Goal: Task Accomplishment & Management: Complete application form

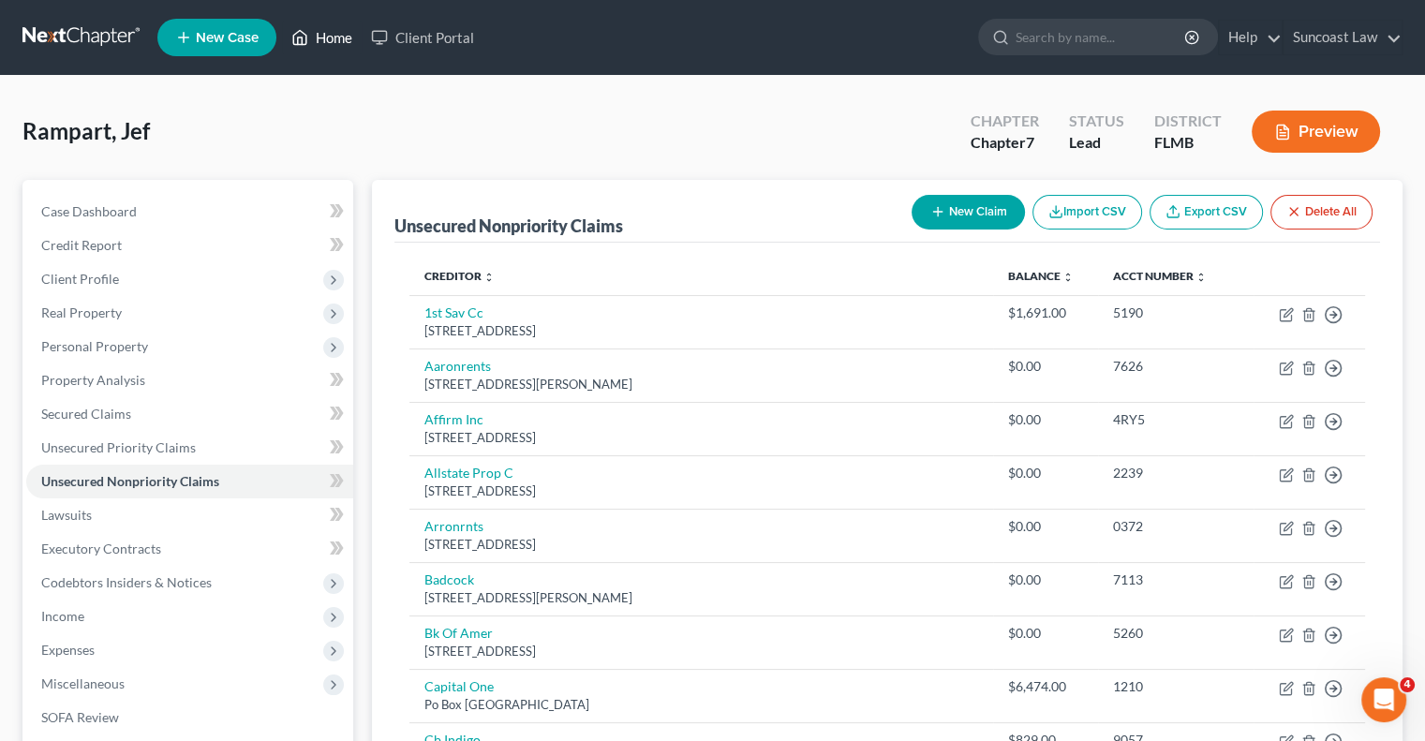
click at [349, 34] on link "Home" at bounding box center [322, 38] width 80 height 34
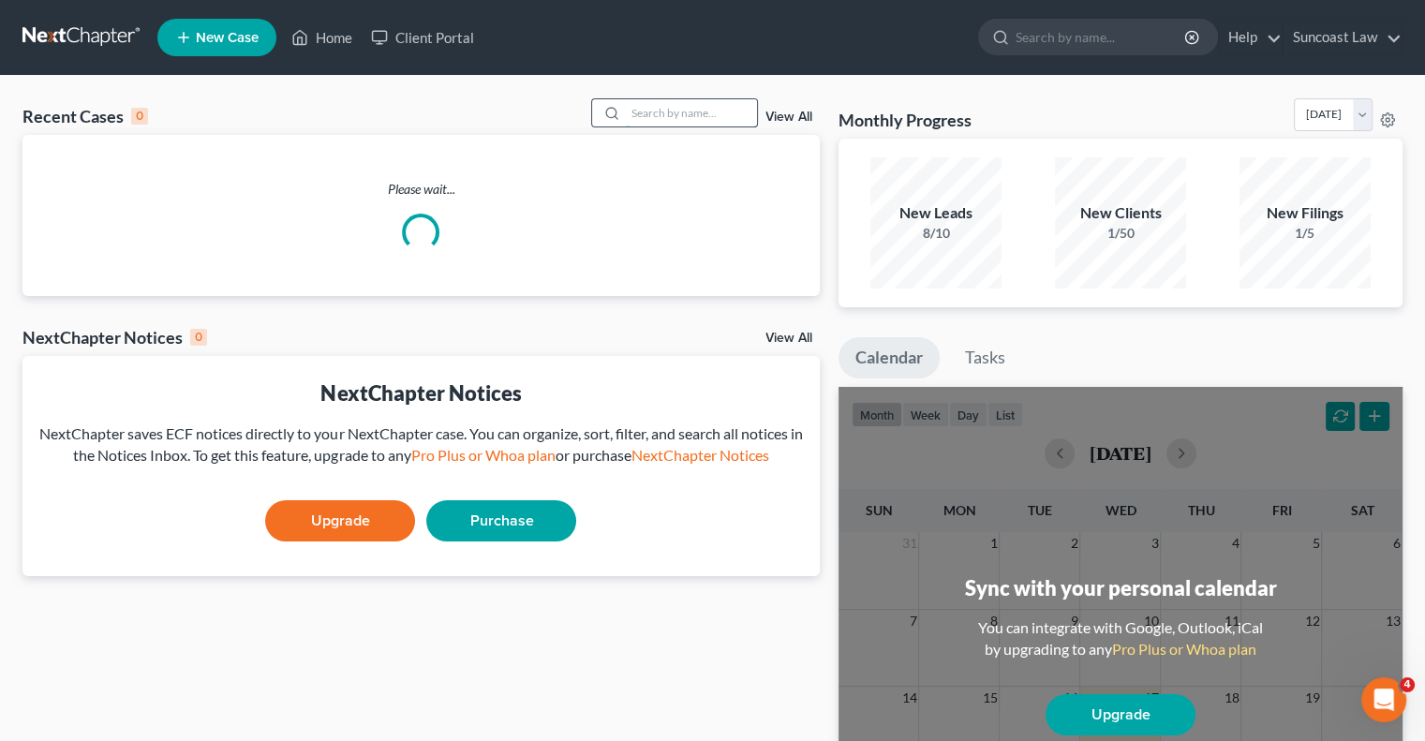
click at [636, 117] on input "search" at bounding box center [691, 112] width 131 height 27
type input "[PERSON_NAME]"
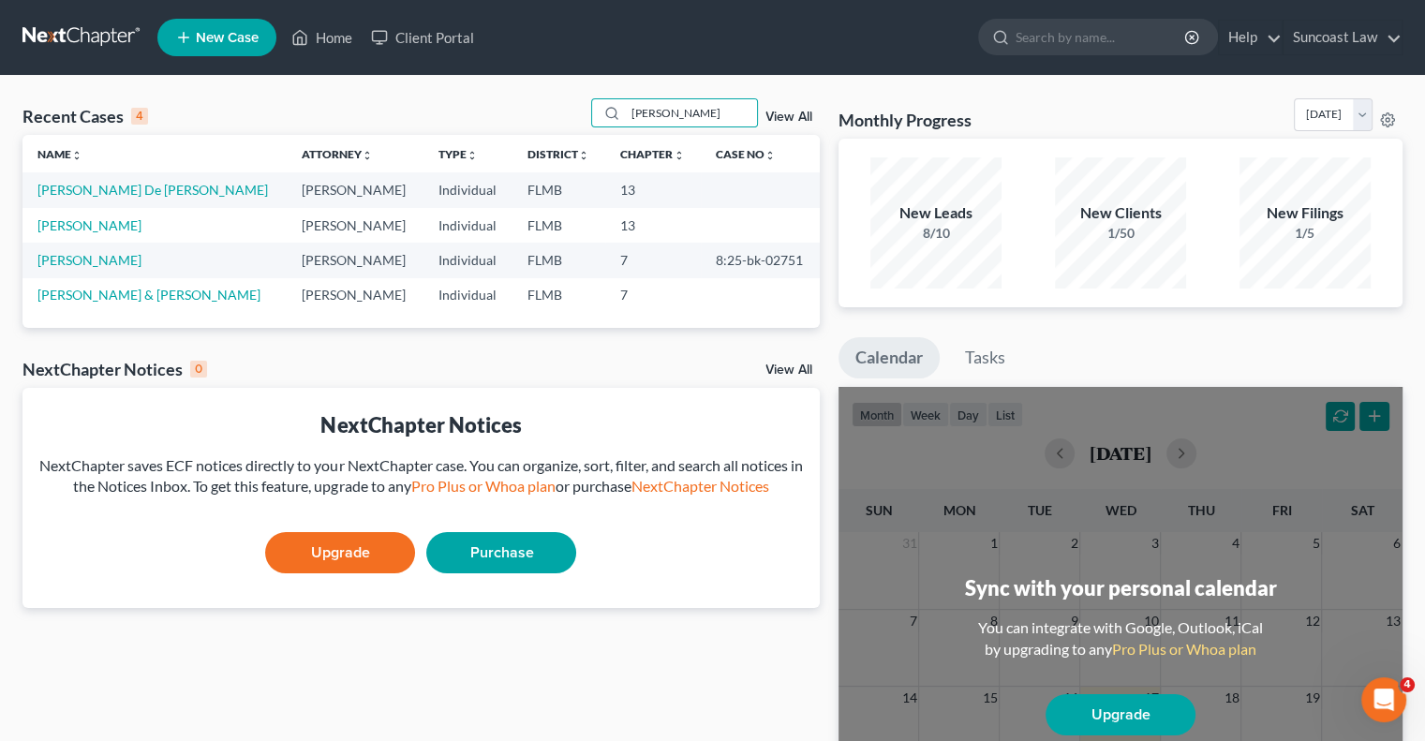
click at [60, 235] on td "[PERSON_NAME]" at bounding box center [154, 225] width 264 height 35
click at [60, 230] on link "[PERSON_NAME]" at bounding box center [89, 225] width 104 height 16
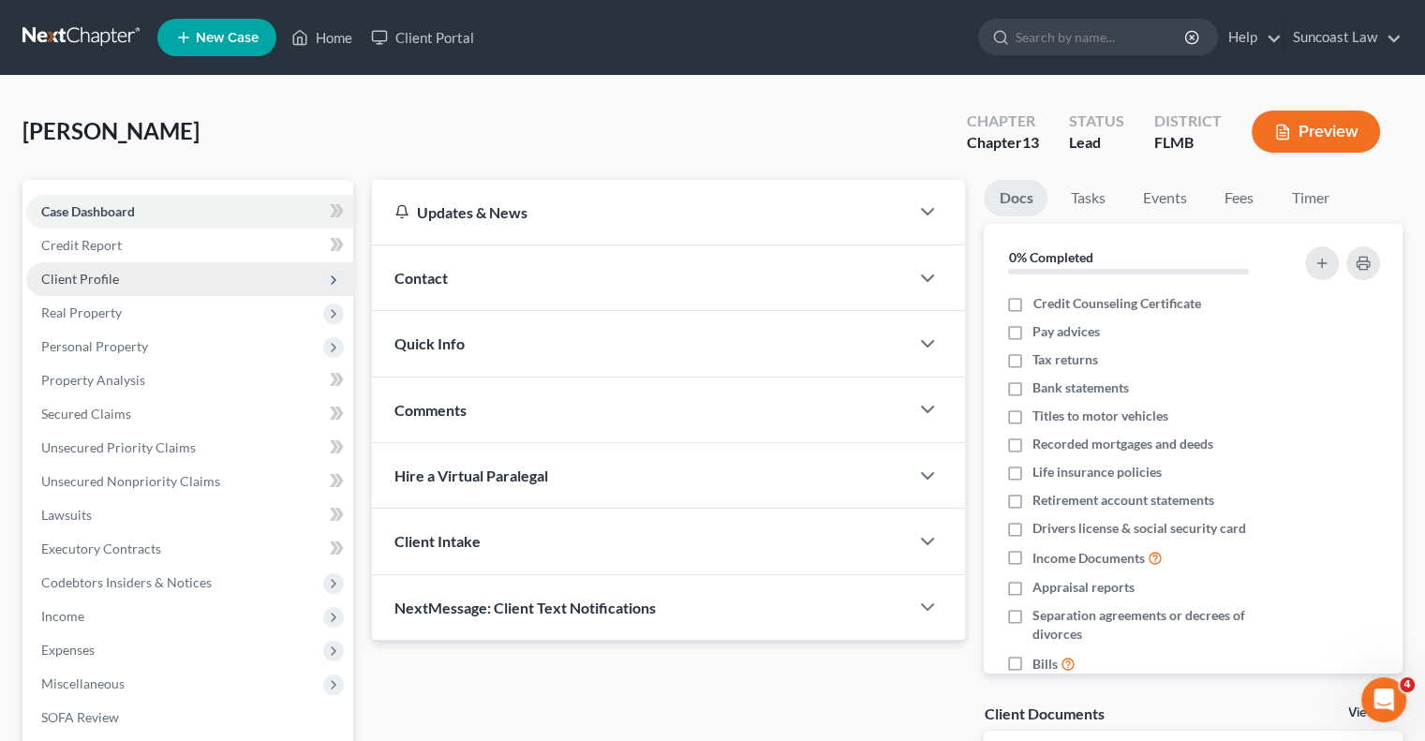
click at [112, 277] on span "Client Profile" at bounding box center [80, 279] width 78 height 16
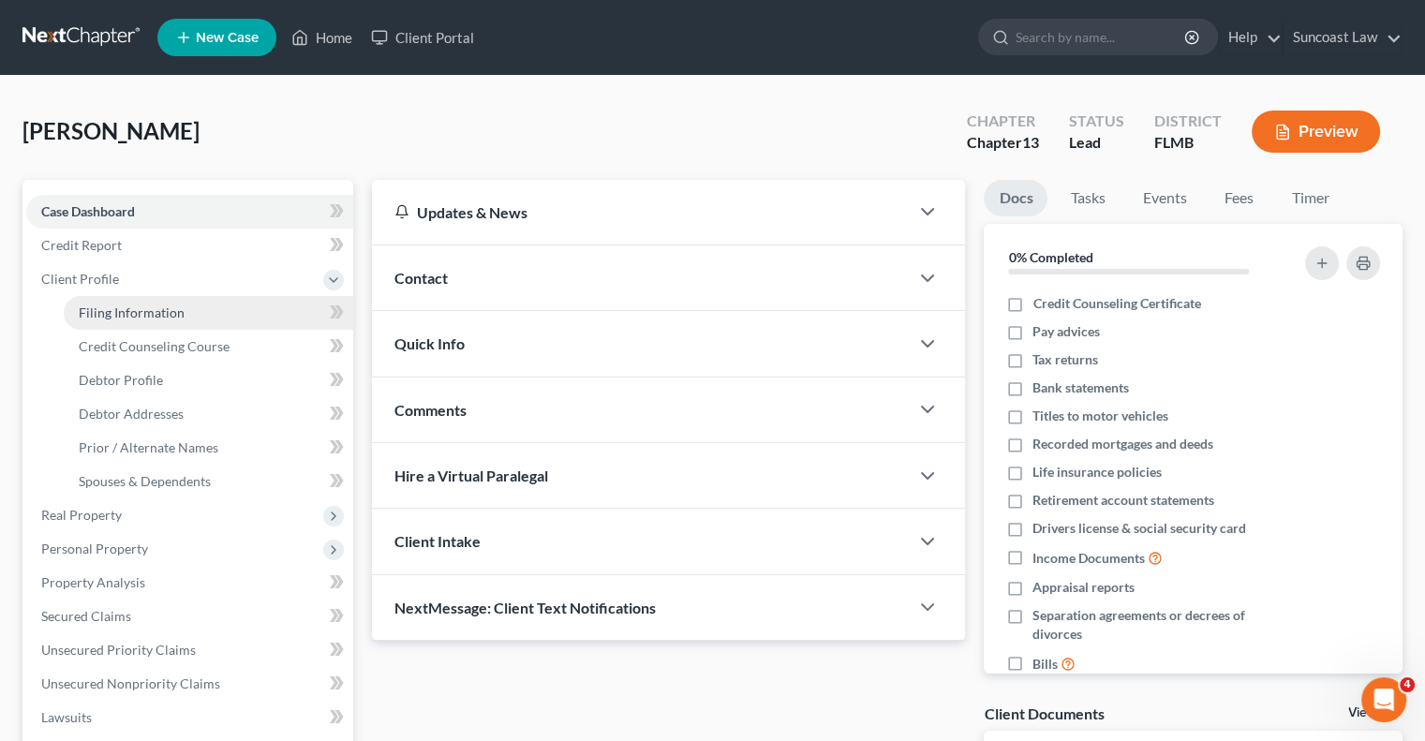
click at [156, 310] on span "Filing Information" at bounding box center [132, 313] width 106 height 16
select select "1"
select select "0"
select select "3"
select select "9"
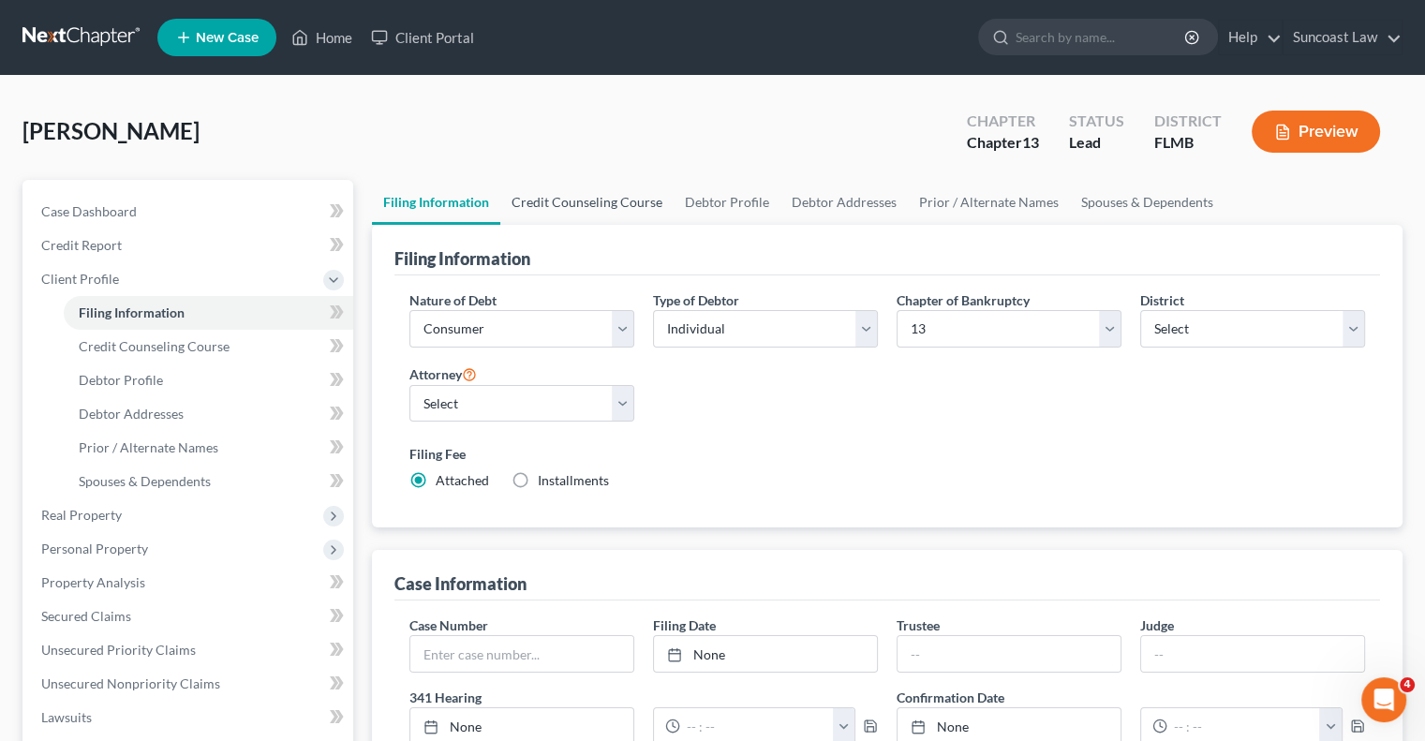
click at [572, 201] on link "Credit Counseling Course" at bounding box center [586, 202] width 173 height 45
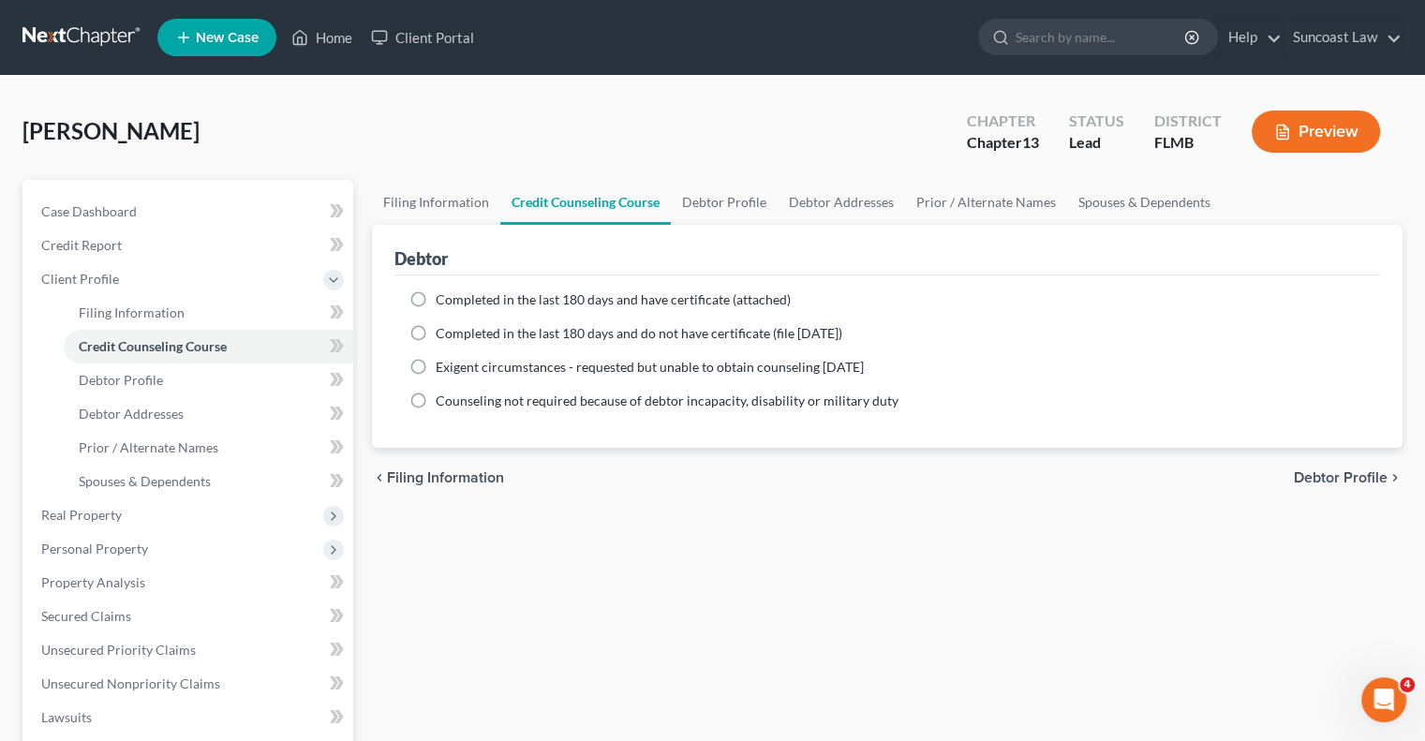
click at [436, 300] on label "Completed in the last 180 days and have certificate (attached)" at bounding box center [613, 299] width 355 height 19
click at [443, 300] on input "Completed in the last 180 days and have certificate (attached)" at bounding box center [449, 296] width 12 height 12
radio input "true"
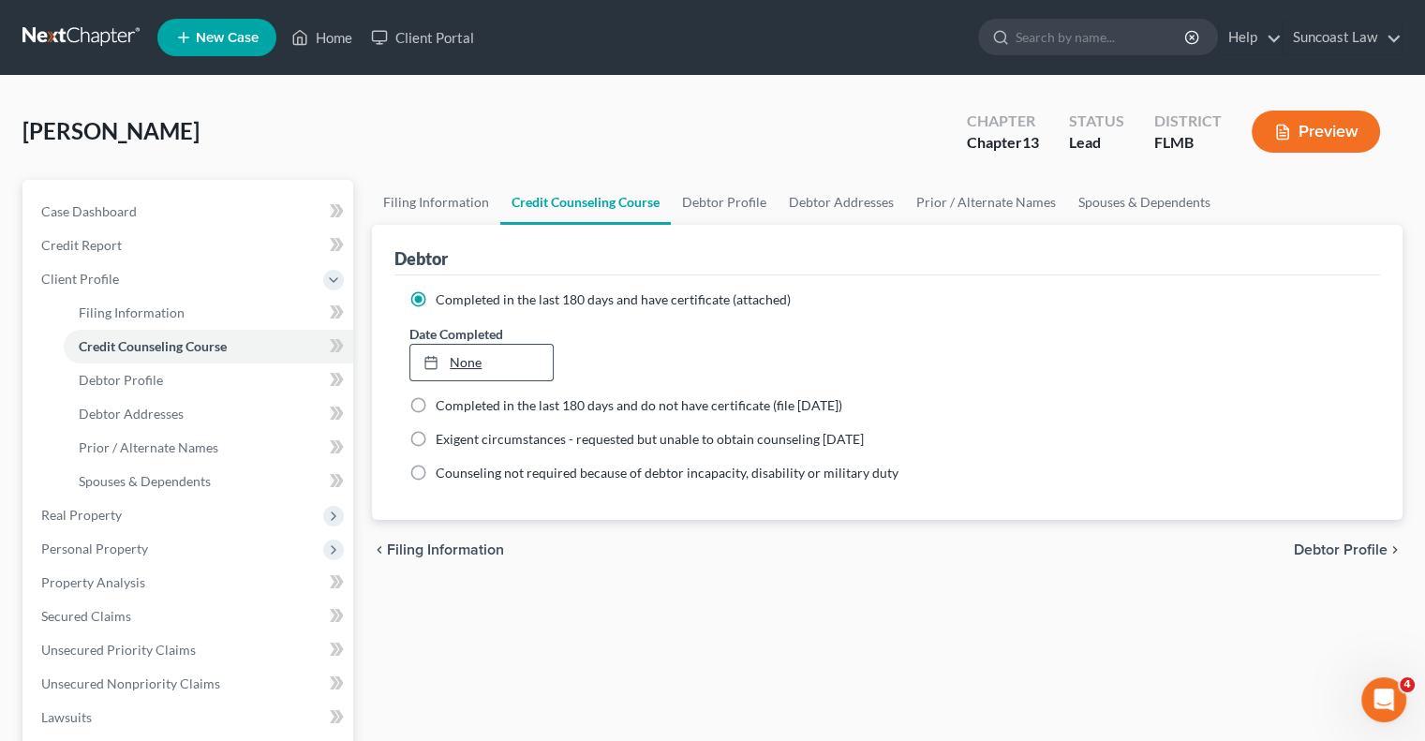
click at [476, 362] on link "None" at bounding box center [480, 363] width 141 height 36
type input "[DATE]"
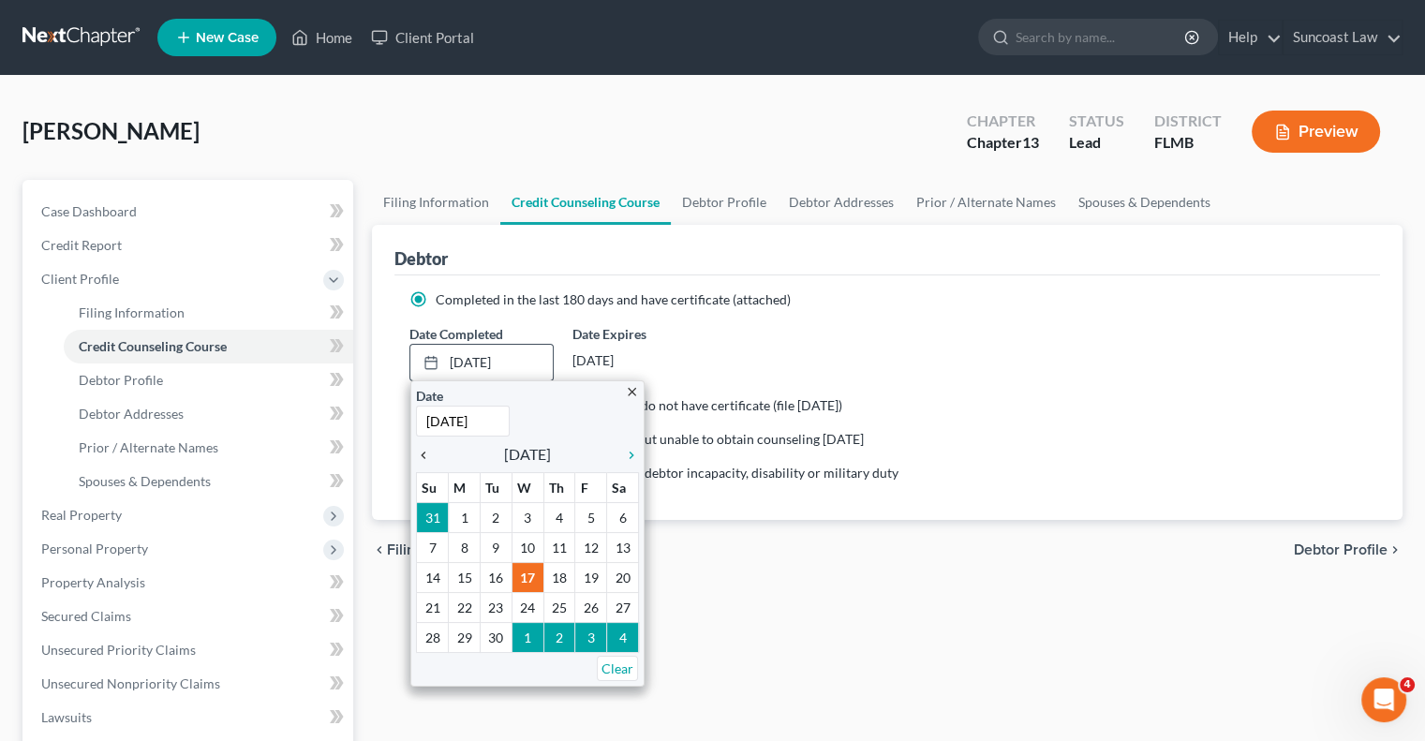
click at [424, 456] on icon "chevron_left" at bounding box center [428, 455] width 24 height 15
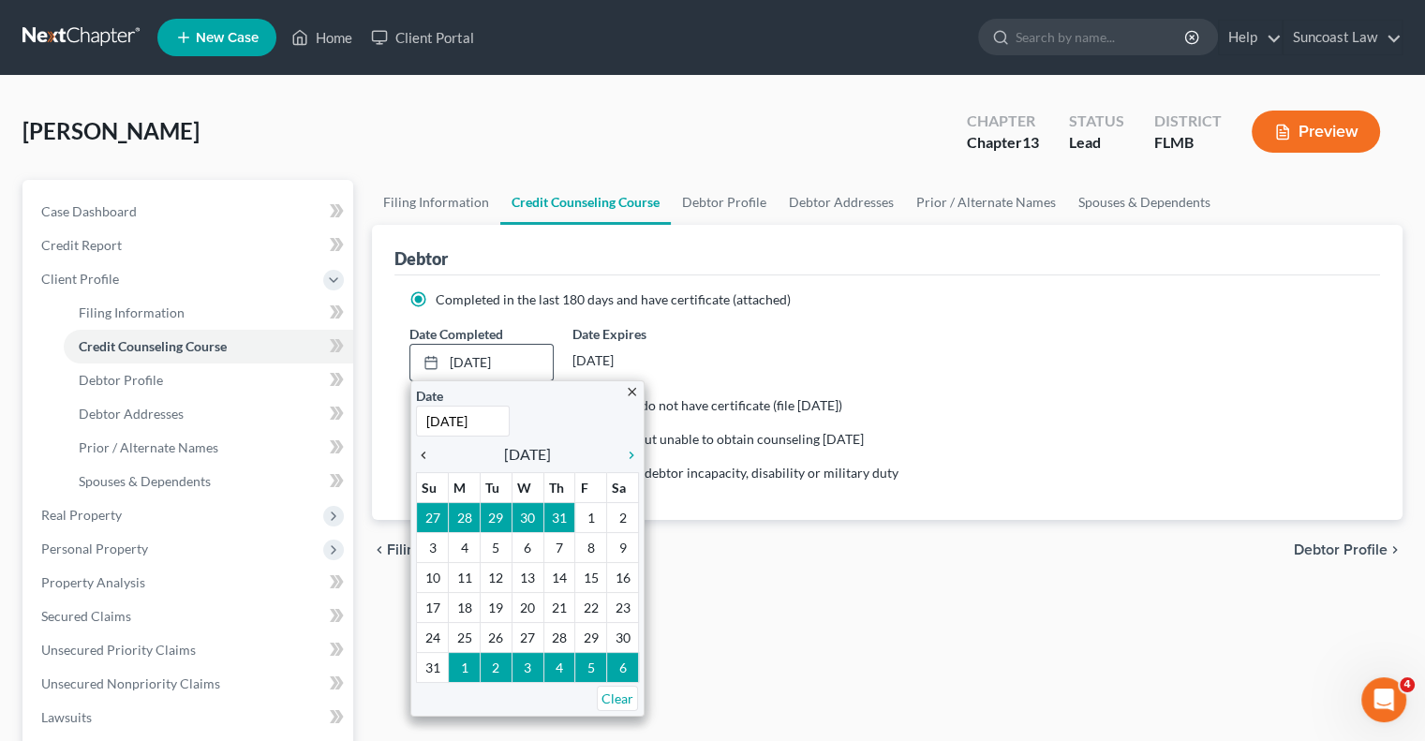
click at [420, 451] on icon "chevron_left" at bounding box center [428, 455] width 24 height 15
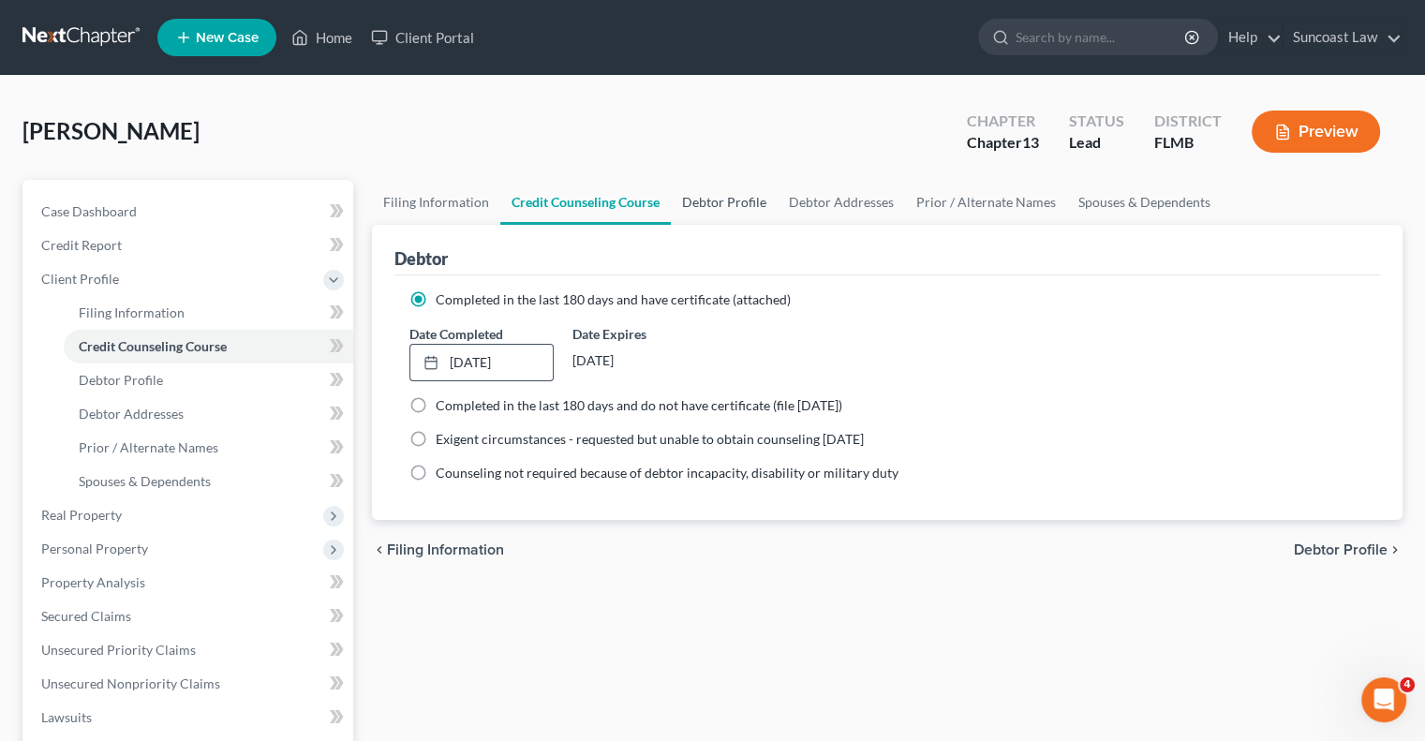
click at [724, 196] on link "Debtor Profile" at bounding box center [724, 202] width 107 height 45
select select "0"
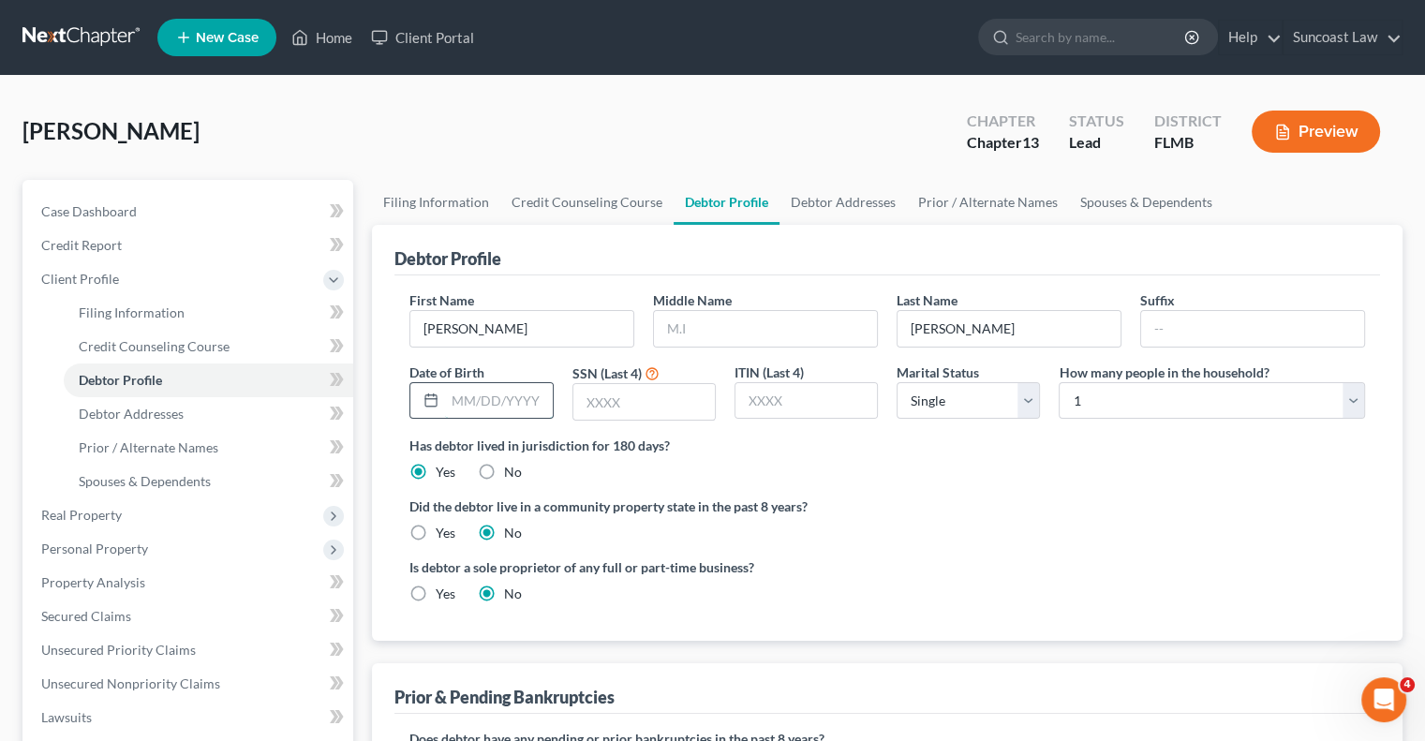
click at [518, 389] on input "text" at bounding box center [498, 401] width 107 height 36
type input "[DATE]"
type input "5971"
click at [1124, 404] on select "Select 1 2 3 4 5 6 7 8 9 10 11 12 13 14 15 16 17 18 19 20" at bounding box center [1212, 400] width 306 height 37
select select "3"
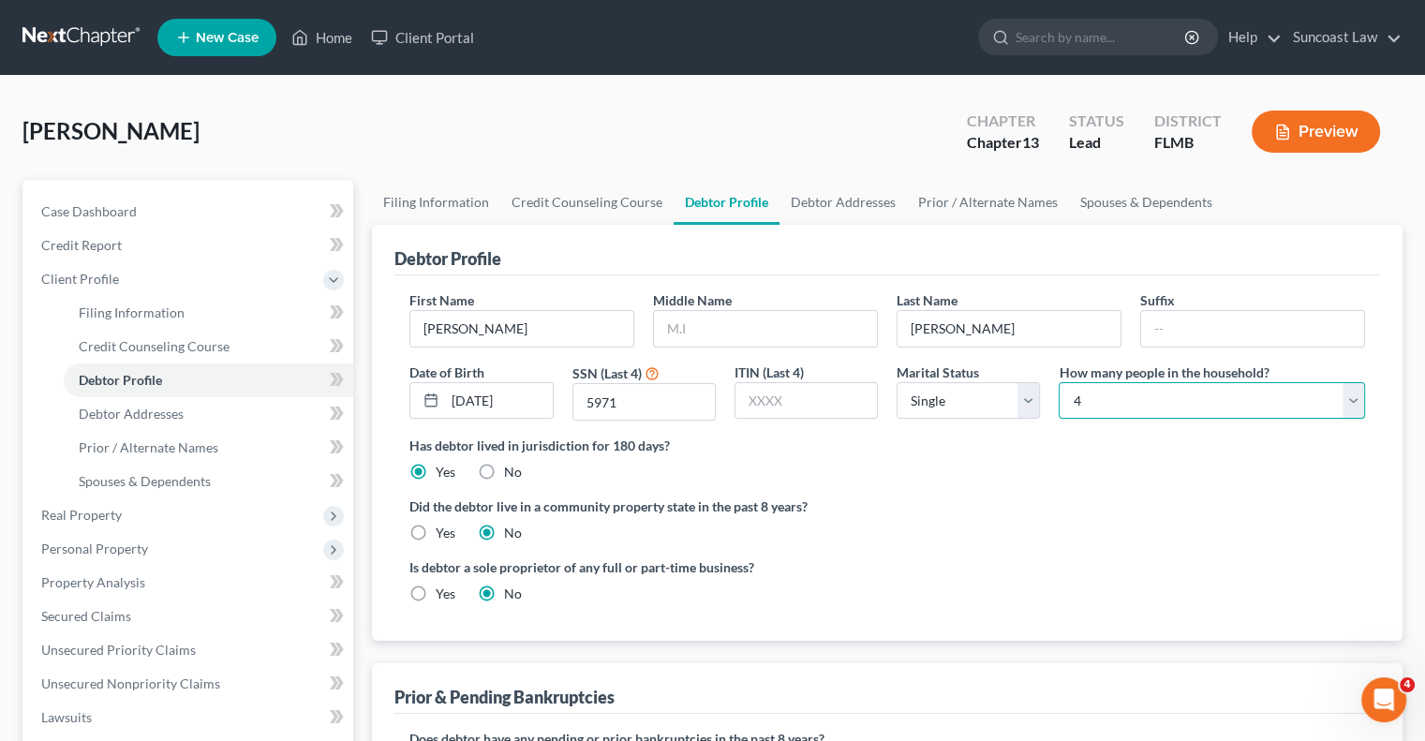
click at [1059, 382] on select "Select 1 2 3 4 5 6 7 8 9 10 11 12 13 14 15 16 17 18 19 20" at bounding box center [1212, 400] width 306 height 37
click at [825, 198] on link "Debtor Addresses" at bounding box center [843, 202] width 127 height 45
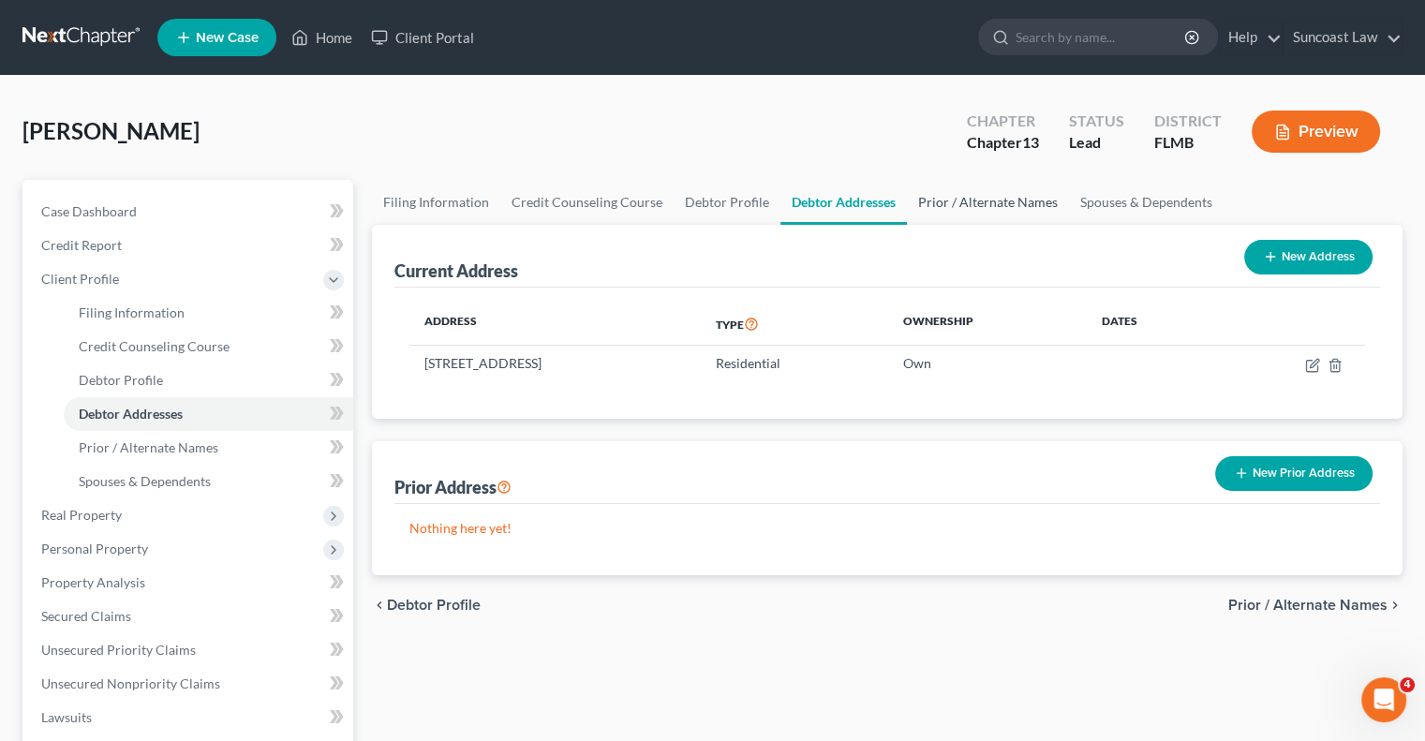
click at [1008, 194] on link "Prior / Alternate Names" at bounding box center [988, 202] width 162 height 45
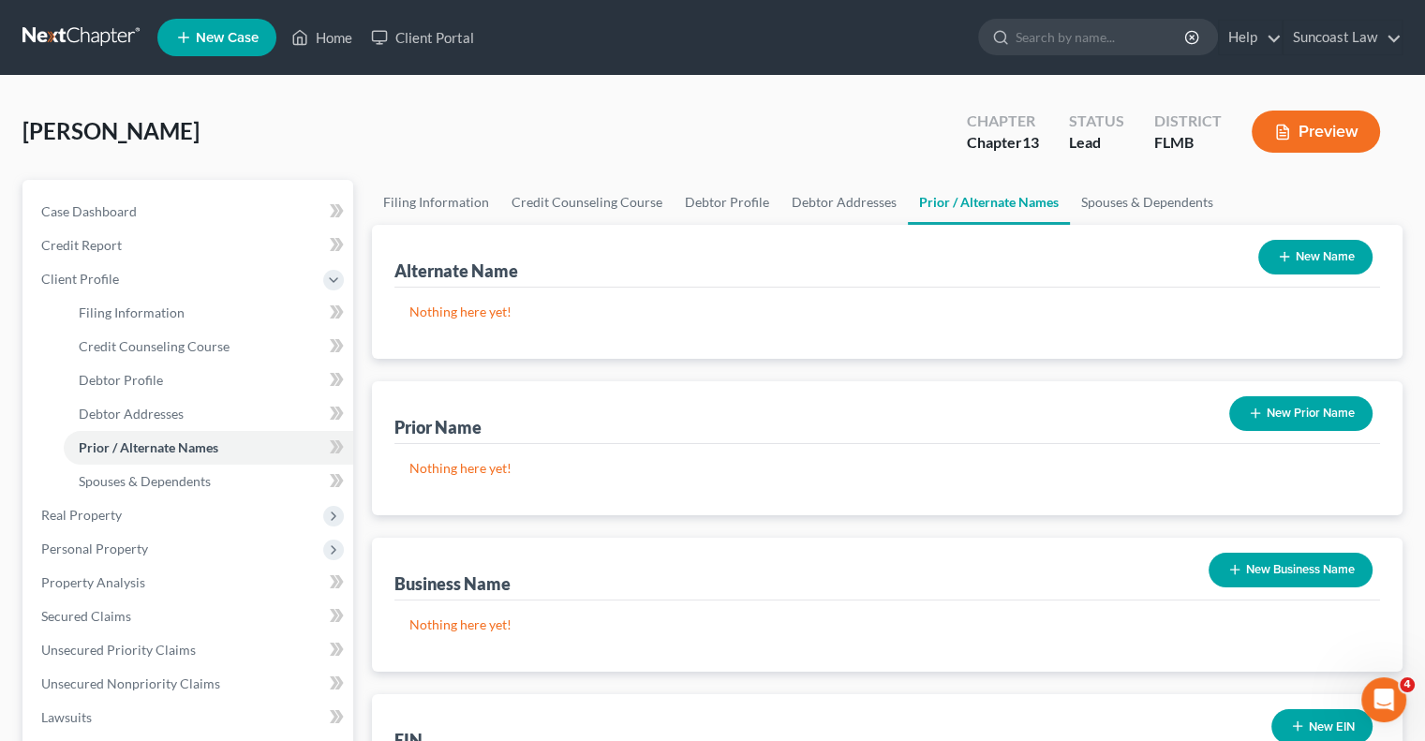
click at [1329, 249] on button "New Name" at bounding box center [1315, 257] width 114 height 35
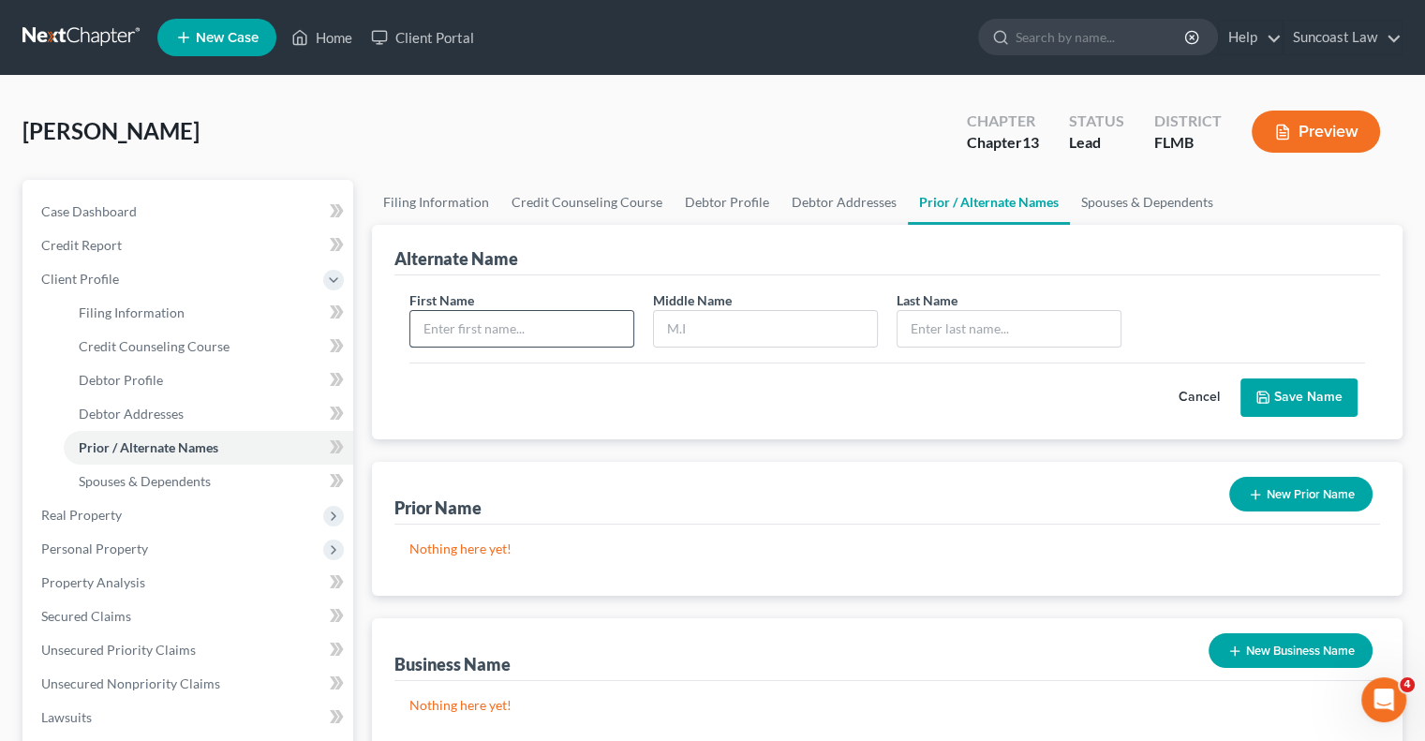
click at [557, 320] on input "text" at bounding box center [521, 329] width 223 height 36
type input "[PERSON_NAME]"
click at [1326, 394] on button "Save Name" at bounding box center [1299, 398] width 117 height 39
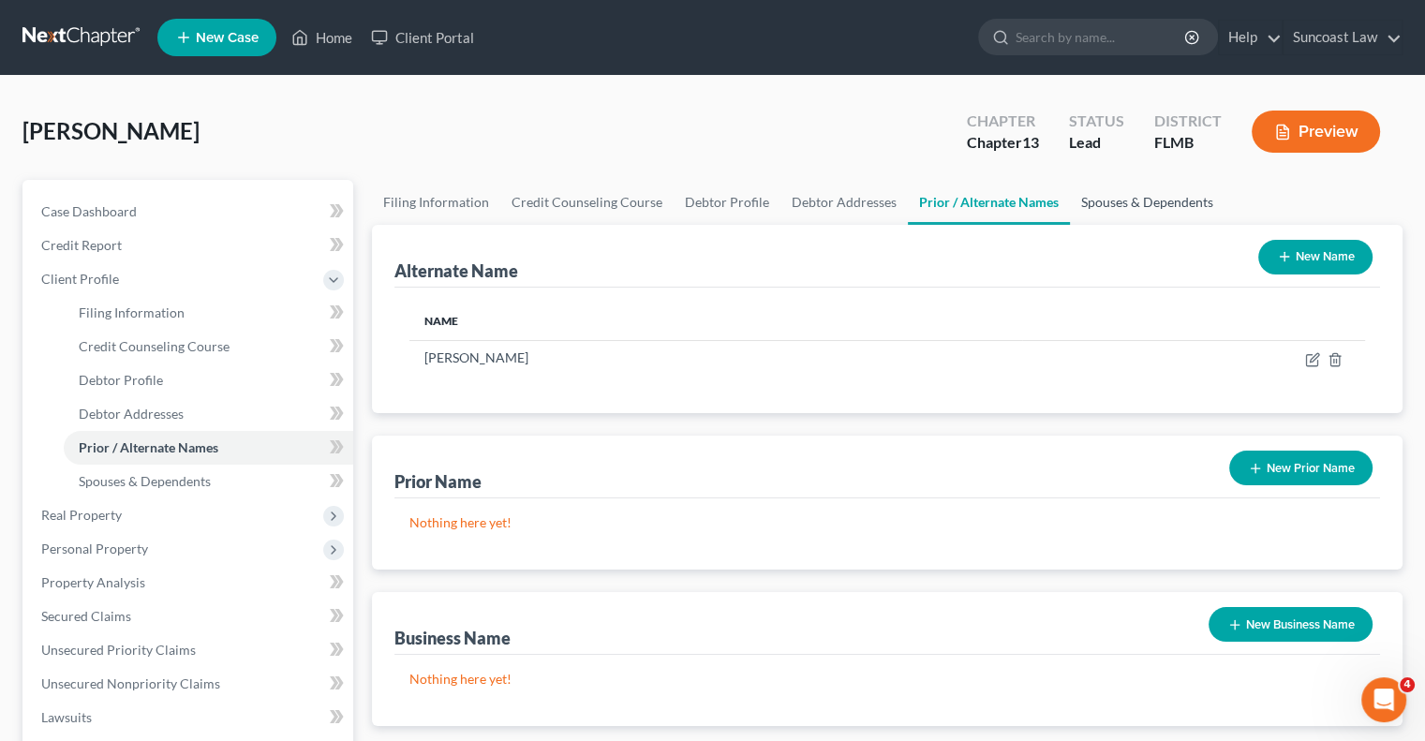
click at [1142, 194] on link "Spouses & Dependents" at bounding box center [1147, 202] width 155 height 45
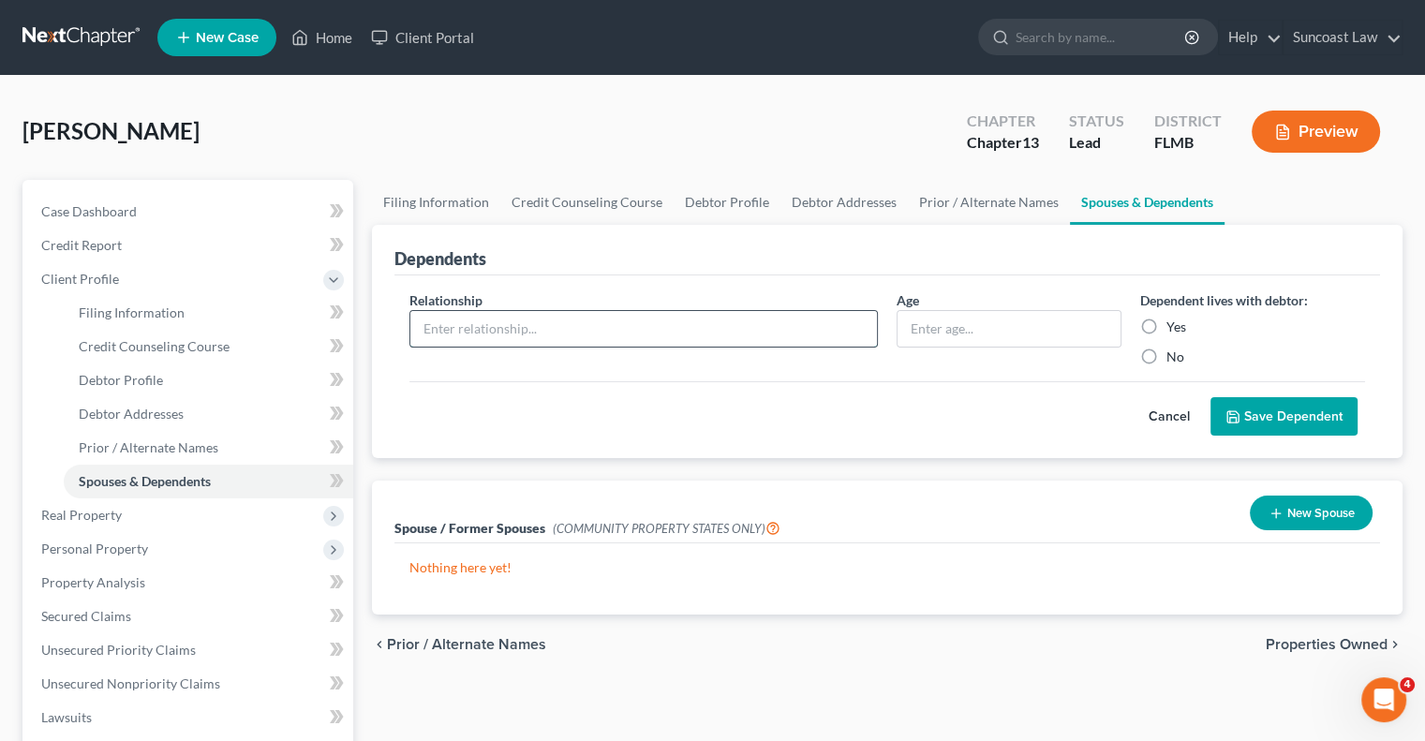
click at [540, 324] on input "text" at bounding box center [643, 329] width 467 height 36
type input "Daughter"
click at [1000, 329] on input "text" at bounding box center [1009, 329] width 223 height 36
type input "17"
click at [1167, 325] on label "Yes" at bounding box center [1177, 327] width 20 height 19
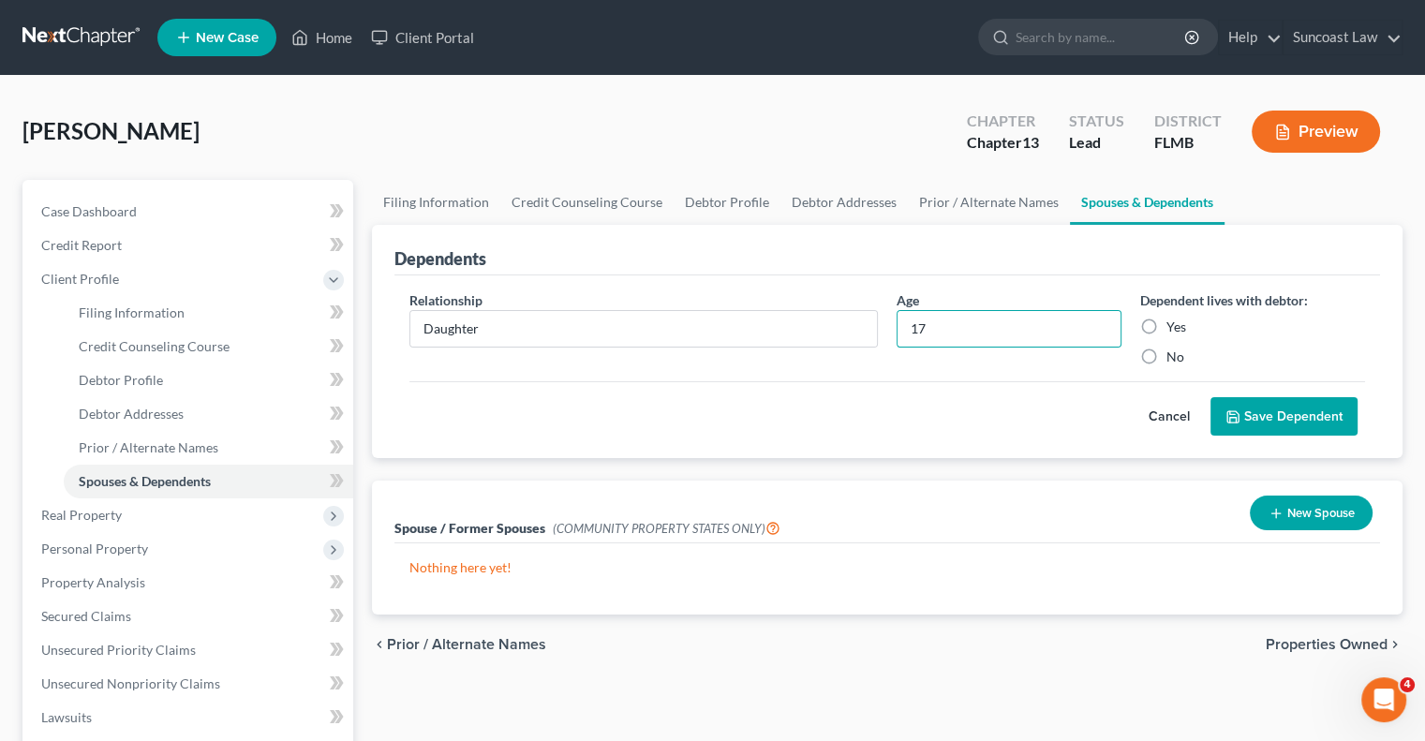
click at [1174, 325] on input "Yes" at bounding box center [1180, 324] width 12 height 12
radio input "true"
click at [1278, 419] on button "Save Dependent" at bounding box center [1284, 416] width 147 height 39
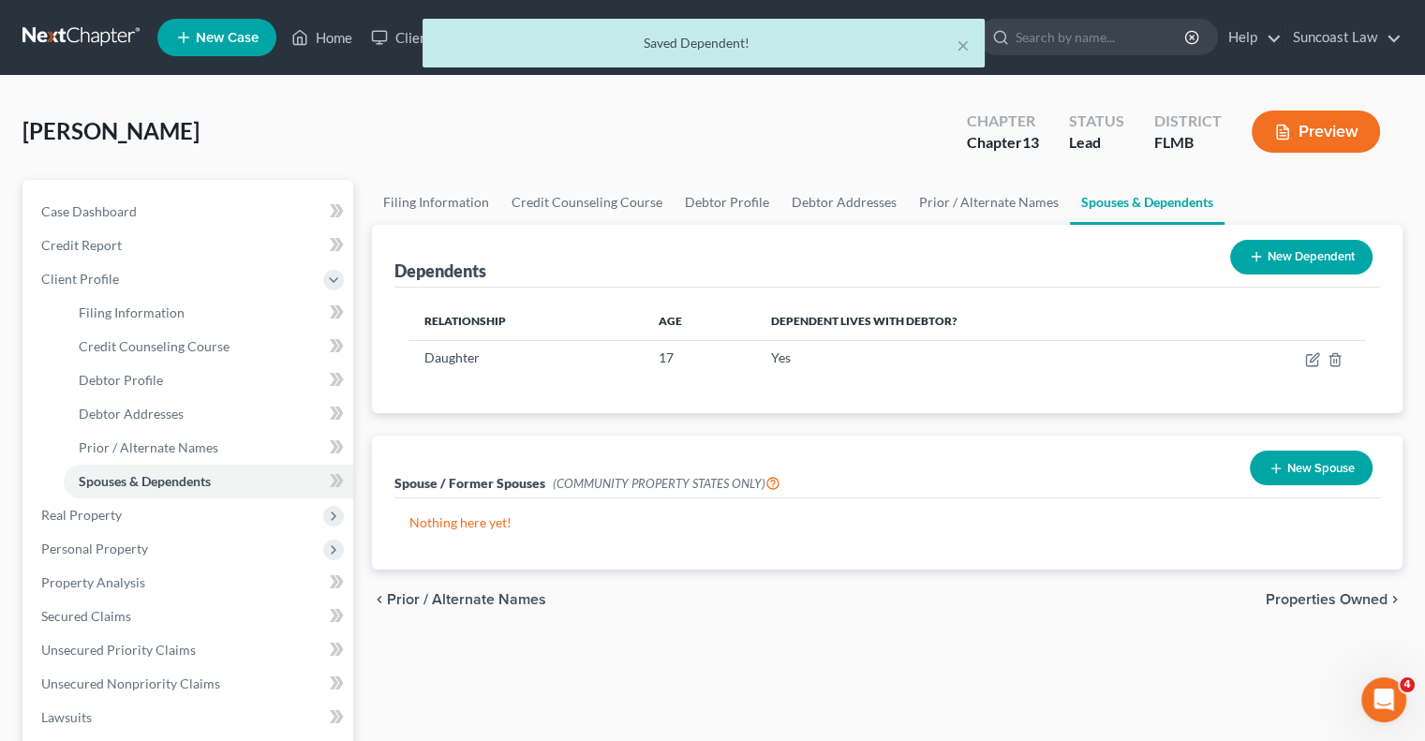
click at [1282, 247] on button "New Dependent" at bounding box center [1301, 257] width 142 height 35
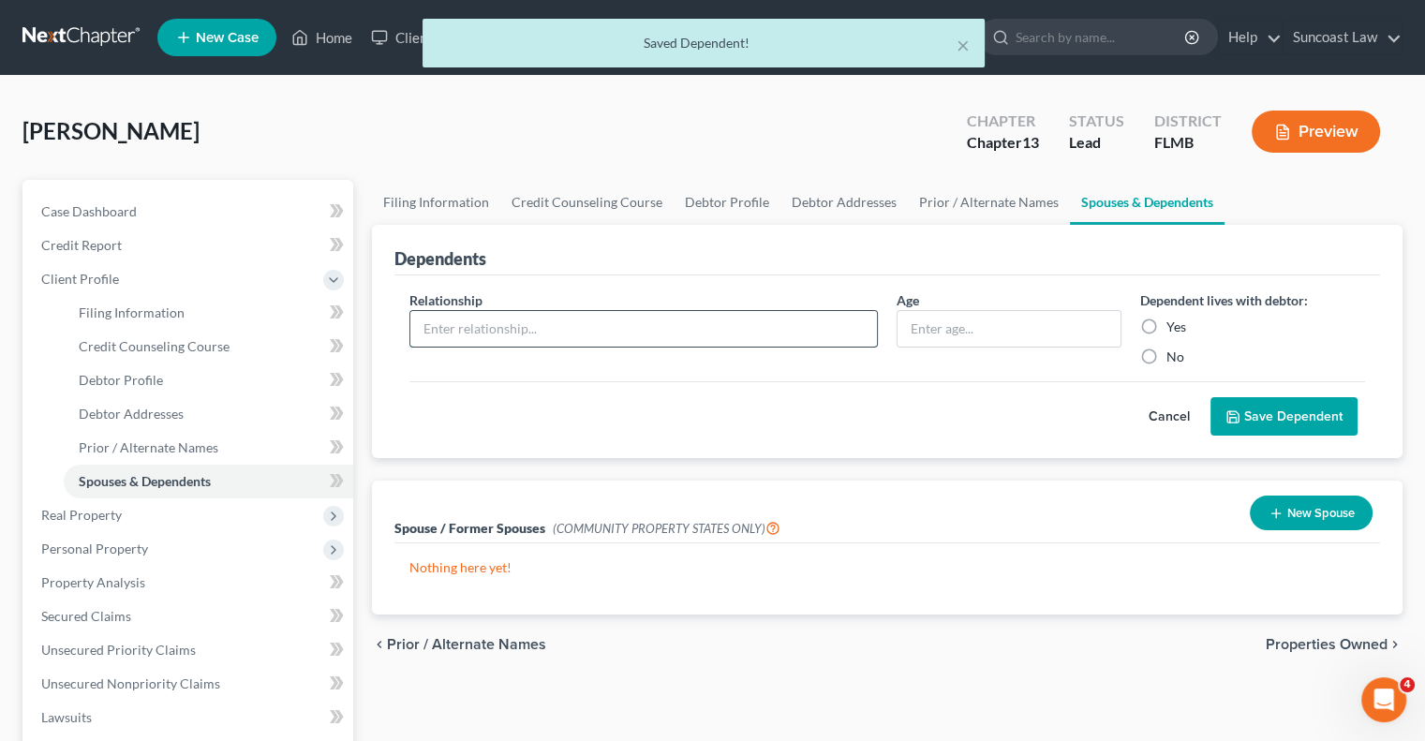
click at [536, 321] on input "text" at bounding box center [643, 329] width 467 height 36
type input "Step son"
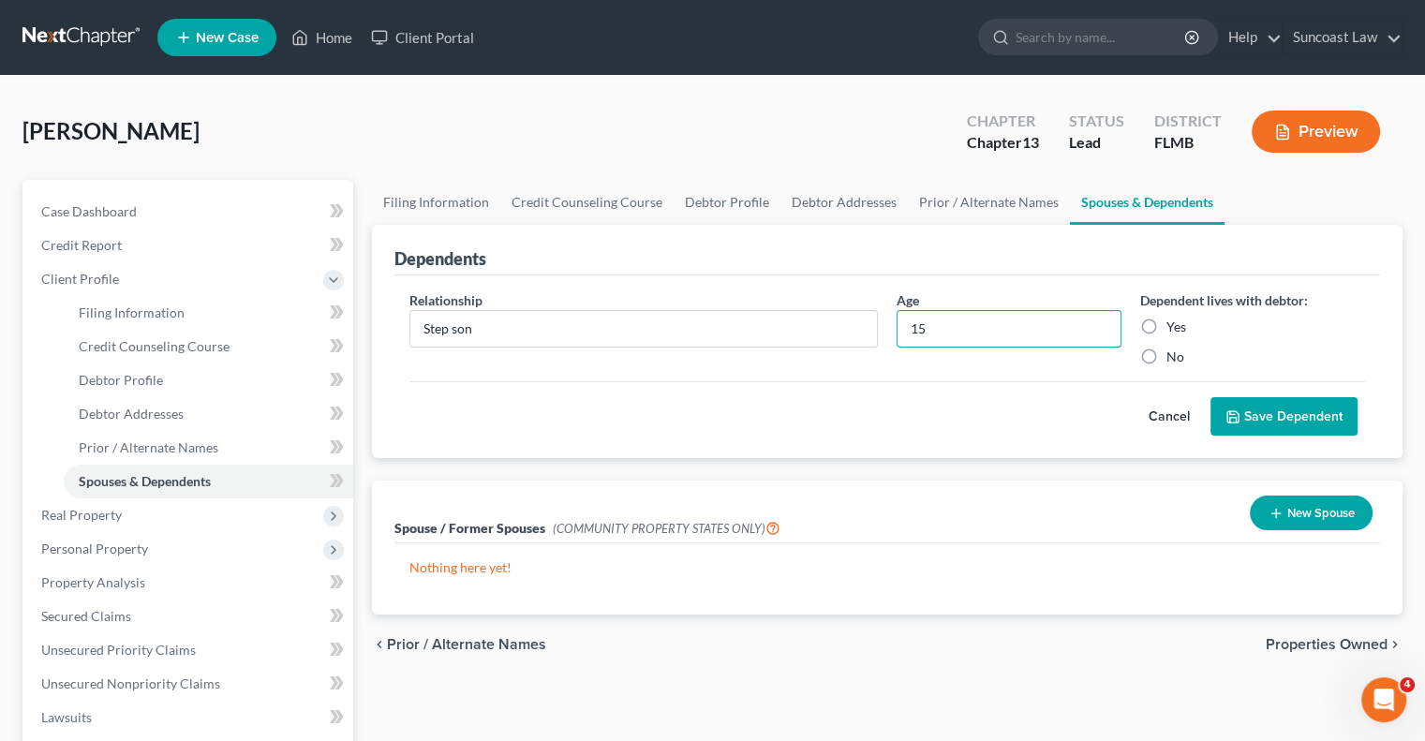
type input "15"
click at [1167, 325] on label "Yes" at bounding box center [1177, 327] width 20 height 19
click at [1174, 325] on input "Yes" at bounding box center [1180, 324] width 12 height 12
radio input "true"
click at [1298, 412] on button "Save Dependent" at bounding box center [1284, 416] width 147 height 39
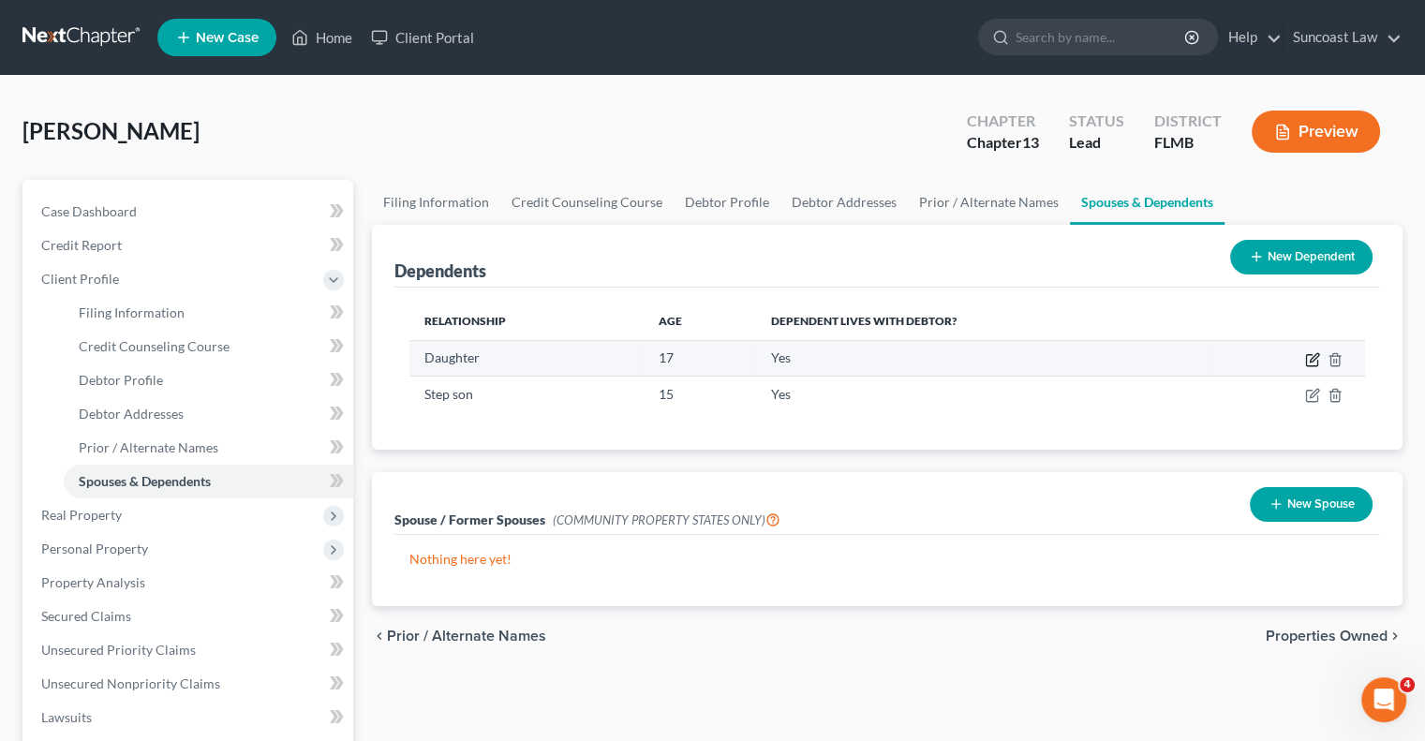
click at [1313, 355] on icon "button" at bounding box center [1314, 357] width 8 height 8
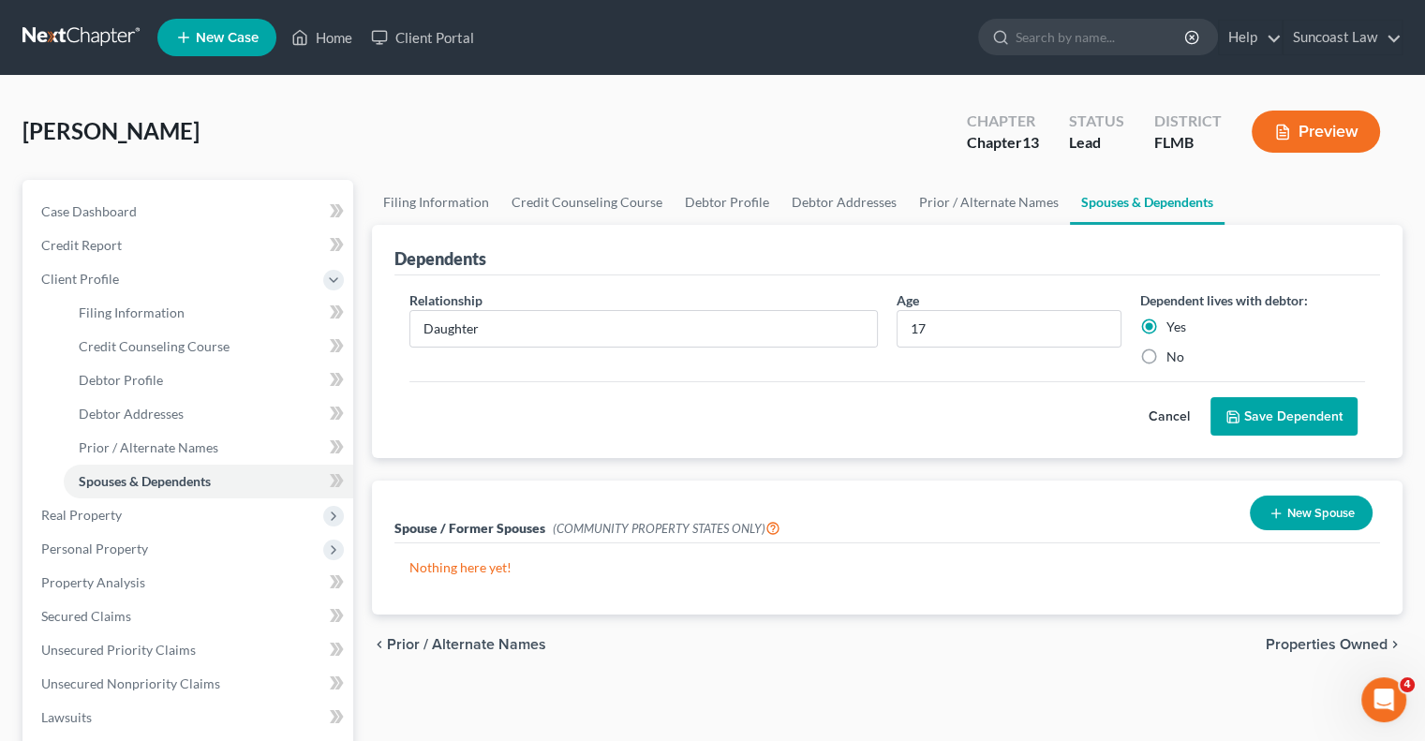
click at [1167, 355] on label "No" at bounding box center [1176, 357] width 18 height 19
click at [1174, 355] on input "No" at bounding box center [1180, 354] width 12 height 12
radio input "true"
click at [1319, 420] on button "Save Dependent" at bounding box center [1284, 416] width 147 height 39
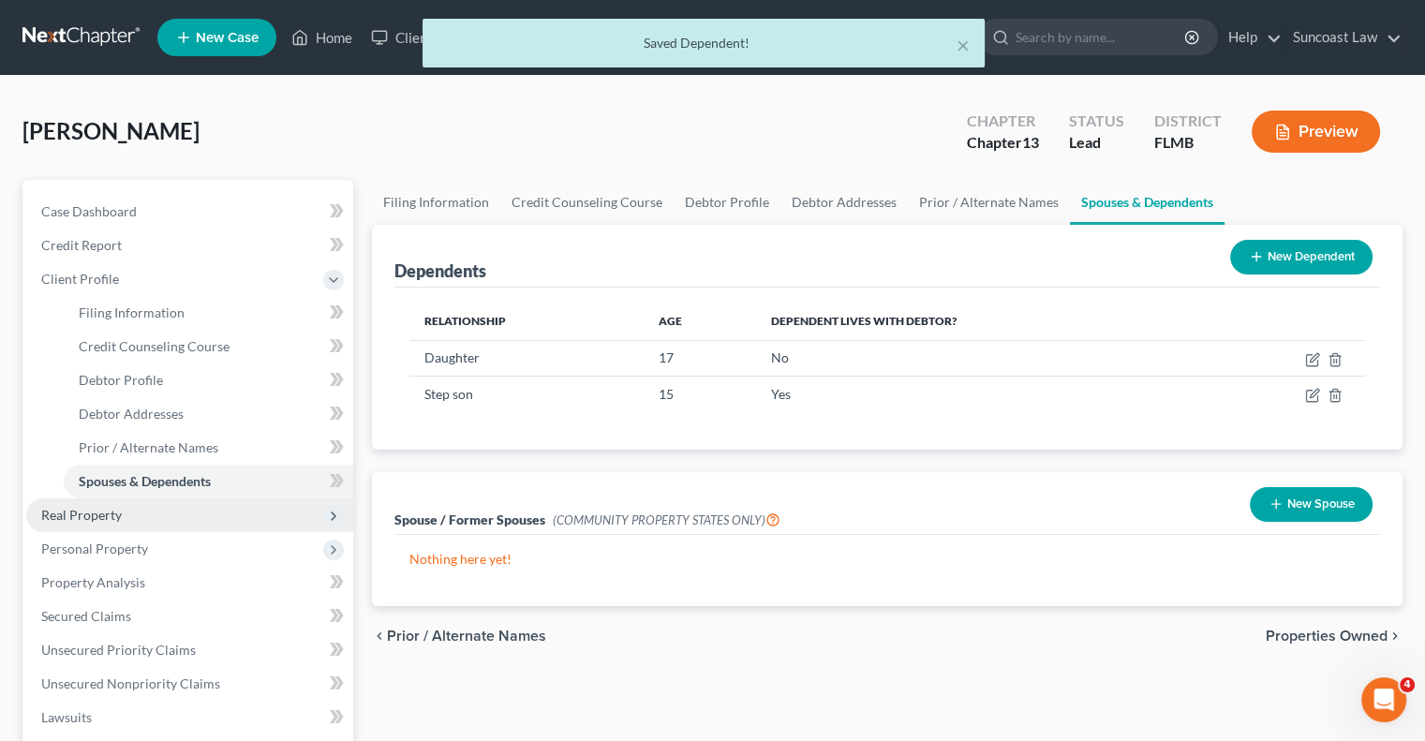
click at [135, 520] on span "Real Property" at bounding box center [189, 516] width 327 height 34
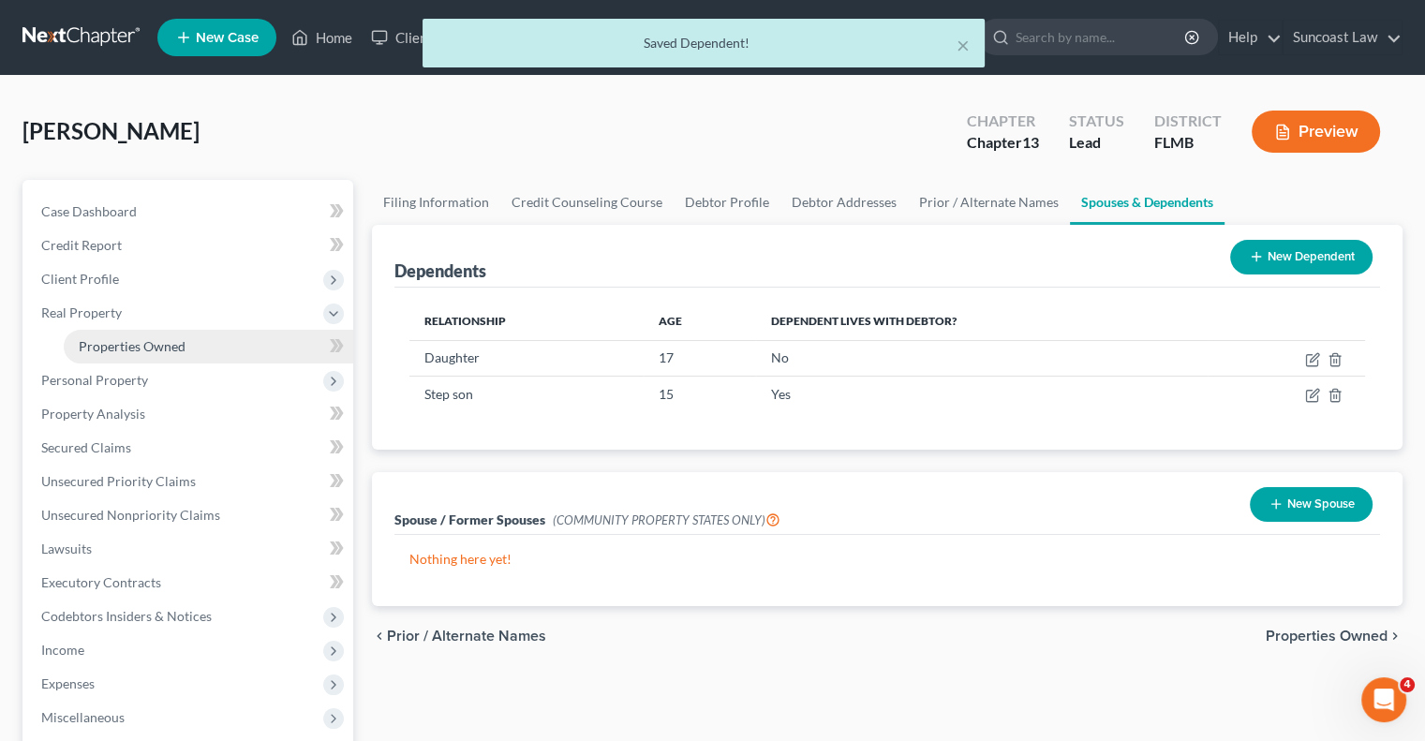
click at [139, 340] on span "Properties Owned" at bounding box center [132, 346] width 107 height 16
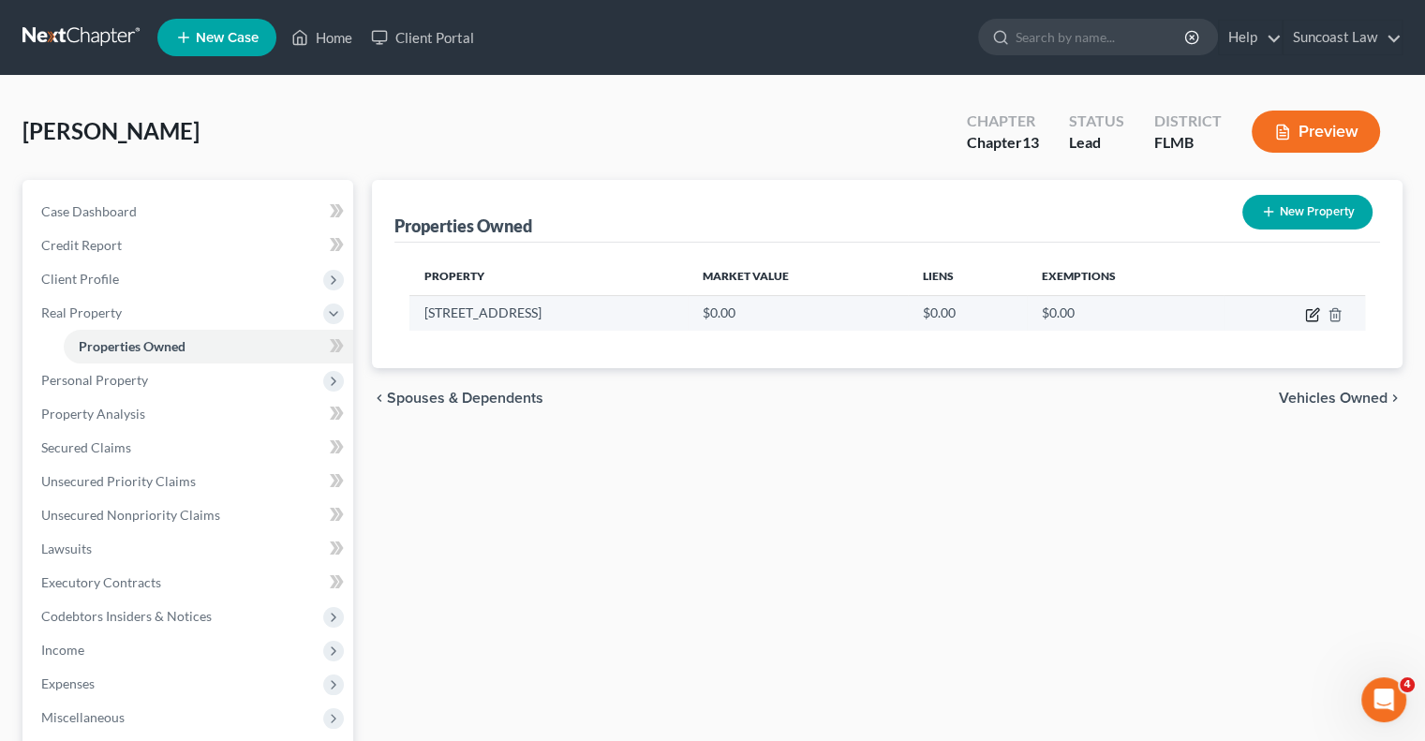
click at [1314, 309] on icon "button" at bounding box center [1312, 314] width 15 height 15
select select "9"
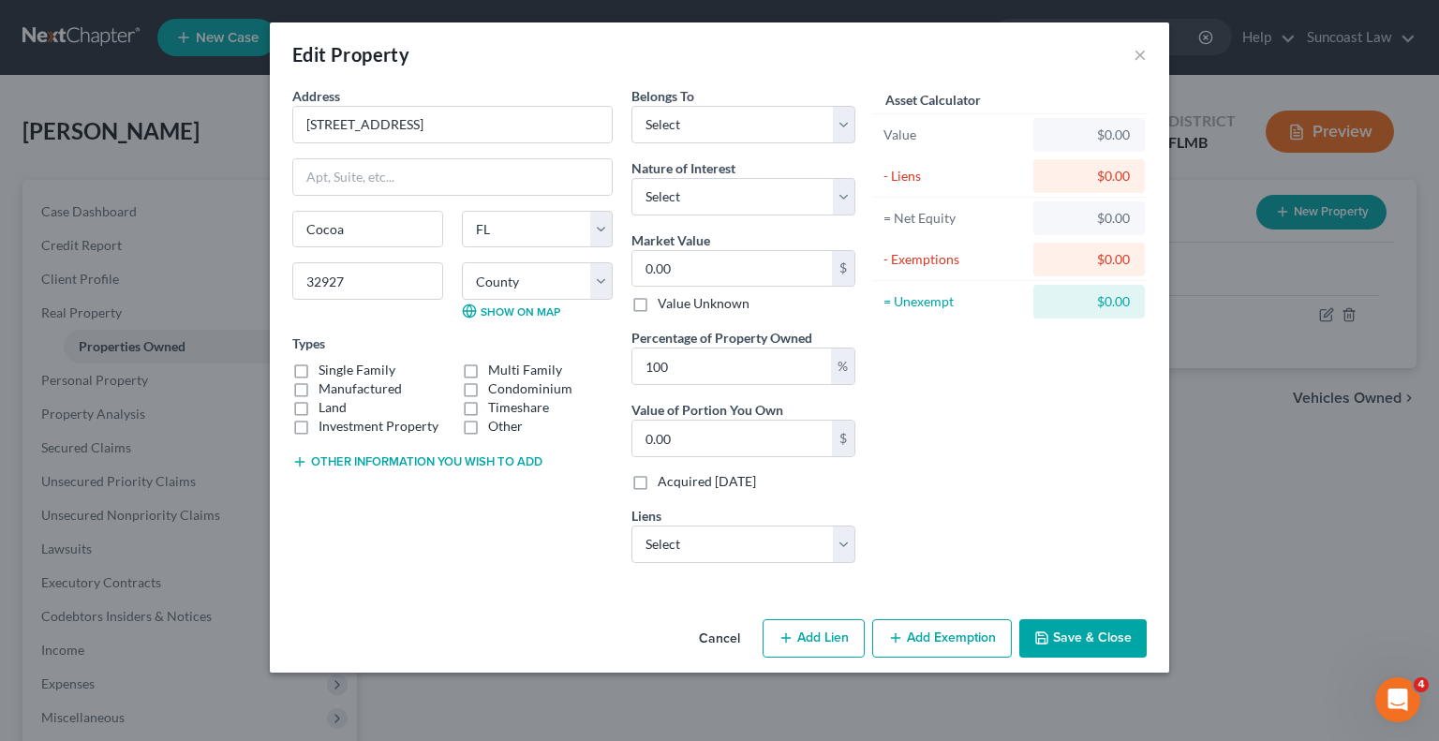
click at [1085, 627] on button "Save & Close" at bounding box center [1082, 638] width 127 height 39
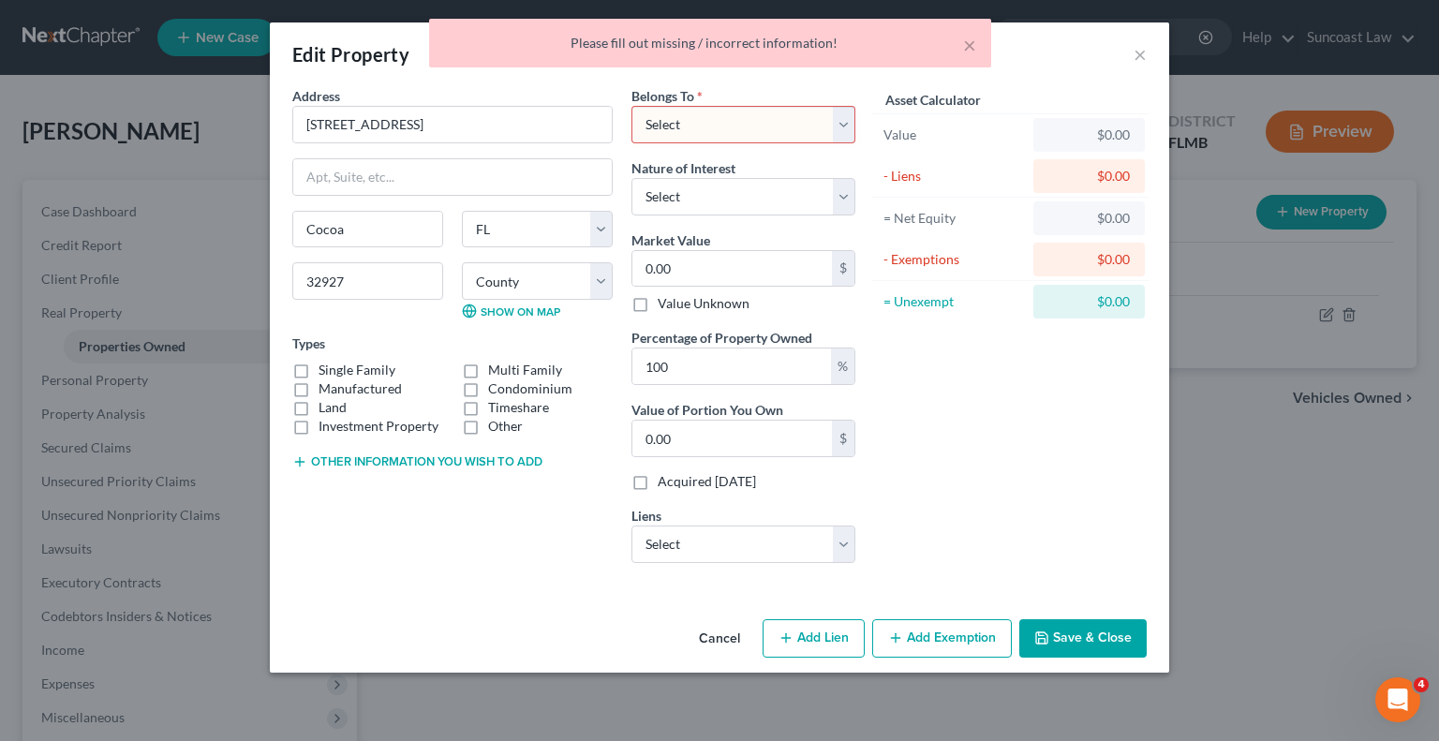
click at [731, 127] on select "Select Debtor 1 Only Debtor 2 Only Debtor 1 And Debtor 2 Only At Least One Of T…" at bounding box center [744, 124] width 224 height 37
select select "0"
click at [632, 106] on select "Select Debtor 1 Only Debtor 2 Only Debtor 1 And Debtor 2 Only At Least One Of T…" at bounding box center [744, 124] width 224 height 37
click at [1075, 636] on button "Save & Close" at bounding box center [1082, 638] width 127 height 39
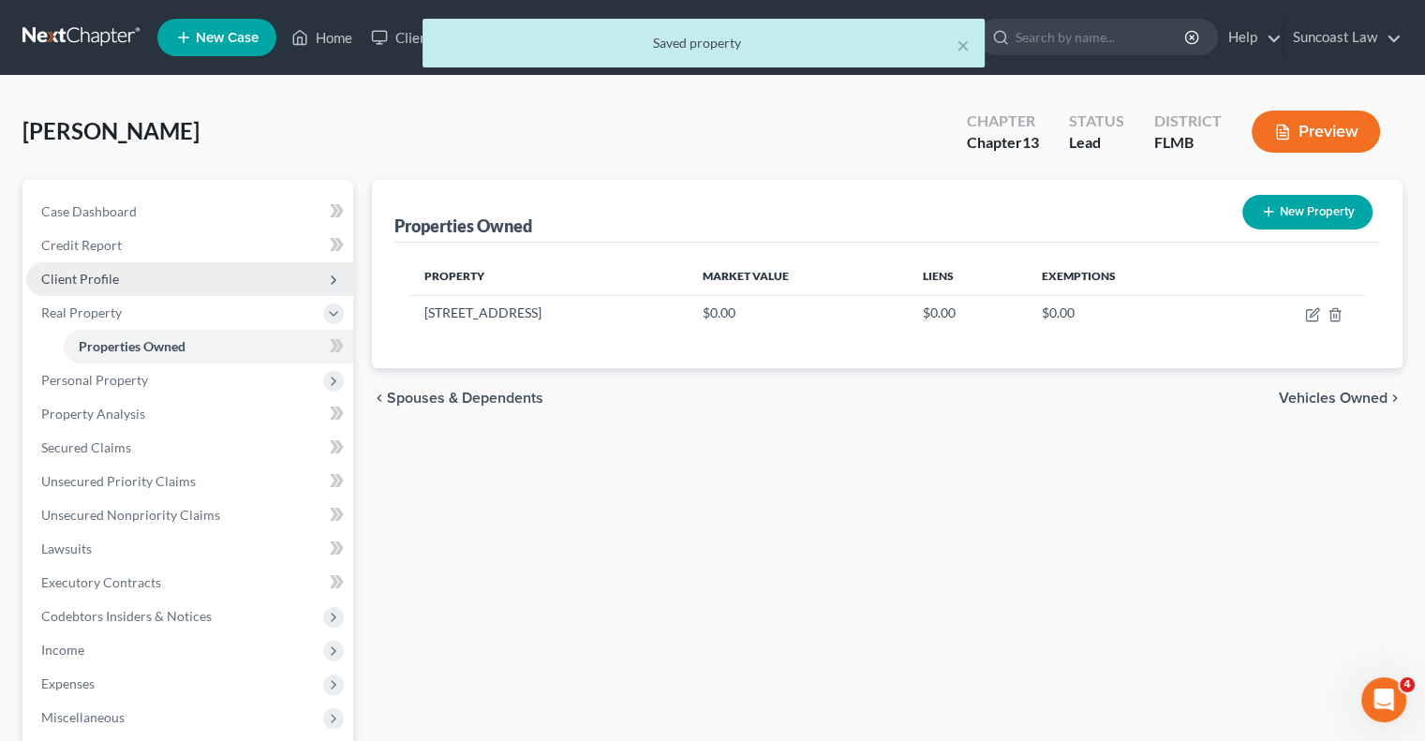
click at [90, 275] on span "Client Profile" at bounding box center [80, 279] width 78 height 16
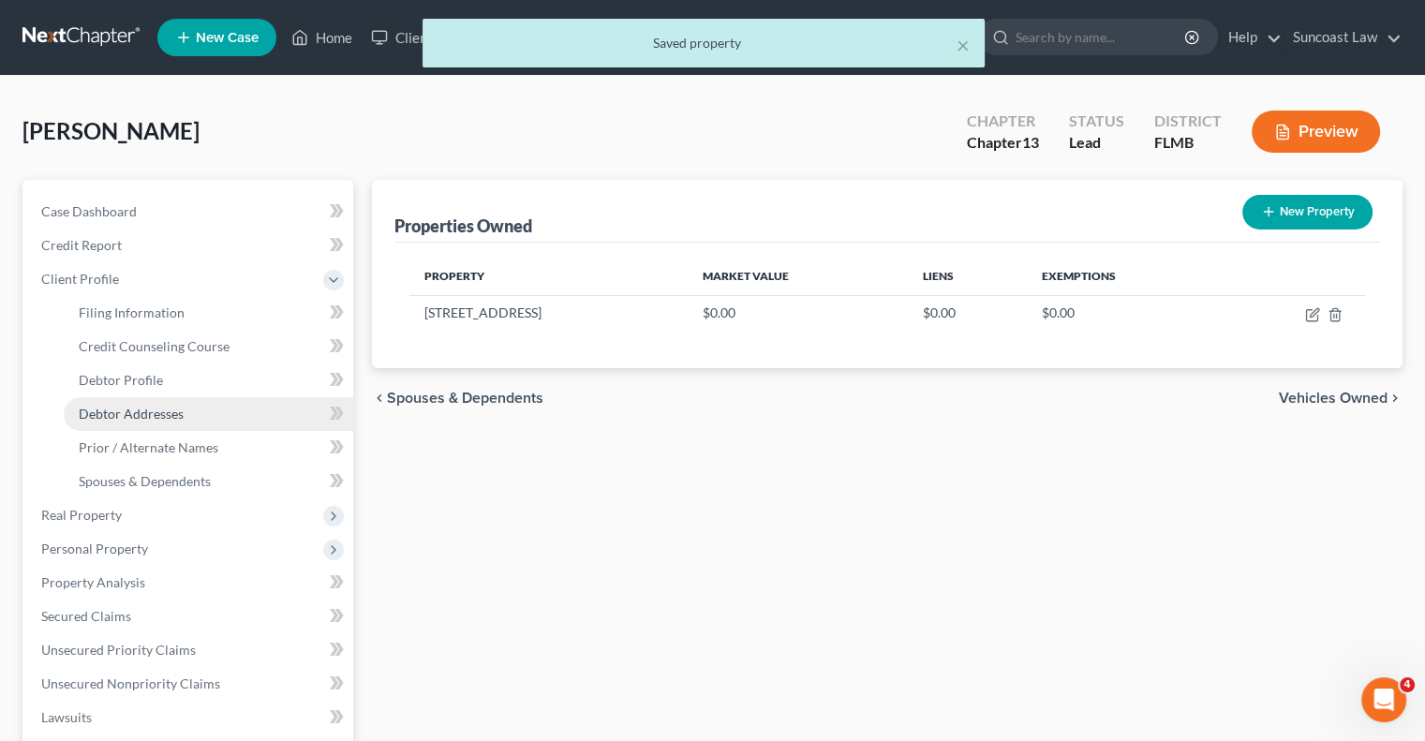
click at [167, 416] on span "Debtor Addresses" at bounding box center [131, 414] width 105 height 16
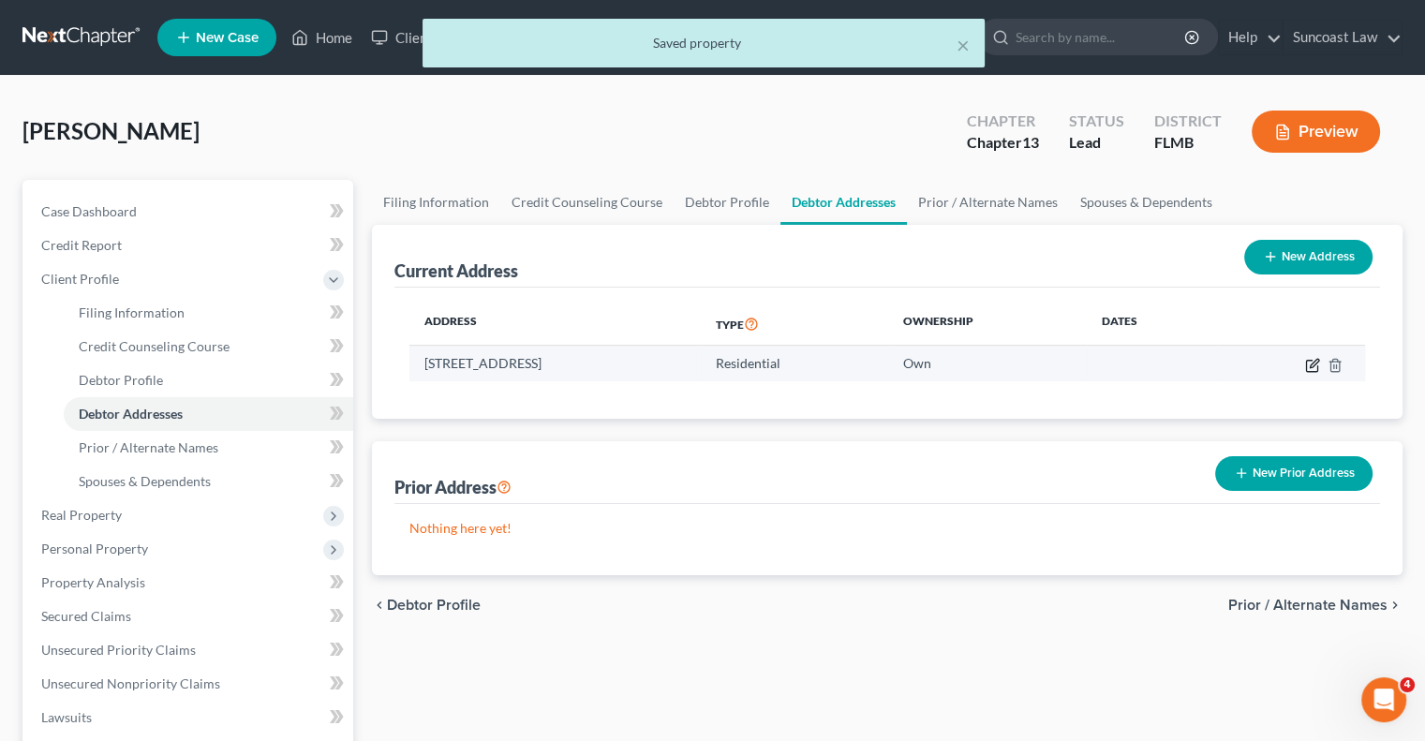
click at [1308, 366] on icon "button" at bounding box center [1312, 365] width 15 height 15
select select "9"
select select "63"
select select "0"
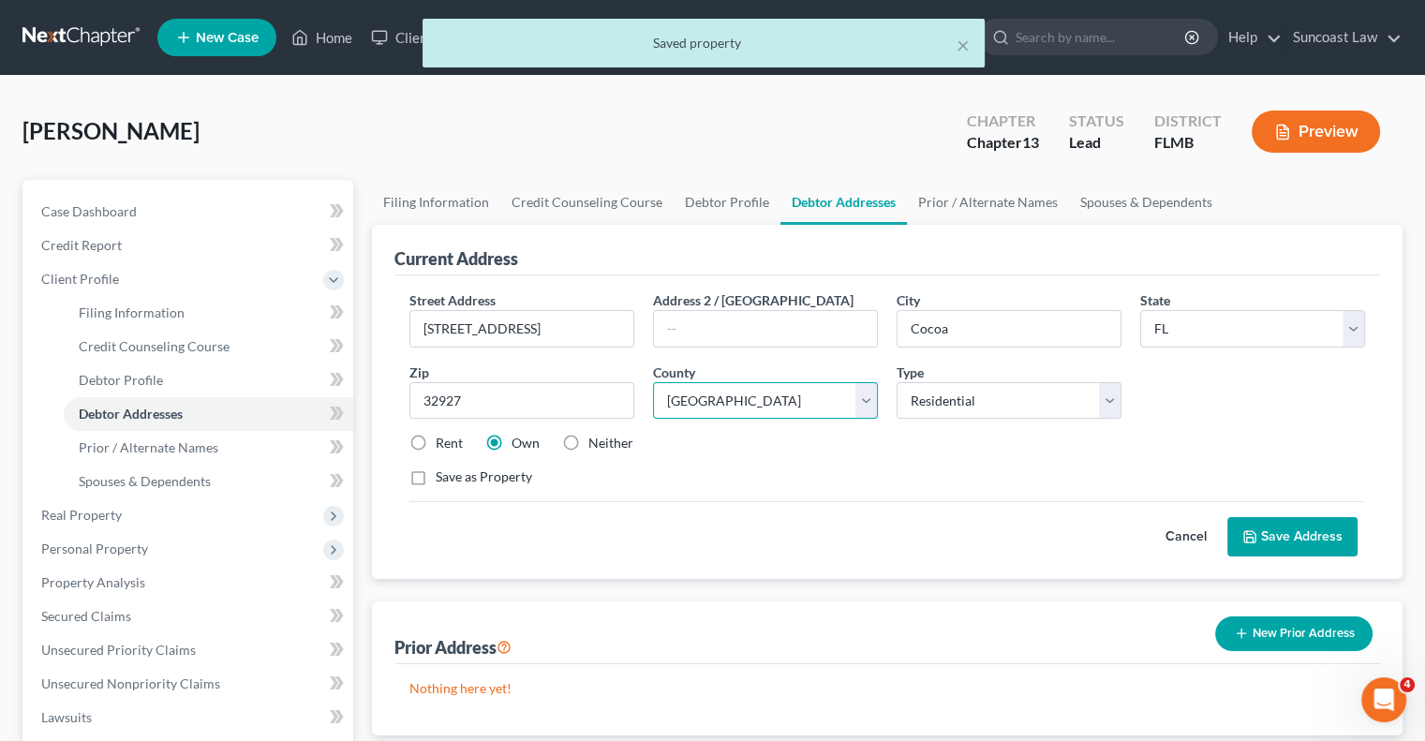
click at [844, 401] on select "County [GEOGRAPHIC_DATA] [GEOGRAPHIC_DATA] [GEOGRAPHIC_DATA] [GEOGRAPHIC_DATA] …" at bounding box center [765, 400] width 225 height 37
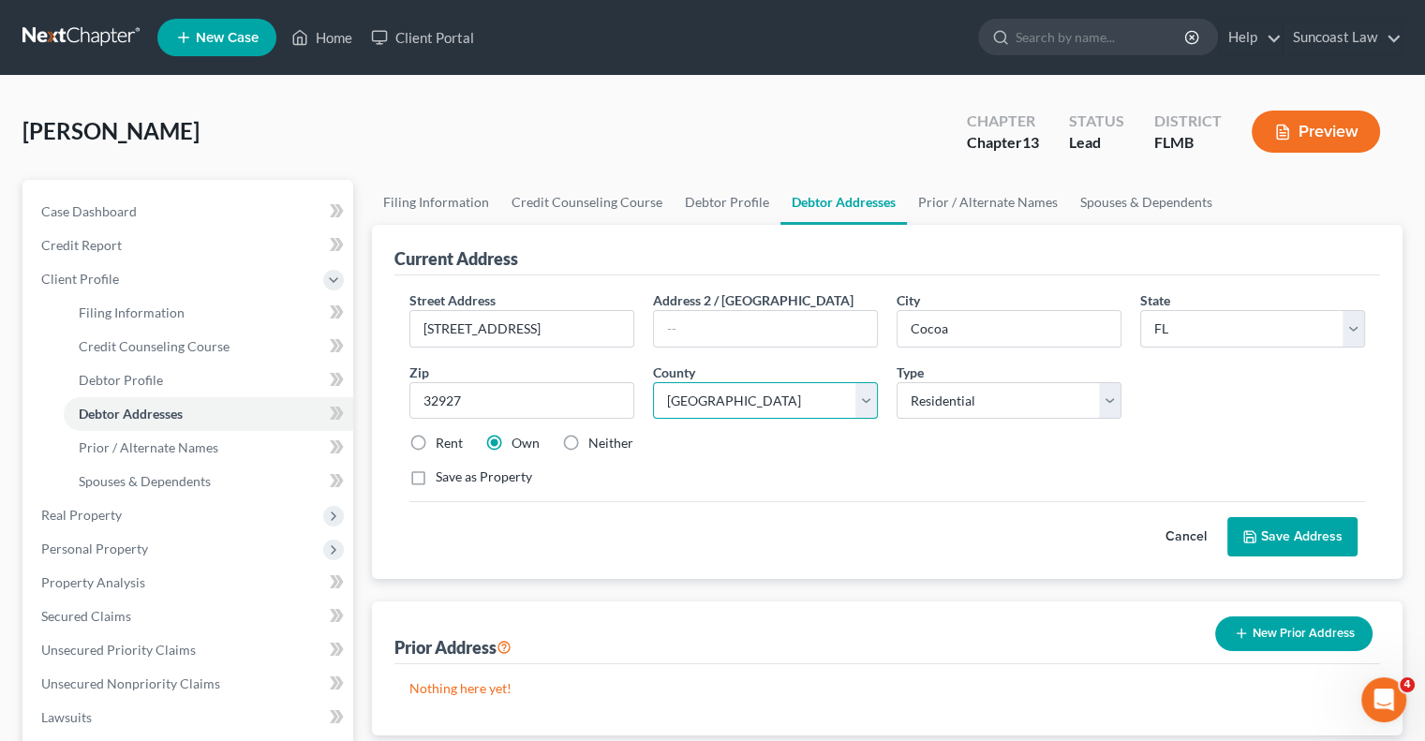
select select "4"
click at [653, 382] on select "County [GEOGRAPHIC_DATA] [GEOGRAPHIC_DATA] [GEOGRAPHIC_DATA] [GEOGRAPHIC_DATA] …" at bounding box center [765, 400] width 225 height 37
click at [1269, 531] on button "Save Address" at bounding box center [1293, 536] width 130 height 39
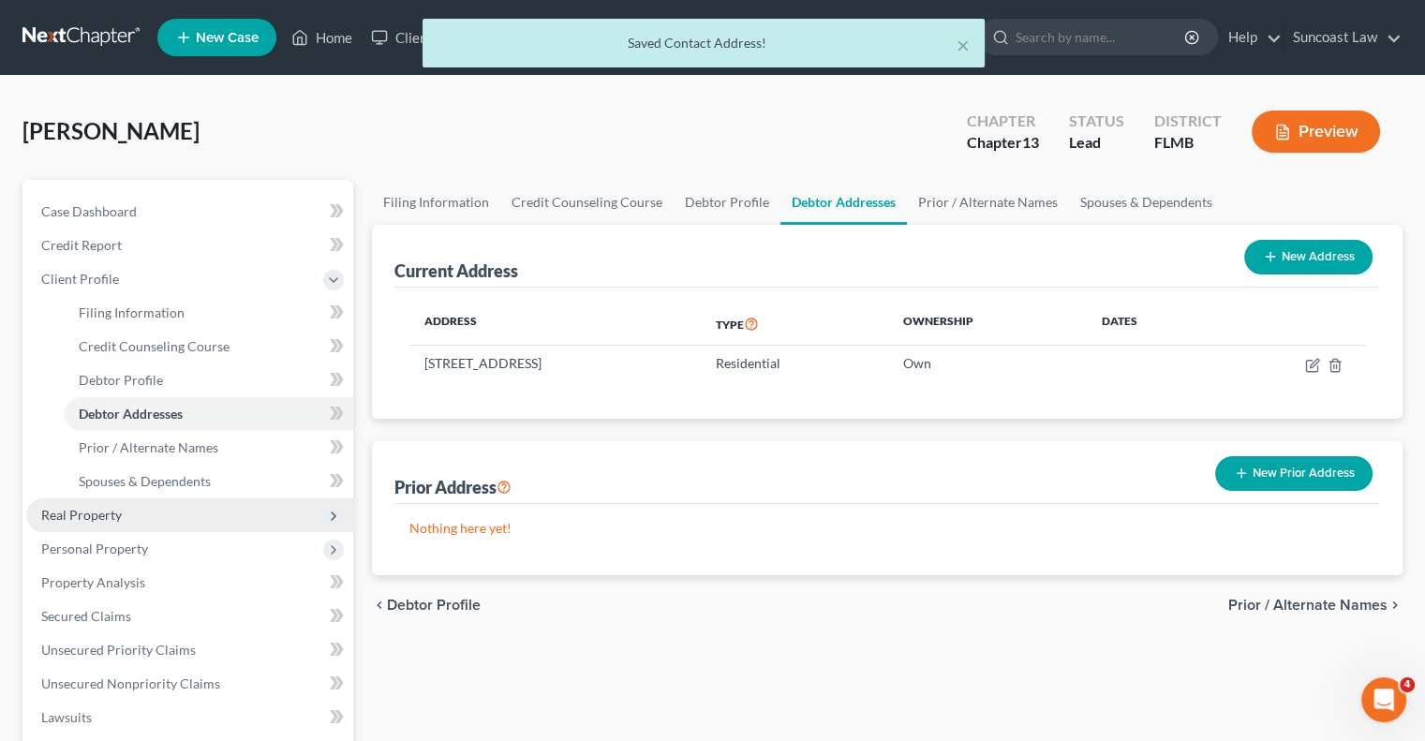
click at [115, 516] on span "Real Property" at bounding box center [81, 515] width 81 height 16
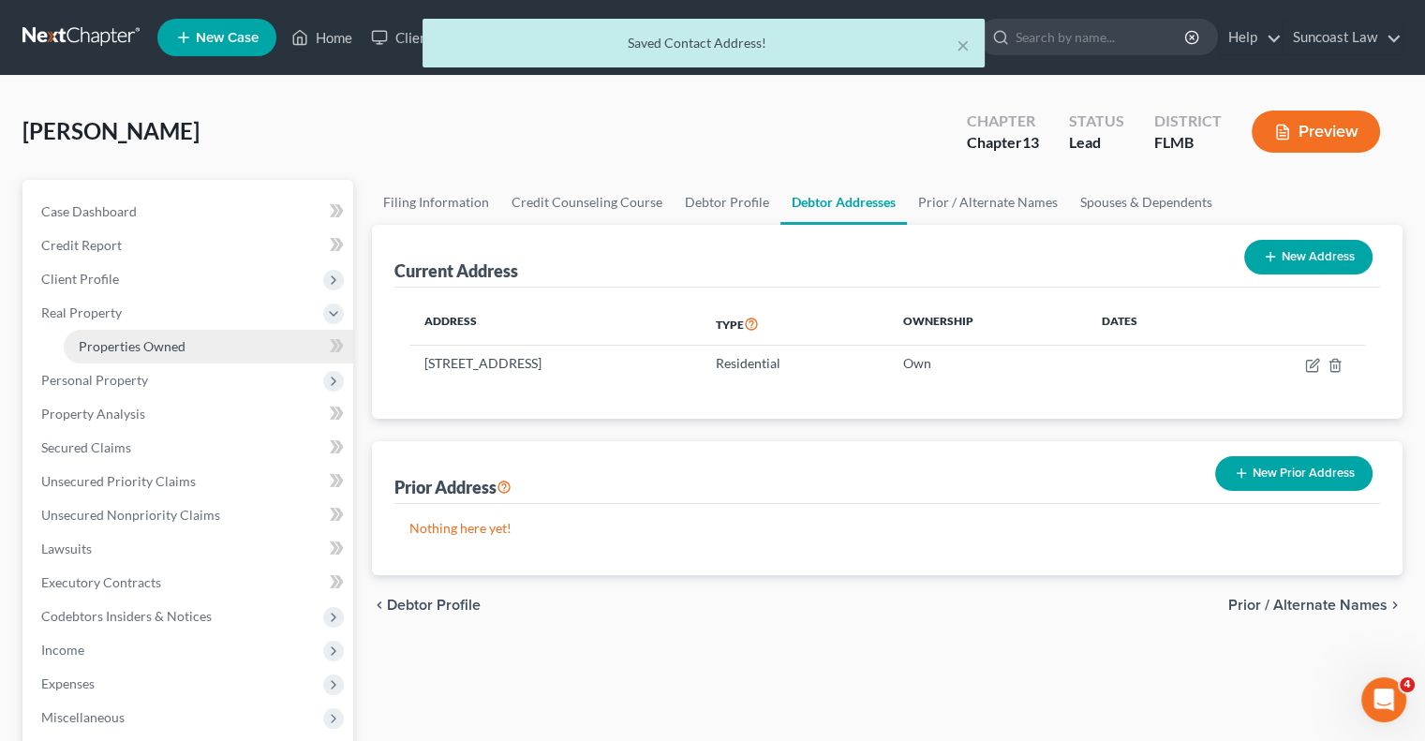
click at [167, 351] on span "Properties Owned" at bounding box center [132, 346] width 107 height 16
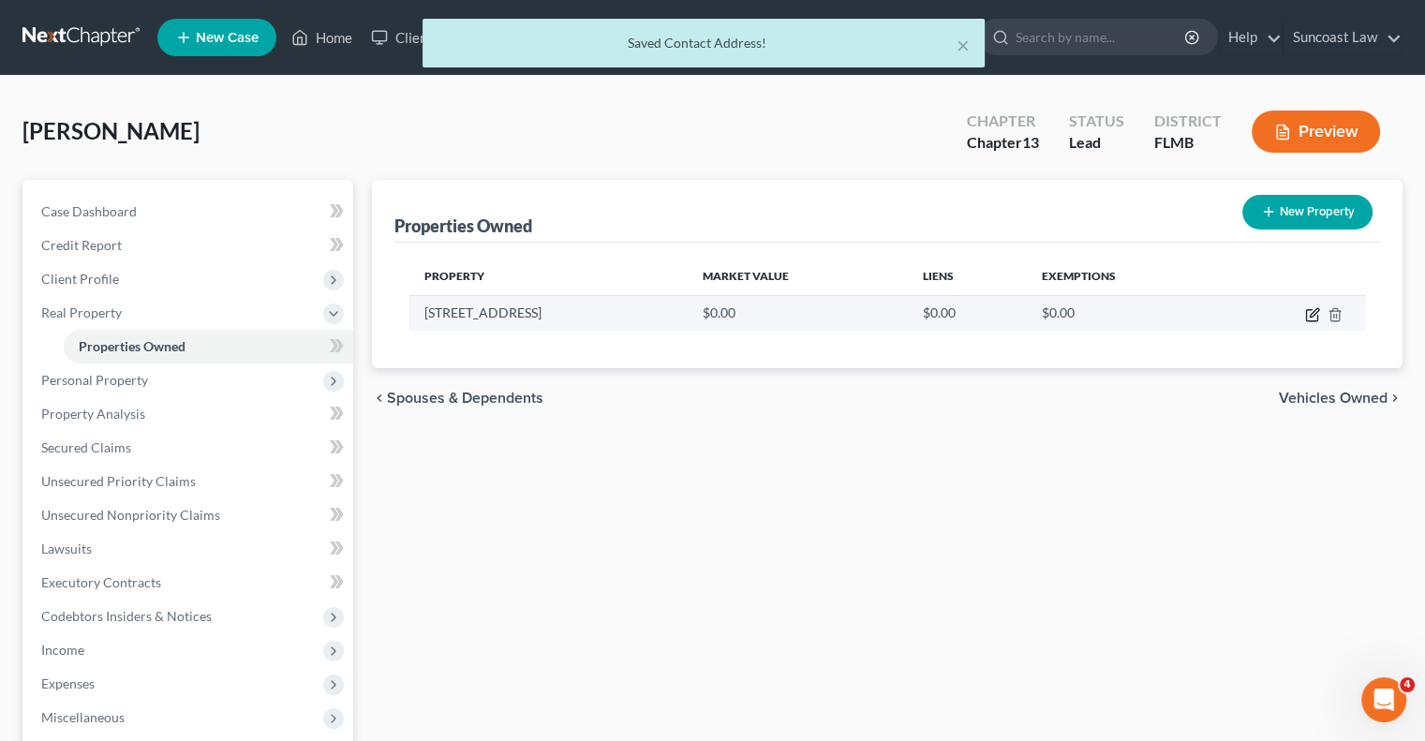
click at [1313, 318] on icon "button" at bounding box center [1312, 314] width 15 height 15
select select "9"
select select "63"
select select "0"
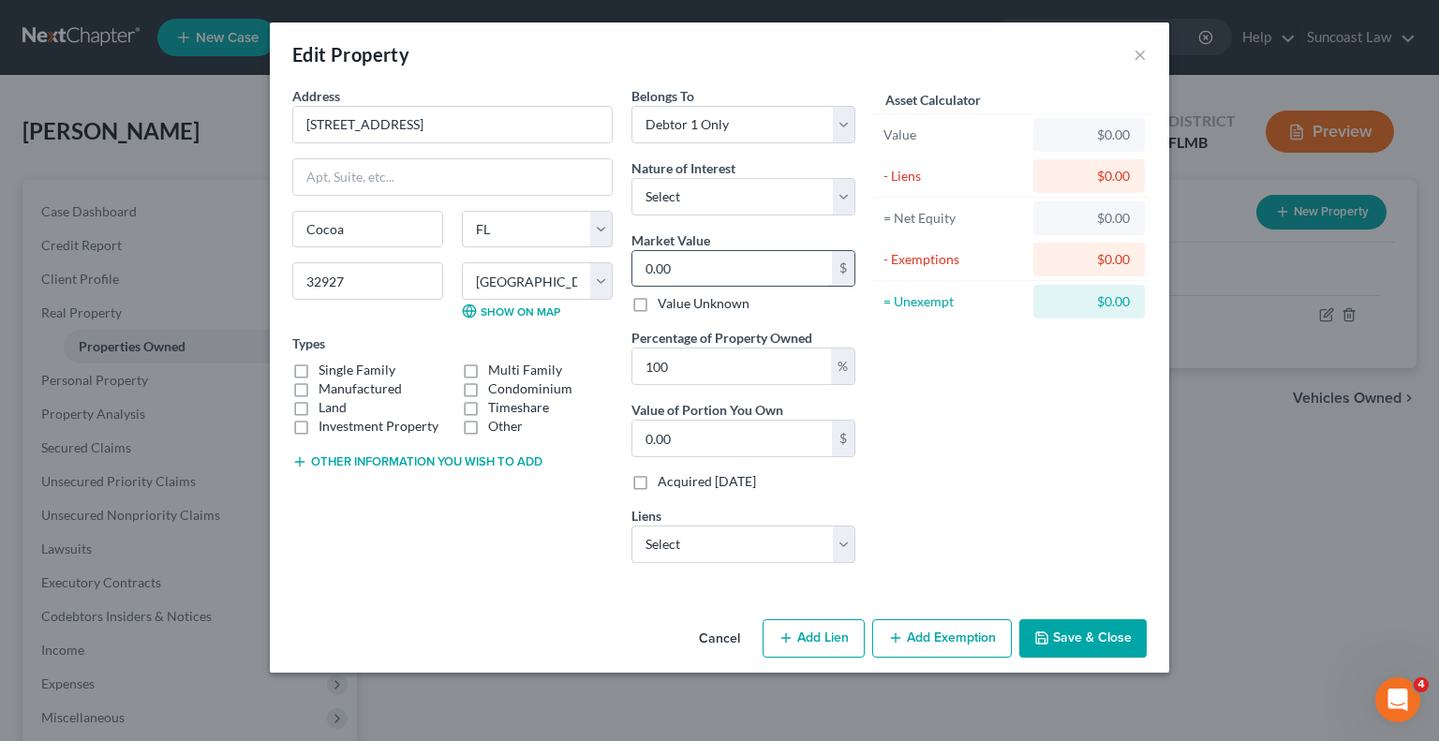
click at [685, 276] on input "0.00" at bounding box center [733, 269] width 200 height 36
type input "2"
type input "2.00"
type input "26"
type input "26.00"
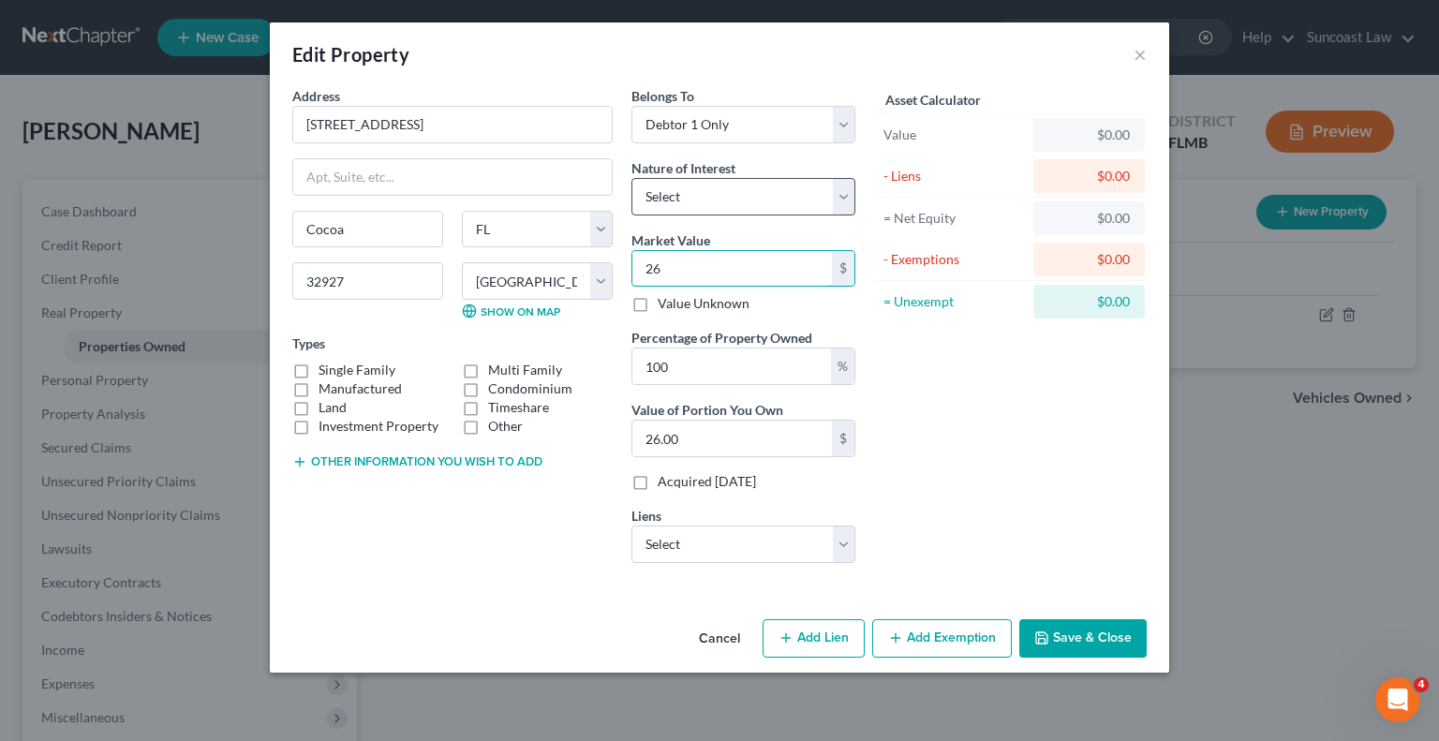
type input "265"
type input "265.00"
type input "2651"
type input "2,651.00"
type input "26,510"
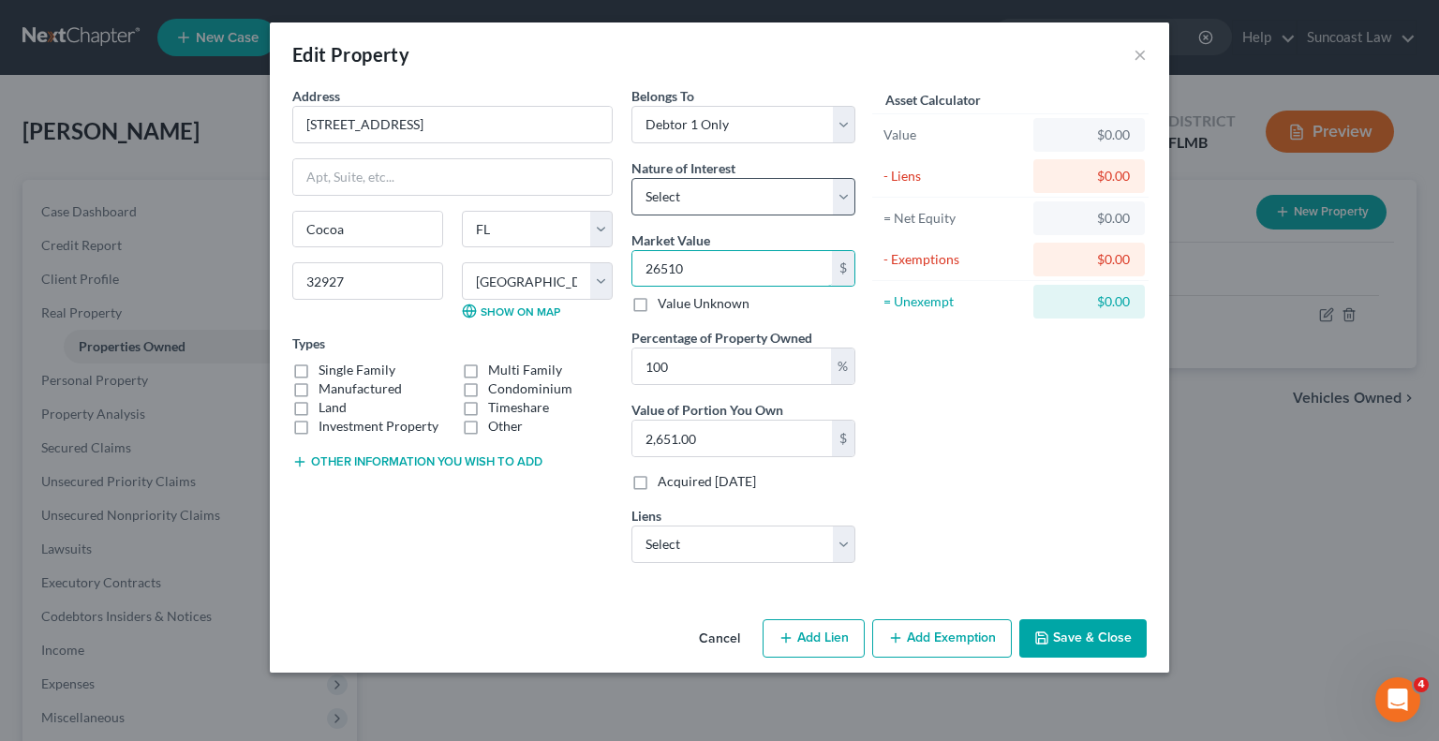
type input "26,510.00"
type input "26,5100"
type input "265,100.00"
type input "265,100"
click at [1086, 634] on button "Save & Close" at bounding box center [1082, 638] width 127 height 39
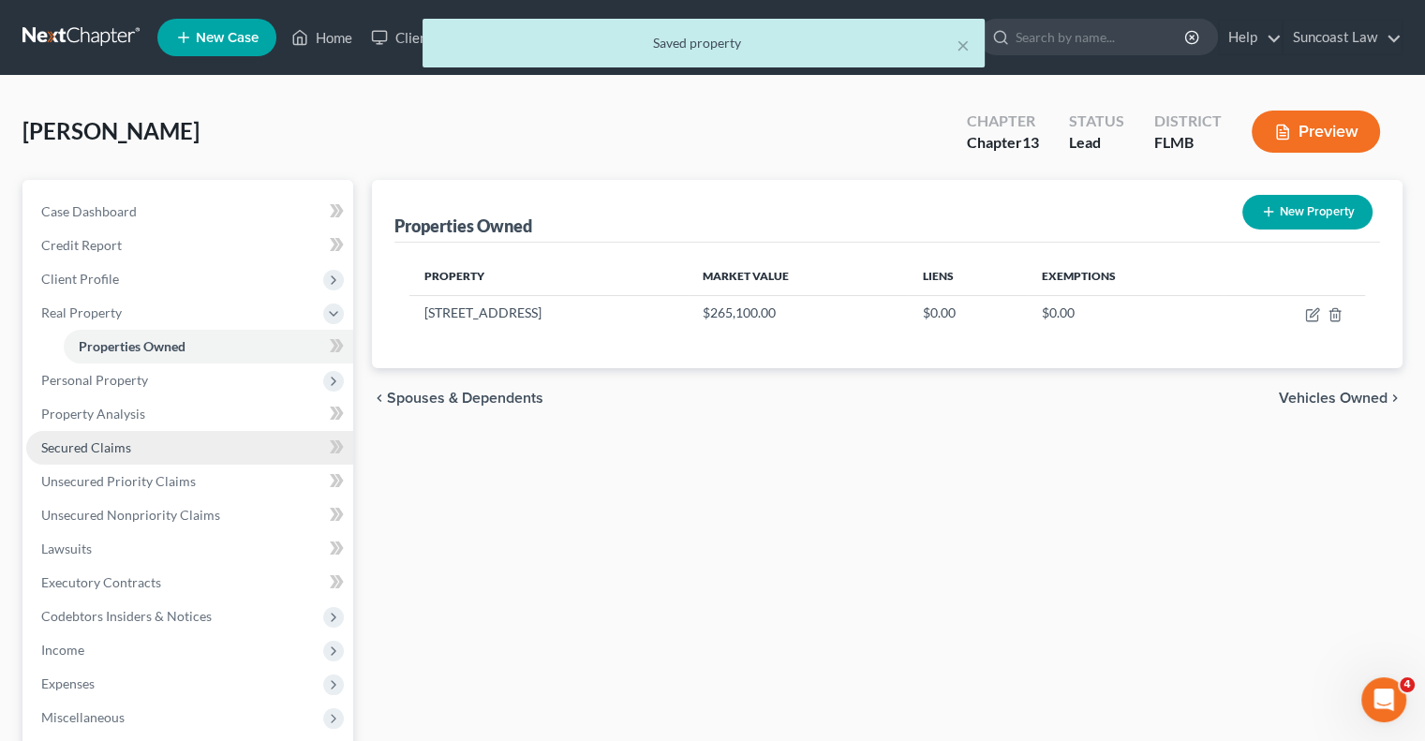
click at [106, 441] on span "Secured Claims" at bounding box center [86, 447] width 90 height 16
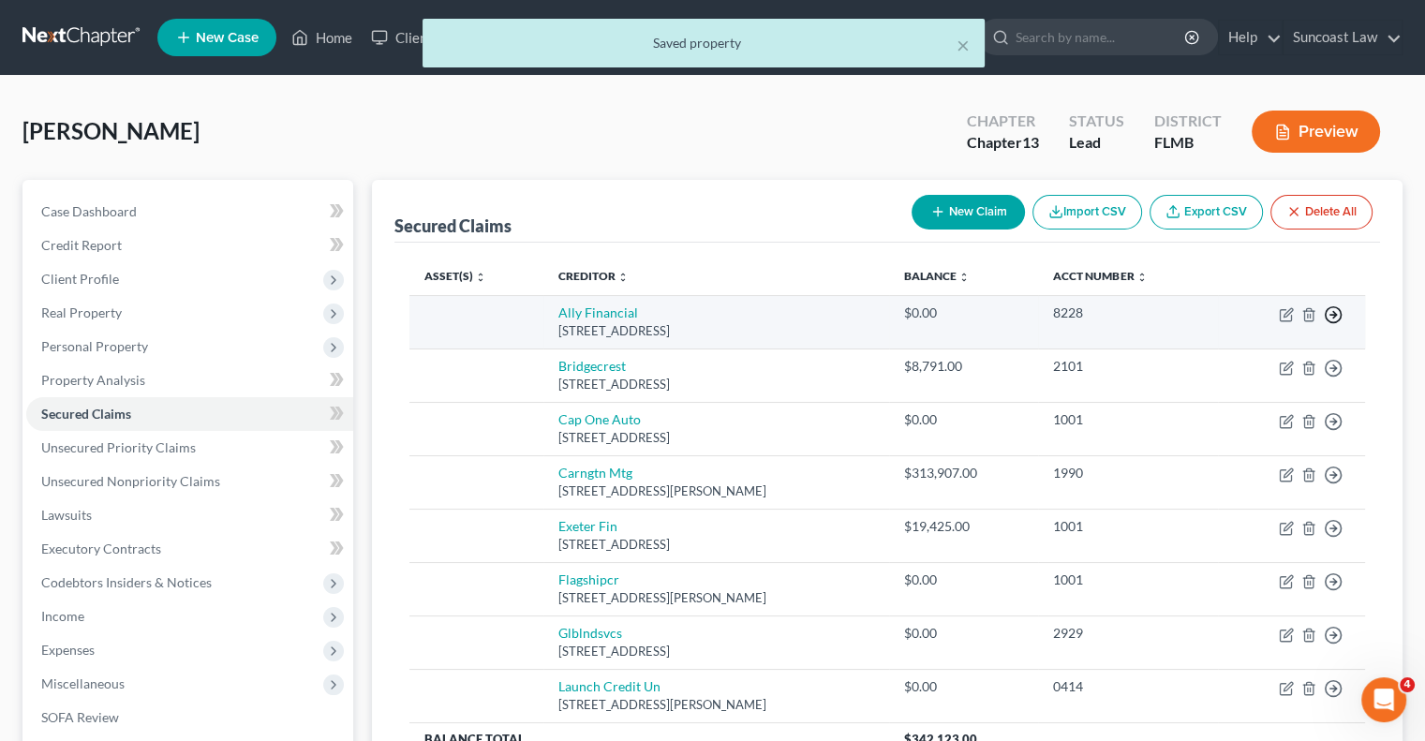
click at [1332, 310] on icon "button" at bounding box center [1333, 314] width 19 height 19
click at [1240, 356] on link "Move to F" at bounding box center [1247, 361] width 156 height 32
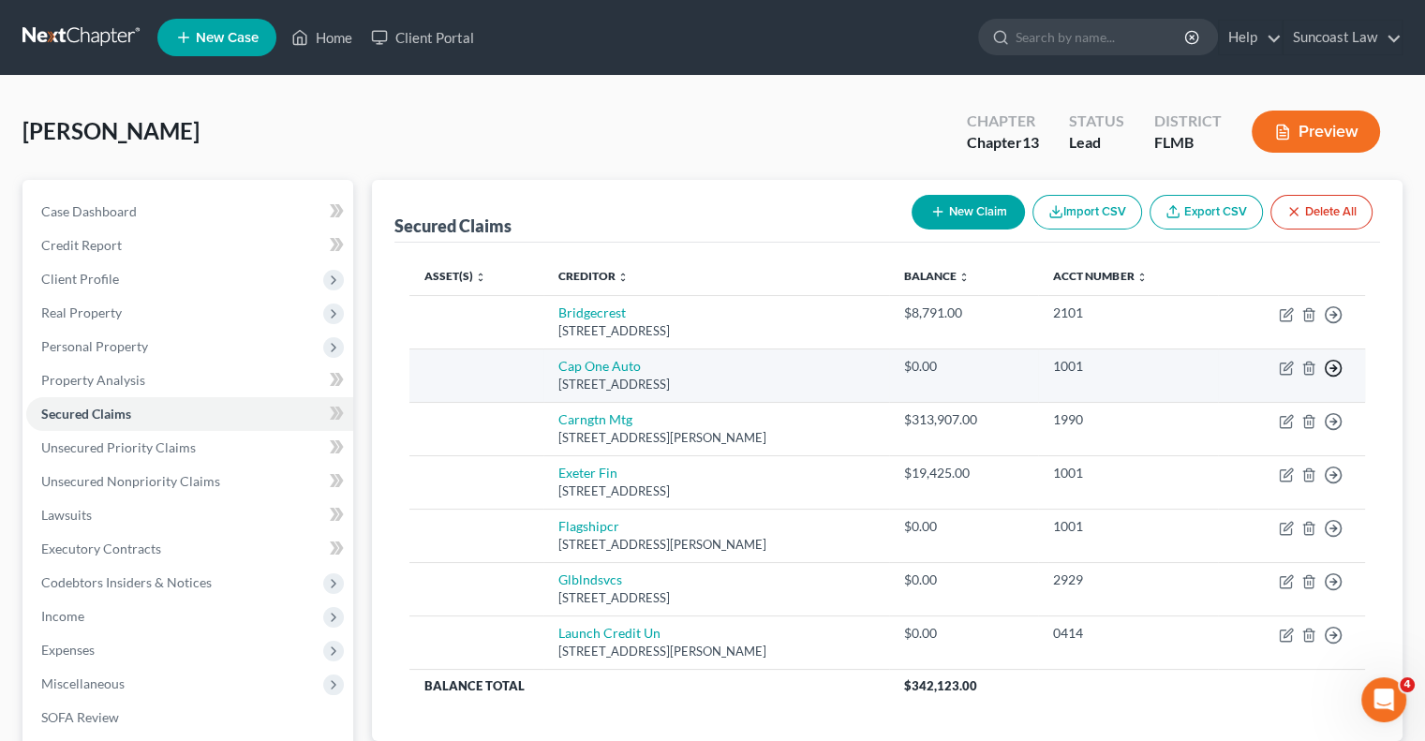
click at [1332, 370] on icon "button" at bounding box center [1333, 368] width 19 height 19
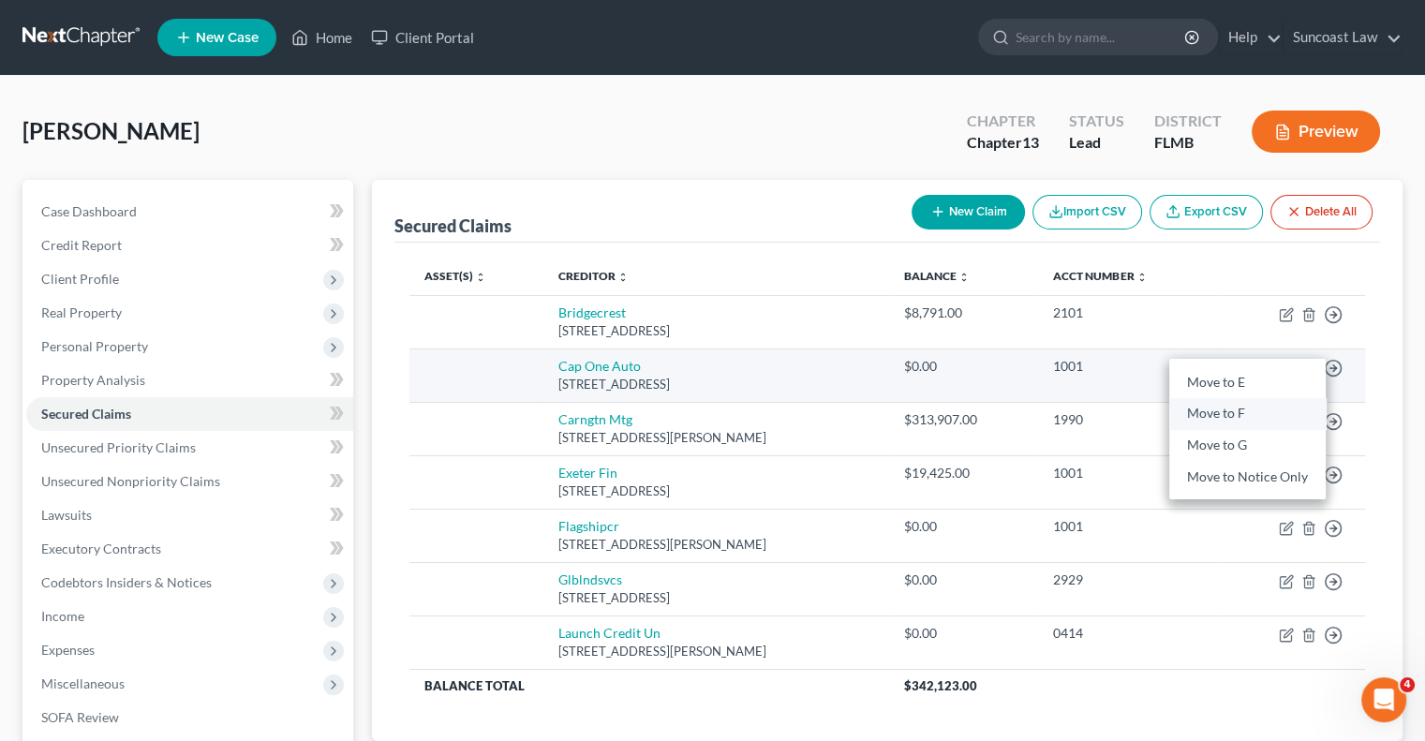
click at [1267, 409] on link "Move to F" at bounding box center [1247, 414] width 156 height 32
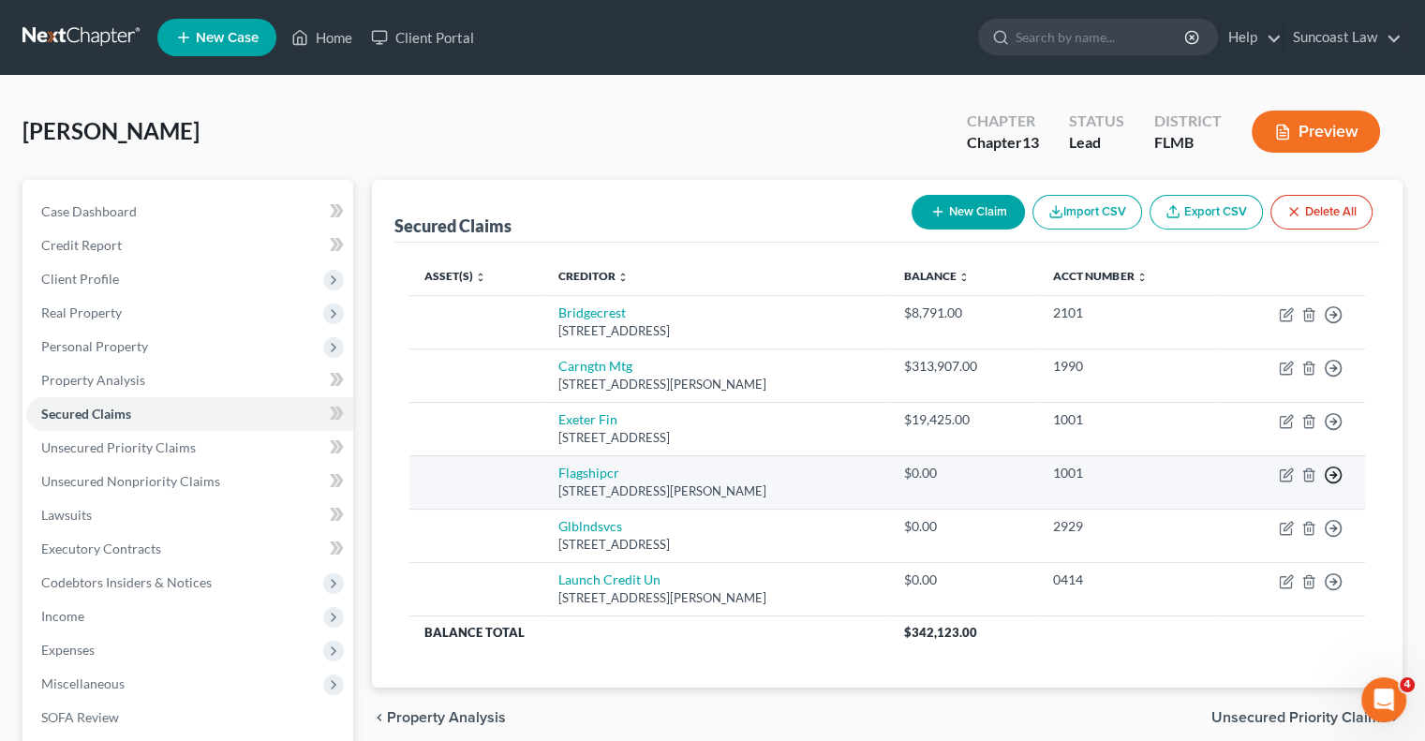
click at [1333, 476] on icon "button" at bounding box center [1333, 475] width 19 height 19
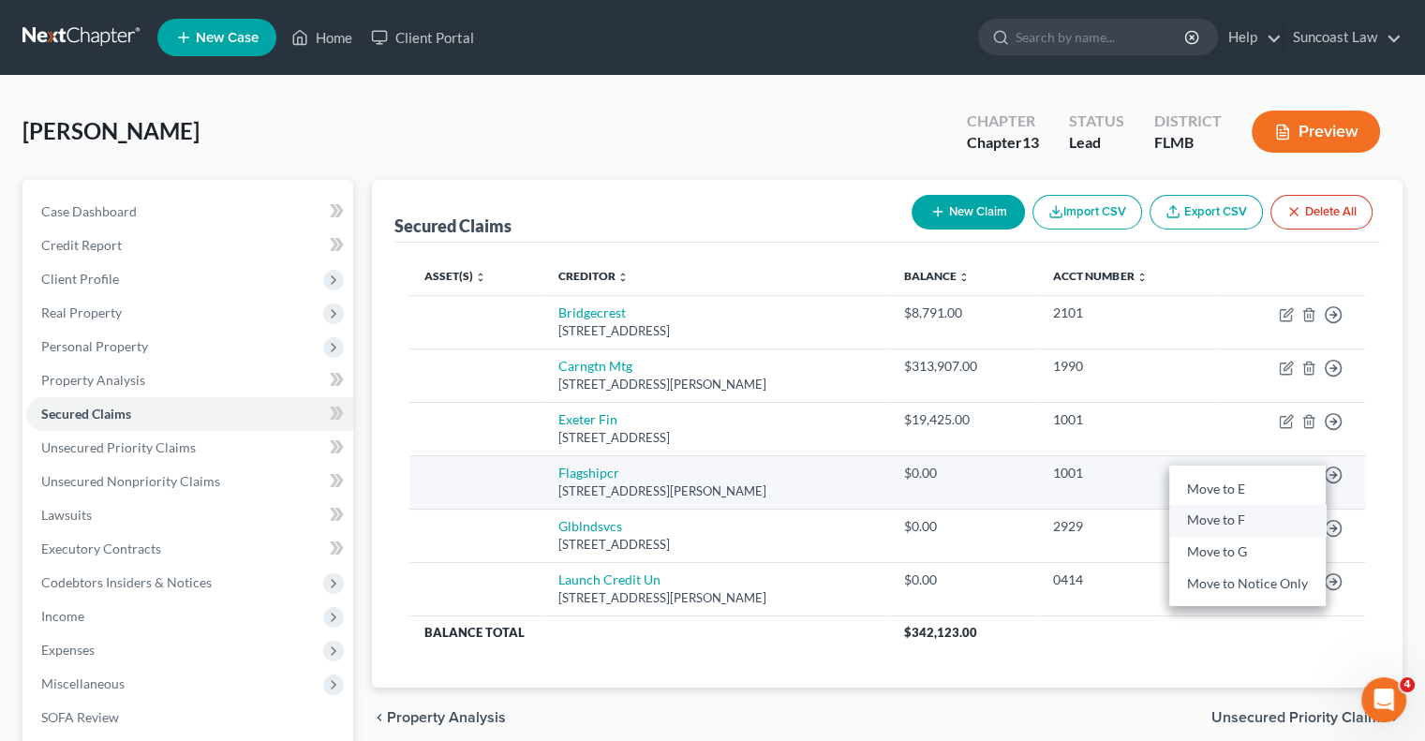
click at [1257, 521] on link "Move to F" at bounding box center [1247, 521] width 156 height 32
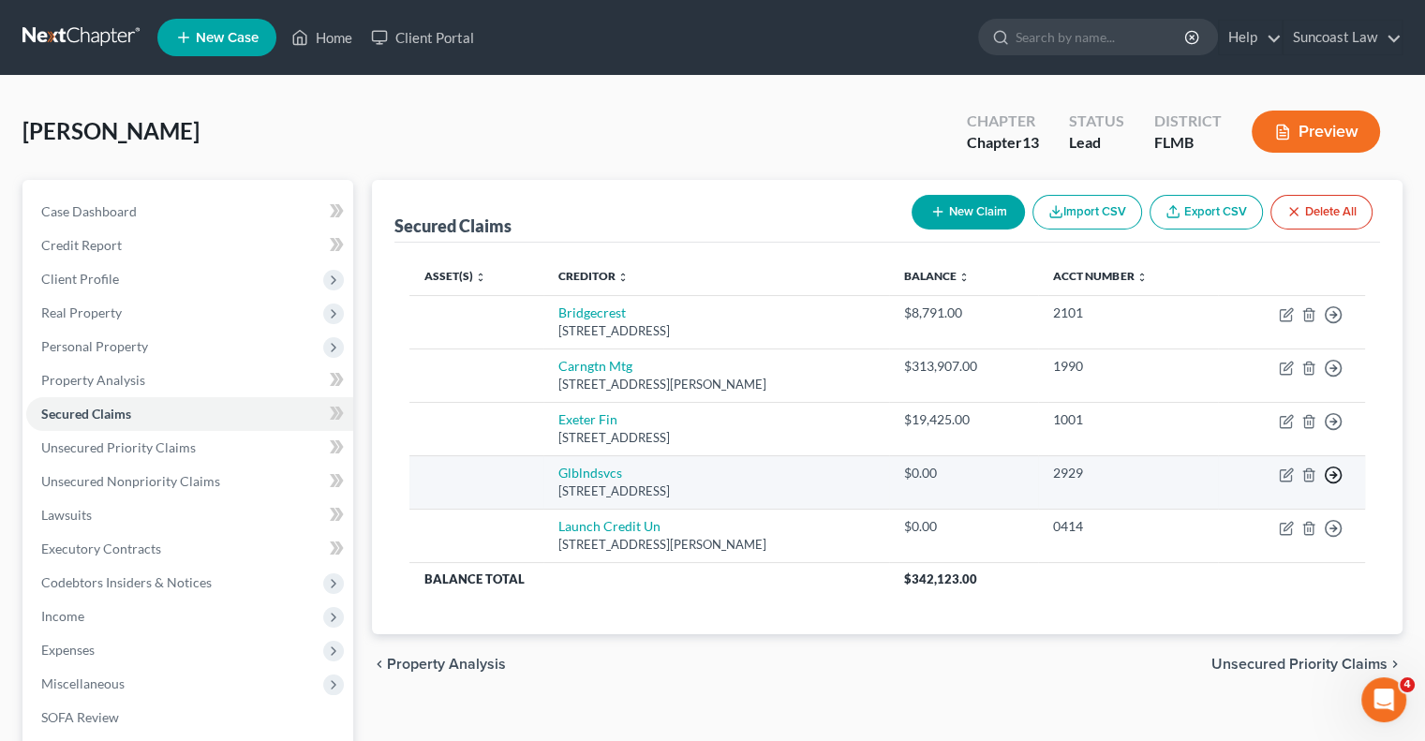
click at [1338, 474] on icon "button" at bounding box center [1333, 475] width 19 height 19
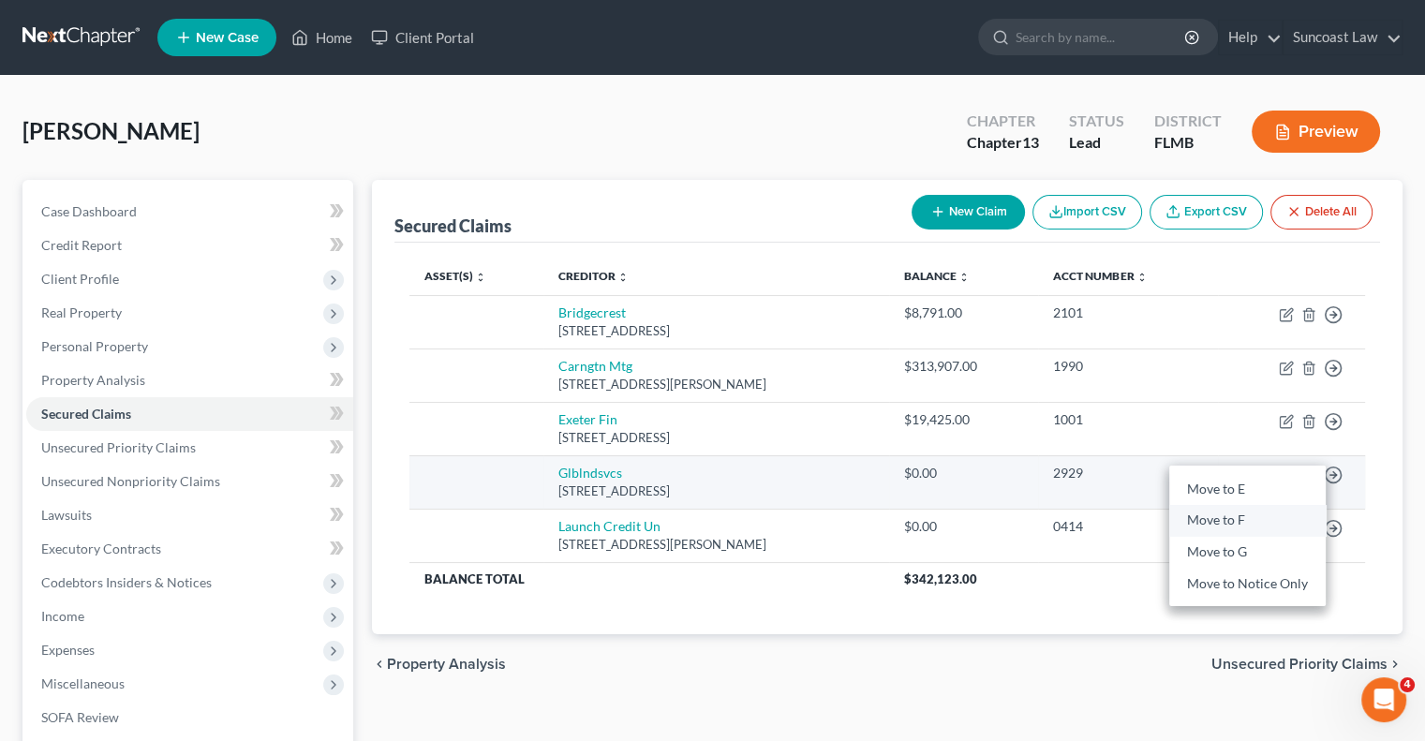
click at [1253, 525] on link "Move to F" at bounding box center [1247, 521] width 156 height 32
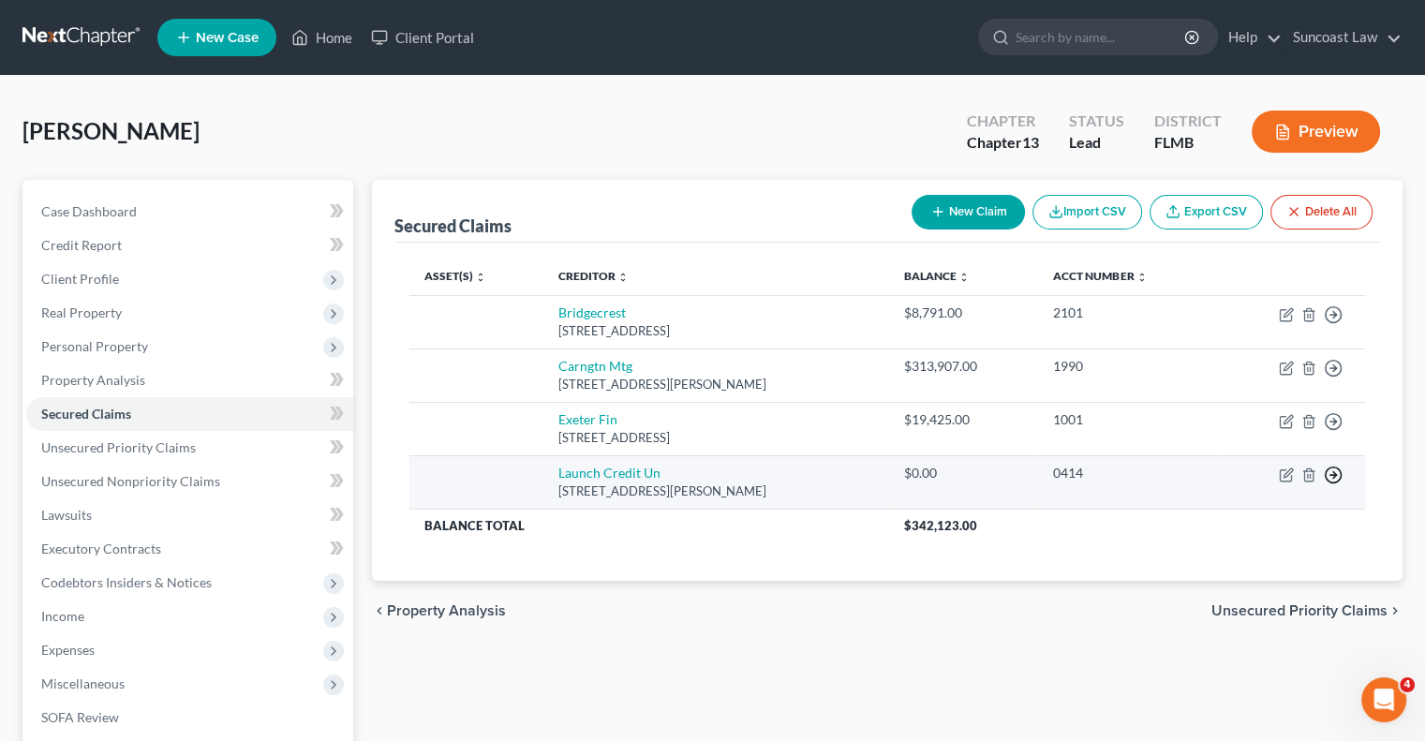
click at [1338, 469] on icon "button" at bounding box center [1333, 475] width 19 height 19
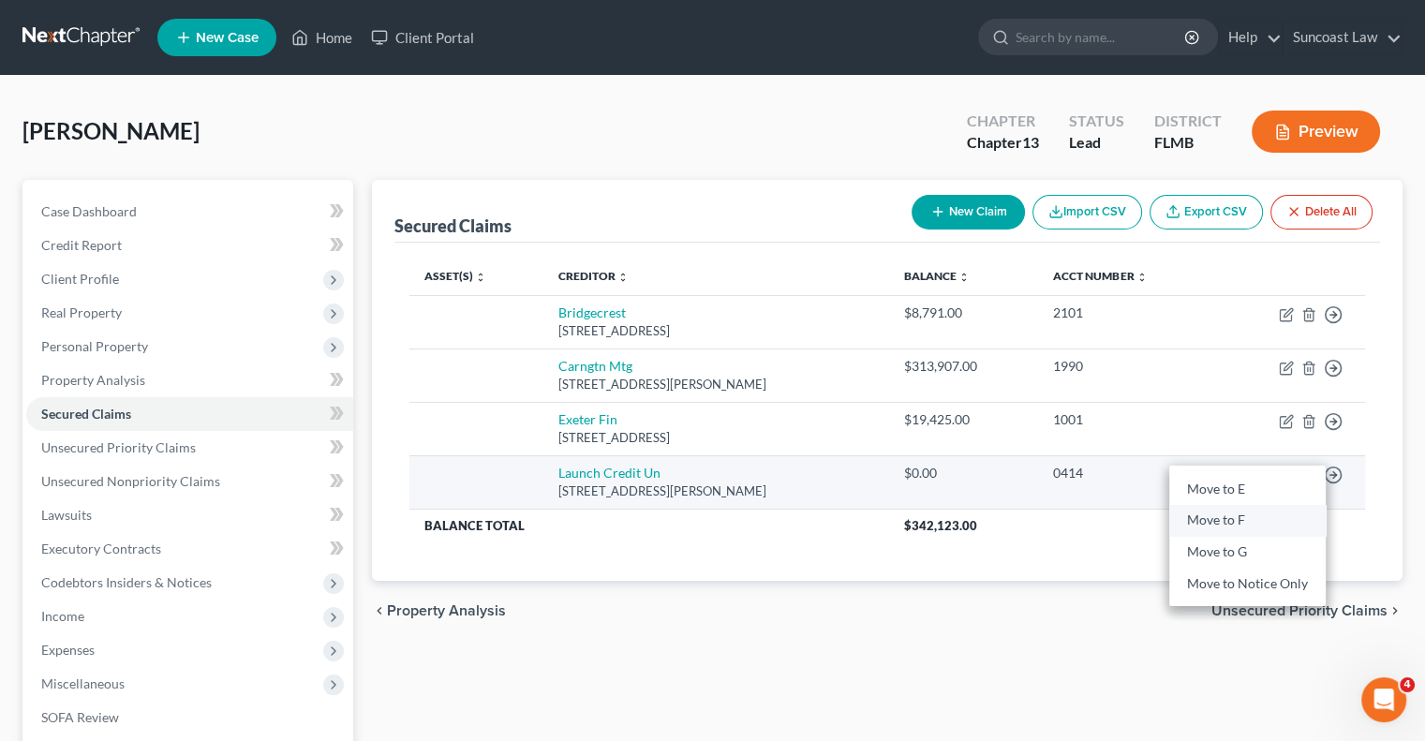
click at [1257, 520] on link "Move to F" at bounding box center [1247, 521] width 156 height 32
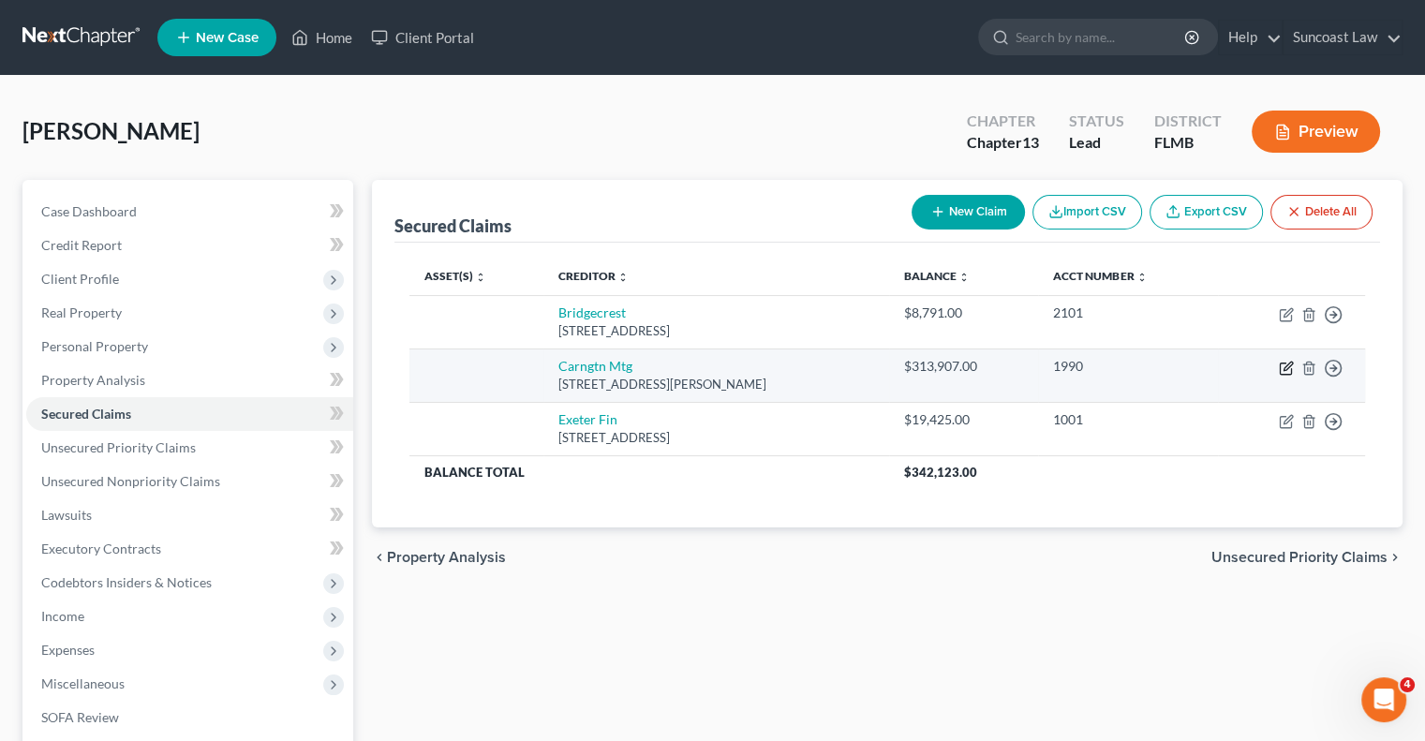
click at [1287, 367] on icon "button" at bounding box center [1286, 368] width 15 height 15
select select "4"
select select "0"
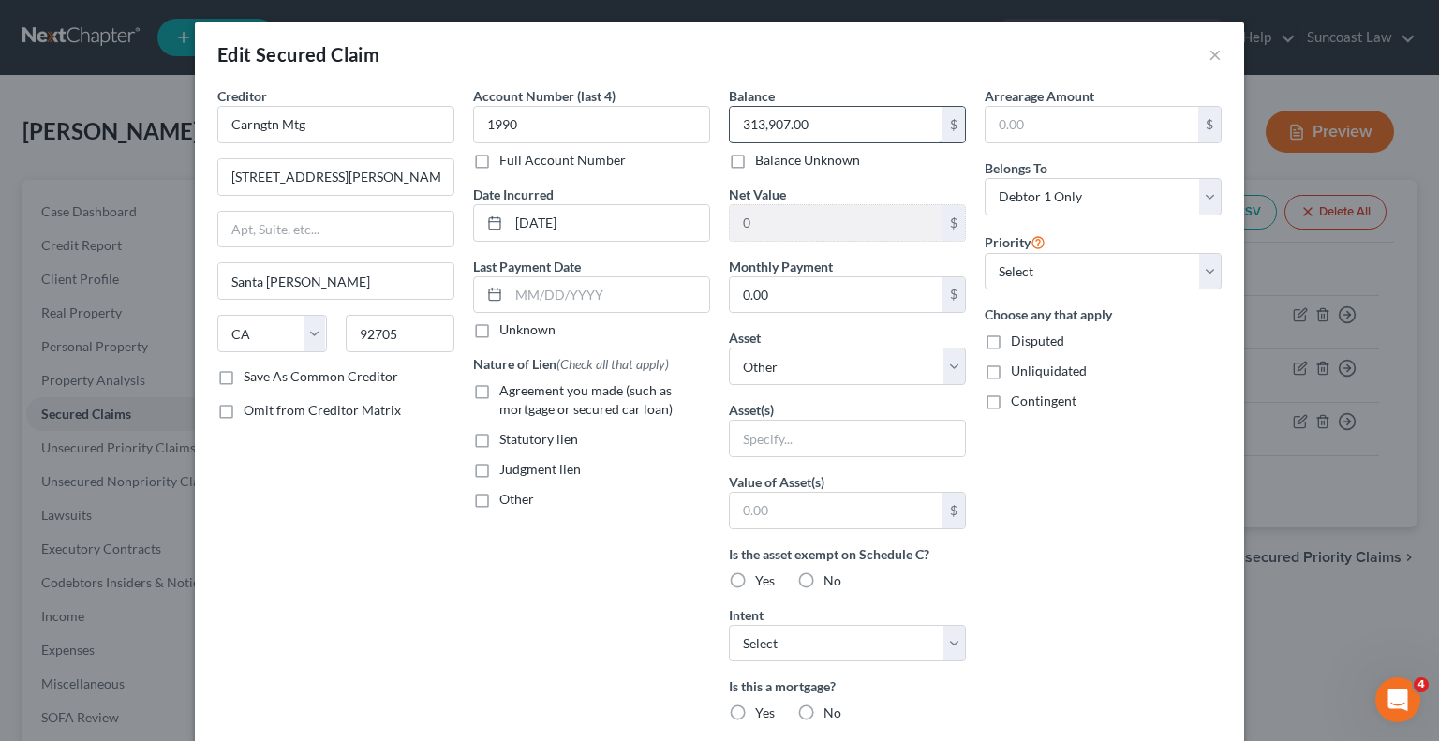
click at [819, 127] on input "313,907.00" at bounding box center [836, 125] width 213 height 36
type input "297,004"
click at [803, 285] on input "0.00" at bounding box center [836, 295] width 213 height 36
type input "2,571.28"
click at [809, 363] on select "Select Other Multiple Assets [STREET_ADDRESS] - $265100.0" at bounding box center [847, 366] width 237 height 37
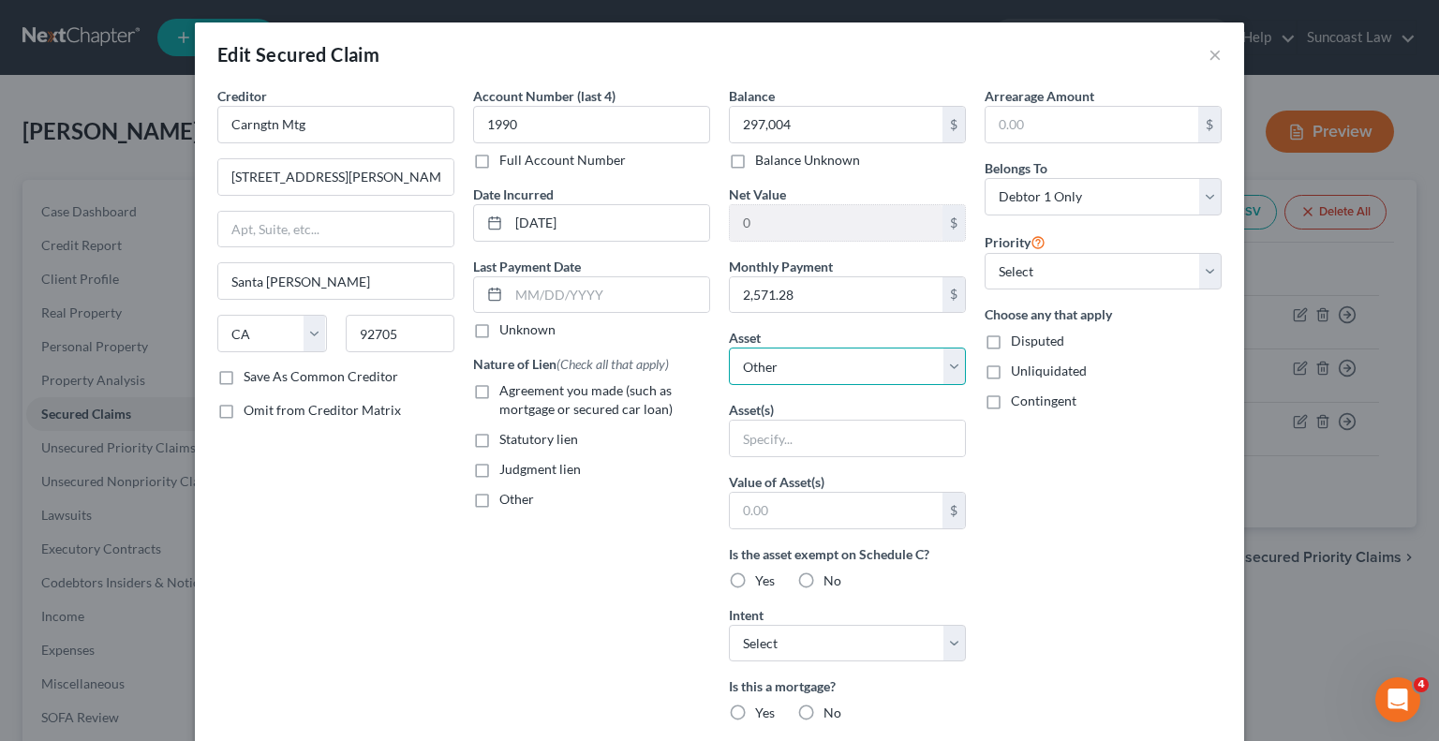
select select "2"
click at [729, 348] on select "Select Other Multiple Assets [STREET_ADDRESS] - $265100.0" at bounding box center [847, 366] width 237 height 37
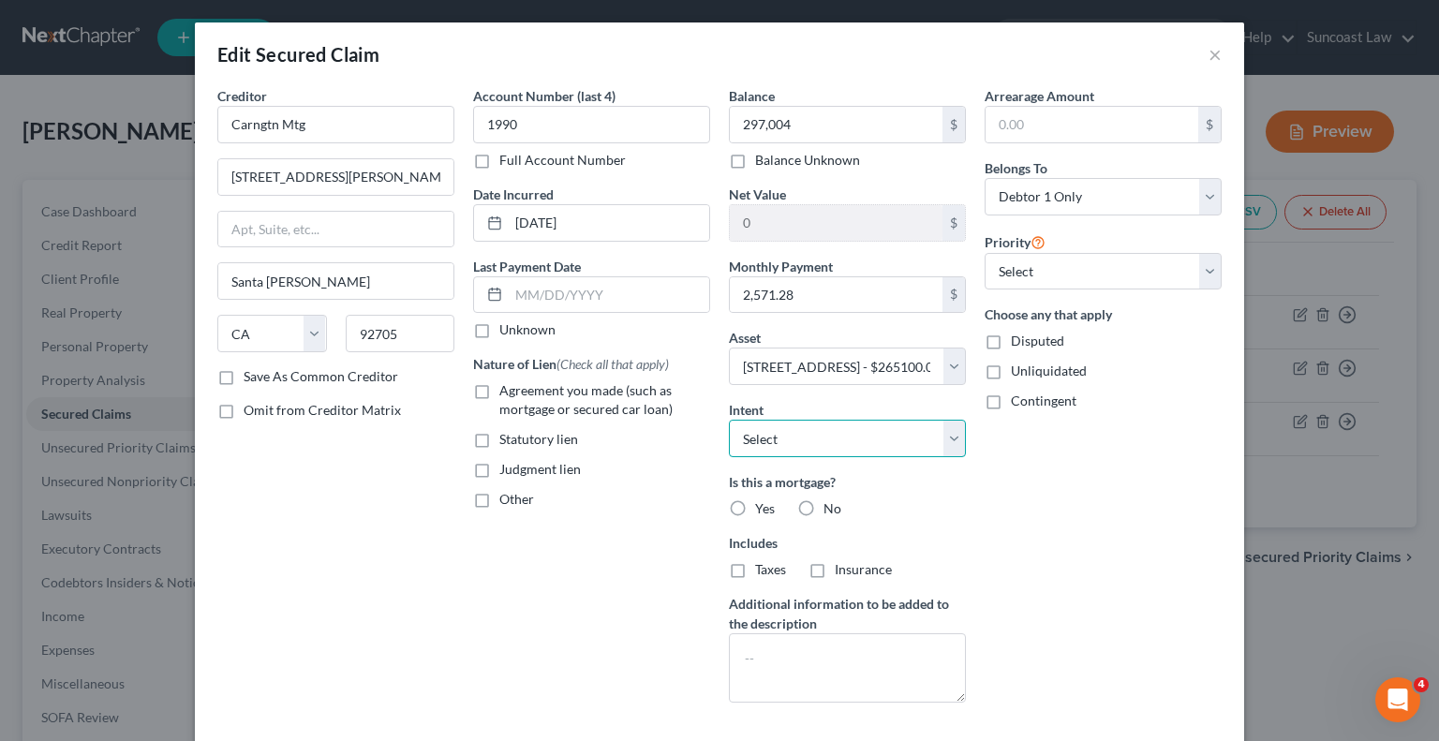
click at [804, 439] on select "Select Surrender Redeem Reaffirm Avoid Other" at bounding box center [847, 438] width 237 height 37
select select "2"
click at [729, 420] on select "Select Surrender Redeem Reaffirm Avoid Other" at bounding box center [847, 438] width 237 height 37
click at [755, 509] on label "Yes" at bounding box center [765, 508] width 20 height 19
click at [763, 509] on input "Yes" at bounding box center [769, 505] width 12 height 12
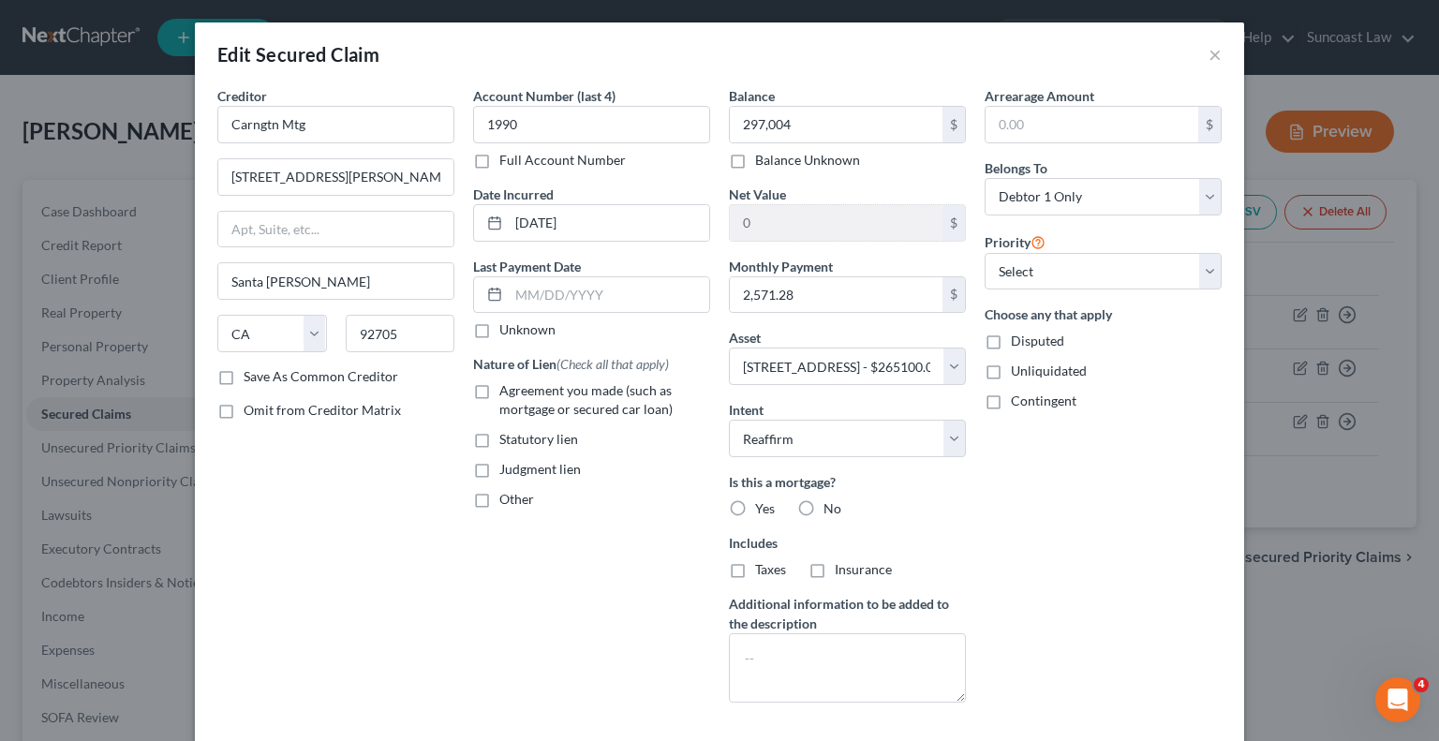
radio input "true"
drag, startPoint x: 732, startPoint y: 570, endPoint x: 783, endPoint y: 575, distance: 51.8
click at [755, 571] on label "Taxes" at bounding box center [770, 569] width 31 height 19
click at [763, 571] on input "Taxes" at bounding box center [769, 566] width 12 height 12
checkbox input "true"
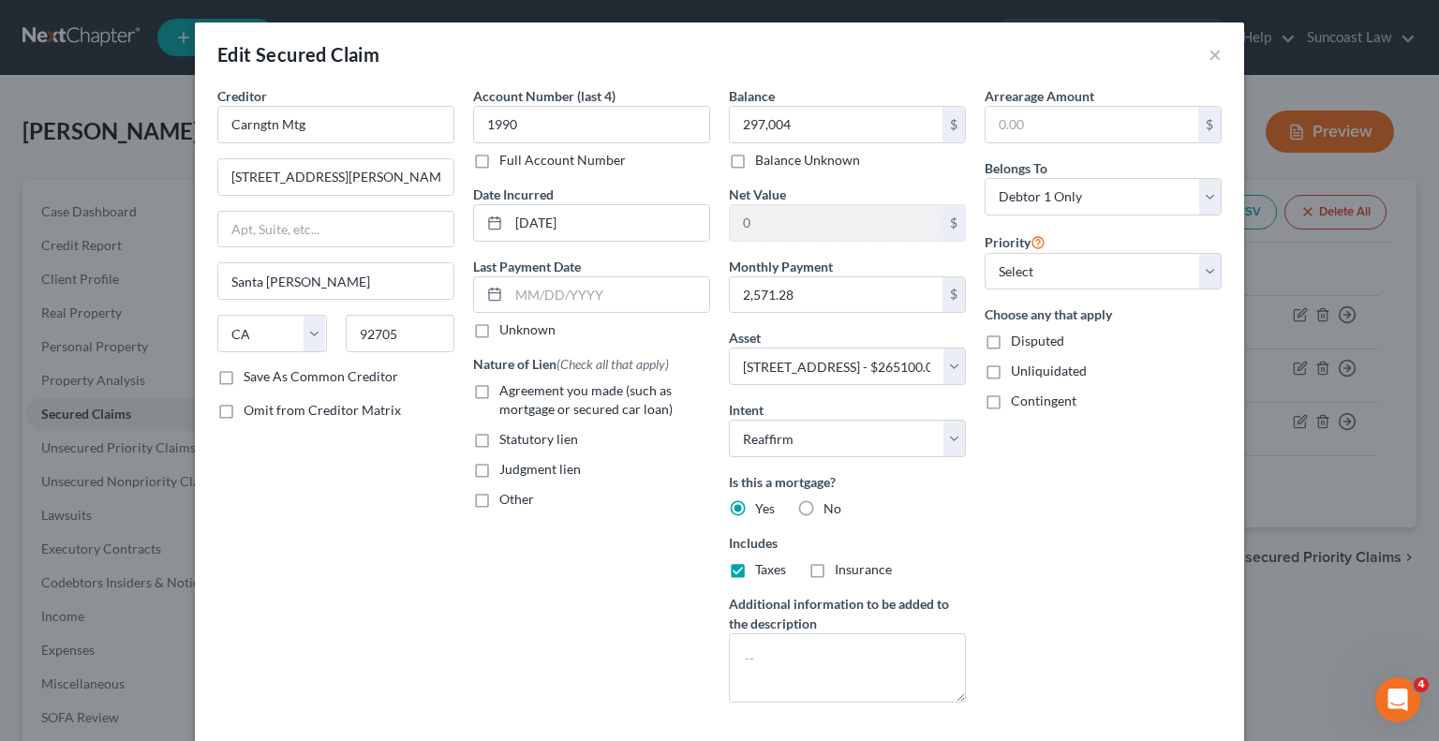
click at [835, 573] on label "Insurance" at bounding box center [863, 569] width 57 height 19
click at [842, 573] on input "Insurance" at bounding box center [848, 566] width 12 height 12
checkbox input "true"
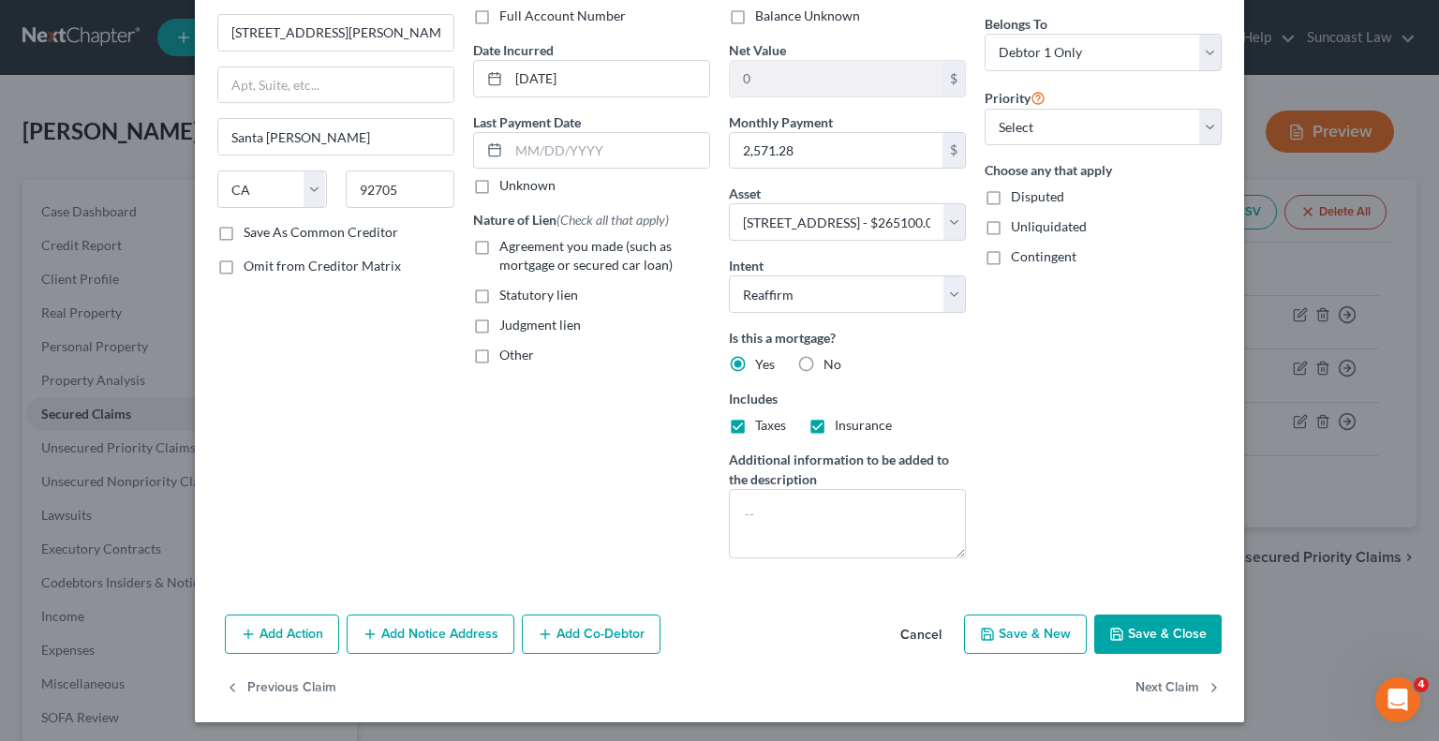
scroll to position [146, 0]
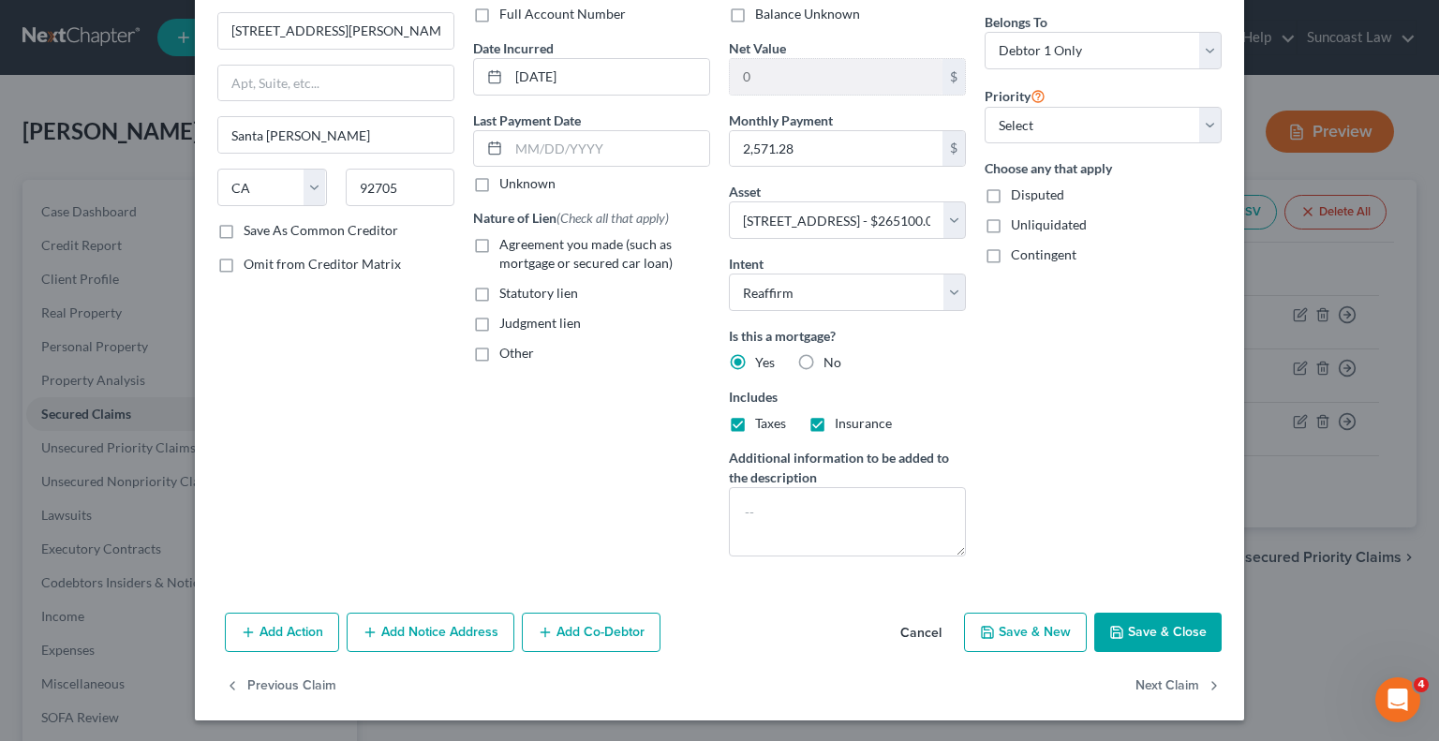
click at [1156, 625] on button "Save & Close" at bounding box center [1157, 632] width 127 height 39
select select
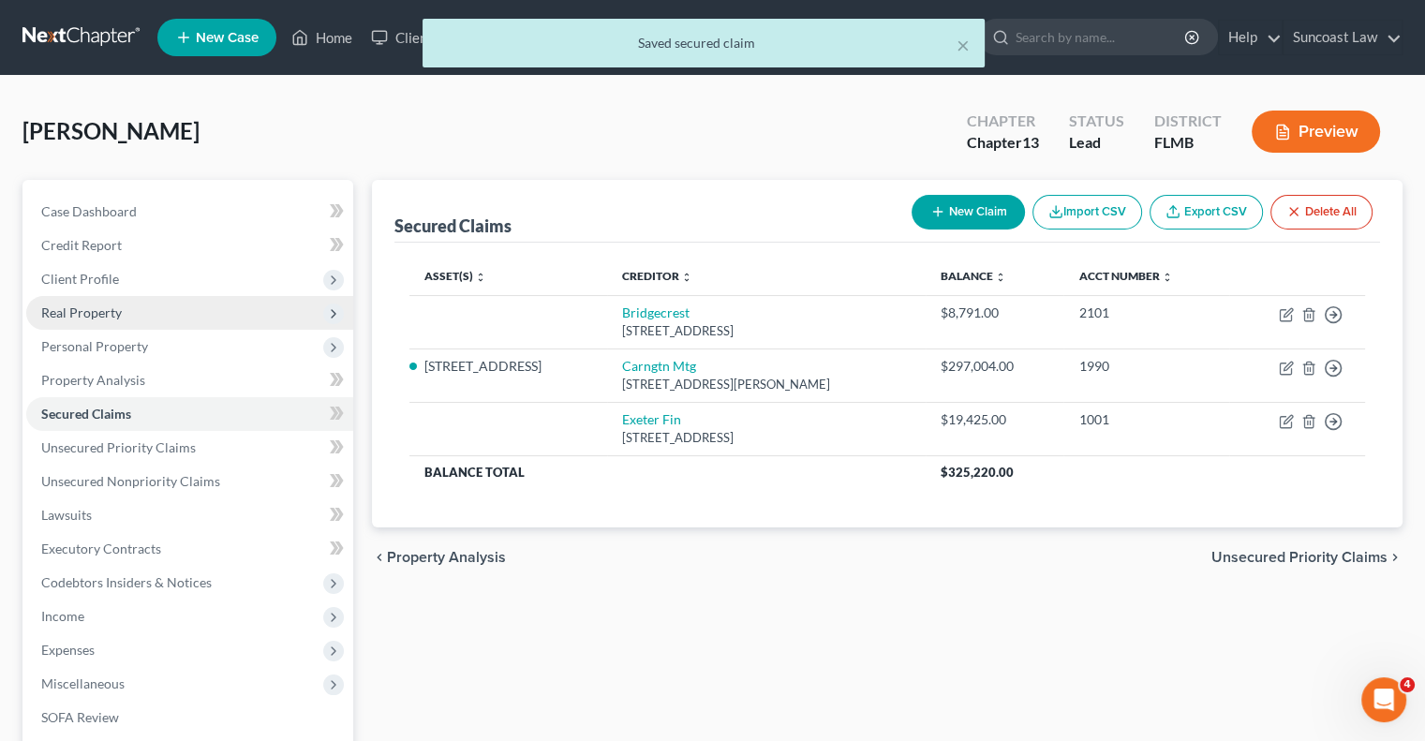
click at [91, 310] on span "Real Property" at bounding box center [81, 313] width 81 height 16
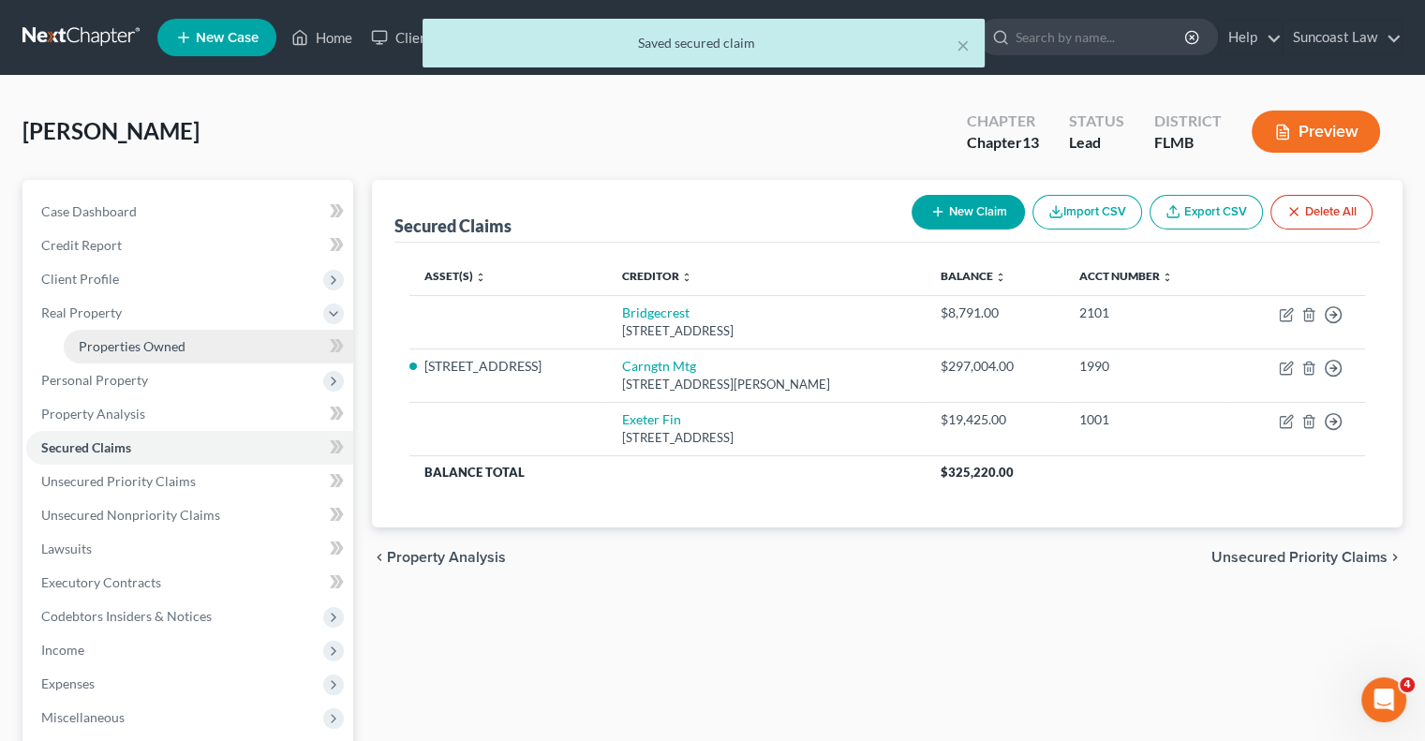
click at [118, 348] on span "Properties Owned" at bounding box center [132, 346] width 107 height 16
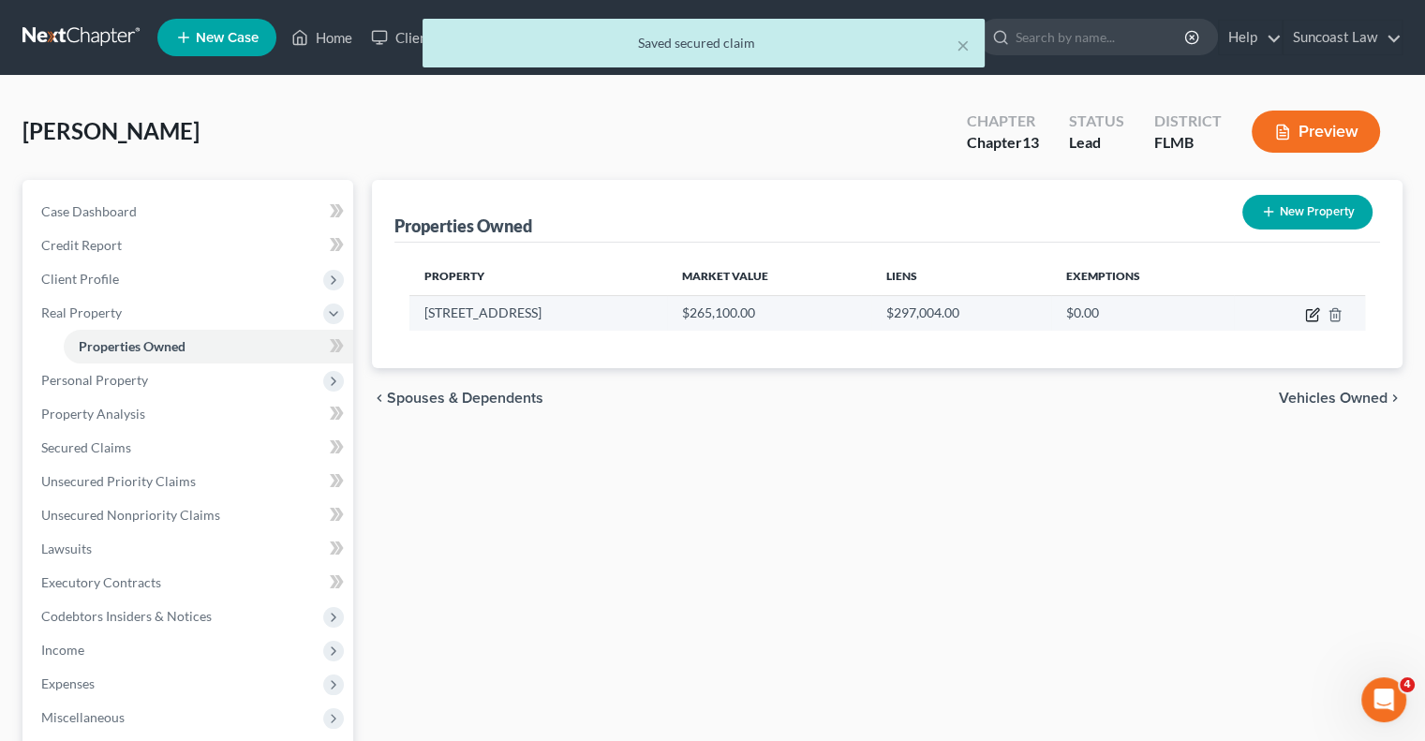
click at [1309, 311] on icon "button" at bounding box center [1312, 314] width 15 height 15
select select "9"
select select "63"
select select "0"
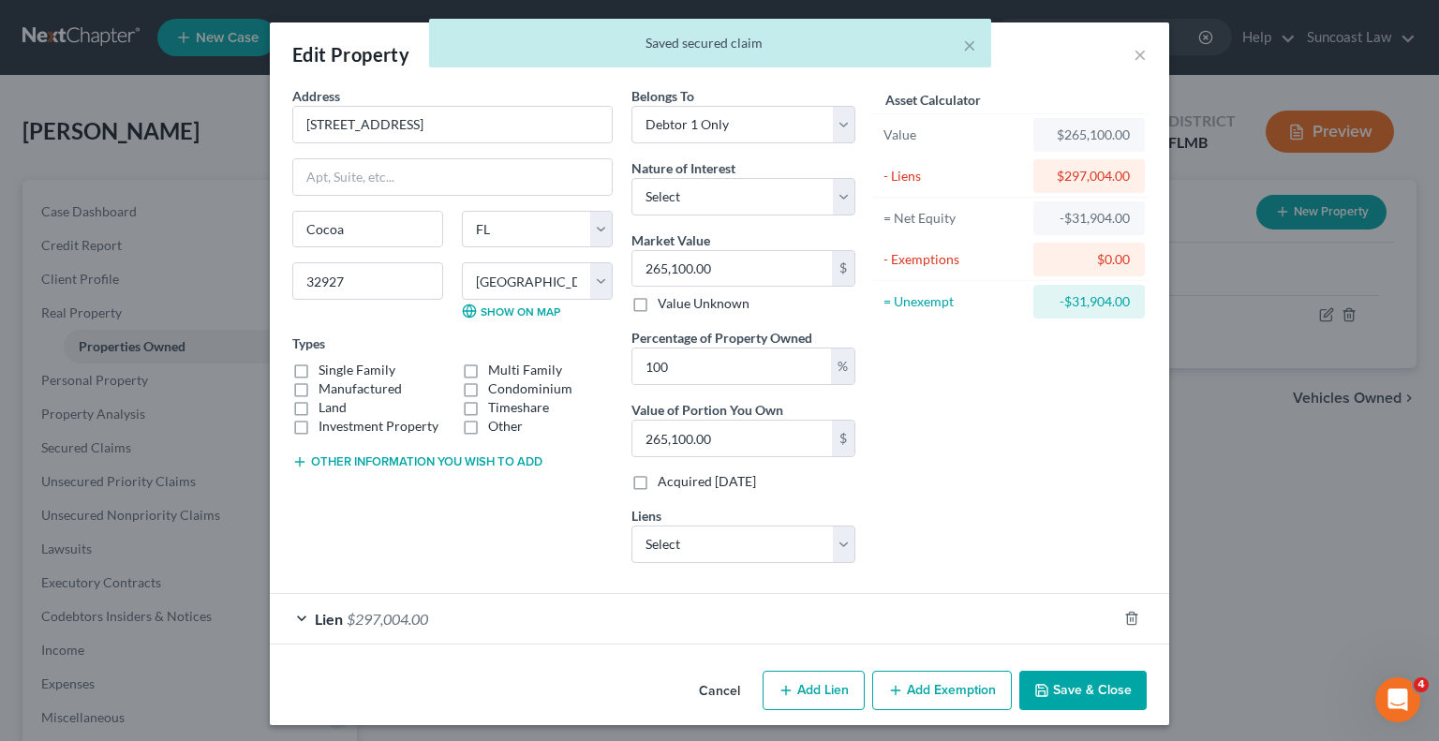
click at [941, 685] on button "Add Exemption" at bounding box center [942, 690] width 140 height 39
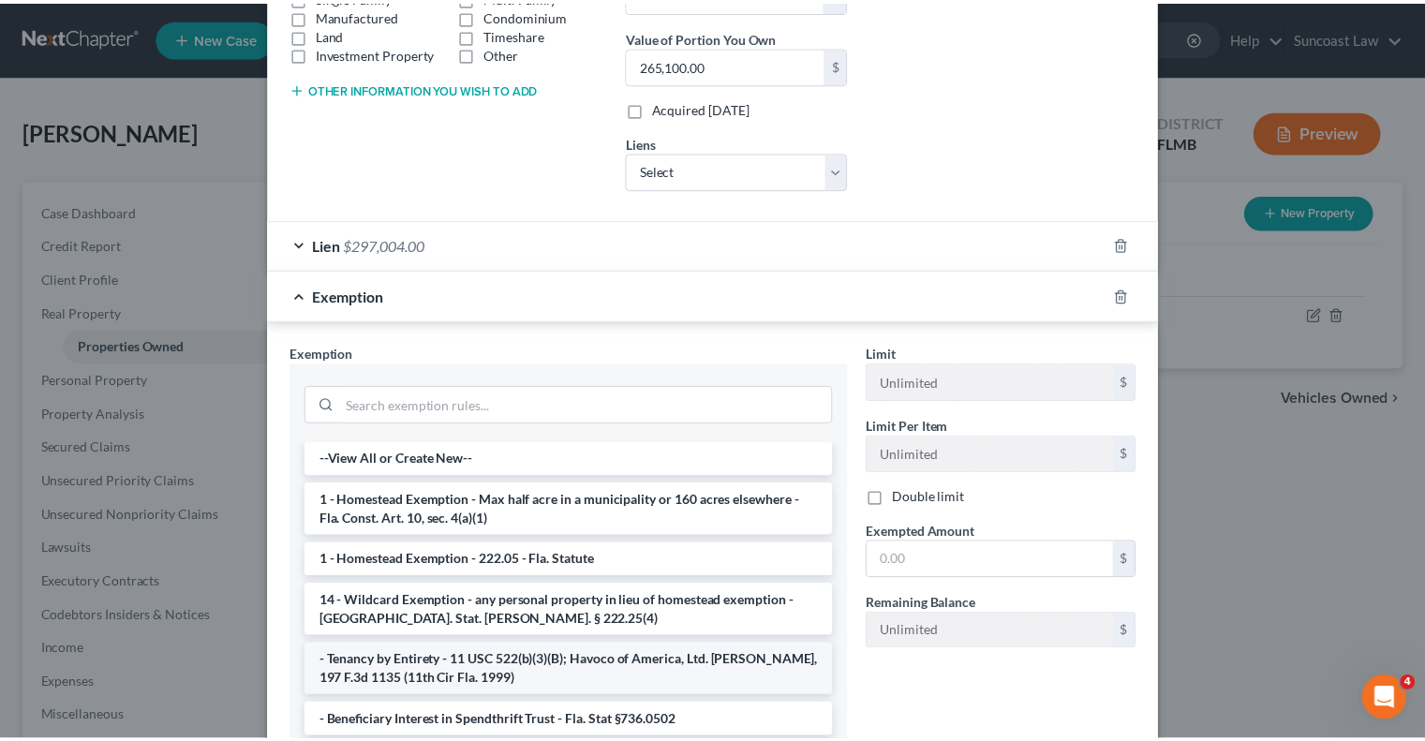
scroll to position [375, 0]
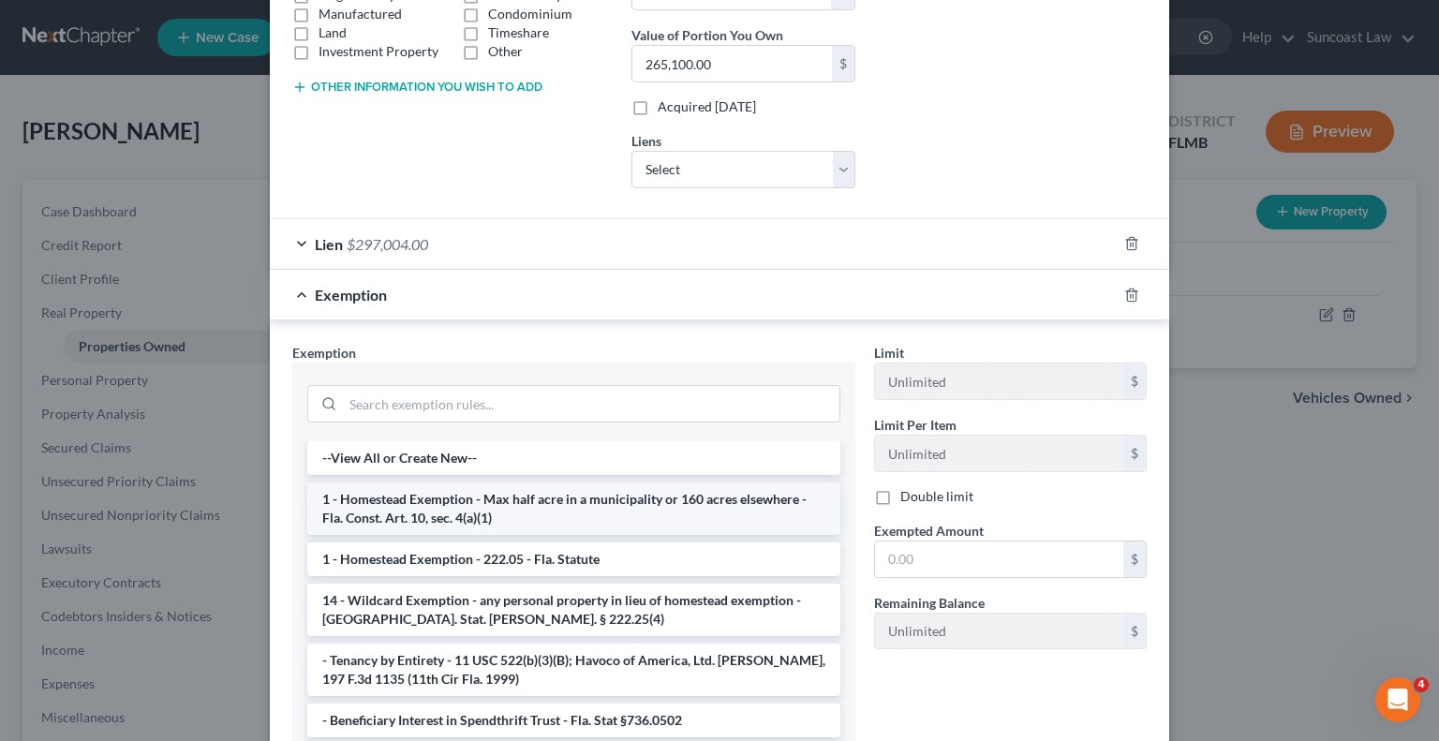
click at [524, 496] on li "1 - Homestead Exemption - Max half acre in a municipality or 160 acres elsewher…" at bounding box center [573, 509] width 533 height 52
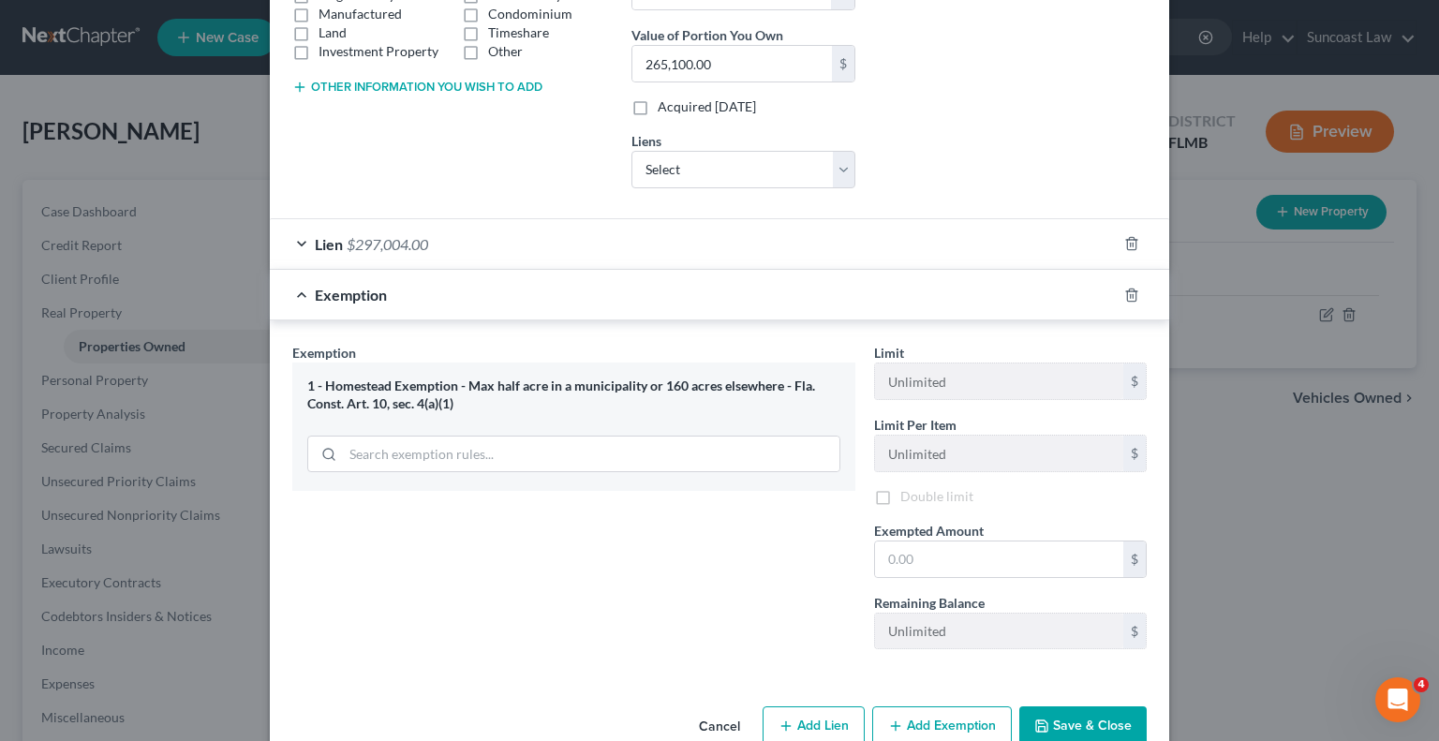
click at [524, 496] on div "Exemption Set must be selected for CA. Exemption * 1 - [GEOGRAPHIC_DATA] - Max …" at bounding box center [574, 503] width 582 height 321
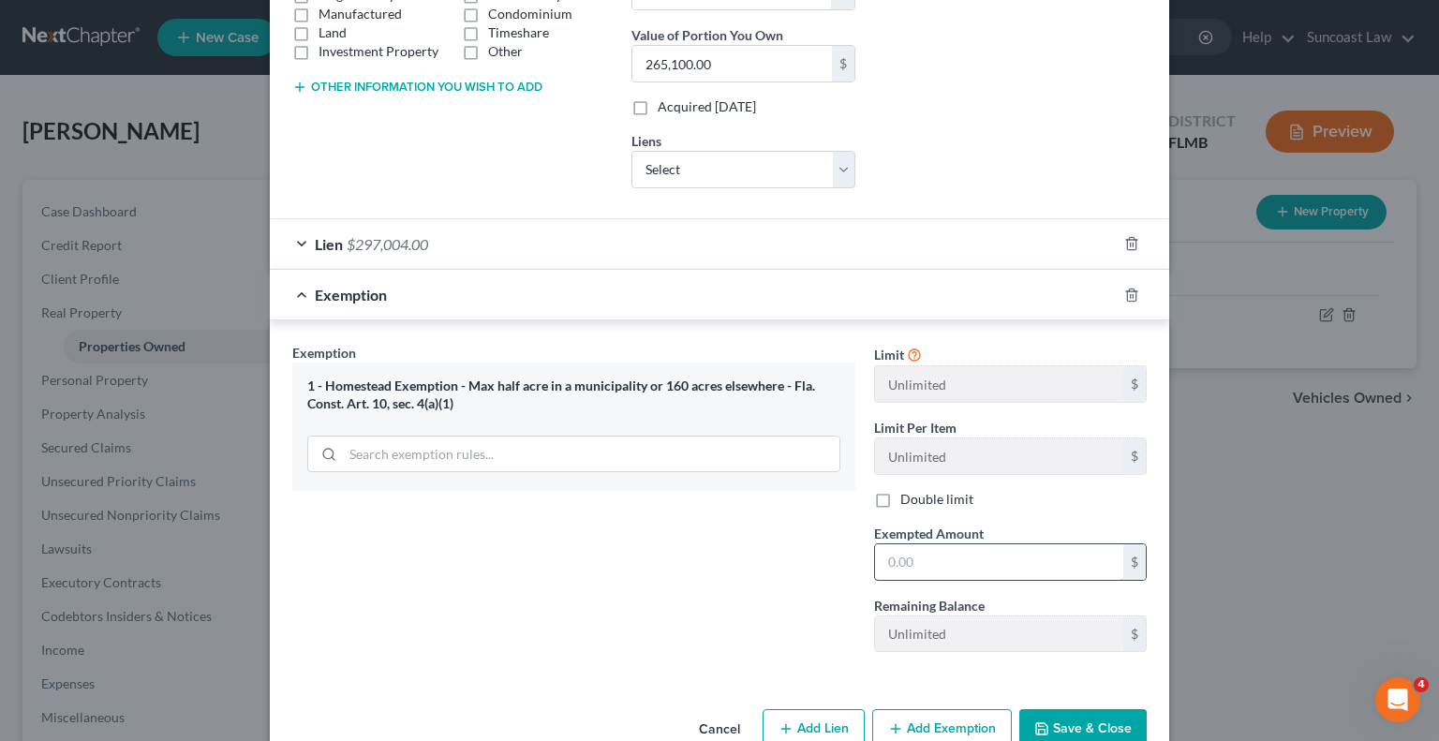
click at [1007, 569] on input "text" at bounding box center [999, 562] width 248 height 36
type input "265,100"
click at [1111, 720] on button "Save & Close" at bounding box center [1082, 728] width 127 height 39
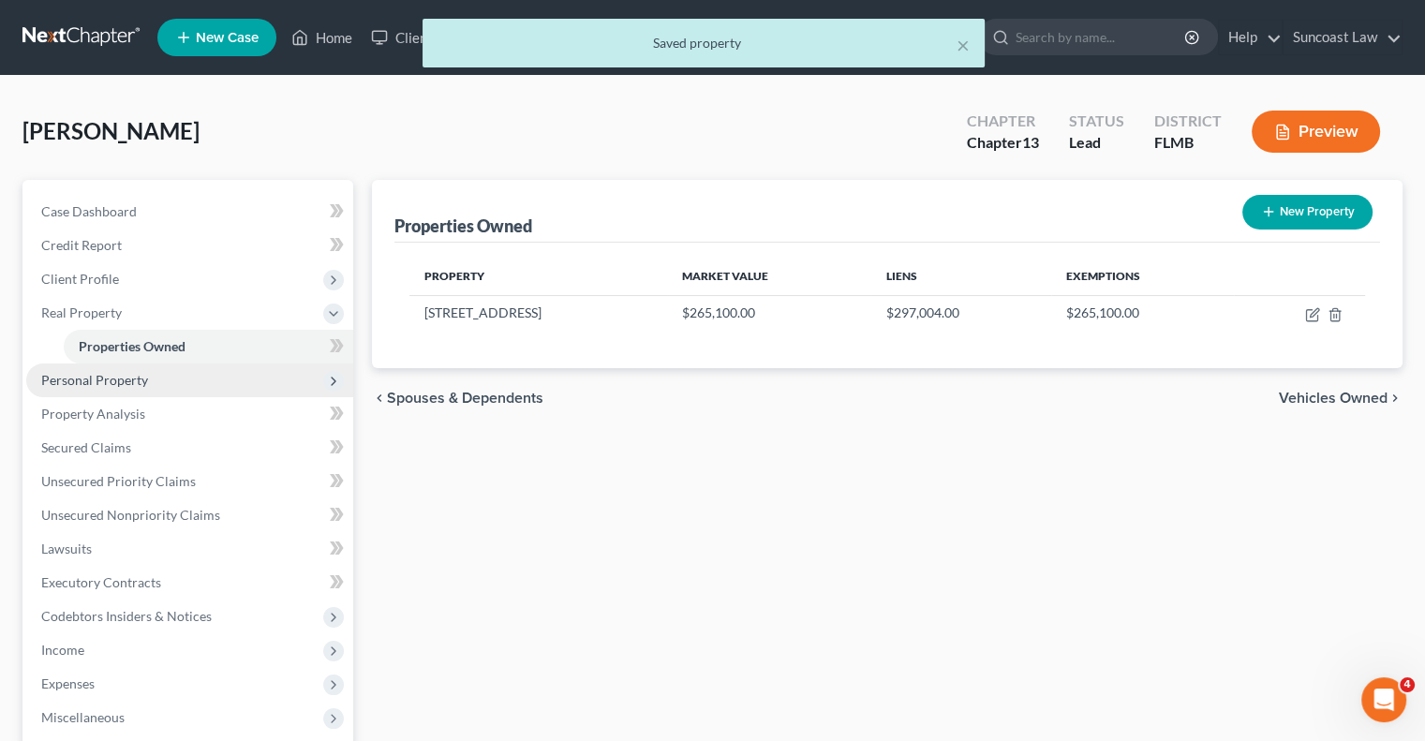
click at [171, 382] on span "Personal Property" at bounding box center [189, 381] width 327 height 34
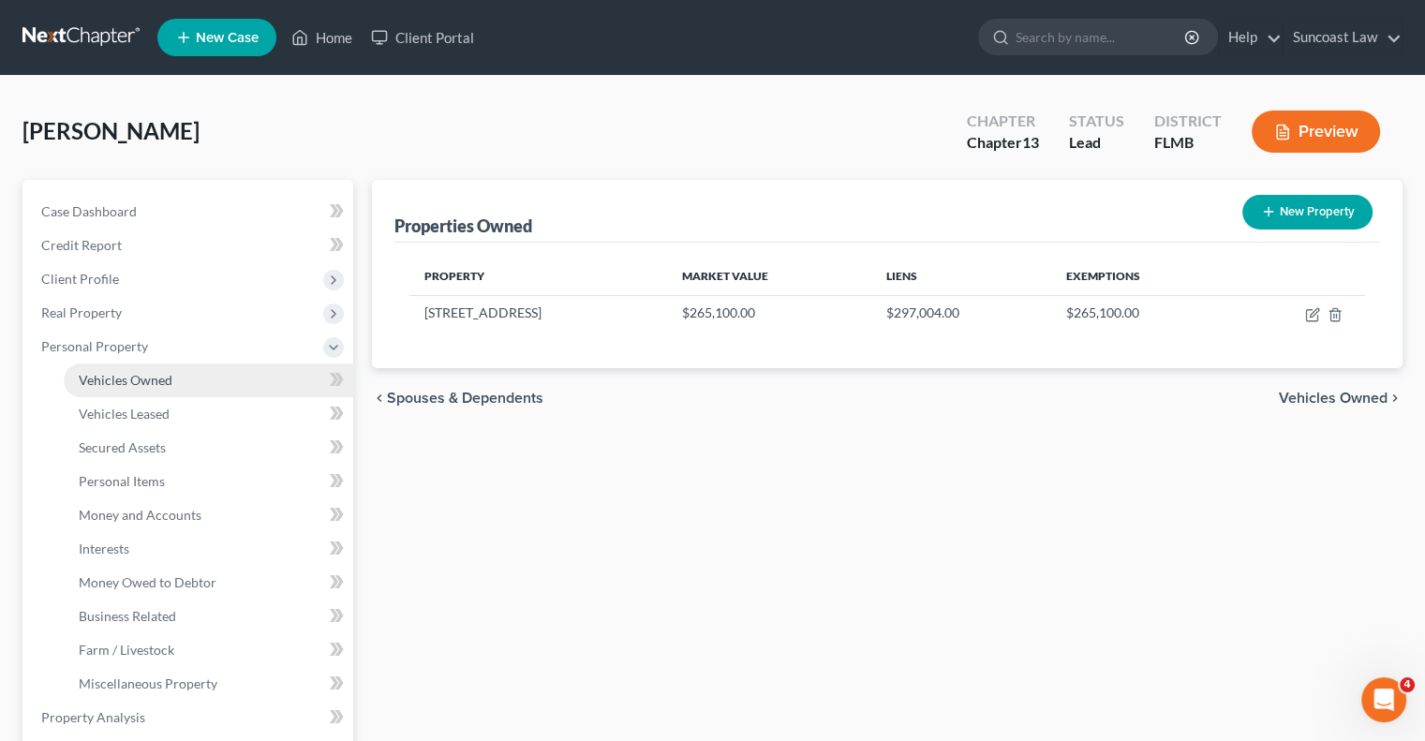
click at [116, 378] on span "Vehicles Owned" at bounding box center [126, 380] width 94 height 16
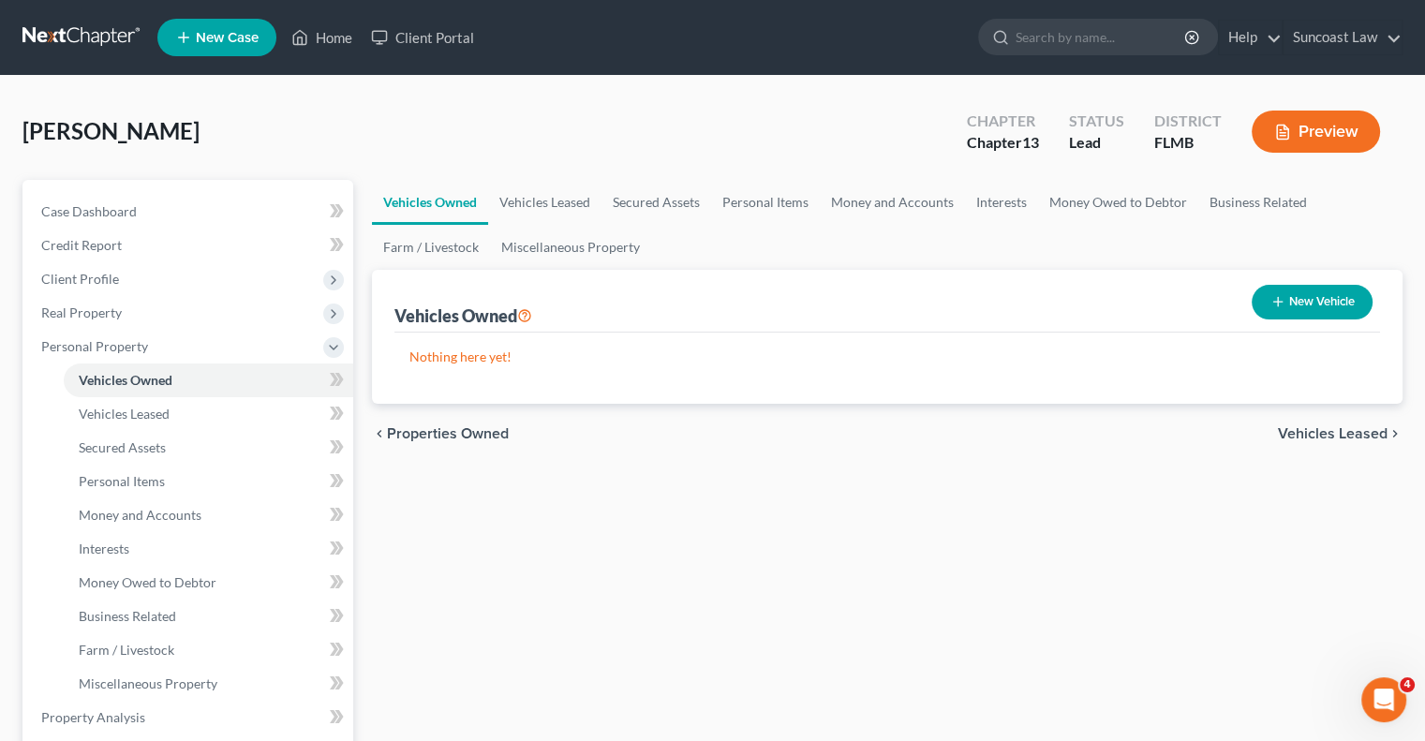
click at [1281, 300] on icon "button" at bounding box center [1278, 301] width 15 height 15
select select "0"
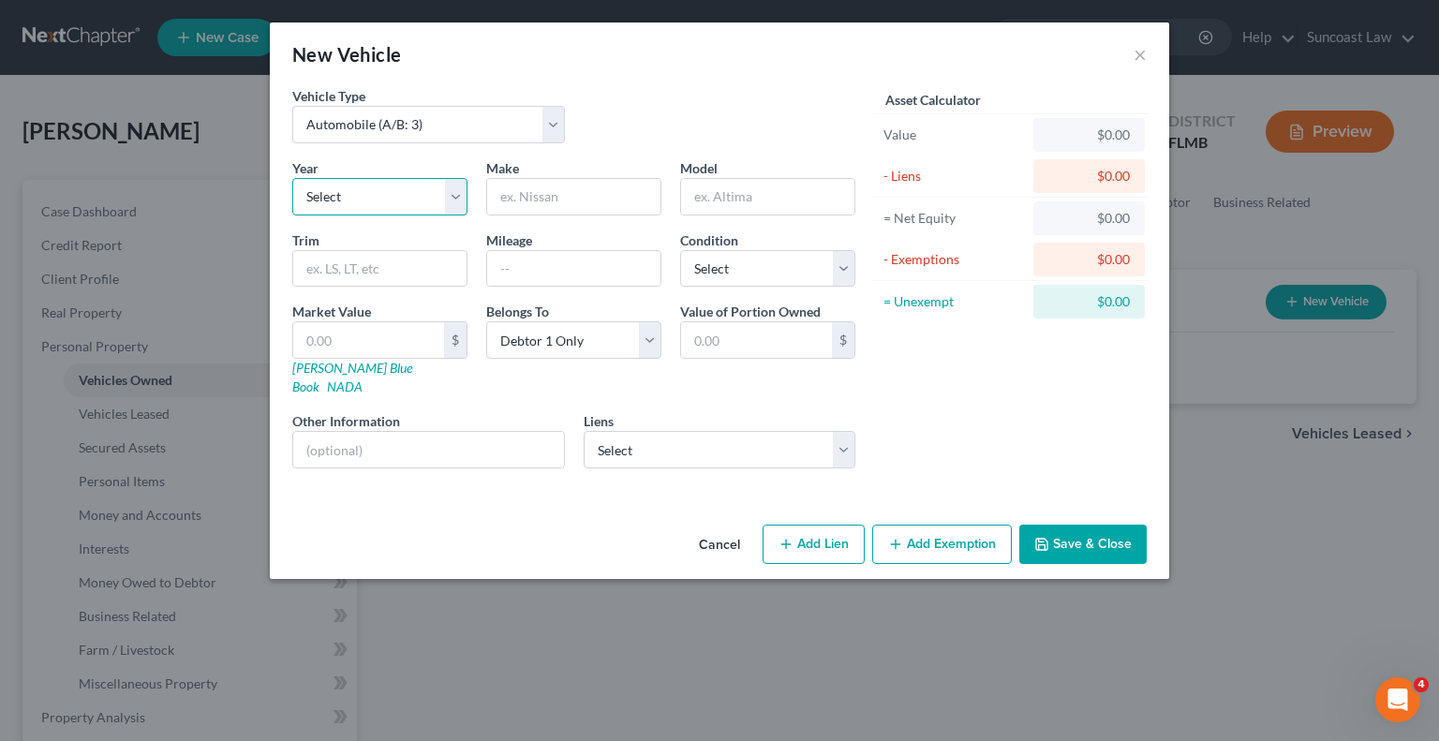
click at [382, 192] on select "Select 2026 2025 2024 2023 2022 2021 2020 2019 2018 2017 2016 2015 2014 2013 20…" at bounding box center [379, 196] width 175 height 37
select select "36"
click at [292, 178] on select "Select 2026 2025 2024 2023 2022 2021 2020 2019 2018 2017 2016 2015 2014 2013 20…" at bounding box center [379, 196] width 175 height 37
click at [572, 201] on input "text" at bounding box center [573, 197] width 173 height 36
type input "Ford"
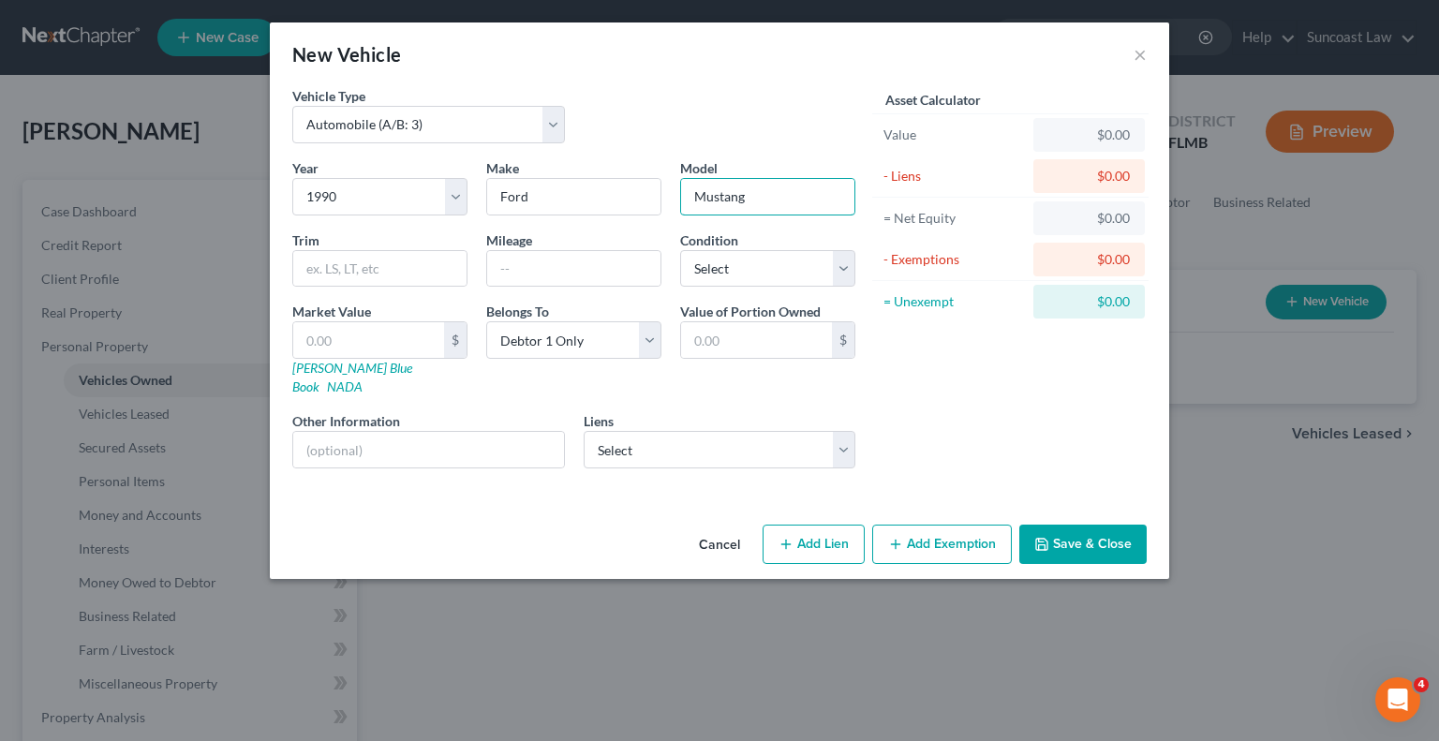
type input "Mustang"
type input "290641"
click at [783, 265] on select "Select Excellent Very Good Good Fair Poor" at bounding box center [767, 268] width 175 height 37
select select "4"
click at [680, 250] on select "Select Excellent Very Good Good Fair Poor" at bounding box center [767, 268] width 175 height 37
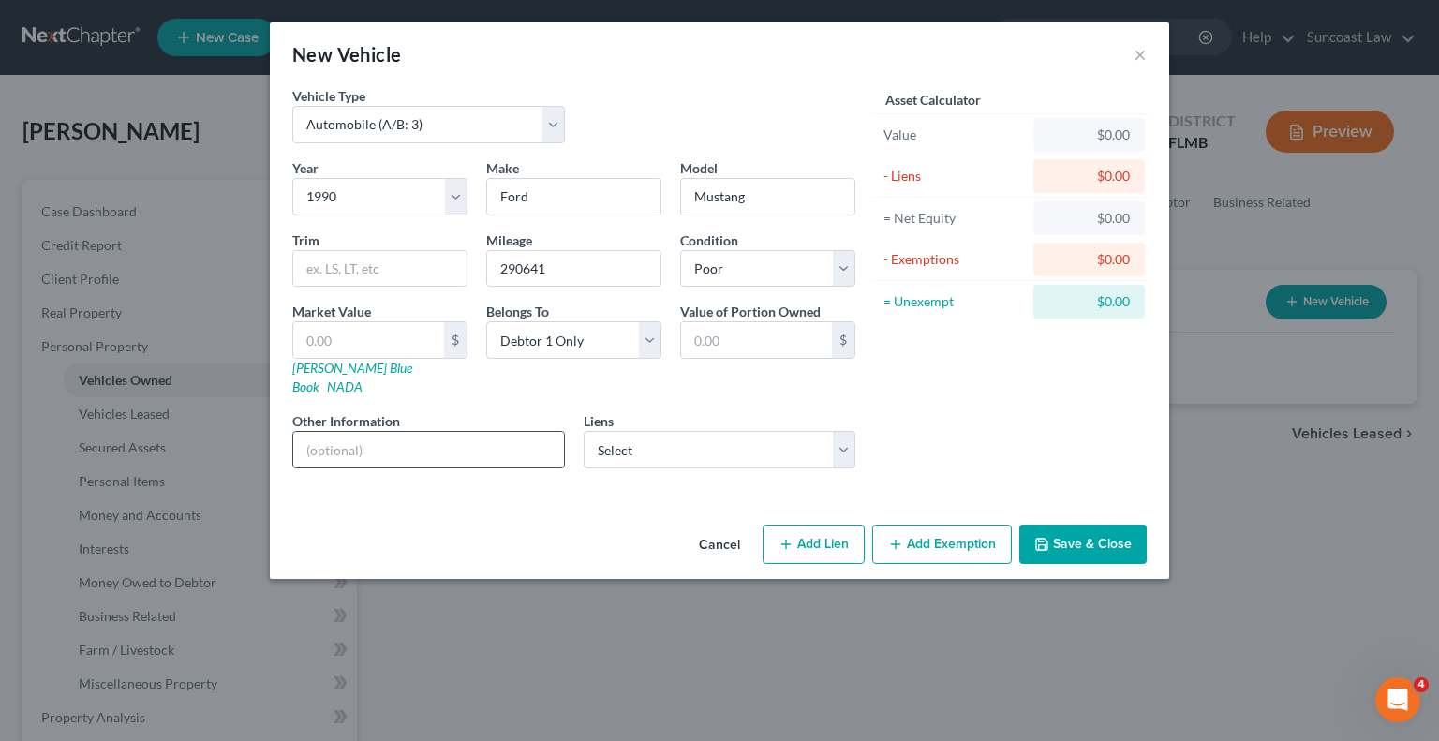
click at [470, 432] on input "text" at bounding box center [428, 450] width 271 height 36
drag, startPoint x: 467, startPoint y: 424, endPoint x: 335, endPoint y: 430, distance: 131.3
click at [335, 432] on input "VIN: 1FACP42E6LF22089" at bounding box center [428, 450] width 271 height 36
click at [480, 435] on input "VIN: 1FACP42E6LF22089" at bounding box center [428, 450] width 271 height 36
click at [513, 434] on input "VIN: 1FACP42E6LF22089" at bounding box center [428, 450] width 271 height 36
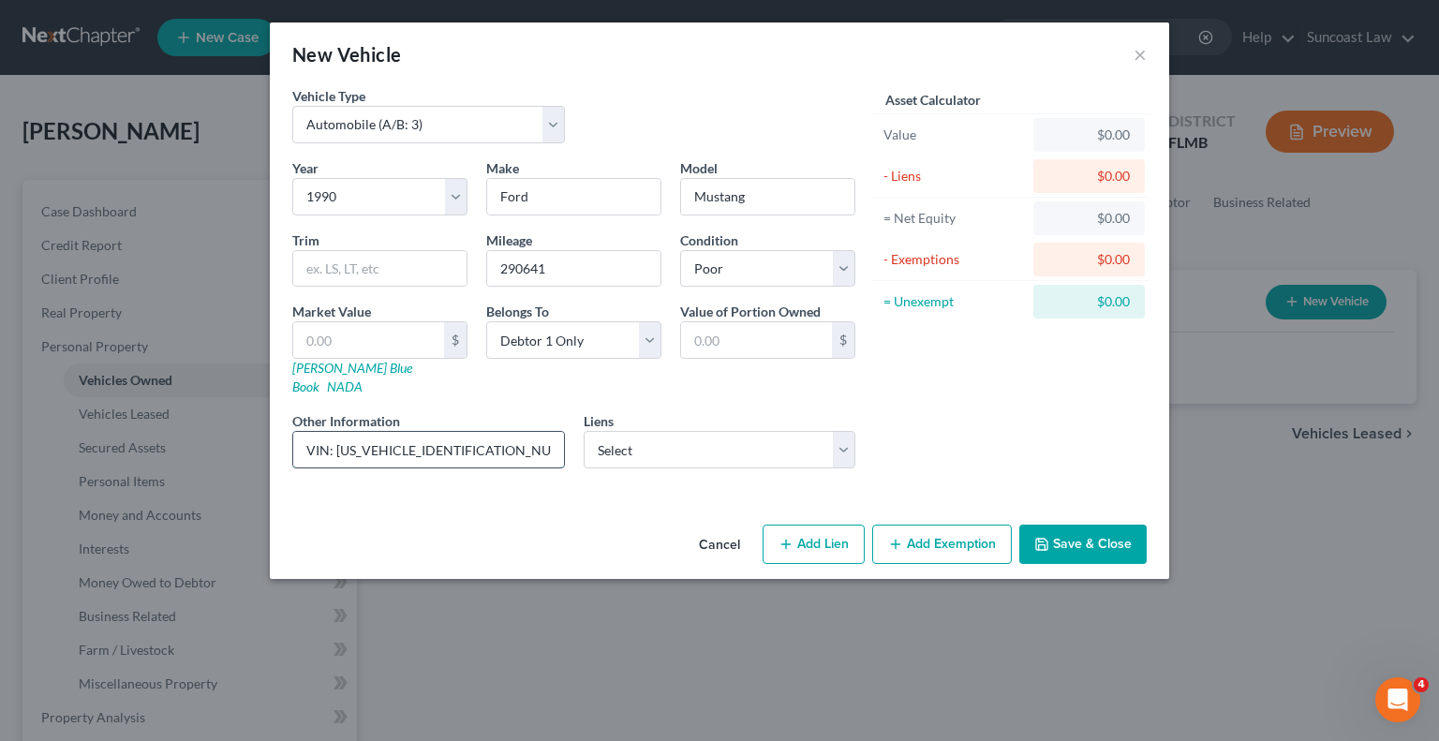
drag, startPoint x: 490, startPoint y: 428, endPoint x: 335, endPoint y: 435, distance: 154.8
click at [335, 435] on input "VIN: [US_VEHICLE_IDENTIFICATION_NUMBER]" at bounding box center [428, 450] width 271 height 36
type input "VIN: [US_VEHICLE_IDENTIFICATION_NUMBER]"
click at [403, 340] on input "text" at bounding box center [368, 340] width 151 height 36
type input "3"
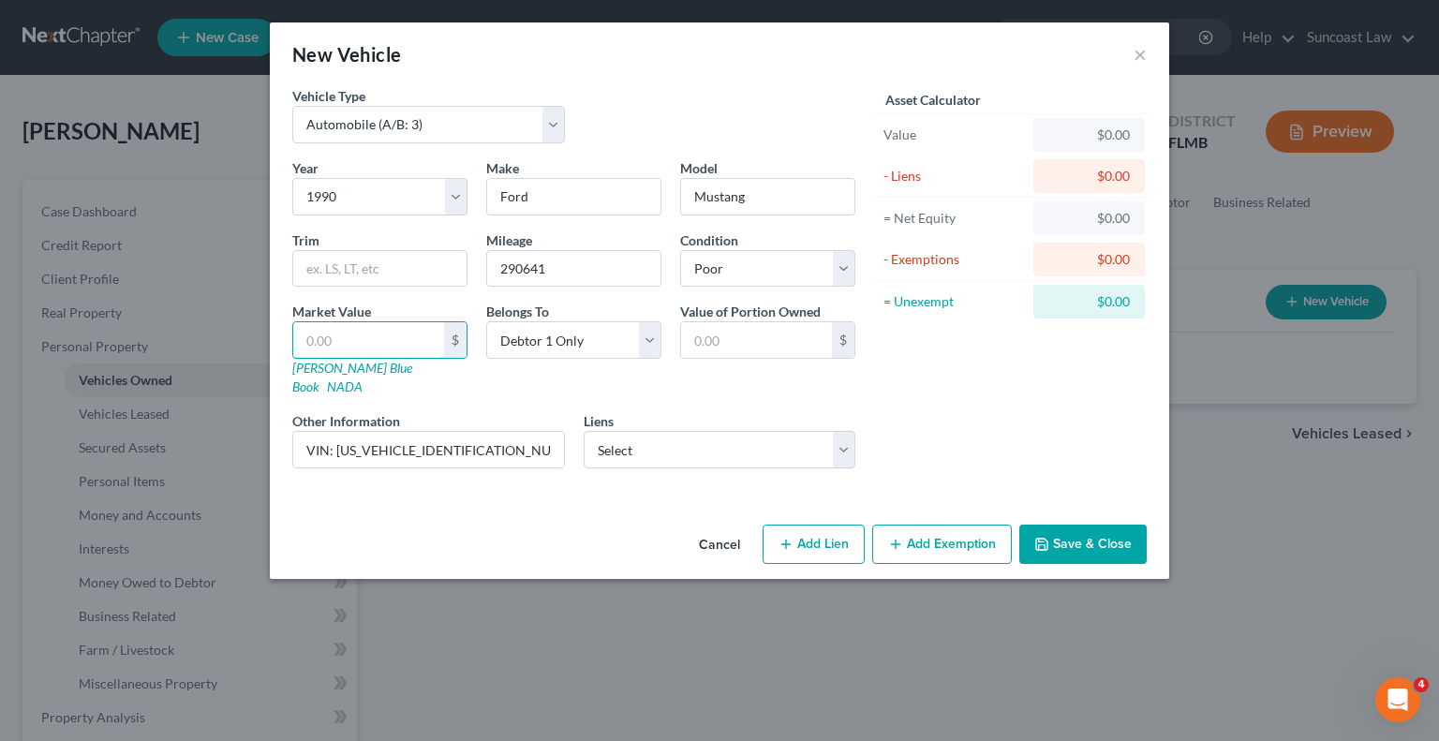
type input "3.00"
type input "38"
type input "38.00"
type input "387"
type input "387.00"
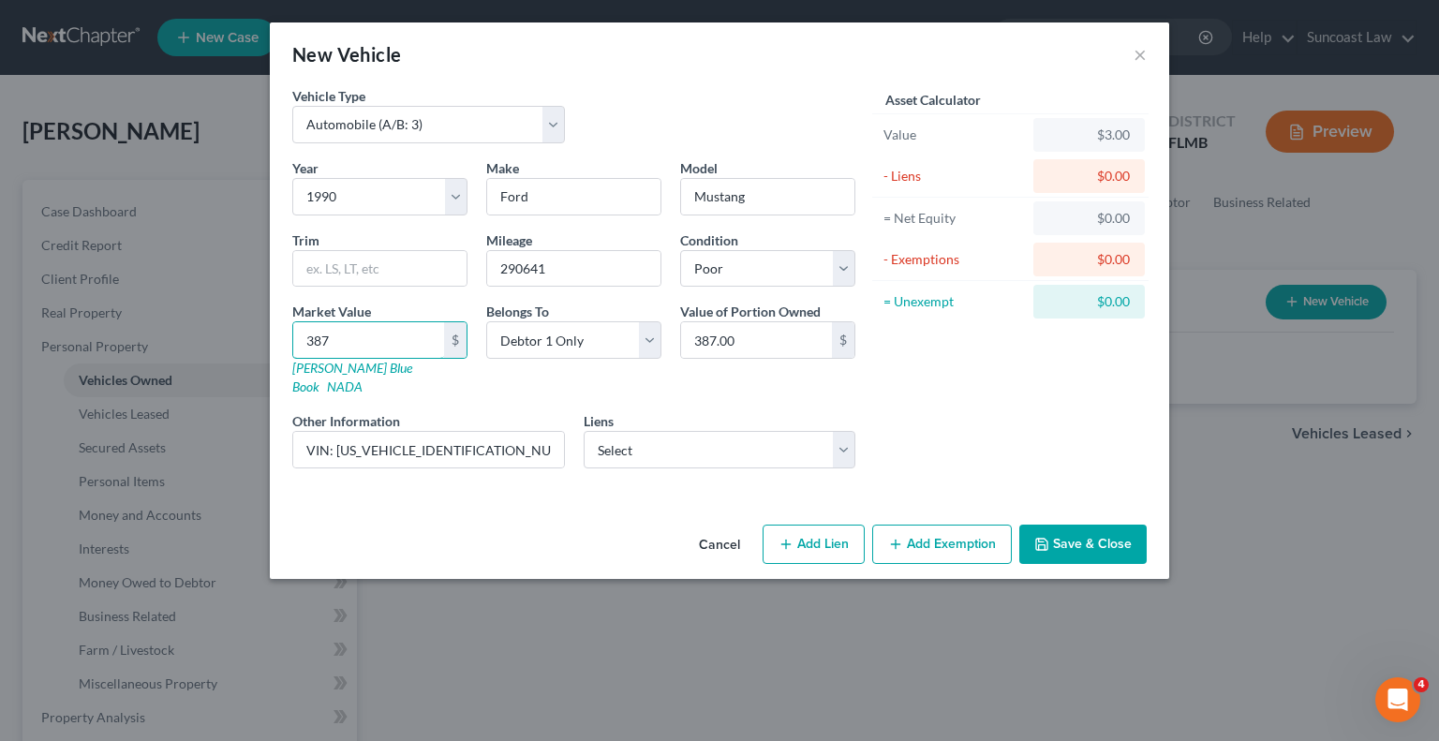
type input "3875"
type input "3,875.00"
type input "3,875"
click at [1083, 525] on button "Save & Close" at bounding box center [1082, 544] width 127 height 39
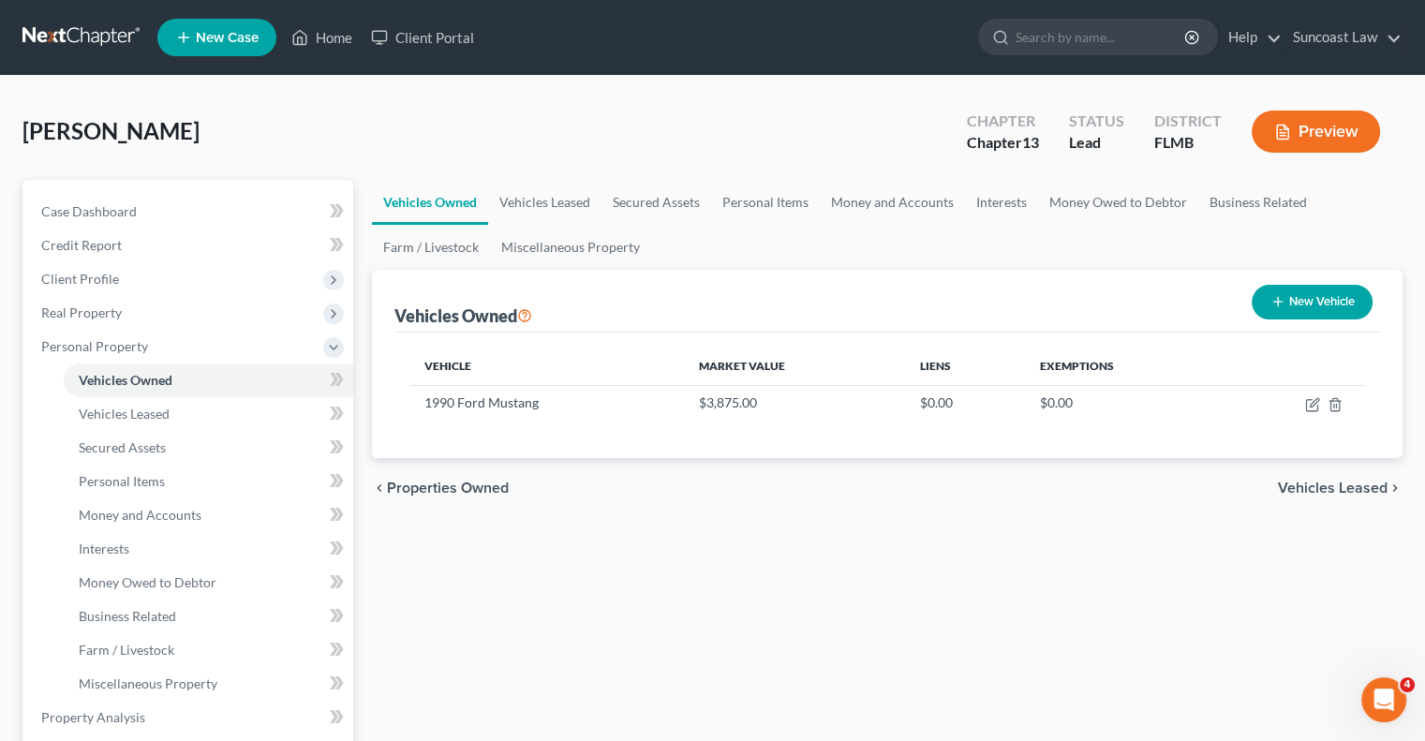
click at [1316, 292] on button "New Vehicle" at bounding box center [1312, 302] width 121 height 35
select select "0"
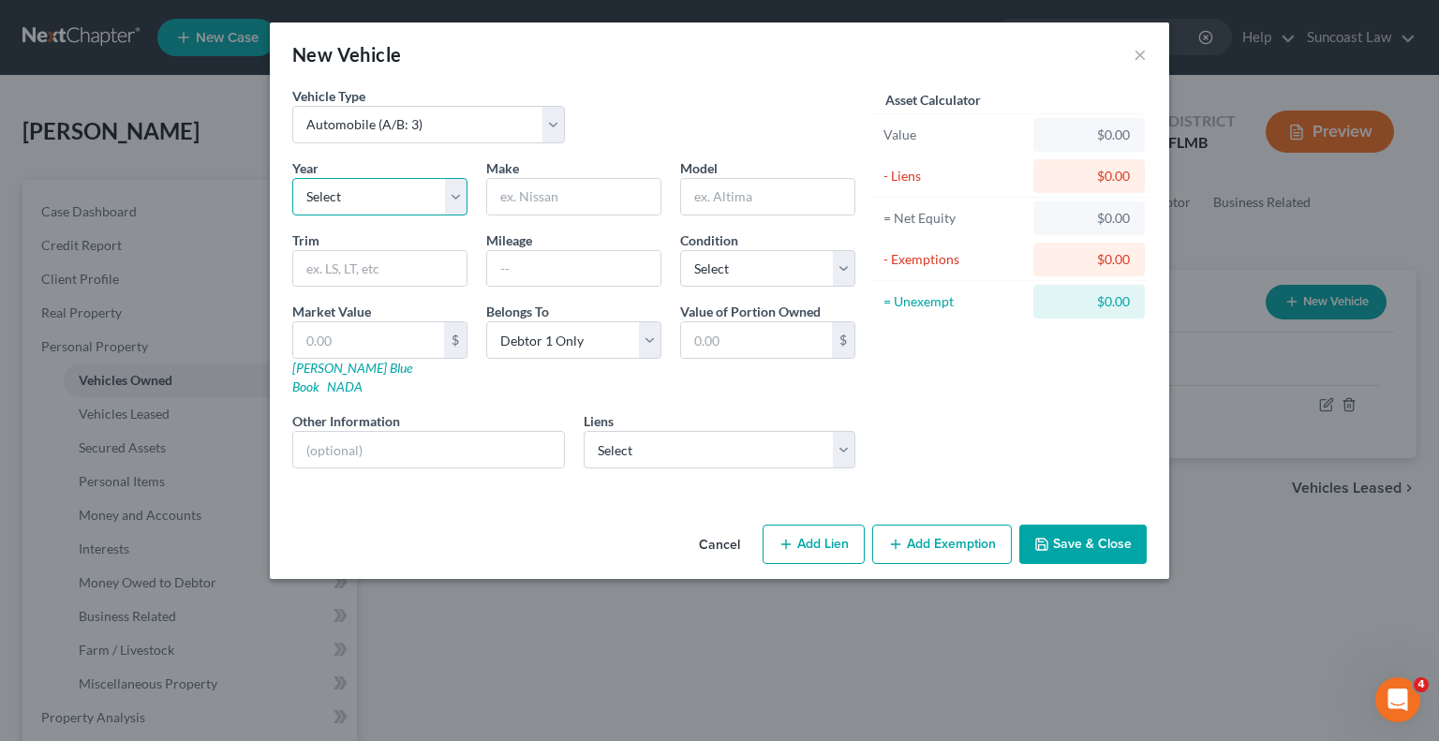
click at [432, 186] on select "Select 2026 2025 2024 2023 2022 2021 2020 2019 2018 2017 2016 2015 2014 2013 20…" at bounding box center [379, 196] width 175 height 37
select select "9"
click at [292, 178] on select "Select 2026 2025 2024 2023 2022 2021 2020 2019 2018 2017 2016 2015 2014 2013 20…" at bounding box center [379, 196] width 175 height 37
click at [577, 171] on div "Make *" at bounding box center [574, 186] width 194 height 57
click at [577, 191] on input "text" at bounding box center [573, 197] width 173 height 36
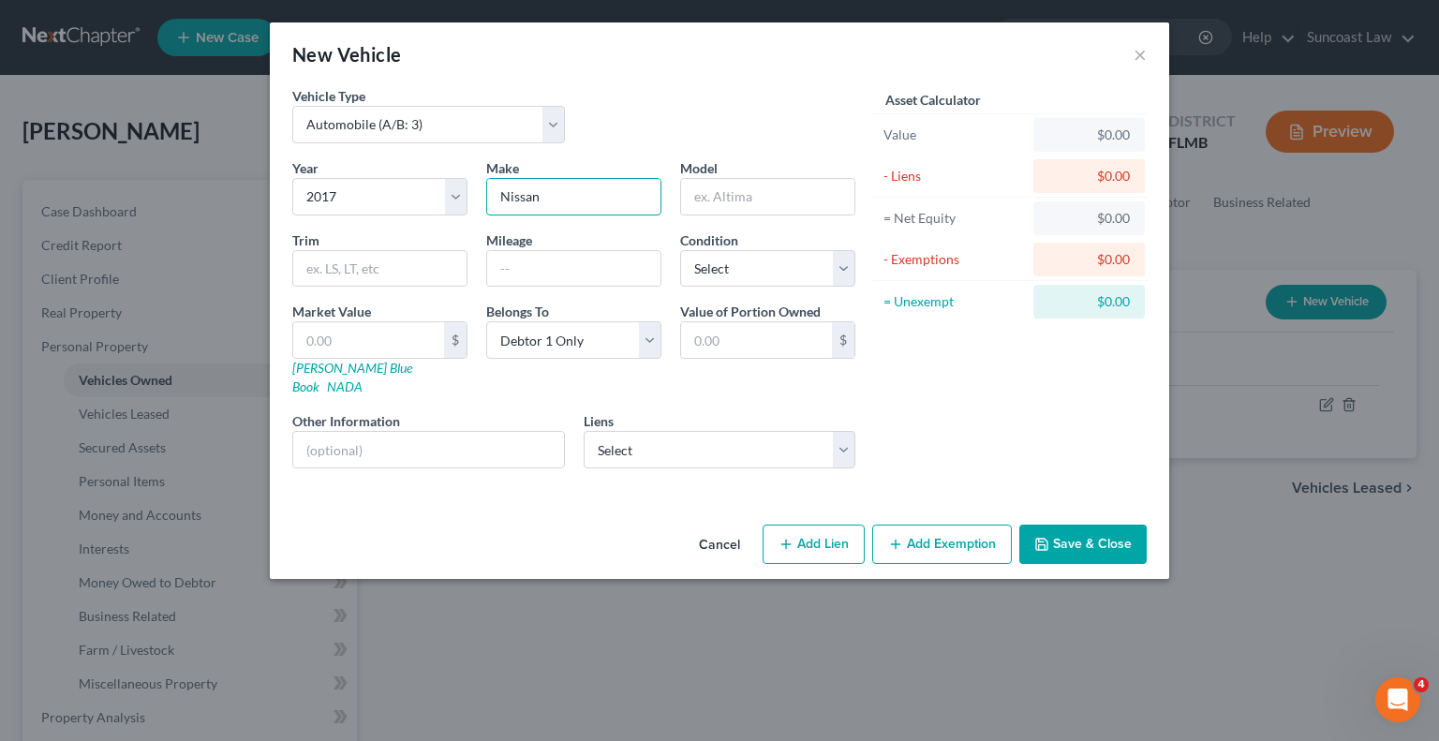
type input "Nissan"
type input "Titan"
type input "94200"
select select "3"
click at [423, 432] on input "text" at bounding box center [428, 450] width 271 height 36
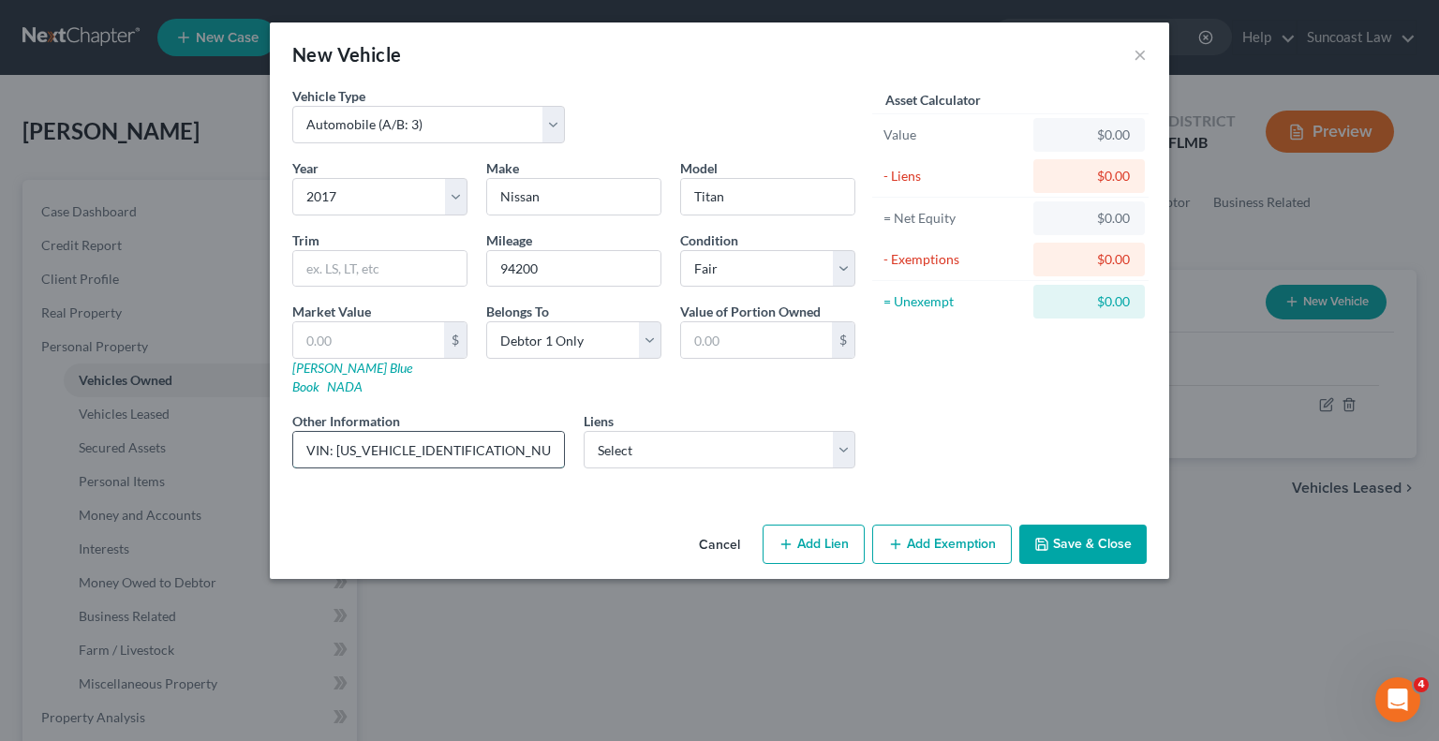
drag, startPoint x: 491, startPoint y: 430, endPoint x: 334, endPoint y: 434, distance: 157.5
click at [334, 434] on input "VIN: [US_VEHICLE_IDENTIFICATION_NUMBER]" at bounding box center [428, 450] width 271 height 36
type input "VIN: [US_VEHICLE_IDENTIFICATION_NUMBER]"
click at [349, 346] on input "text" at bounding box center [368, 340] width 151 height 36
type input "1"
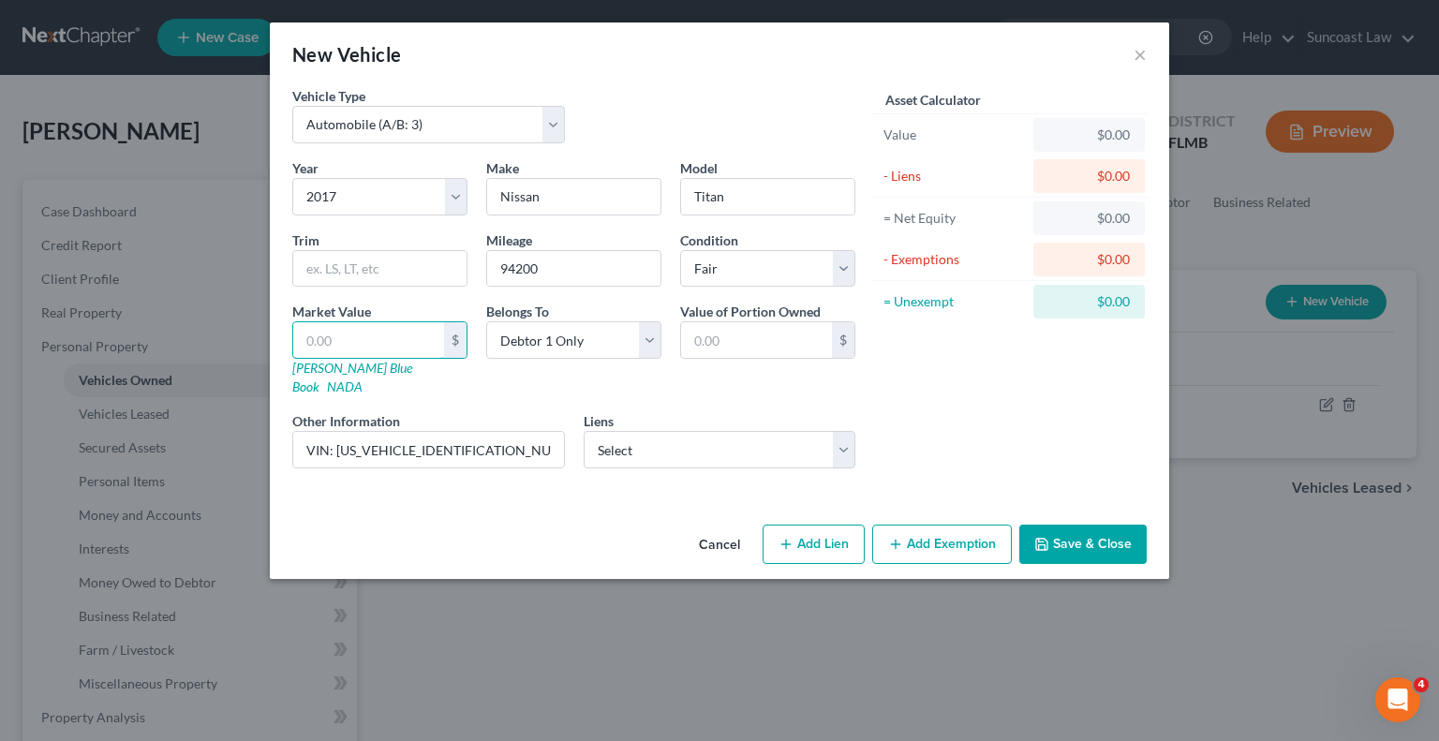
type input "1.00"
type input "11"
type input "11.00"
type input "111"
type input "111.00"
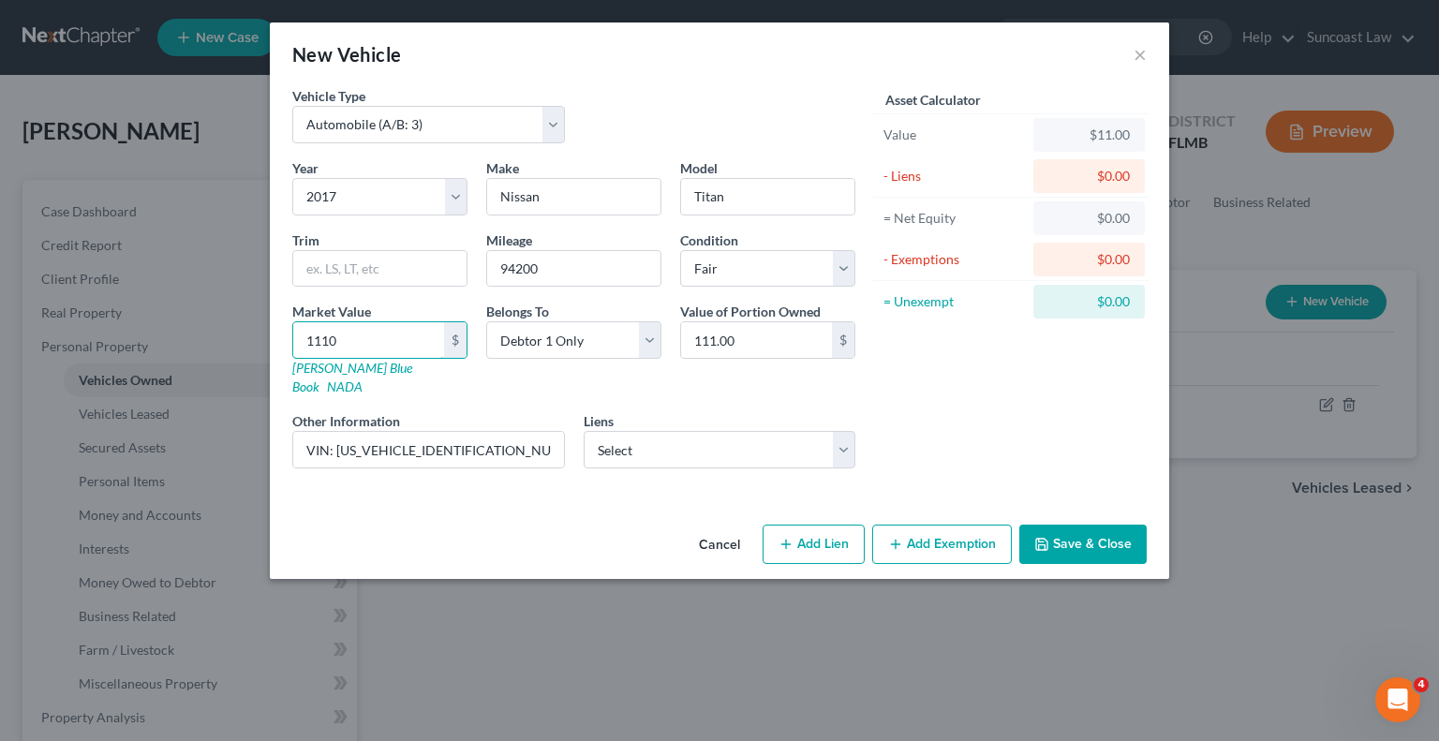
type input "1,110"
type input "1,110.00"
type input "1,1100"
type input "11,100.00"
type input "11,100"
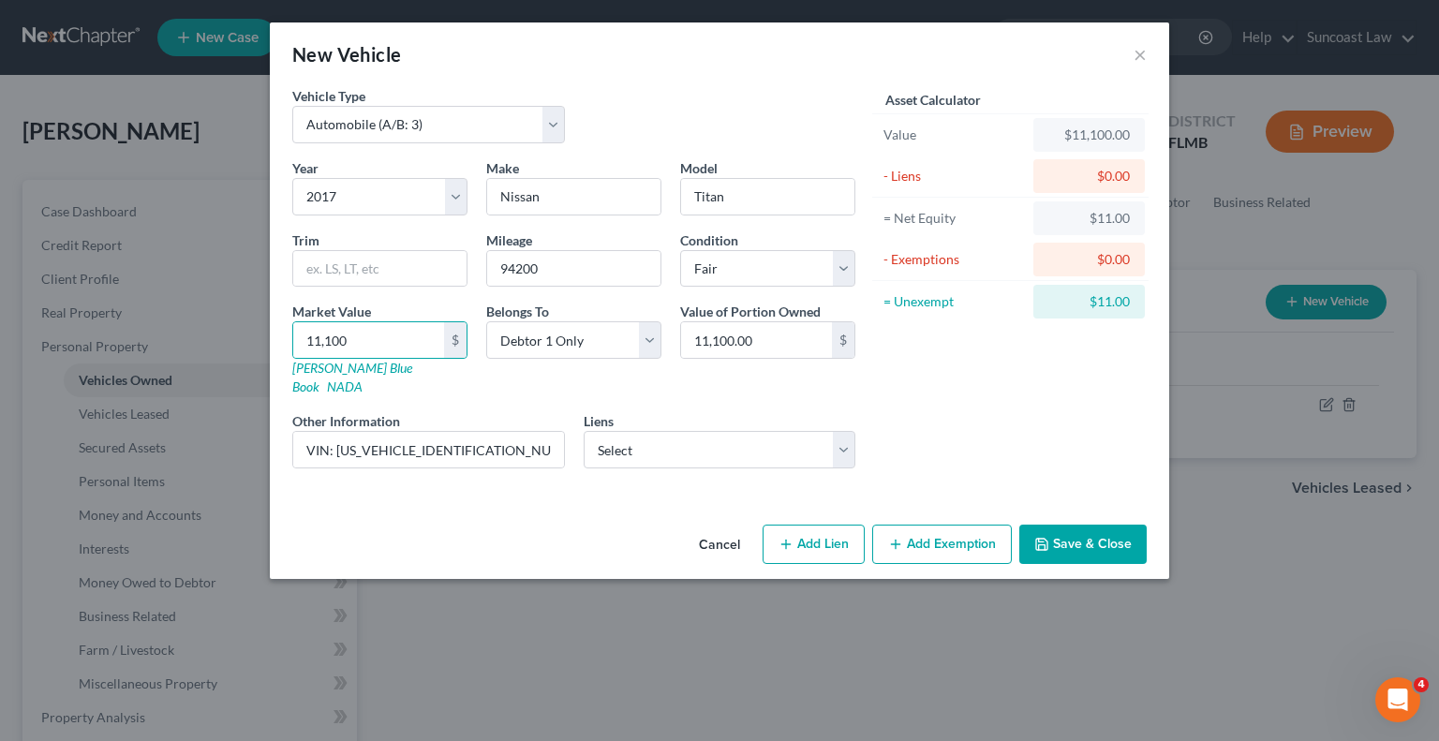
click at [1111, 525] on button "Save & Close" at bounding box center [1082, 544] width 127 height 39
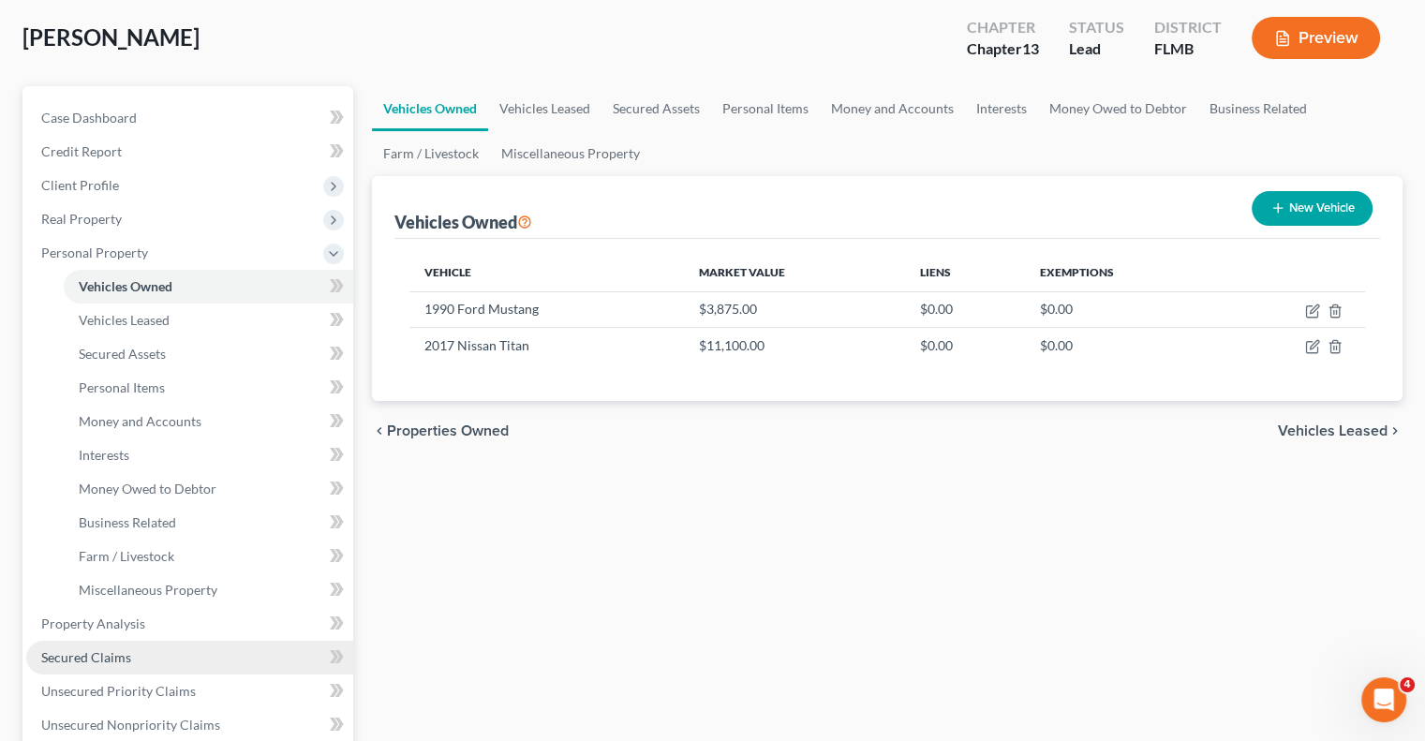
click at [132, 669] on link "Secured Claims" at bounding box center [189, 658] width 327 height 34
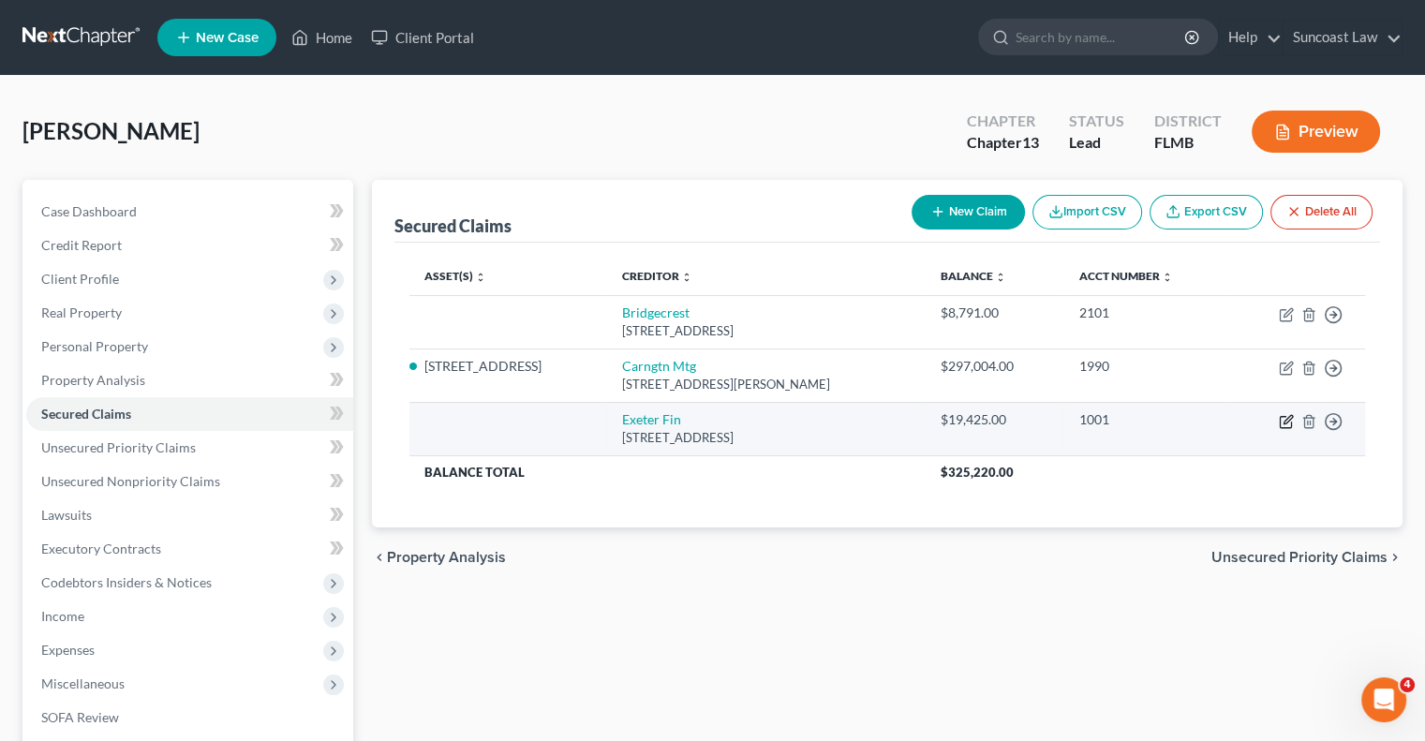
click at [1286, 424] on icon "button" at bounding box center [1286, 421] width 15 height 15
select select "45"
select select "0"
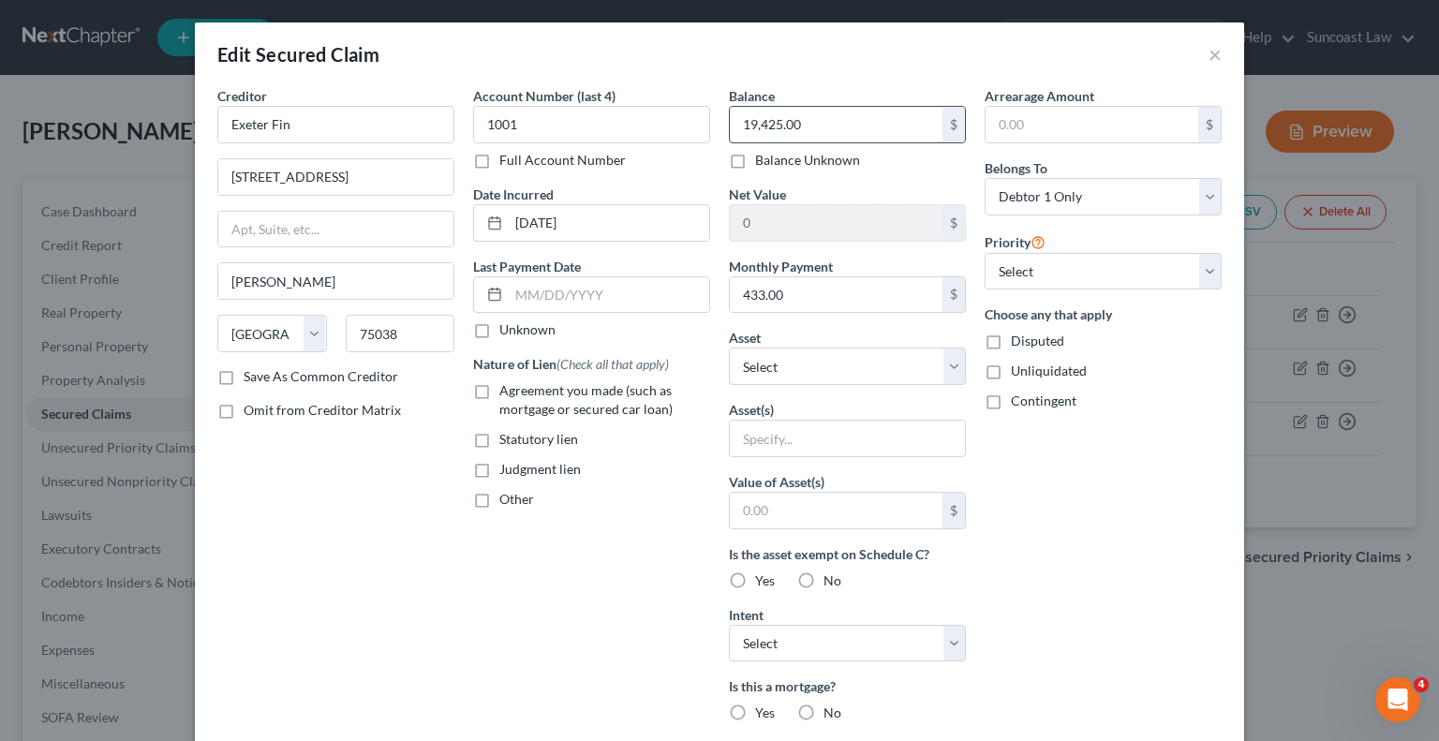
drag, startPoint x: 830, startPoint y: 121, endPoint x: 846, endPoint y: 78, distance: 46.0
click at [830, 120] on input "19,425.00" at bounding box center [836, 125] width 213 height 36
type input "1"
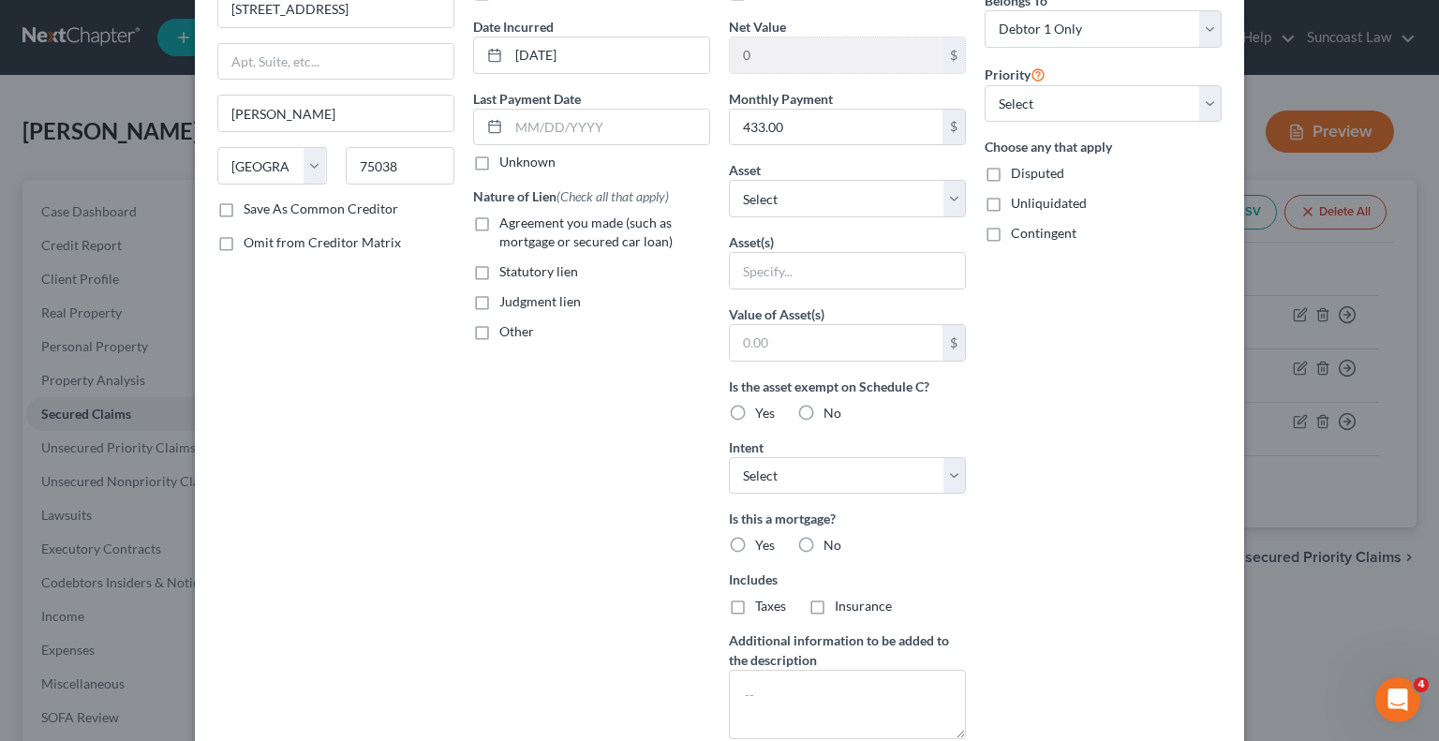
scroll to position [187, 0]
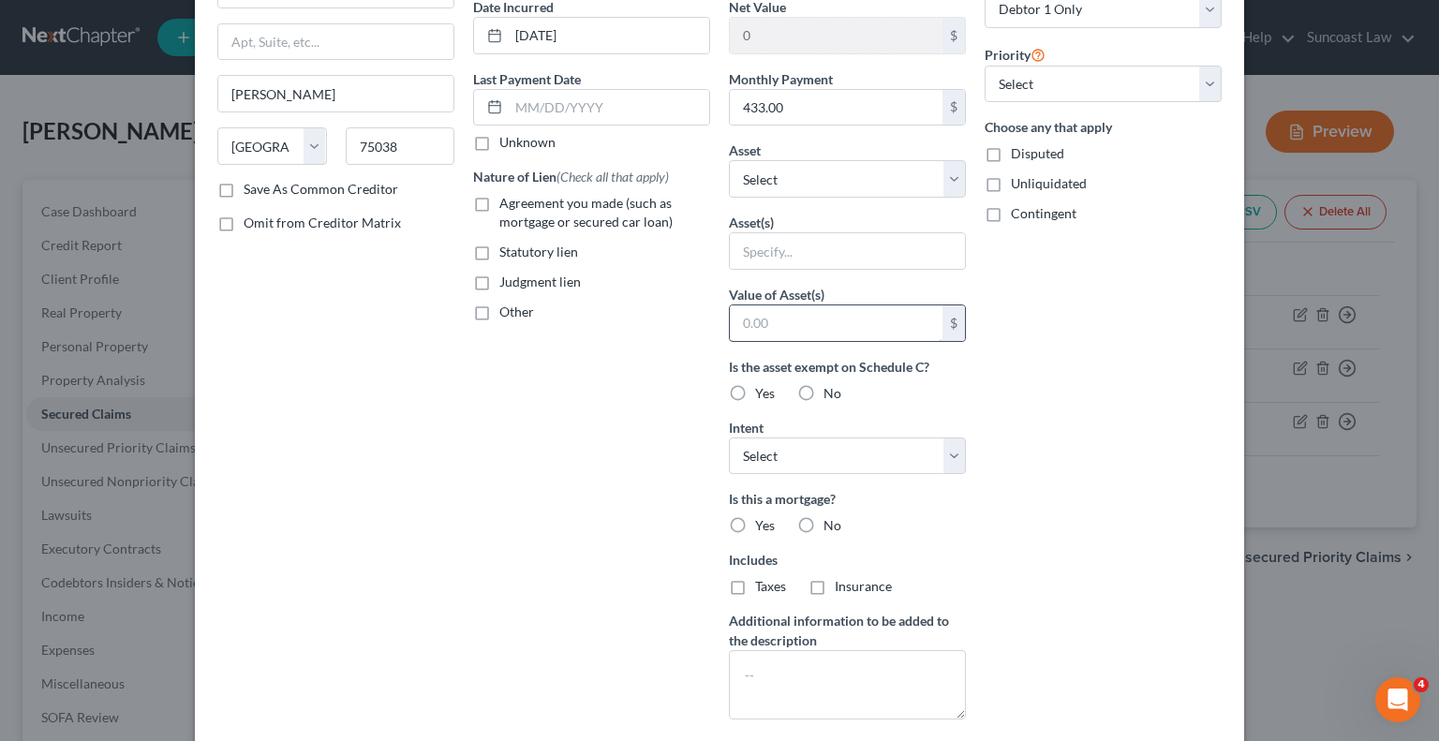
type input "18,491.38"
click at [828, 333] on input "text" at bounding box center [836, 323] width 213 height 36
click at [821, 182] on select "Select Other Multiple Assets [STREET_ADDRESS] - $265100.0 1990 Ford Mustang - $…" at bounding box center [847, 178] width 237 height 37
select select "4"
click at [729, 198] on select "Select Other Multiple Assets [STREET_ADDRESS] - $265100.0 1990 Ford Mustang - $…" at bounding box center [847, 178] width 237 height 37
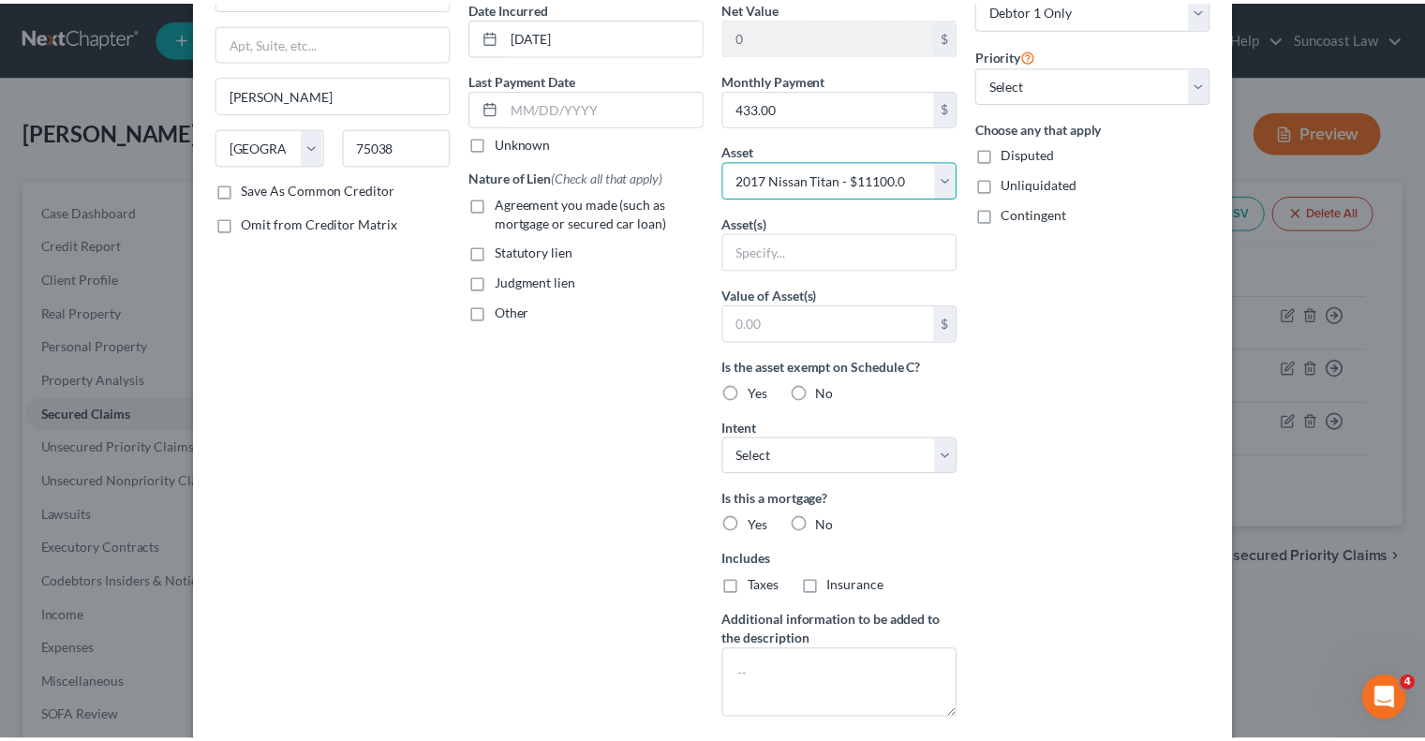
scroll to position [146, 0]
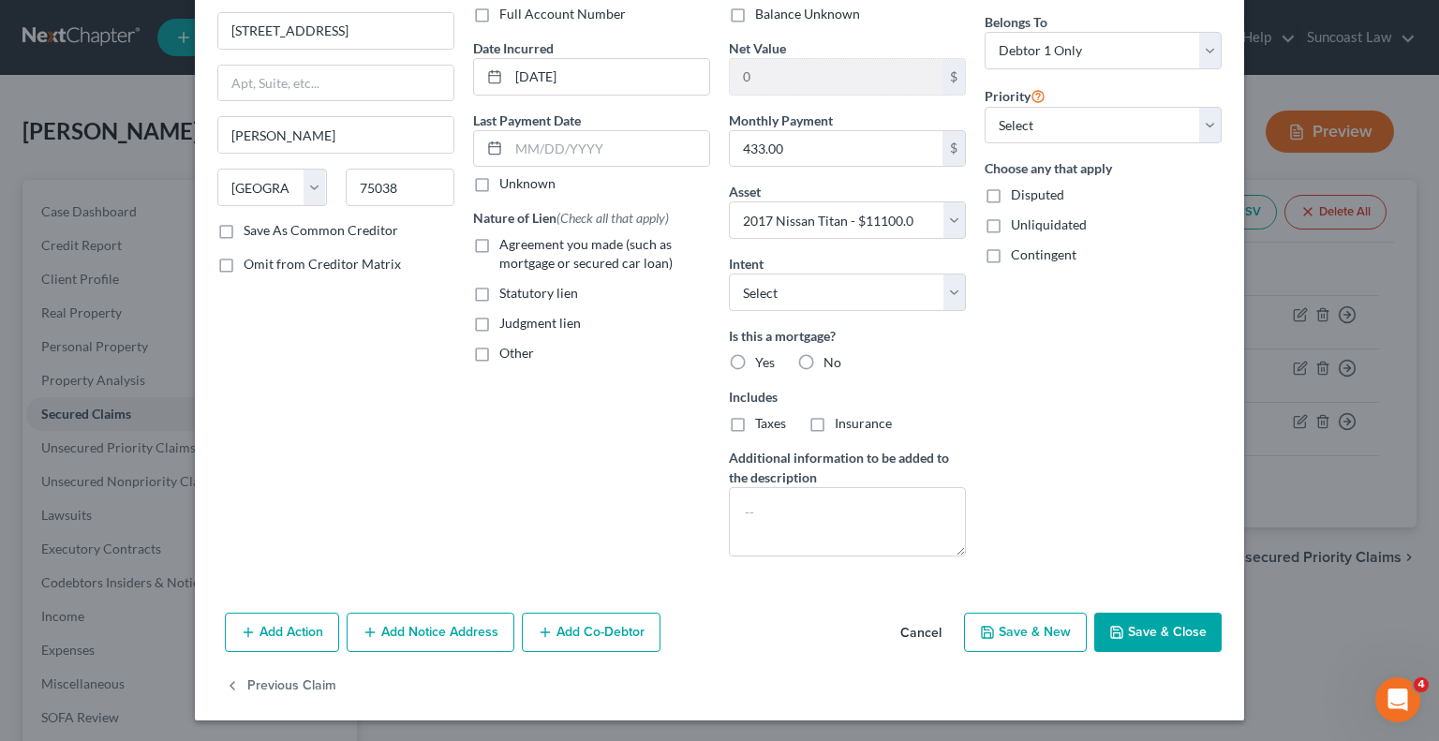
click at [824, 358] on label "No" at bounding box center [833, 362] width 18 height 19
click at [831, 358] on input "No" at bounding box center [837, 359] width 12 height 12
radio input "true"
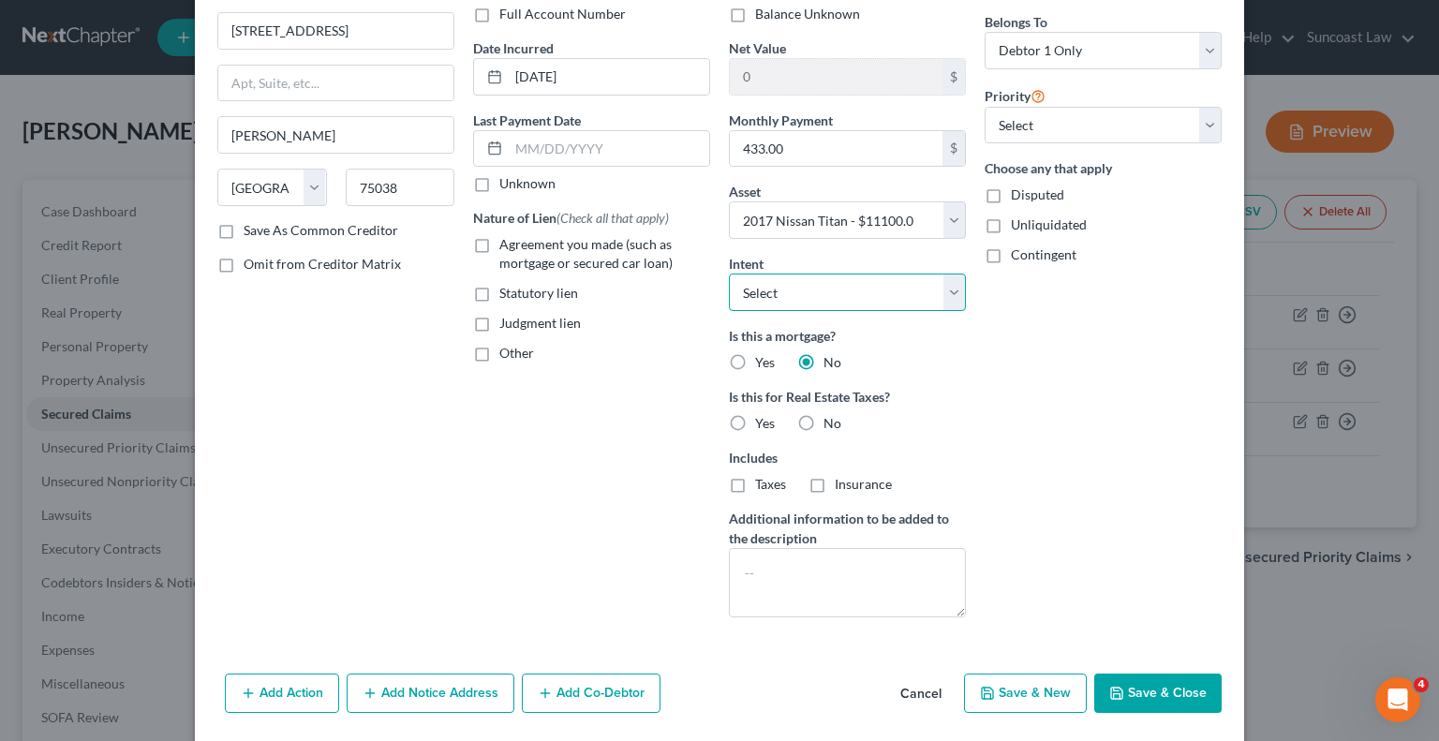
click at [823, 281] on select "Select Surrender Redeem Reaffirm Avoid Other" at bounding box center [847, 292] width 237 height 37
select select "2"
click at [729, 274] on select "Select Surrender Redeem Reaffirm Avoid Other" at bounding box center [847, 292] width 237 height 37
click at [1130, 694] on button "Save & Close" at bounding box center [1157, 693] width 127 height 39
select select
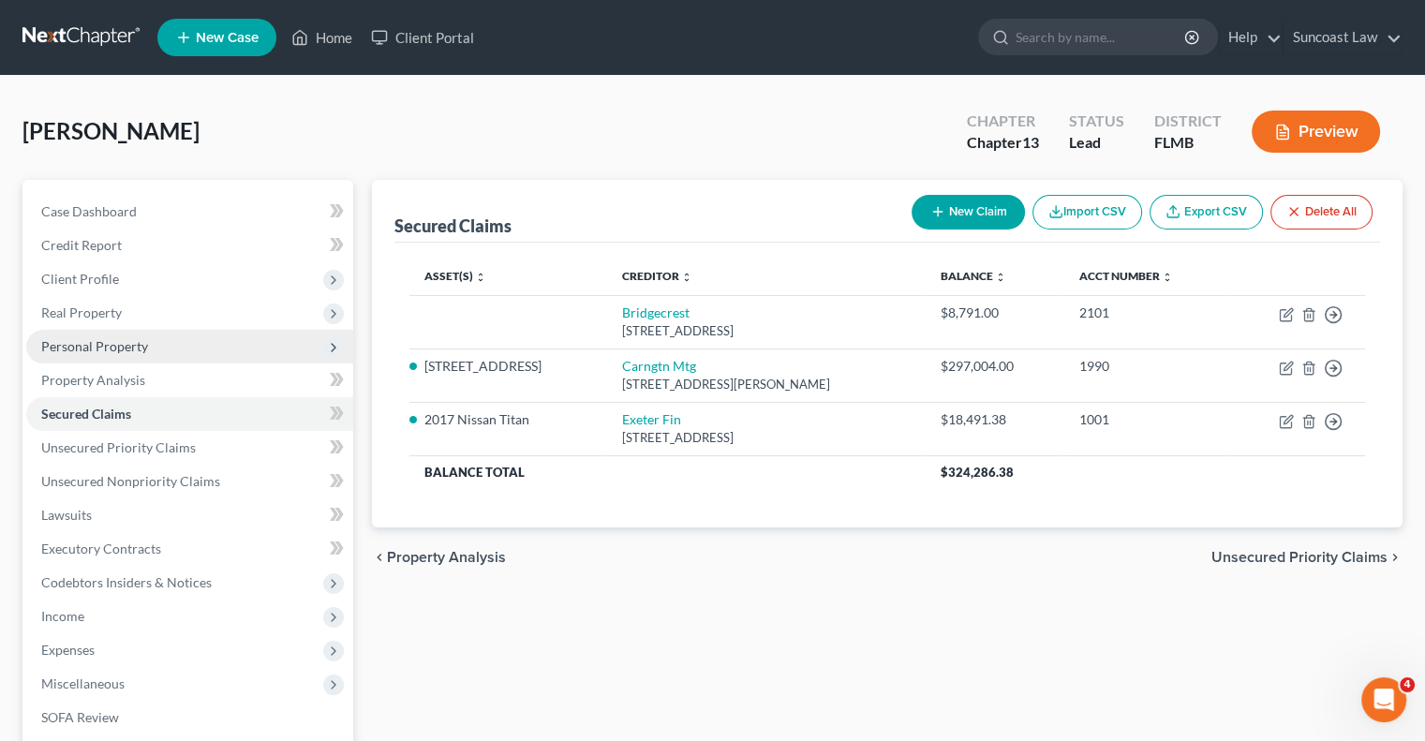
drag, startPoint x: 113, startPoint y: 349, endPoint x: 123, endPoint y: 358, distance: 13.3
click at [113, 349] on span "Personal Property" at bounding box center [94, 346] width 107 height 16
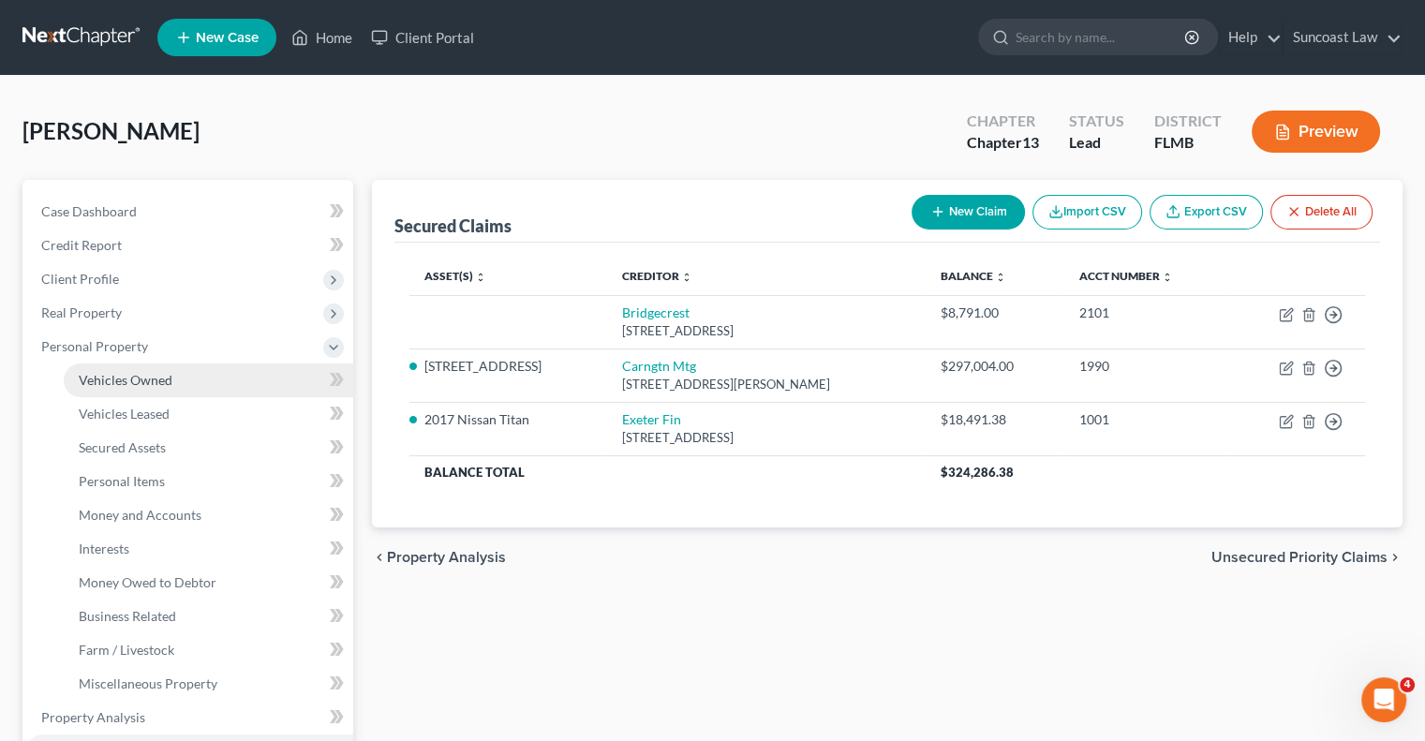
click at [137, 385] on span "Vehicles Owned" at bounding box center [126, 380] width 94 height 16
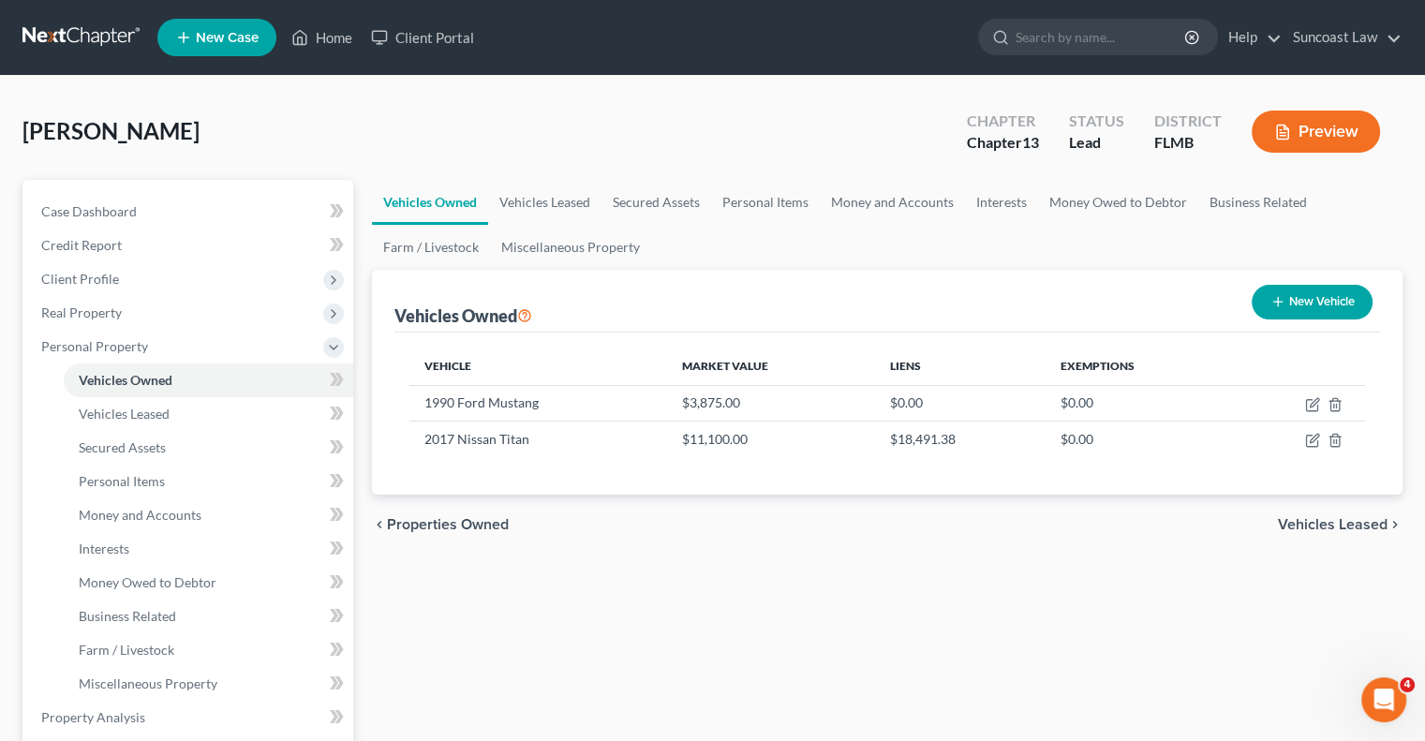
click at [1293, 301] on button "New Vehicle" at bounding box center [1312, 302] width 121 height 35
select select "0"
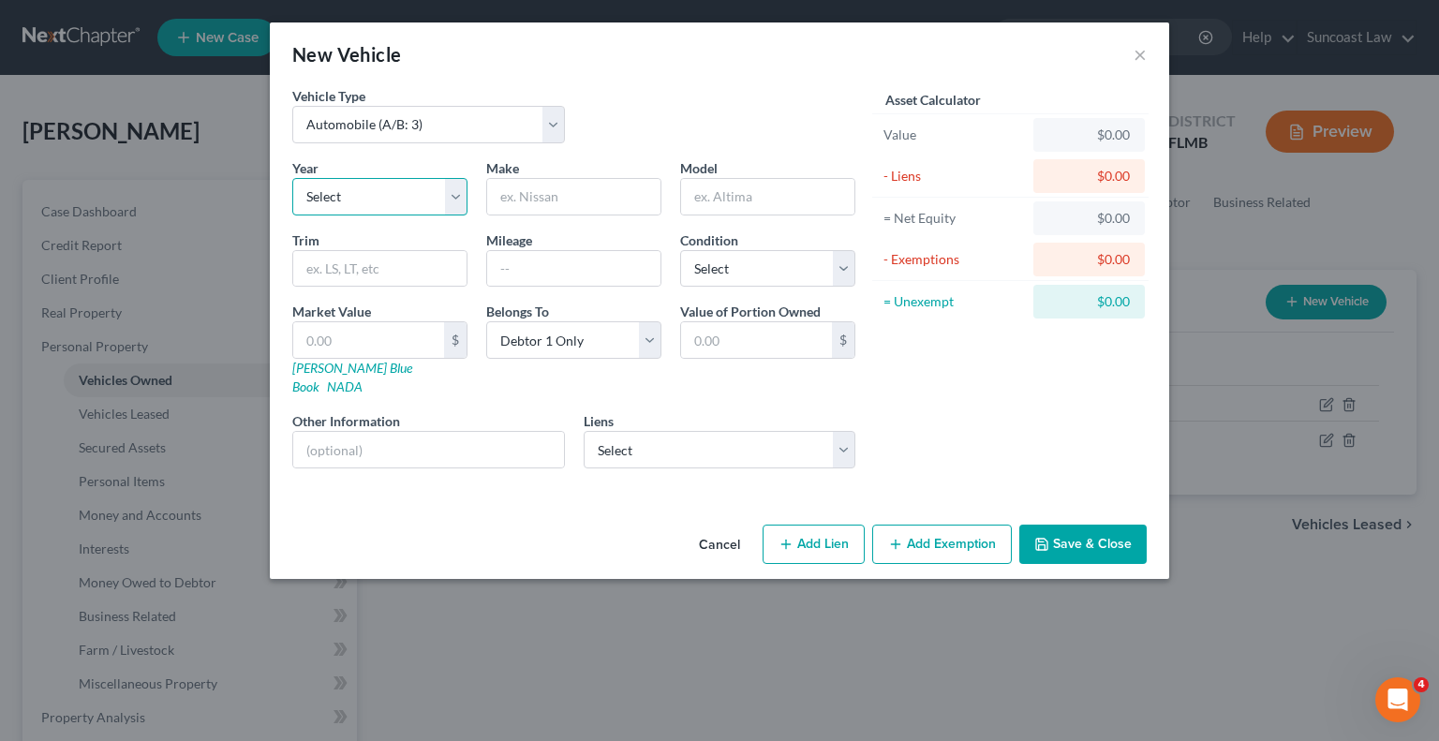
click at [443, 199] on select "Select 2026 2025 2024 2023 2022 2021 2020 2019 2018 2017 2016 2015 2014 2013 20…" at bounding box center [379, 196] width 175 height 37
select select "5"
click at [292, 178] on select "Select 2026 2025 2024 2023 2022 2021 2020 2019 2018 2017 2016 2015 2014 2013 20…" at bounding box center [379, 196] width 175 height 37
drag, startPoint x: 575, startPoint y: 200, endPoint x: 581, endPoint y: 186, distance: 14.3
click at [573, 199] on input "text" at bounding box center [573, 197] width 173 height 36
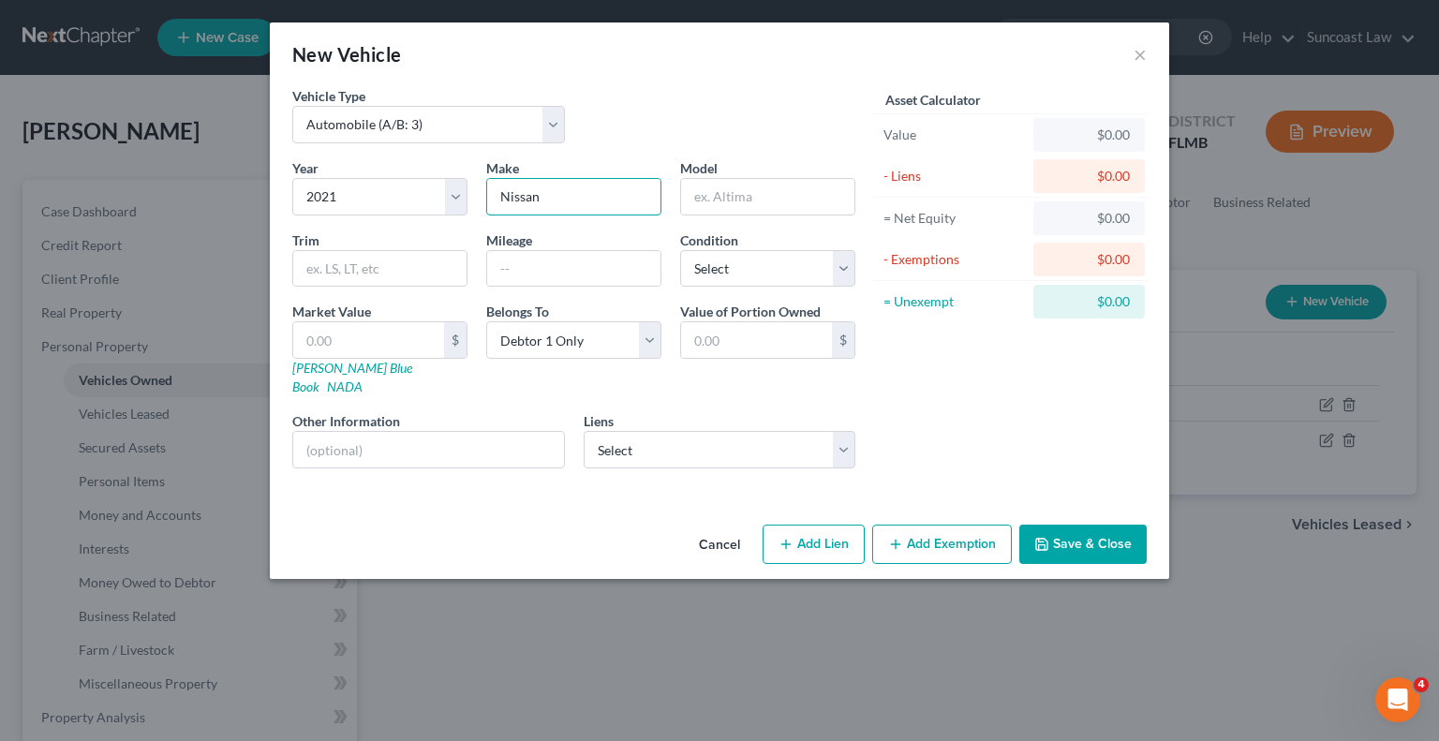
type input "Nissan"
type input "Altima"
type input "36729"
click at [735, 275] on select "Select Excellent Very Good Good Fair Poor" at bounding box center [767, 268] width 175 height 37
select select "3"
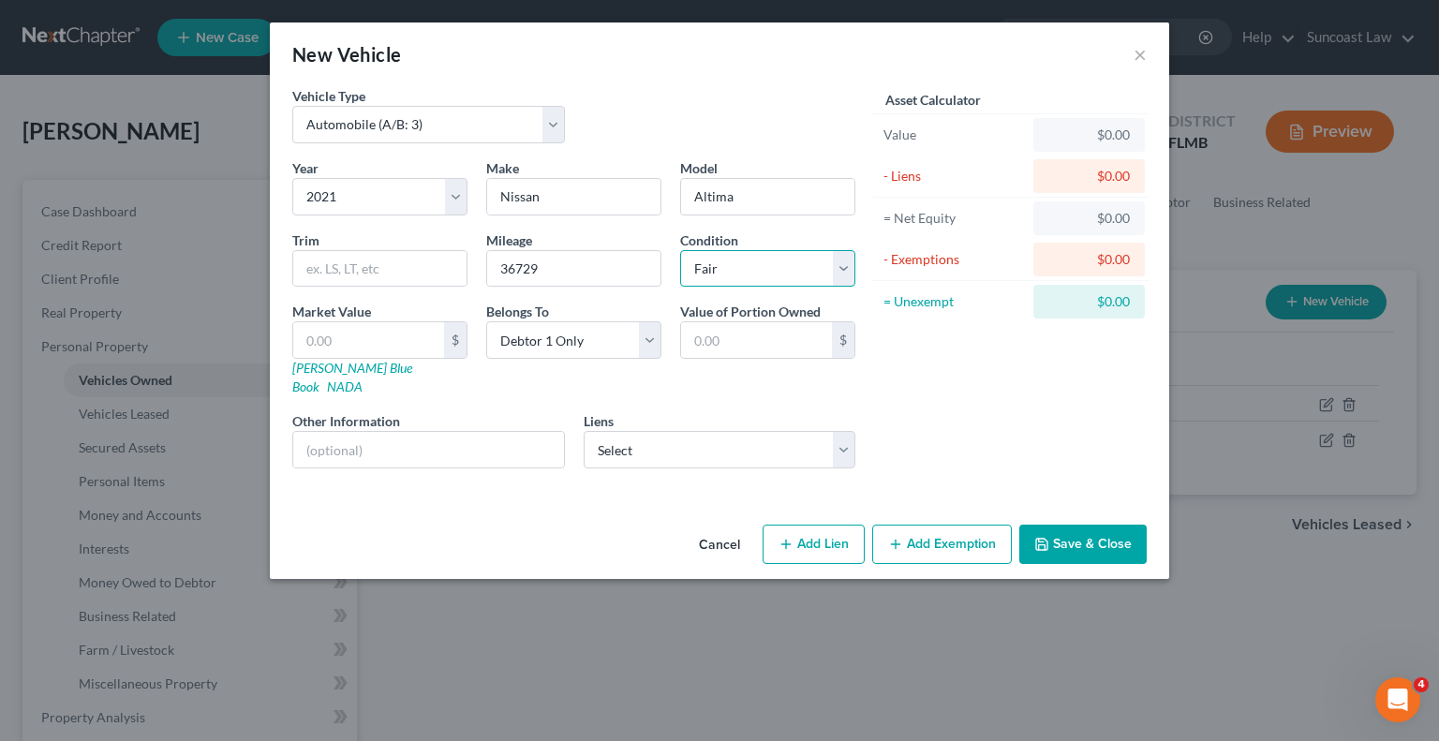
click at [680, 250] on select "Select Excellent Very Good Good Fair Poor" at bounding box center [767, 268] width 175 height 37
click at [375, 439] on input "text" at bounding box center [428, 450] width 271 height 36
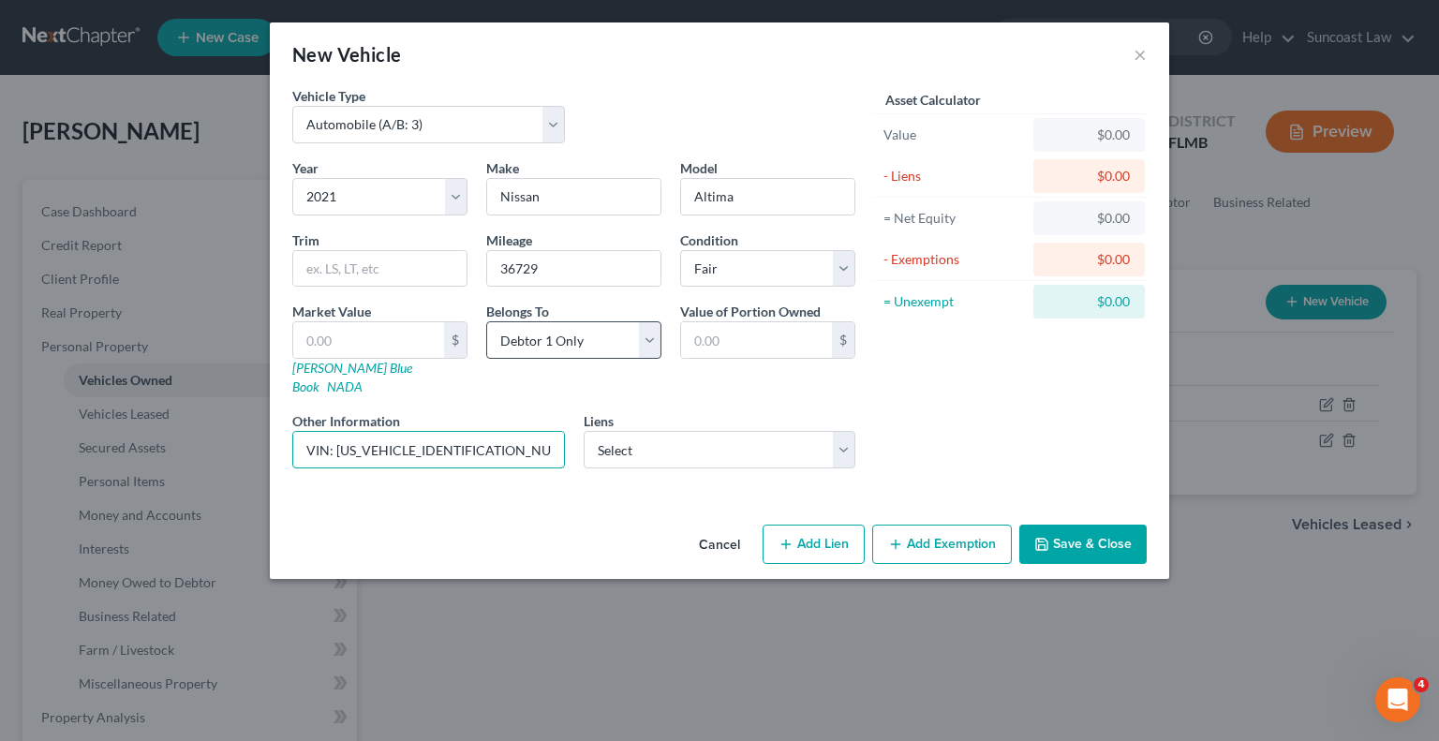
type input "VIN: [US_VEHICLE_IDENTIFICATION_NUMBER]"
click at [652, 345] on select "Select Debtor 1 Only Debtor 2 Only Debtor 1 And Debtor 2 Only At Least One Of T…" at bounding box center [573, 339] width 175 height 37
select select "3"
click at [486, 321] on select "Select Debtor 1 Only Debtor 2 Only Debtor 1 And Debtor 2 Only At Least One Of T…" at bounding box center [573, 339] width 175 height 37
drag, startPoint x: 496, startPoint y: 438, endPoint x: 336, endPoint y: 433, distance: 159.4
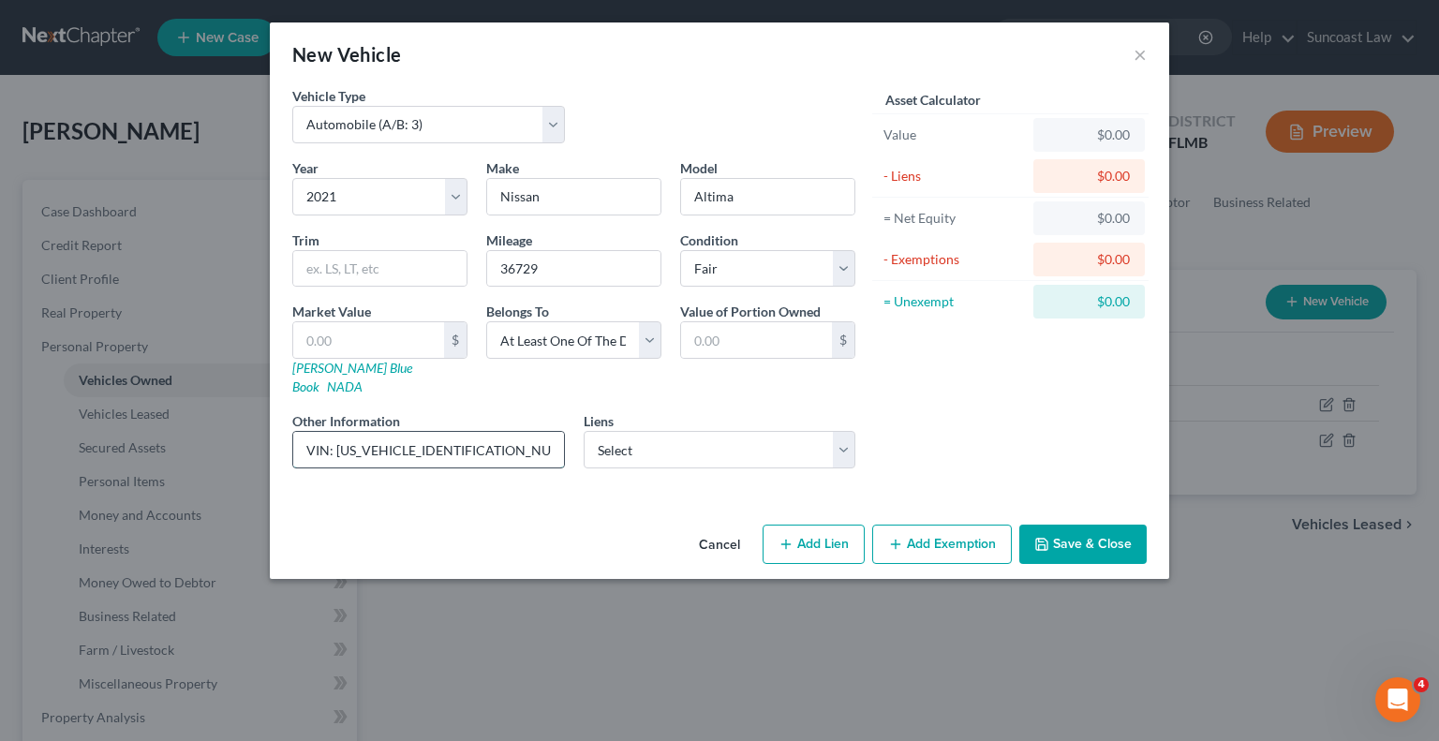
click at [336, 433] on input "VIN: [US_VEHICLE_IDENTIFICATION_NUMBER]" at bounding box center [428, 450] width 271 height 36
drag, startPoint x: 375, startPoint y: 330, endPoint x: 410, endPoint y: 320, distance: 37.1
click at [375, 330] on input "text" at bounding box center [368, 340] width 151 height 36
type input "1"
type input "1.00"
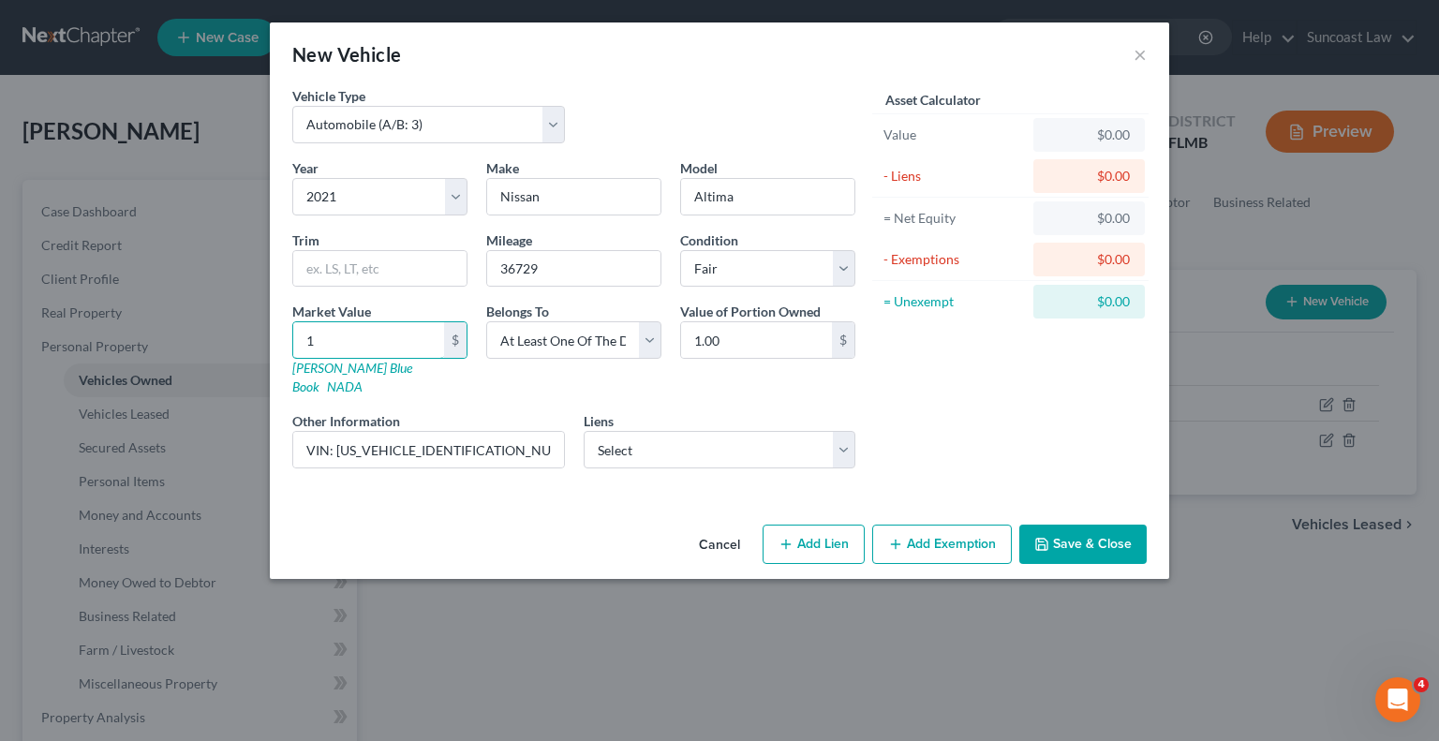
type input "15"
type input "15.00"
type input "153"
type input "153.00"
type input "1,530"
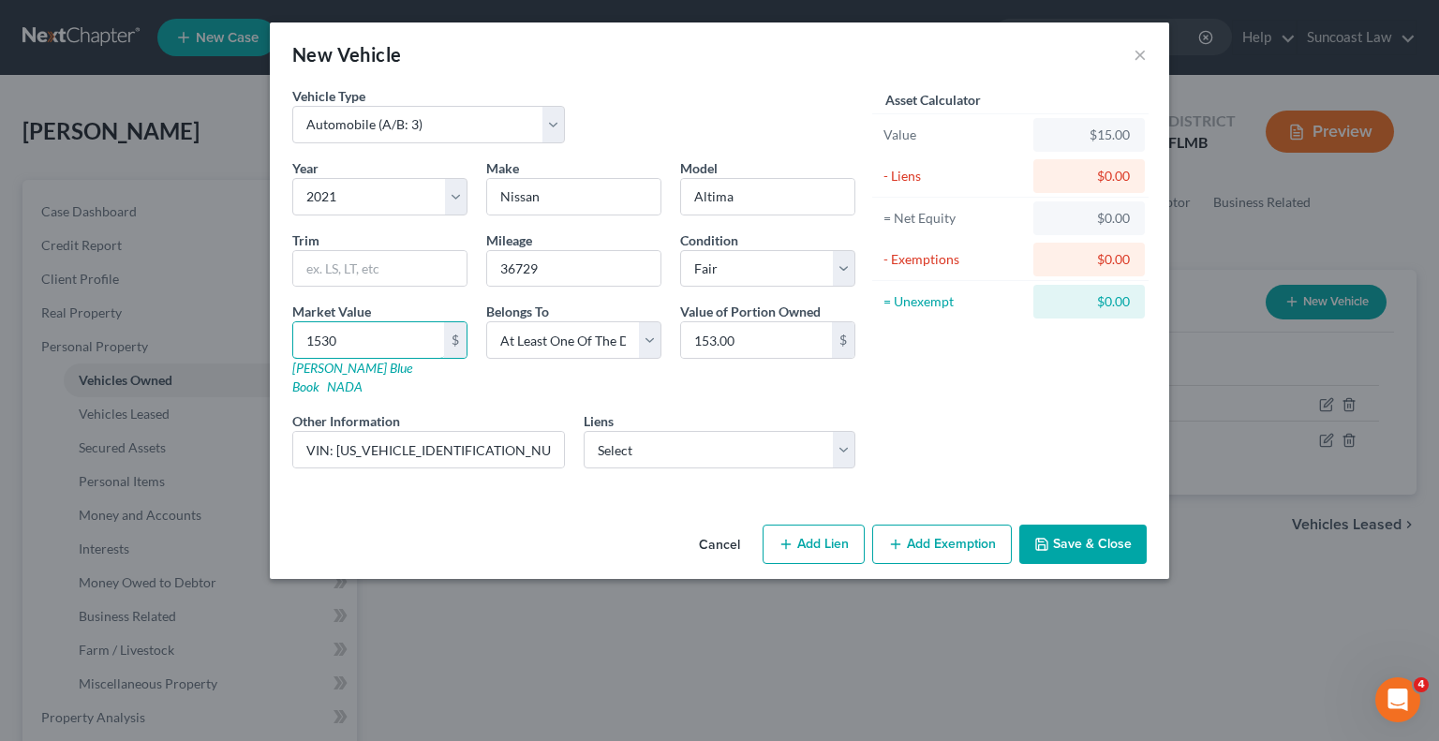
type input "1,530.00"
type input "1,5300"
type input "15,300.00"
type input "15,300"
click at [1090, 525] on button "Save & Close" at bounding box center [1082, 544] width 127 height 39
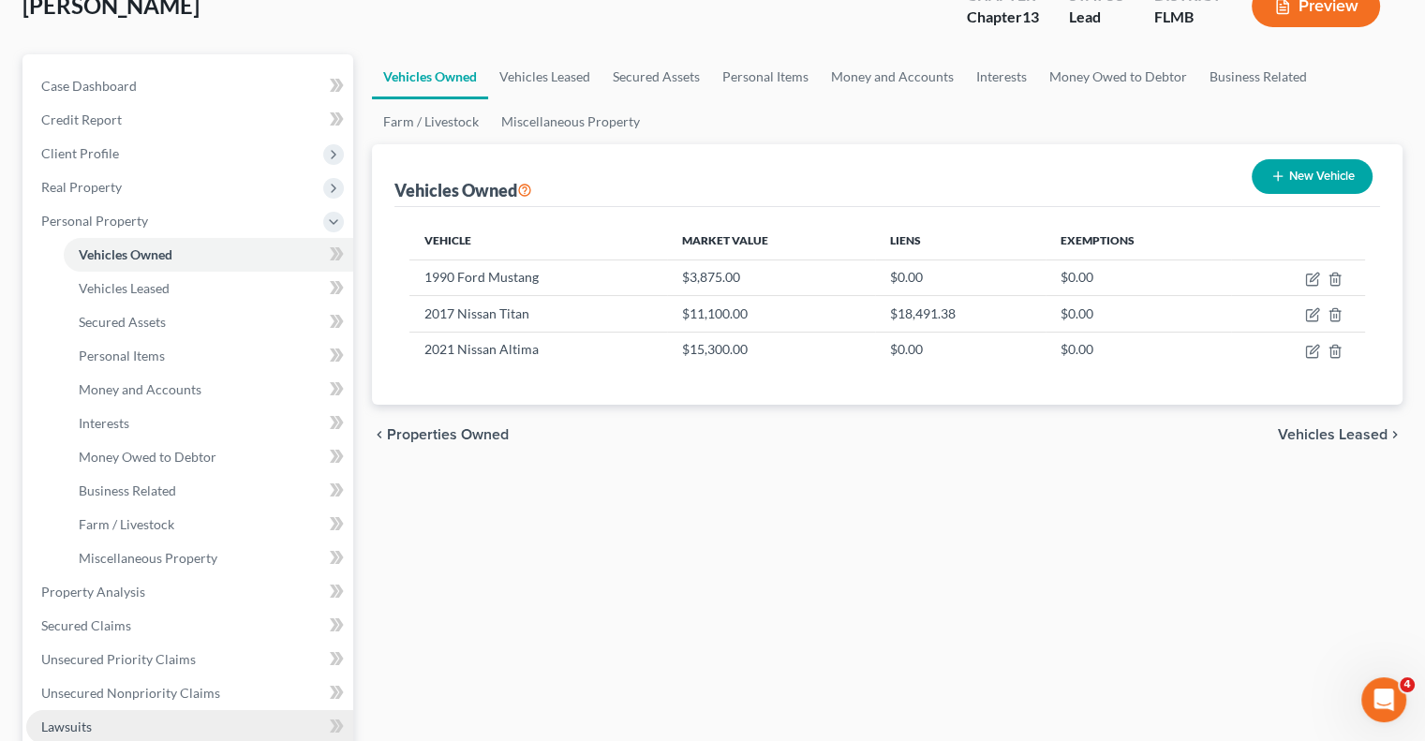
scroll to position [281, 0]
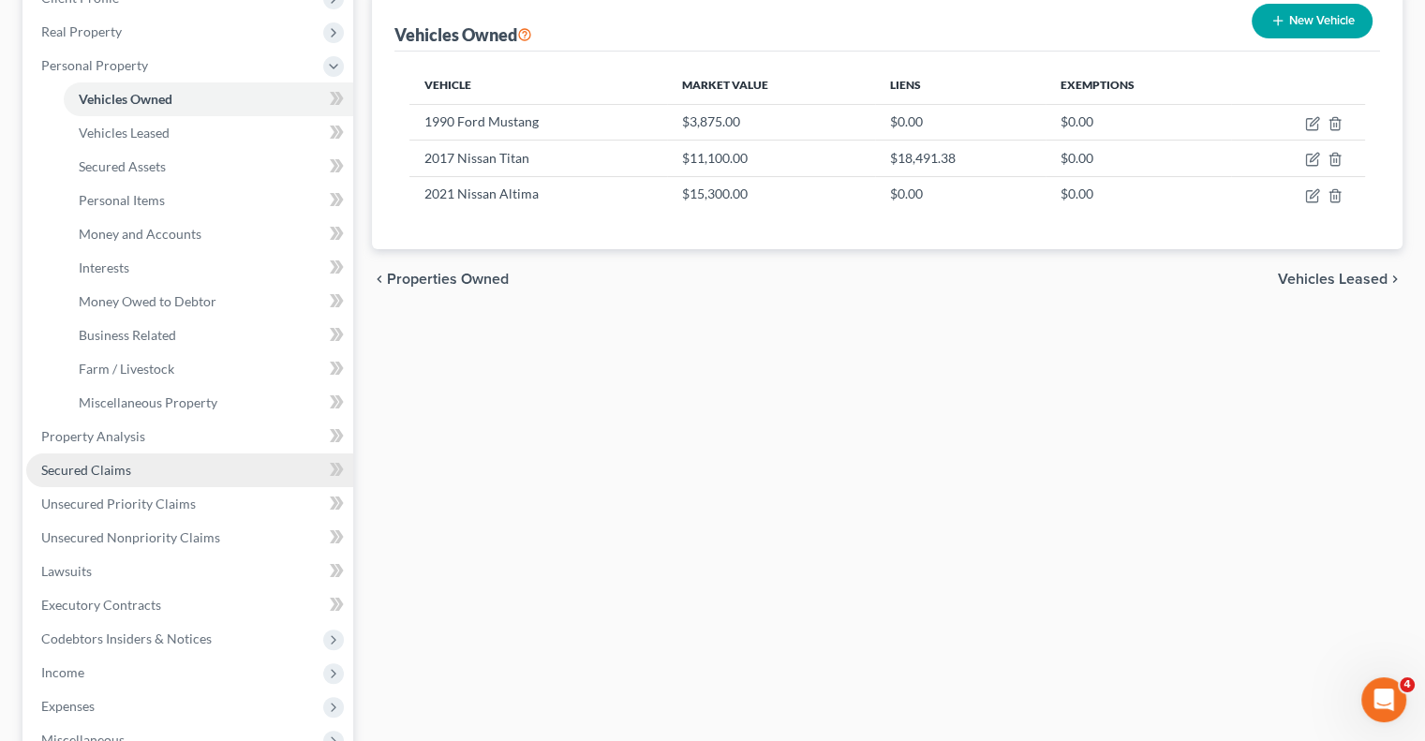
click at [82, 472] on span "Secured Claims" at bounding box center [86, 470] width 90 height 16
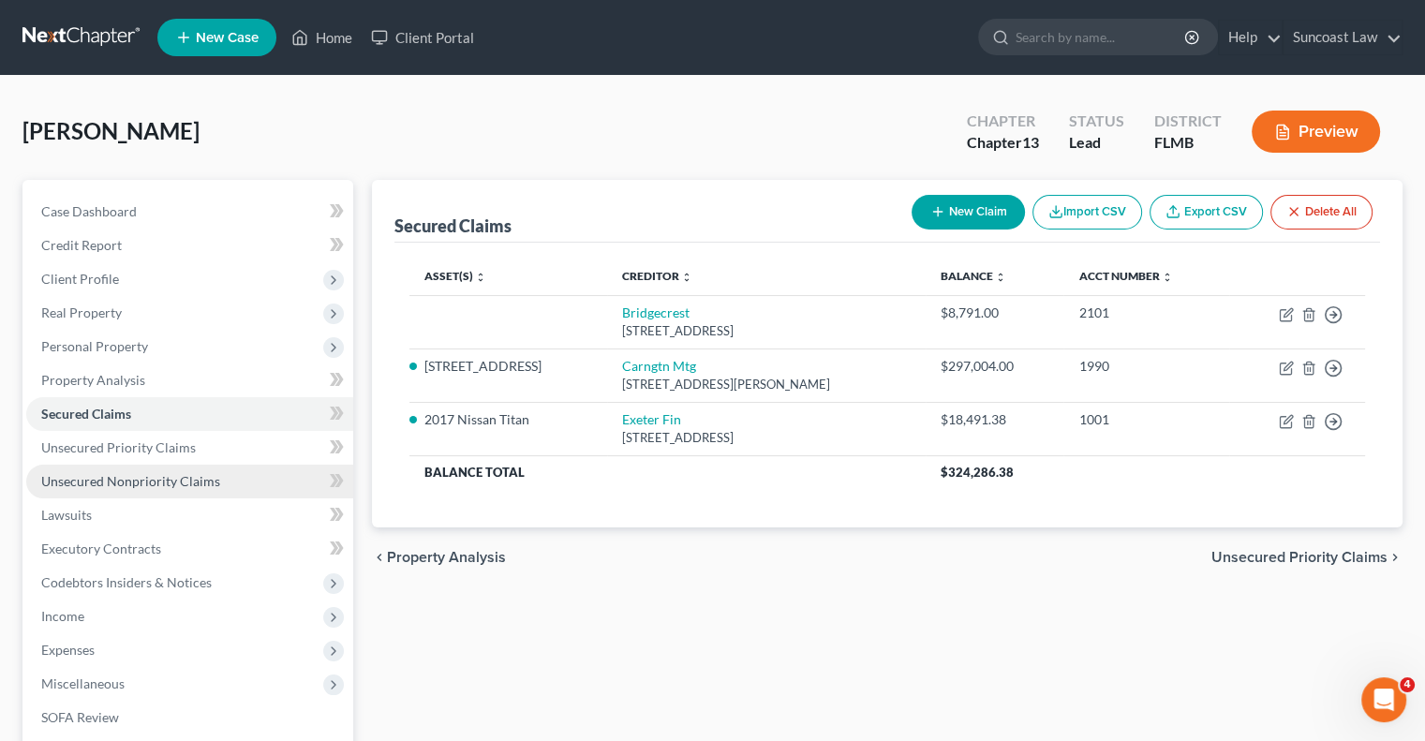
click at [184, 476] on span "Unsecured Nonpriority Claims" at bounding box center [130, 481] width 179 height 16
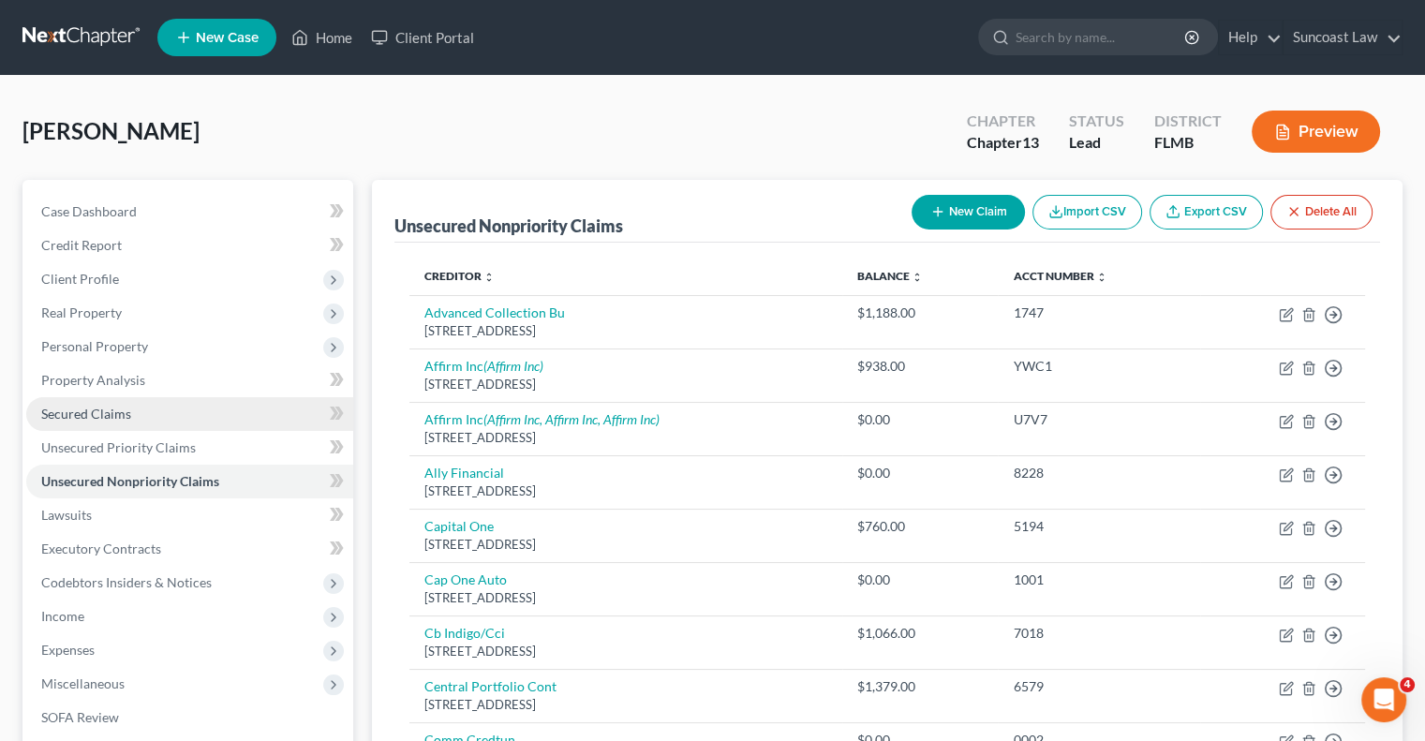
click at [108, 419] on span "Secured Claims" at bounding box center [86, 414] width 90 height 16
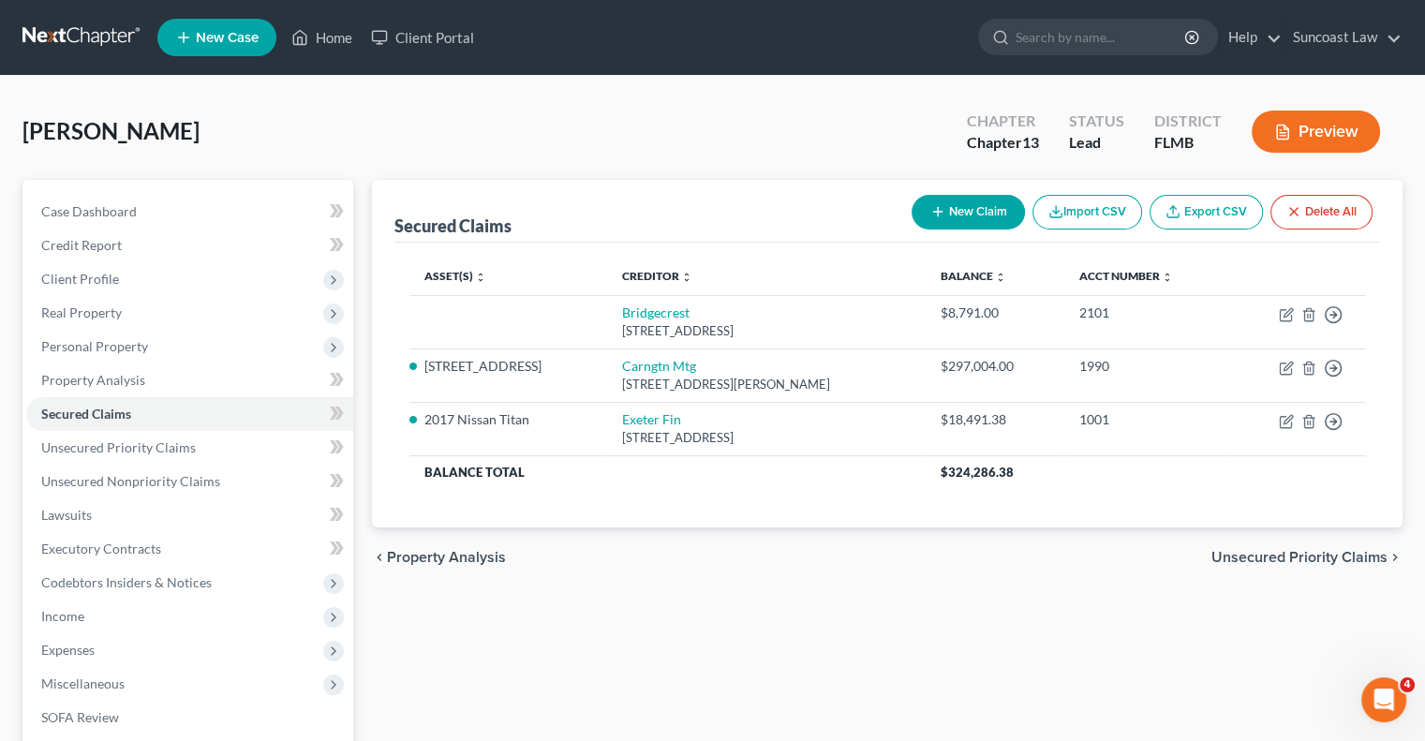
click at [982, 212] on button "New Claim" at bounding box center [968, 212] width 113 height 35
select select "0"
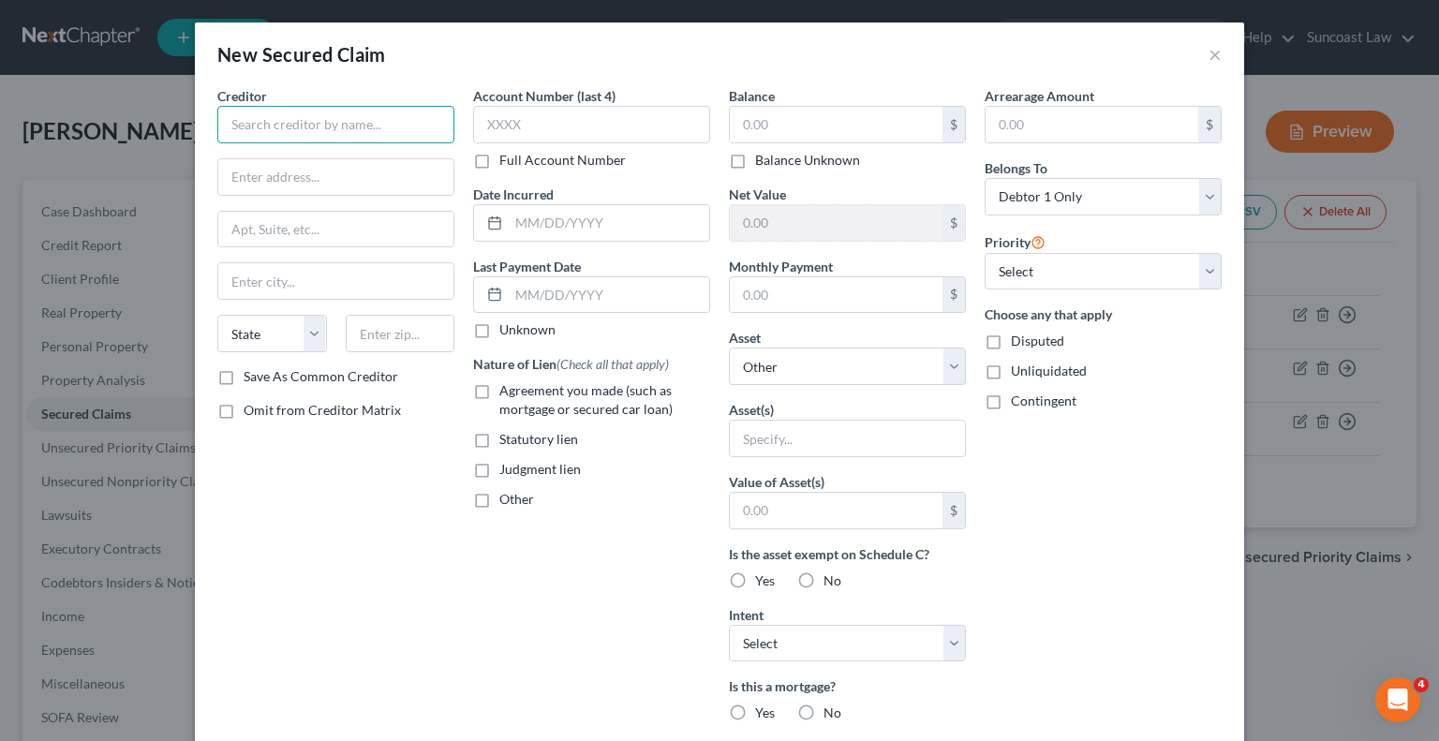
click at [383, 122] on input "text" at bounding box center [335, 124] width 237 height 37
type input "l"
type input "Launch Credit Union"
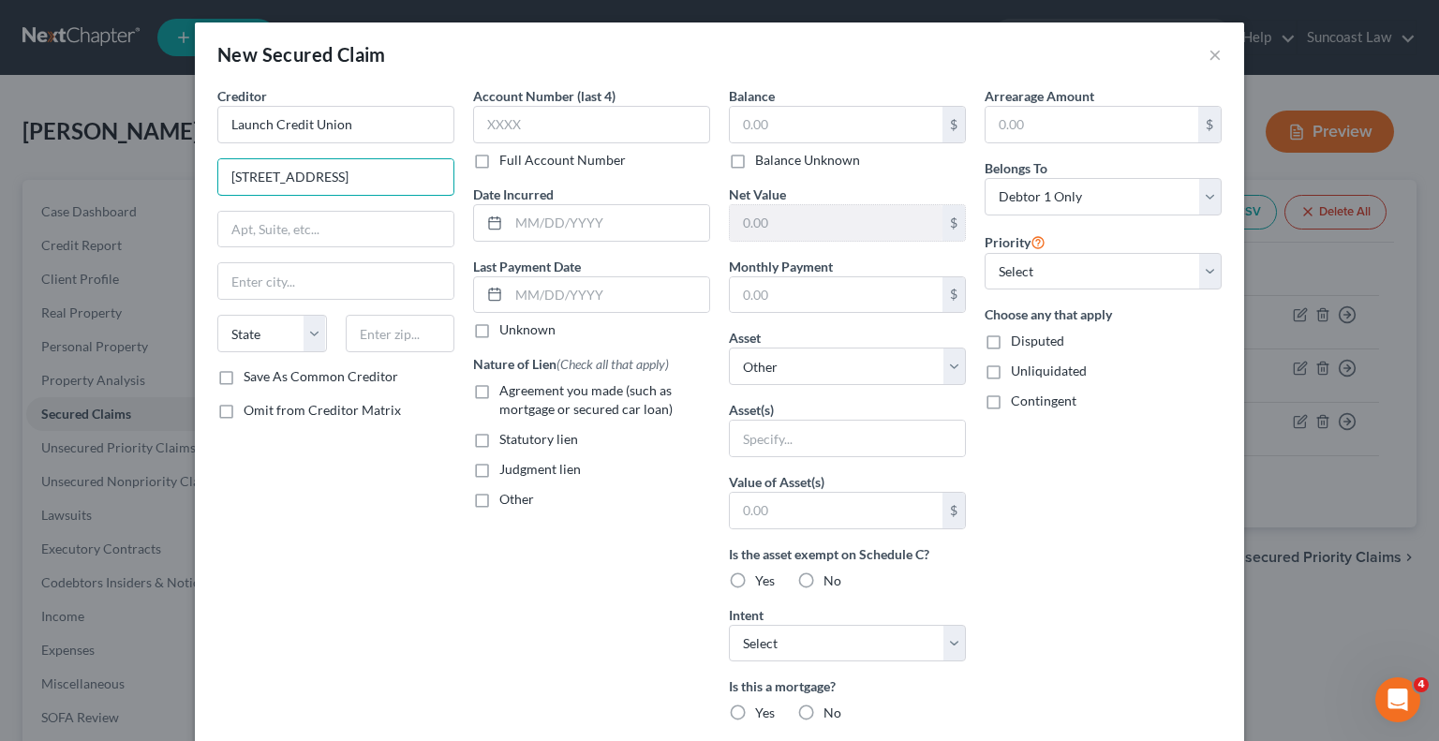
type input "[STREET_ADDRESS]"
type input "32952"
type input "[PERSON_NAME][GEOGRAPHIC_DATA]"
select select "9"
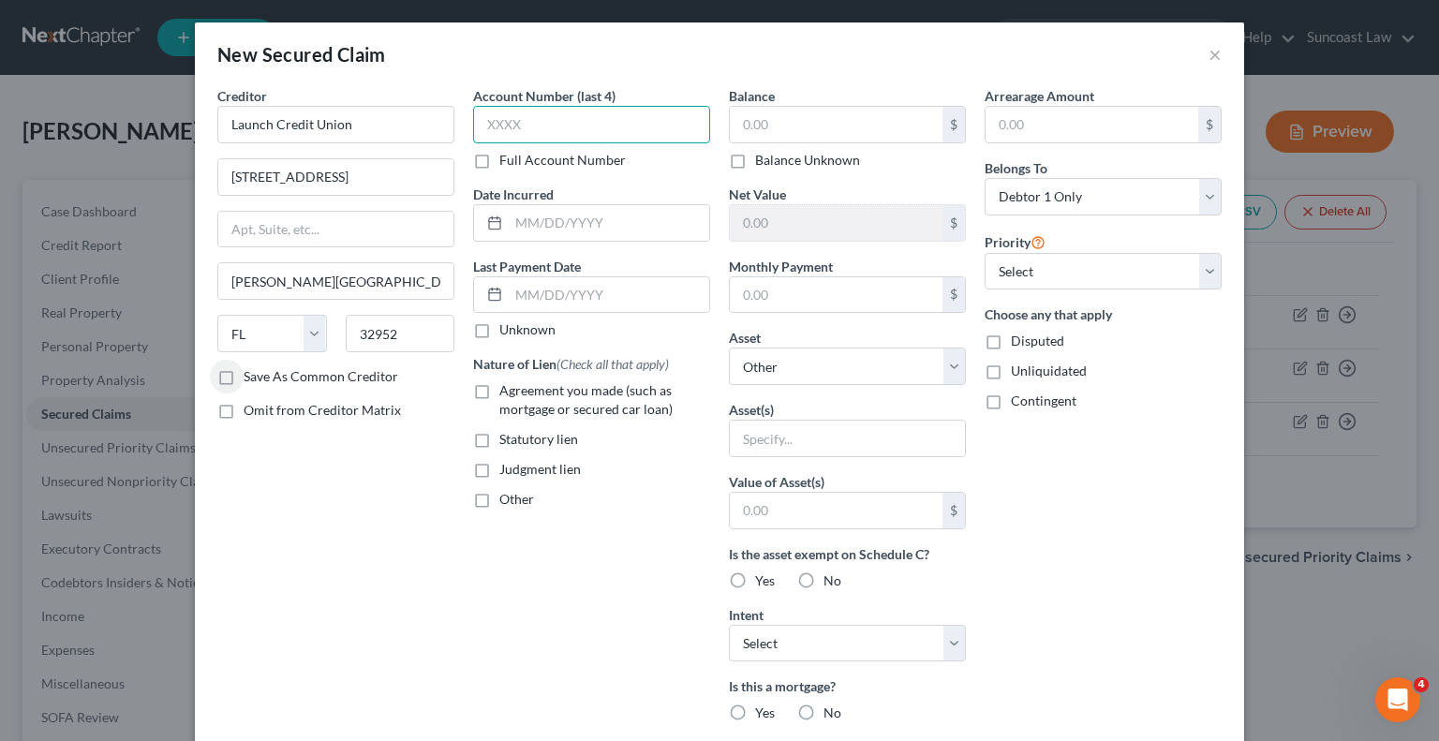
click at [585, 112] on input "text" at bounding box center [591, 124] width 237 height 37
type input "6883"
click at [875, 112] on input "text" at bounding box center [836, 125] width 213 height 36
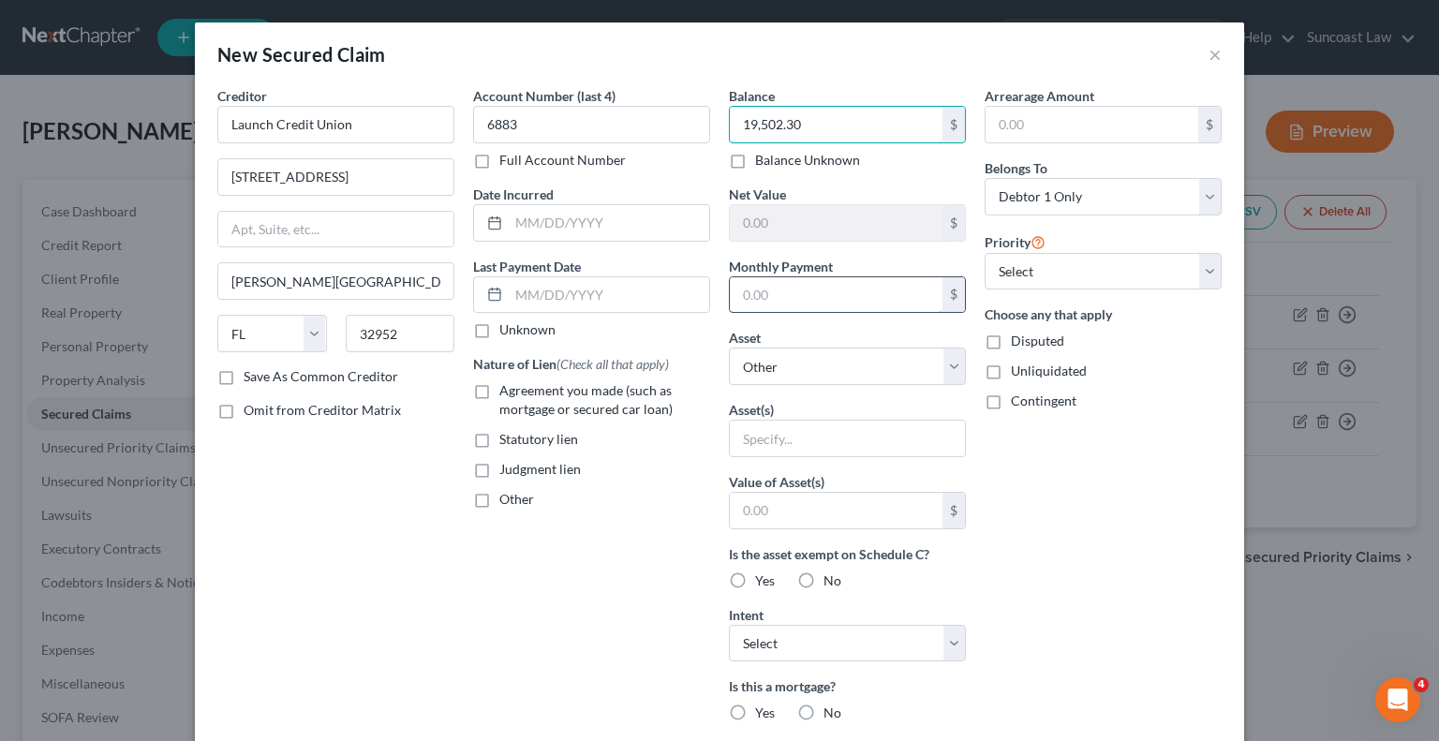
type input "19,502.30"
click at [854, 299] on input "text" at bounding box center [836, 295] width 213 height 36
click at [836, 357] on select "Select Other Multiple Assets 2021 Nissan Altima - $15300.0 [STREET_ADDRESS] - $…" at bounding box center [847, 366] width 237 height 37
select select "2"
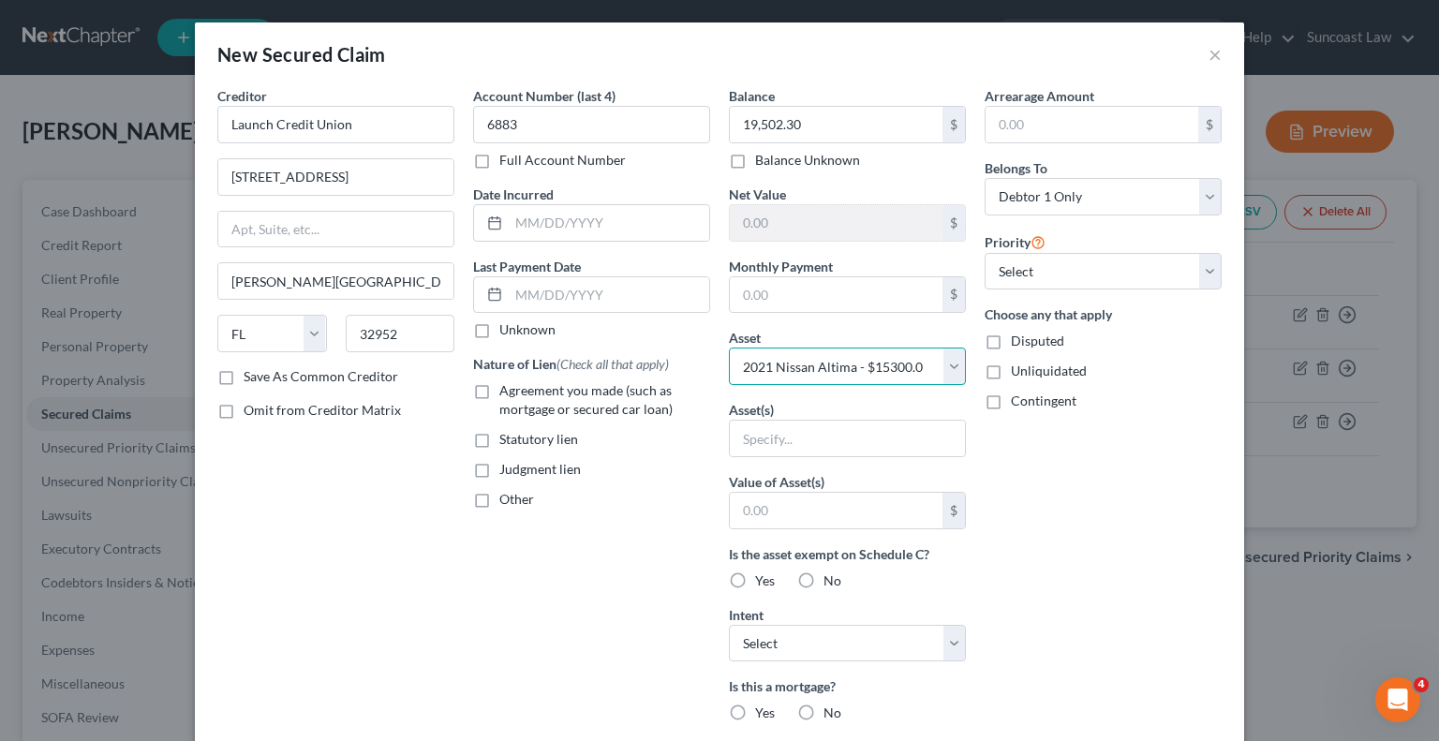
click at [729, 348] on select "Select Other Multiple Assets 2021 Nissan Altima - $15300.0 [STREET_ADDRESS] - $…" at bounding box center [847, 366] width 237 height 37
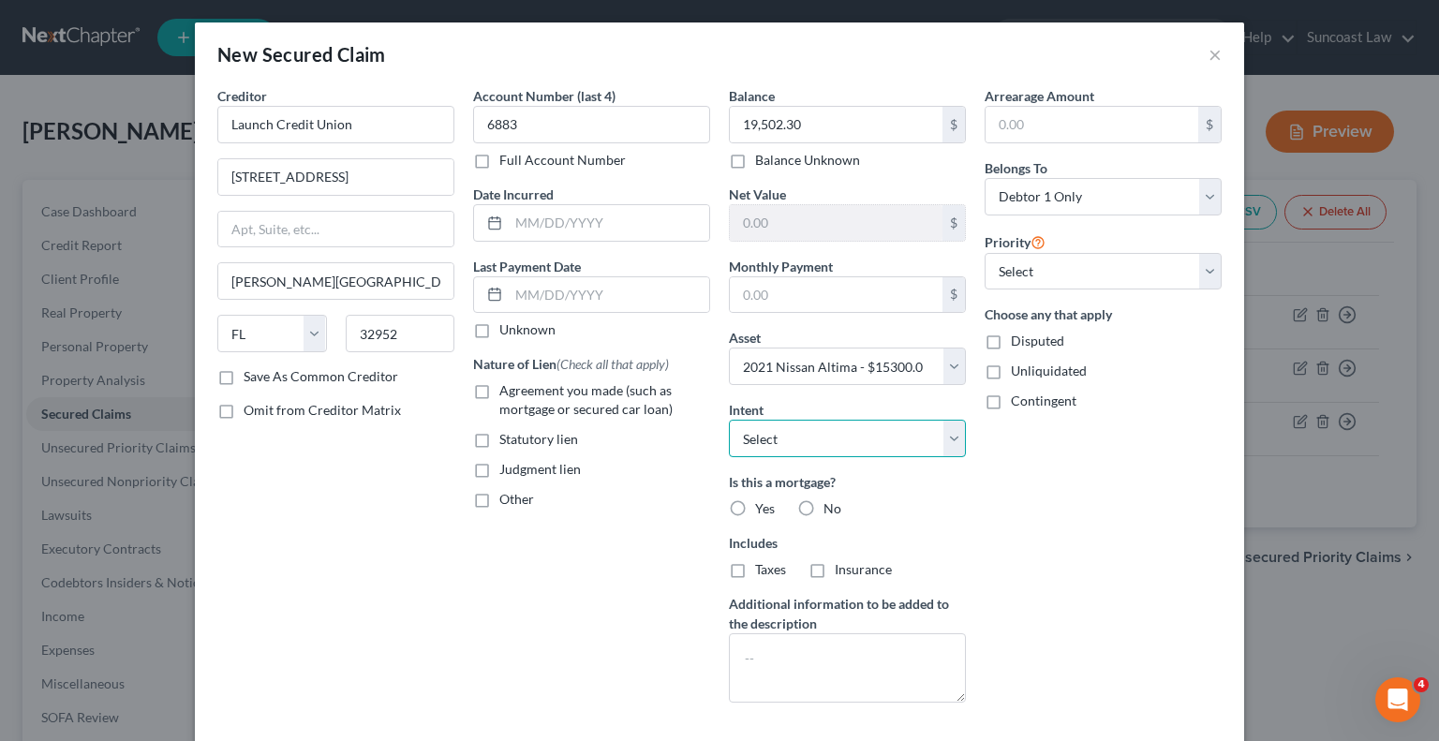
click at [900, 441] on select "Select Surrender Redeem Reaffirm Avoid Other" at bounding box center [847, 438] width 237 height 37
select select "2"
click at [729, 420] on select "Select Surrender Redeem Reaffirm Avoid Other" at bounding box center [847, 438] width 237 height 37
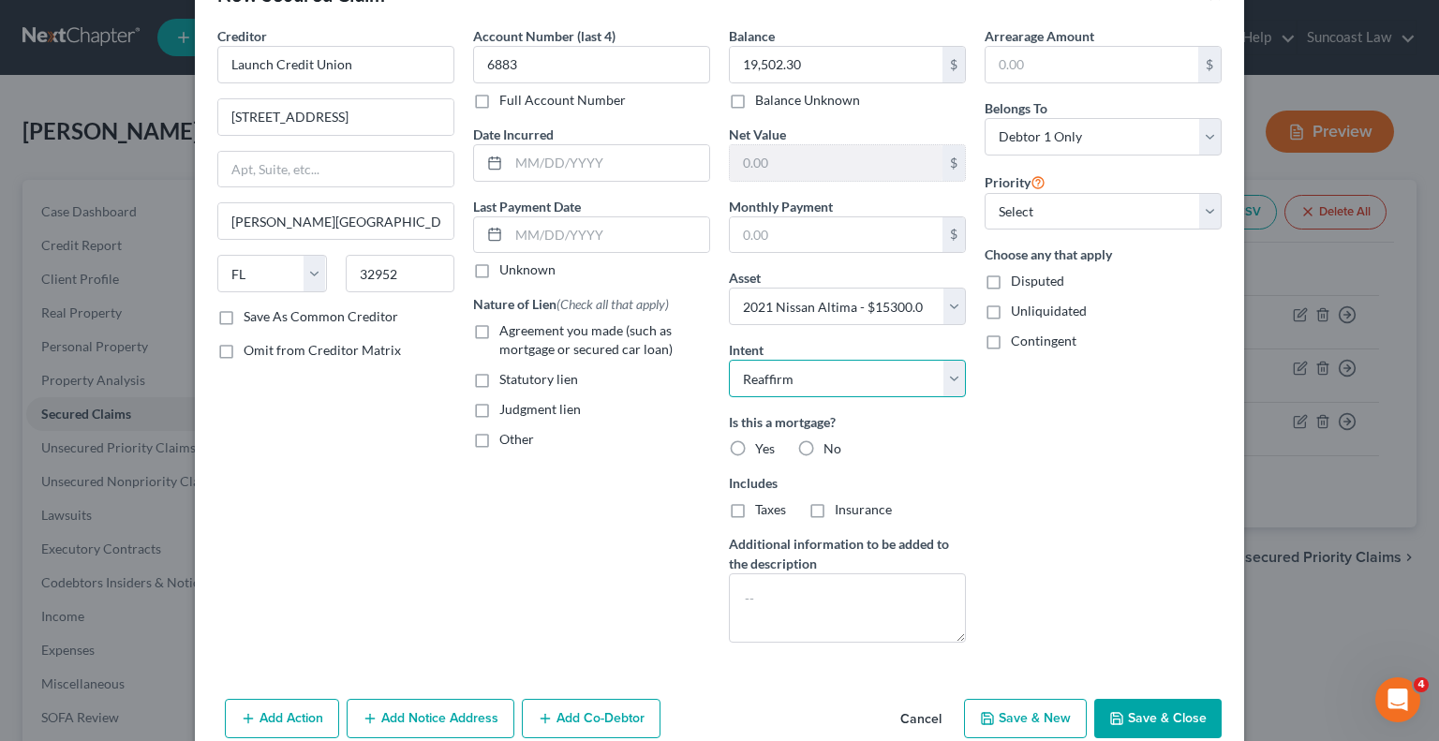
scroll to position [92, 0]
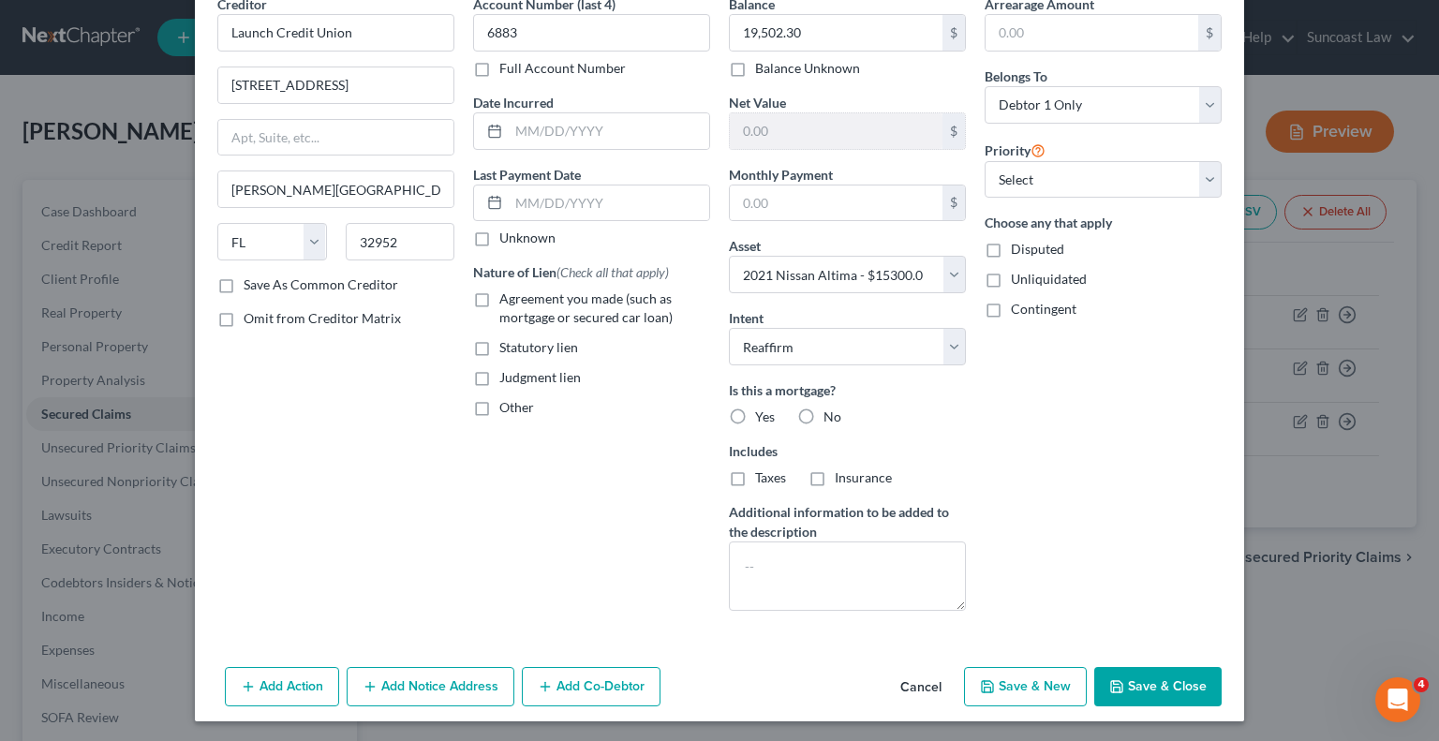
click at [595, 682] on button "Add Co-Debtor" at bounding box center [591, 686] width 139 height 39
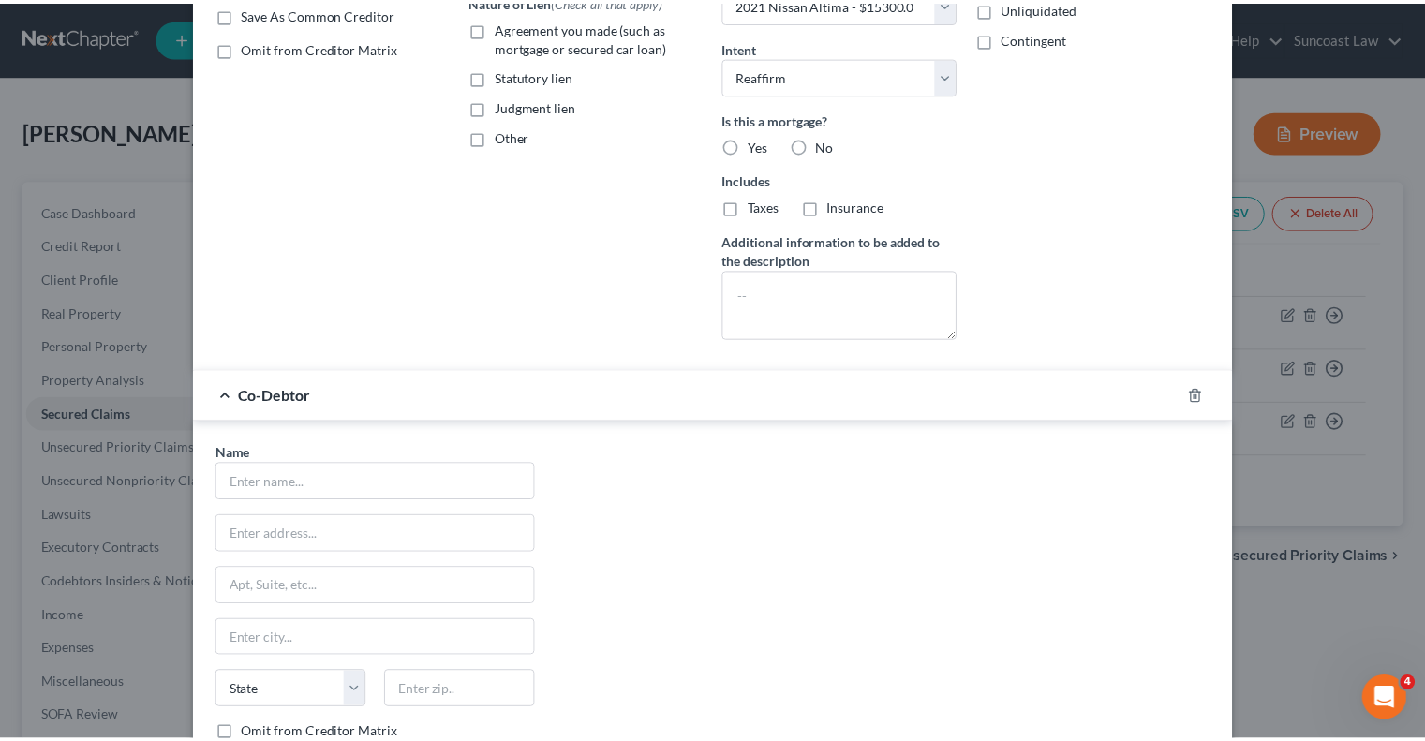
scroll to position [528, 0]
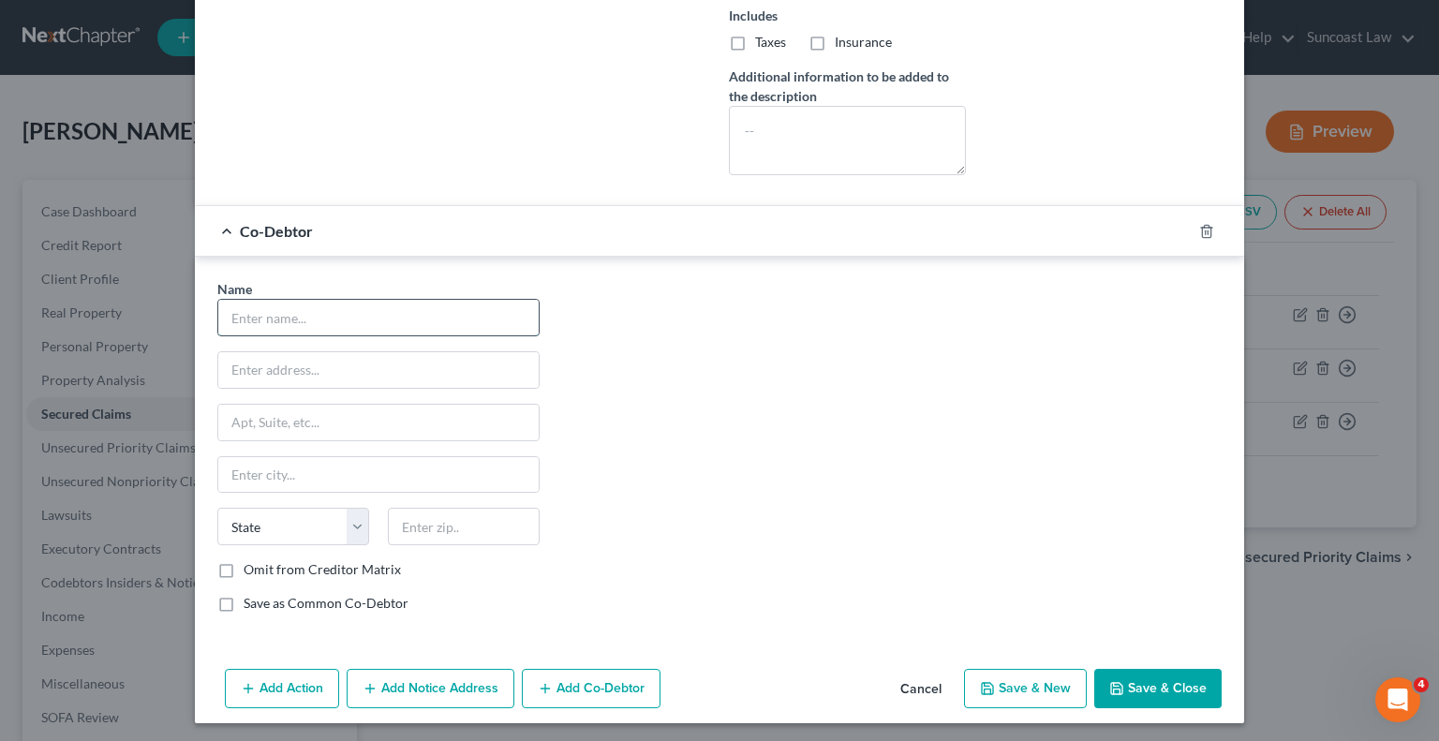
click at [321, 303] on input "text" at bounding box center [378, 318] width 320 height 36
type input "[PERSON_NAME]"
paste input "[STREET_ADDRESS]"
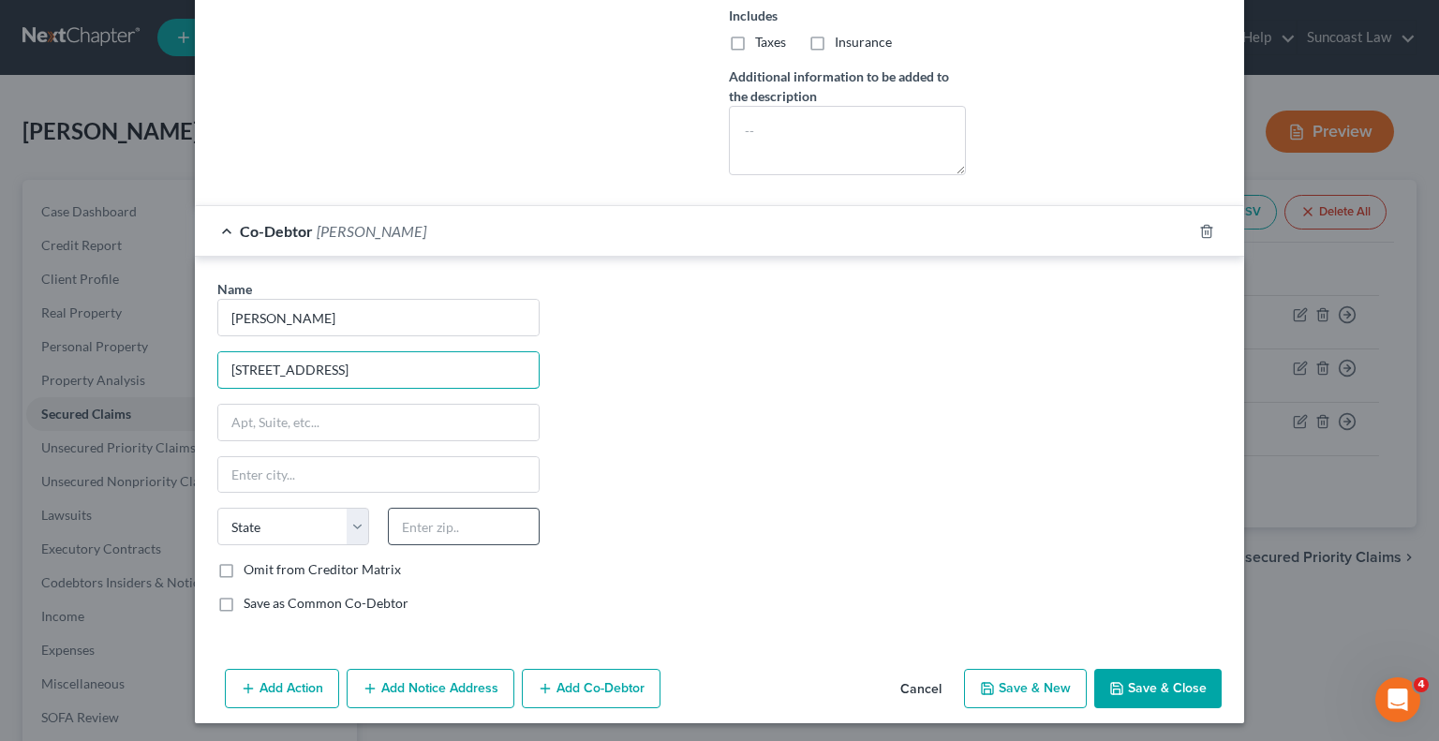
type input "[STREET_ADDRESS]"
click at [479, 515] on input "text" at bounding box center [464, 526] width 152 height 37
type input "32727"
type input "Eustis"
select select "9"
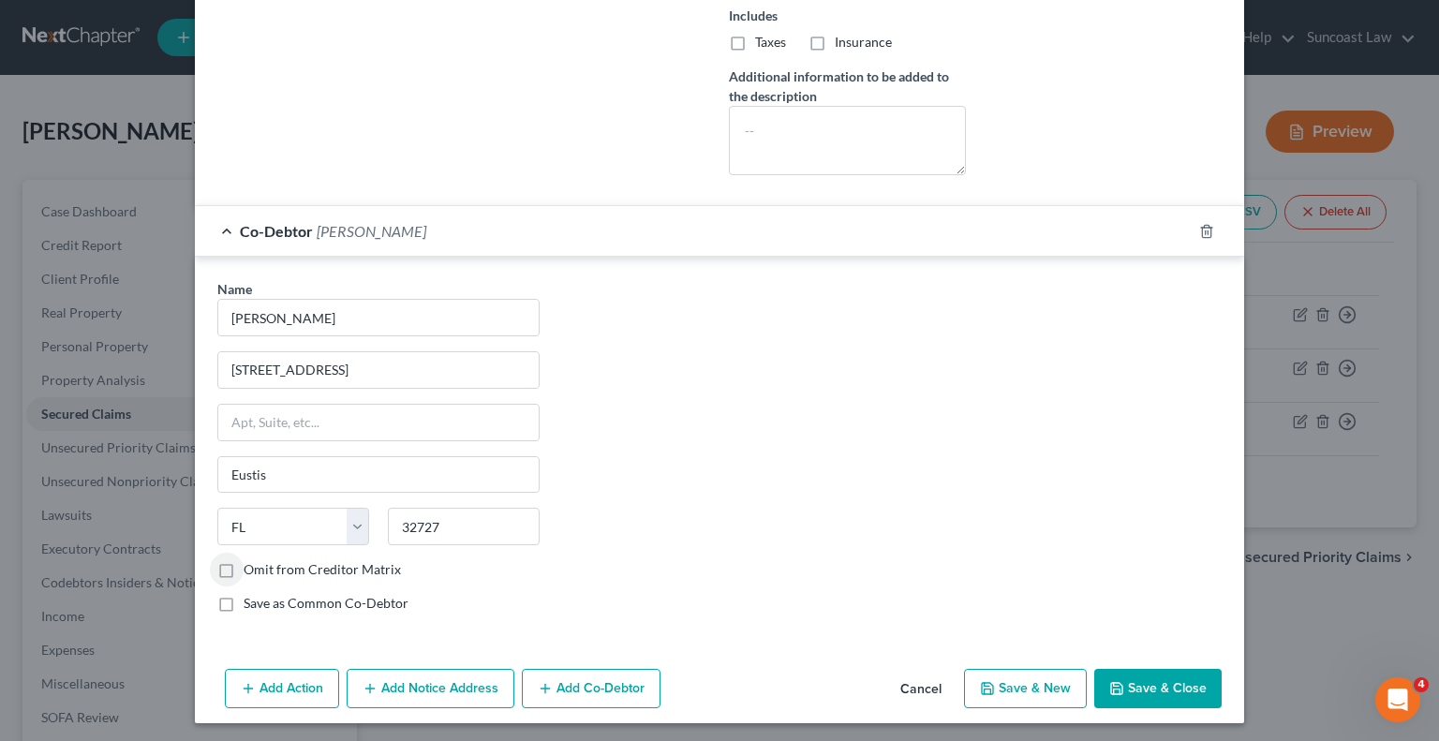
click at [1157, 676] on button "Save & Close" at bounding box center [1157, 688] width 127 height 39
select select
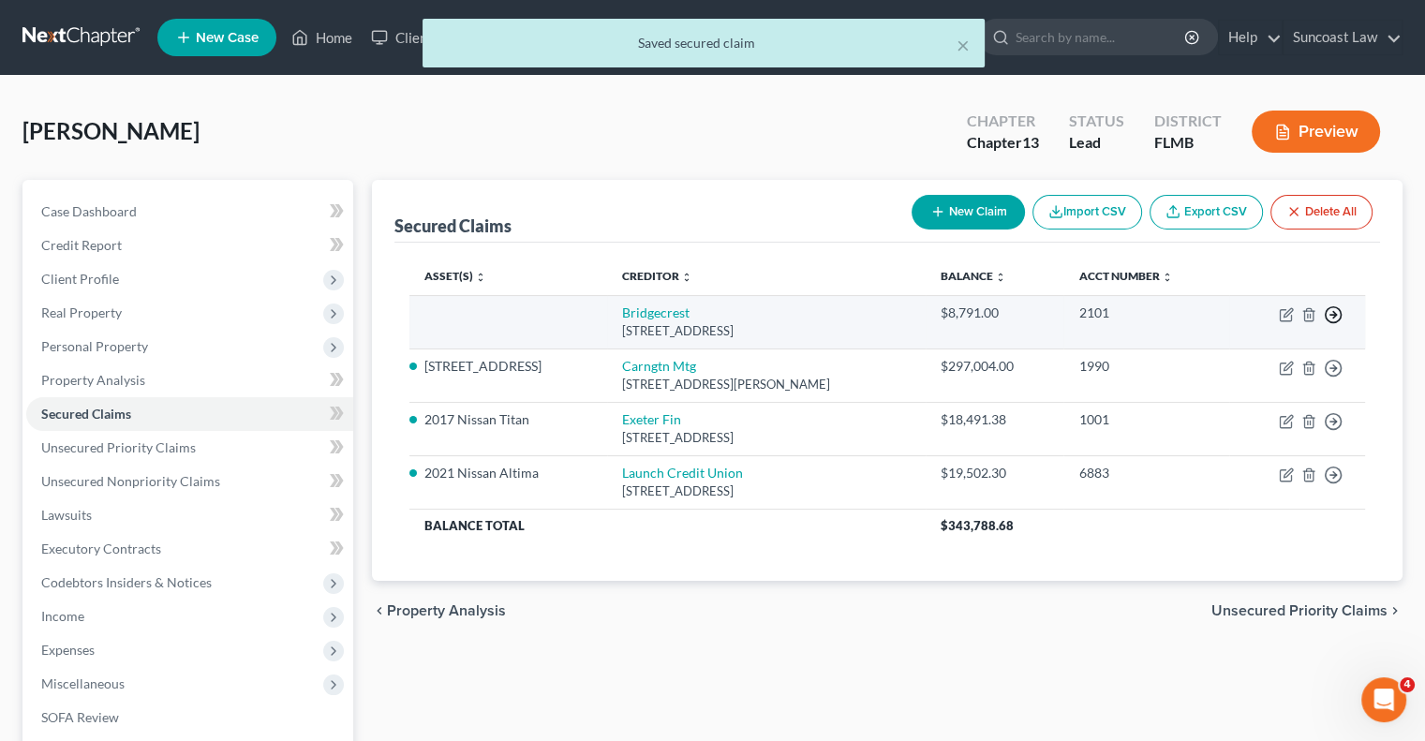
click at [1329, 316] on icon "button" at bounding box center [1333, 314] width 19 height 19
click at [1218, 364] on link "Move to F" at bounding box center [1247, 361] width 156 height 32
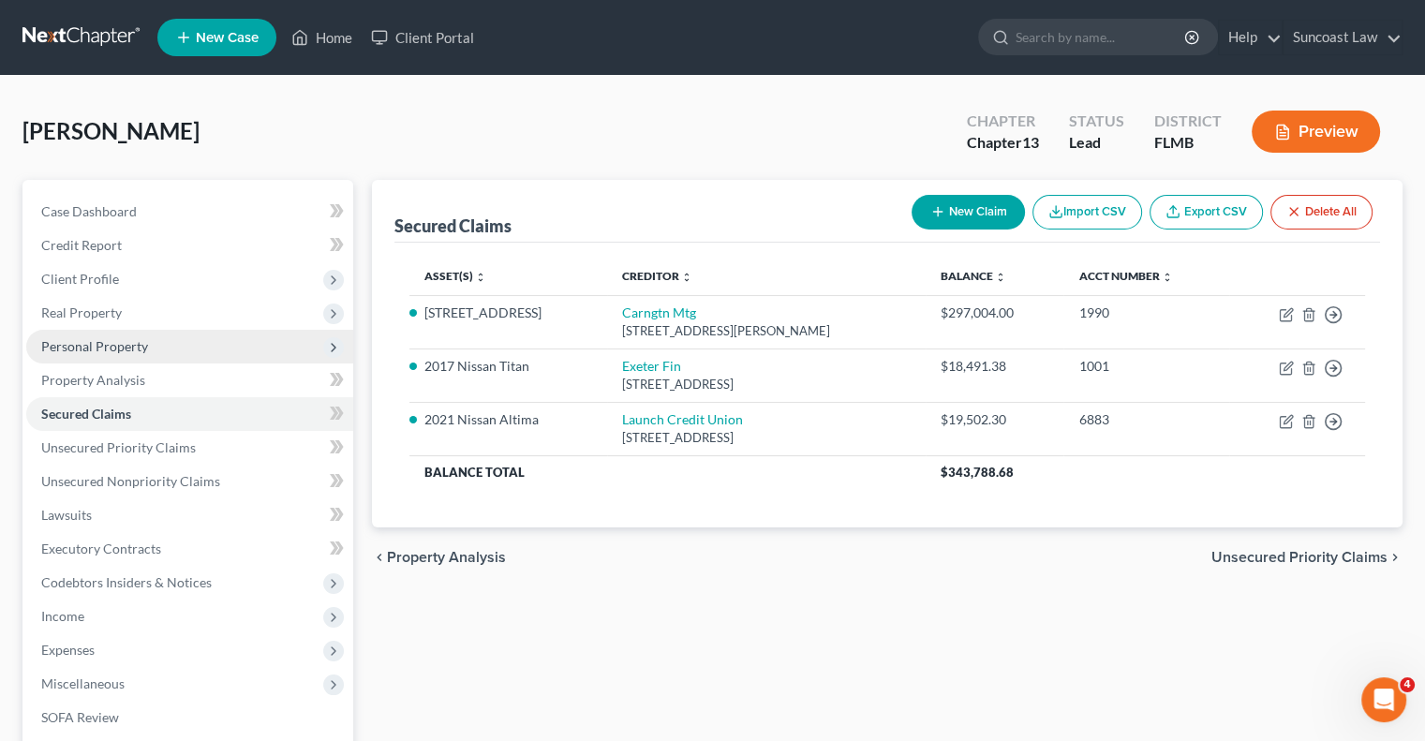
click at [86, 351] on span "Personal Property" at bounding box center [94, 346] width 107 height 16
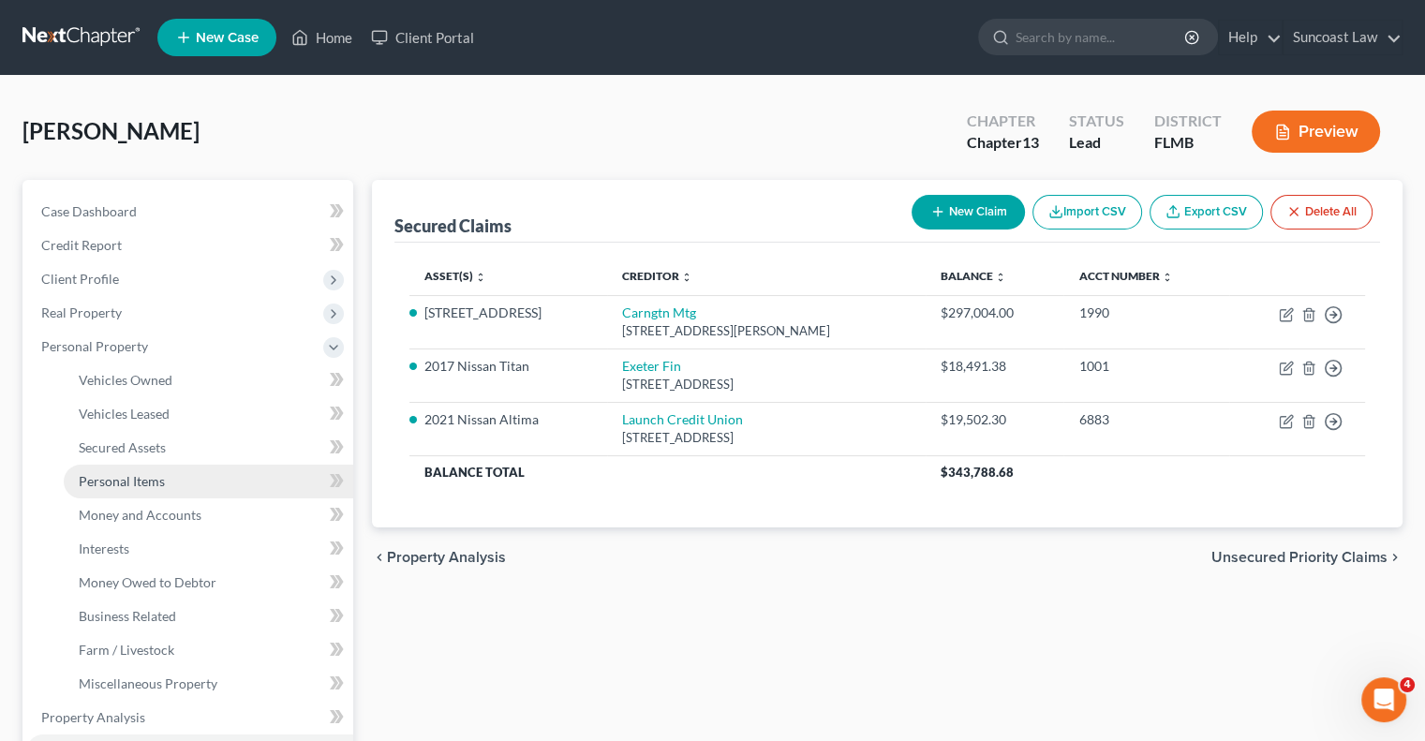
drag, startPoint x: 166, startPoint y: 483, endPoint x: 225, endPoint y: 484, distance: 59.0
click at [166, 481] on link "Personal Items" at bounding box center [209, 482] width 290 height 34
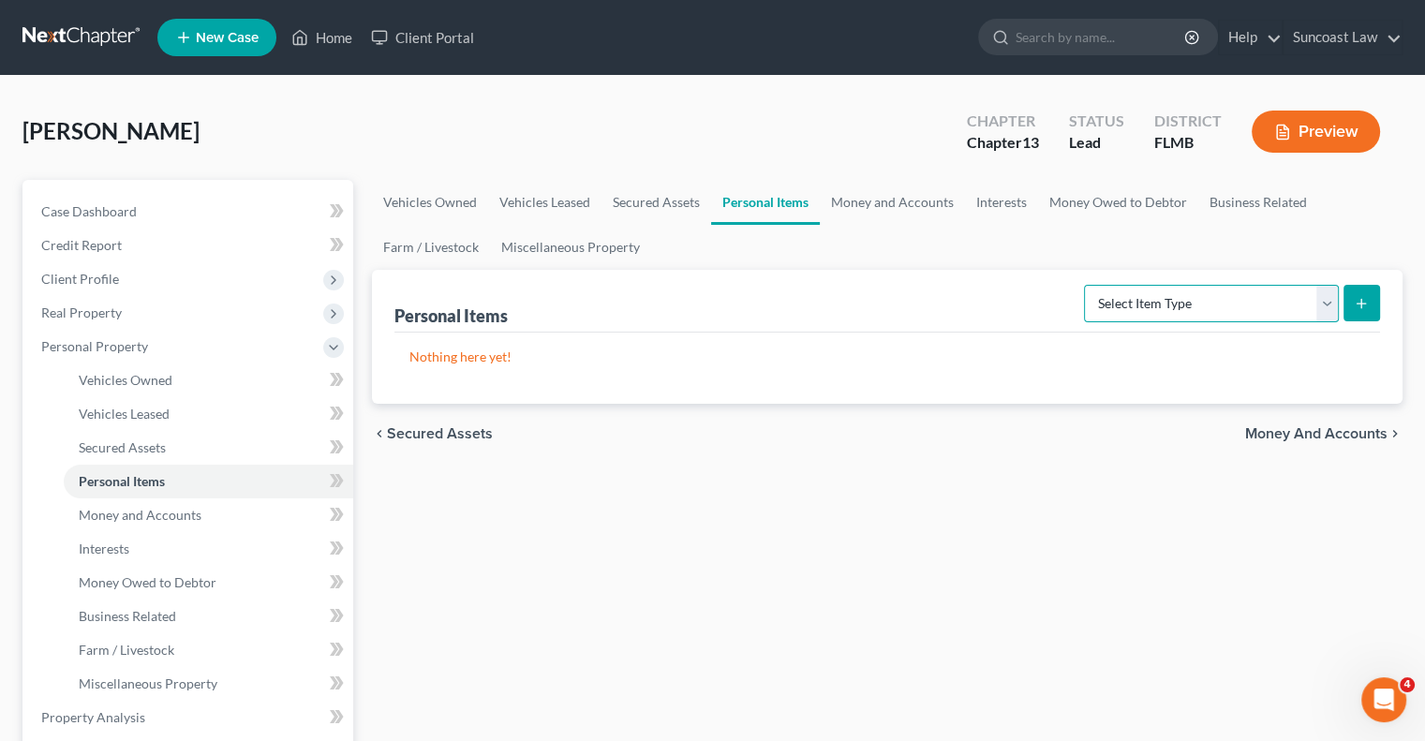
drag, startPoint x: 1168, startPoint y: 286, endPoint x: 1169, endPoint y: 299, distance: 13.3
click at [1168, 286] on select "Select Item Type Clothing (A/B: 11) Collectibles Of Value (A/B: 8) Electronics …" at bounding box center [1211, 303] width 255 height 37
select select "clothing"
click at [1087, 285] on select "Select Item Type Clothing (A/B: 11) Collectibles Of Value (A/B: 8) Electronics …" at bounding box center [1211, 303] width 255 height 37
click at [1370, 303] on button "submit" at bounding box center [1362, 303] width 37 height 37
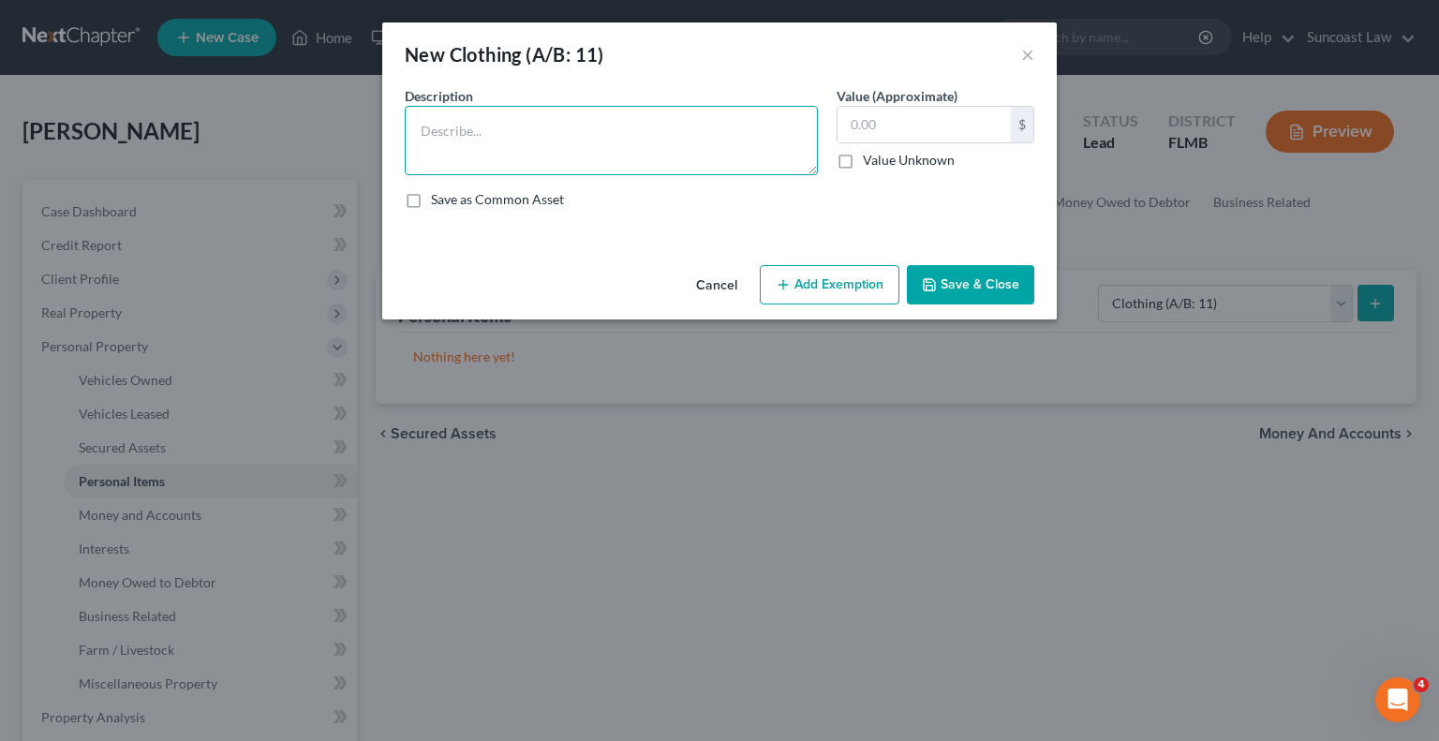
click at [559, 153] on textarea at bounding box center [611, 140] width 413 height 69
type textarea "used clothing"
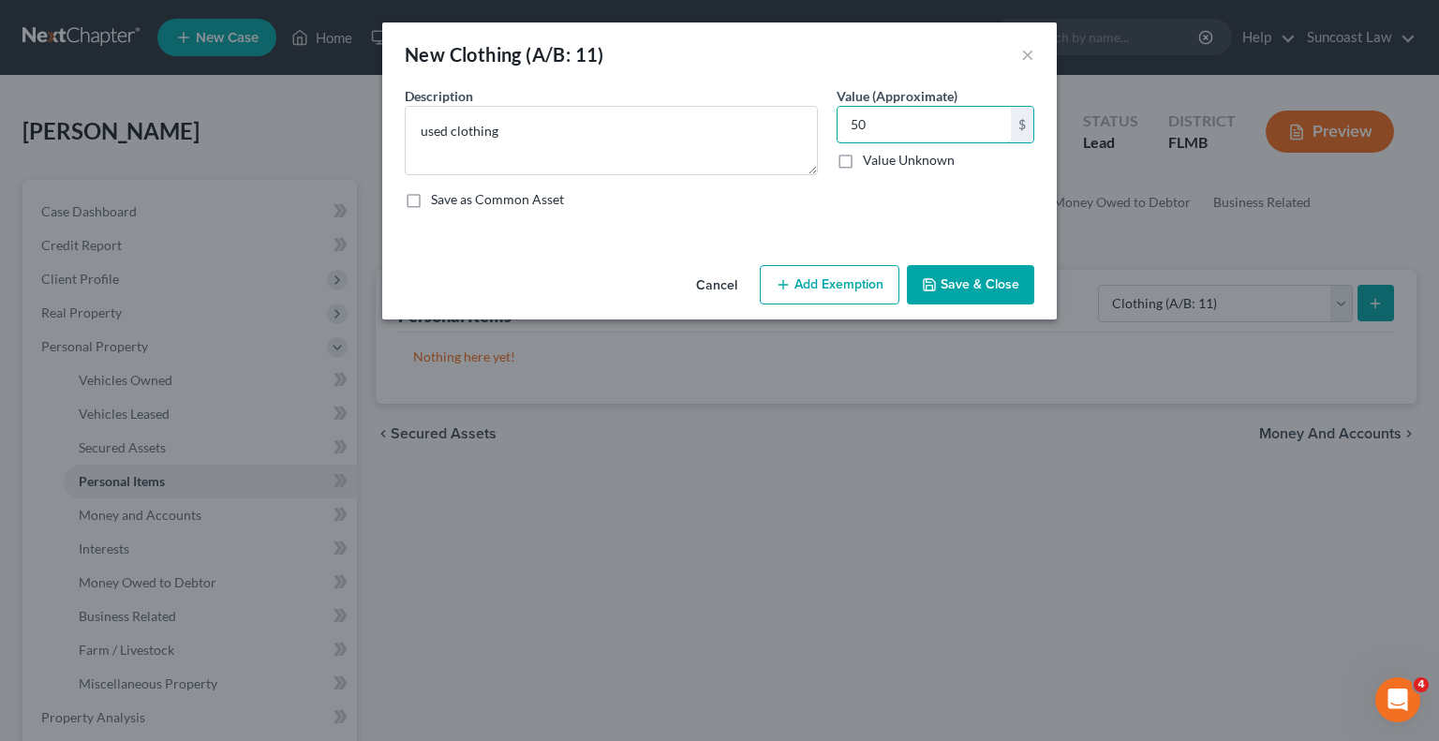
type input "50"
click at [835, 289] on button "Add Exemption" at bounding box center [830, 284] width 140 height 39
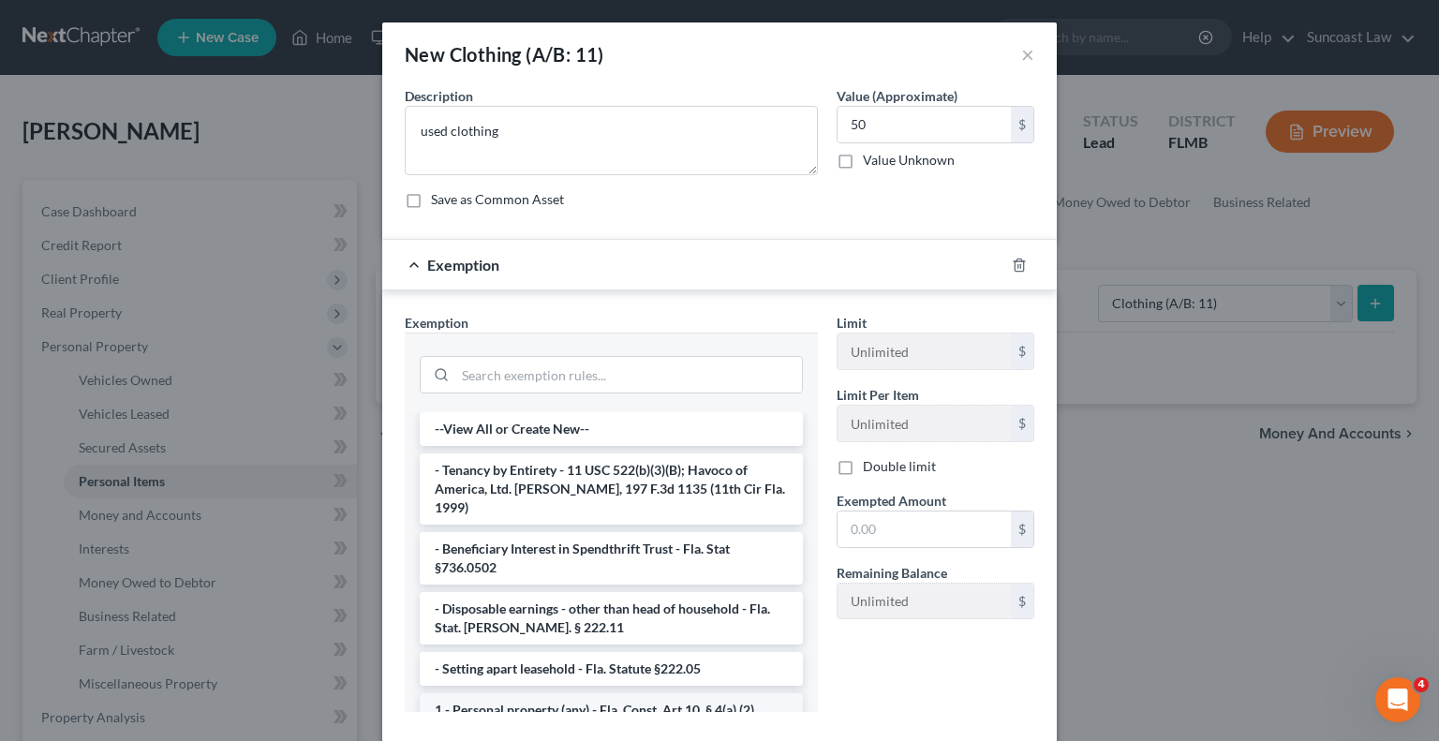
click at [648, 693] on li "1 - Personal property (any) - Fla. Const. Art.10, § 4(a) (2)" at bounding box center [611, 710] width 383 height 34
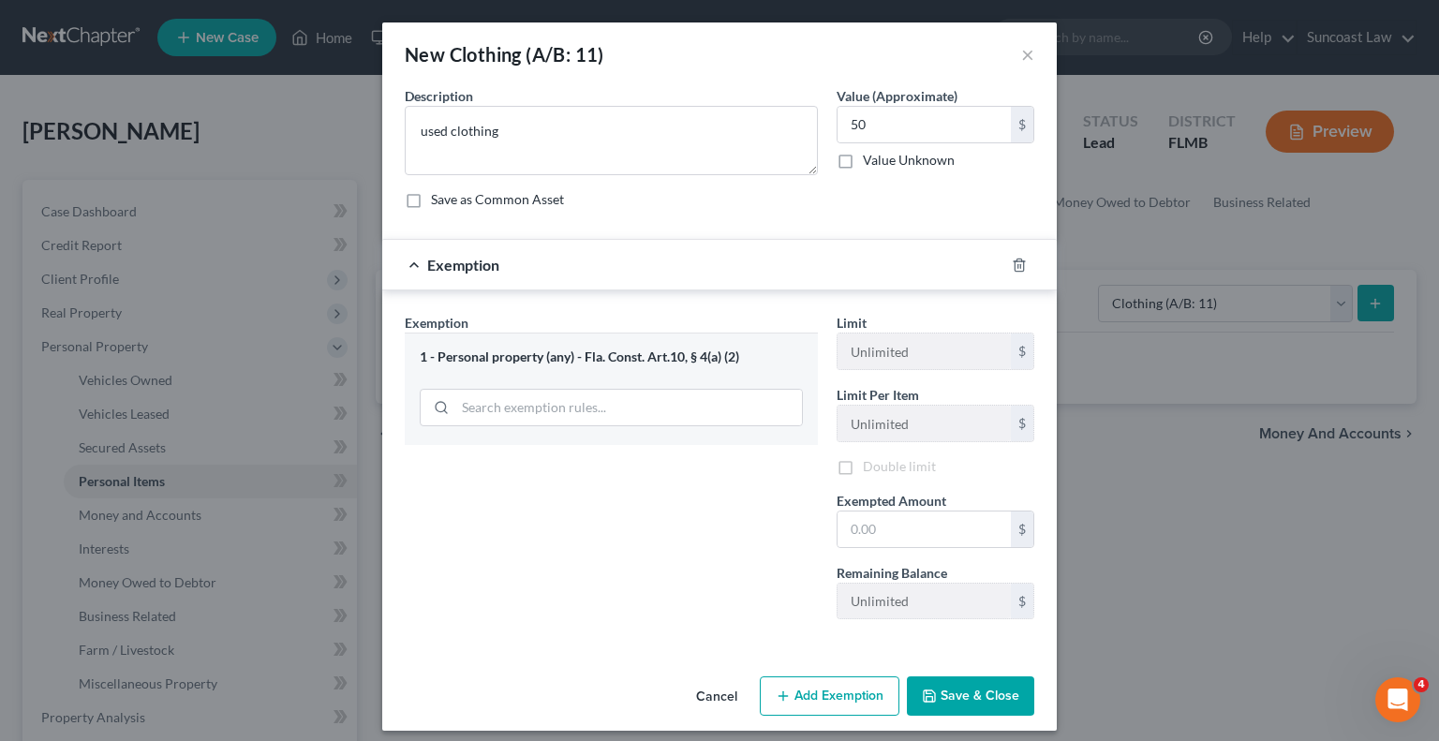
drag, startPoint x: 648, startPoint y: 692, endPoint x: 879, endPoint y: 558, distance: 266.6
click at [651, 692] on div "Cancel Add Exemption Save & Close" at bounding box center [719, 700] width 675 height 62
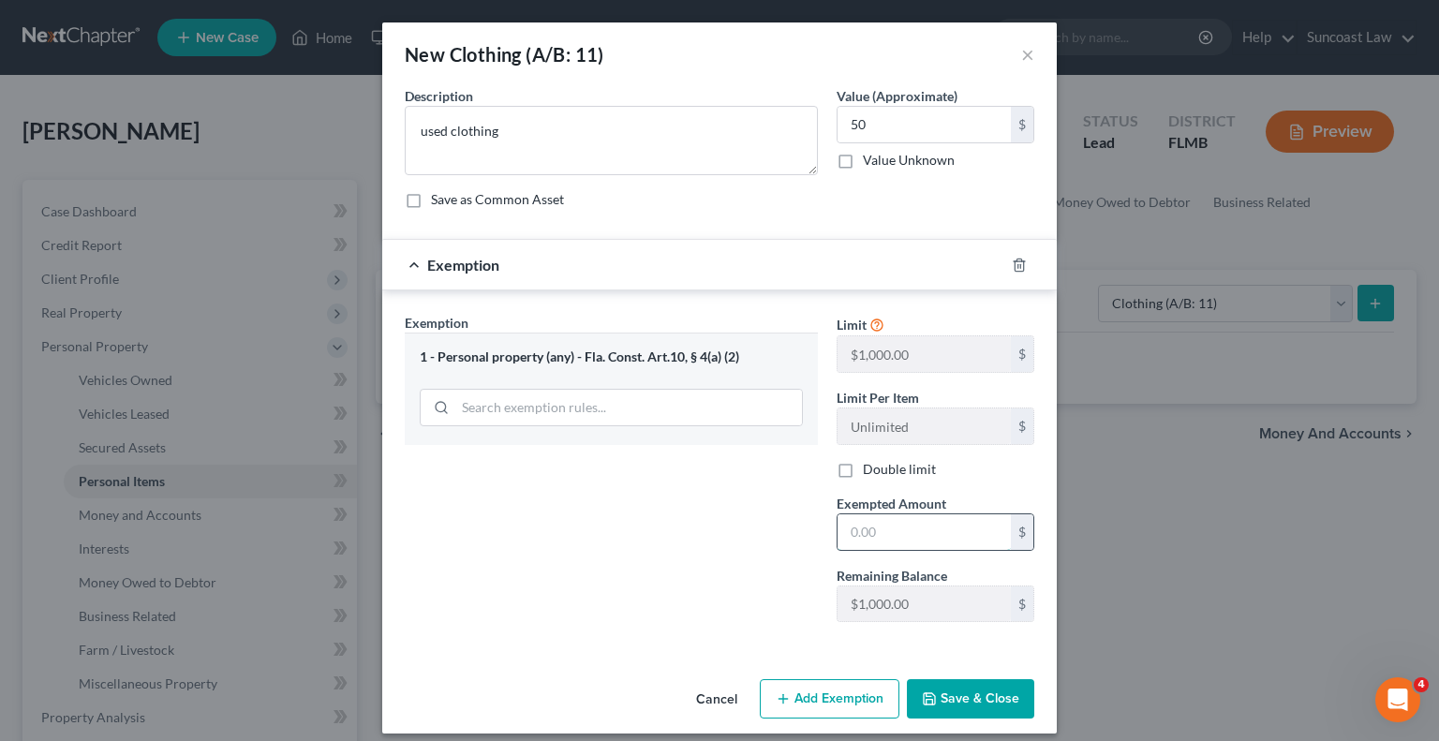
click at [937, 525] on input "text" at bounding box center [924, 532] width 173 height 36
type input "50"
click at [960, 691] on button "Save & Close" at bounding box center [970, 698] width 127 height 39
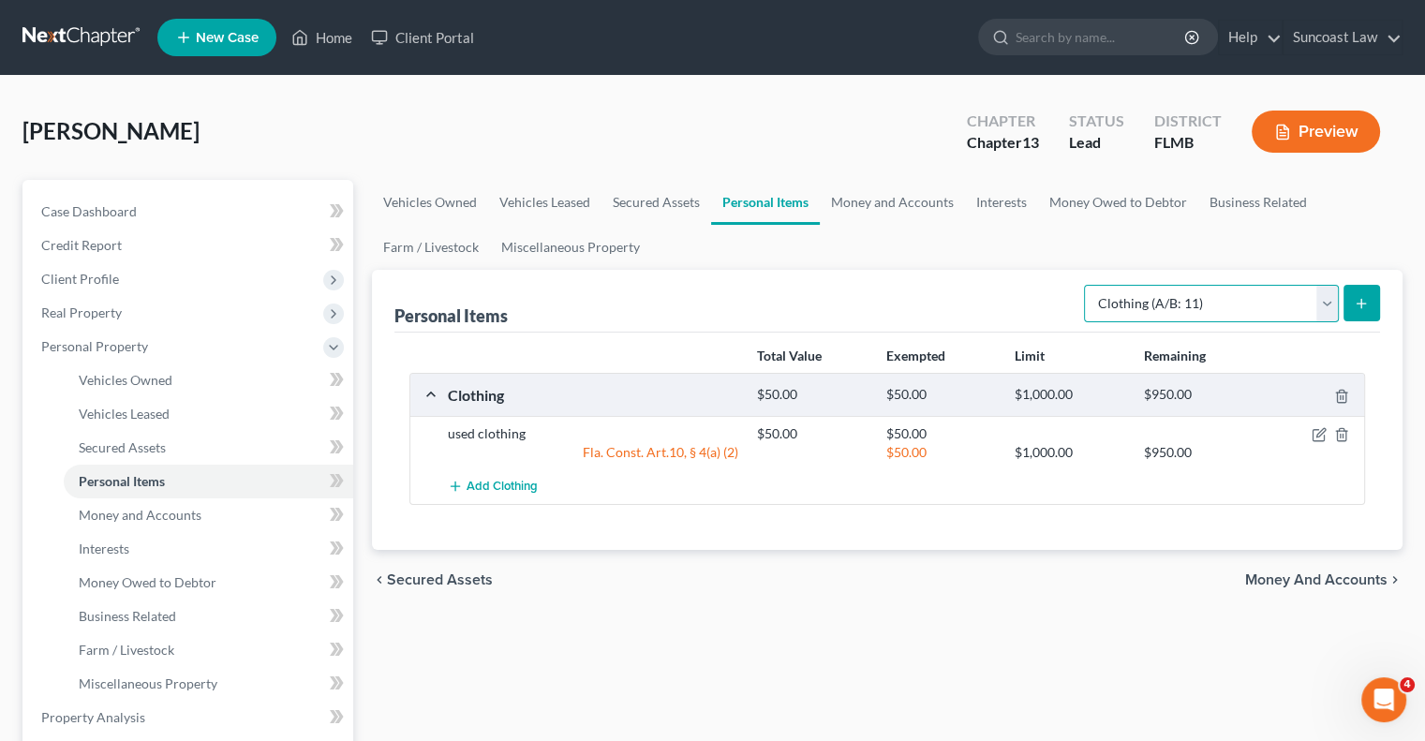
click at [1206, 305] on select "Select Item Type Clothing (A/B: 11) Collectibles Of Value (A/B: 8) Electronics …" at bounding box center [1211, 303] width 255 height 37
select select "electronics"
click at [1087, 285] on select "Select Item Type Clothing (A/B: 11) Collectibles Of Value (A/B: 8) Electronics …" at bounding box center [1211, 303] width 255 height 37
click at [1364, 296] on icon "submit" at bounding box center [1361, 303] width 15 height 15
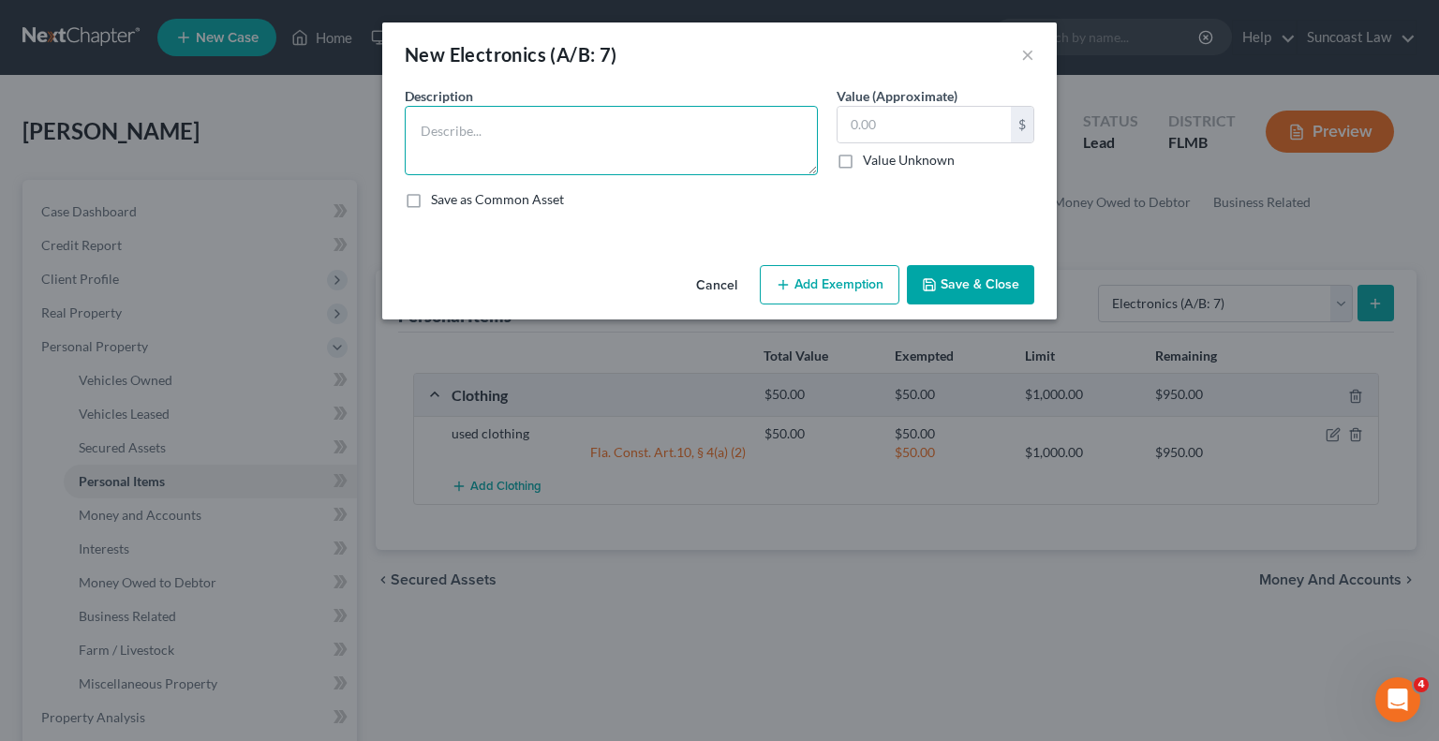
click at [558, 141] on textarea at bounding box center [611, 140] width 413 height 69
type textarea "2 Tvs (50%)"
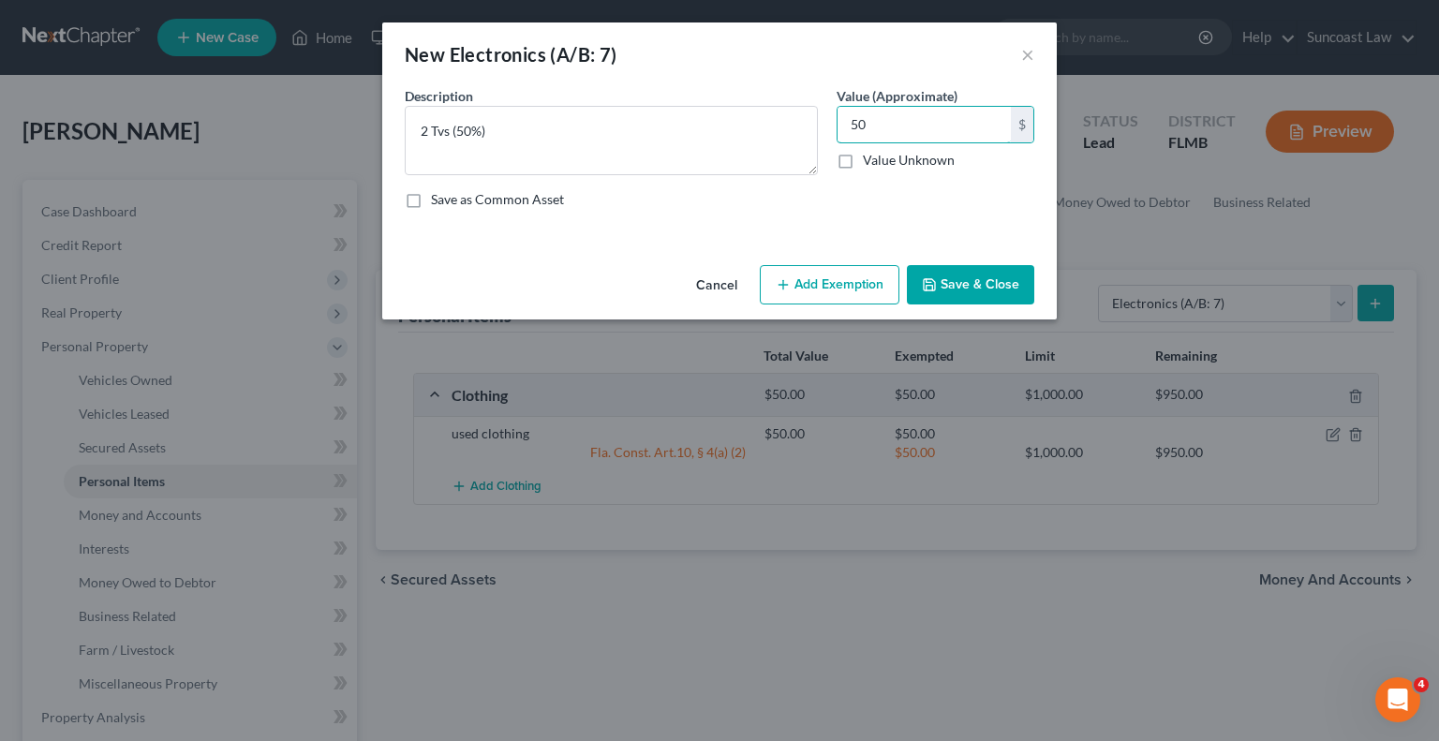
type input "50"
click at [817, 273] on button "Add Exemption" at bounding box center [830, 284] width 140 height 39
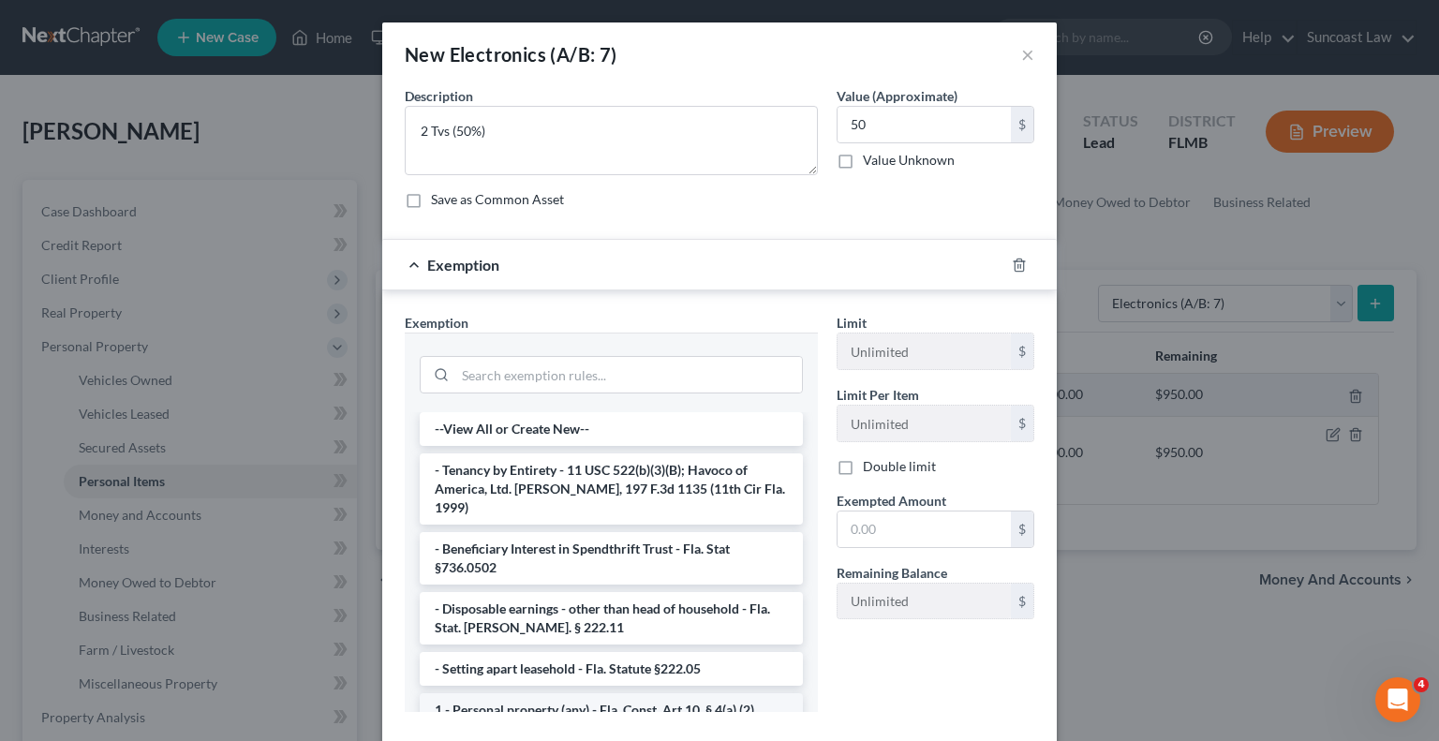
click at [583, 693] on li "1 - Personal property (any) - Fla. Const. Art.10, § 4(a) (2)" at bounding box center [611, 710] width 383 height 34
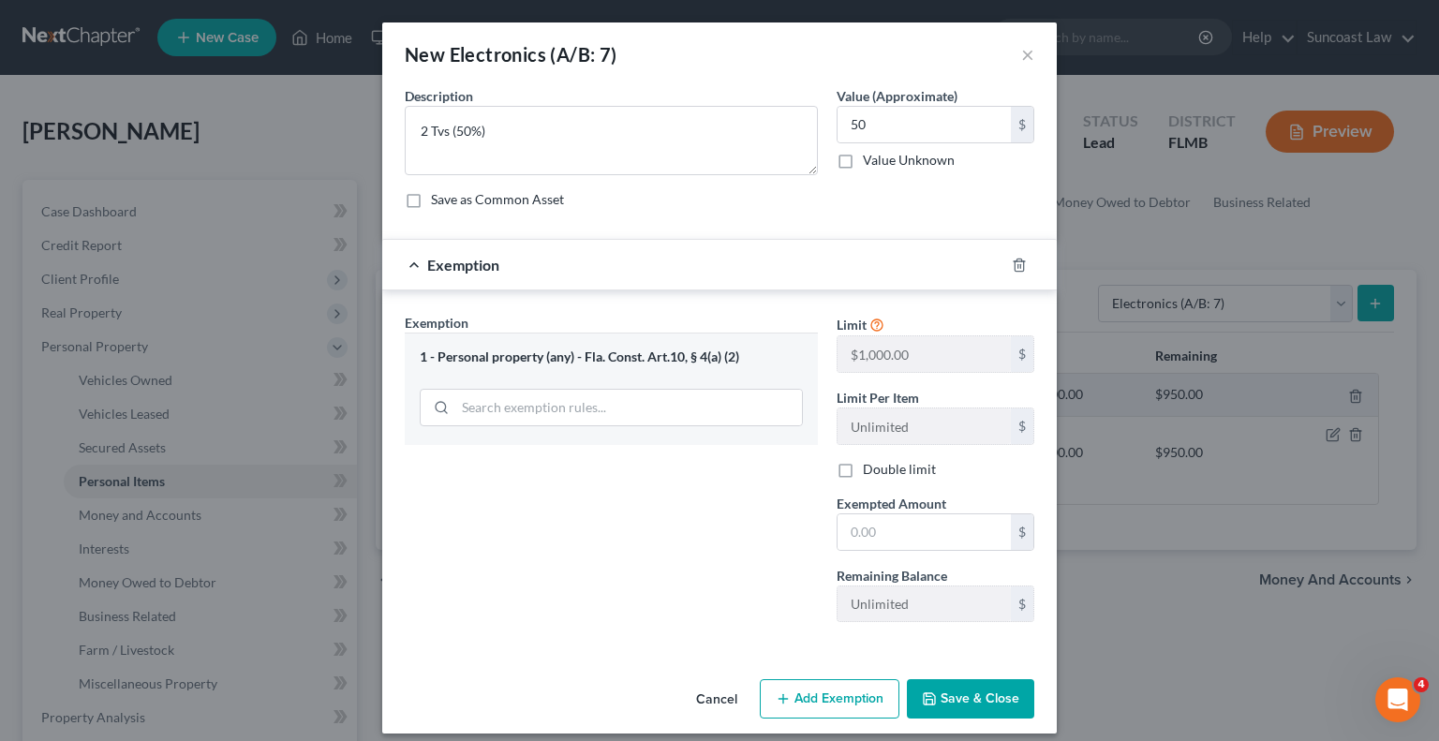
click at [583, 691] on div "Cancel Add Exemption Save & Close" at bounding box center [719, 703] width 675 height 62
click at [903, 541] on input "text" at bounding box center [924, 532] width 173 height 36
type input "4"
type input "50"
click at [978, 687] on button "Save & Close" at bounding box center [970, 698] width 127 height 39
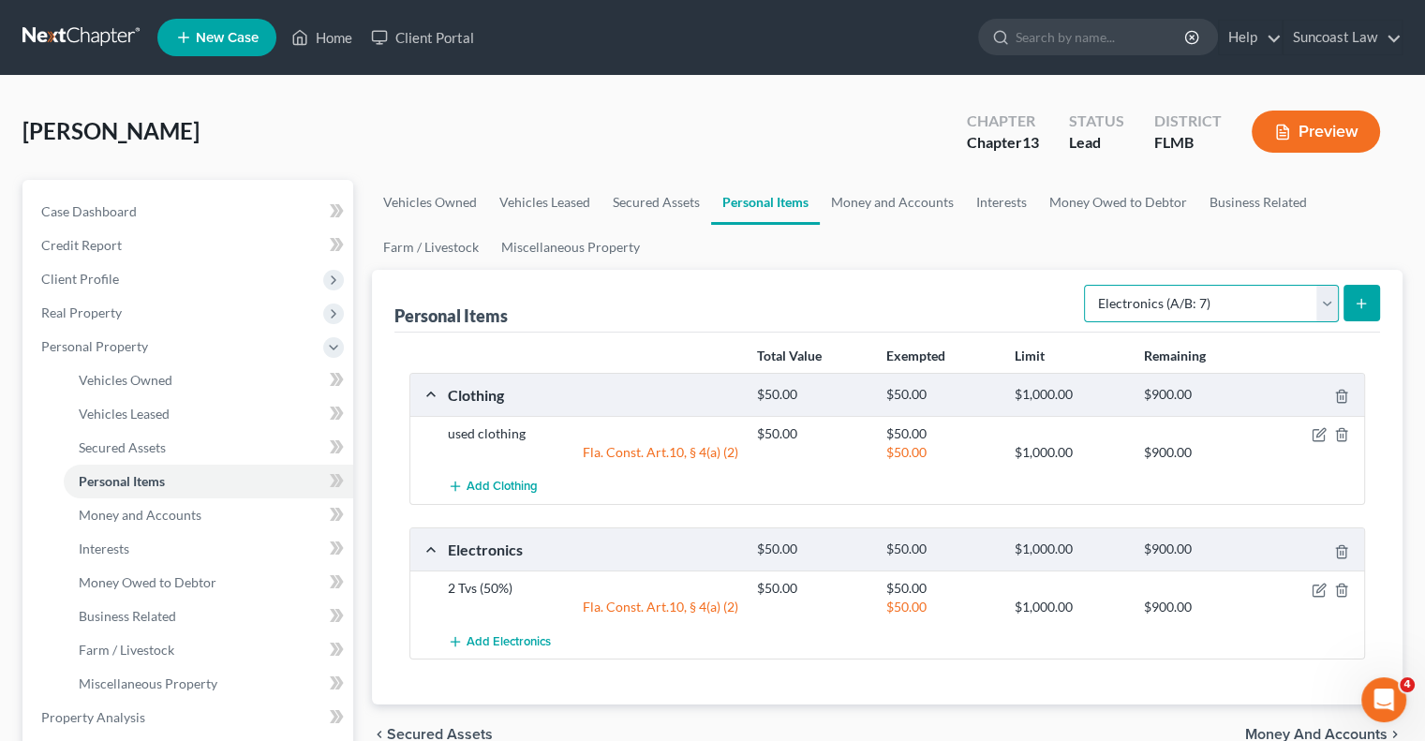
click at [1236, 309] on select "Select Item Type Clothing (A/B: 11) Collectibles Of Value (A/B: 8) Electronics …" at bounding box center [1211, 303] width 255 height 37
select select "household_goods"
click at [1087, 285] on select "Select Item Type Clothing (A/B: 11) Collectibles Of Value (A/B: 8) Electronics …" at bounding box center [1211, 303] width 255 height 37
click at [1361, 296] on icon "submit" at bounding box center [1361, 303] width 15 height 15
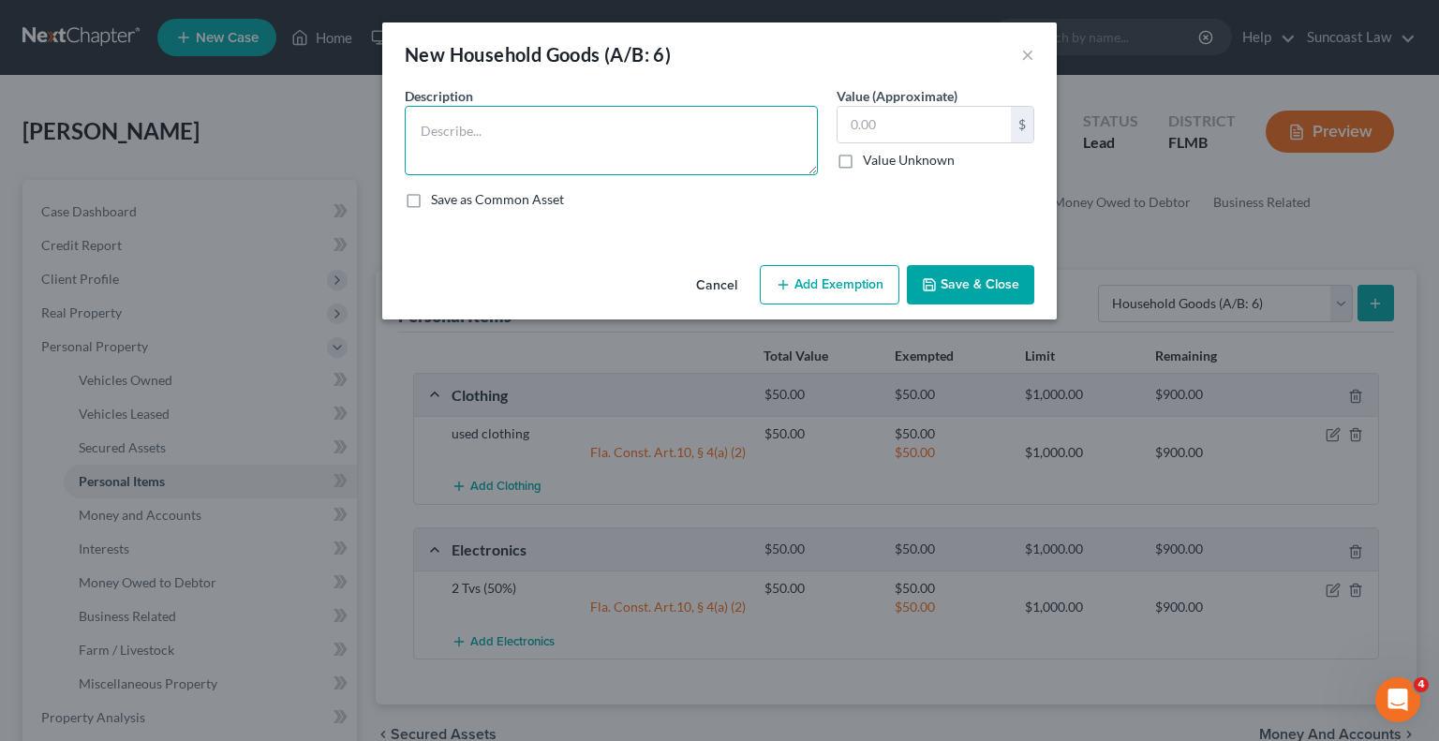
click at [672, 145] on textarea at bounding box center [611, 140] width 413 height 69
type textarea "3 beds, 3 dresser, kitchen table with chairs, 2 recliners (50%)"
type input "400"
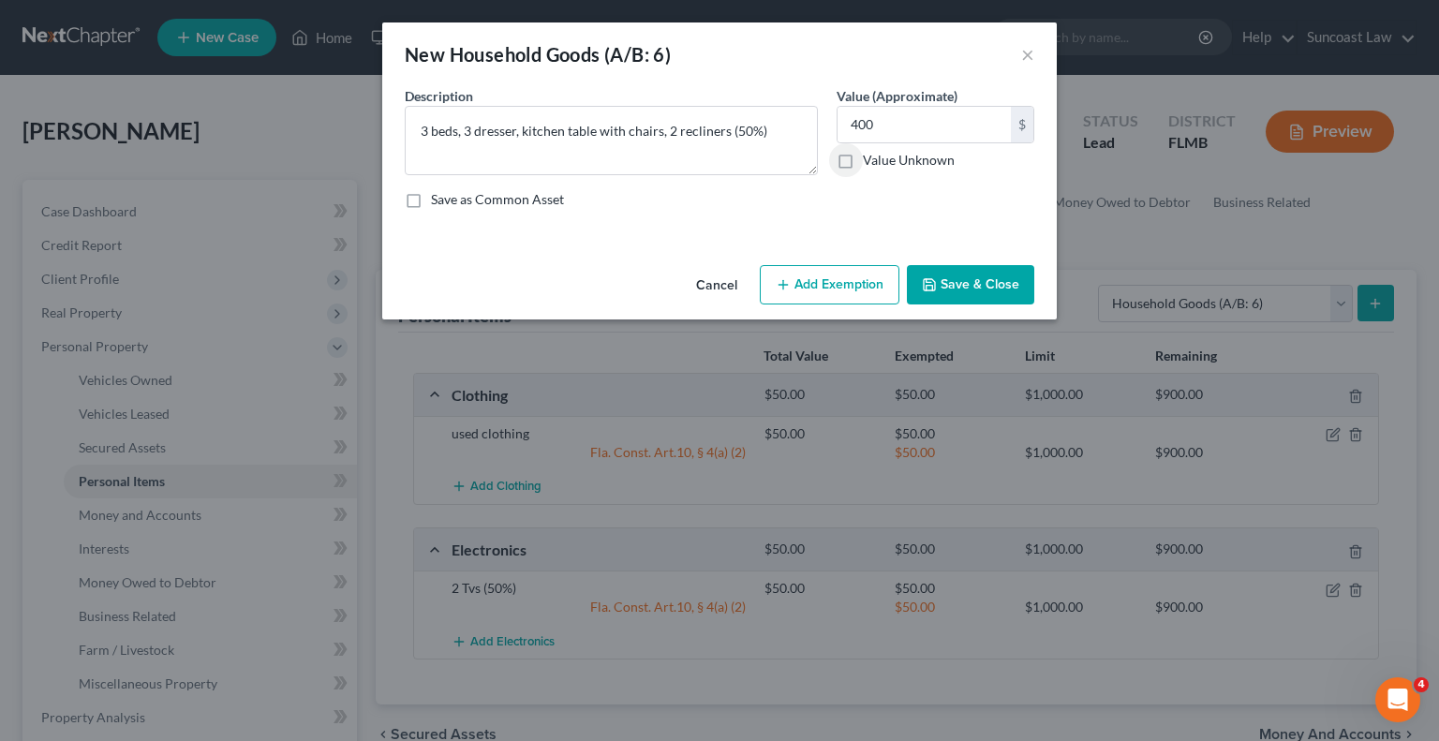
click at [820, 287] on button "Add Exemption" at bounding box center [830, 284] width 140 height 39
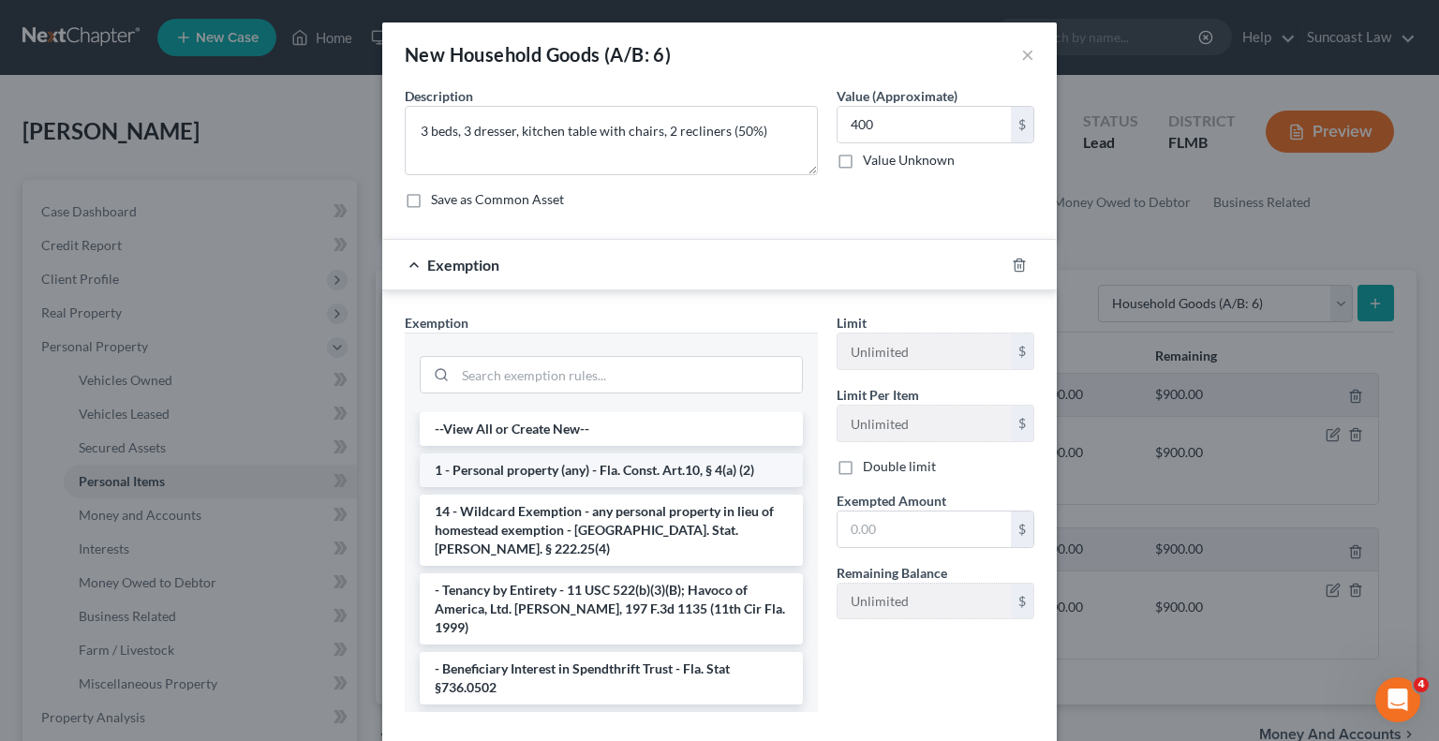
click at [577, 469] on li "1 - Personal property (any) - Fla. Const. Art.10, § 4(a) (2)" at bounding box center [611, 471] width 383 height 34
click at [577, 469] on div "Exemption Set must be selected for CA. Exemption * --View All or Create New-- 1…" at bounding box center [611, 520] width 432 height 414
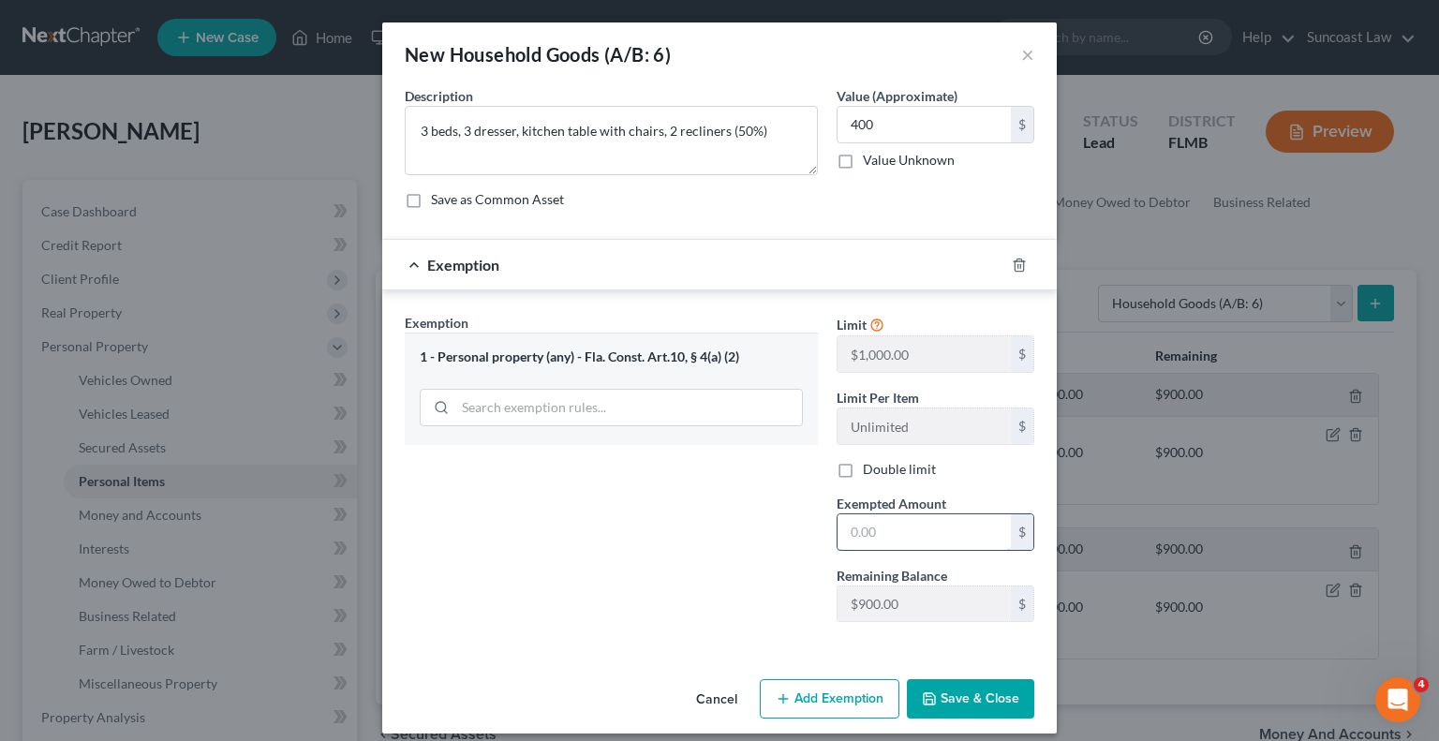
click at [901, 526] on input "text" at bounding box center [924, 532] width 173 height 36
type input "400"
click at [962, 696] on button "Save & Close" at bounding box center [970, 698] width 127 height 39
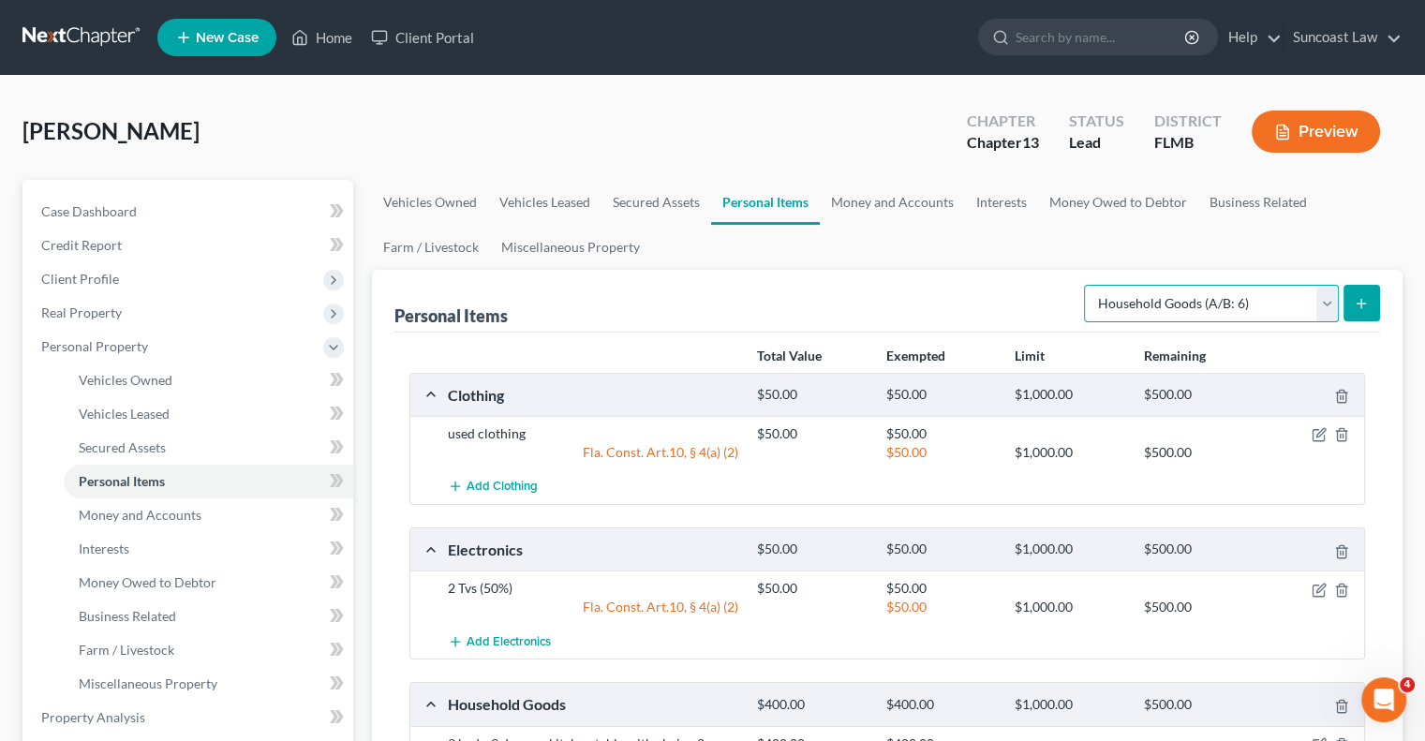
click at [1274, 299] on select "Select Item Type Clothing (A/B: 11) Collectibles Of Value (A/B: 8) Electronics …" at bounding box center [1211, 303] width 255 height 37
select select "other"
click at [1087, 285] on select "Select Item Type Clothing (A/B: 11) Collectibles Of Value (A/B: 8) Electronics …" at bounding box center [1211, 303] width 255 height 37
click at [1361, 300] on icon "submit" at bounding box center [1361, 303] width 15 height 15
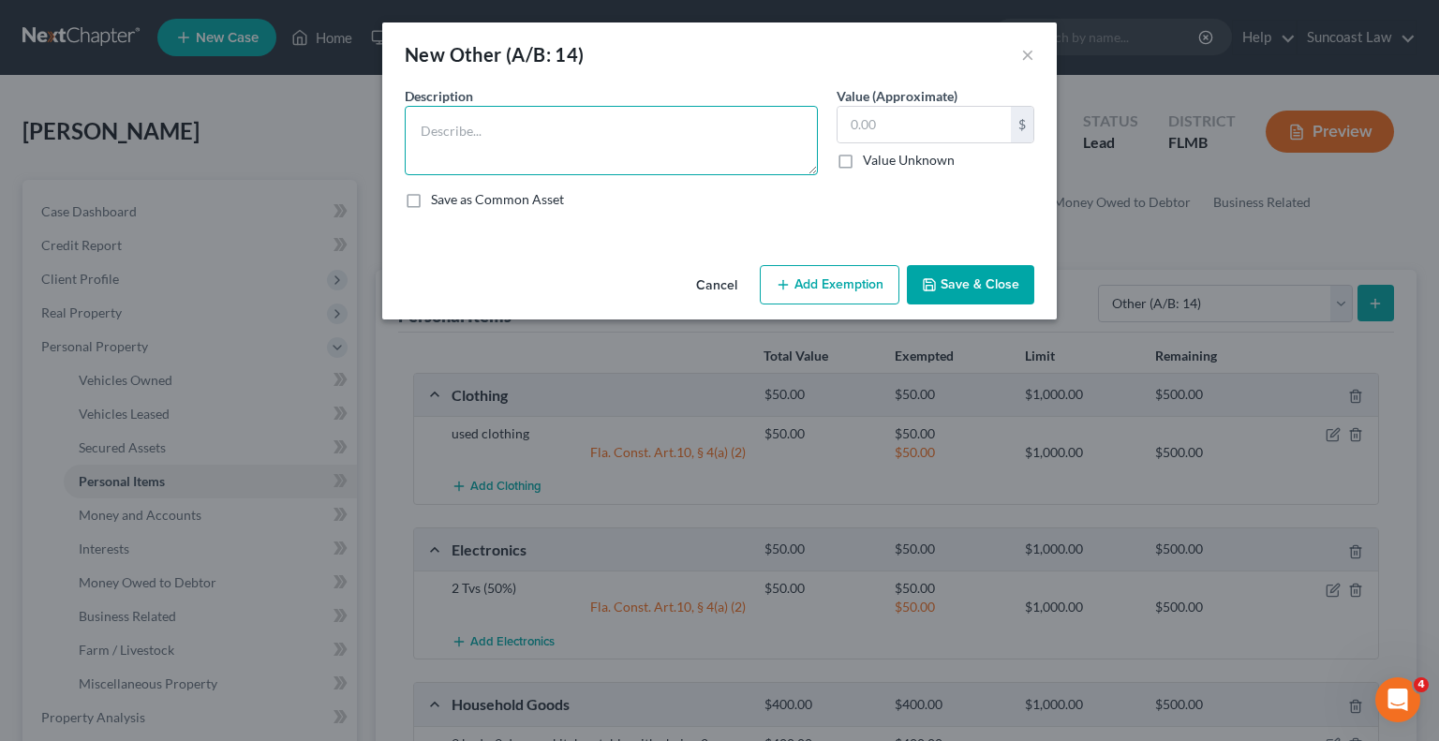
click at [720, 138] on textarea at bounding box center [611, 140] width 413 height 69
type textarea "lawn mower, tools"
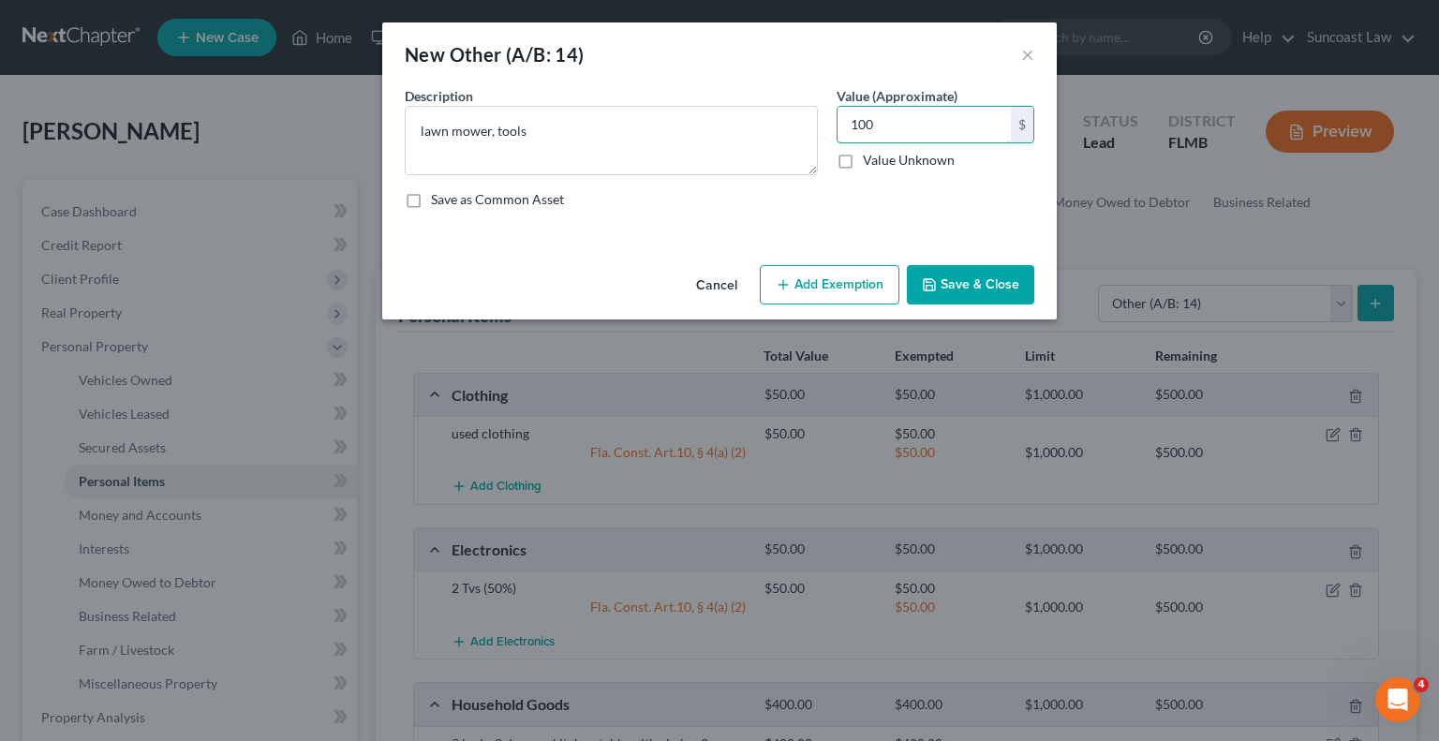
type input "100"
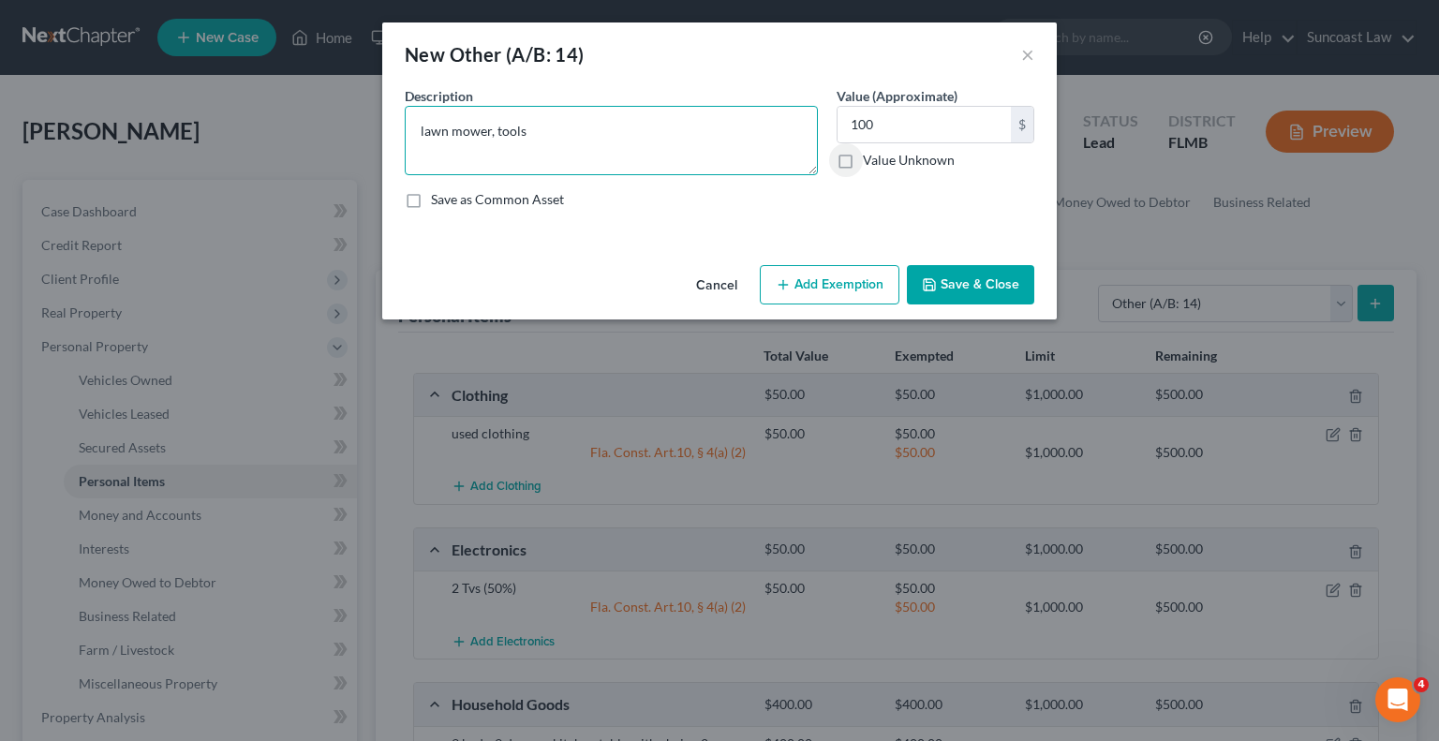
click at [581, 135] on textarea "lawn mower, tools" at bounding box center [611, 140] width 413 height 69
type textarea "lawn mower, tools (50%)"
click at [877, 123] on input "100" at bounding box center [924, 125] width 173 height 36
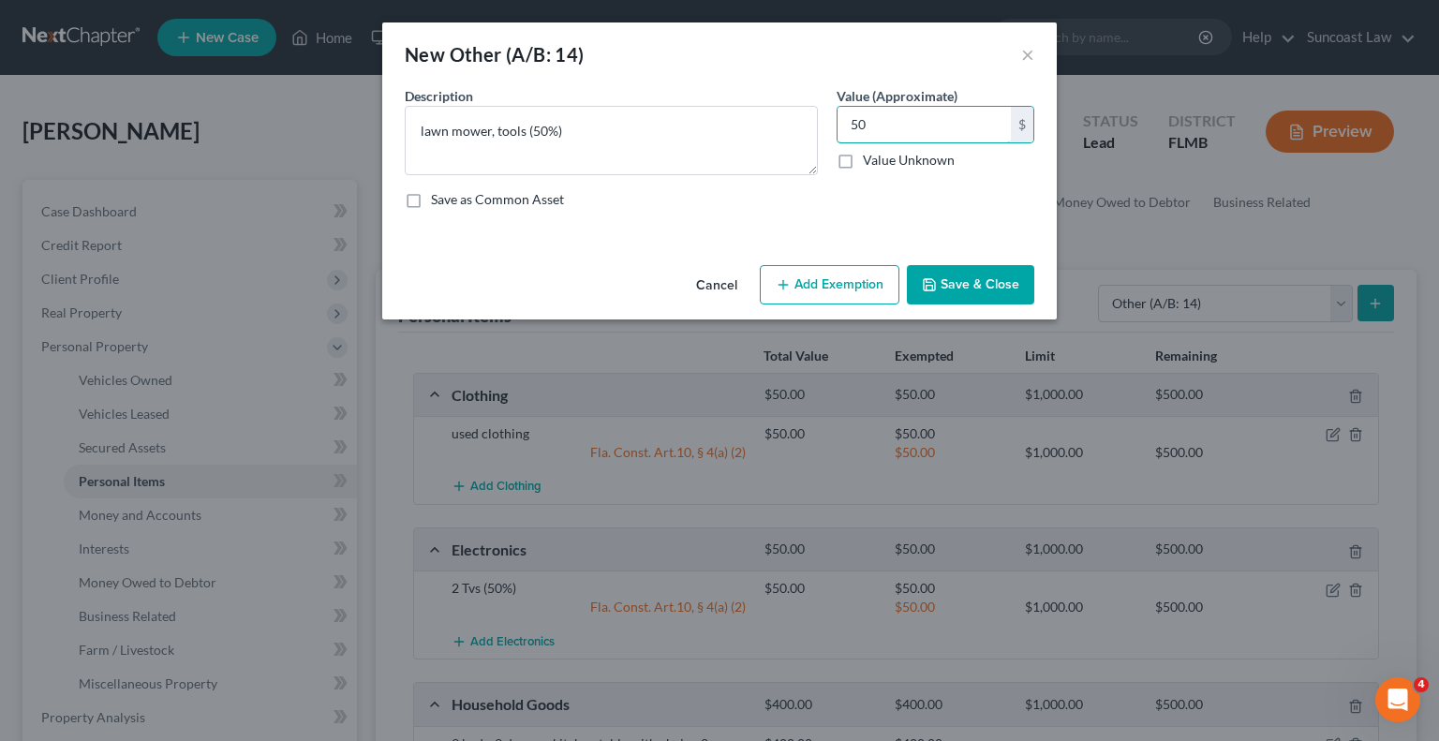
type input "50"
click at [847, 277] on button "Add Exemption" at bounding box center [830, 284] width 140 height 39
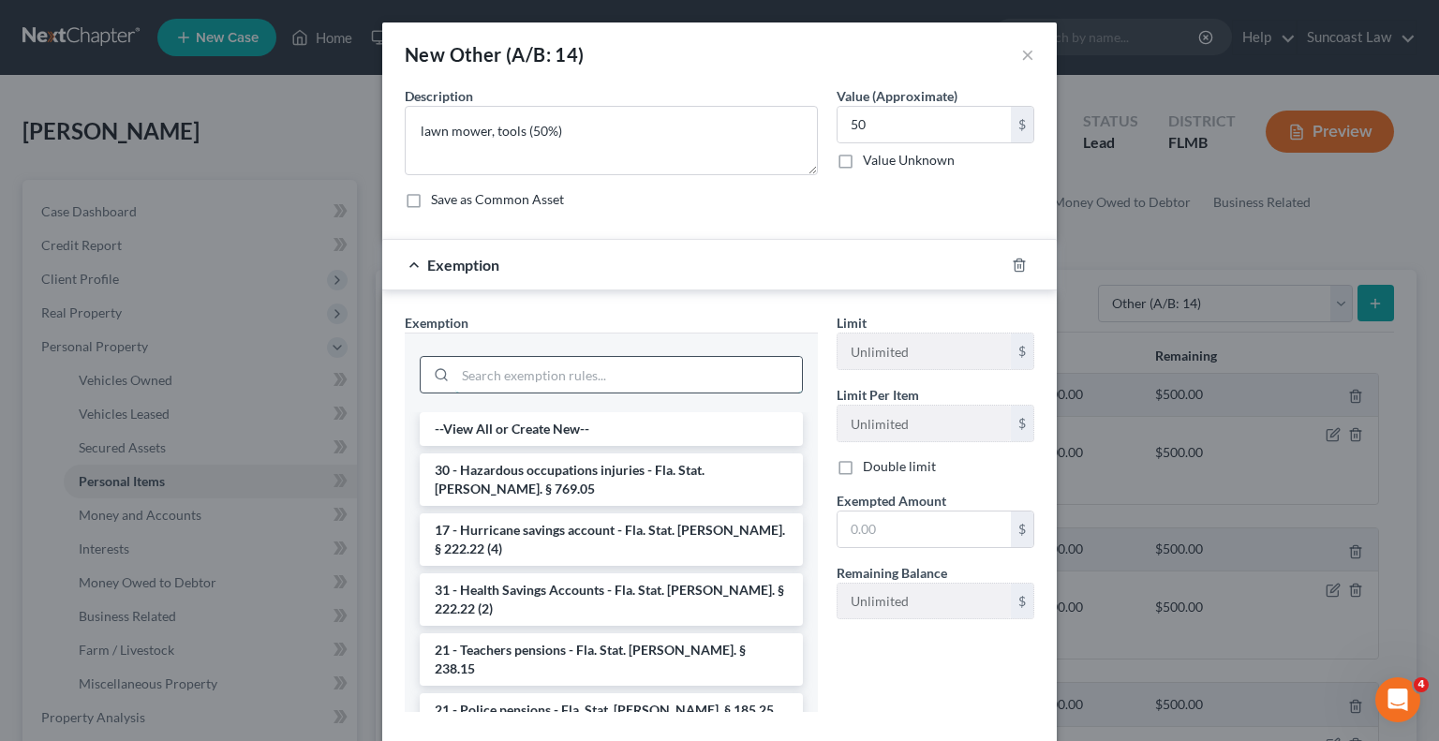
click at [618, 362] on input "search" at bounding box center [628, 375] width 347 height 36
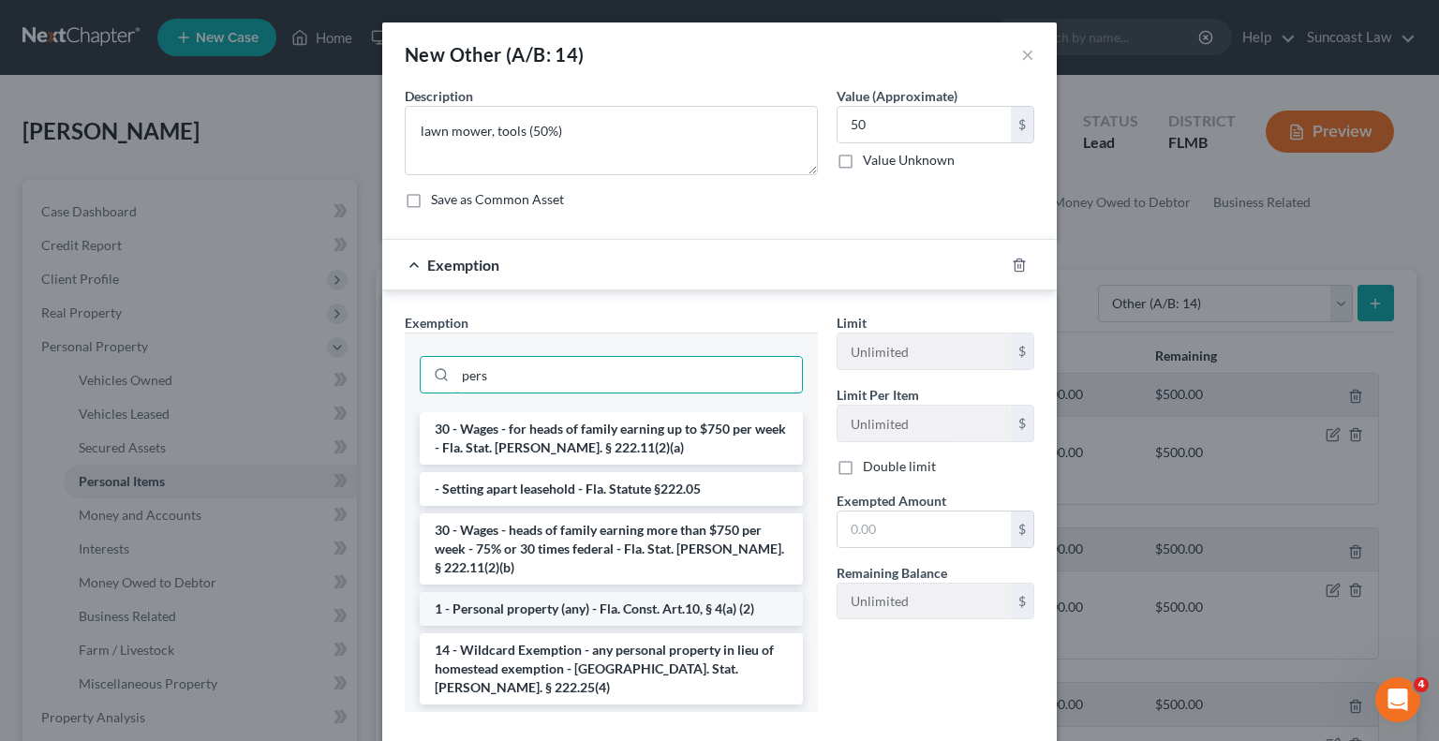
type input "pers"
click at [566, 592] on li "1 - Personal property (any) - Fla. Const. Art.10, § 4(a) (2)" at bounding box center [611, 609] width 383 height 34
click at [566, 587] on div "Exemption Set must be selected for CA. Exemption * pers 30 - Wages - for heads …" at bounding box center [611, 520] width 432 height 414
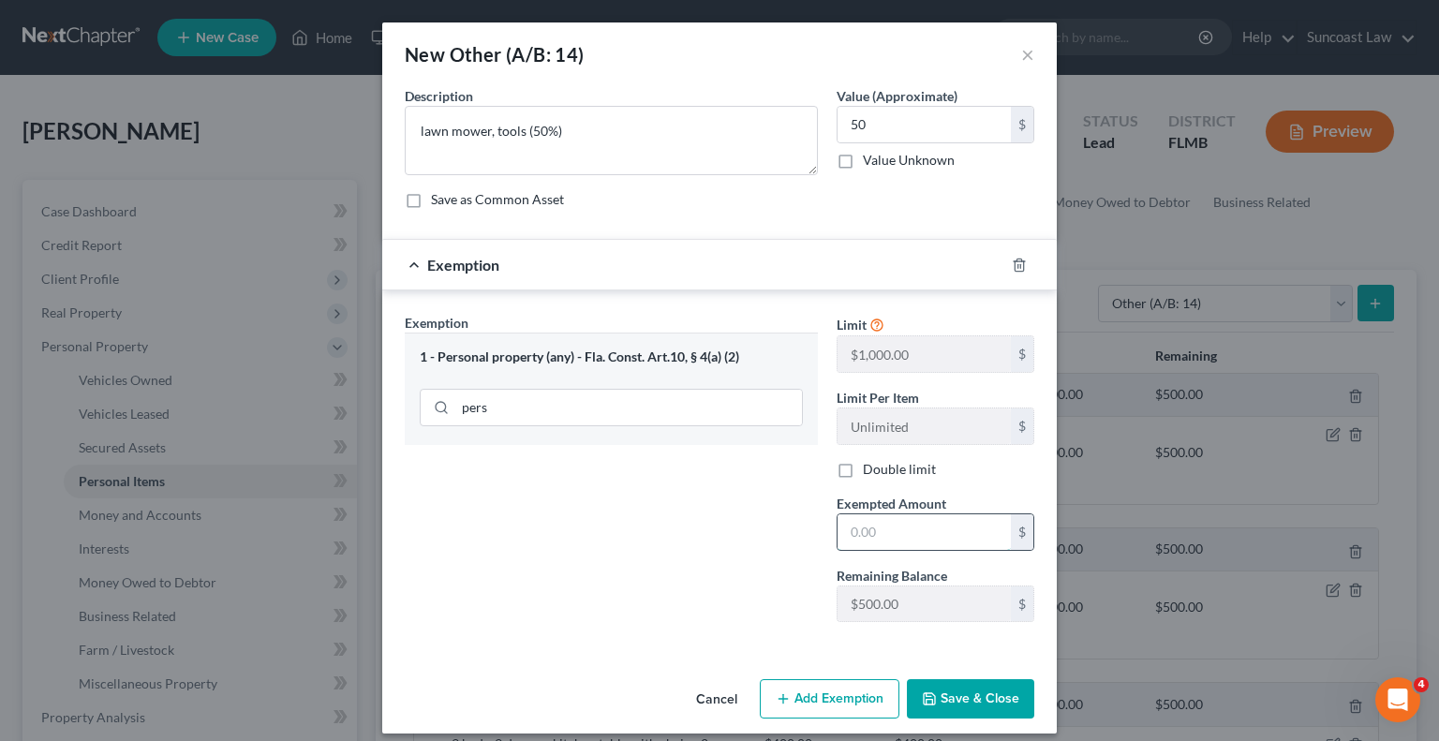
click at [922, 546] on input "text" at bounding box center [924, 532] width 173 height 36
type input "50"
click at [985, 693] on button "Save & Close" at bounding box center [970, 698] width 127 height 39
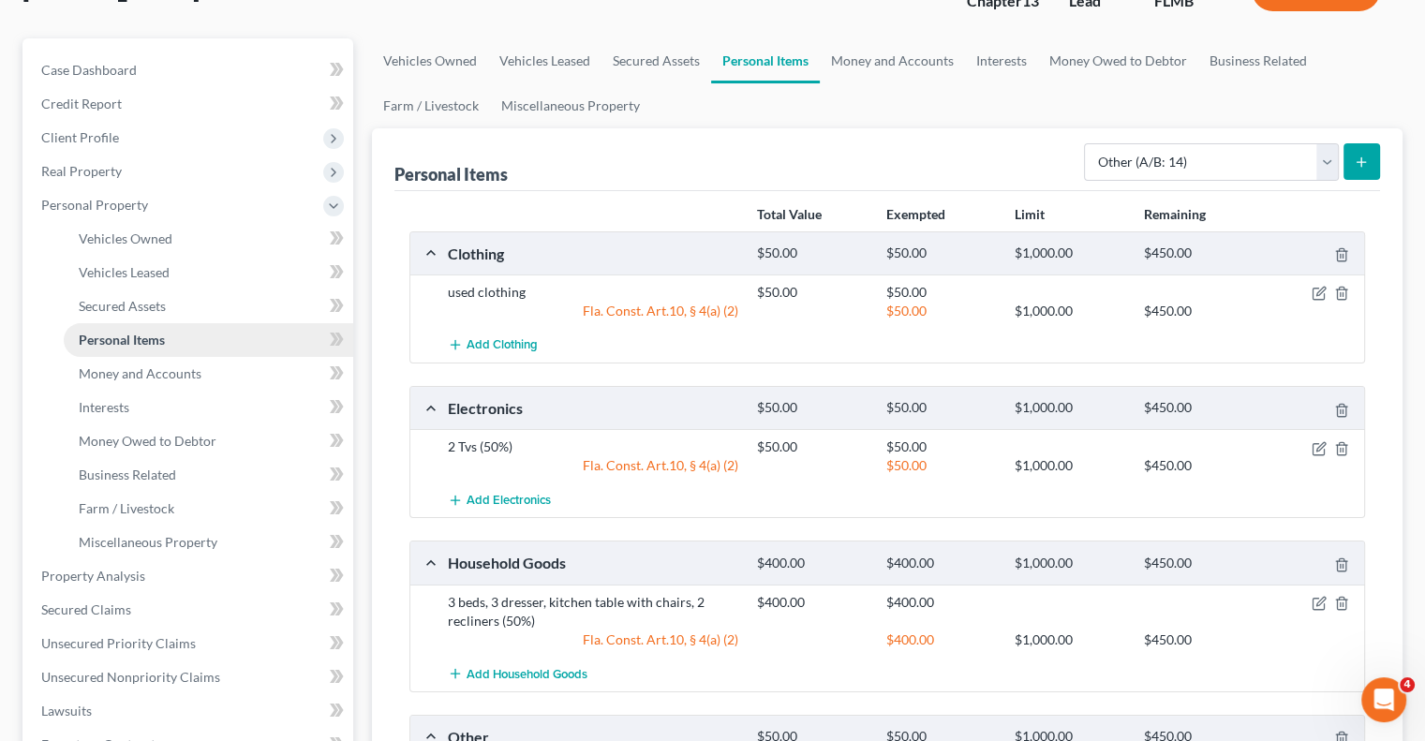
scroll to position [187, 0]
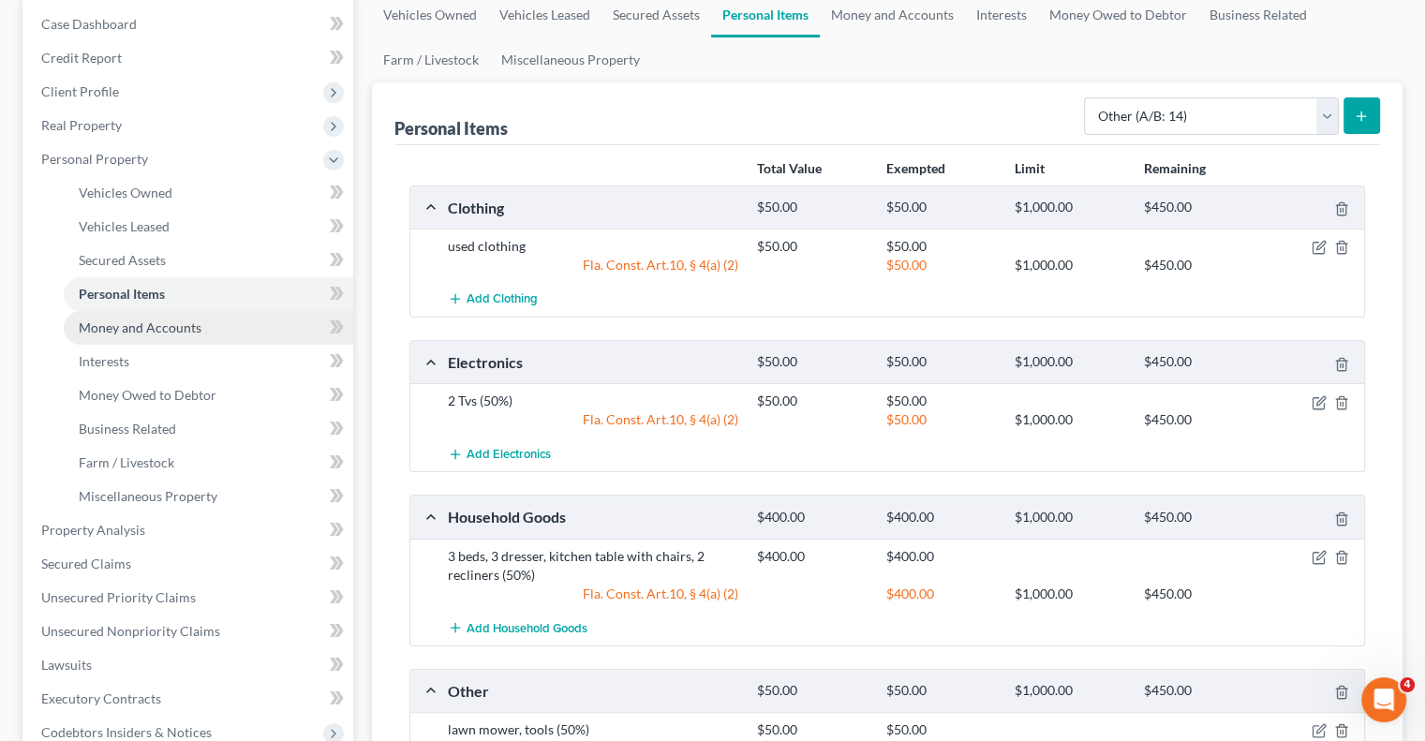
drag, startPoint x: 159, startPoint y: 335, endPoint x: 165, endPoint y: 327, distance: 10.1
click at [159, 335] on link "Money and Accounts" at bounding box center [209, 328] width 290 height 34
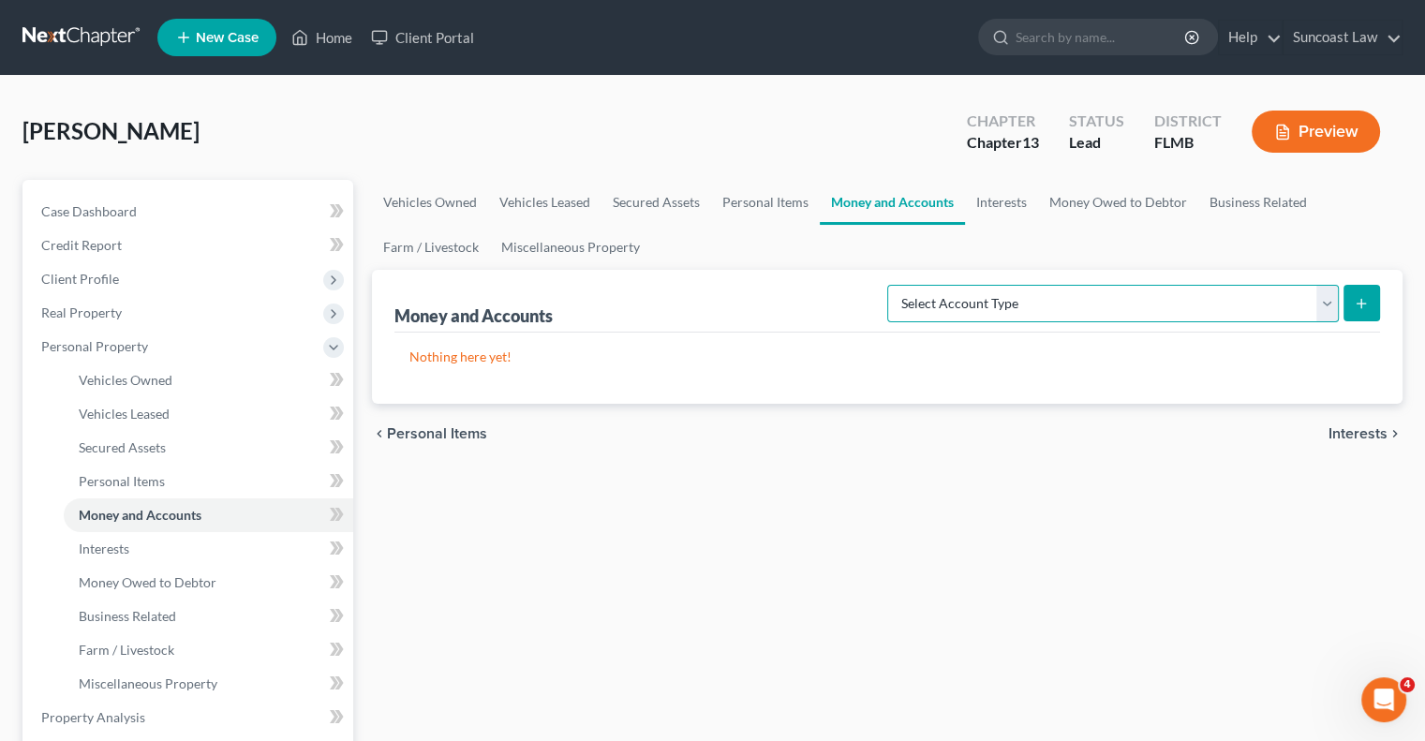
click at [1052, 291] on select "Select Account Type Brokerage (A/B: 18, SOFA: 20) Cash on Hand (A/B: 16) Certif…" at bounding box center [1113, 303] width 452 height 37
select select "checking"
click at [893, 285] on select "Select Account Type Brokerage (A/B: 18, SOFA: 20) Cash on Hand (A/B: 16) Certif…" at bounding box center [1113, 303] width 452 height 37
click at [1357, 306] on icon "submit" at bounding box center [1361, 303] width 15 height 15
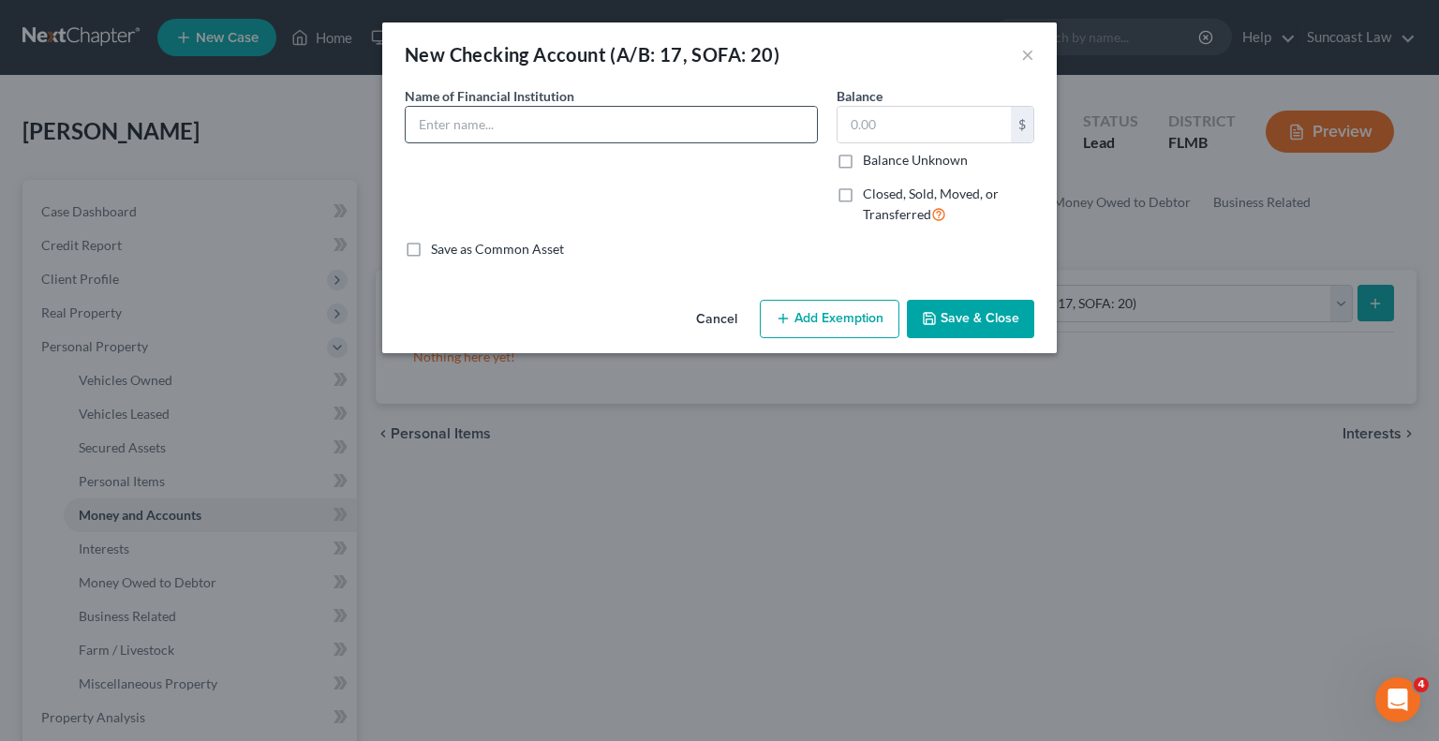
click at [590, 133] on input "text" at bounding box center [611, 125] width 411 height 36
type input "Truist *4415"
type input "11.71"
click at [817, 318] on button "Add Exemption" at bounding box center [830, 319] width 140 height 39
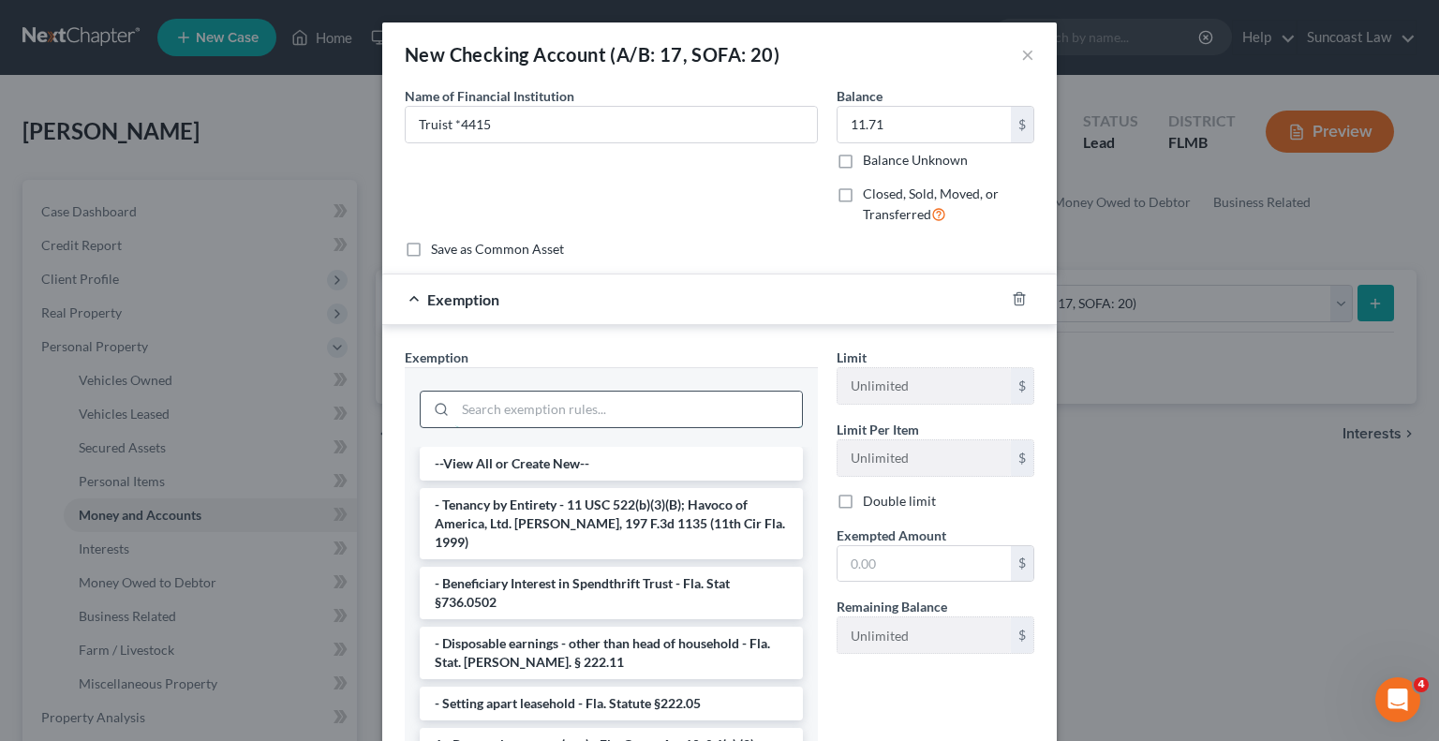
click at [615, 404] on input "search" at bounding box center [628, 410] width 347 height 36
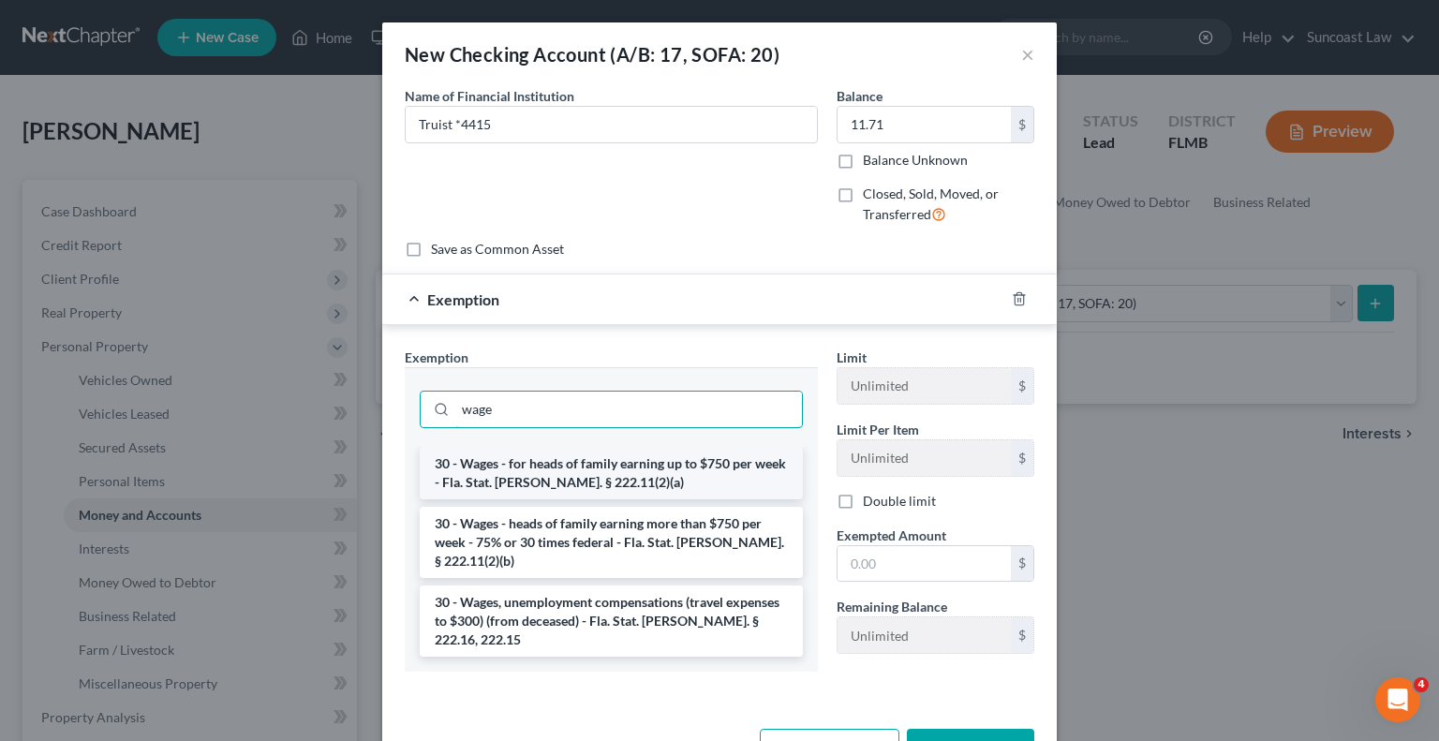
type input "wage"
click at [622, 462] on li "30 - Wages - for heads of family earning up to $750 per week - Fla. Stat. [PERS…" at bounding box center [611, 473] width 383 height 52
click at [622, 427] on input "wage" at bounding box center [628, 410] width 347 height 36
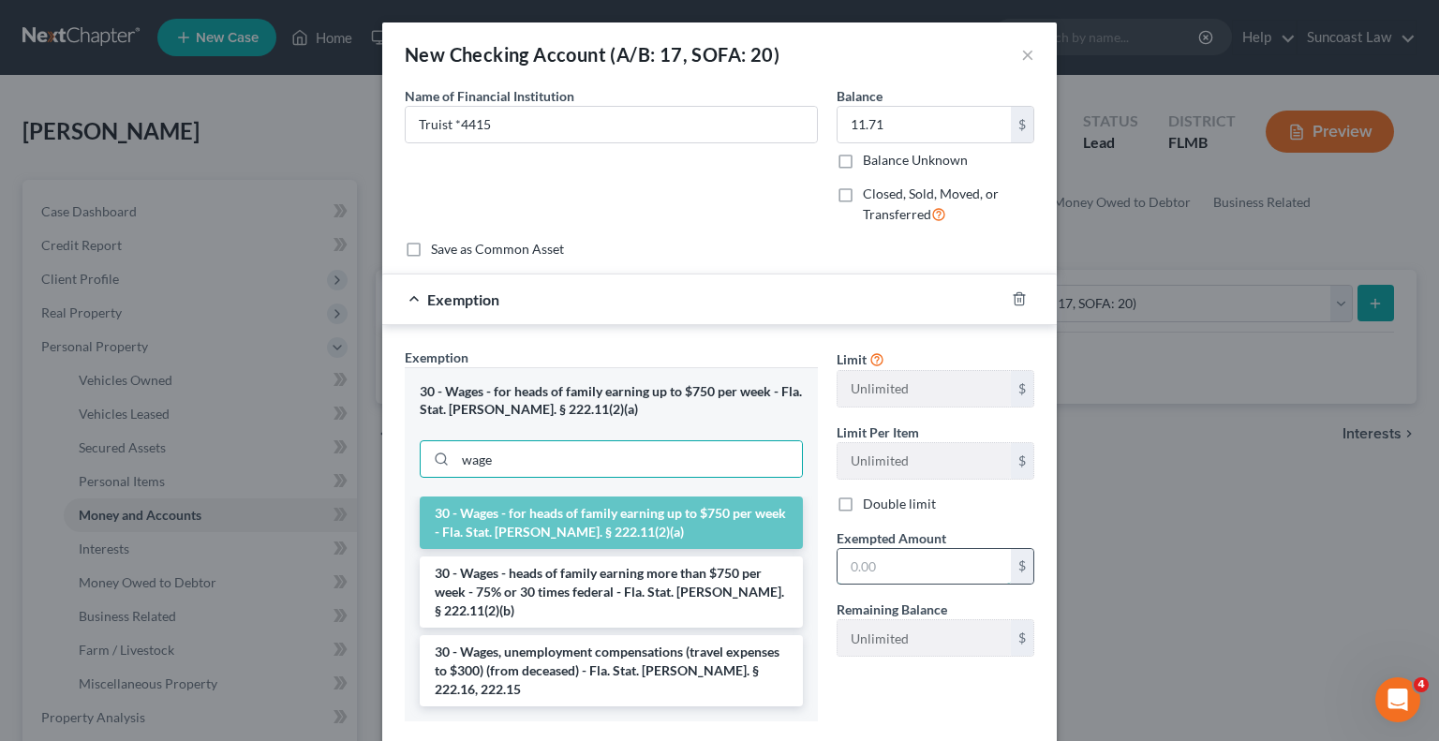
click at [926, 569] on input "text" at bounding box center [924, 567] width 173 height 36
type input "11.71"
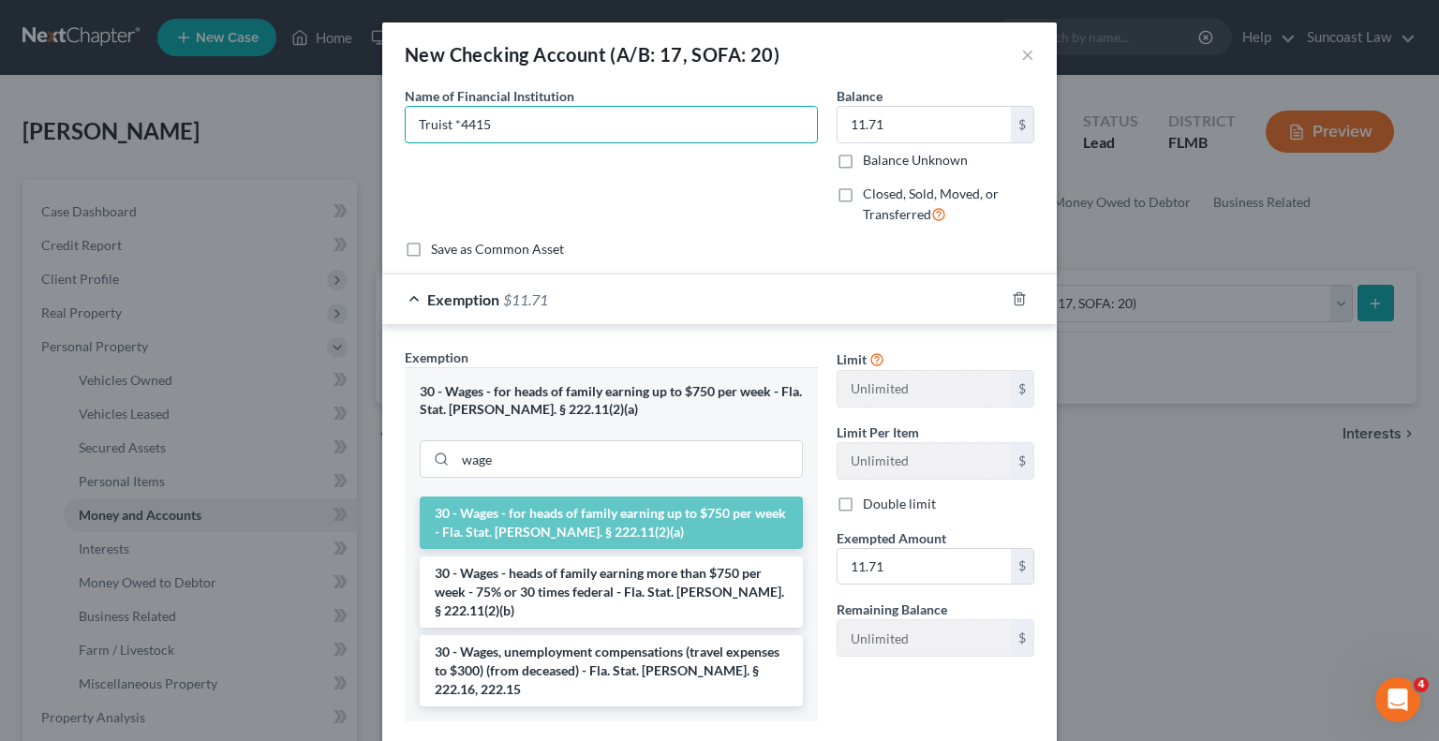
drag, startPoint x: 513, startPoint y: 124, endPoint x: 161, endPoint y: 85, distance: 354.4
click at [161, 85] on div "New Checking Account (A/B: 17, SOFA: 20) × An exemption set must first be selec…" at bounding box center [719, 370] width 1439 height 741
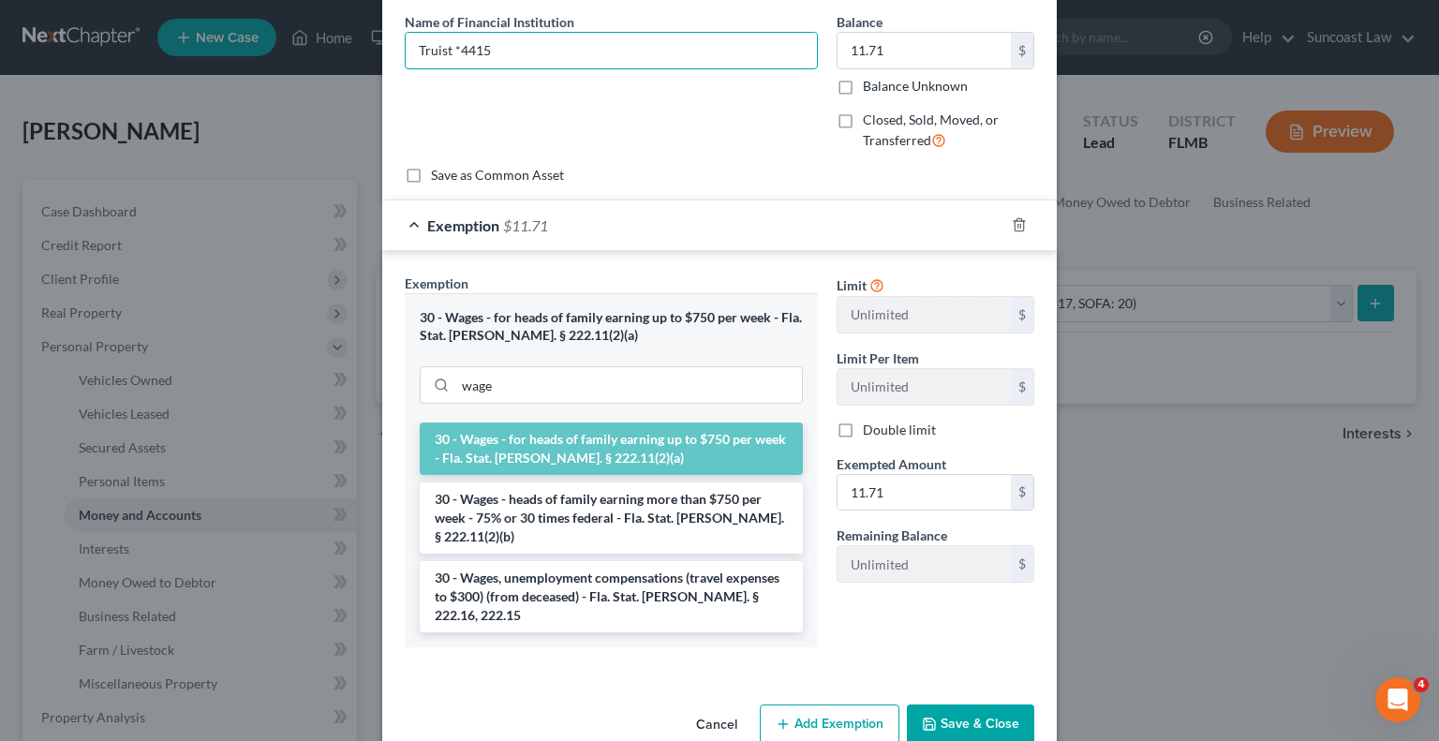
scroll to position [75, 0]
click at [975, 704] on button "Save & Close" at bounding box center [970, 723] width 127 height 39
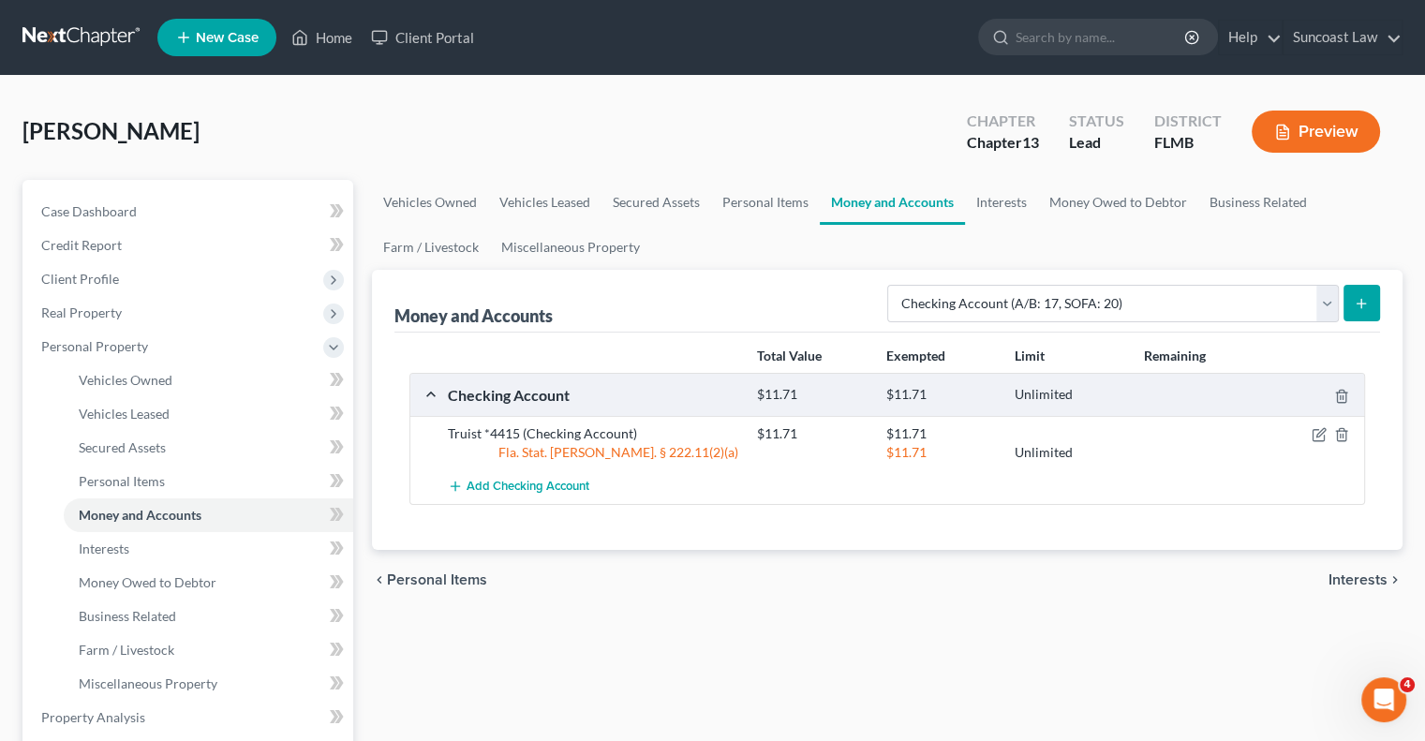
click at [1361, 293] on button "submit" at bounding box center [1362, 303] width 37 height 37
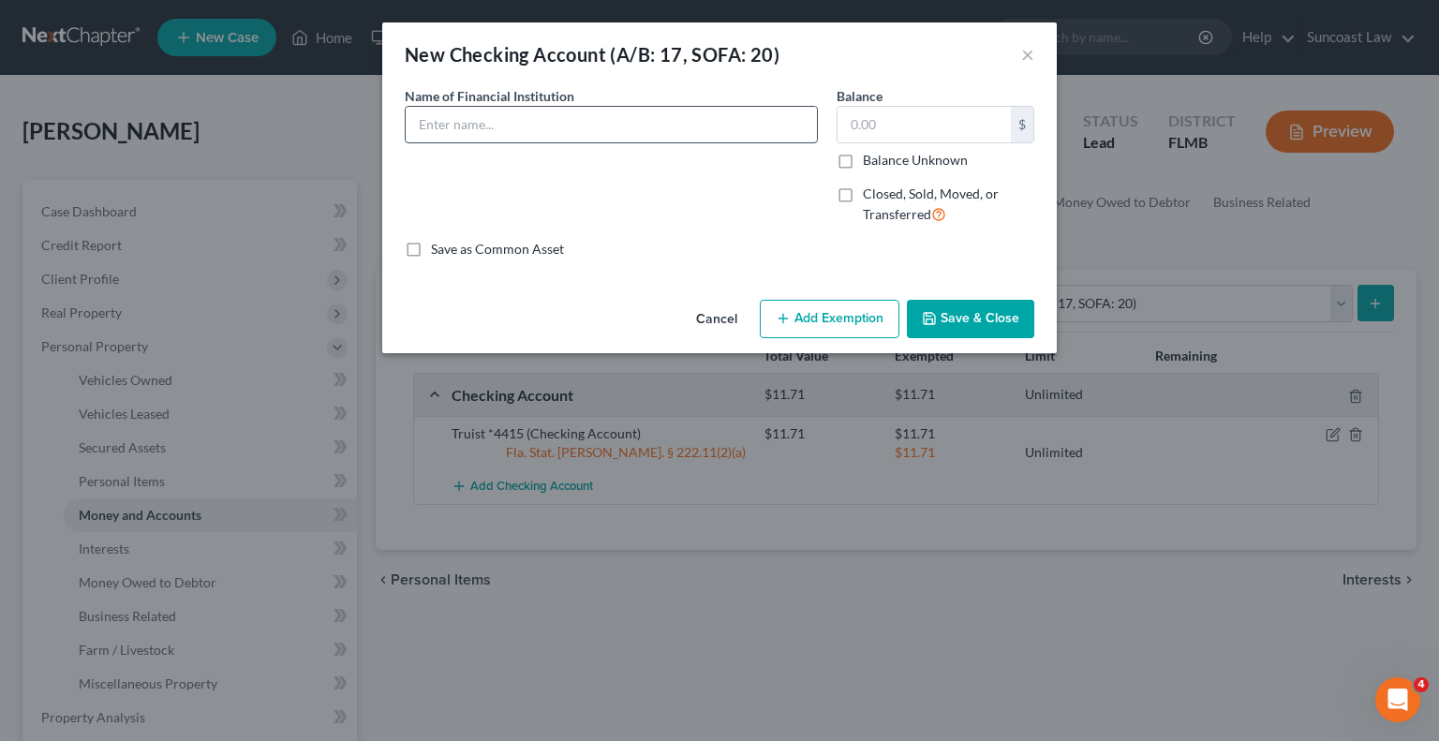
click at [626, 136] on input "text" at bounding box center [611, 125] width 411 height 36
type input "Vystar Credit Union *4021"
type input "1.31"
click at [818, 327] on button "Add Exemption" at bounding box center [830, 319] width 140 height 39
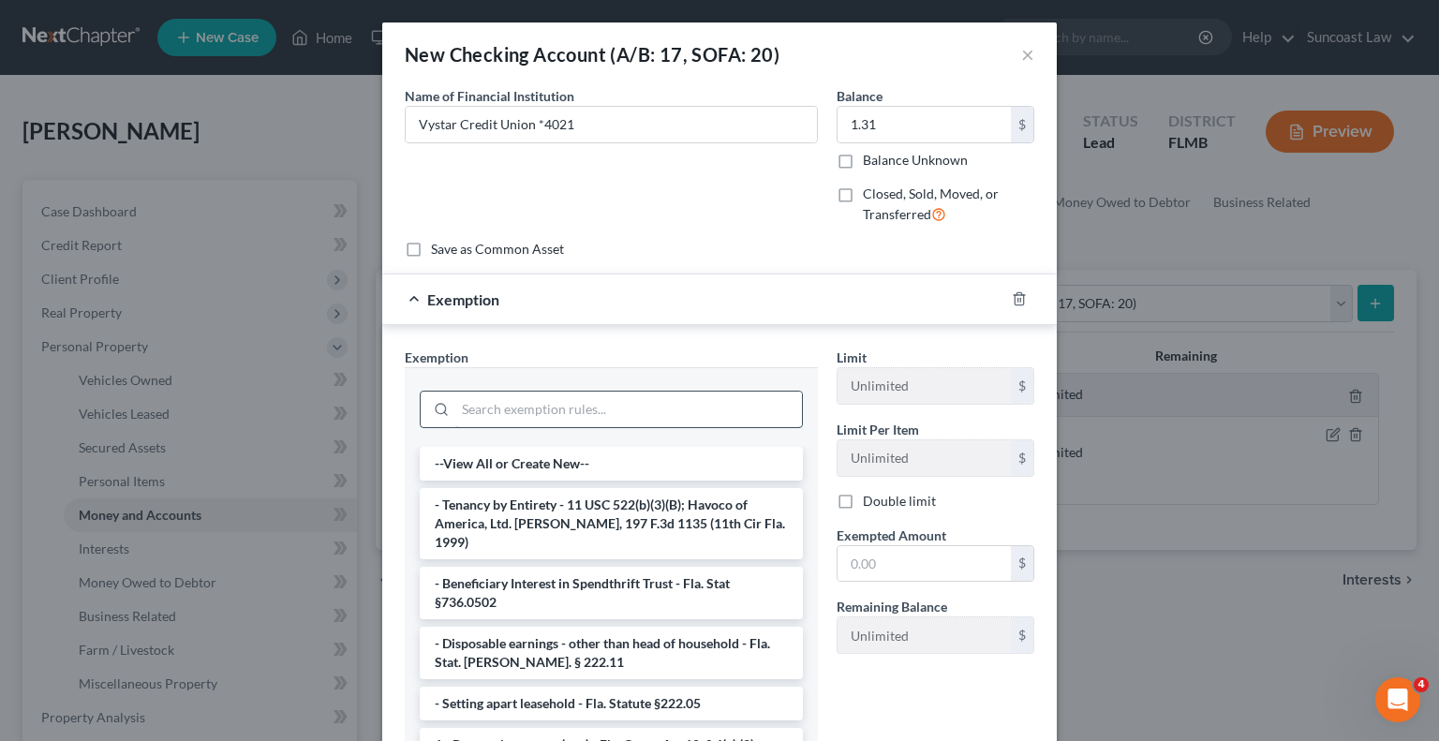
click at [629, 404] on input "search" at bounding box center [628, 410] width 347 height 36
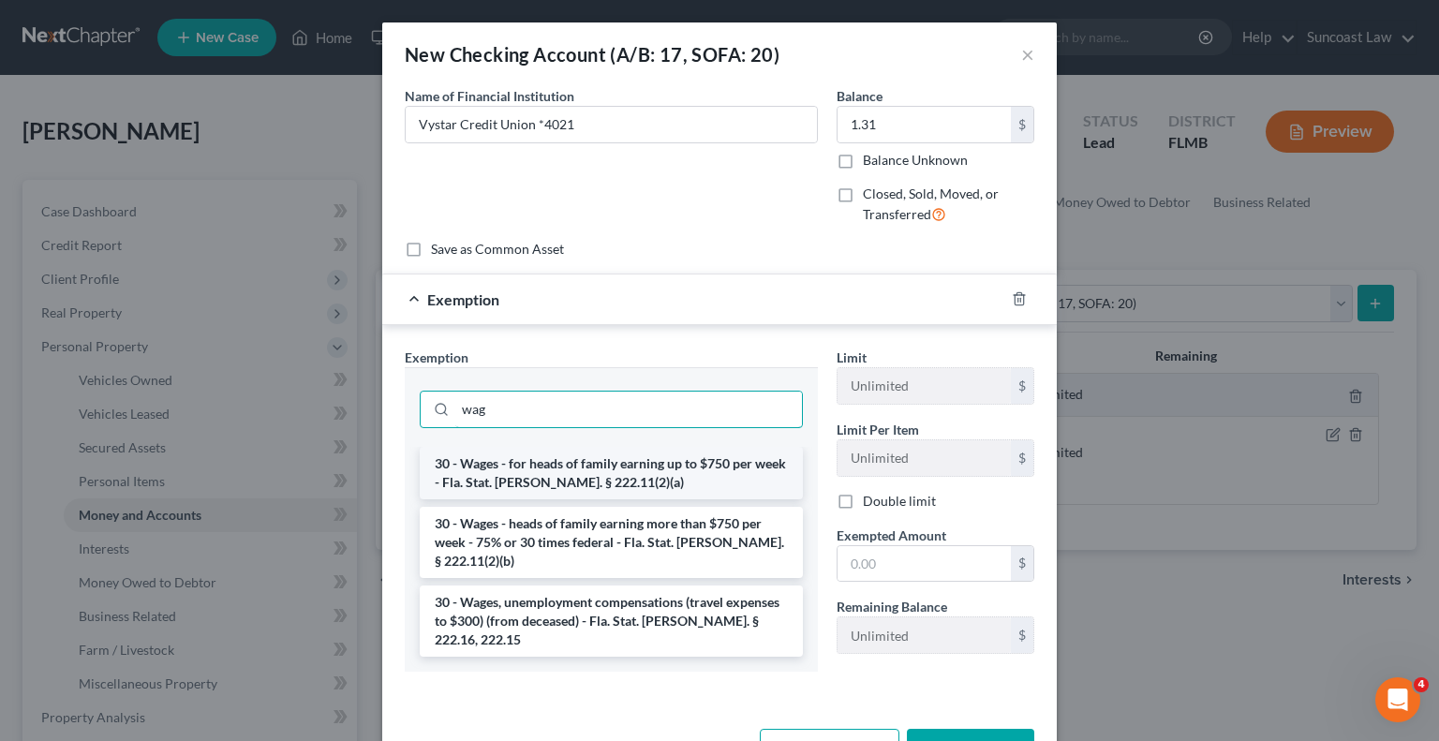
type input "wag"
drag, startPoint x: 642, startPoint y: 460, endPoint x: 706, endPoint y: 487, distance: 69.3
click at [643, 460] on li "30 - Wages - for heads of family earning up to $750 per week - Fla. Stat. [PERS…" at bounding box center [611, 473] width 383 height 52
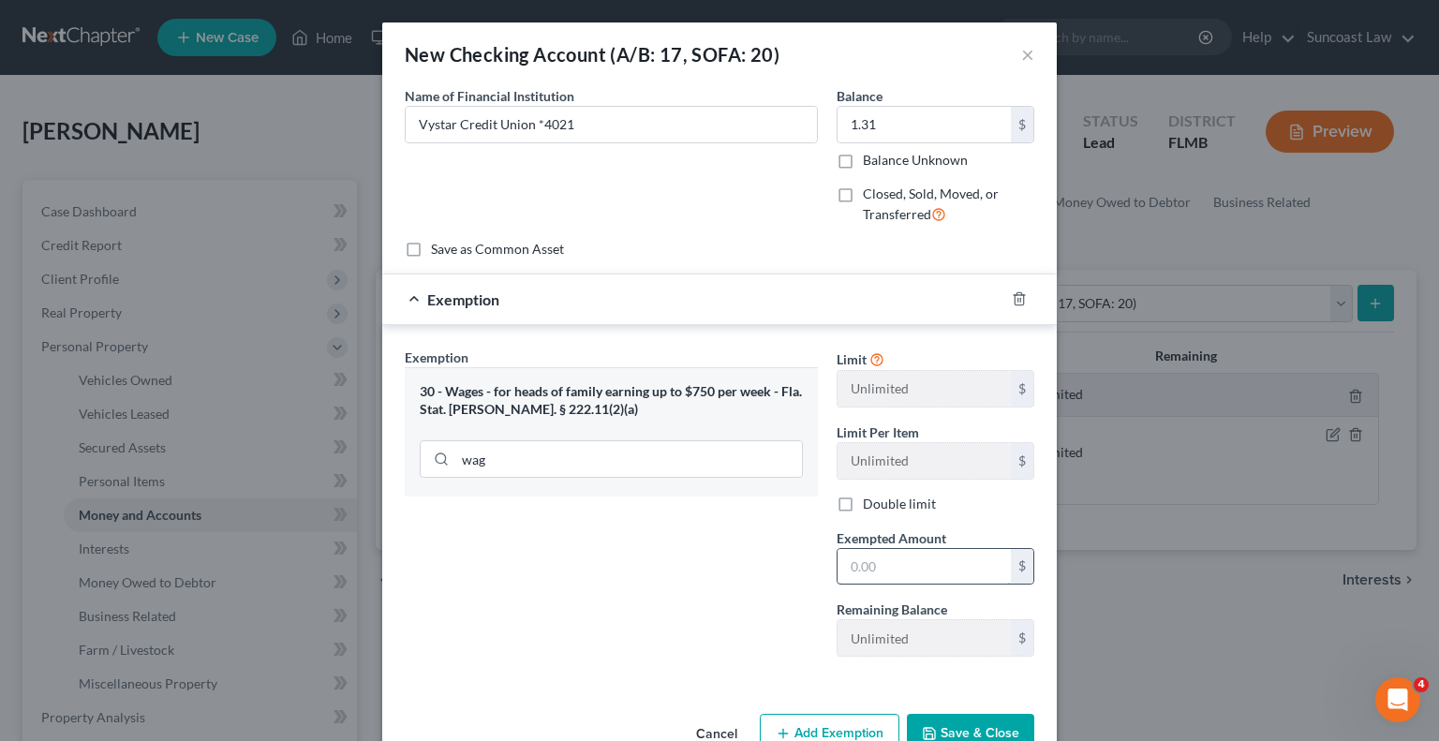
drag, startPoint x: 942, startPoint y: 565, endPoint x: 950, endPoint y: 558, distance: 11.3
click at [942, 565] on input "text" at bounding box center [924, 567] width 173 height 36
type input "1.31"
click at [982, 720] on button "Save & Close" at bounding box center [970, 733] width 127 height 39
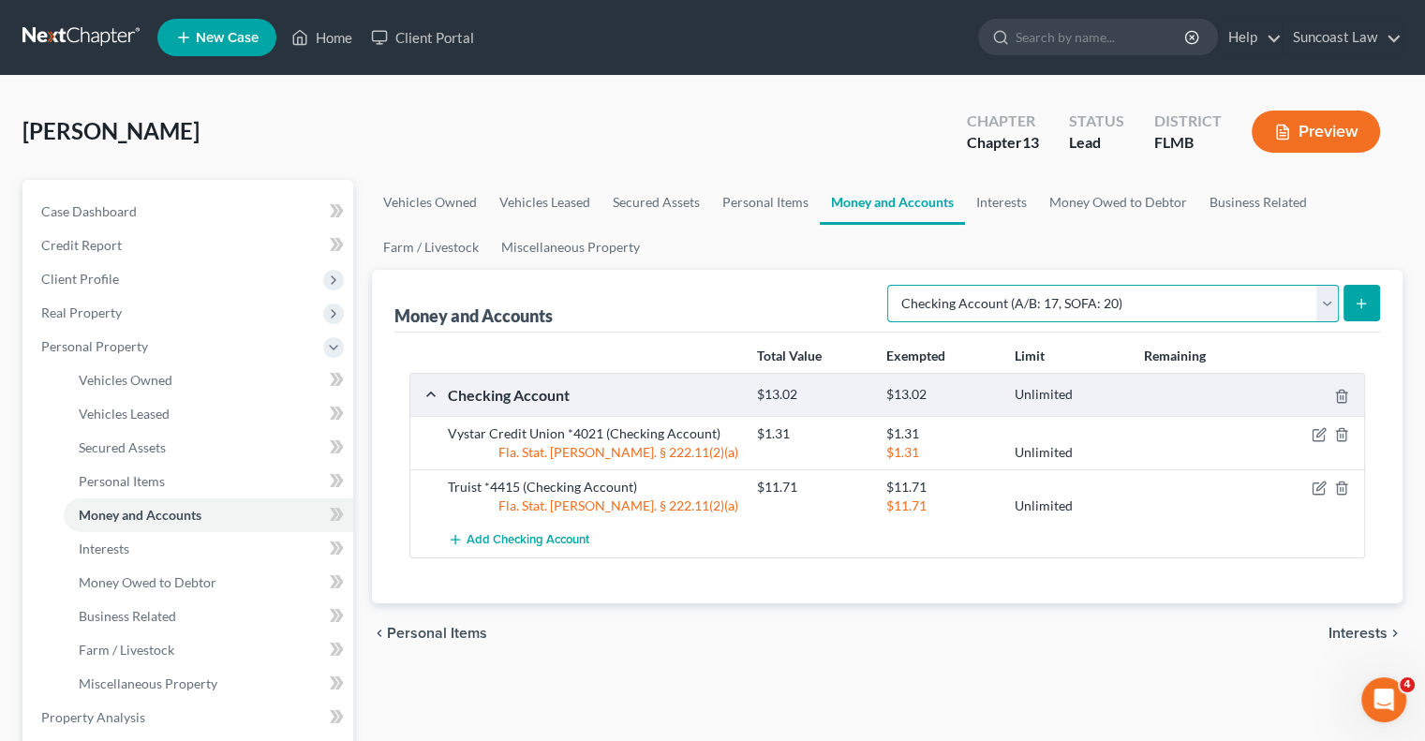
click at [1131, 305] on select "Select Account Type Brokerage (A/B: 18, SOFA: 20) Cash on Hand (A/B: 16) Certif…" at bounding box center [1113, 303] width 452 height 37
select select "savings"
click at [893, 285] on select "Select Account Type Brokerage (A/B: 18, SOFA: 20) Cash on Hand (A/B: 16) Certif…" at bounding box center [1113, 303] width 452 height 37
click at [1361, 308] on icon "submit" at bounding box center [1361, 303] width 15 height 15
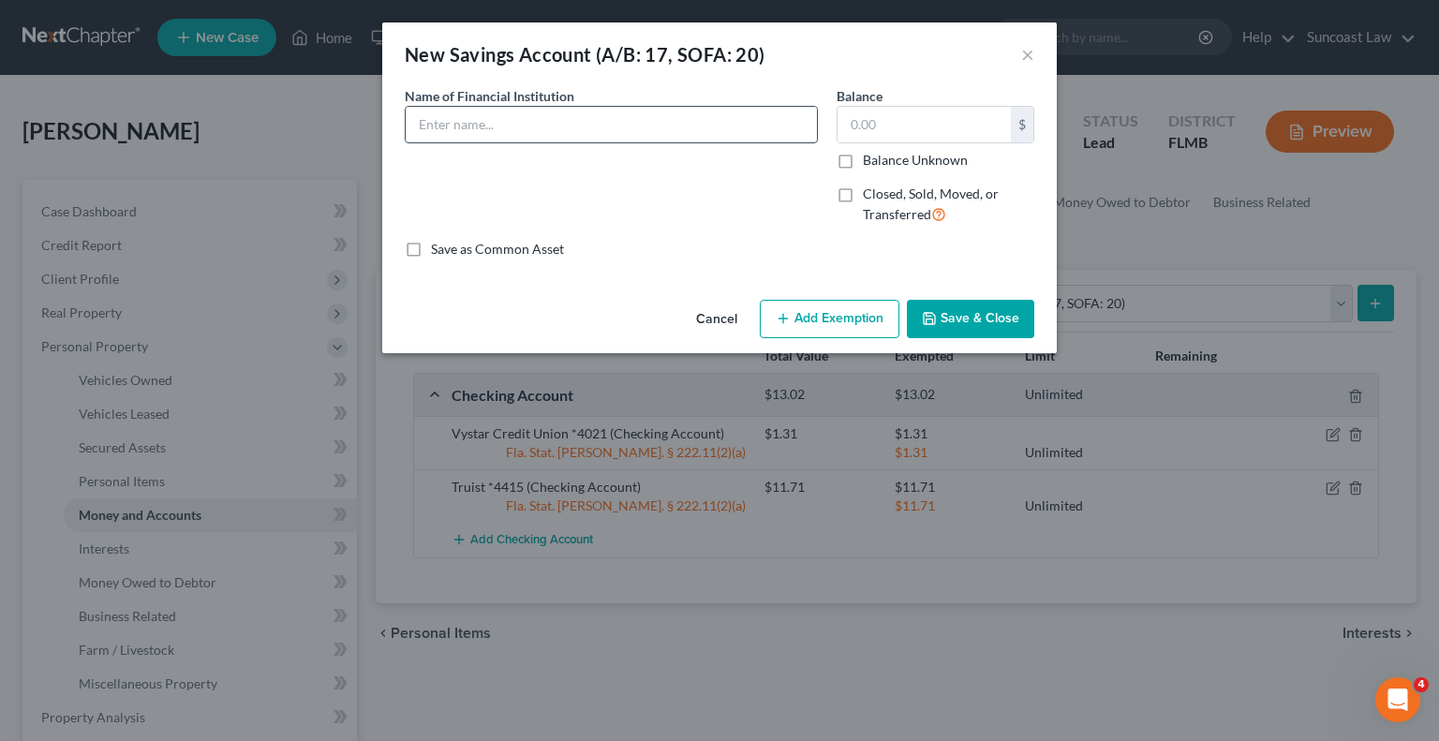
click at [551, 121] on input "text" at bounding box center [611, 125] width 411 height 36
type input "Vystar Credit Union *4065"
type input "5.0"
click at [806, 330] on button "Add Exemption" at bounding box center [830, 319] width 140 height 39
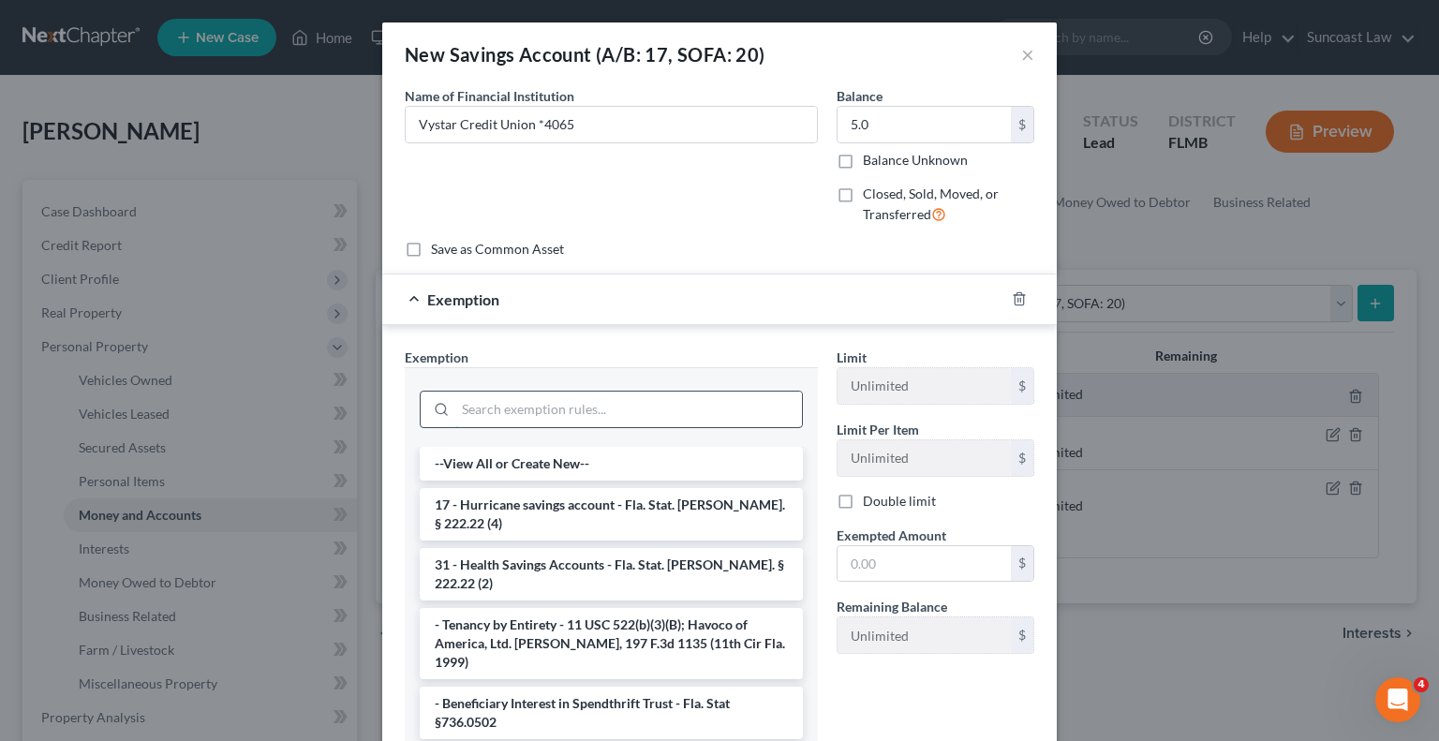
click at [534, 415] on input "search" at bounding box center [628, 410] width 347 height 36
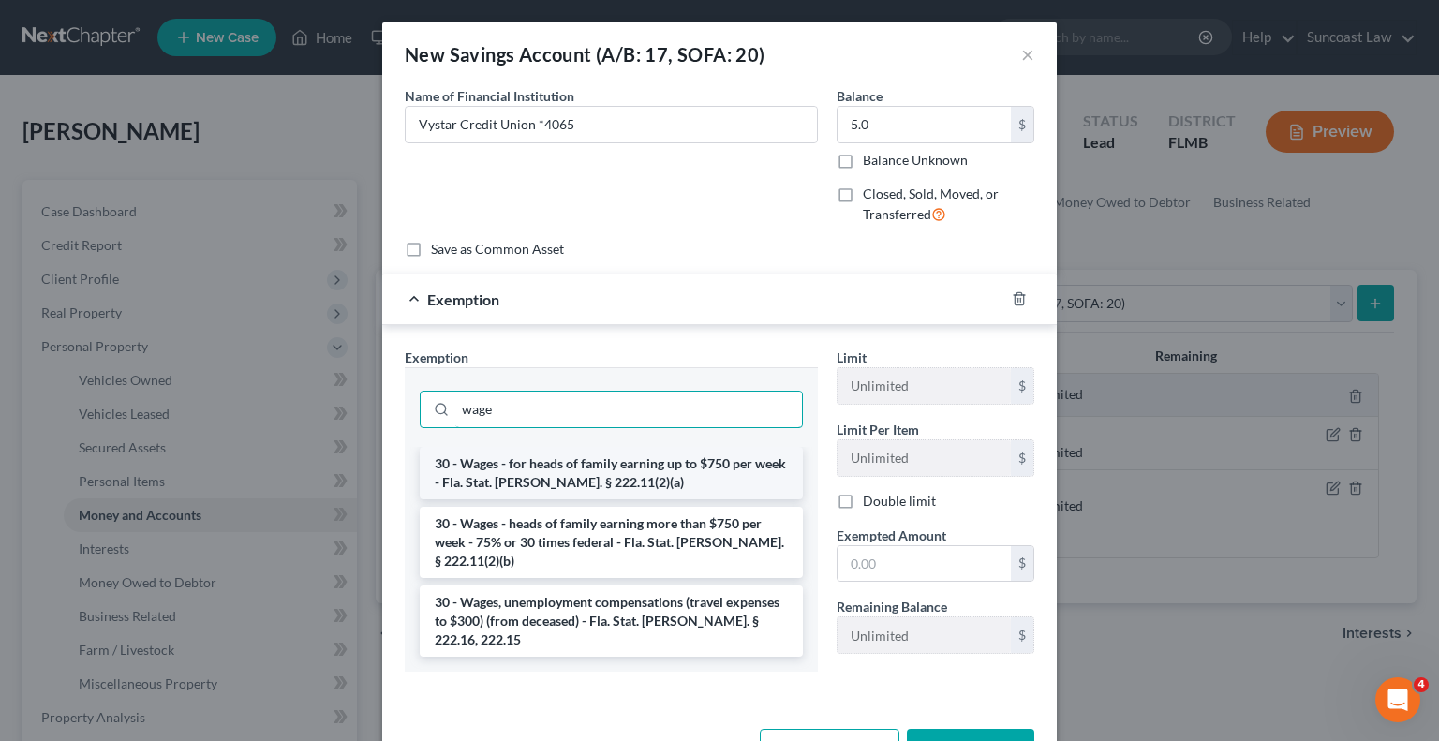
type input "wage"
click at [586, 471] on li "30 - Wages - for heads of family earning up to $750 per week - Fla. Stat. [PERS…" at bounding box center [611, 473] width 383 height 52
click at [586, 427] on input "wage" at bounding box center [628, 410] width 347 height 36
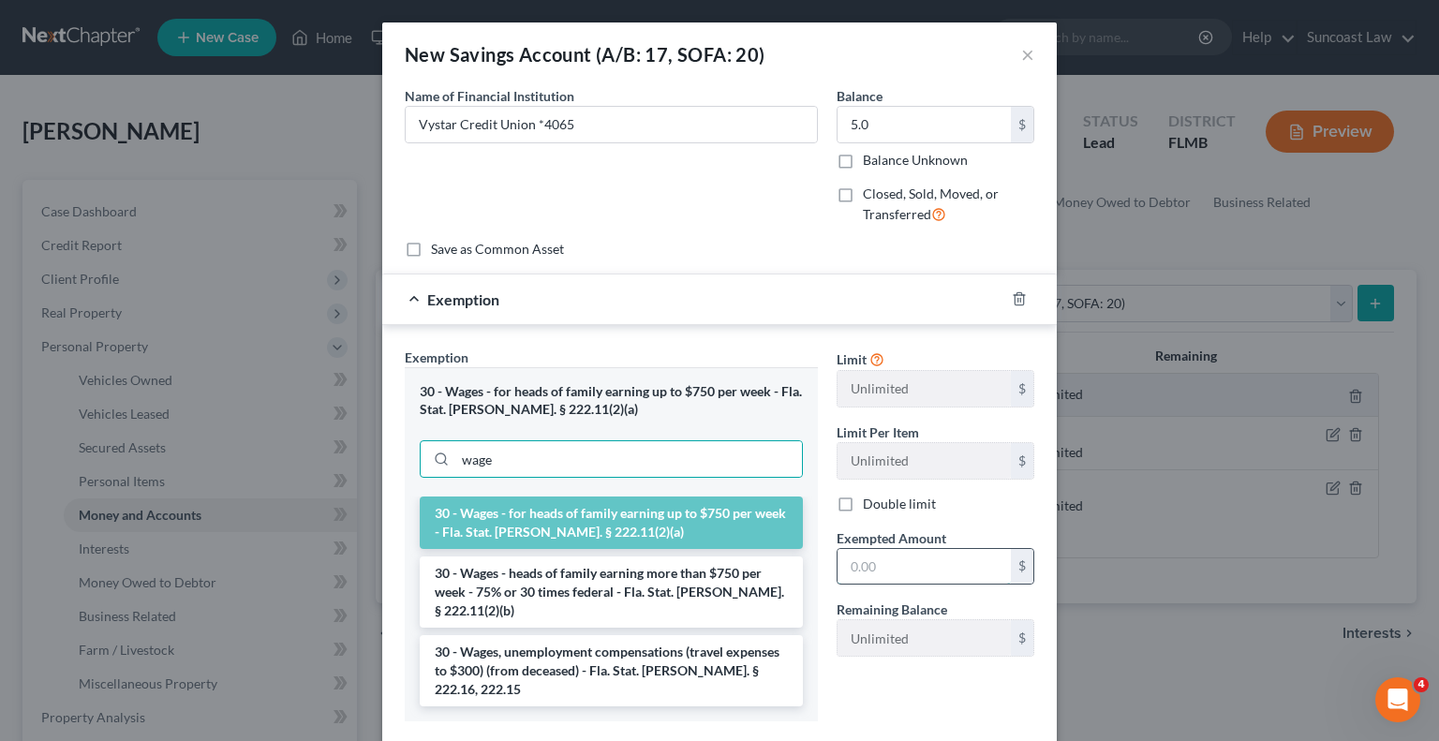
click at [900, 558] on input "text" at bounding box center [924, 567] width 173 height 36
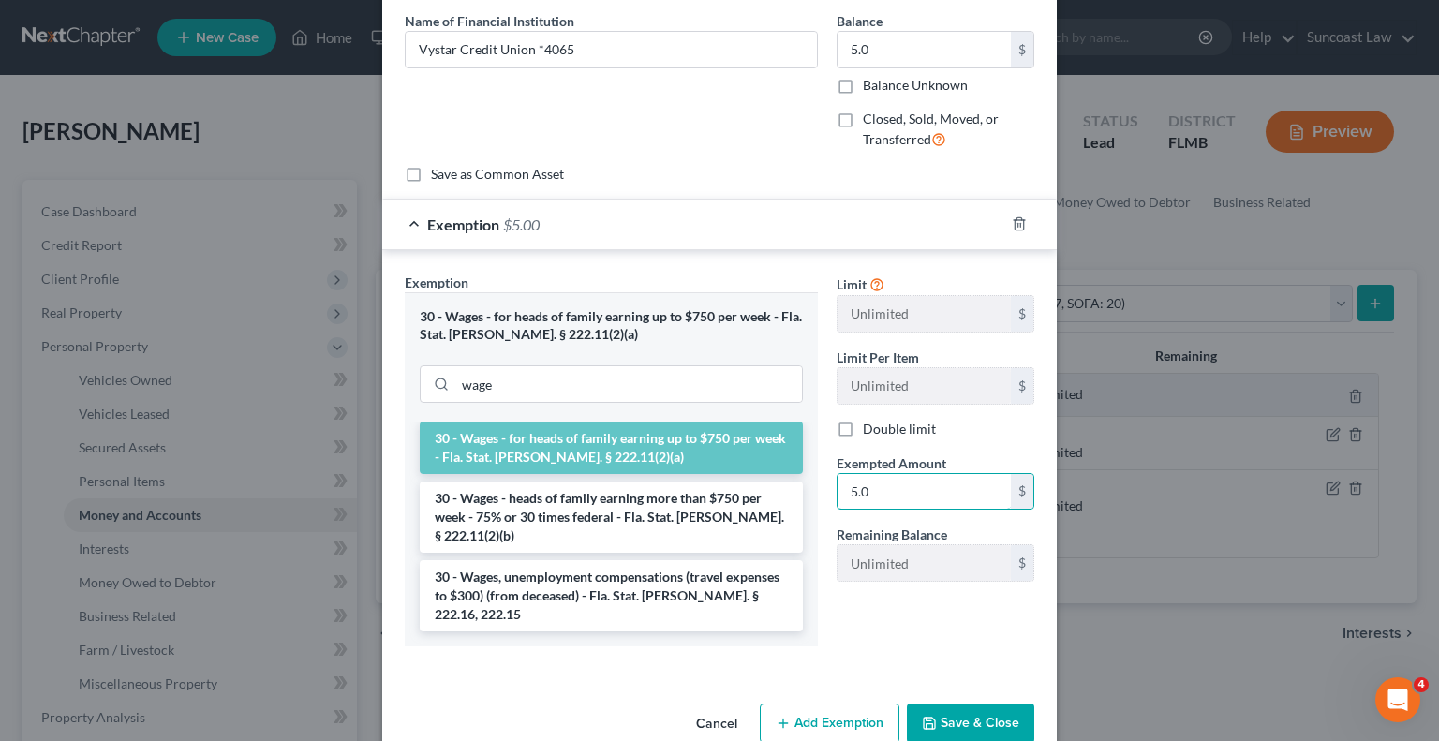
type input "5.0"
click at [990, 704] on button "Save & Close" at bounding box center [970, 723] width 127 height 39
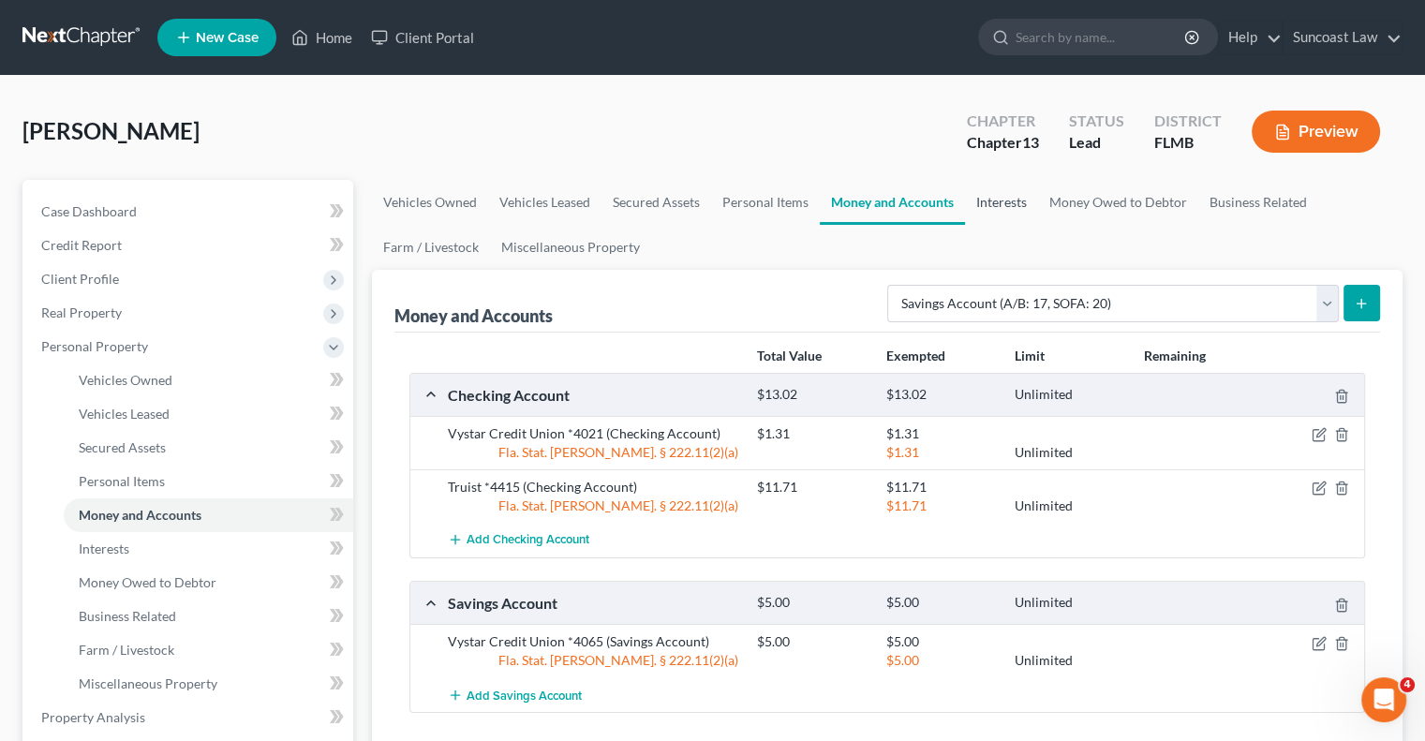
click at [1008, 201] on link "Interests" at bounding box center [1001, 202] width 73 height 45
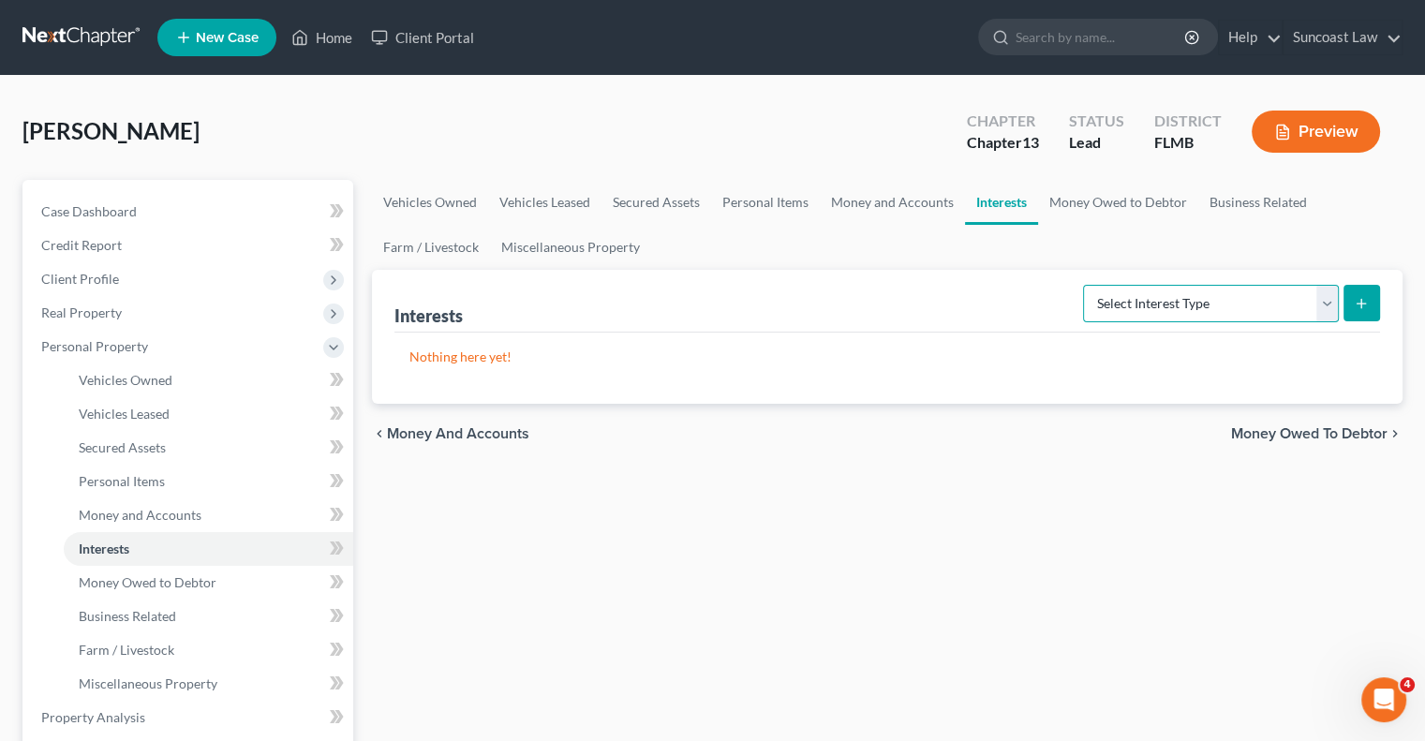
click at [1157, 298] on select "Select Interest Type 401K (A/B: 21) Annuity (A/B: 23) Bond (A/B: 18) Education …" at bounding box center [1211, 303] width 256 height 37
select select "401k"
click at [1086, 285] on select "Select Interest Type 401K (A/B: 21) Annuity (A/B: 23) Bond (A/B: 18) Education …" at bounding box center [1211, 303] width 256 height 37
click at [1363, 306] on icon "submit" at bounding box center [1361, 303] width 15 height 15
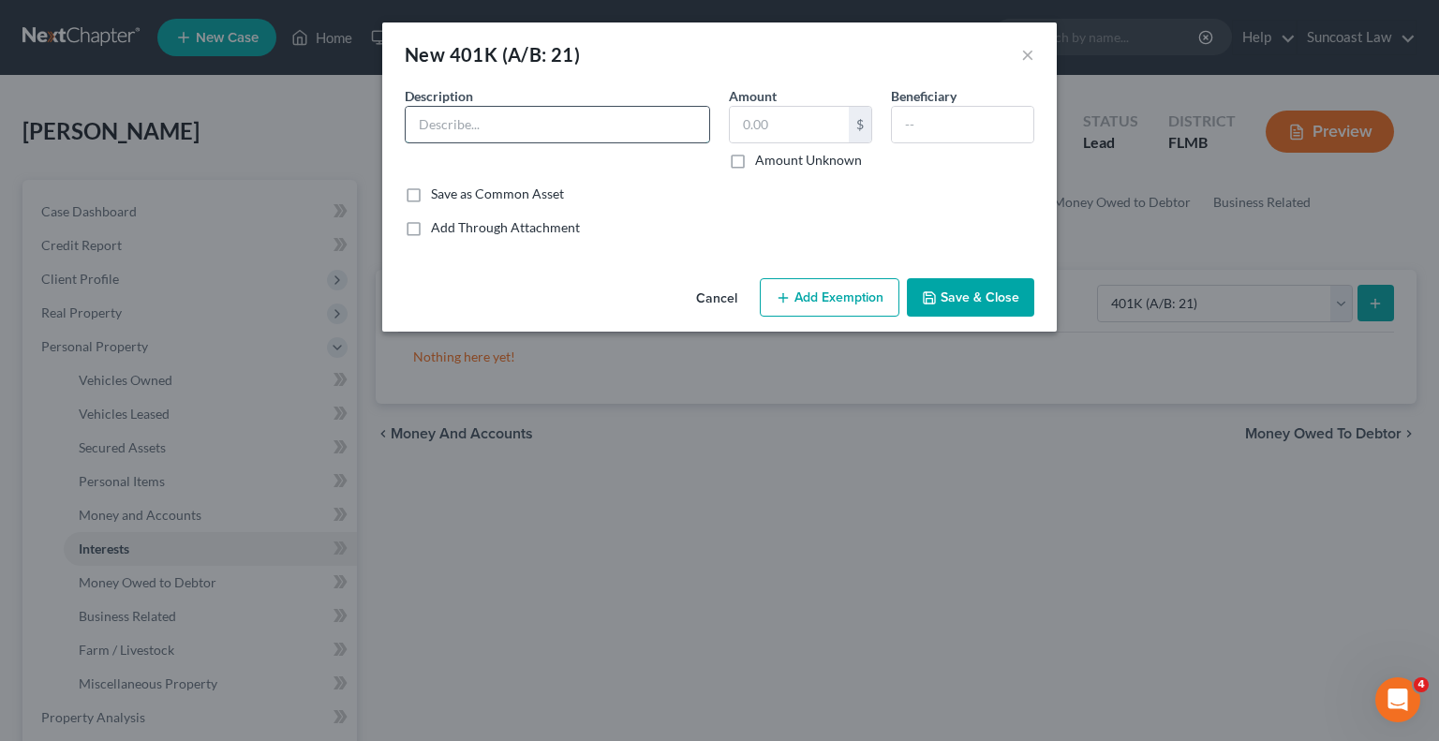
click at [577, 141] on input "text" at bounding box center [558, 125] width 304 height 36
type input "AETOS"
type input "5,417.24"
click at [871, 299] on button "Add Exemption" at bounding box center [830, 297] width 140 height 39
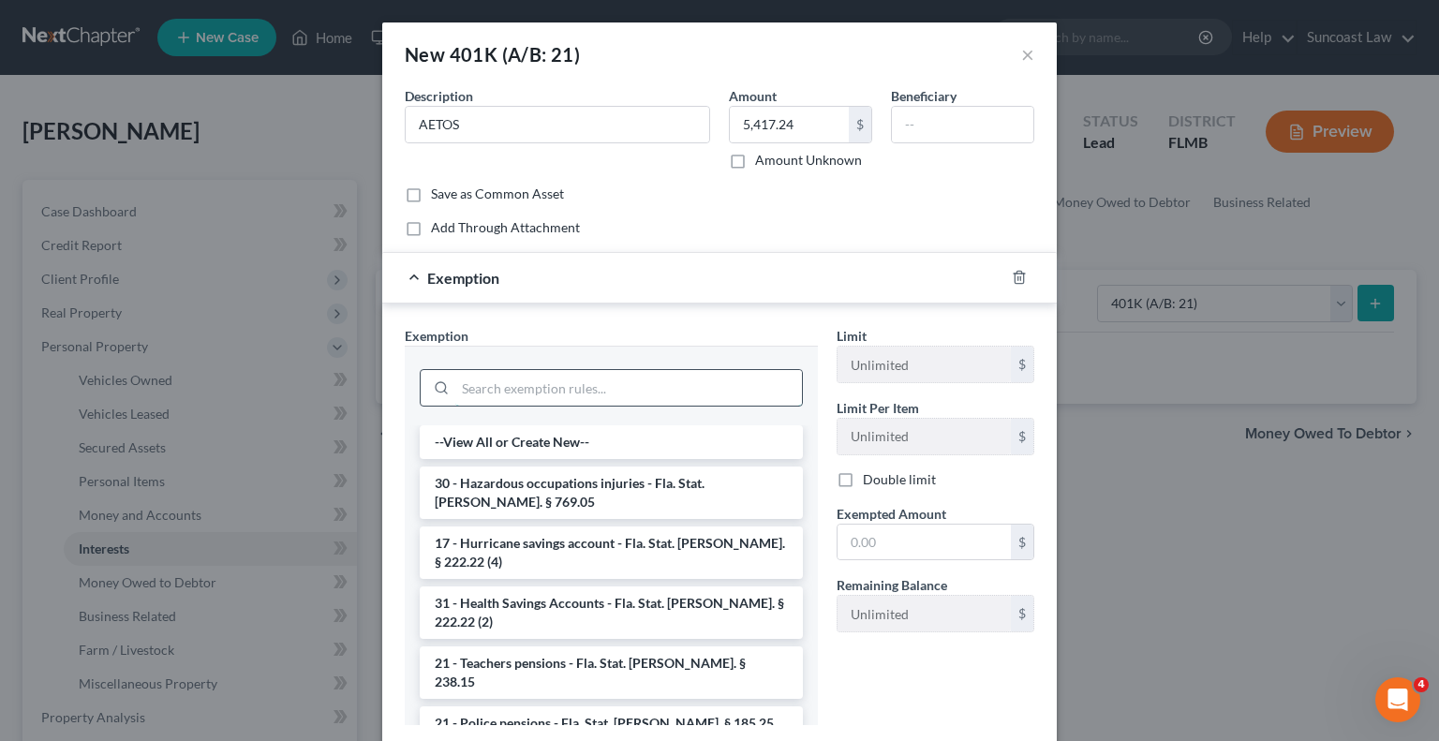
click at [663, 389] on input "search" at bounding box center [628, 388] width 347 height 36
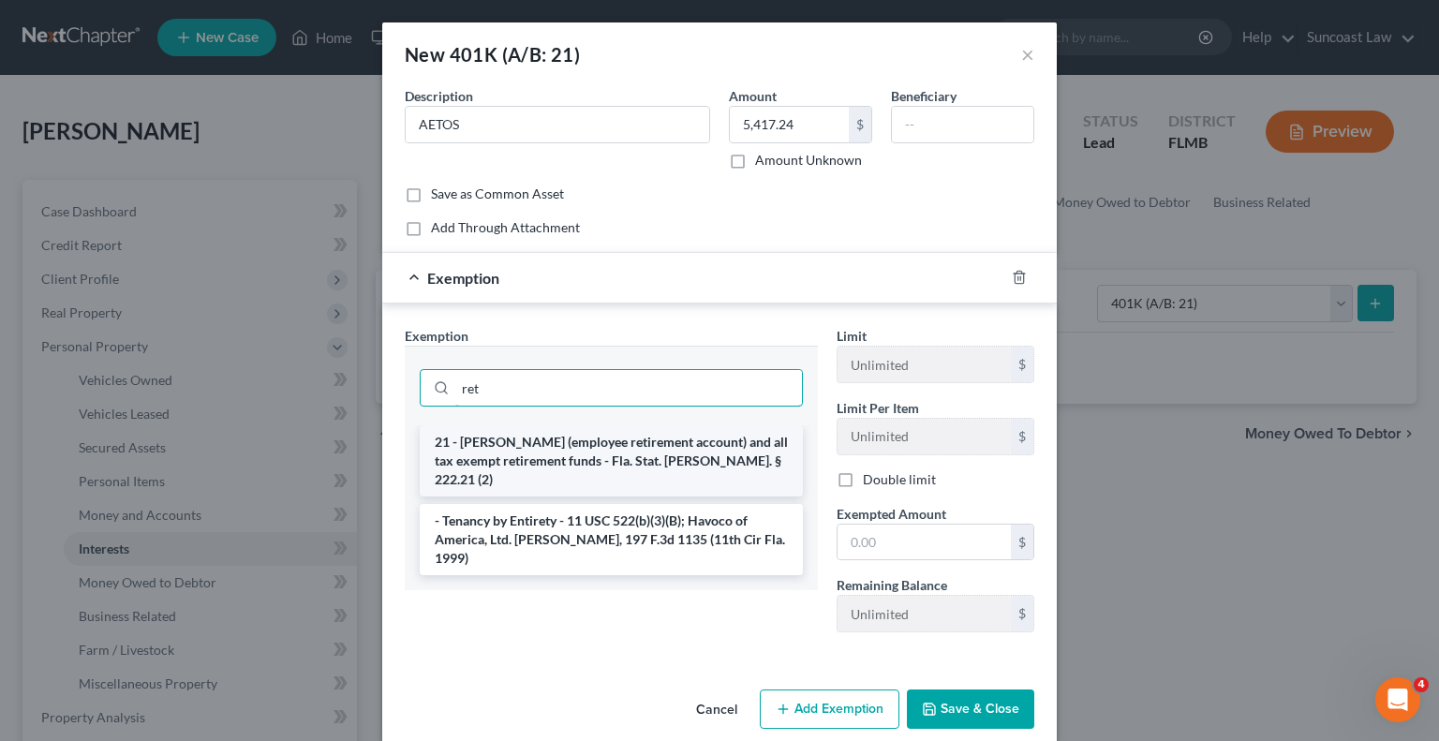
type input "ret"
click at [612, 451] on li "21 - [PERSON_NAME] (employee retirement account) and all tax exempt retirement …" at bounding box center [611, 460] width 383 height 71
click at [612, 406] on input "ret" at bounding box center [628, 388] width 347 height 36
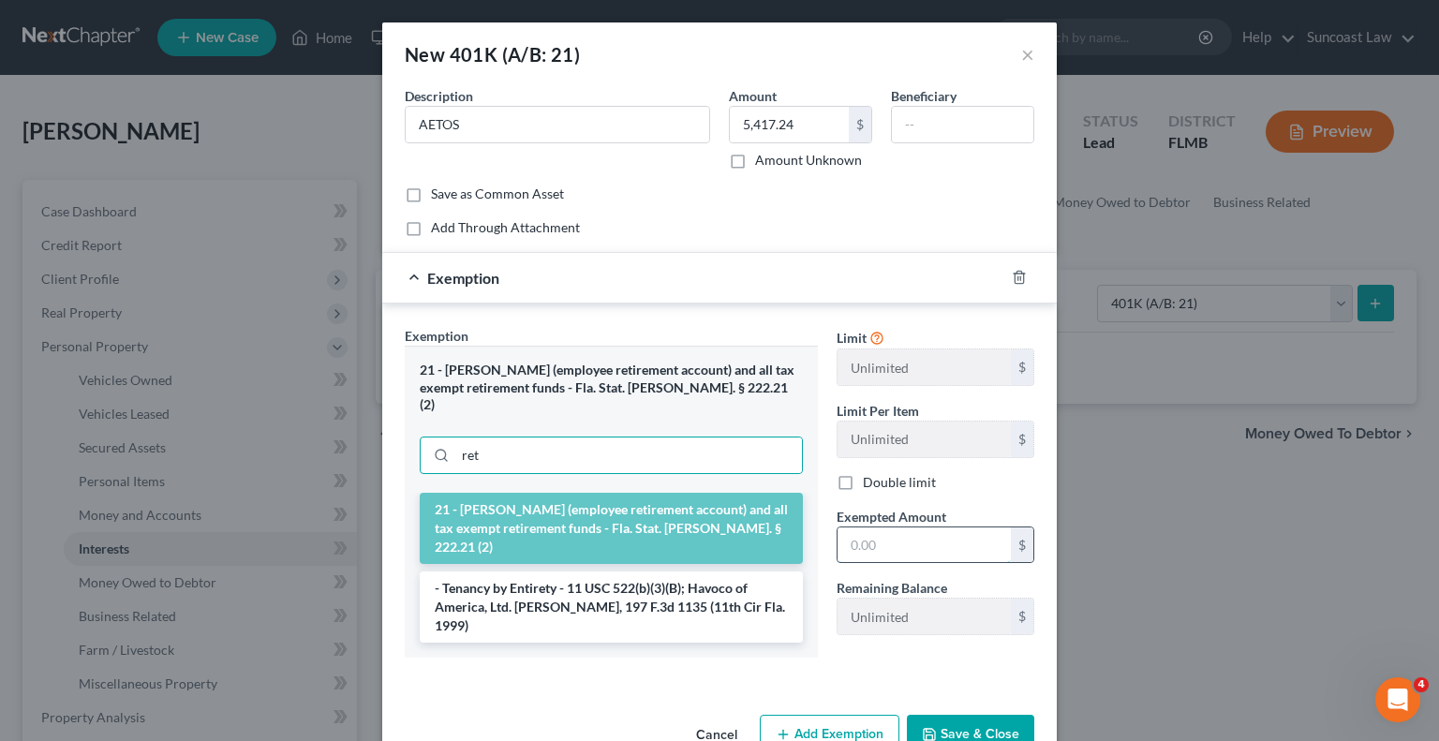
click at [886, 543] on input "text" at bounding box center [924, 546] width 173 height 36
type input "5,417.24"
click at [977, 715] on button "Save & Close" at bounding box center [970, 734] width 127 height 39
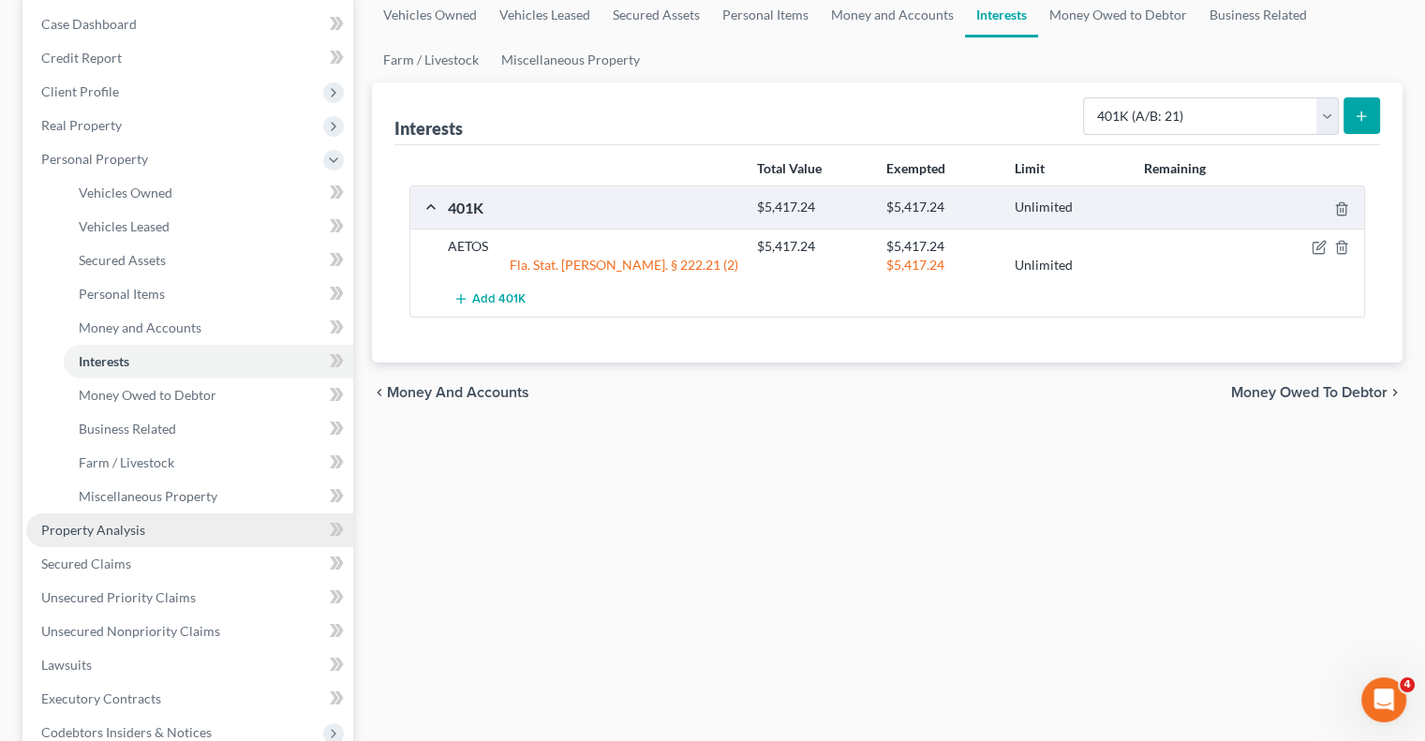
click at [126, 531] on span "Property Analysis" at bounding box center [93, 530] width 104 height 16
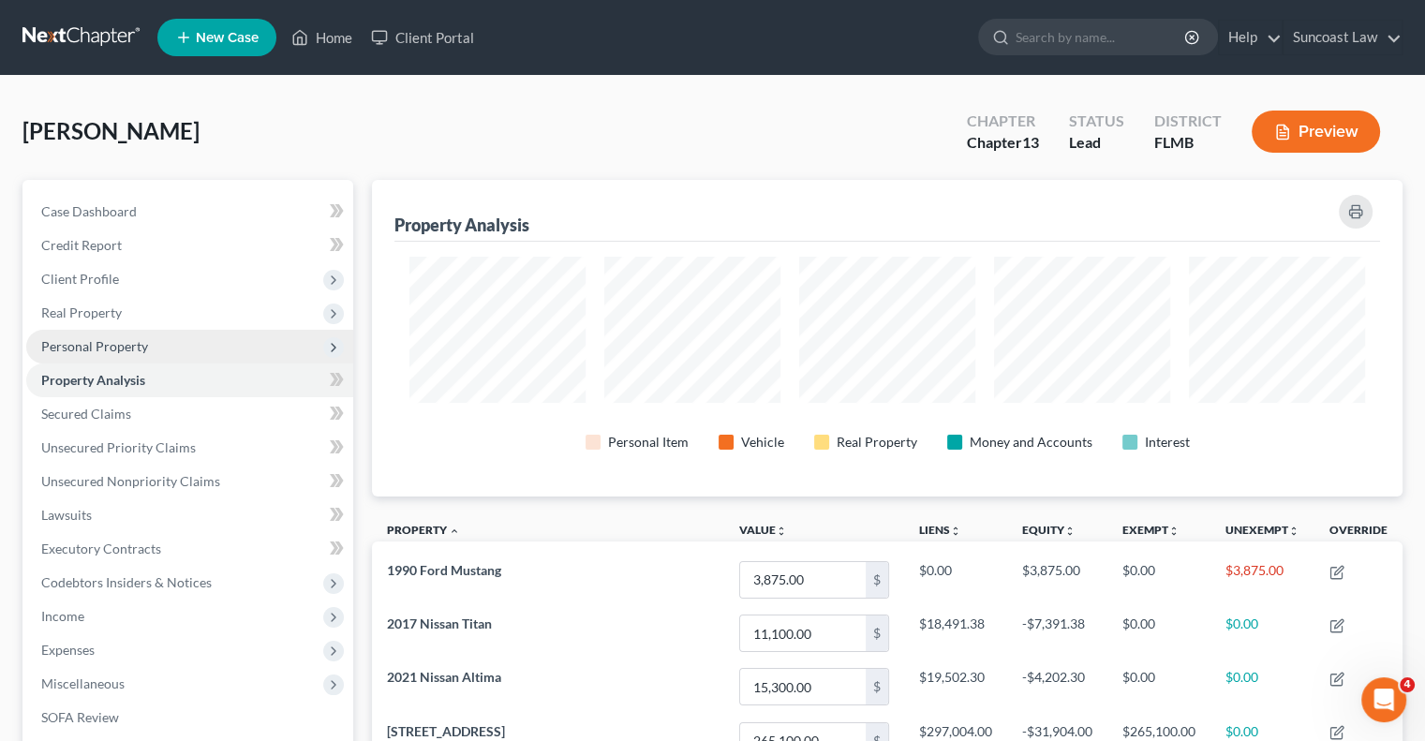
click at [123, 355] on span "Personal Property" at bounding box center [189, 347] width 327 height 34
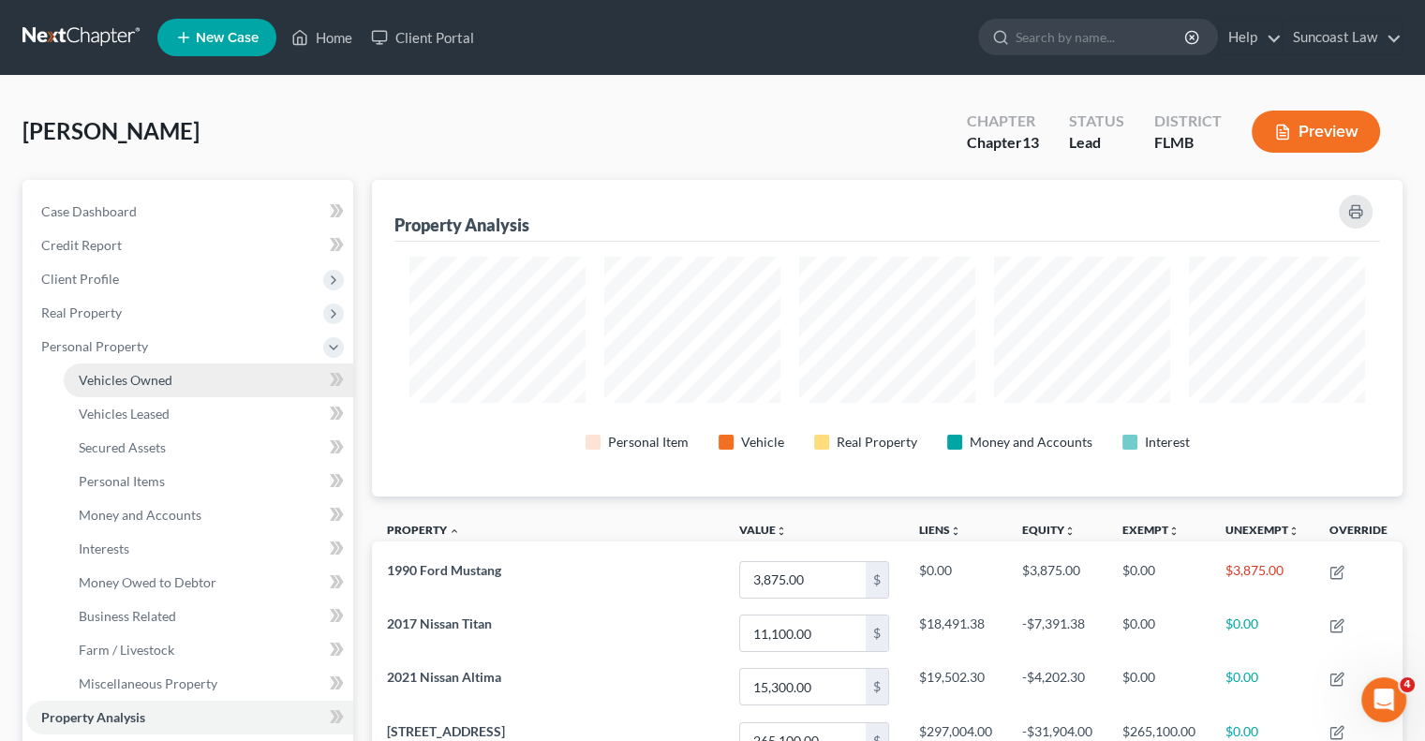
click at [148, 372] on span "Vehicles Owned" at bounding box center [126, 380] width 94 height 16
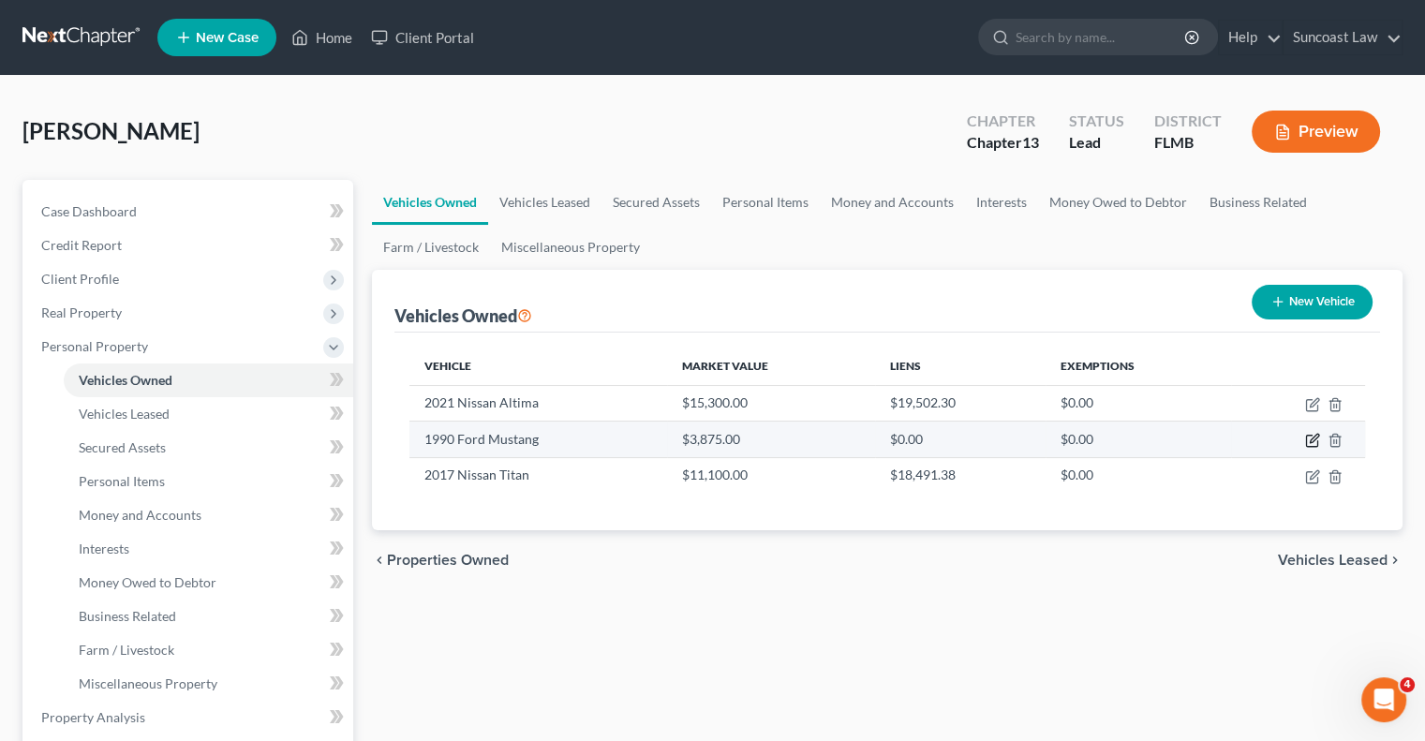
click at [1315, 438] on icon "button" at bounding box center [1312, 440] width 15 height 15
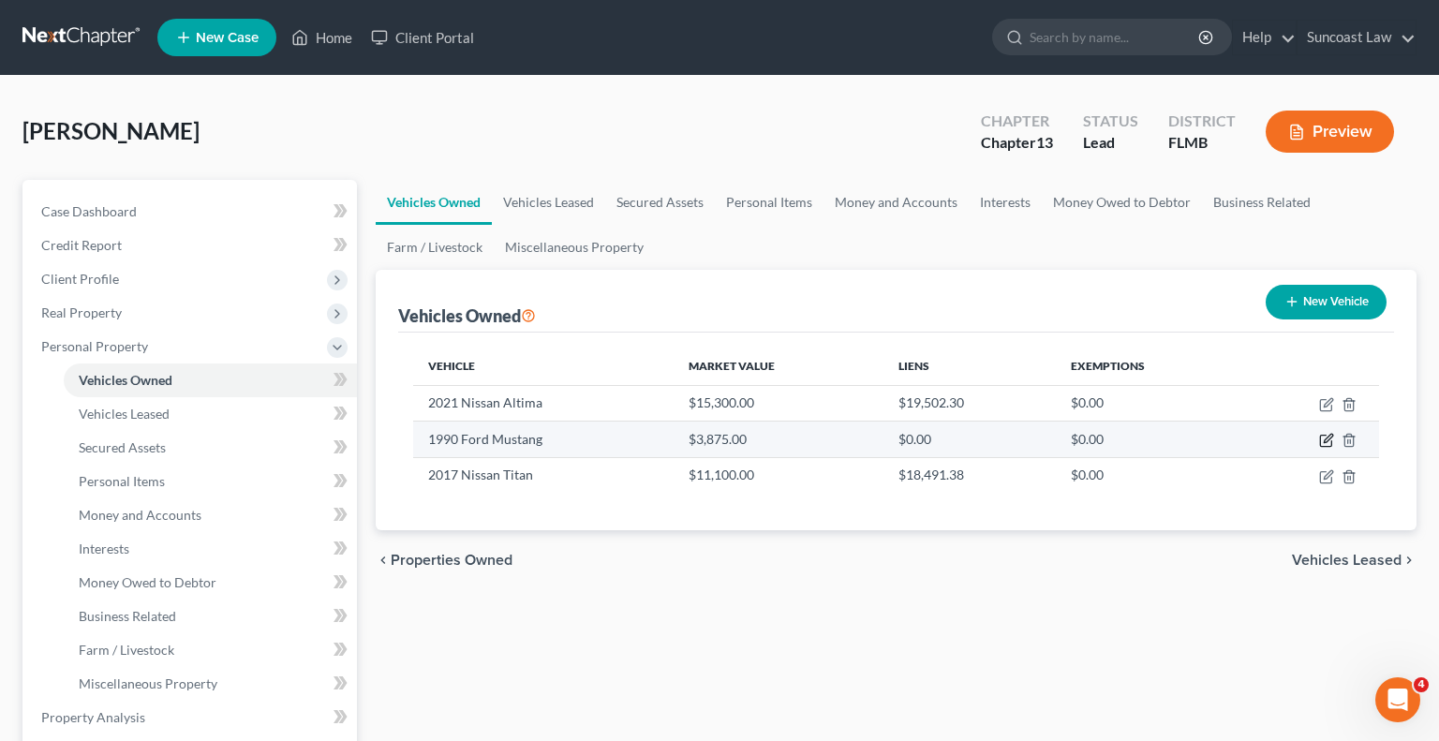
select select "0"
select select "36"
select select "4"
select select "0"
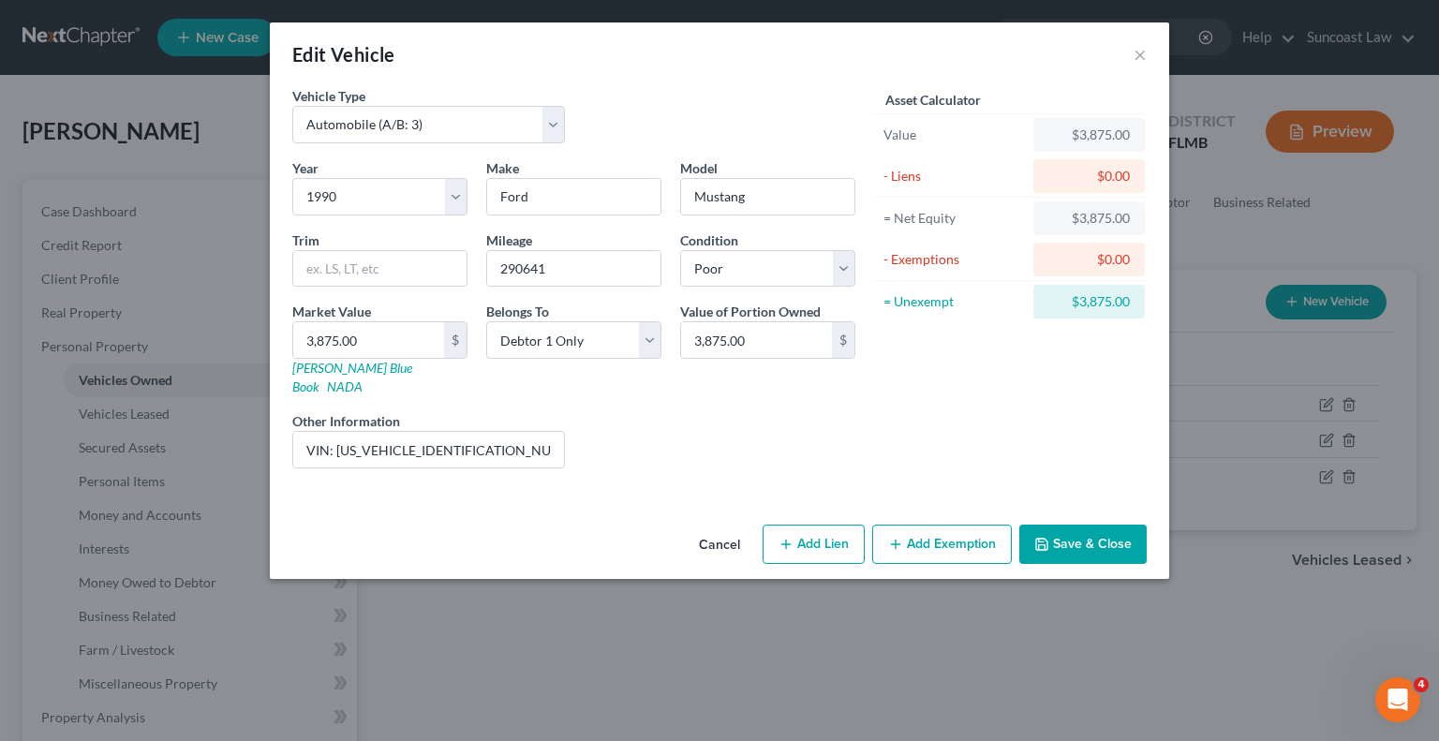
click at [944, 525] on button "Add Exemption" at bounding box center [942, 544] width 140 height 39
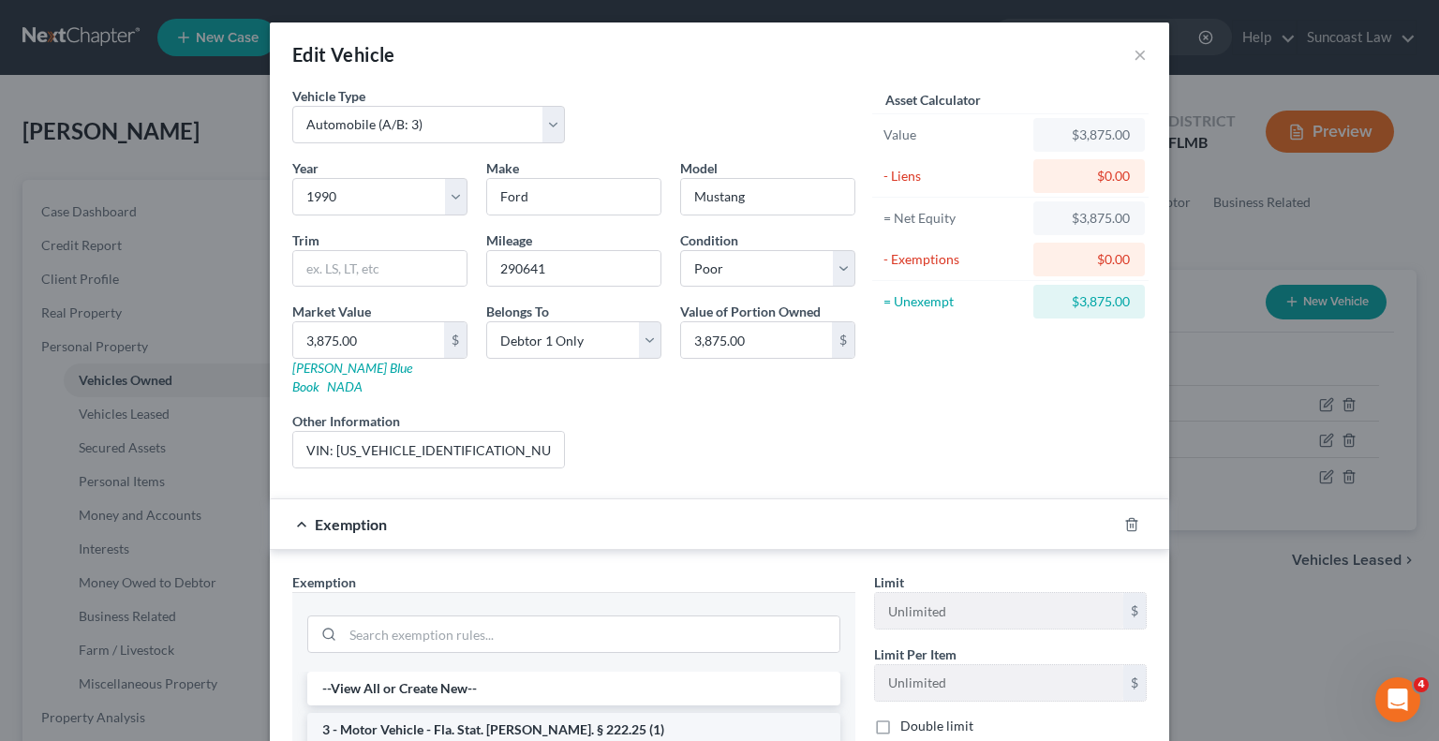
click at [535, 713] on li "3 - Motor Vehicle - Fla. Stat. [PERSON_NAME]. § 222.25 (1)" at bounding box center [573, 730] width 533 height 34
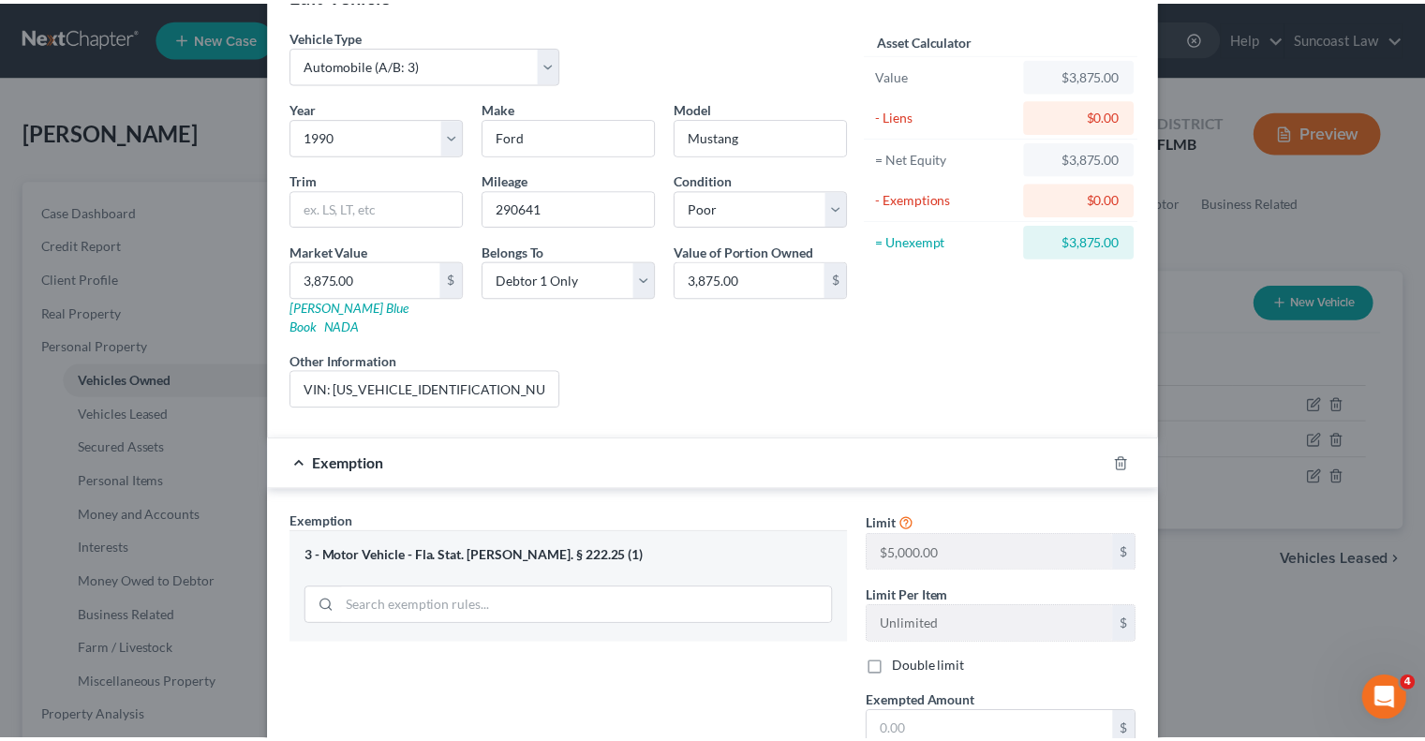
scroll to position [251, 0]
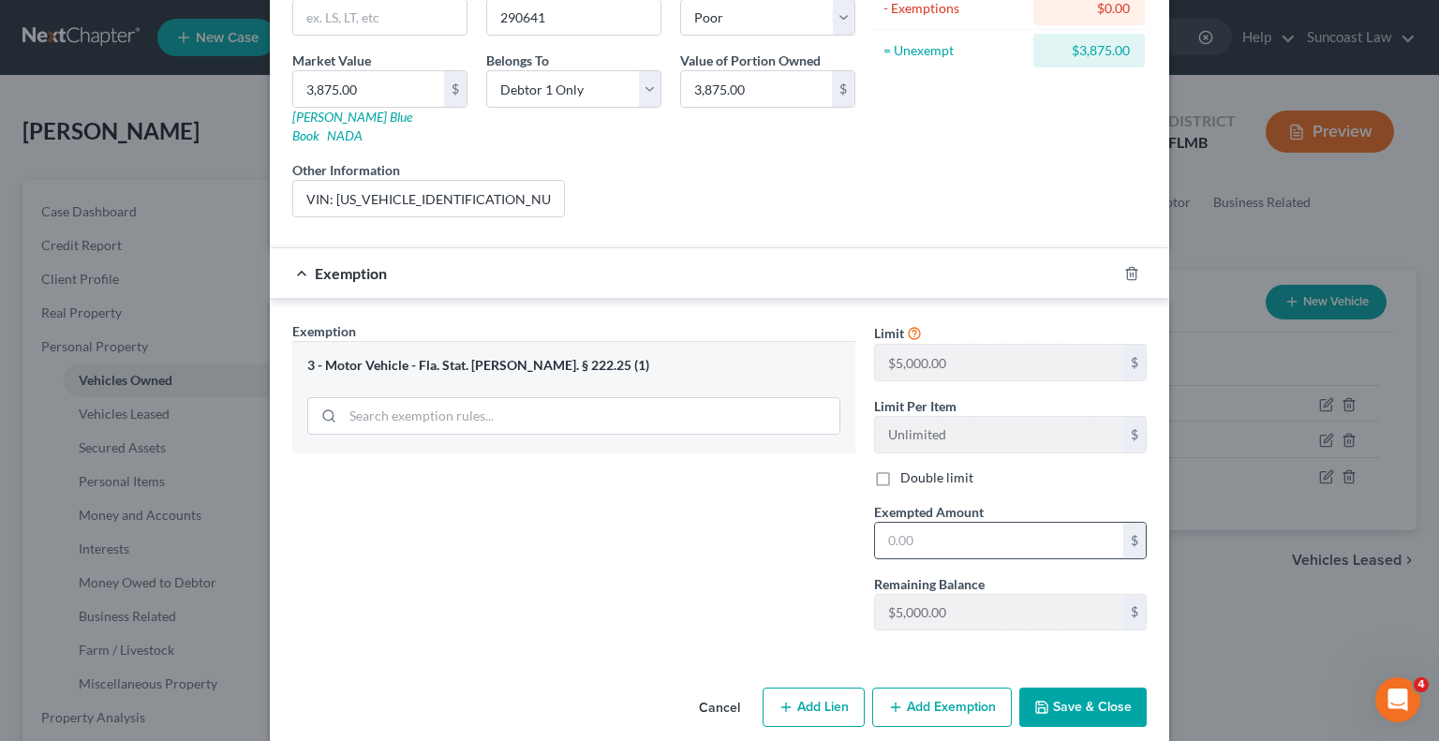
click at [993, 523] on input "text" at bounding box center [999, 541] width 248 height 36
type input "3,875"
click at [1061, 688] on button "Save & Close" at bounding box center [1082, 707] width 127 height 39
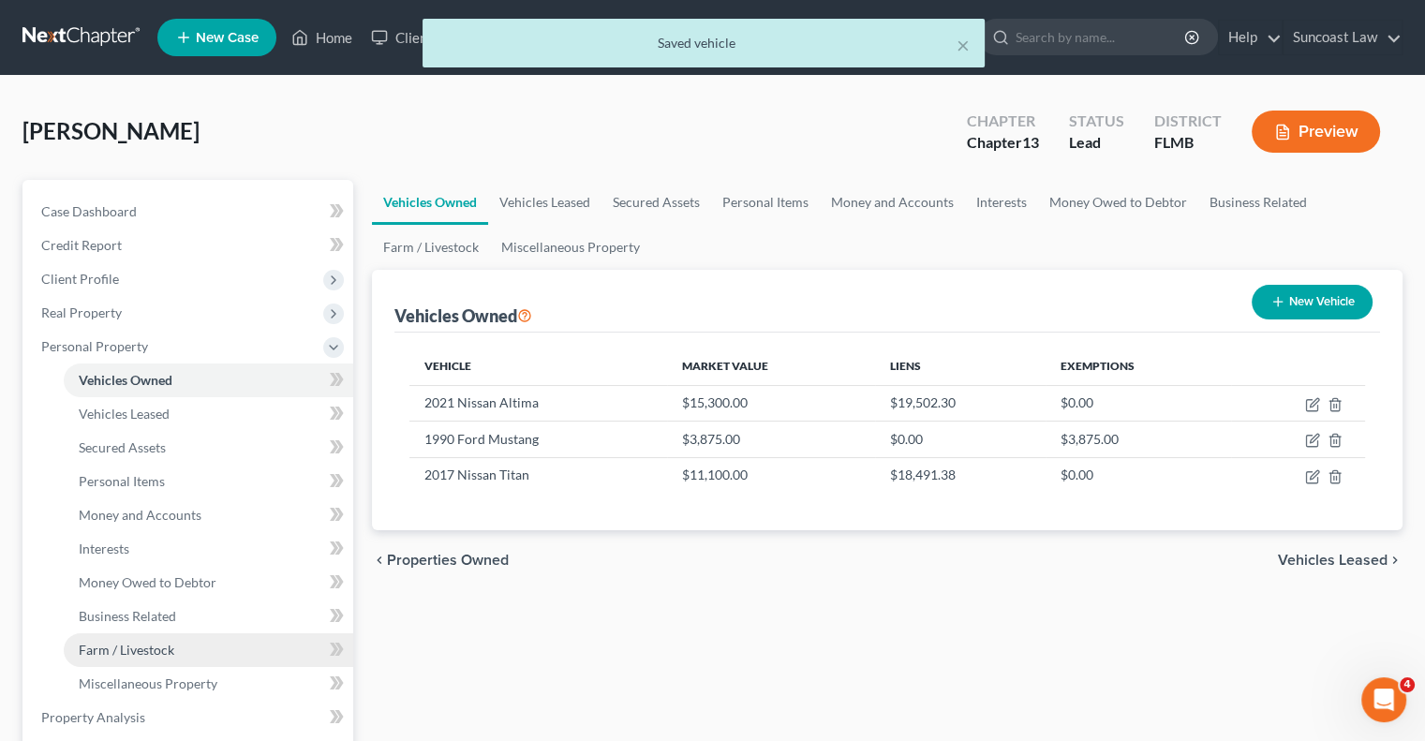
scroll to position [187, 0]
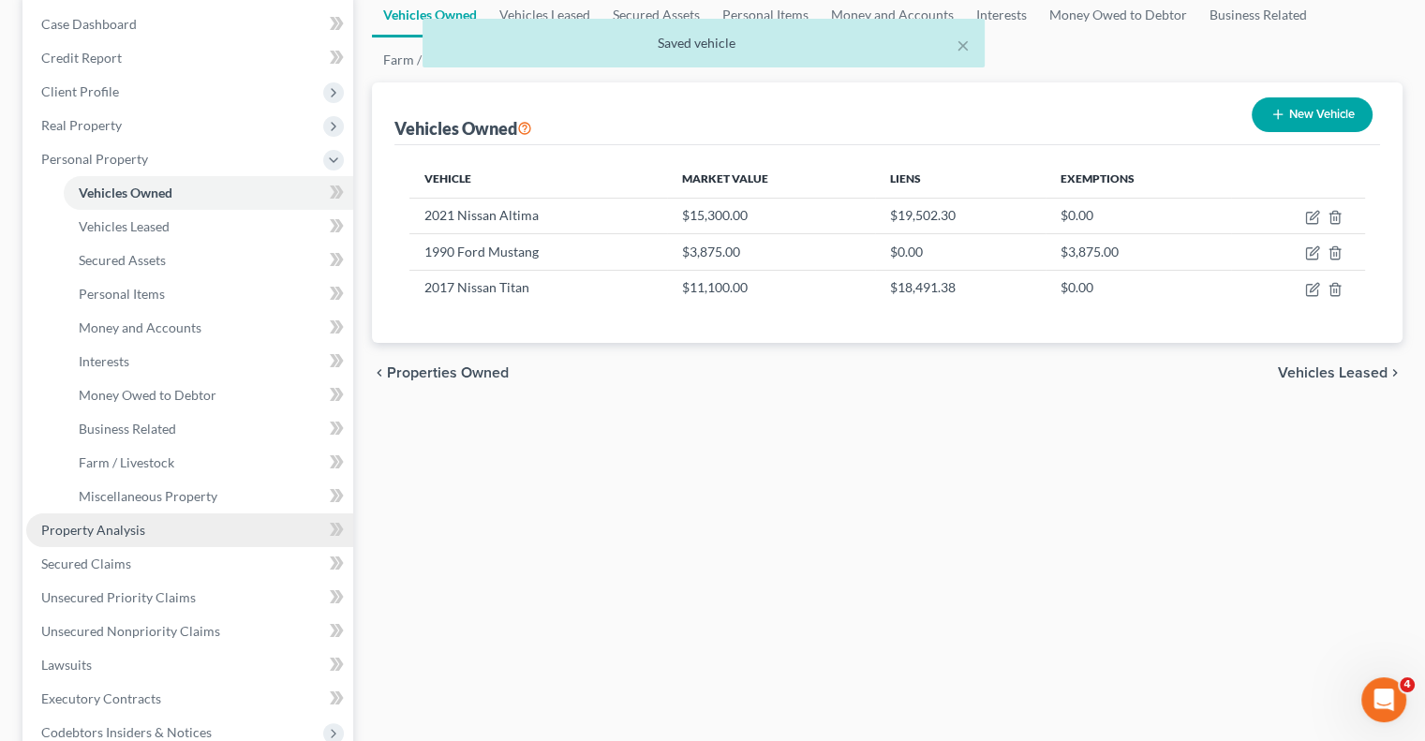
click at [188, 528] on link "Property Analysis" at bounding box center [189, 530] width 327 height 34
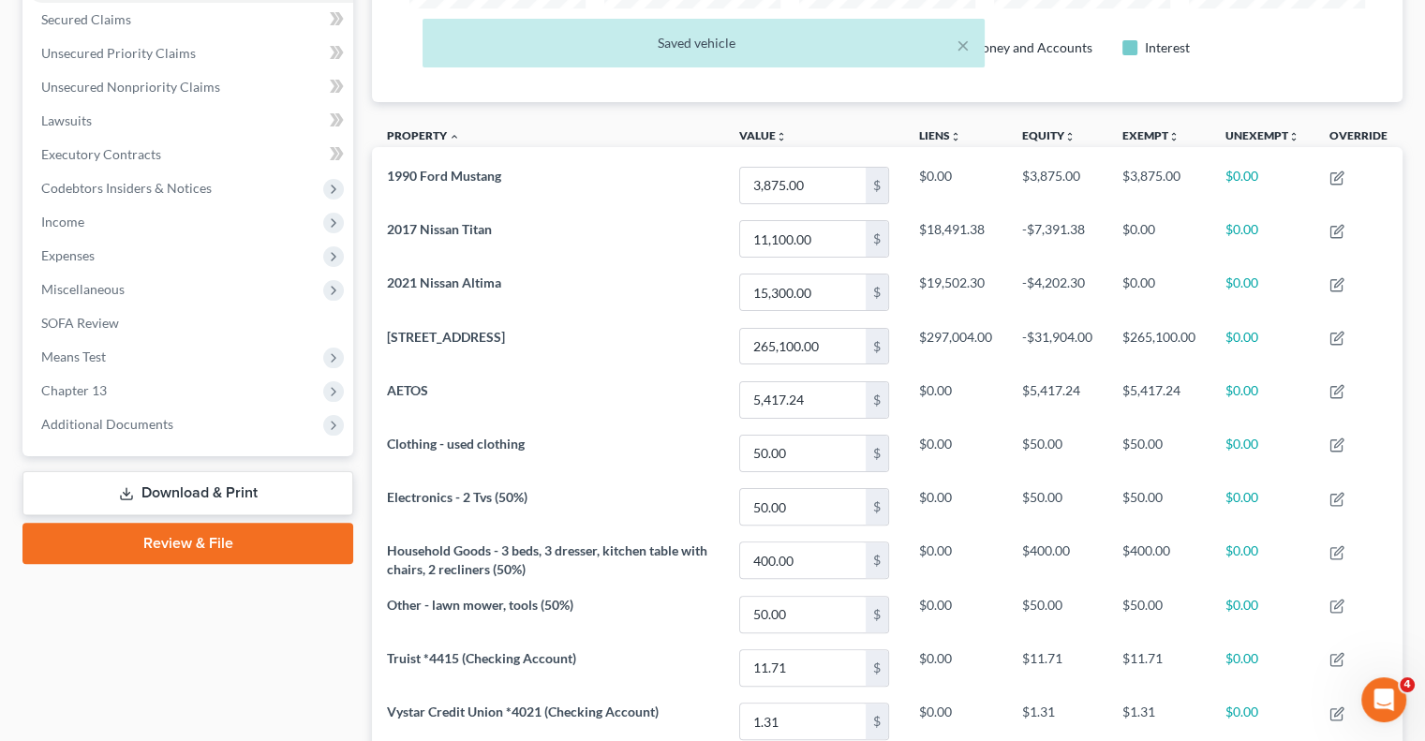
scroll to position [165, 0]
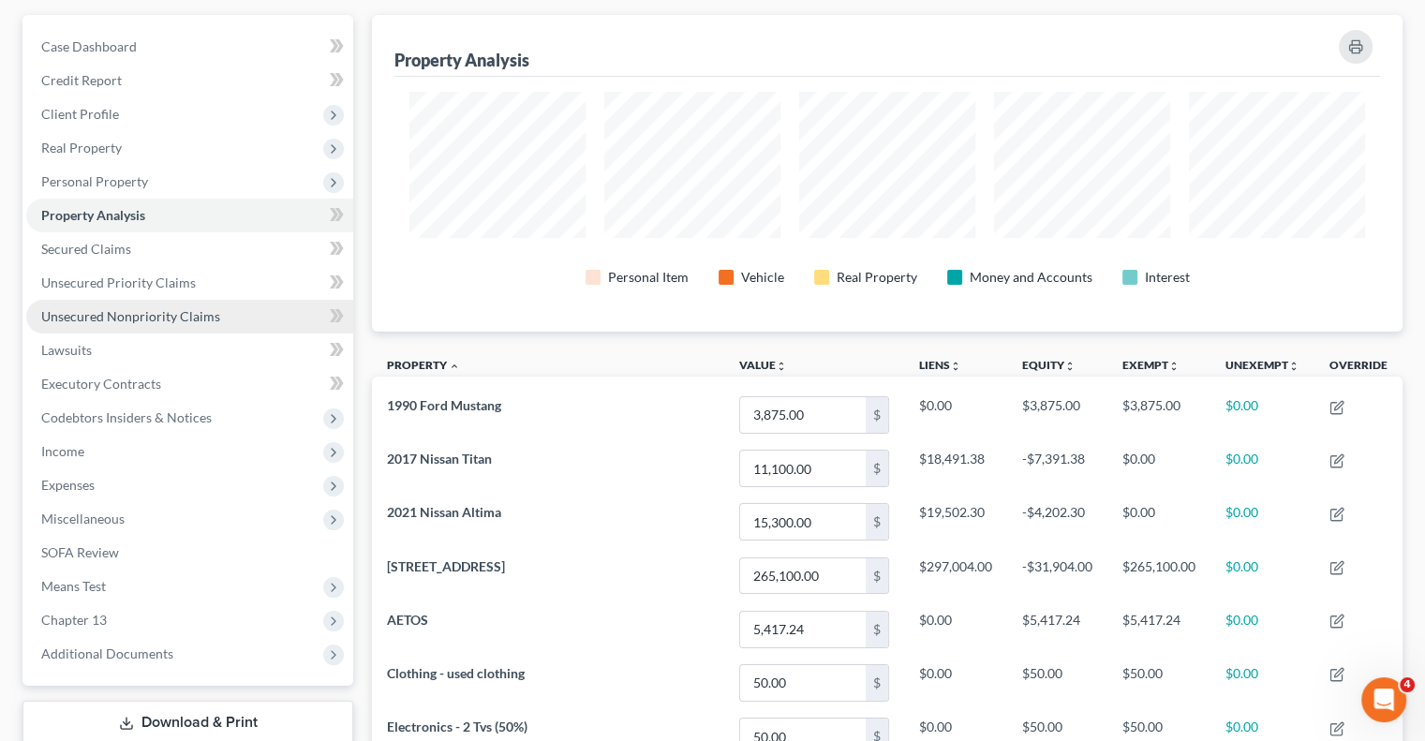
click at [150, 308] on span "Unsecured Nonpriority Claims" at bounding box center [130, 316] width 179 height 16
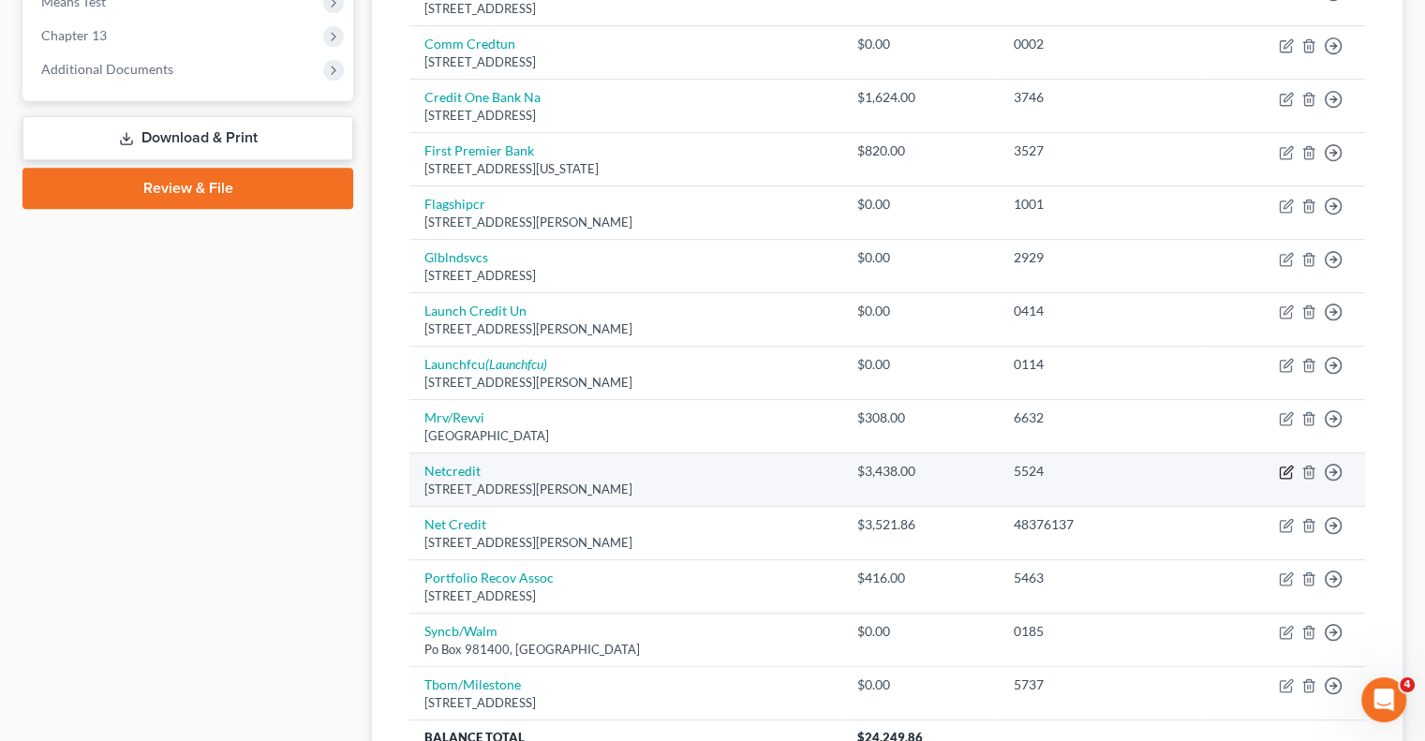
click at [1282, 471] on icon "button" at bounding box center [1286, 472] width 15 height 15
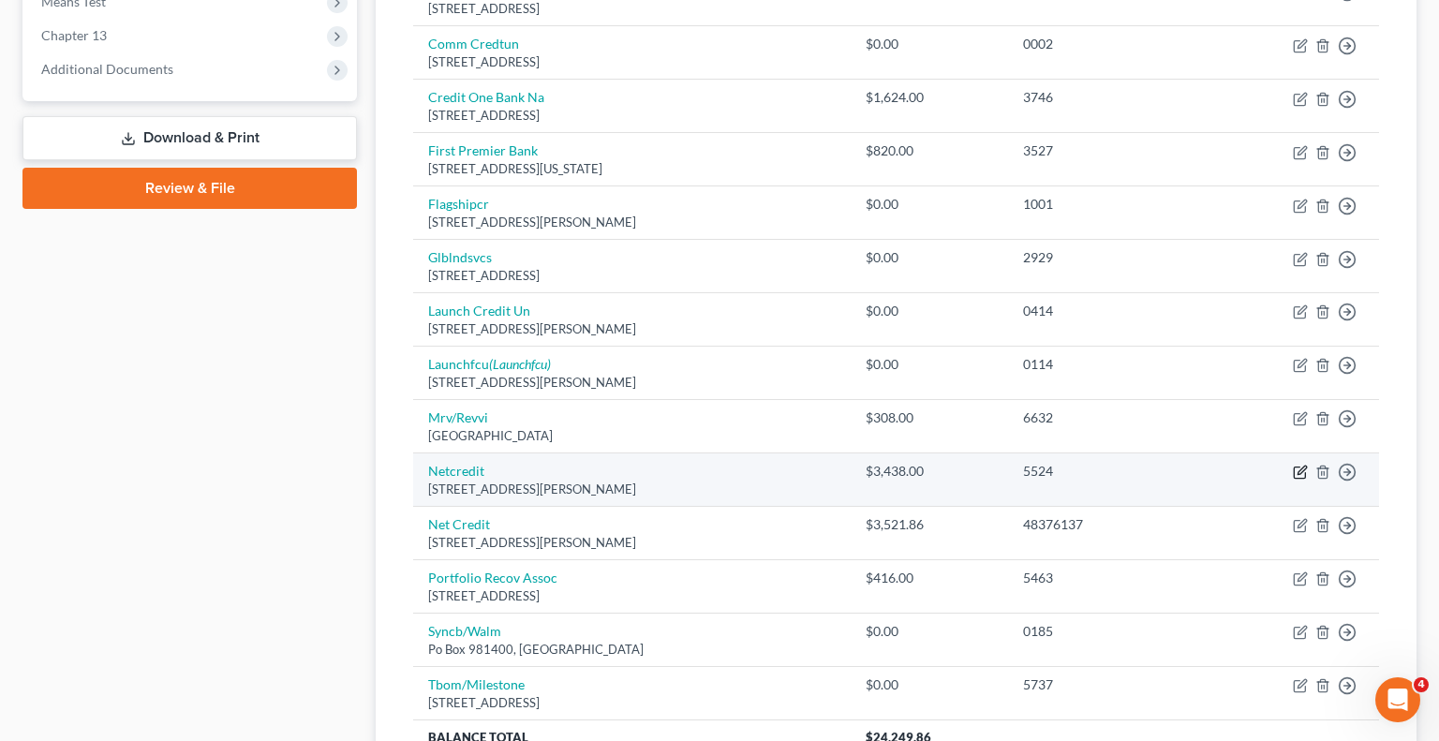
select select "14"
select select "0"
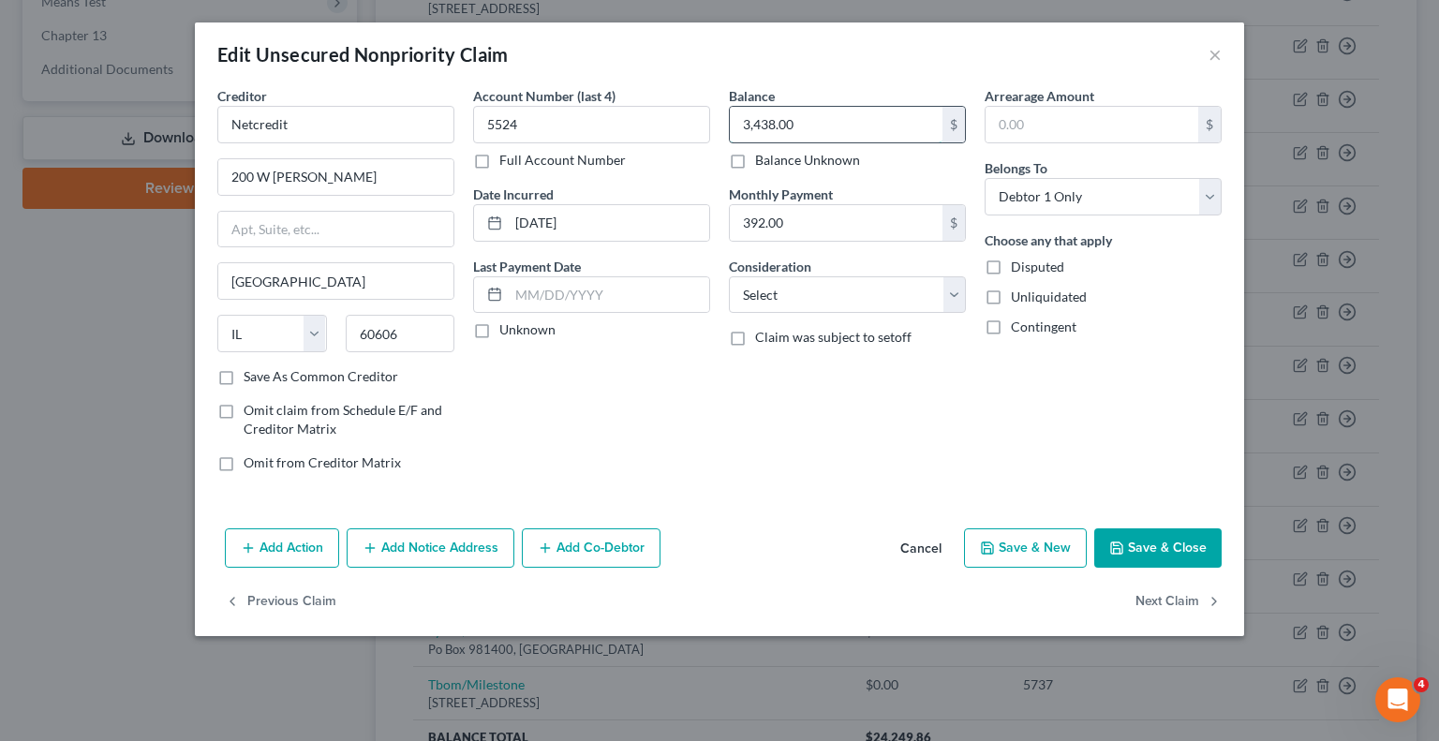
click at [829, 119] on input "3,438.00" at bounding box center [836, 125] width 213 height 36
type input "4,275.27"
click at [413, 535] on button "Add Notice Address" at bounding box center [431, 547] width 168 height 39
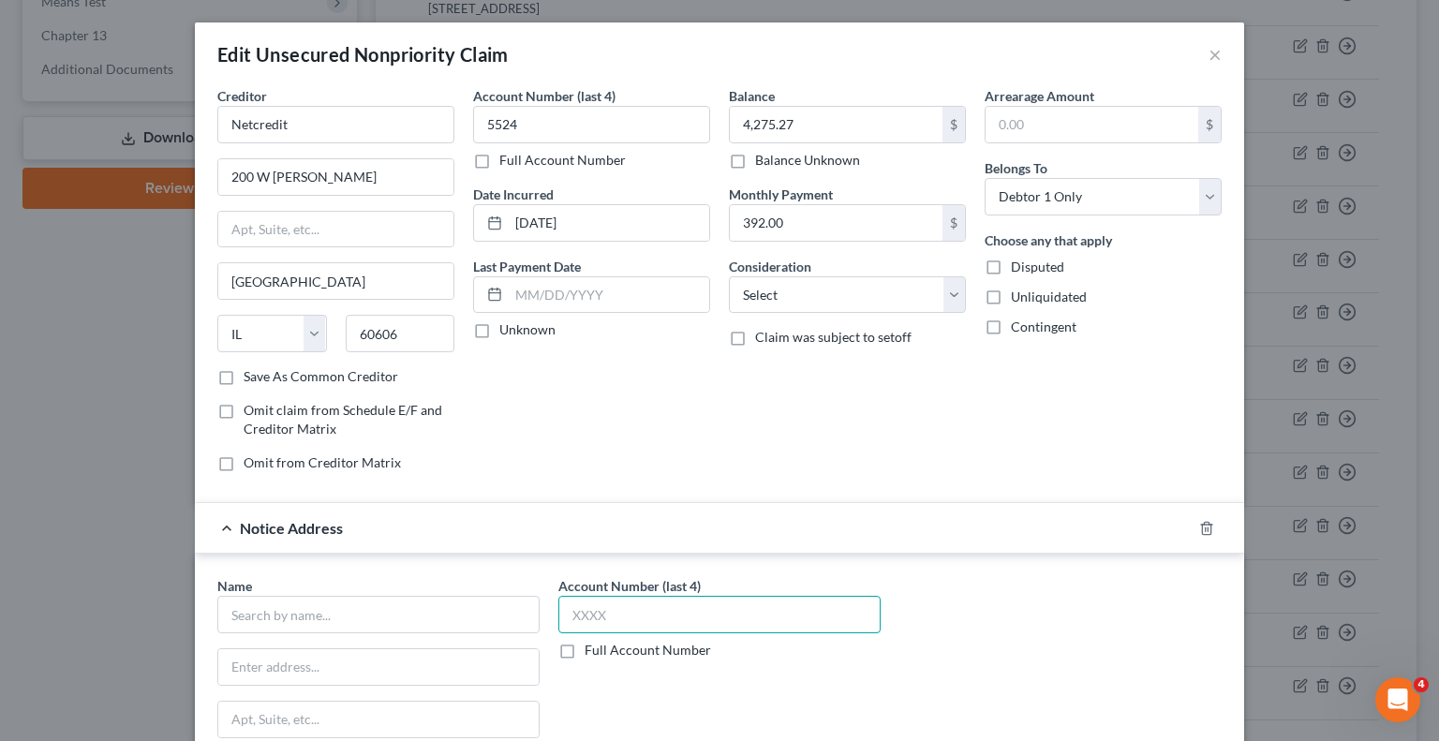
drag, startPoint x: 657, startPoint y: 614, endPoint x: 656, endPoint y: 546, distance: 67.5
click at [656, 546] on div "Notice Address Name * State [US_STATE] AK AR AZ CA CO CT DE DC [GEOGRAPHIC_DATA…" at bounding box center [719, 704] width 1049 height 404
type input "5524"
click at [356, 618] on input "text" at bounding box center [378, 614] width 322 height 37
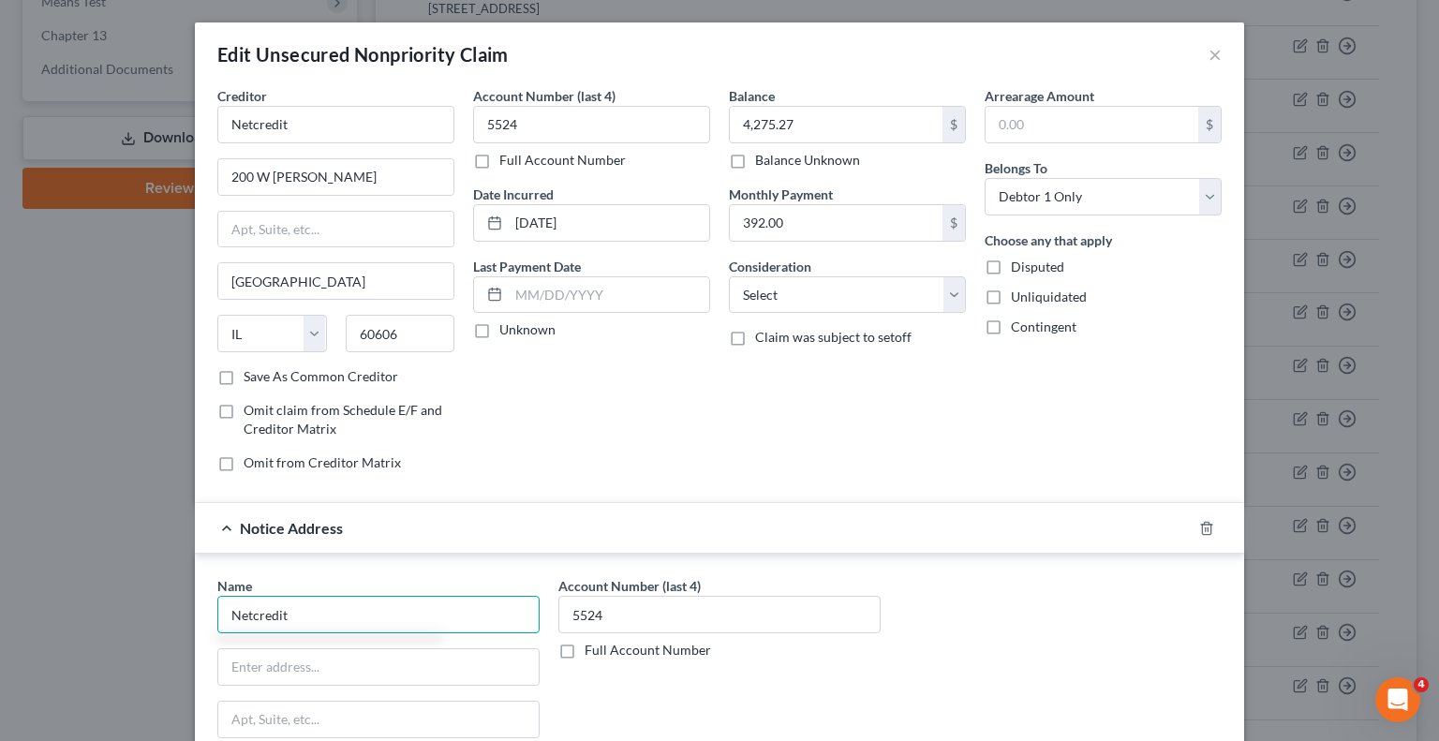
type input "Netcredit"
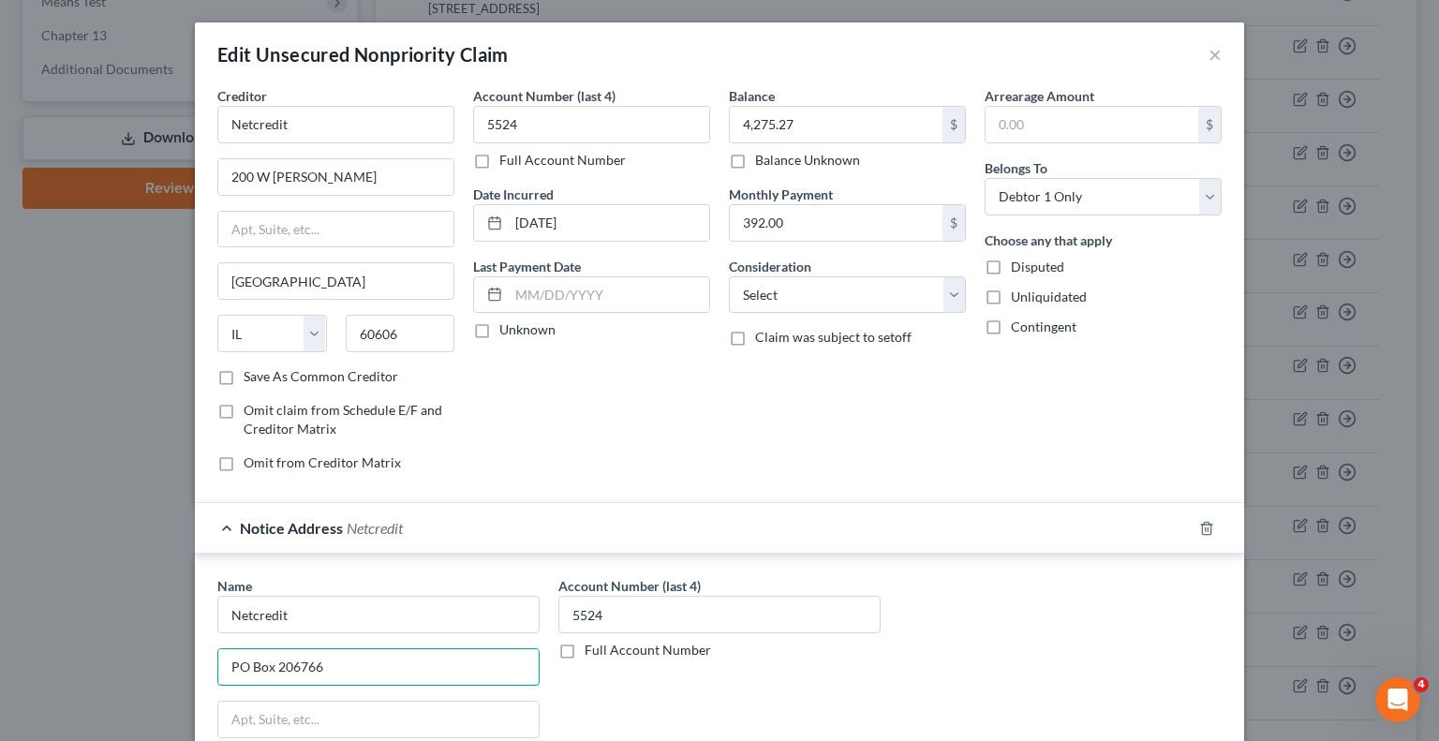
type input "PO Box 206766"
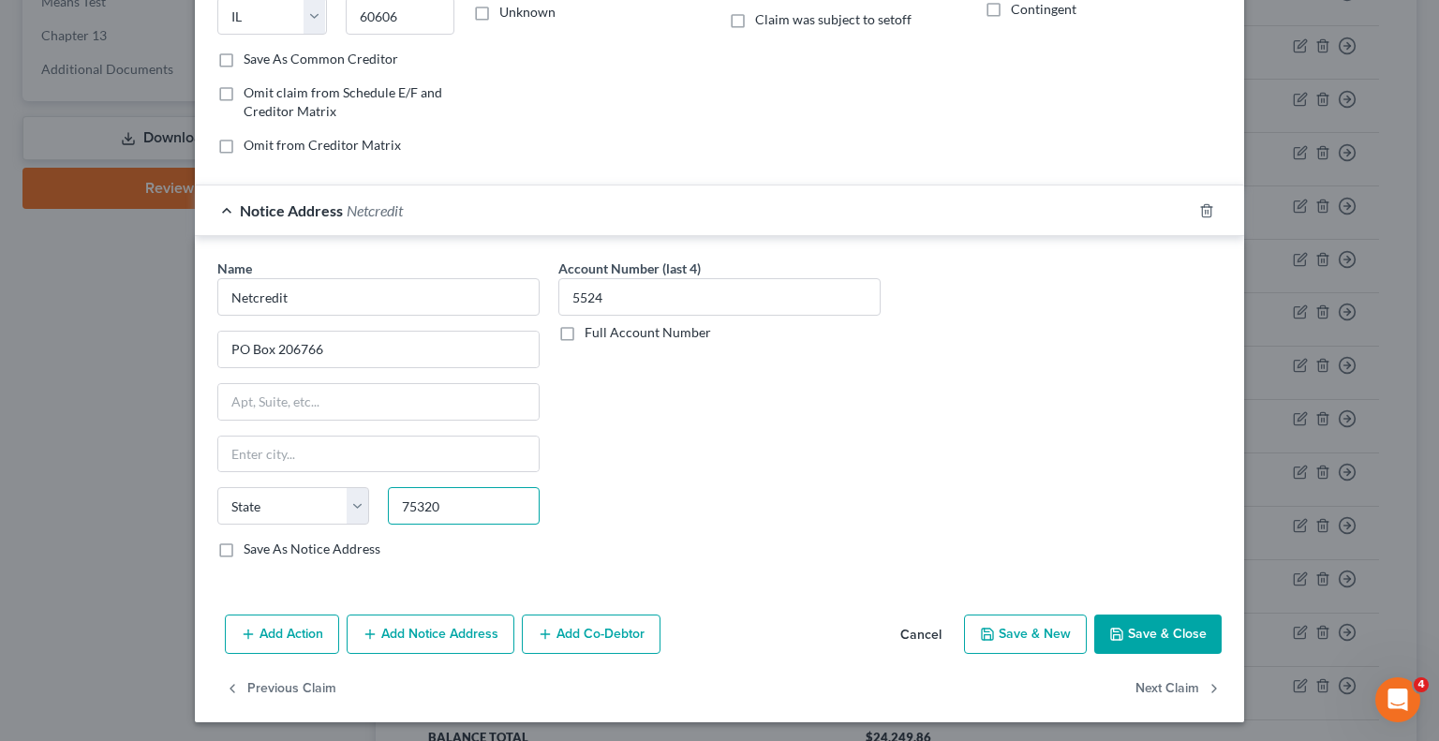
type input "75320"
type input "[GEOGRAPHIC_DATA]"
select select "45"
click at [1128, 625] on button "Save & Close" at bounding box center [1157, 634] width 127 height 39
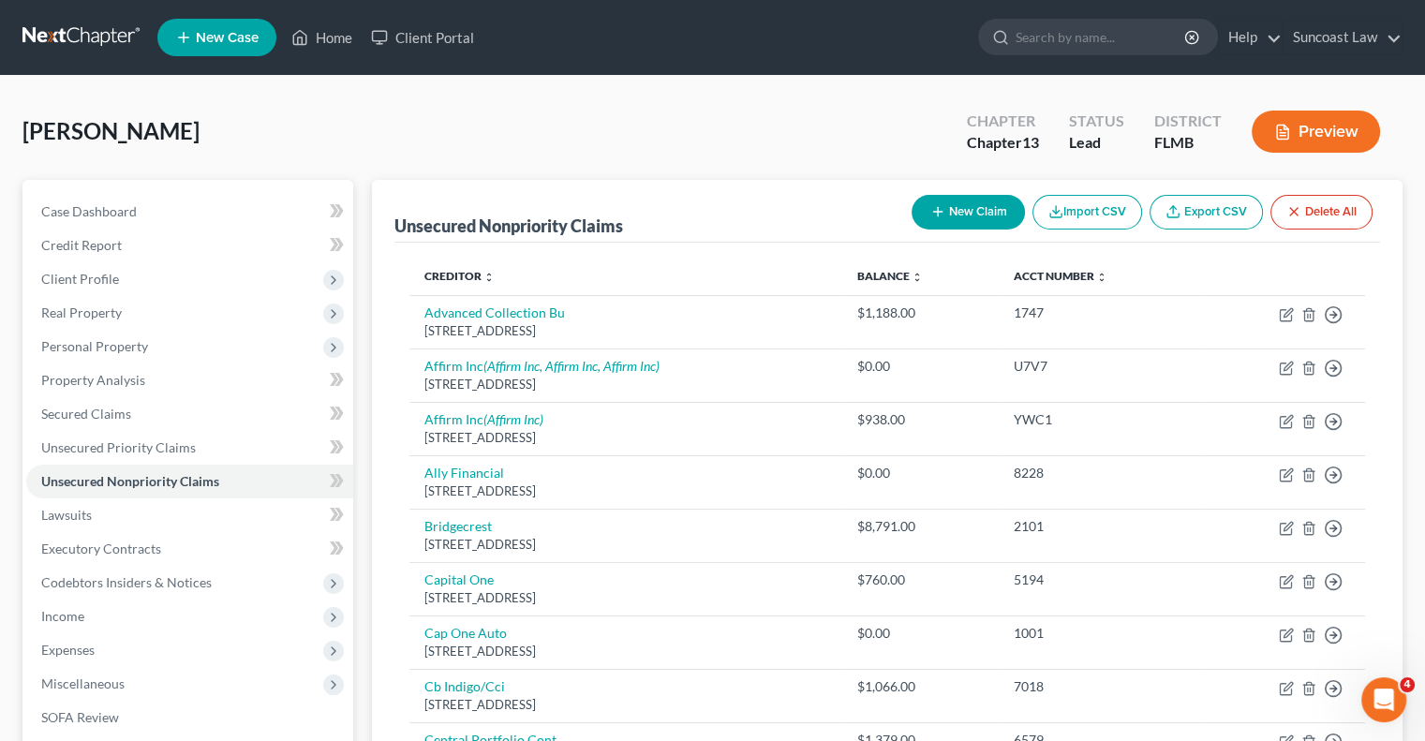
click at [952, 231] on div "New Claim Import CSV Export CSV Delete All" at bounding box center [1142, 212] width 476 height 50
click at [953, 216] on button "New Claim" at bounding box center [968, 212] width 113 height 35
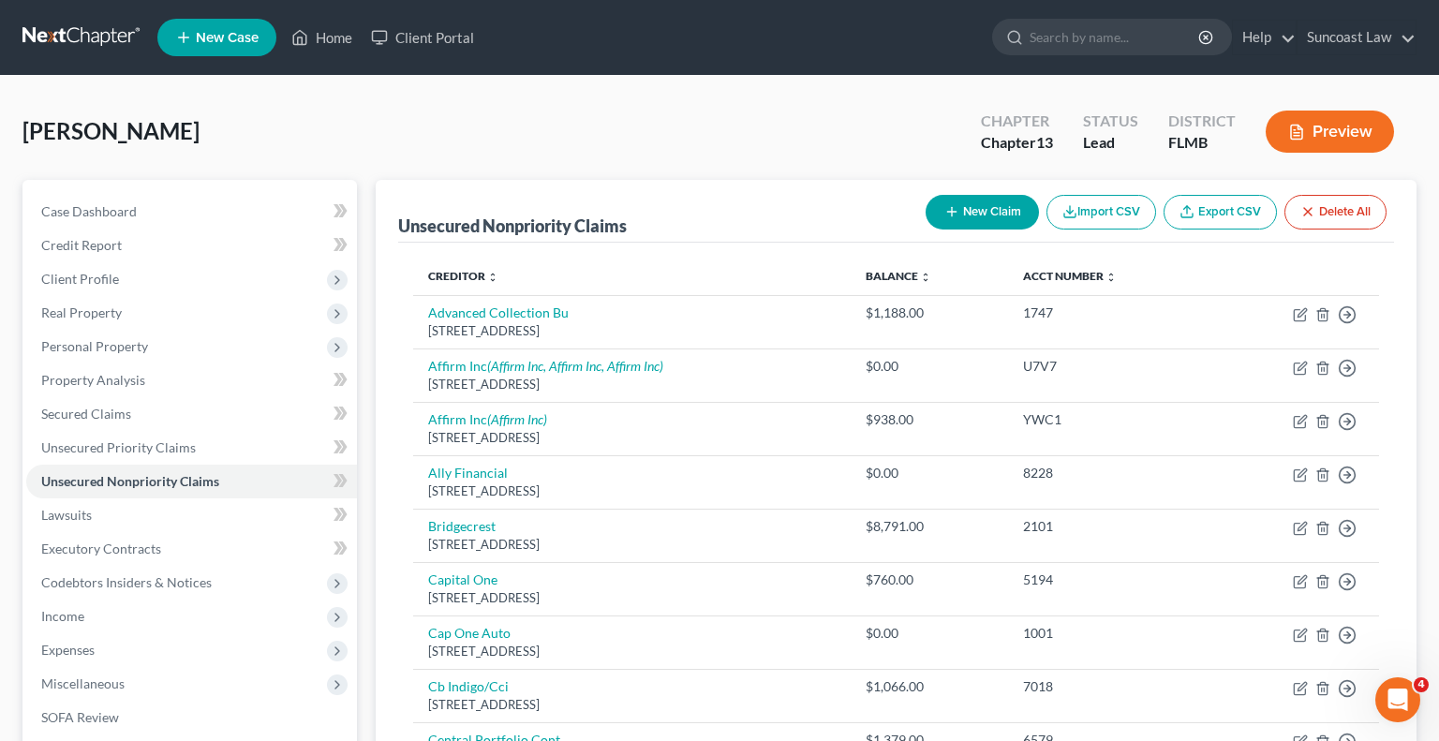
select select "0"
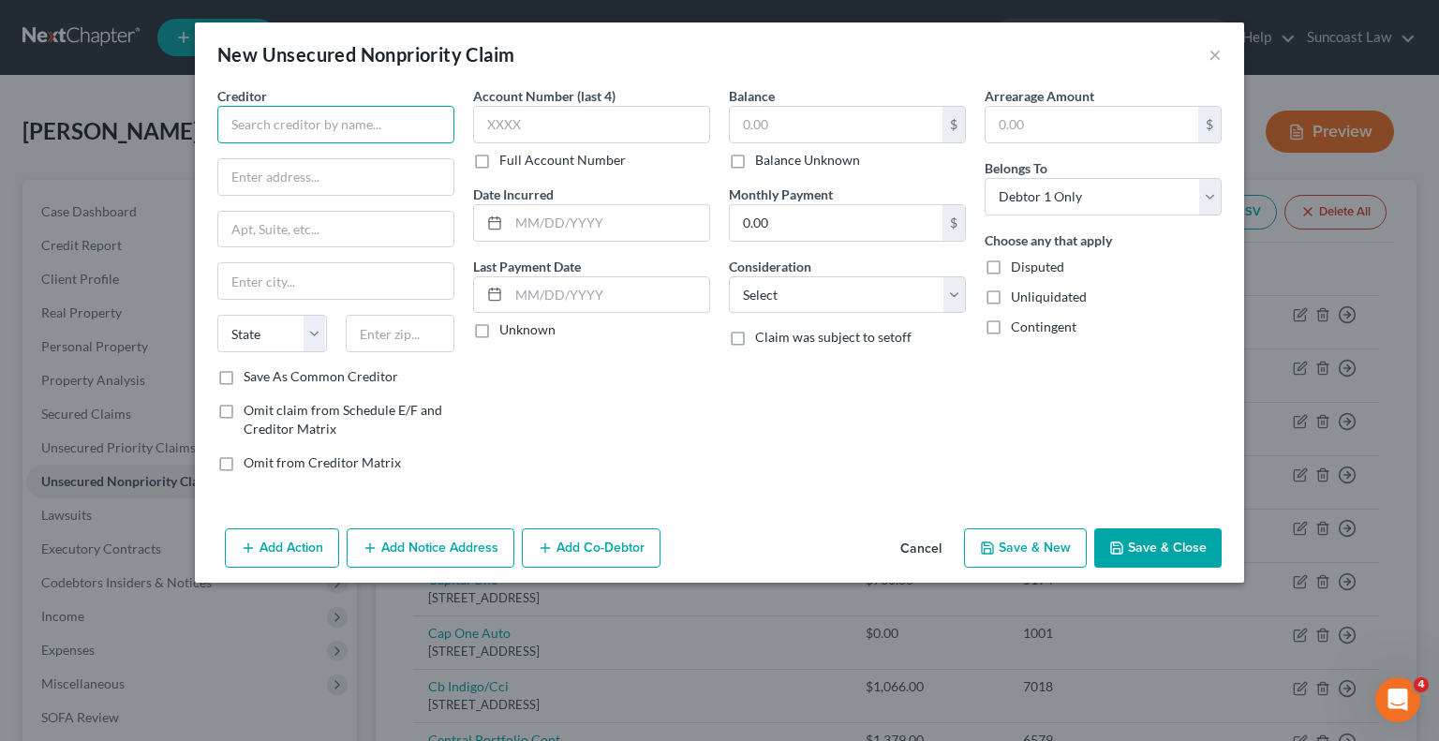
click at [357, 112] on input "text" at bounding box center [335, 124] width 237 height 37
type input "InDebted"
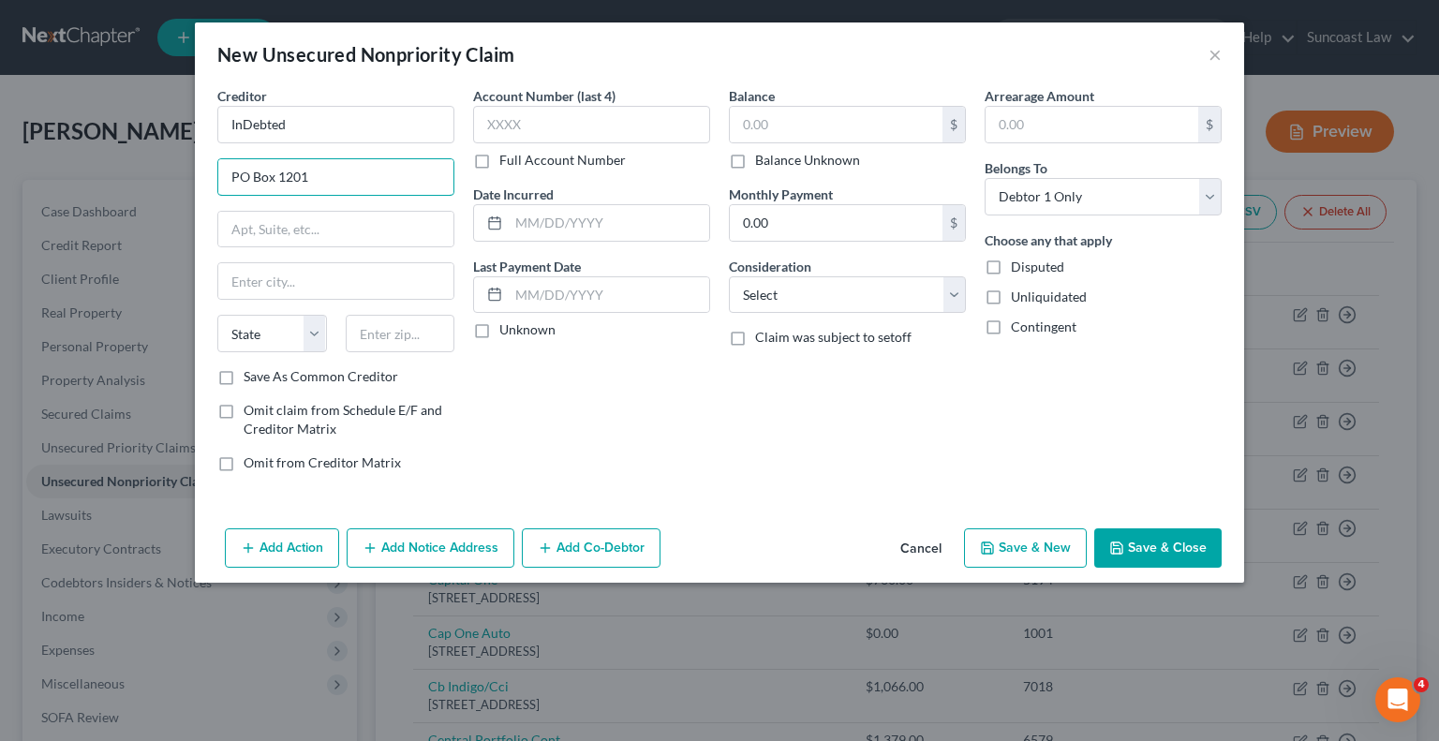
type input "PO Box 1201"
type input "63640"
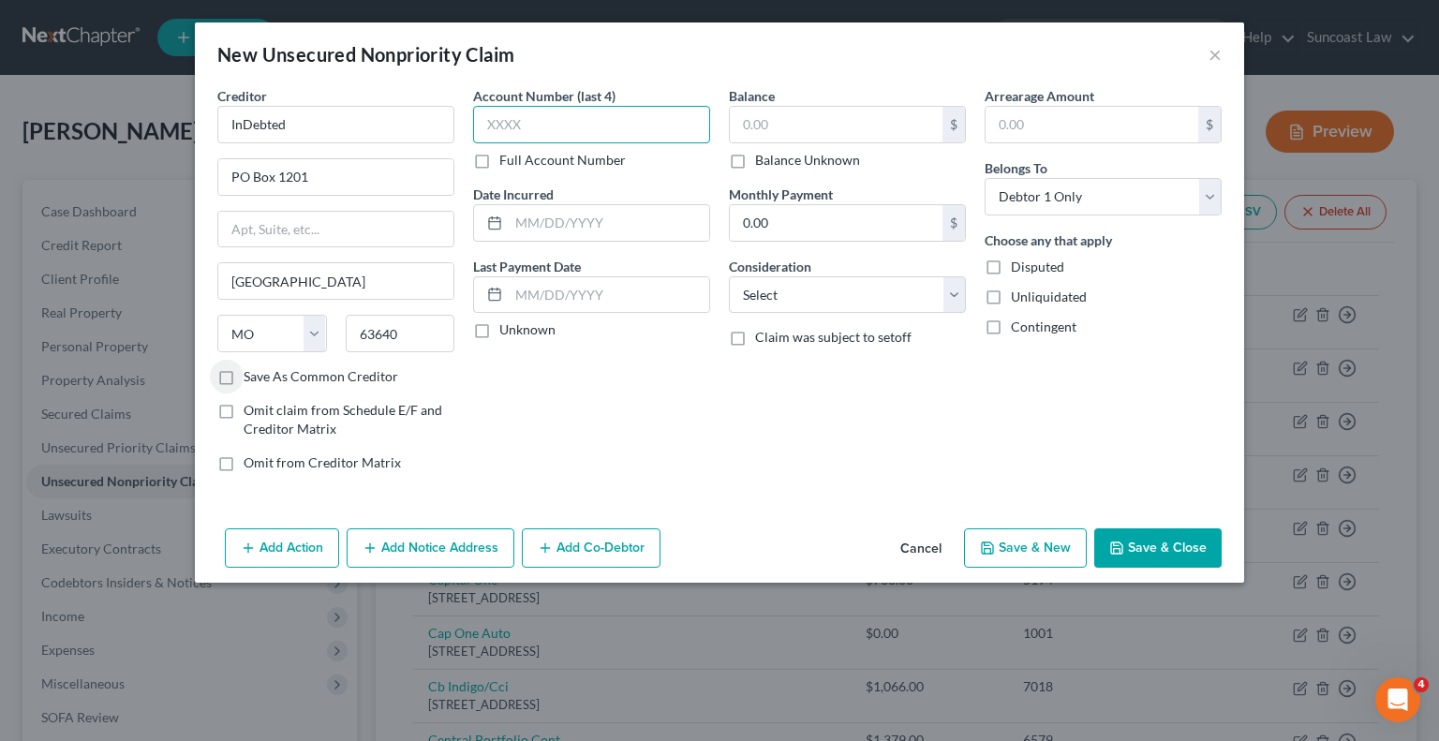
click at [554, 117] on input "text" at bounding box center [591, 124] width 237 height 37
click at [880, 134] on input "text" at bounding box center [836, 125] width 213 height 36
click at [1156, 545] on button "Save & Close" at bounding box center [1157, 547] width 127 height 39
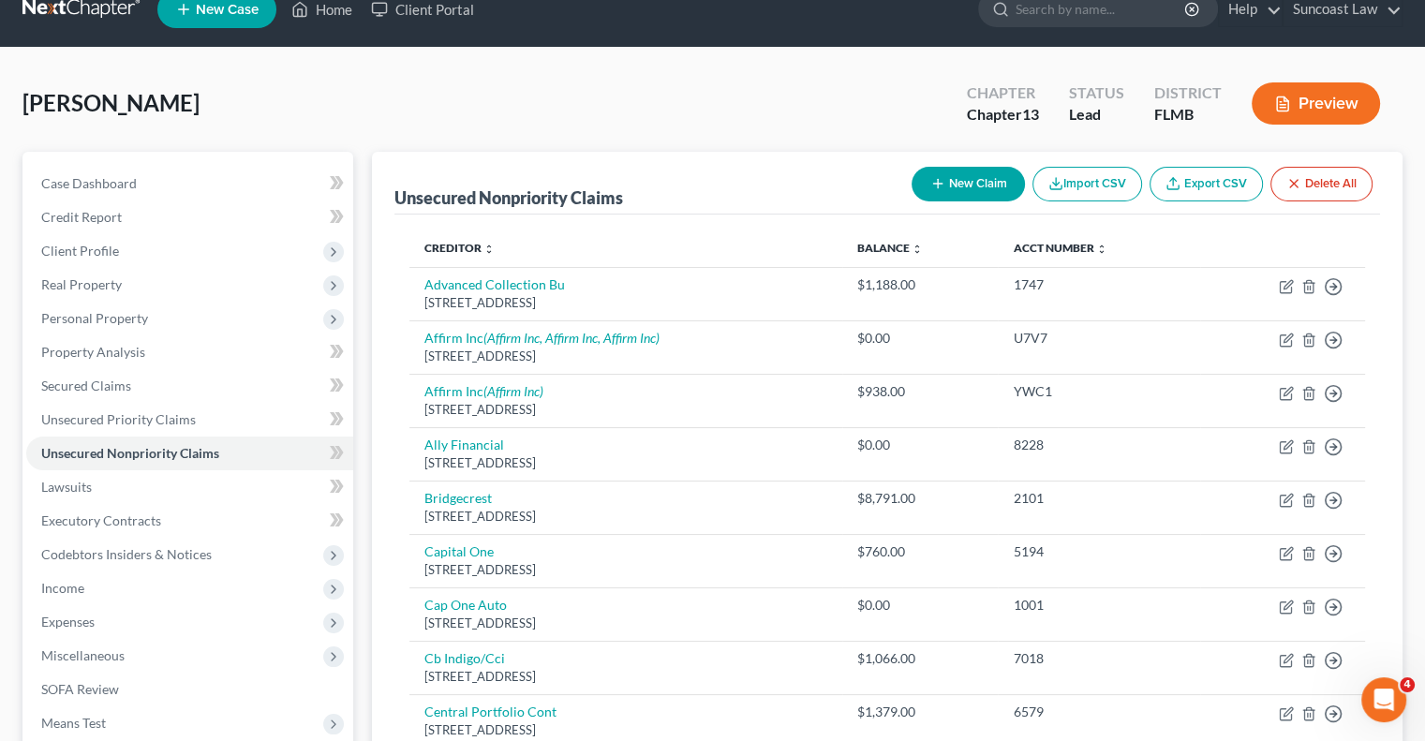
scroll to position [0, 0]
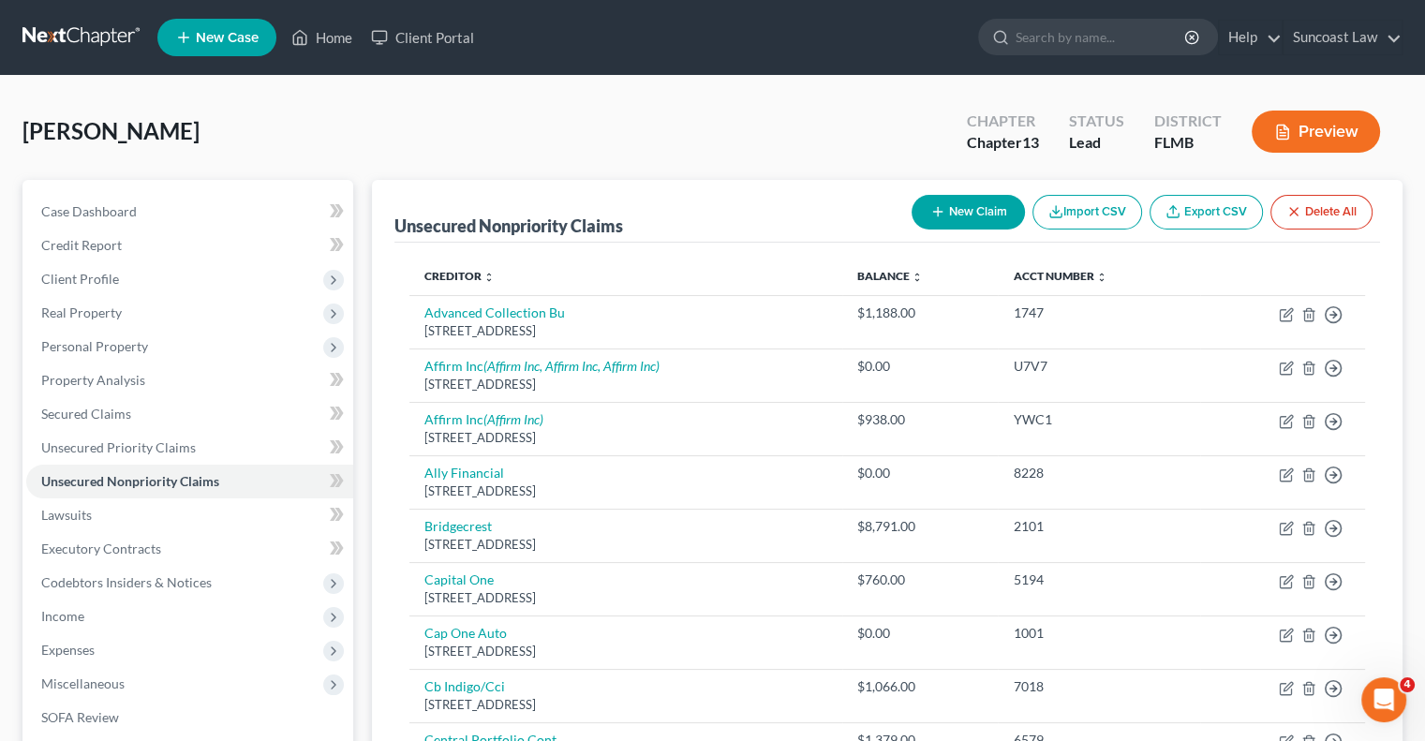
click at [978, 212] on button "New Claim" at bounding box center [968, 212] width 113 height 35
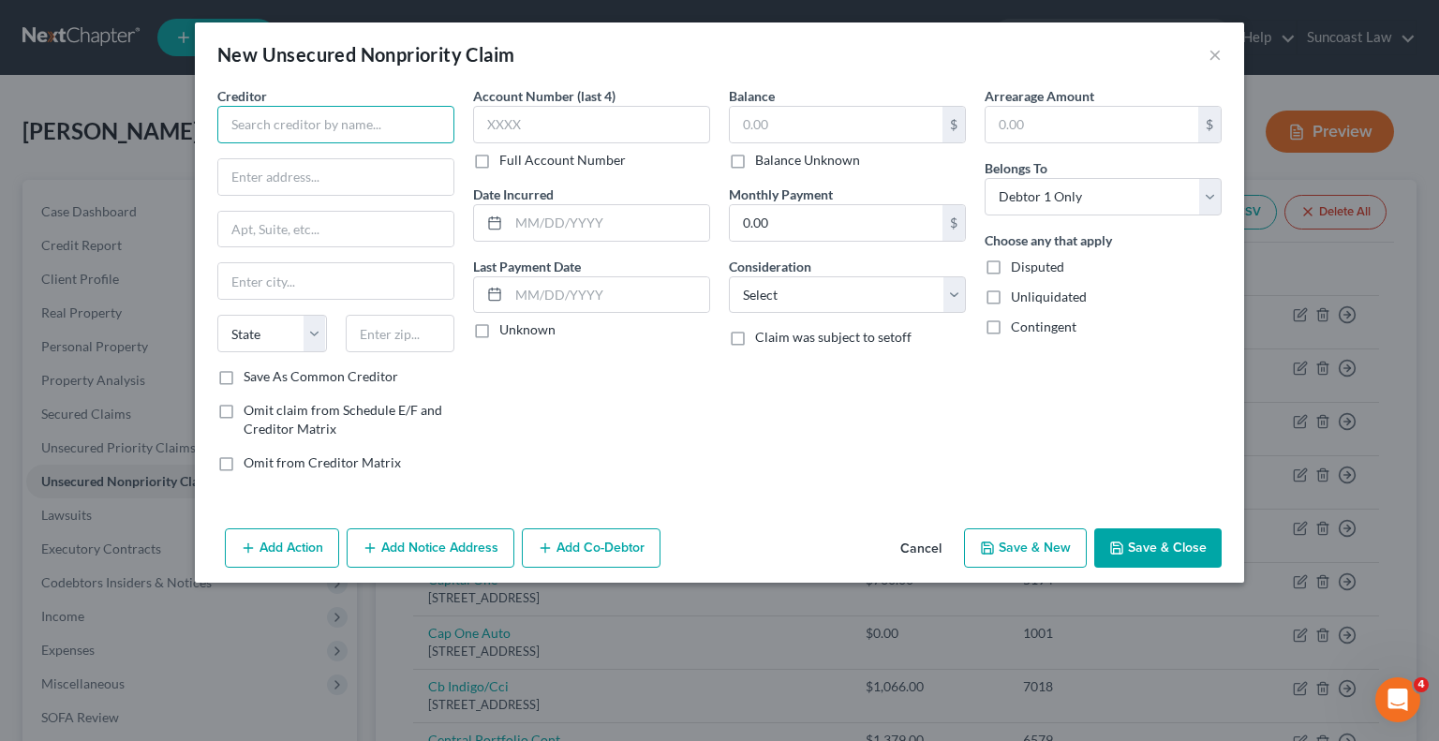
click at [373, 131] on input "text" at bounding box center [335, 124] width 237 height 37
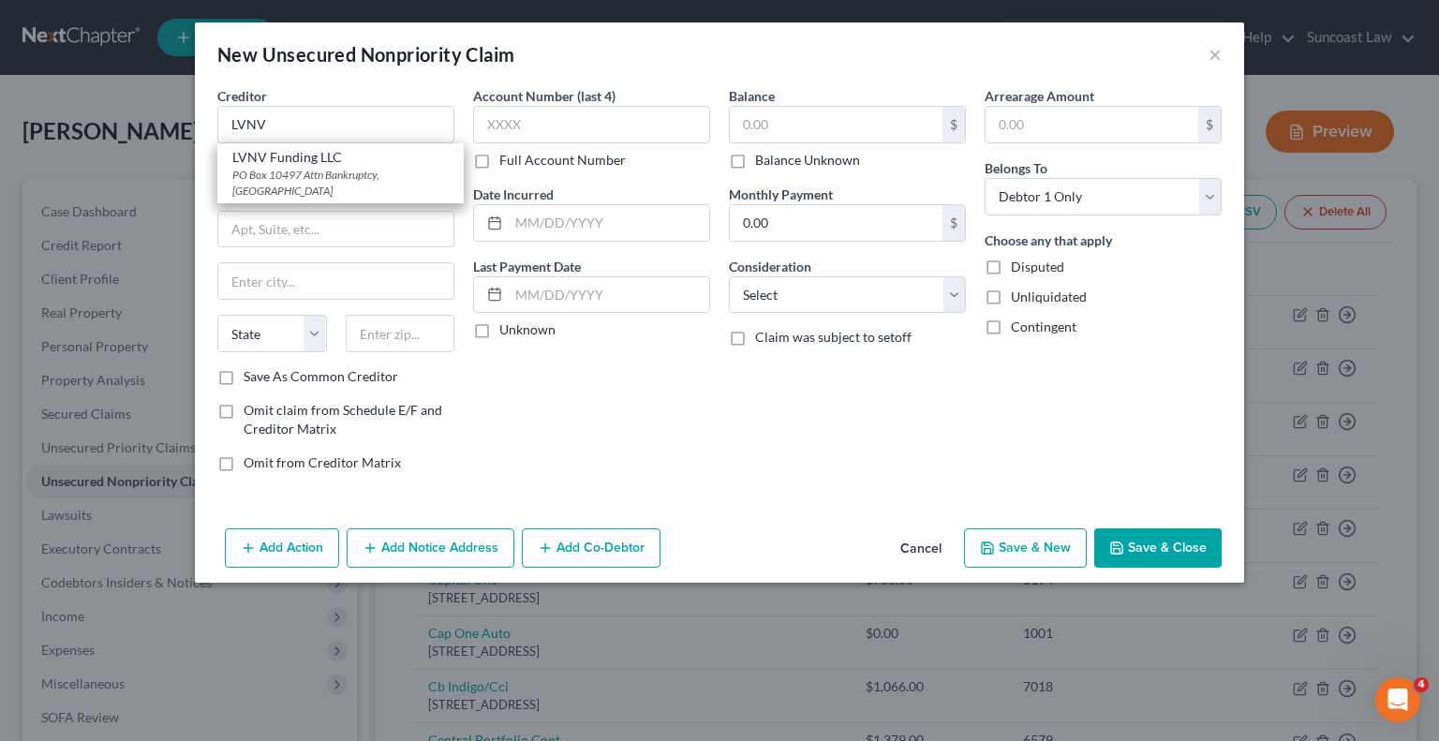
click at [328, 170] on div "PO Box 10497 Attn Bankruptcy, [GEOGRAPHIC_DATA]" at bounding box center [340, 183] width 216 height 32
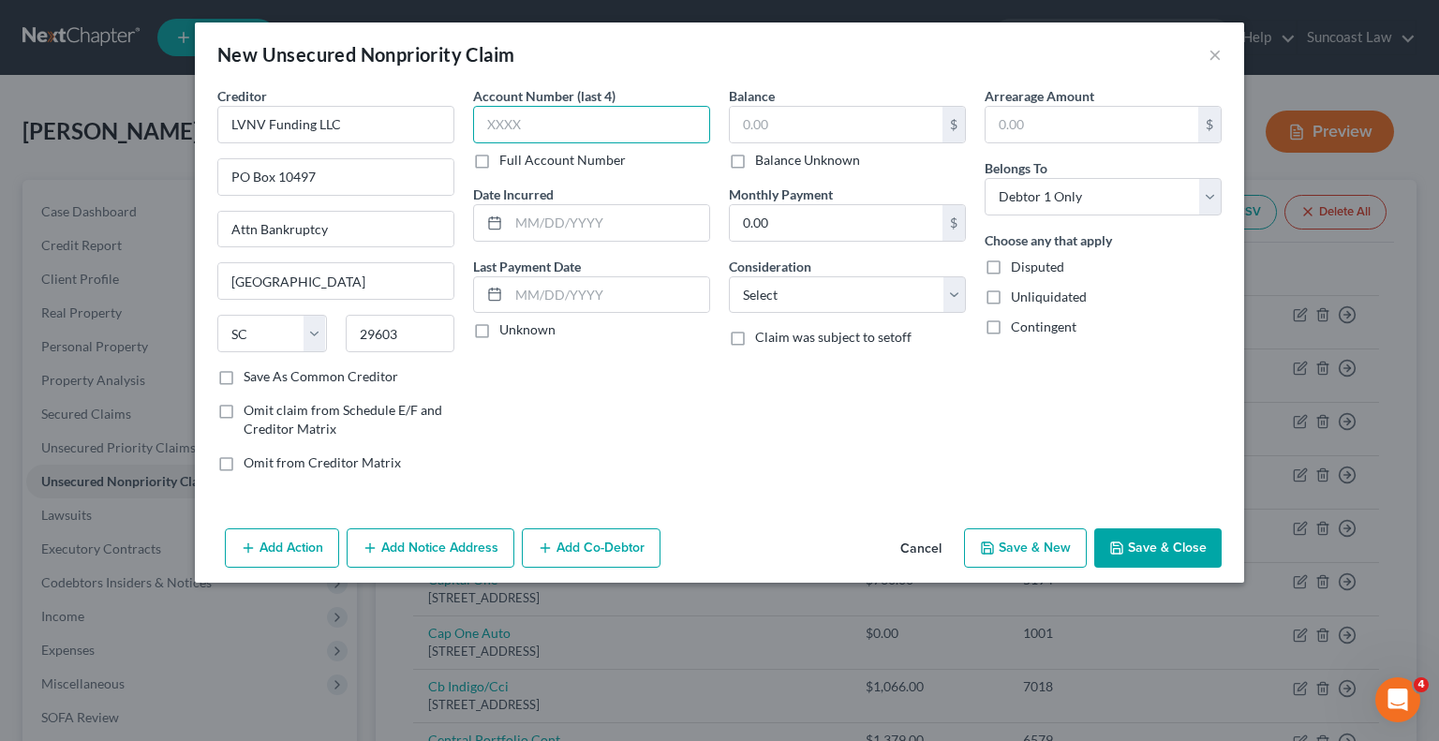
click at [570, 125] on input "text" at bounding box center [591, 124] width 237 height 37
click at [870, 129] on input "text" at bounding box center [836, 125] width 213 height 36
click at [1132, 550] on button "Save & Close" at bounding box center [1157, 547] width 127 height 39
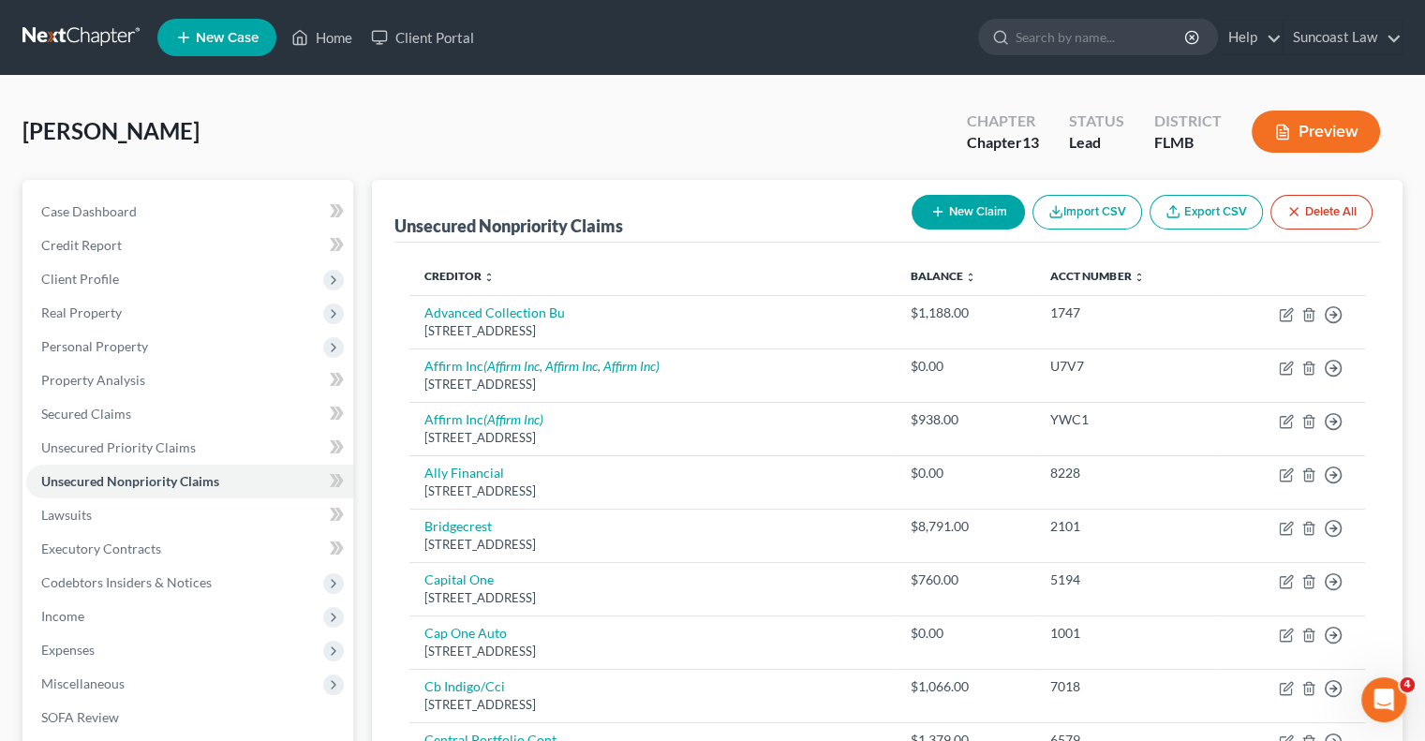
click at [975, 223] on button "New Claim" at bounding box center [968, 212] width 113 height 35
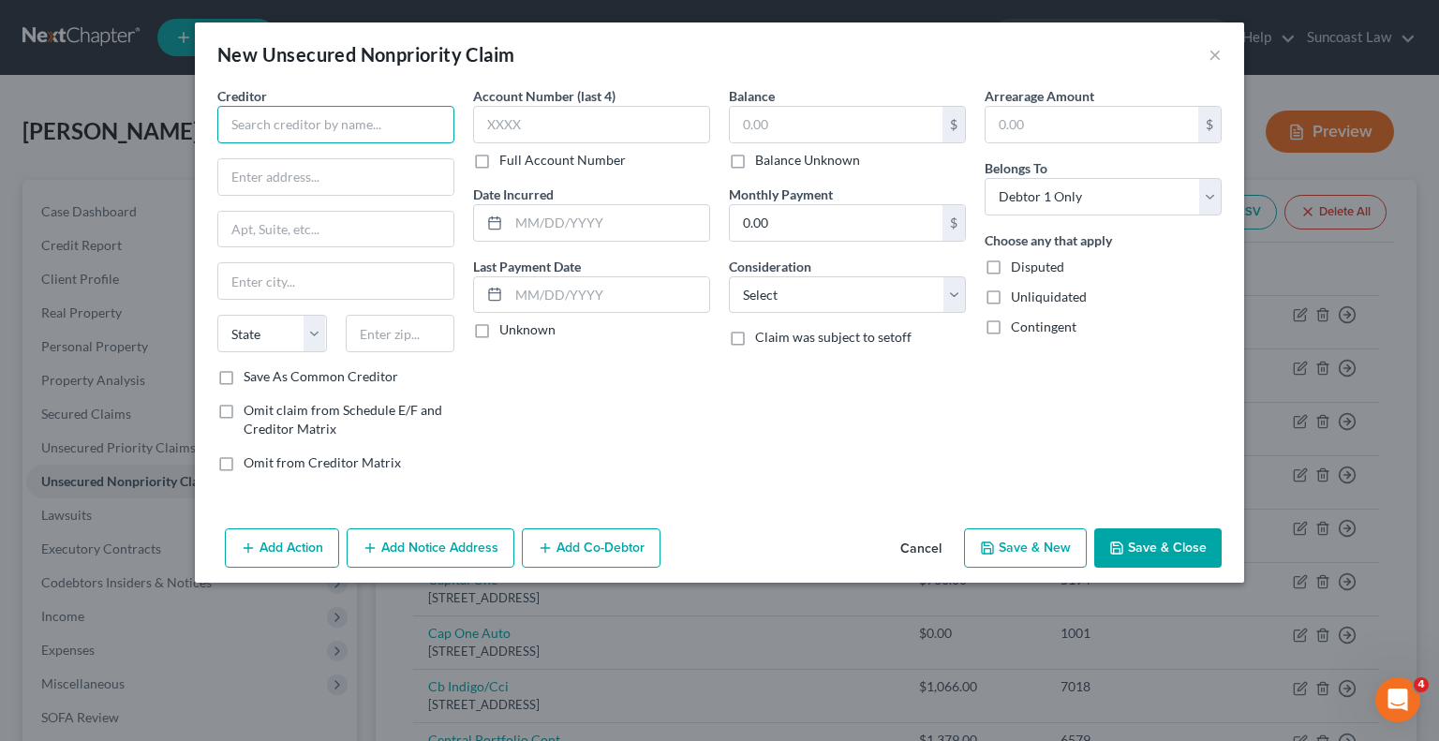
click at [350, 126] on input "text" at bounding box center [335, 124] width 237 height 37
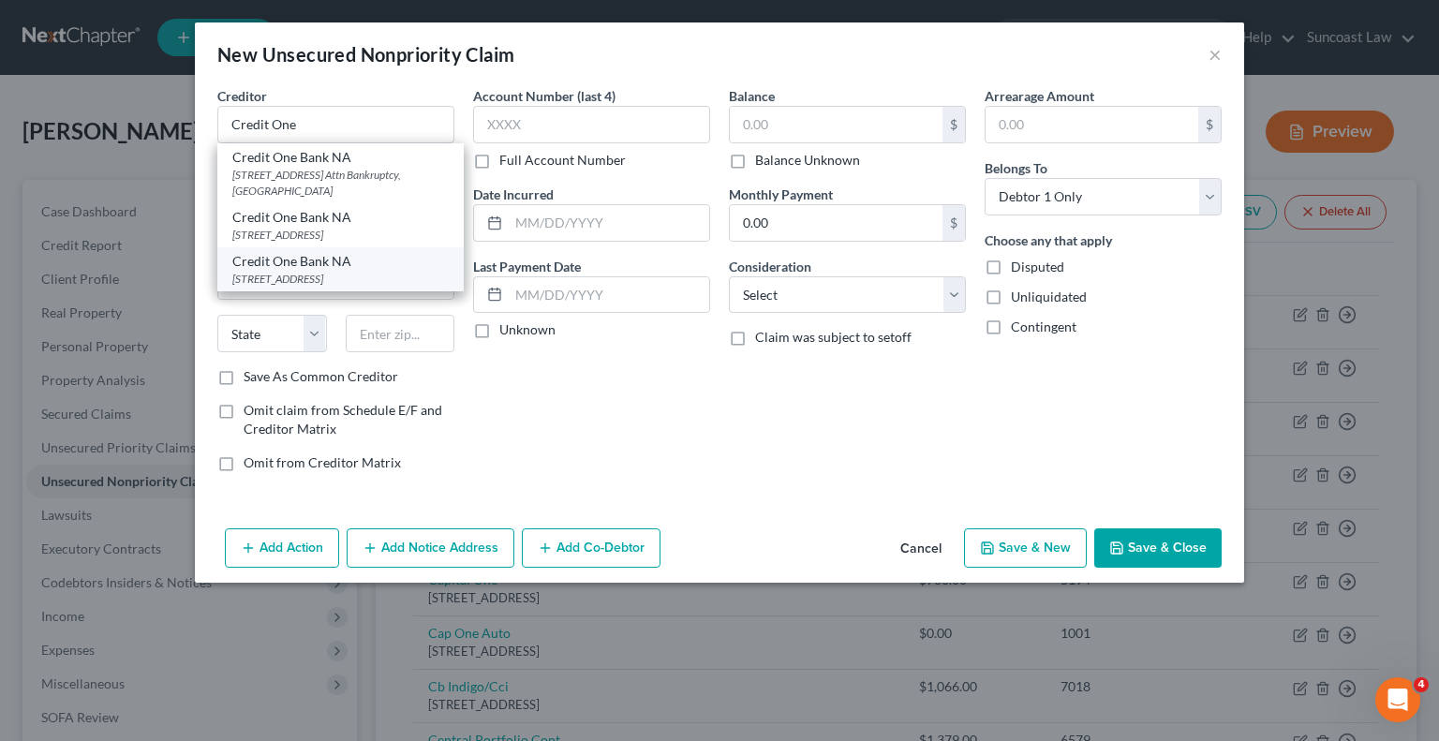
click at [336, 271] on div "Credit One Bank NA" at bounding box center [340, 261] width 216 height 19
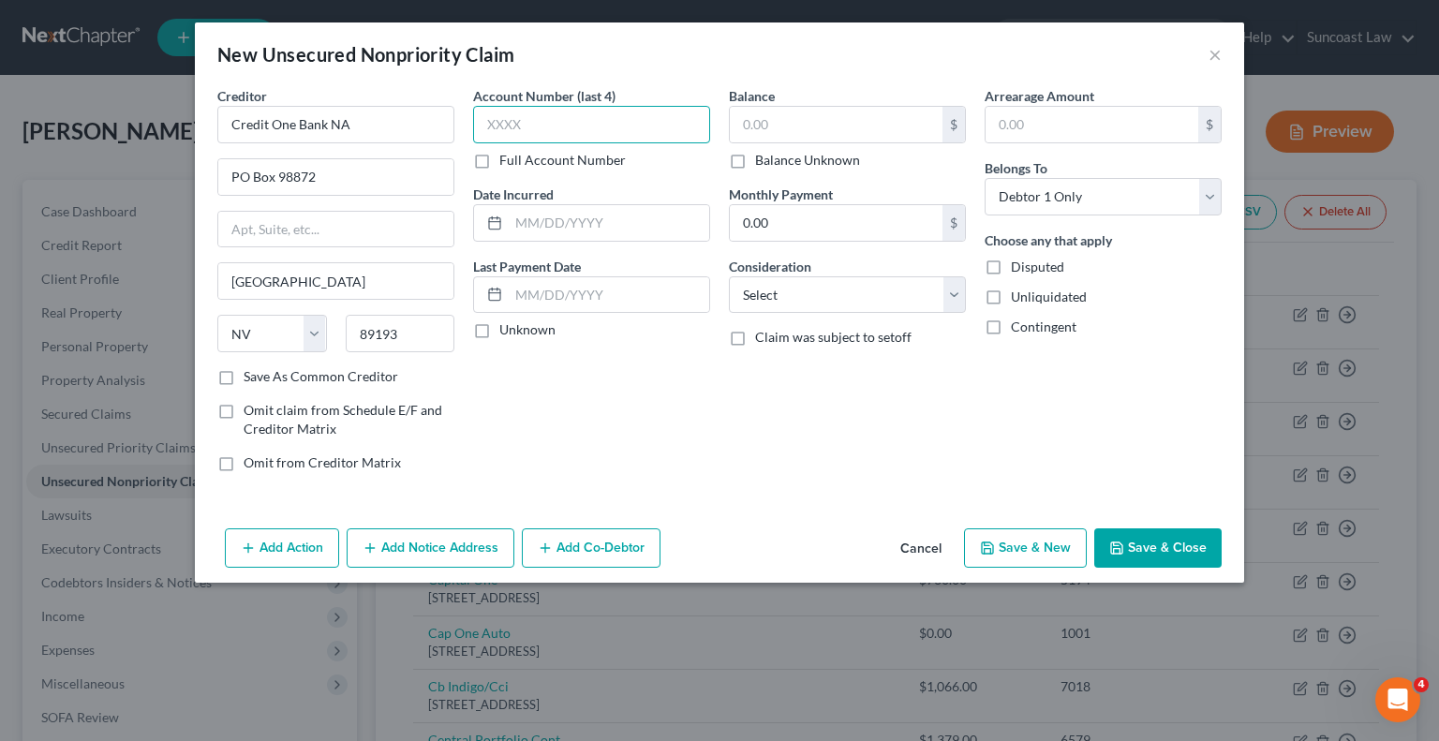
click at [553, 128] on input "text" at bounding box center [591, 124] width 237 height 37
click at [755, 156] on label "Balance Unknown" at bounding box center [807, 160] width 105 height 19
click at [763, 156] on input "Balance Unknown" at bounding box center [769, 157] width 12 height 12
click at [1175, 548] on button "Save & Close" at bounding box center [1157, 547] width 127 height 39
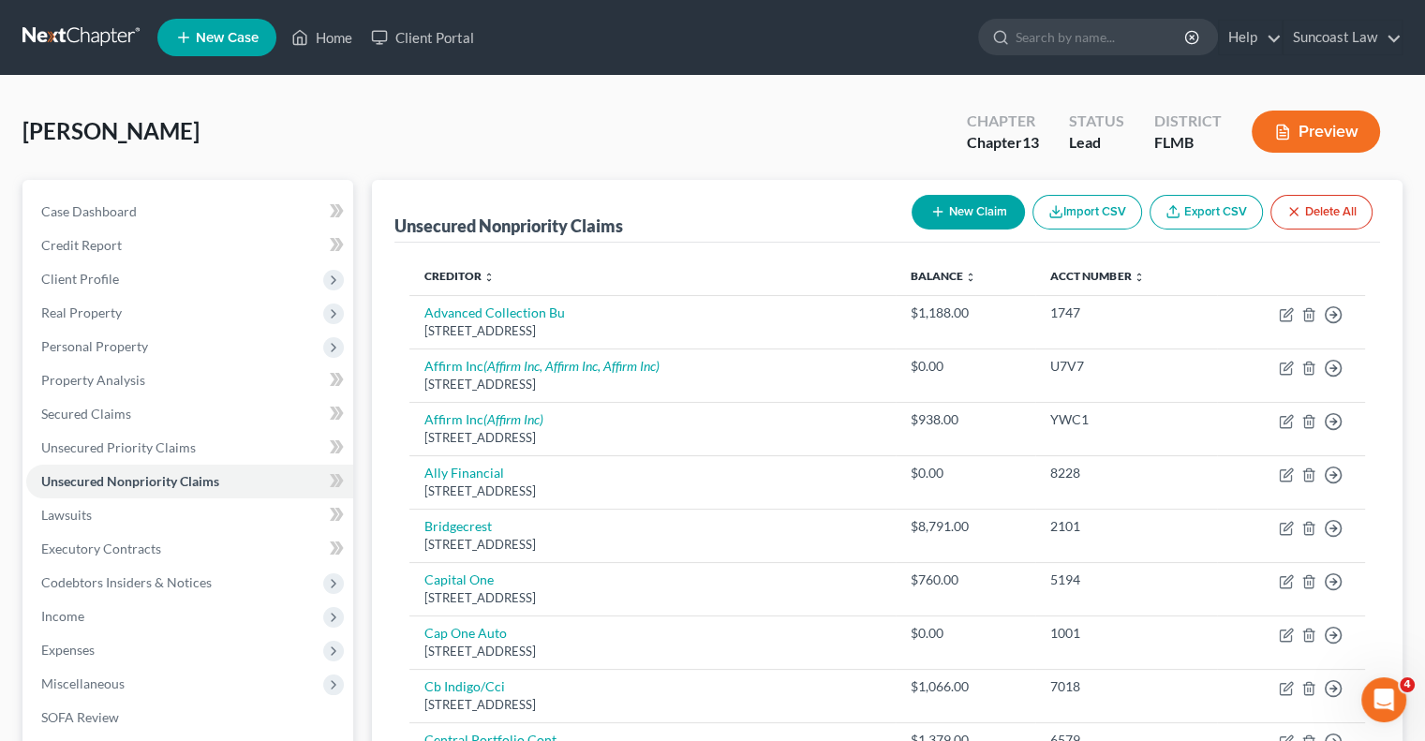
click at [957, 220] on button "New Claim" at bounding box center [968, 212] width 113 height 35
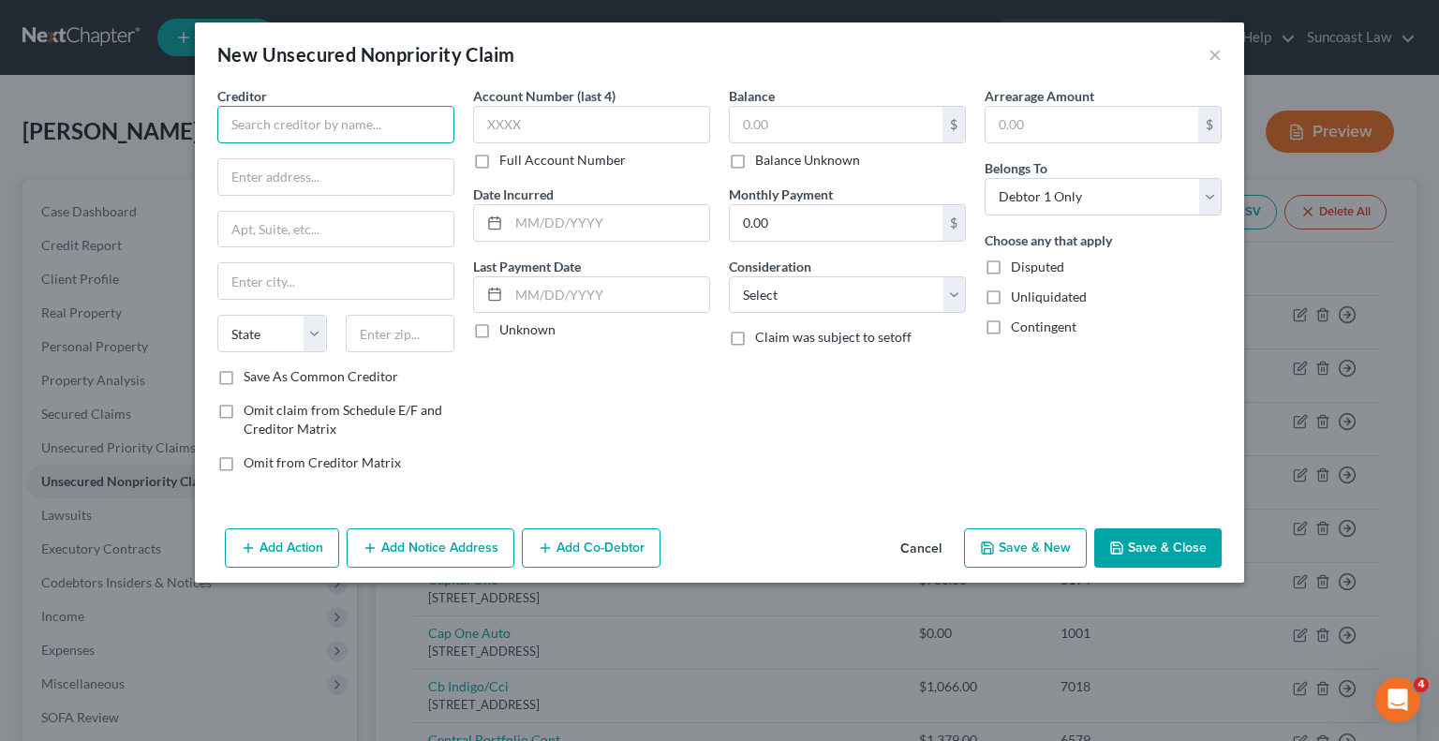
click at [381, 119] on input "text" at bounding box center [335, 124] width 237 height 37
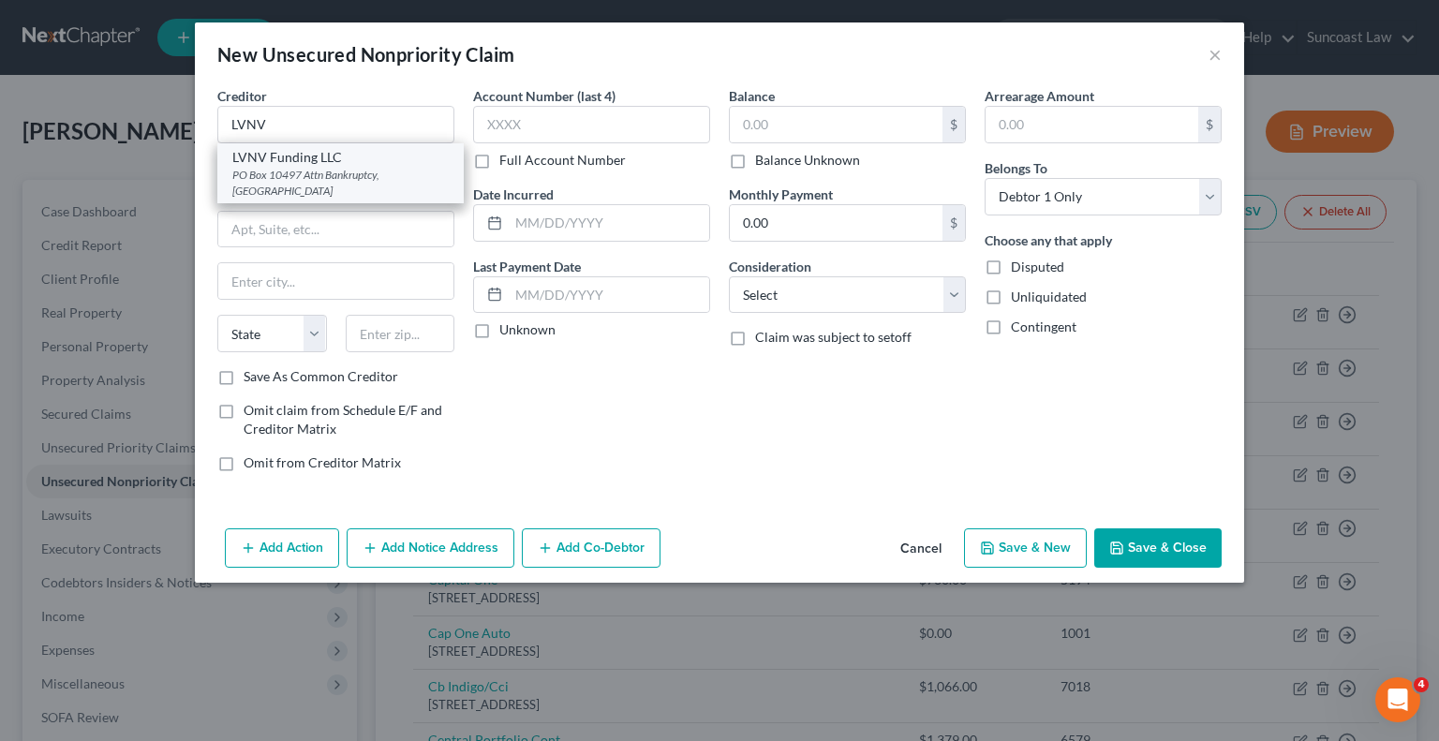
click at [311, 171] on div "PO Box 10497 Attn Bankruptcy, [GEOGRAPHIC_DATA]" at bounding box center [340, 183] width 216 height 32
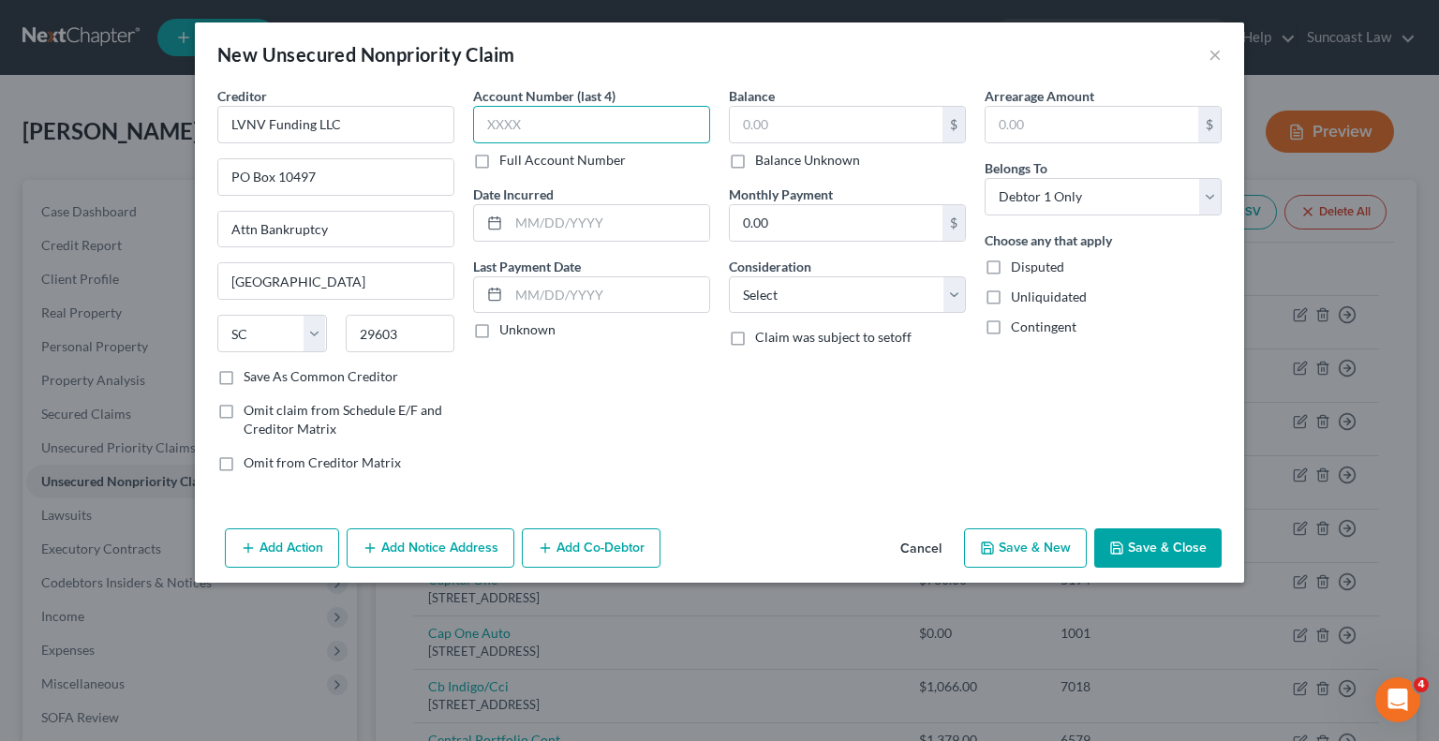
click at [579, 127] on input "text" at bounding box center [591, 124] width 237 height 37
click at [862, 118] on input "text" at bounding box center [836, 125] width 213 height 36
click at [1144, 545] on button "Save & Close" at bounding box center [1157, 547] width 127 height 39
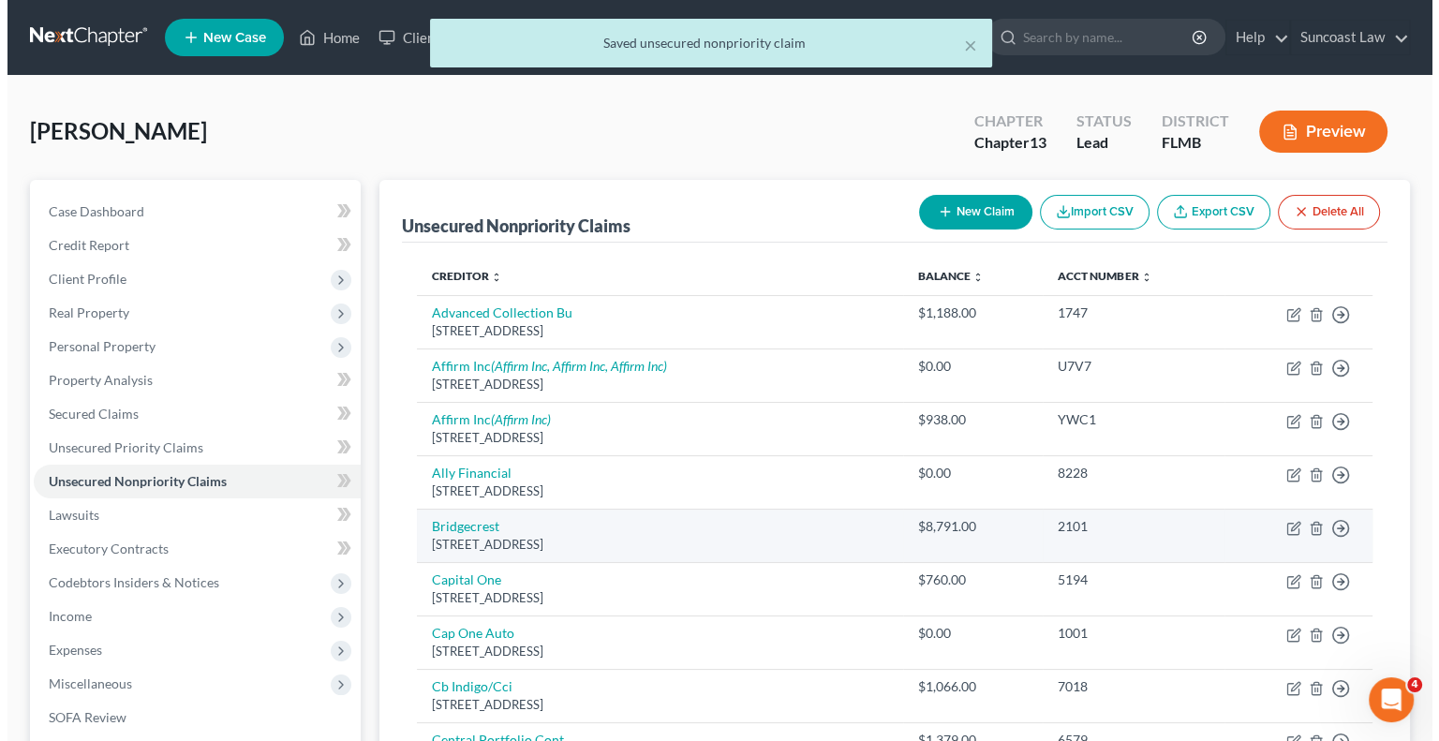
scroll to position [187, 0]
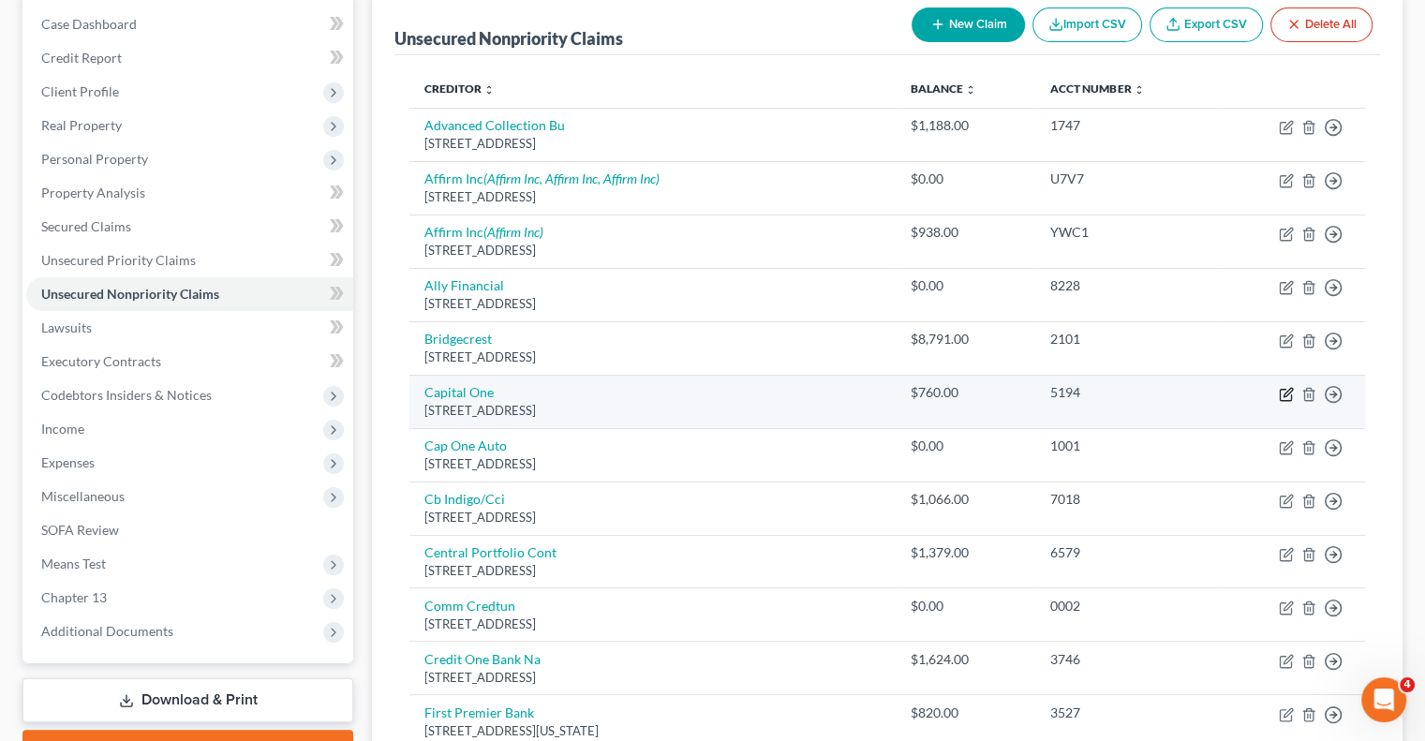
click at [1285, 391] on icon "button" at bounding box center [1286, 394] width 15 height 15
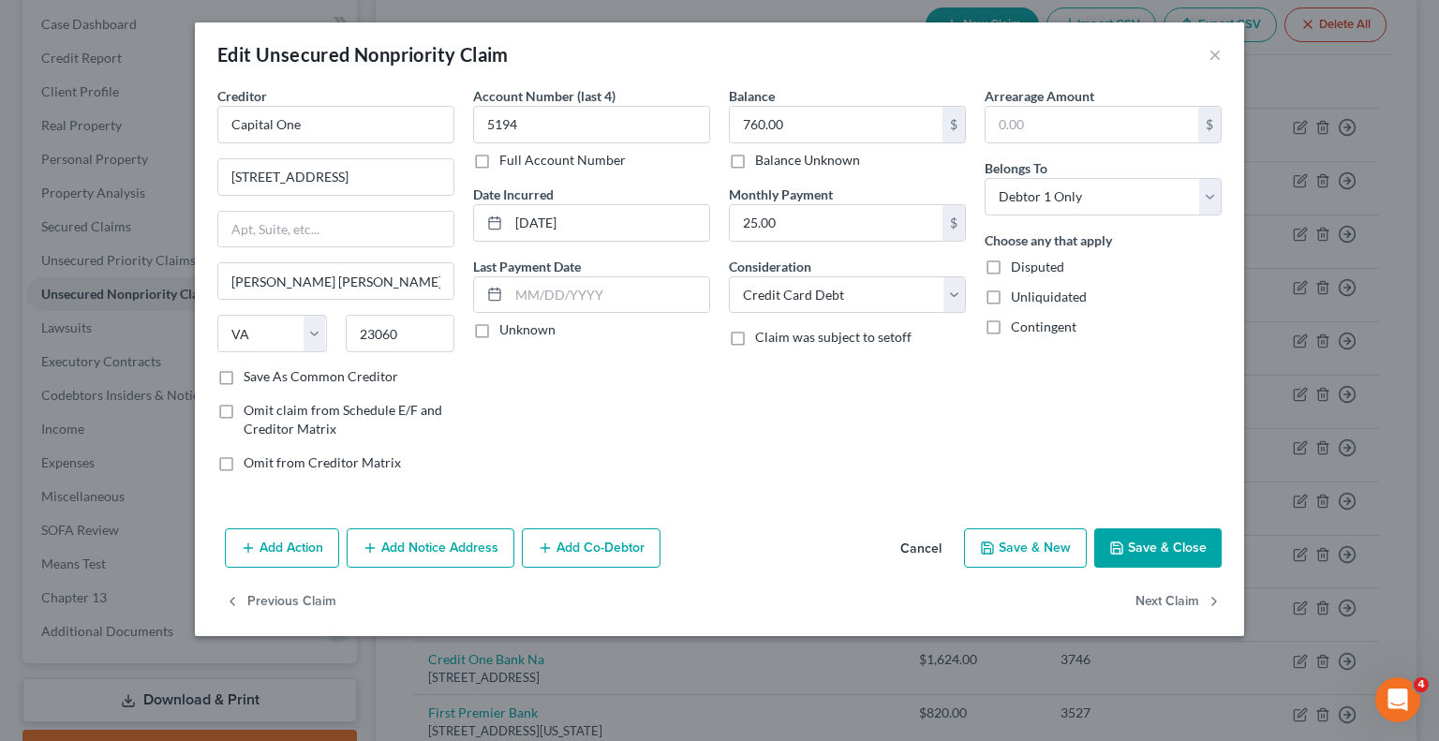
click at [455, 553] on button "Add Notice Address" at bounding box center [431, 547] width 168 height 39
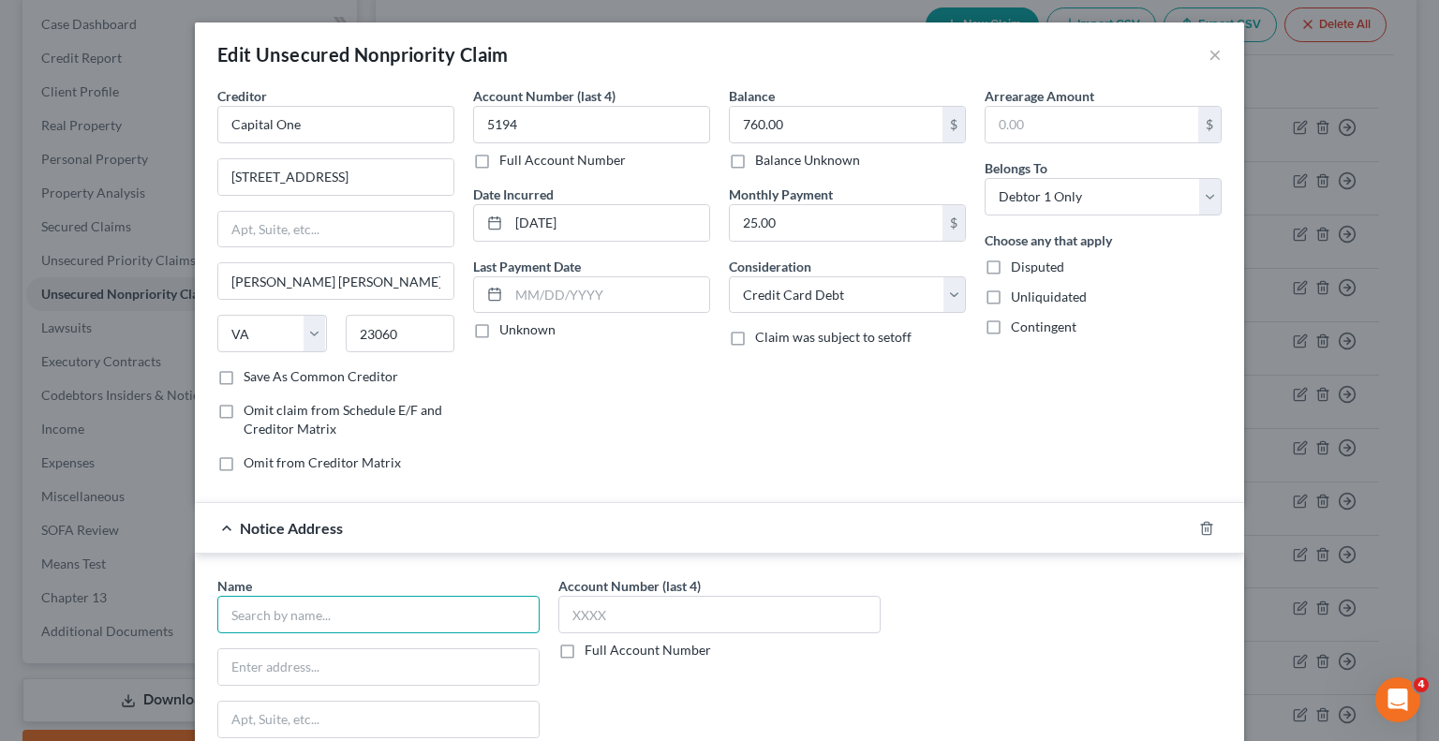
drag, startPoint x: 375, startPoint y: 622, endPoint x: 387, endPoint y: 598, distance: 27.2
click at [376, 621] on input "text" at bounding box center [378, 614] width 322 height 37
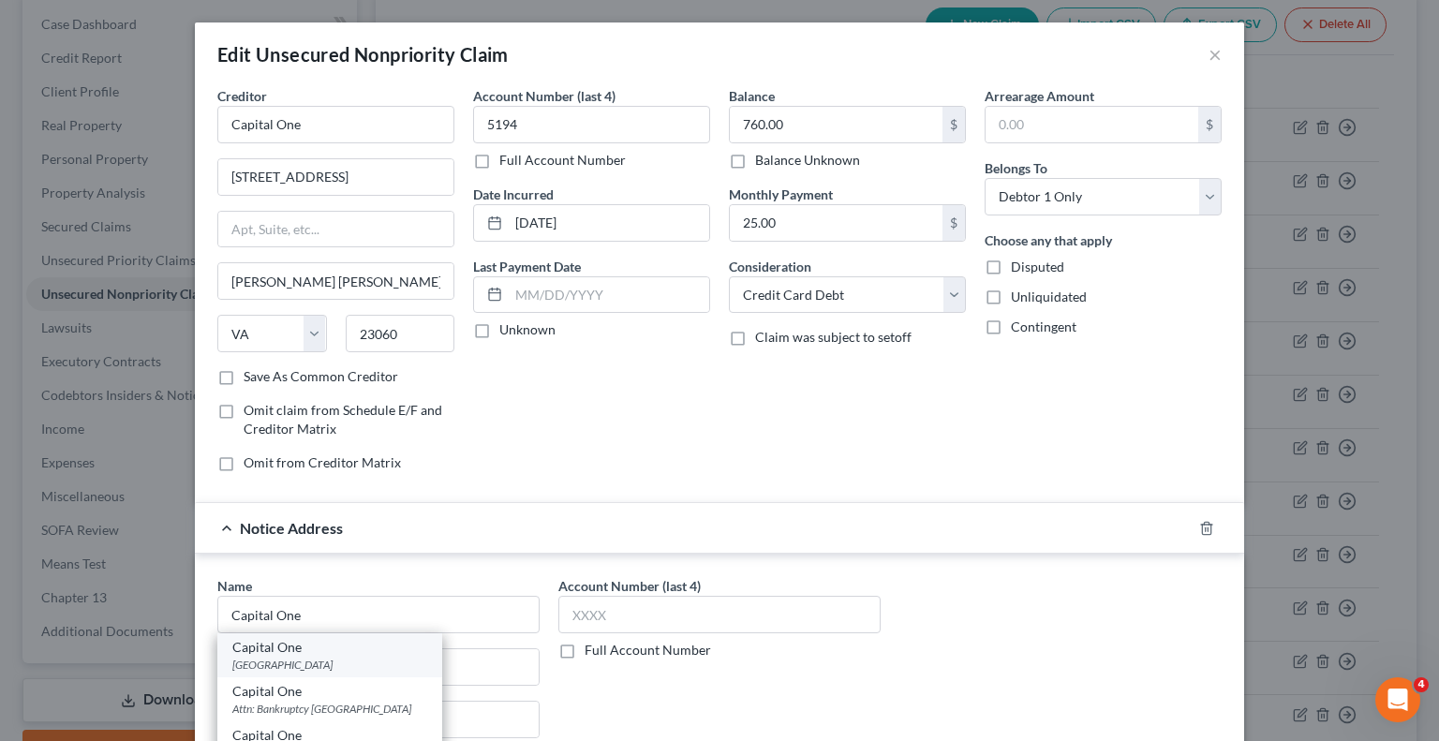
click at [376, 657] on div "[GEOGRAPHIC_DATA]" at bounding box center [329, 665] width 195 height 16
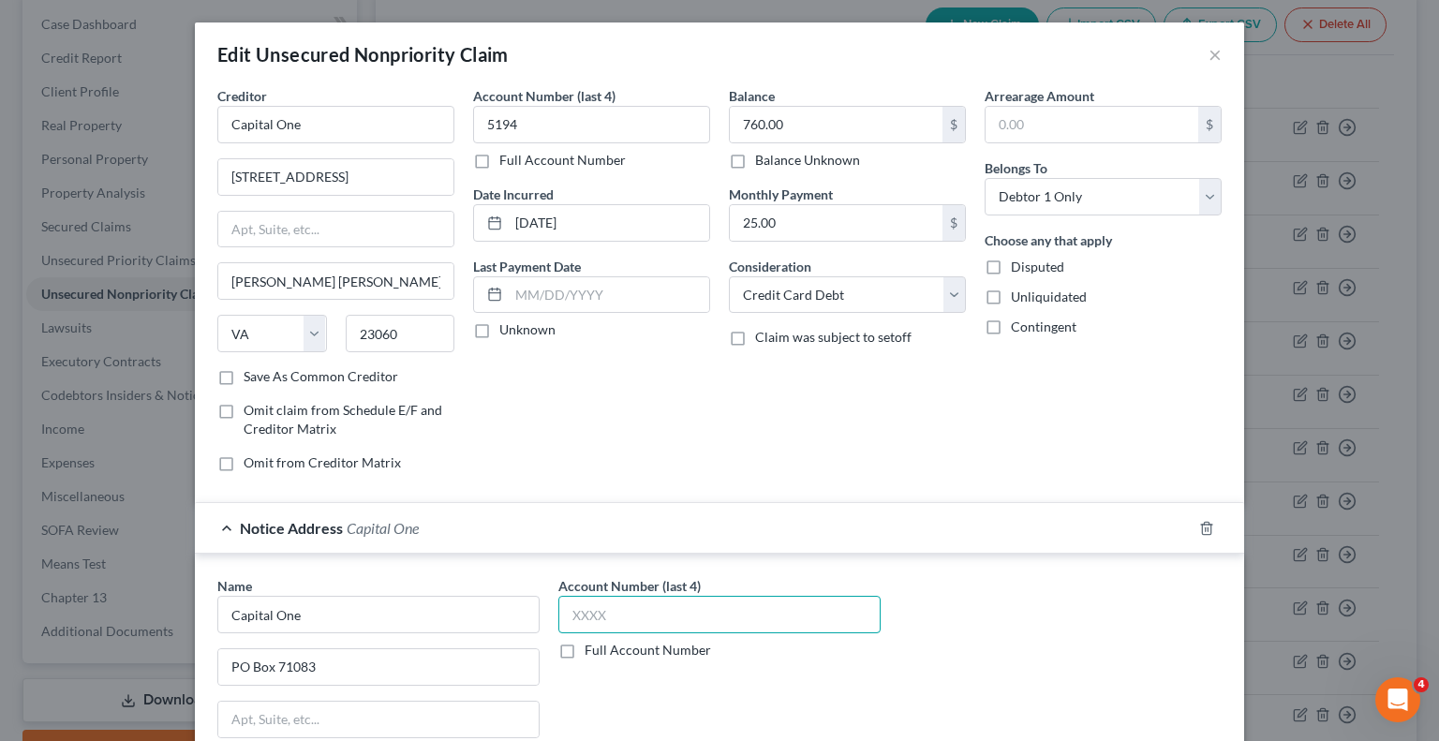
click at [633, 618] on input "text" at bounding box center [719, 614] width 322 height 37
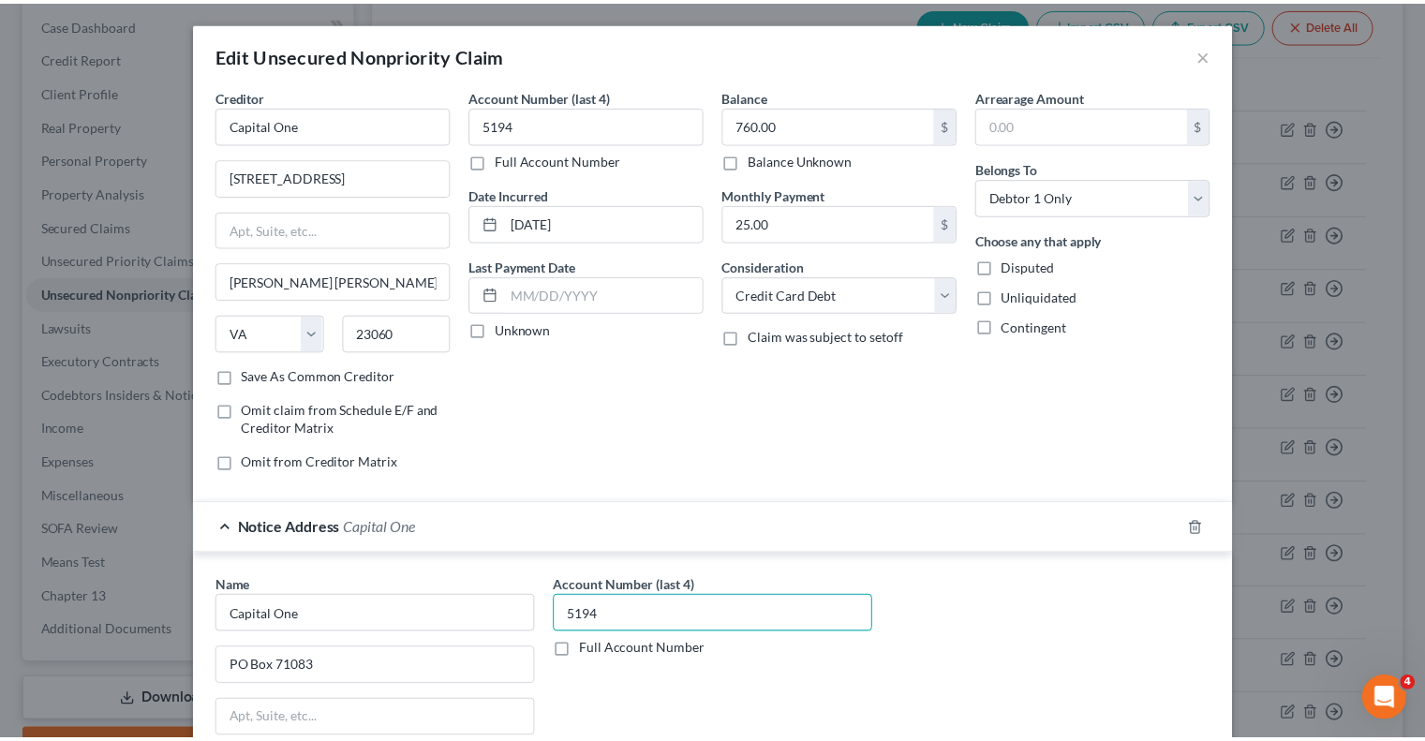
scroll to position [318, 0]
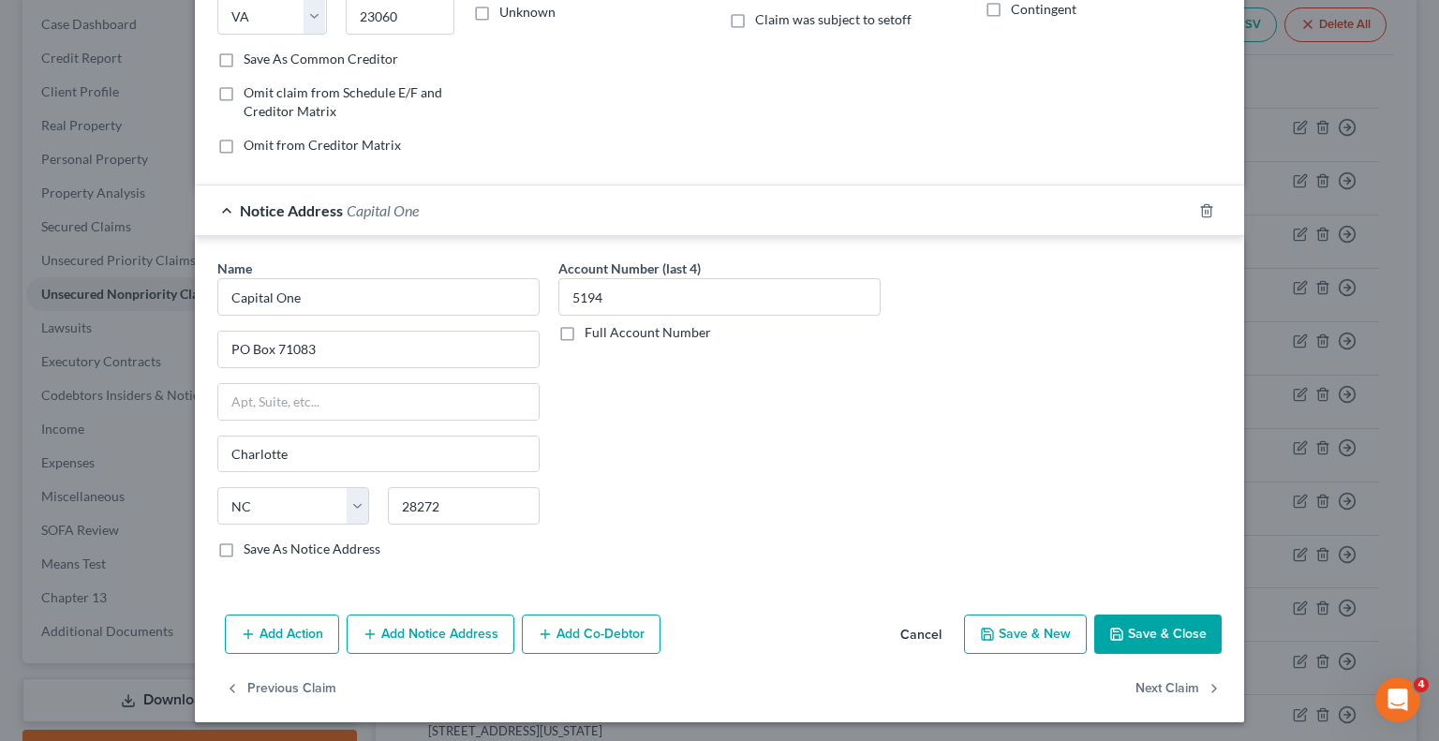
click at [1168, 627] on button "Save & Close" at bounding box center [1157, 634] width 127 height 39
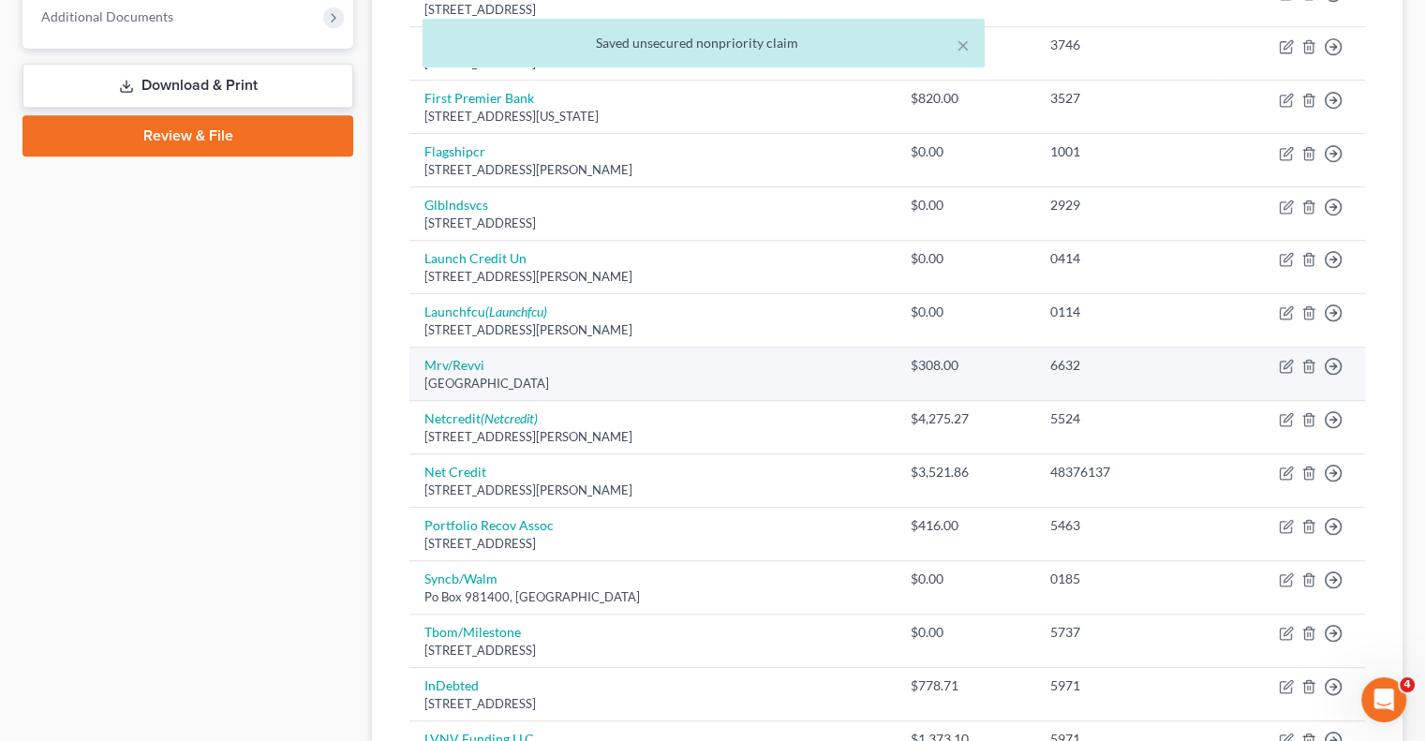
scroll to position [843, 0]
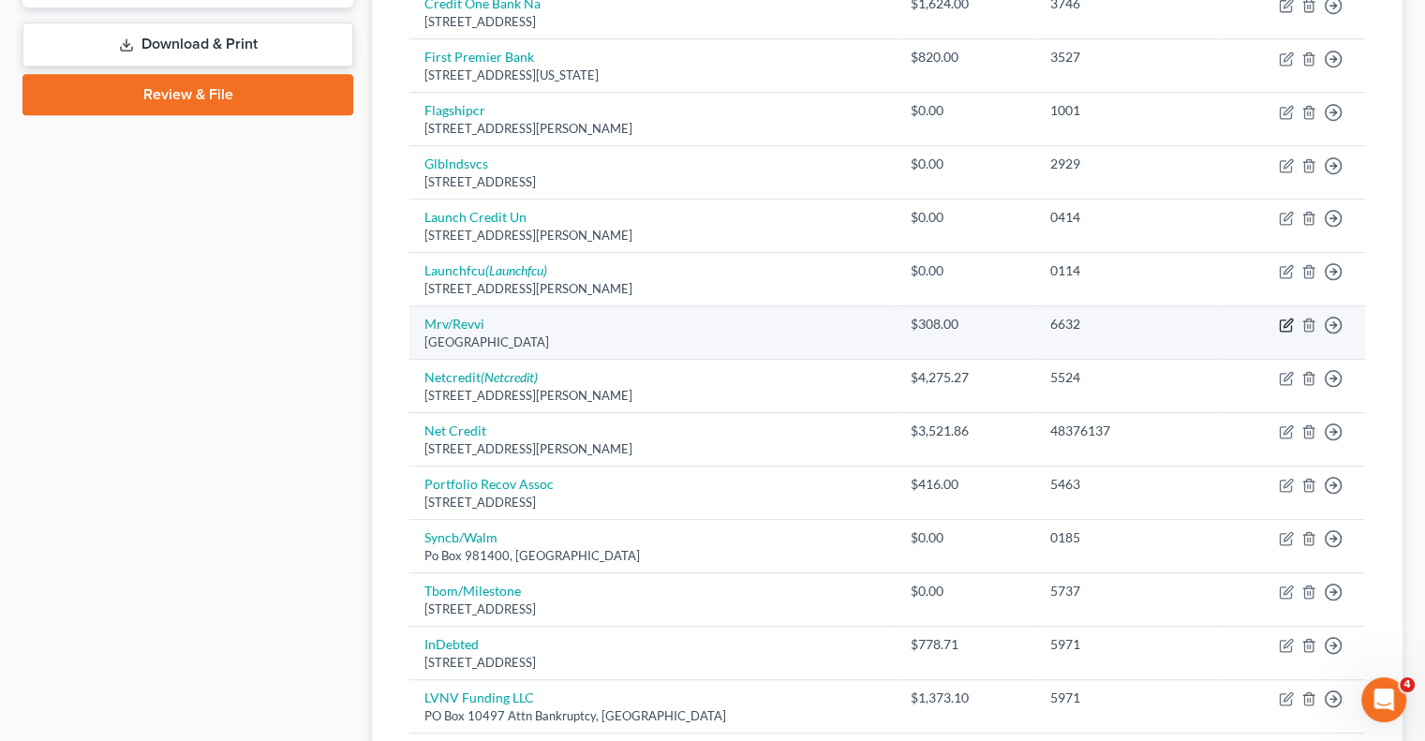
click at [1291, 325] on icon "button" at bounding box center [1285, 325] width 11 height 11
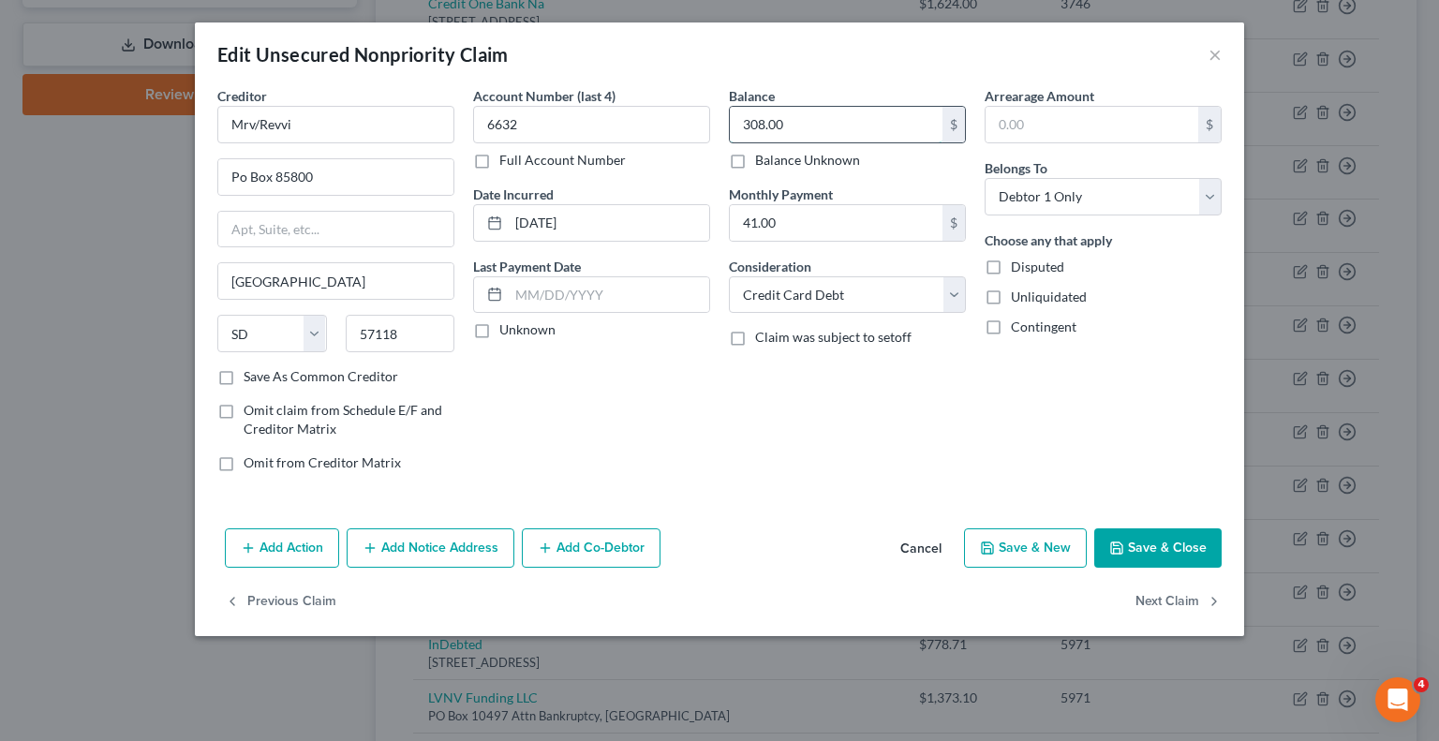
click at [840, 112] on input "308.00" at bounding box center [836, 125] width 213 height 36
click at [1166, 554] on button "Save & Close" at bounding box center [1157, 547] width 127 height 39
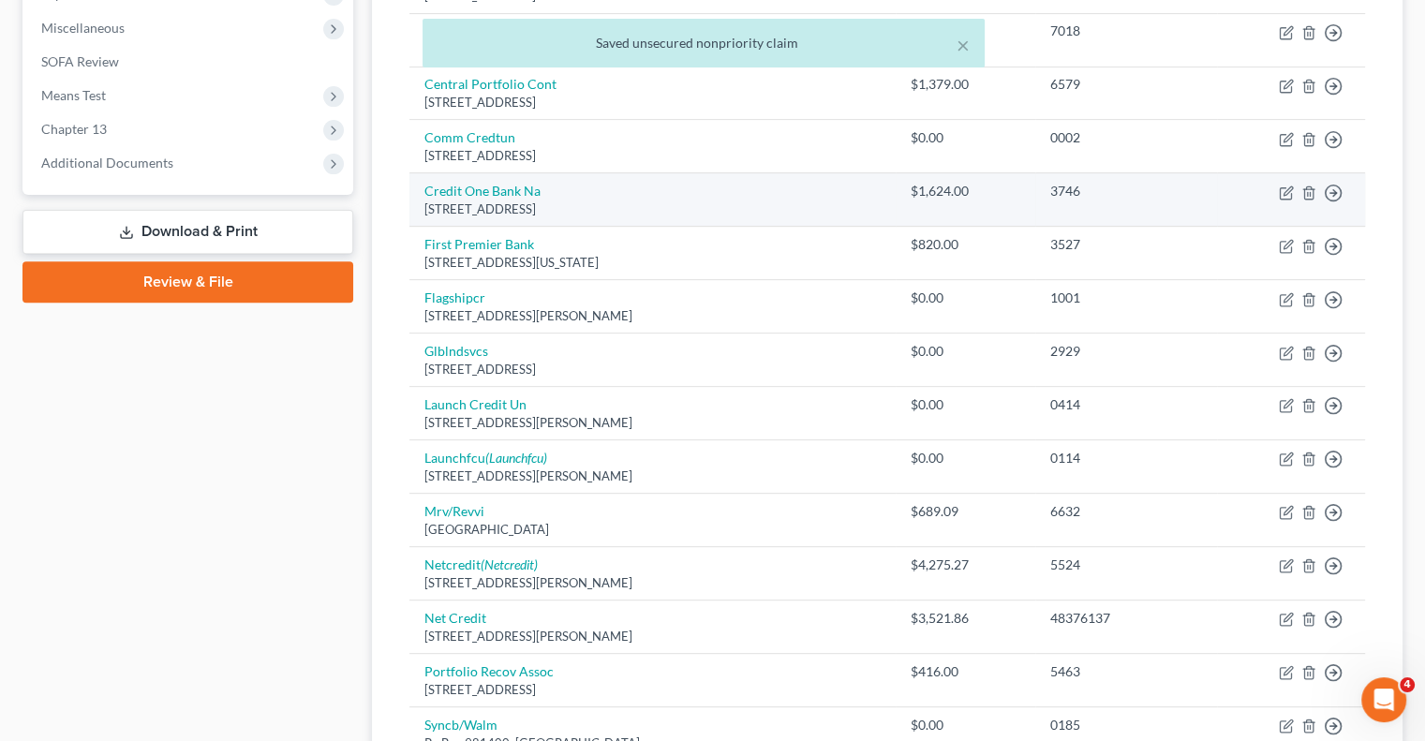
scroll to position [469, 0]
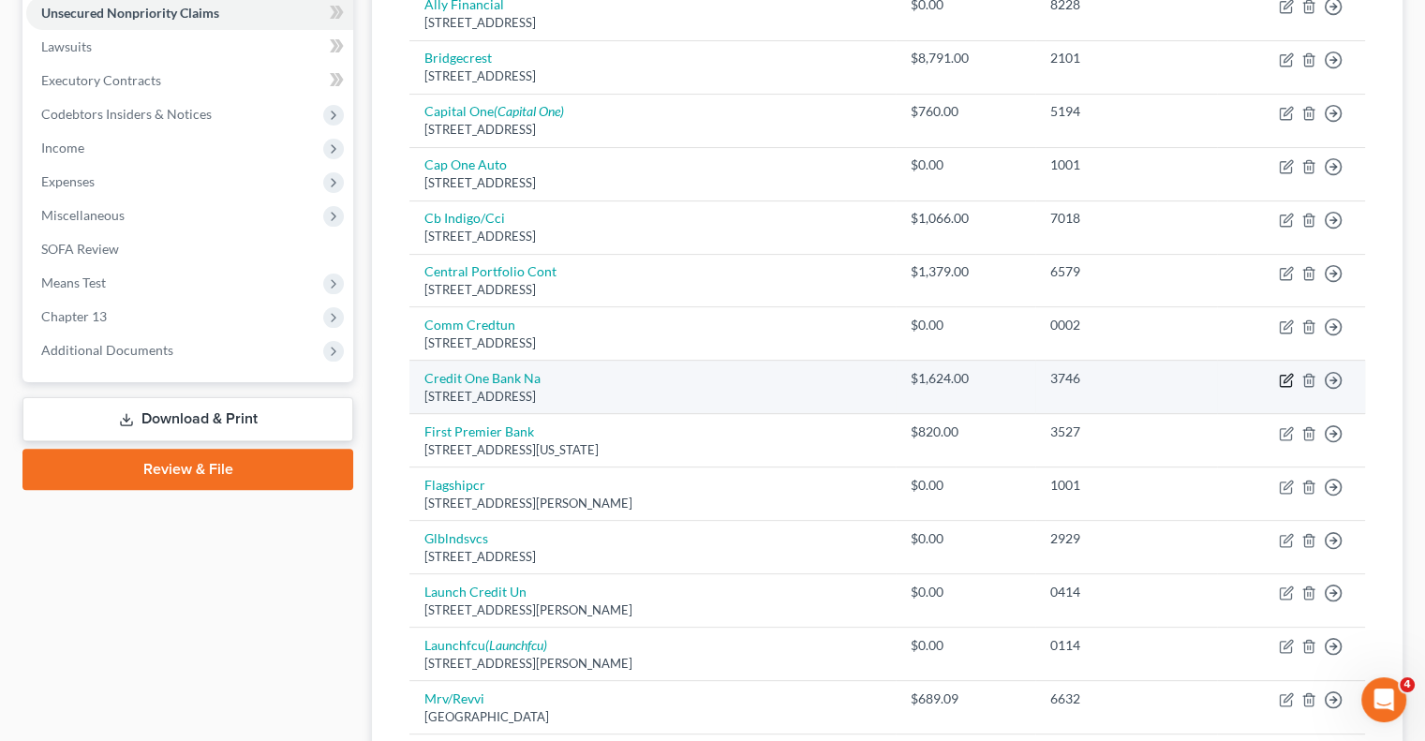
click at [1285, 378] on icon "button" at bounding box center [1288, 378] width 8 height 8
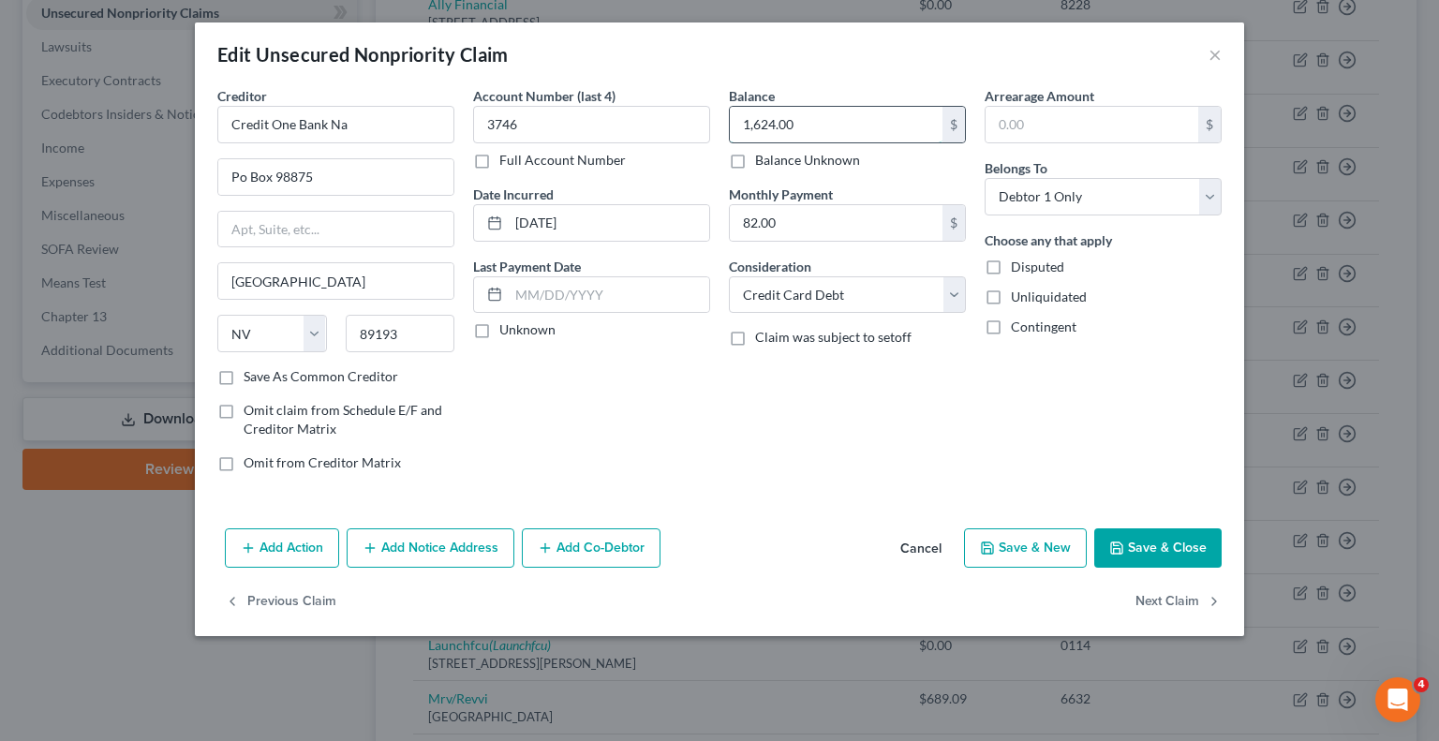
click at [885, 133] on input "1,624.00" at bounding box center [836, 125] width 213 height 36
click at [1147, 535] on button "Save & Close" at bounding box center [1157, 547] width 127 height 39
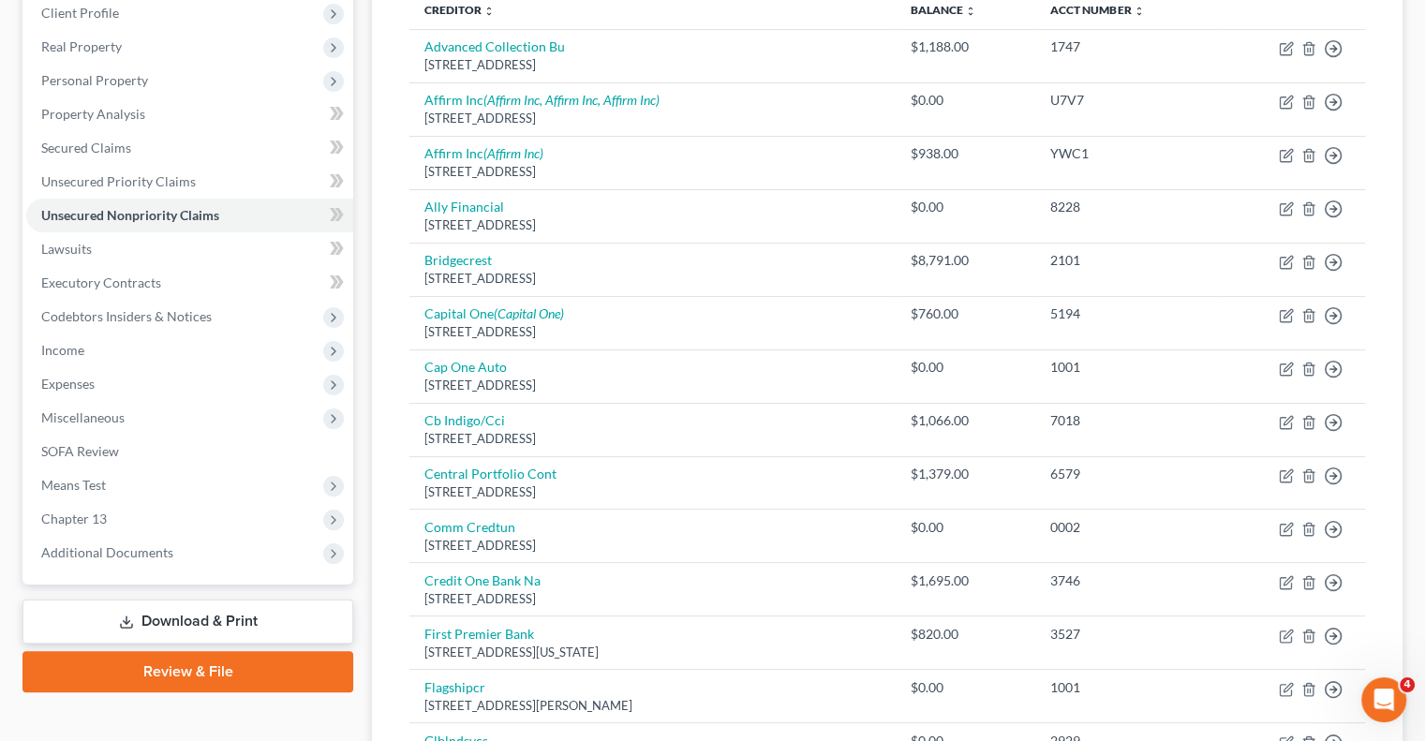
scroll to position [0, 0]
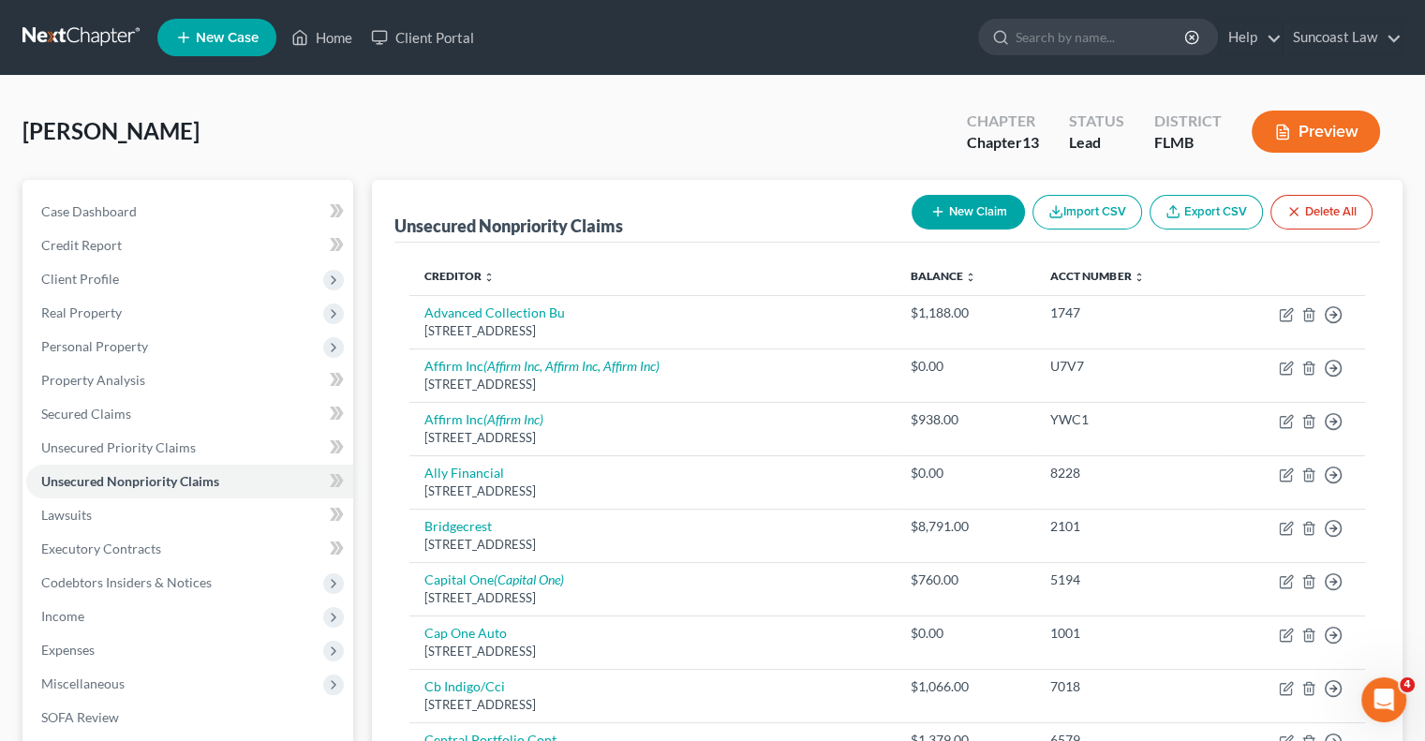
click at [958, 213] on button "New Claim" at bounding box center [968, 212] width 113 height 35
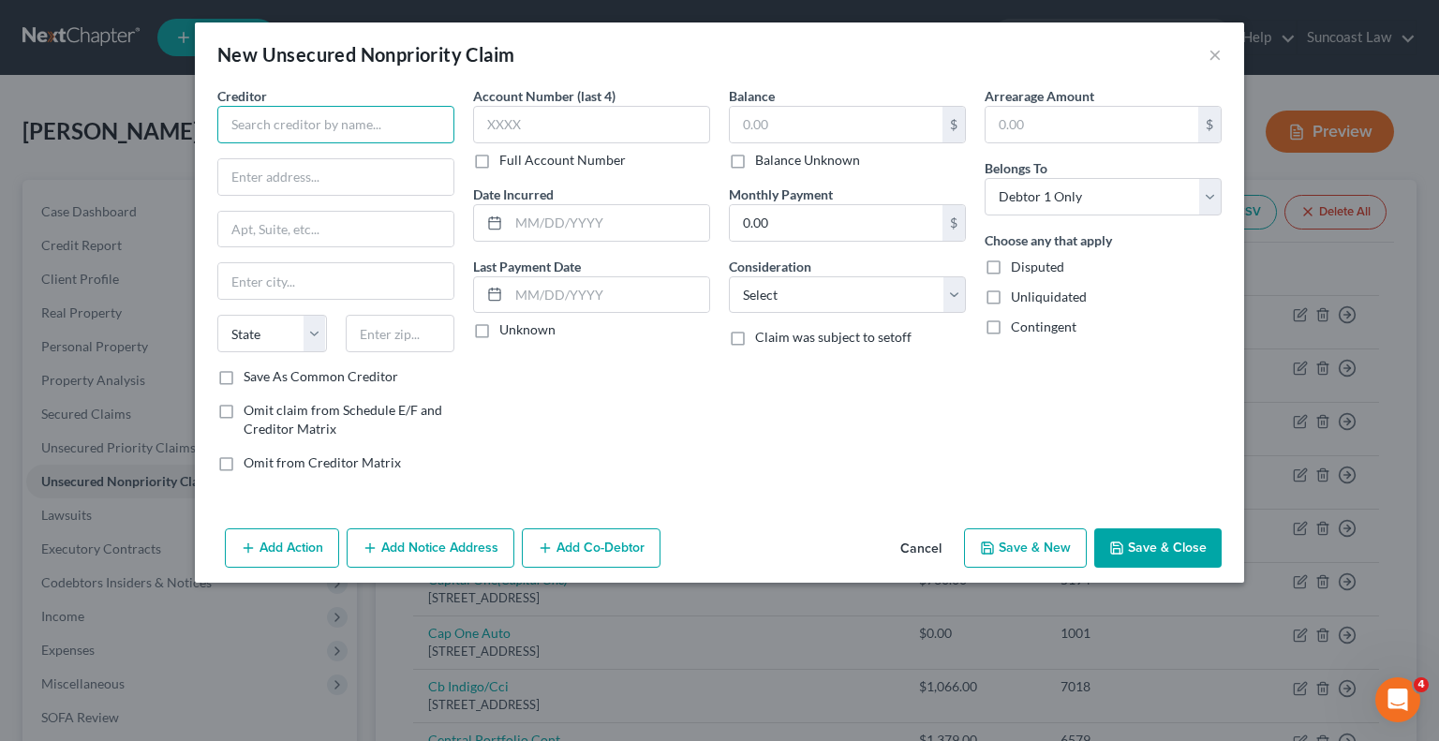
click at [364, 108] on input "text" at bounding box center [335, 124] width 237 height 37
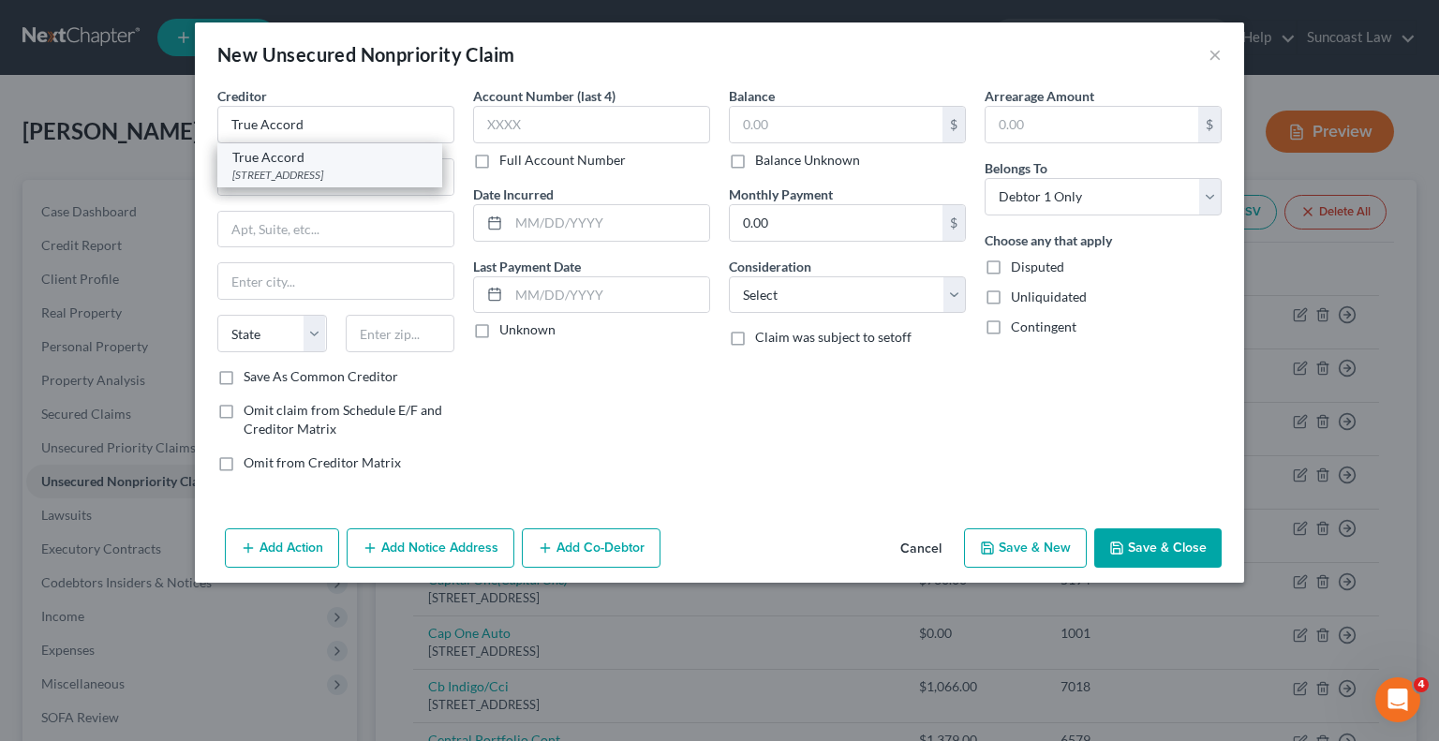
click at [337, 164] on div "True Accord" at bounding box center [329, 157] width 195 height 19
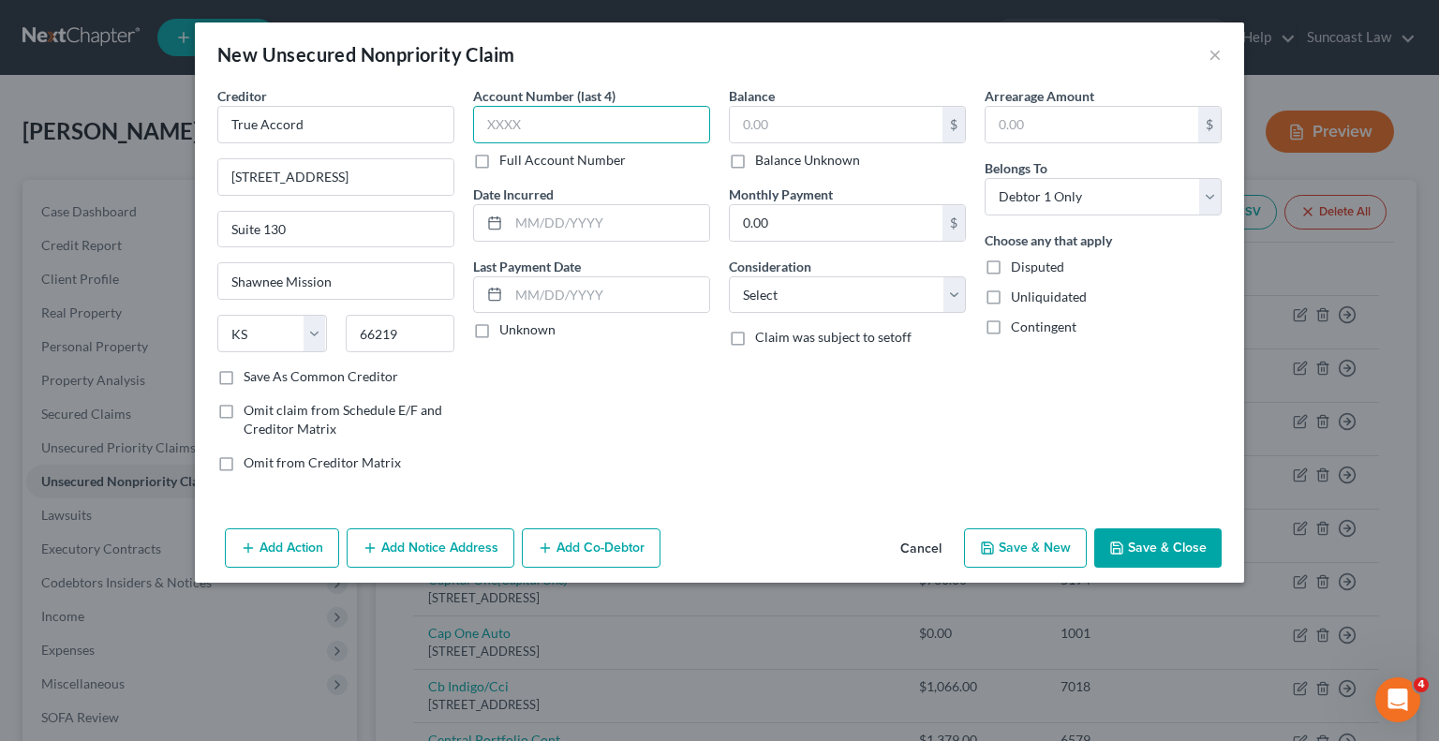
click at [564, 122] on input "text" at bounding box center [591, 124] width 237 height 37
click at [761, 129] on input "text" at bounding box center [836, 125] width 213 height 36
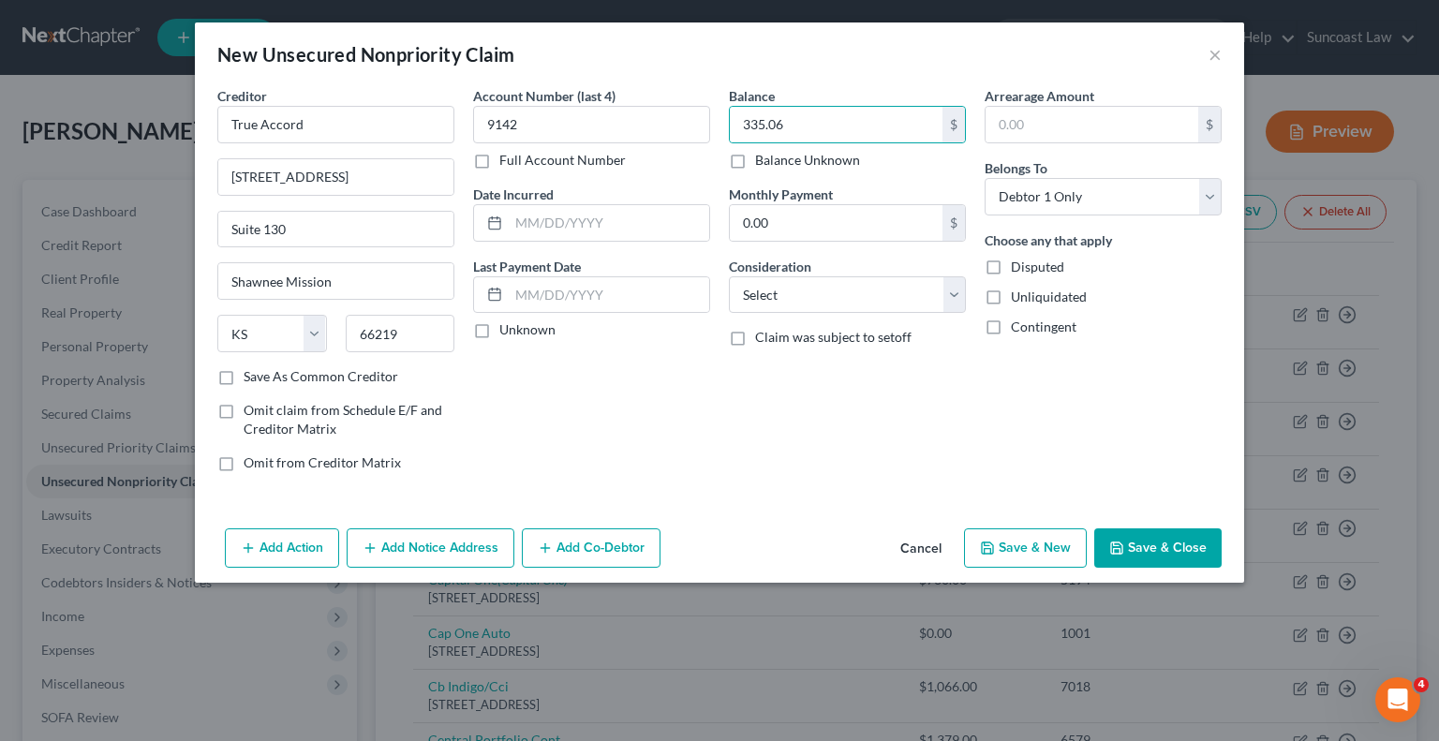
click at [1167, 560] on button "Save & Close" at bounding box center [1157, 547] width 127 height 39
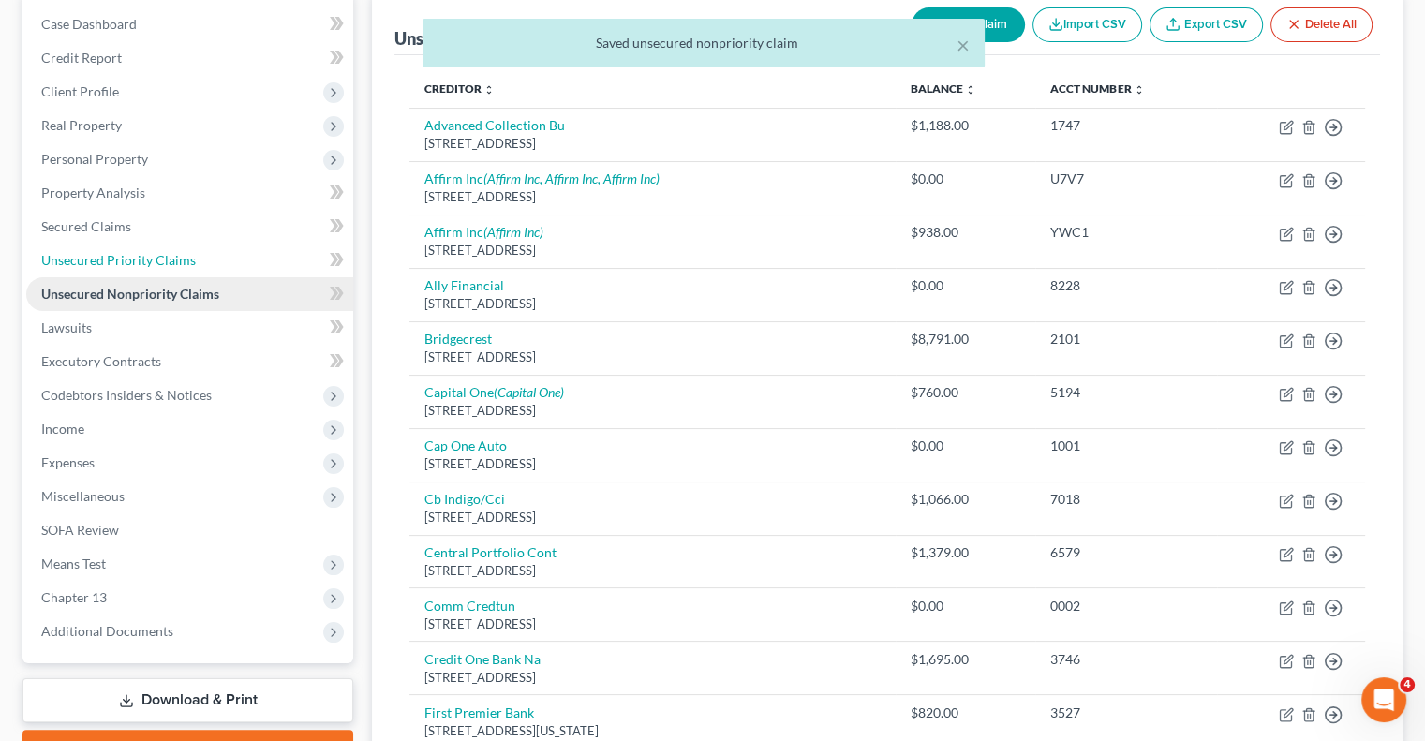
click at [130, 252] on span "Unsecured Priority Claims" at bounding box center [118, 260] width 155 height 16
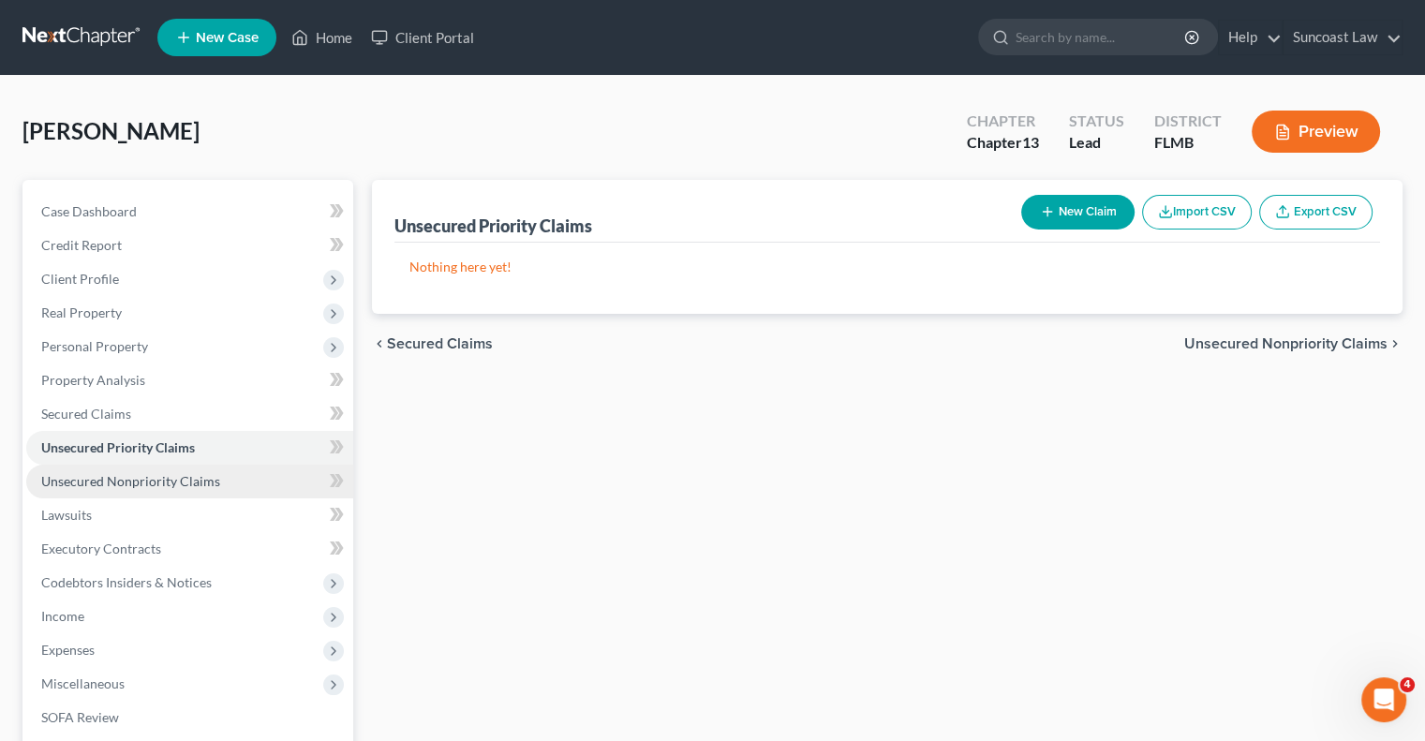
click at [202, 474] on span "Unsecured Nonpriority Claims" at bounding box center [130, 481] width 179 height 16
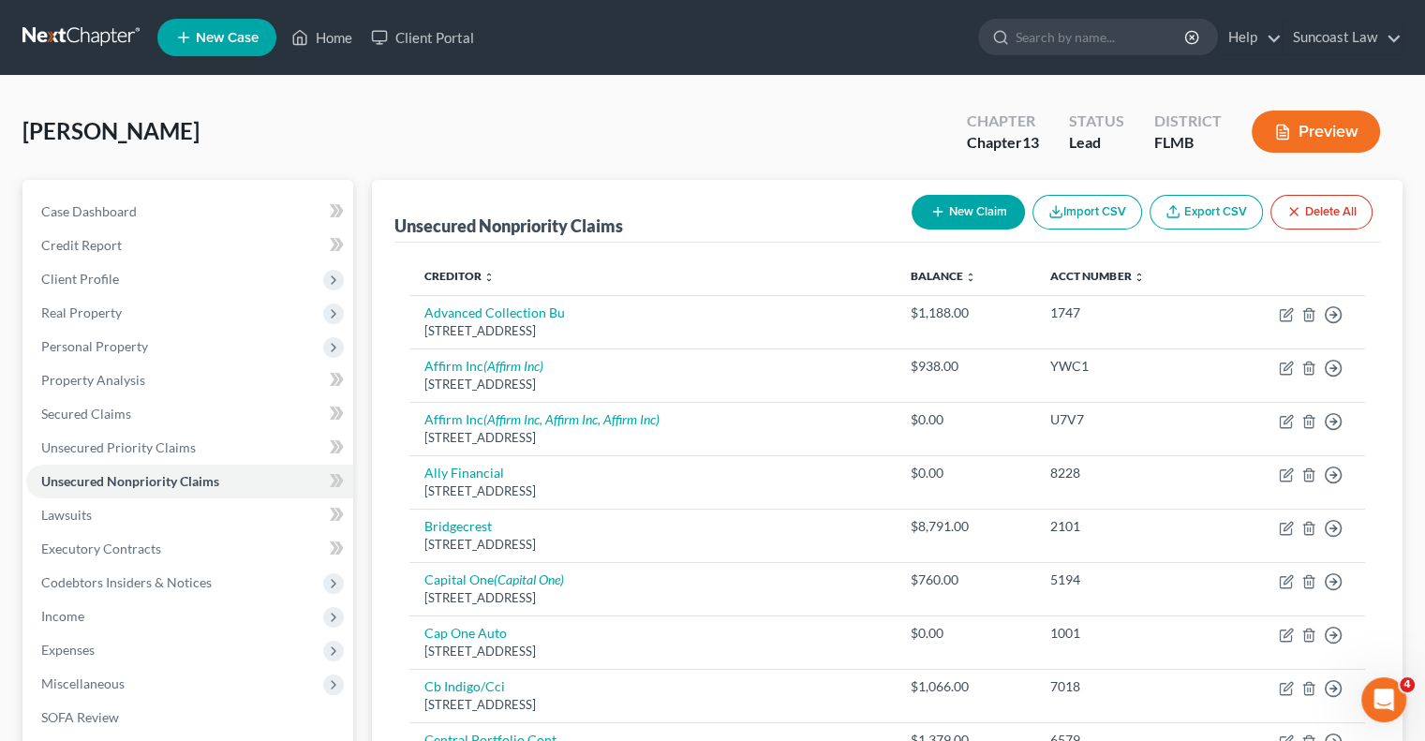
click at [946, 205] on button "New Claim" at bounding box center [968, 212] width 113 height 35
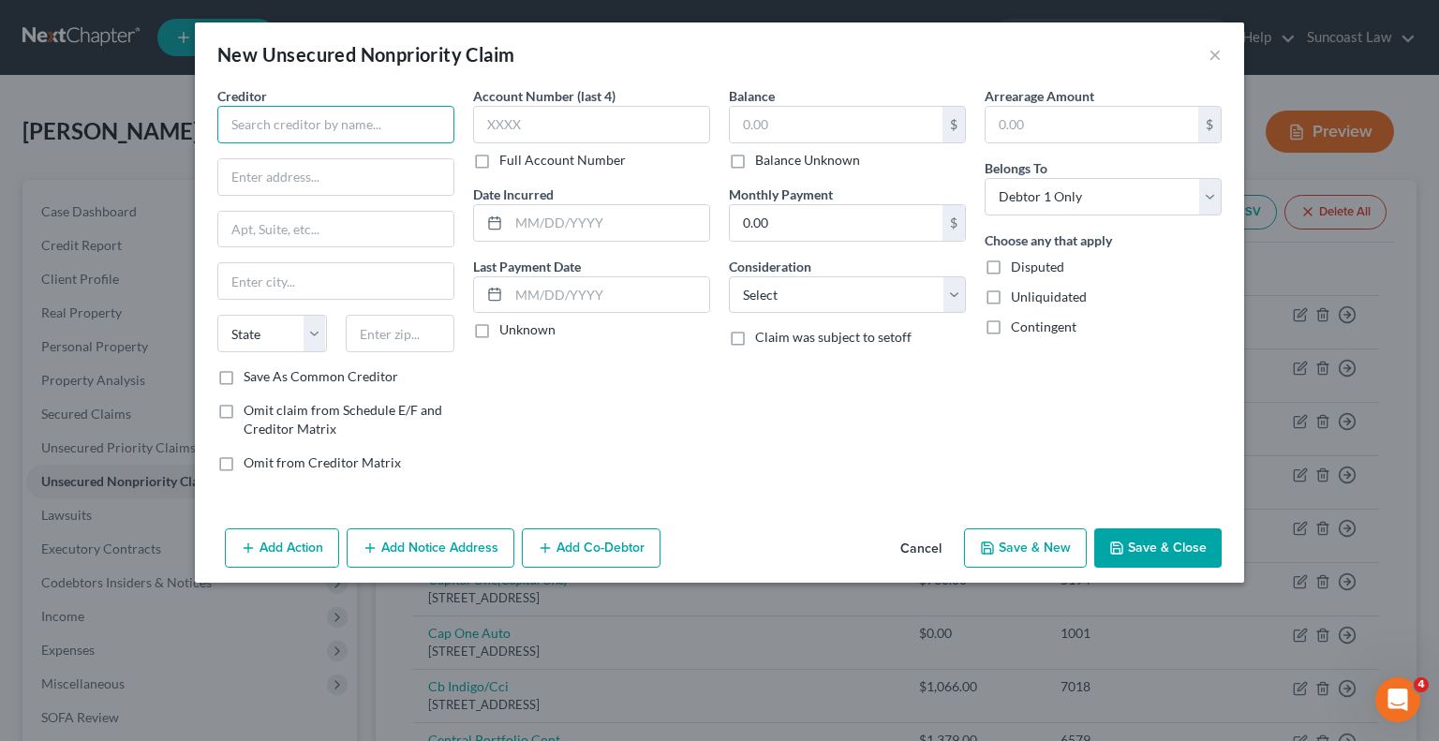
click at [364, 130] on input "text" at bounding box center [335, 124] width 237 height 37
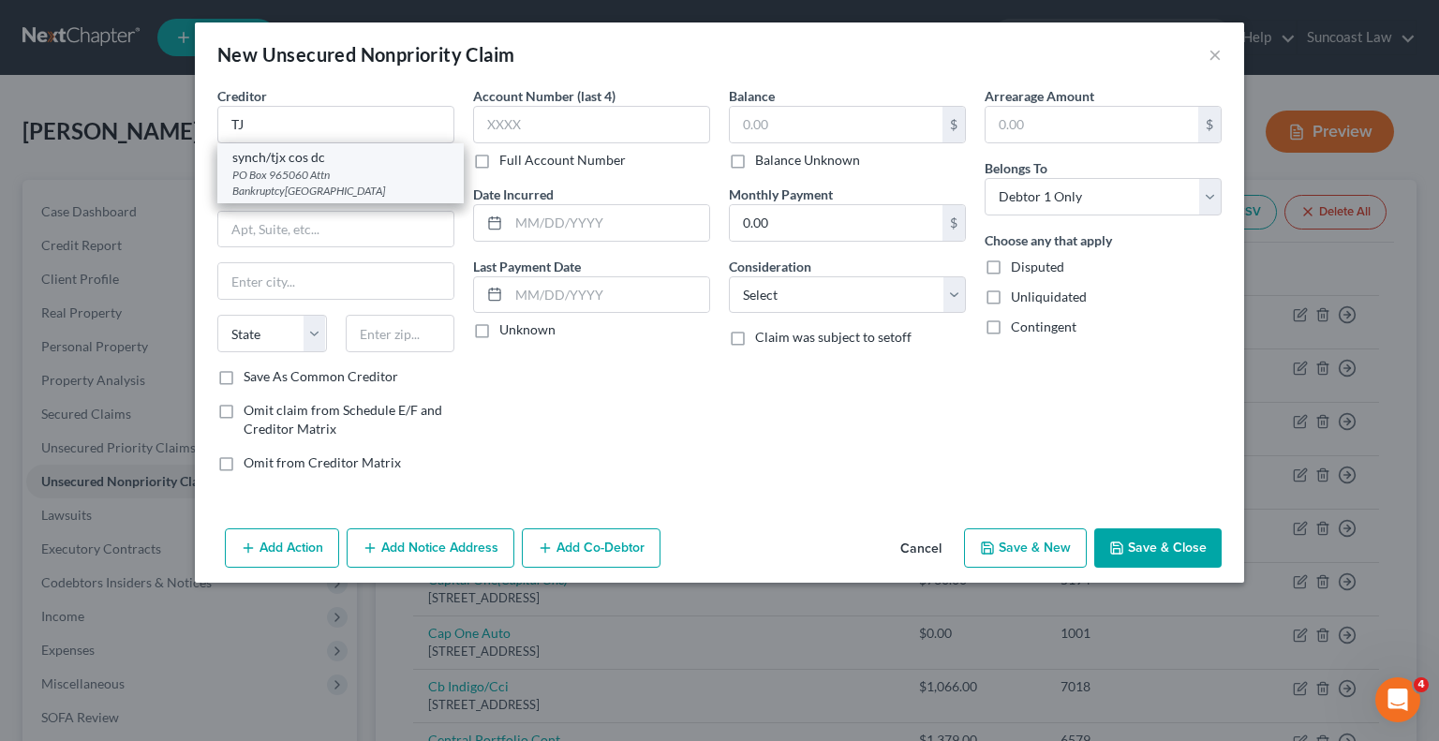
click at [328, 175] on div "PO Box 965060 Attn Bankruptcy[GEOGRAPHIC_DATA]" at bounding box center [340, 183] width 216 height 32
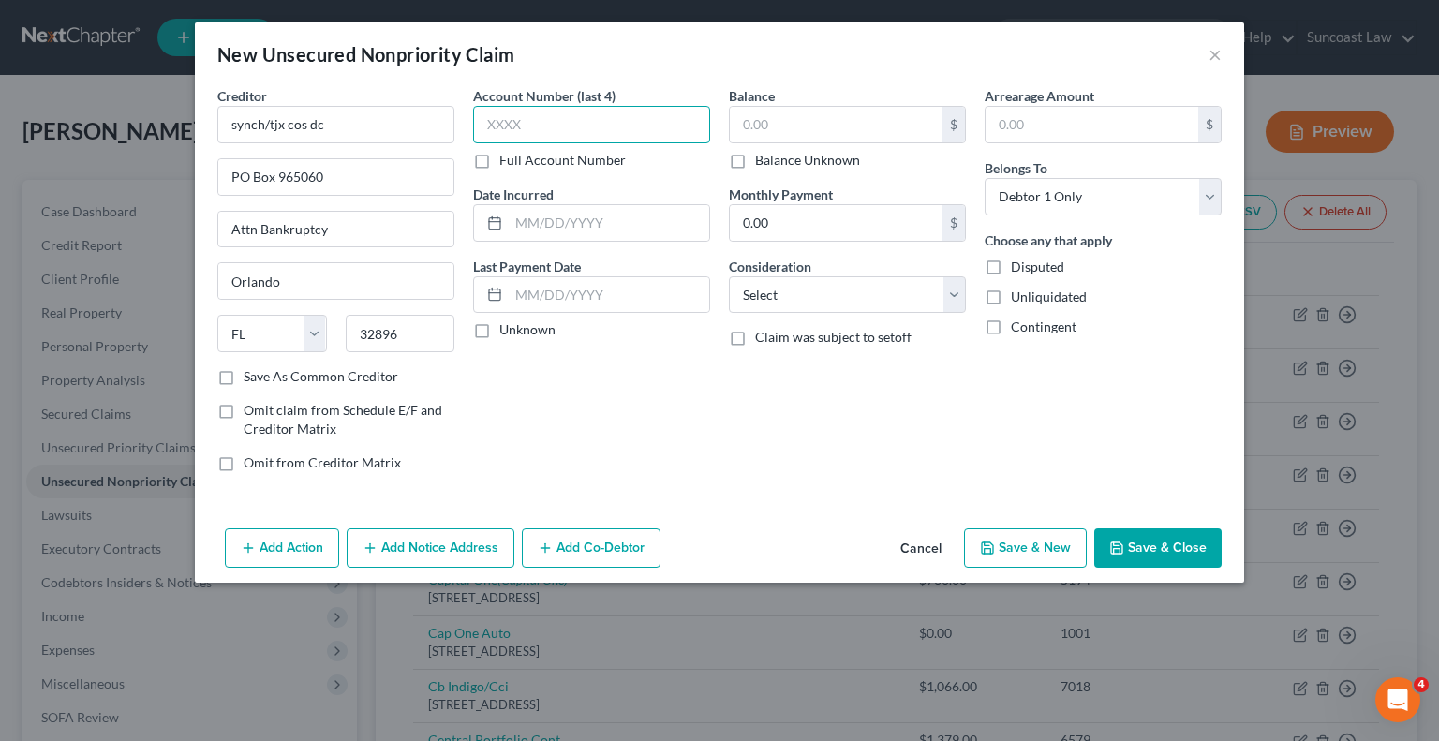
click at [641, 127] on input "text" at bounding box center [591, 124] width 237 height 37
click at [839, 123] on input "text" at bounding box center [836, 125] width 213 height 36
click at [1195, 555] on button "Save & Close" at bounding box center [1157, 547] width 127 height 39
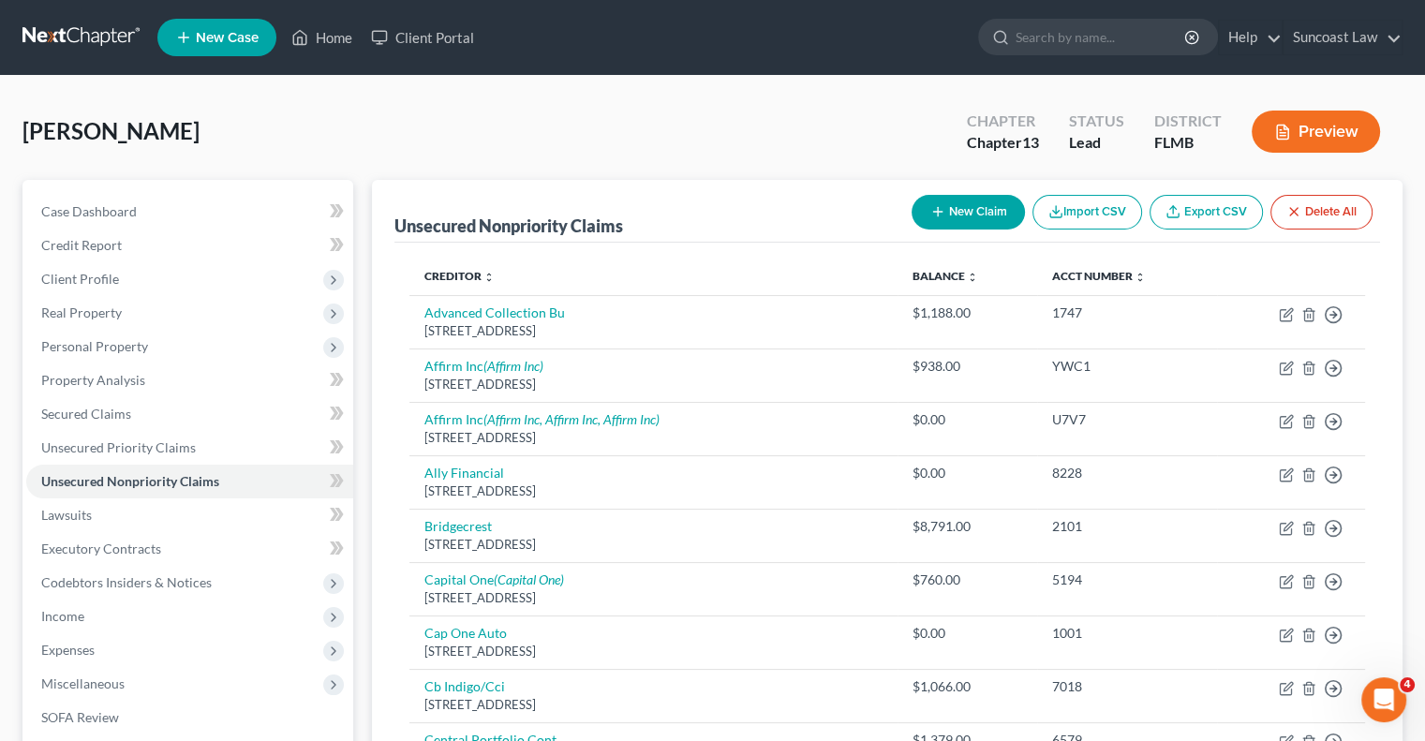
click at [951, 211] on button "New Claim" at bounding box center [968, 212] width 113 height 35
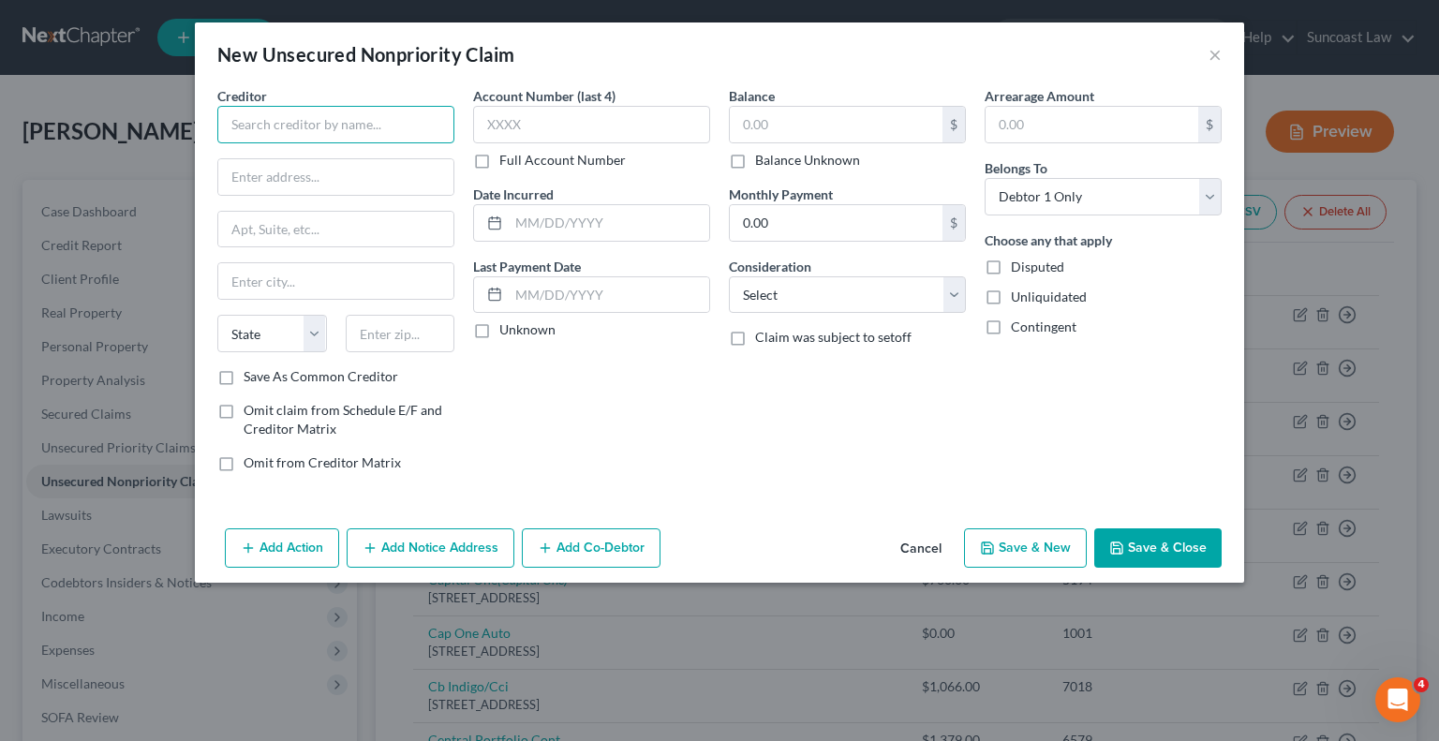
click at [367, 129] on input "text" at bounding box center [335, 124] width 237 height 37
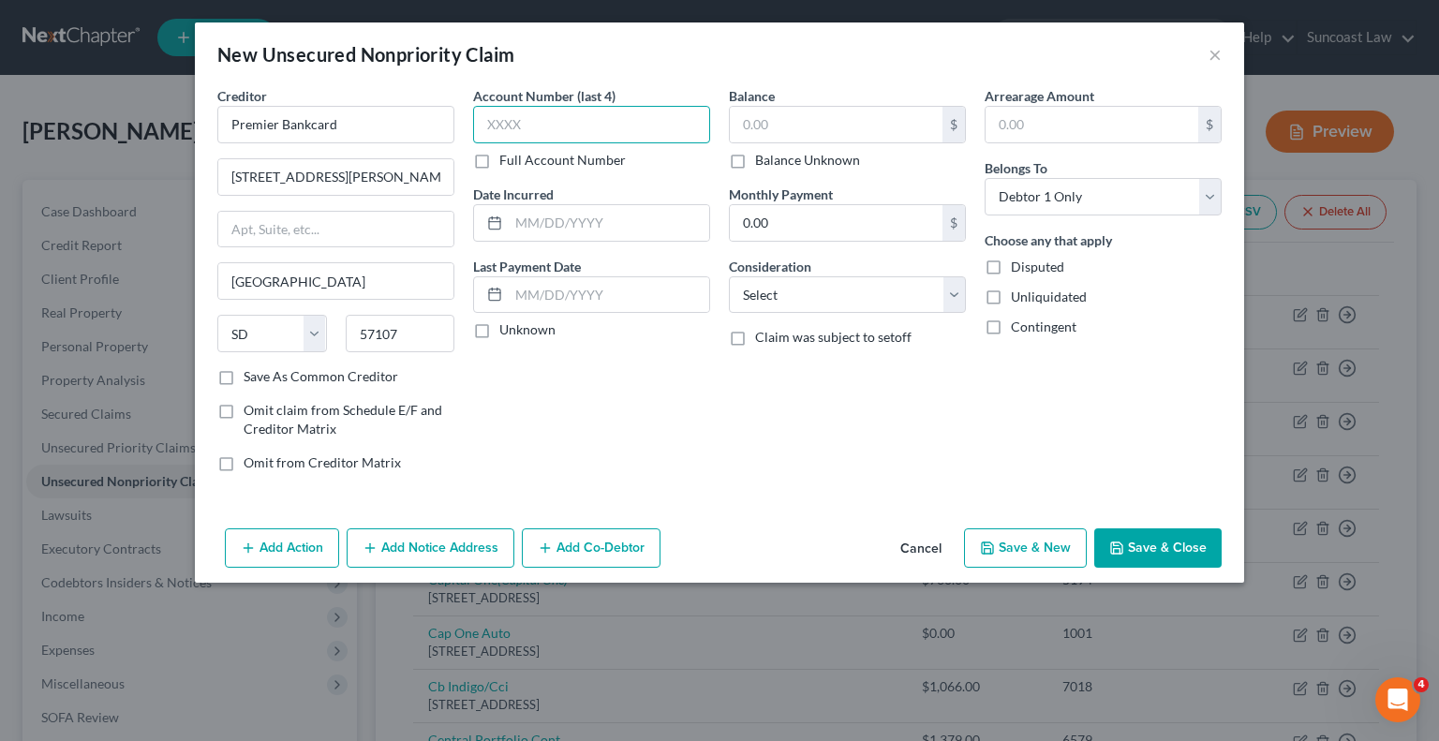
click at [641, 140] on input "text" at bounding box center [591, 124] width 237 height 37
click at [755, 156] on label "Balance Unknown" at bounding box center [807, 160] width 105 height 19
click at [763, 156] on input "Balance Unknown" at bounding box center [769, 157] width 12 height 12
click at [1194, 546] on button "Save & Close" at bounding box center [1157, 547] width 127 height 39
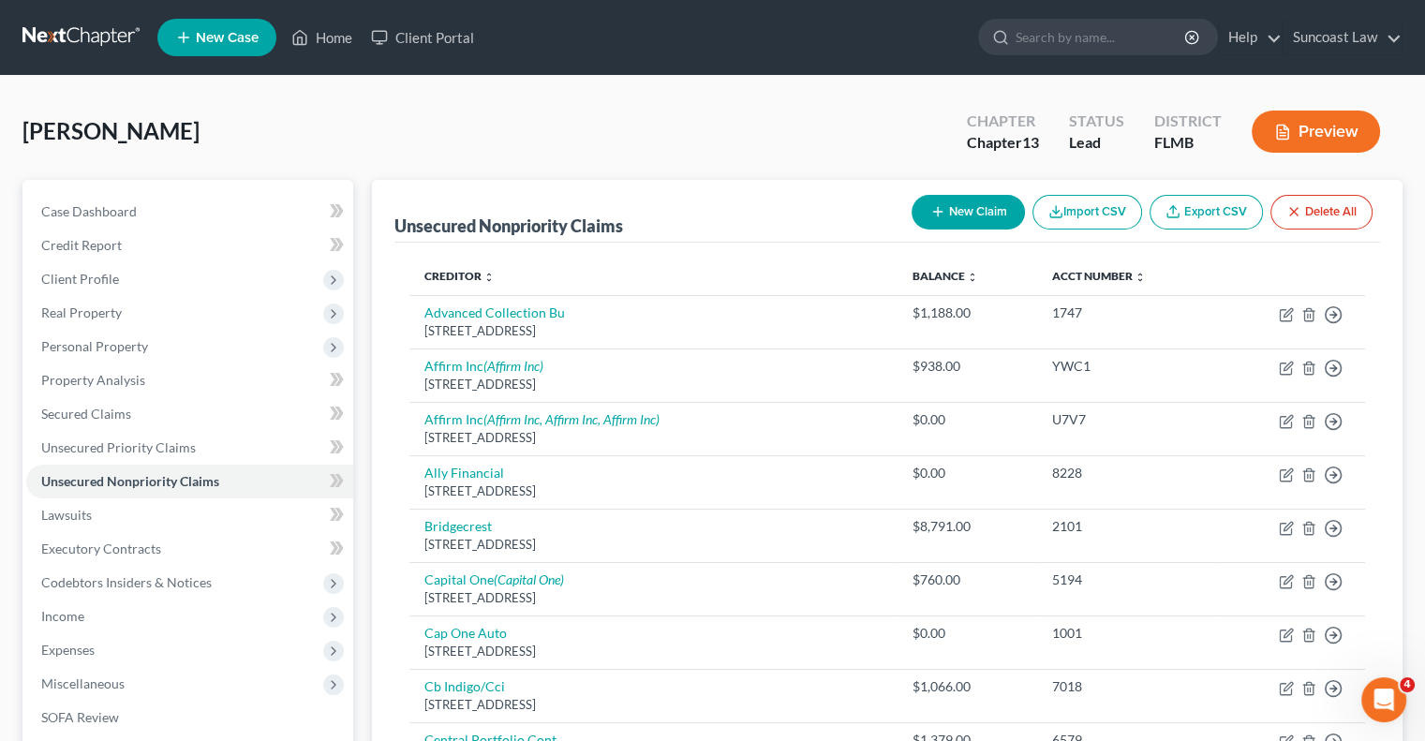
click at [965, 204] on button "New Claim" at bounding box center [968, 212] width 113 height 35
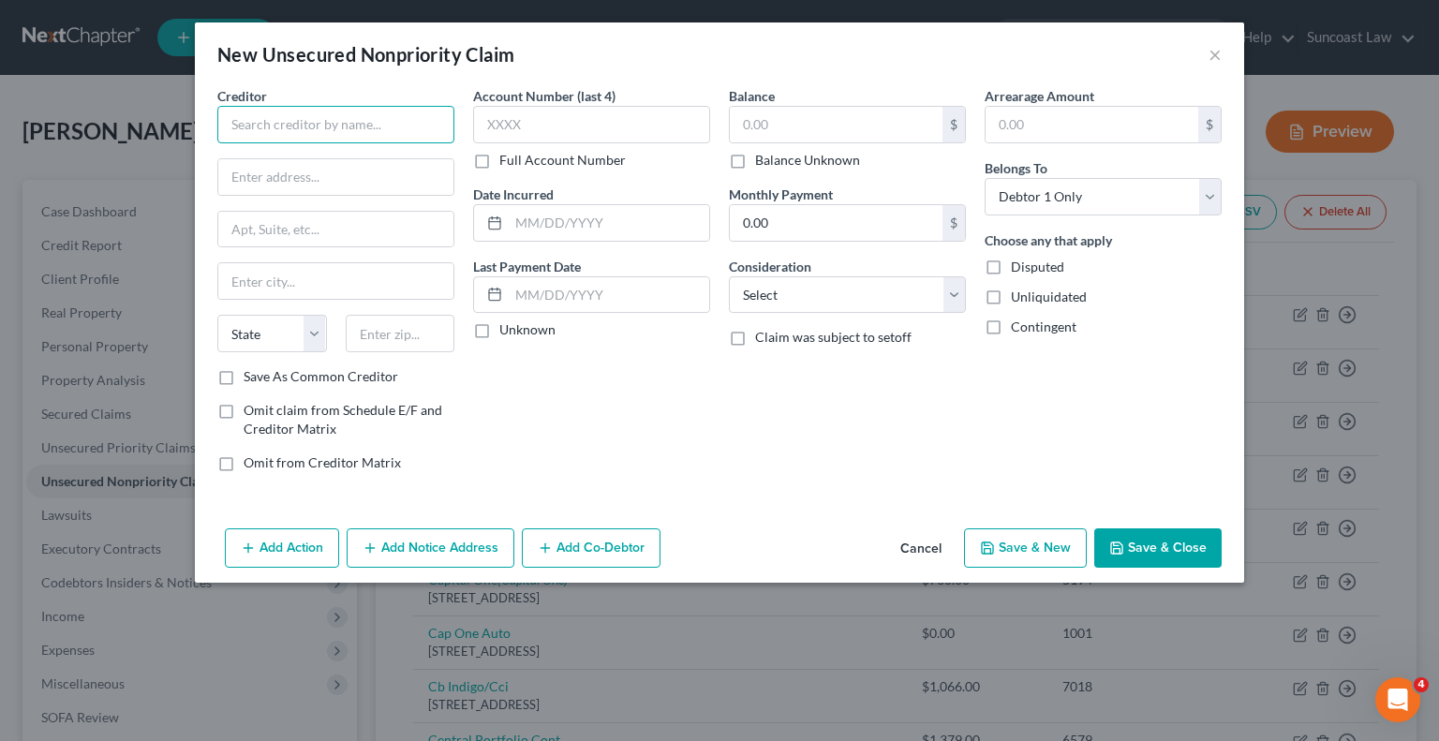
click at [373, 114] on input "text" at bounding box center [335, 124] width 237 height 37
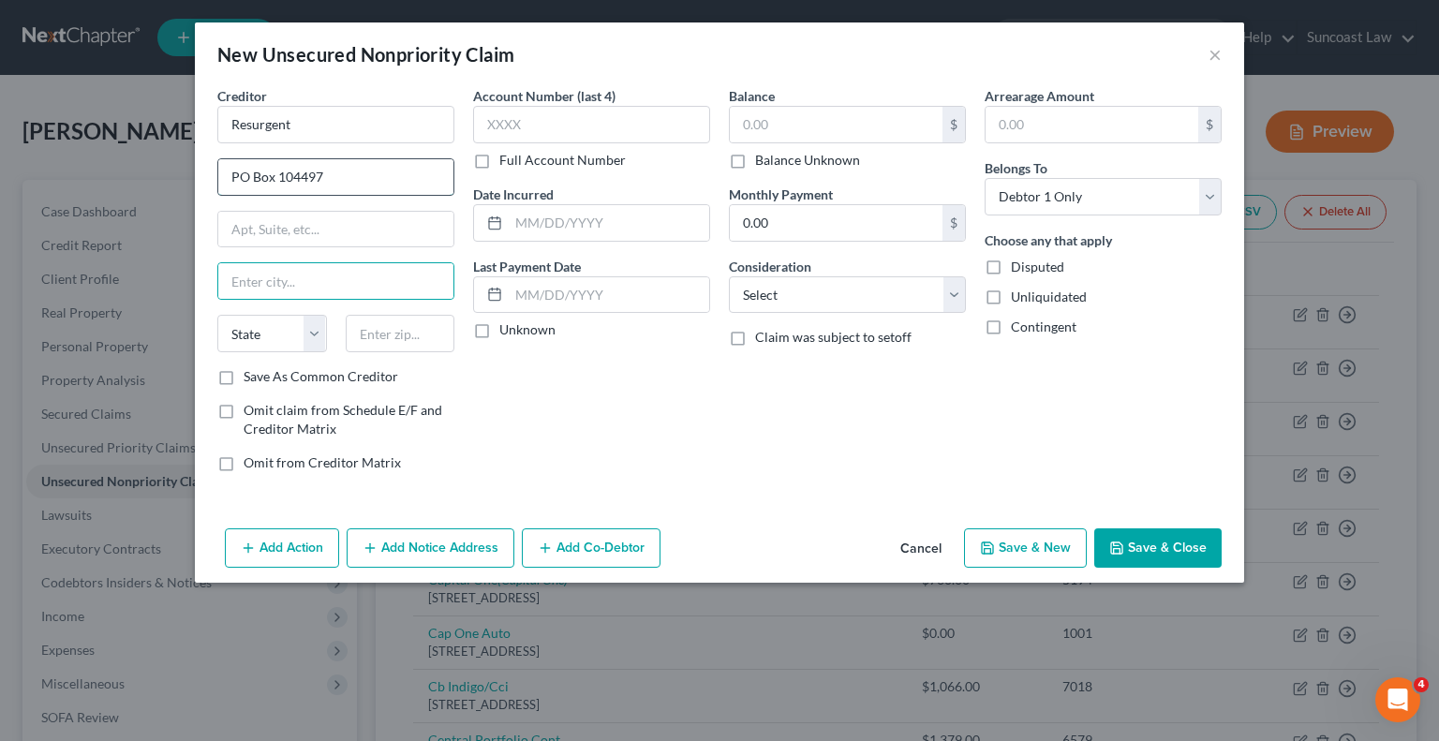
drag, startPoint x: 394, startPoint y: 178, endPoint x: 385, endPoint y: 159, distance: 20.6
click at [394, 177] on input "PO Box 104497" at bounding box center [335, 177] width 235 height 36
click at [499, 158] on label "Full Account Number" at bounding box center [562, 160] width 127 height 19
click at [507, 158] on input "Full Account Number" at bounding box center [513, 157] width 12 height 12
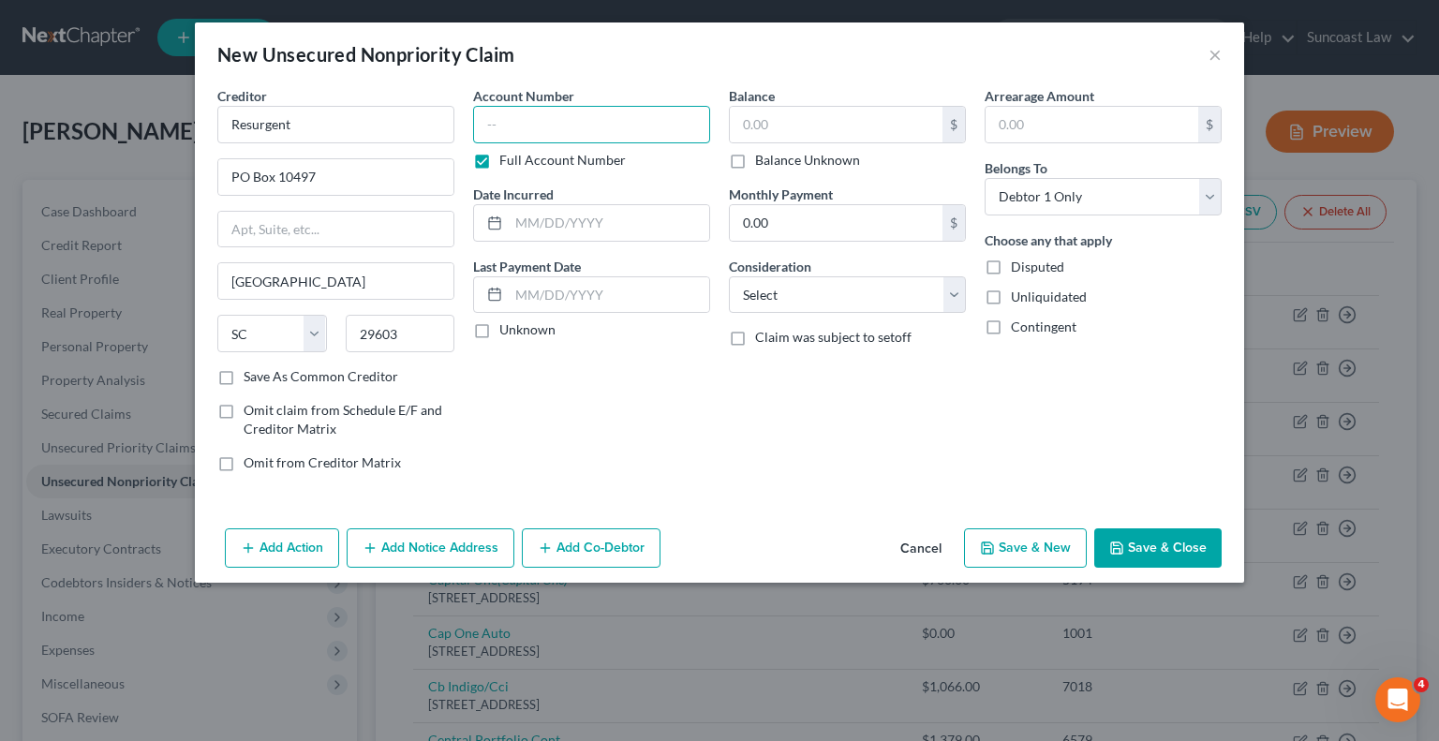
click at [551, 112] on input "text" at bounding box center [591, 124] width 237 height 37
click at [765, 123] on input "text" at bounding box center [836, 125] width 213 height 36
click at [1192, 556] on button "Save & Close" at bounding box center [1157, 547] width 127 height 39
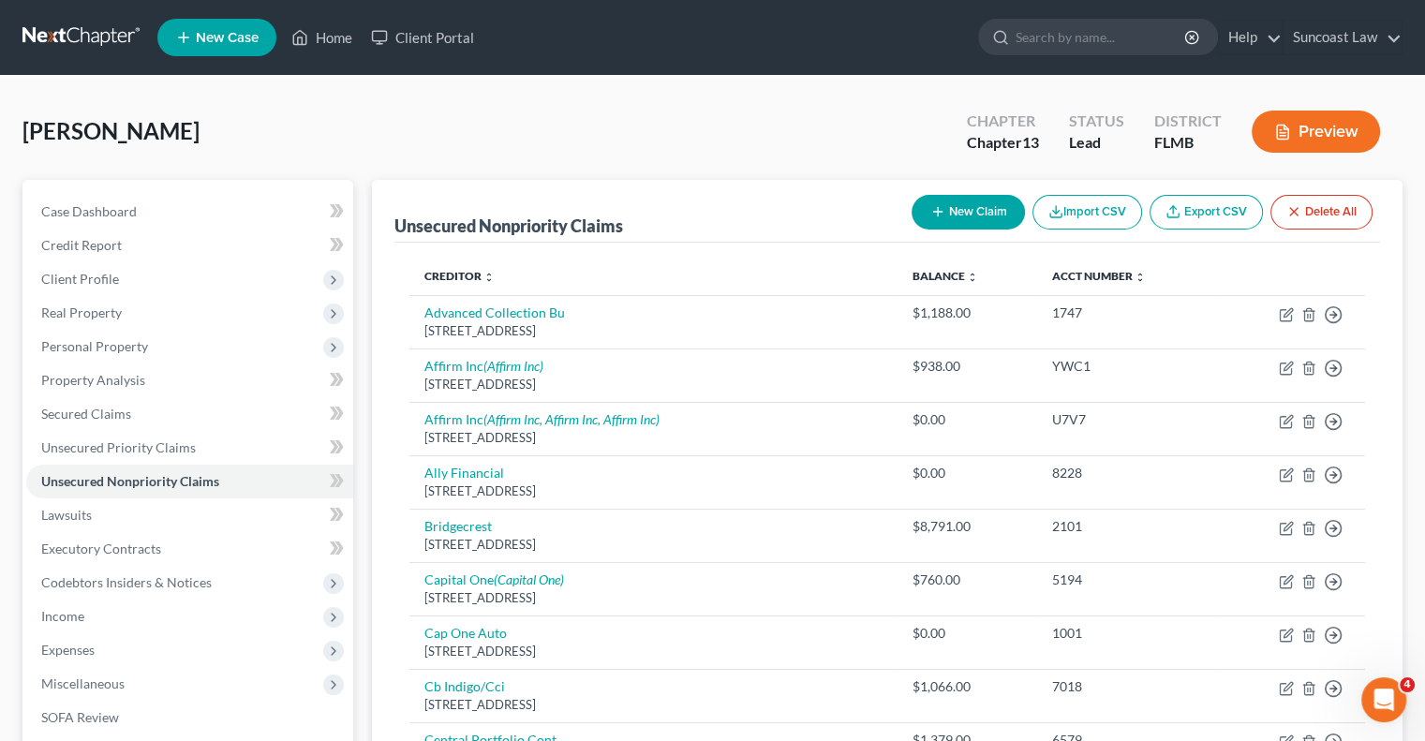
click at [961, 204] on button "New Claim" at bounding box center [968, 212] width 113 height 35
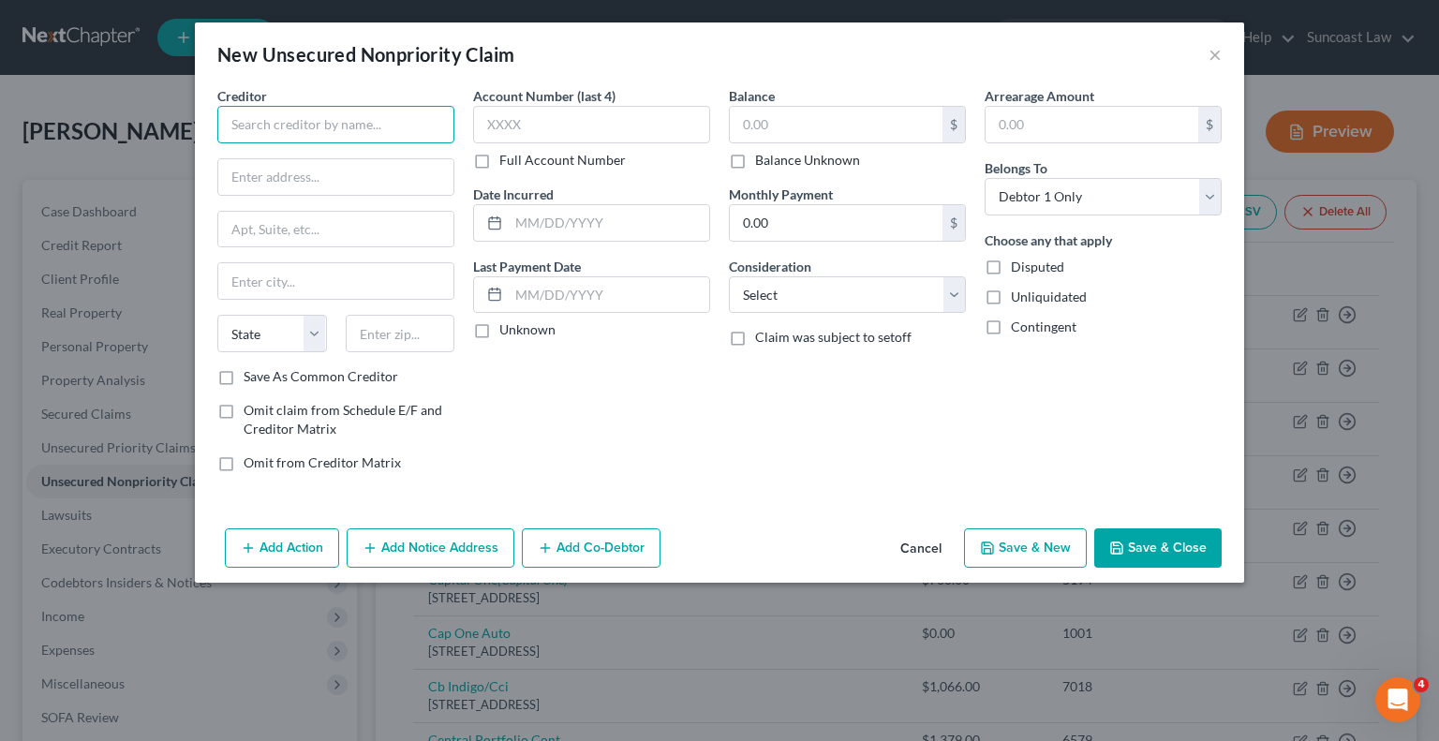
click at [439, 126] on input "text" at bounding box center [335, 124] width 237 height 37
drag, startPoint x: 307, startPoint y: 127, endPoint x: 182, endPoint y: 119, distance: 125.8
click at [182, 121] on div "New Unsecured Nonpriority Claim × Creditor * Indigo State [US_STATE] AK AR [GEO…" at bounding box center [719, 370] width 1439 height 741
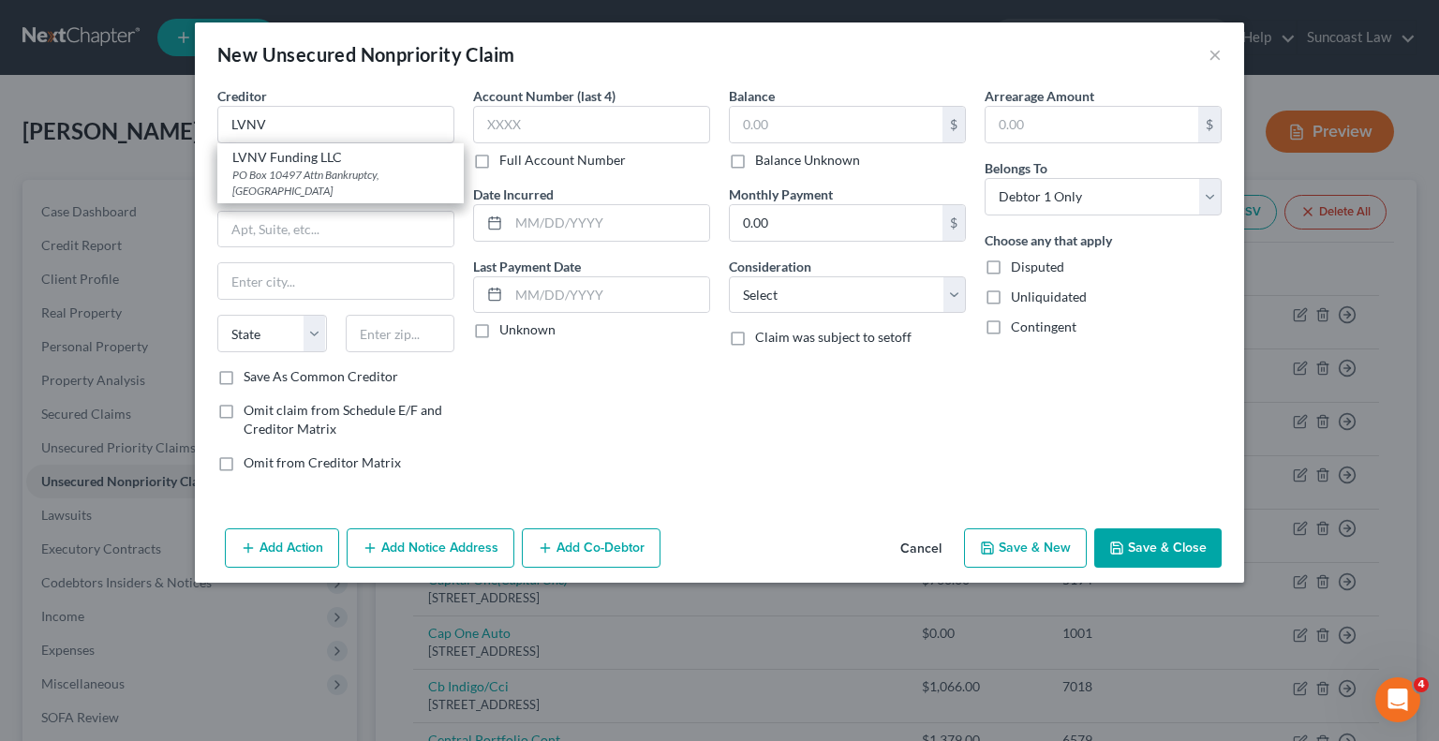
click at [322, 165] on div "LVNV Funding LLC" at bounding box center [340, 157] width 216 height 19
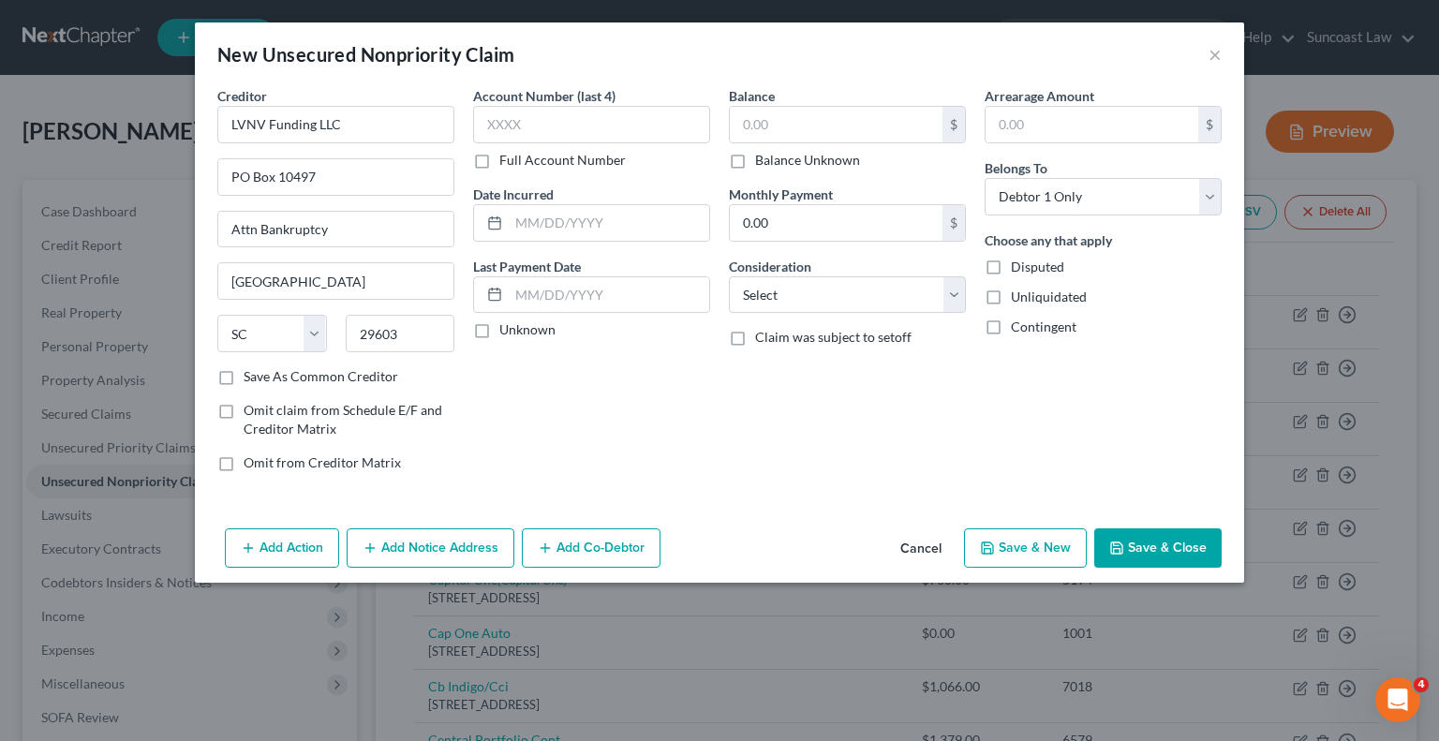
click at [499, 161] on label "Full Account Number" at bounding box center [562, 160] width 127 height 19
click at [507, 161] on input "Full Account Number" at bounding box center [513, 157] width 12 height 12
click at [533, 125] on input "text" at bounding box center [591, 124] width 237 height 37
click at [879, 131] on input "text" at bounding box center [836, 125] width 213 height 36
click at [1163, 555] on button "Save & Close" at bounding box center [1157, 547] width 127 height 39
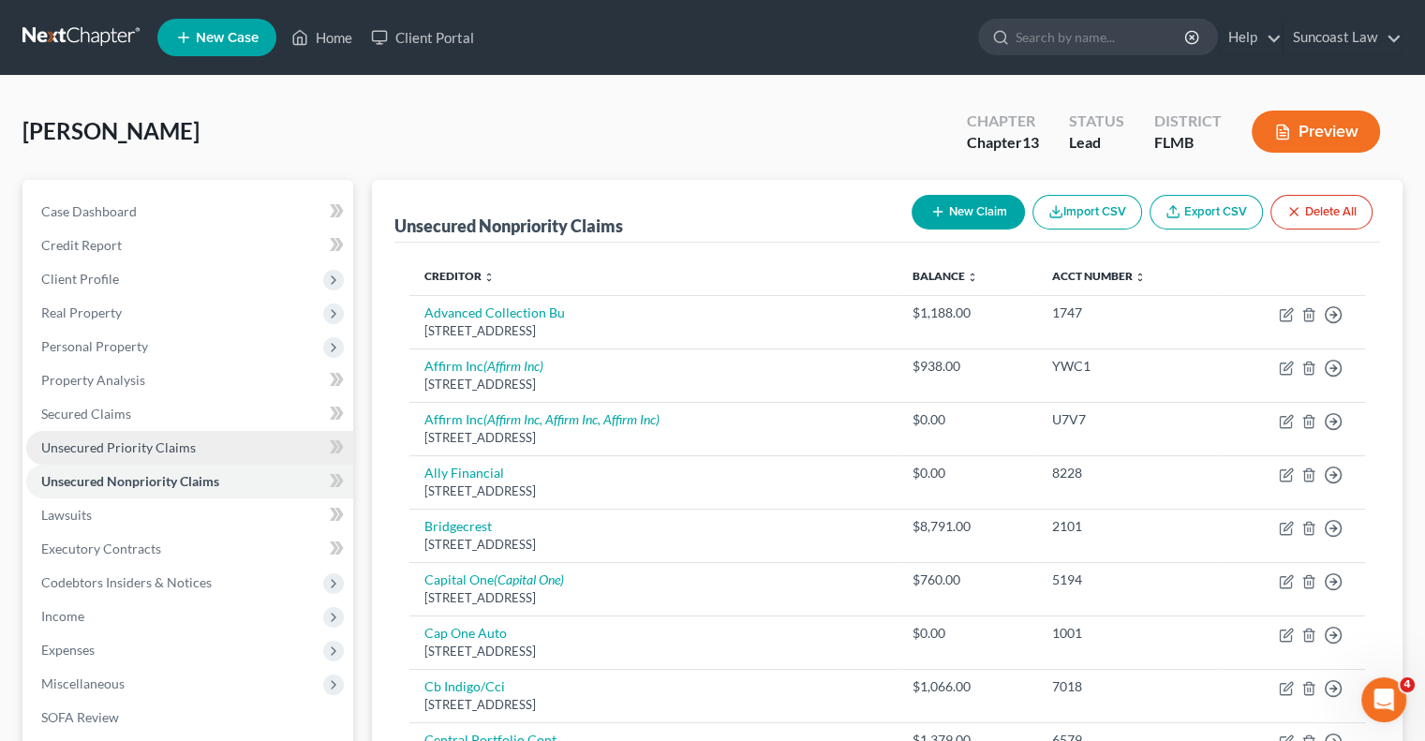
click at [212, 442] on link "Unsecured Priority Claims" at bounding box center [189, 448] width 327 height 34
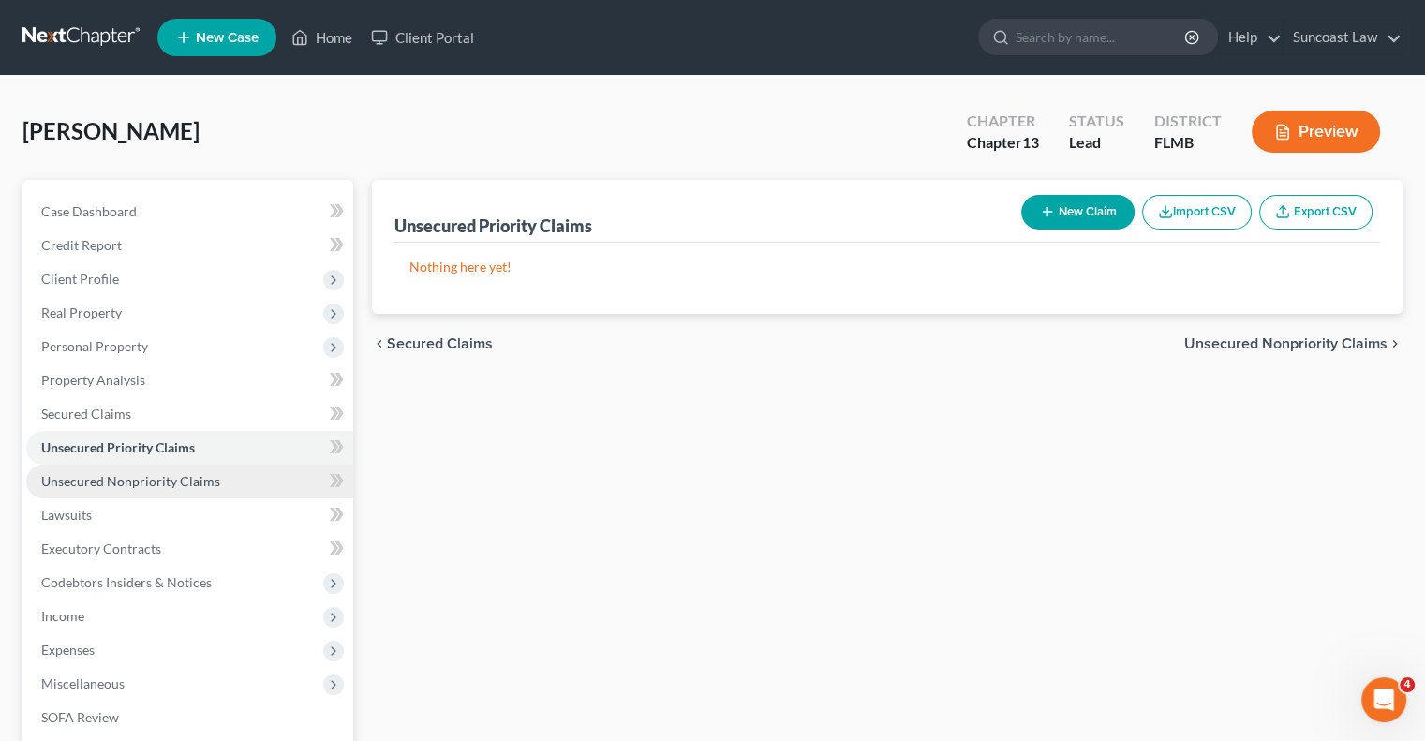
click at [221, 477] on link "Unsecured Nonpriority Claims" at bounding box center [189, 482] width 327 height 34
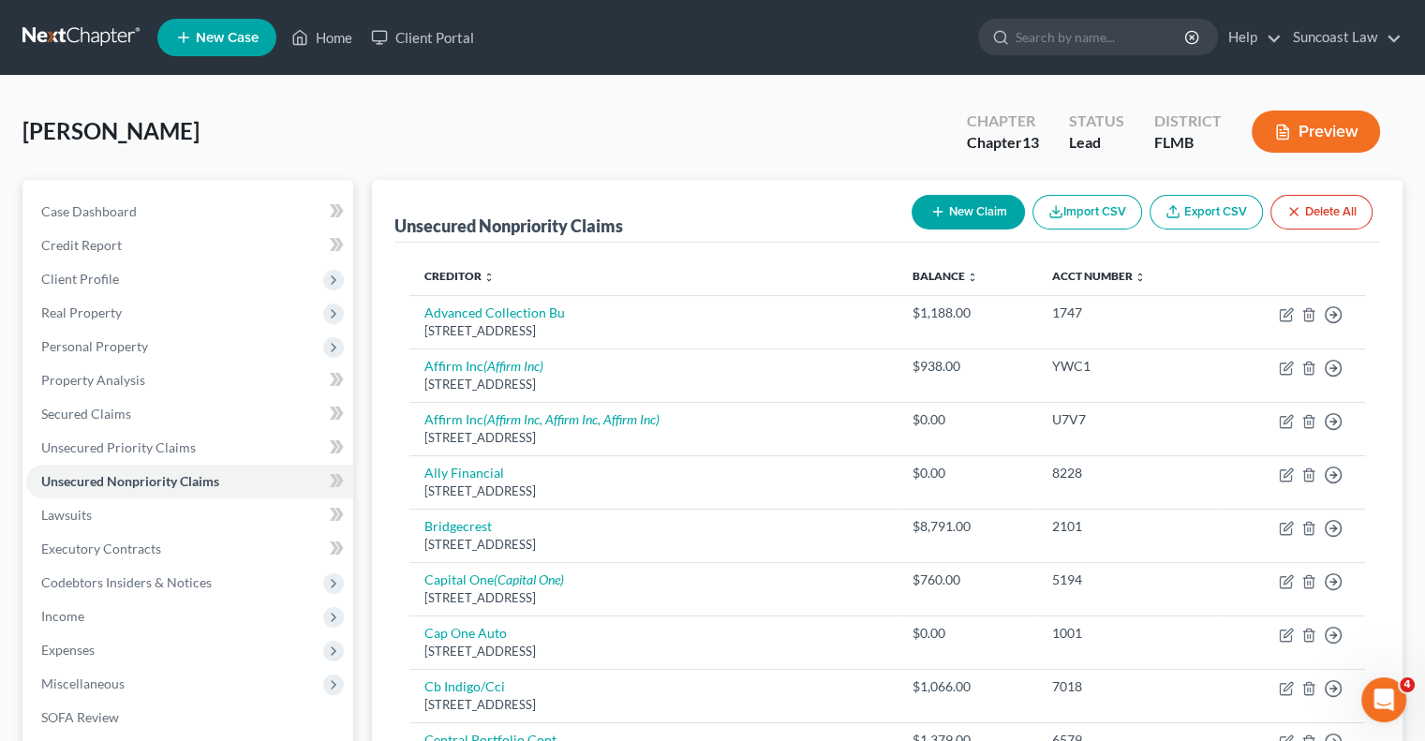
click at [945, 217] on button "New Claim" at bounding box center [968, 212] width 113 height 35
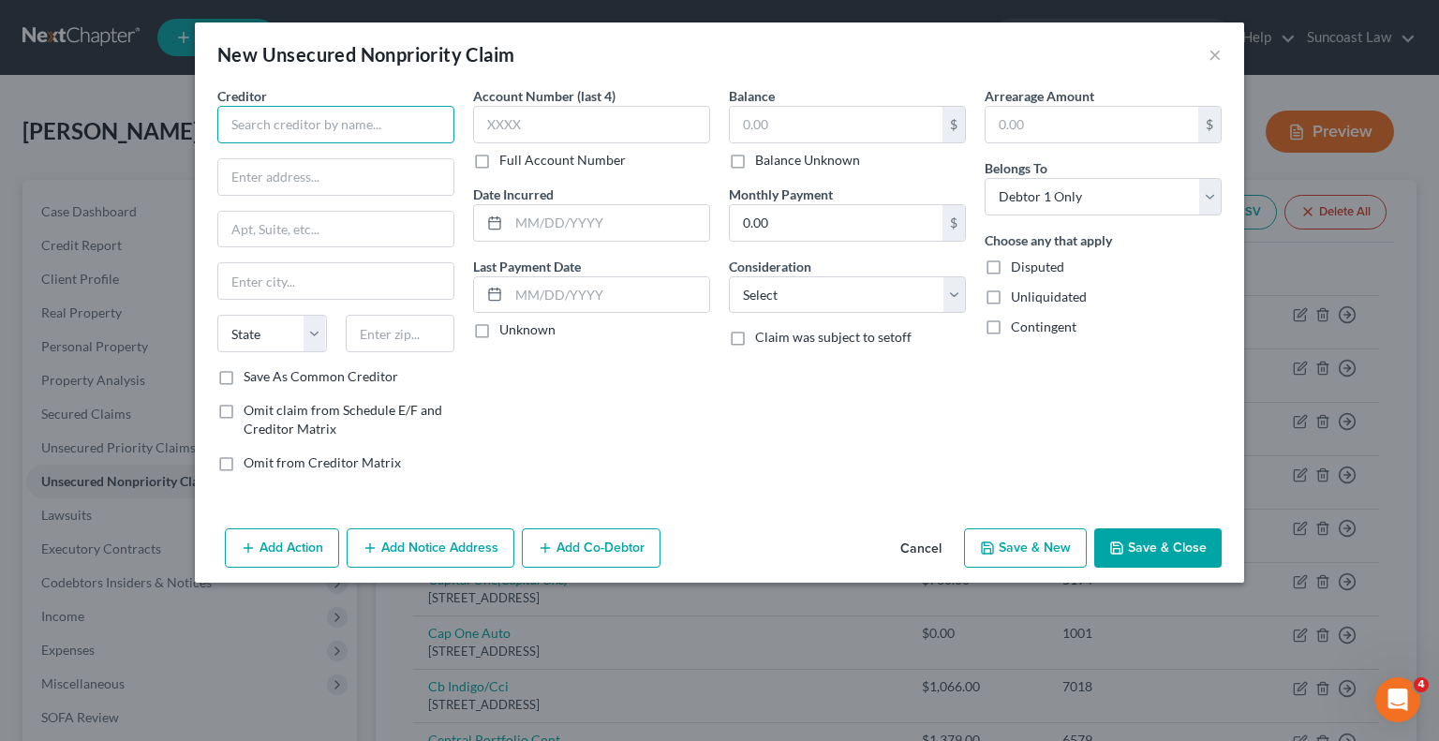
click at [371, 118] on input "text" at bounding box center [335, 124] width 237 height 37
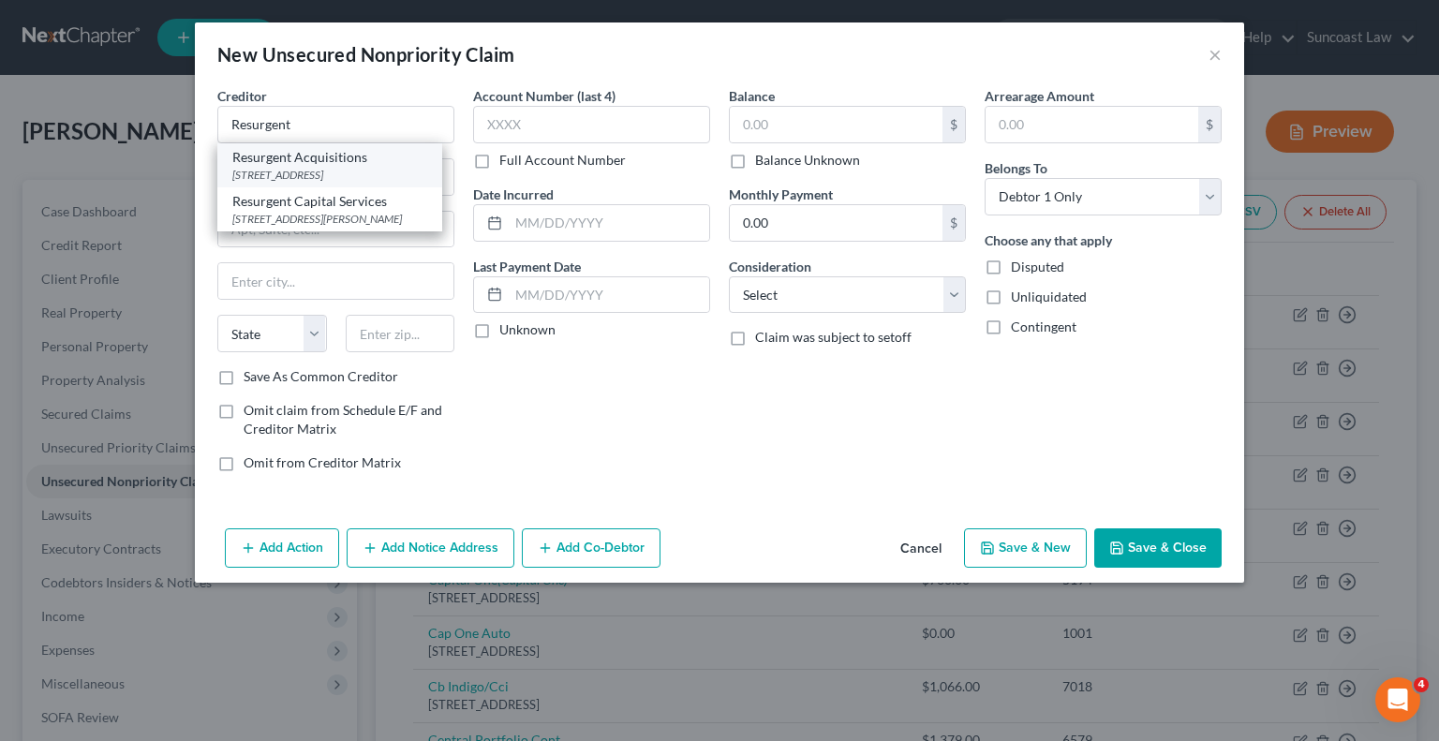
click at [352, 169] on div "[STREET_ADDRESS]" at bounding box center [329, 175] width 195 height 16
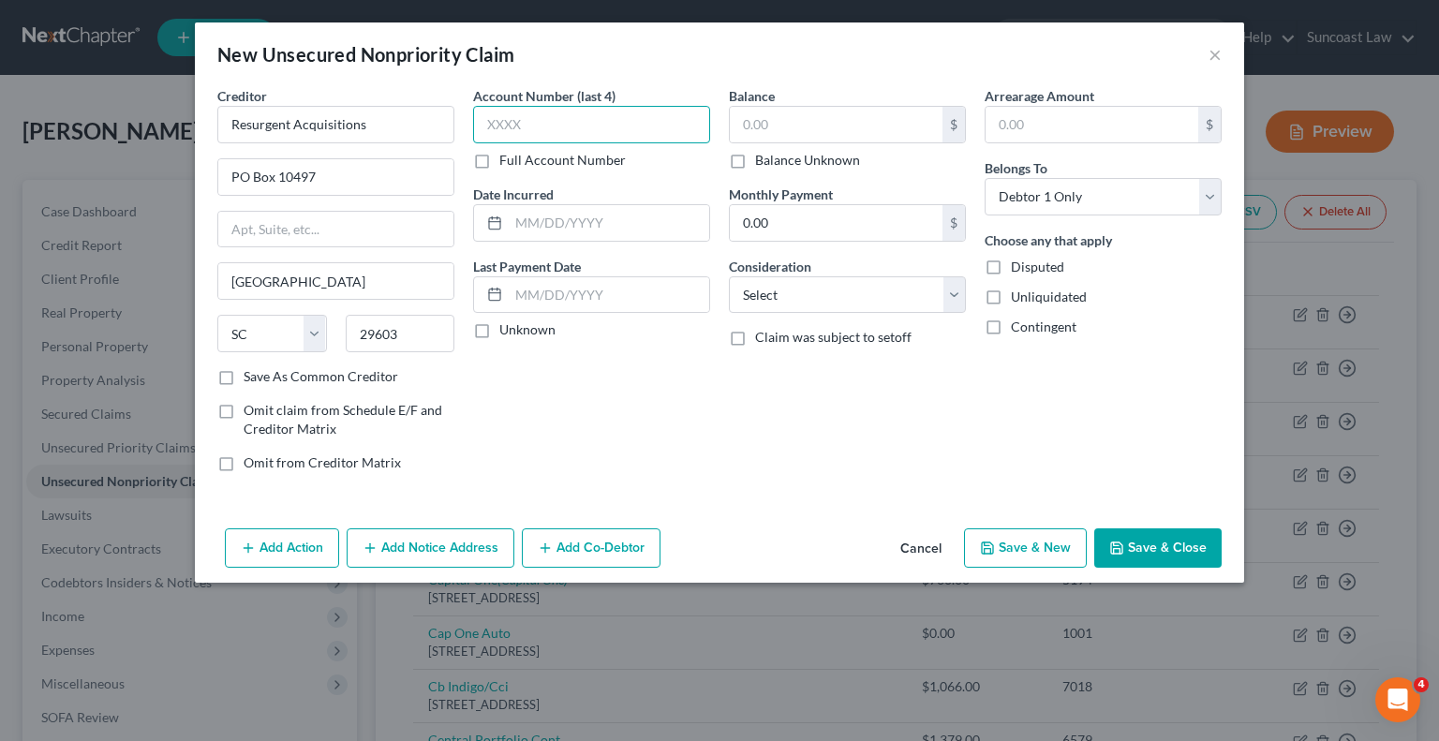
click at [544, 119] on input "text" at bounding box center [591, 124] width 237 height 37
click at [499, 158] on label "Full Account Number" at bounding box center [562, 160] width 127 height 19
click at [507, 158] on input "Full Account Number" at bounding box center [513, 157] width 12 height 12
click at [530, 127] on input "text" at bounding box center [591, 124] width 237 height 37
click at [797, 138] on input "text" at bounding box center [836, 125] width 213 height 36
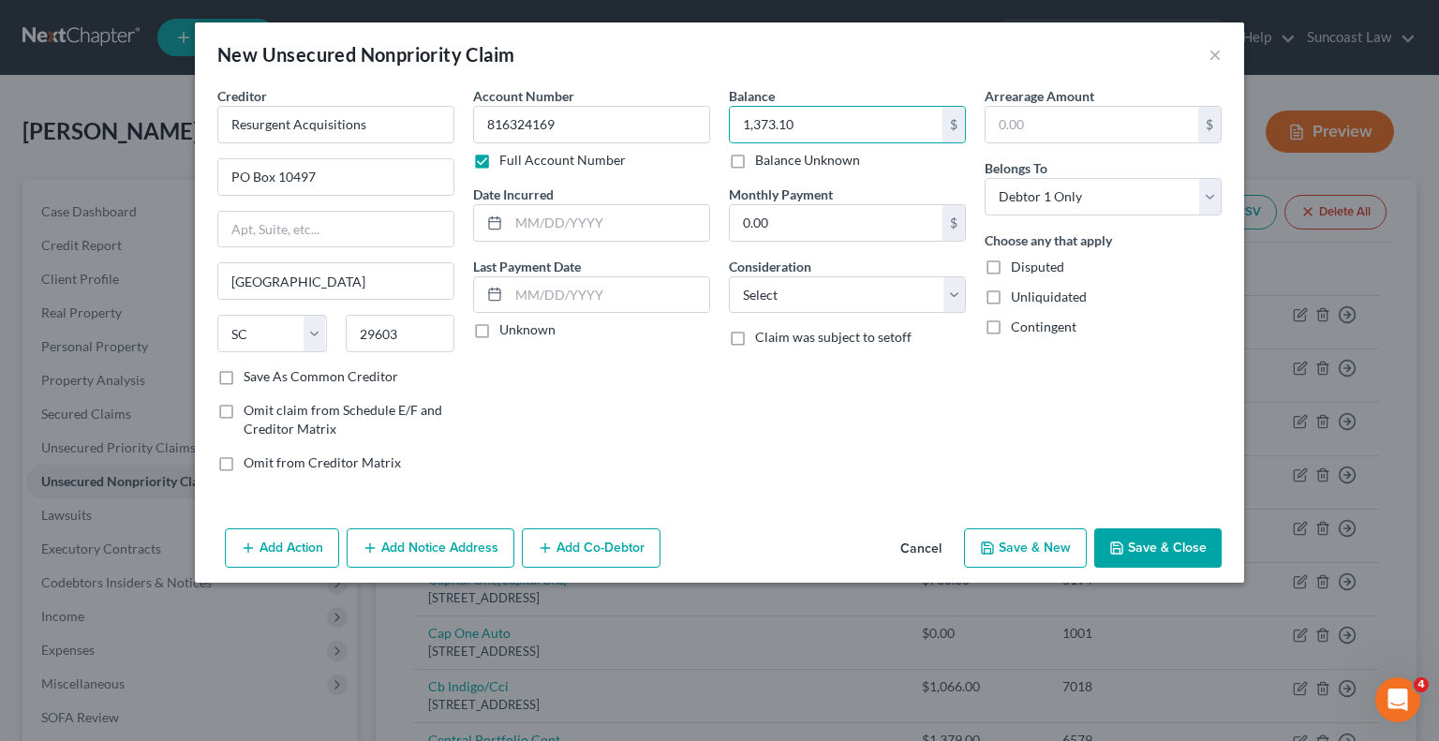
click at [1187, 548] on button "Save & Close" at bounding box center [1157, 547] width 127 height 39
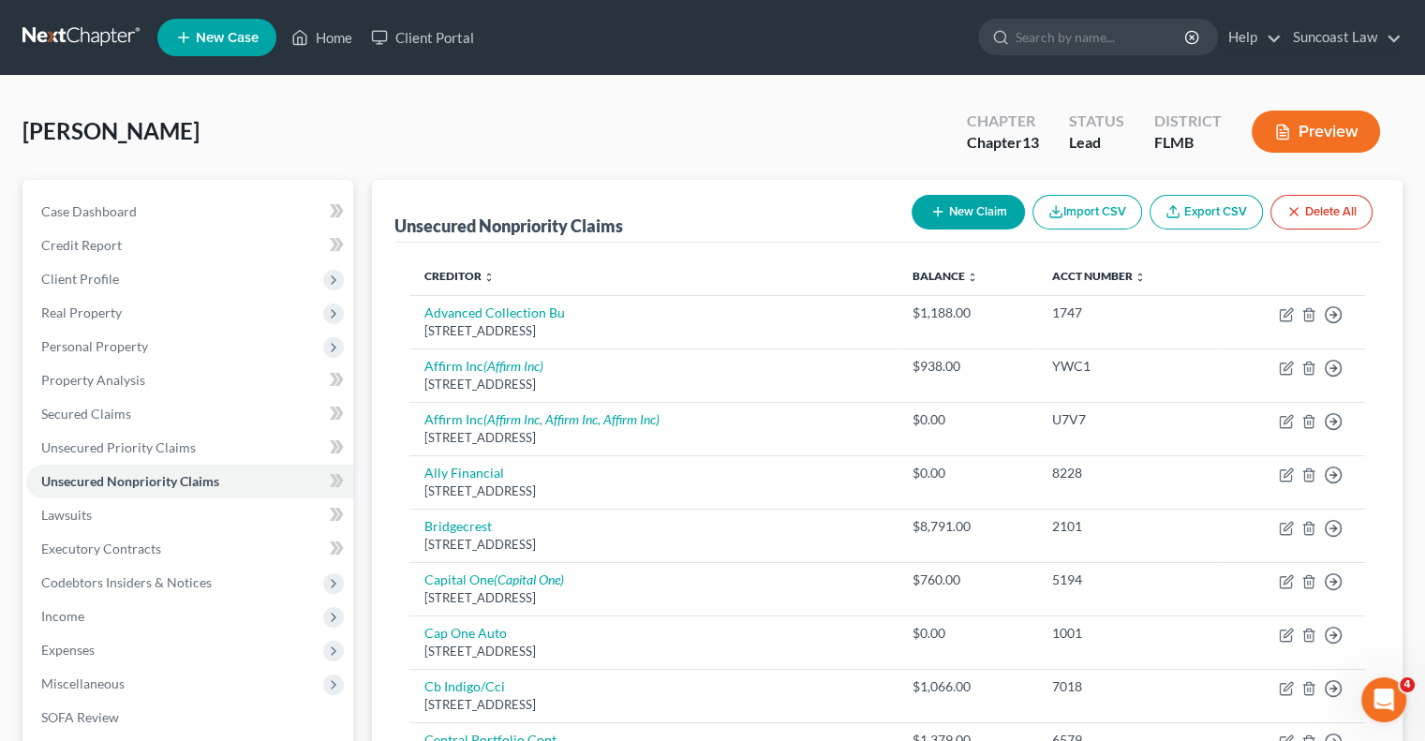
click at [942, 208] on button "New Claim" at bounding box center [968, 212] width 113 height 35
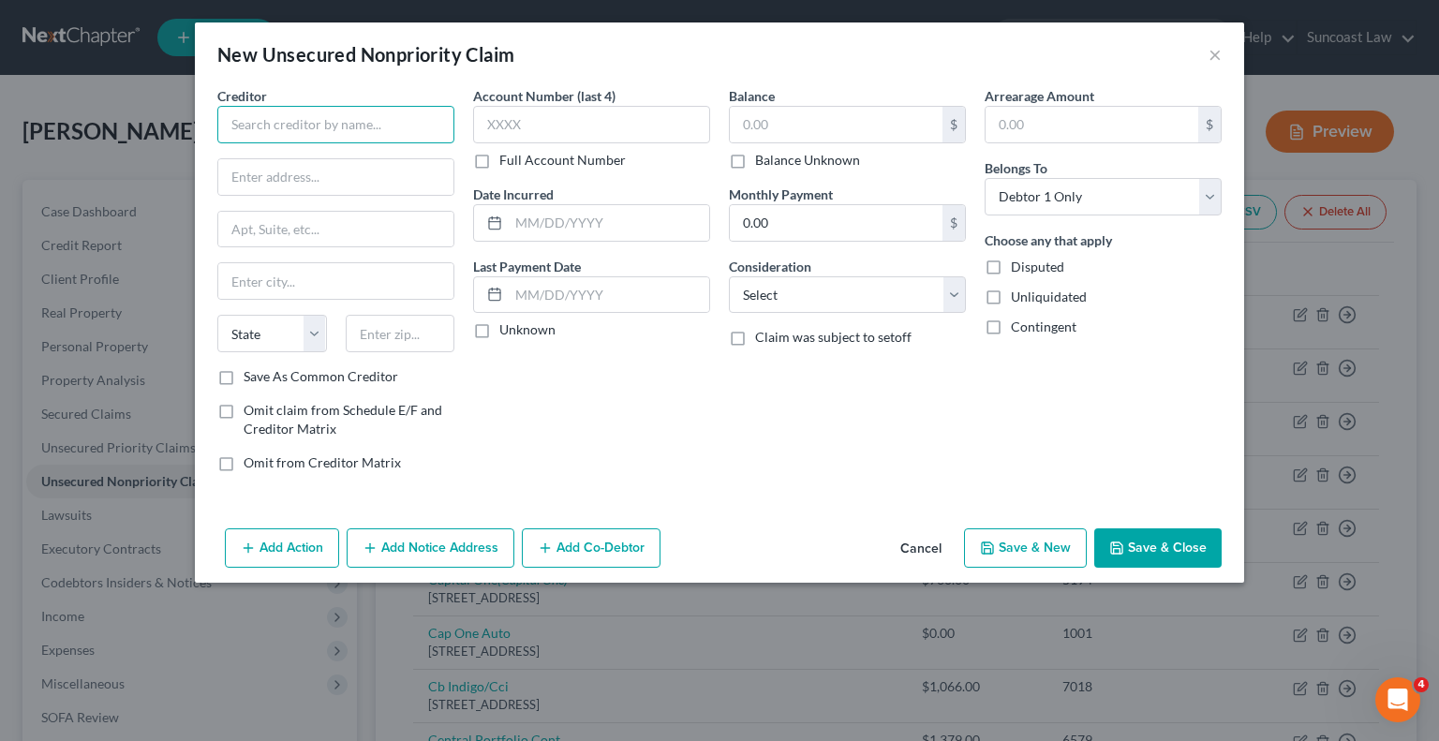
click at [356, 110] on input "text" at bounding box center [335, 124] width 237 height 37
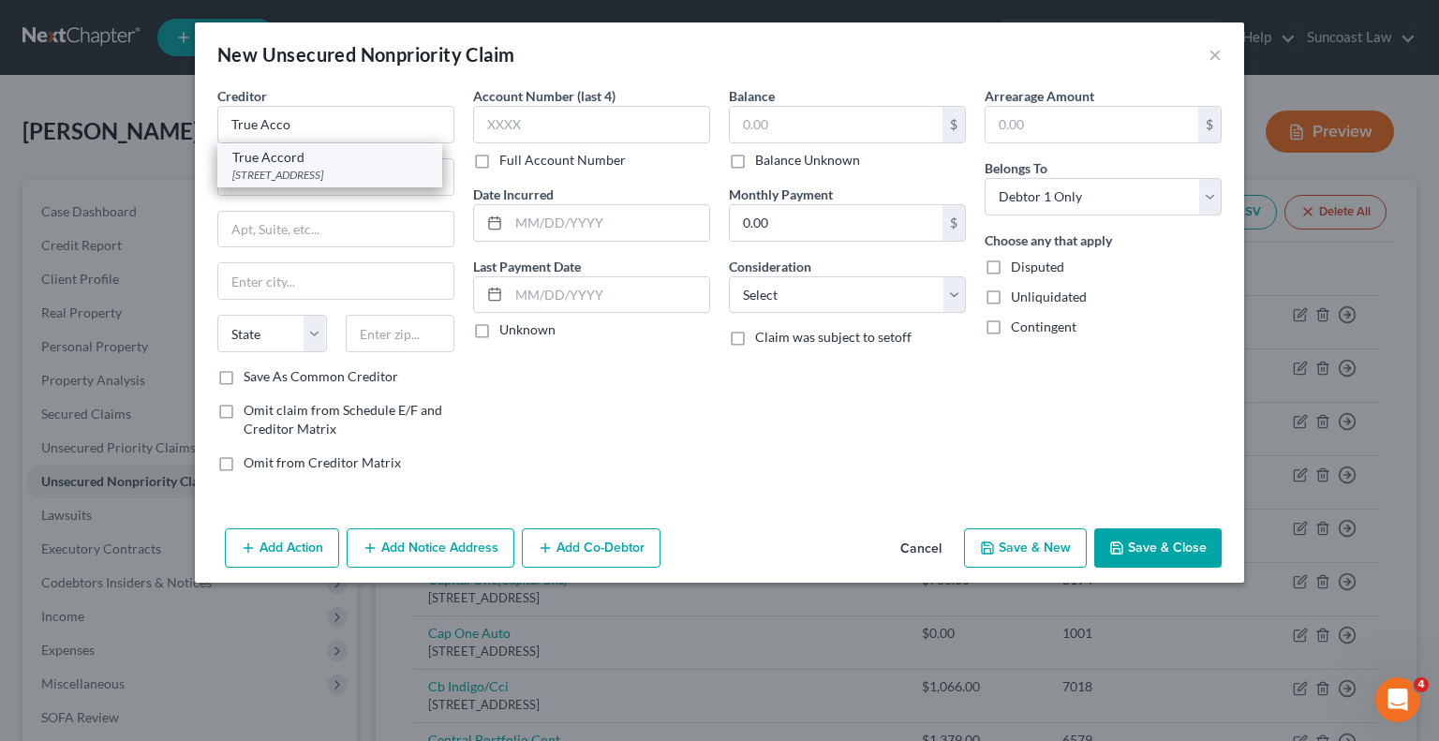
click at [326, 163] on div "True Accord" at bounding box center [329, 157] width 195 height 19
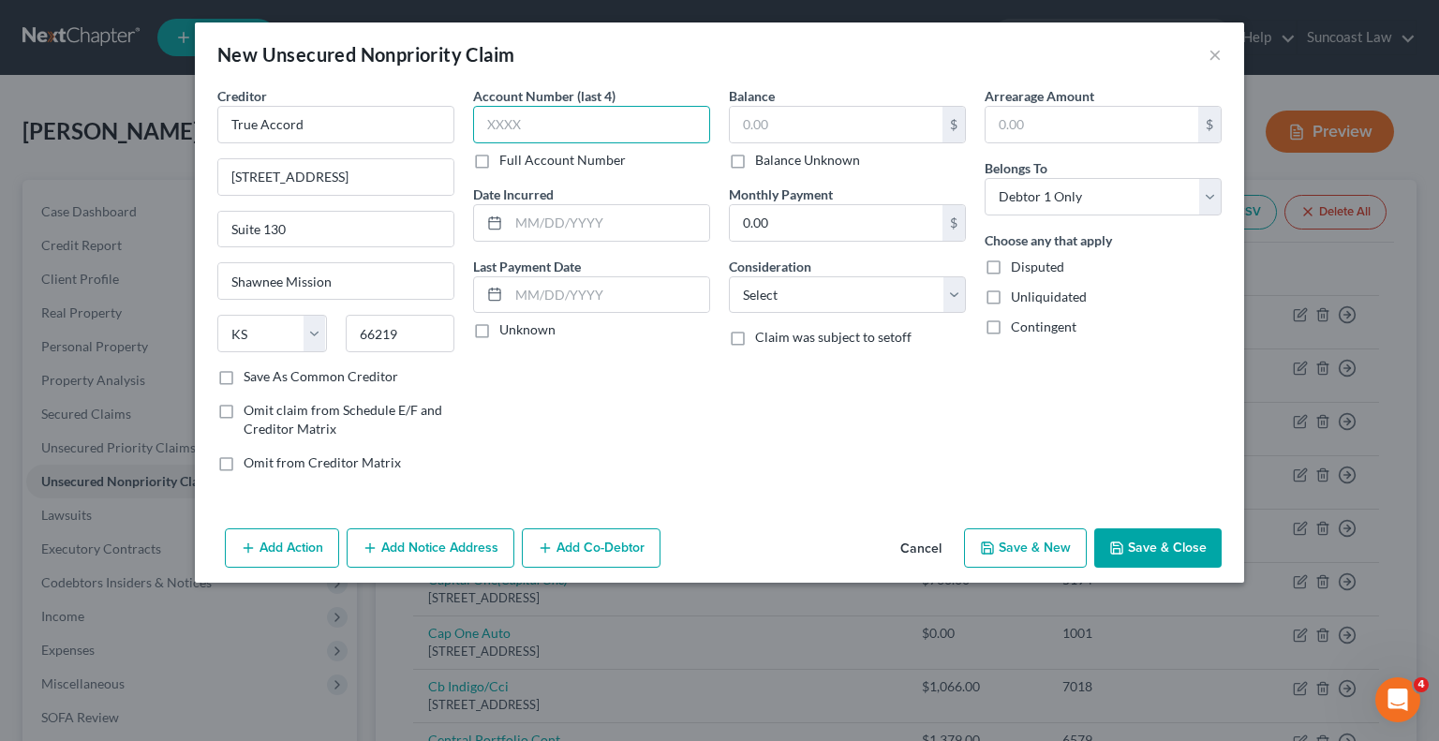
click at [562, 124] on input "text" at bounding box center [591, 124] width 237 height 37
click at [812, 117] on input "text" at bounding box center [836, 125] width 213 height 36
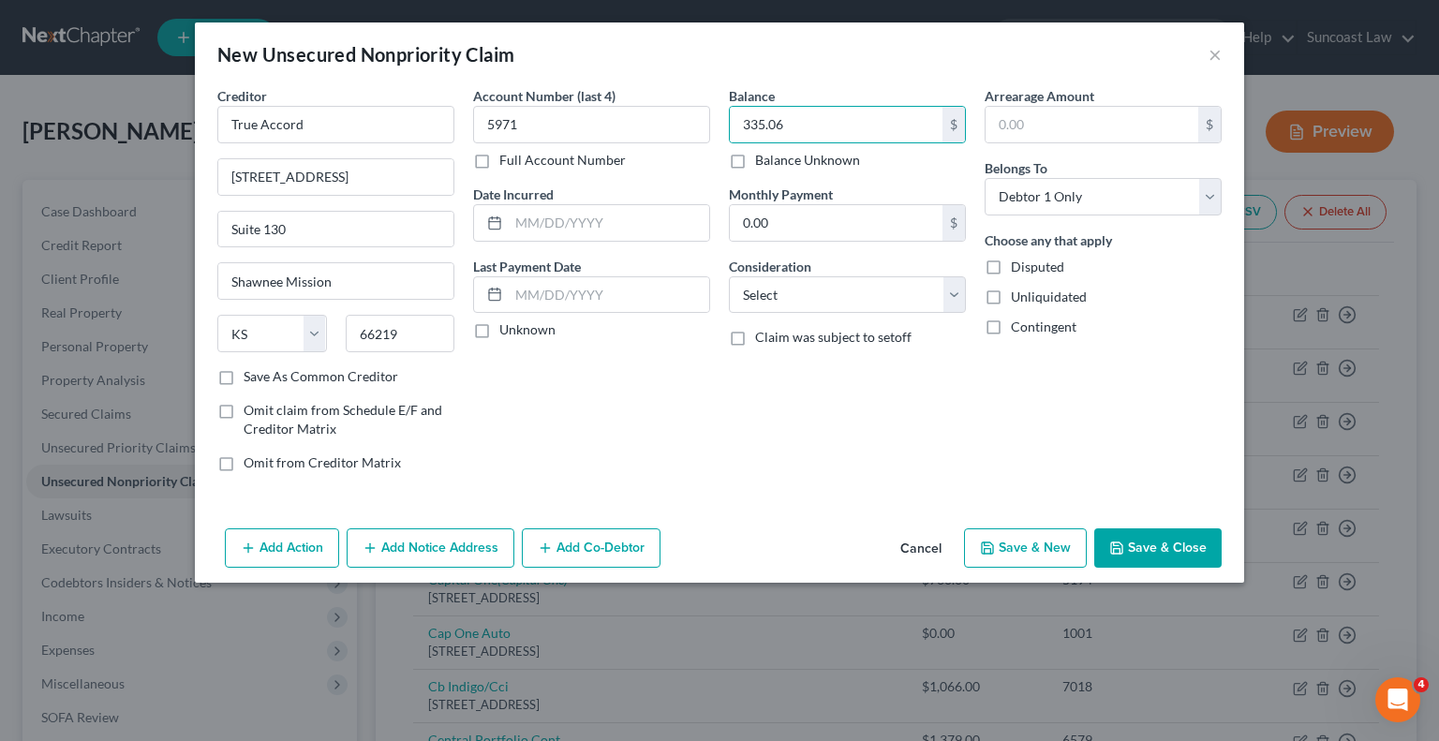
click at [1167, 542] on button "Save & Close" at bounding box center [1157, 547] width 127 height 39
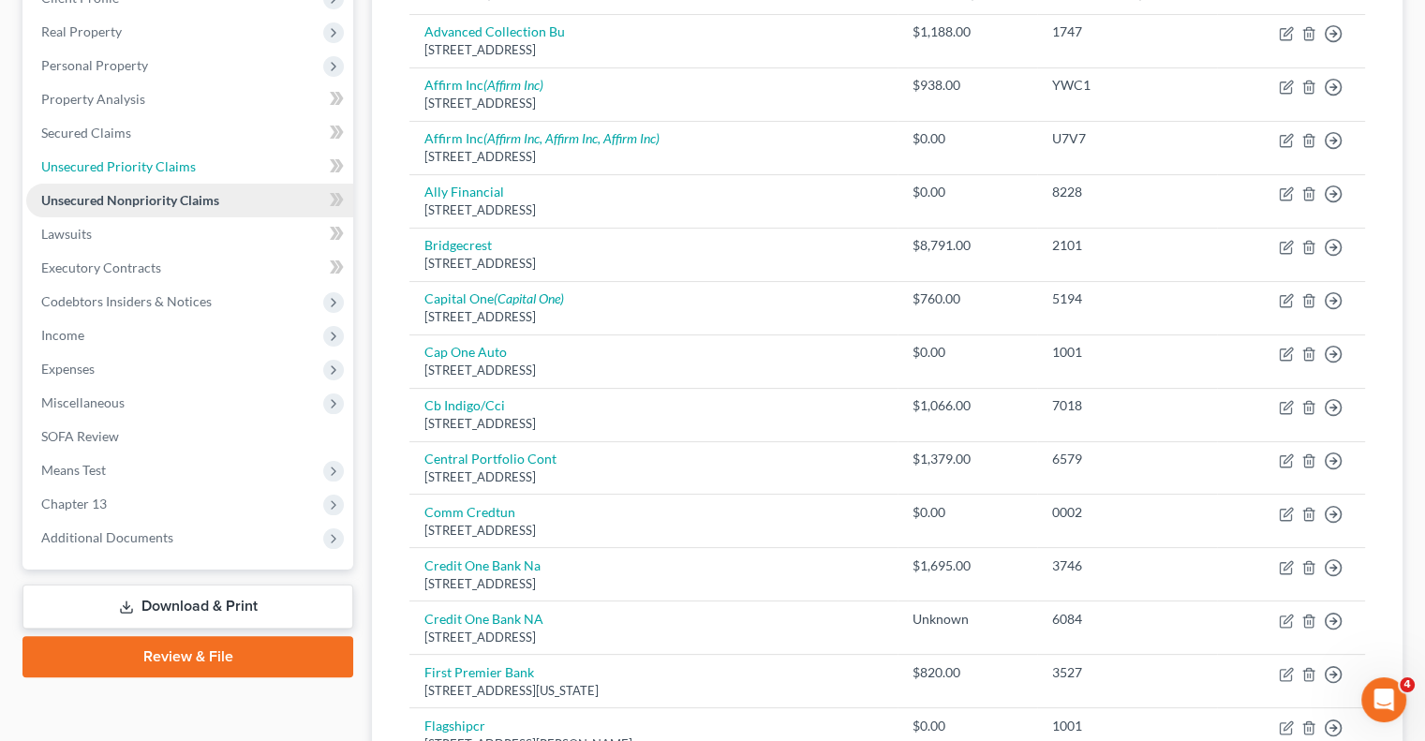
drag, startPoint x: 157, startPoint y: 176, endPoint x: 169, endPoint y: 189, distance: 17.3
click at [157, 176] on link "Unsecured Priority Claims" at bounding box center [189, 167] width 327 height 34
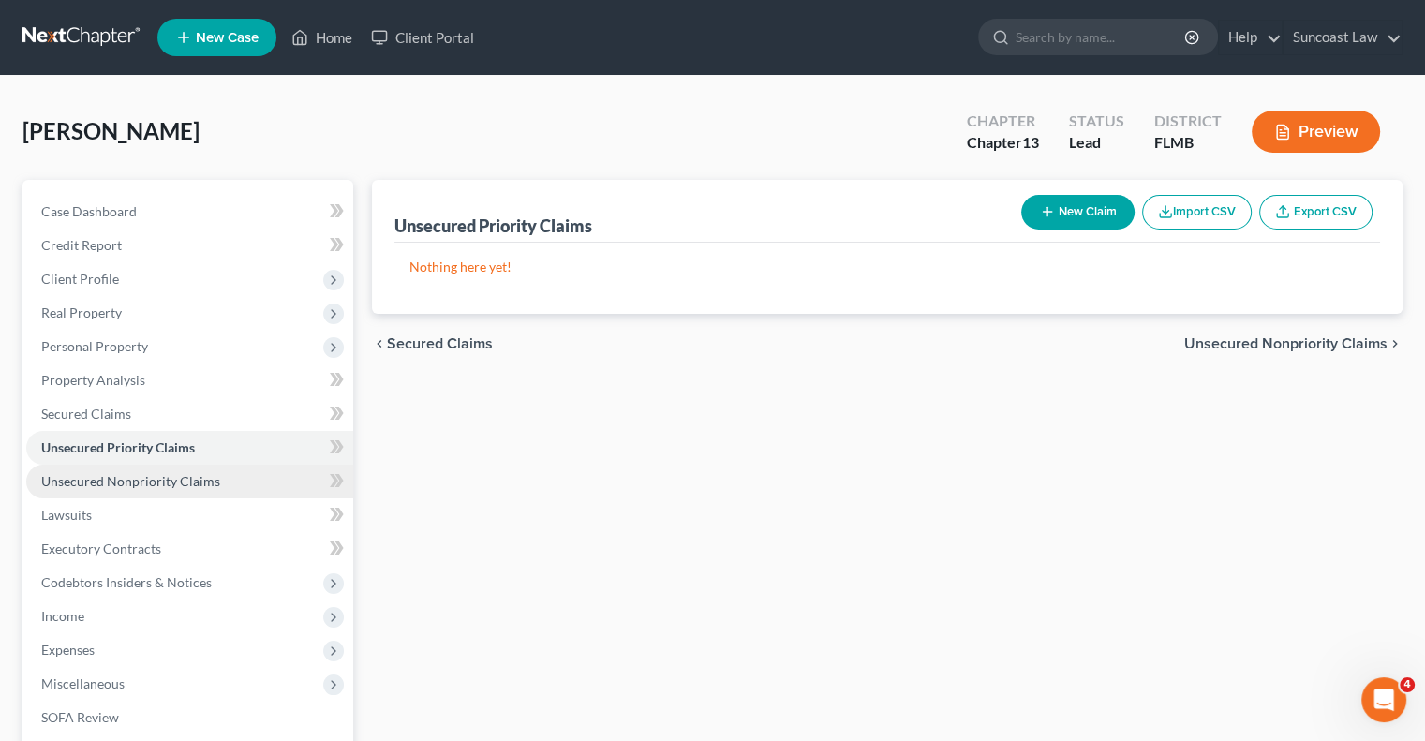
click at [217, 475] on link "Unsecured Nonpriority Claims" at bounding box center [189, 482] width 327 height 34
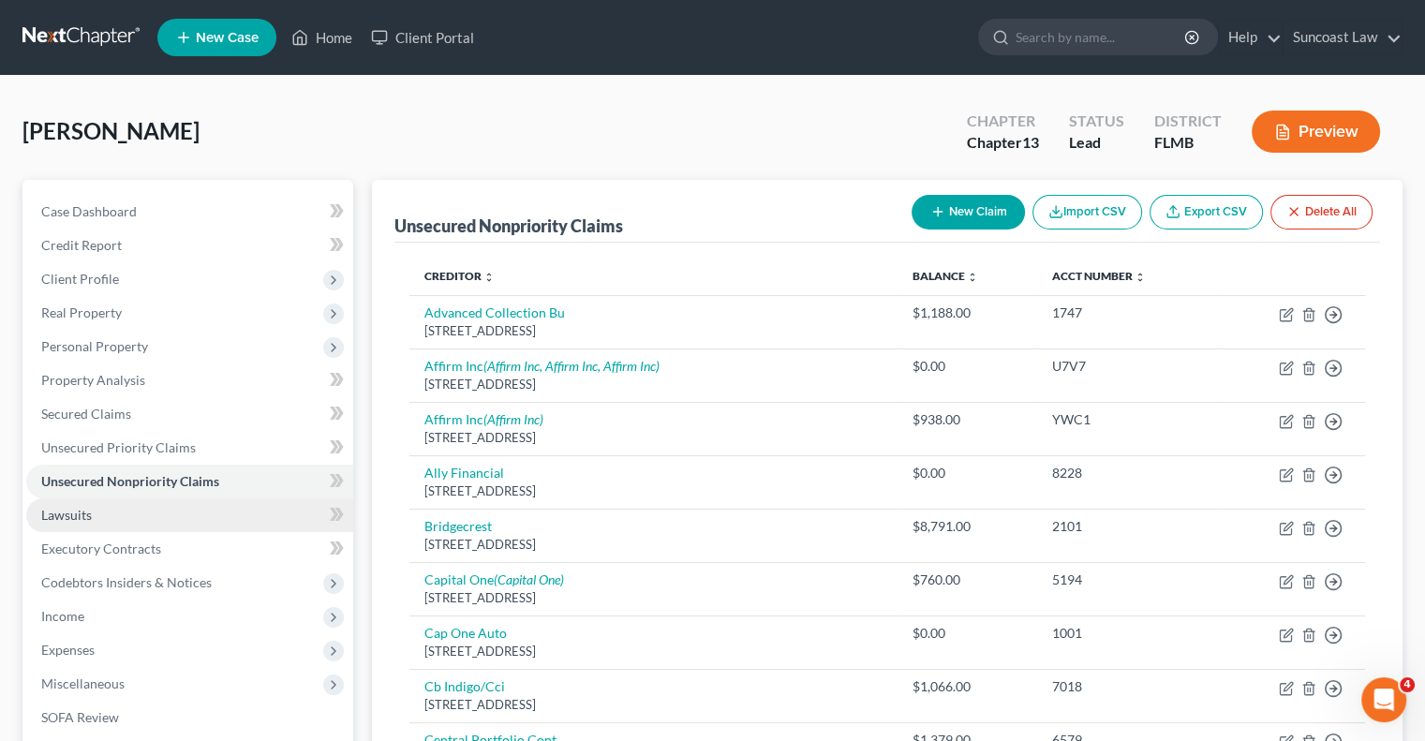
click at [175, 513] on link "Lawsuits" at bounding box center [189, 516] width 327 height 34
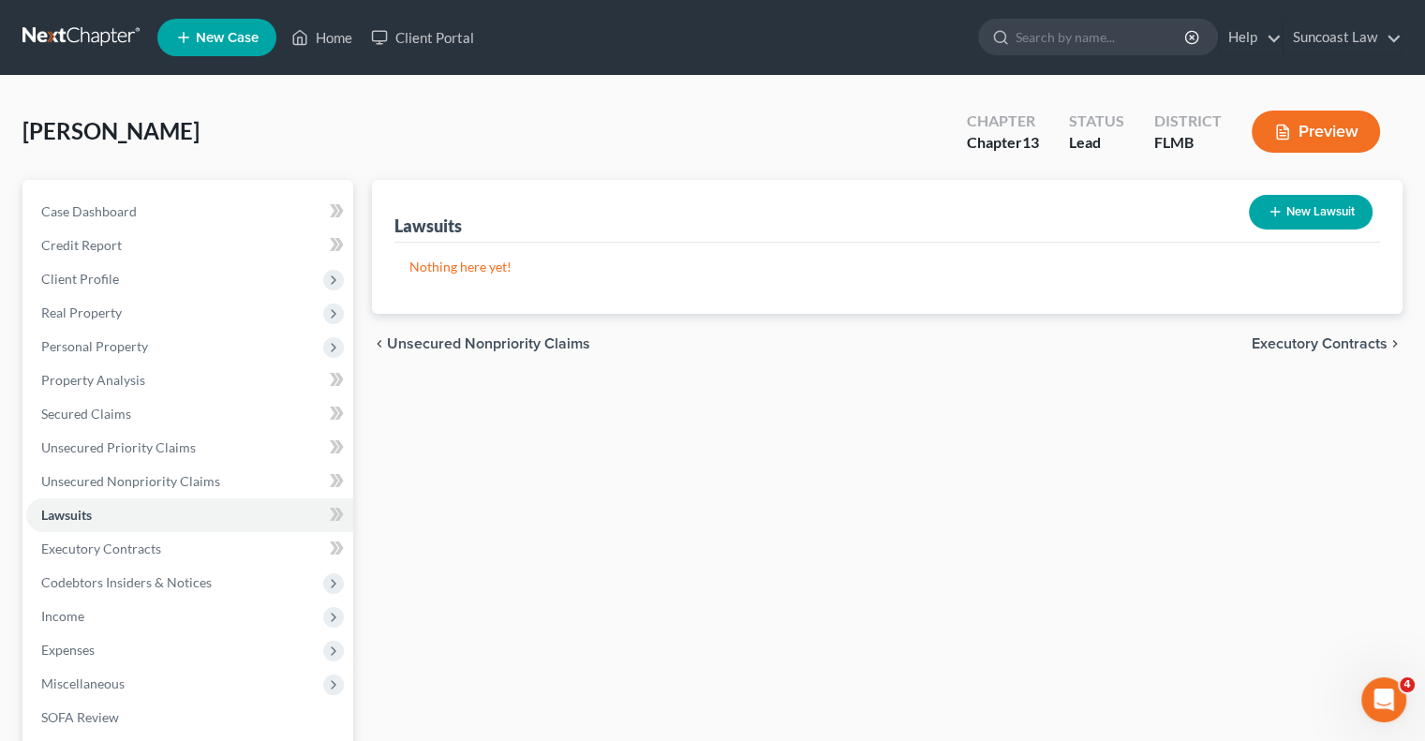
click at [1324, 214] on button "New Lawsuit" at bounding box center [1311, 212] width 124 height 35
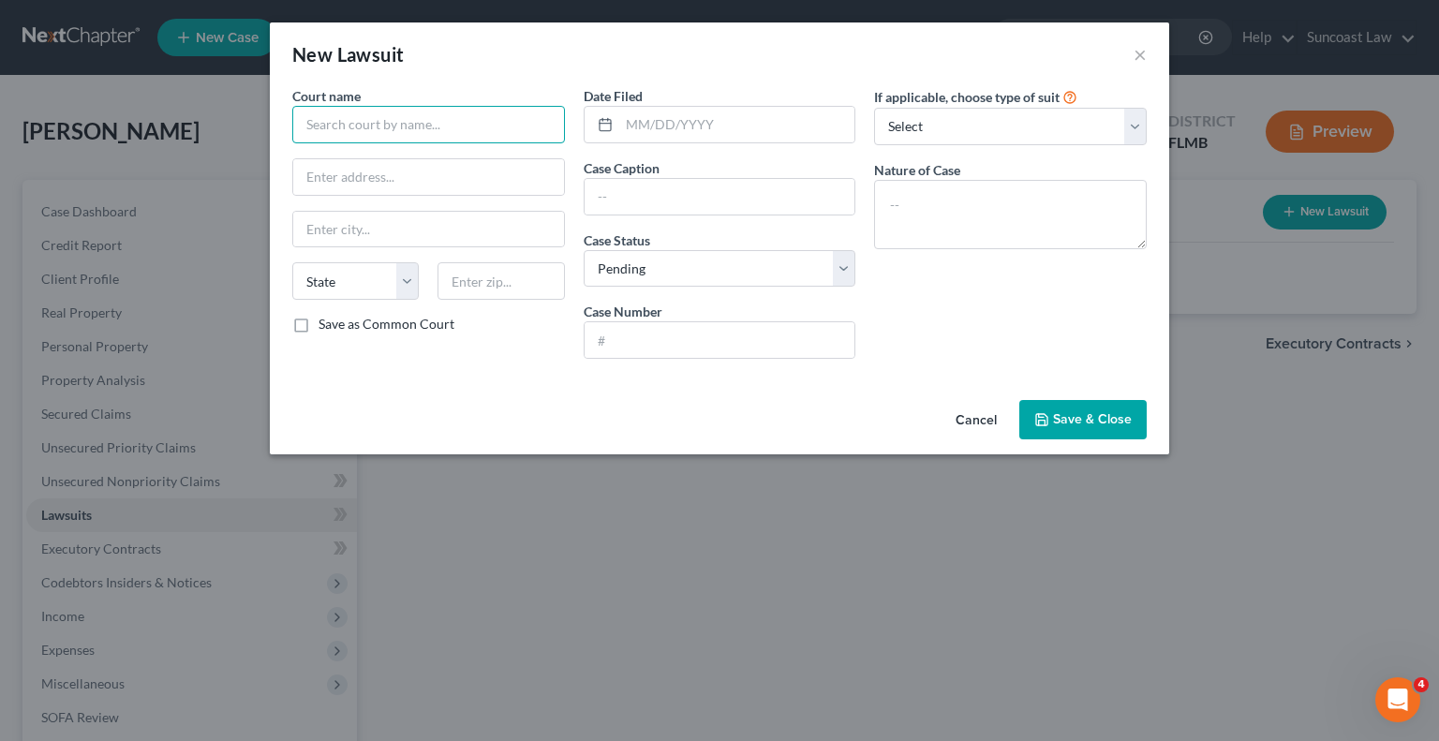
click at [405, 134] on input "text" at bounding box center [428, 124] width 273 height 37
click at [693, 346] on input "text" at bounding box center [720, 340] width 271 height 36
paste input "2020-CC-027770"
click at [673, 192] on input "text" at bounding box center [720, 197] width 271 height 36
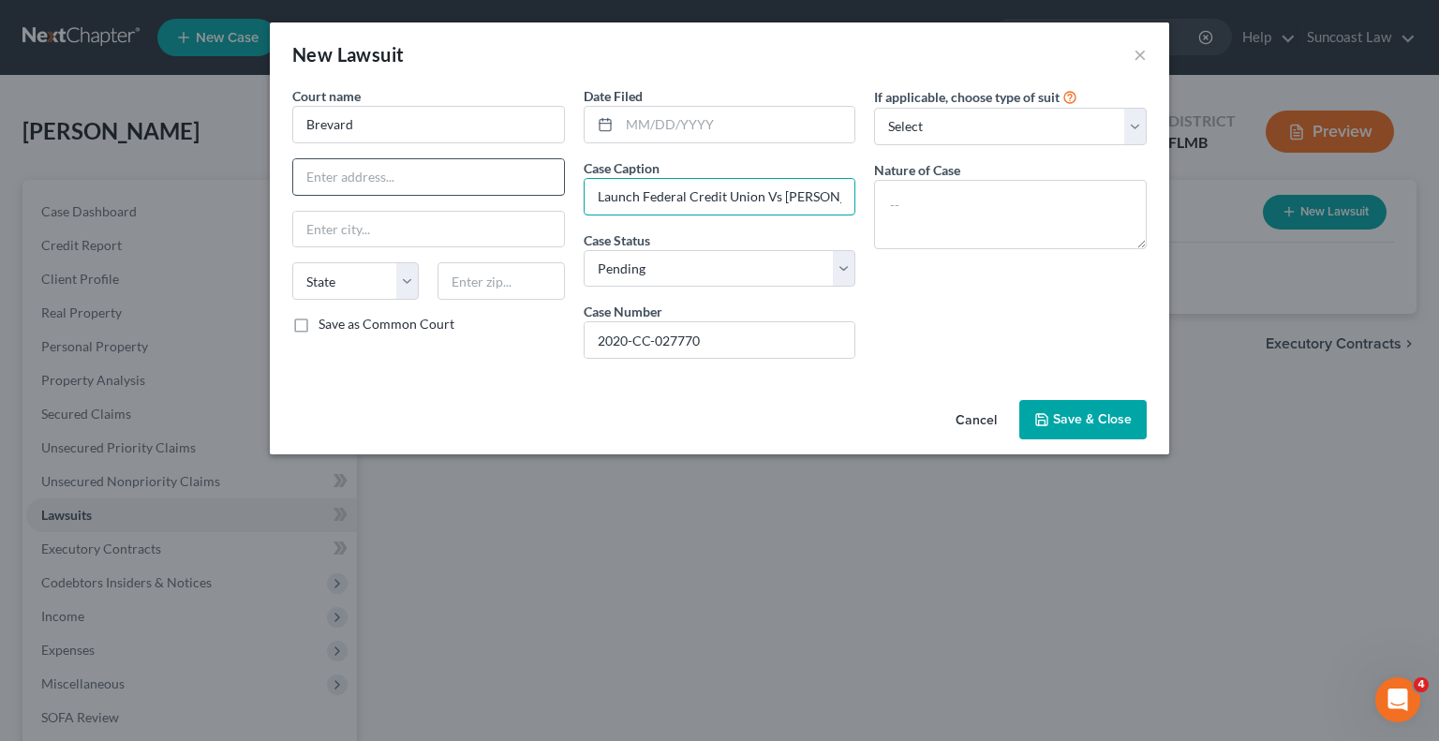
drag, startPoint x: 851, startPoint y: 190, endPoint x: 547, endPoint y: 191, distance: 303.6
click at [547, 191] on div "Court name * Brevard State [US_STATE] AK AR AZ CA CO CT DE DC [GEOGRAPHIC_DATA]…" at bounding box center [719, 230] width 873 height 288
click at [1023, 186] on textarea at bounding box center [1010, 214] width 273 height 69
paste textarea "Launch Federal Credit Union Vs [PERSON_NAME]"
drag, startPoint x: 759, startPoint y: 338, endPoint x: 597, endPoint y: 341, distance: 162.1
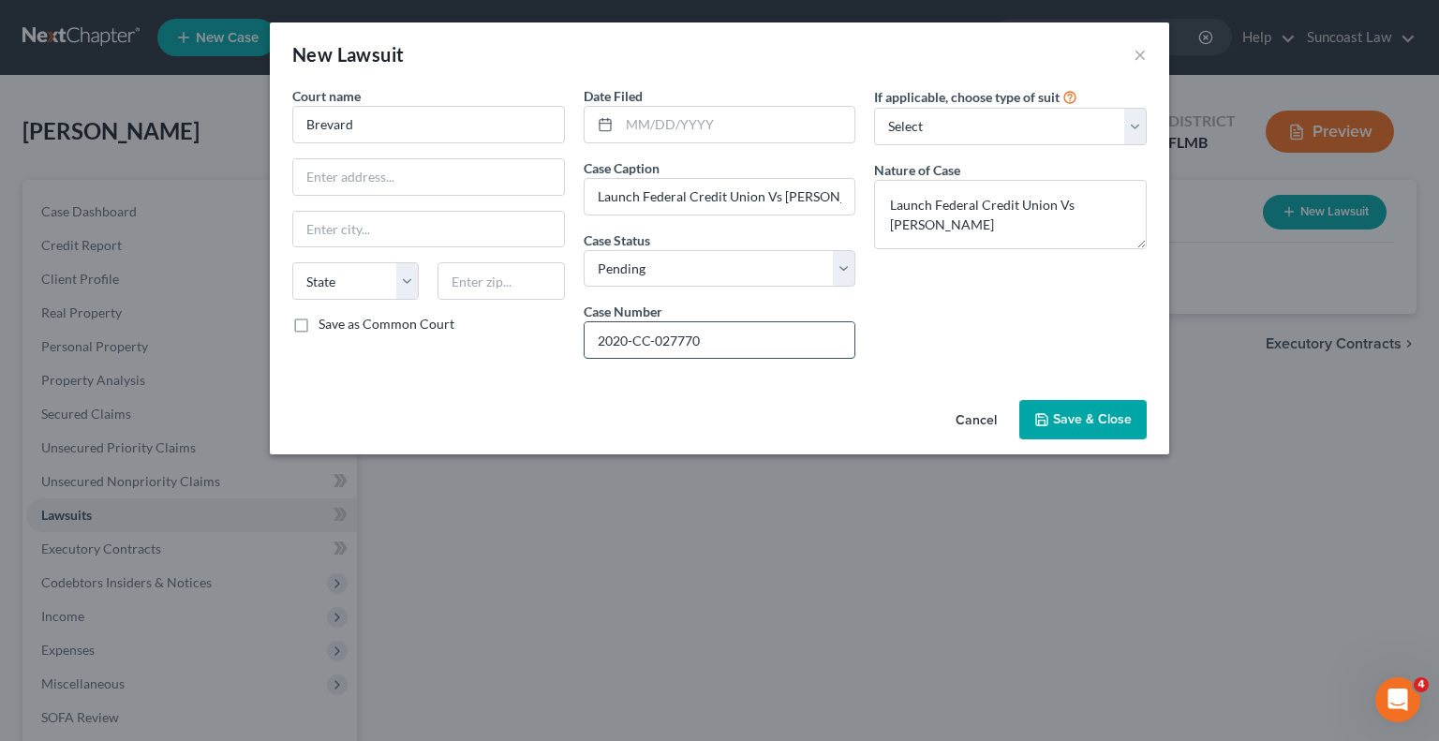
click at [597, 341] on input "2020-CC-027770" at bounding box center [720, 340] width 271 height 36
click at [1101, 412] on span "Save & Close" at bounding box center [1092, 419] width 79 height 16
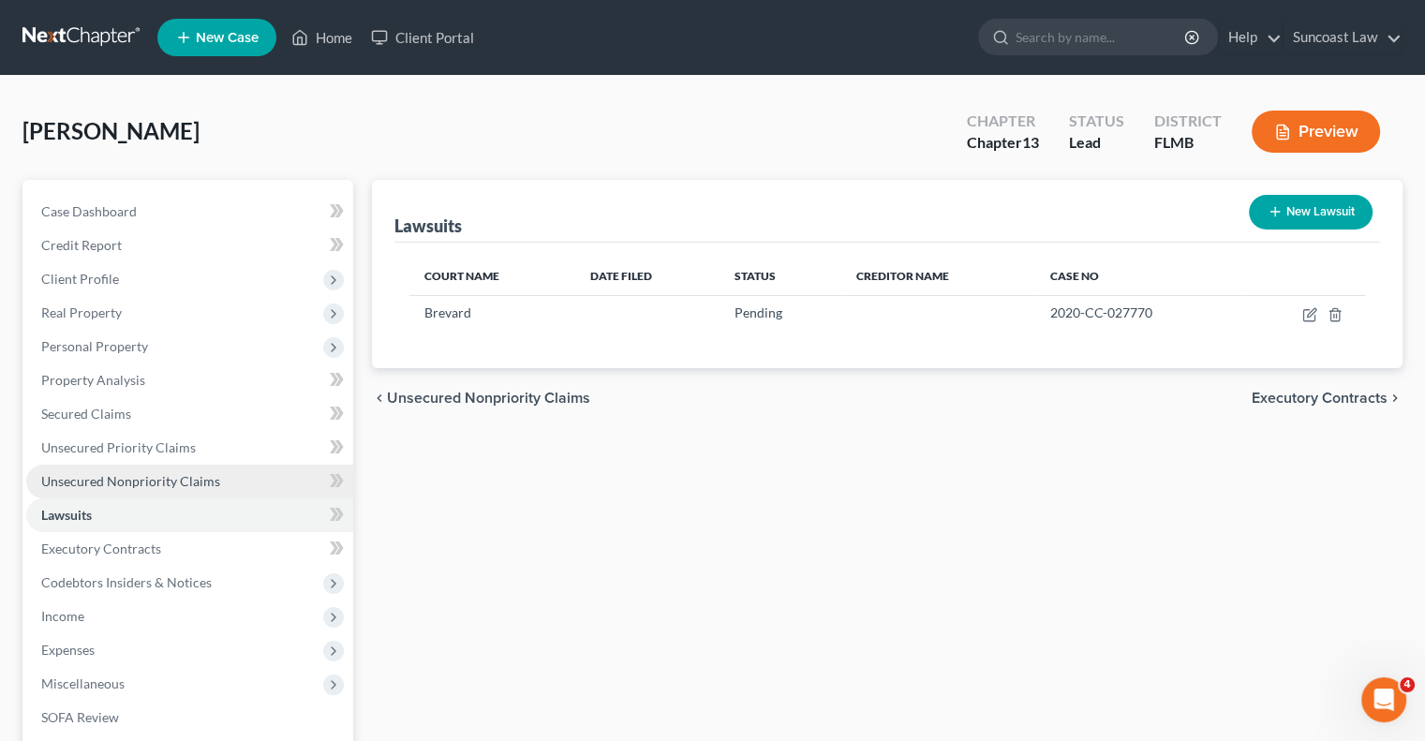
click at [204, 487] on span "Unsecured Nonpriority Claims" at bounding box center [130, 481] width 179 height 16
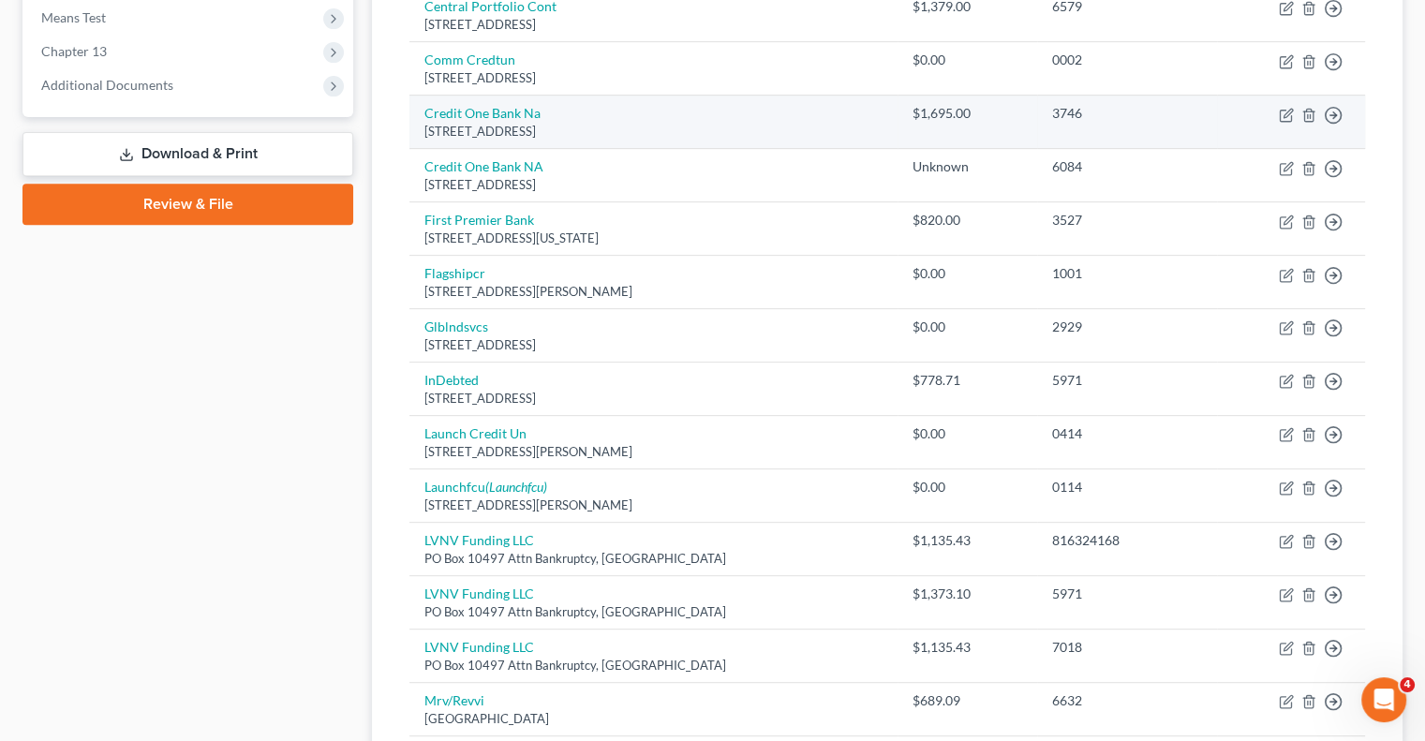
scroll to position [843, 0]
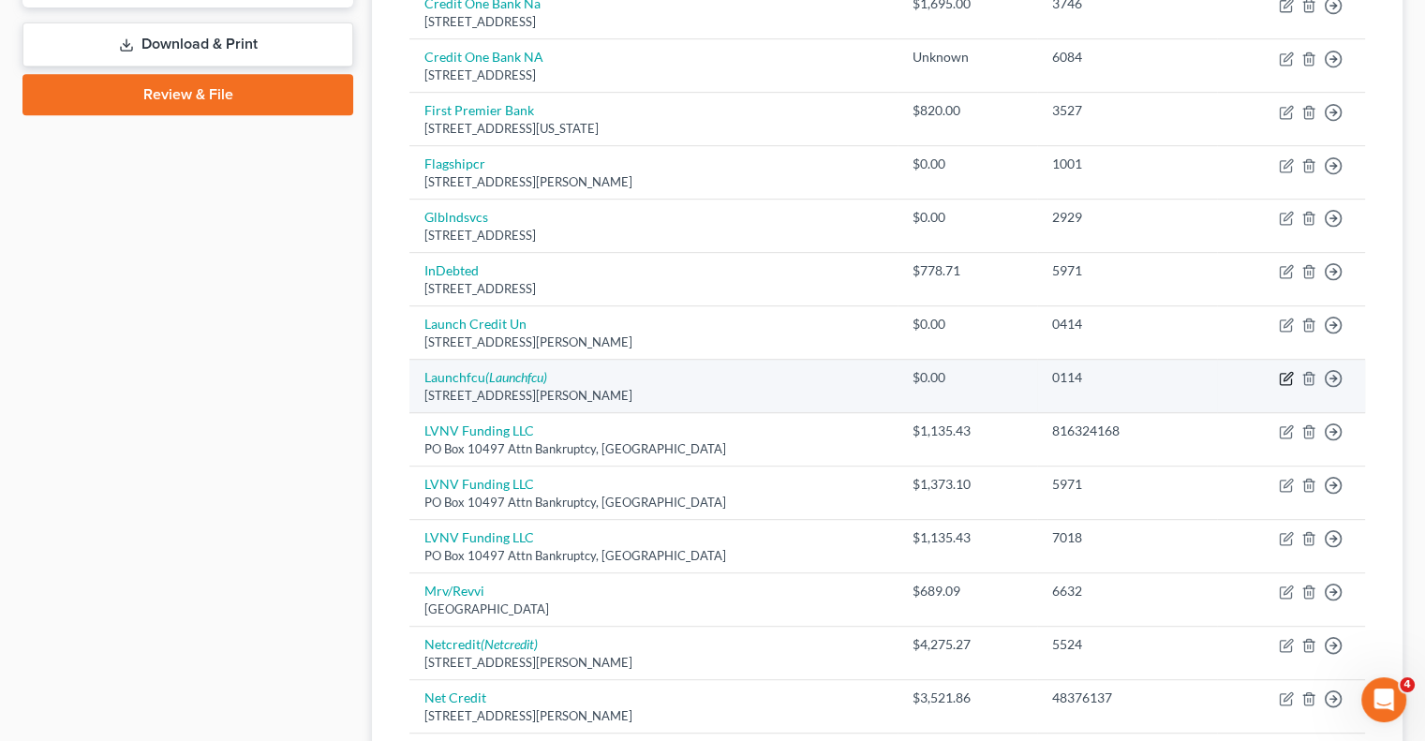
click at [1280, 374] on icon "button" at bounding box center [1285, 379] width 11 height 11
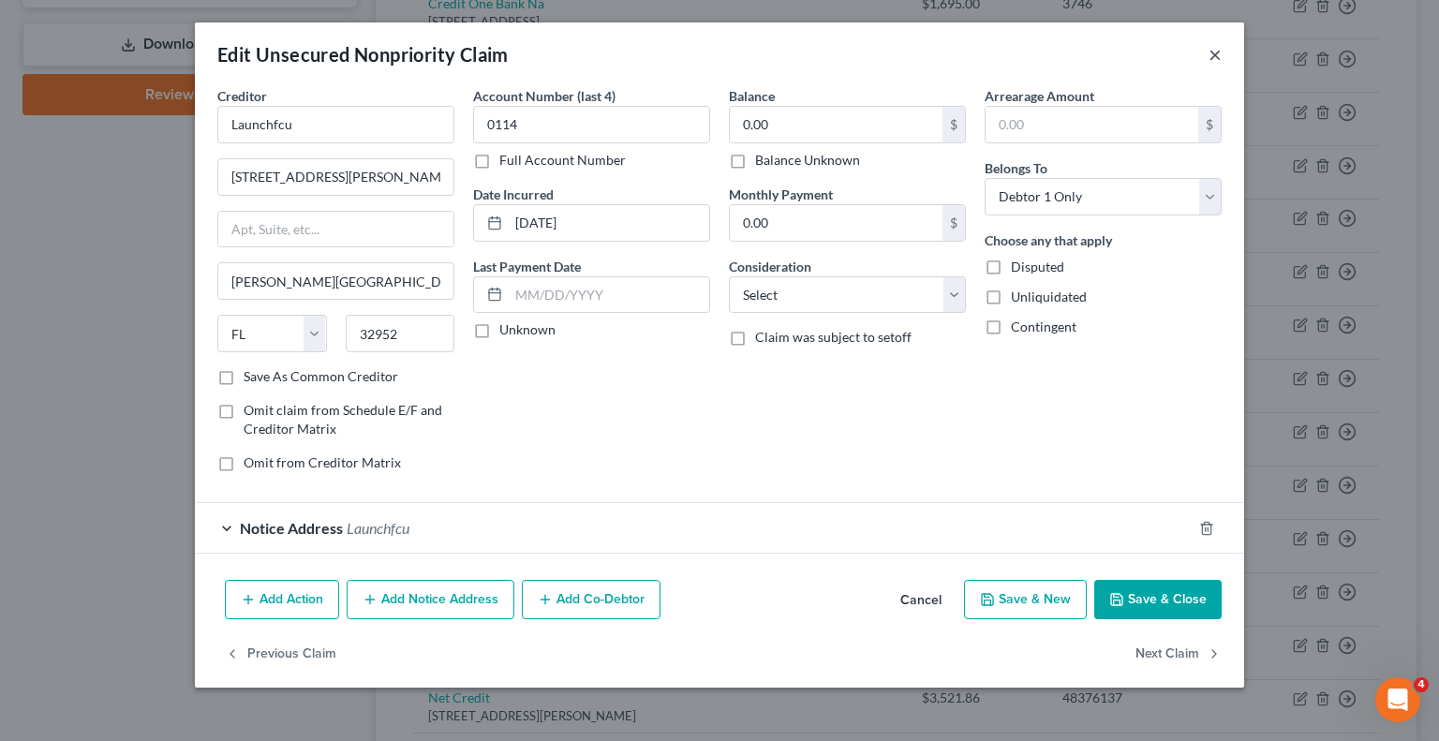
click at [1217, 61] on button "×" at bounding box center [1215, 54] width 13 height 22
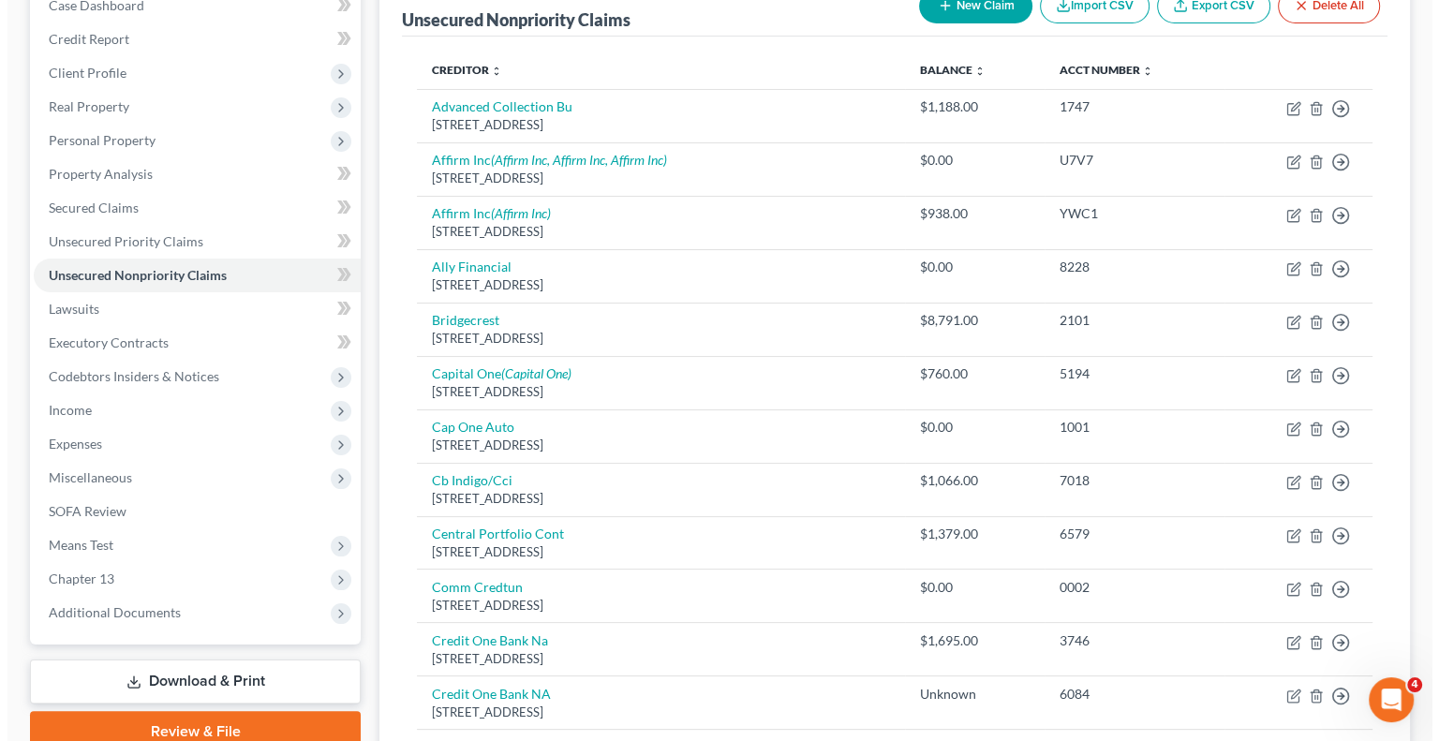
scroll to position [656, 0]
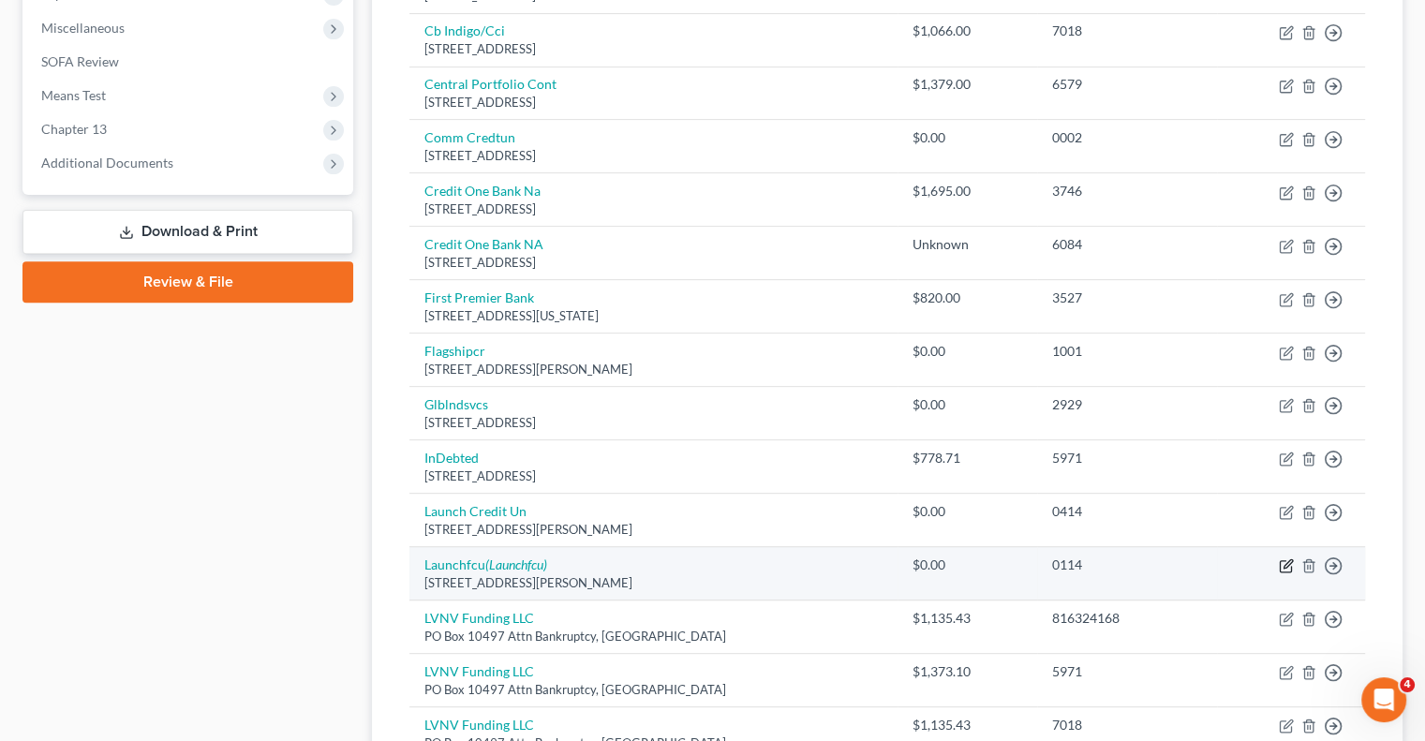
click at [1282, 563] on icon "button" at bounding box center [1286, 565] width 15 height 15
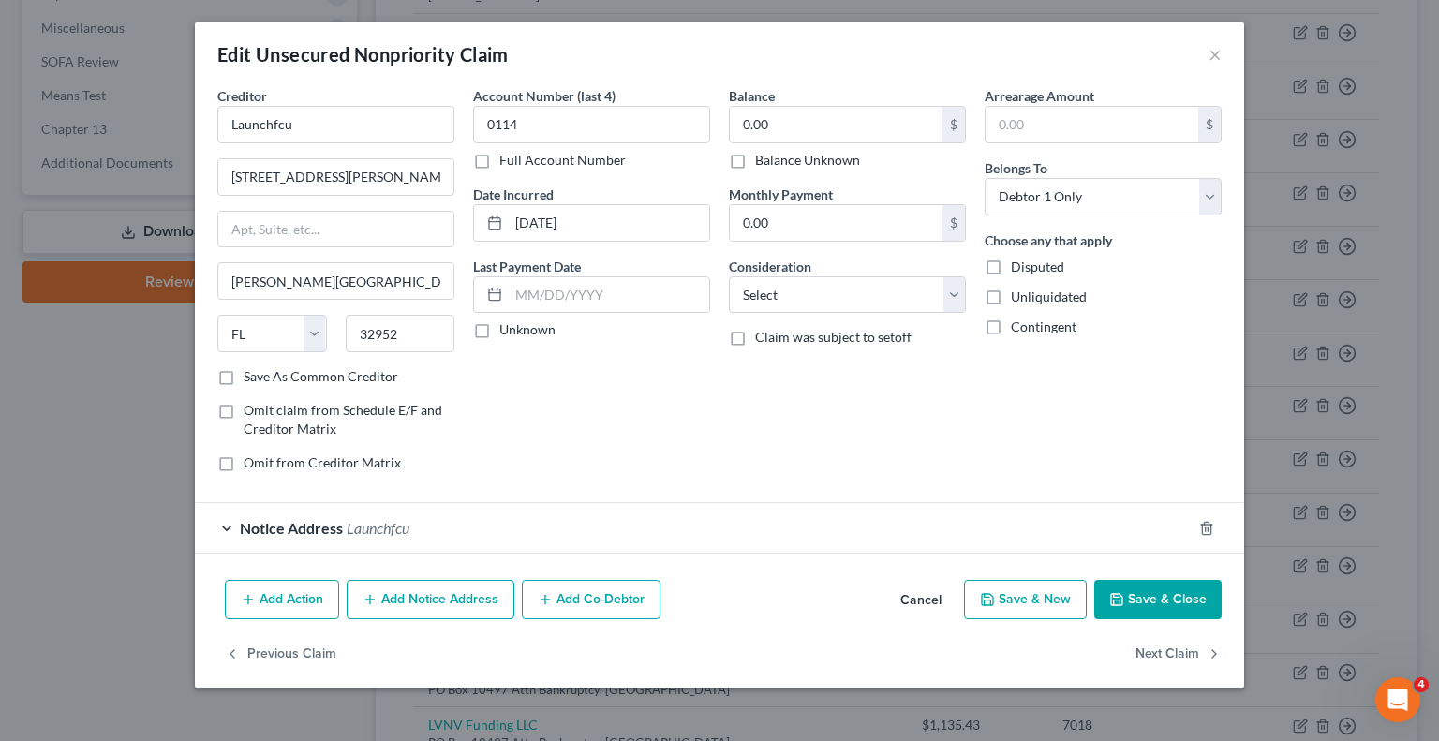
click at [457, 603] on button "Add Notice Address" at bounding box center [431, 599] width 168 height 39
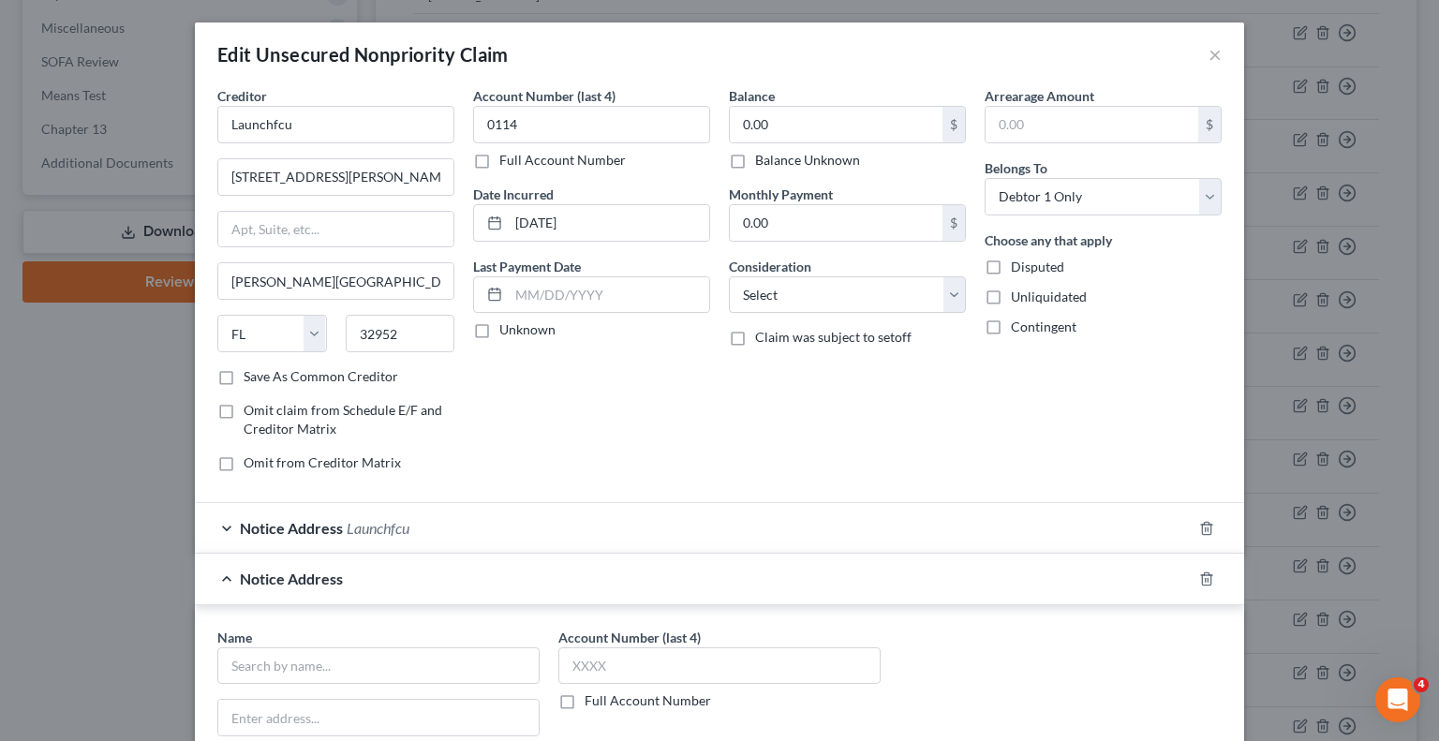
click at [585, 705] on label "Full Account Number" at bounding box center [648, 701] width 127 height 19
click at [592, 704] on input "Full Account Number" at bounding box center [598, 698] width 12 height 12
click at [621, 666] on input "text" at bounding box center [719, 665] width 322 height 37
paste input "2020-CC-027770"
click at [458, 663] on input "text" at bounding box center [378, 665] width 322 height 37
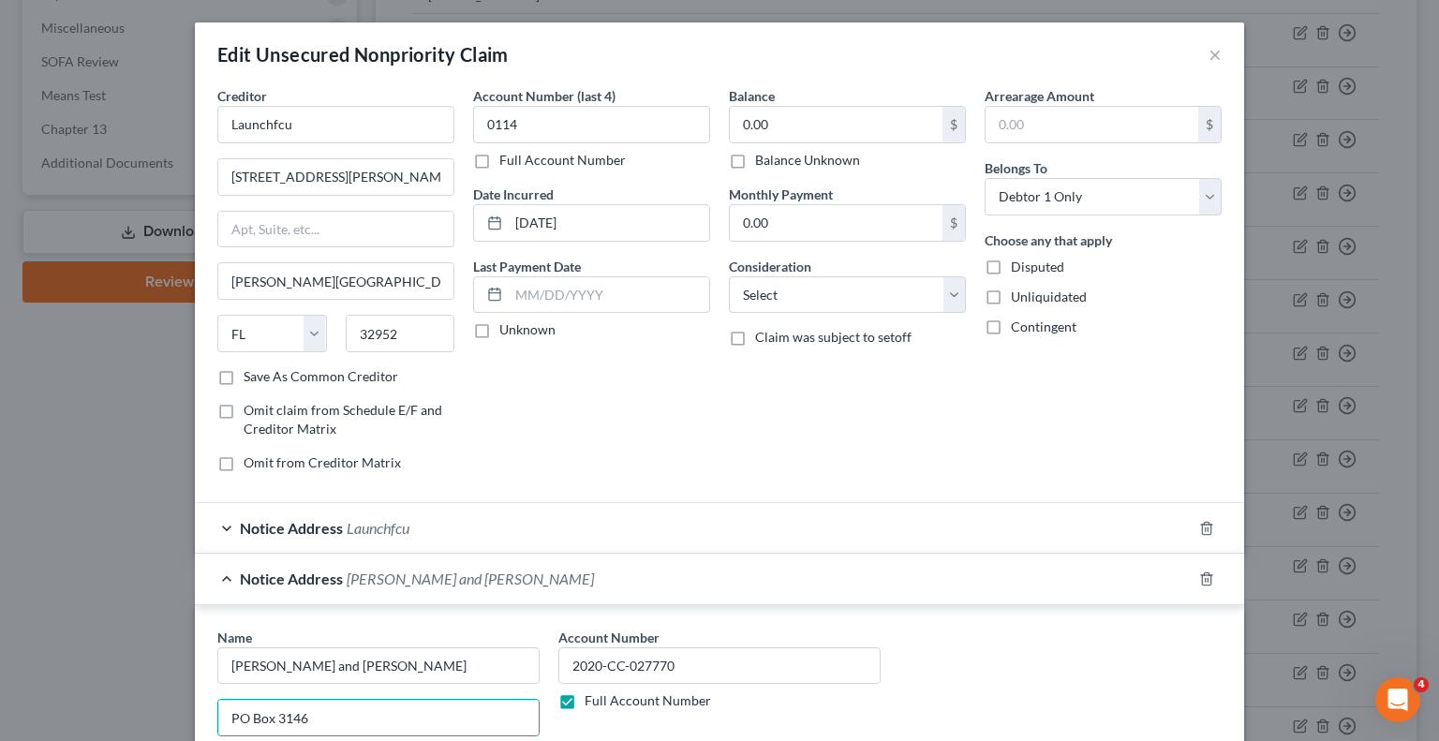
scroll to position [367, 0]
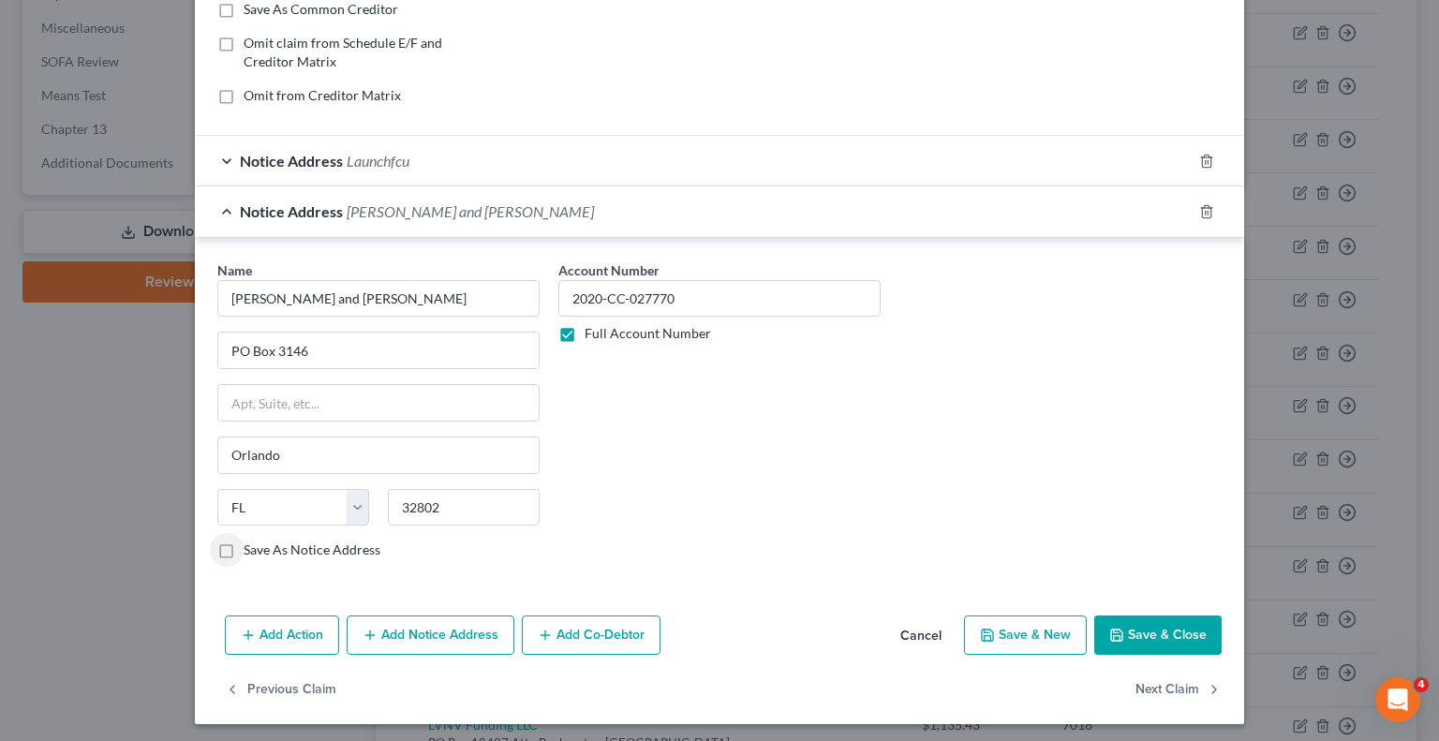
click at [1140, 631] on button "Save & Close" at bounding box center [1157, 635] width 127 height 39
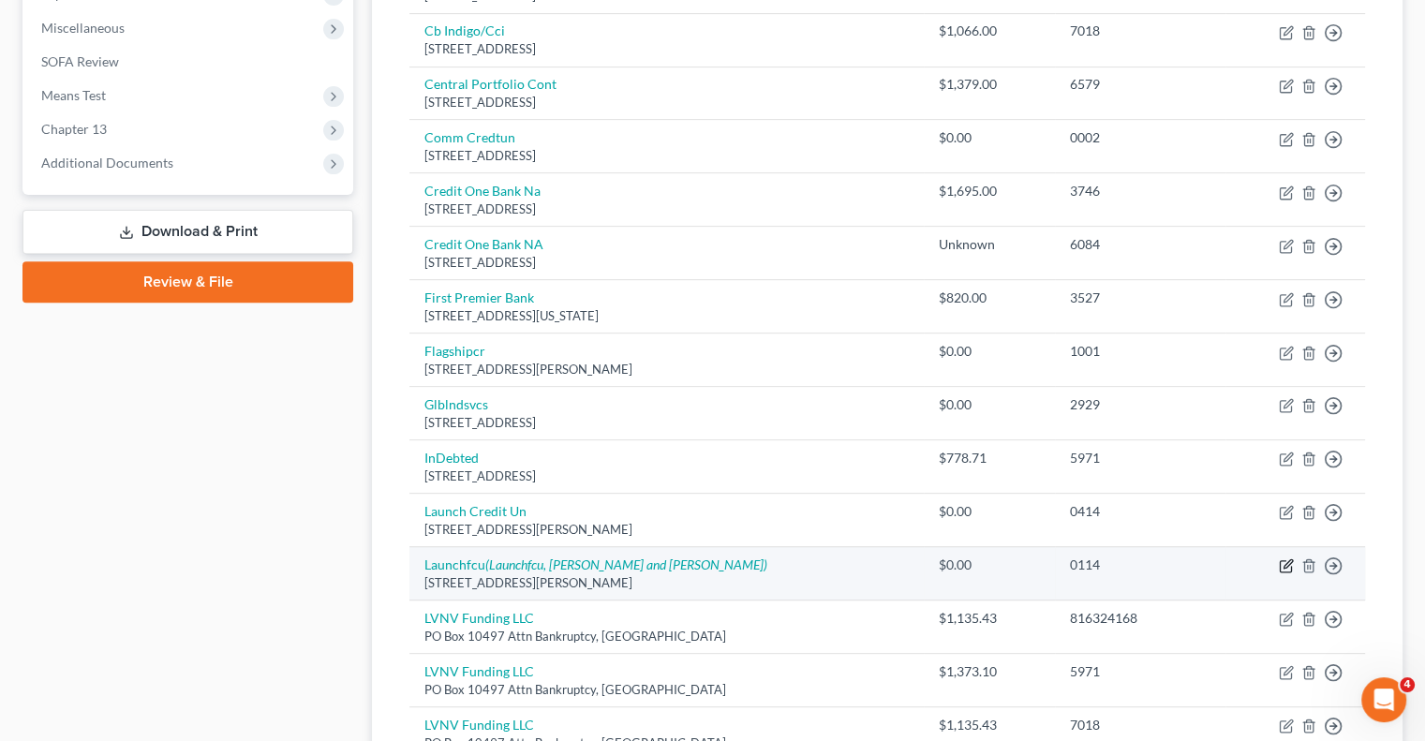
click at [1289, 565] on icon "button" at bounding box center [1286, 565] width 15 height 15
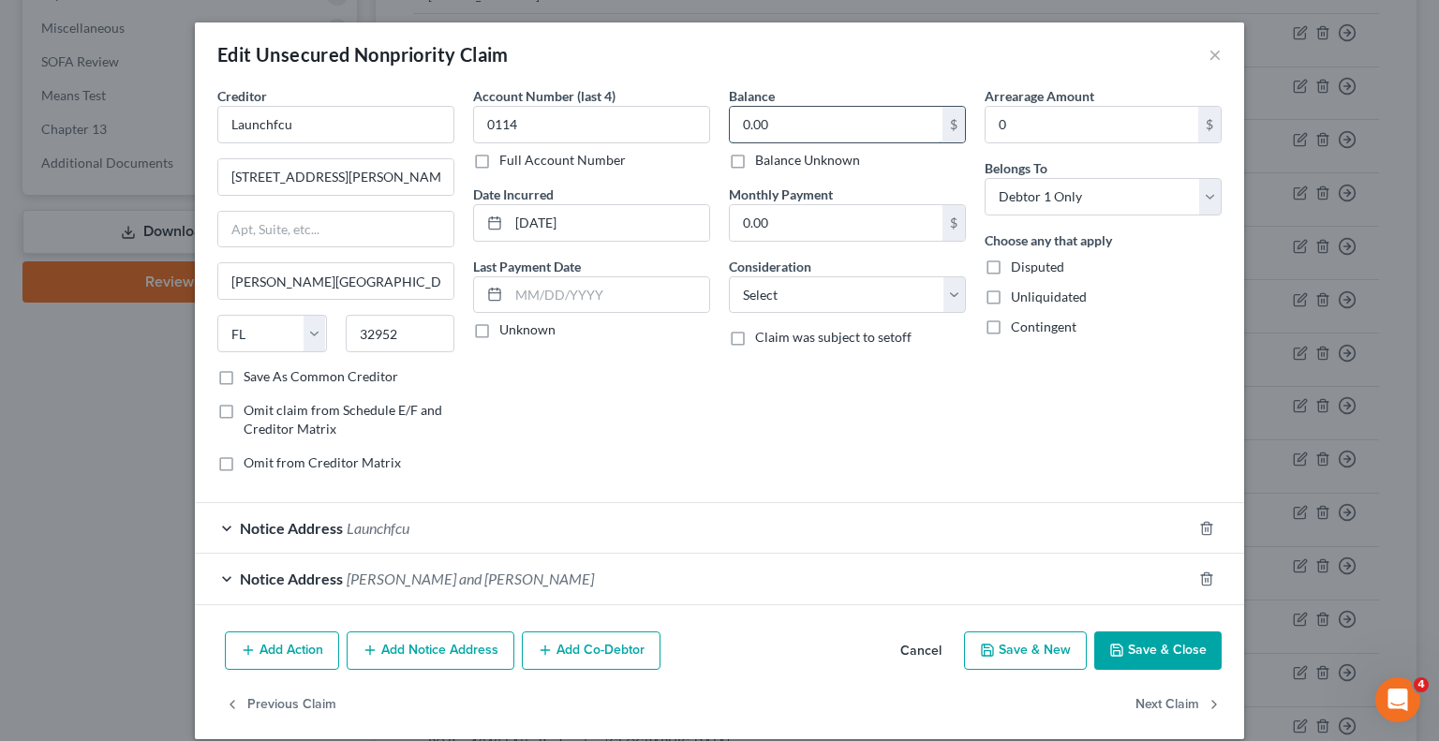
click at [770, 130] on input "0.00" at bounding box center [836, 125] width 213 height 36
click at [979, 567] on div "Notice Address [PERSON_NAME] and [PERSON_NAME]" at bounding box center [693, 579] width 997 height 50
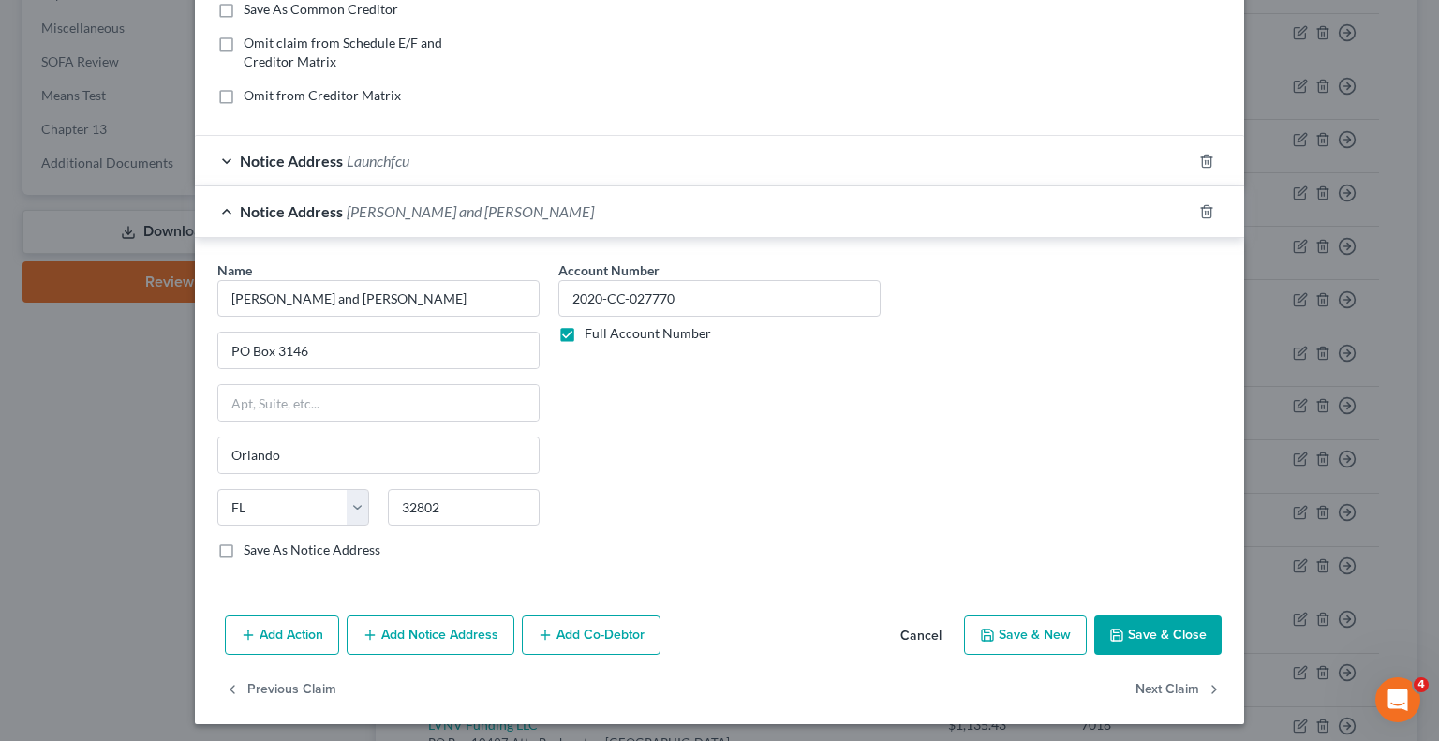
click at [1177, 642] on button "Save & Close" at bounding box center [1157, 635] width 127 height 39
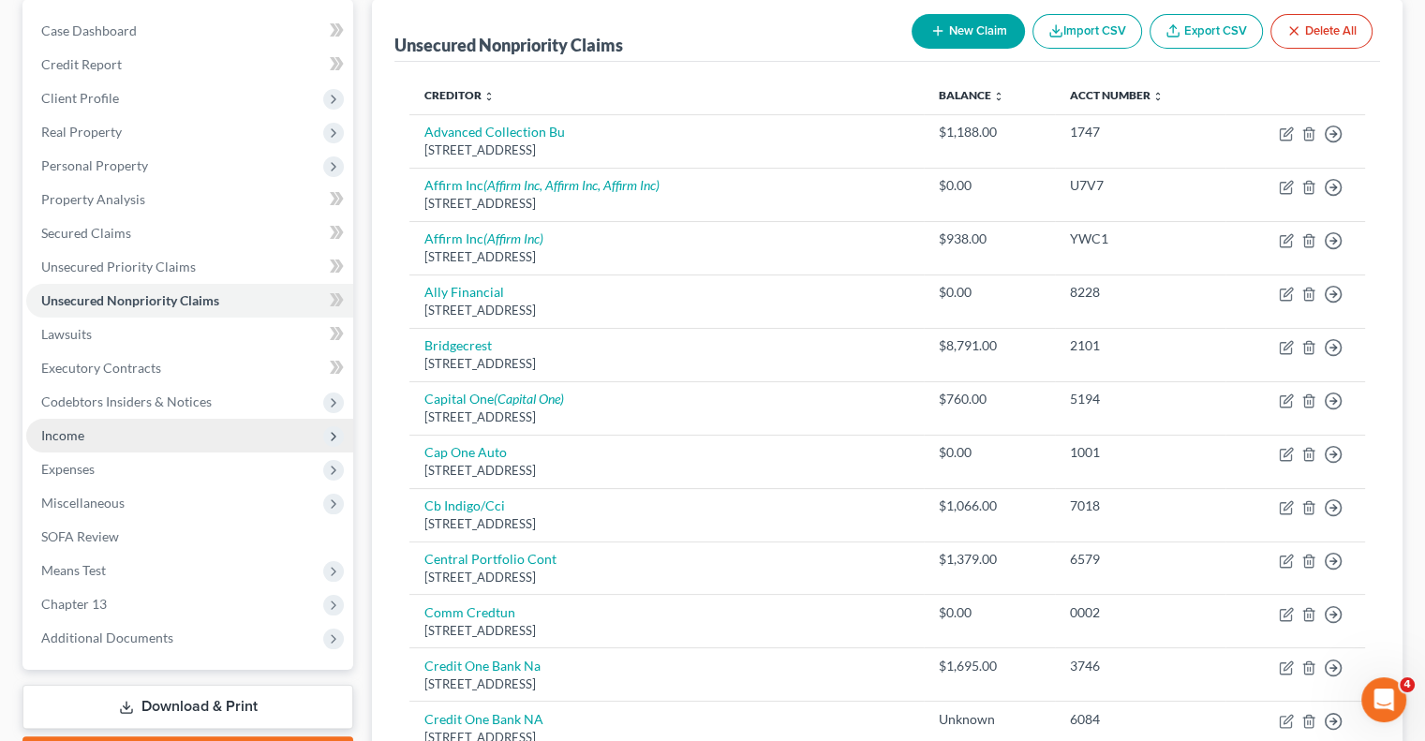
scroll to position [187, 0]
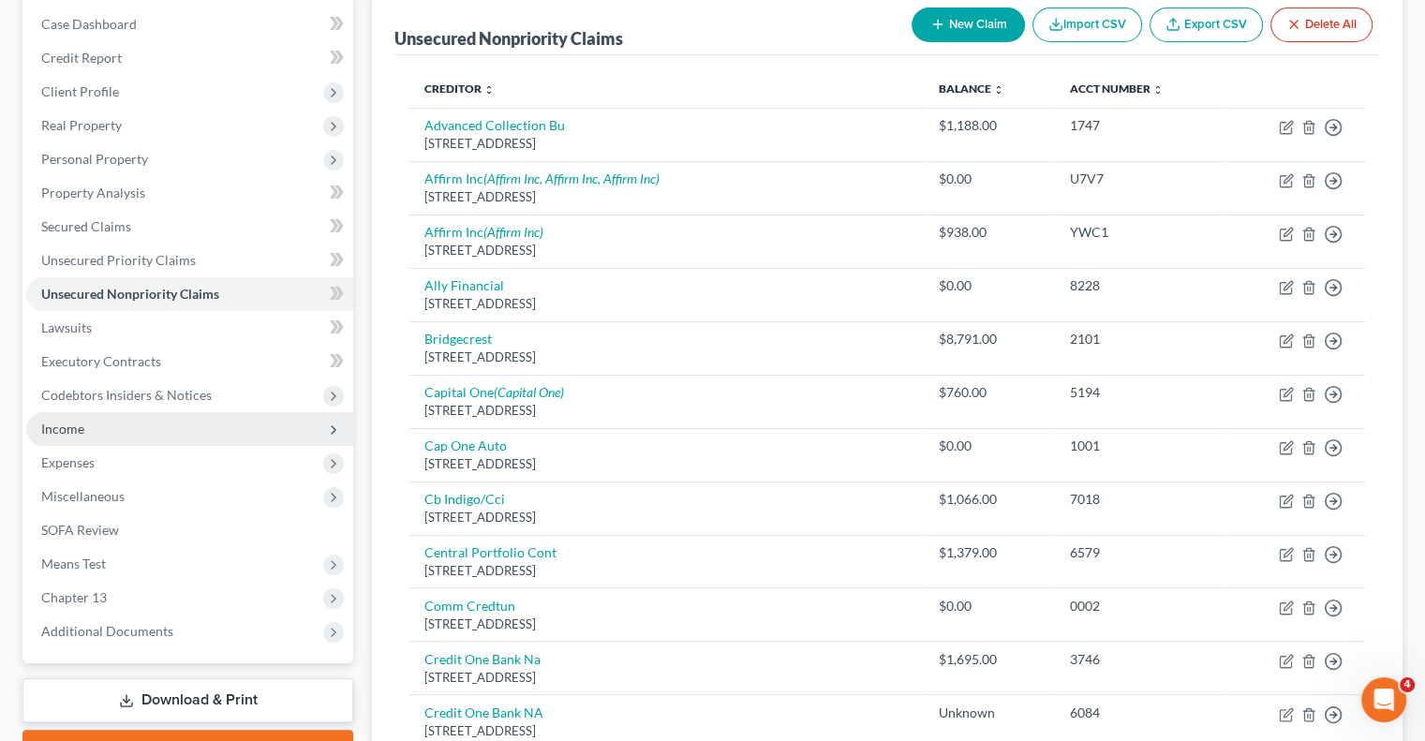
click at [90, 430] on span "Income" at bounding box center [189, 429] width 327 height 34
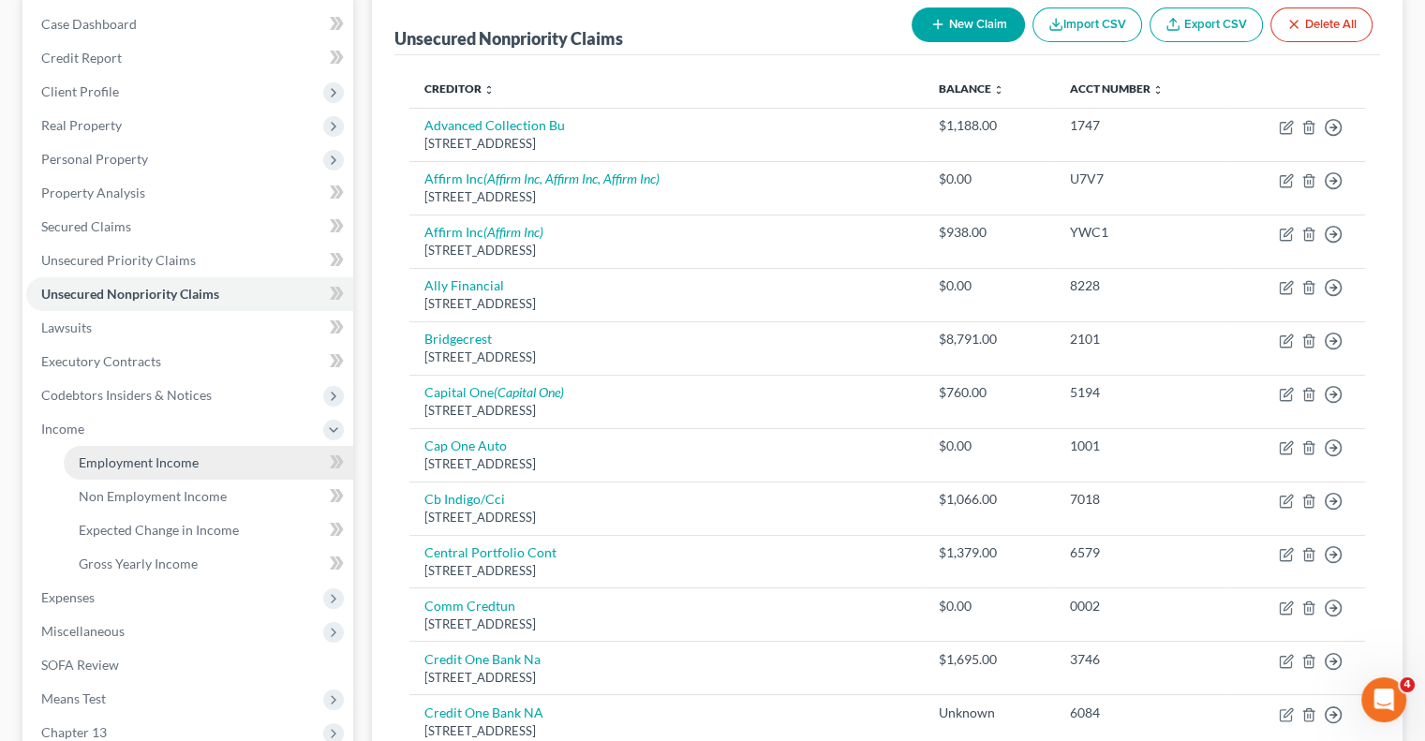
click at [183, 463] on span "Employment Income" at bounding box center [139, 462] width 120 height 16
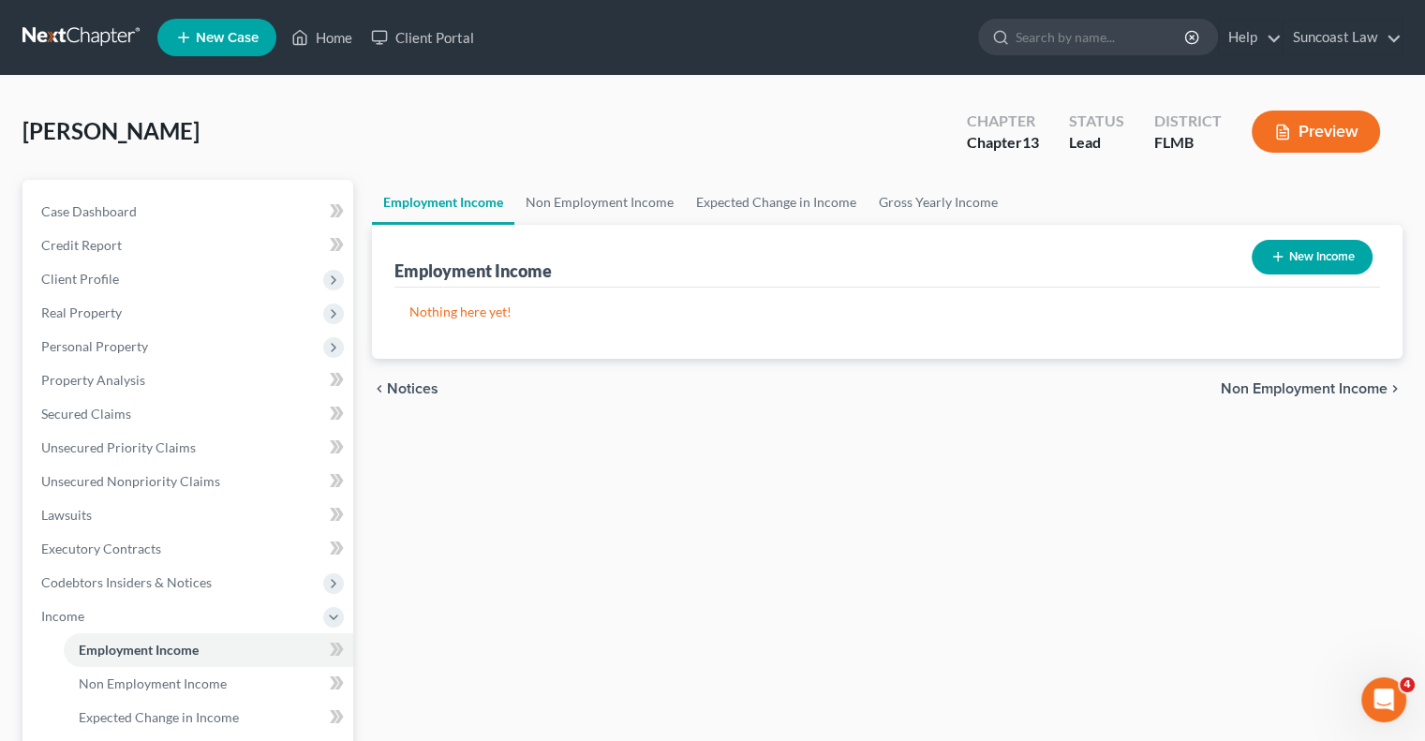
click at [1323, 265] on button "New Income" at bounding box center [1312, 257] width 121 height 35
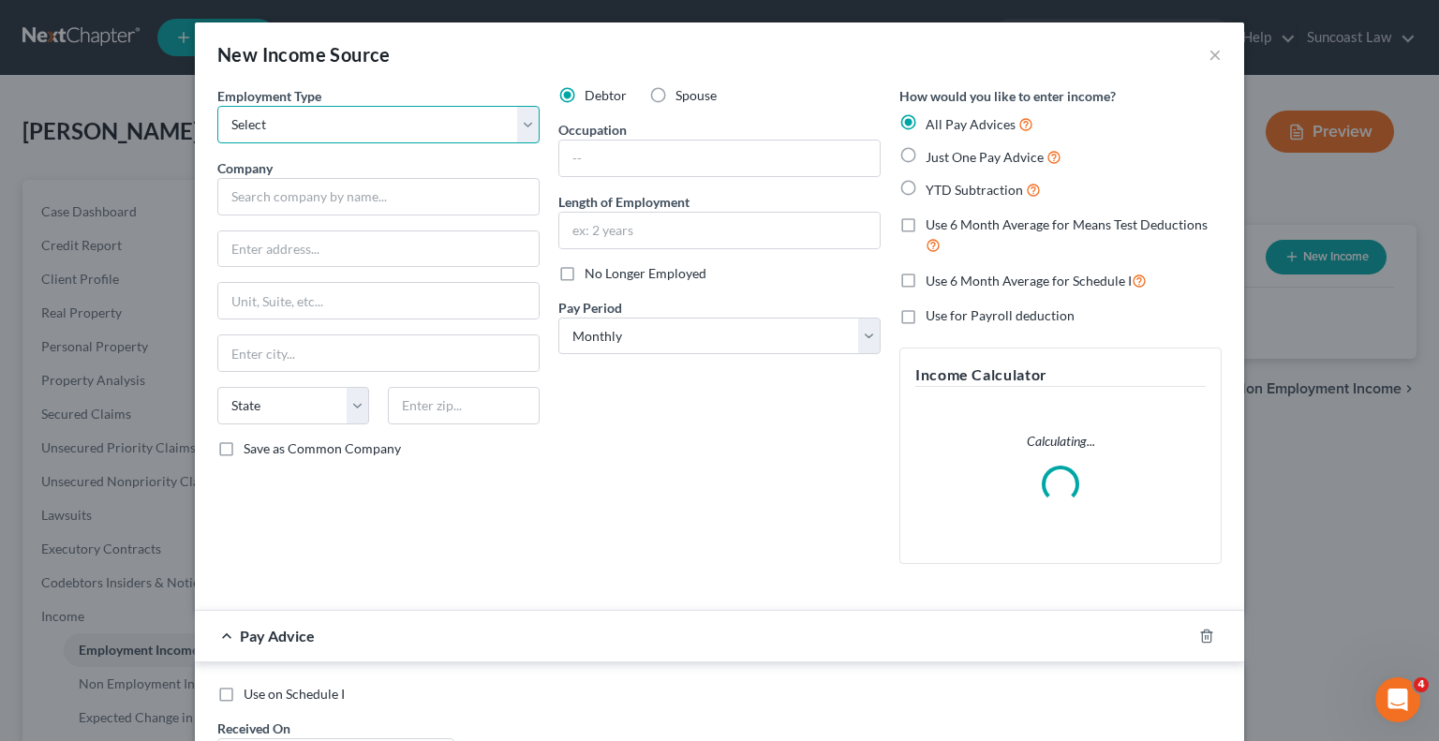
click at [438, 120] on select "Select Full or [DEMOGRAPHIC_DATA] Employment Self Employment" at bounding box center [378, 124] width 322 height 37
click at [217, 106] on select "Select Full or [DEMOGRAPHIC_DATA] Employment Self Employment" at bounding box center [378, 124] width 322 height 37
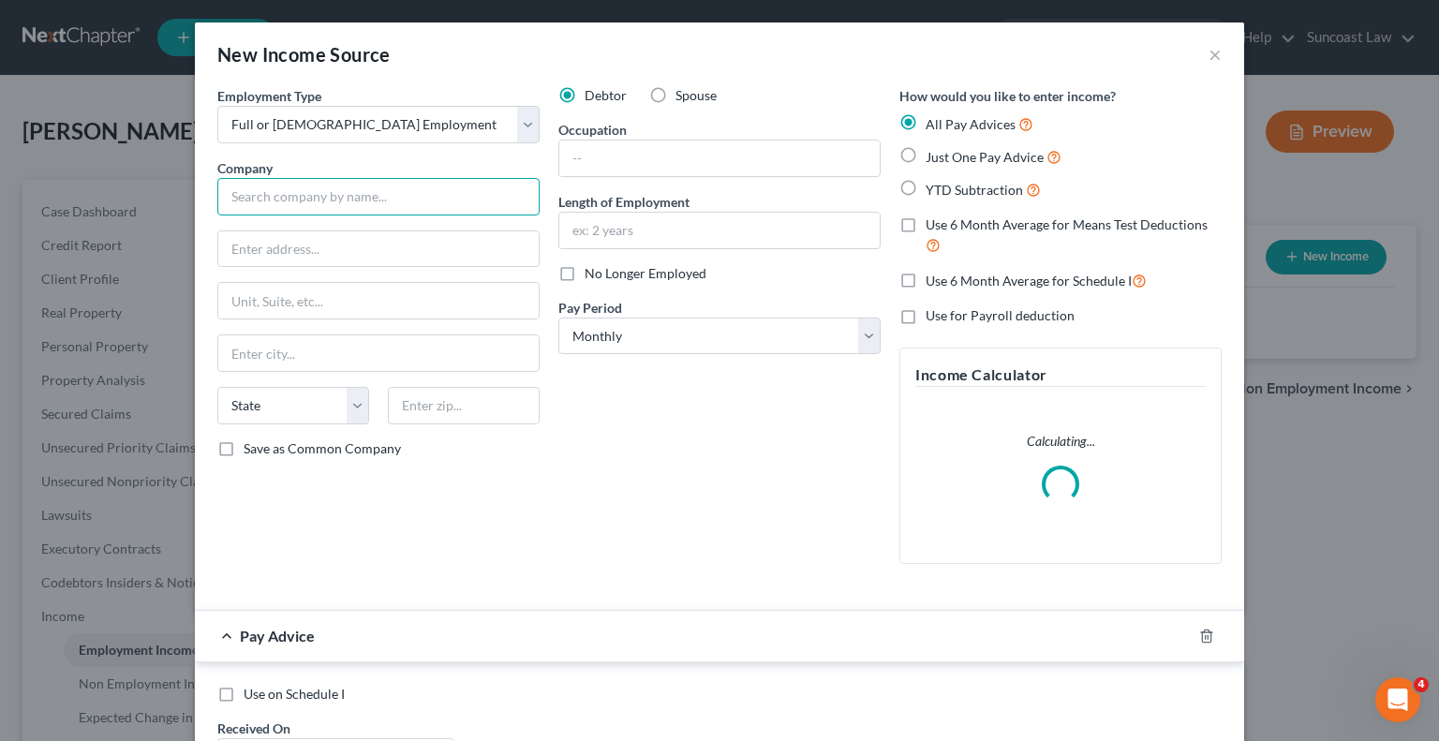
drag, startPoint x: 405, startPoint y: 198, endPoint x: 408, endPoint y: 183, distance: 15.3
click at [405, 196] on input "text" at bounding box center [378, 196] width 322 height 37
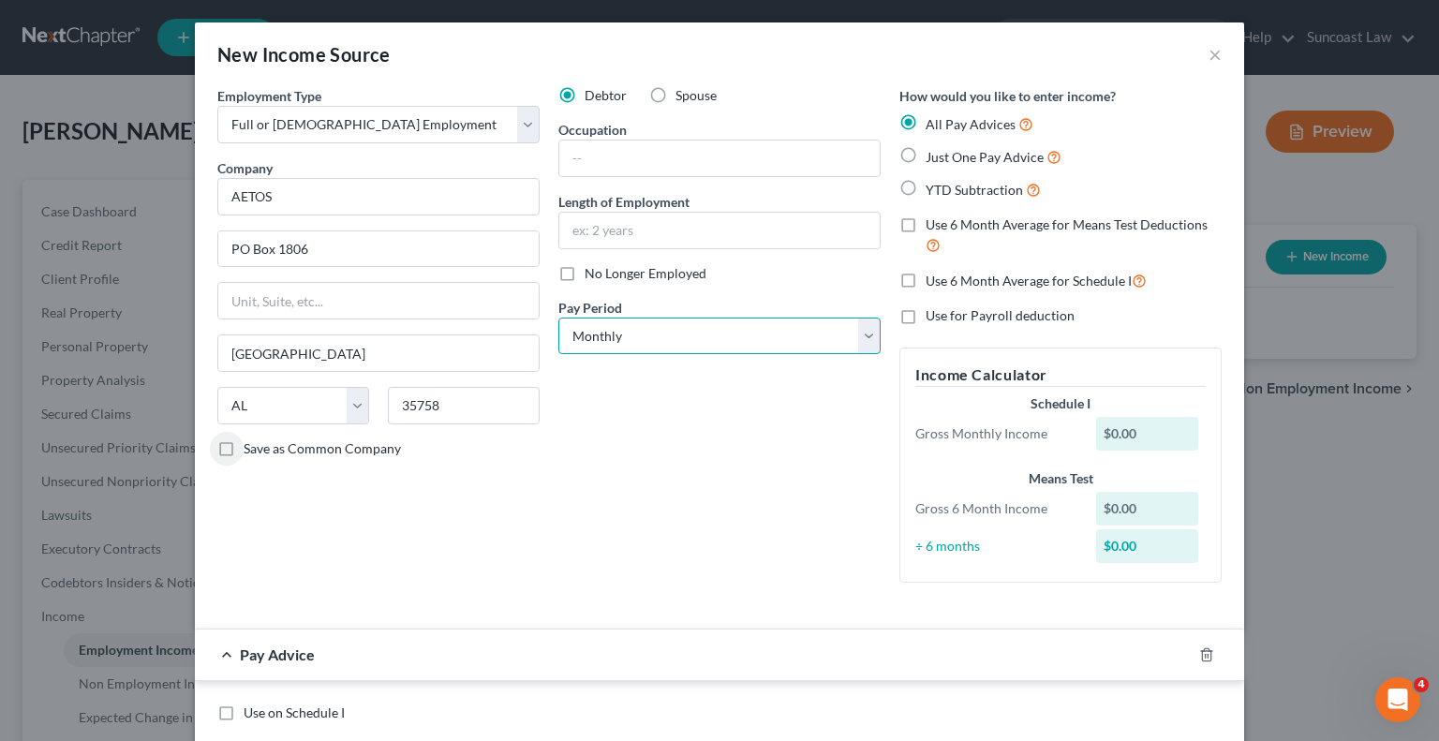
click at [650, 333] on select "Select Monthly Twice Monthly Every Other Week Weekly" at bounding box center [719, 336] width 322 height 37
click at [558, 318] on select "Select Monthly Twice Monthly Every Other Week Weekly" at bounding box center [719, 336] width 322 height 37
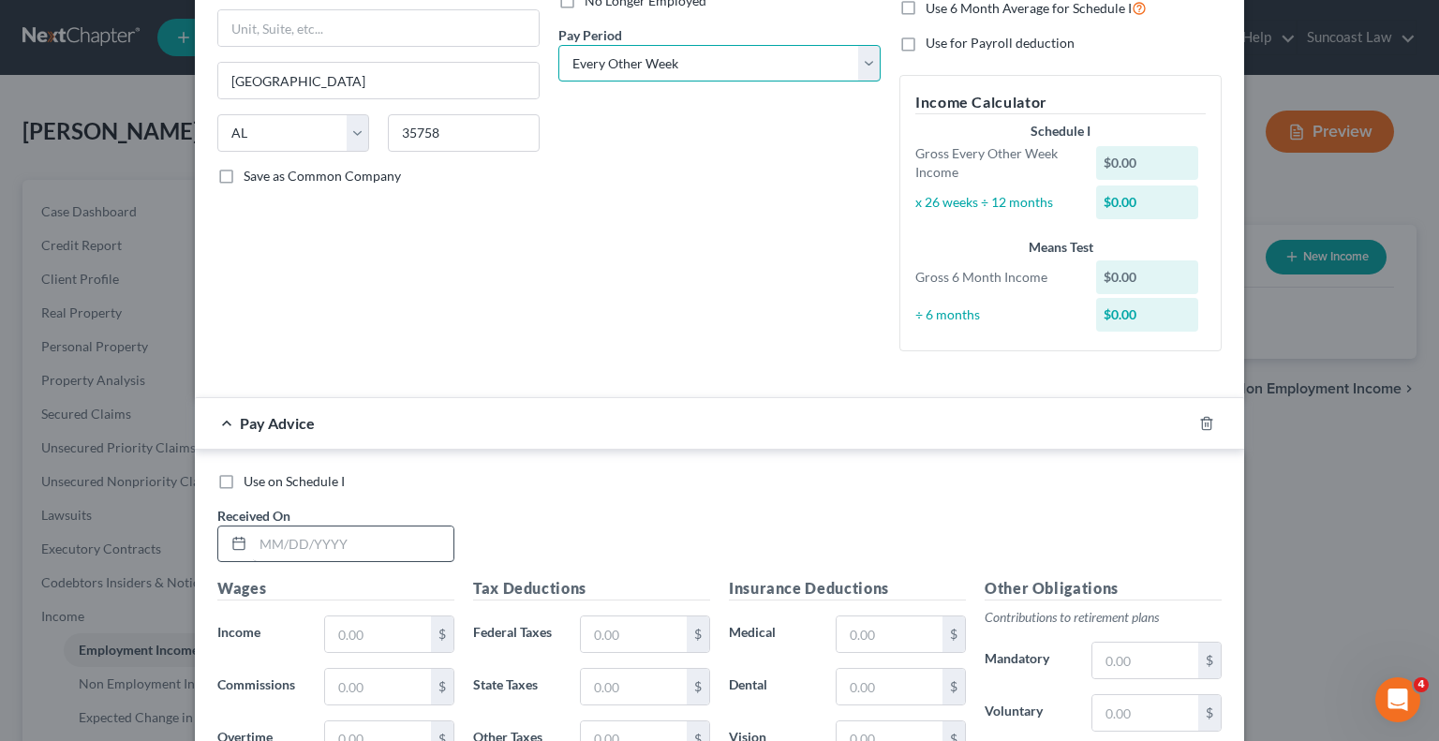
scroll to position [281, 0]
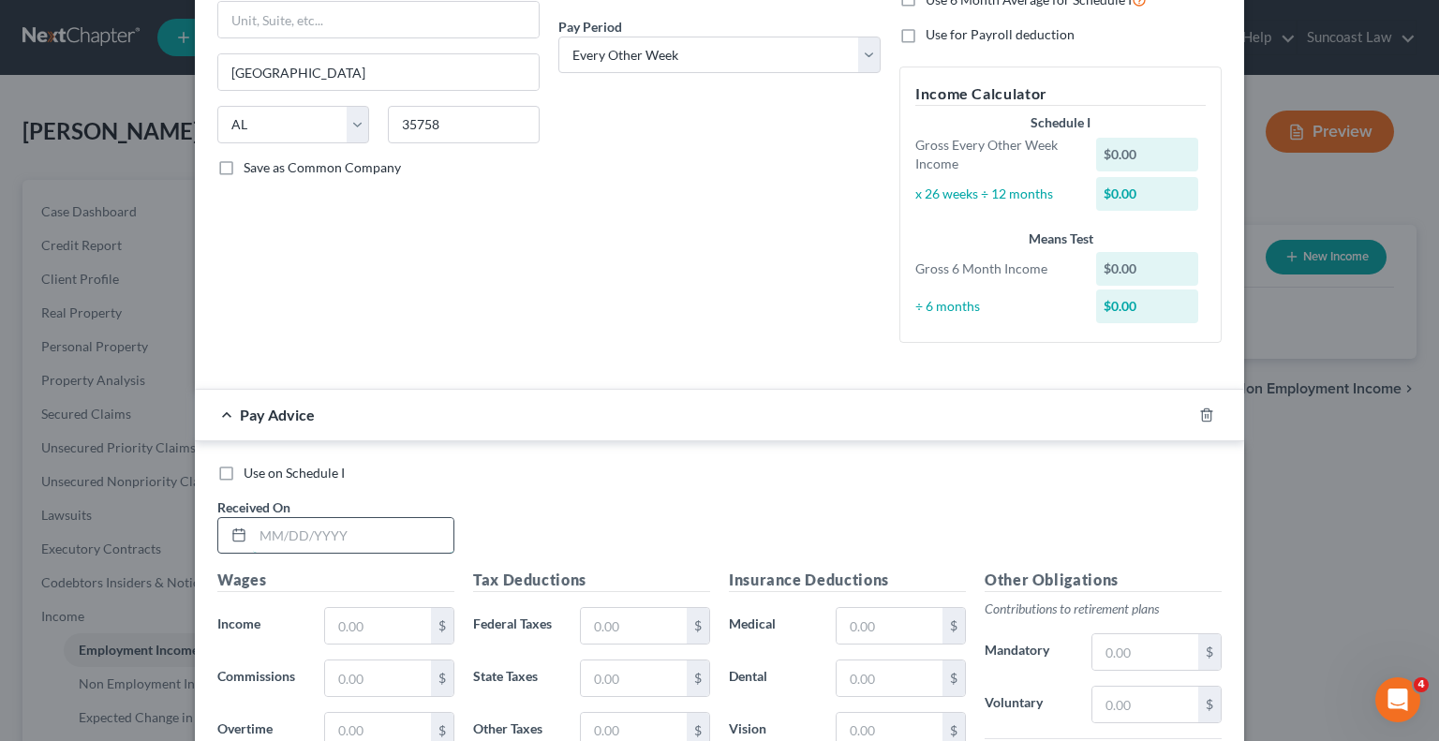
click at [370, 534] on input "text" at bounding box center [353, 536] width 201 height 36
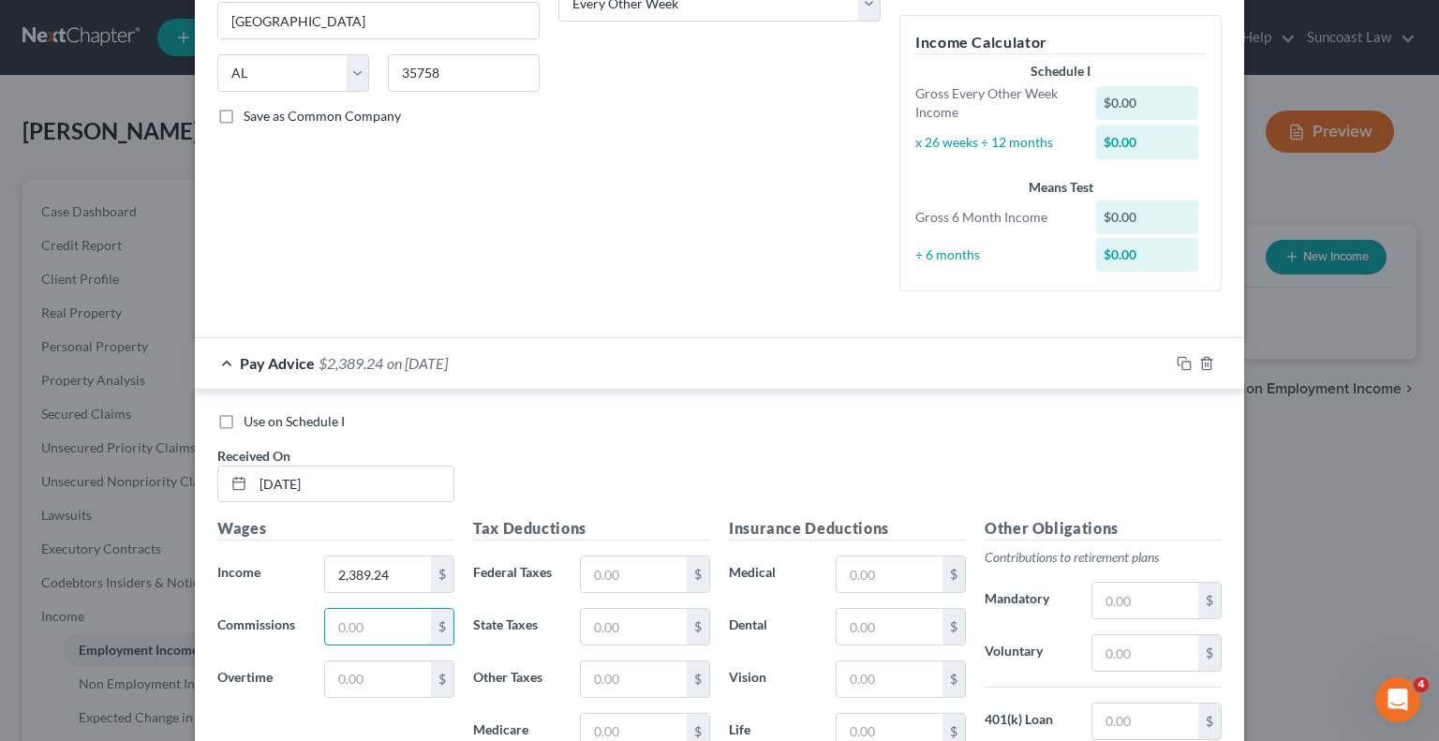
scroll to position [375, 0]
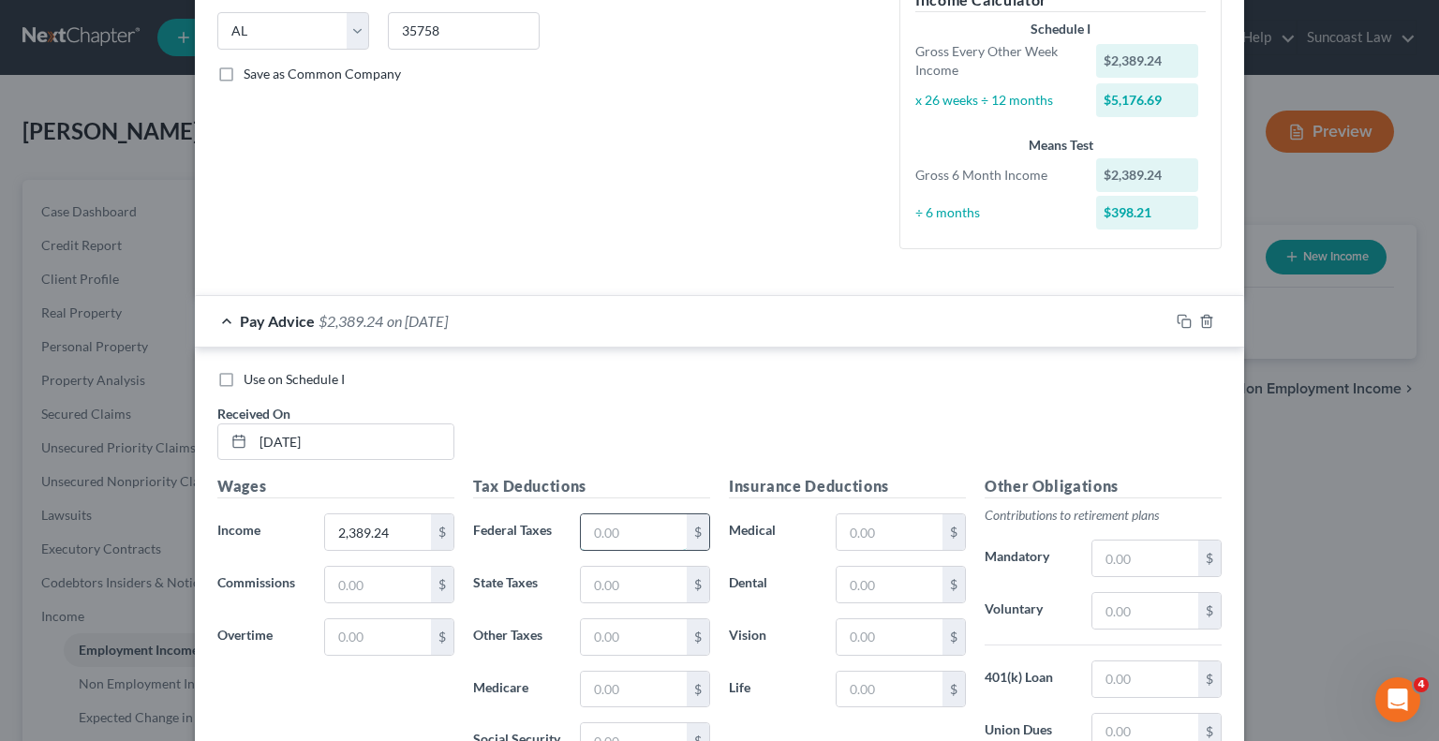
click at [618, 528] on input "text" at bounding box center [634, 532] width 106 height 36
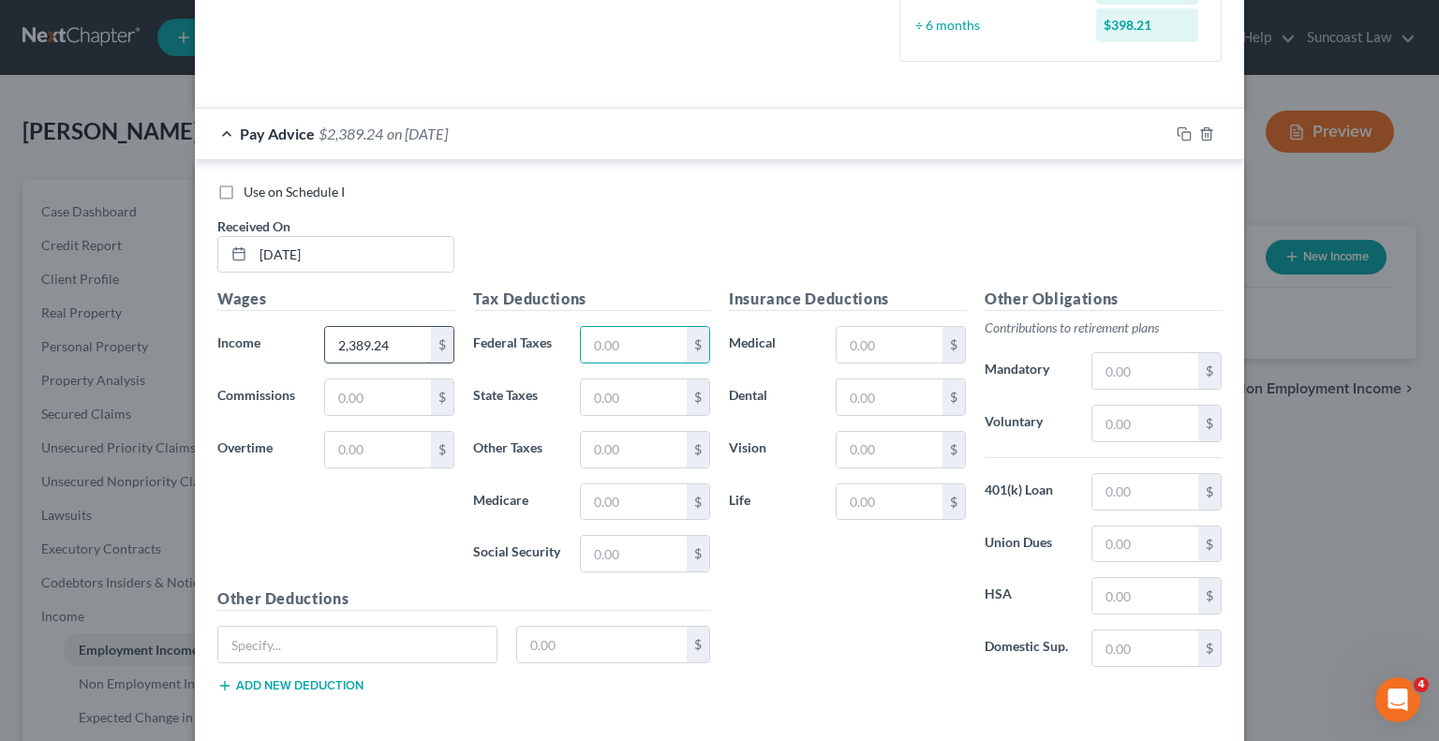
click at [397, 344] on input "2,389.24" at bounding box center [378, 345] width 106 height 36
click at [633, 336] on input "text" at bounding box center [634, 345] width 106 height 36
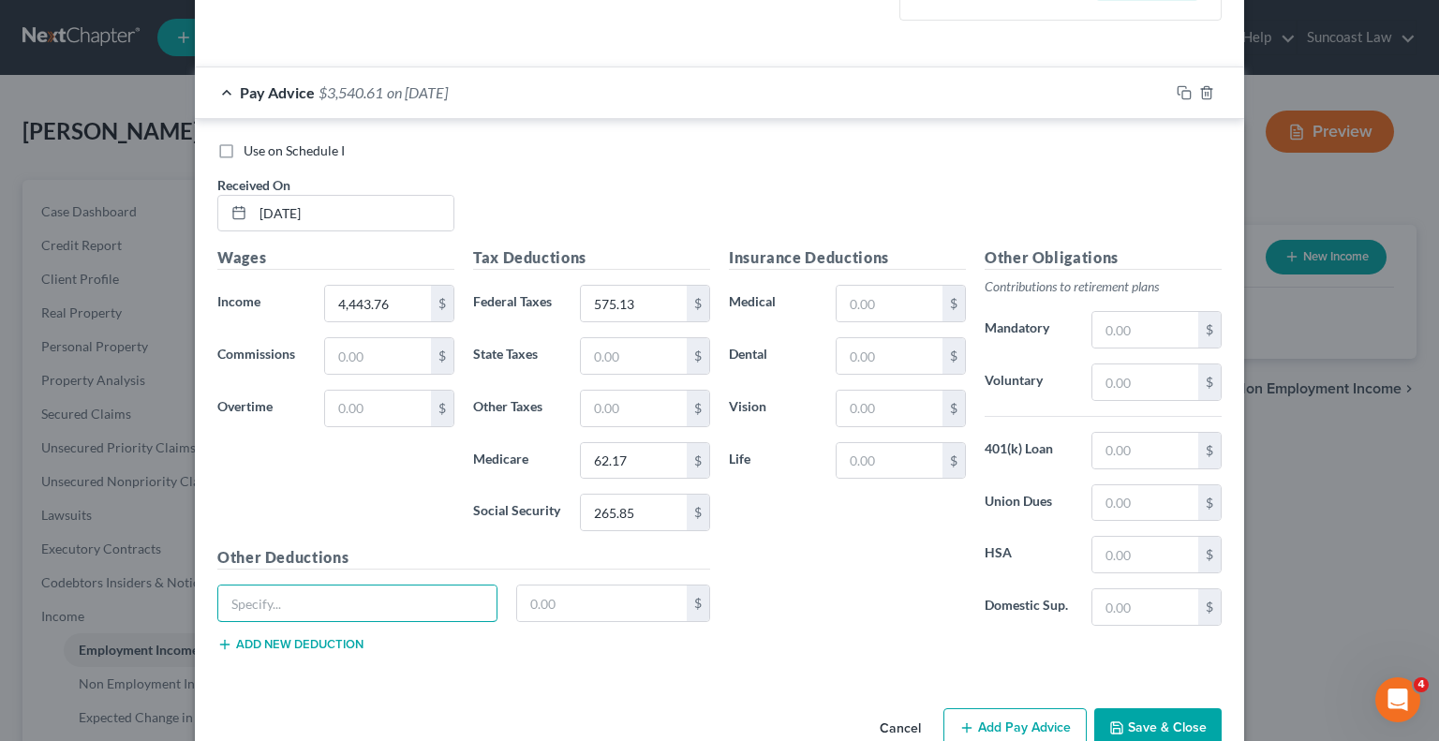
scroll to position [643, 0]
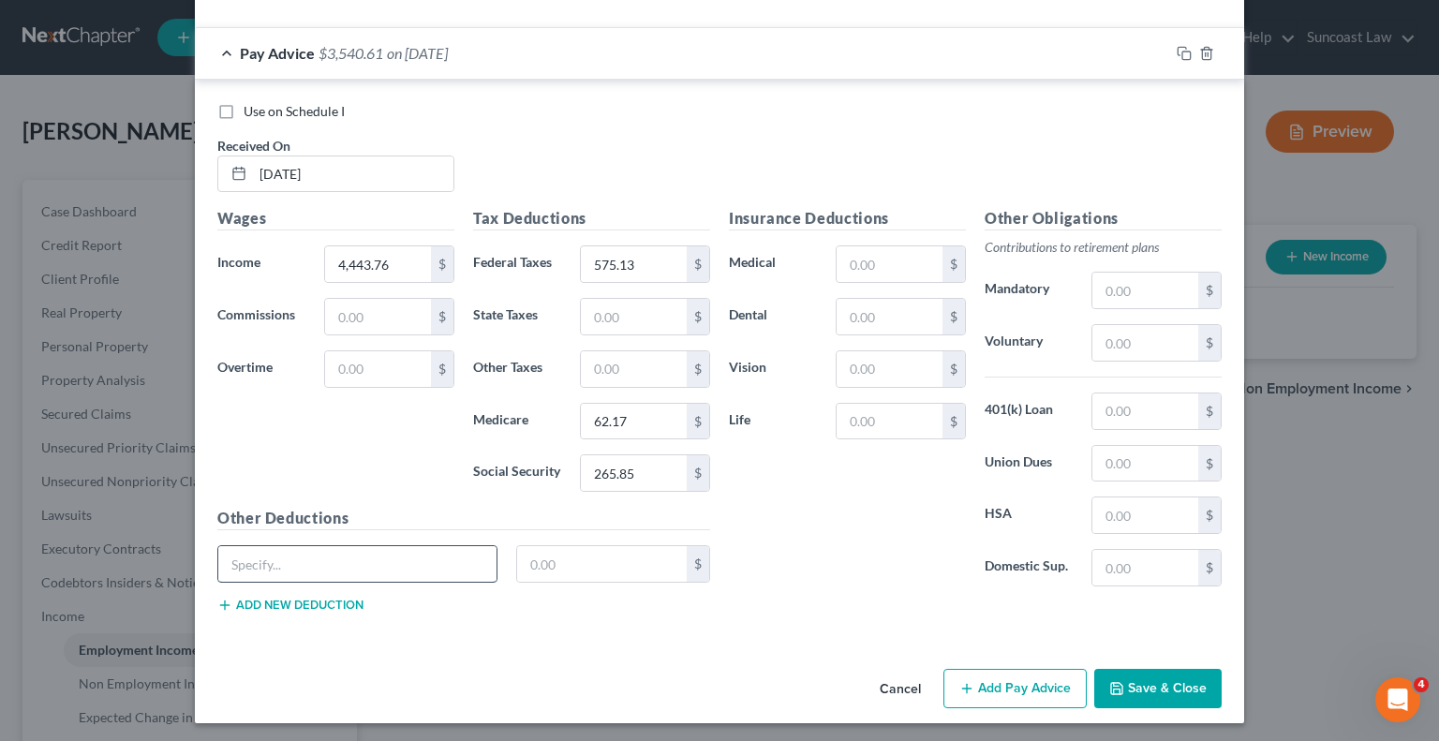
click at [367, 551] on input "text" at bounding box center [357, 564] width 278 height 36
click at [1124, 565] on input "text" at bounding box center [1146, 568] width 106 height 36
drag, startPoint x: 1139, startPoint y: 344, endPoint x: 1166, endPoint y: 328, distance: 31.5
click at [1139, 344] on input "text" at bounding box center [1146, 343] width 106 height 36
click at [856, 424] on input "text" at bounding box center [890, 422] width 106 height 36
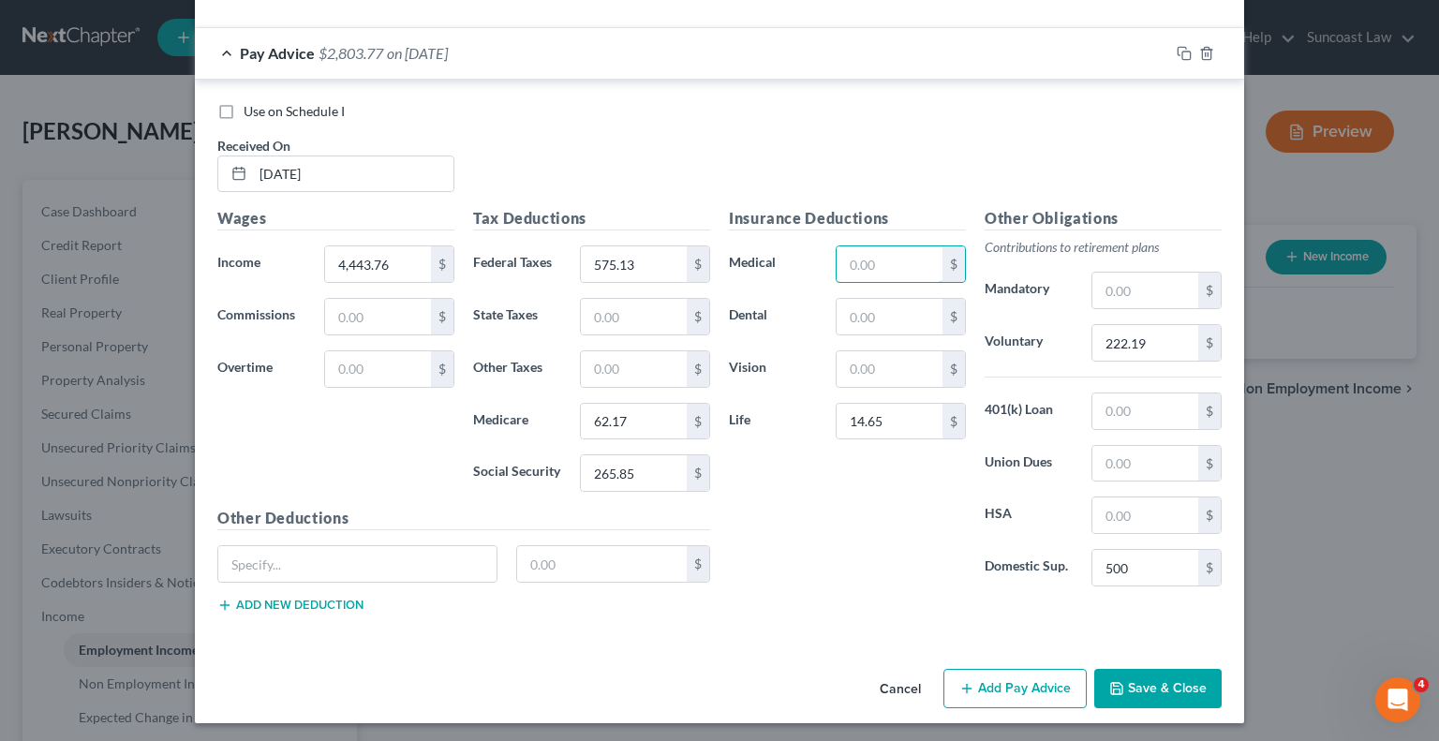
drag, startPoint x: 888, startPoint y: 260, endPoint x: 885, endPoint y: 235, distance: 24.6
click at [886, 246] on input "text" at bounding box center [890, 264] width 106 height 36
click at [1139, 454] on input "text" at bounding box center [1146, 464] width 106 height 36
click at [865, 353] on input "text" at bounding box center [890, 369] width 106 height 36
click at [885, 309] on input "text" at bounding box center [890, 317] width 106 height 36
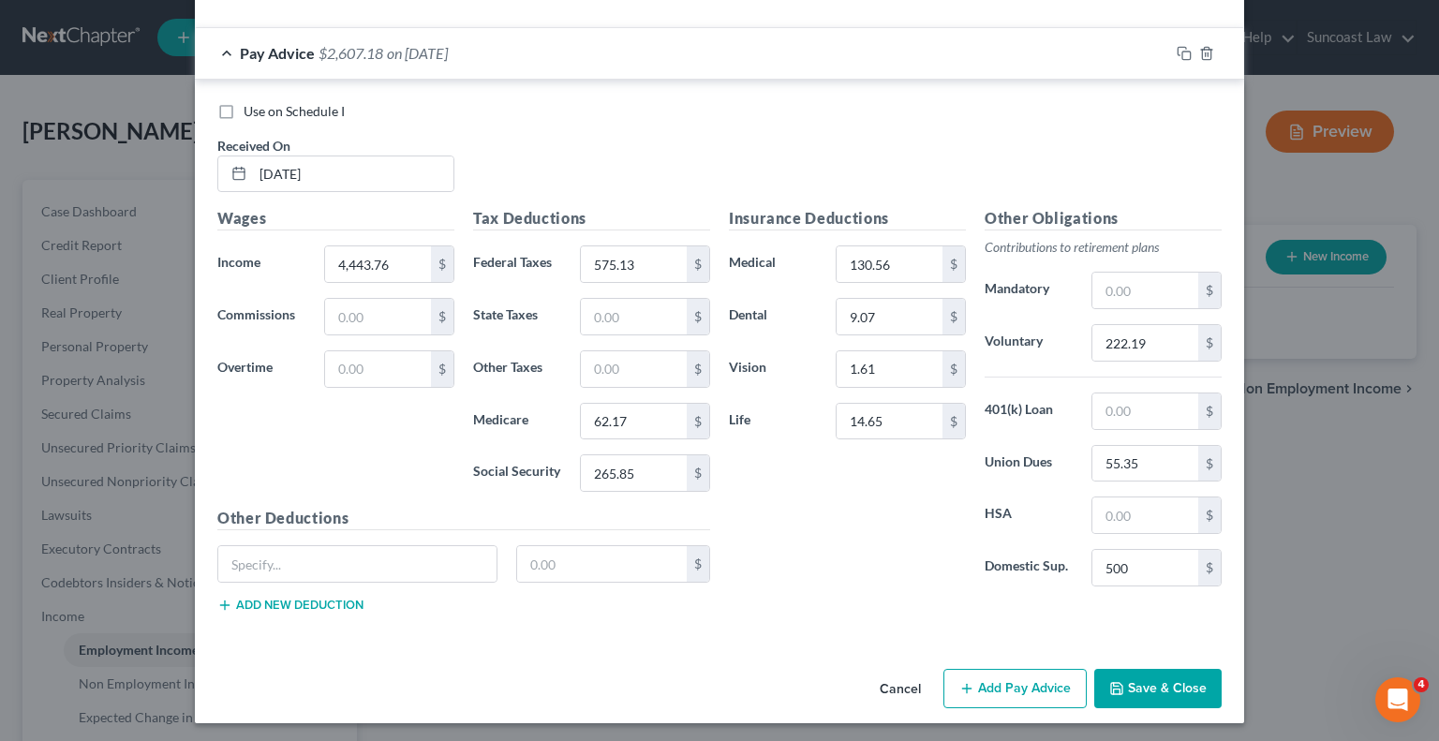
click at [1016, 677] on button "Add Pay Advice" at bounding box center [1015, 688] width 143 height 39
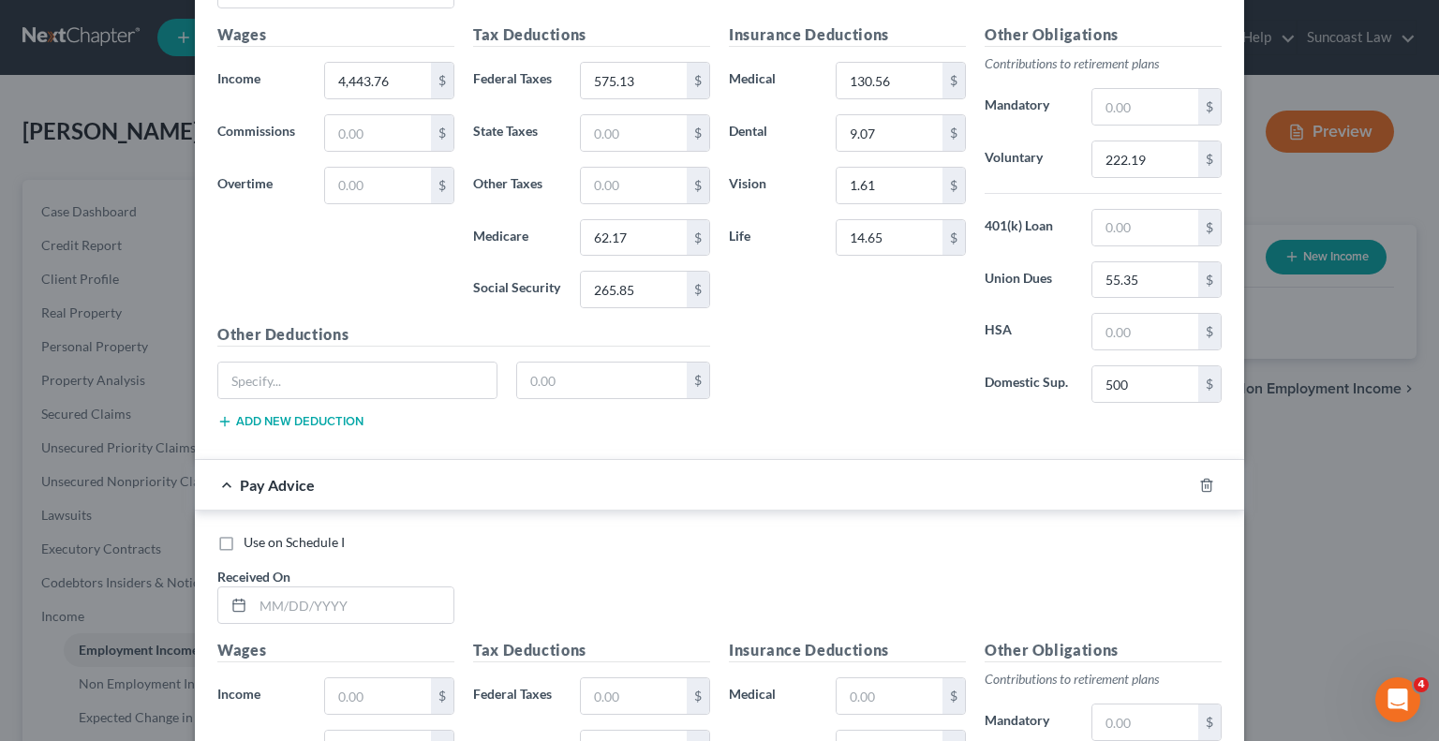
scroll to position [830, 0]
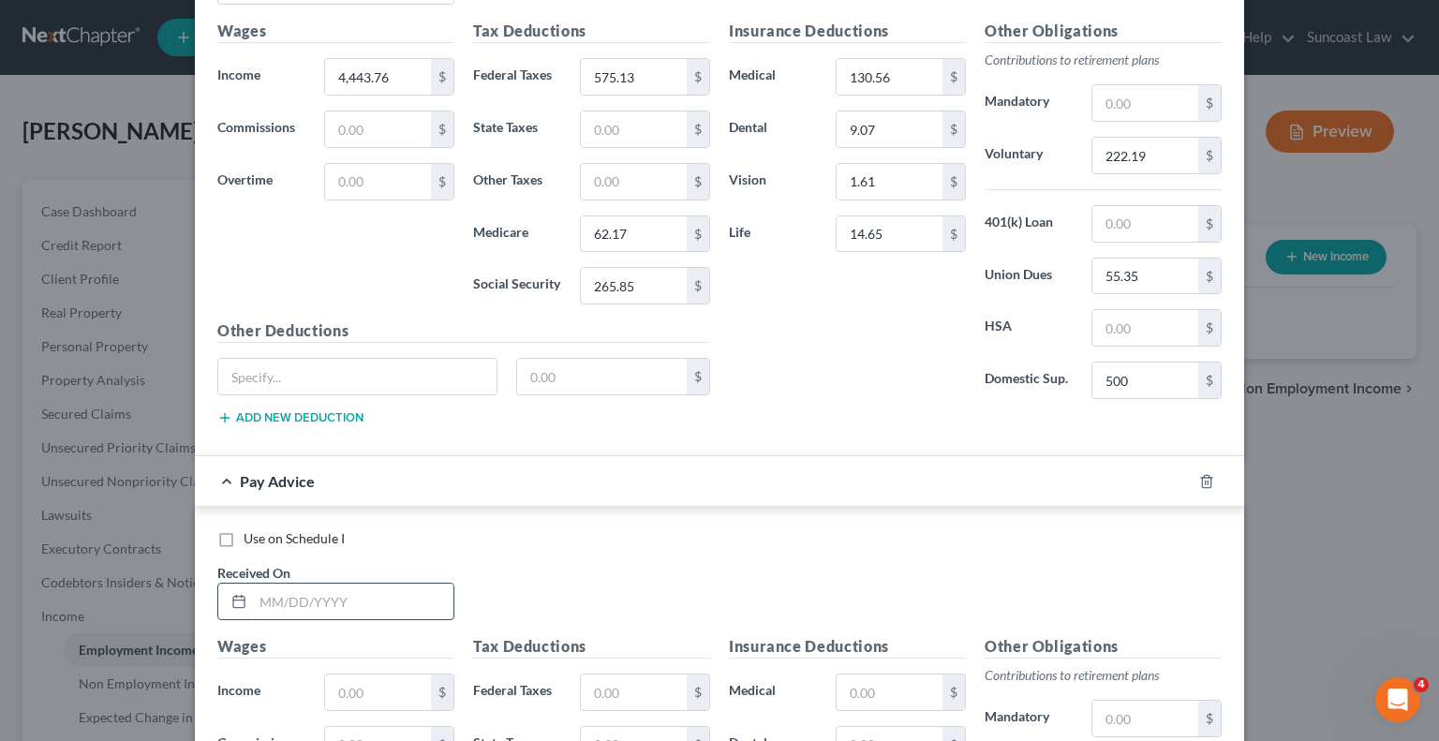
drag, startPoint x: 394, startPoint y: 590, endPoint x: 405, endPoint y: 588, distance: 10.7
click at [394, 590] on input "text" at bounding box center [353, 602] width 201 height 36
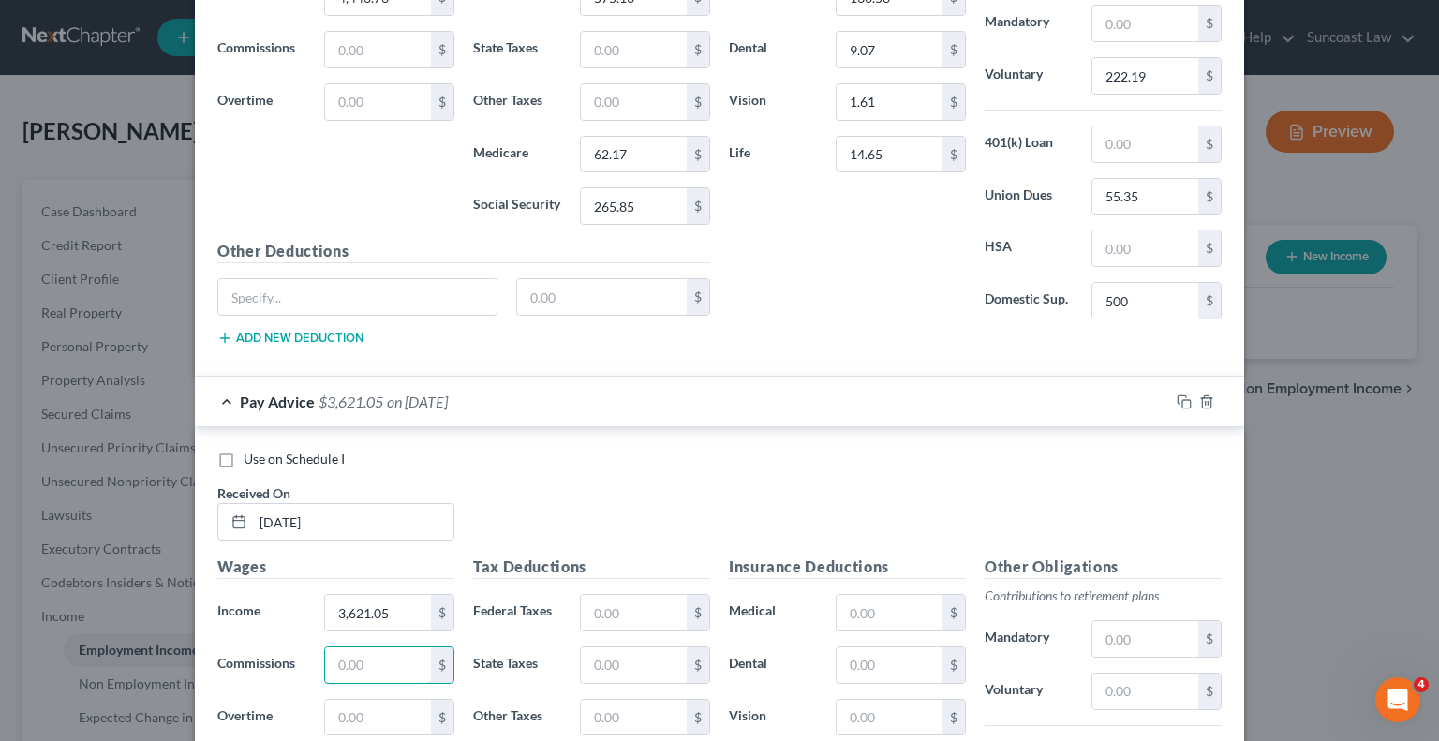
scroll to position [1034, 0]
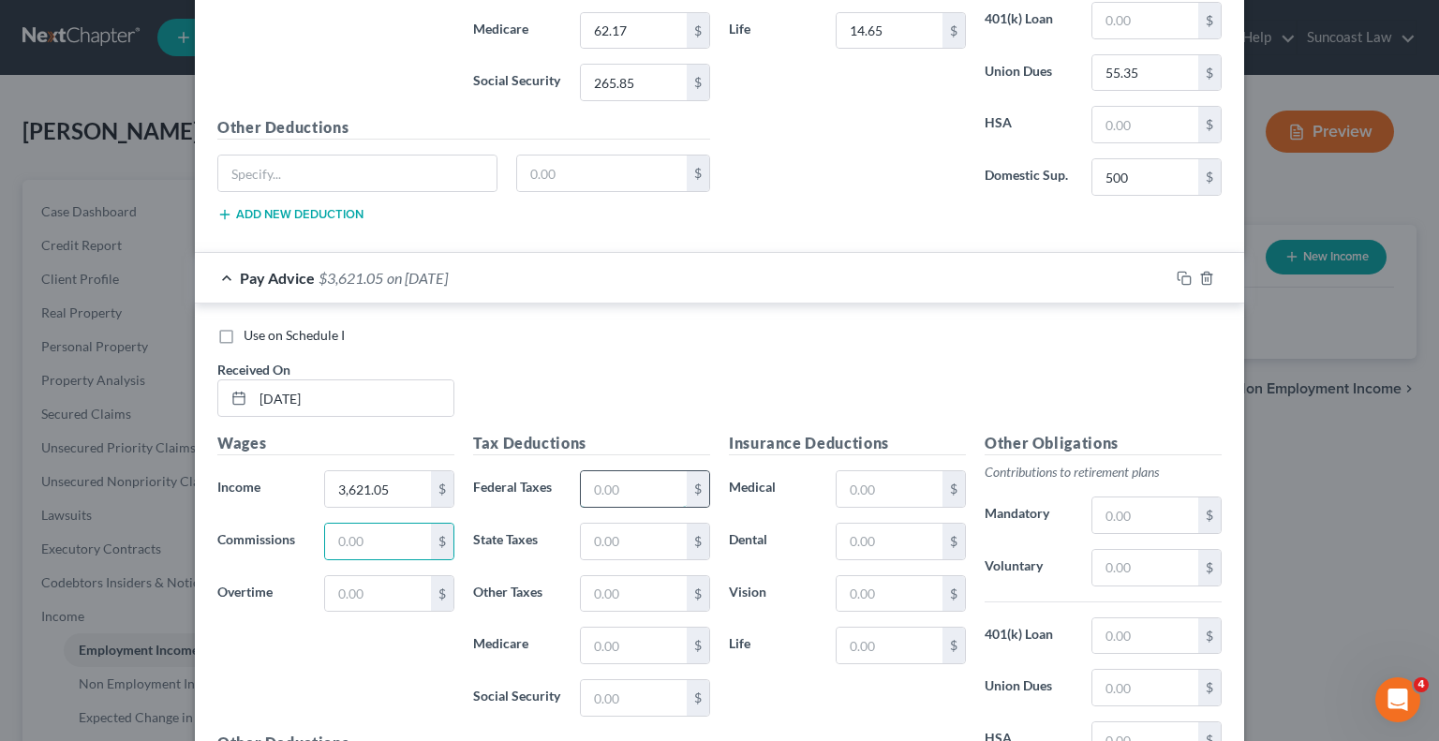
click at [610, 472] on input "text" at bounding box center [634, 489] width 106 height 36
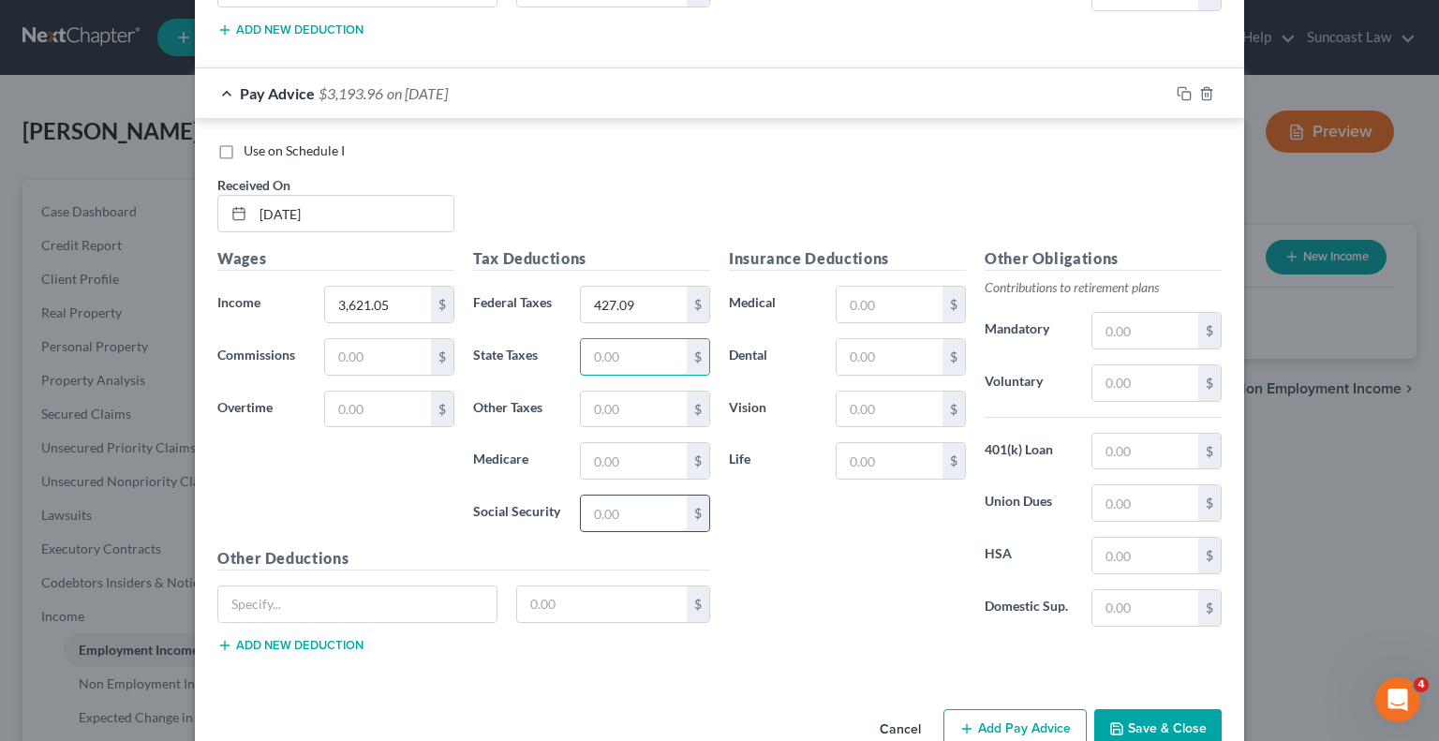
scroll to position [1221, 0]
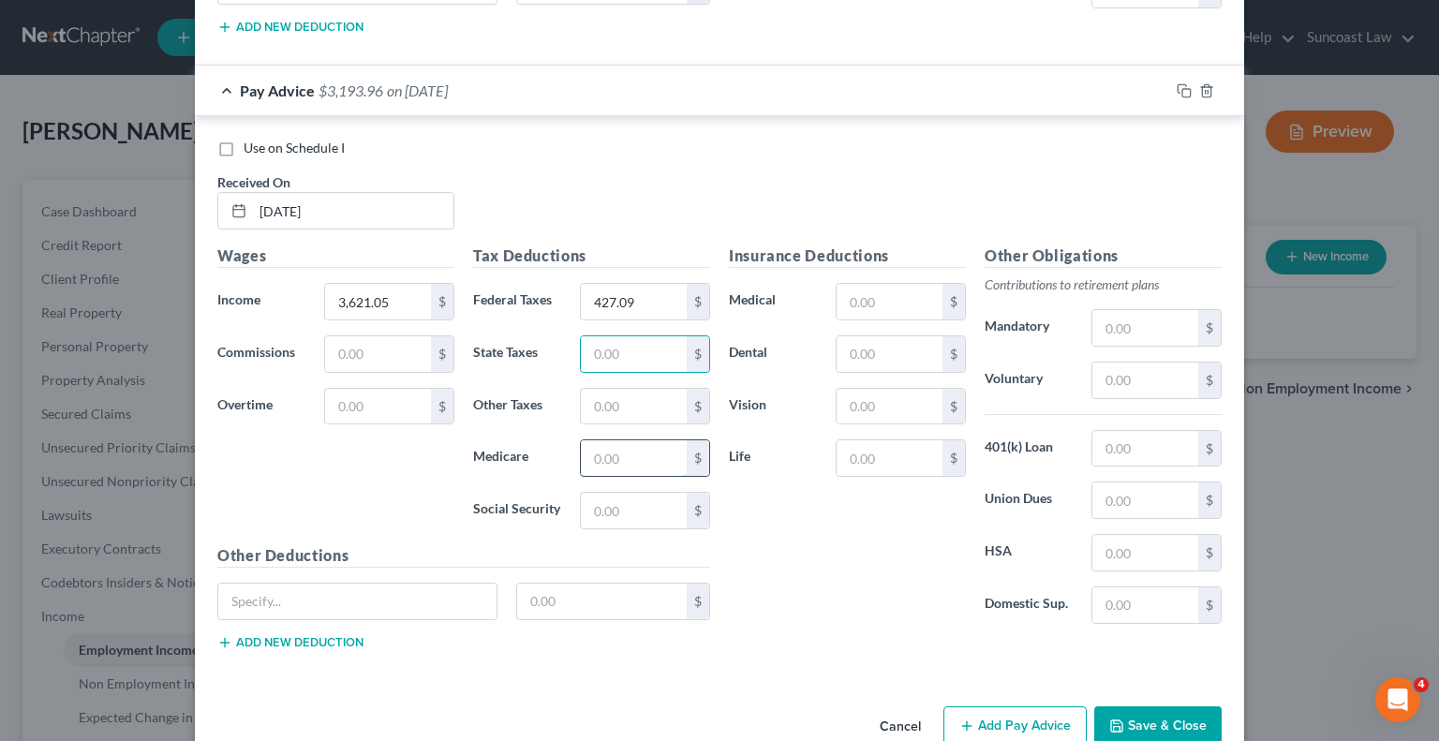
drag, startPoint x: 613, startPoint y: 439, endPoint x: 626, endPoint y: 445, distance: 14.3
click at [613, 440] on input "text" at bounding box center [634, 458] width 106 height 36
click at [845, 298] on input "text" at bounding box center [890, 302] width 106 height 36
click at [1121, 370] on input "text" at bounding box center [1146, 381] width 106 height 36
click at [844, 541] on div "Insurance Deductions Medical $ Dental $ Vision $ Life $" at bounding box center [848, 442] width 256 height 394
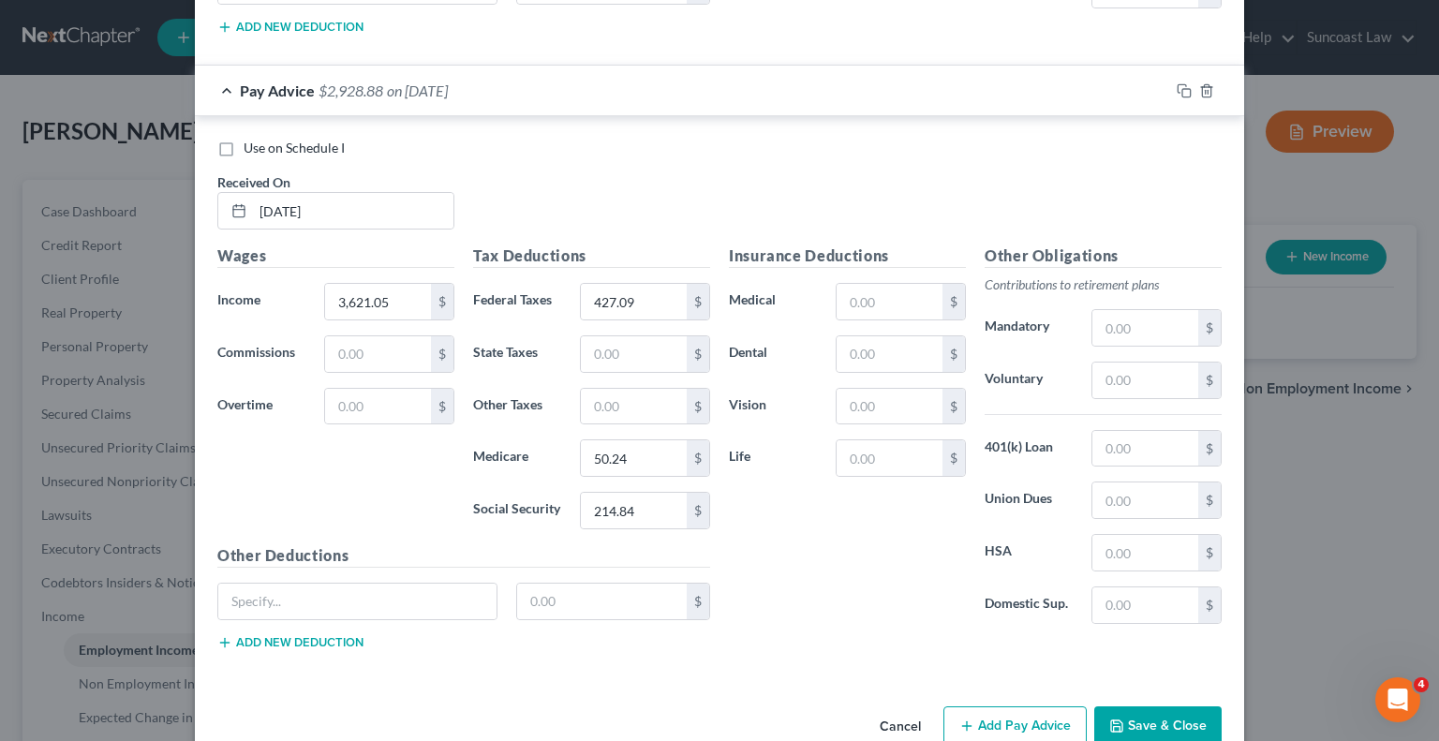
click at [867, 269] on div "Insurance Deductions Medical $ Dental $ Vision $ Life $" at bounding box center [848, 442] width 256 height 394
click at [868, 291] on input "text" at bounding box center [890, 302] width 106 height 36
click at [1135, 496] on input "text" at bounding box center [1146, 501] width 106 height 36
drag, startPoint x: 1117, startPoint y: 367, endPoint x: 1155, endPoint y: 348, distance: 43.2
click at [1117, 366] on input "text" at bounding box center [1146, 381] width 106 height 36
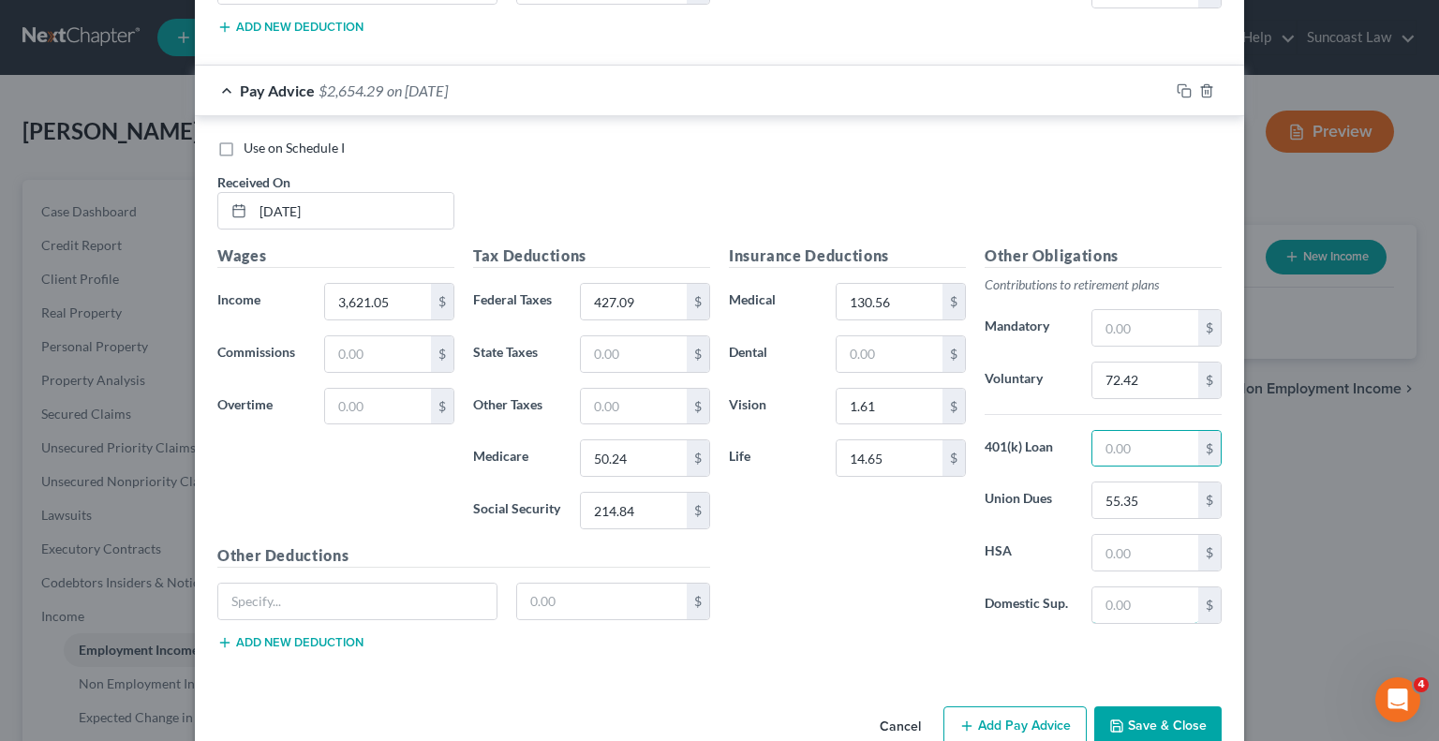
drag, startPoint x: 1140, startPoint y: 605, endPoint x: 1168, endPoint y: 572, distance: 43.9
click at [1141, 605] on input "text" at bounding box center [1146, 606] width 106 height 36
click at [885, 344] on input "text" at bounding box center [890, 354] width 106 height 36
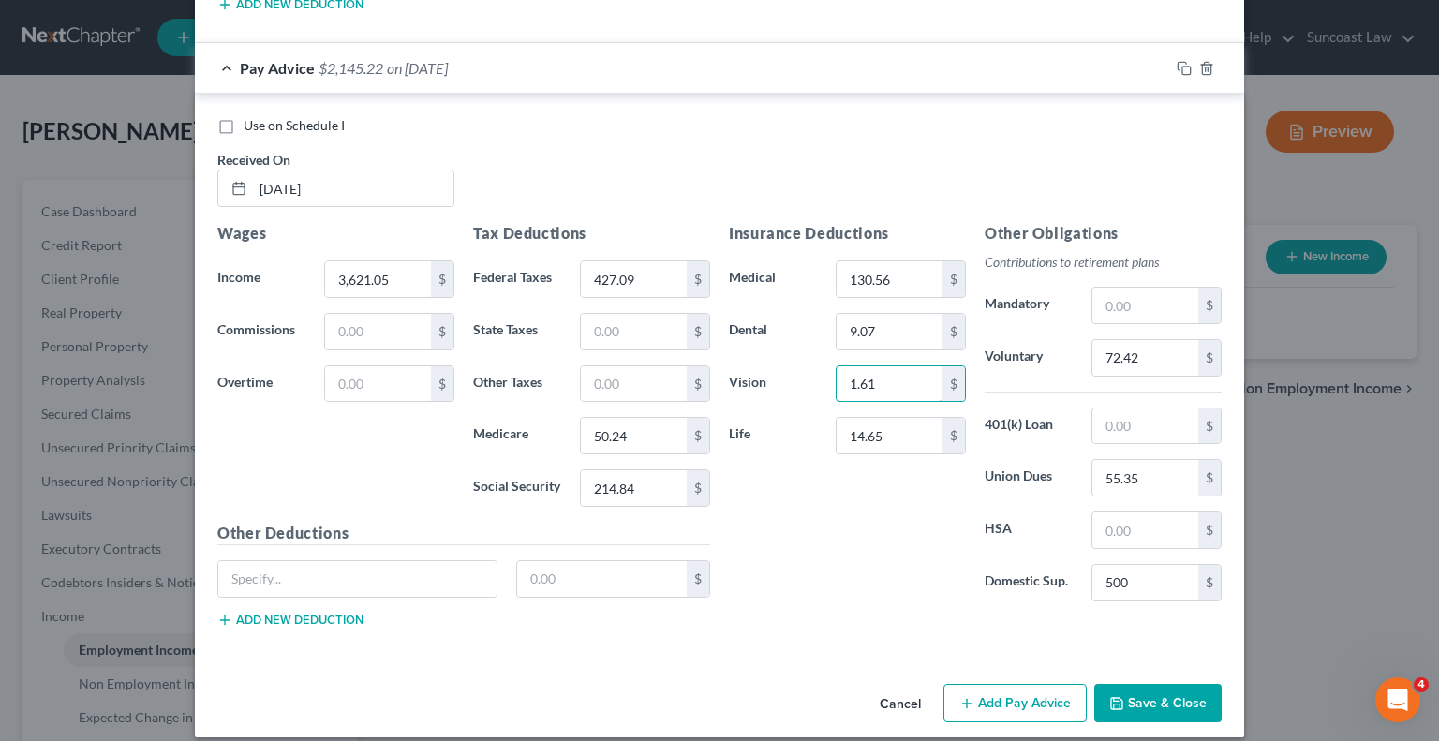
scroll to position [1256, 0]
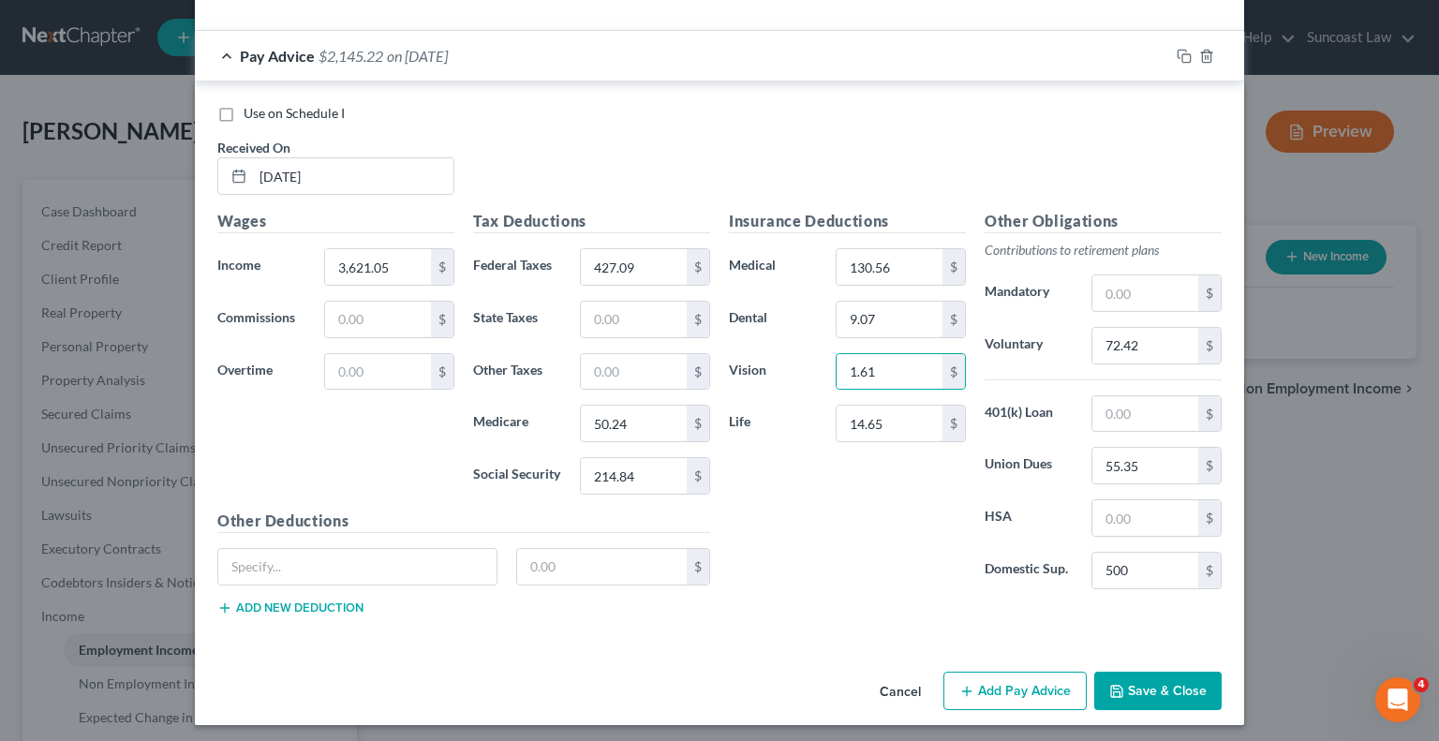
click at [1034, 674] on button "Add Pay Advice" at bounding box center [1015, 691] width 143 height 39
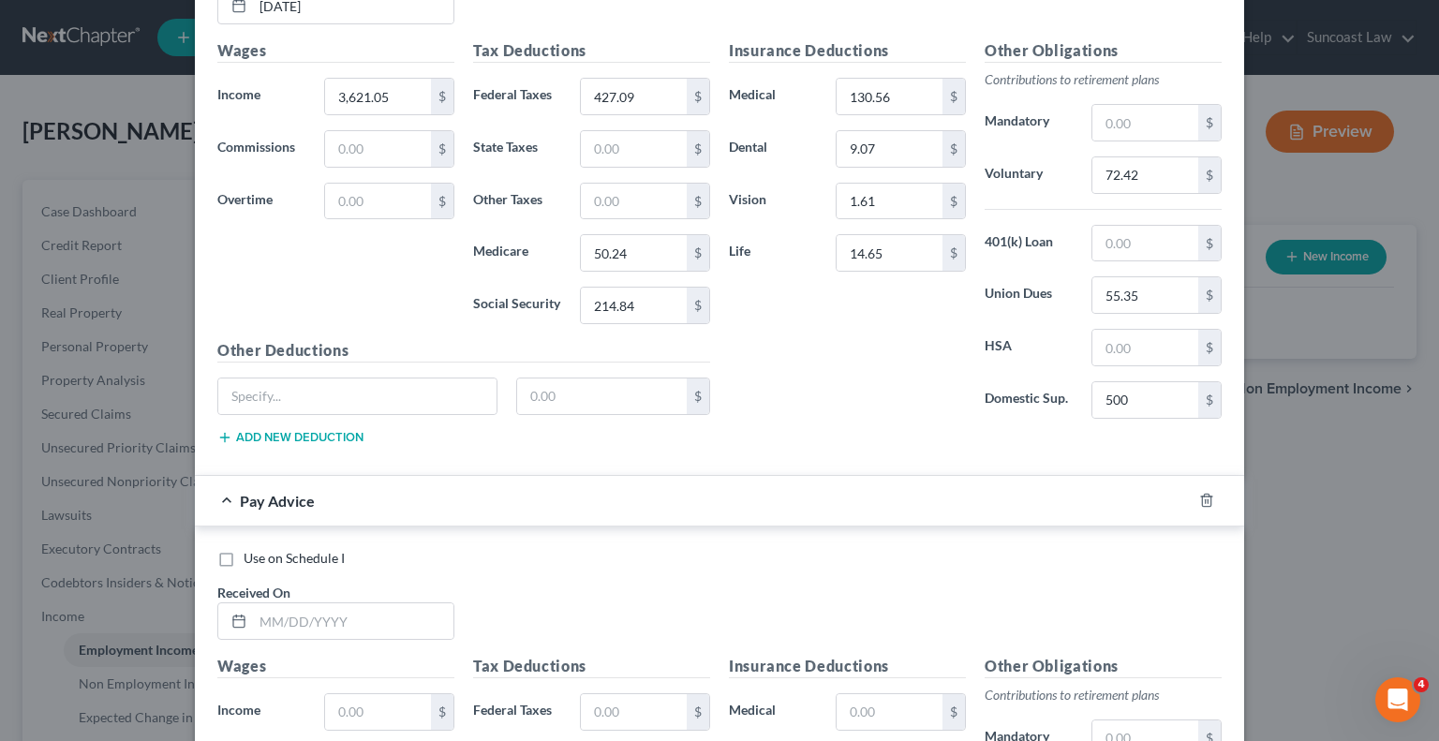
scroll to position [1630, 0]
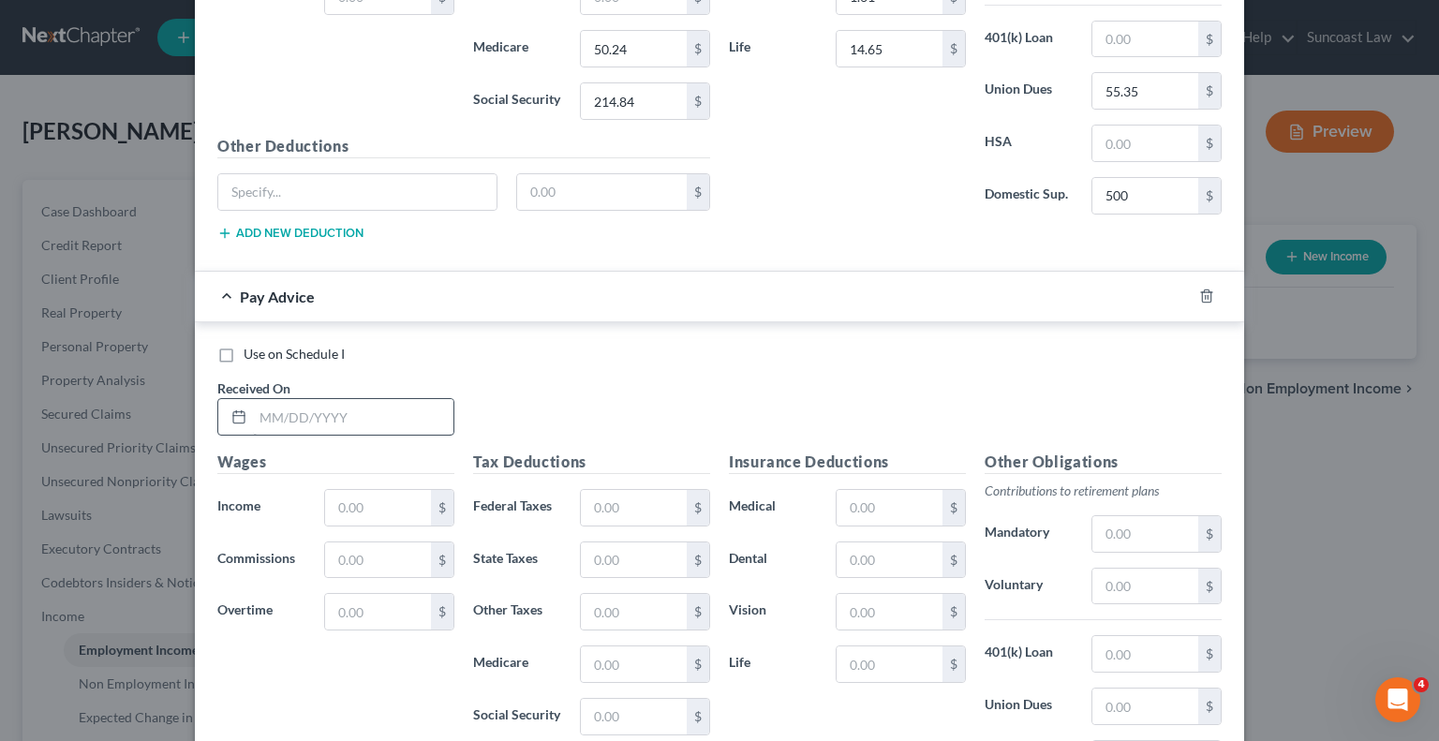
click at [370, 398] on div at bounding box center [335, 416] width 237 height 37
click at [425, 417] on input "text" at bounding box center [353, 417] width 201 height 36
click at [594, 508] on input "text" at bounding box center [634, 508] width 106 height 36
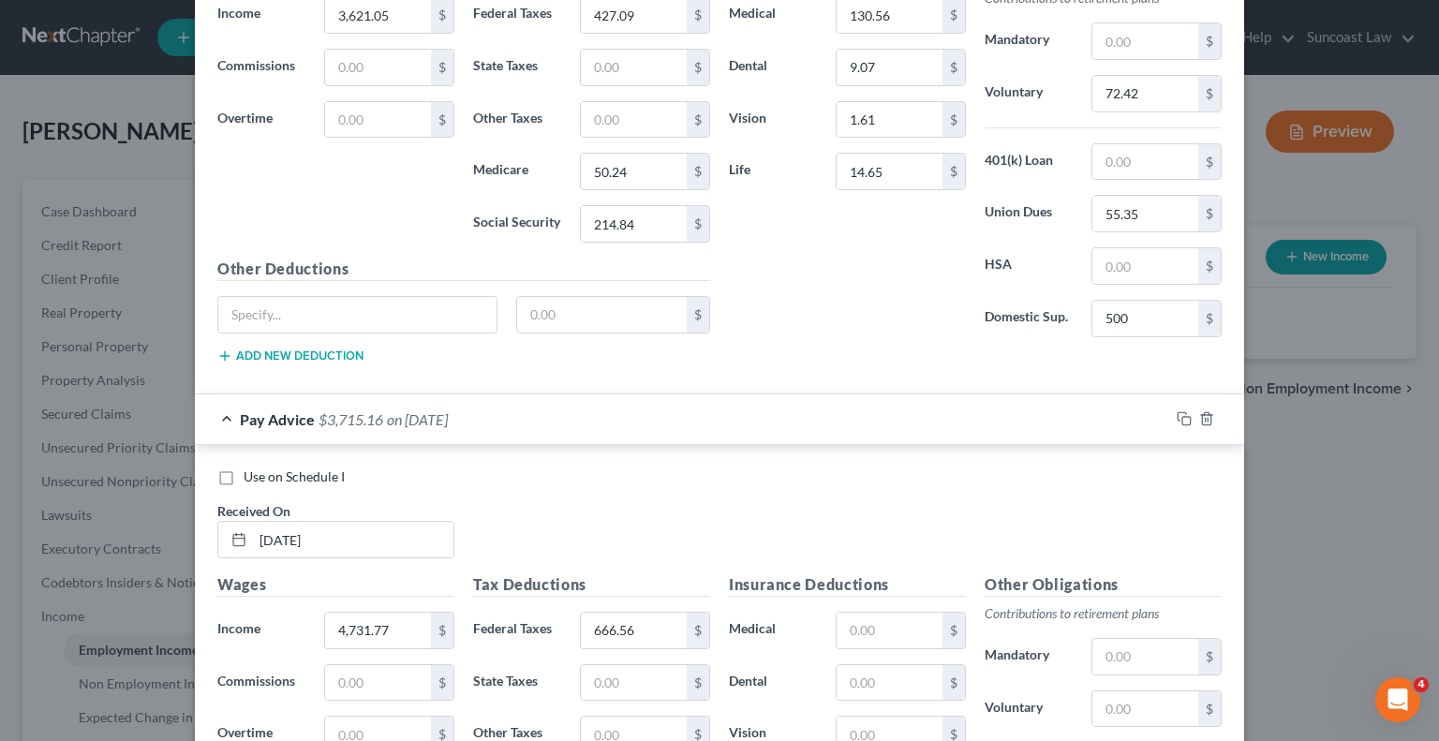
scroll to position [1679, 0]
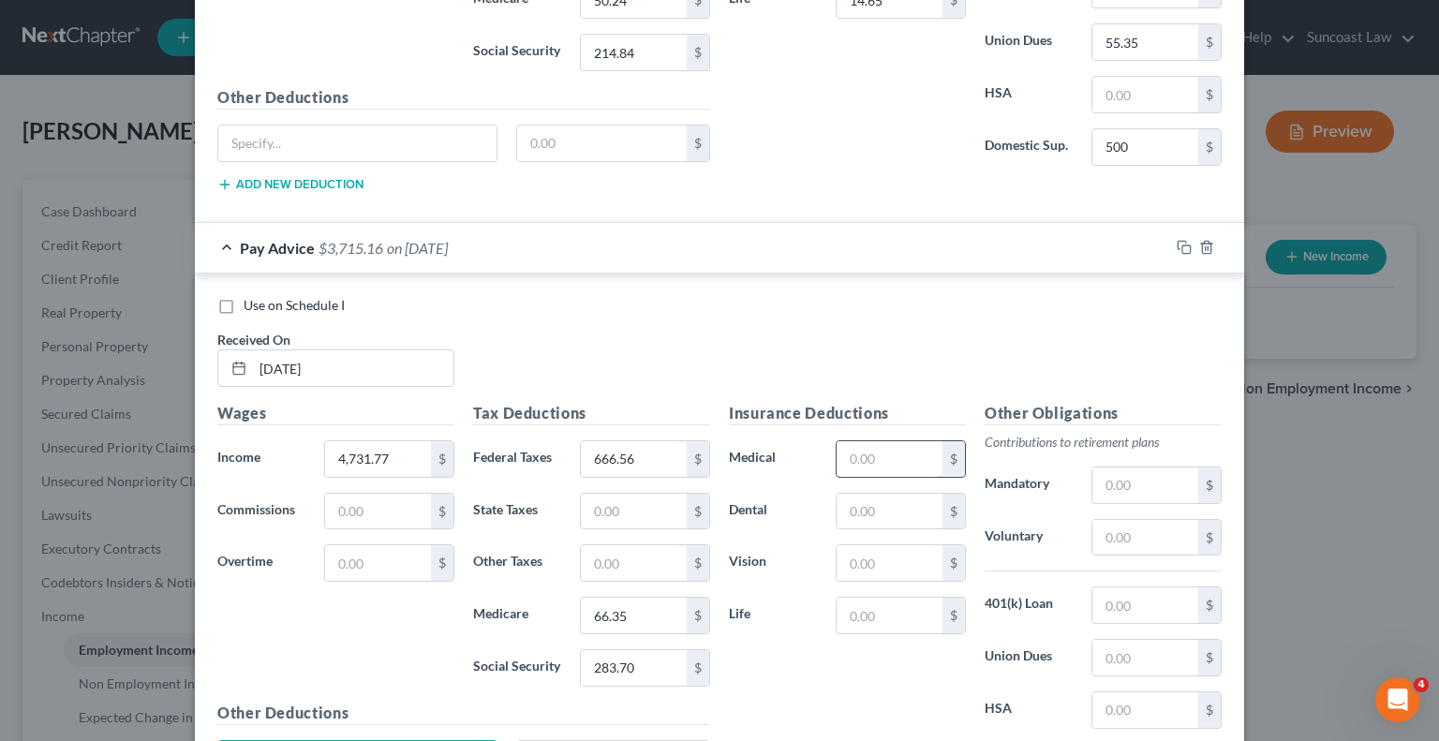
click at [882, 449] on input "text" at bounding box center [890, 459] width 106 height 36
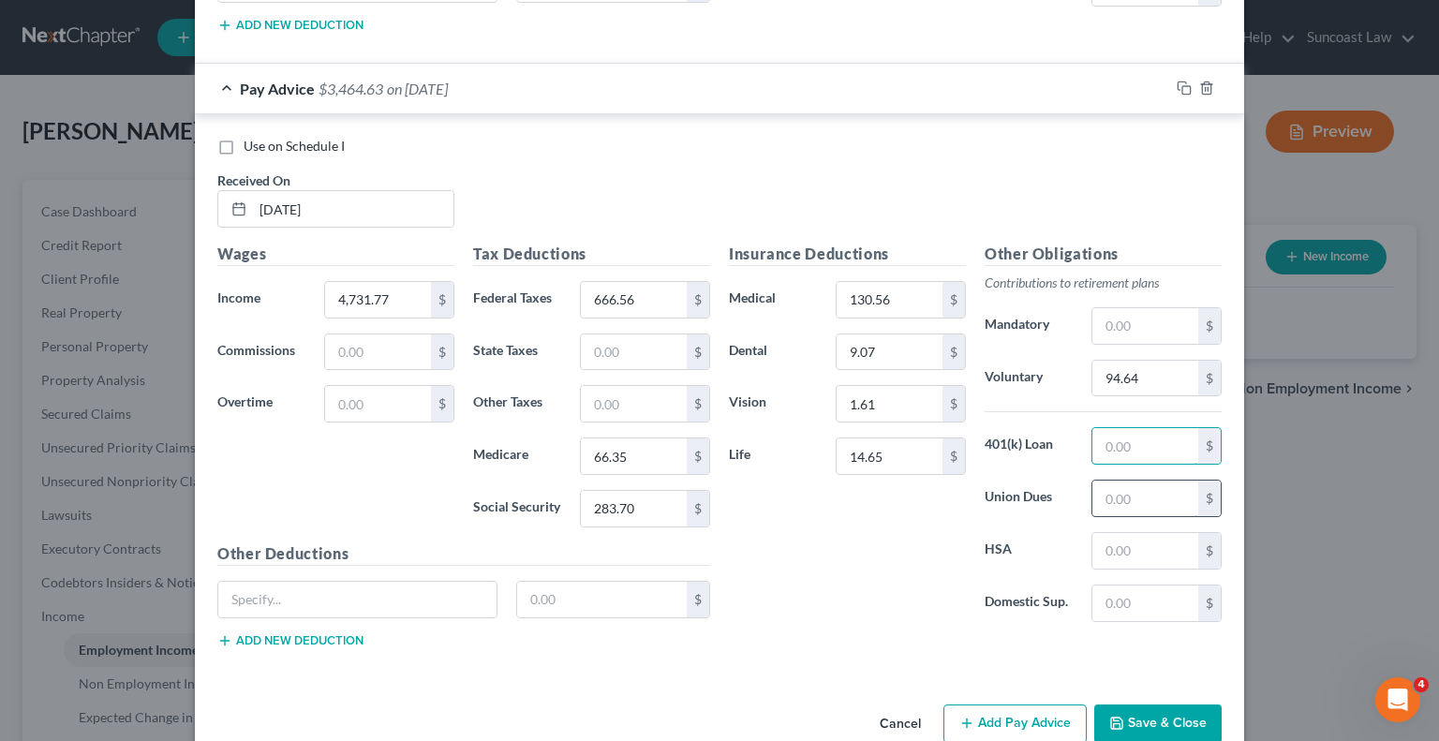
scroll to position [1867, 0]
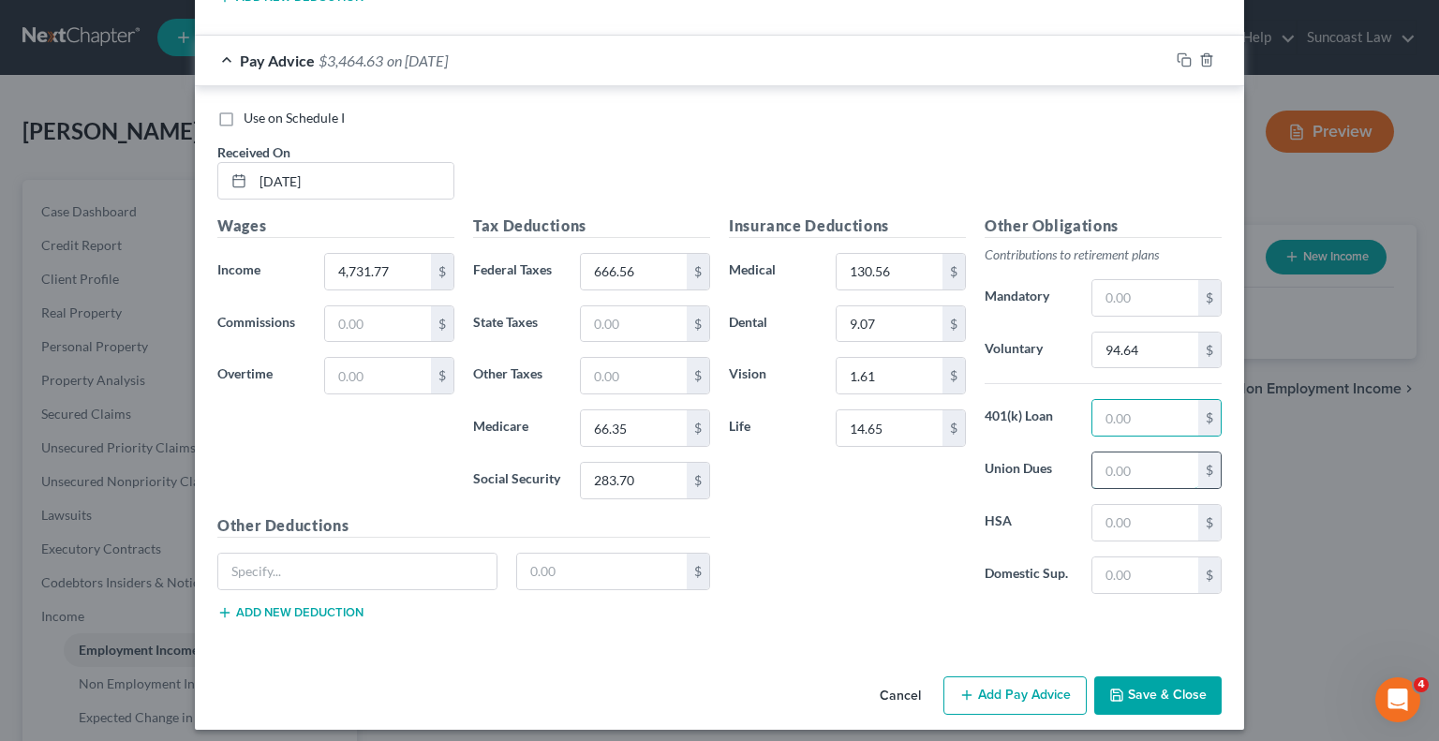
click at [1153, 473] on input "text" at bounding box center [1146, 471] width 106 height 36
click at [1005, 677] on button "Add Pay Advice" at bounding box center [1015, 696] width 143 height 39
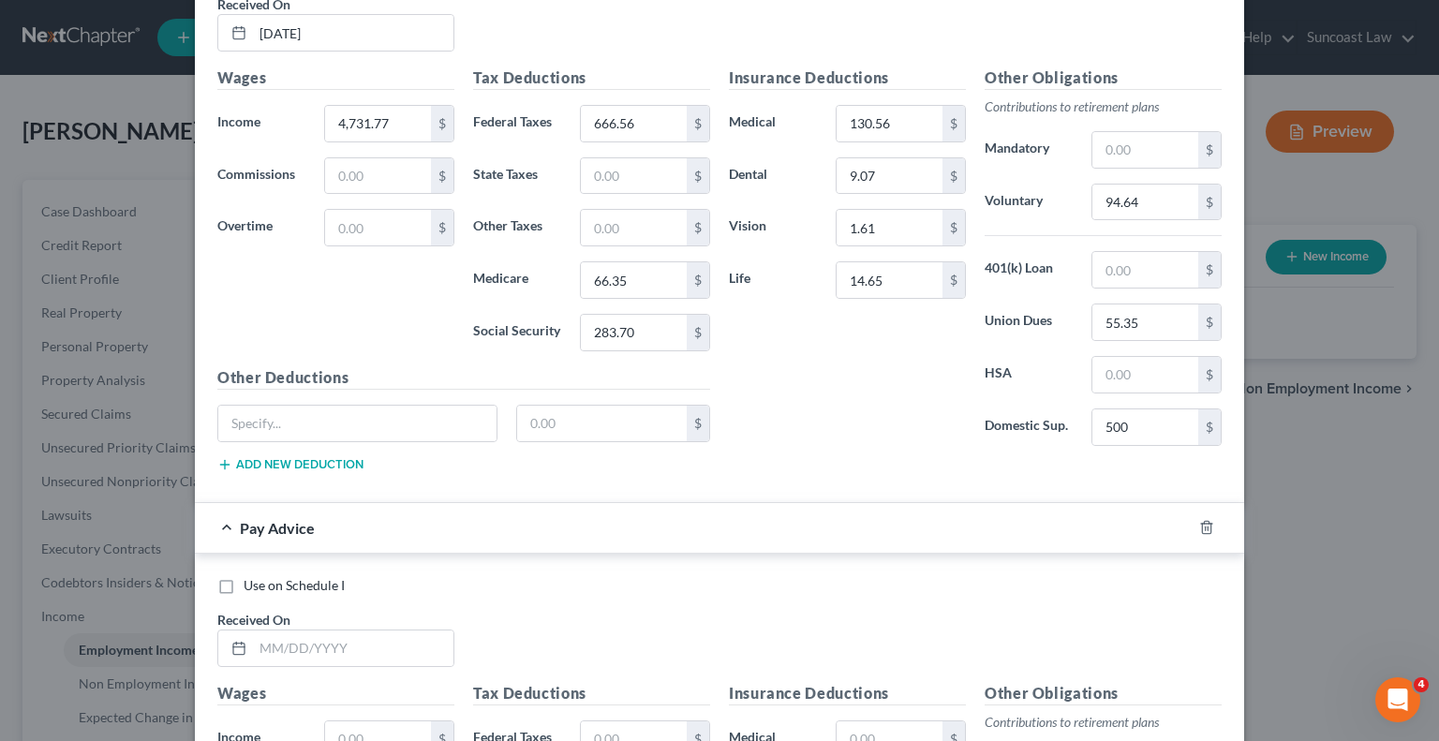
scroll to position [2241, 0]
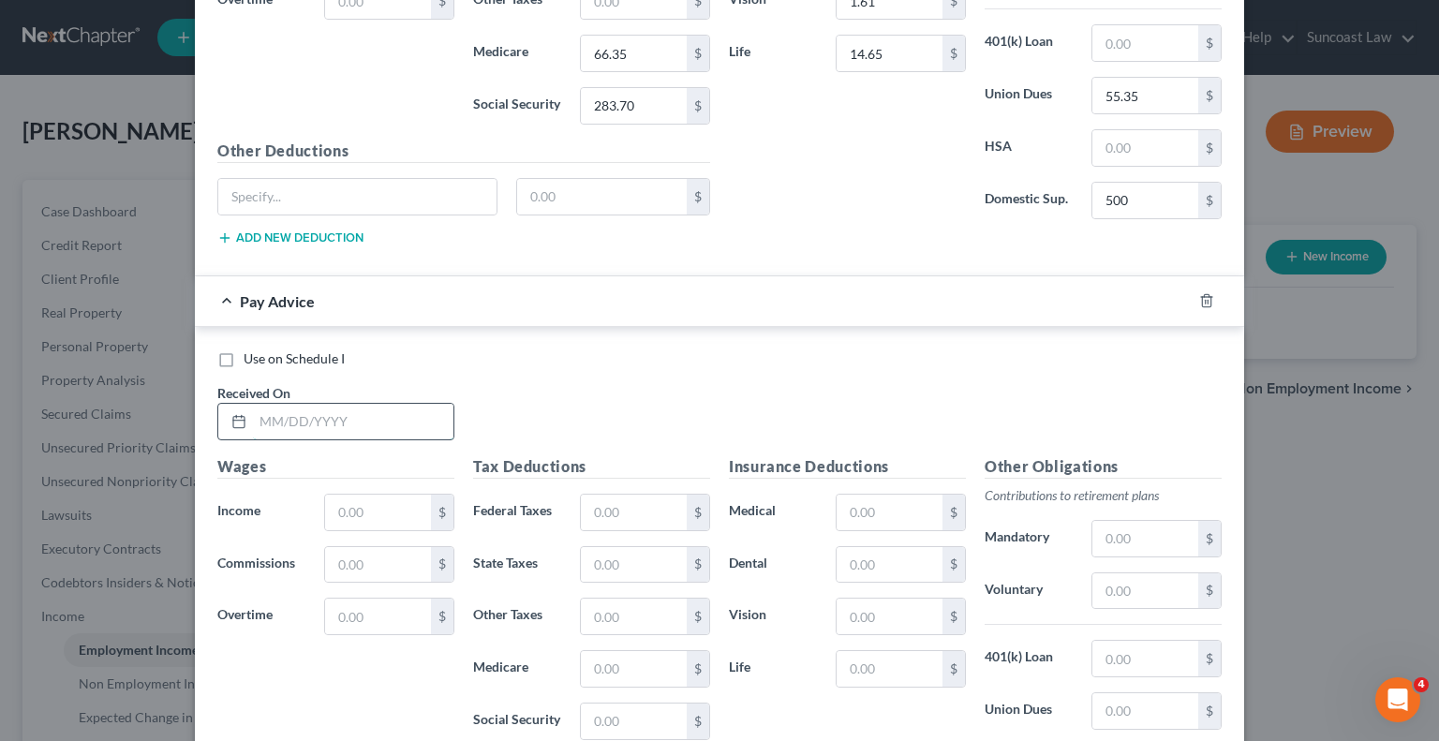
click at [360, 415] on input "text" at bounding box center [353, 422] width 201 height 36
drag, startPoint x: 608, startPoint y: 490, endPoint x: 629, endPoint y: 495, distance: 21.1
click at [611, 495] on input "text" at bounding box center [634, 513] width 106 height 36
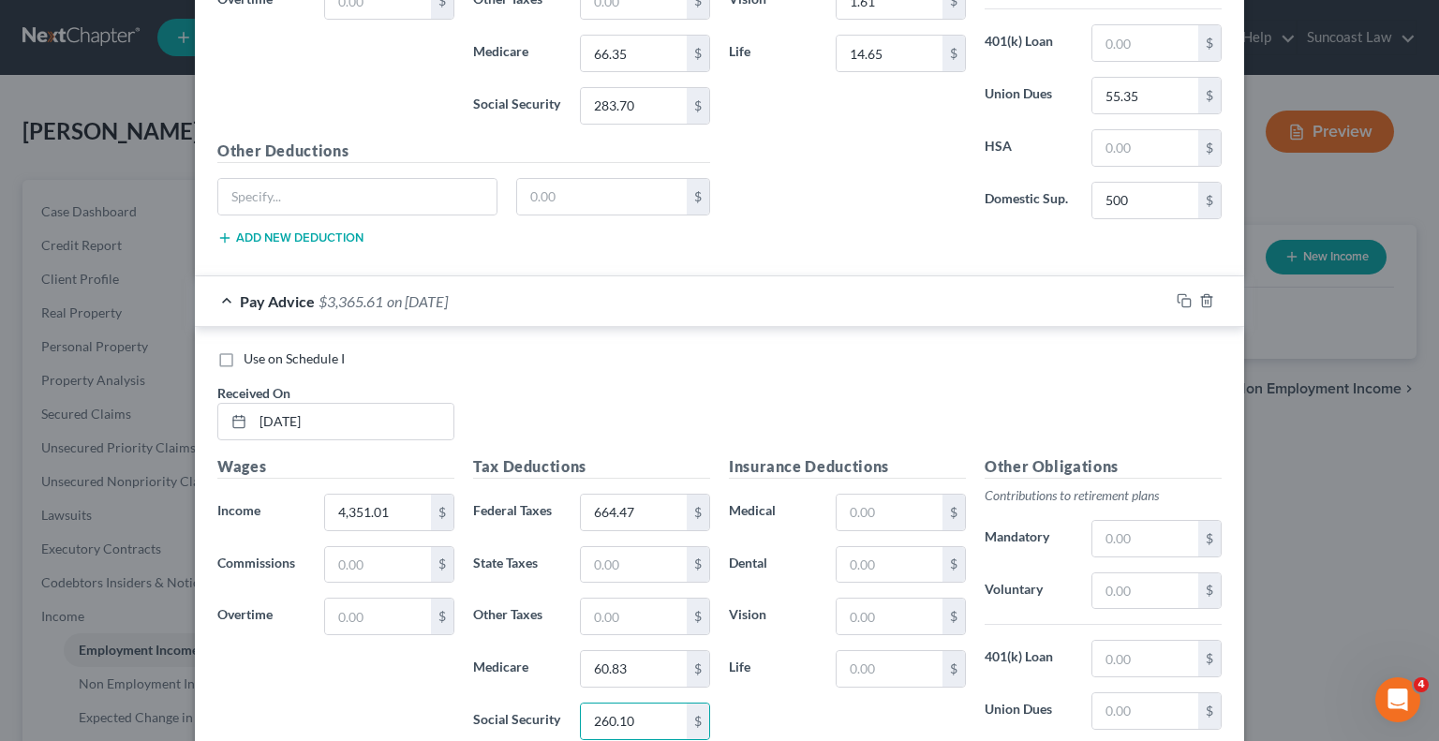
scroll to position [2479, 0]
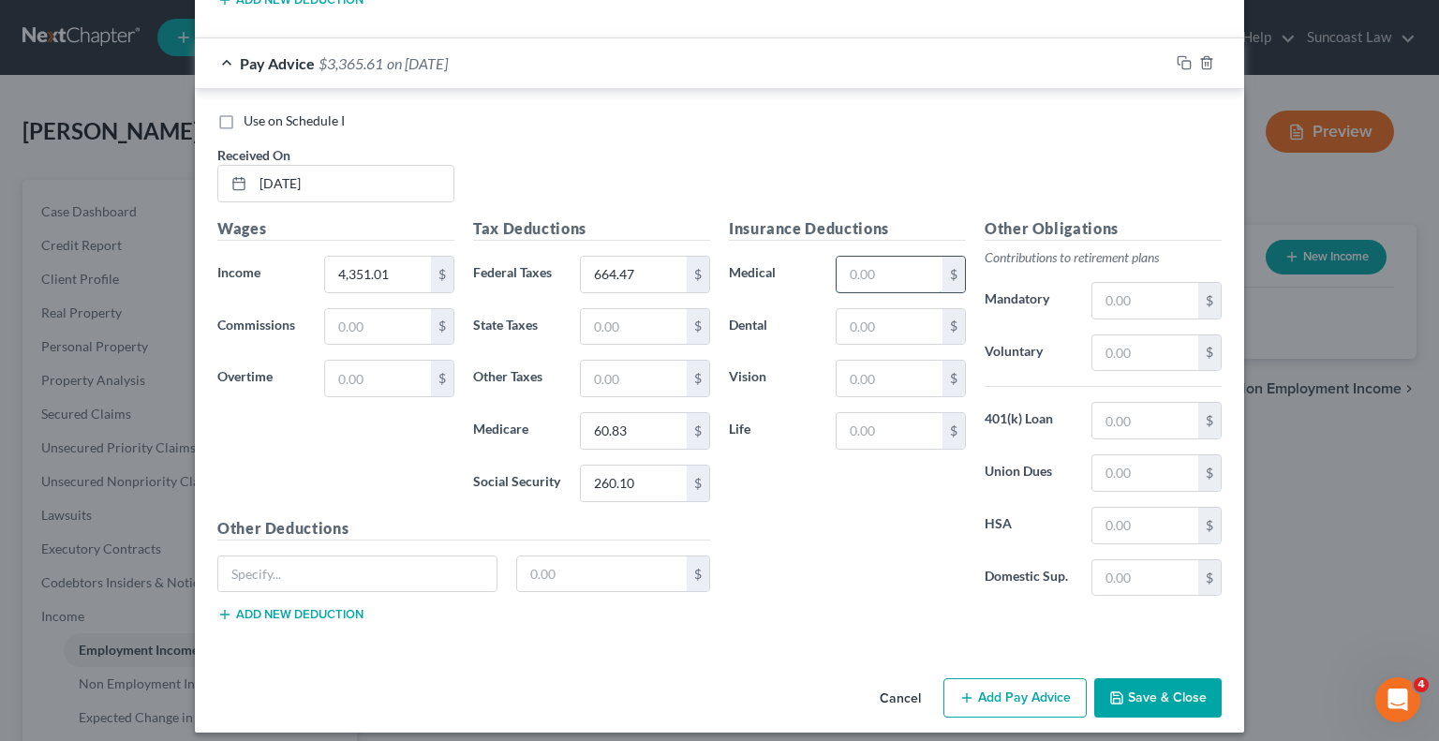
click at [911, 274] on input "text" at bounding box center [890, 275] width 106 height 36
click at [932, 150] on div "Use on Schedule I Received On * [DATE]" at bounding box center [719, 165] width 1023 height 106
click at [866, 265] on input "text" at bounding box center [890, 275] width 106 height 36
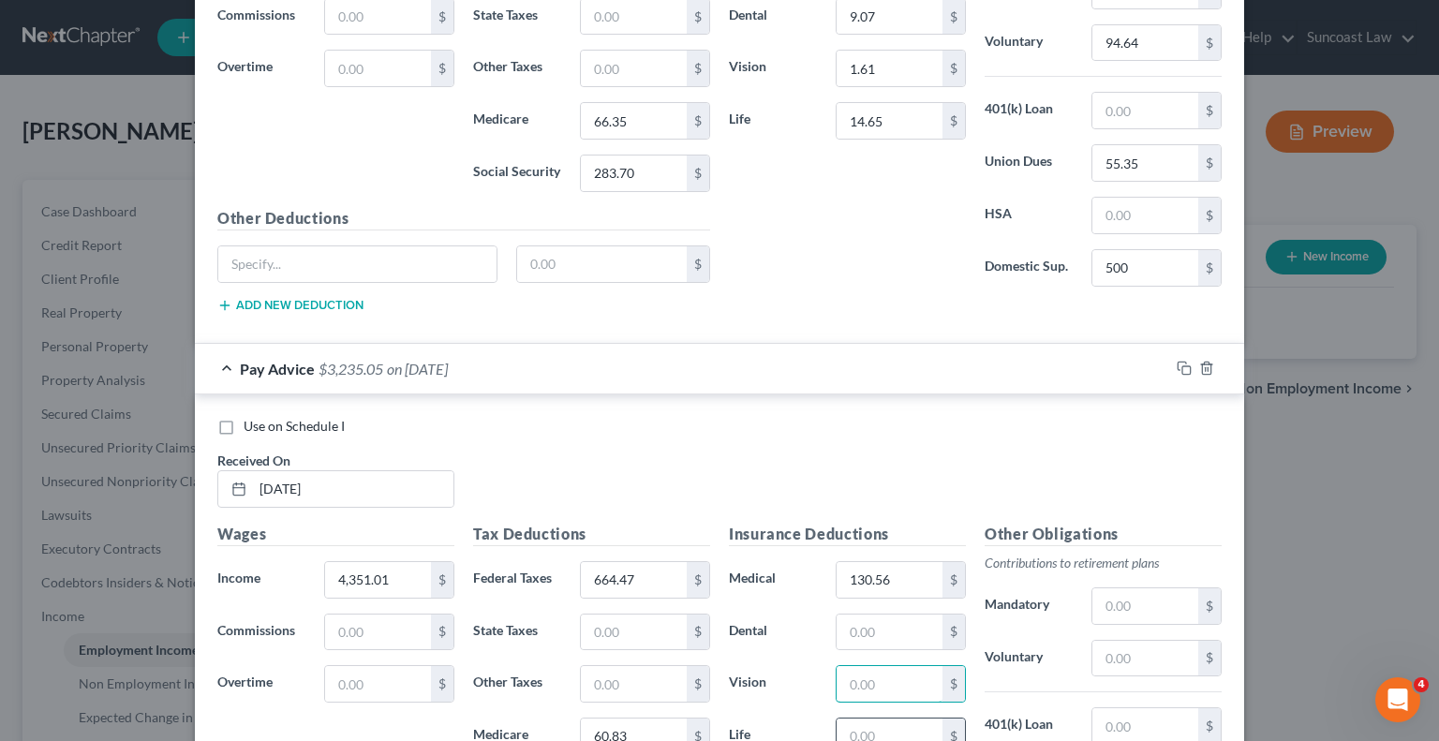
scroll to position [2292, 0]
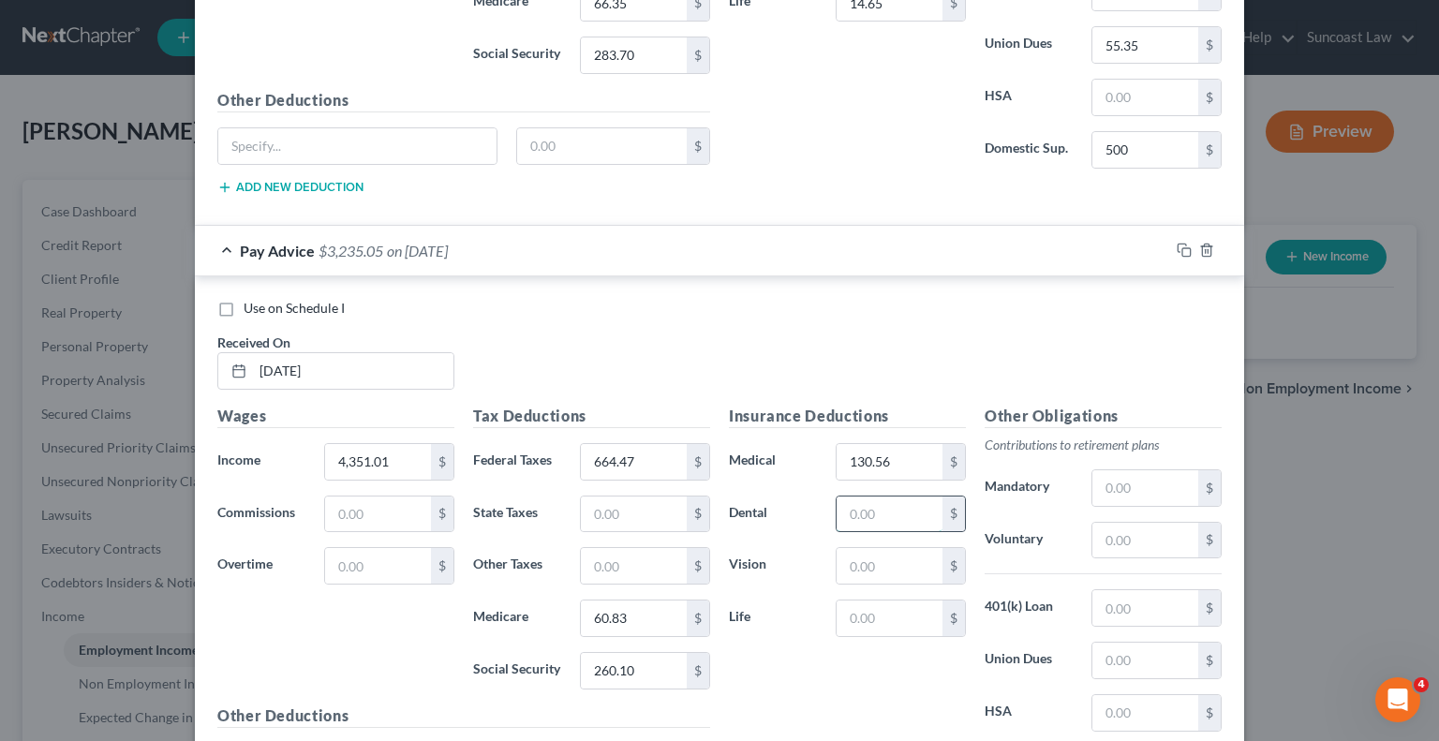
drag, startPoint x: 880, startPoint y: 502, endPoint x: 886, endPoint y: 494, distance: 10.7
click at [880, 502] on input "text" at bounding box center [890, 515] width 106 height 36
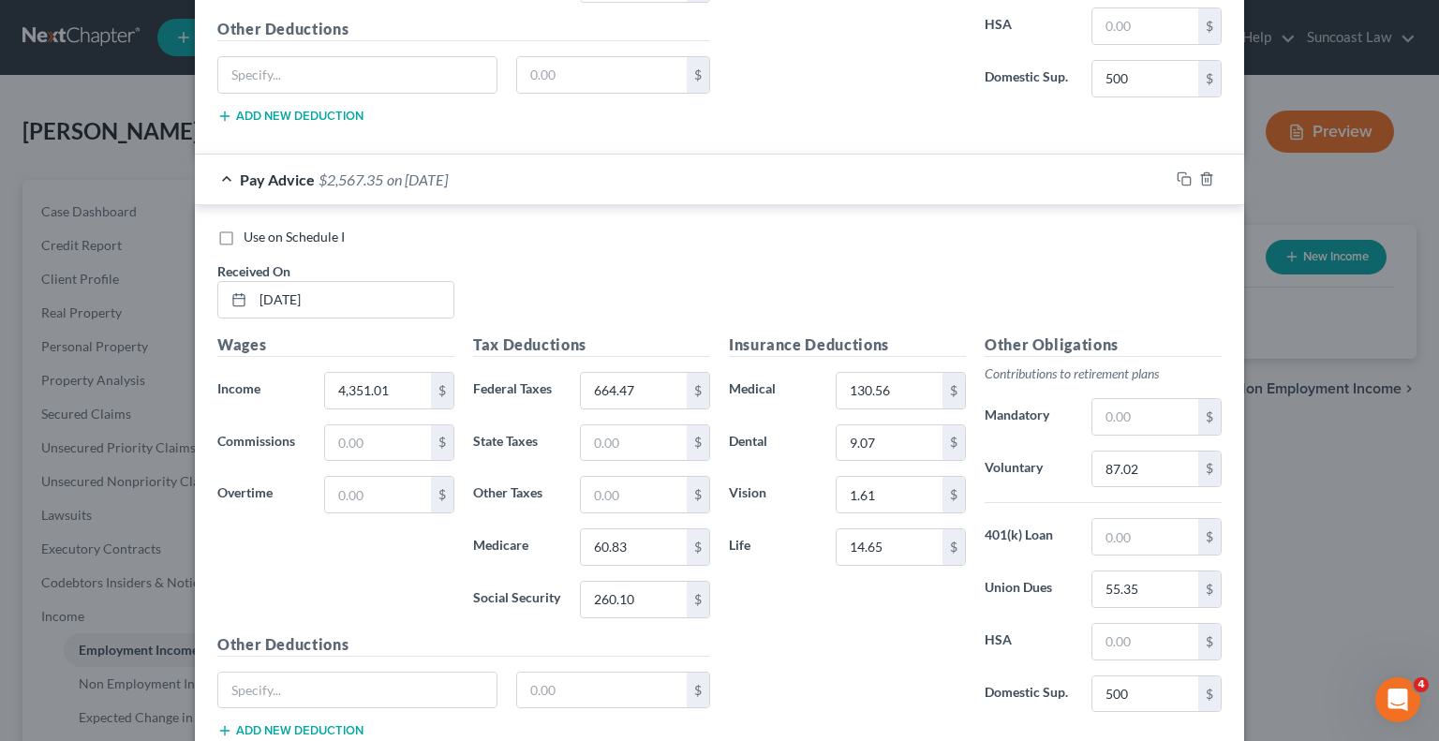
scroll to position [2479, 0]
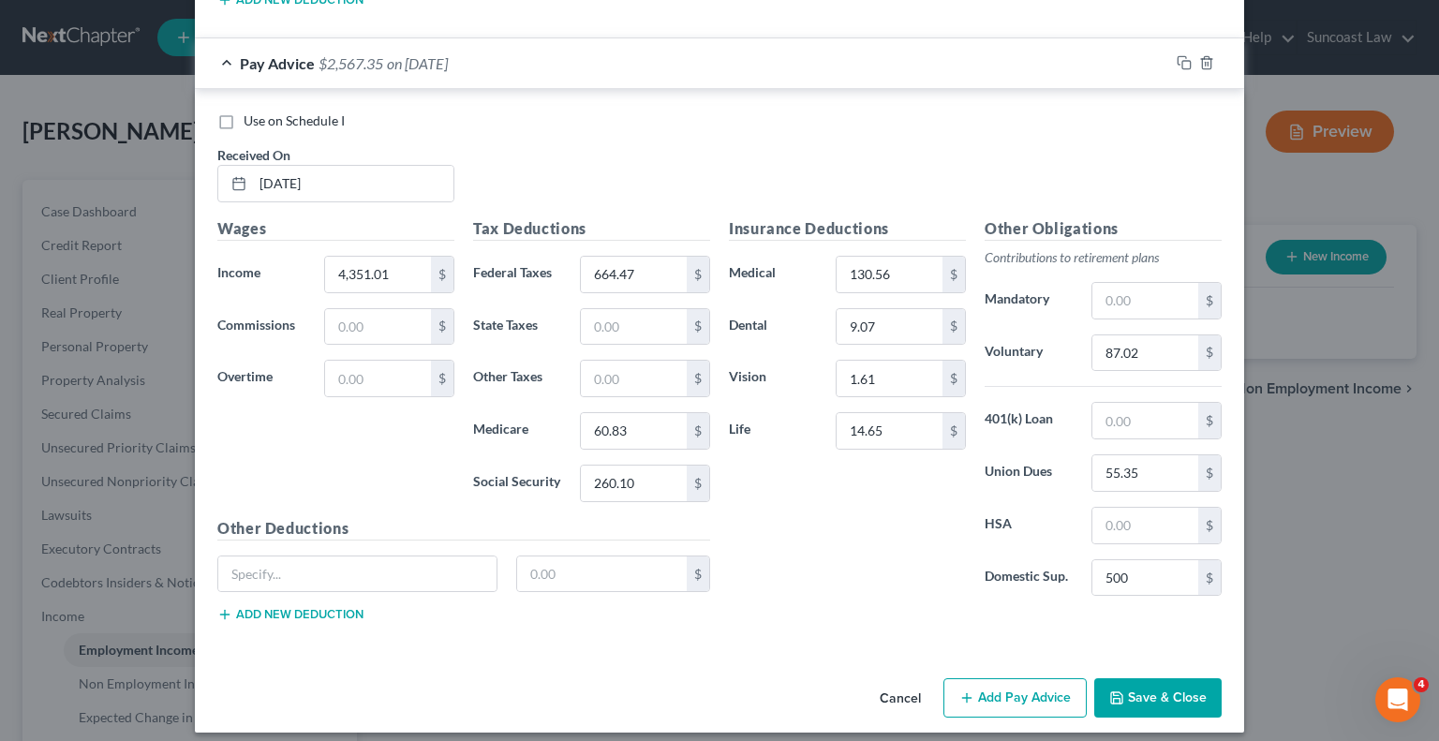
click at [990, 692] on button "Add Pay Advice" at bounding box center [1015, 697] width 143 height 39
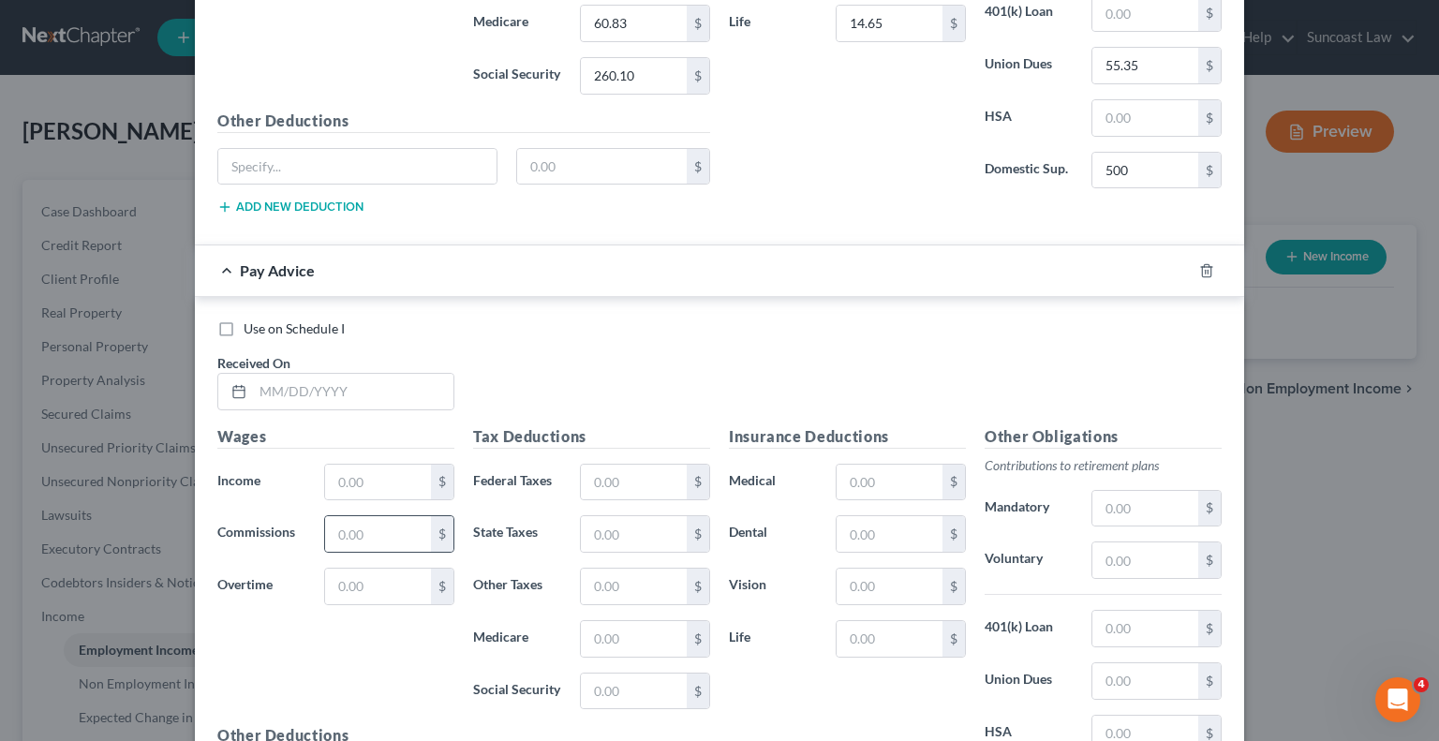
scroll to position [2948, 0]
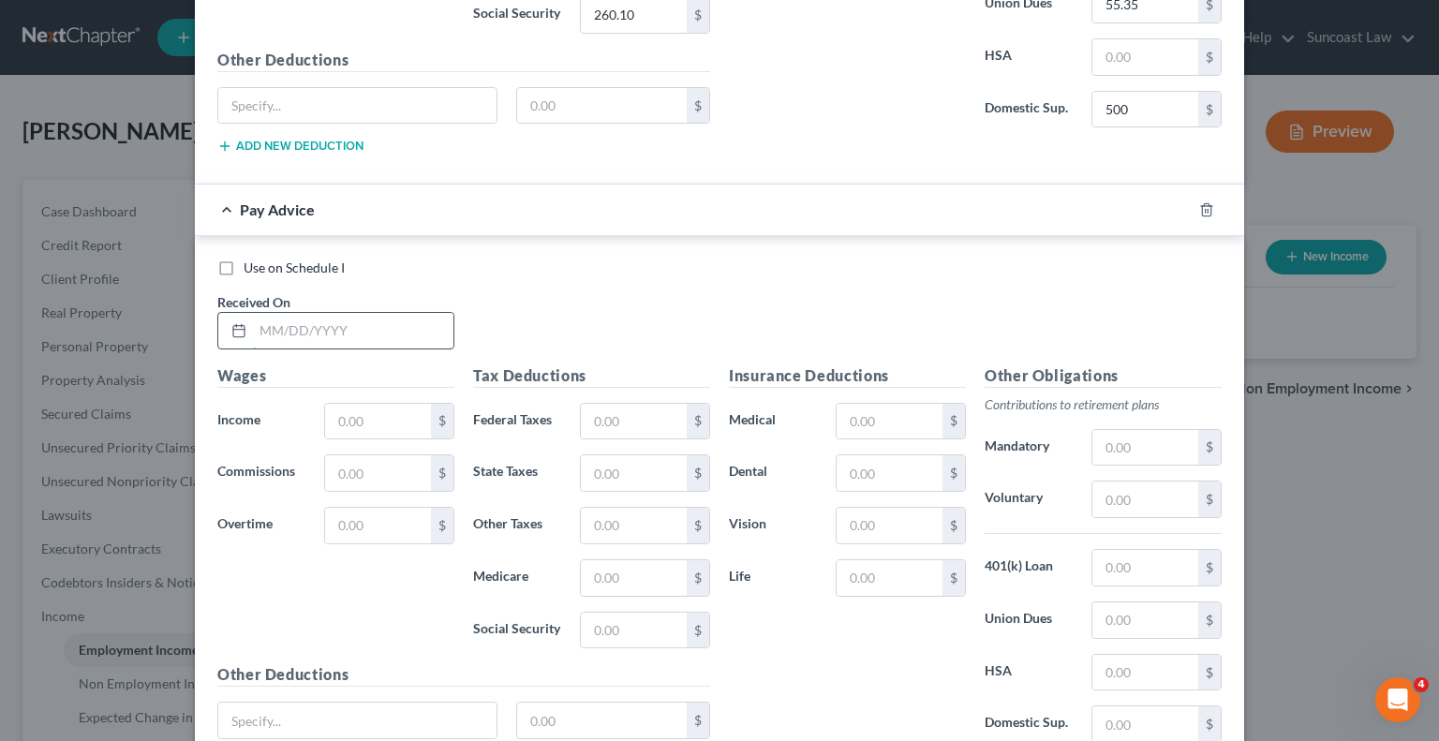
click at [349, 313] on input "text" at bounding box center [353, 331] width 201 height 36
click at [651, 406] on input "text" at bounding box center [634, 422] width 106 height 36
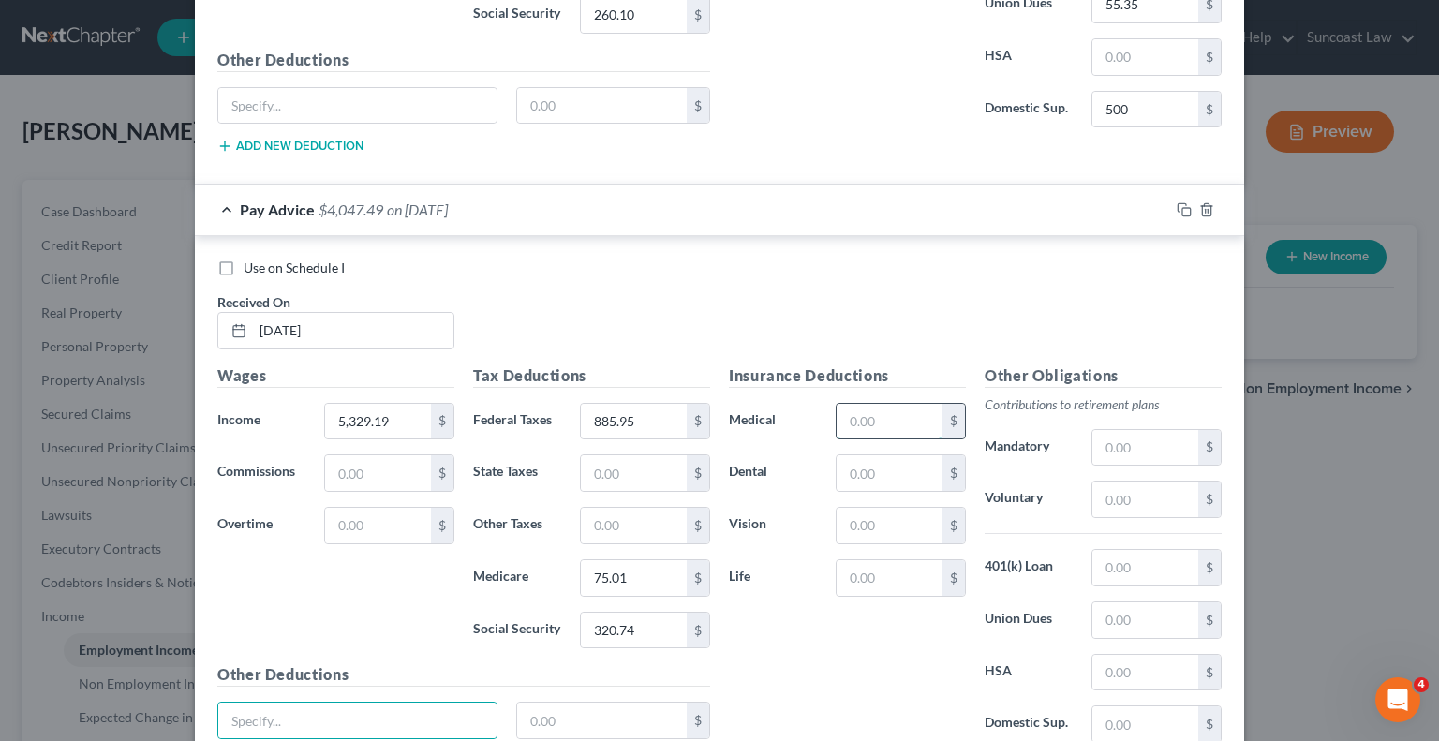
click at [857, 406] on input "text" at bounding box center [890, 422] width 106 height 36
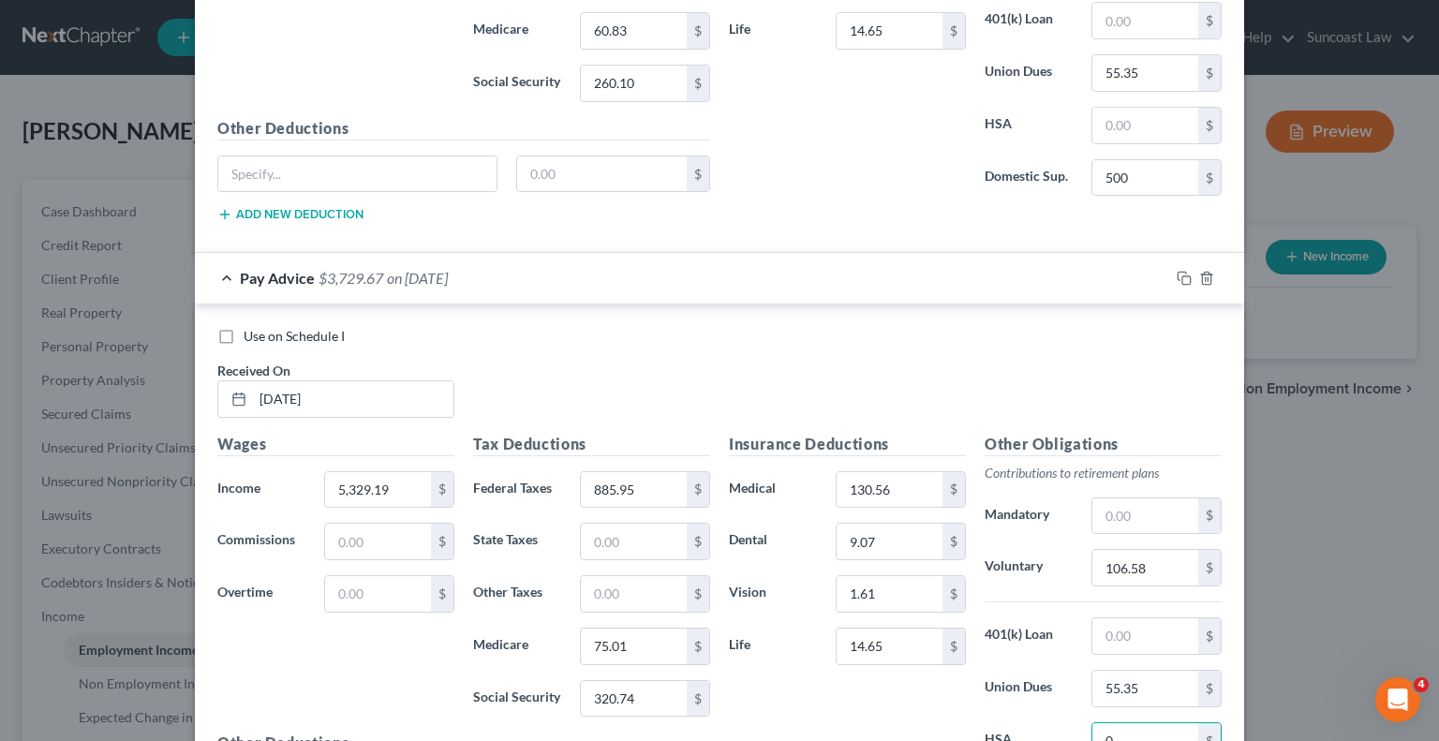
scroll to position [3092, 0]
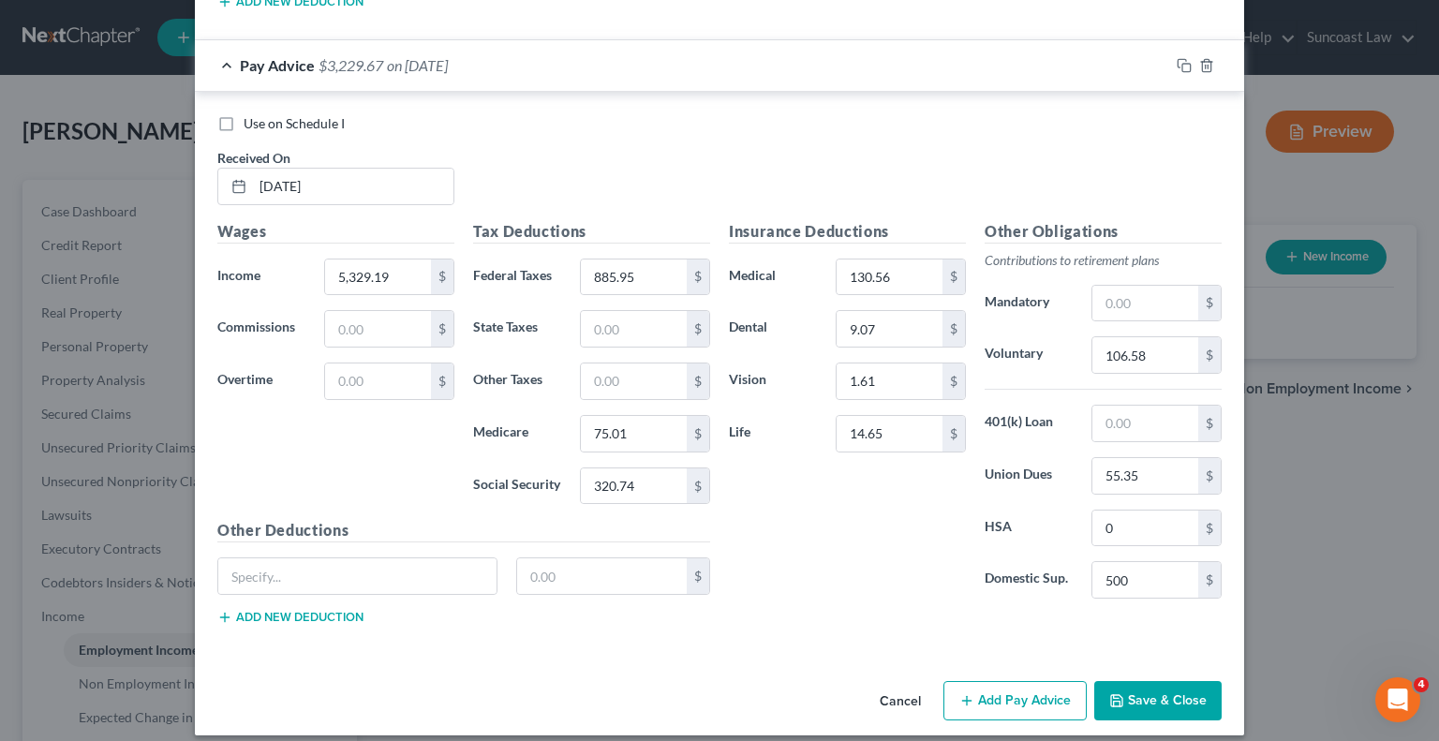
click at [988, 682] on button "Add Pay Advice" at bounding box center [1015, 700] width 143 height 39
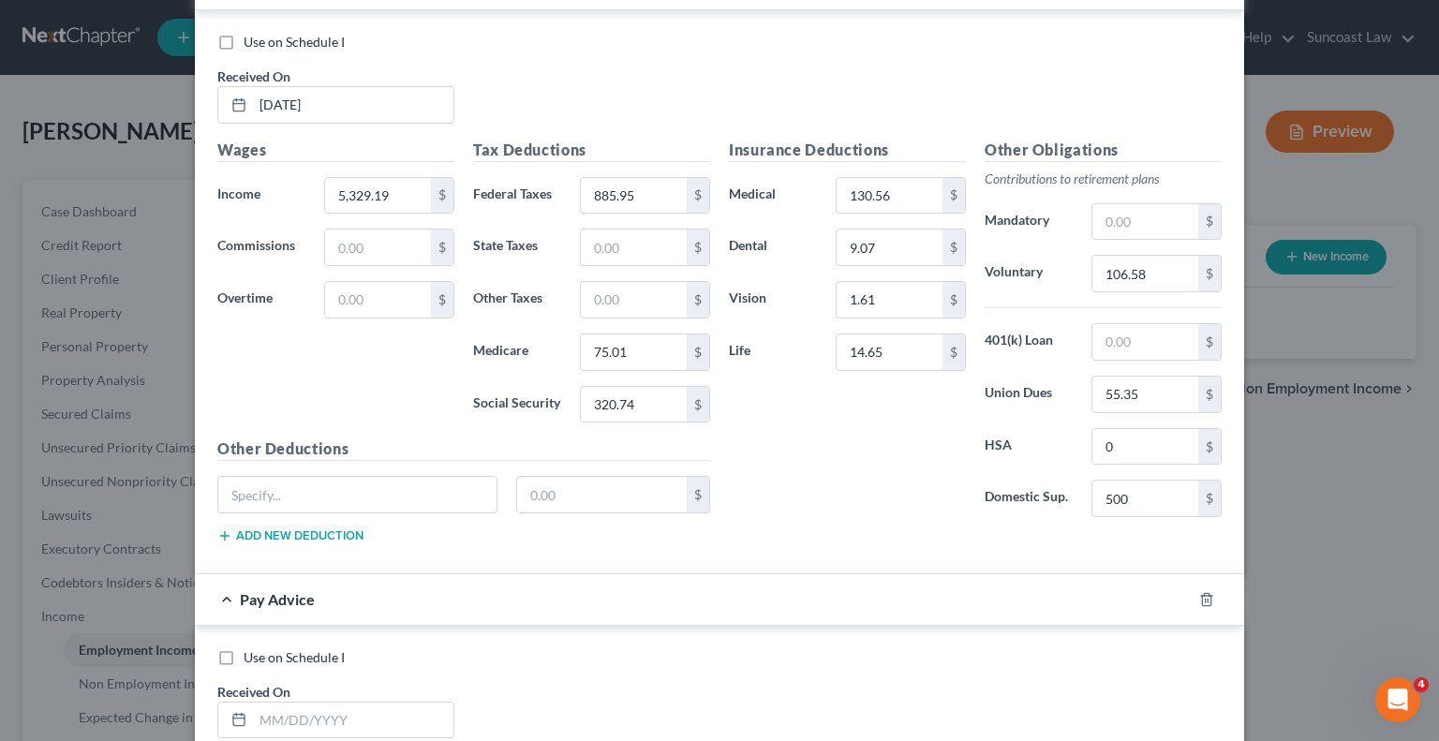
scroll to position [3373, 0]
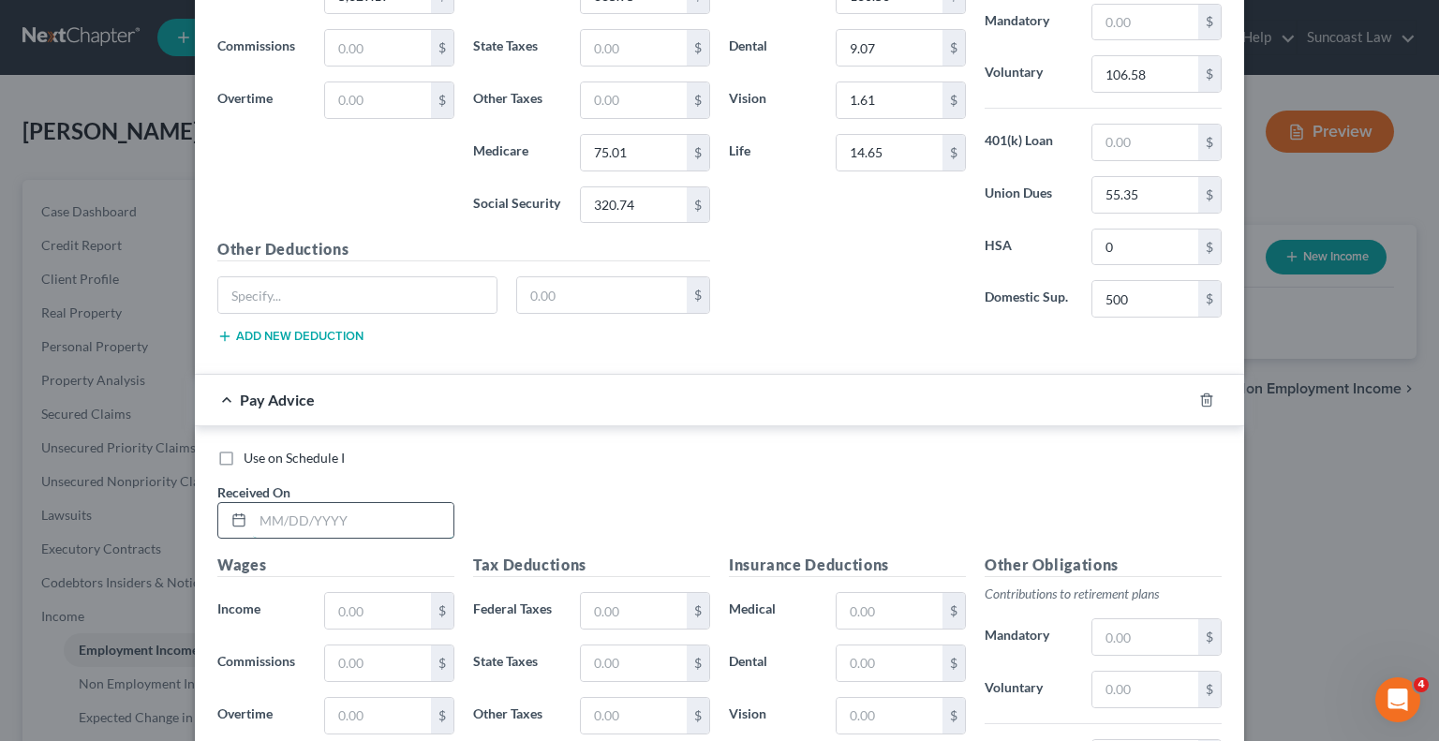
click at [364, 503] on input "text" at bounding box center [353, 521] width 201 height 36
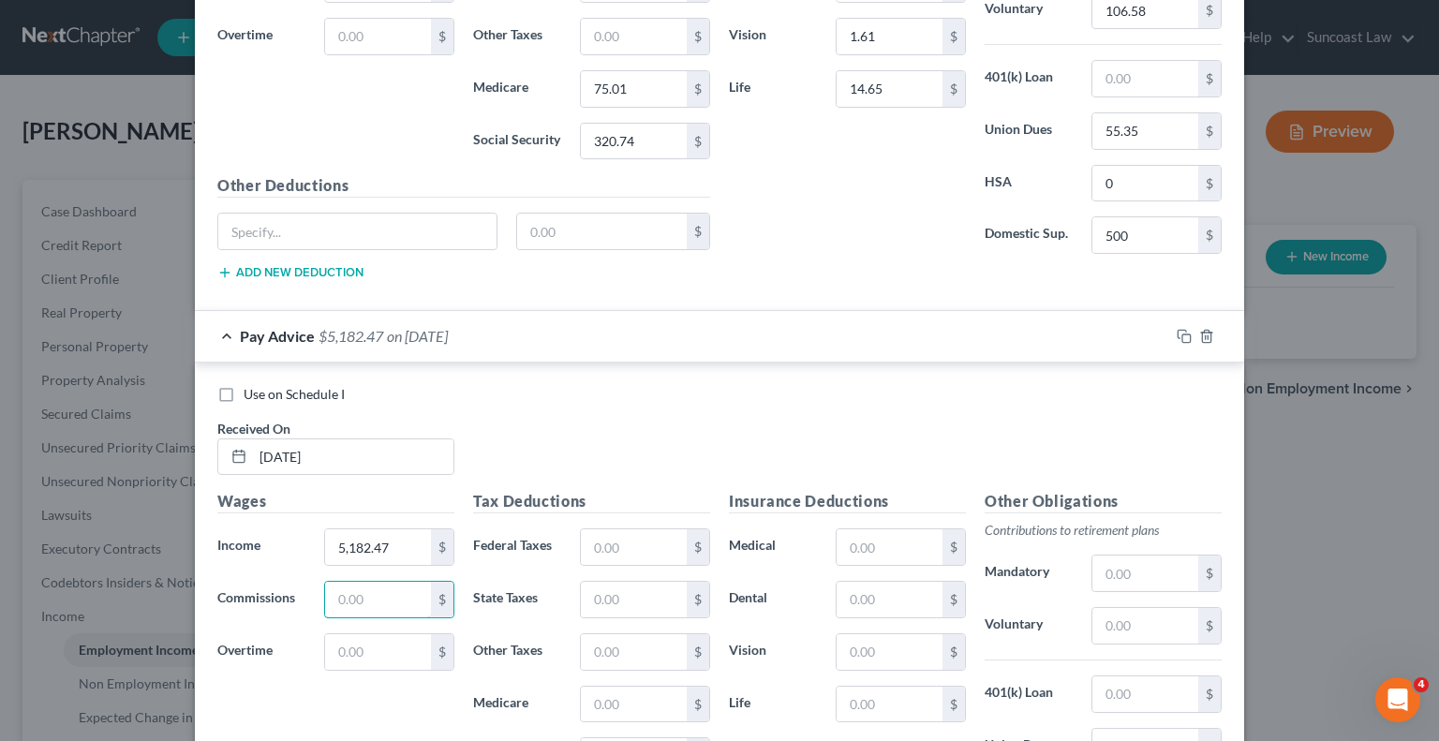
scroll to position [3654, 0]
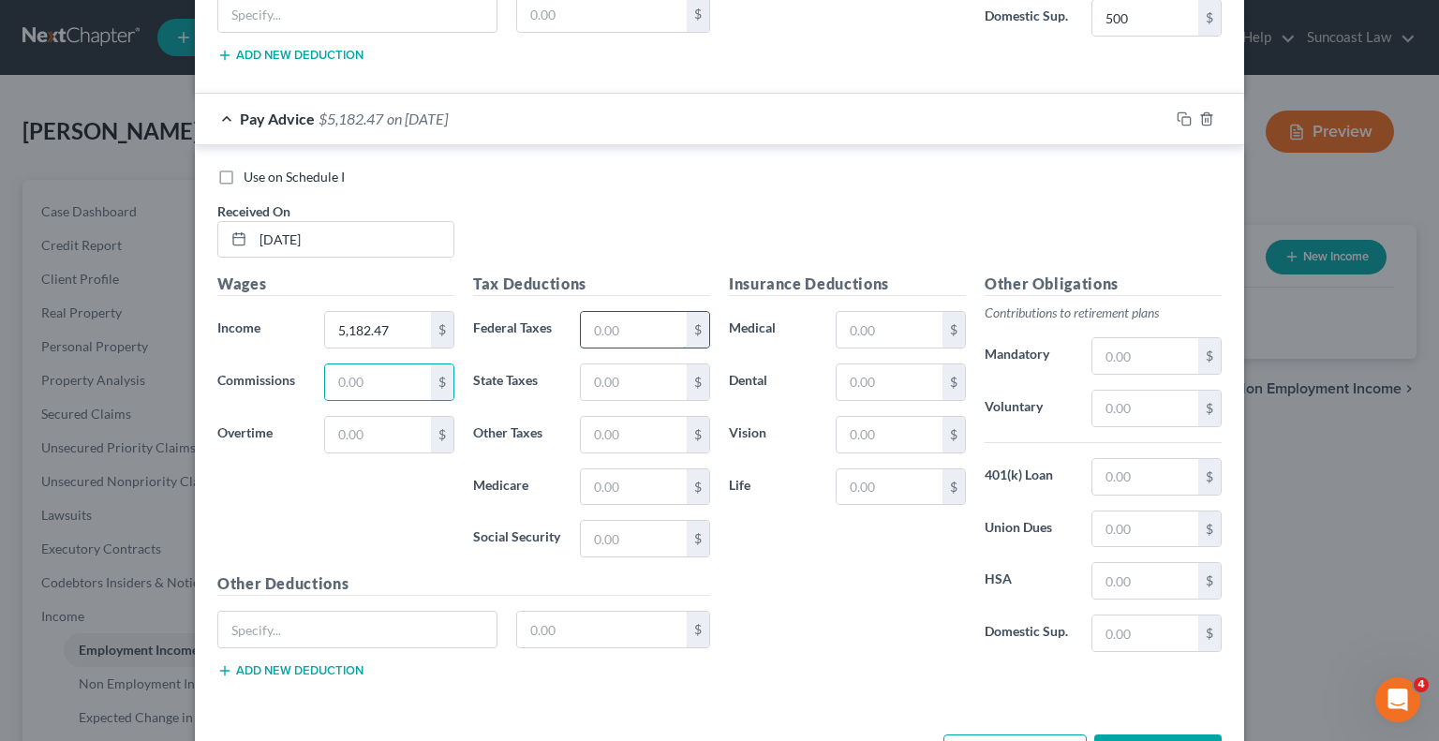
click at [622, 329] on input "text" at bounding box center [634, 330] width 106 height 36
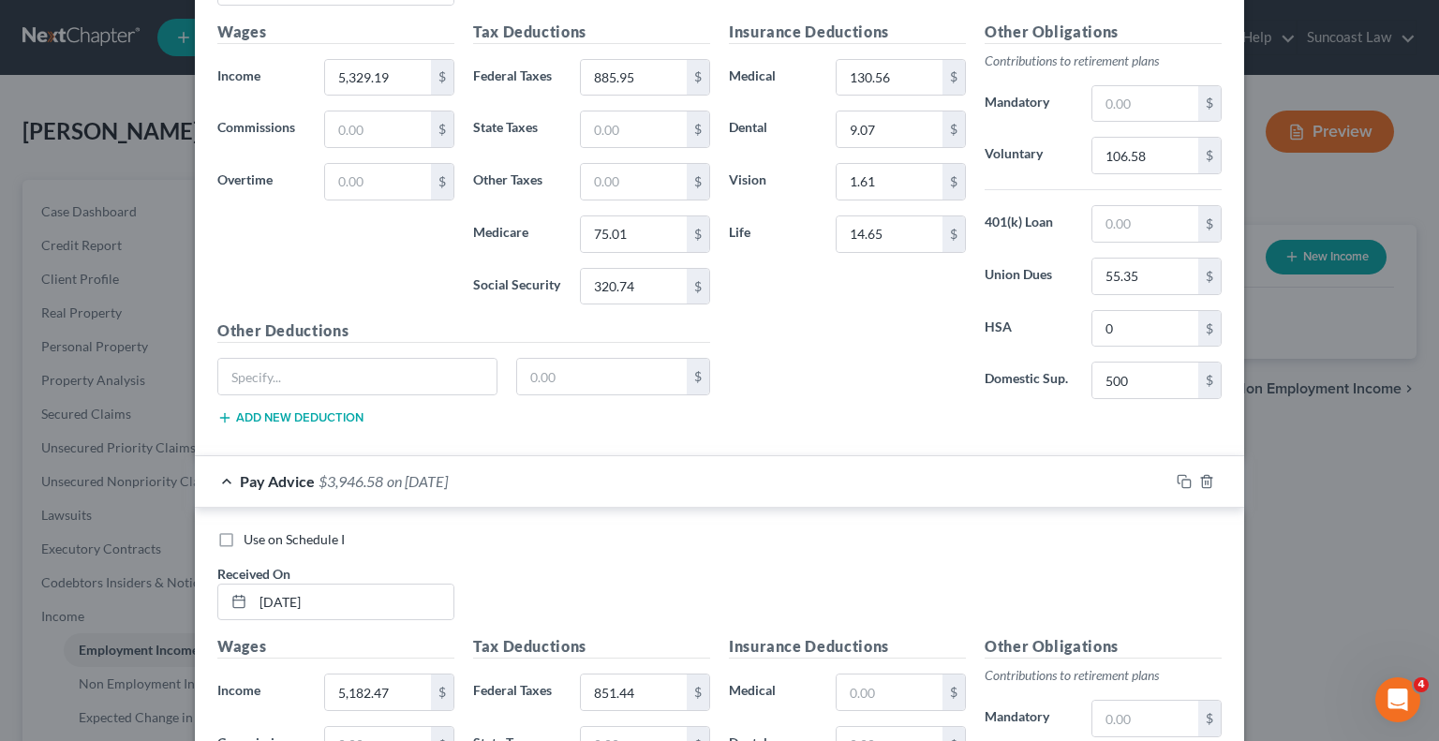
scroll to position [3467, 0]
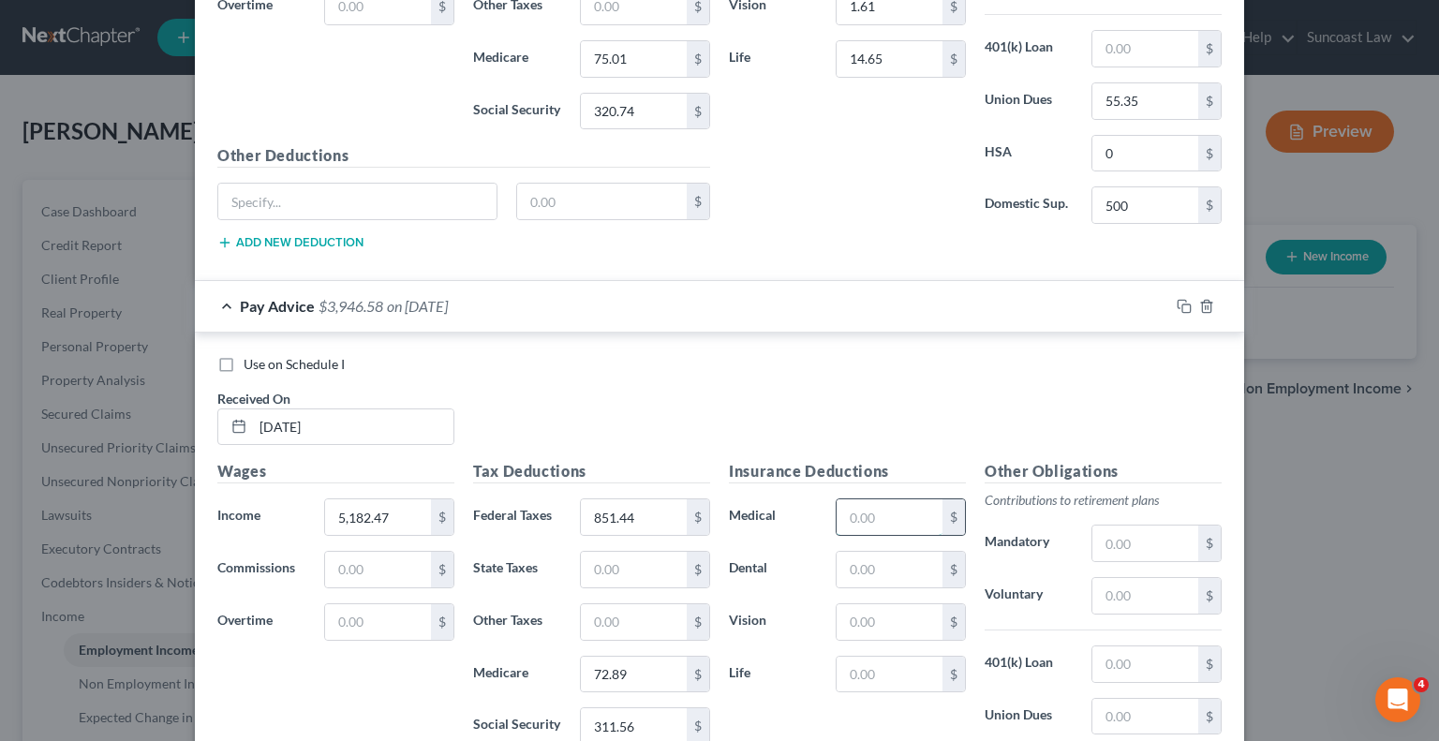
click at [885, 499] on input "text" at bounding box center [890, 517] width 106 height 36
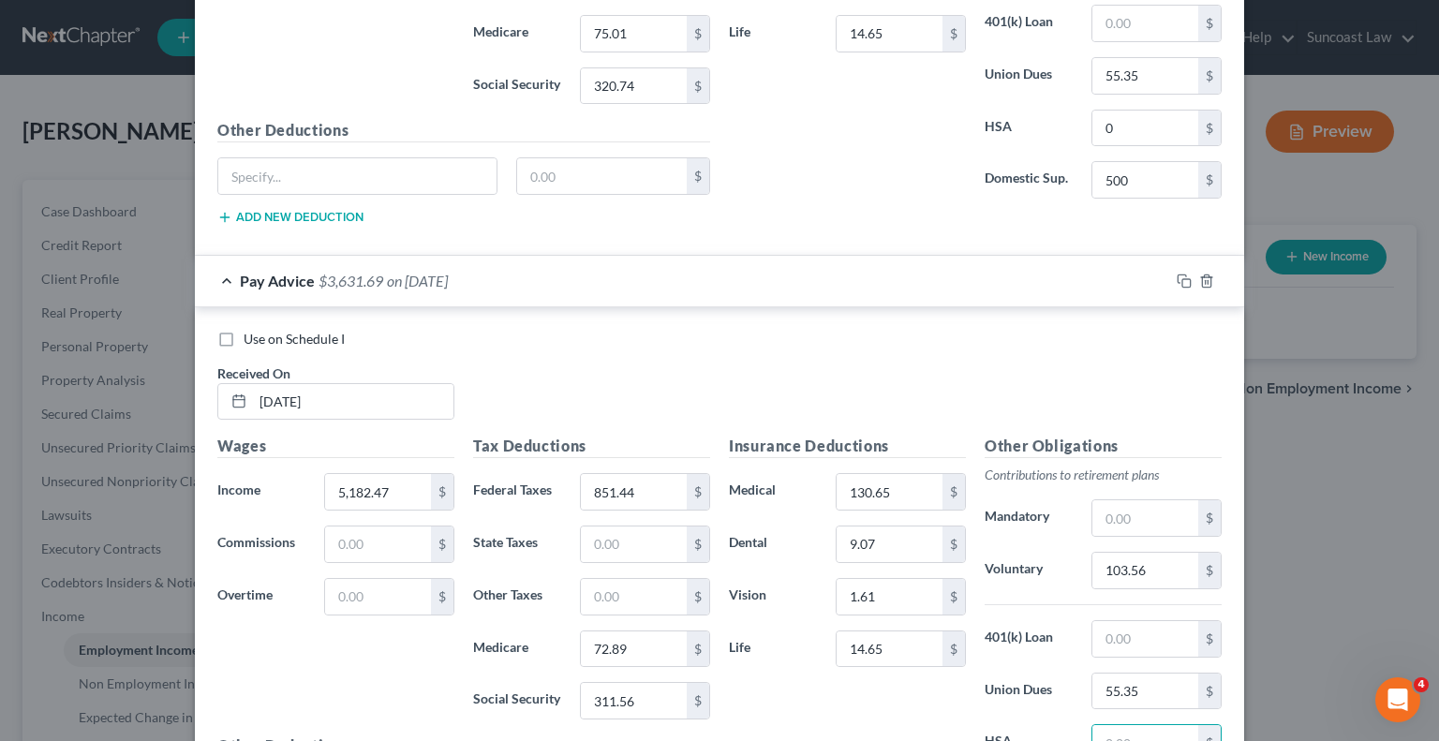
scroll to position [3703, 0]
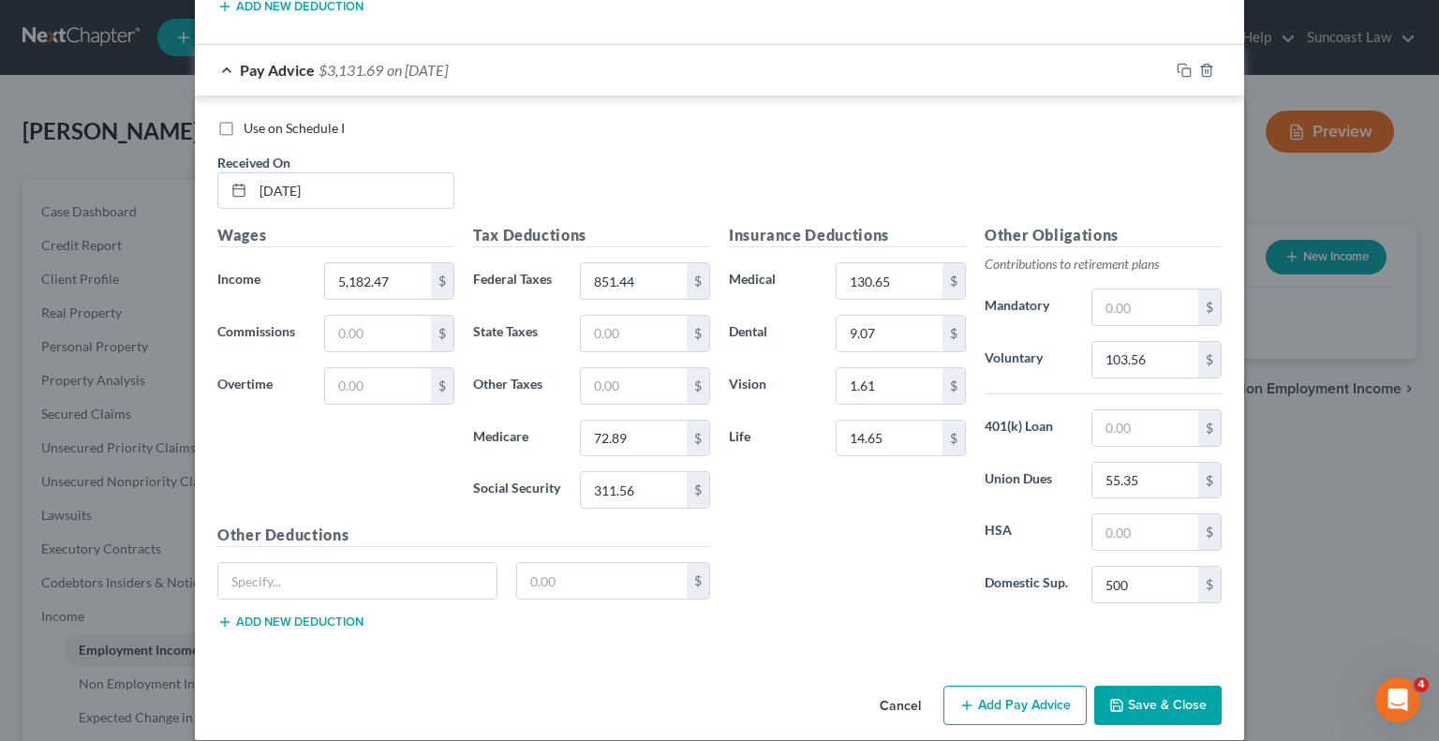
click at [1008, 689] on button "Add Pay Advice" at bounding box center [1015, 705] width 143 height 39
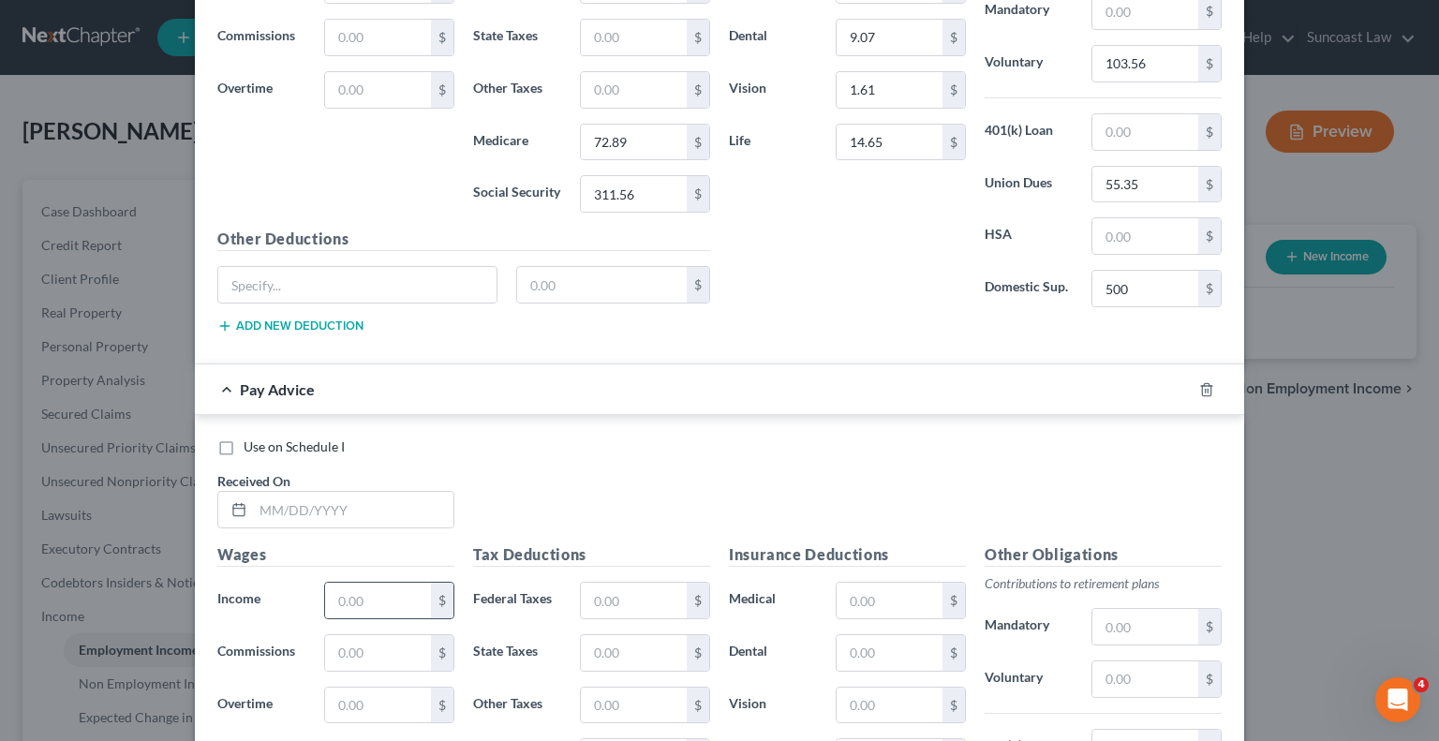
scroll to position [4078, 0]
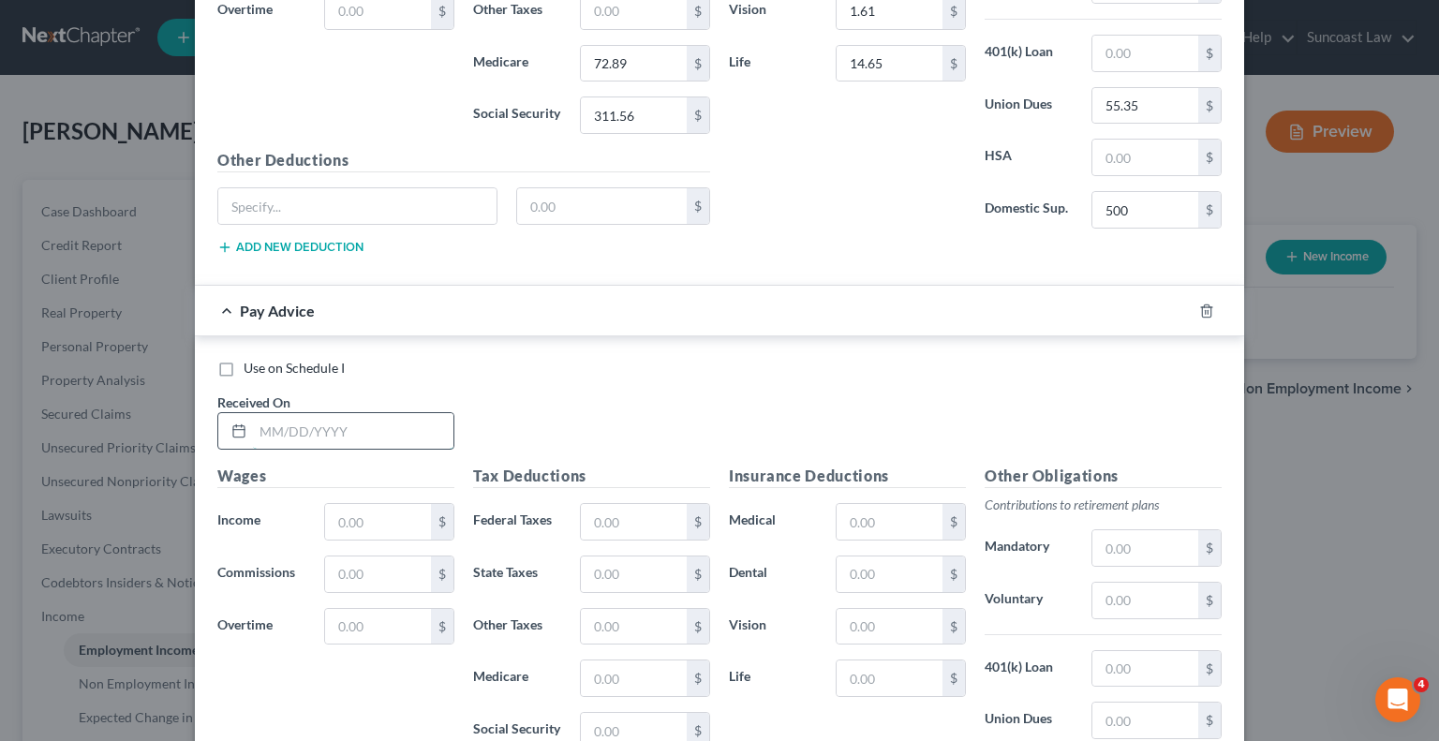
click at [364, 413] on input "text" at bounding box center [353, 431] width 201 height 36
click at [599, 504] on input "text" at bounding box center [634, 522] width 106 height 36
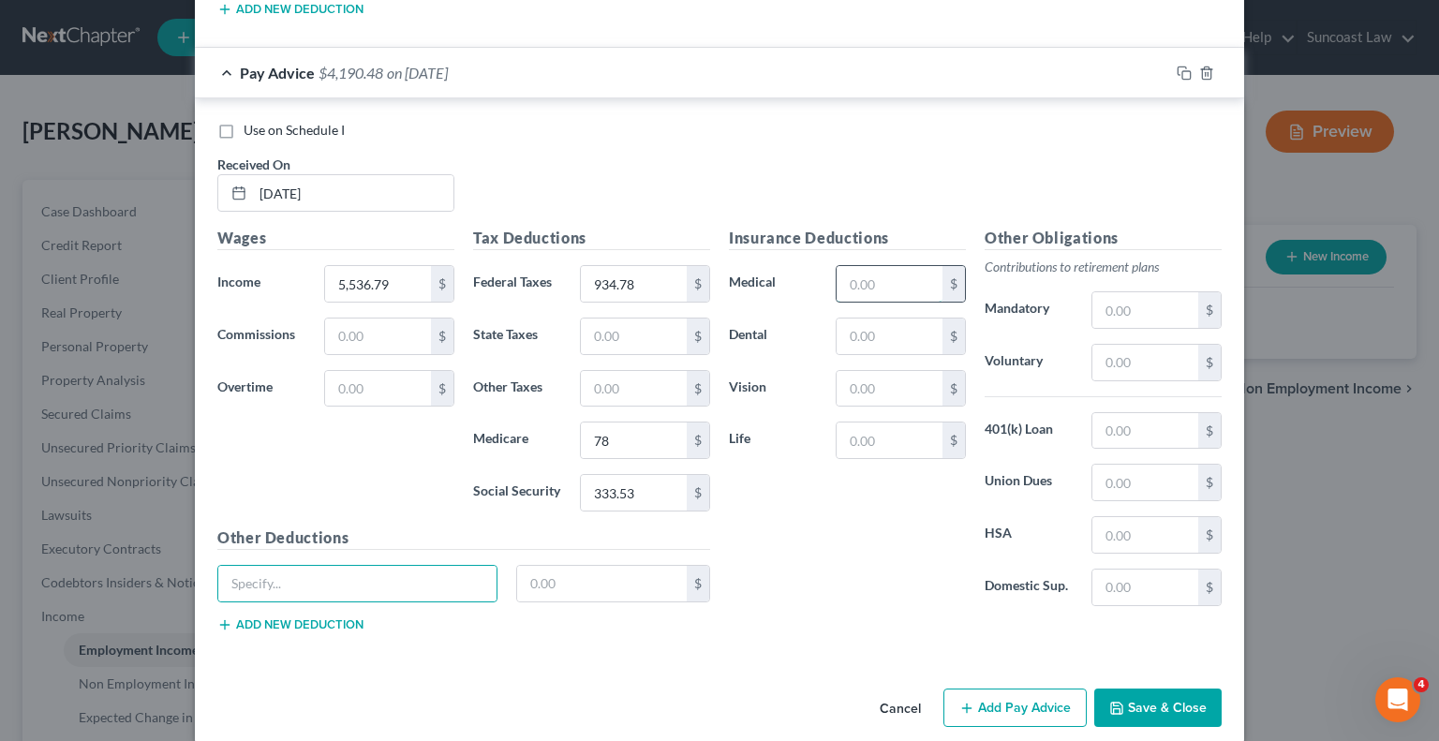
click at [883, 266] on input "text" at bounding box center [890, 284] width 106 height 36
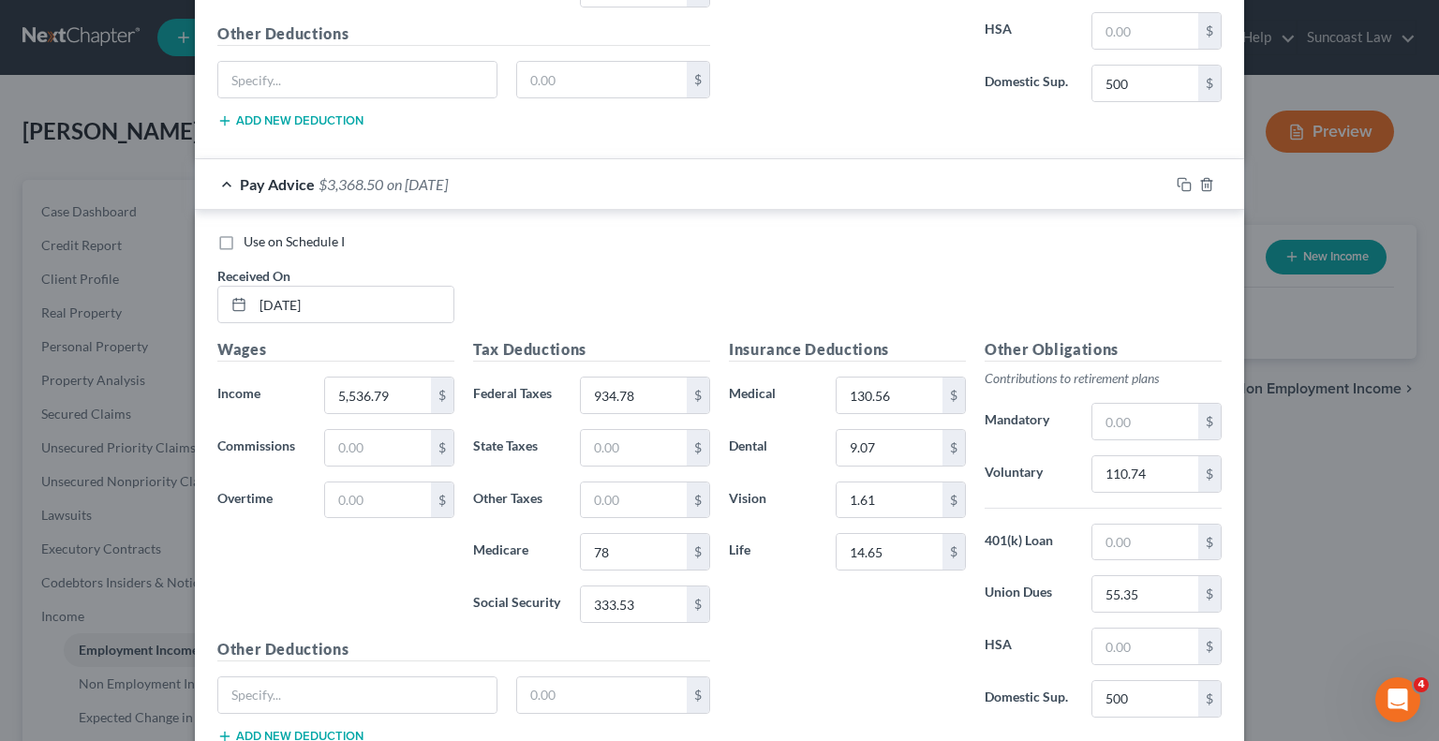
scroll to position [4222, 0]
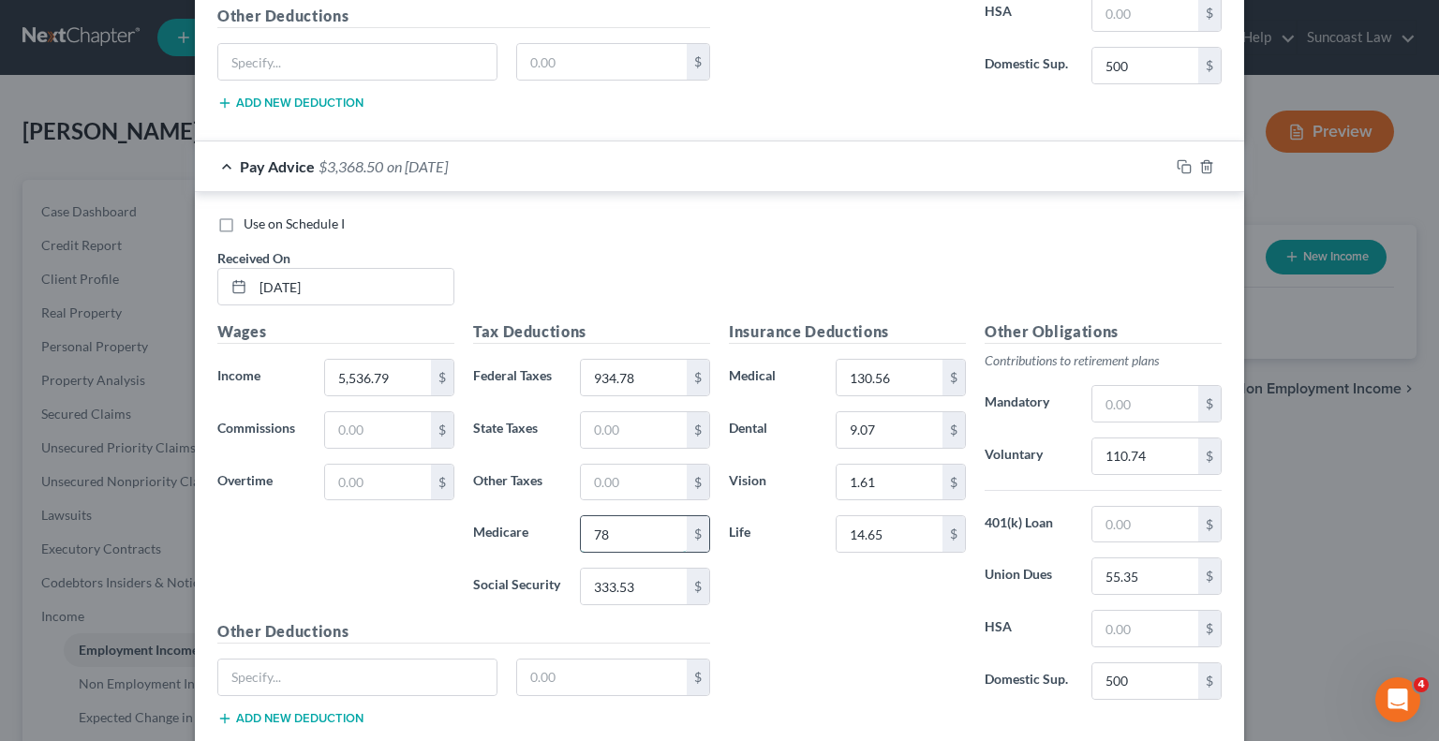
click at [640, 516] on input "78" at bounding box center [634, 534] width 106 height 36
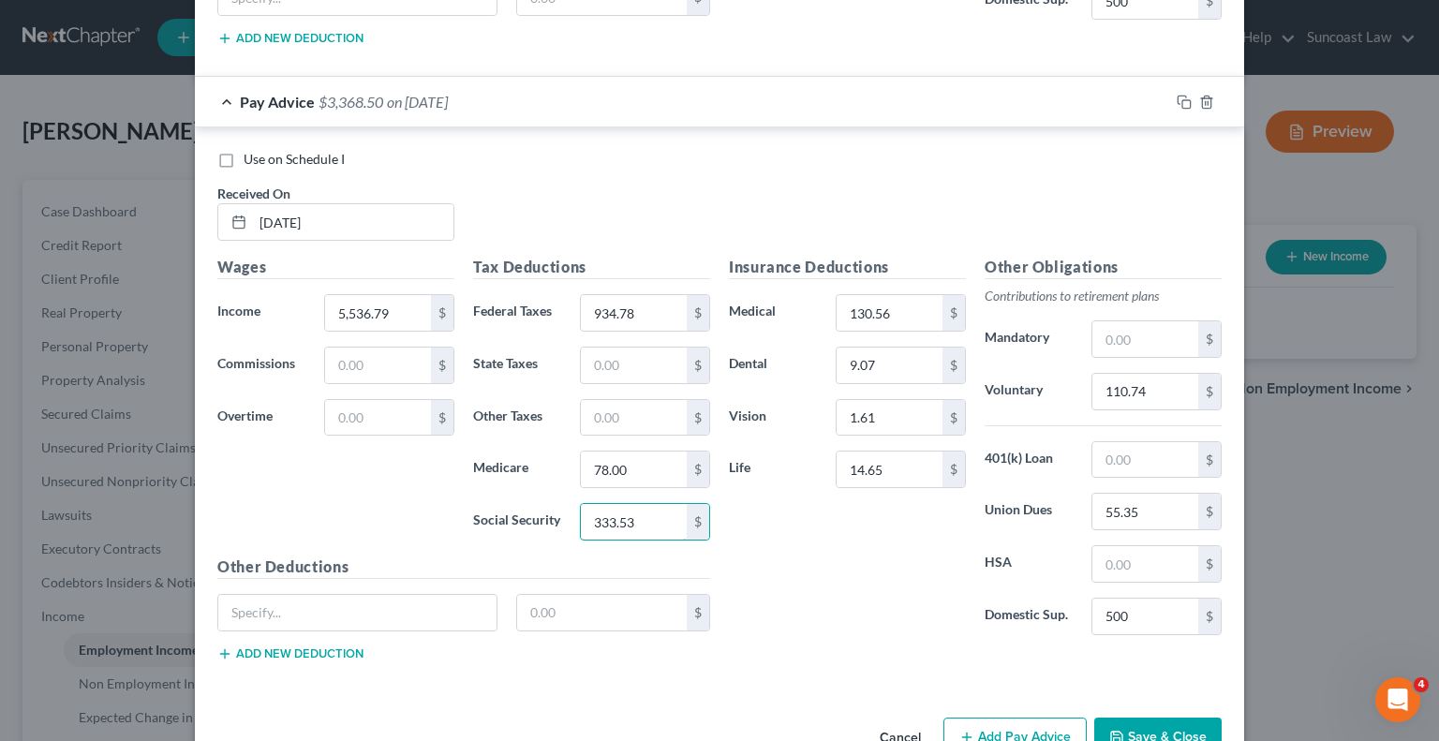
scroll to position [4316, 0]
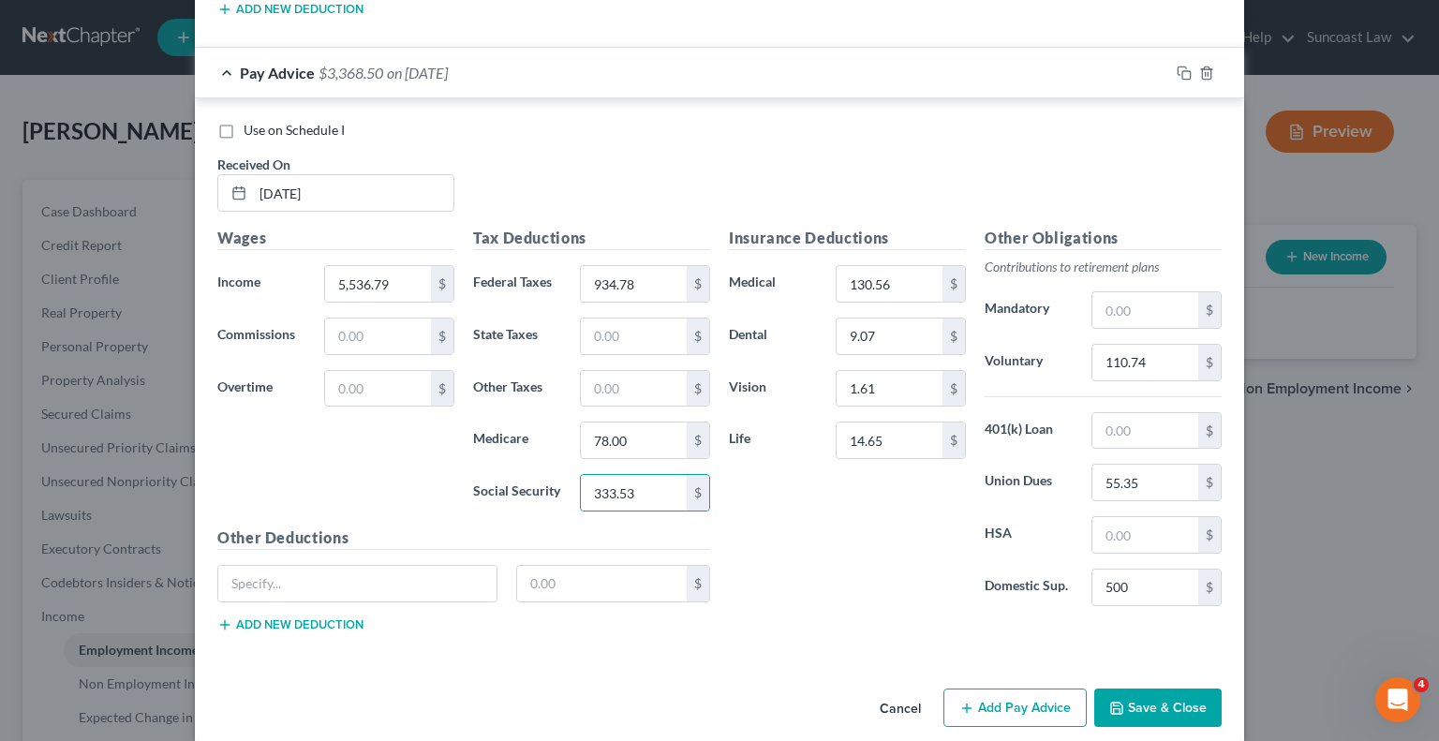
click at [1017, 690] on button "Add Pay Advice" at bounding box center [1015, 708] width 143 height 39
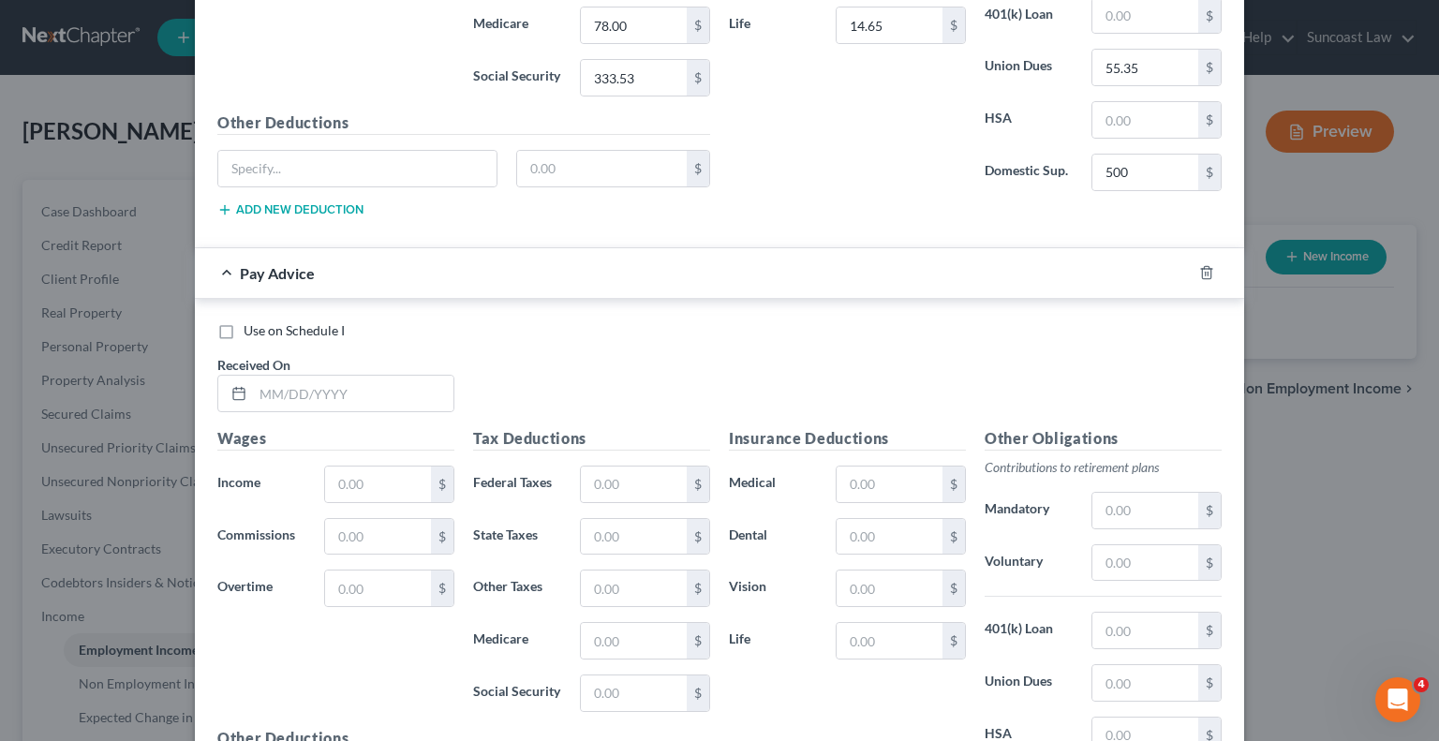
scroll to position [4785, 0]
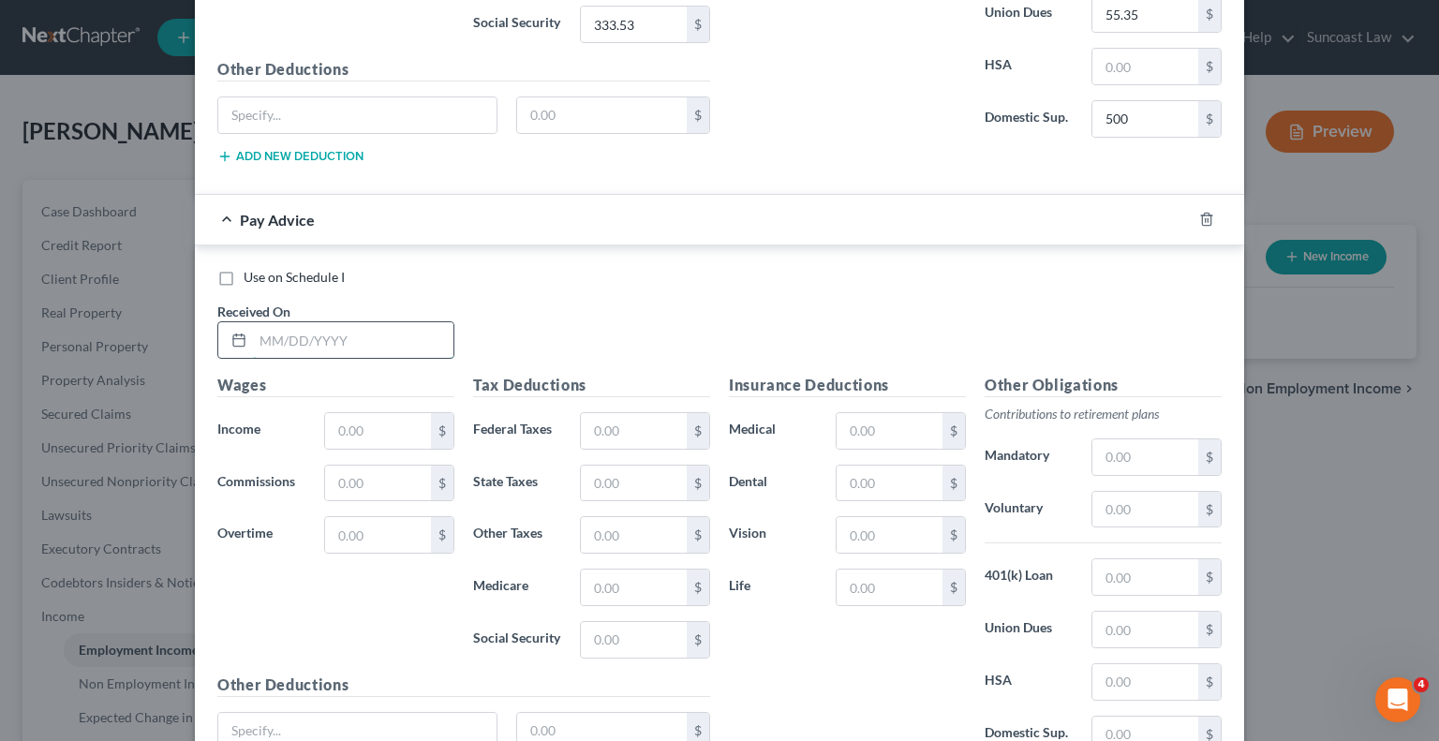
click at [345, 322] on input "text" at bounding box center [353, 340] width 201 height 36
click at [353, 322] on input "06/13/225" at bounding box center [353, 340] width 201 height 36
click at [616, 413] on input "text" at bounding box center [634, 431] width 106 height 36
click at [876, 413] on input "text" at bounding box center [890, 431] width 106 height 36
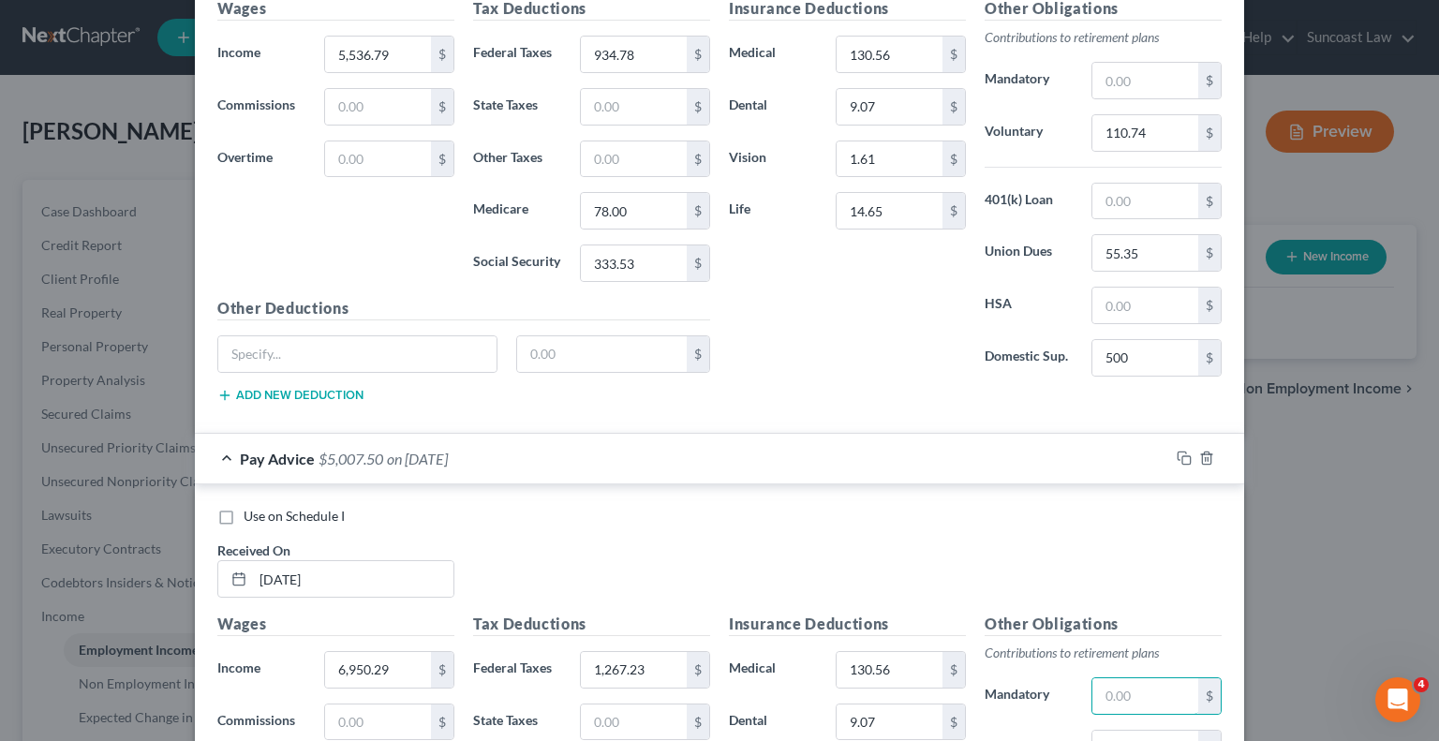
scroll to position [4716, 0]
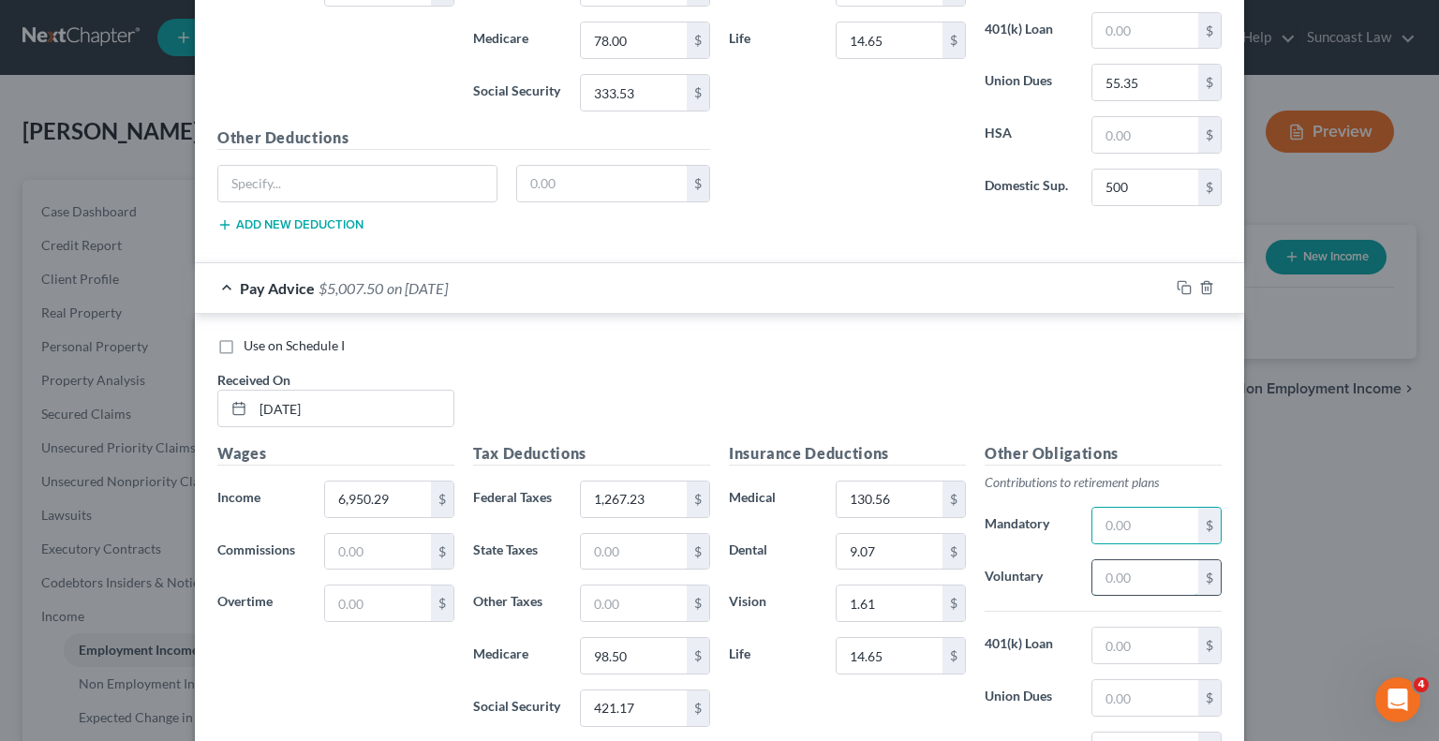
click at [1138, 560] on input "text" at bounding box center [1146, 578] width 106 height 36
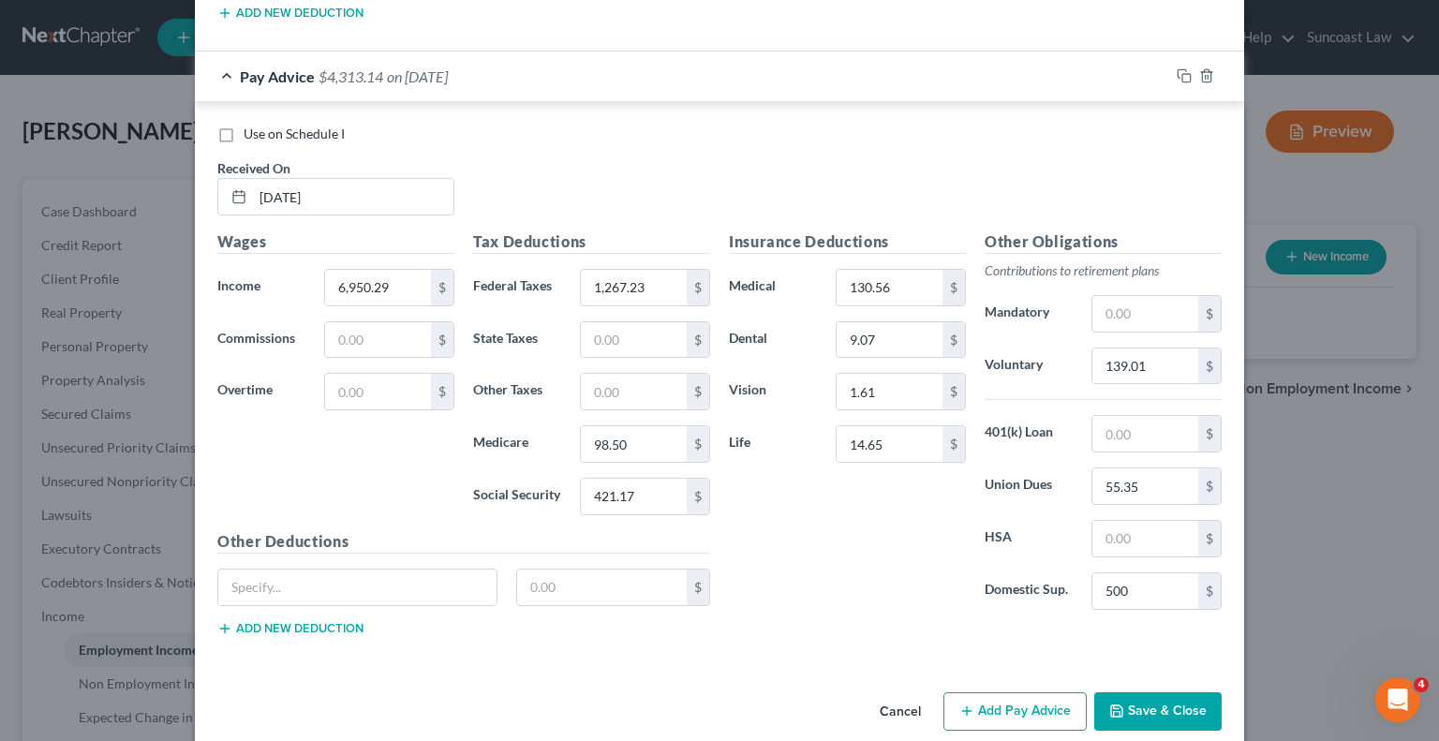
scroll to position [4929, 0]
click at [1032, 692] on button "Add Pay Advice" at bounding box center [1015, 711] width 143 height 39
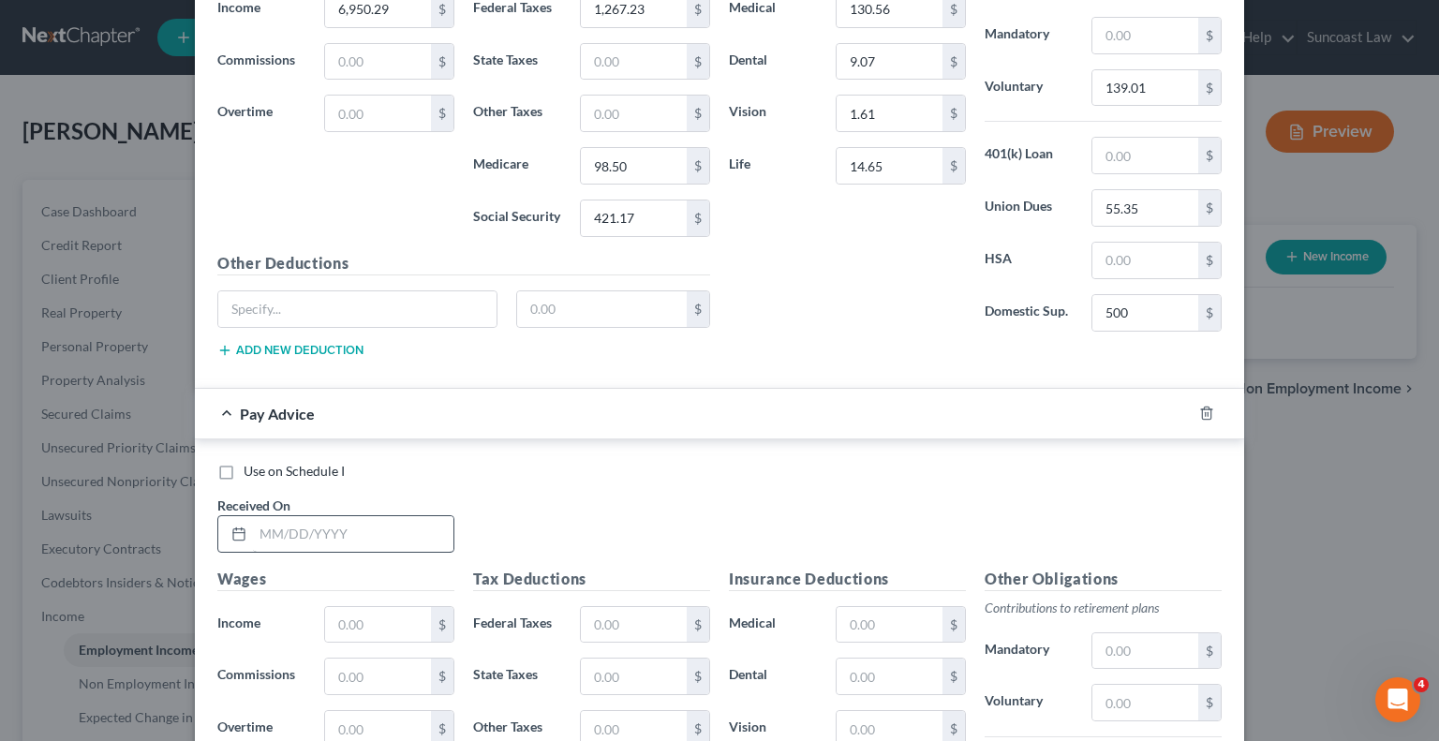
scroll to position [5210, 0]
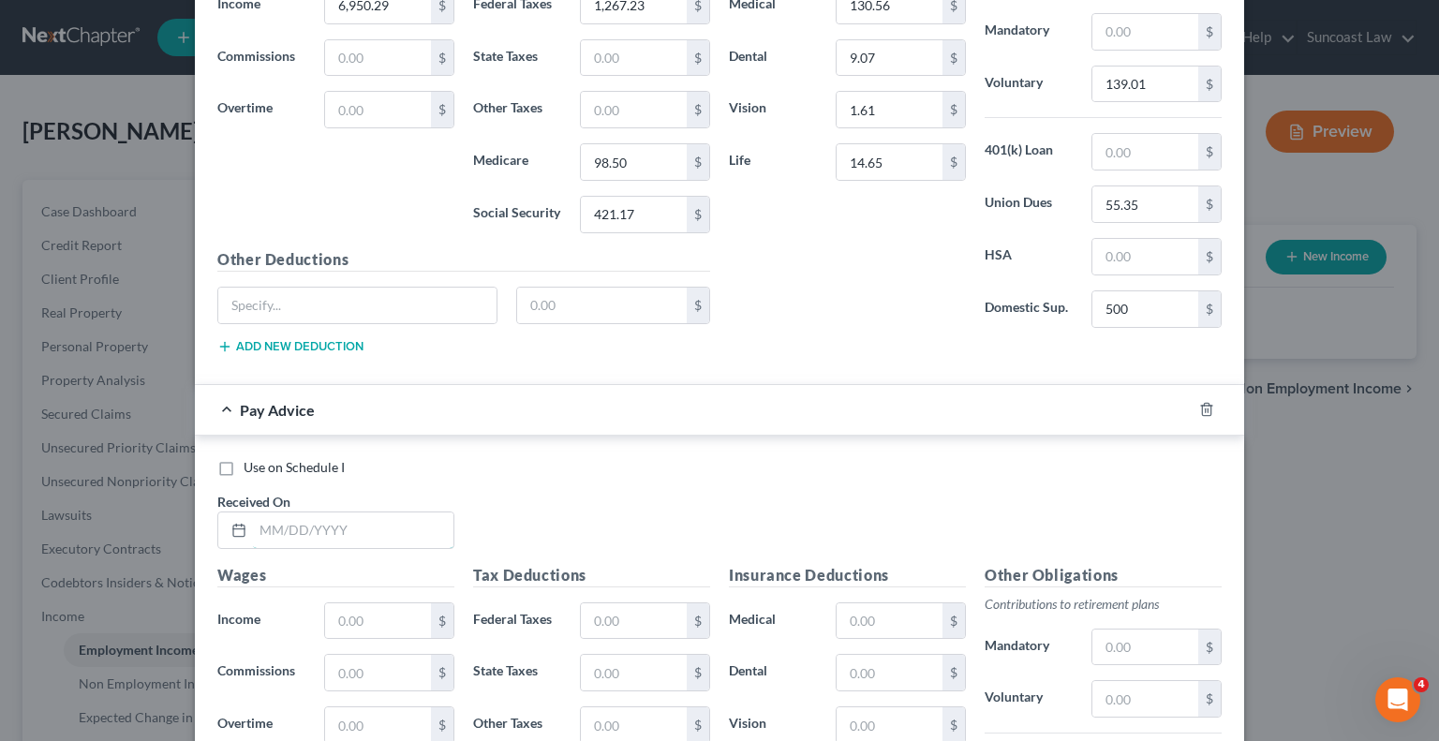
drag, startPoint x: 371, startPoint y: 501, endPoint x: 383, endPoint y: 460, distance: 43.0
click at [370, 513] on input "text" at bounding box center [353, 531] width 201 height 36
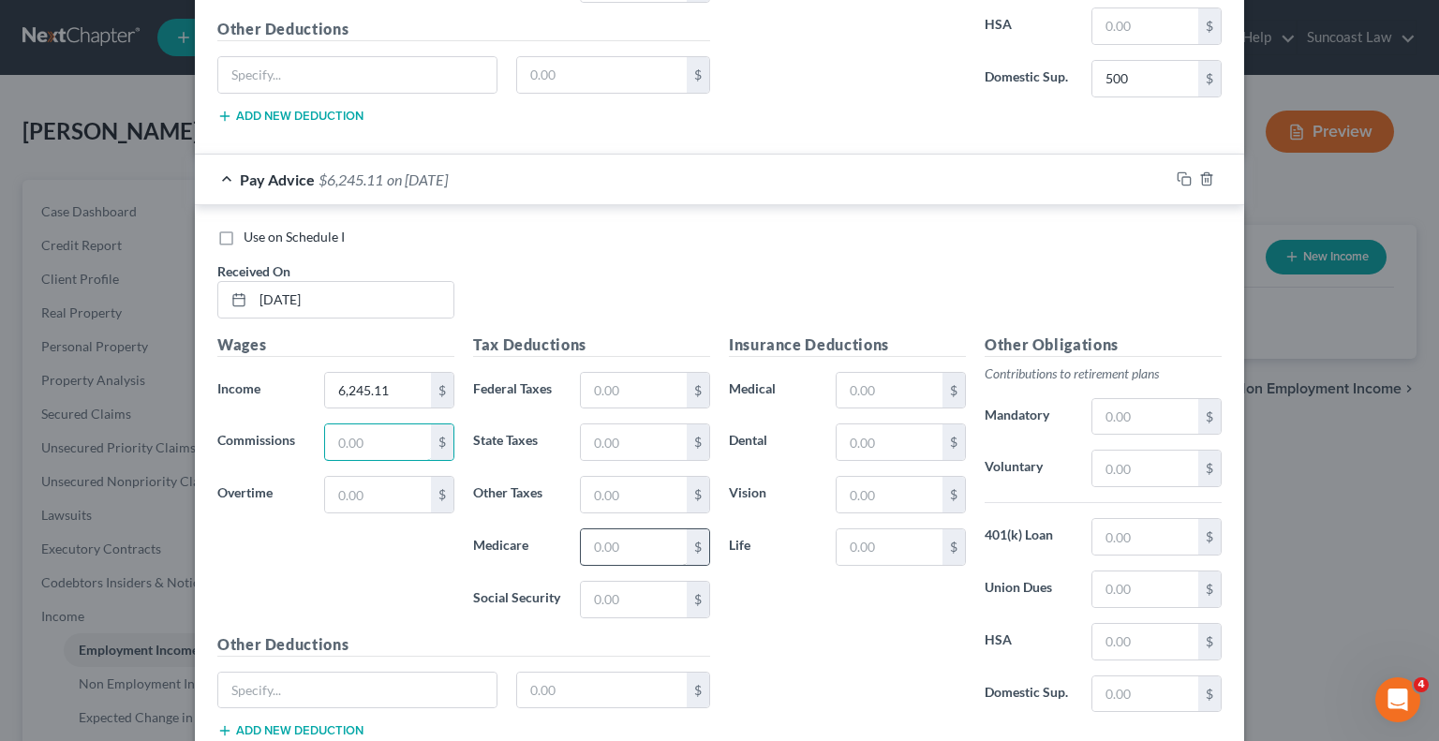
scroll to position [5491, 0]
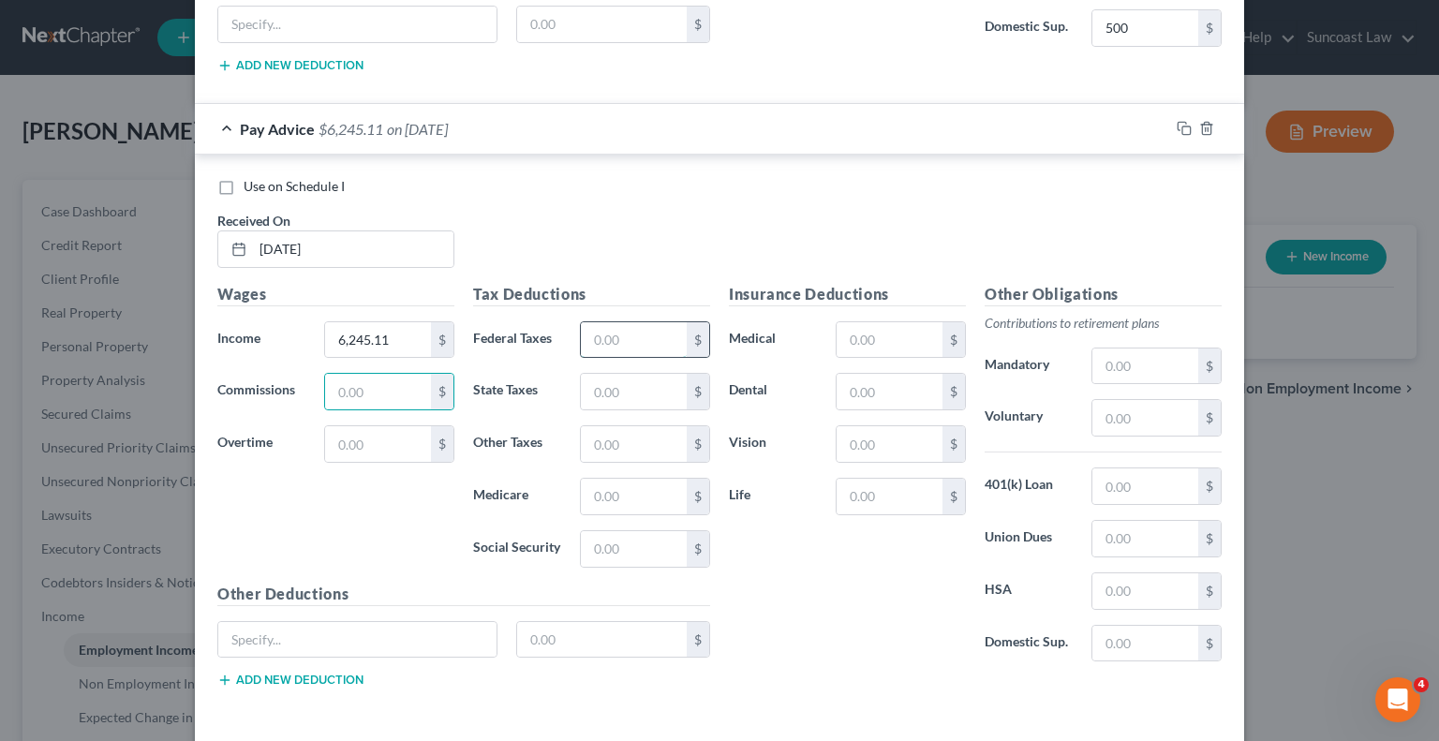
click at [622, 322] on input "text" at bounding box center [634, 340] width 106 height 36
click at [865, 322] on input "text" at bounding box center [890, 340] width 106 height 36
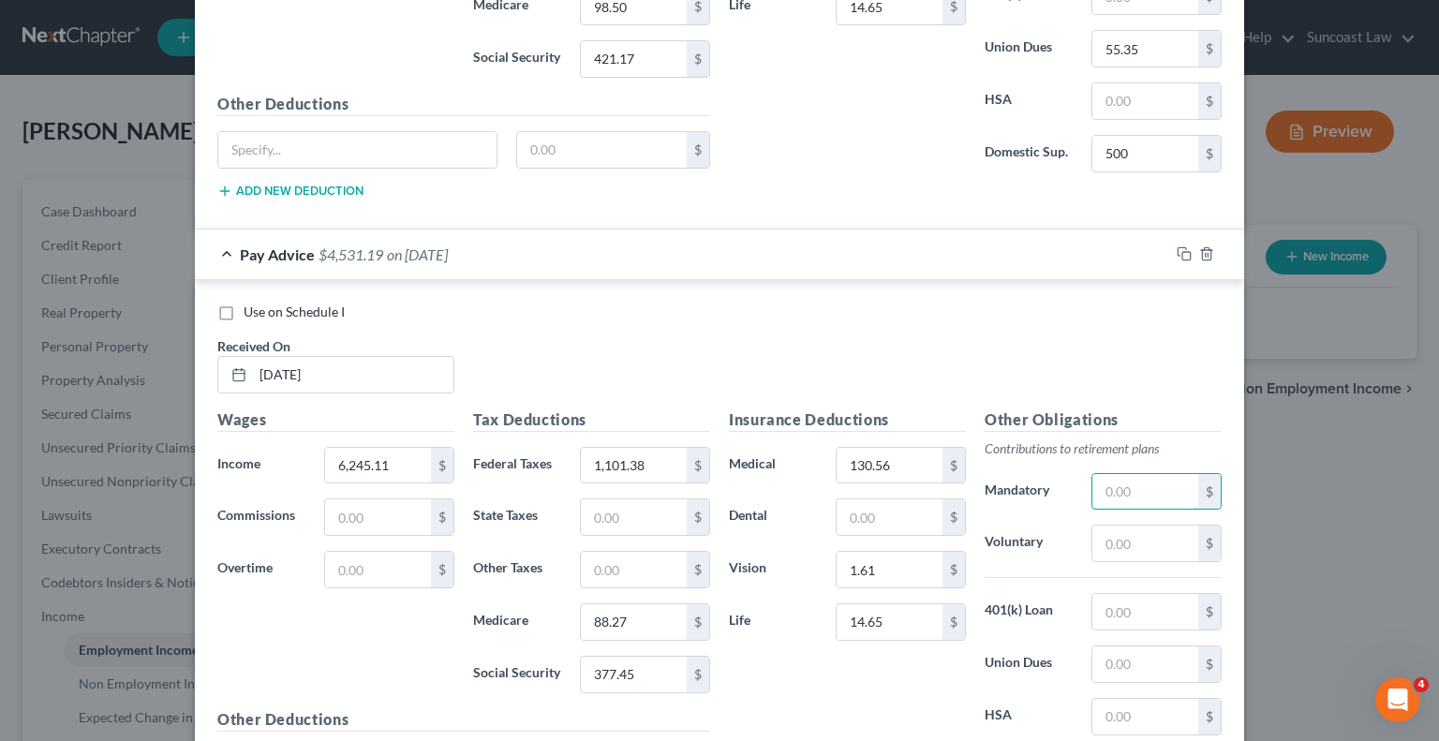
scroll to position [5397, 0]
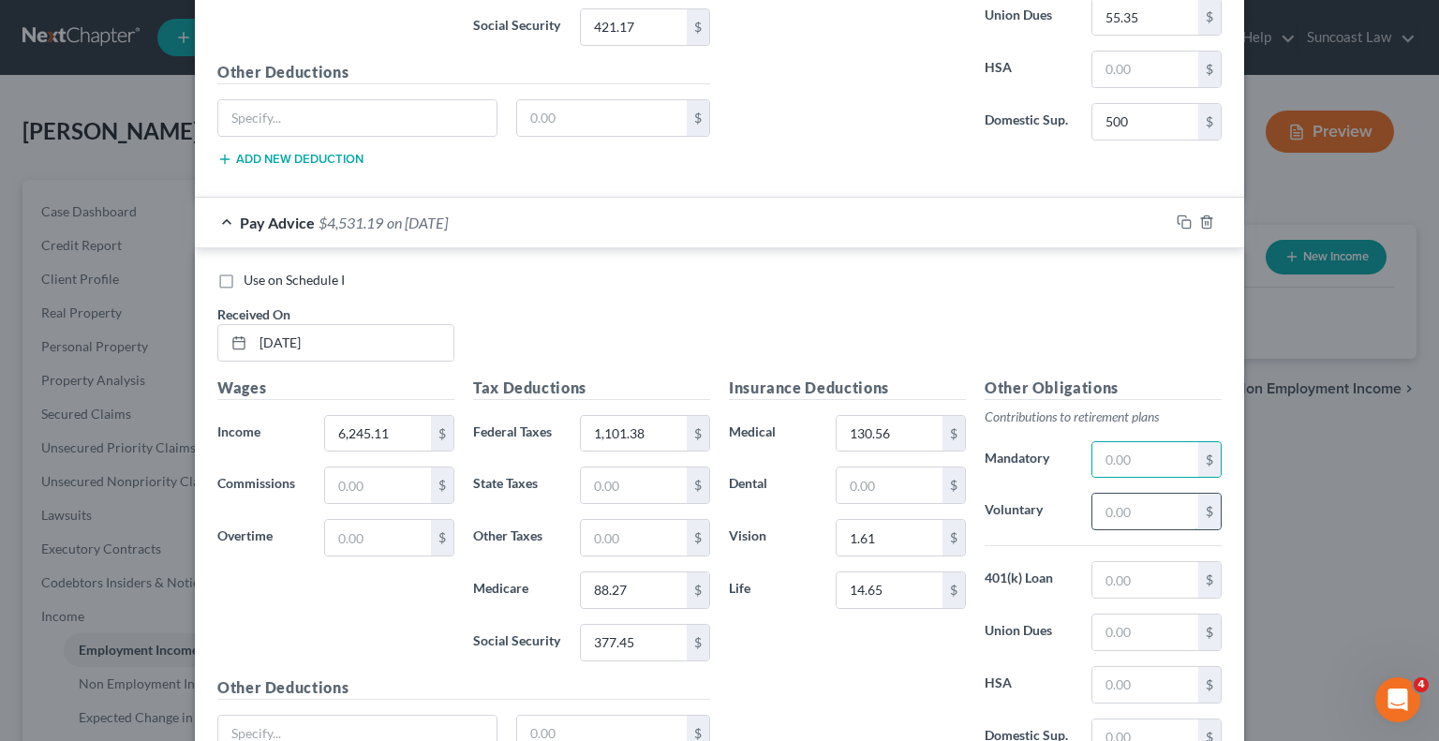
click at [1154, 494] on input "text" at bounding box center [1146, 512] width 106 height 36
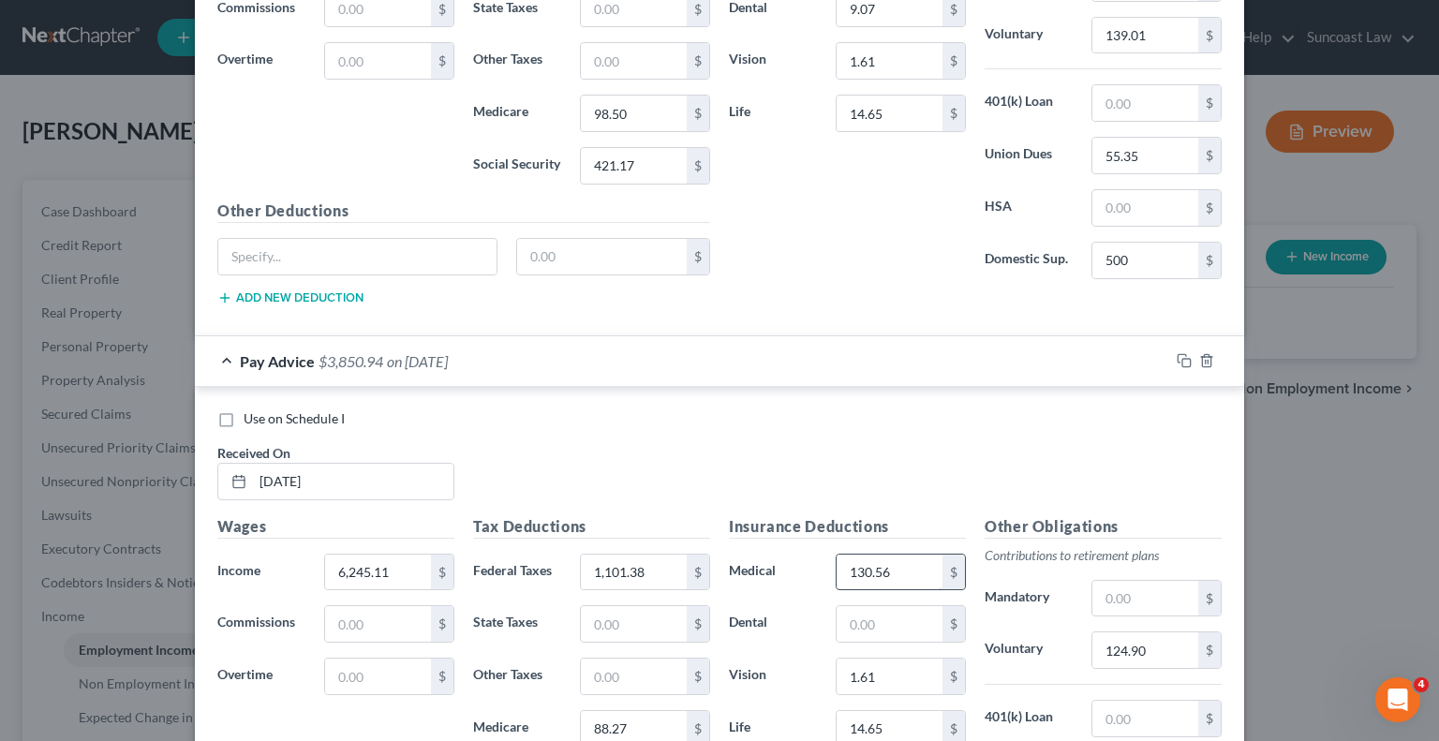
scroll to position [5259, 0]
click at [883, 606] on input "text" at bounding box center [890, 624] width 106 height 36
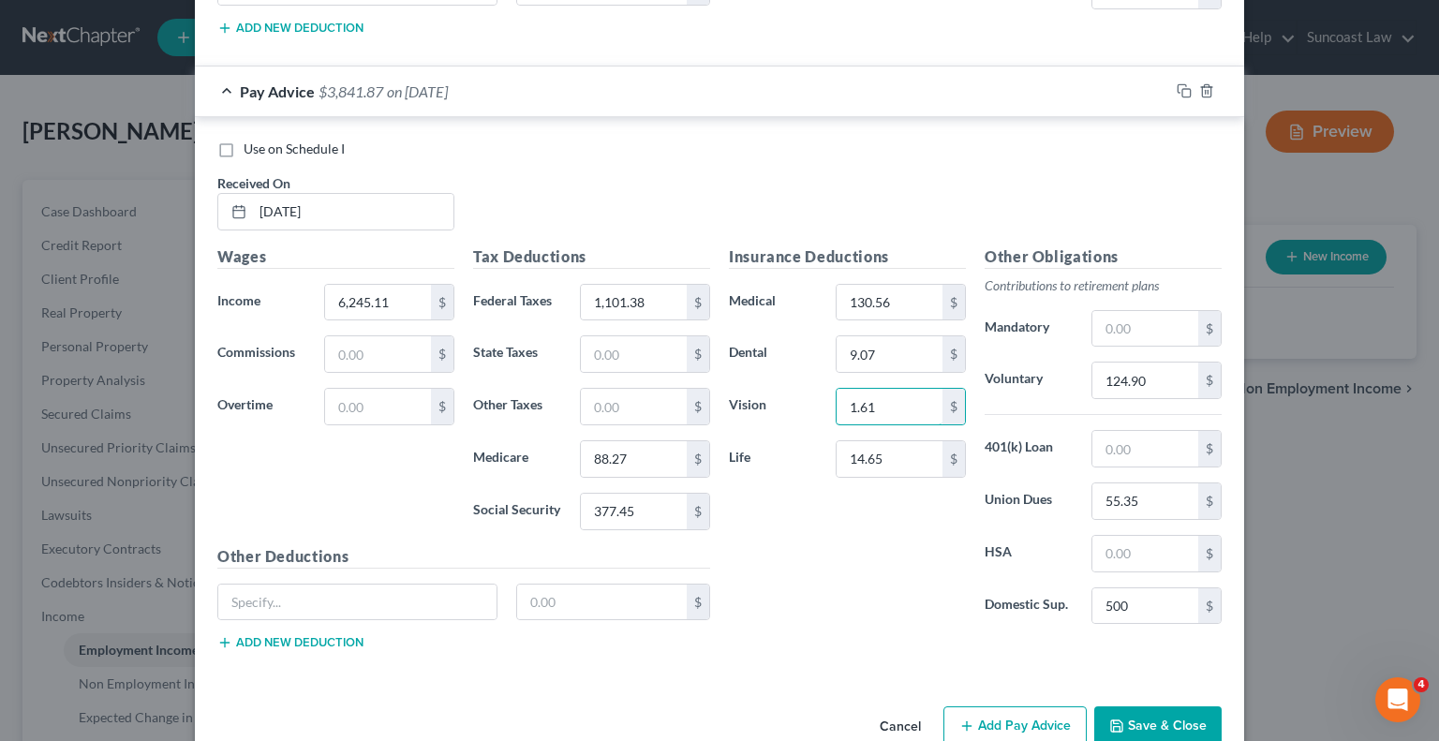
scroll to position [5540, 0]
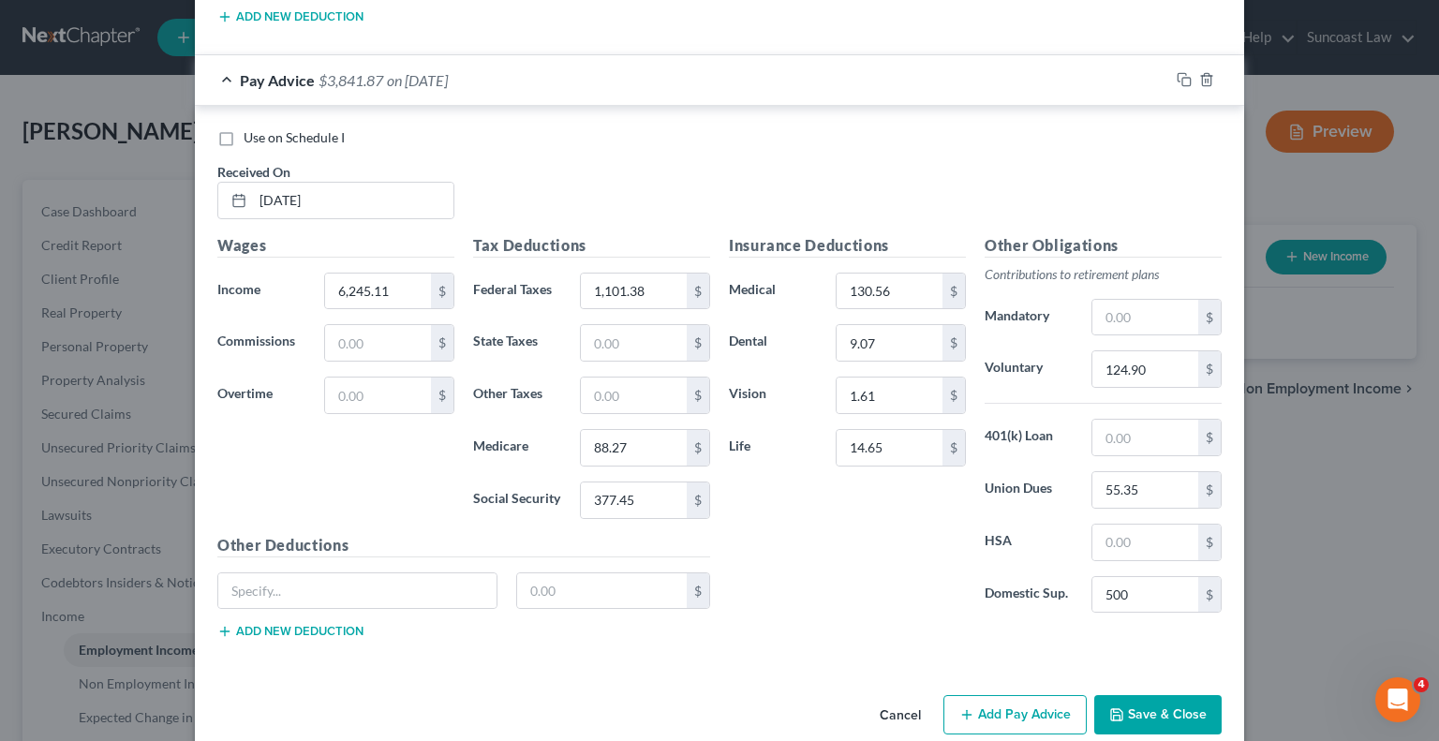
click at [989, 695] on button "Add Pay Advice" at bounding box center [1015, 714] width 143 height 39
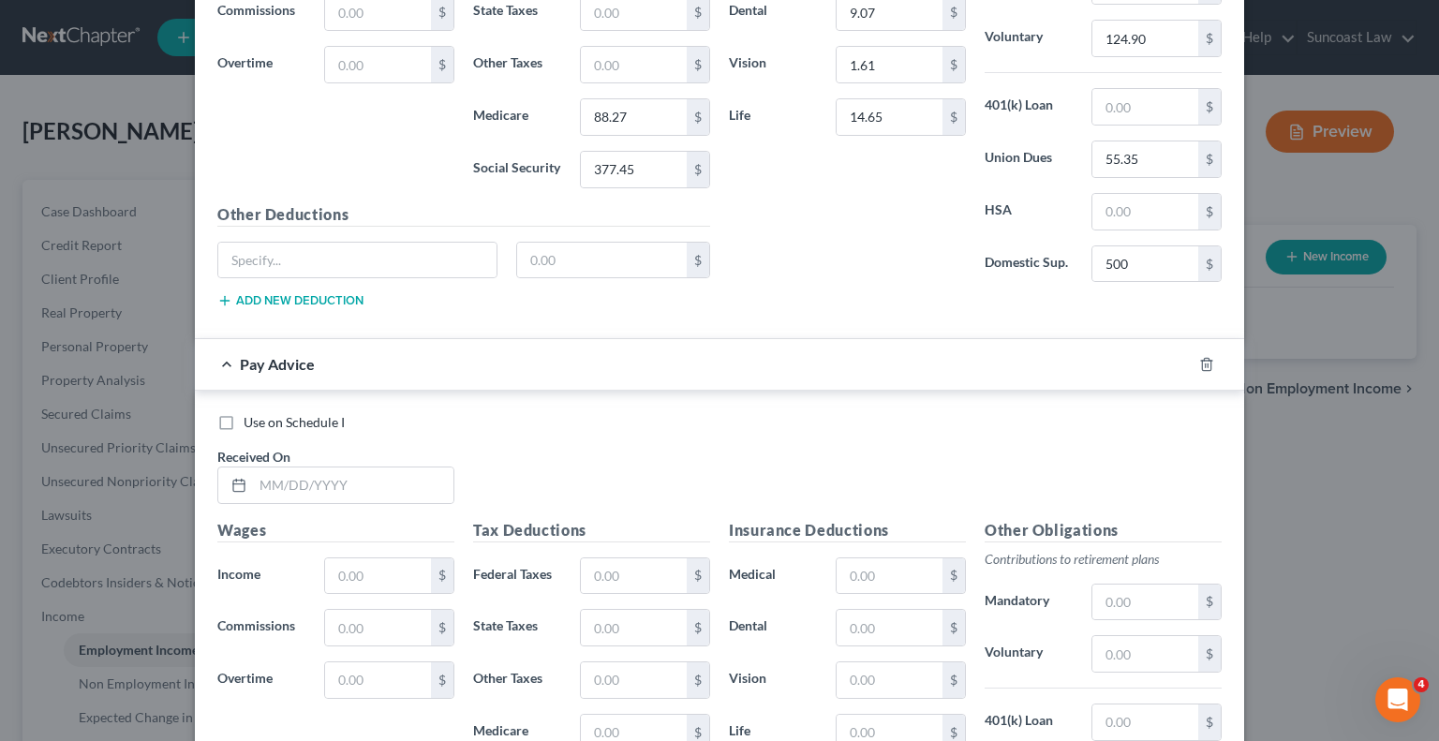
scroll to position [5915, 0]
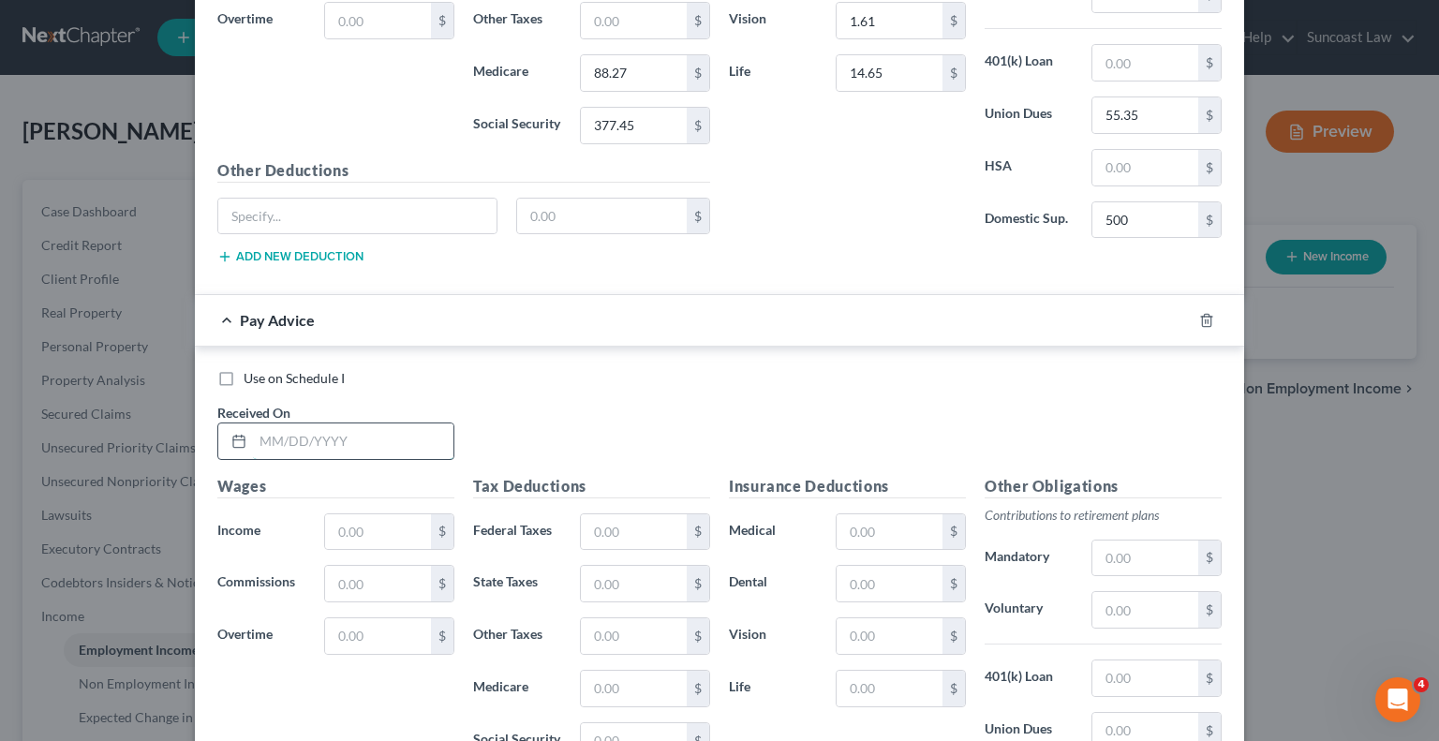
click at [395, 424] on input "text" at bounding box center [353, 442] width 201 height 36
drag, startPoint x: 618, startPoint y: 511, endPoint x: 637, endPoint y: 509, distance: 18.8
click at [618, 514] on input "text" at bounding box center [634, 532] width 106 height 36
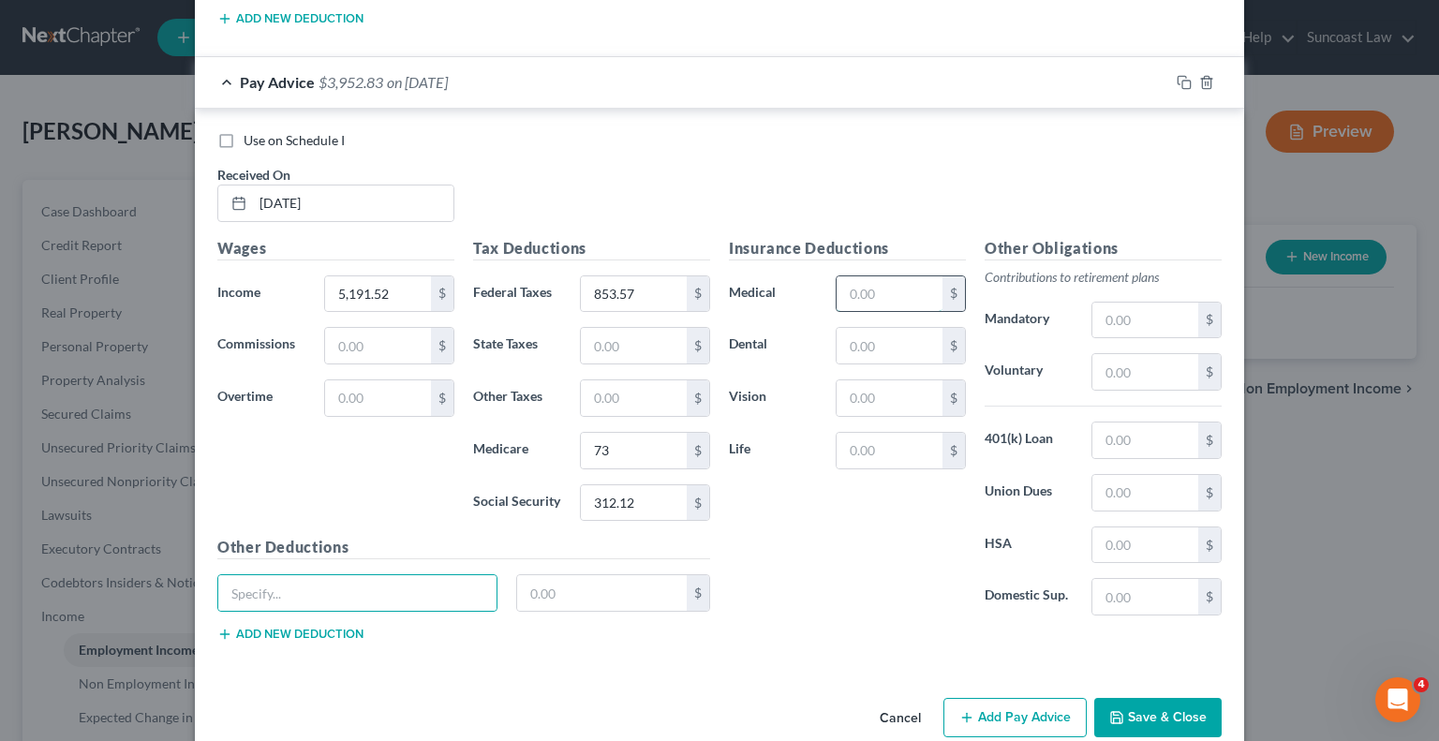
click at [863, 276] on input "text" at bounding box center [890, 294] width 106 height 36
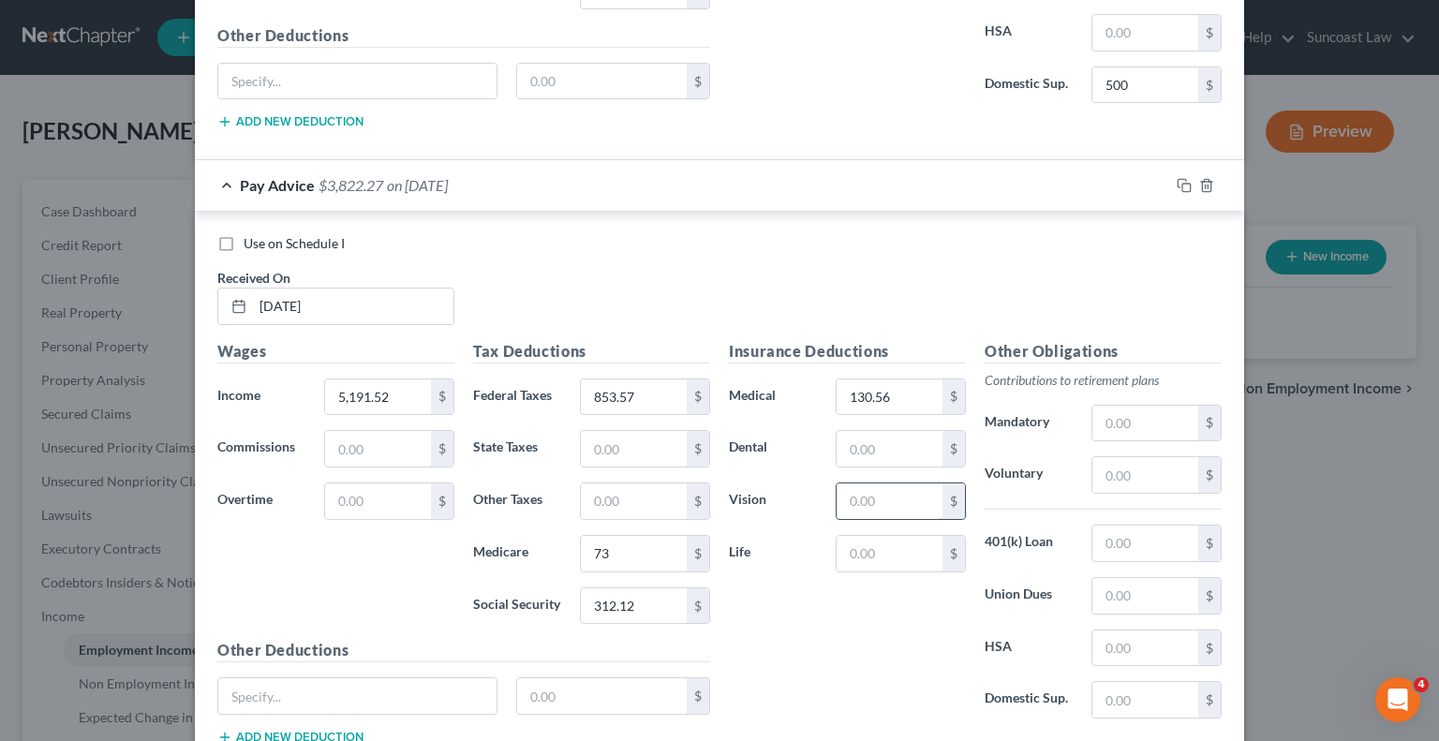
scroll to position [6059, 0]
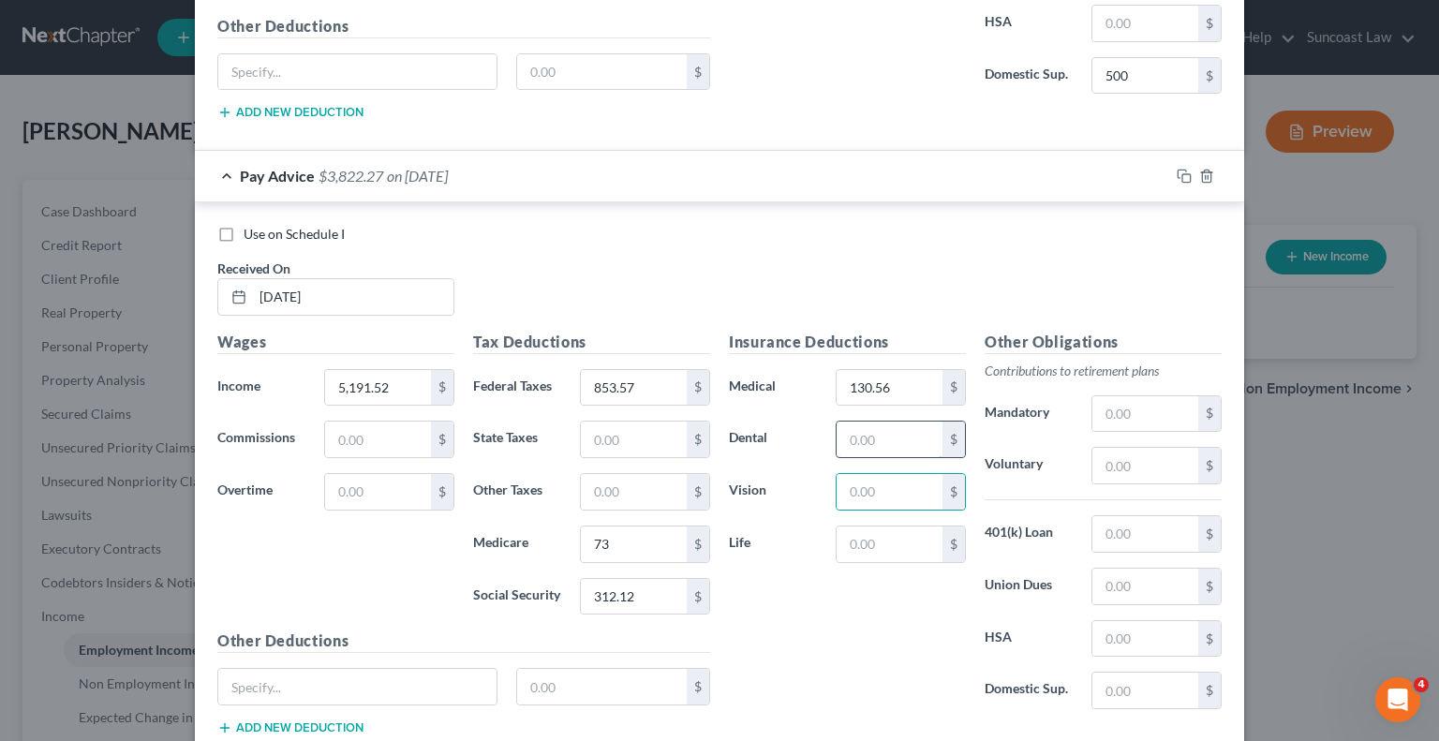
click at [896, 422] on input "text" at bounding box center [890, 440] width 106 height 36
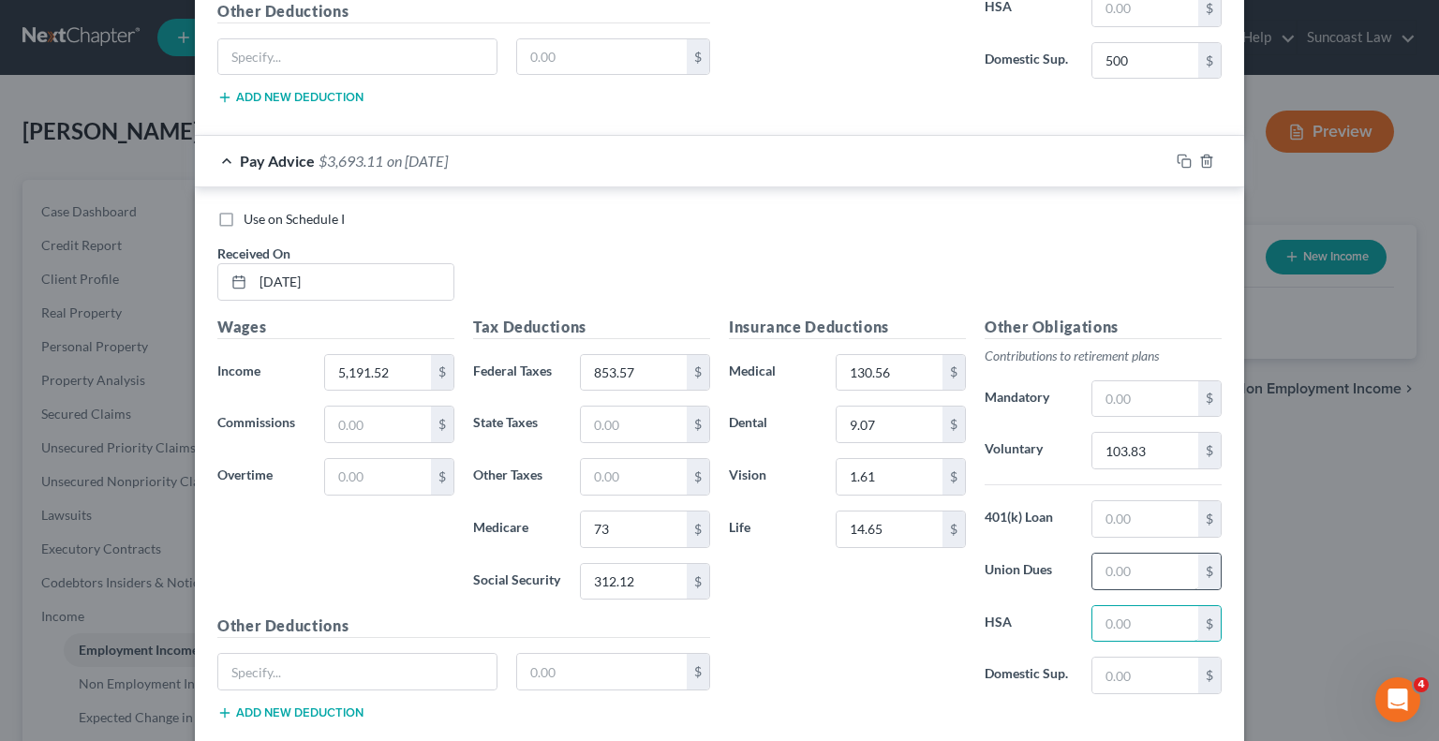
scroll to position [6153, 0]
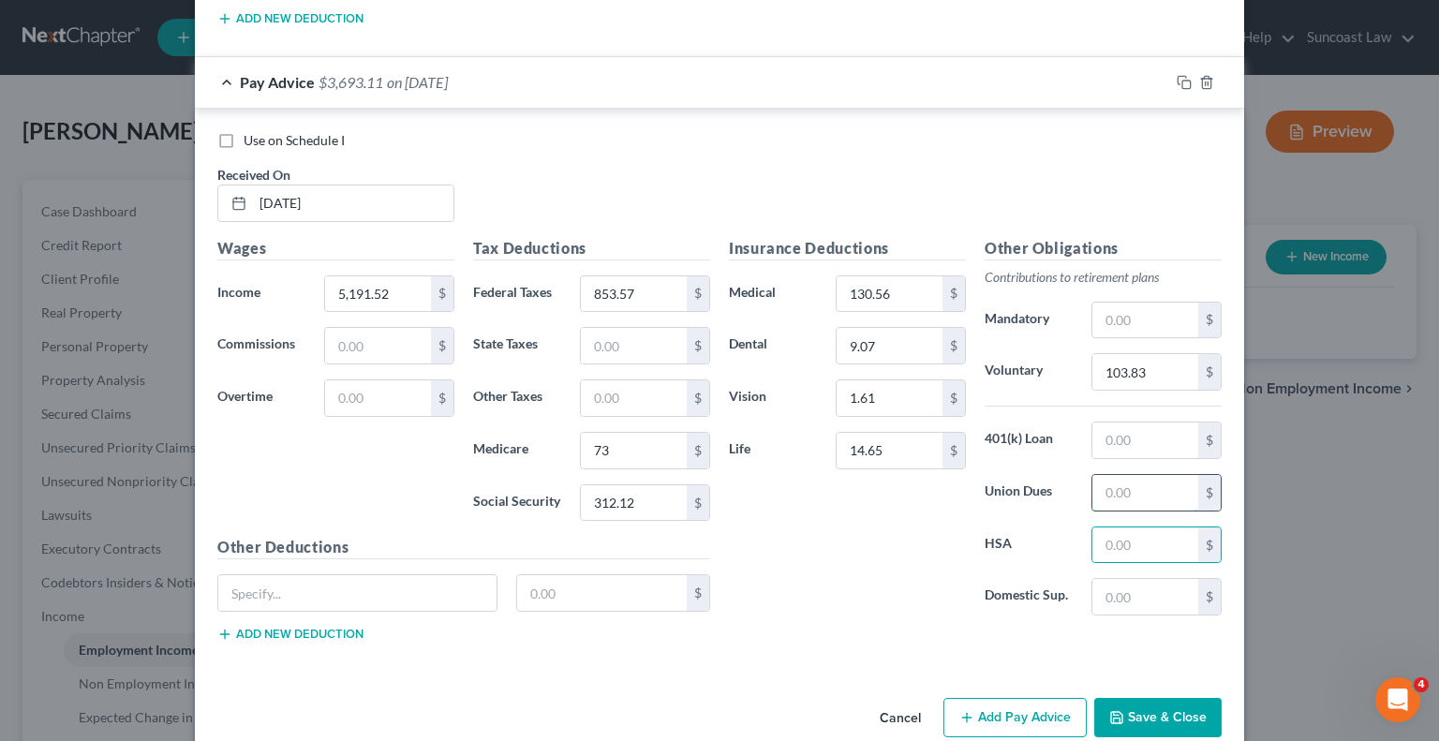
click at [1120, 475] on input "text" at bounding box center [1146, 493] width 106 height 36
click at [1002, 698] on button "Add Pay Advice" at bounding box center [1015, 717] width 143 height 39
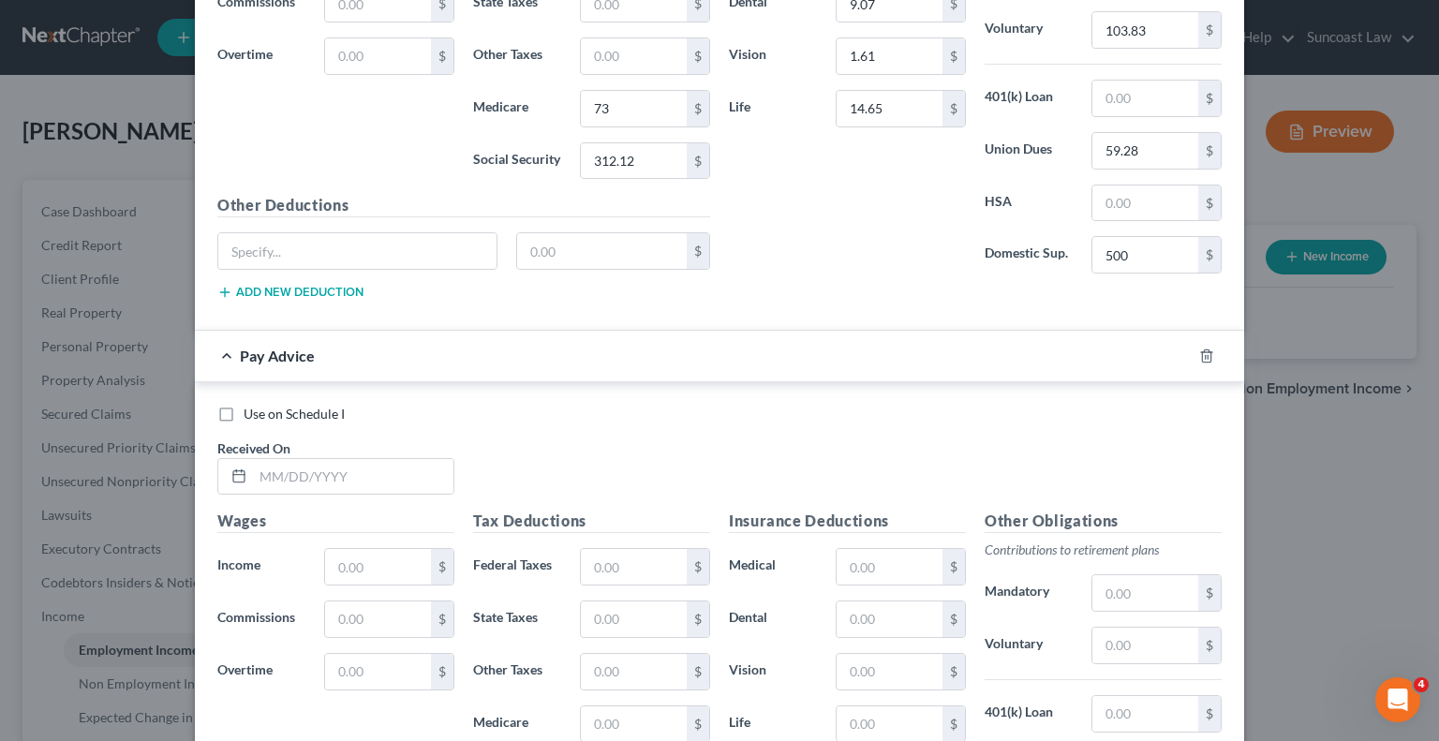
scroll to position [6527, 0]
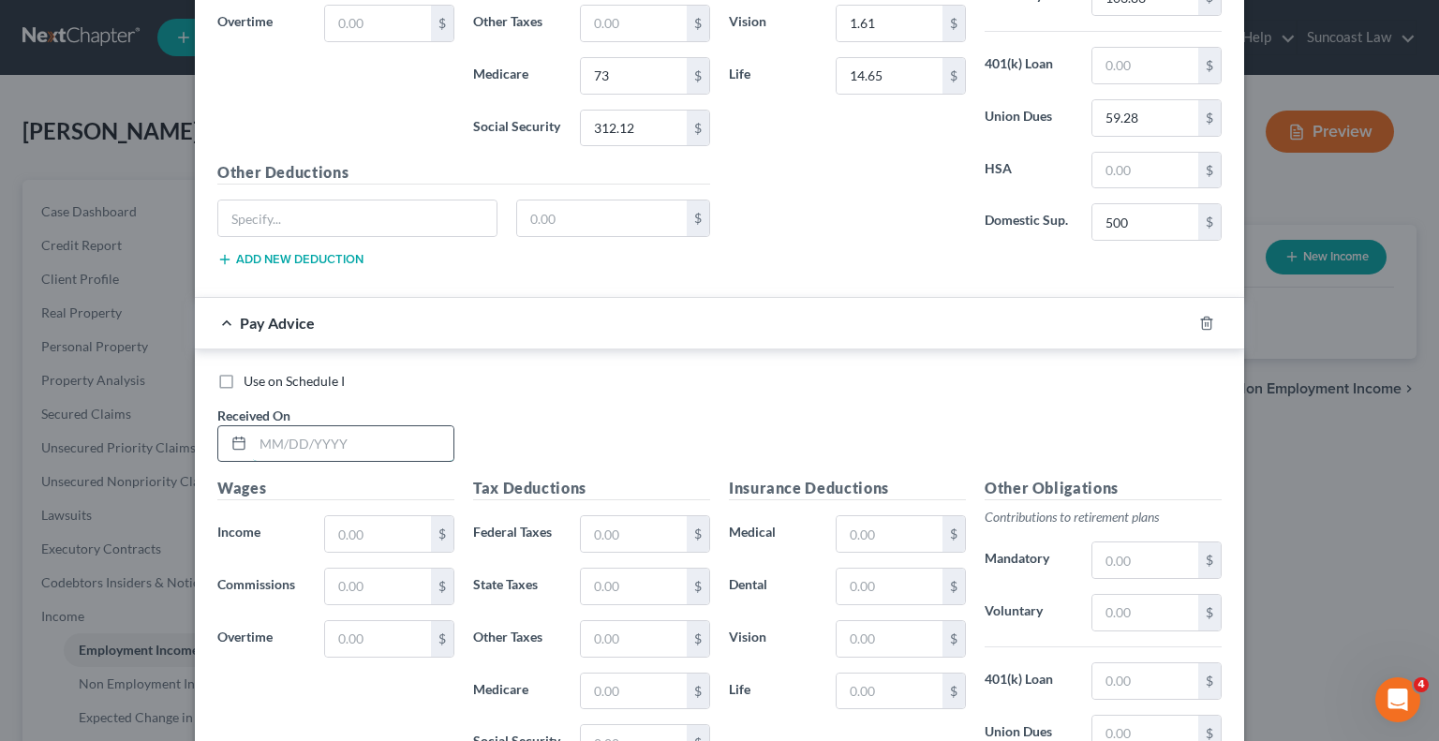
click at [378, 426] on input "text" at bounding box center [353, 444] width 201 height 36
click at [613, 516] on input "text" at bounding box center [634, 534] width 106 height 36
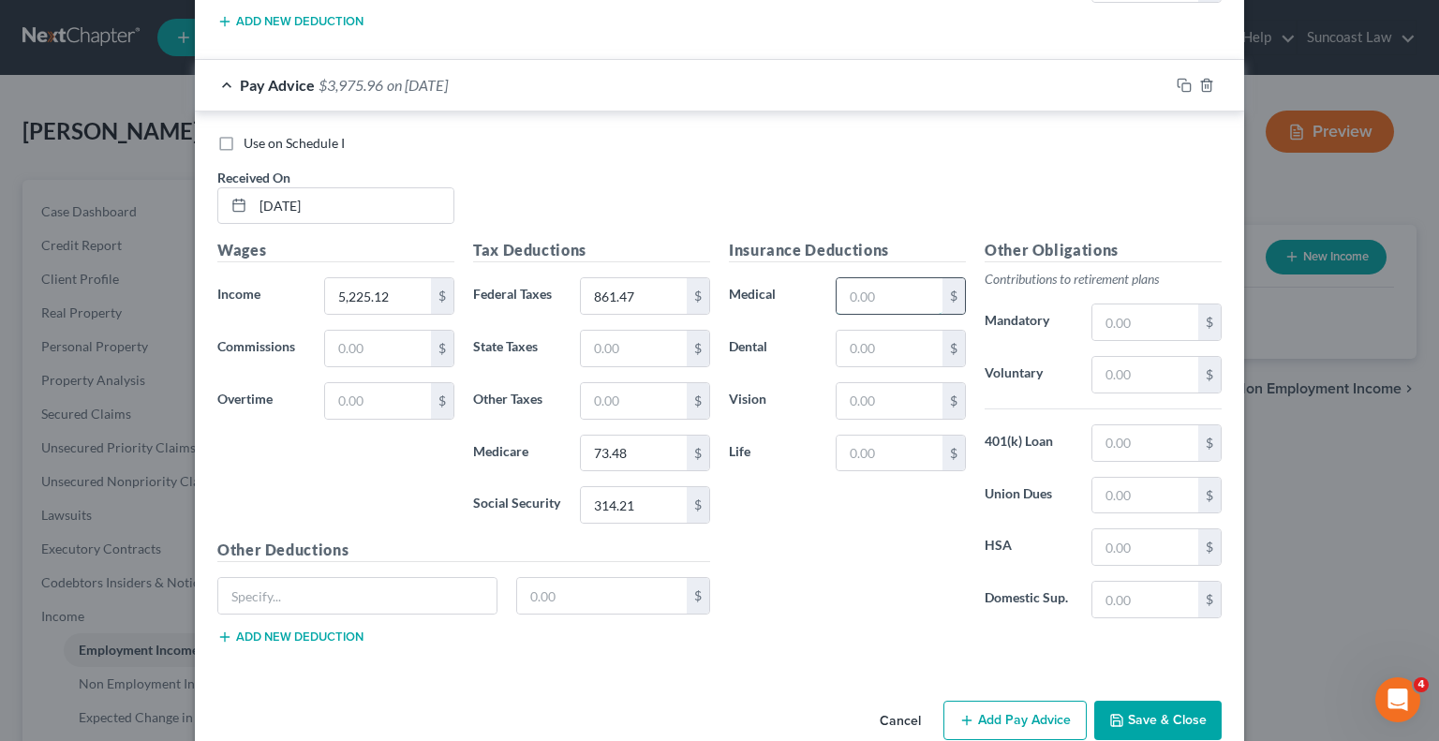
click at [903, 278] on input "text" at bounding box center [890, 296] width 106 height 36
click at [1005, 701] on button "Add Pay Advice" at bounding box center [1015, 720] width 143 height 39
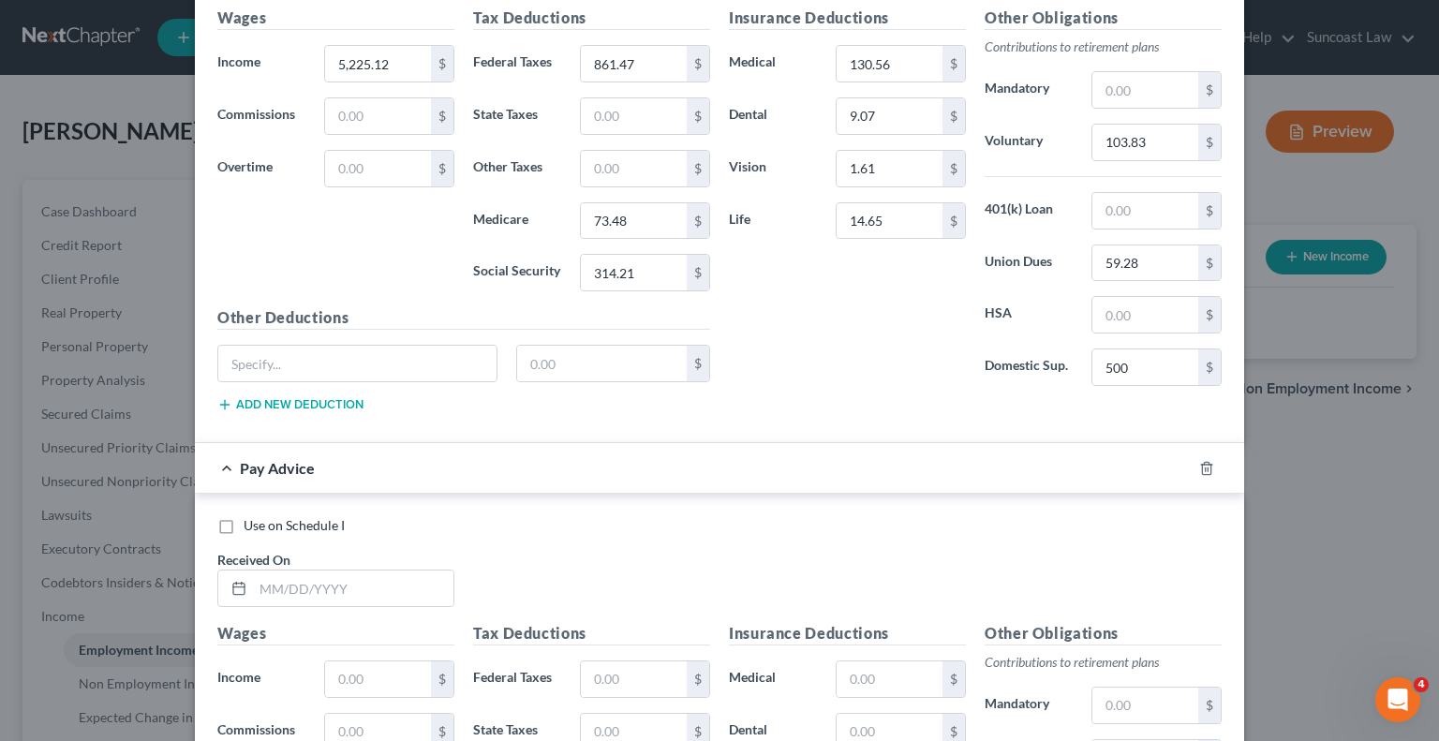
scroll to position [7047, 0]
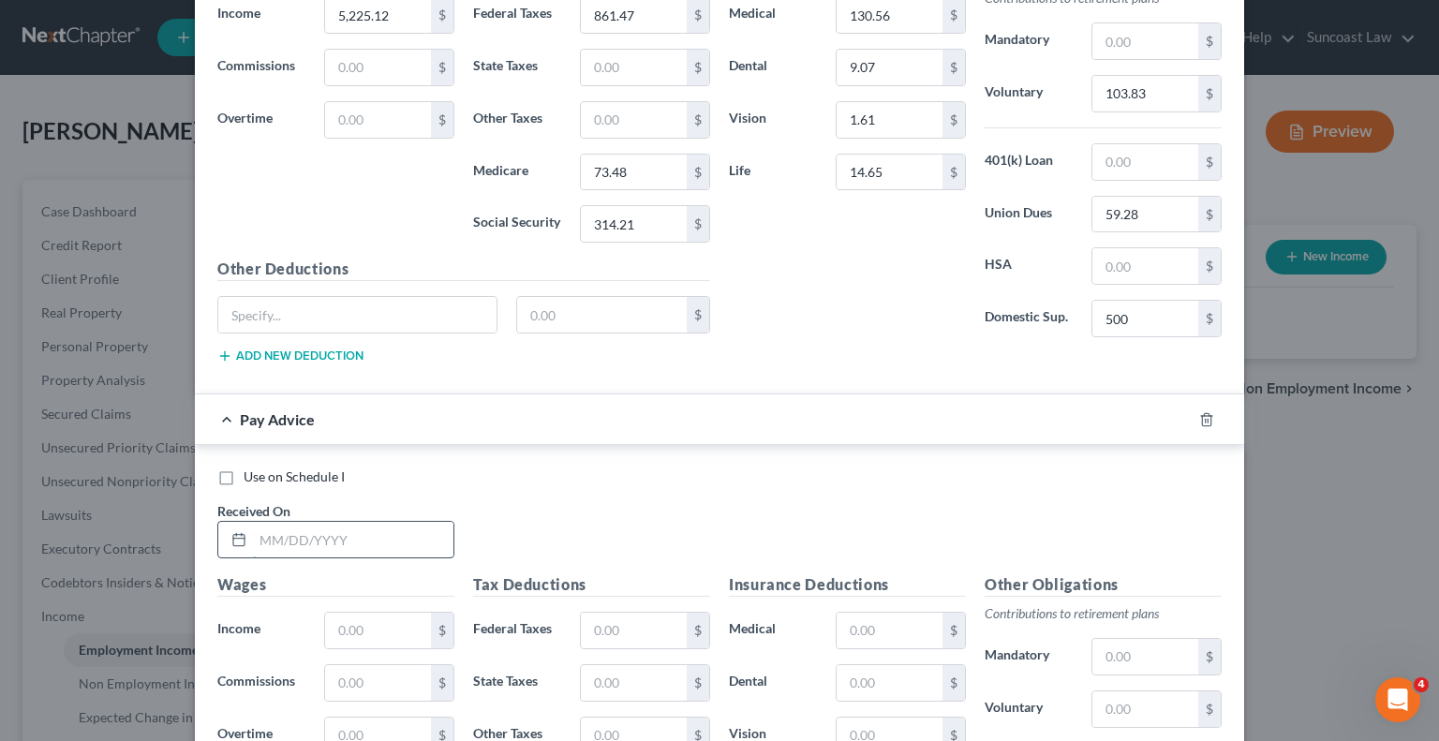
click at [387, 522] on input "text" at bounding box center [353, 540] width 201 height 36
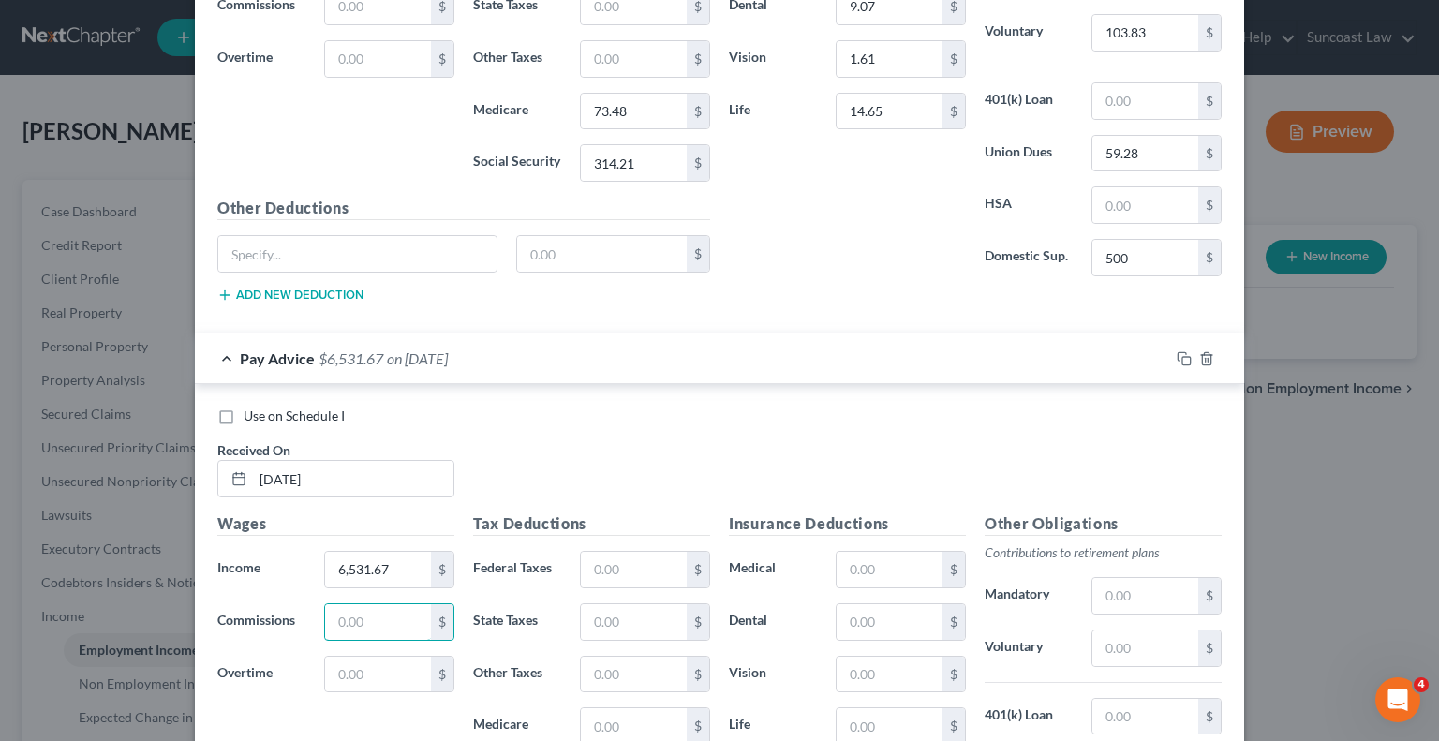
scroll to position [7140, 0]
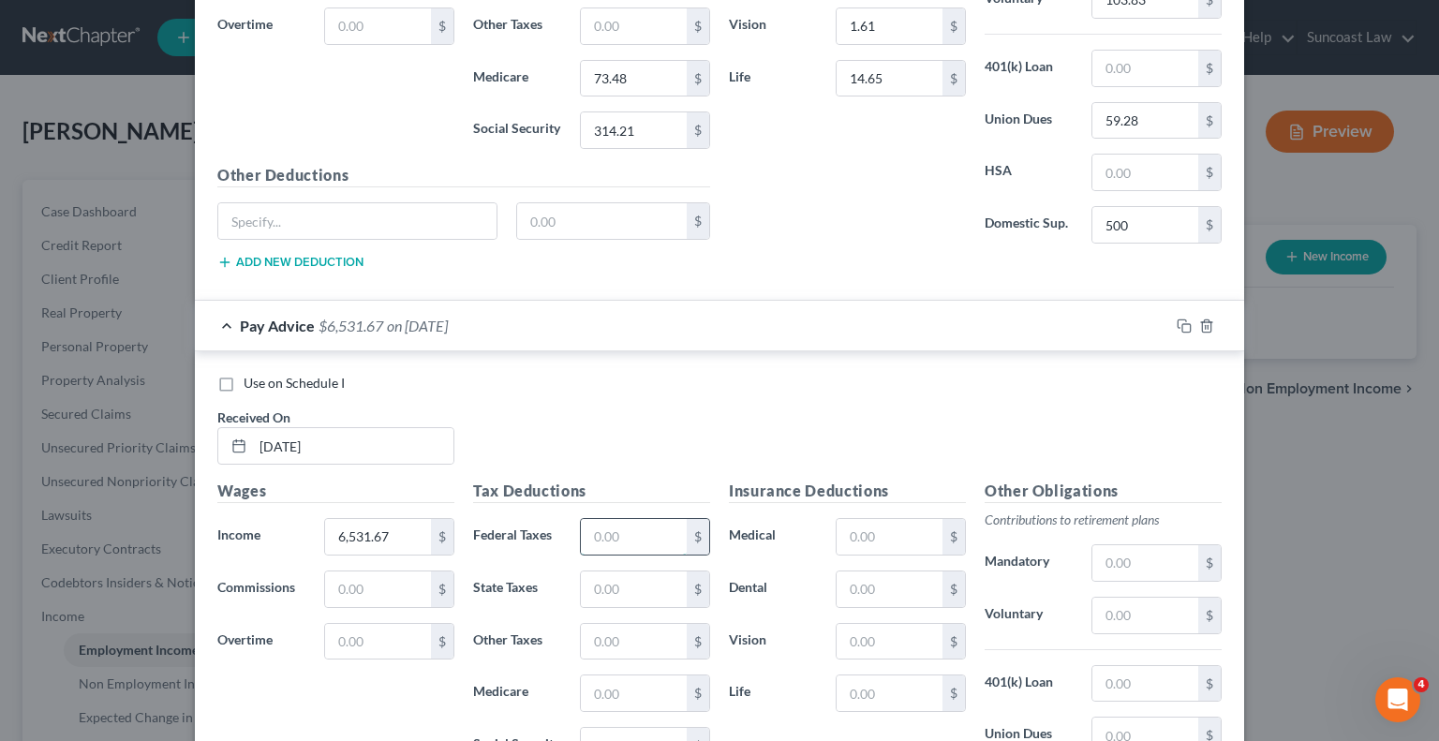
click at [630, 519] on input "text" at bounding box center [634, 537] width 106 height 36
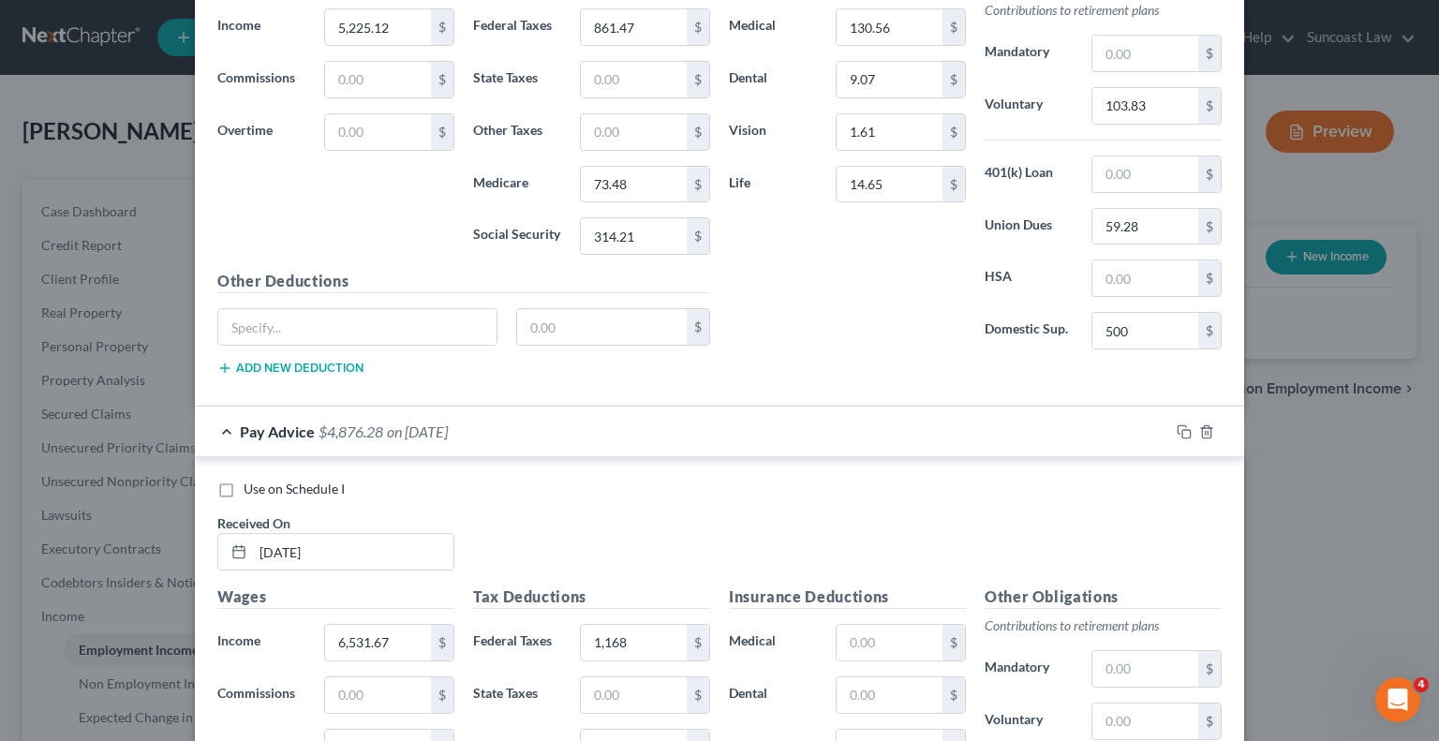
scroll to position [7002, 0]
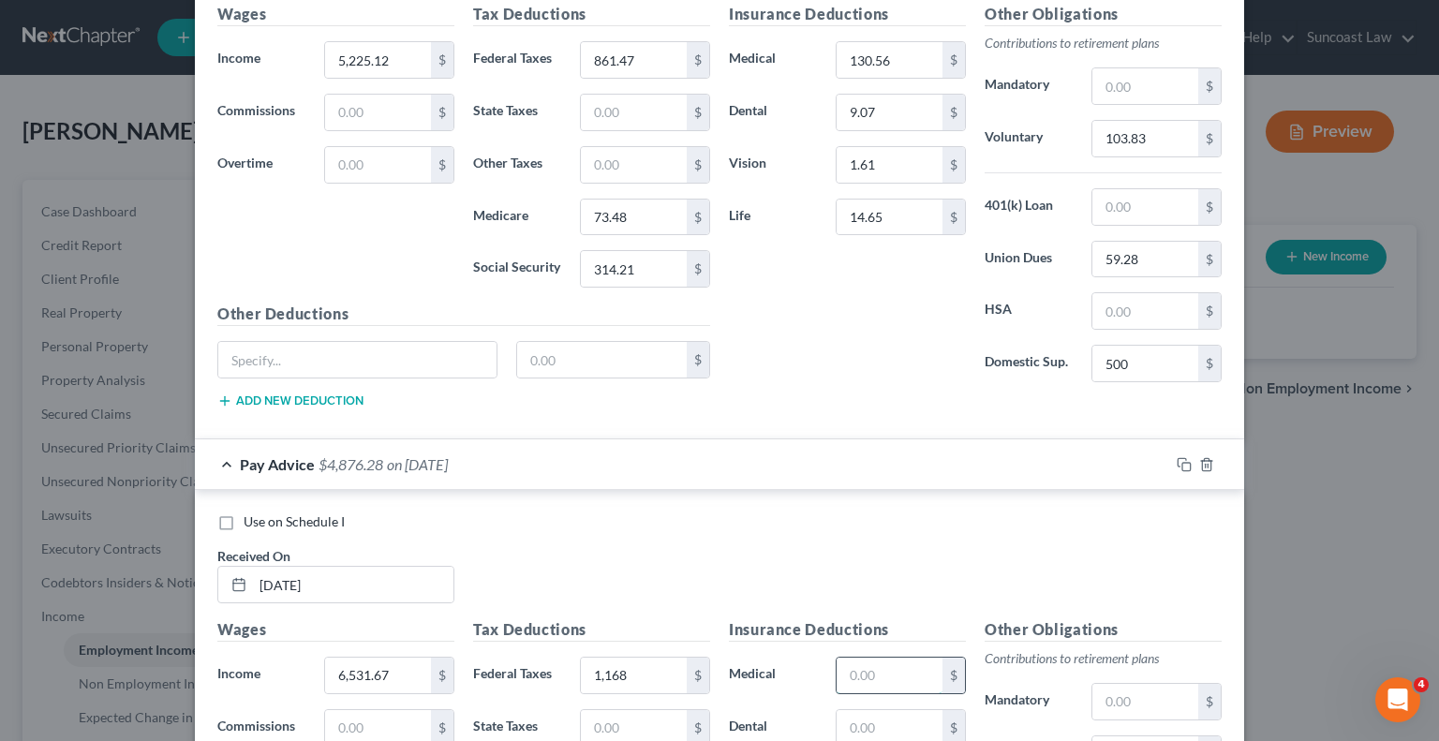
click at [886, 658] on input "text" at bounding box center [890, 676] width 106 height 36
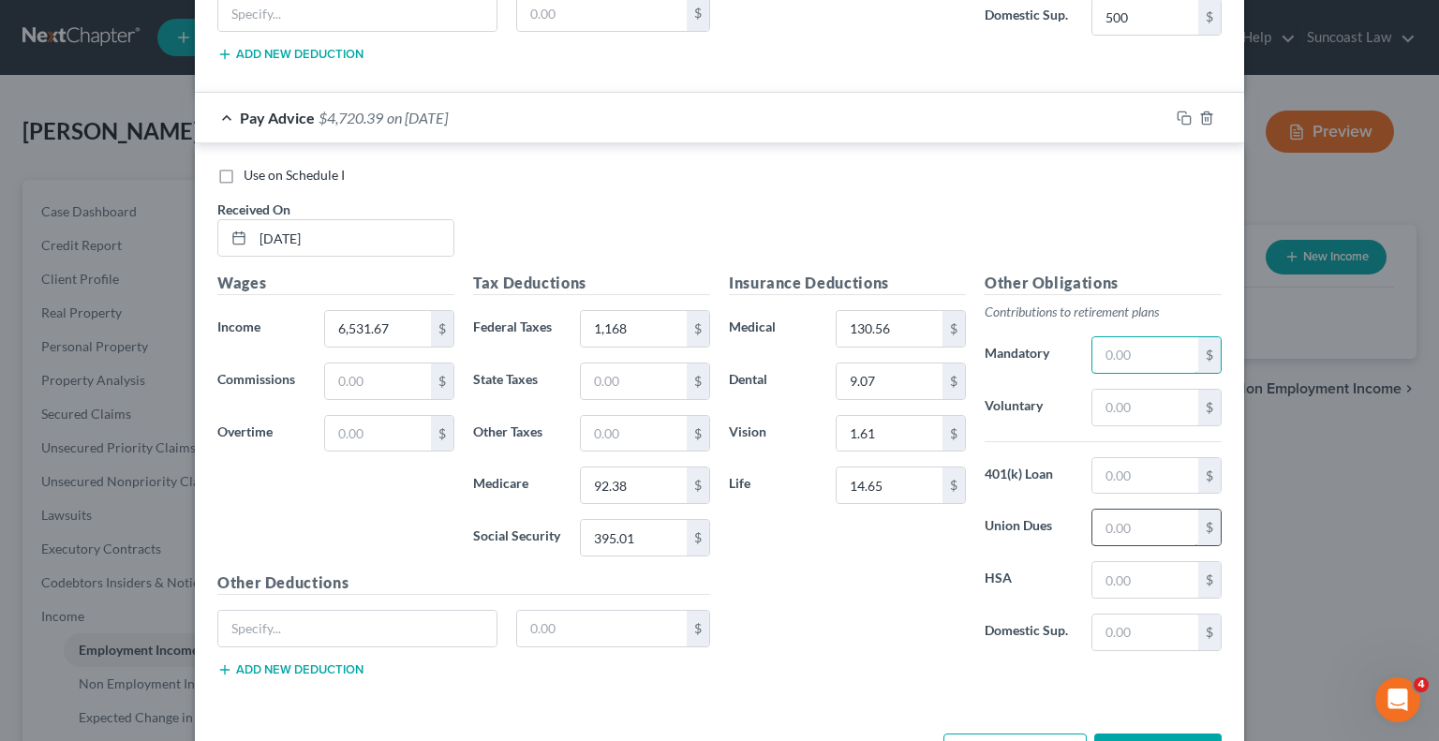
scroll to position [7376, 0]
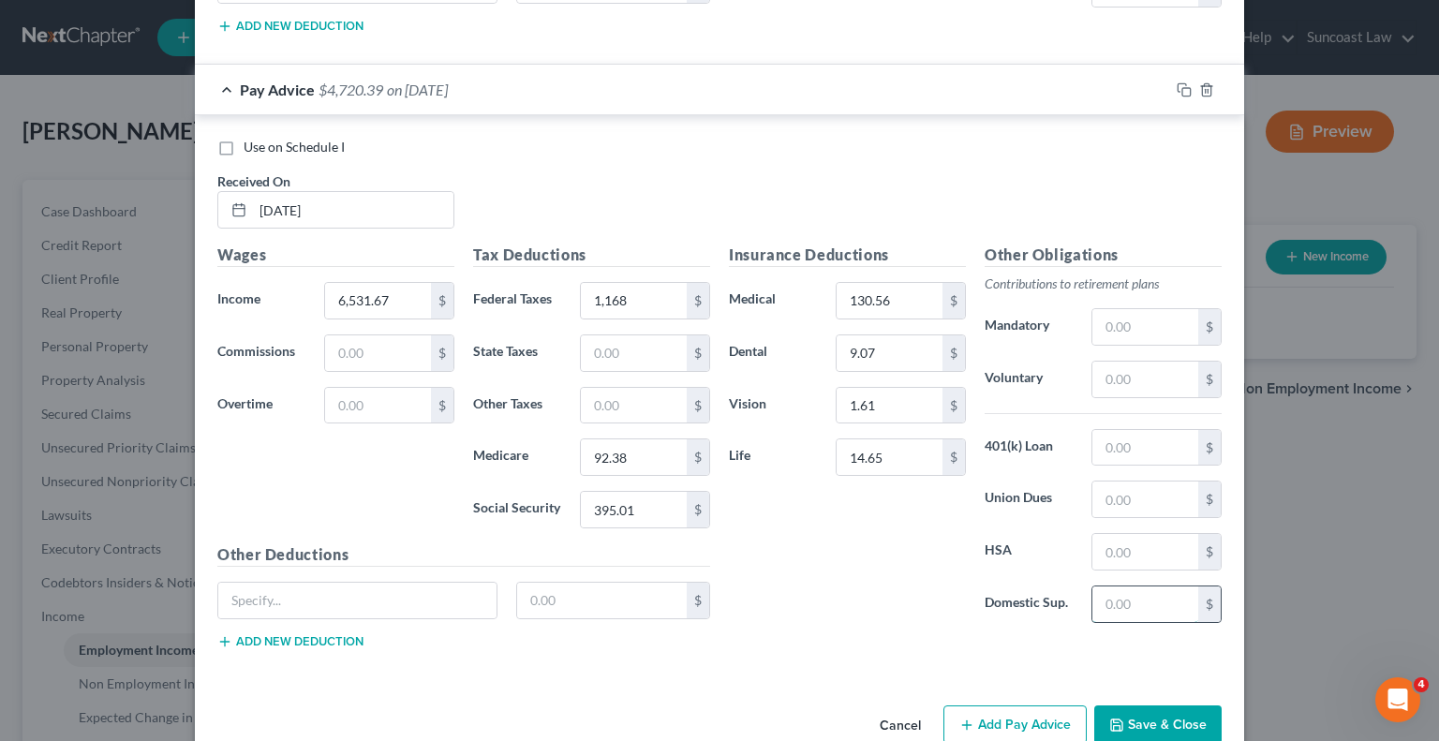
drag, startPoint x: 1106, startPoint y: 562, endPoint x: 1151, endPoint y: 568, distance: 45.3
click at [1108, 587] on input "text" at bounding box center [1146, 605] width 106 height 36
click at [1137, 362] on input "text" at bounding box center [1146, 380] width 106 height 36
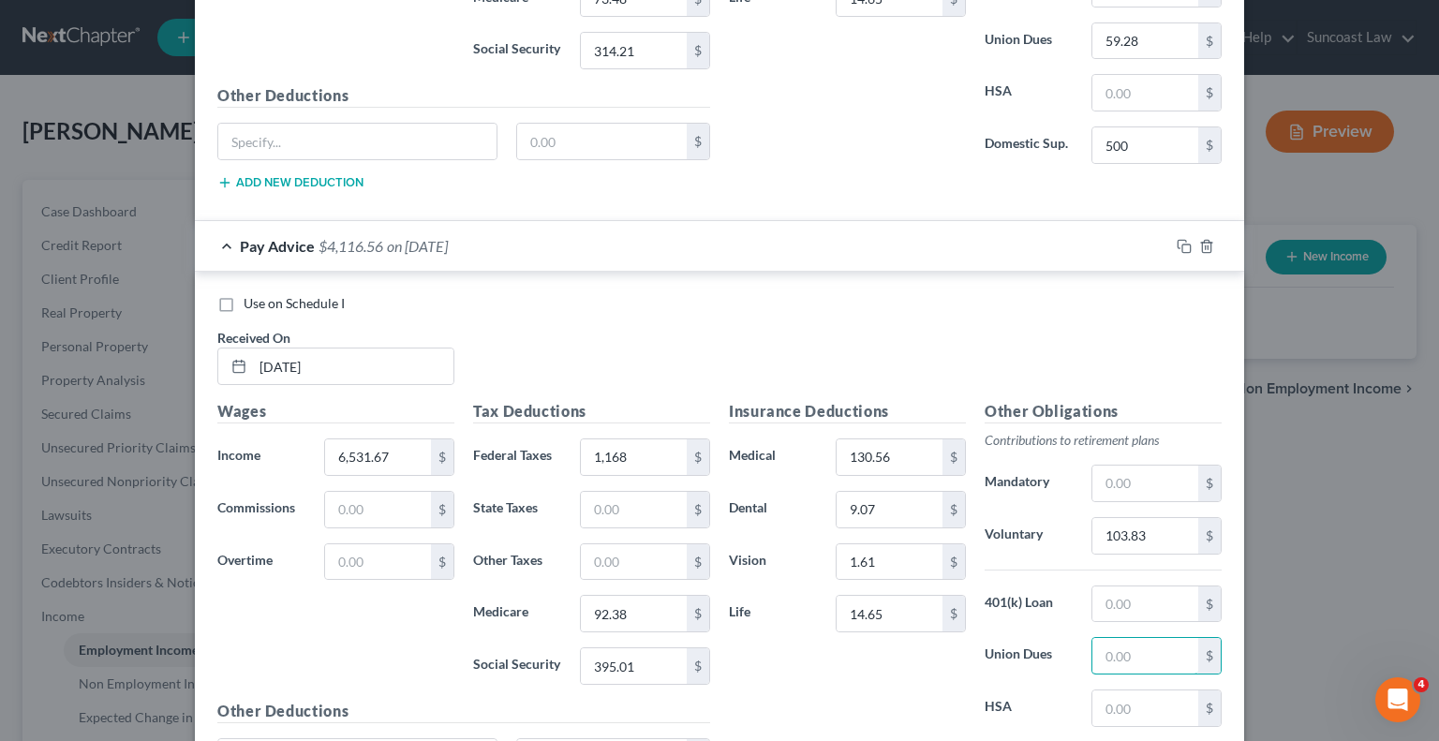
scroll to position [7283, 0]
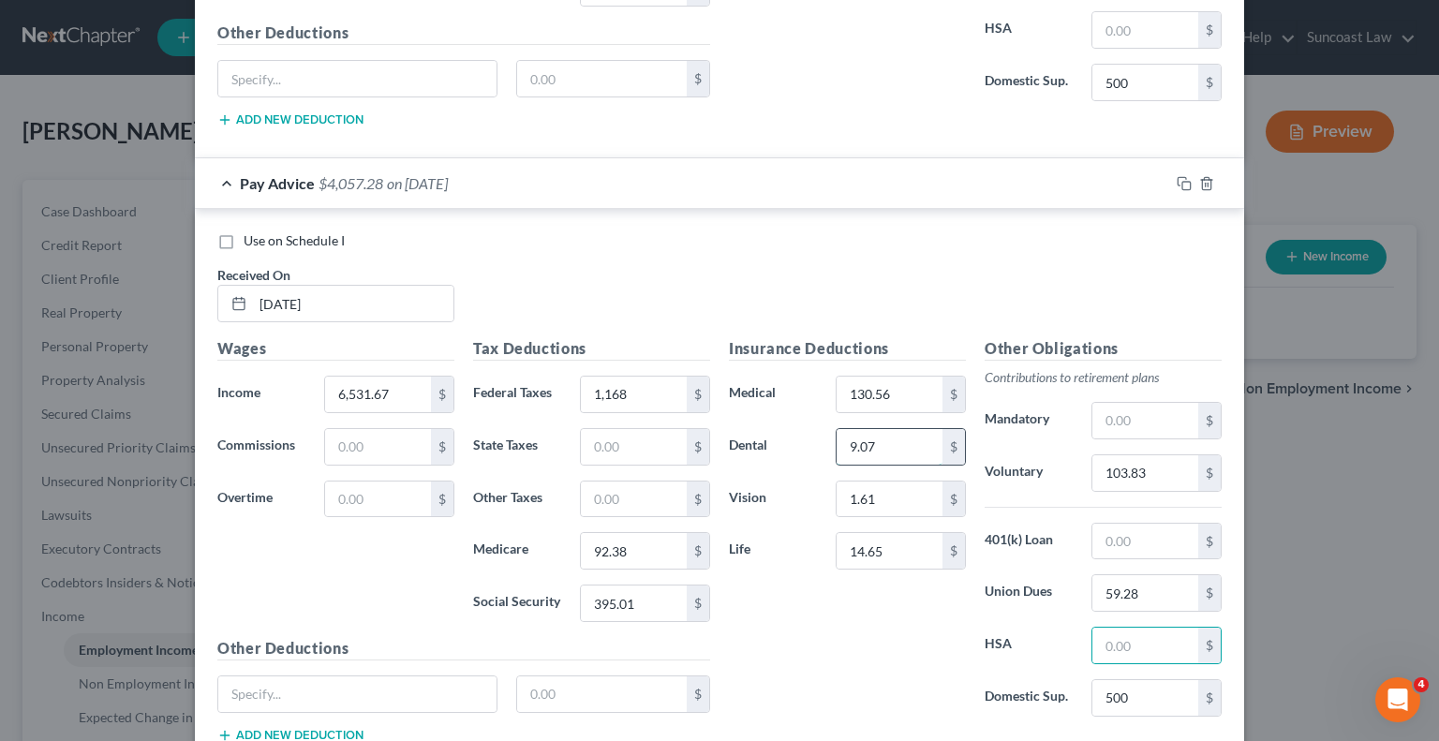
drag, startPoint x: 898, startPoint y: 390, endPoint x: 904, endPoint y: 399, distance: 11.4
click at [898, 429] on input "9.07" at bounding box center [890, 447] width 106 height 36
click at [918, 377] on input "130.56" at bounding box center [890, 395] width 106 height 36
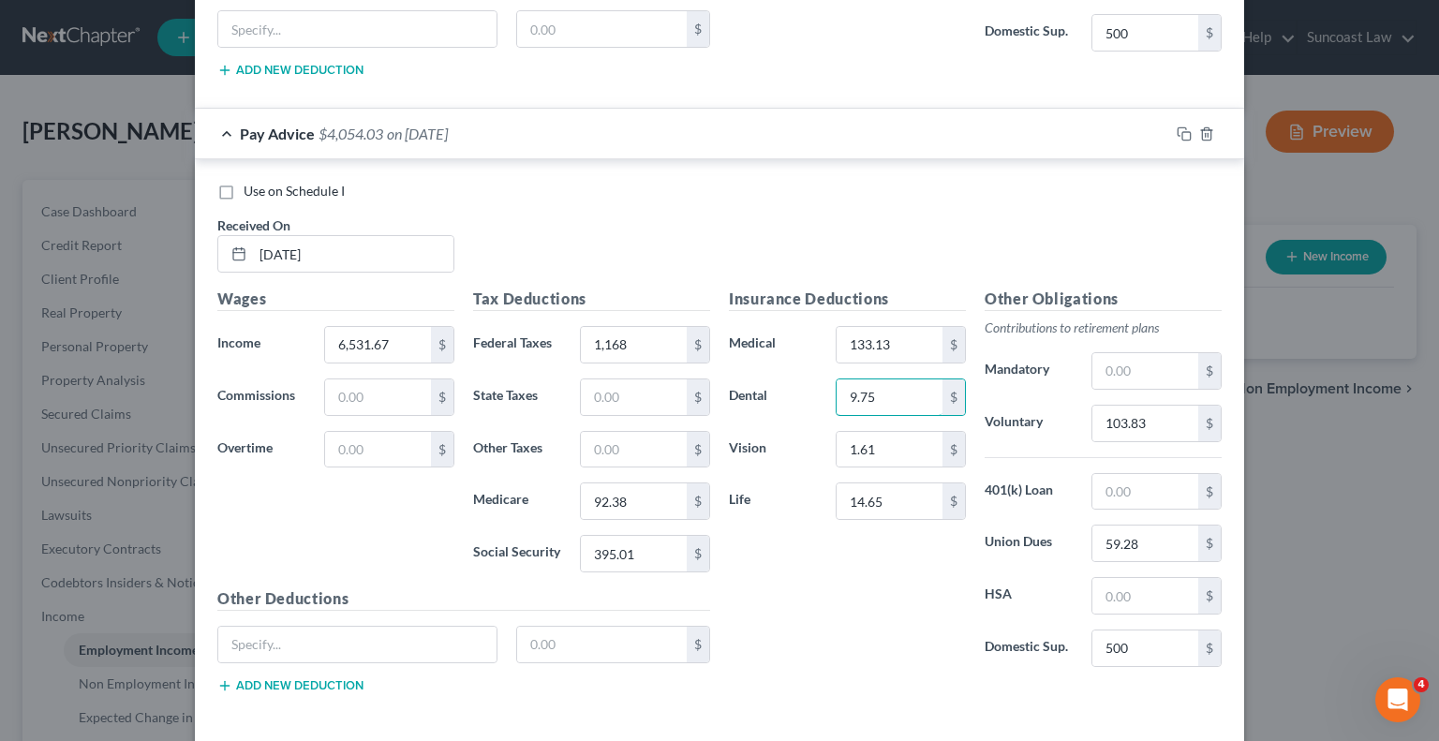
scroll to position [7376, 0]
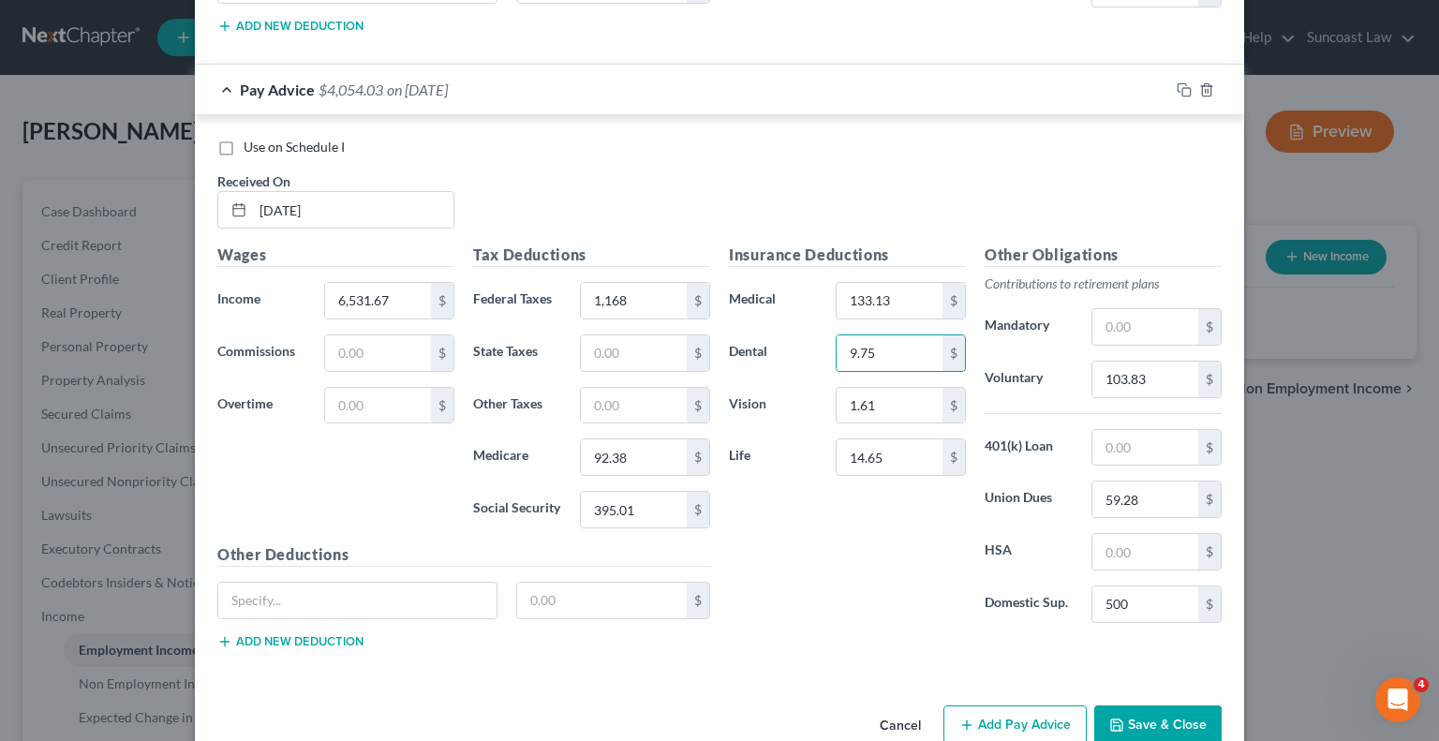
click at [1171, 706] on button "Save & Close" at bounding box center [1157, 725] width 127 height 39
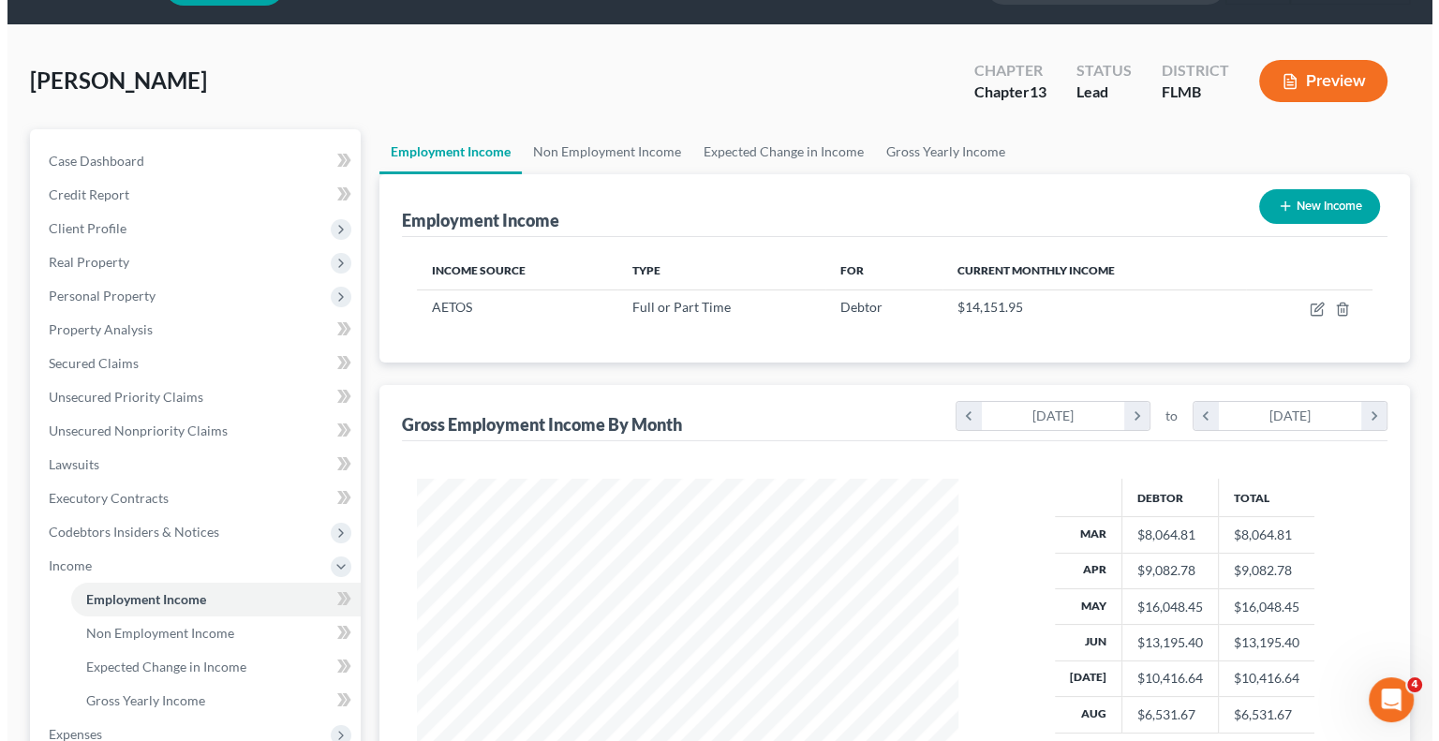
scroll to position [0, 0]
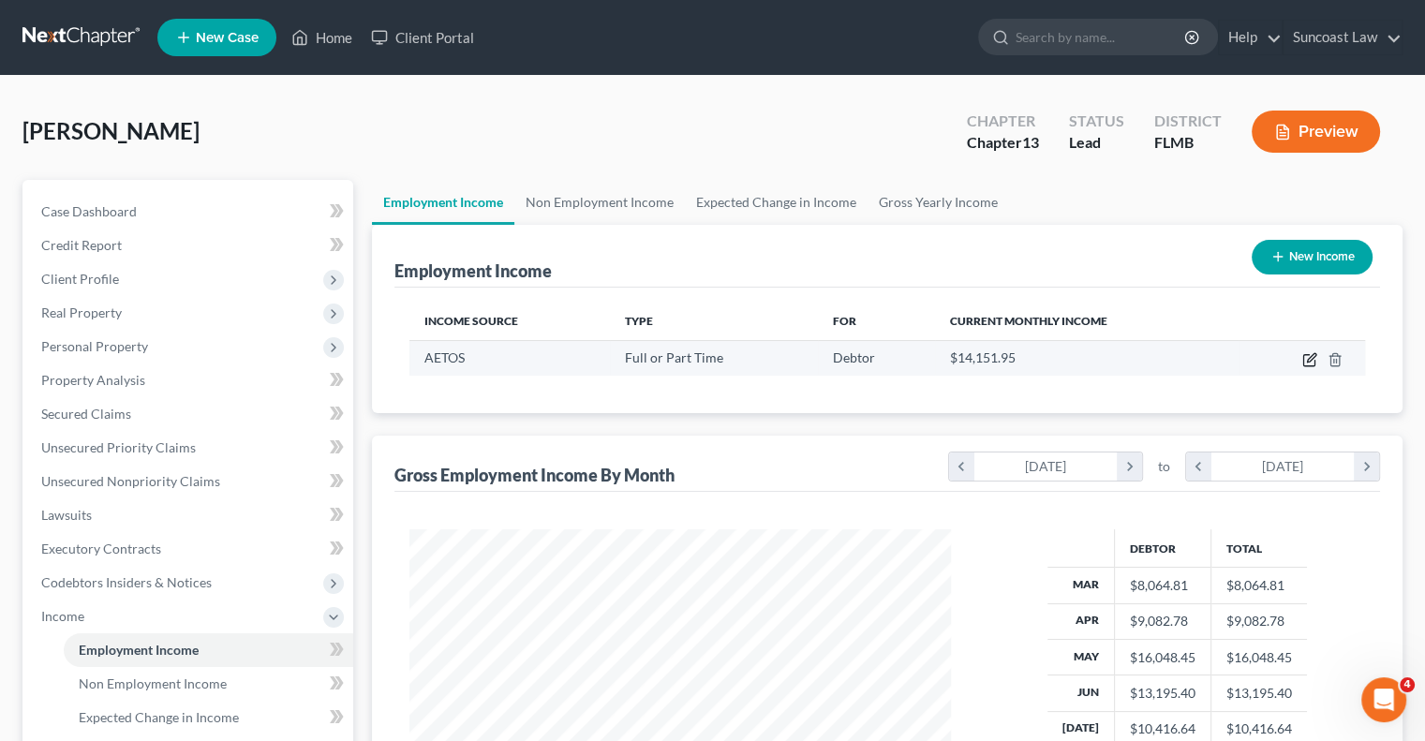
click at [1310, 363] on icon "button" at bounding box center [1309, 359] width 15 height 15
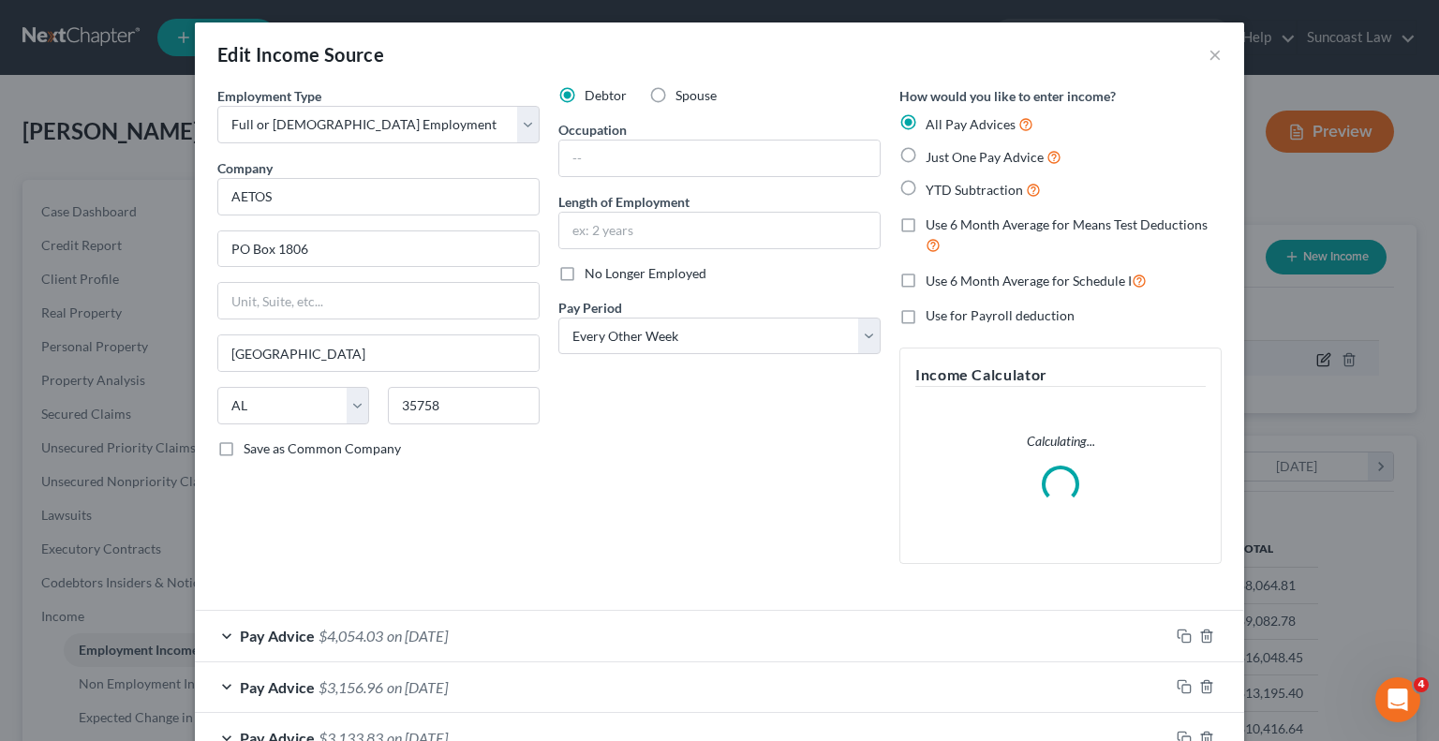
scroll to position [334, 585]
click at [926, 225] on label "Use 6 Month Average for Means Test Deductions" at bounding box center [1074, 236] width 296 height 40
click at [933, 225] on input "Use 6 Month Average for Means Test Deductions" at bounding box center [939, 222] width 12 height 12
click at [926, 286] on label "Use 6 Month Average for Schedule I" at bounding box center [1036, 281] width 221 height 22
click at [933, 282] on input "Use 6 Month Average for Schedule I" at bounding box center [939, 276] width 12 height 12
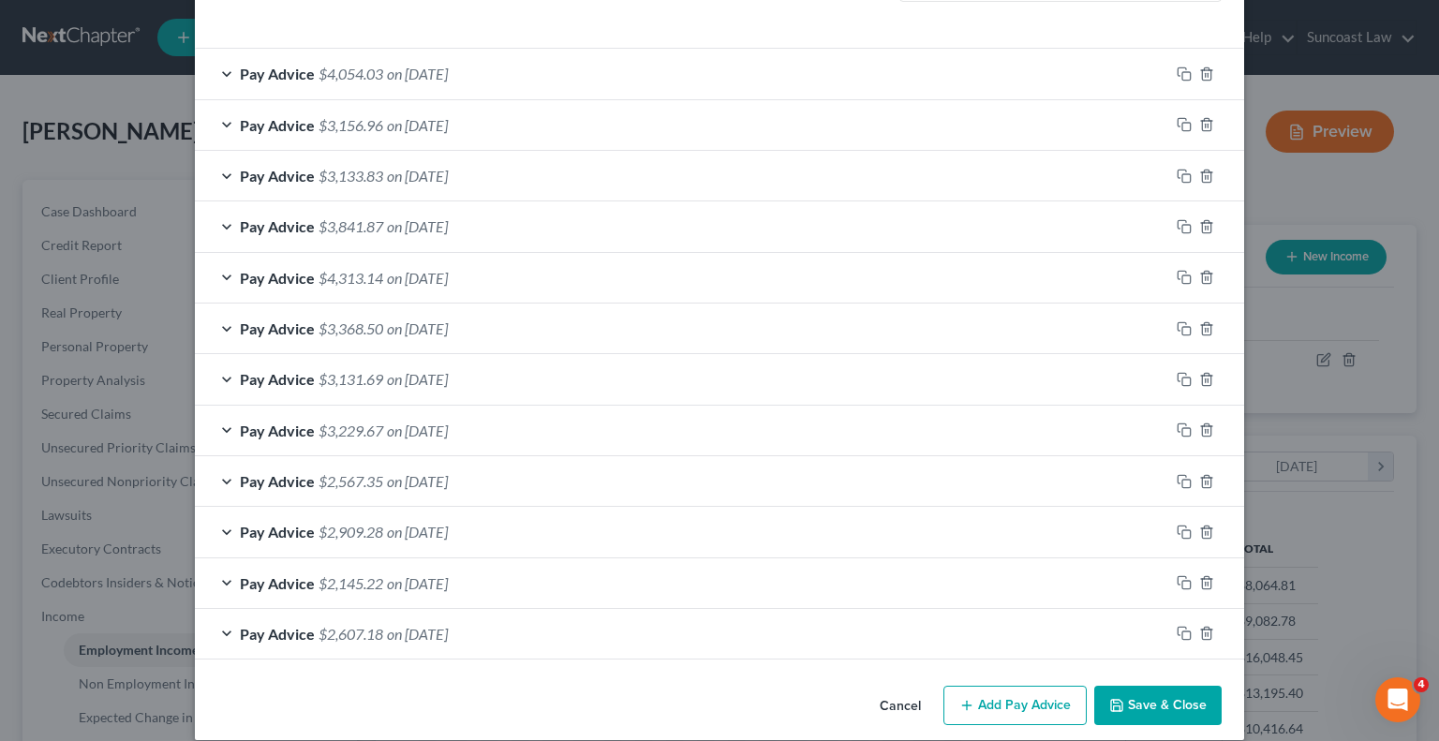
scroll to position [580, 0]
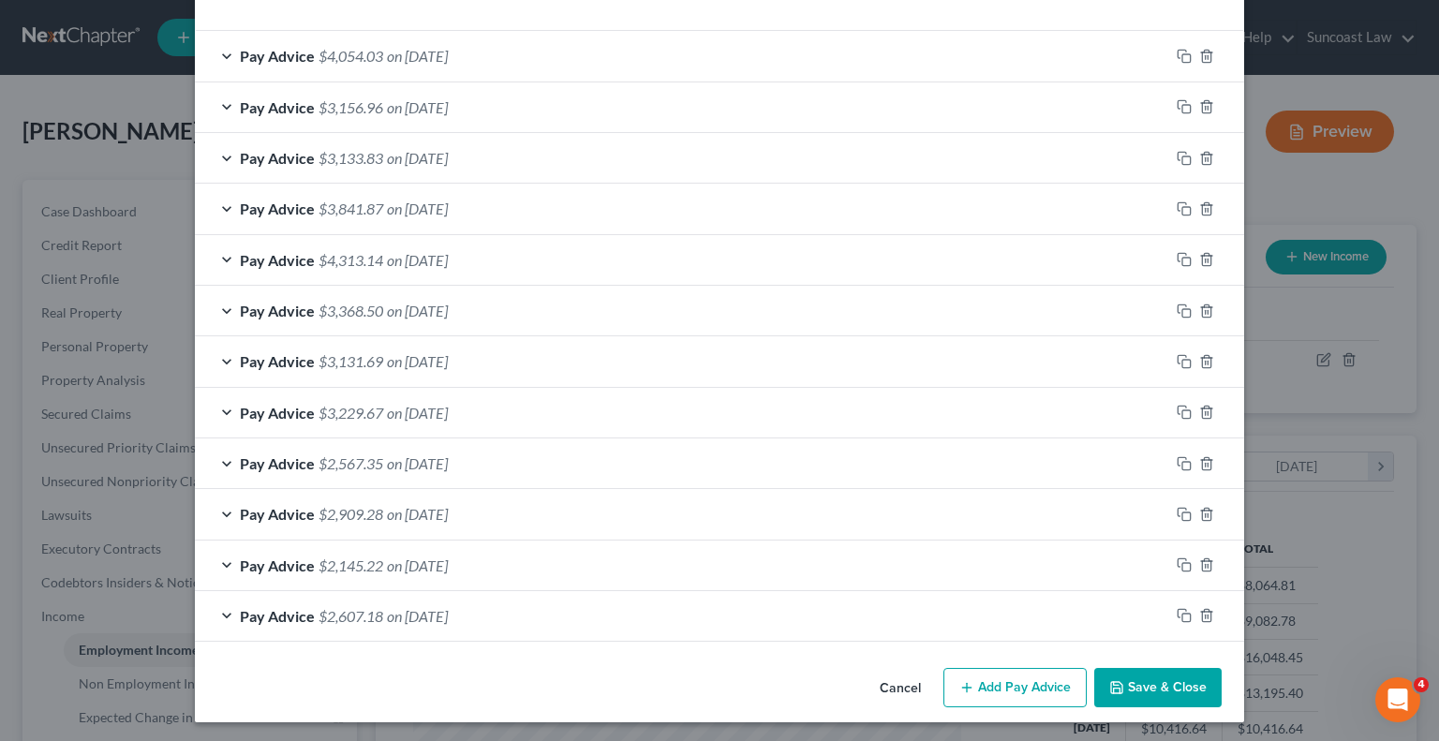
click at [1163, 687] on button "Save & Close" at bounding box center [1157, 687] width 127 height 39
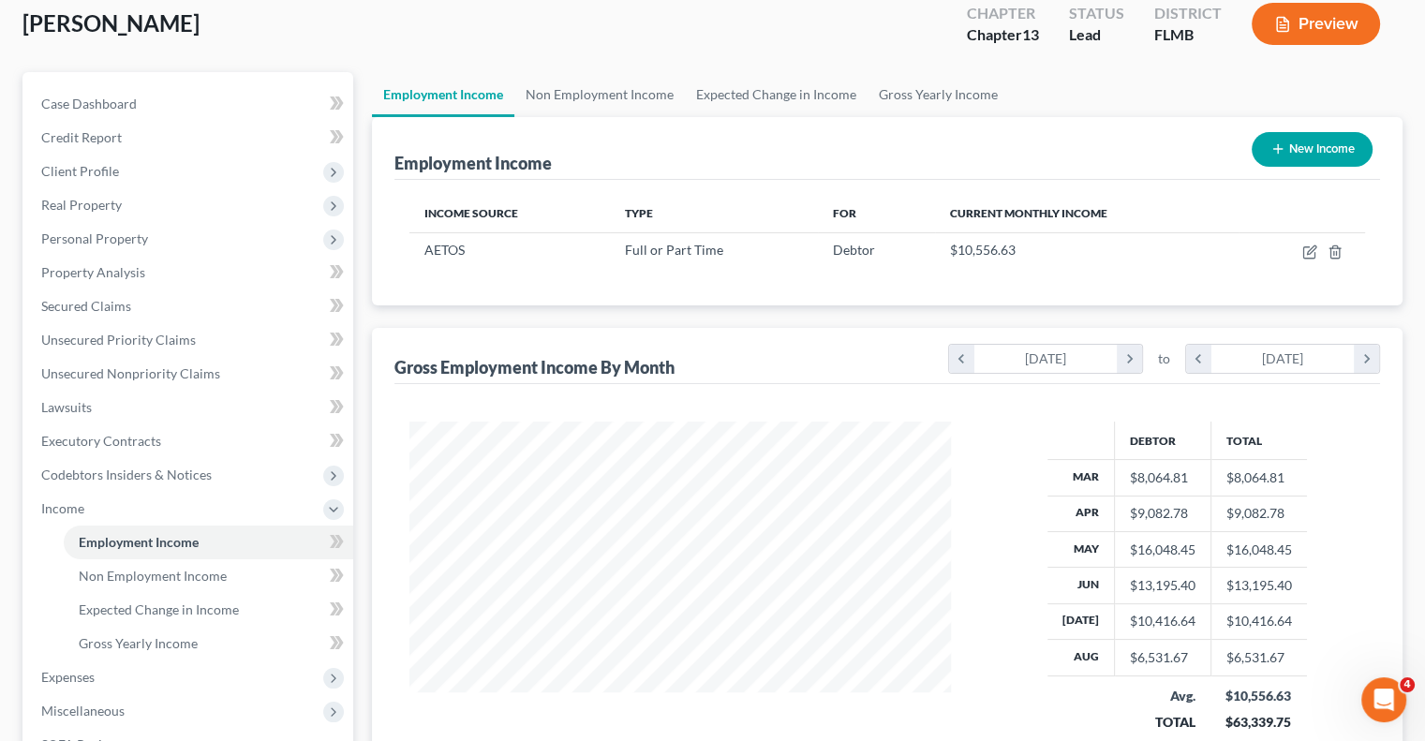
scroll to position [0, 0]
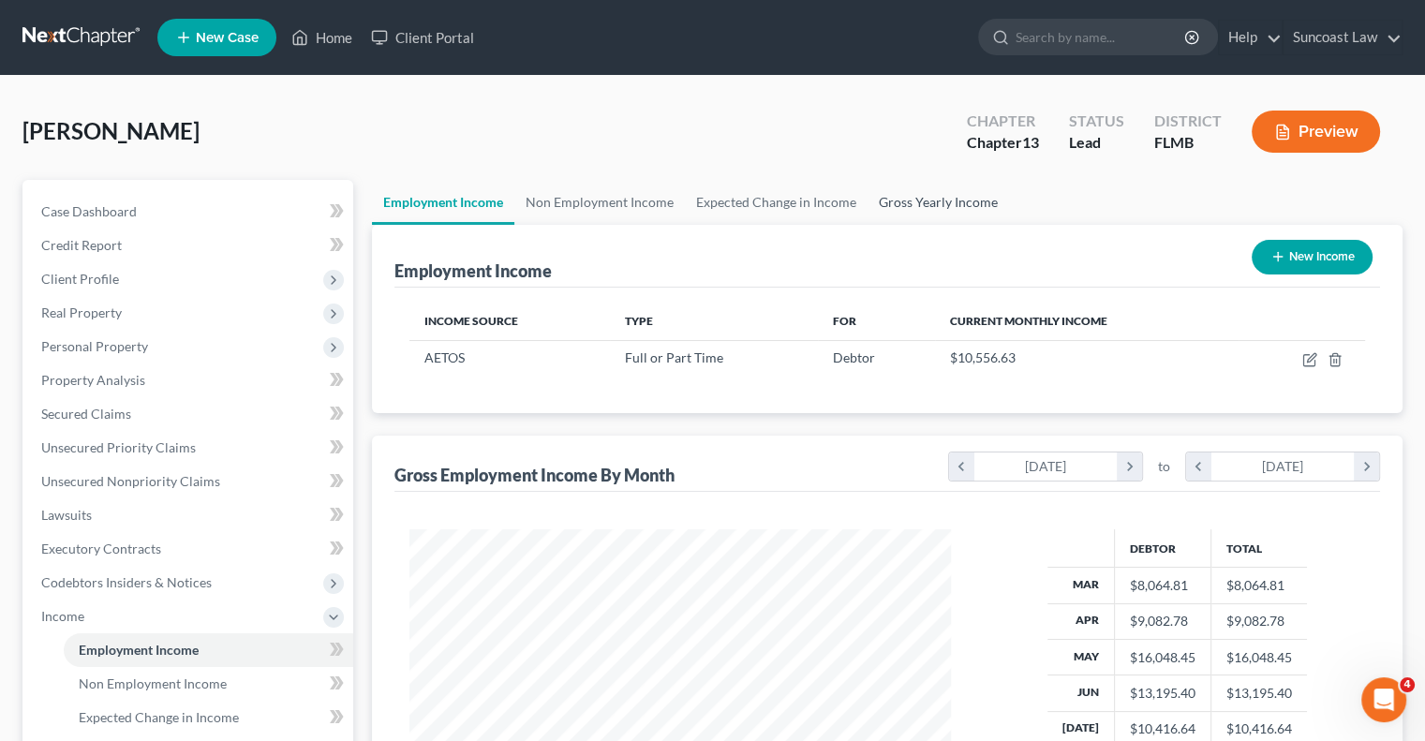
click at [915, 208] on link "Gross Yearly Income" at bounding box center [938, 202] width 141 height 45
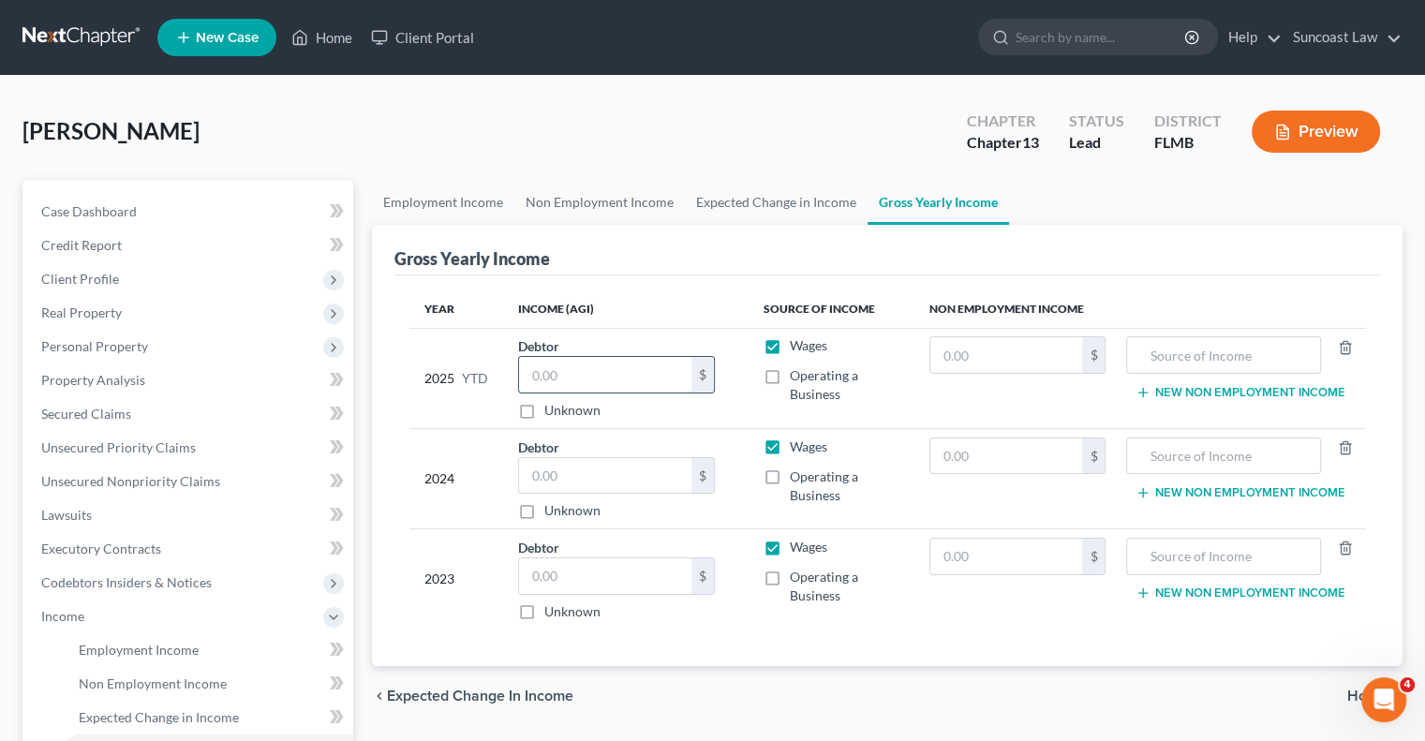
click at [595, 378] on input "text" at bounding box center [605, 375] width 172 height 36
click at [622, 470] on input "text" at bounding box center [605, 476] width 172 height 36
click at [651, 574] on input "text" at bounding box center [605, 576] width 172 height 36
click at [566, 372] on input "text" at bounding box center [605, 375] width 172 height 36
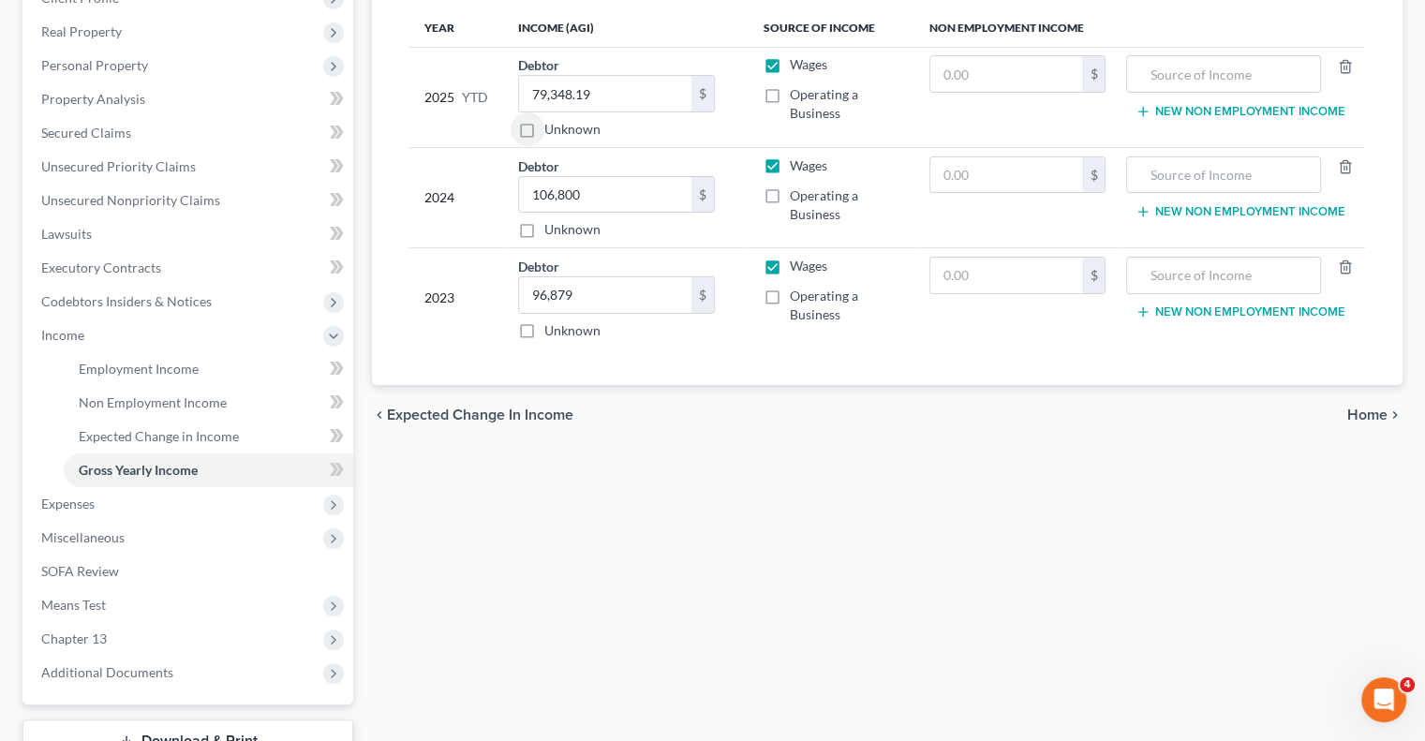
scroll to position [187, 0]
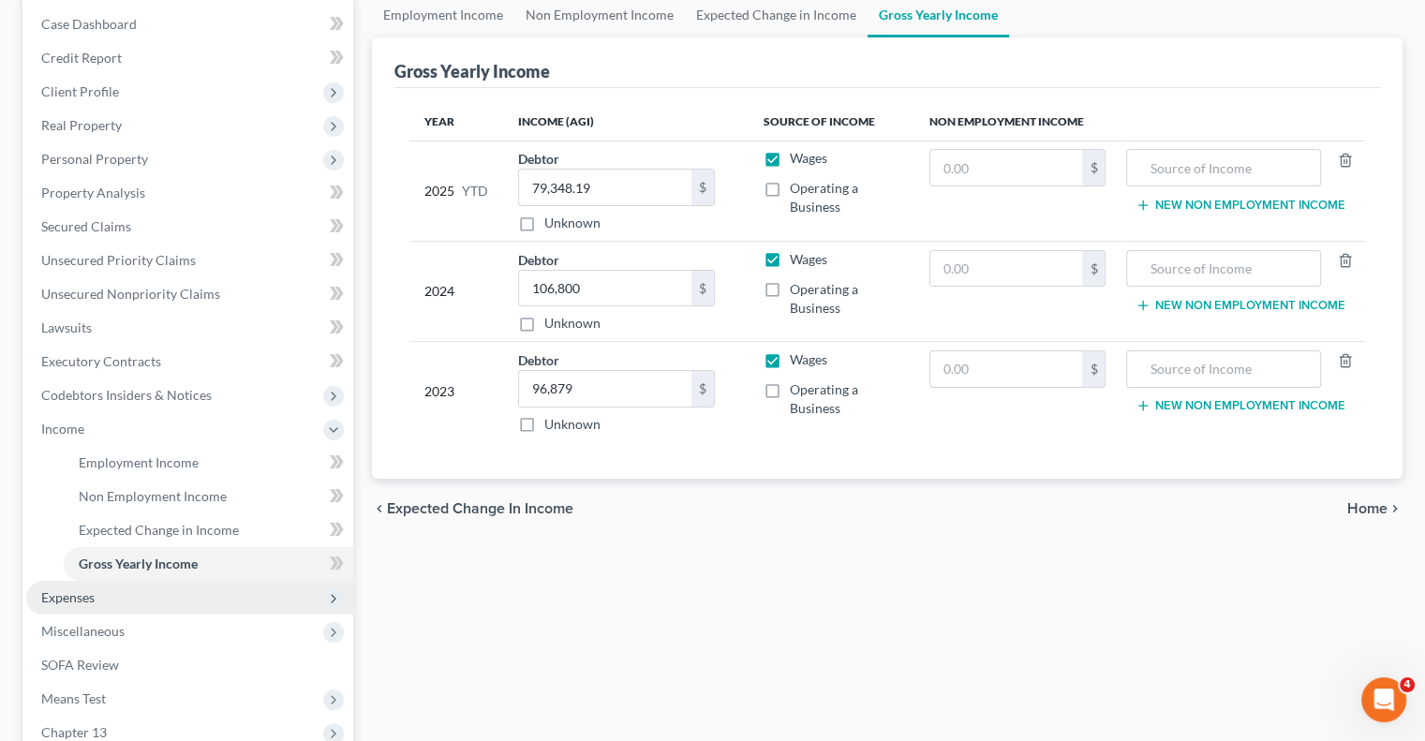
click at [79, 601] on span "Expenses" at bounding box center [67, 597] width 53 height 16
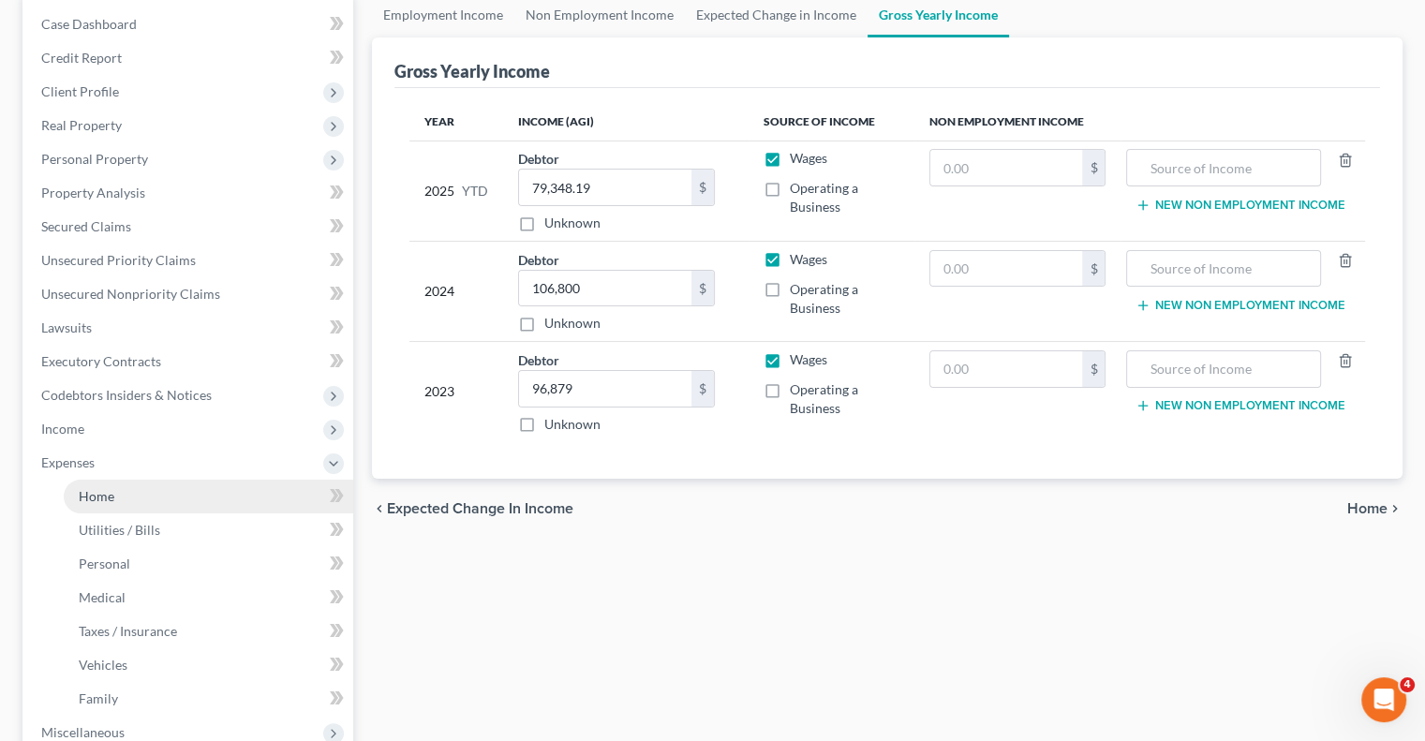
click at [118, 503] on link "Home" at bounding box center [209, 497] width 290 height 34
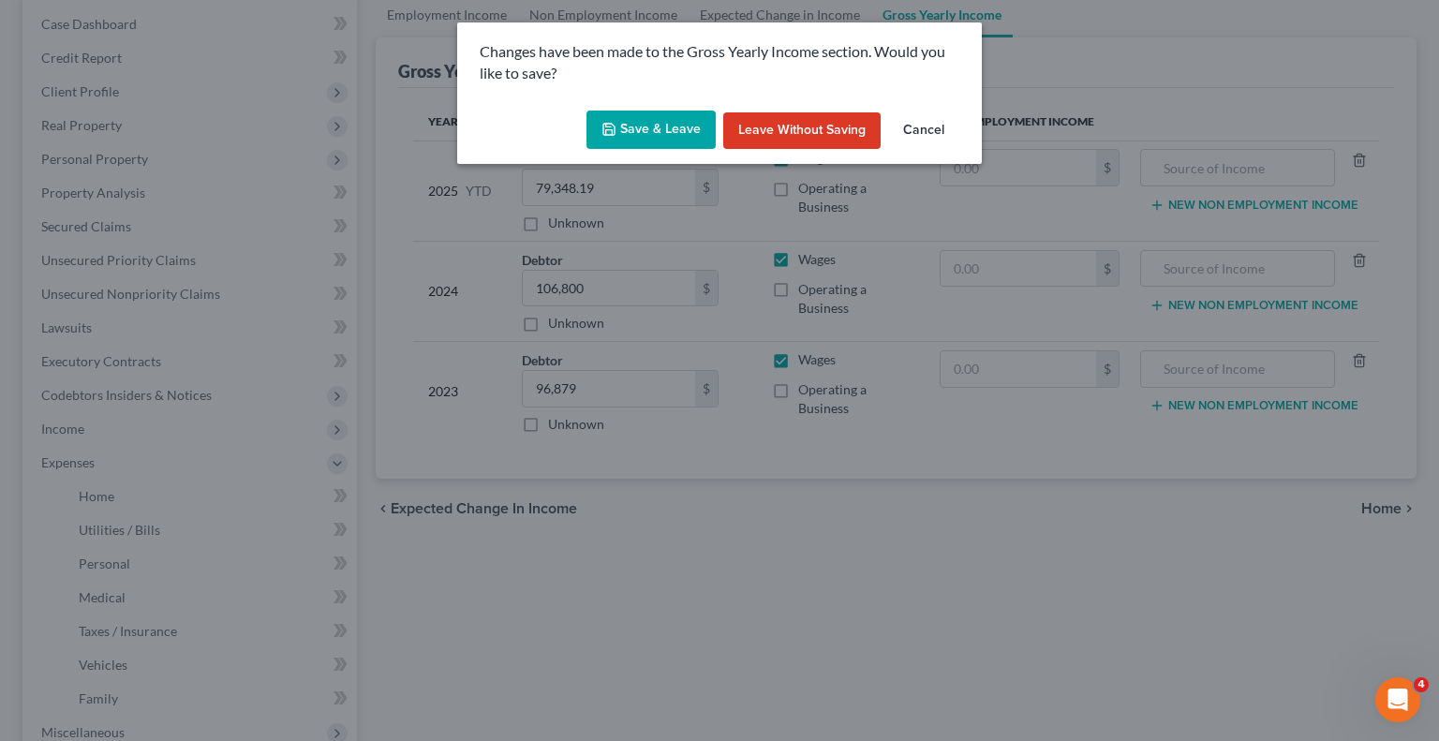
click at [667, 133] on button "Save & Leave" at bounding box center [651, 130] width 129 height 39
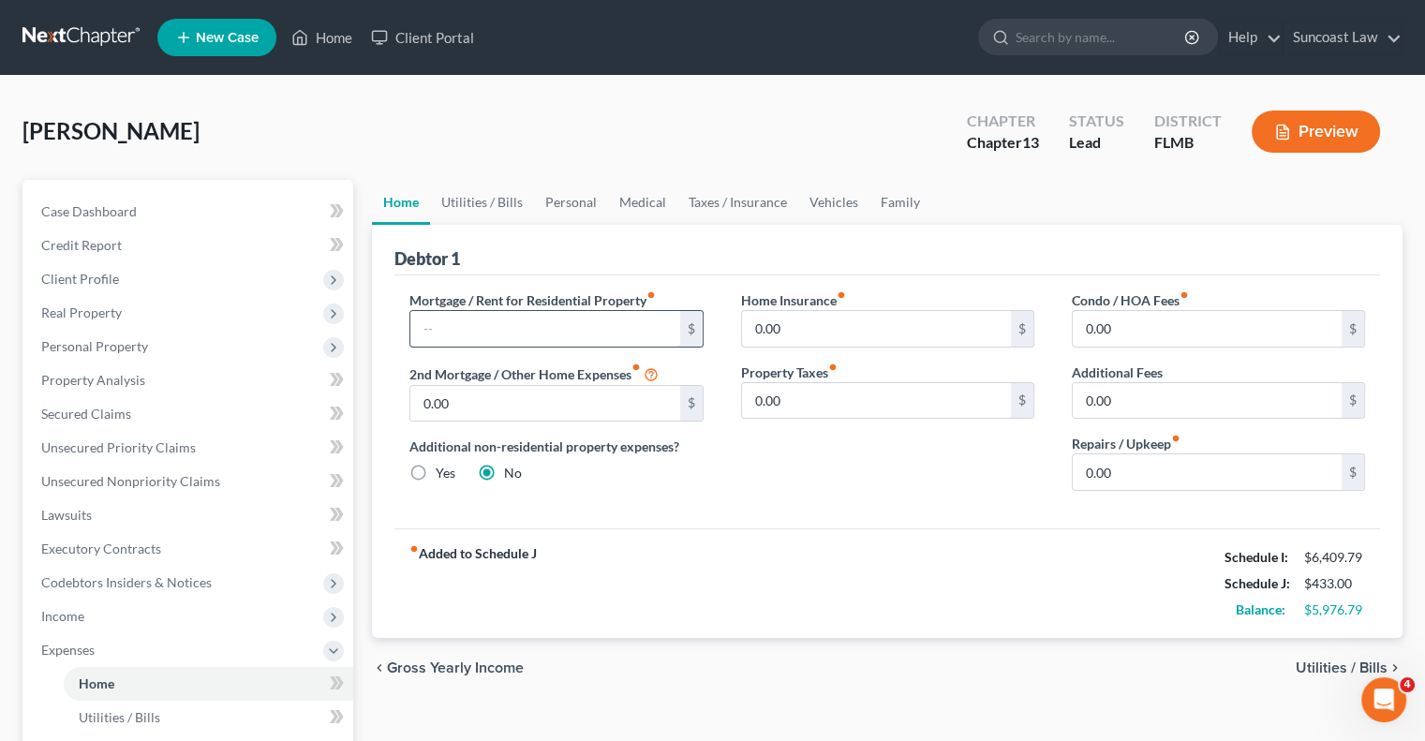
click at [562, 318] on input "text" at bounding box center [544, 329] width 269 height 36
click at [493, 197] on link "Utilities / Bills" at bounding box center [482, 202] width 104 height 45
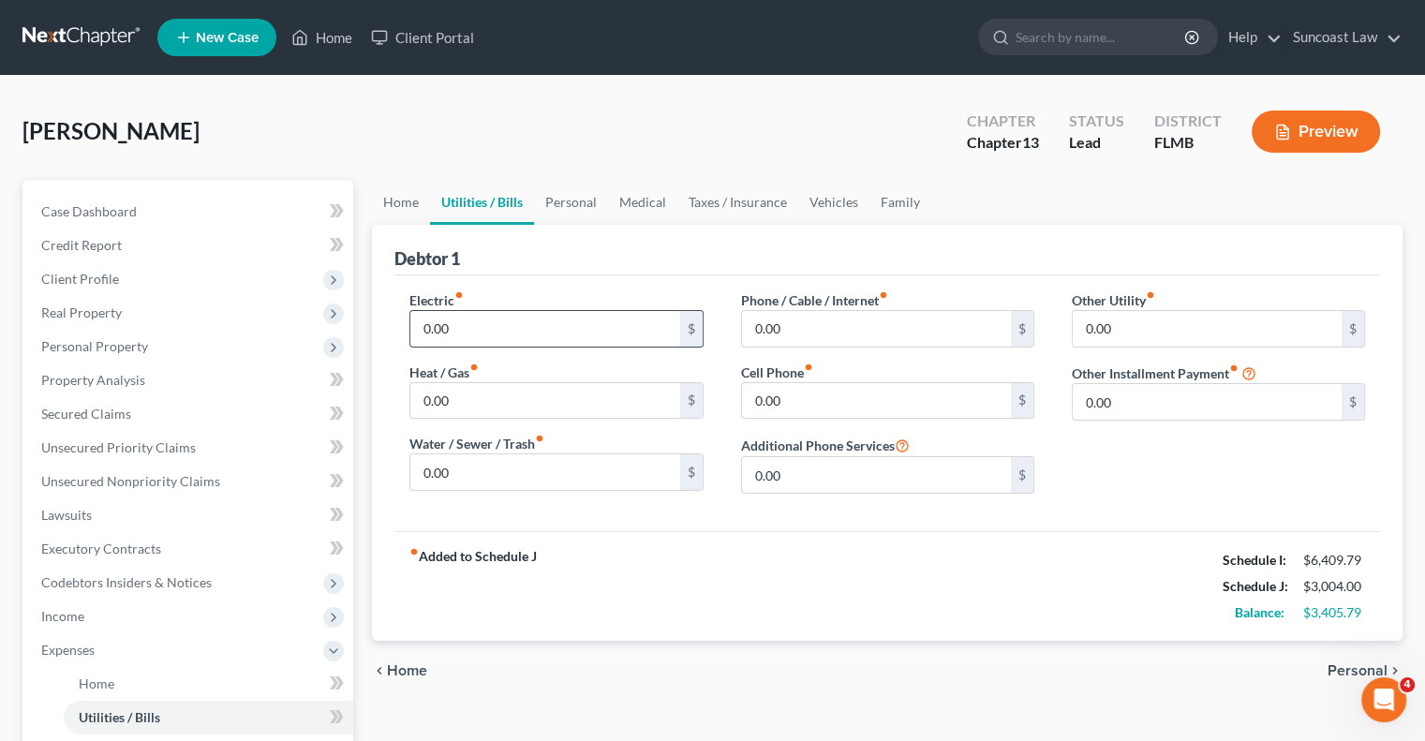
click at [551, 316] on input "0.00" at bounding box center [544, 329] width 269 height 36
click at [579, 210] on link "Personal" at bounding box center [571, 202] width 74 height 45
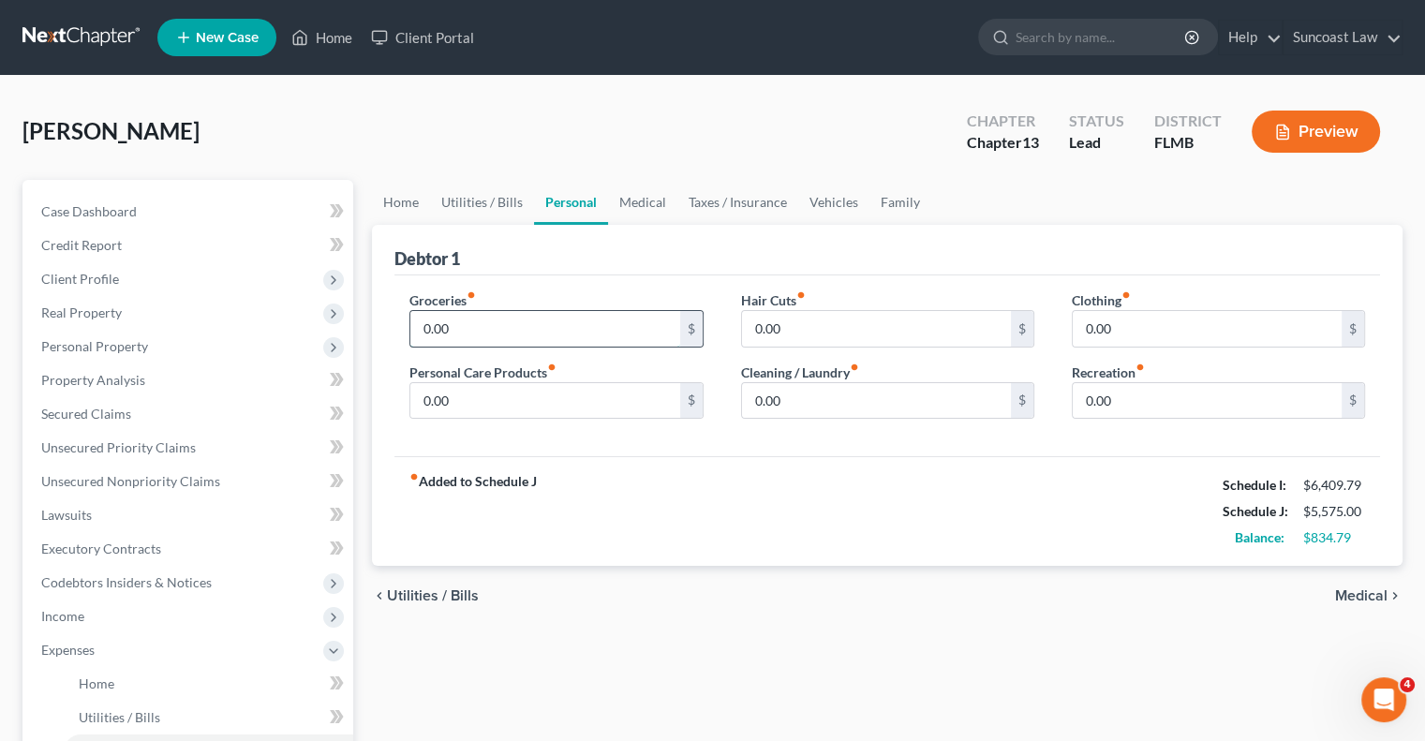
click at [556, 335] on input "0.00" at bounding box center [544, 329] width 269 height 36
click at [501, 198] on link "Utilities / Bills" at bounding box center [482, 202] width 104 height 45
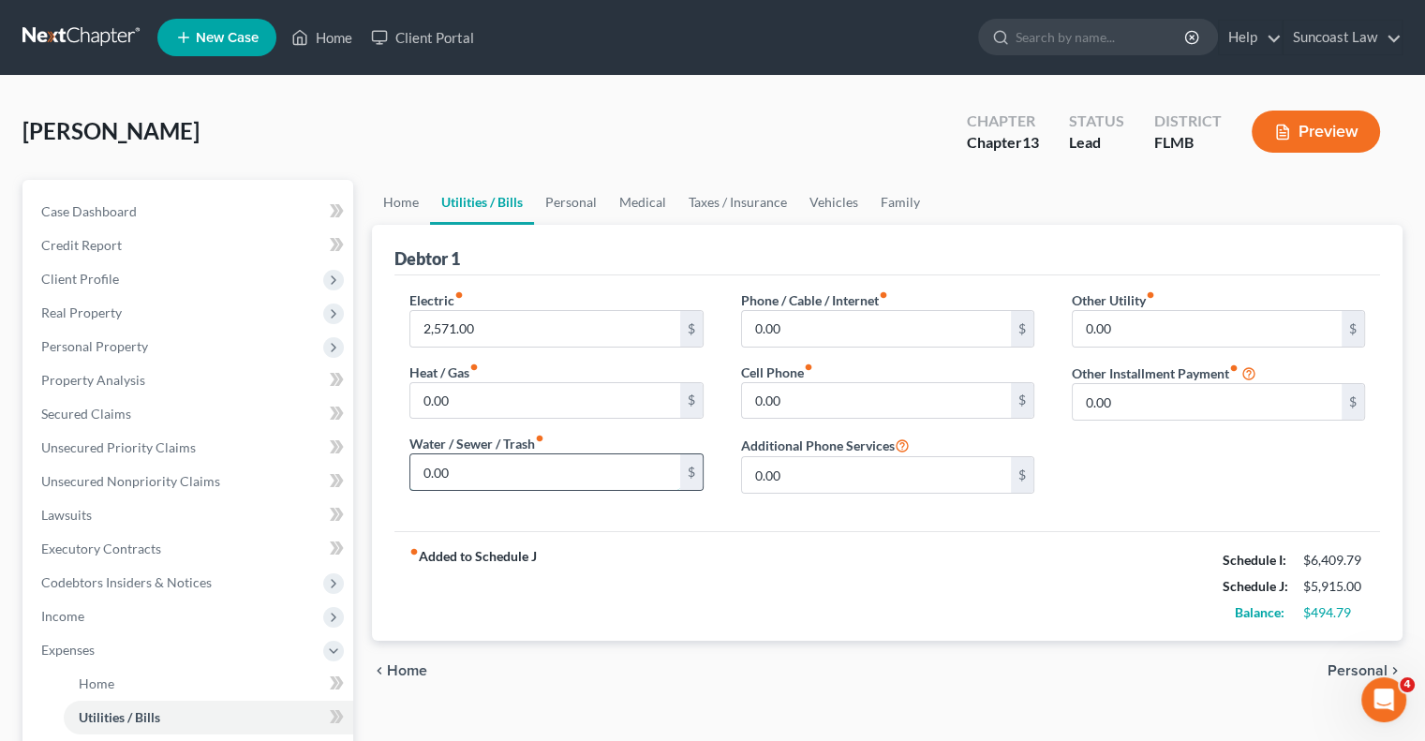
click at [514, 464] on input "0.00" at bounding box center [544, 472] width 269 height 36
click at [589, 200] on link "Personal" at bounding box center [571, 202] width 74 height 45
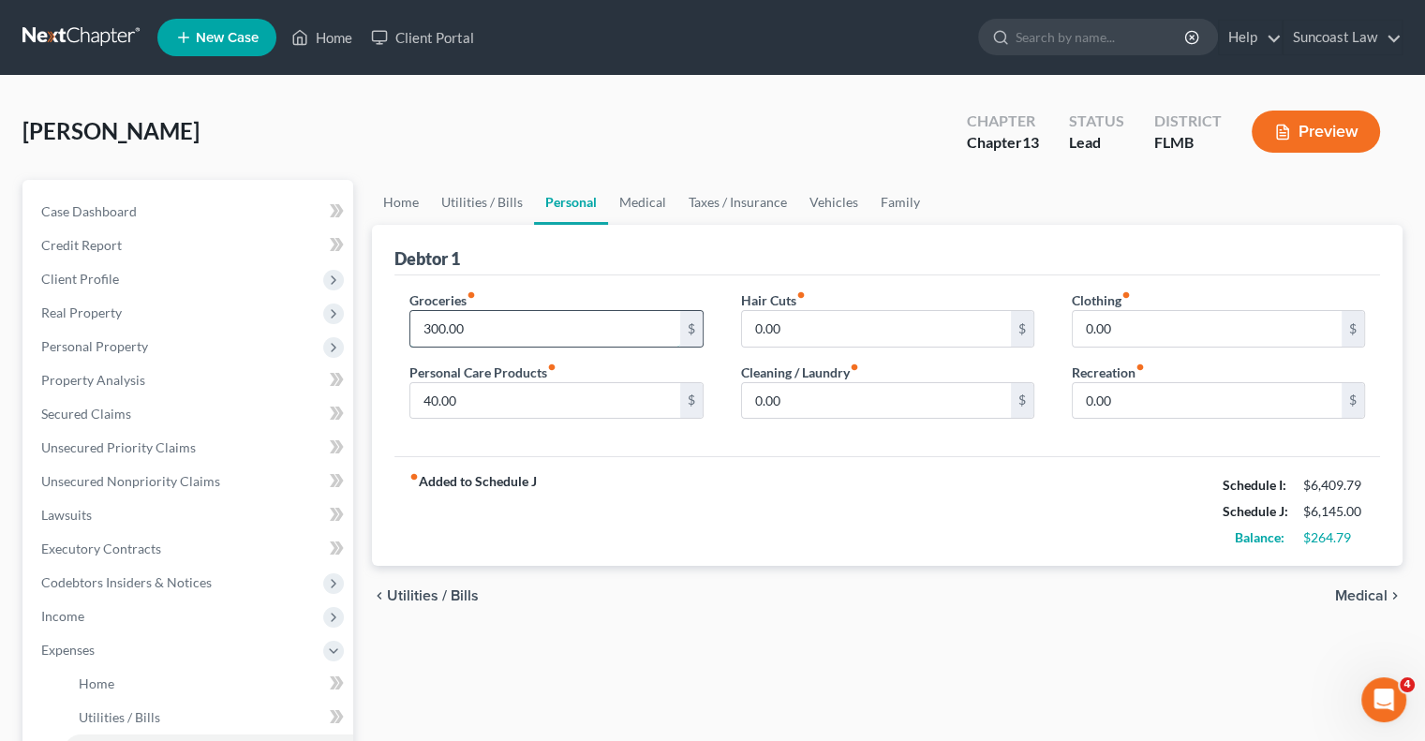
click at [559, 343] on input "300.00" at bounding box center [544, 329] width 269 height 36
click at [650, 206] on link "Medical" at bounding box center [642, 202] width 69 height 45
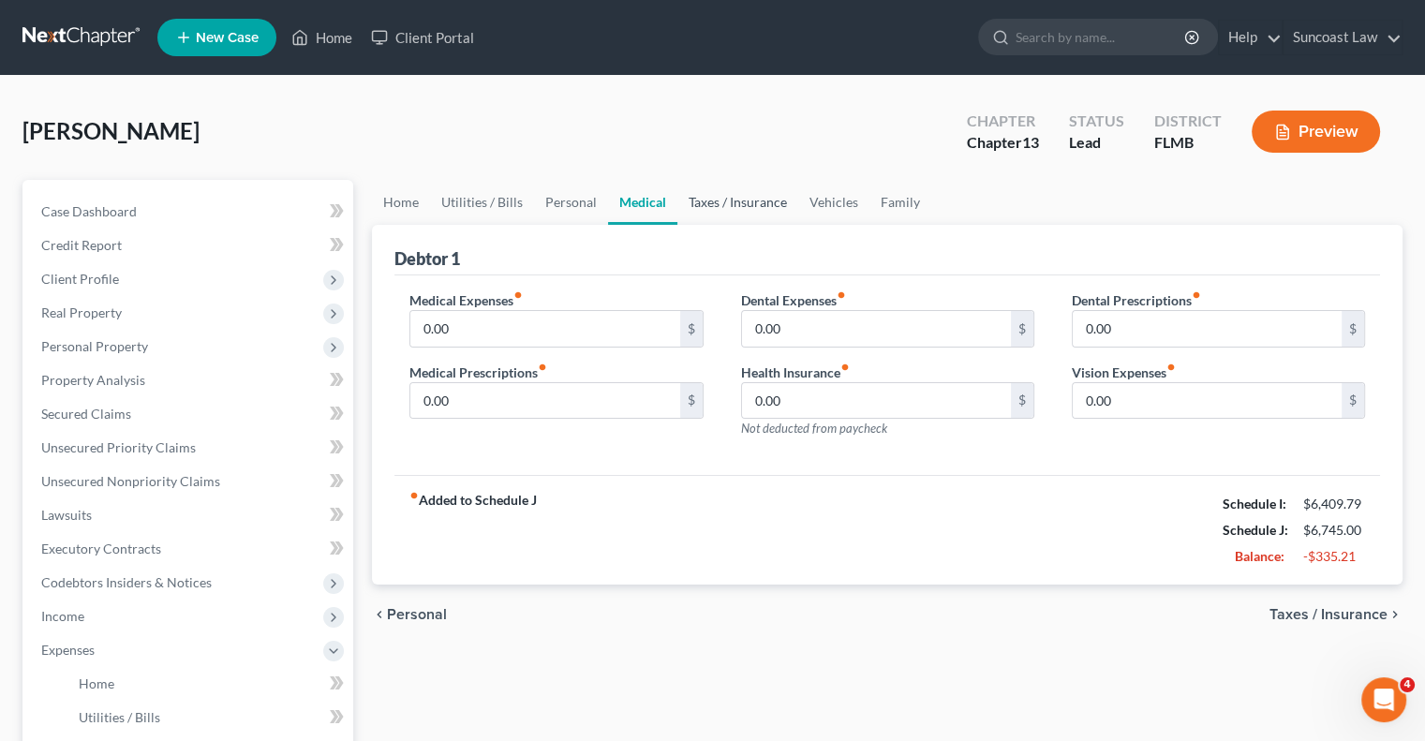
click at [751, 198] on link "Taxes / Insurance" at bounding box center [737, 202] width 121 height 45
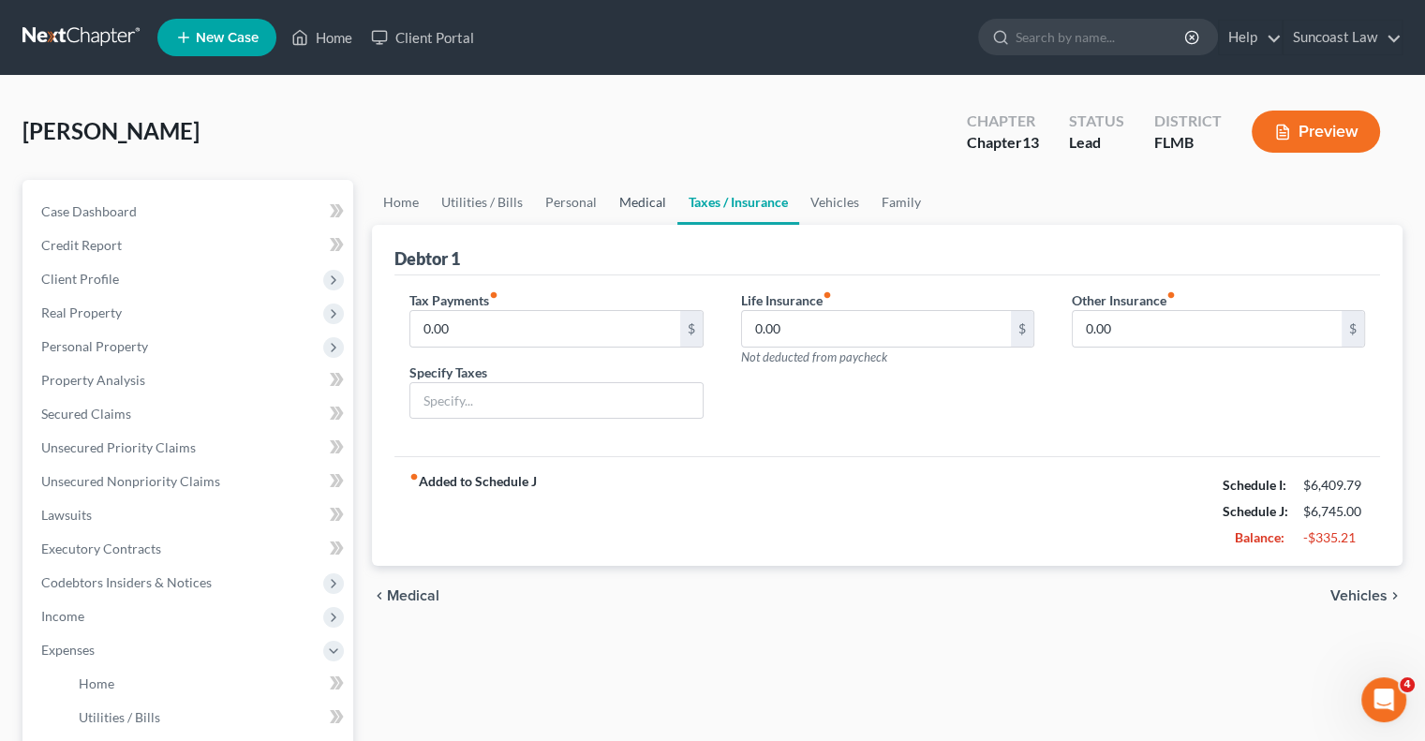
click at [629, 211] on link "Medical" at bounding box center [642, 202] width 69 height 45
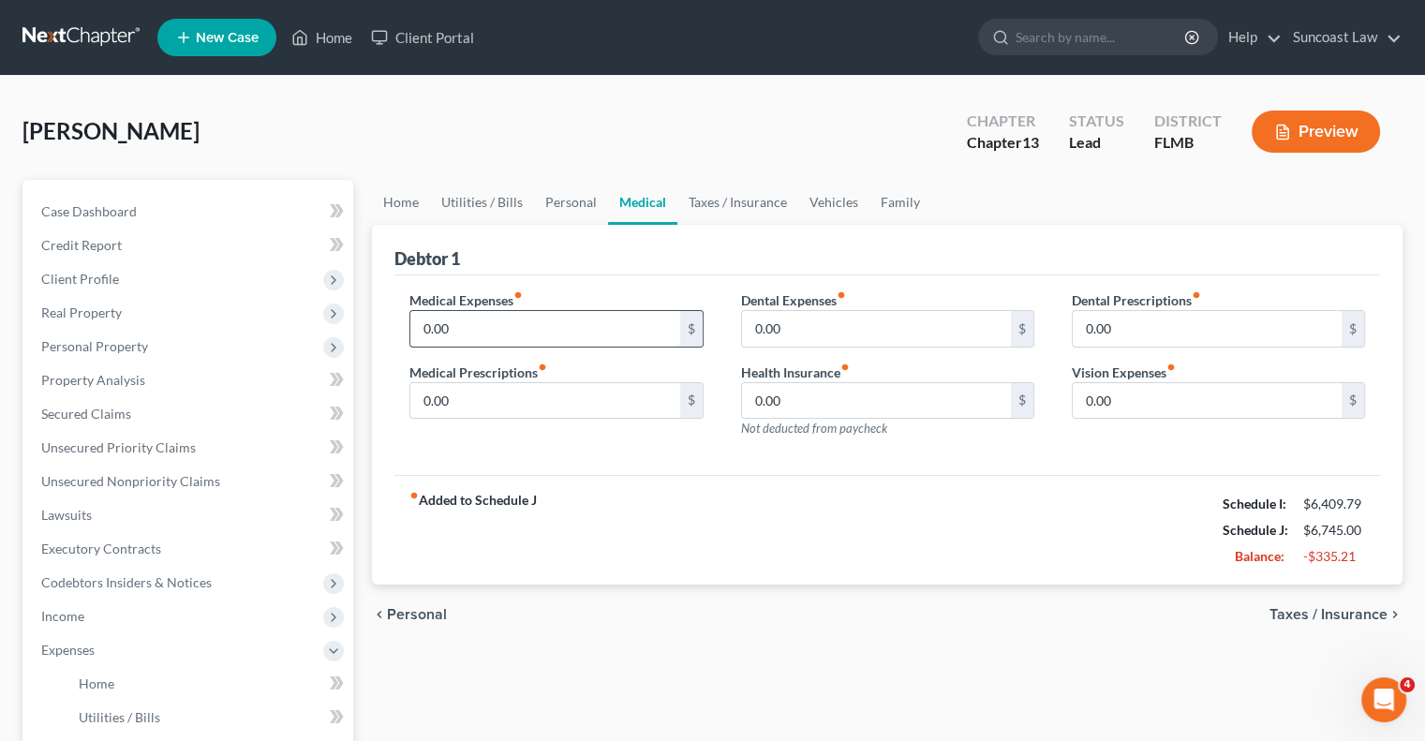
click at [525, 319] on input "0.00" at bounding box center [544, 329] width 269 height 36
click at [763, 195] on link "Taxes / Insurance" at bounding box center [737, 202] width 121 height 45
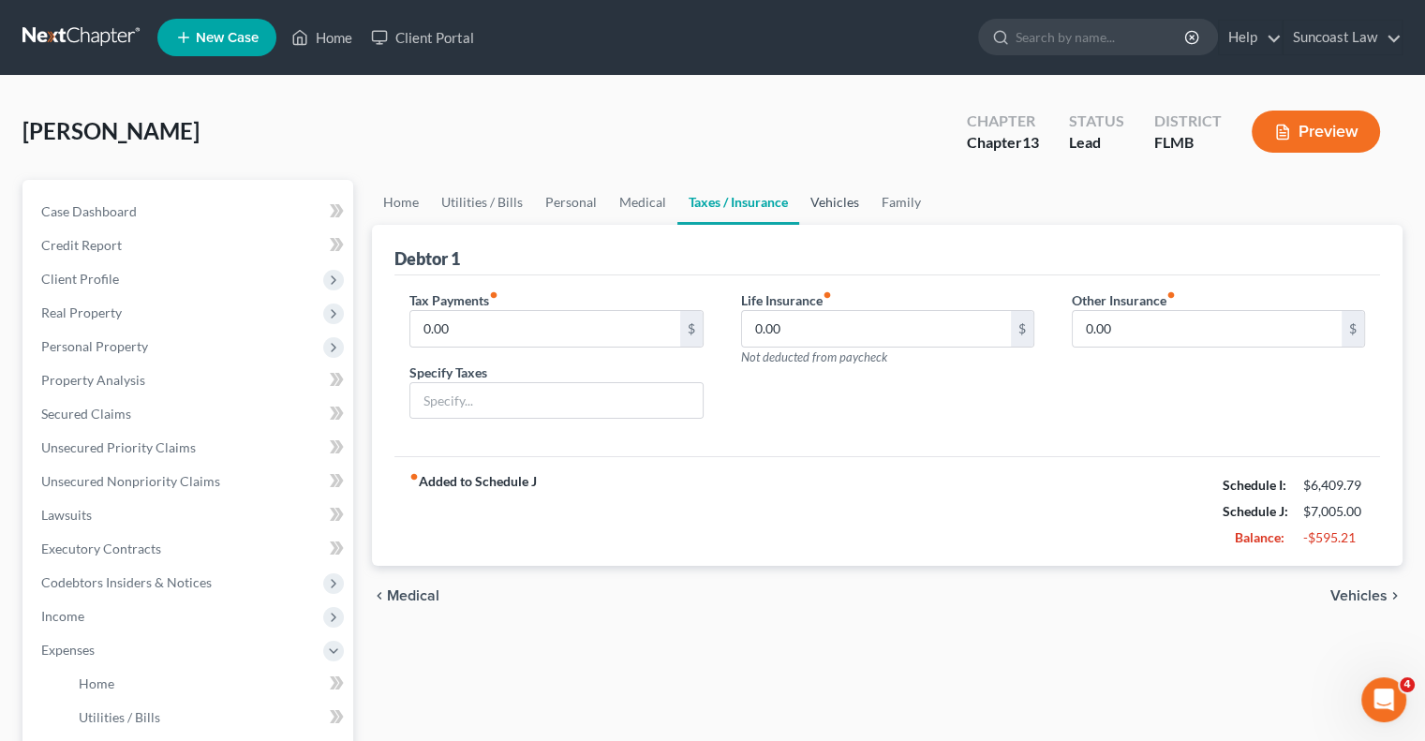
click at [829, 201] on link "Vehicles" at bounding box center [834, 202] width 71 height 45
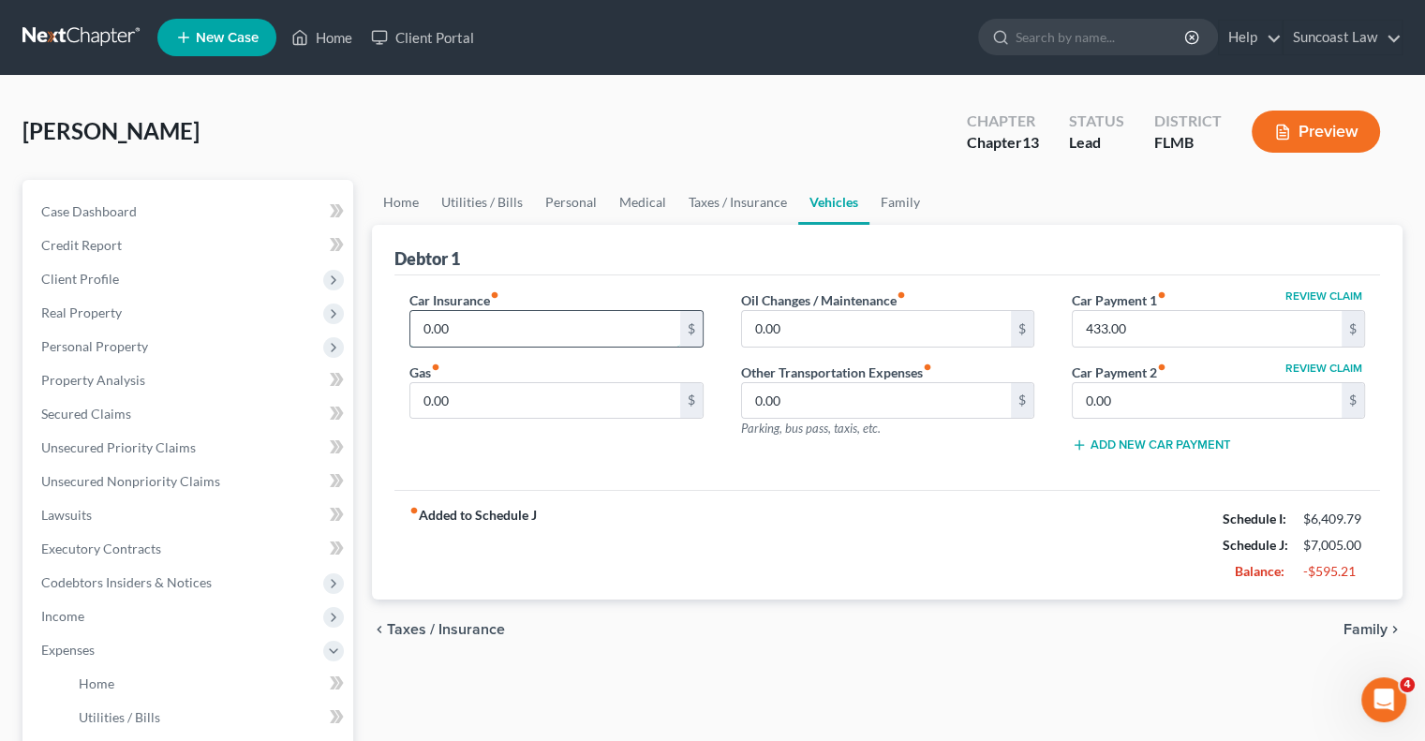
click at [523, 322] on input "0.00" at bounding box center [544, 329] width 269 height 36
click at [422, 201] on link "Home" at bounding box center [401, 202] width 58 height 45
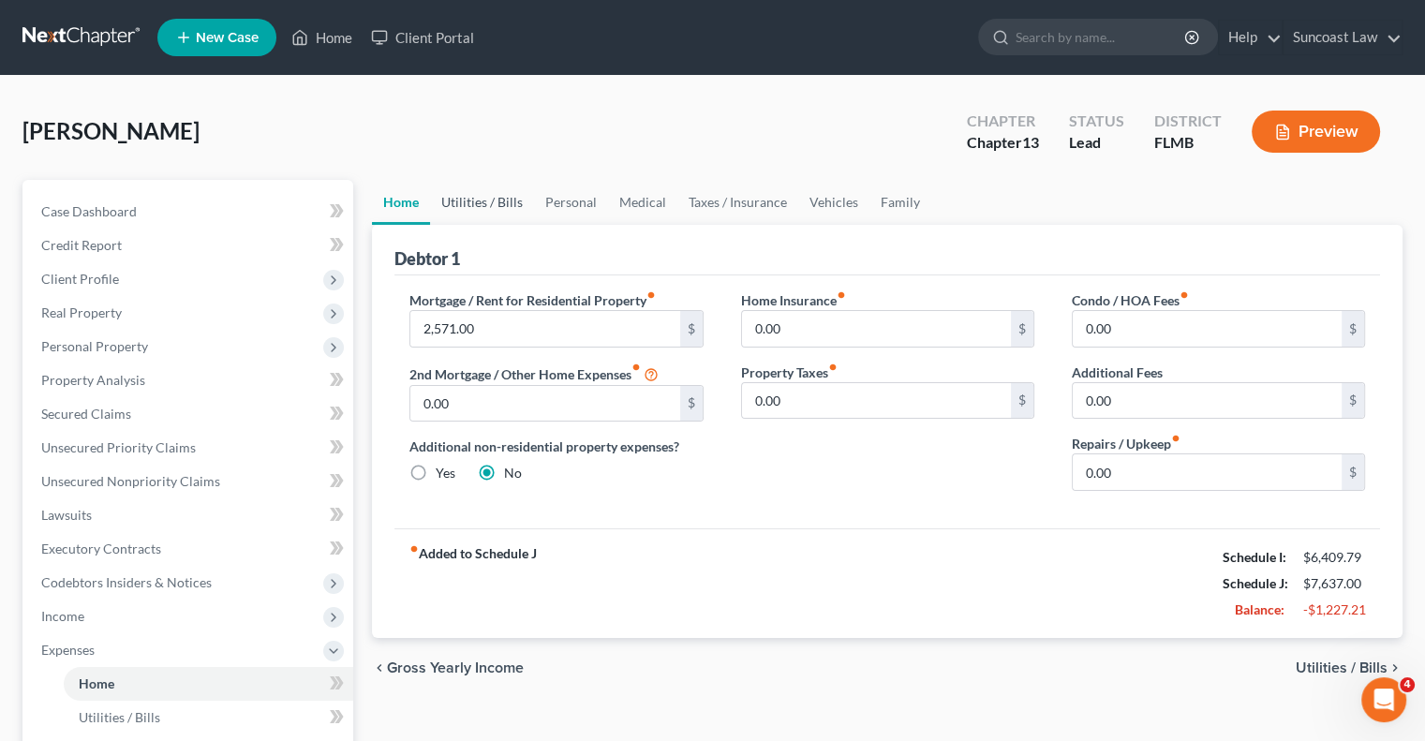
click at [493, 209] on link "Utilities / Bills" at bounding box center [482, 202] width 104 height 45
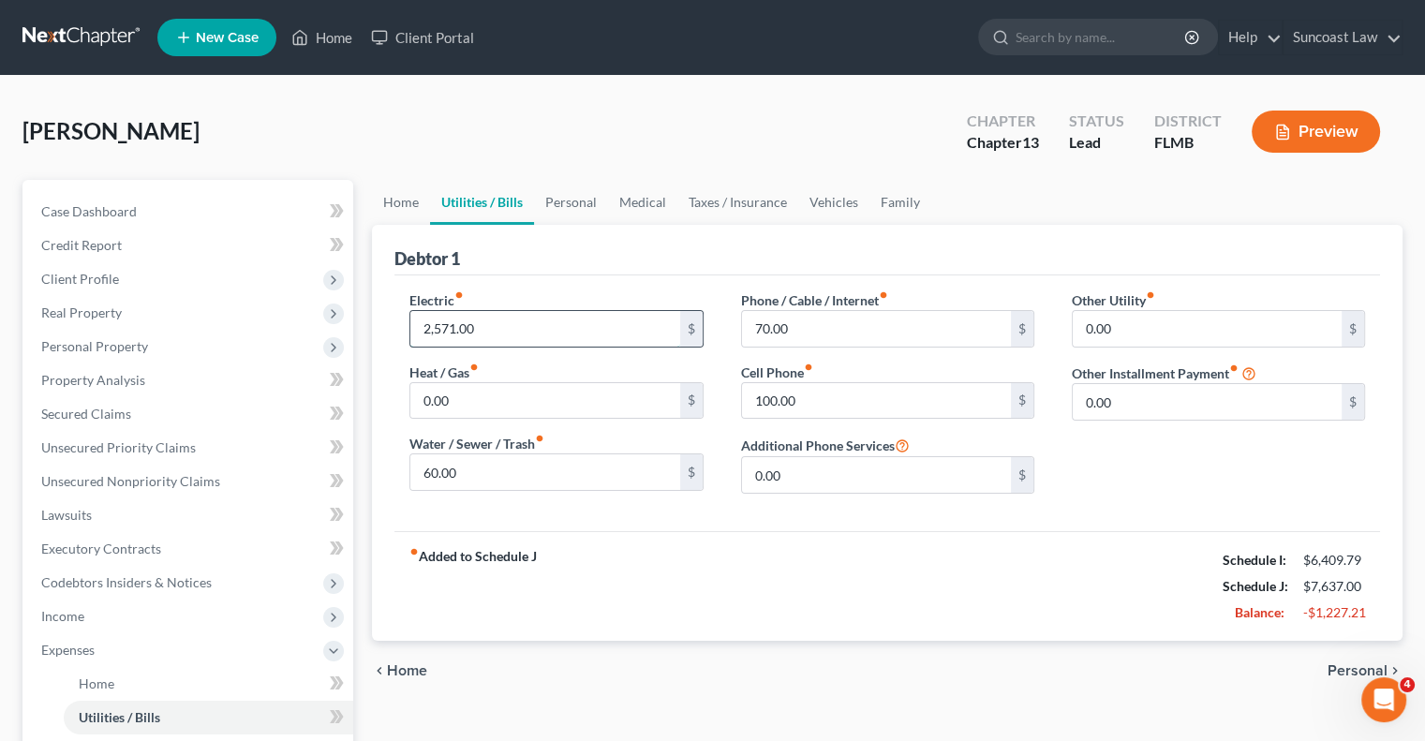
click at [495, 335] on input "2,571.00" at bounding box center [544, 329] width 269 height 36
click at [569, 205] on link "Personal" at bounding box center [571, 202] width 74 height 45
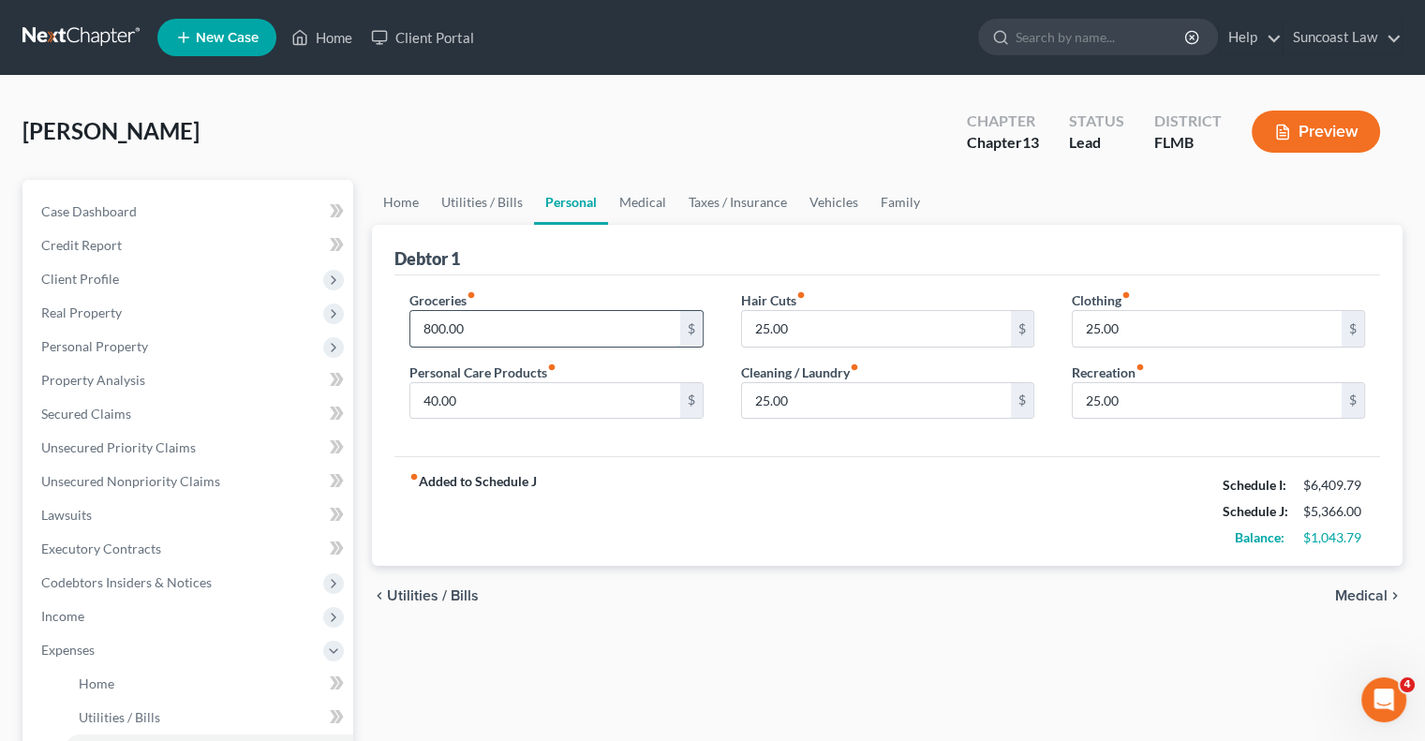
click at [557, 326] on input "800.00" at bounding box center [544, 329] width 269 height 36
click at [1109, 405] on input "50" at bounding box center [1207, 401] width 269 height 36
click at [507, 200] on link "Utilities / Bills" at bounding box center [482, 202] width 104 height 45
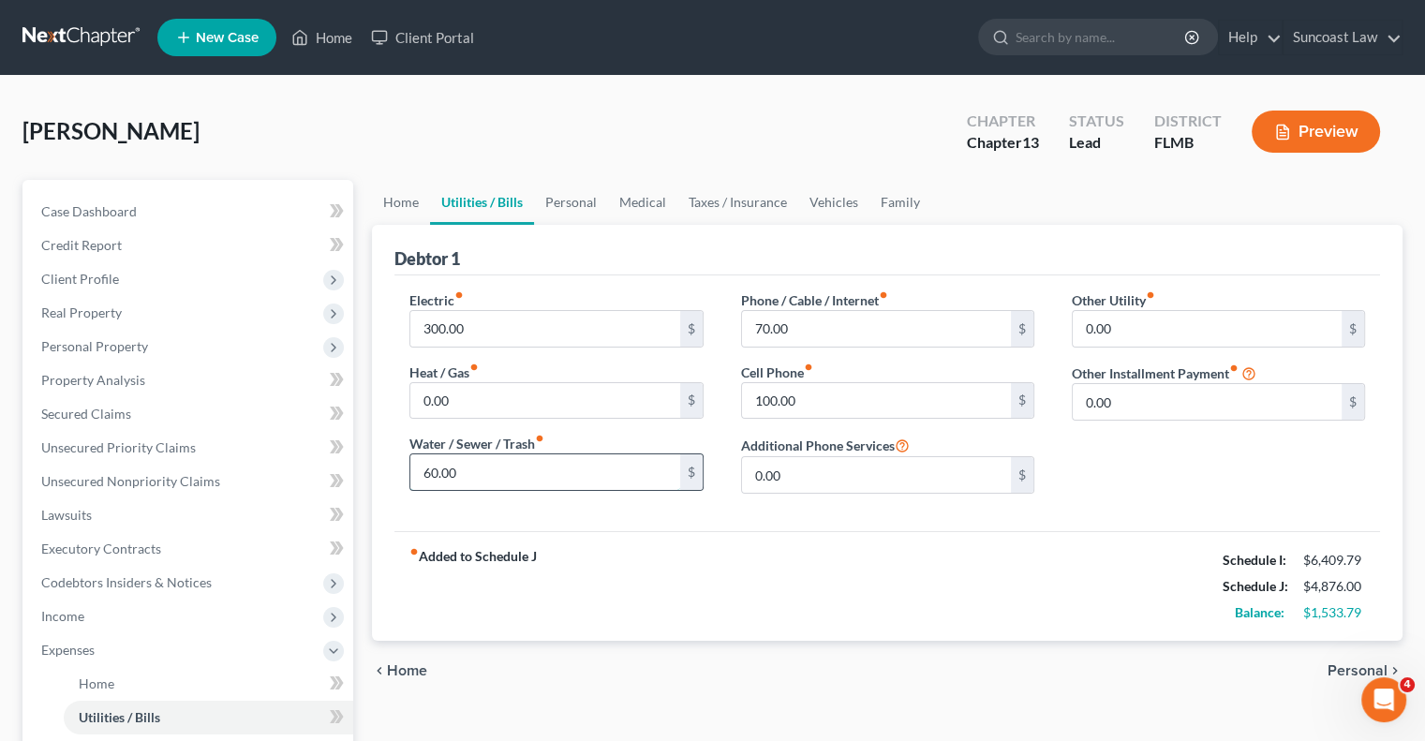
drag, startPoint x: 525, startPoint y: 468, endPoint x: 535, endPoint y: 471, distance: 11.0
click at [525, 467] on input "60.00" at bounding box center [544, 472] width 269 height 36
click at [564, 205] on link "Personal" at bounding box center [571, 202] width 74 height 45
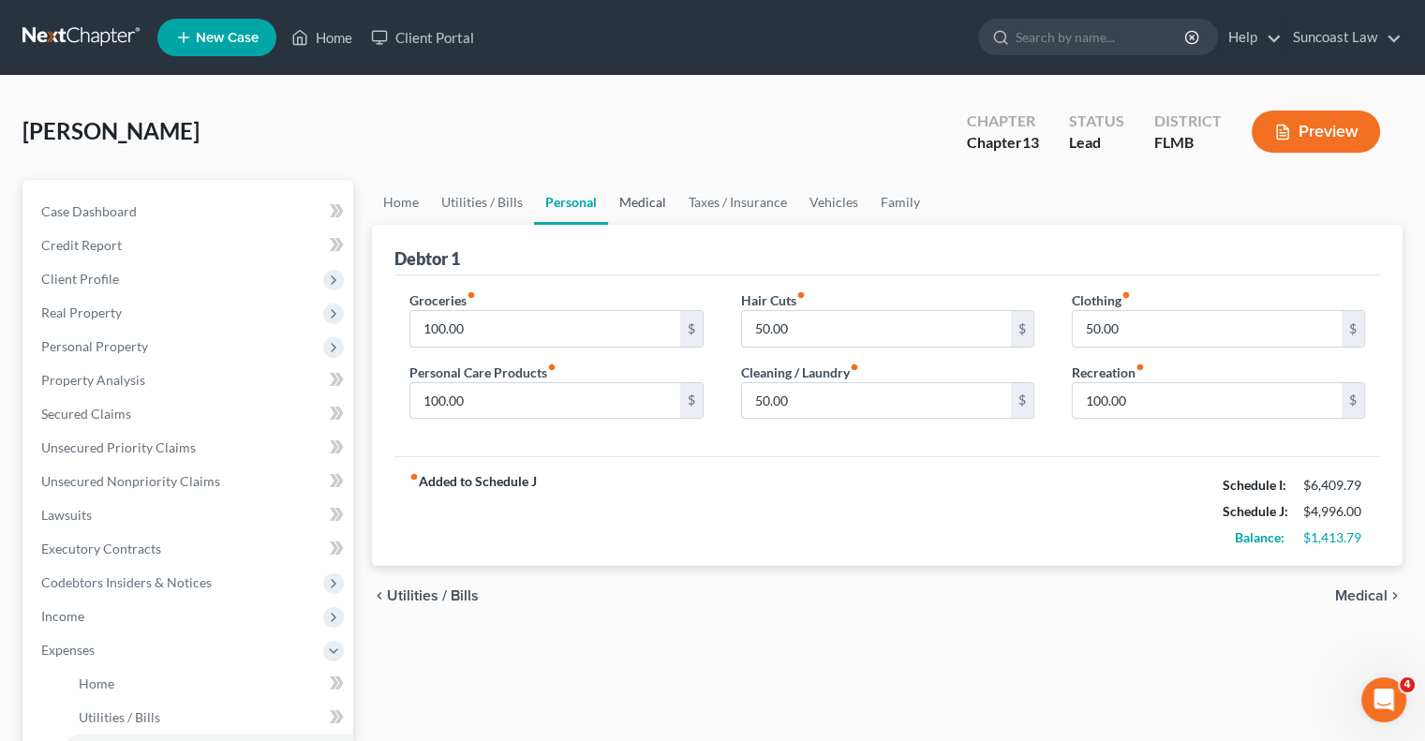
click at [645, 202] on link "Medical" at bounding box center [642, 202] width 69 height 45
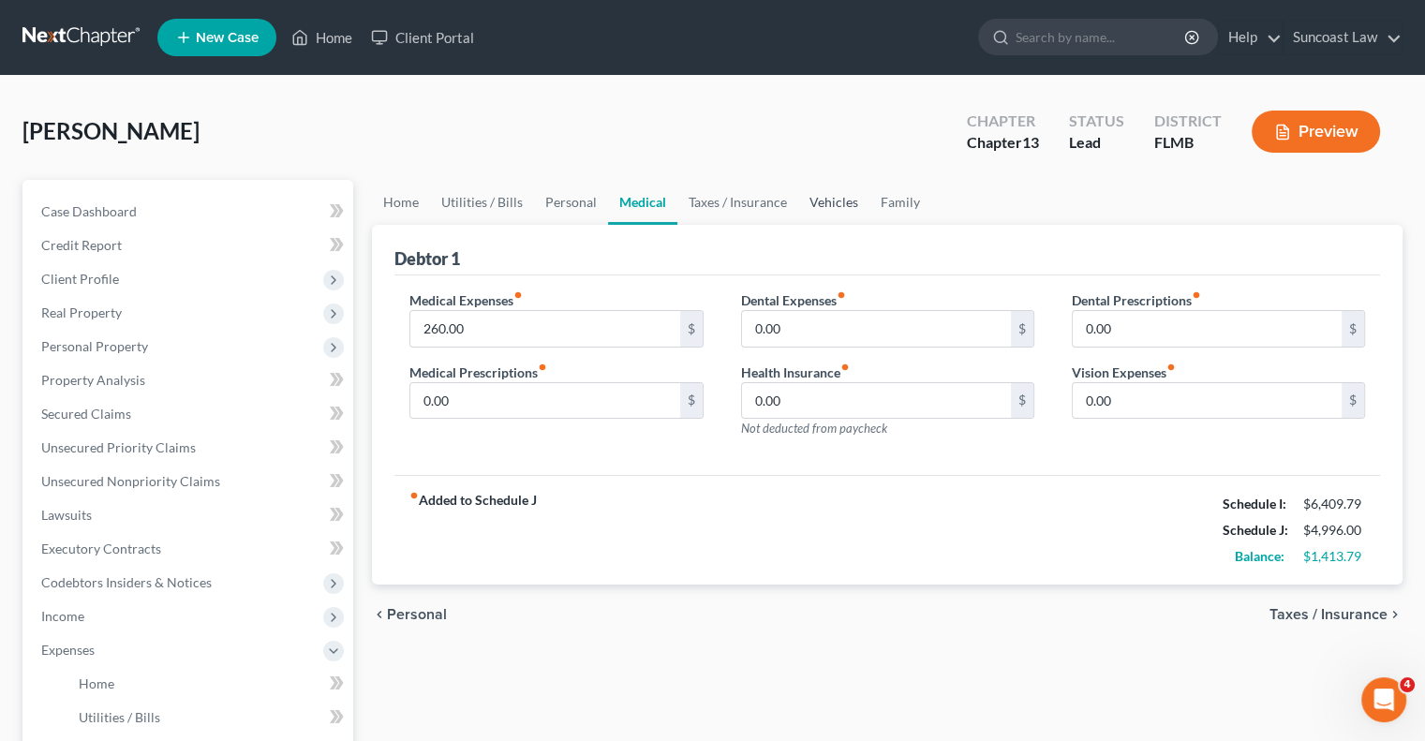
click at [825, 200] on link "Vehicles" at bounding box center [833, 202] width 71 height 45
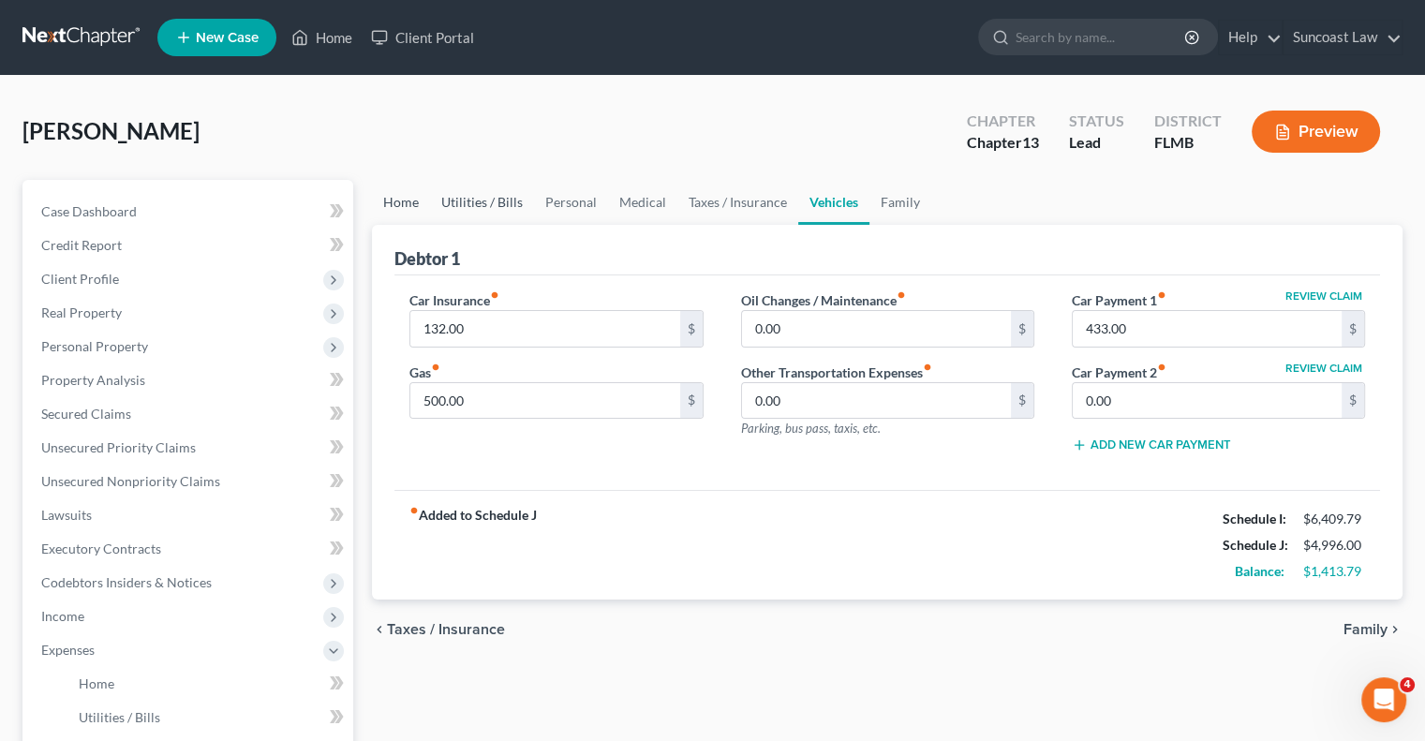
click at [409, 201] on link "Home" at bounding box center [401, 202] width 58 height 45
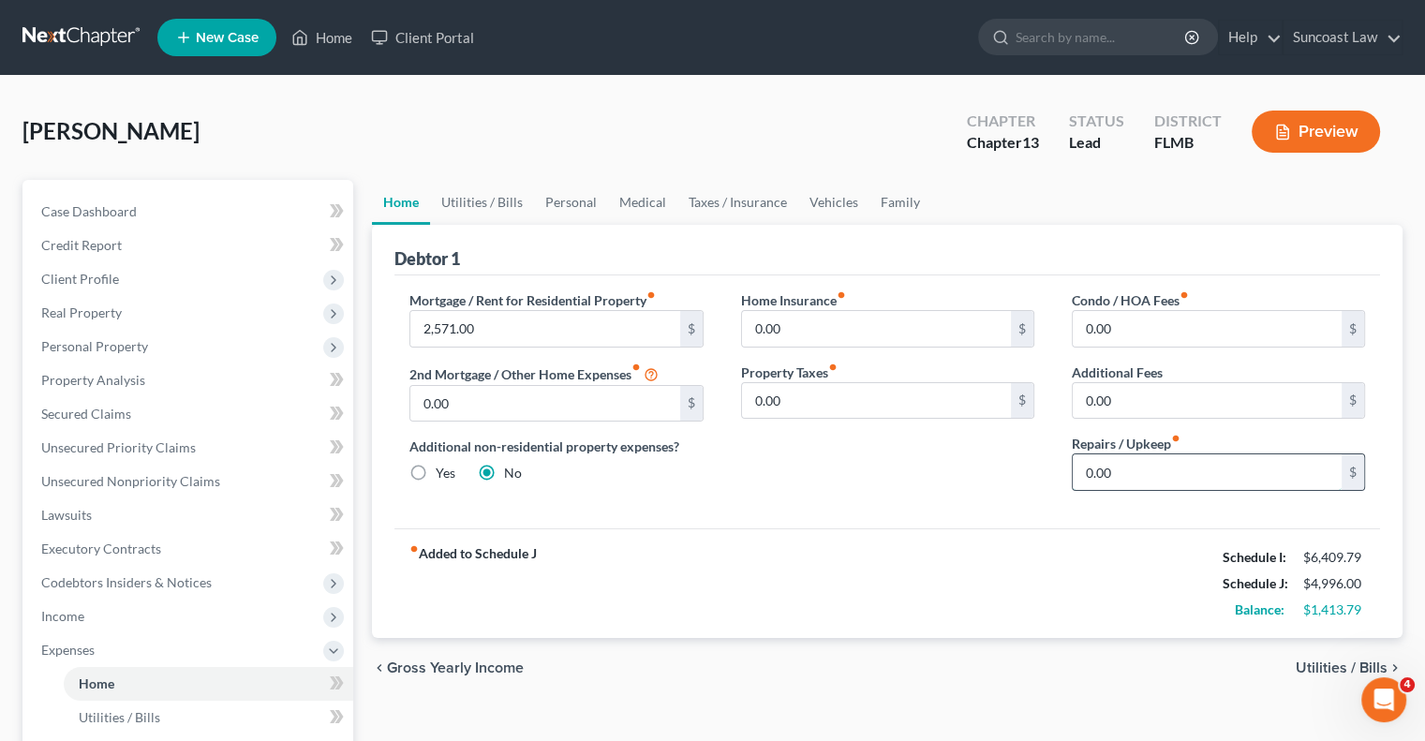
click at [1170, 454] on input "0.00" at bounding box center [1207, 472] width 269 height 36
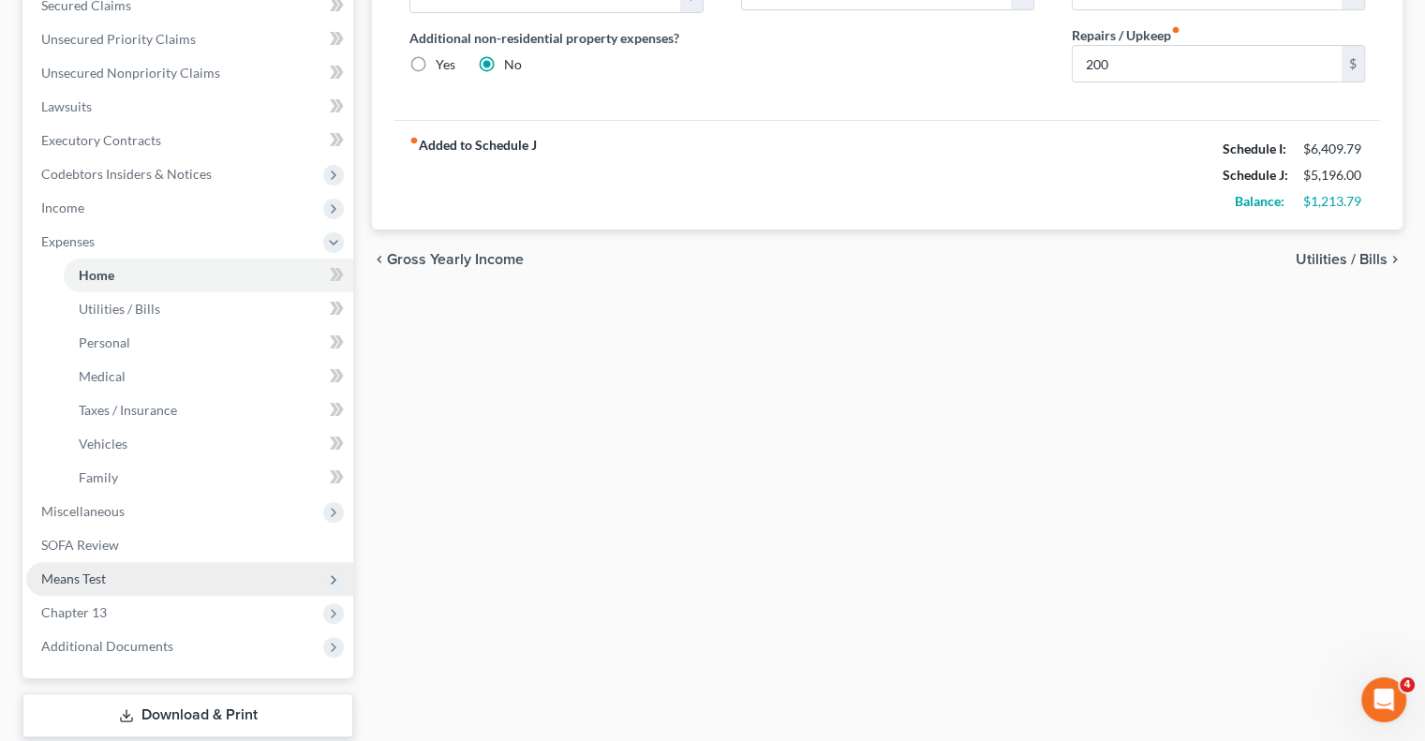
scroll to position [469, 0]
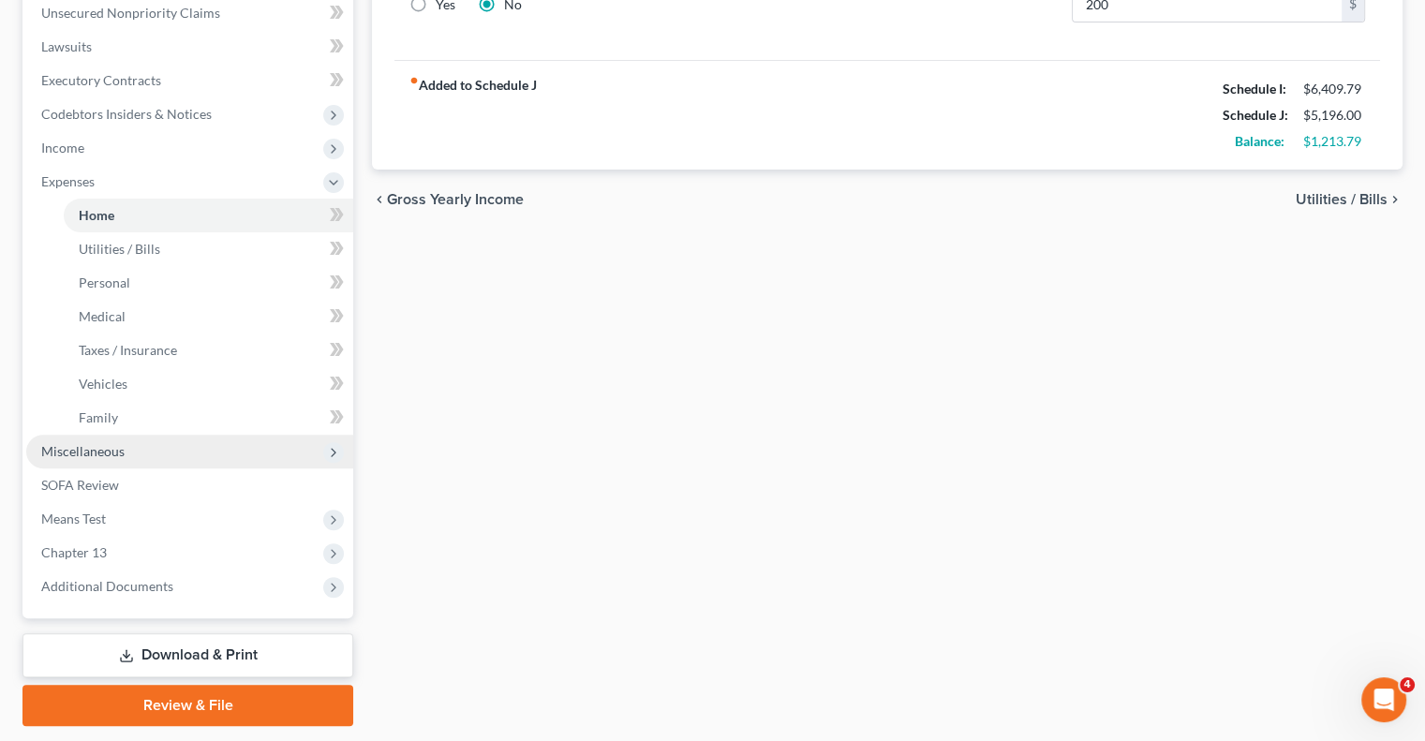
click at [77, 451] on span "Miscellaneous" at bounding box center [82, 451] width 83 height 16
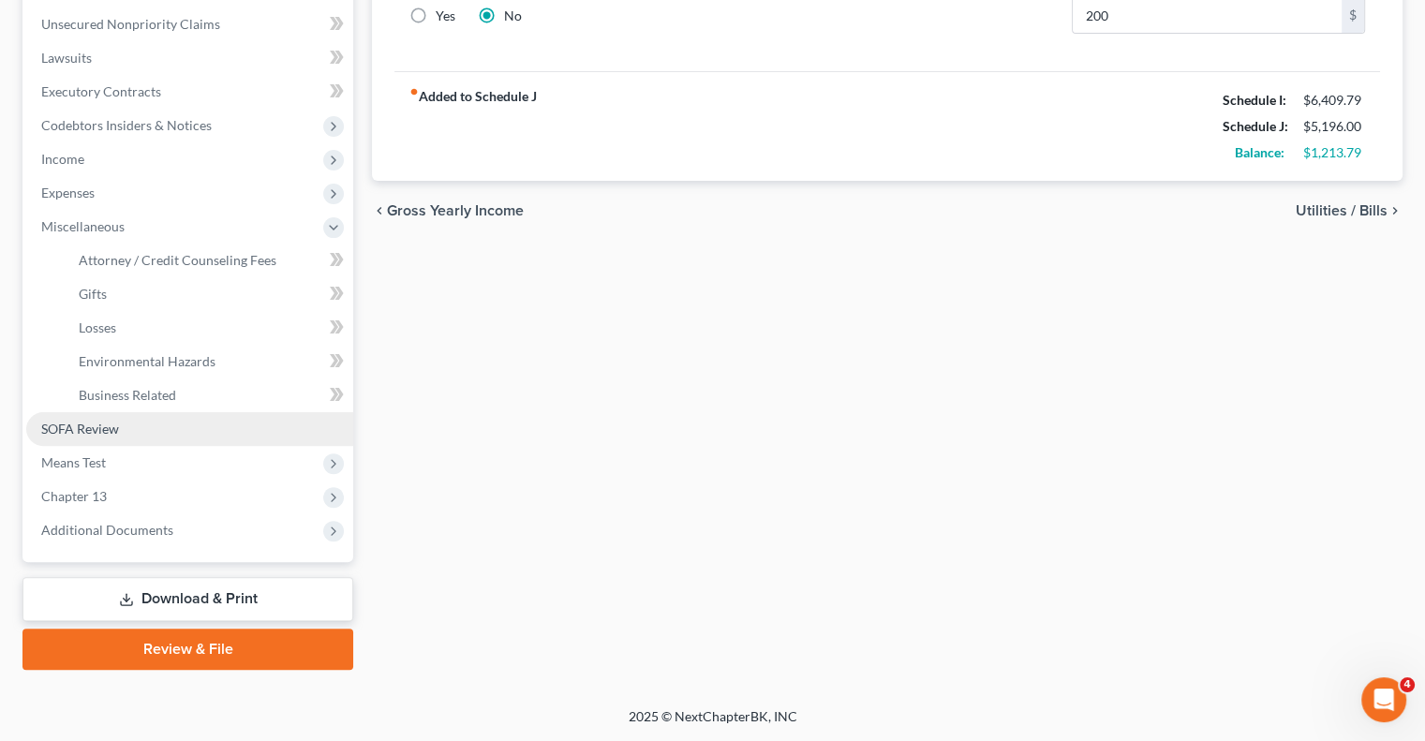
scroll to position [455, 0]
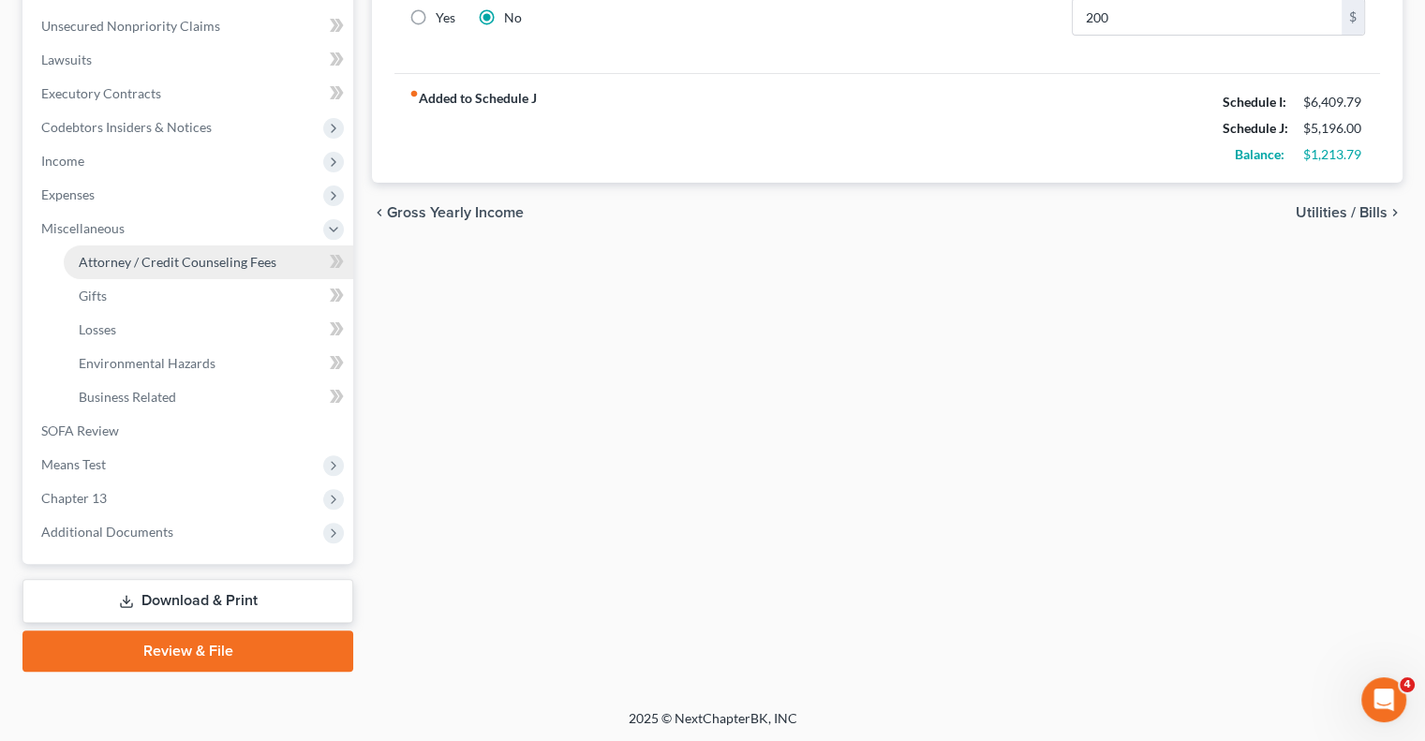
click at [185, 257] on span "Attorney / Credit Counseling Fees" at bounding box center [178, 262] width 198 height 16
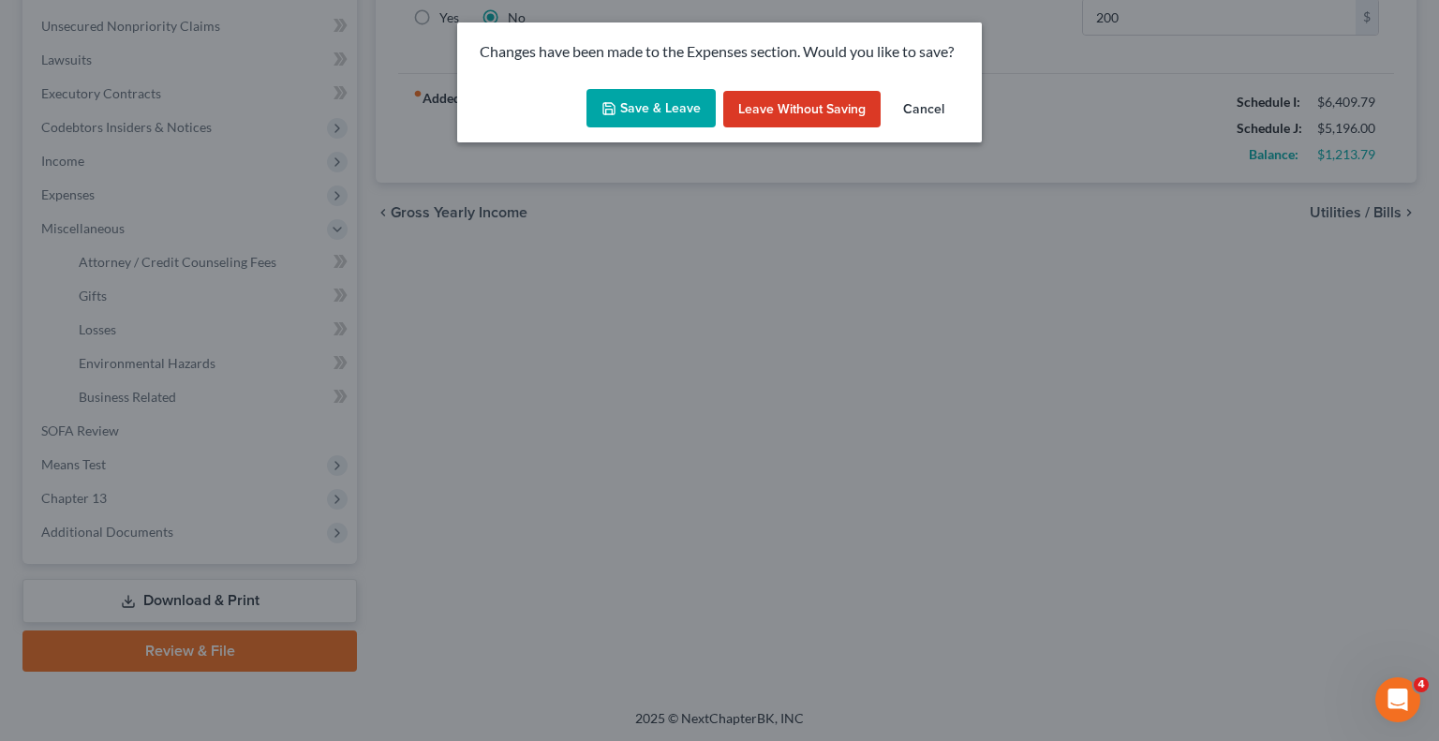
click at [641, 114] on button "Save & Leave" at bounding box center [651, 108] width 129 height 39
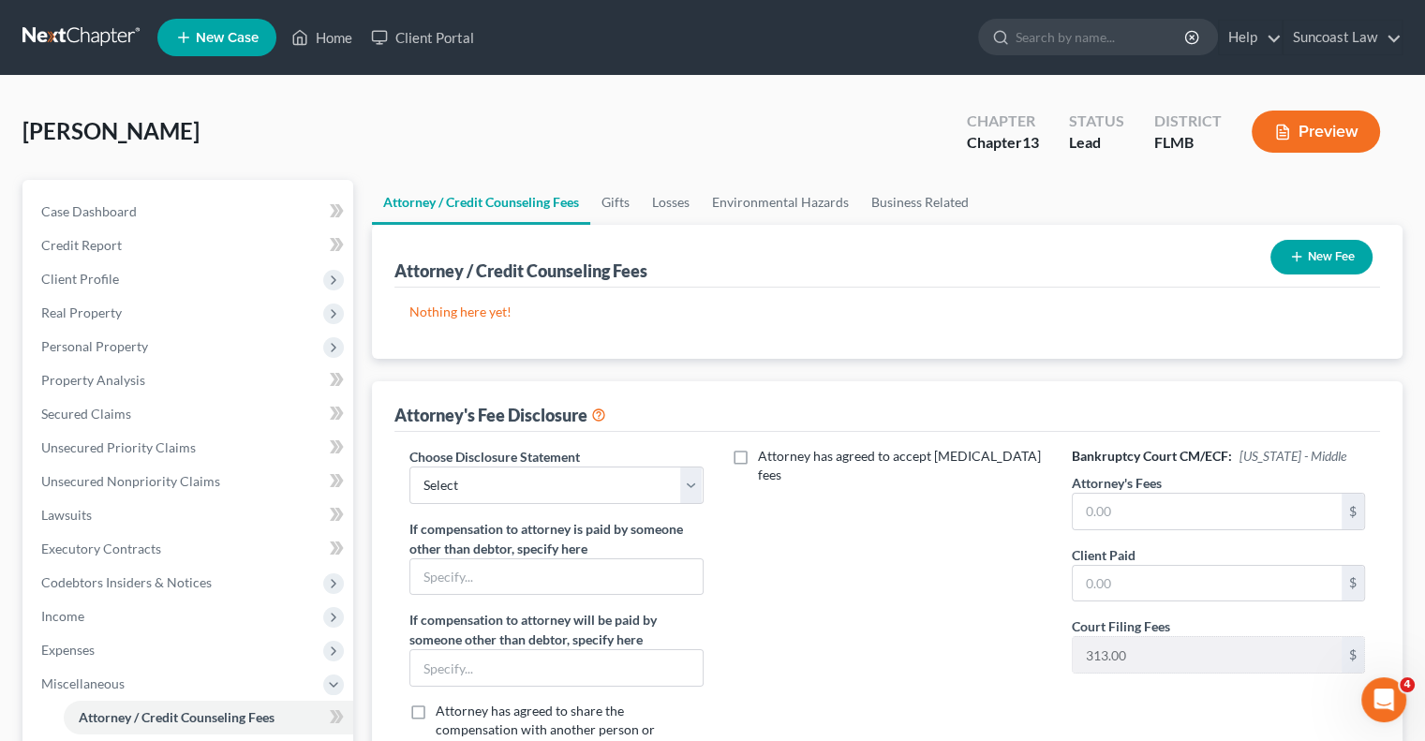
click at [1333, 273] on button "New Fee" at bounding box center [1322, 257] width 102 height 35
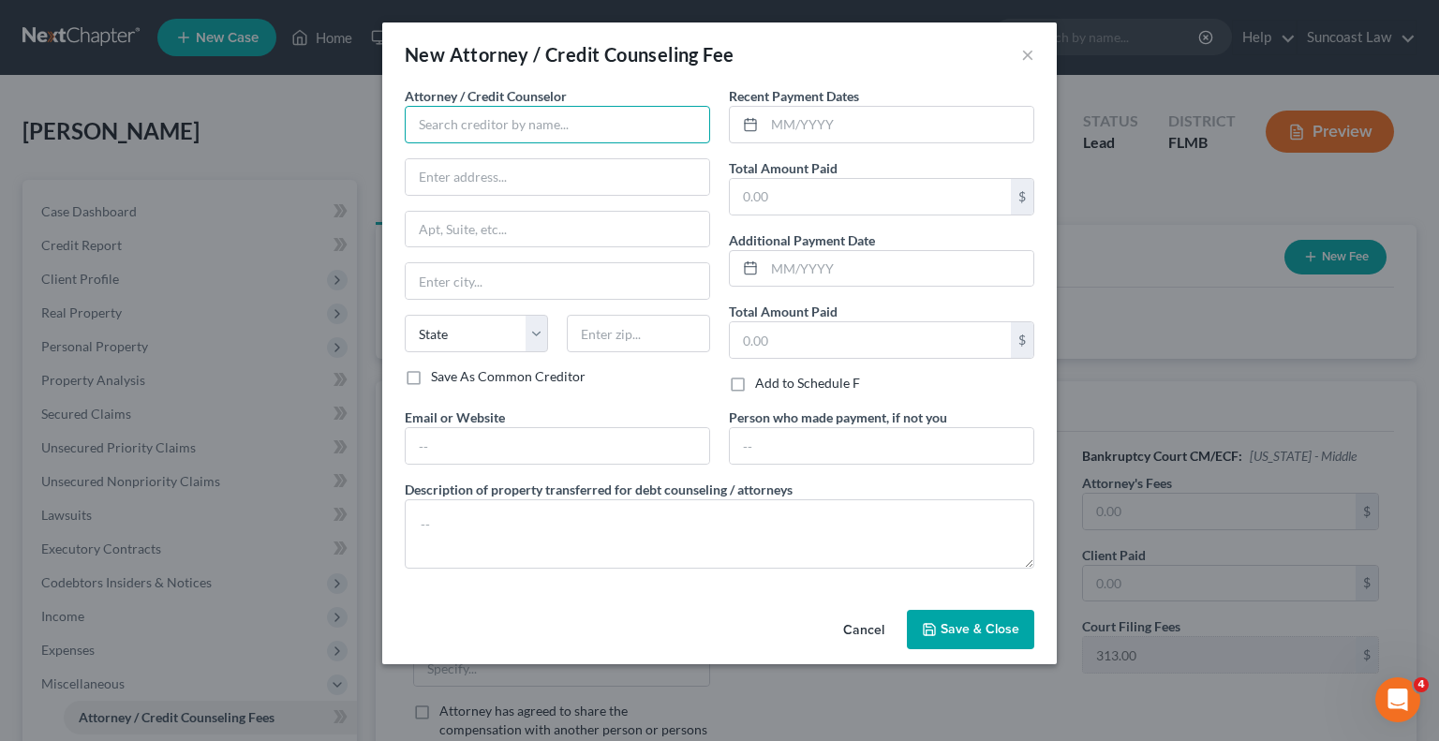
click at [487, 115] on input "text" at bounding box center [557, 124] width 305 height 37
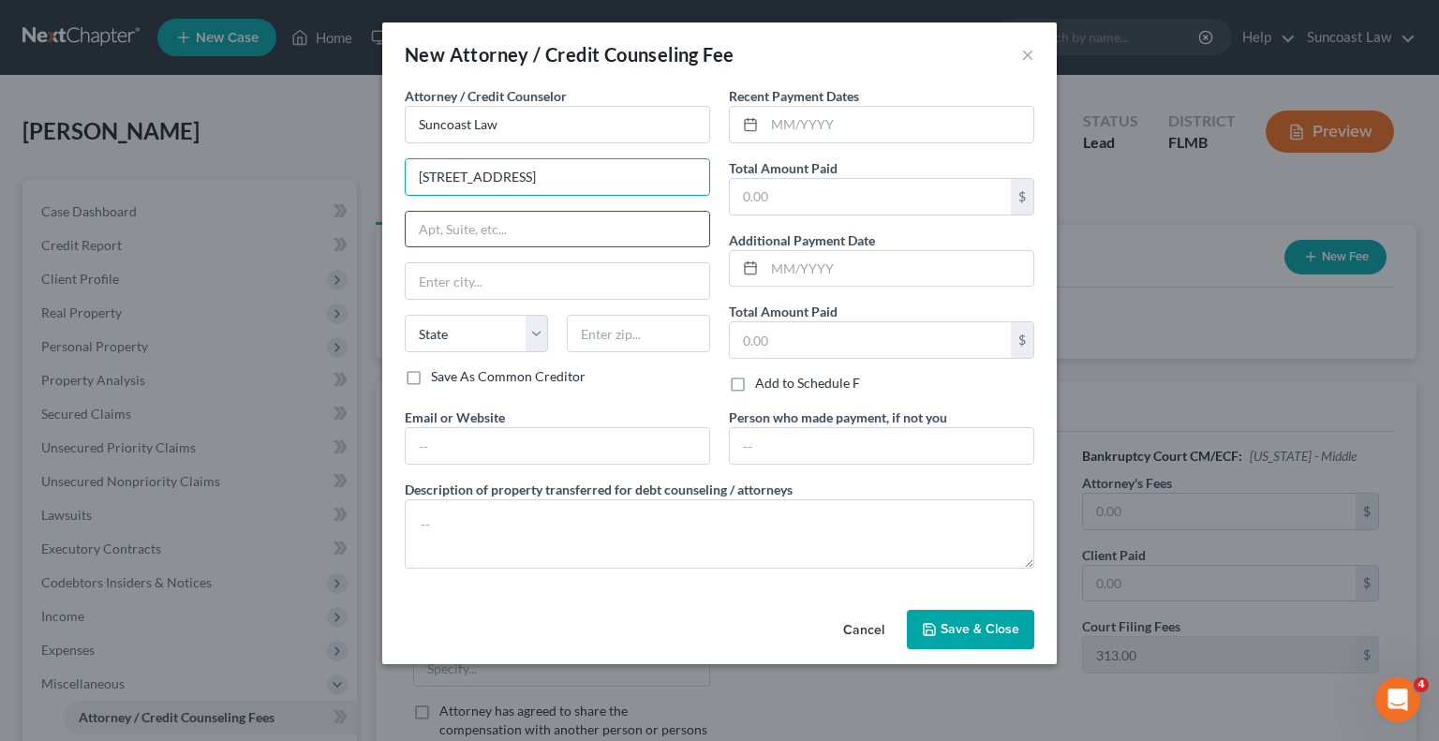
click at [510, 224] on input "text" at bounding box center [558, 230] width 304 height 36
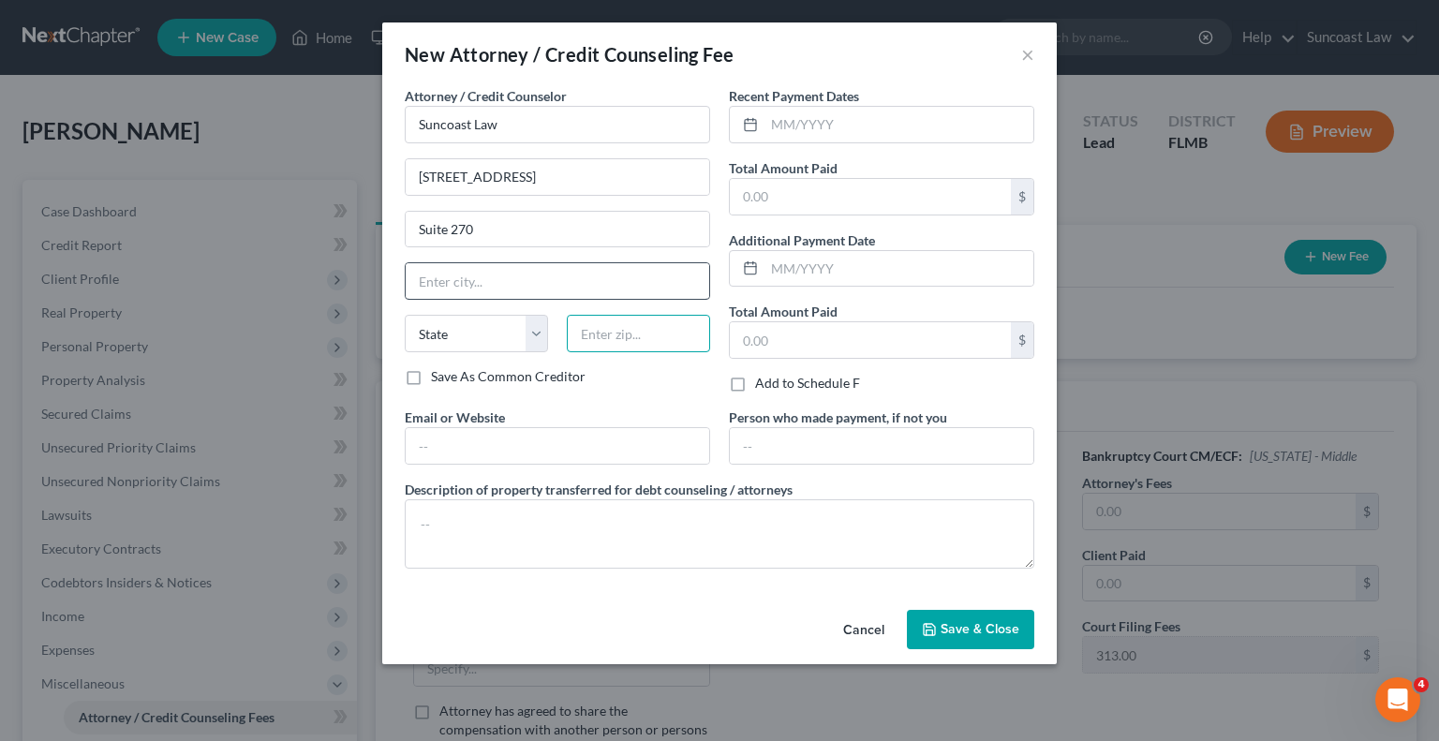
drag, startPoint x: 660, startPoint y: 338, endPoint x: 688, endPoint y: 295, distance: 51.5
click at [660, 338] on input "text" at bounding box center [638, 333] width 143 height 37
drag, startPoint x: 811, startPoint y: 117, endPoint x: 929, endPoint y: 2, distance: 165.0
click at [811, 117] on input "text" at bounding box center [899, 125] width 269 height 36
click at [1014, 634] on span "Save & Close" at bounding box center [980, 629] width 79 height 16
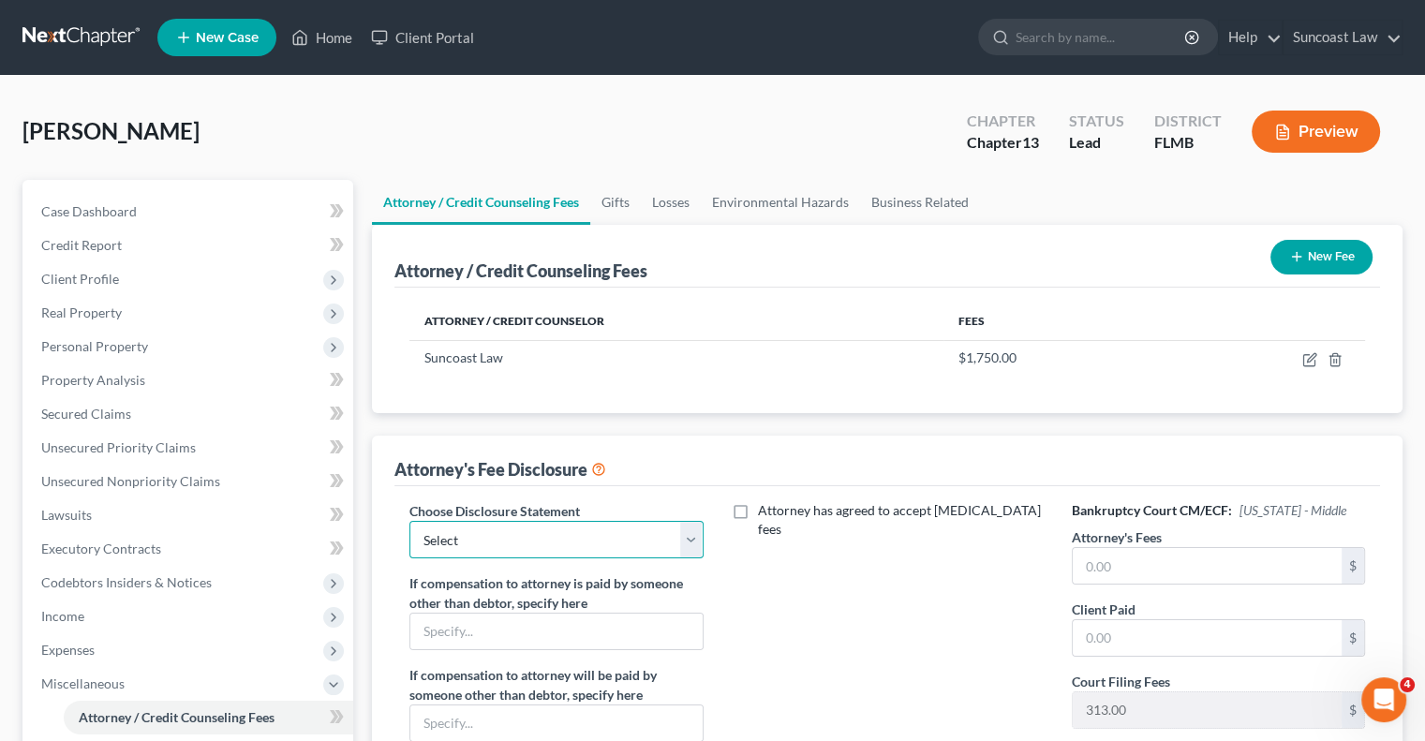
drag, startPoint x: 535, startPoint y: 532, endPoint x: 543, endPoint y: 549, distance: 18.9
click at [535, 532] on select "Select Attorney" at bounding box center [555, 539] width 293 height 37
click at [409, 521] on select "Select Attorney" at bounding box center [555, 539] width 293 height 37
click at [1219, 570] on input "text" at bounding box center [1207, 566] width 269 height 36
click at [1327, 240] on button "New Fee" at bounding box center [1322, 257] width 102 height 35
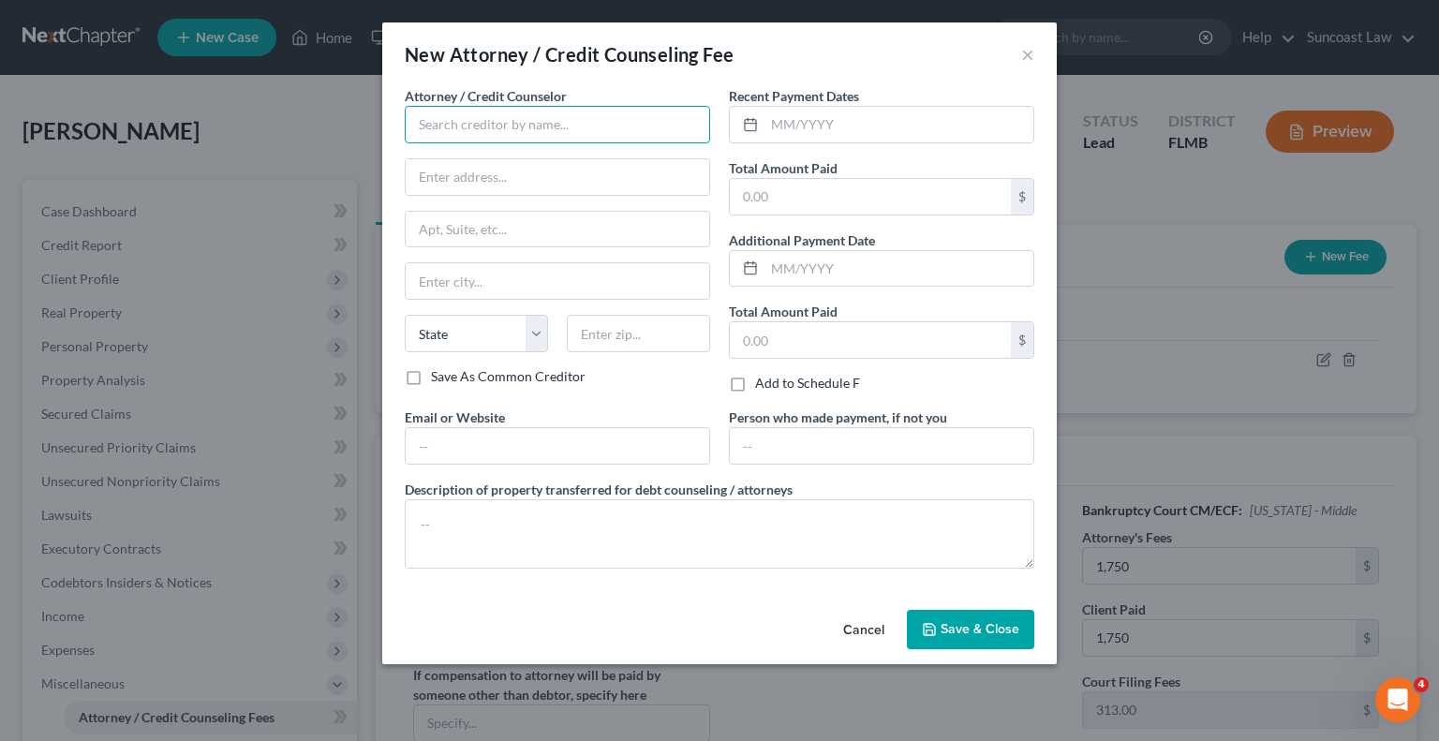
click at [475, 115] on input "text" at bounding box center [557, 124] width 305 height 37
drag, startPoint x: 858, startPoint y: 119, endPoint x: 871, endPoint y: 115, distance: 12.7
click at [858, 119] on input "text" at bounding box center [899, 125] width 269 height 36
click at [976, 625] on span "Save & Close" at bounding box center [980, 629] width 79 height 16
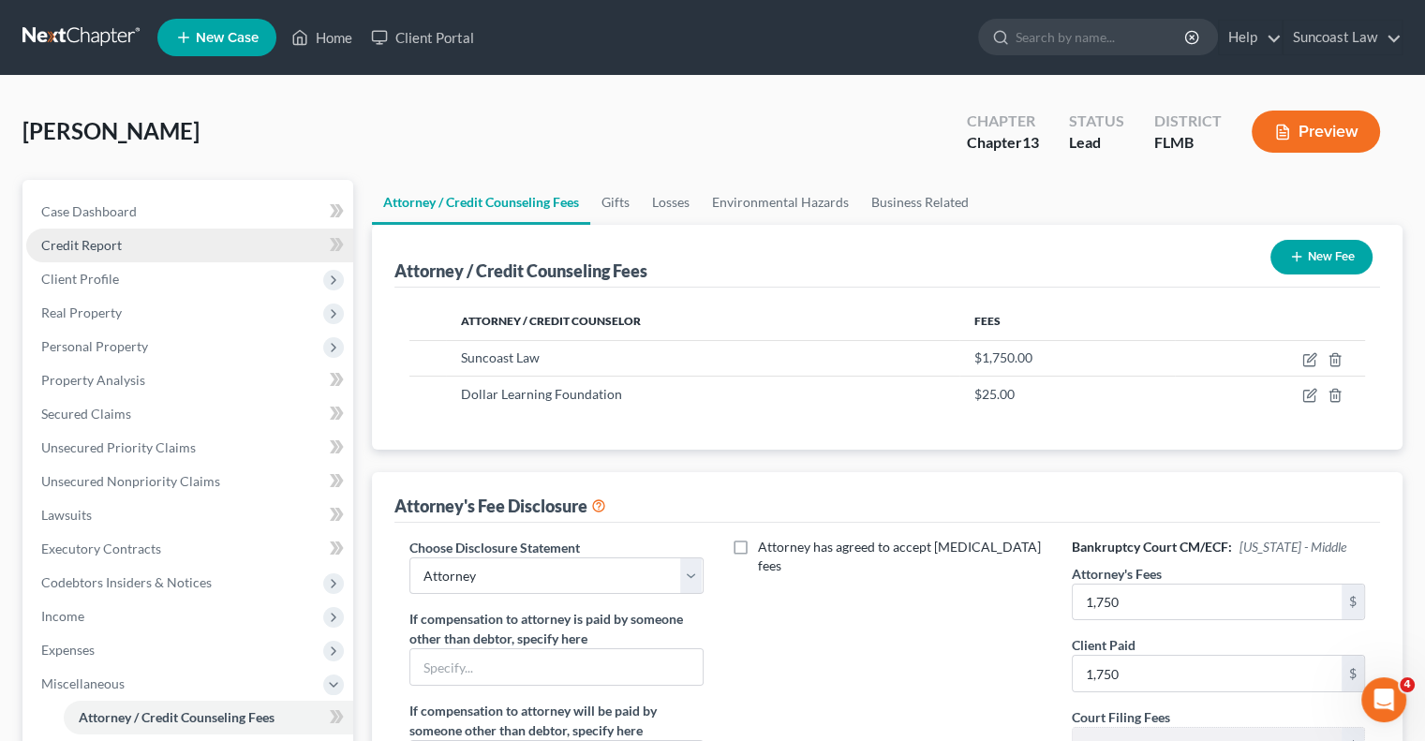
click at [105, 246] on span "Credit Report" at bounding box center [81, 245] width 81 height 16
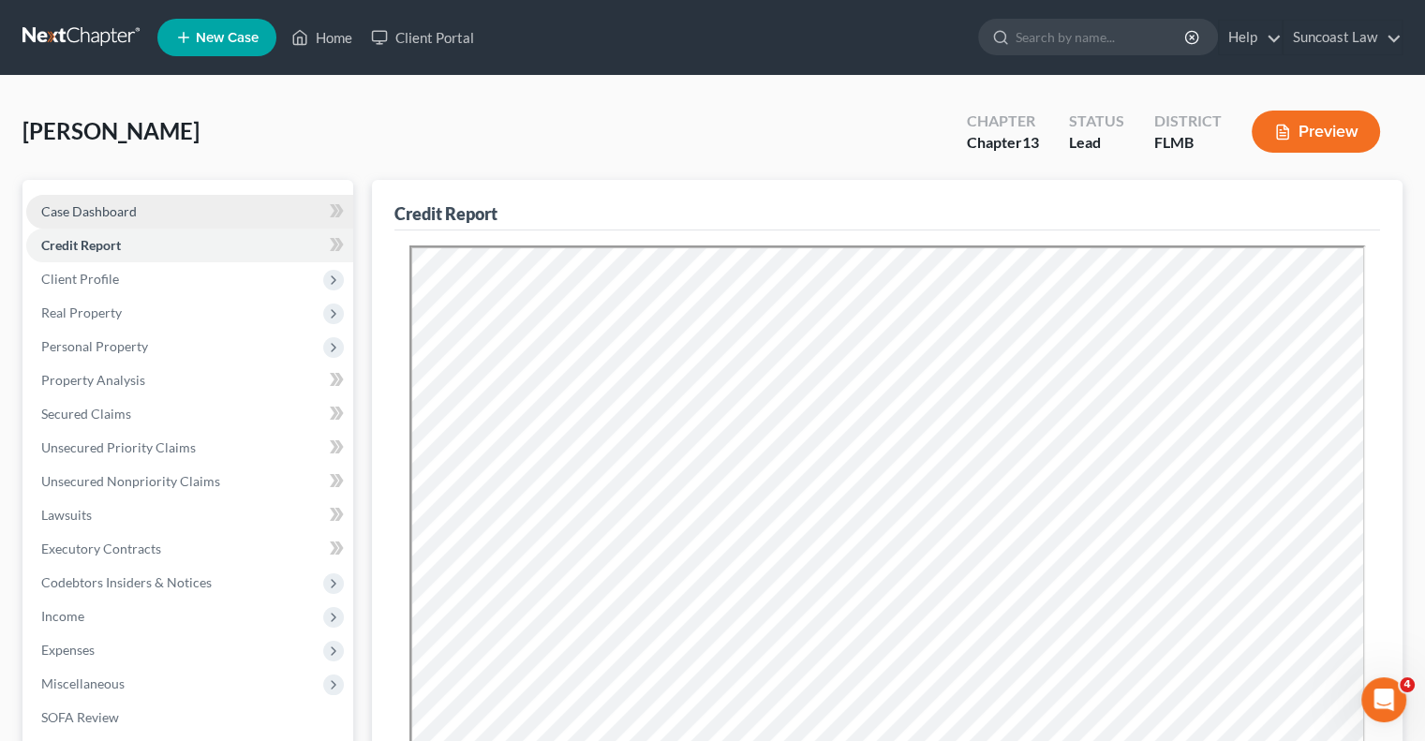
click at [135, 206] on span "Case Dashboard" at bounding box center [89, 211] width 96 height 16
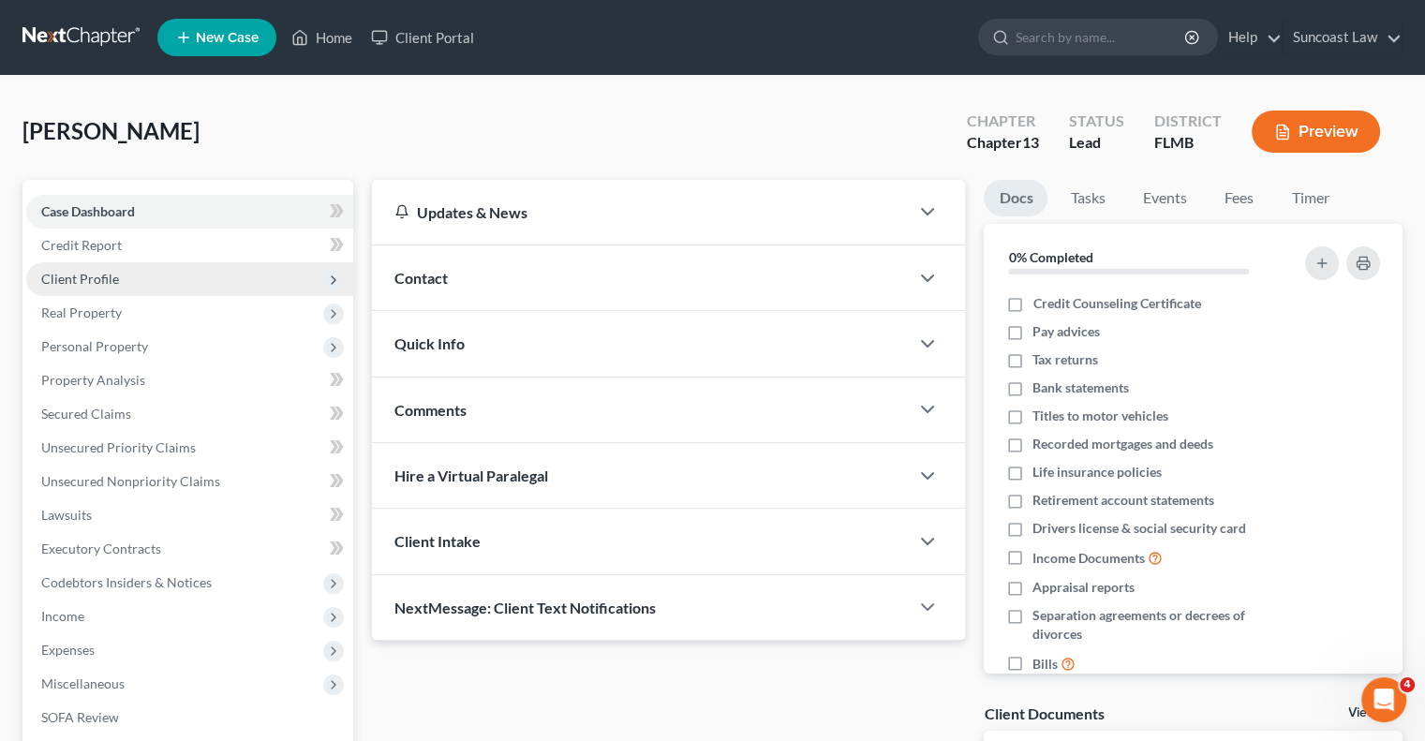
click at [150, 280] on span "Client Profile" at bounding box center [189, 279] width 327 height 34
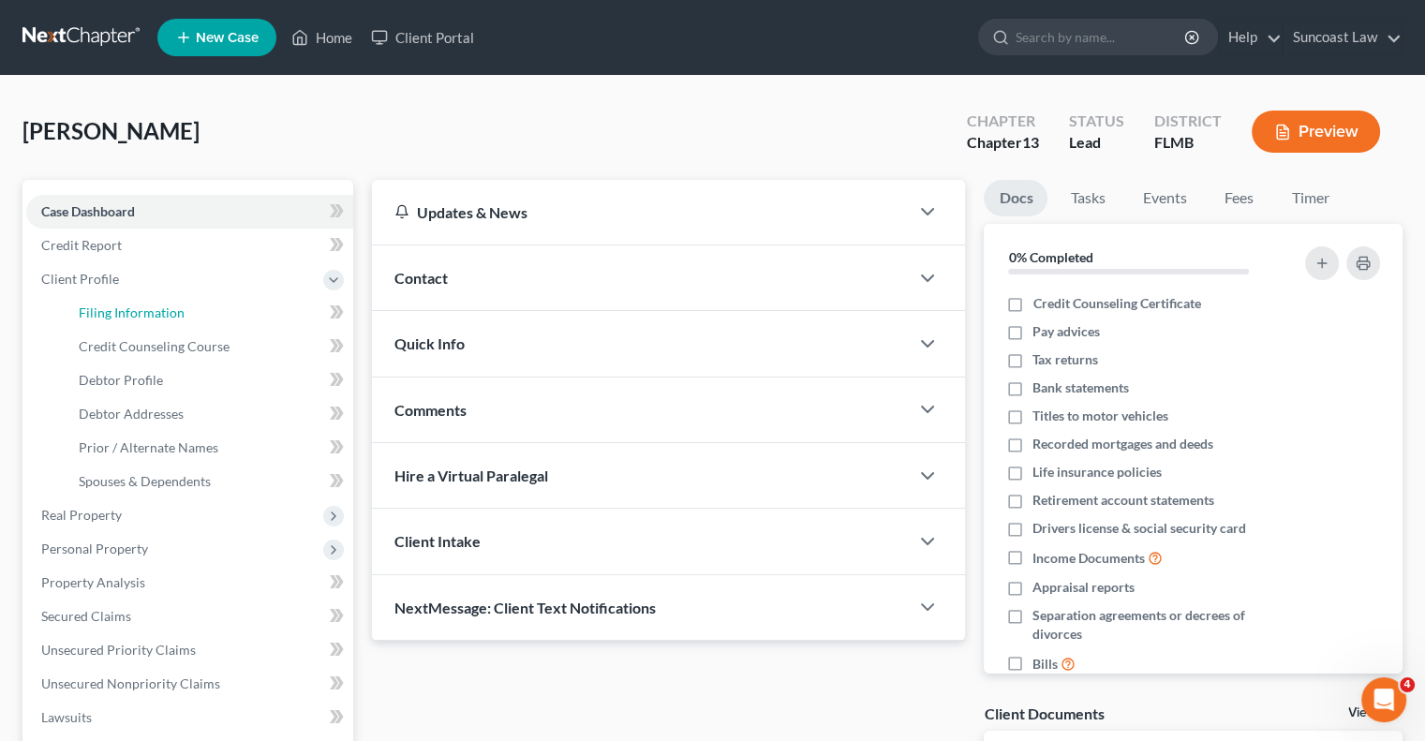
click at [194, 313] on link "Filing Information" at bounding box center [209, 313] width 290 height 34
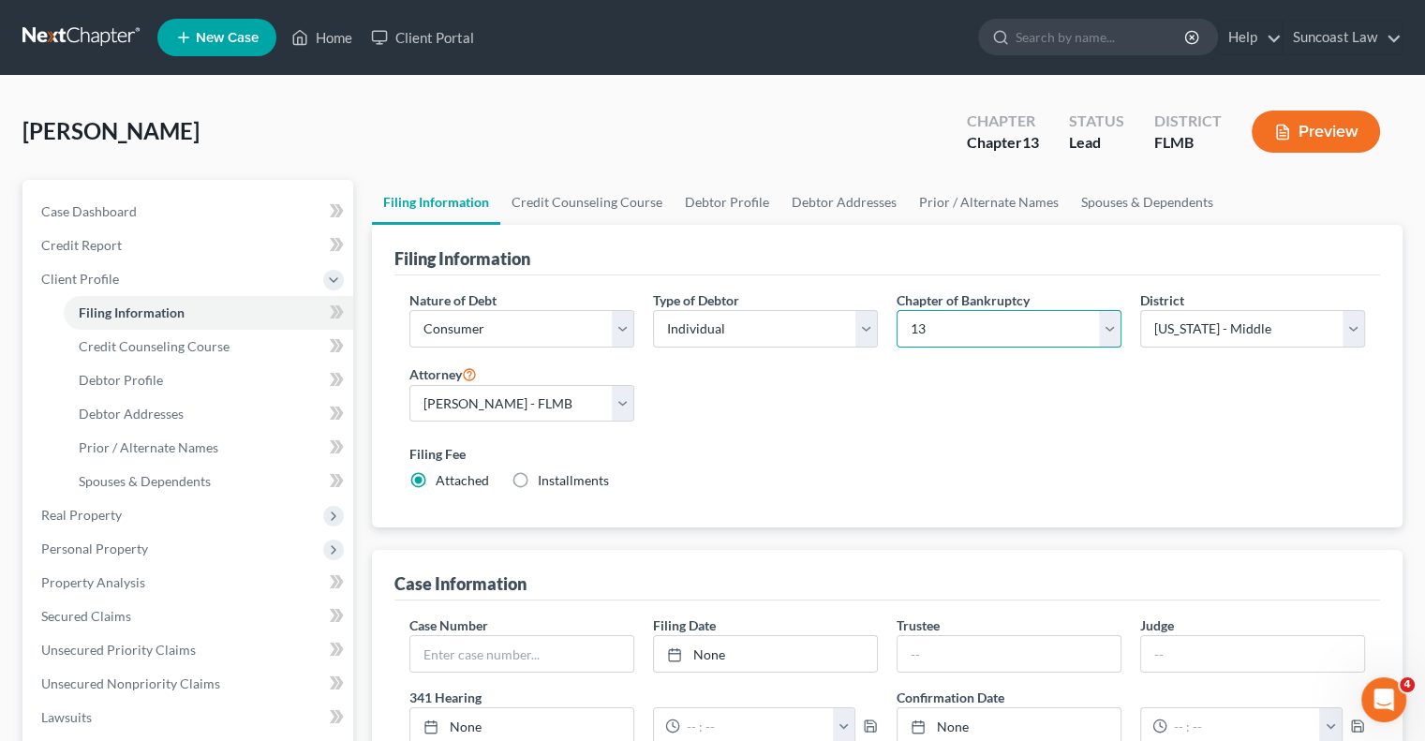
drag, startPoint x: 1003, startPoint y: 332, endPoint x: 1003, endPoint y: 344, distance: 12.2
click at [1001, 331] on select "Select 7 11 12 13" at bounding box center [1009, 328] width 225 height 37
click at [897, 310] on select "Select 7 11 12 13" at bounding box center [1009, 328] width 225 height 37
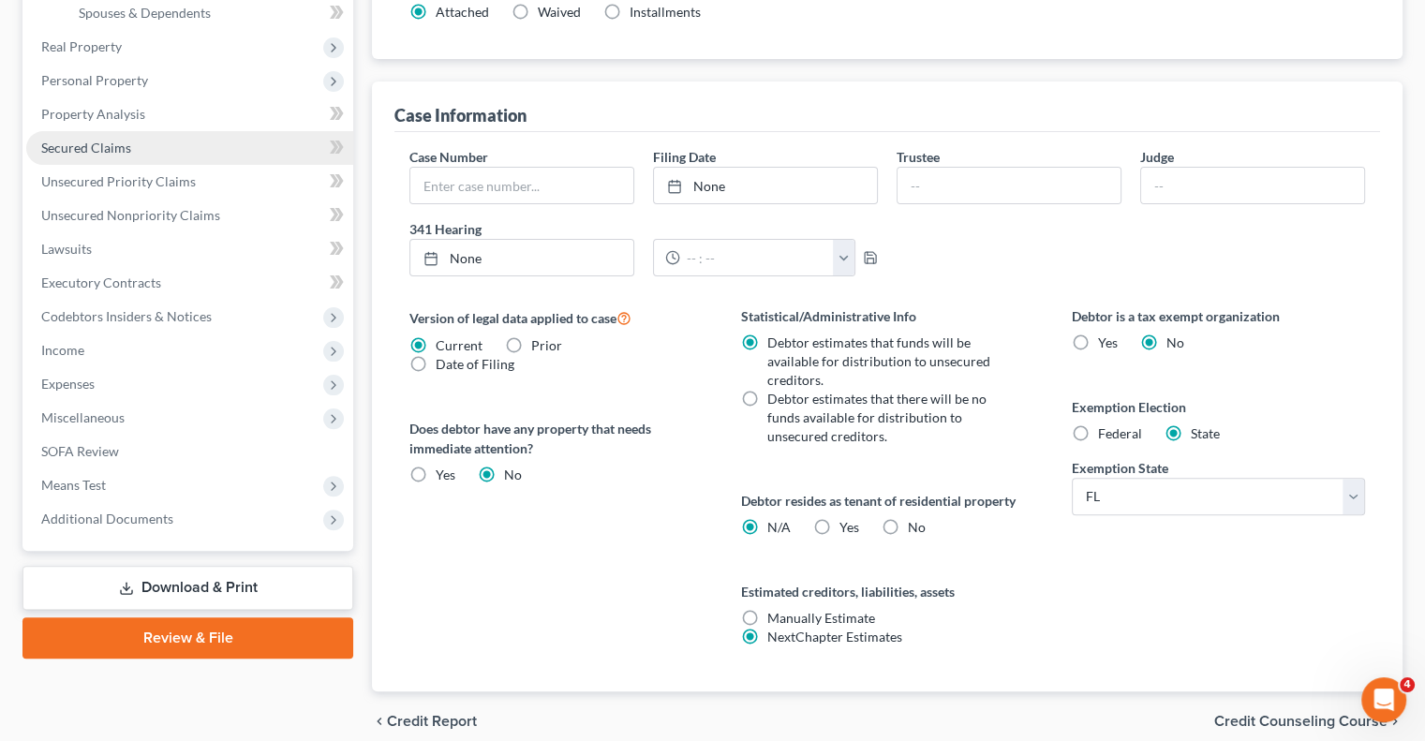
scroll to position [375, 0]
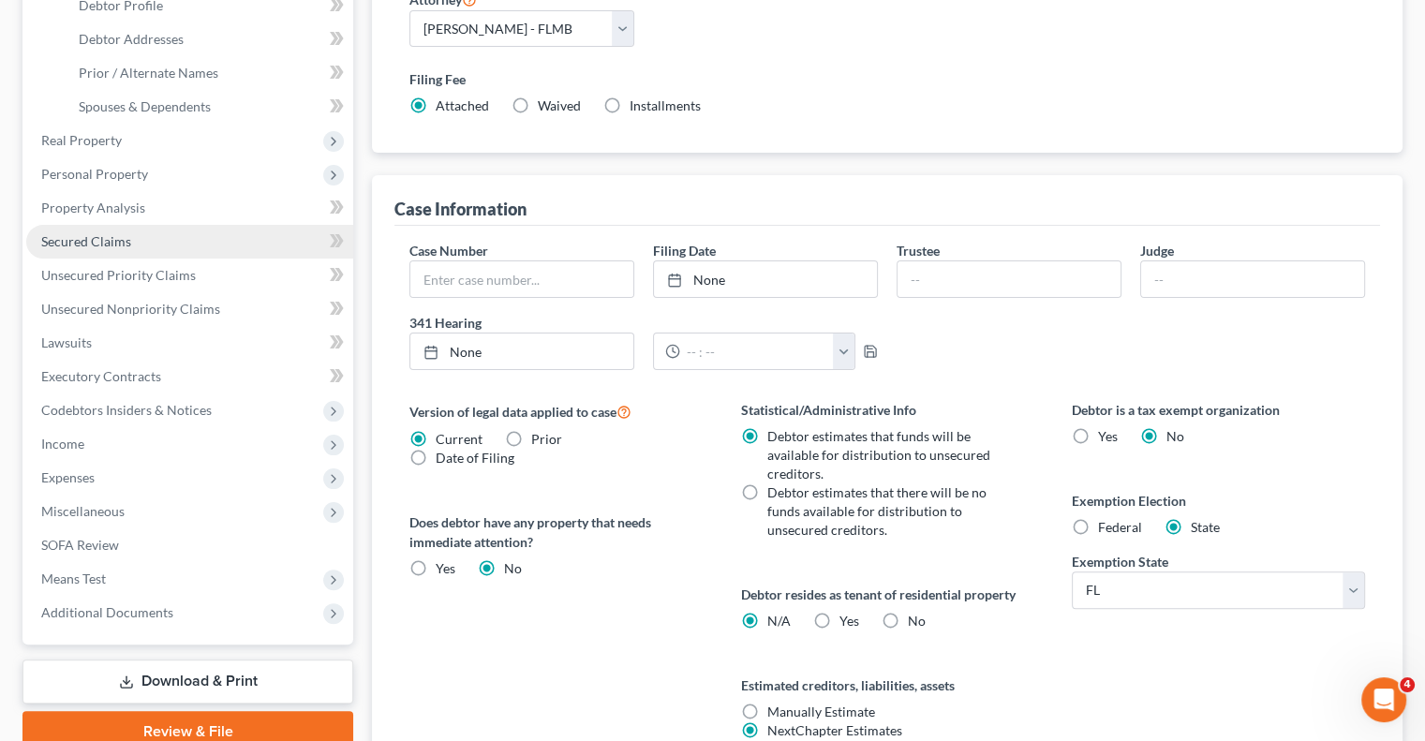
click at [156, 236] on link "Secured Claims" at bounding box center [189, 242] width 327 height 34
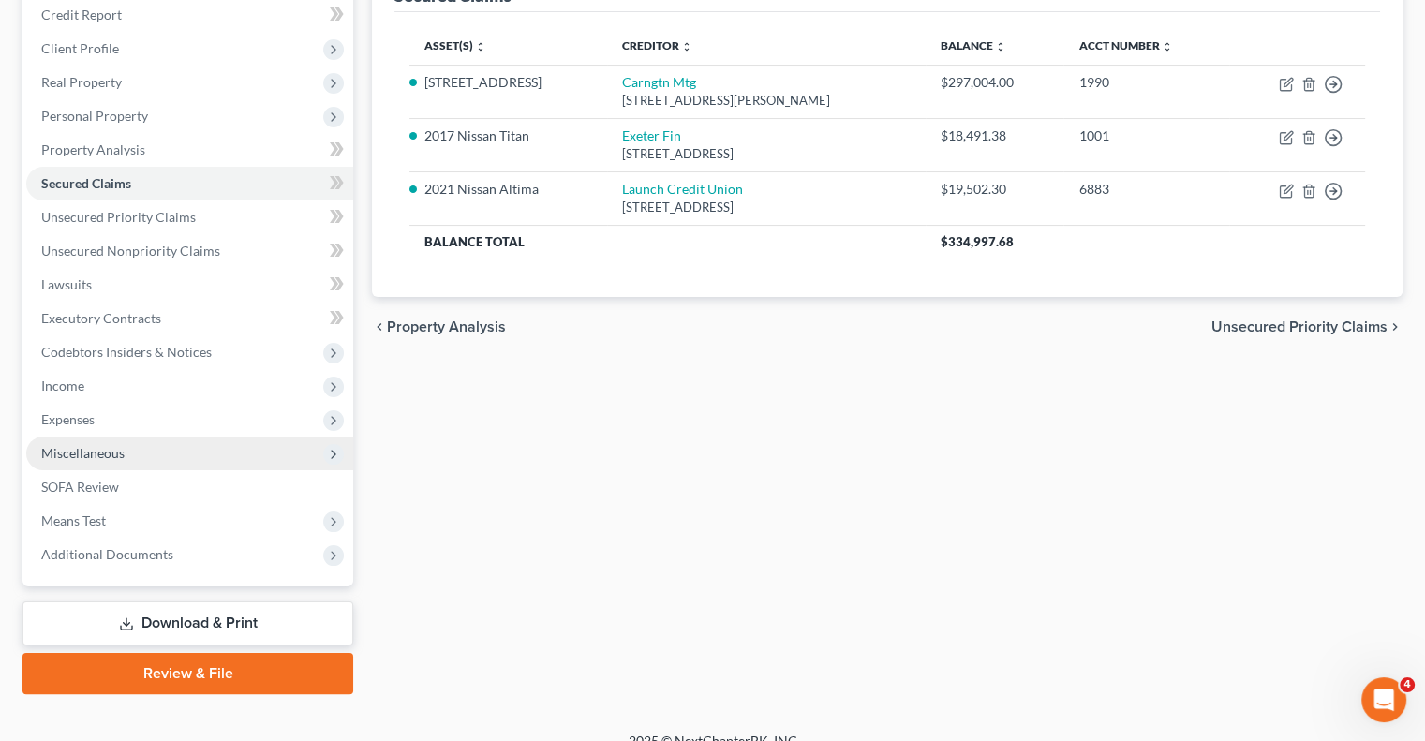
scroll to position [253, 0]
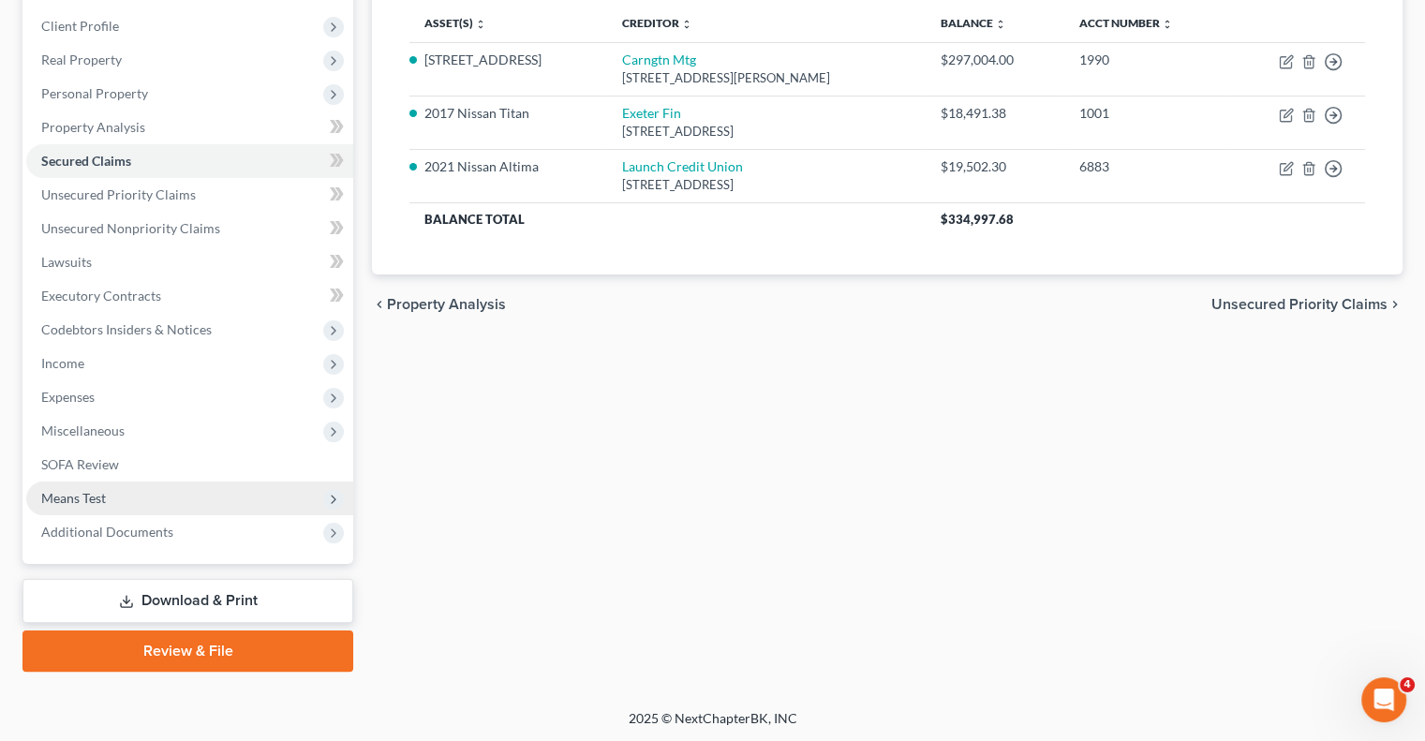
click at [135, 490] on span "Means Test" at bounding box center [189, 499] width 327 height 34
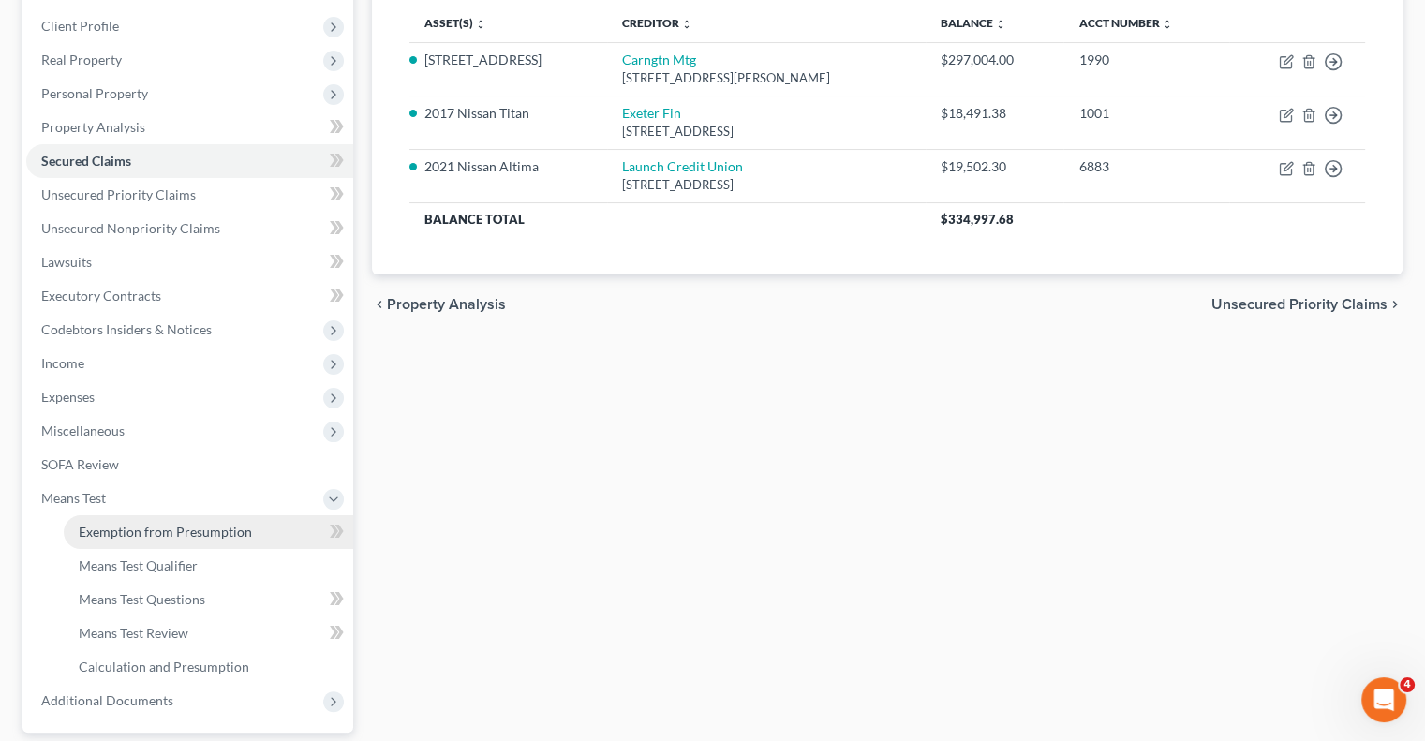
click at [203, 530] on span "Exemption from Presumption" at bounding box center [165, 532] width 173 height 16
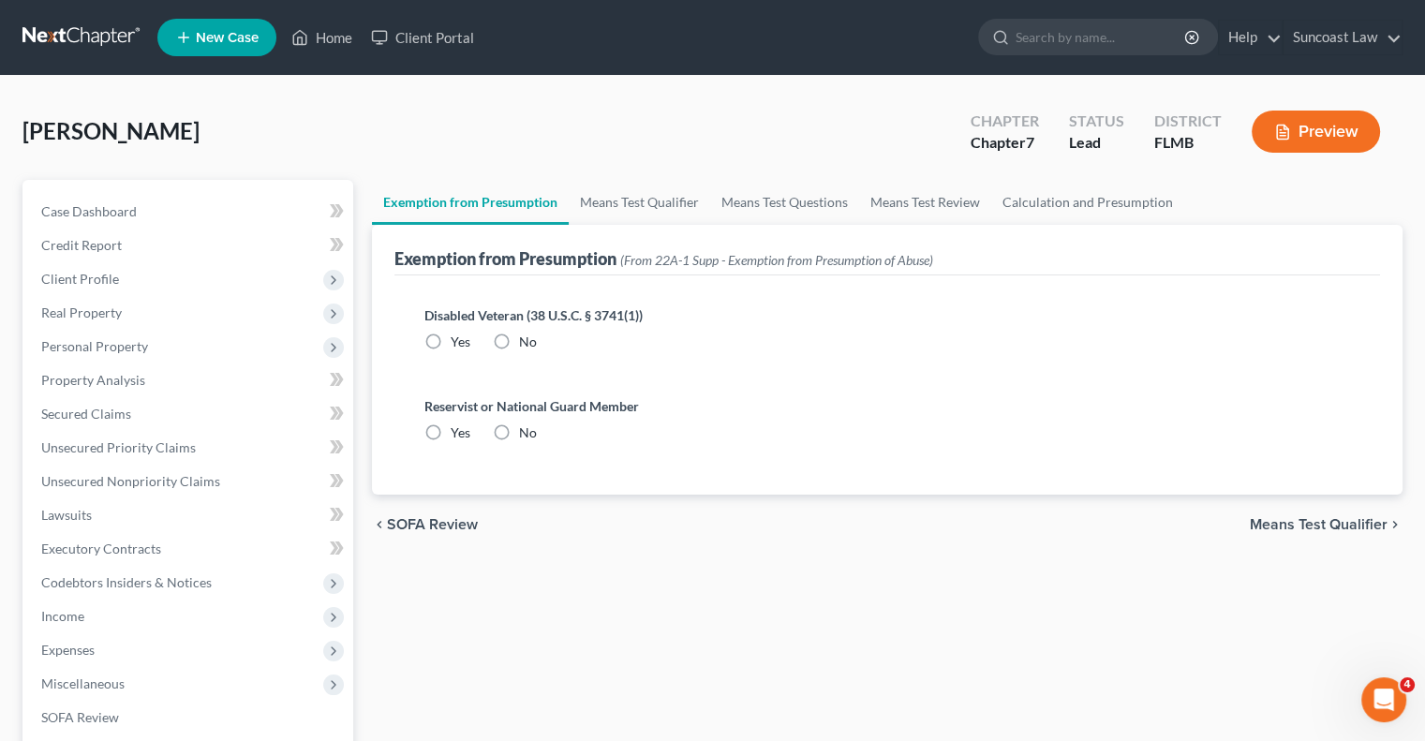
click at [519, 342] on label "No" at bounding box center [528, 342] width 18 height 19
click at [527, 342] on input "No" at bounding box center [533, 339] width 12 height 12
click at [519, 432] on label "No" at bounding box center [528, 433] width 18 height 19
click at [527, 432] on input "No" at bounding box center [533, 430] width 12 height 12
click at [668, 191] on link "Means Test Qualifier" at bounding box center [639, 202] width 141 height 45
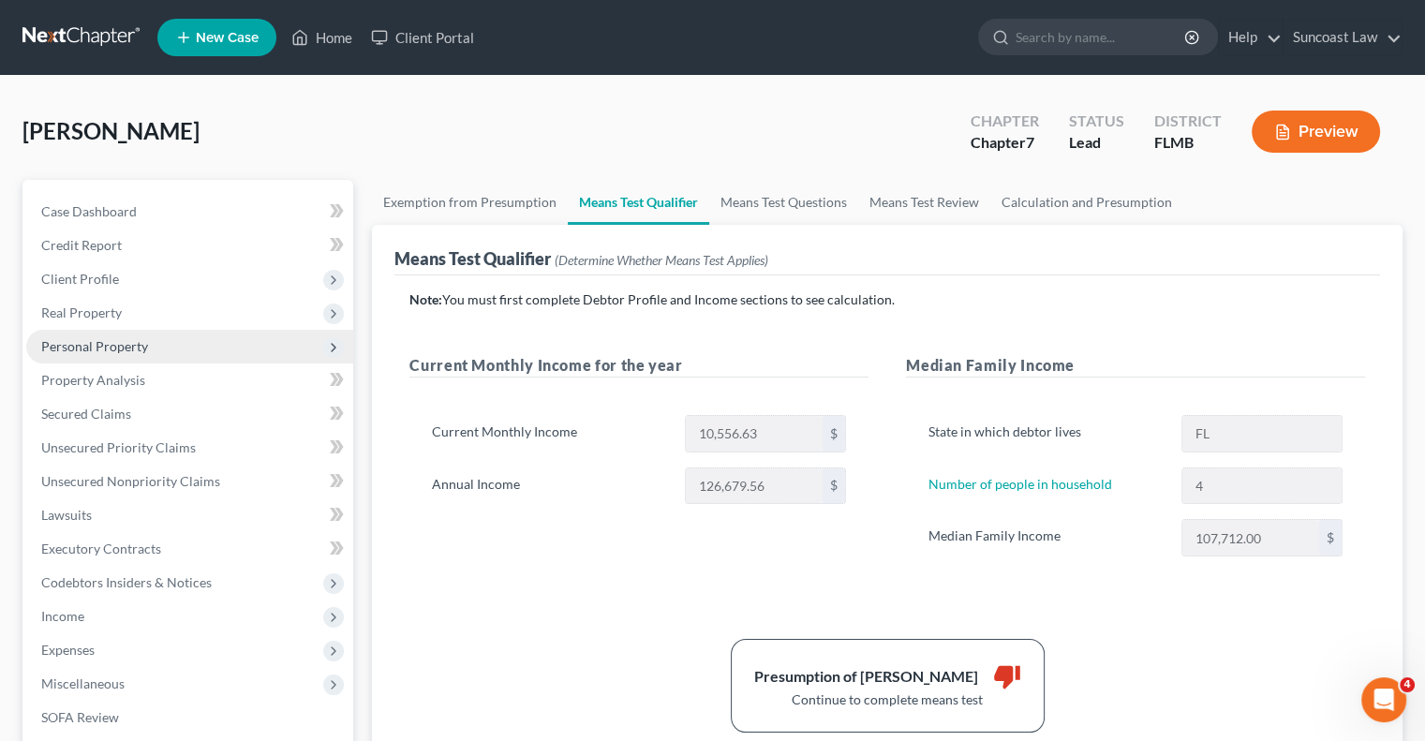
click at [127, 351] on span "Personal Property" at bounding box center [94, 346] width 107 height 16
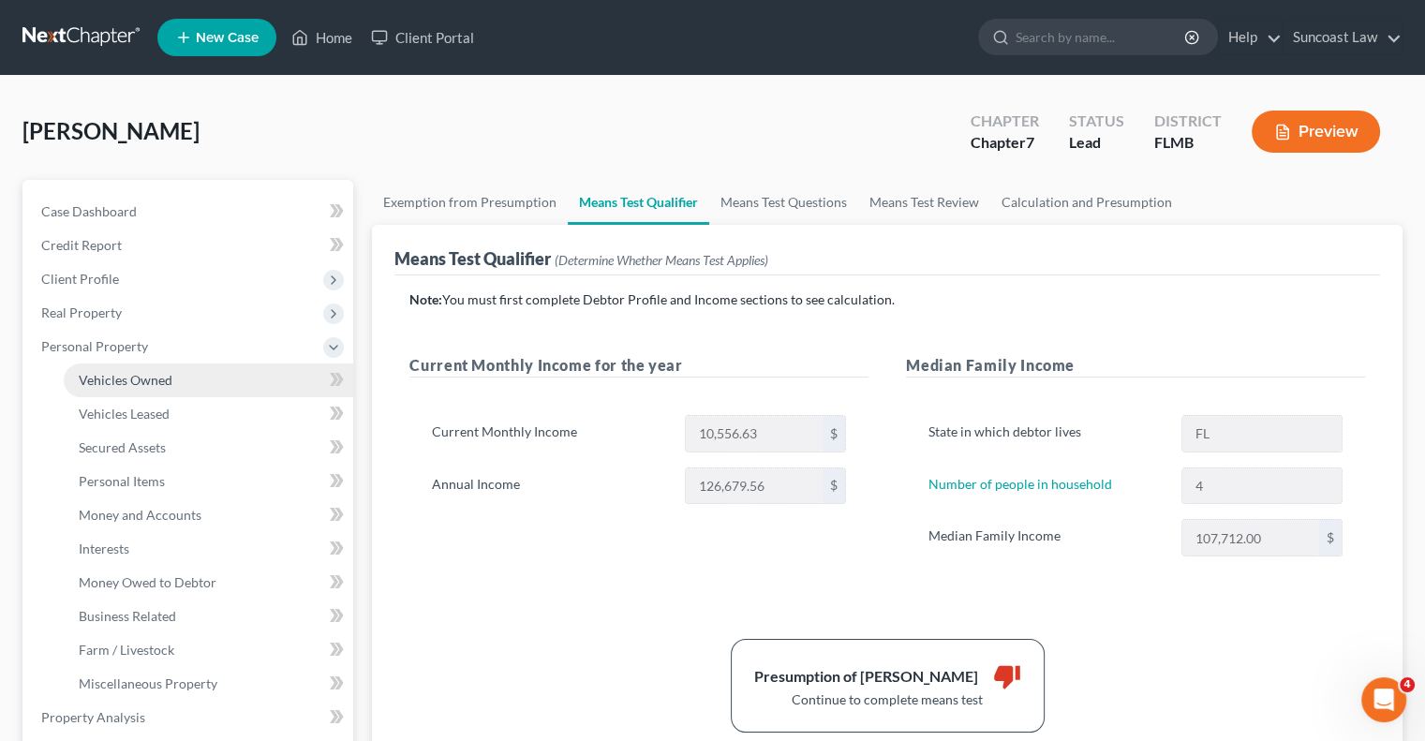
click at [174, 379] on link "Vehicles Owned" at bounding box center [209, 381] width 290 height 34
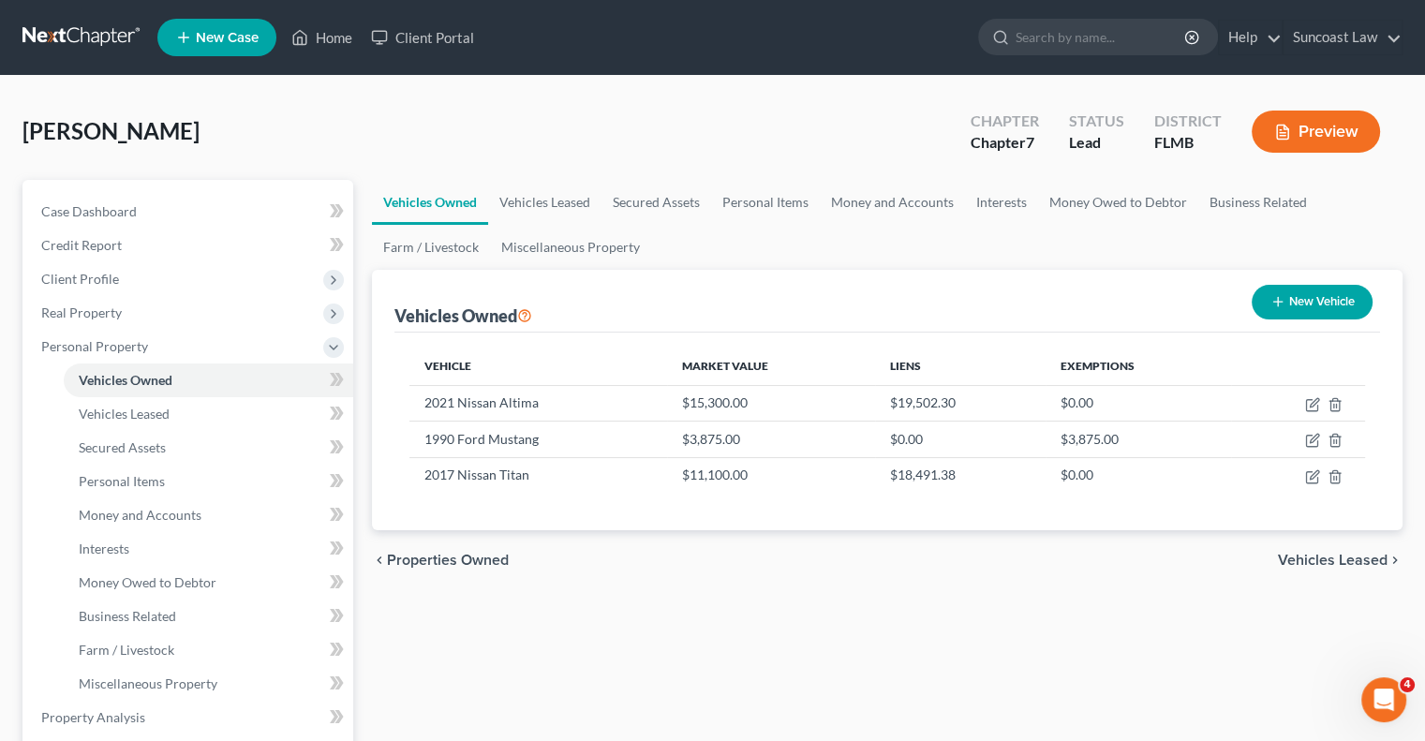
click at [1332, 309] on button "New Vehicle" at bounding box center [1312, 302] width 121 height 35
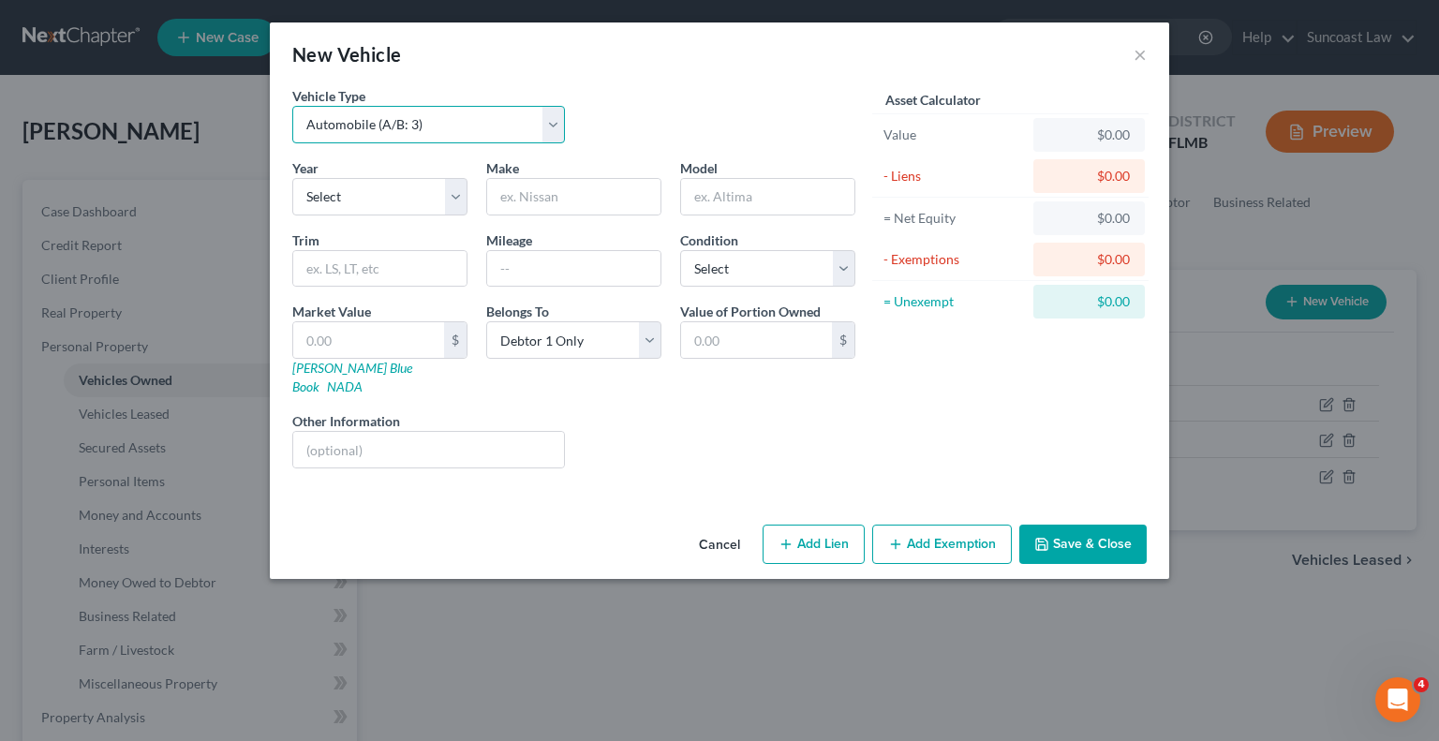
click at [400, 119] on select "Select Automobile (A/B: 3) Truck (A/B: 3) Trailer (A/B: 4) Watercraft (A/B: 4) …" at bounding box center [428, 124] width 273 height 37
click at [292, 106] on select "Select Automobile (A/B: 3) Truck (A/B: 3) Trailer (A/B: 4) Watercraft (A/B: 4) …" at bounding box center [428, 124] width 273 height 37
click at [367, 186] on select "Select 2026 2025 2024 2023 2022 2021 2020 2019 2018 2017 2016 2015 2014 2013 20…" at bounding box center [379, 196] width 175 height 37
click at [292, 178] on select "Select 2026 2025 2024 2023 2022 2021 2020 2019 2018 2017 2016 2015 2014 2013 20…" at bounding box center [379, 196] width 175 height 37
drag, startPoint x: 611, startPoint y: 203, endPoint x: 607, endPoint y: 189, distance: 14.5
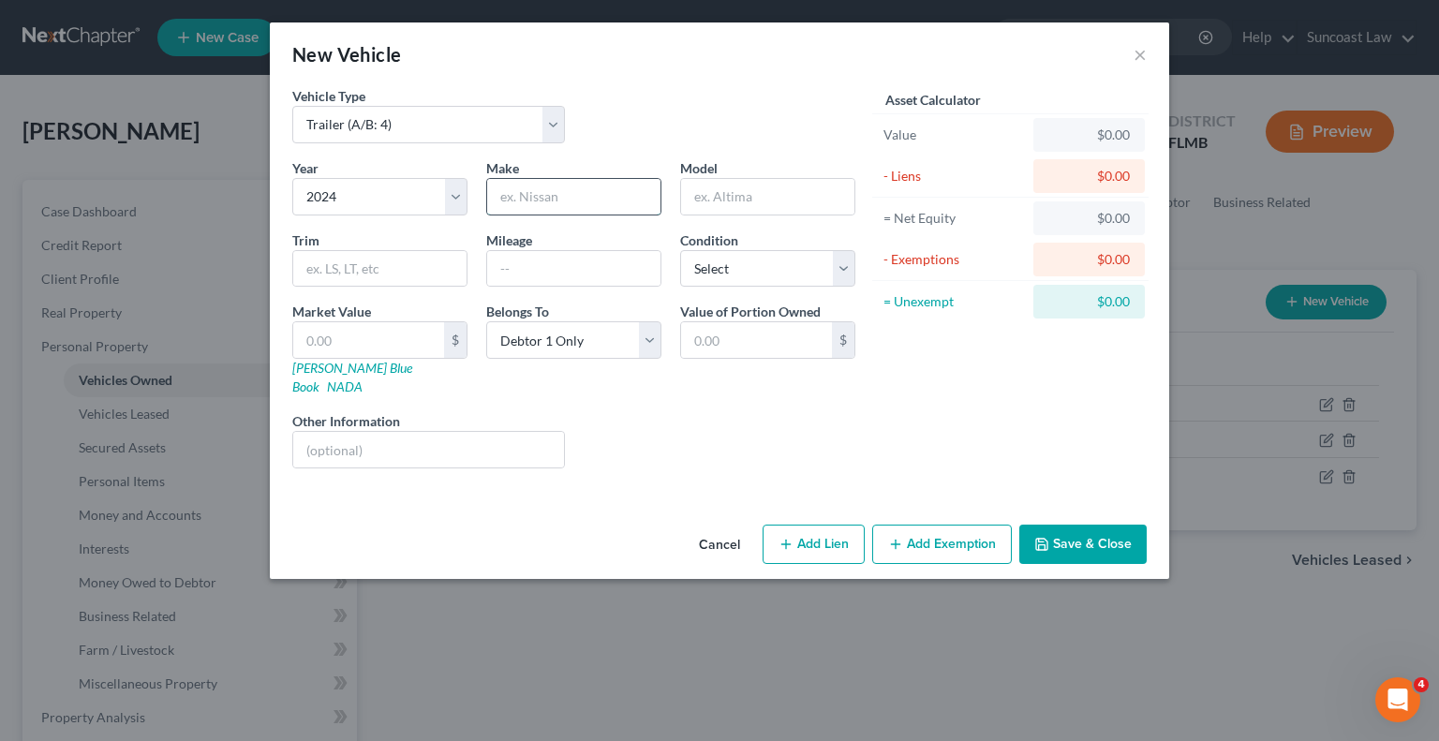
click at [611, 202] on input "text" at bounding box center [573, 197] width 173 height 36
drag, startPoint x: 378, startPoint y: 326, endPoint x: 394, endPoint y: 320, distance: 16.9
click at [378, 328] on input "text" at bounding box center [368, 340] width 151 height 36
click at [953, 530] on button "Add Exemption" at bounding box center [942, 544] width 140 height 39
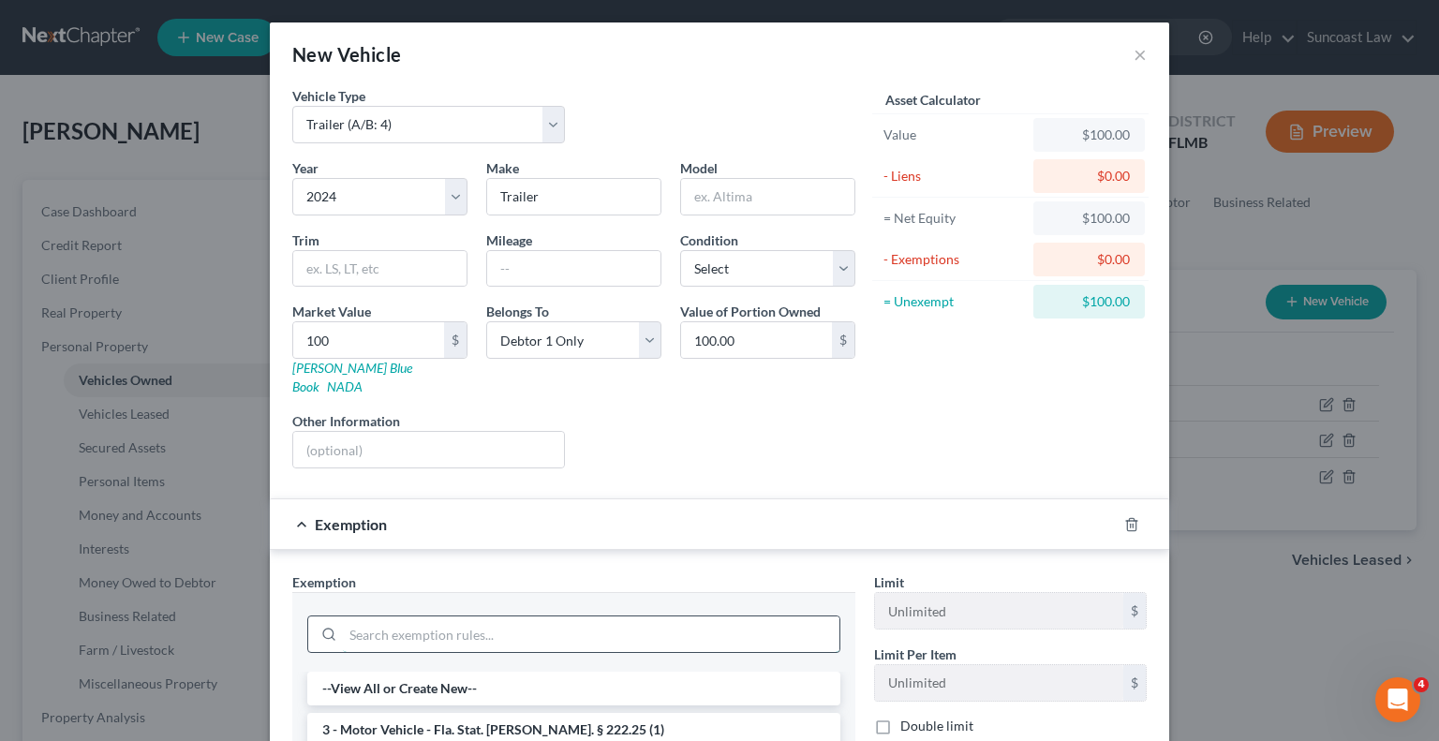
click at [558, 617] on input "search" at bounding box center [591, 635] width 497 height 36
click at [573, 714] on li "1 - Personal property (any) - Fla. Const. Art.10, § 4(a) (2)" at bounding box center [573, 730] width 533 height 34
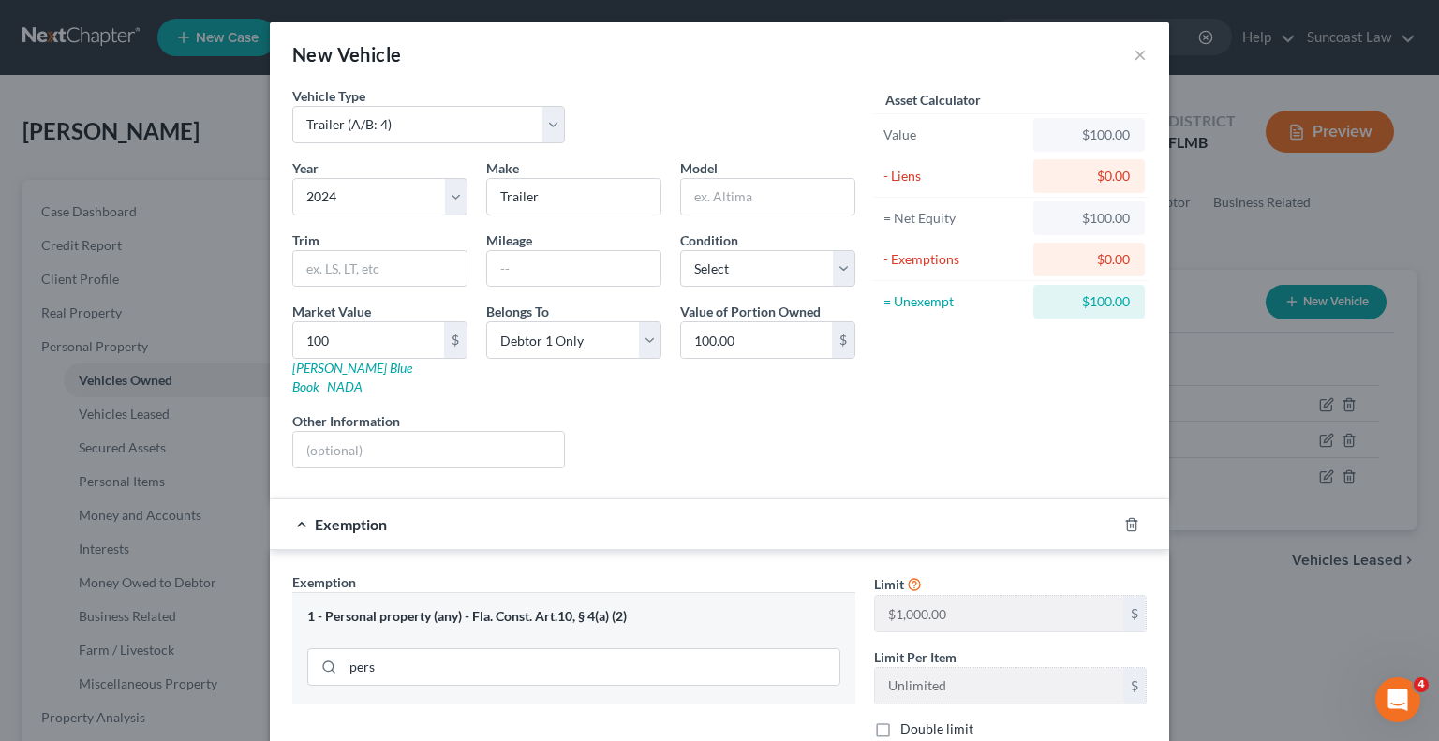
click at [573, 714] on div "Exemption Set must be selected for CA. Exemption * 1 - Personal property (any) …" at bounding box center [574, 735] width 582 height 324
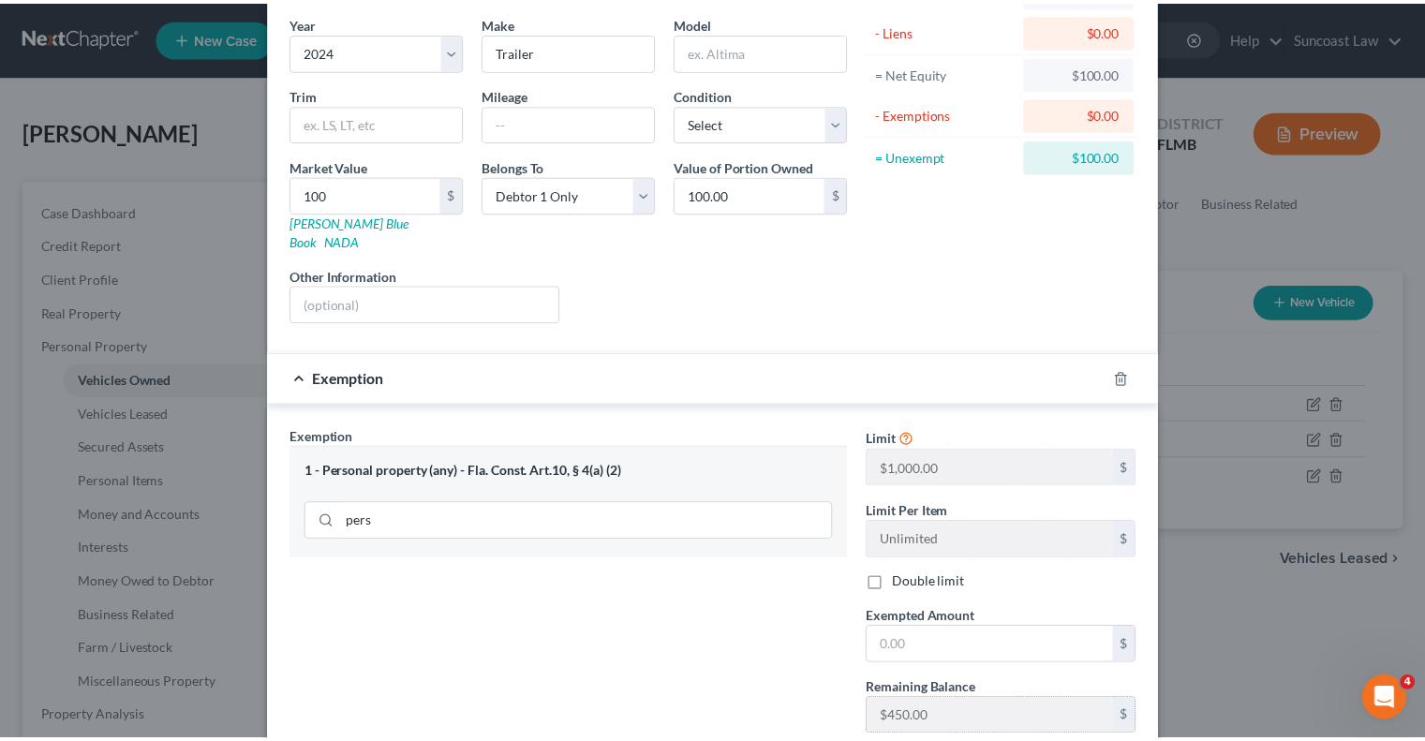
scroll to position [251, 0]
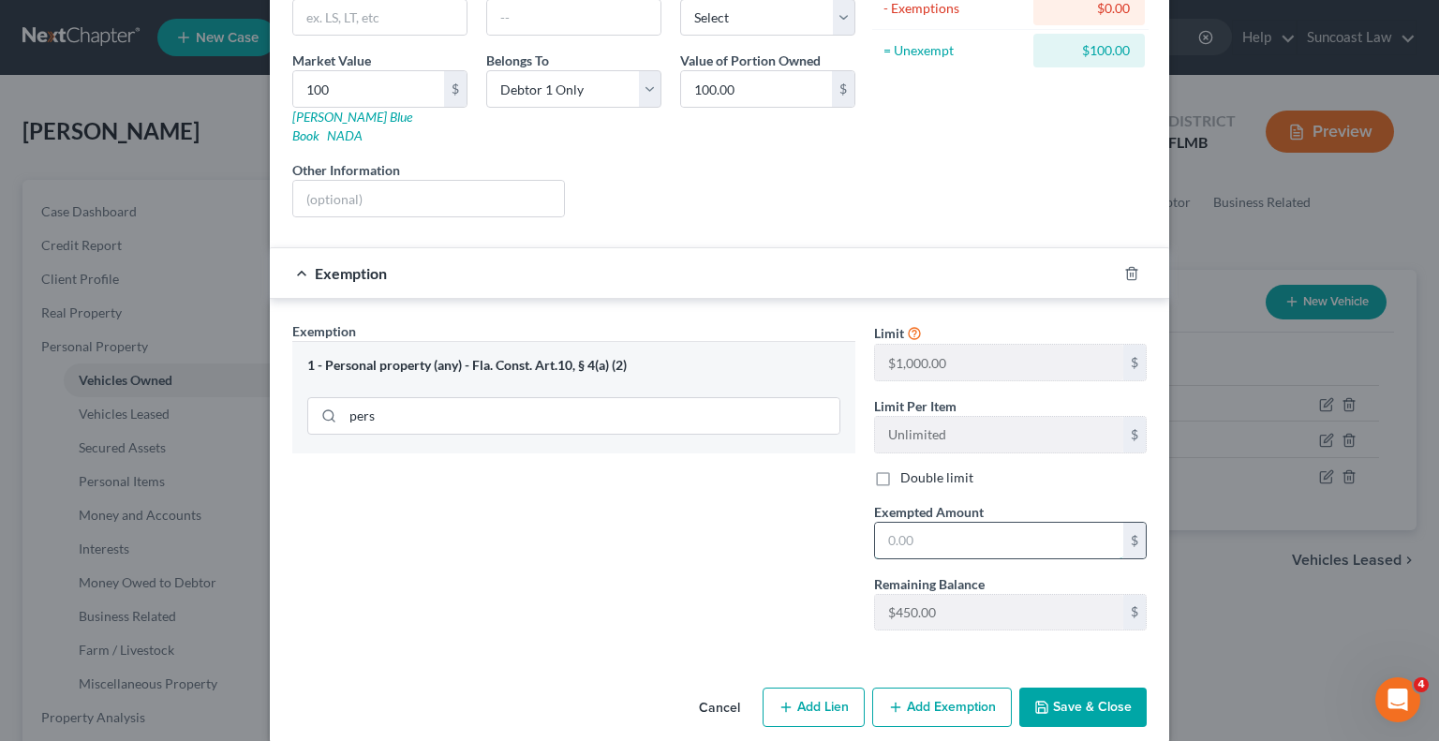
click at [987, 523] on input "text" at bounding box center [999, 541] width 248 height 36
click at [1124, 696] on button "Save & Close" at bounding box center [1082, 707] width 127 height 39
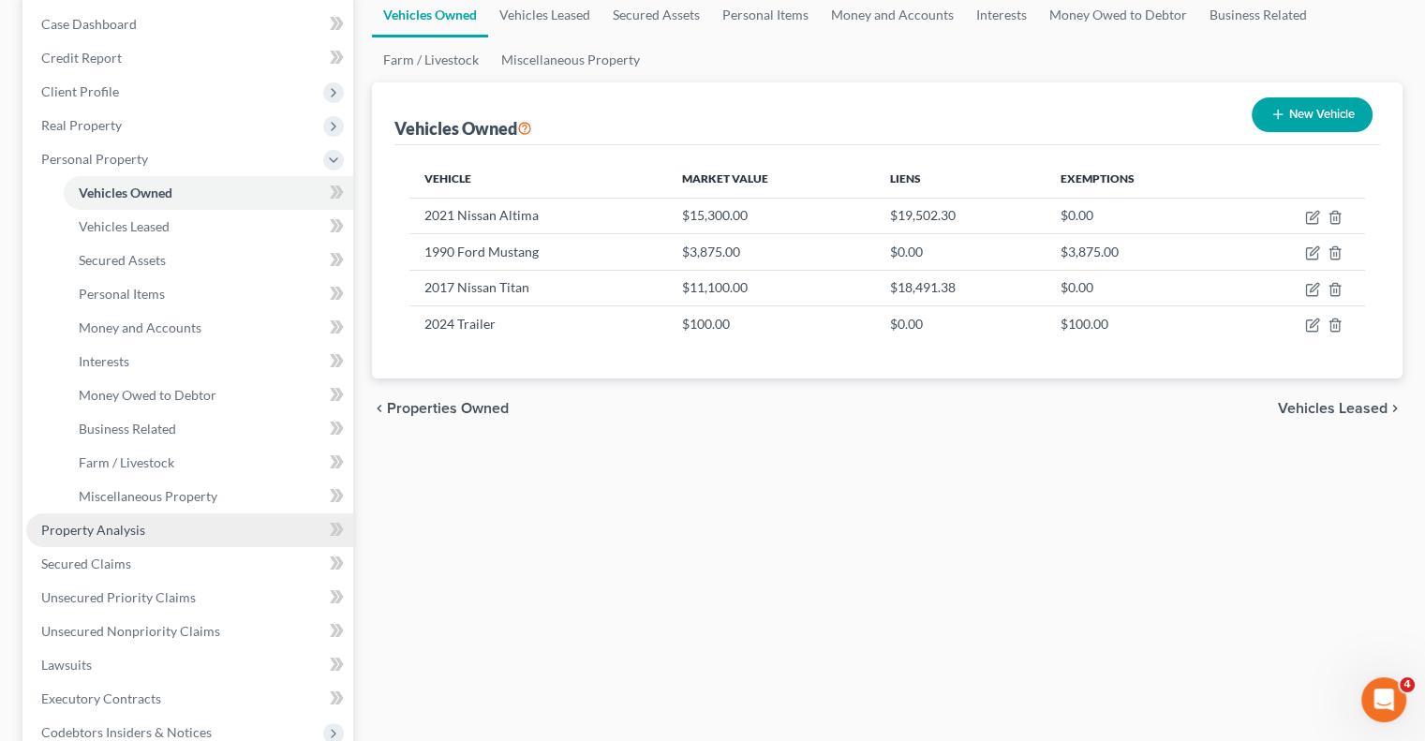
drag, startPoint x: 105, startPoint y: 526, endPoint x: 216, endPoint y: 536, distance: 111.0
click at [105, 526] on span "Property Analysis" at bounding box center [93, 530] width 104 height 16
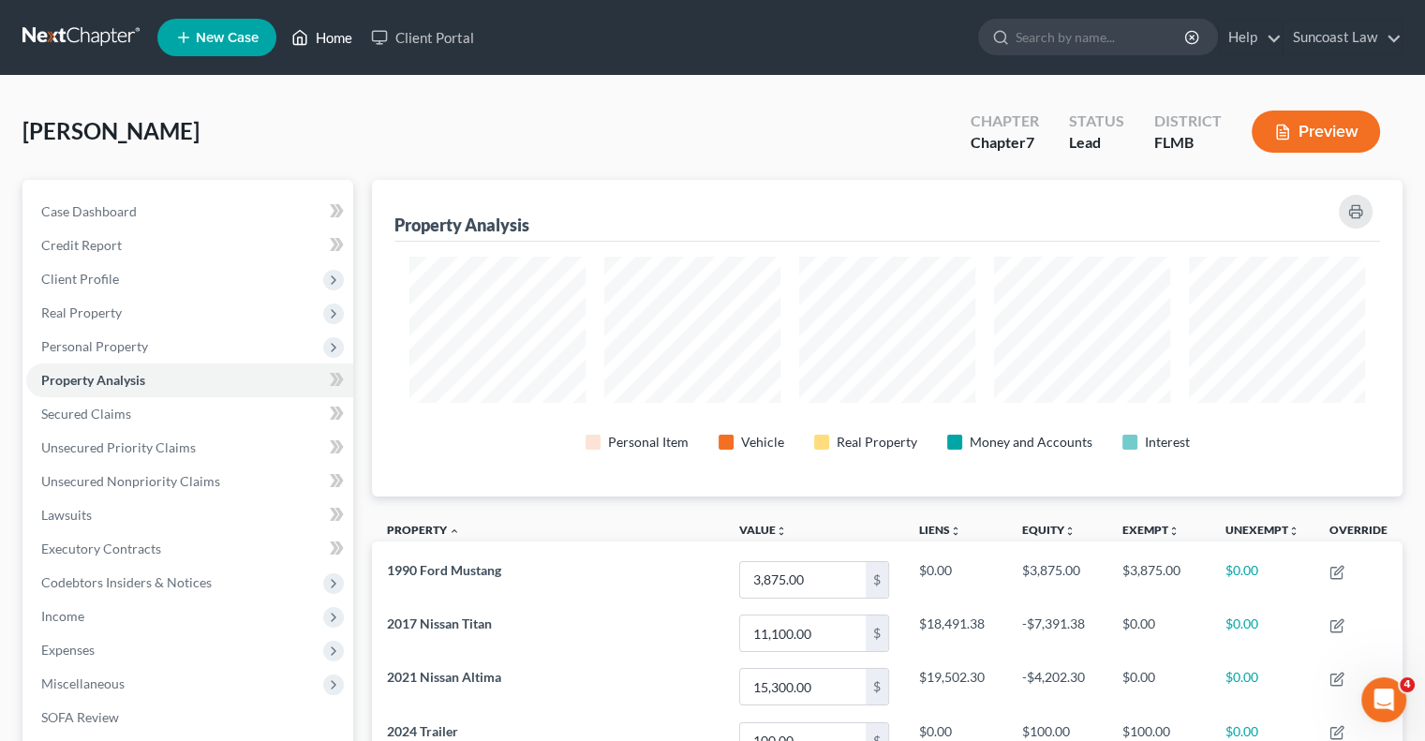
drag, startPoint x: 328, startPoint y: 37, endPoint x: 544, endPoint y: 164, distance: 250.7
click at [328, 37] on link "Home" at bounding box center [322, 38] width 80 height 34
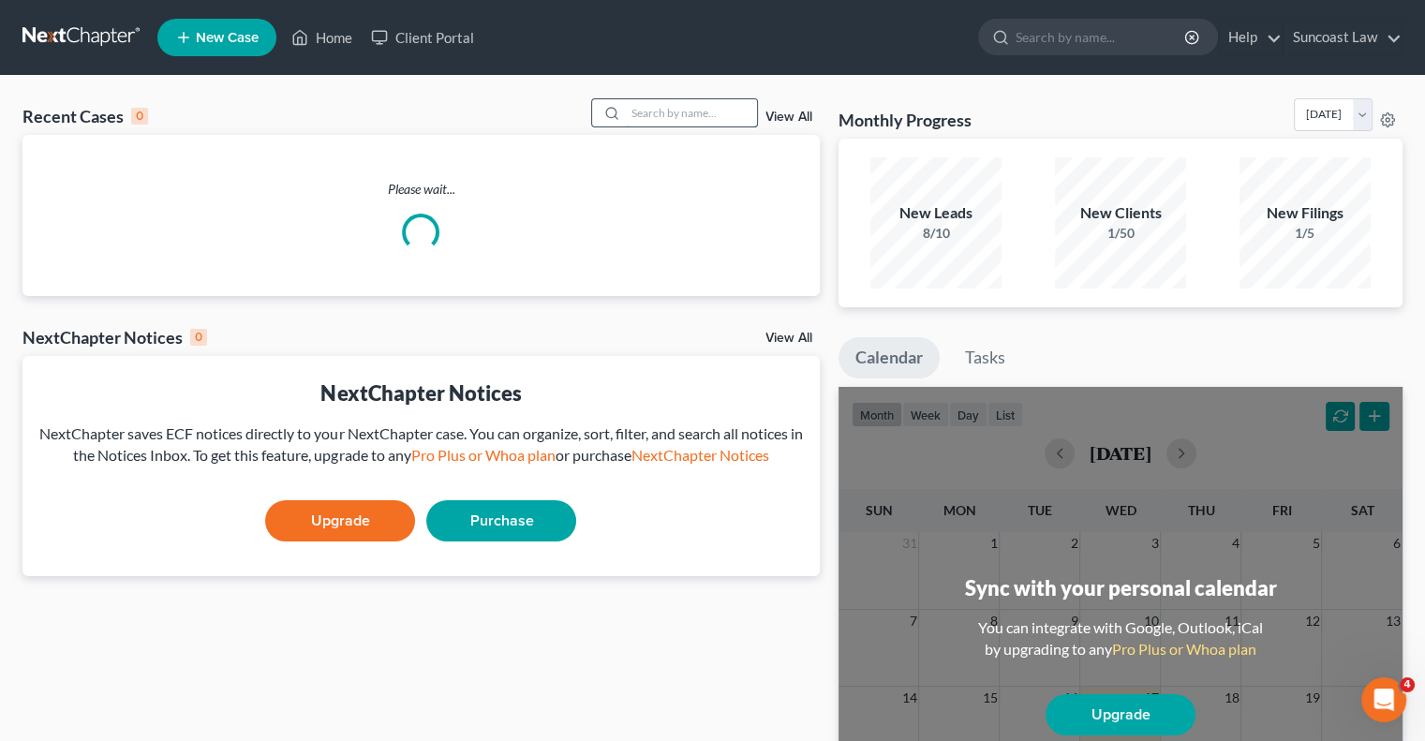
click at [635, 119] on input "search" at bounding box center [691, 112] width 131 height 27
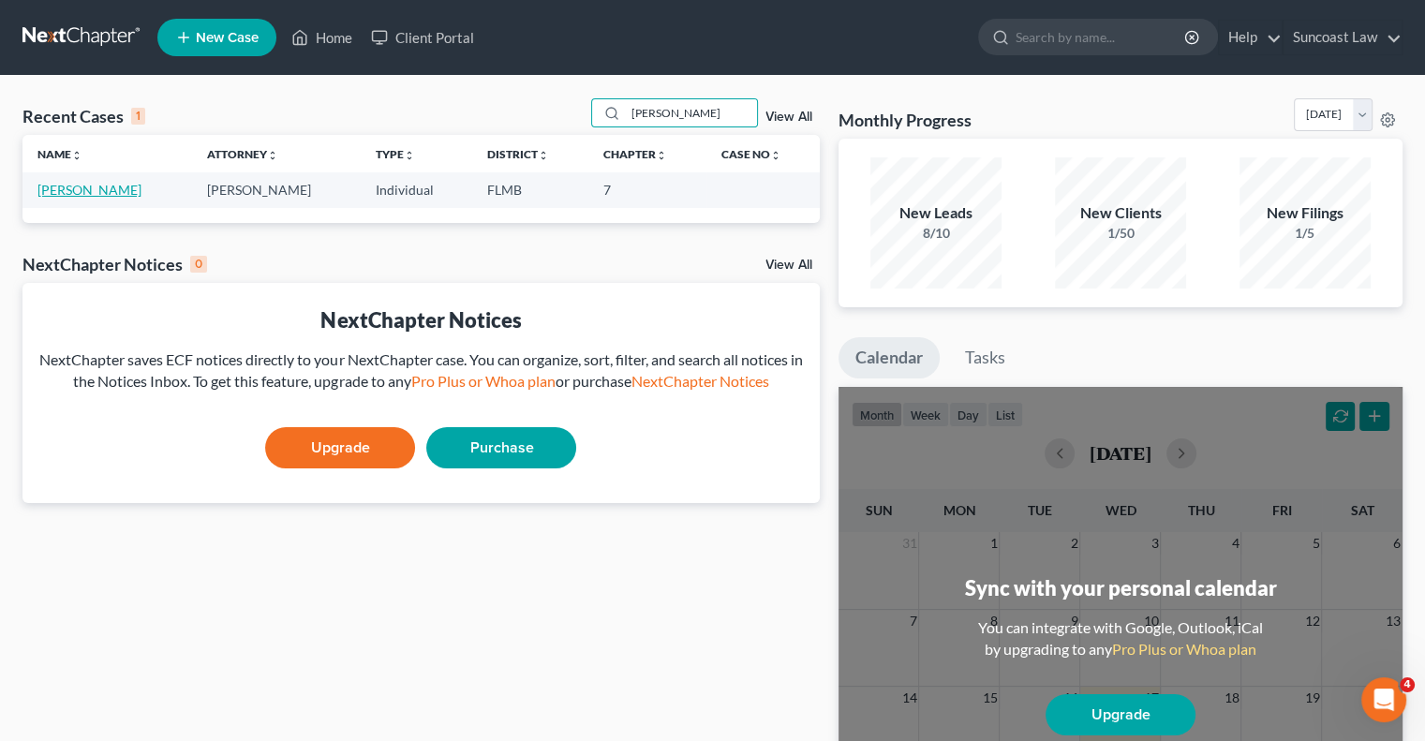
click at [124, 190] on link "[PERSON_NAME]" at bounding box center [89, 190] width 104 height 16
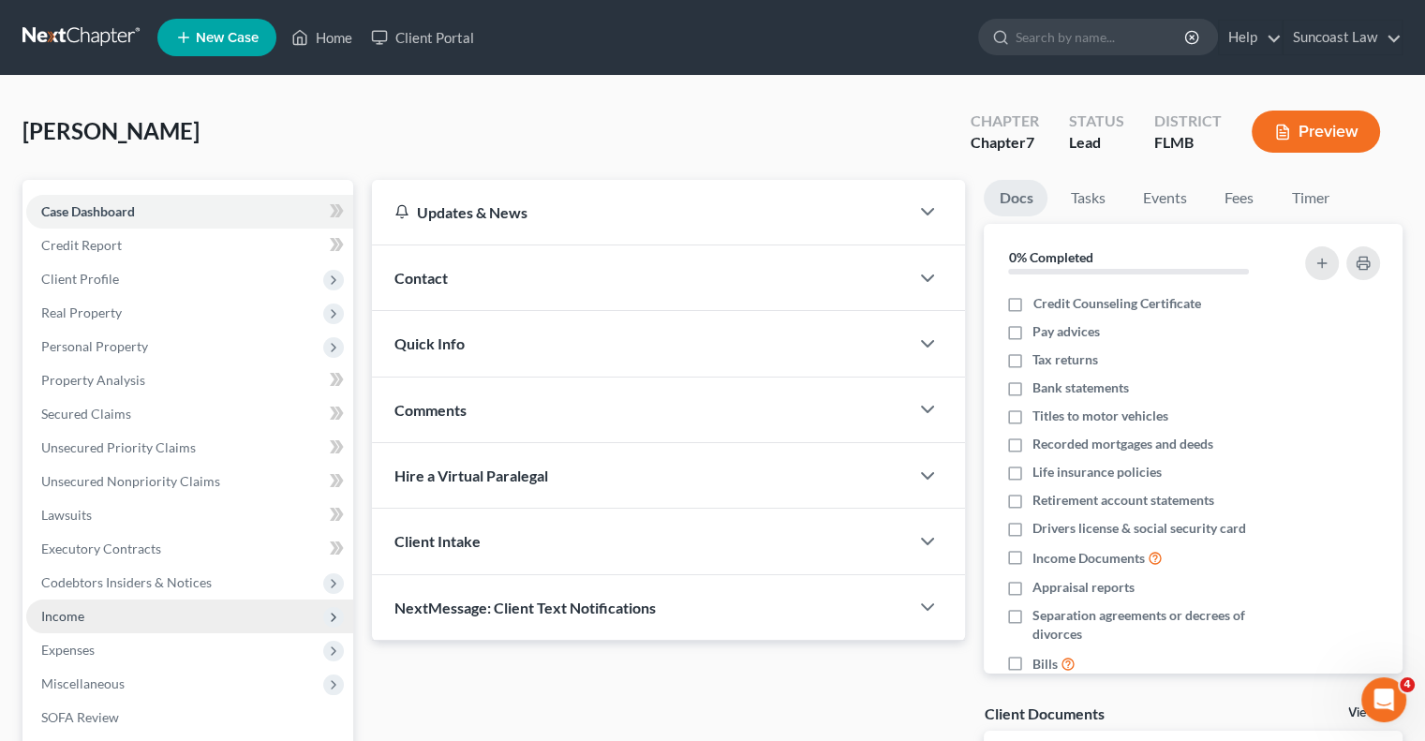
click at [119, 612] on span "Income" at bounding box center [189, 617] width 327 height 34
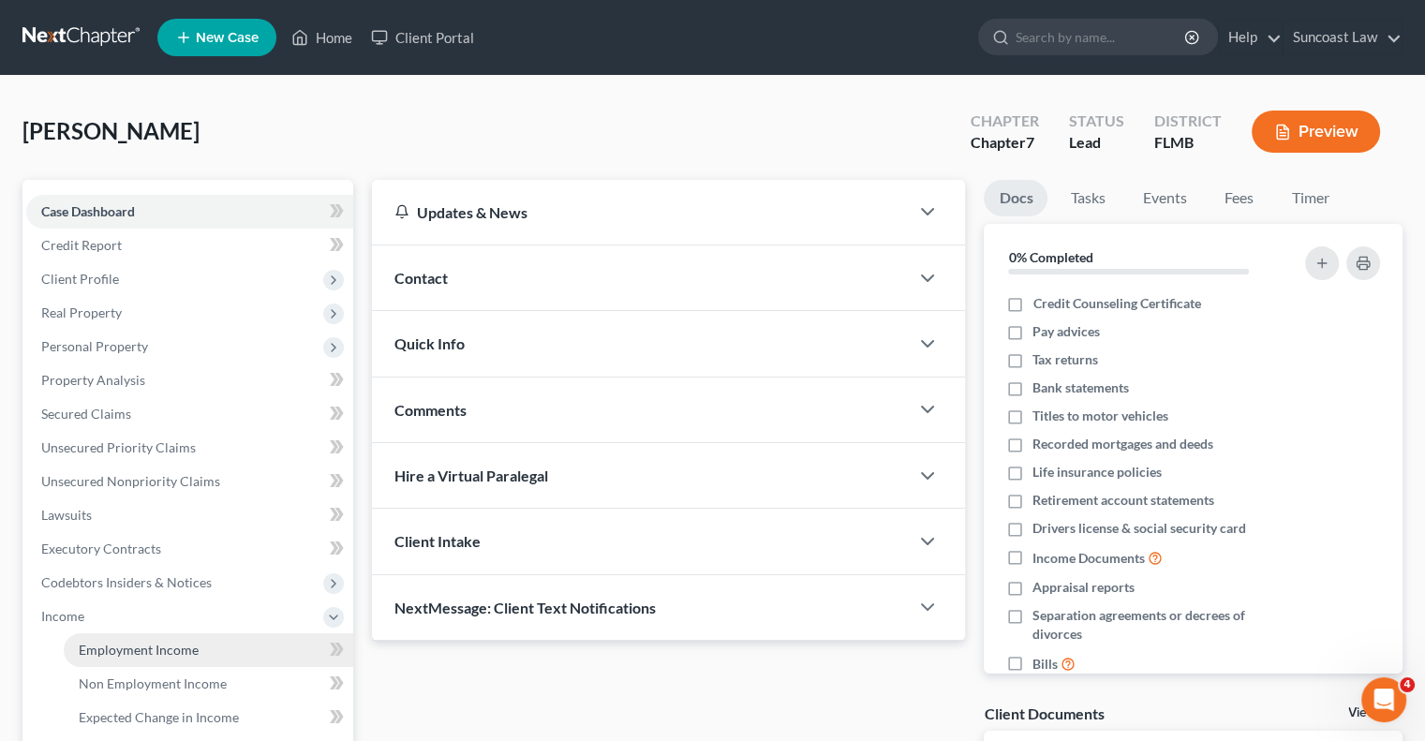
click at [205, 648] on link "Employment Income" at bounding box center [209, 650] width 290 height 34
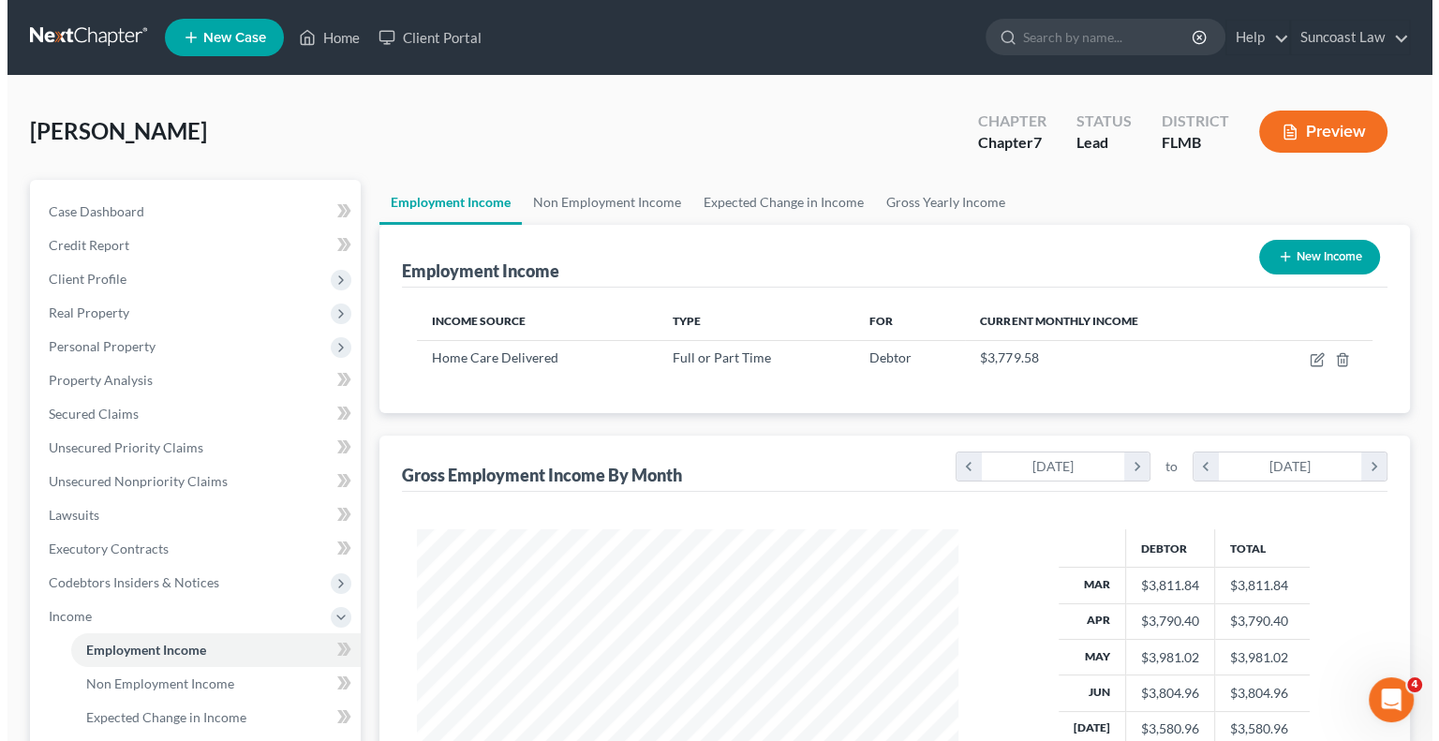
scroll to position [334, 578]
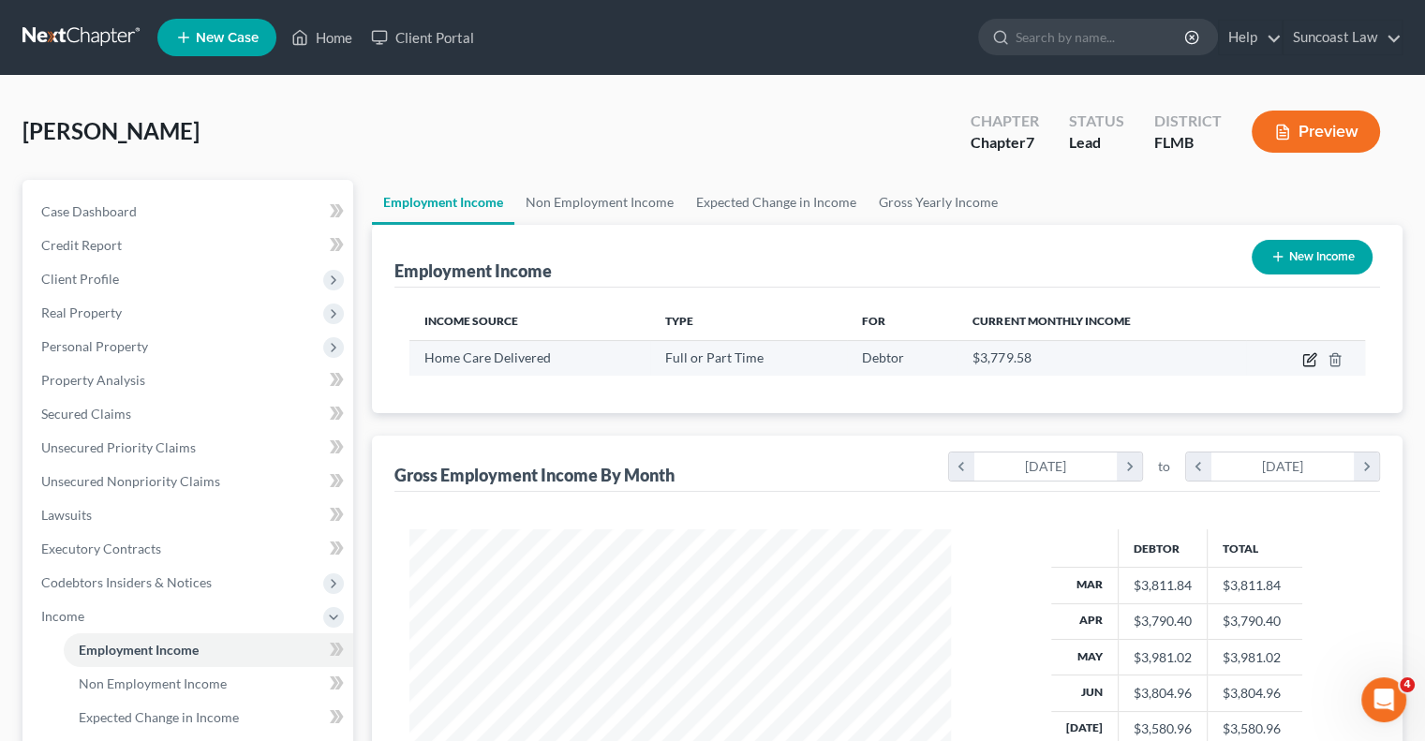
click at [1309, 358] on icon "button" at bounding box center [1311, 357] width 8 height 8
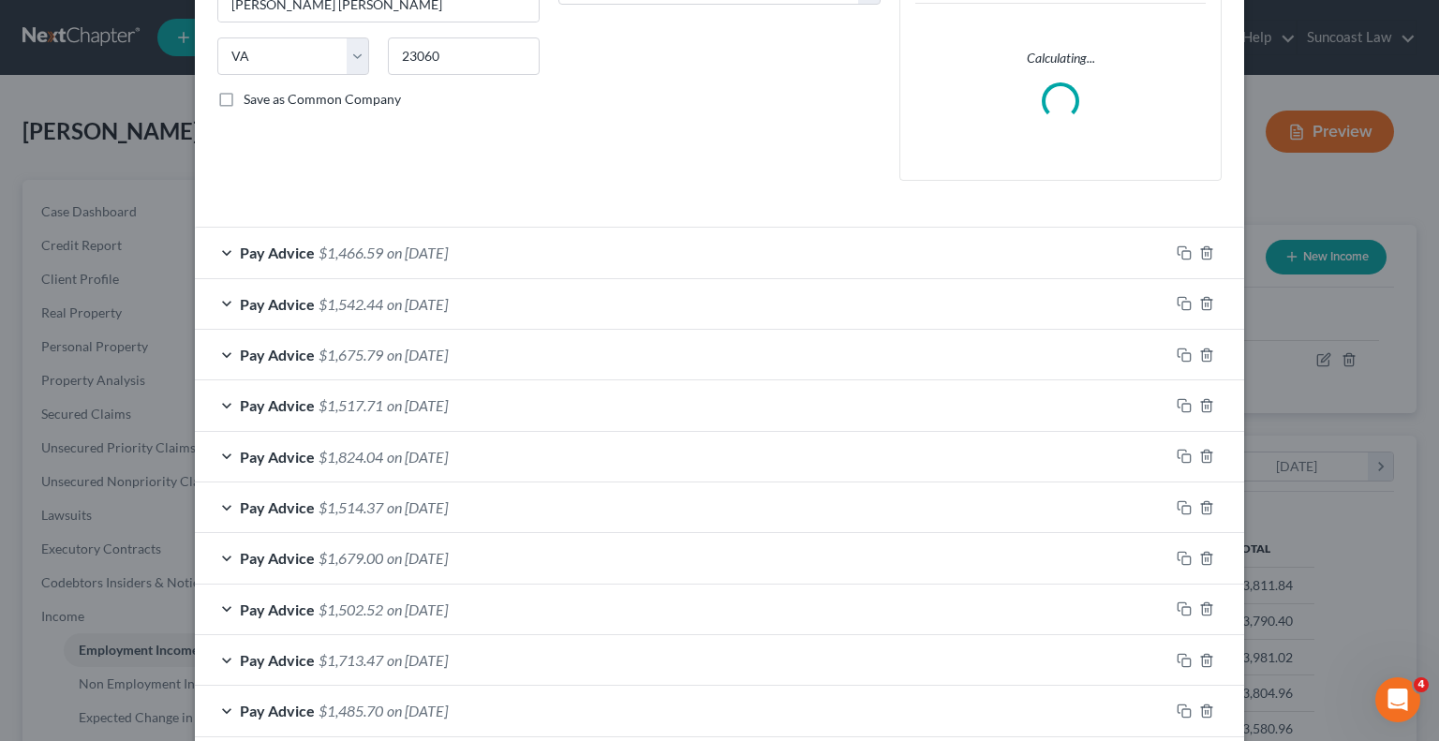
scroll to position [445, 0]
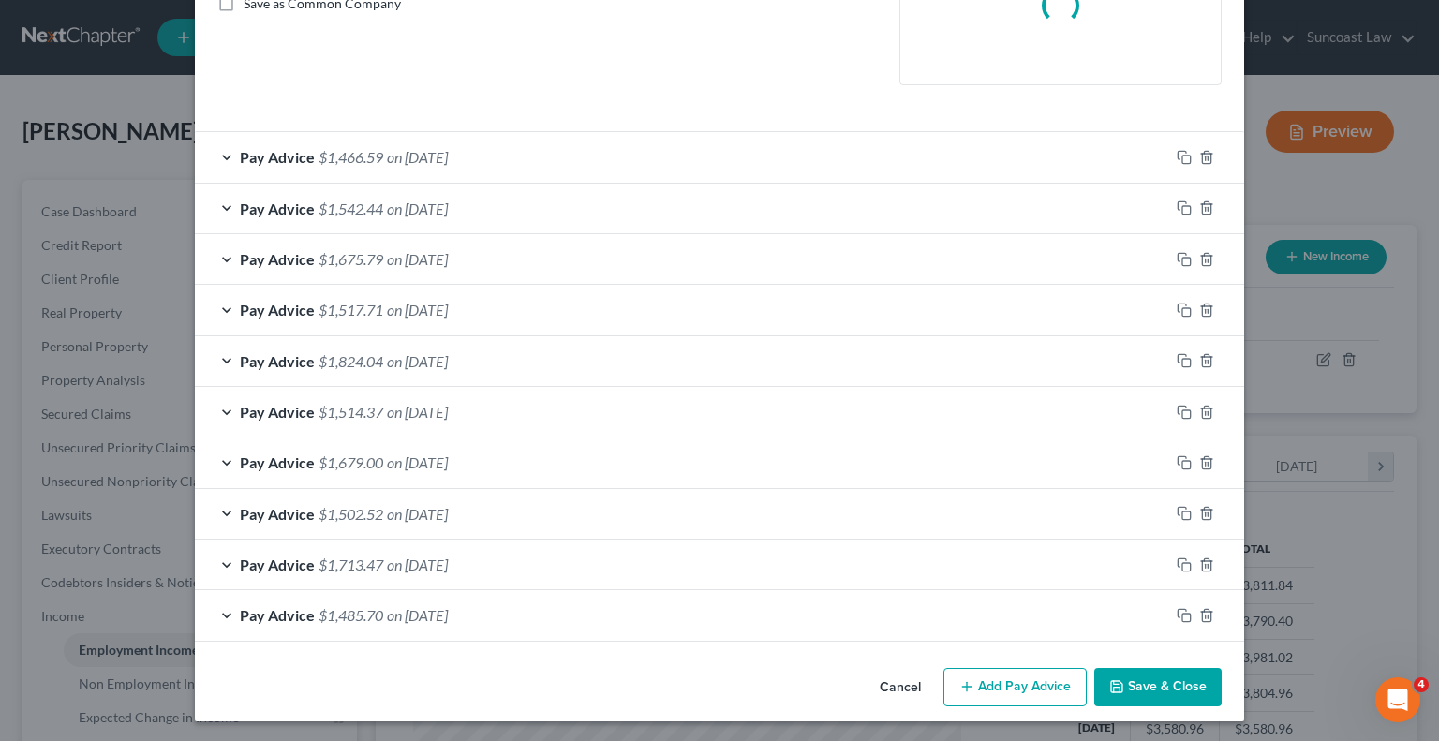
click at [1019, 677] on button "Add Pay Advice" at bounding box center [1015, 687] width 143 height 39
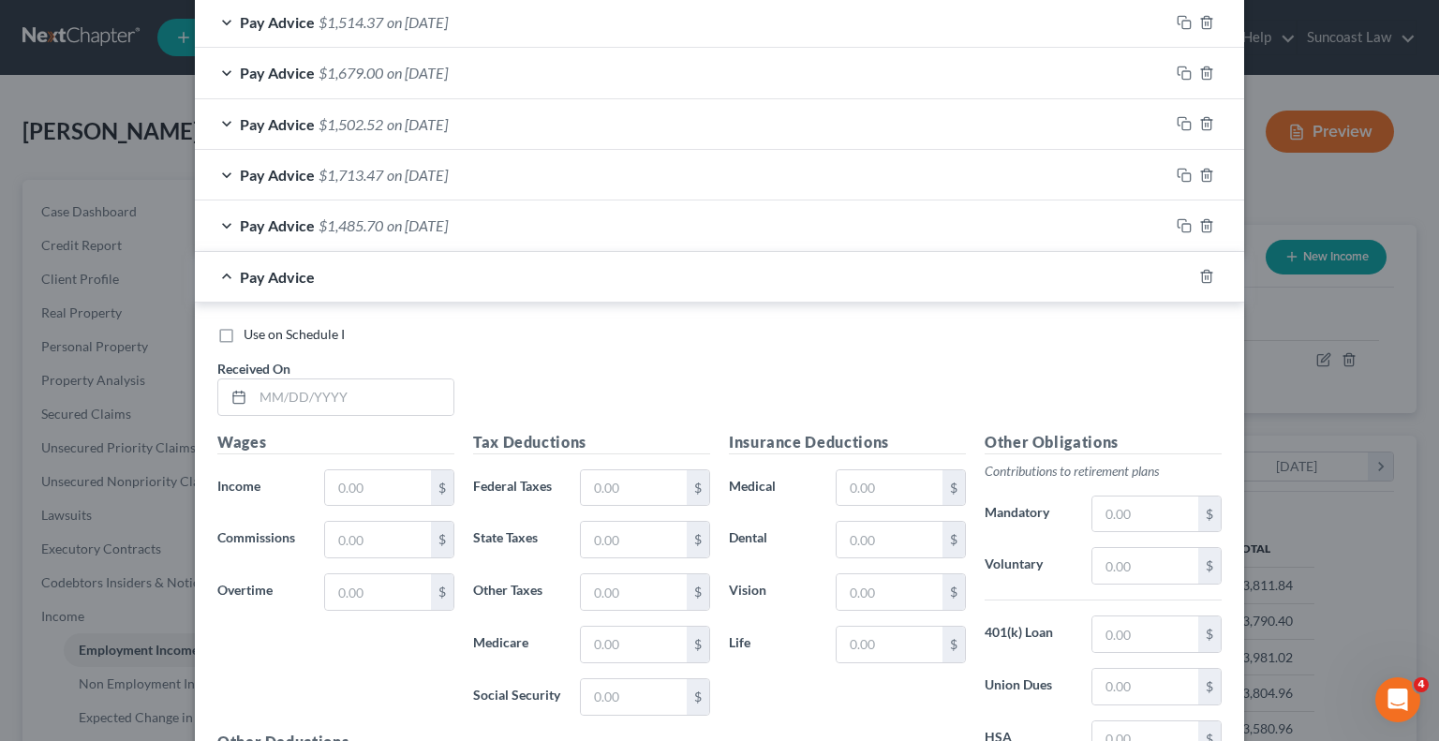
scroll to position [914, 0]
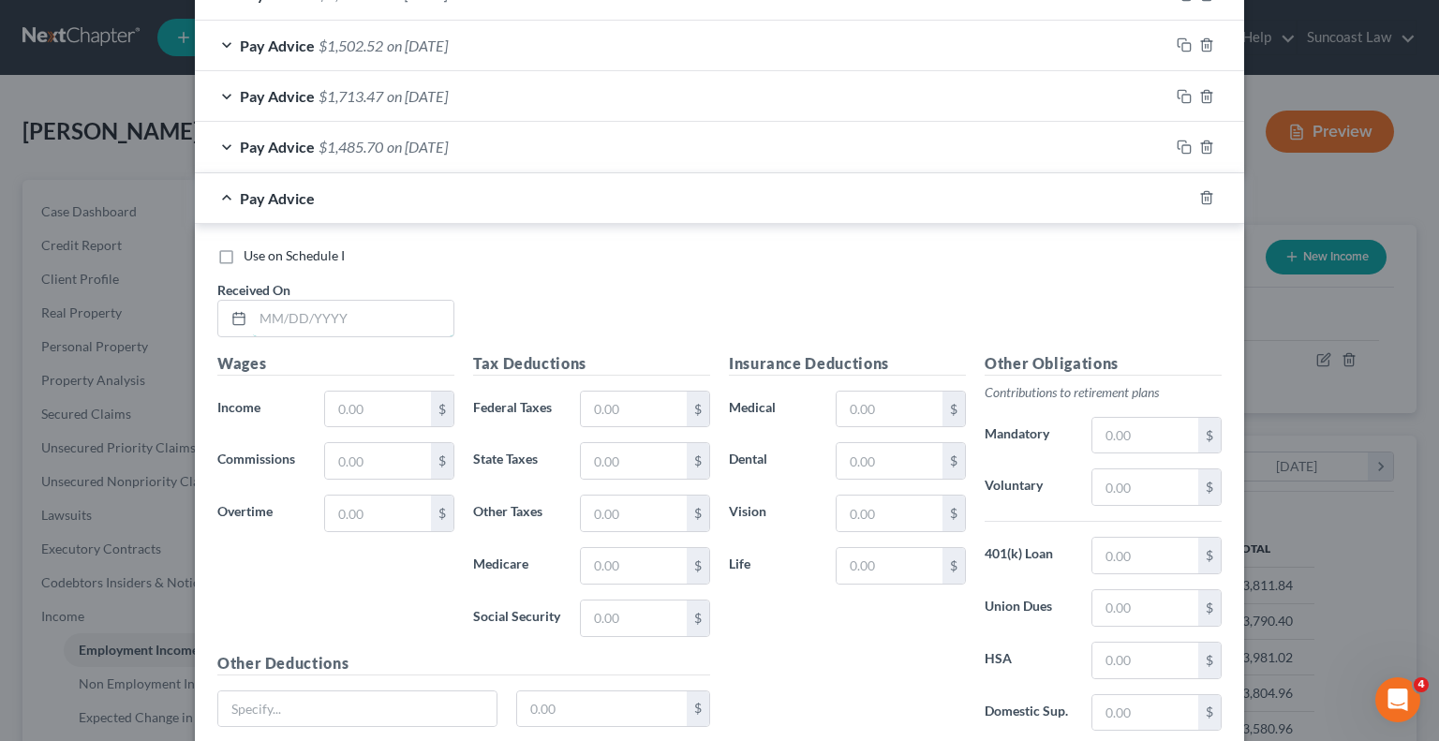
drag, startPoint x: 401, startPoint y: 313, endPoint x: 573, endPoint y: 45, distance: 318.2
click at [401, 313] on input "text" at bounding box center [353, 319] width 201 height 36
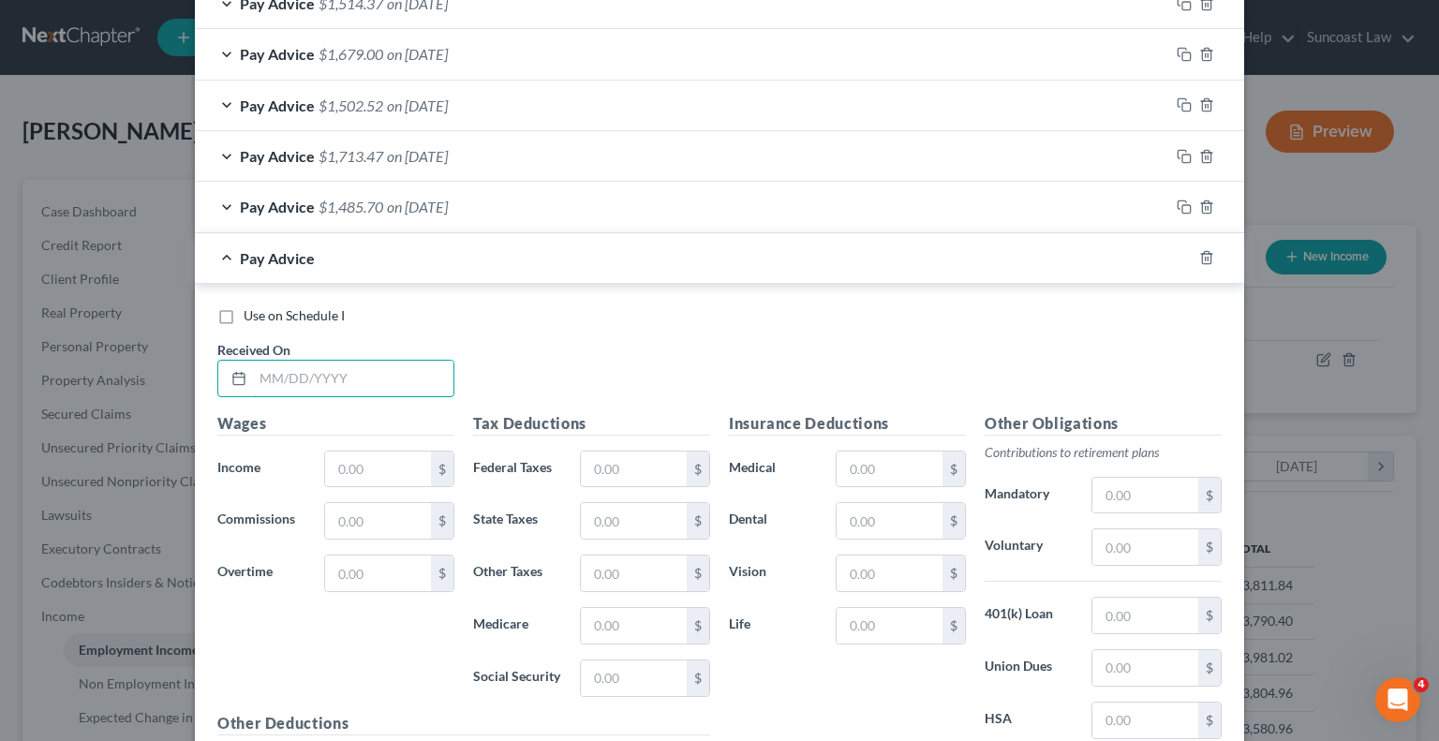
scroll to position [974, 0]
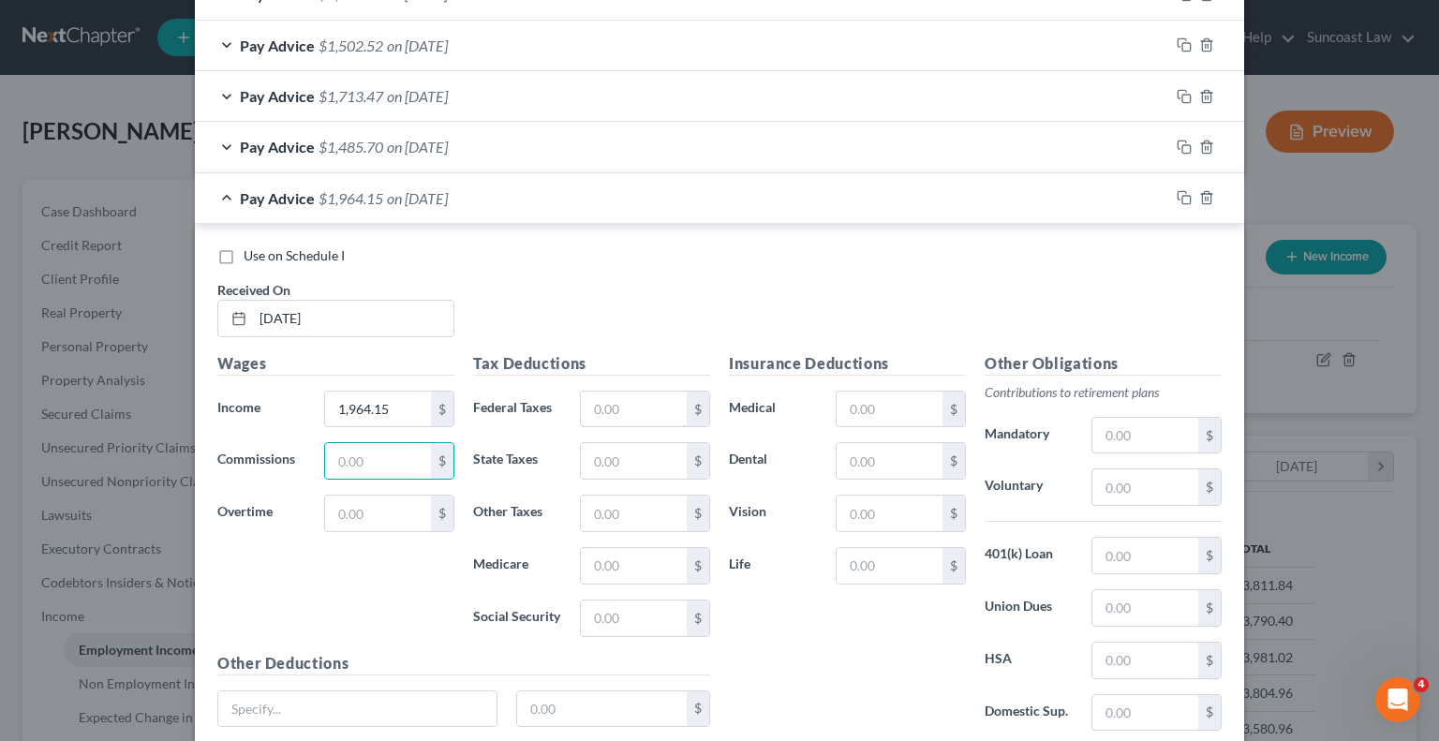
drag, startPoint x: 601, startPoint y: 413, endPoint x: 1145, endPoint y: 37, distance: 662.0
click at [603, 411] on input "text" at bounding box center [634, 410] width 106 height 36
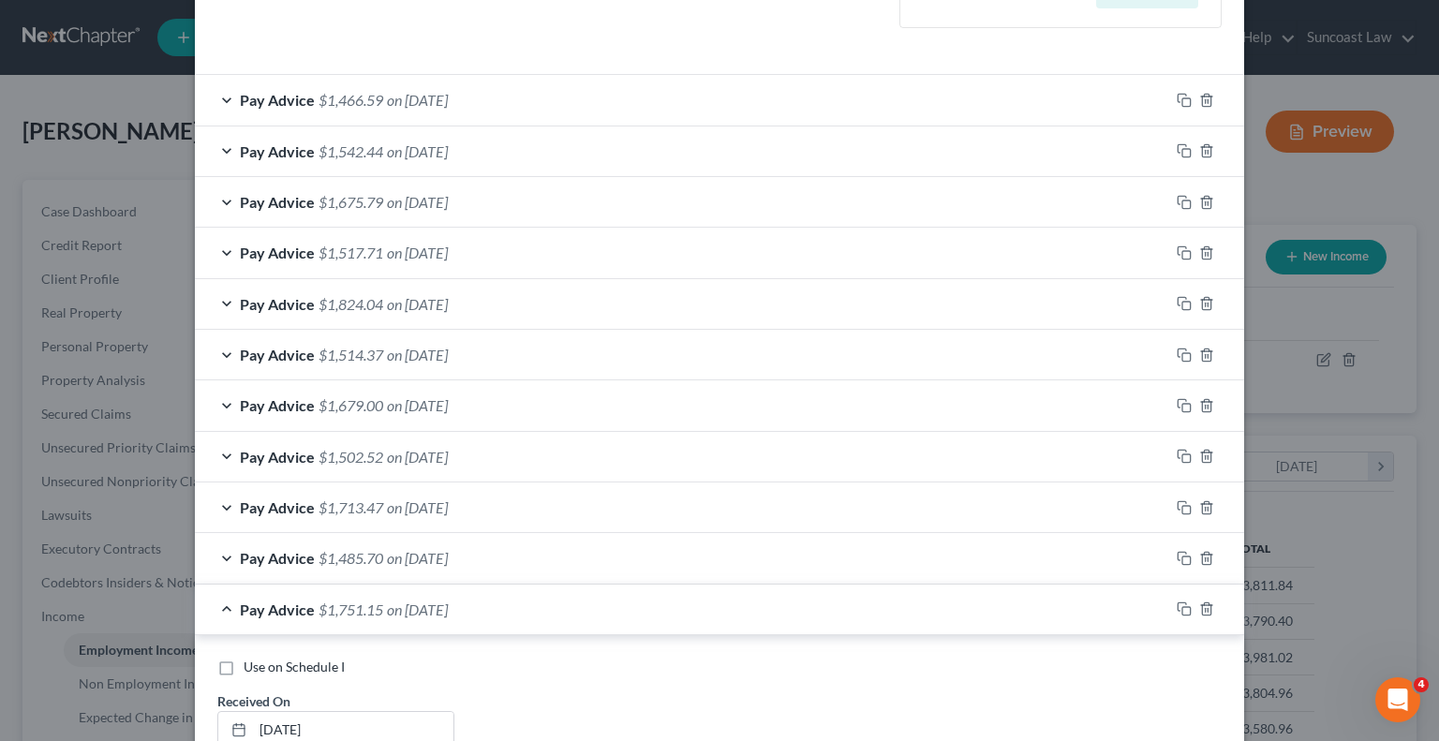
scroll to position [224, 0]
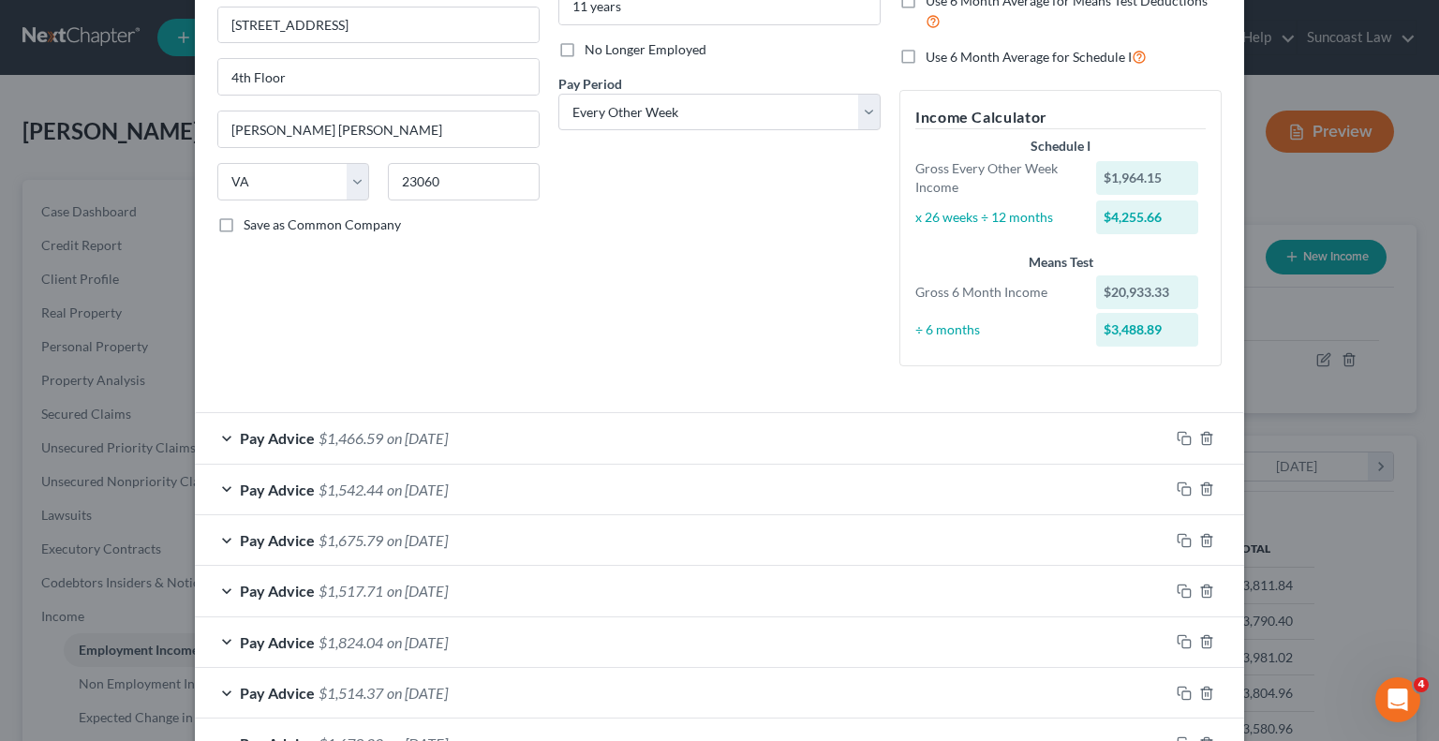
click at [903, 441] on div "Pay Advice $1,466.59 on [DATE]" at bounding box center [682, 438] width 975 height 50
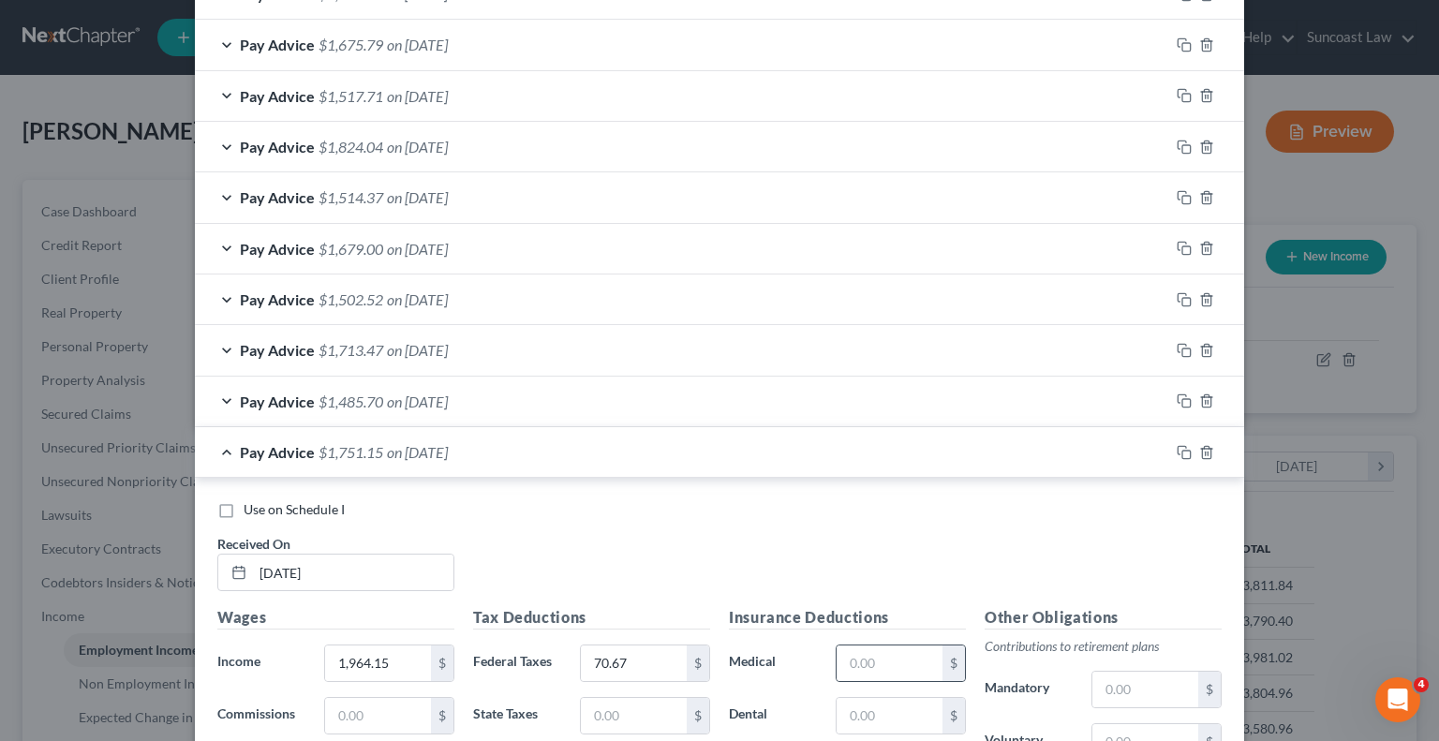
scroll to position [1442, 0]
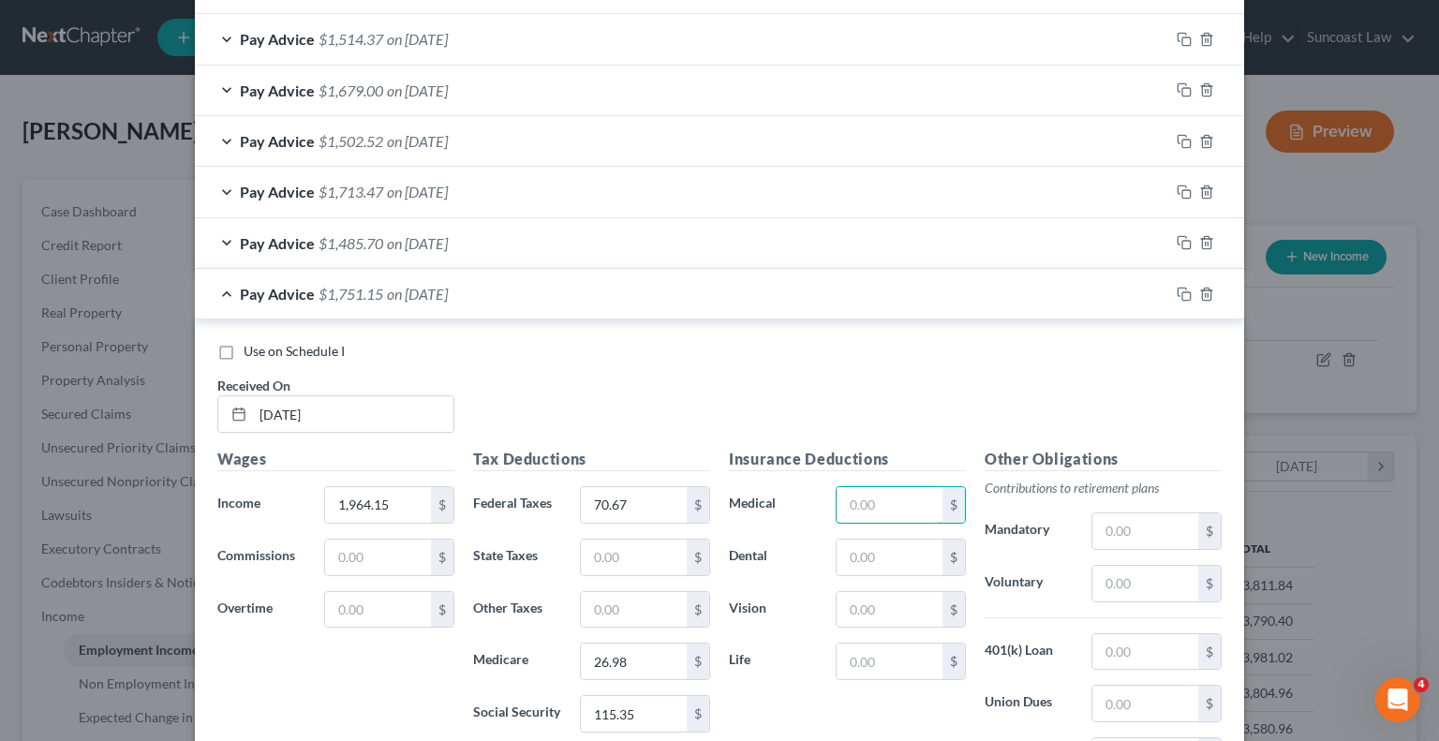
drag, startPoint x: 896, startPoint y: 483, endPoint x: 926, endPoint y: 404, distance: 84.2
click at [896, 487] on input "text" at bounding box center [890, 505] width 106 height 36
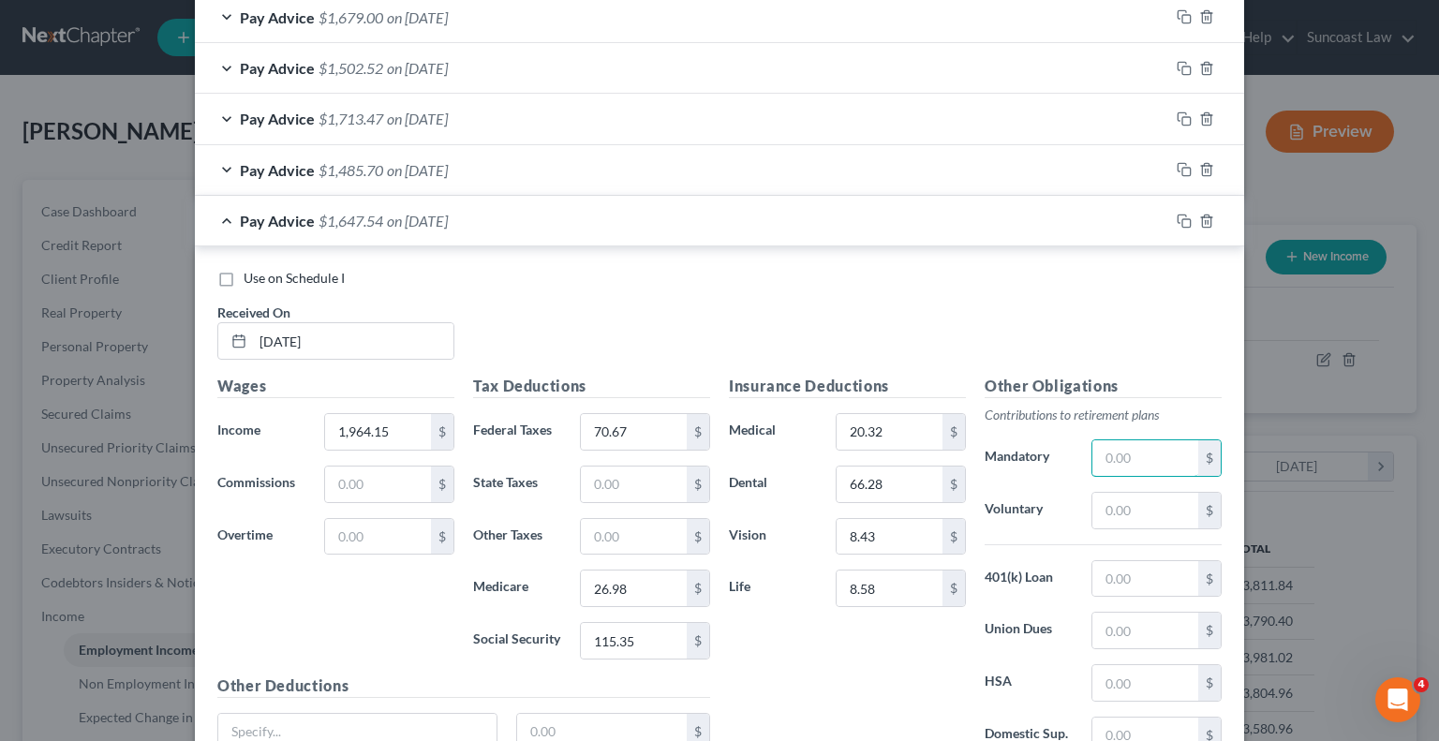
scroll to position [1678, 0]
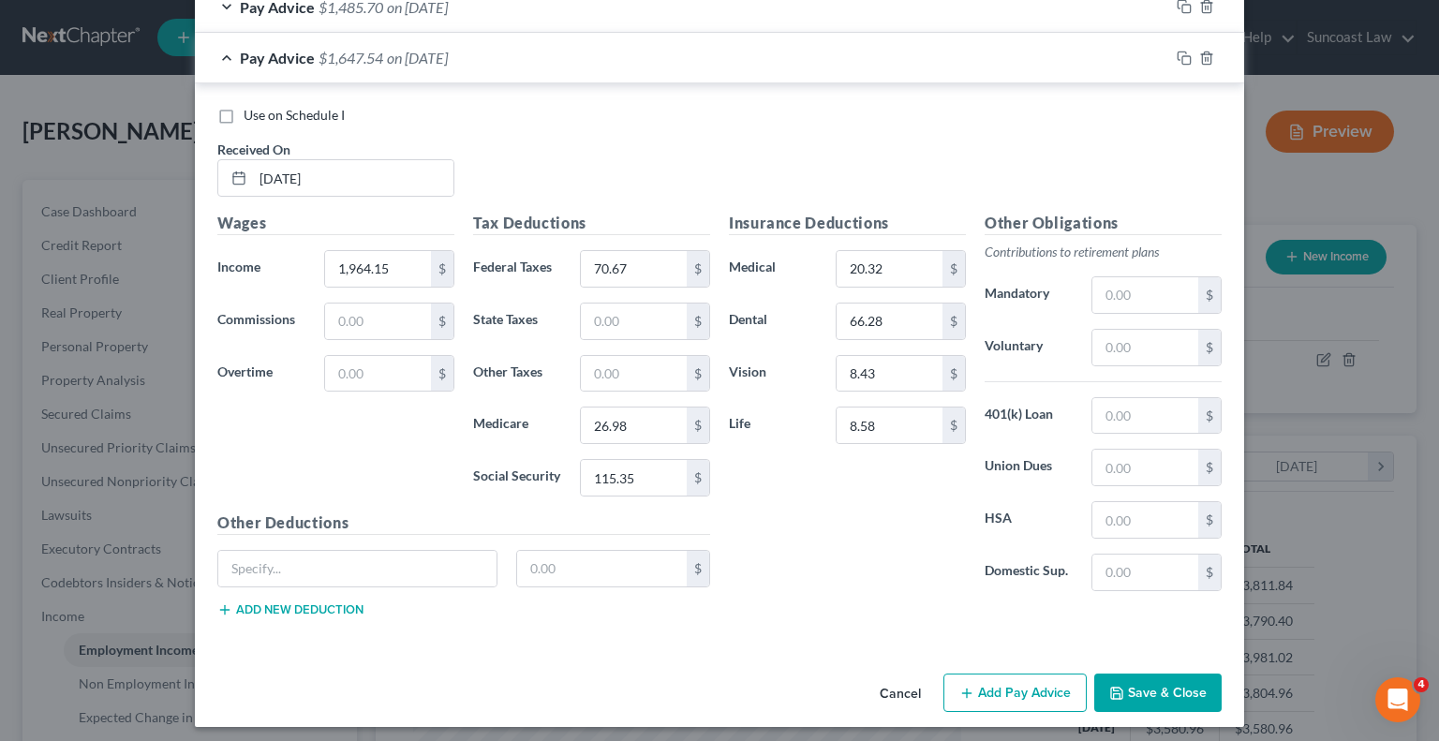
click at [989, 683] on button "Add Pay Advice" at bounding box center [1015, 693] width 143 height 39
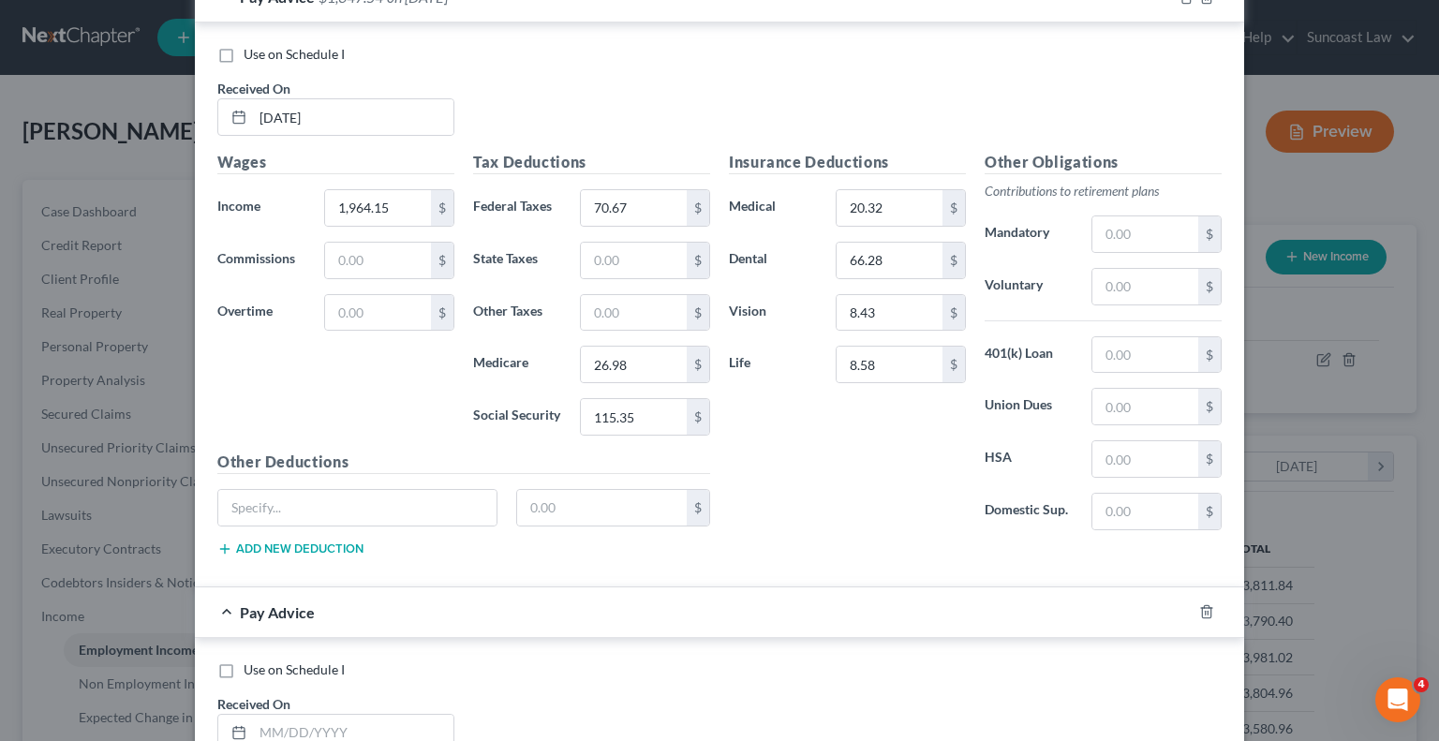
scroll to position [1772, 0]
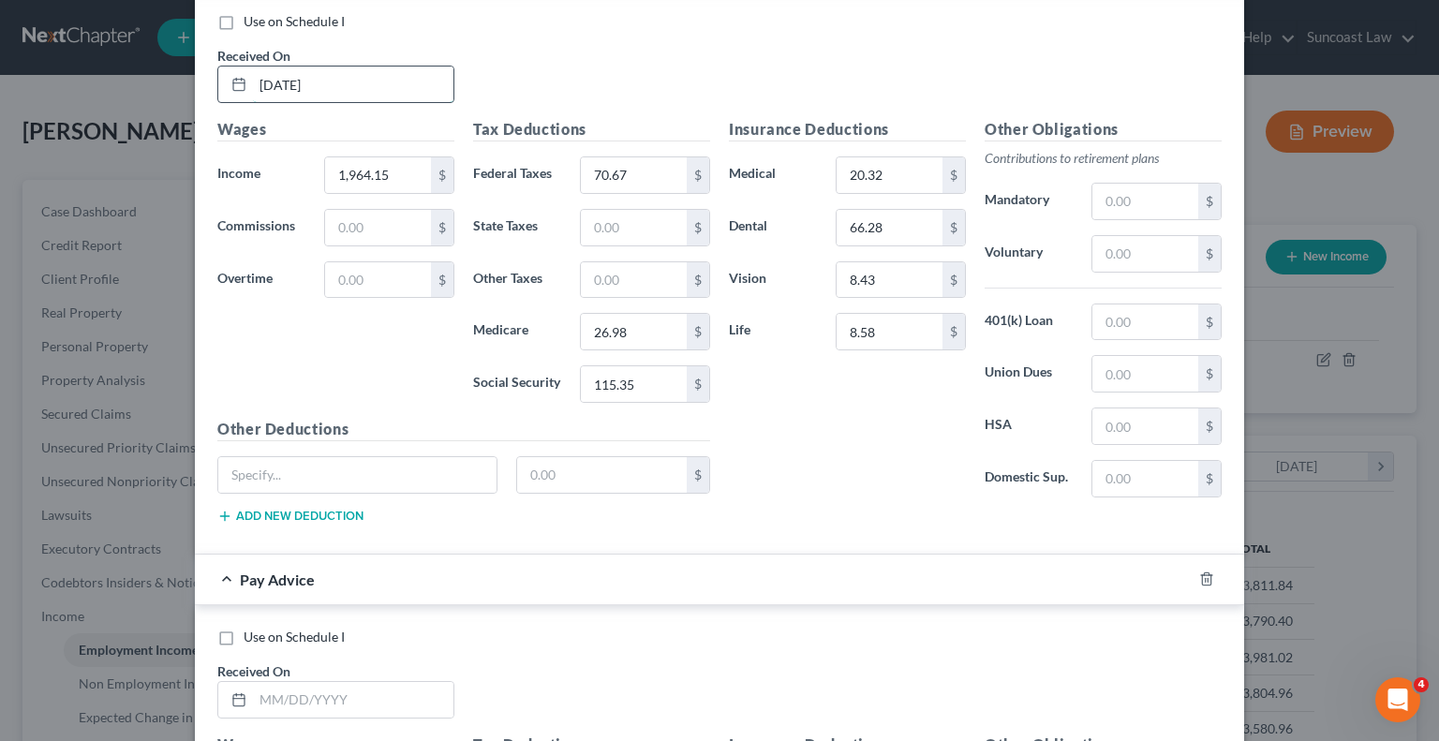
click at [283, 76] on input "[DATE]" at bounding box center [353, 85] width 201 height 36
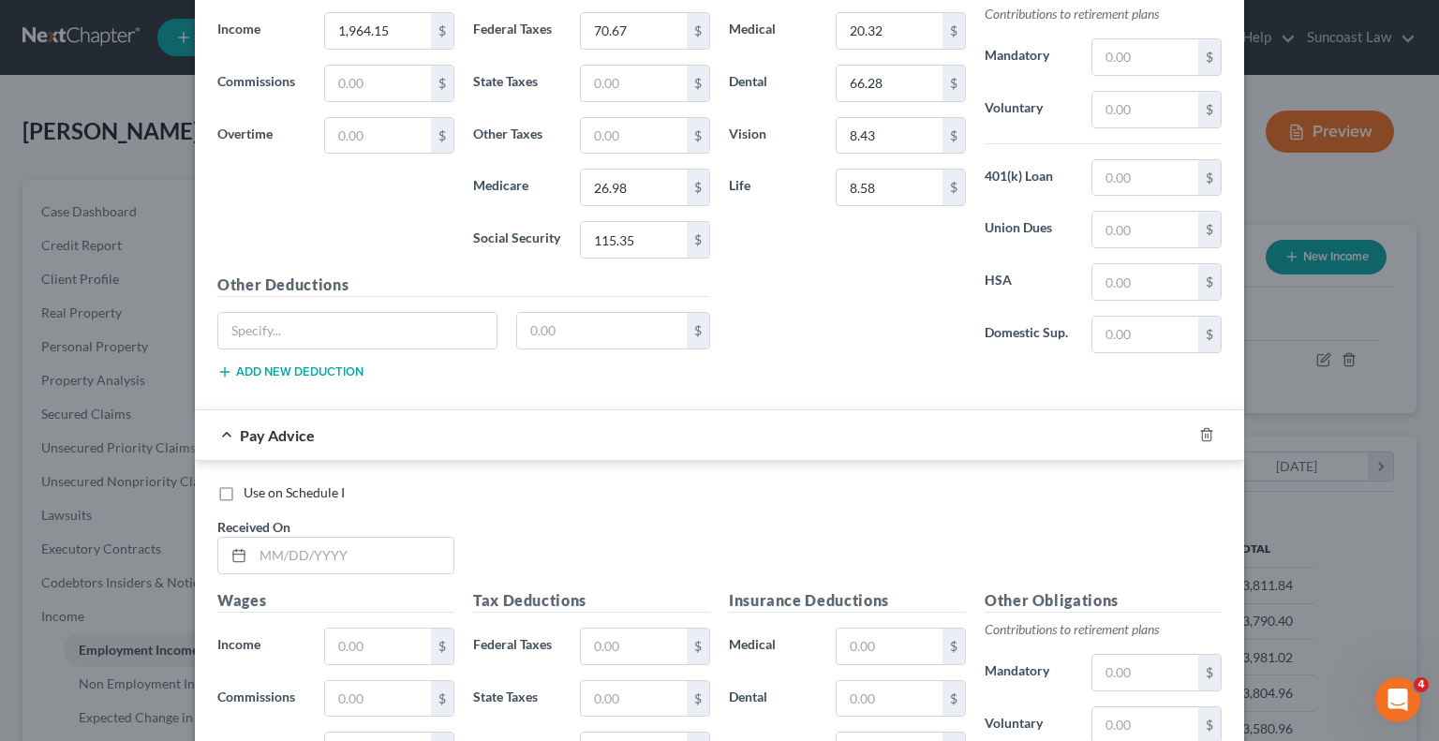
scroll to position [2053, 0]
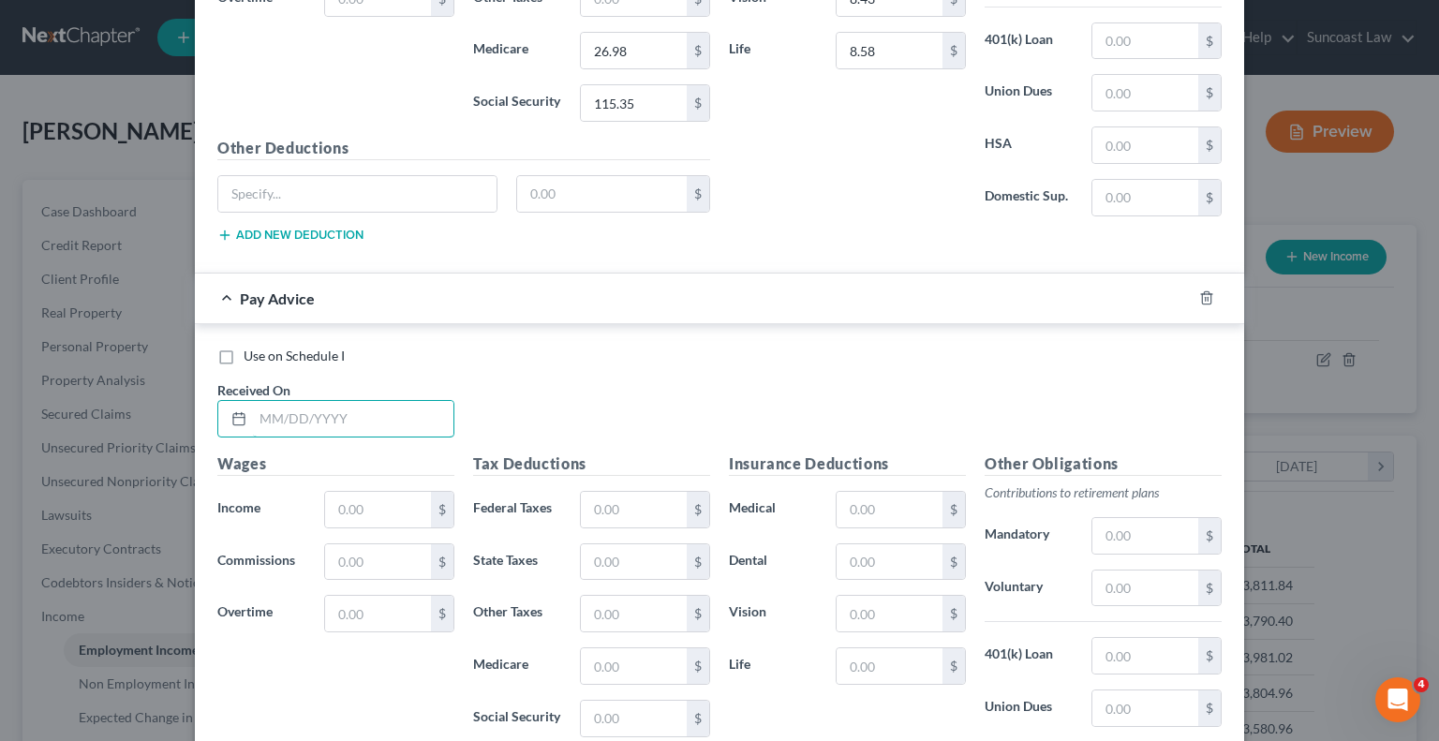
drag, startPoint x: 334, startPoint y: 407, endPoint x: 366, endPoint y: 363, distance: 54.9
click at [334, 407] on input "text" at bounding box center [353, 419] width 201 height 36
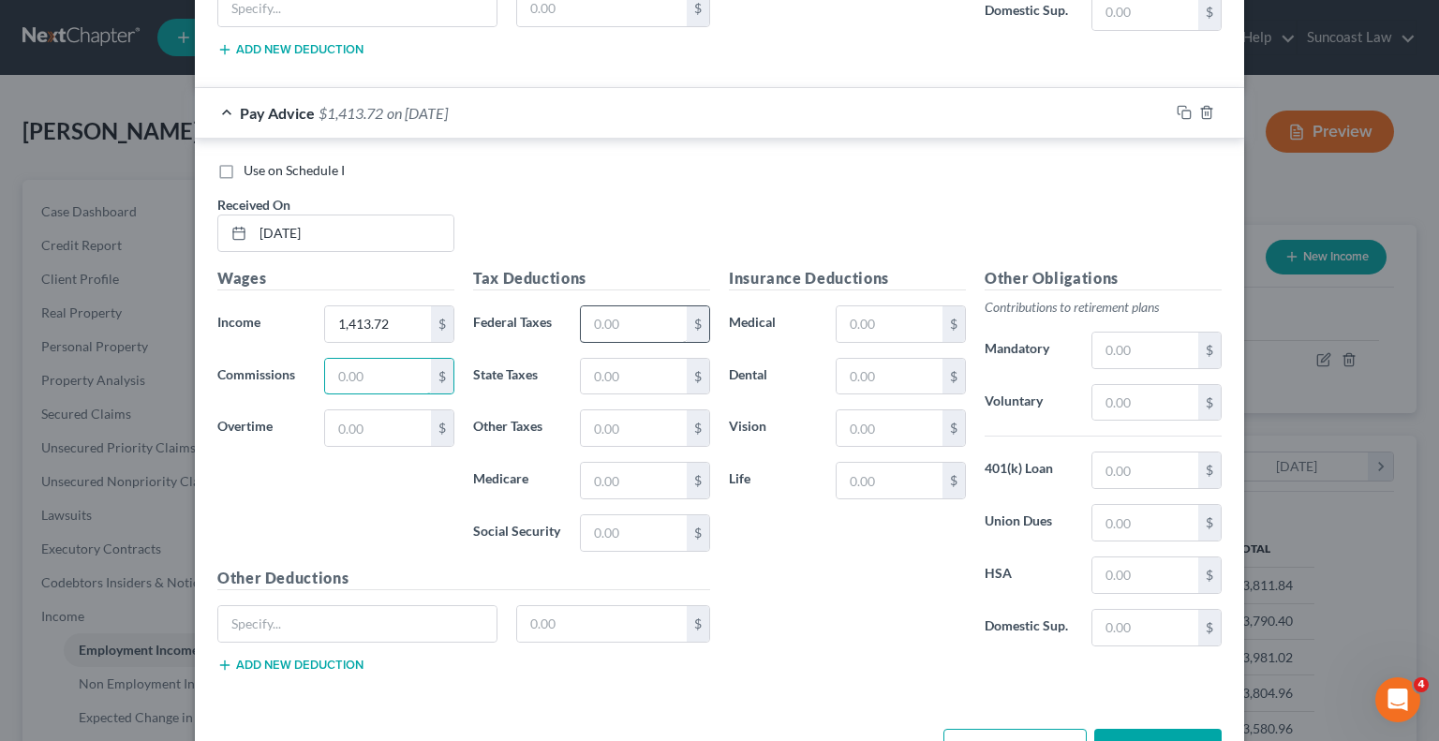
scroll to position [2240, 0]
drag, startPoint x: 625, startPoint y: 318, endPoint x: 687, endPoint y: 284, distance: 70.4
click at [625, 318] on input "text" at bounding box center [634, 323] width 106 height 36
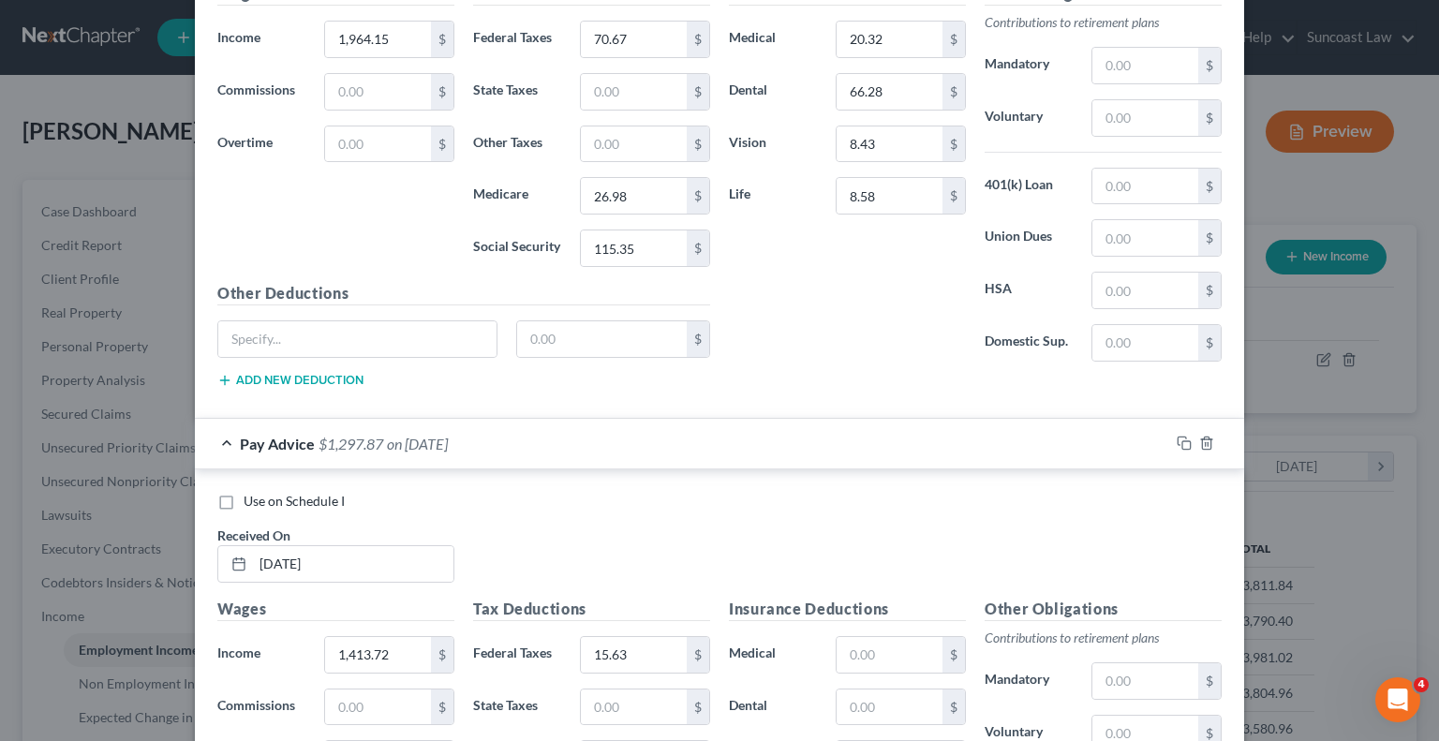
scroll to position [2290, 0]
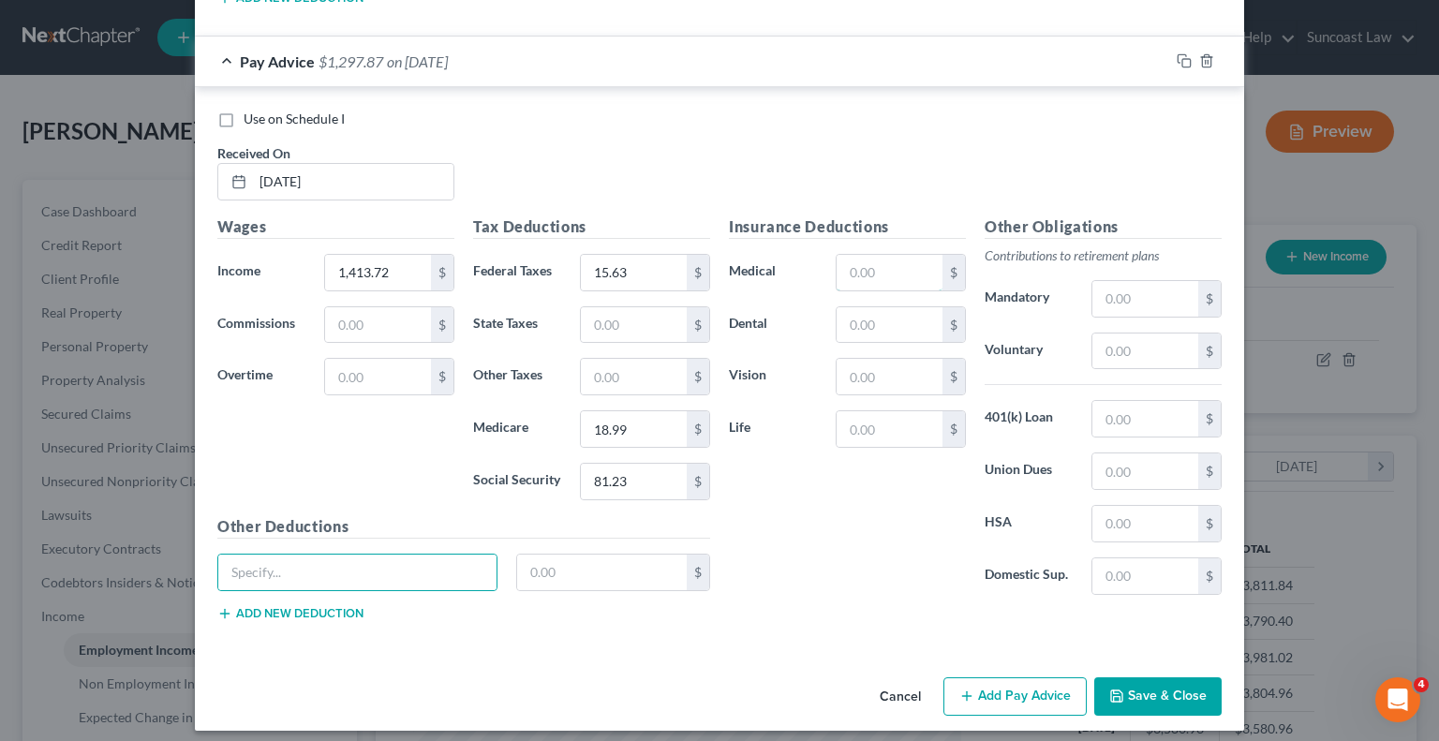
drag, startPoint x: 873, startPoint y: 251, endPoint x: 896, endPoint y: 225, distance: 34.6
click at [873, 255] on input "text" at bounding box center [890, 273] width 106 height 36
drag, startPoint x: 997, startPoint y: 685, endPoint x: 309, endPoint y: 464, distance: 722.5
click at [999, 683] on button "Add Pay Advice" at bounding box center [1015, 696] width 143 height 39
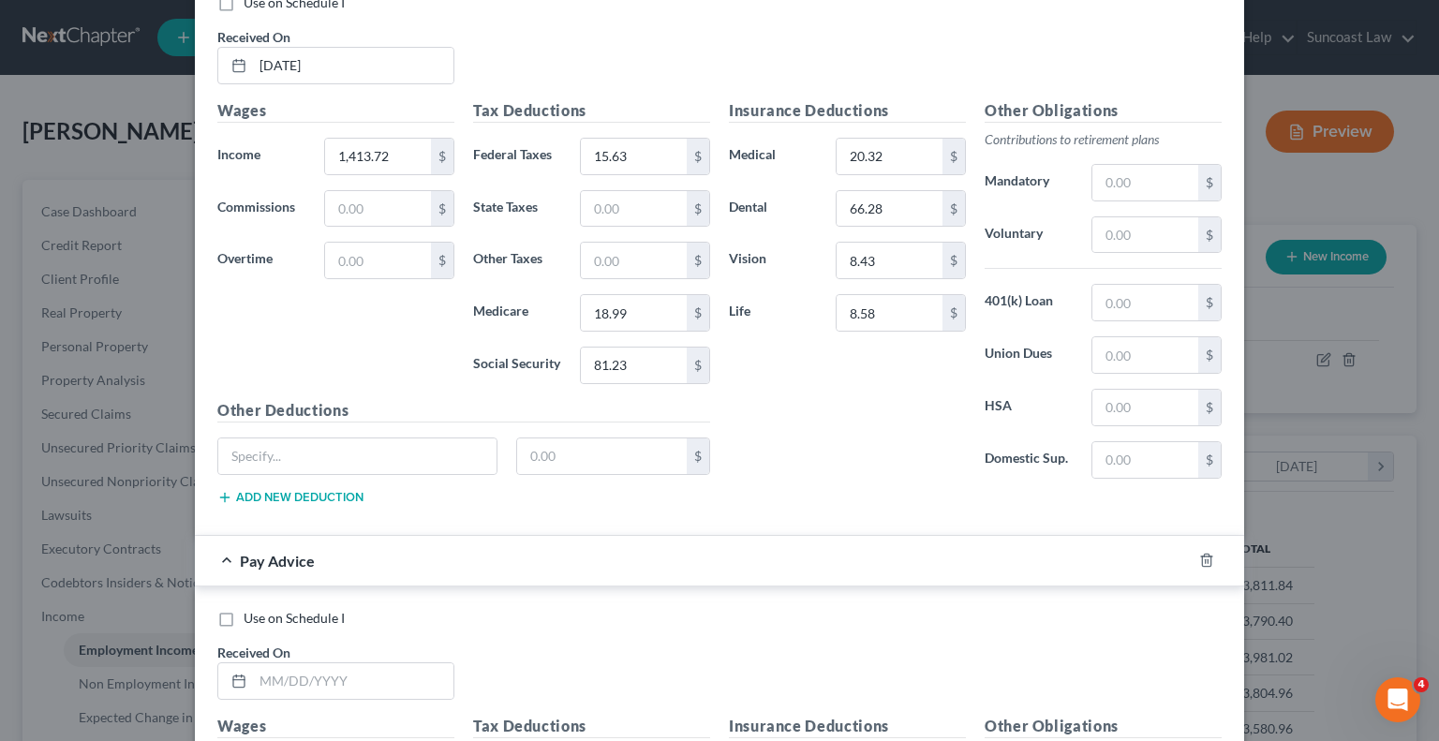
scroll to position [2665, 0]
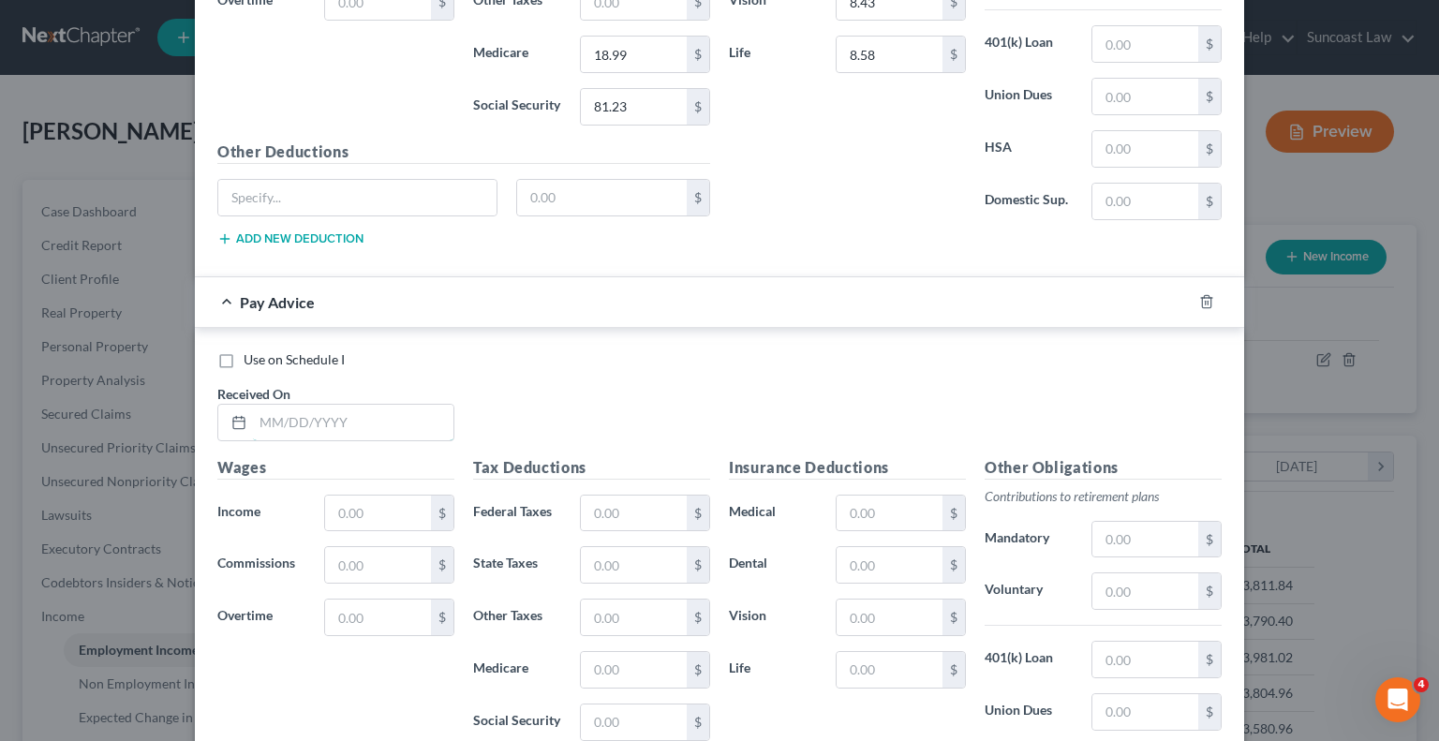
drag, startPoint x: 360, startPoint y: 418, endPoint x: 425, endPoint y: 23, distance: 399.9
click at [360, 418] on input "text" at bounding box center [353, 423] width 201 height 36
drag, startPoint x: 630, startPoint y: 499, endPoint x: 660, endPoint y: 493, distance: 30.5
click at [630, 499] on input "text" at bounding box center [634, 514] width 106 height 36
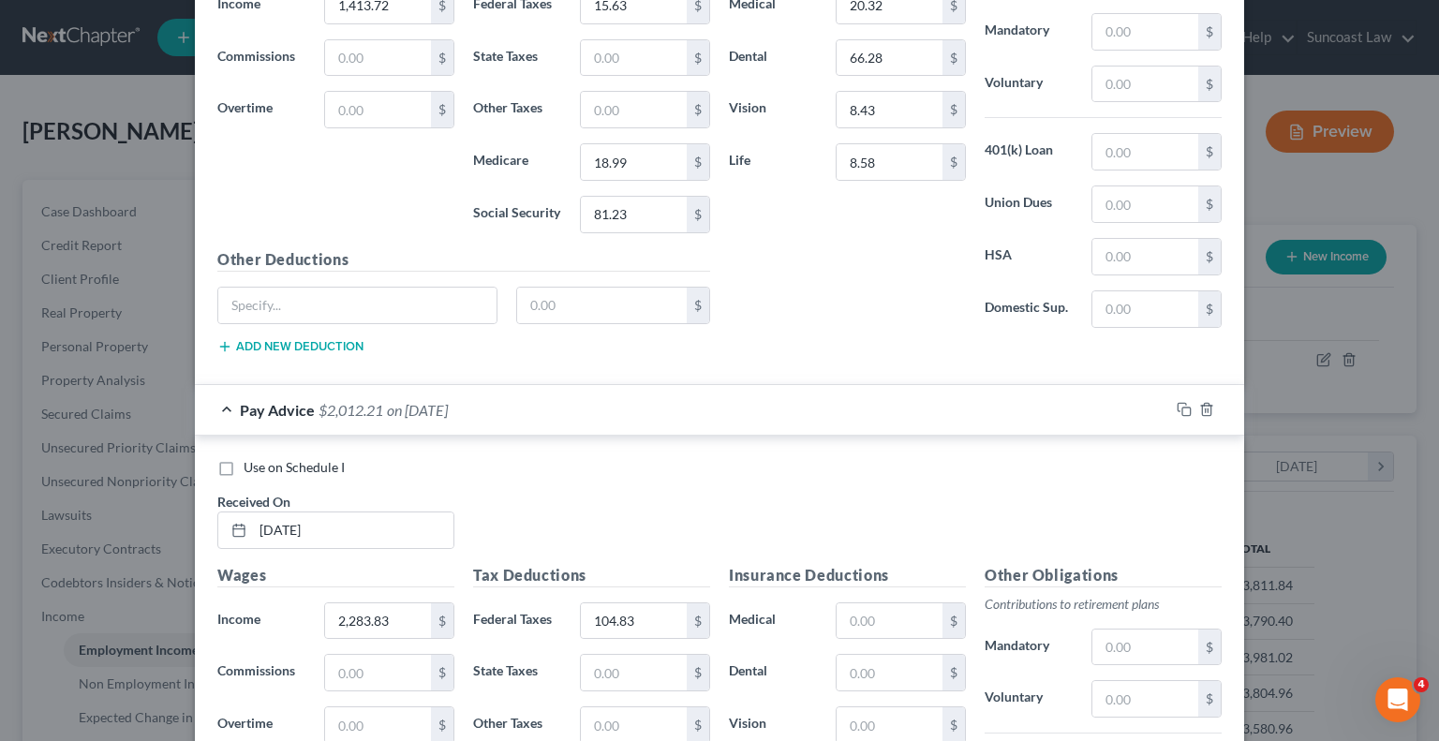
scroll to position [2808, 0]
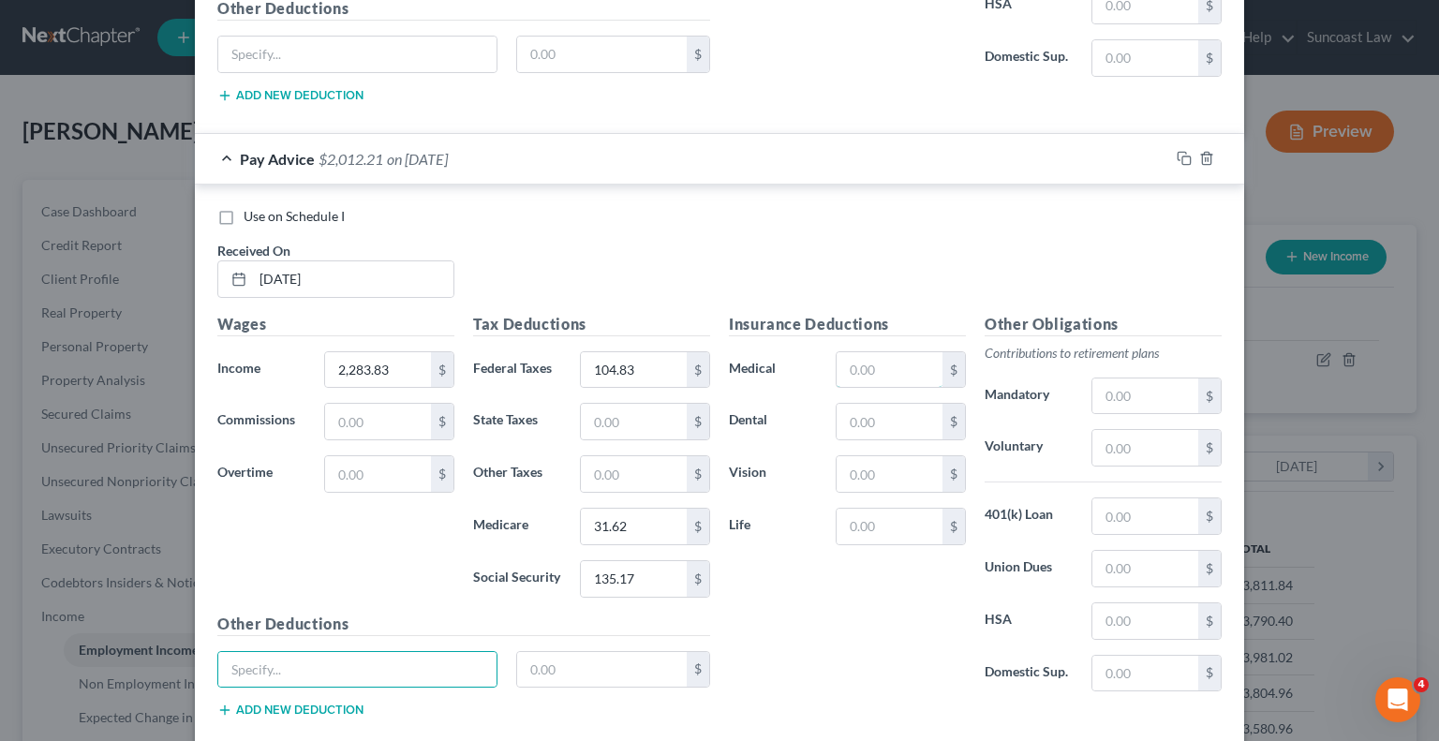
drag, startPoint x: 877, startPoint y: 362, endPoint x: 861, endPoint y: 268, distance: 95.0
click at [877, 362] on input "text" at bounding box center [890, 370] width 106 height 36
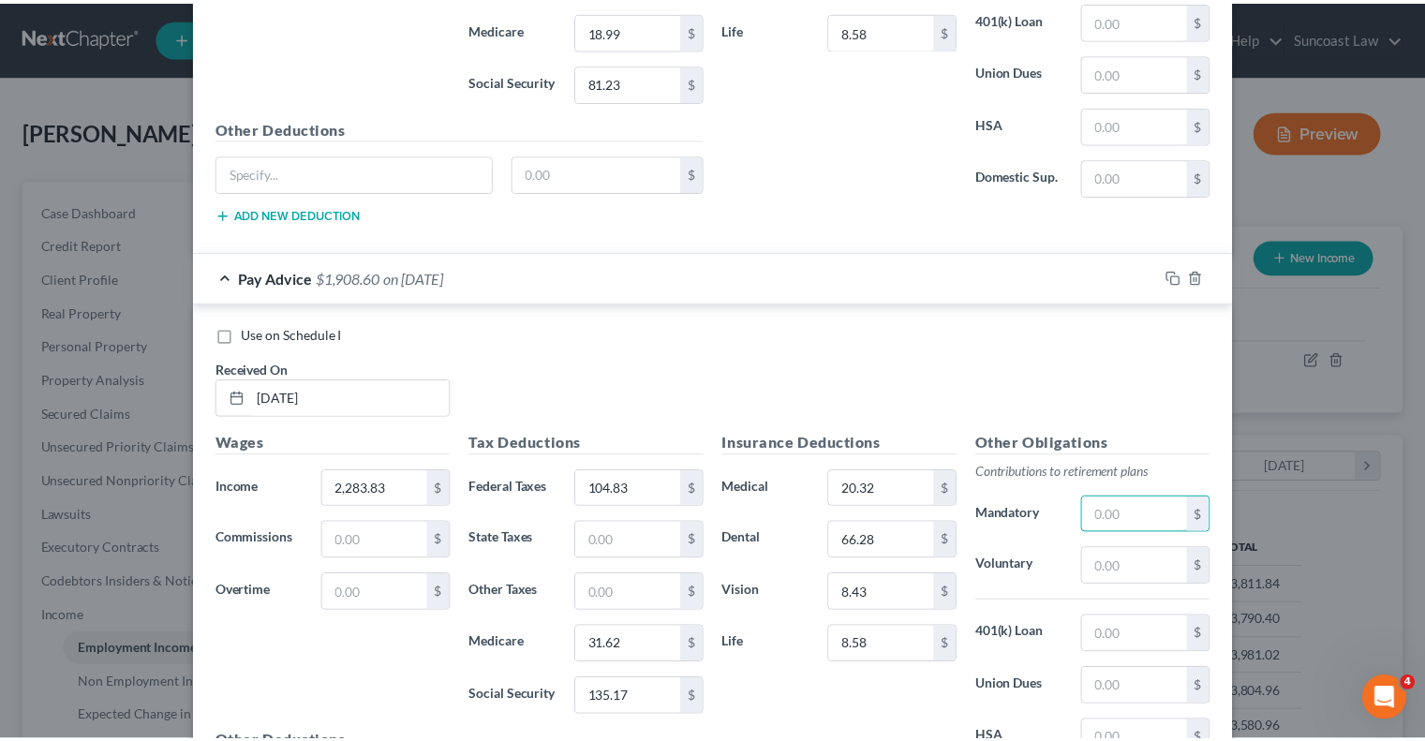
scroll to position [2902, 0]
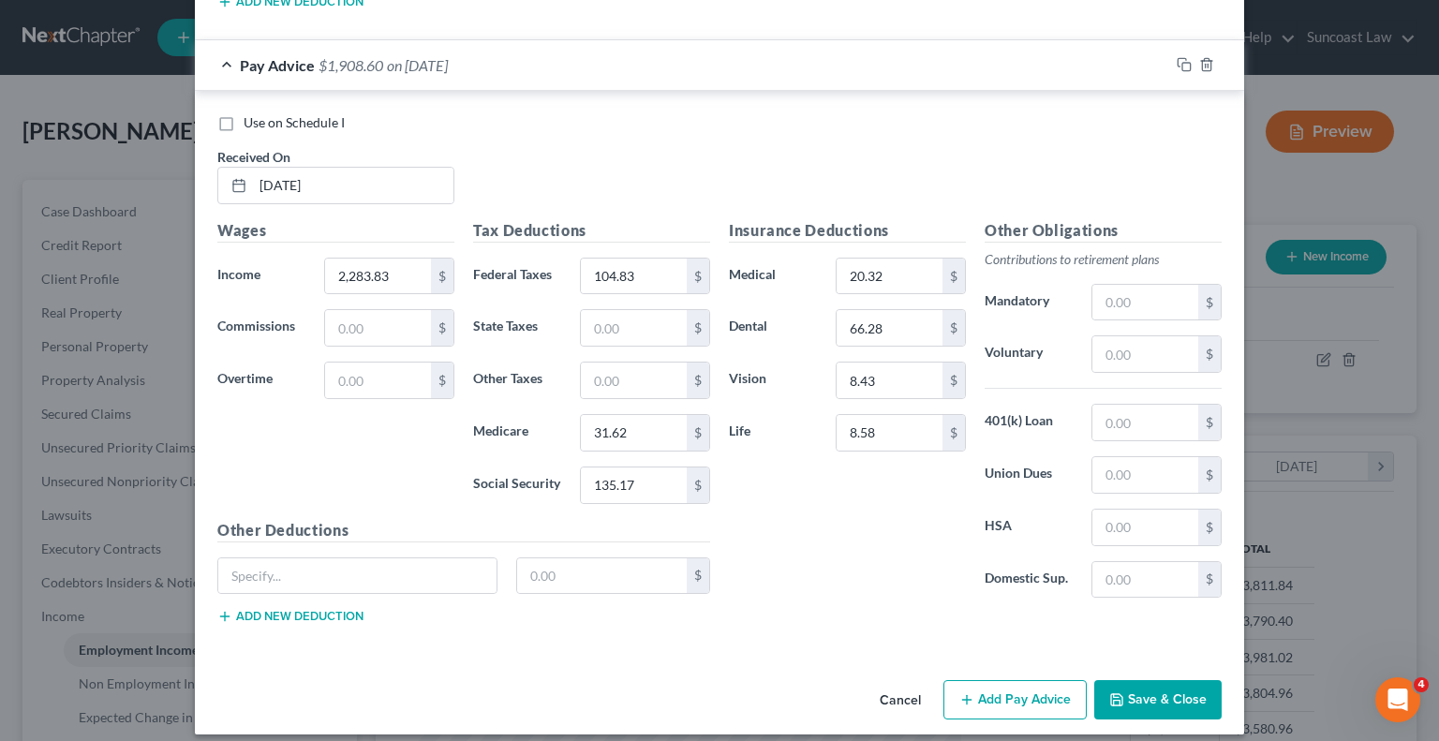
click at [1148, 680] on button "Save & Close" at bounding box center [1157, 699] width 127 height 39
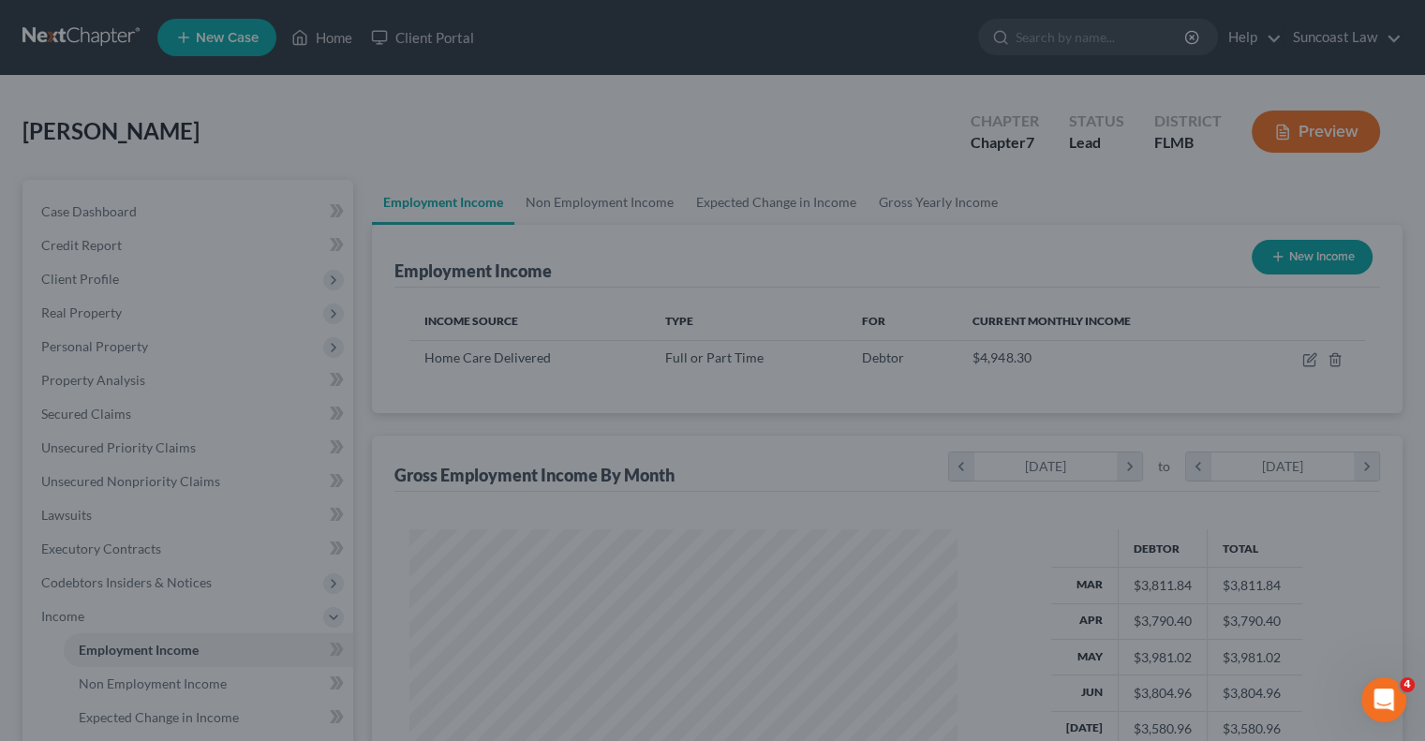
scroll to position [936703, 936458]
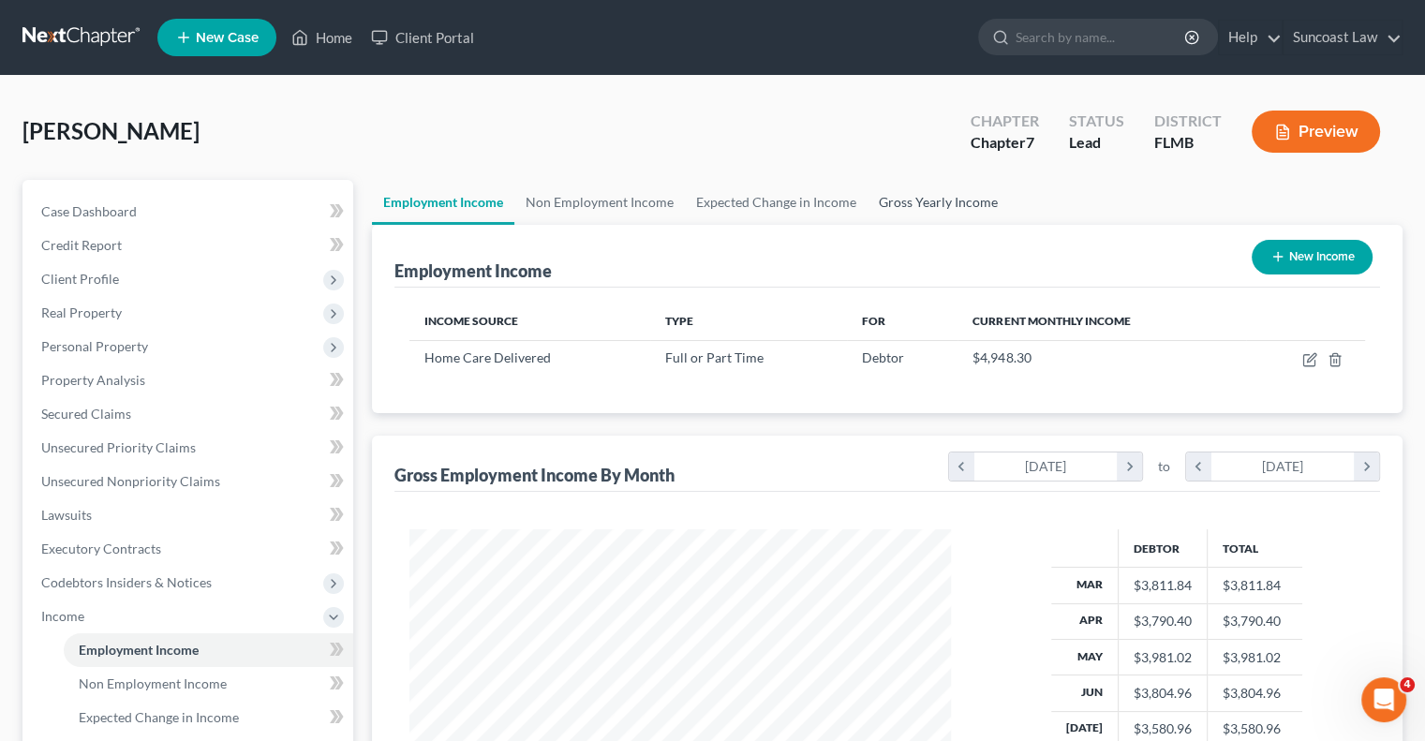
click at [941, 215] on link "Gross Yearly Income" at bounding box center [938, 202] width 141 height 45
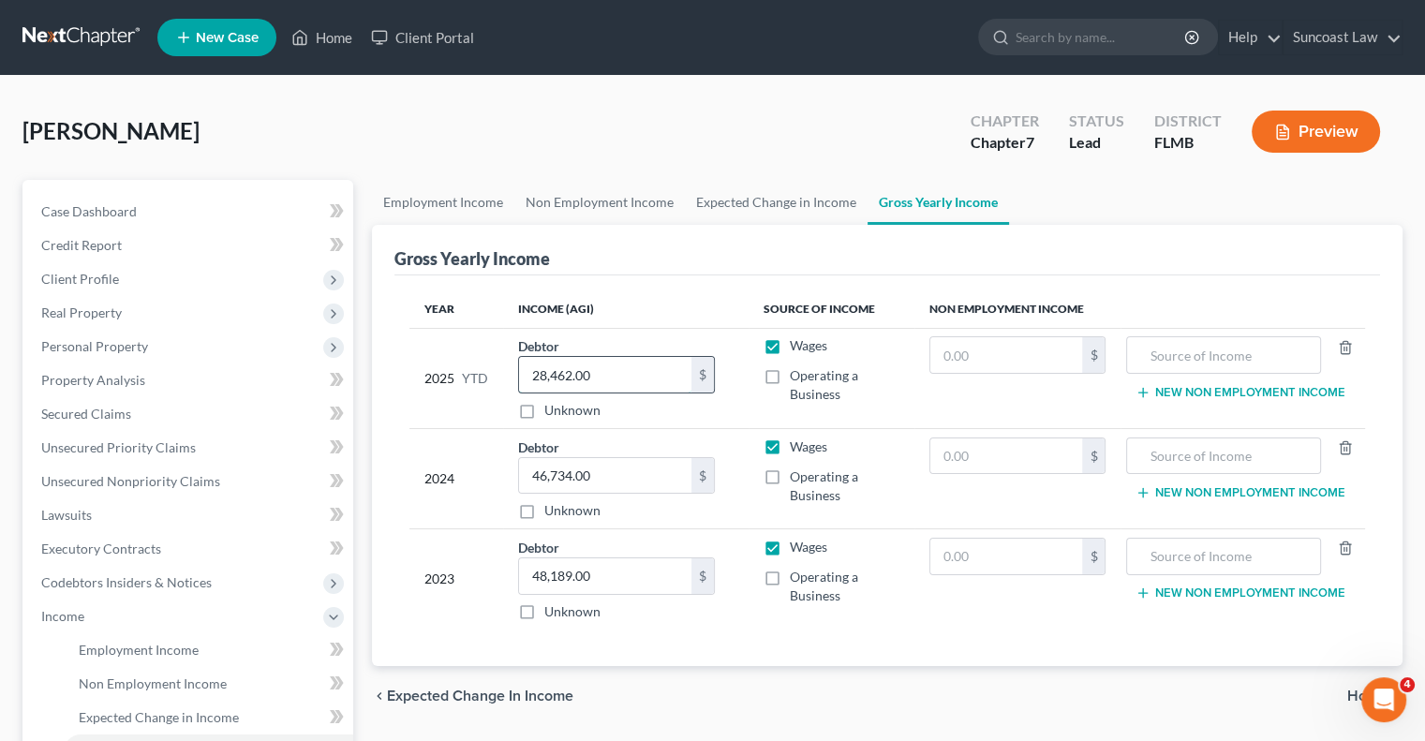
click at [615, 370] on input "28,462.00" at bounding box center [605, 375] width 172 height 36
click at [555, 200] on link "Non Employment Income" at bounding box center [599, 202] width 171 height 45
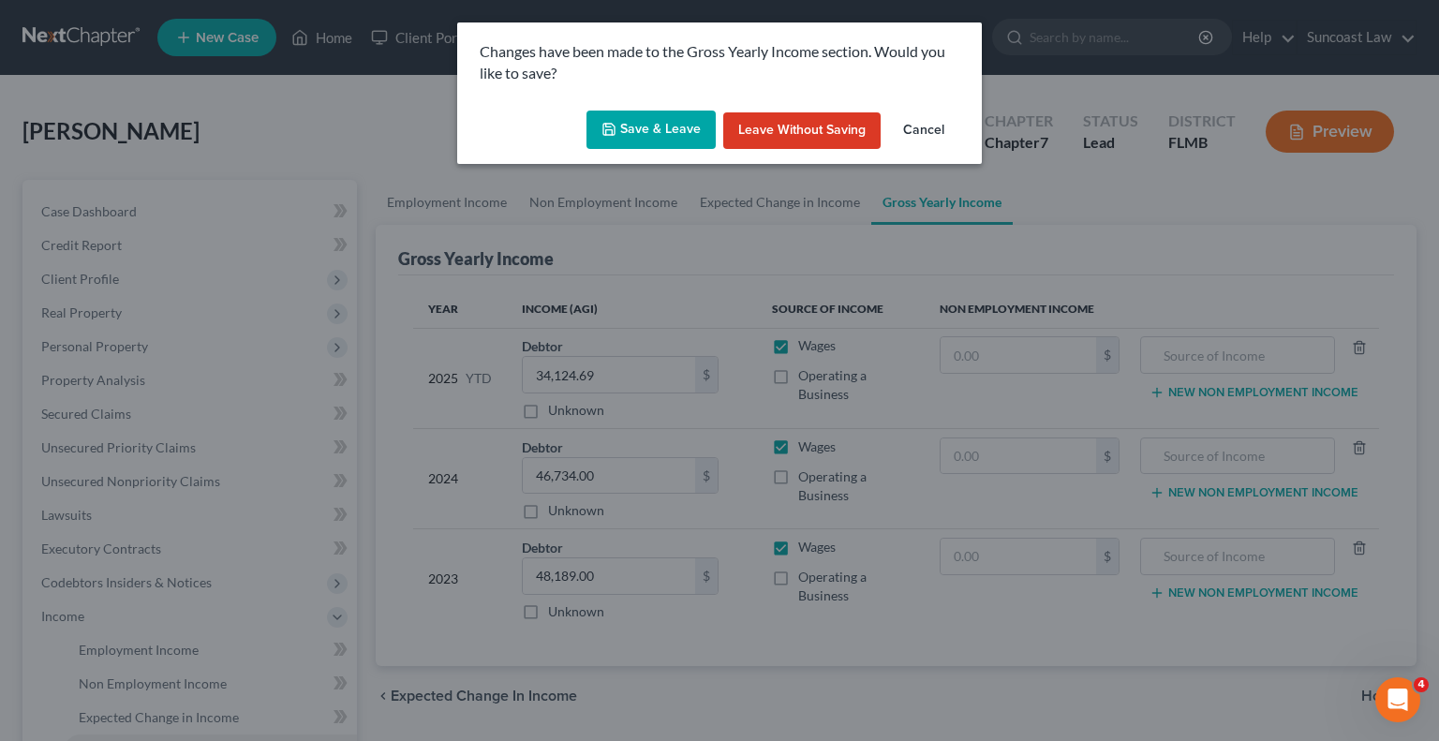
click at [654, 127] on button "Save & Leave" at bounding box center [651, 130] width 129 height 39
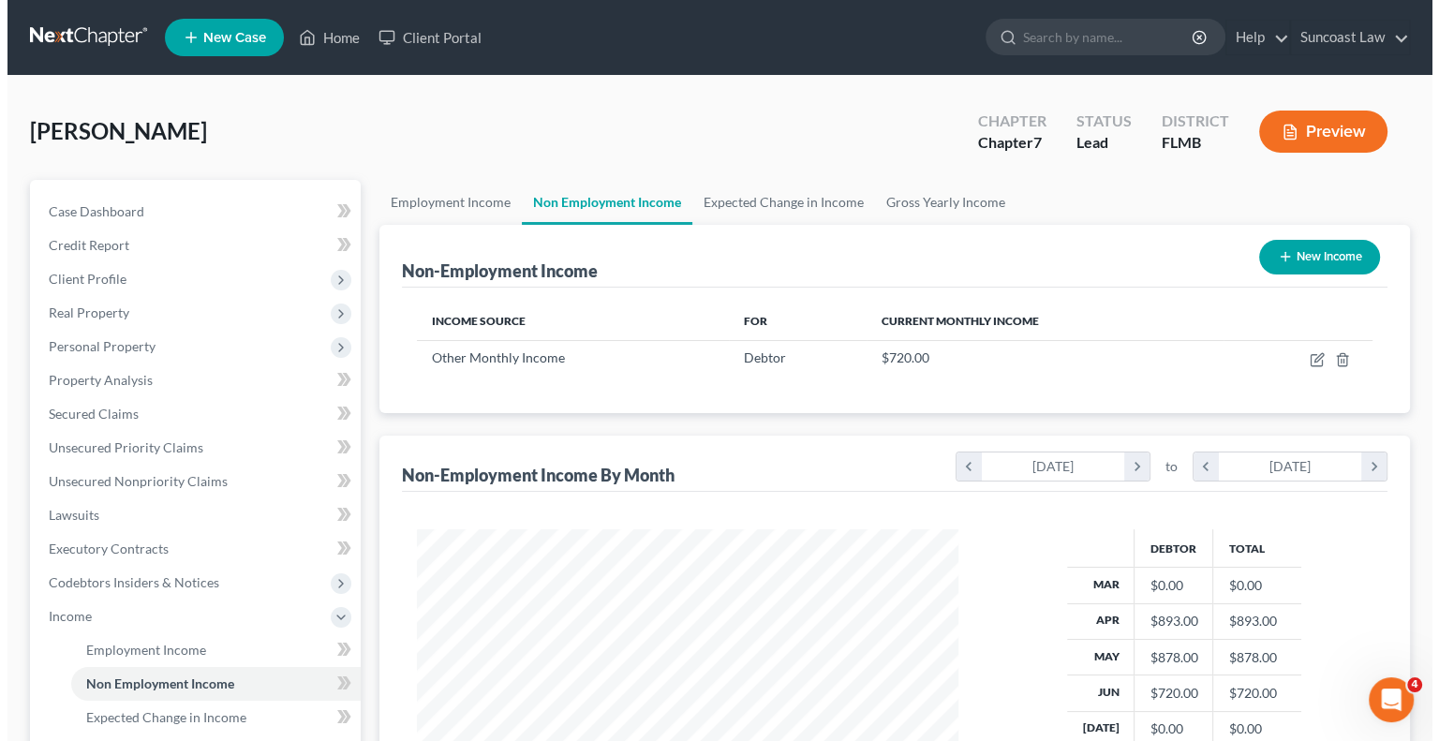
scroll to position [334, 578]
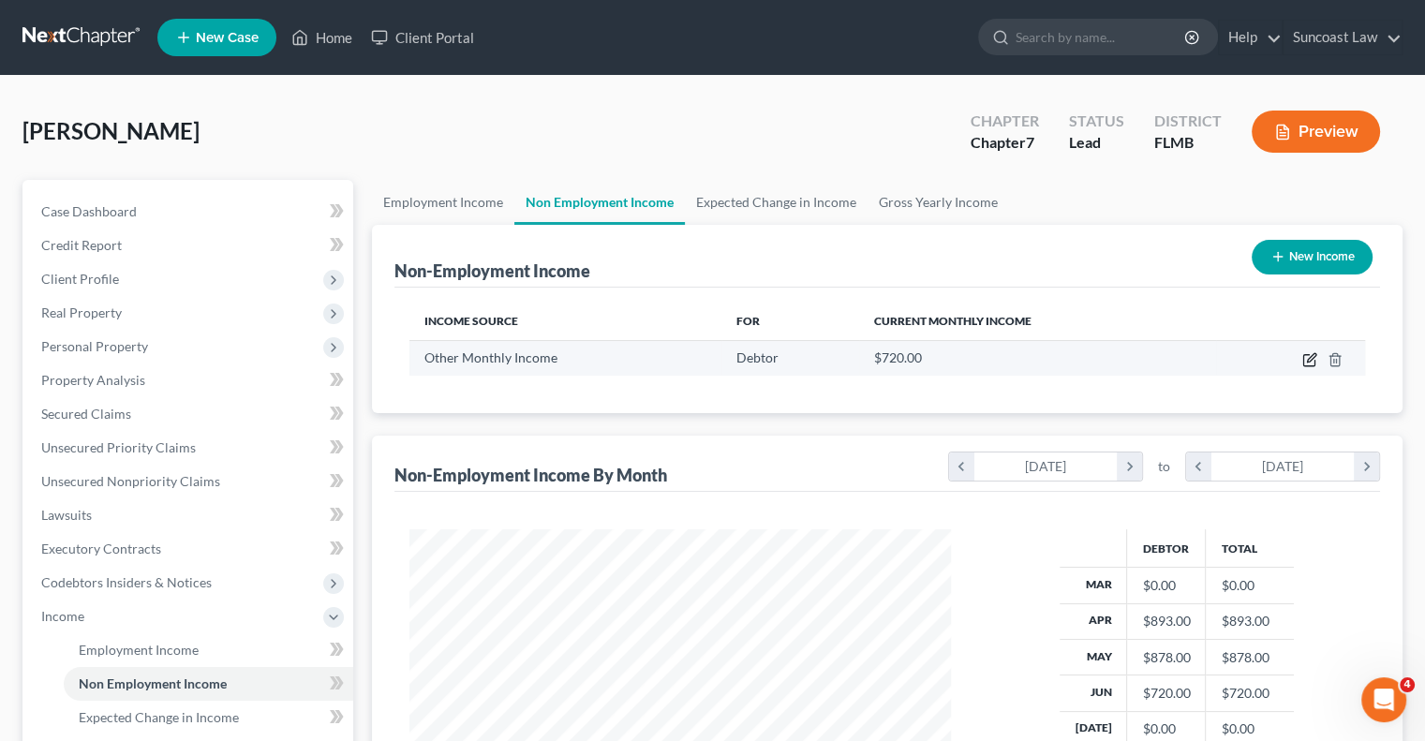
click at [1308, 358] on icon "button" at bounding box center [1311, 357] width 8 height 8
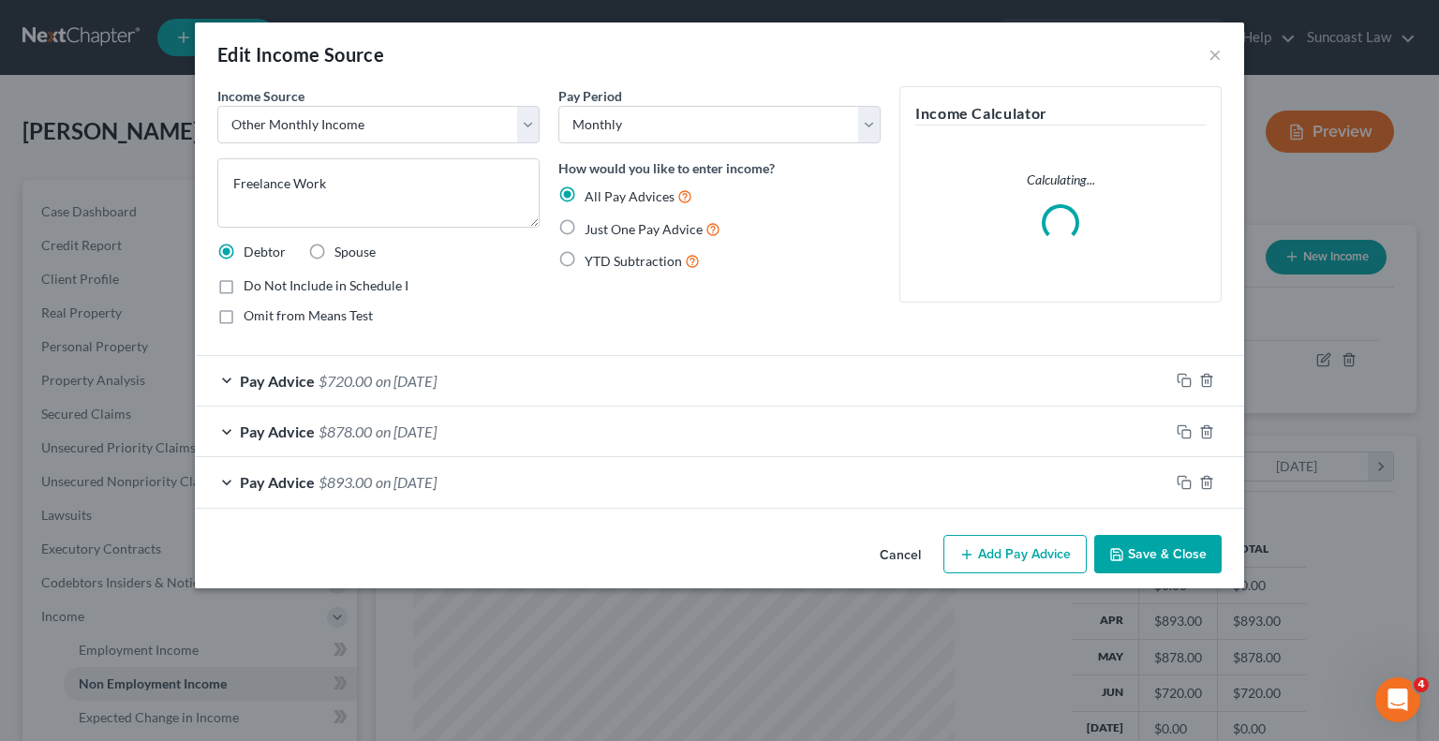
scroll to position [334, 585]
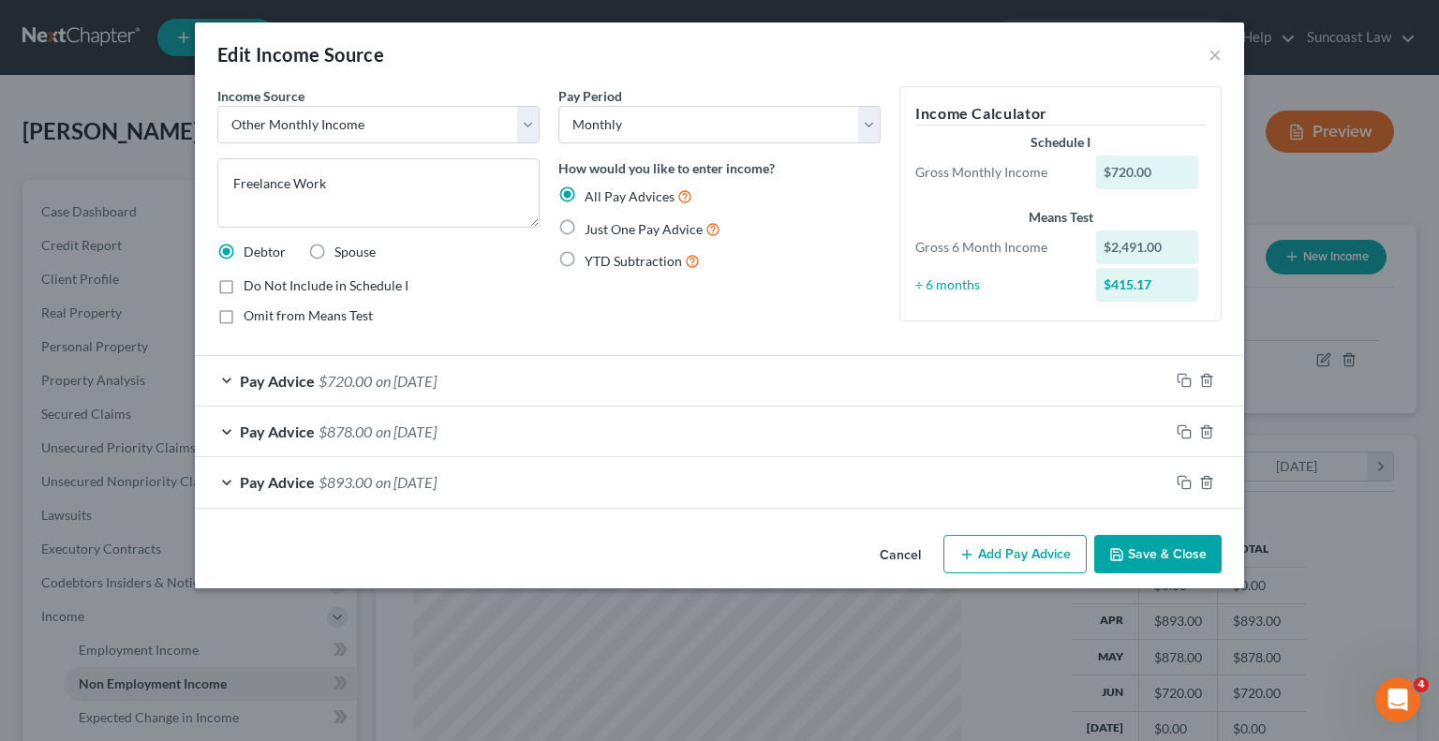
click at [1005, 556] on button "Add Pay Advice" at bounding box center [1015, 554] width 143 height 39
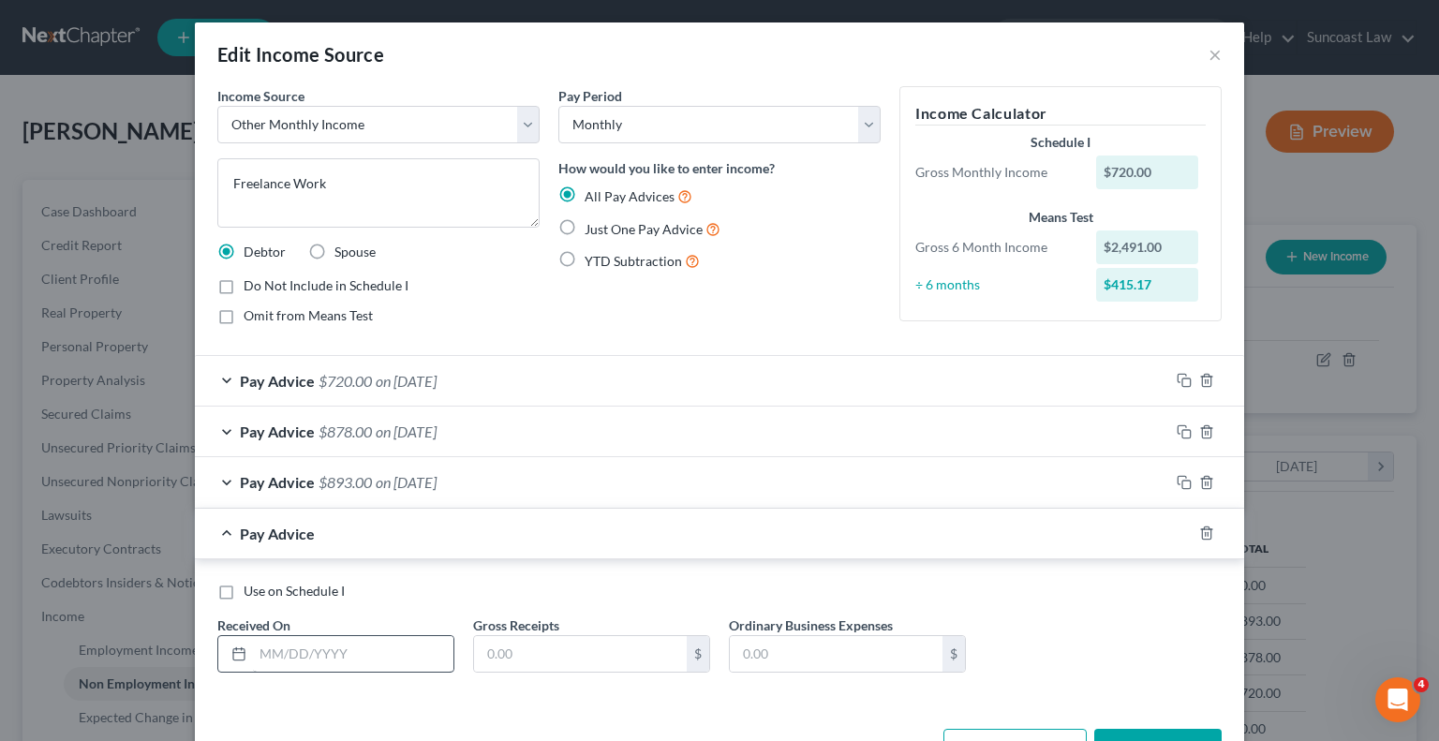
scroll to position [62, 0]
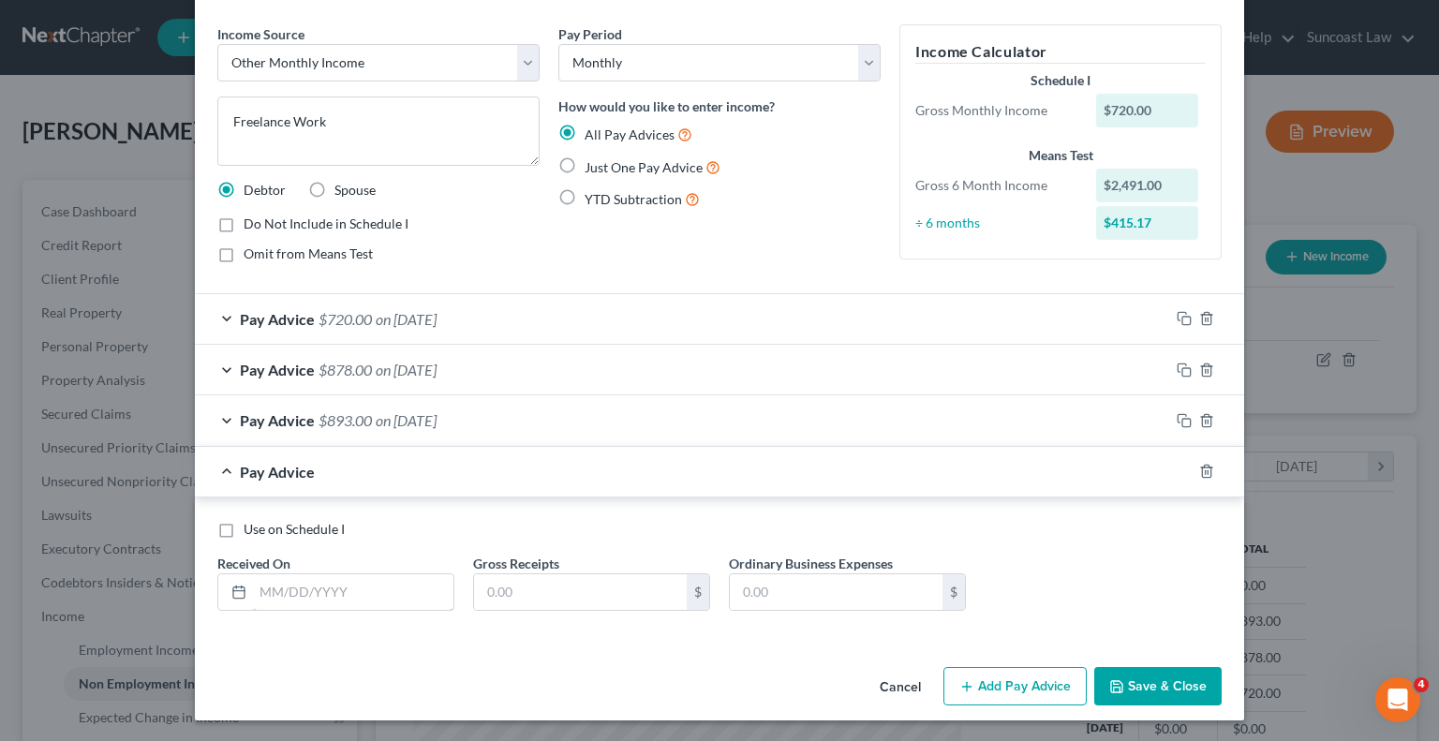
drag, startPoint x: 382, startPoint y: 580, endPoint x: 428, endPoint y: 303, distance: 281.1
click at [381, 579] on input "text" at bounding box center [353, 592] width 201 height 36
drag, startPoint x: 1031, startPoint y: 692, endPoint x: 759, endPoint y: 592, distance: 289.3
click at [1031, 691] on button "Add Pay Advice" at bounding box center [1015, 686] width 143 height 39
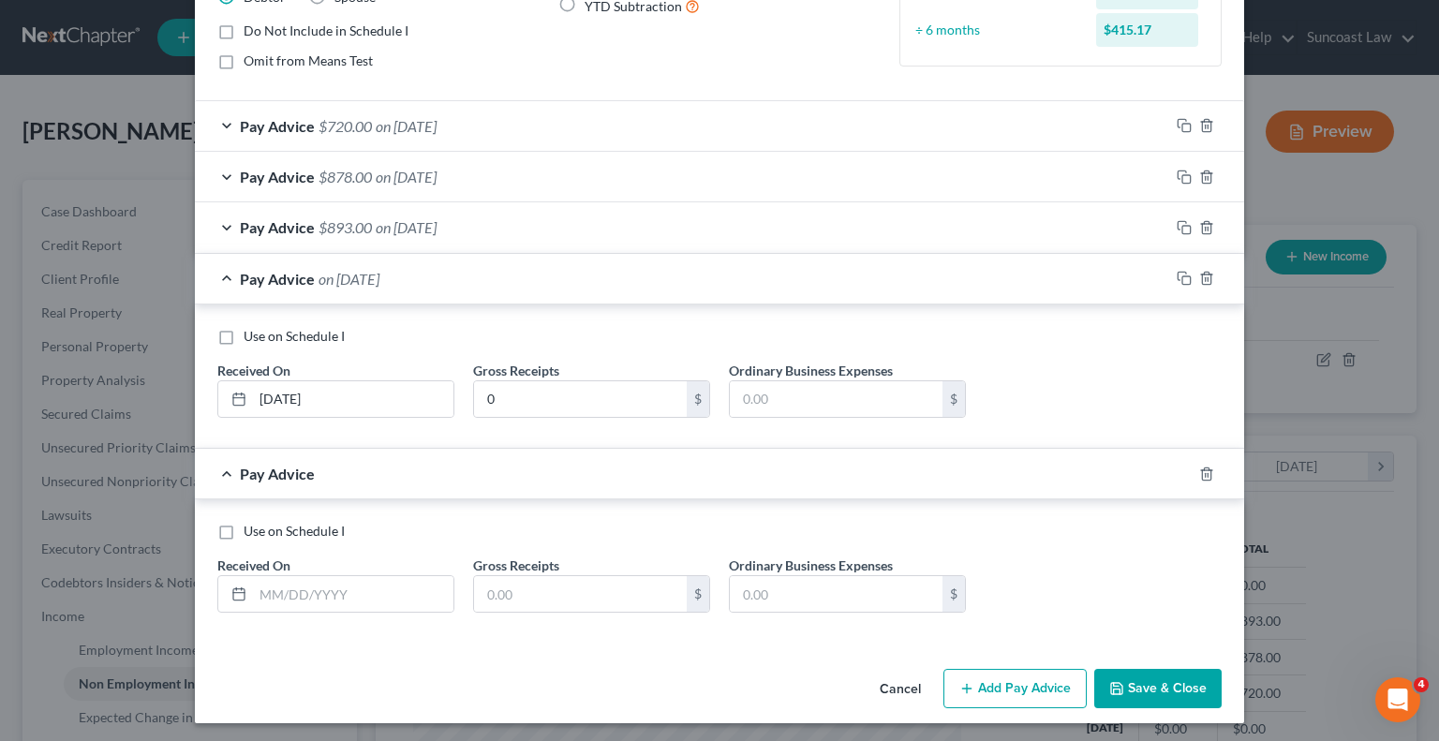
scroll to position [256, 0]
click at [411, 580] on input "text" at bounding box center [353, 593] width 201 height 36
click at [1034, 676] on button "Add Pay Advice" at bounding box center [1015, 687] width 143 height 39
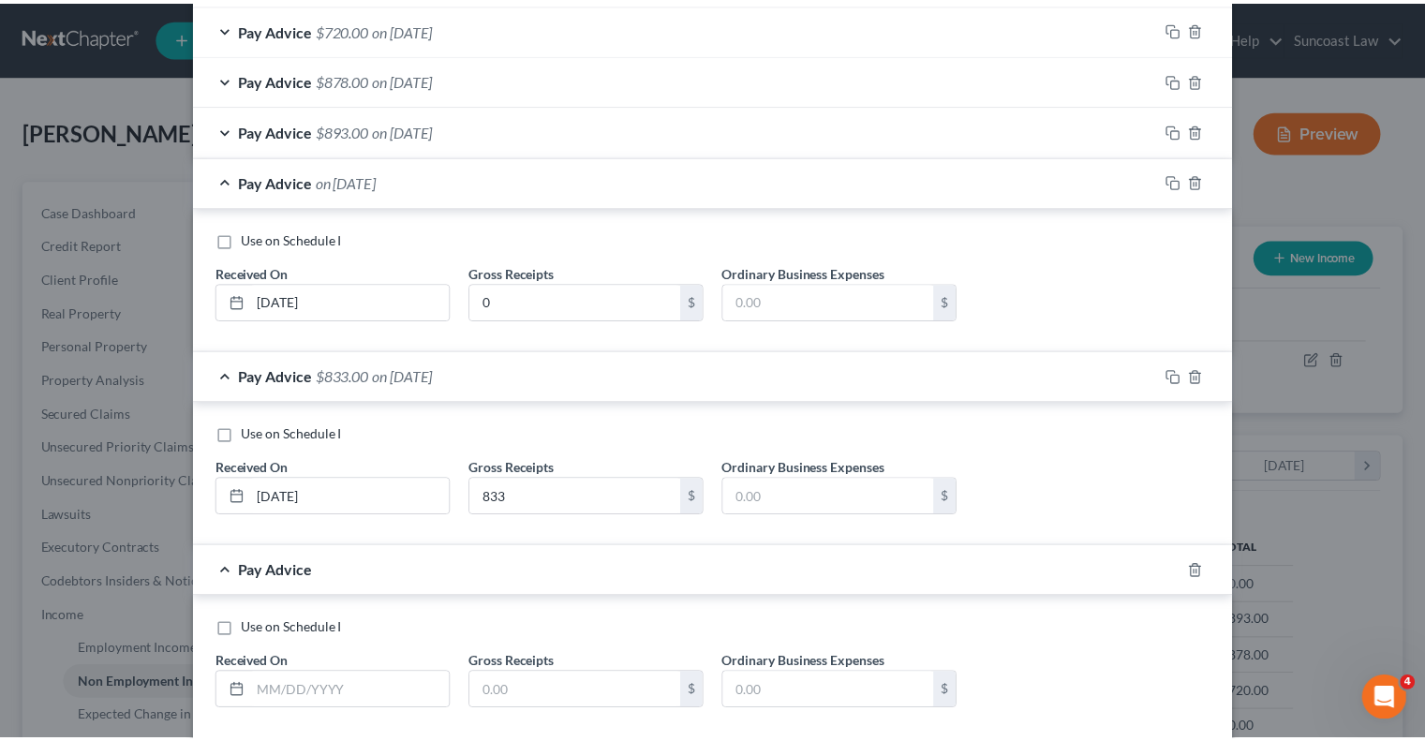
scroll to position [450, 0]
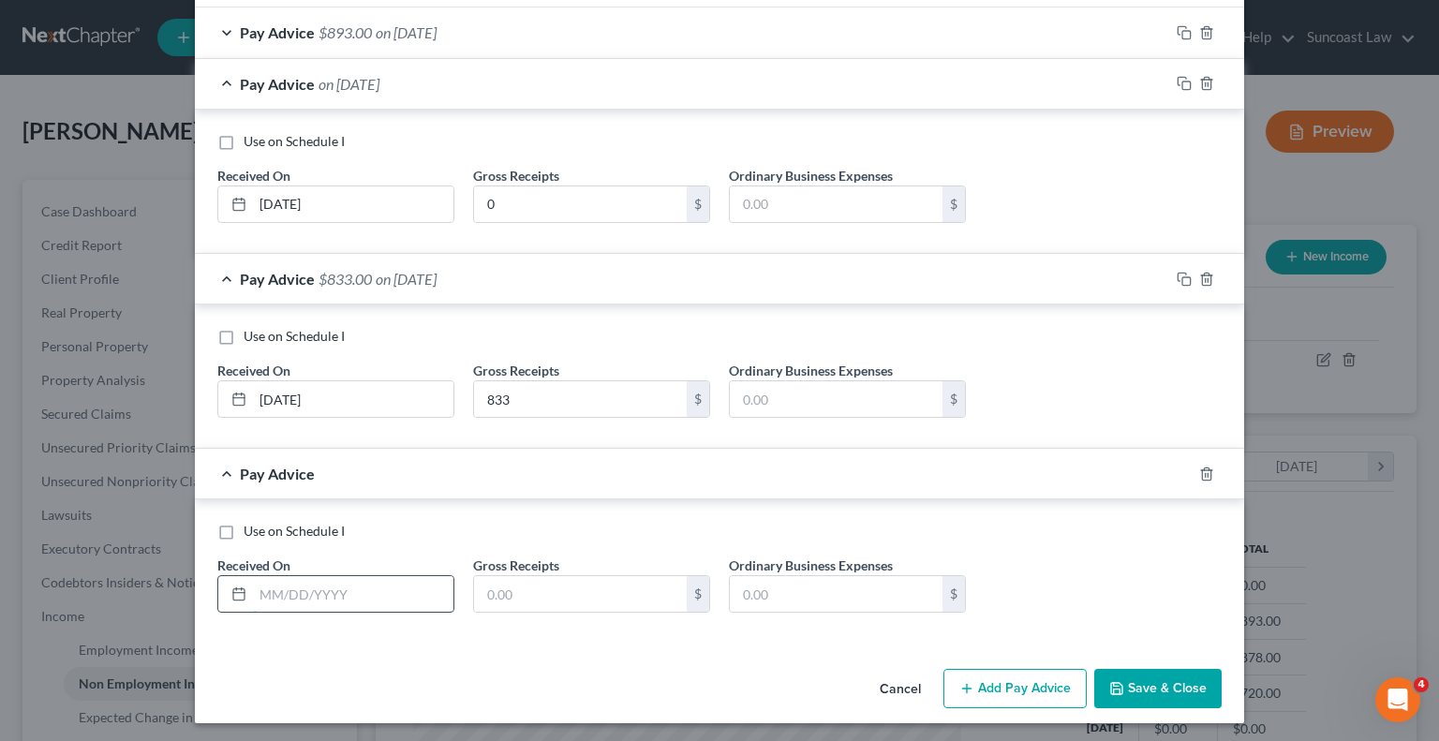
click at [351, 588] on input "text" at bounding box center [353, 594] width 201 height 36
click at [1183, 676] on button "Save & Close" at bounding box center [1157, 688] width 127 height 39
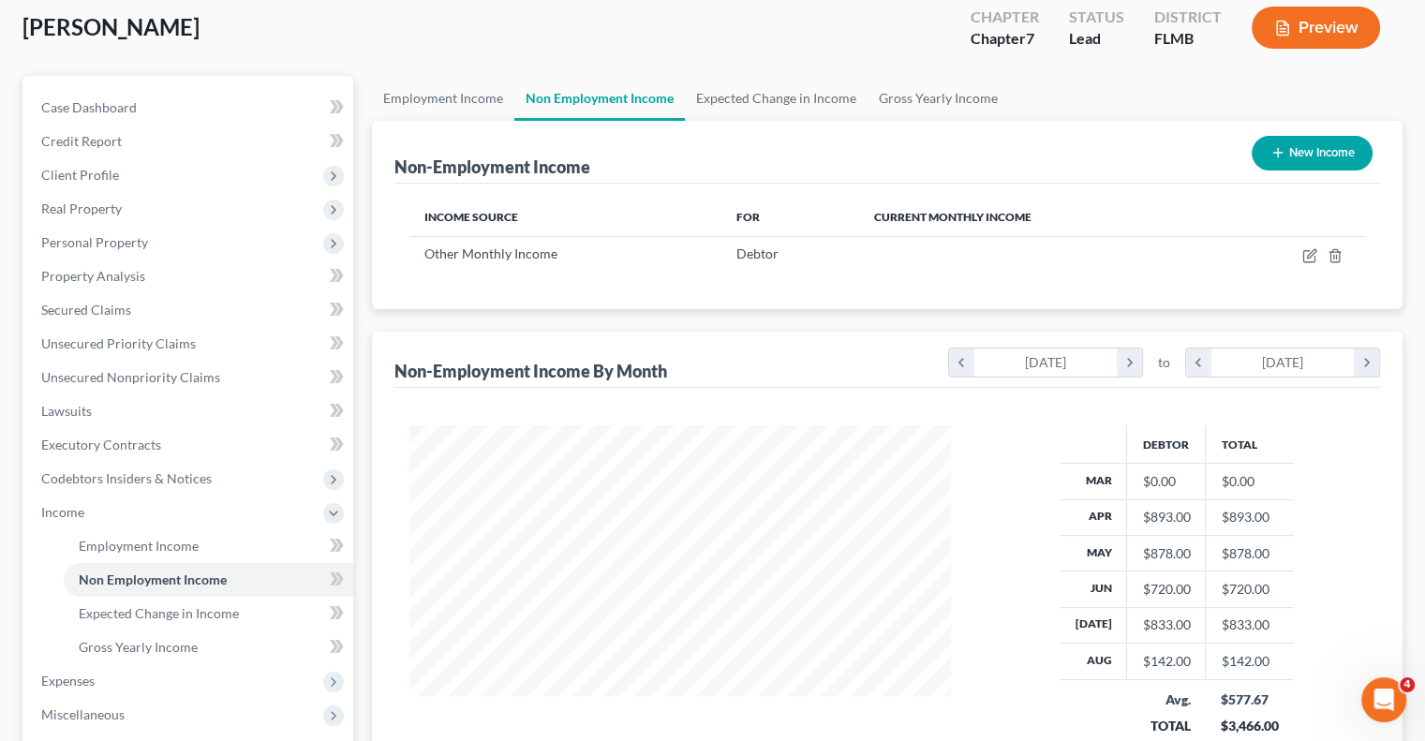
scroll to position [187, 0]
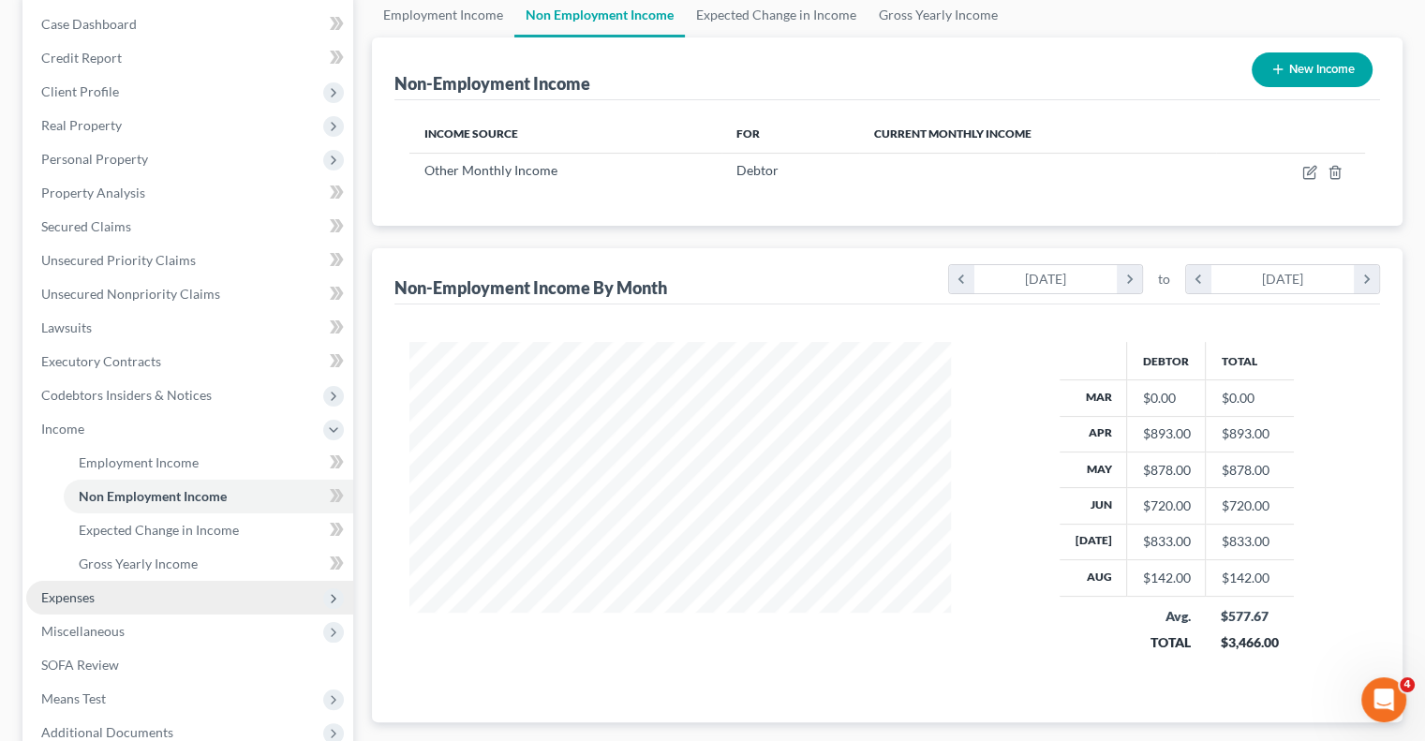
drag, startPoint x: 136, startPoint y: 591, endPoint x: 155, endPoint y: 596, distance: 19.3
click at [136, 591] on span "Expenses" at bounding box center [189, 598] width 327 height 34
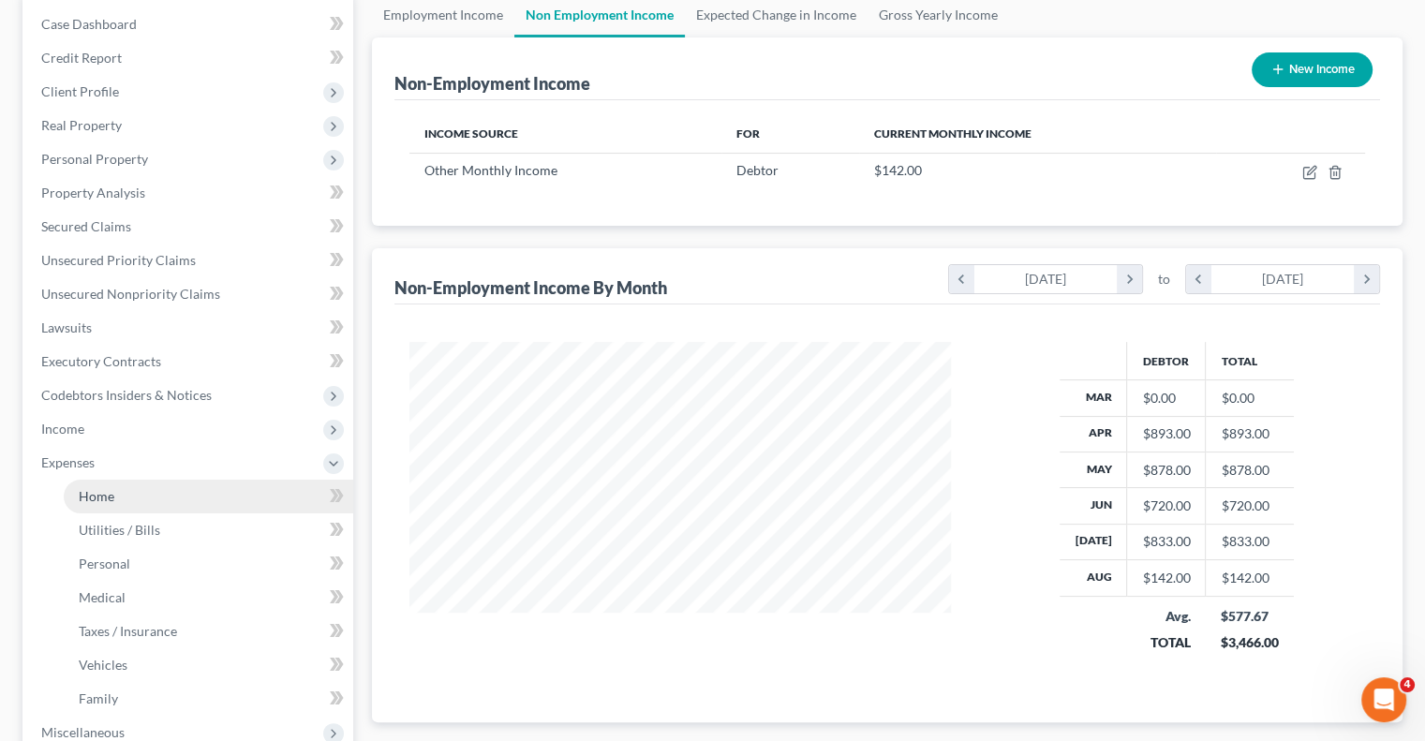
click at [173, 489] on link "Home" at bounding box center [209, 497] width 290 height 34
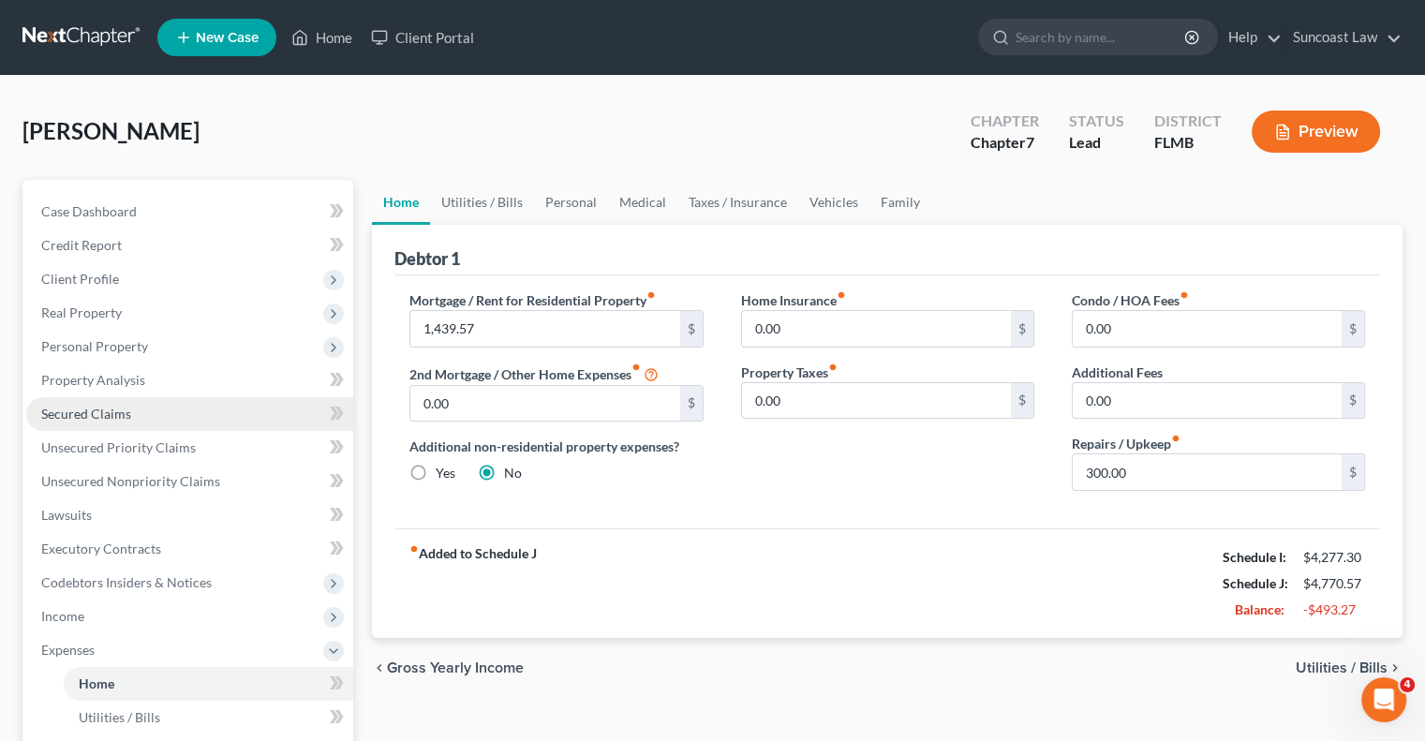
click at [131, 413] on link "Secured Claims" at bounding box center [189, 414] width 327 height 34
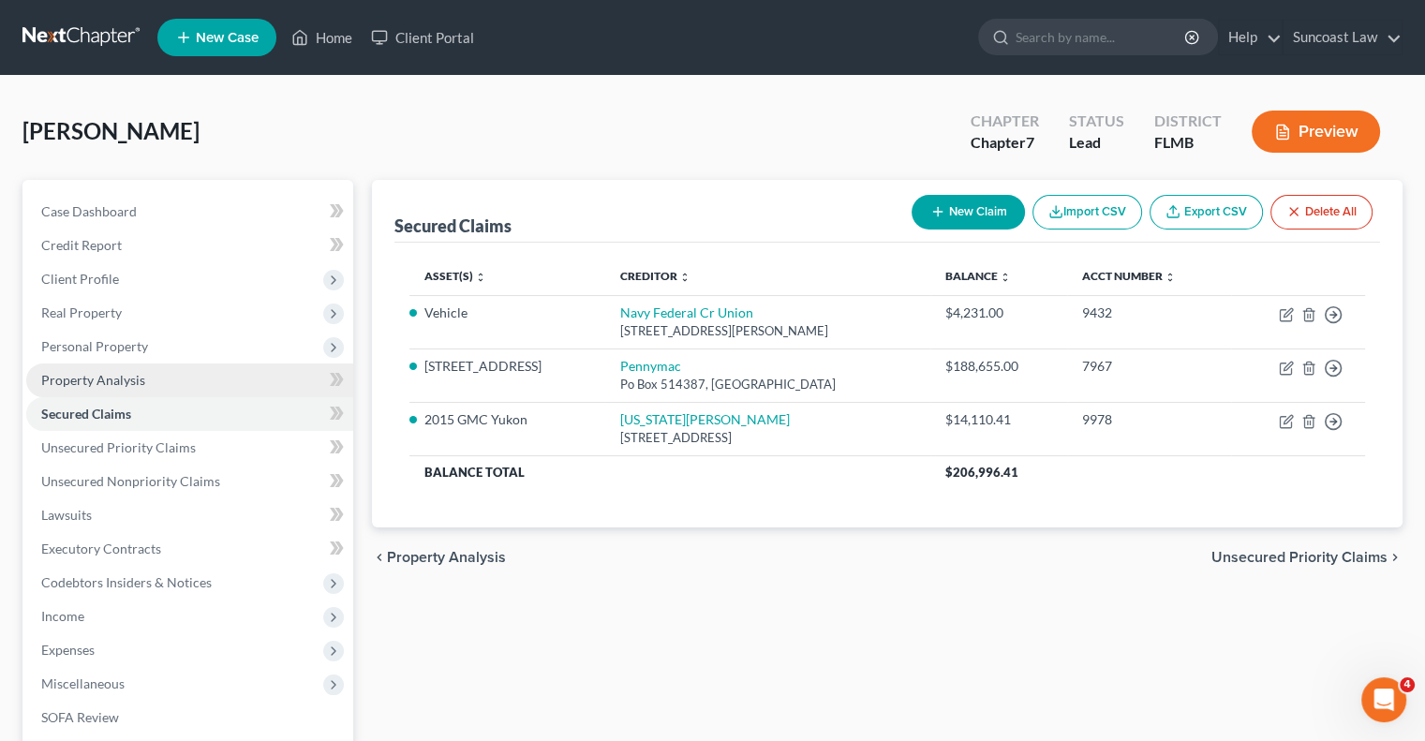
click at [138, 385] on span "Property Analysis" at bounding box center [93, 380] width 104 height 16
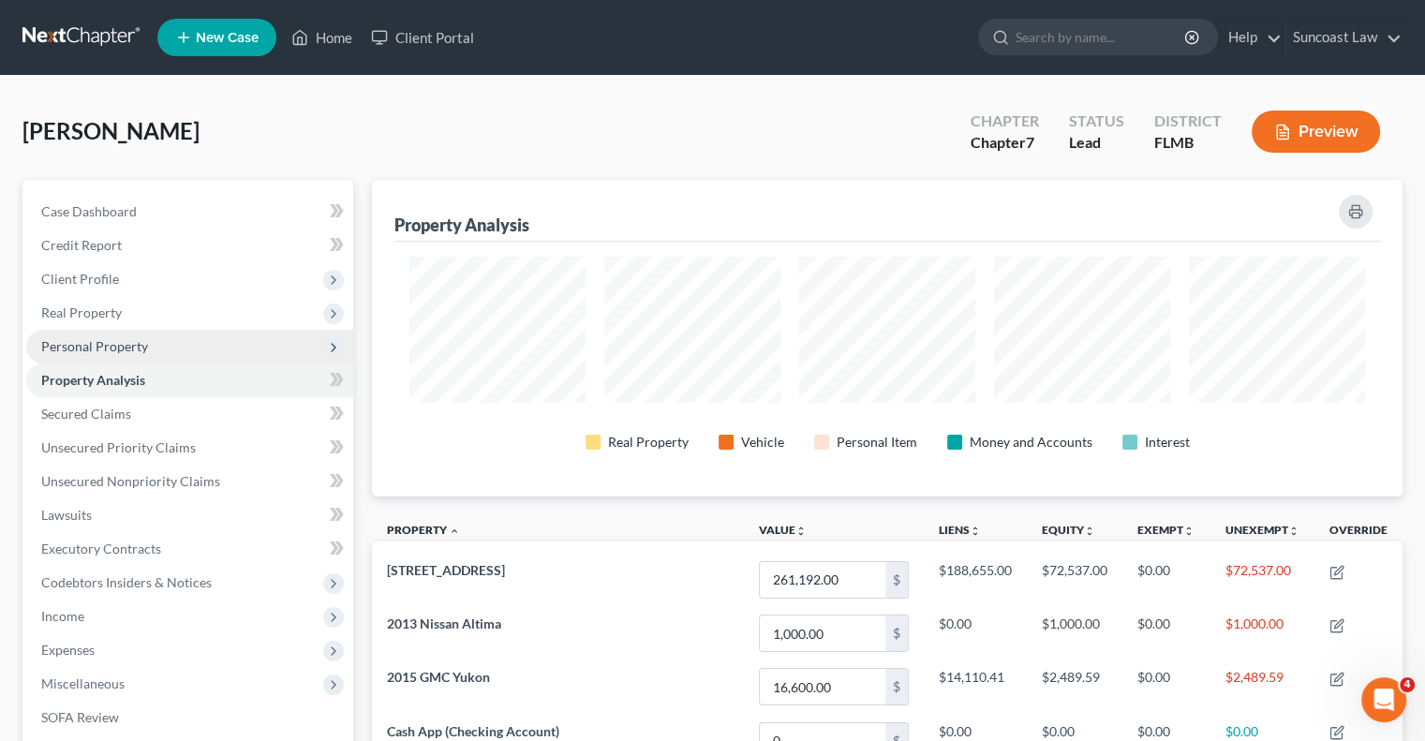
click at [124, 350] on span "Personal Property" at bounding box center [94, 346] width 107 height 16
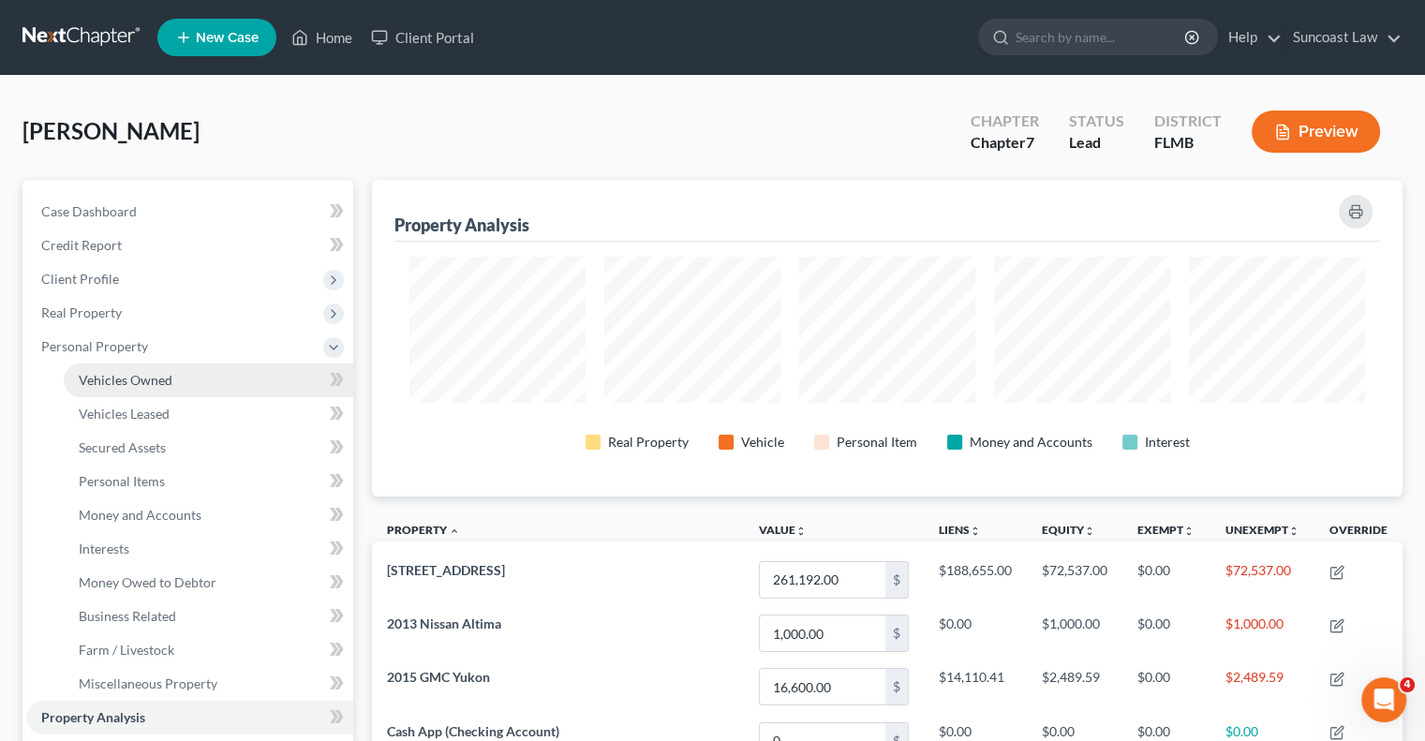
click at [157, 382] on span "Vehicles Owned" at bounding box center [126, 380] width 94 height 16
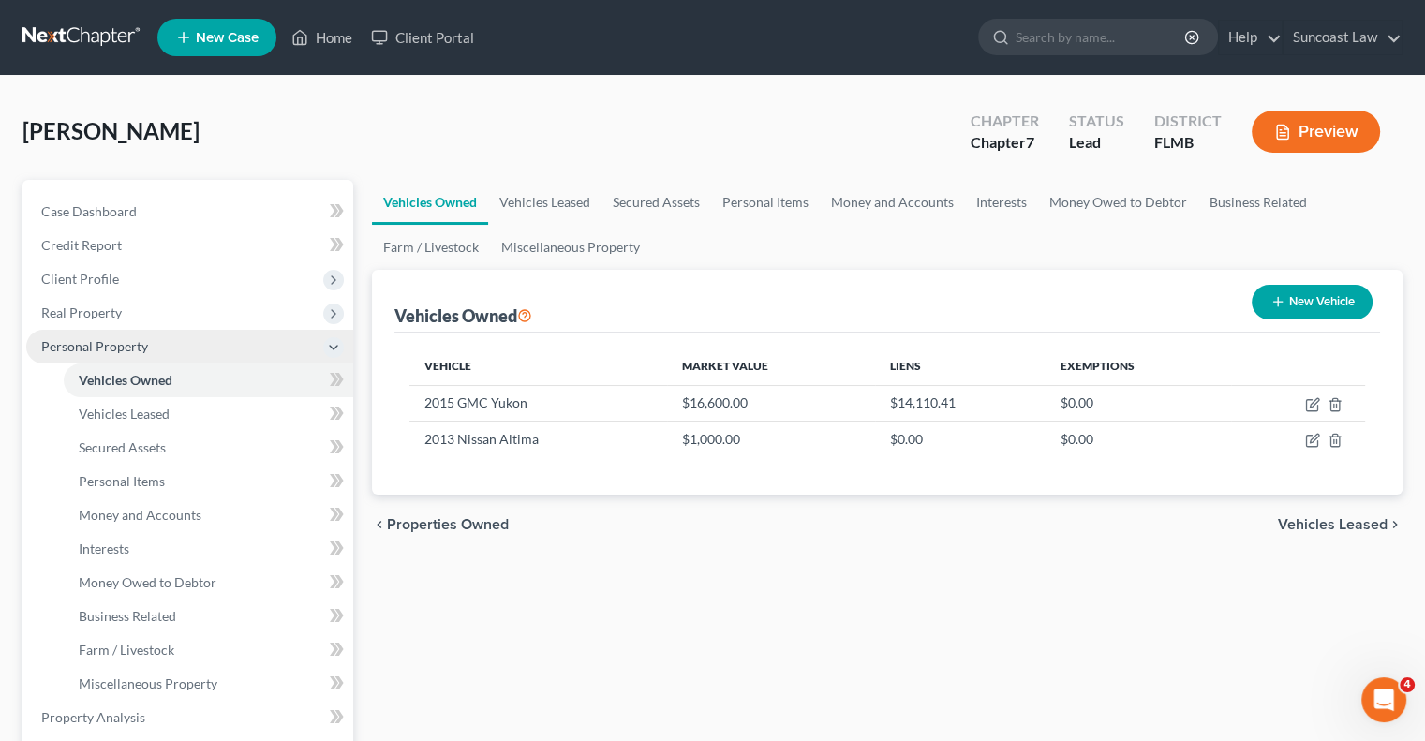
drag, startPoint x: 76, startPoint y: 306, endPoint x: 133, endPoint y: 346, distance: 69.4
click at [76, 307] on span "Real Property" at bounding box center [81, 313] width 81 height 16
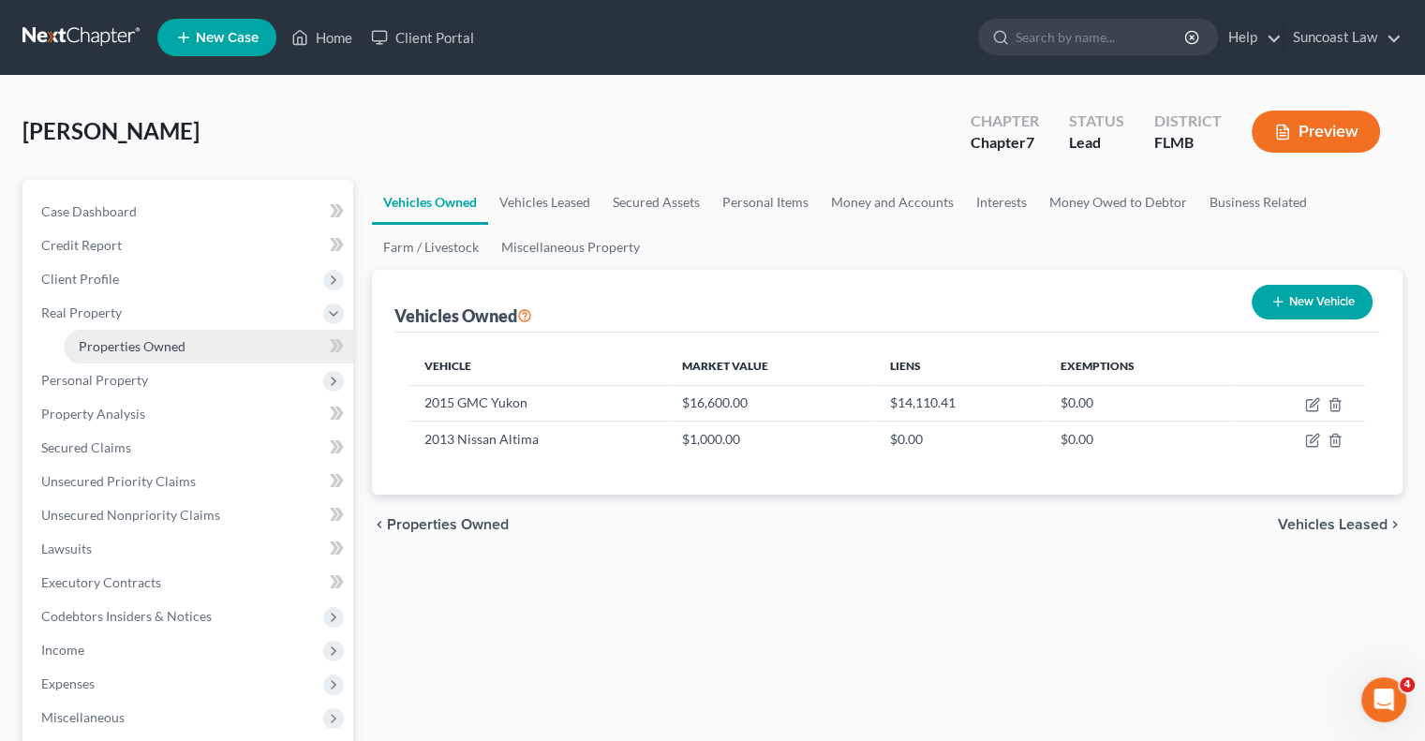
click at [150, 347] on span "Properties Owned" at bounding box center [132, 346] width 107 height 16
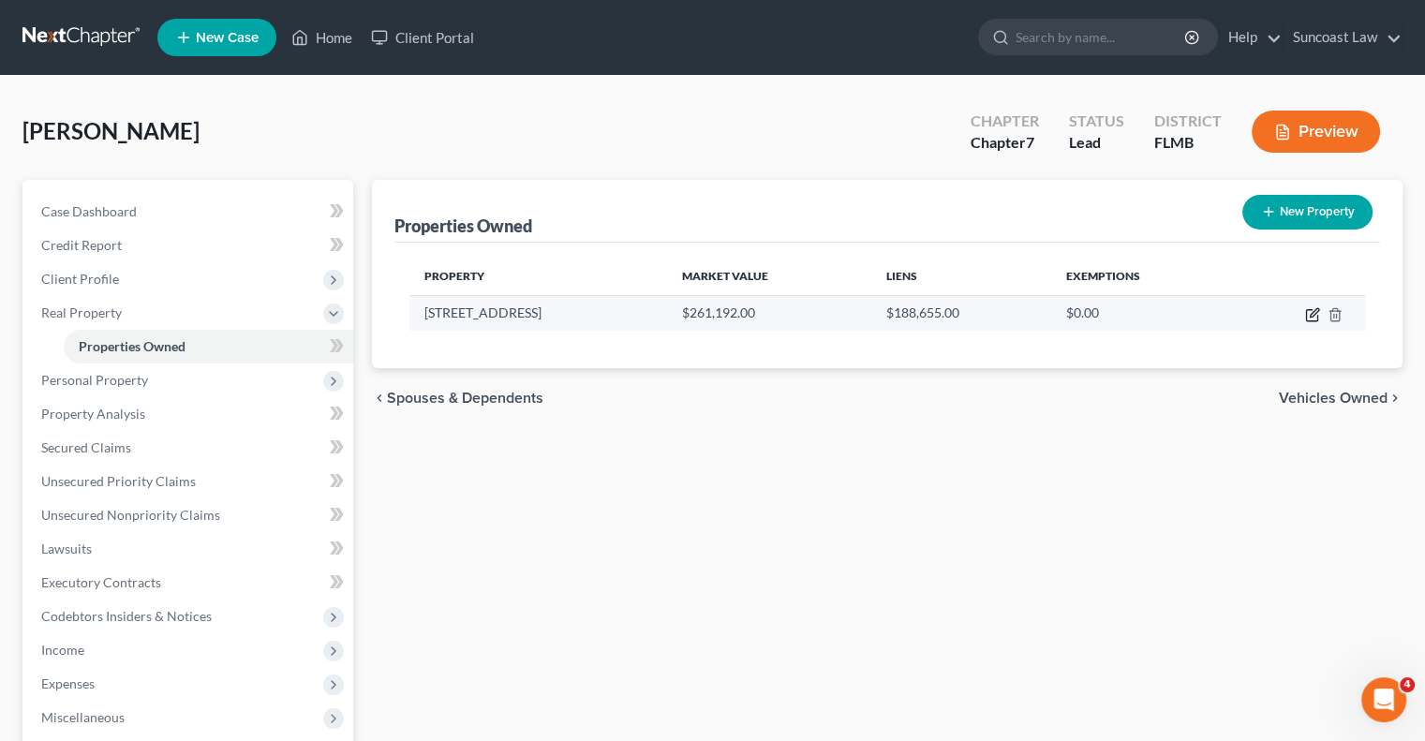
click at [1313, 310] on icon "button" at bounding box center [1314, 312] width 8 height 8
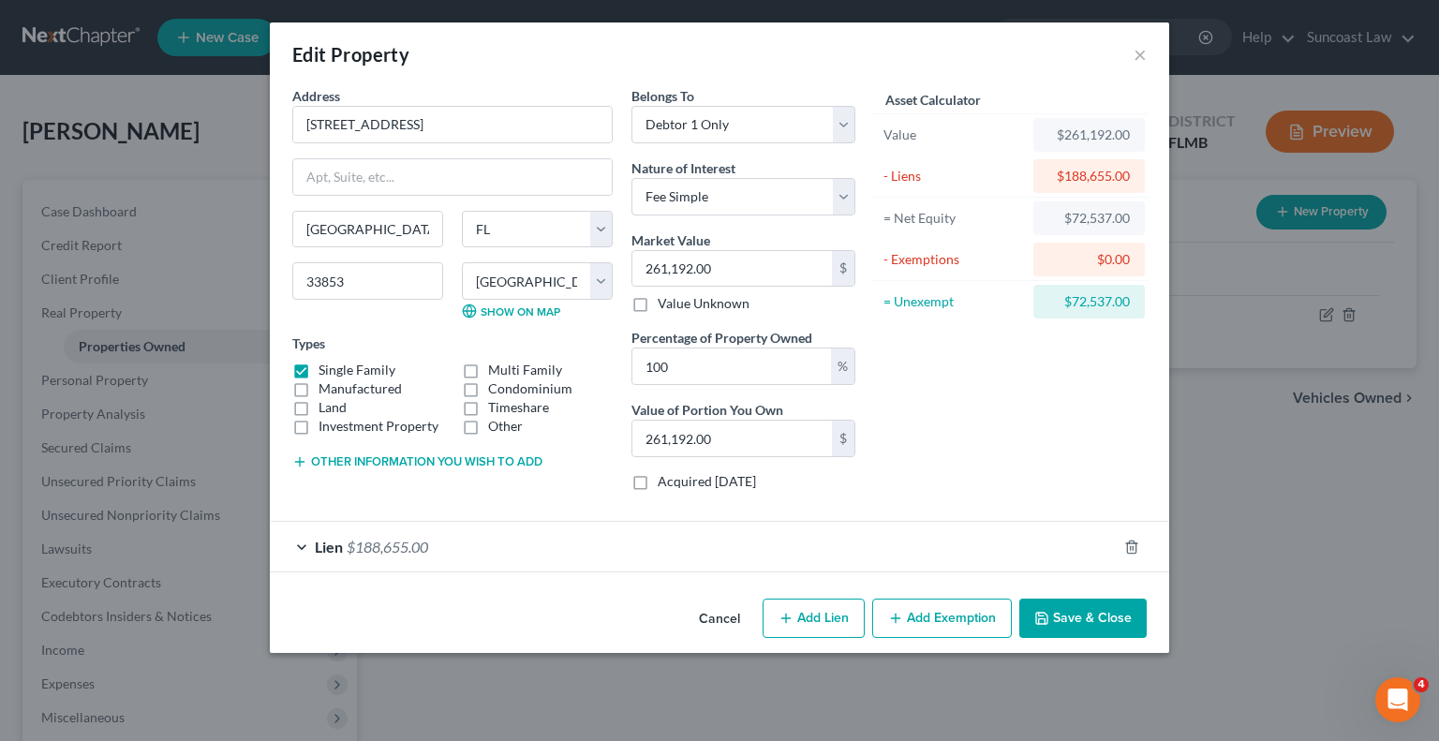
click at [940, 615] on button "Add Exemption" at bounding box center [942, 618] width 140 height 39
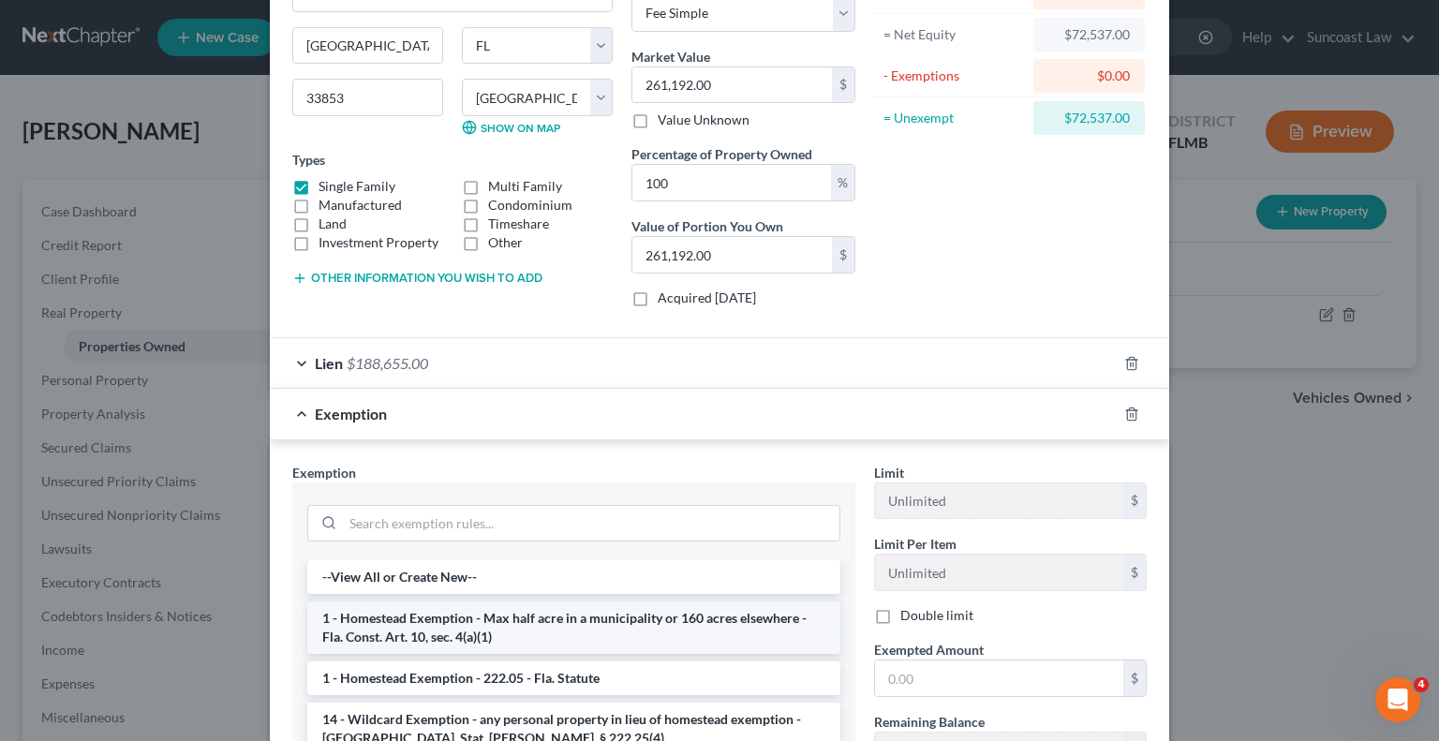
scroll to position [187, 0]
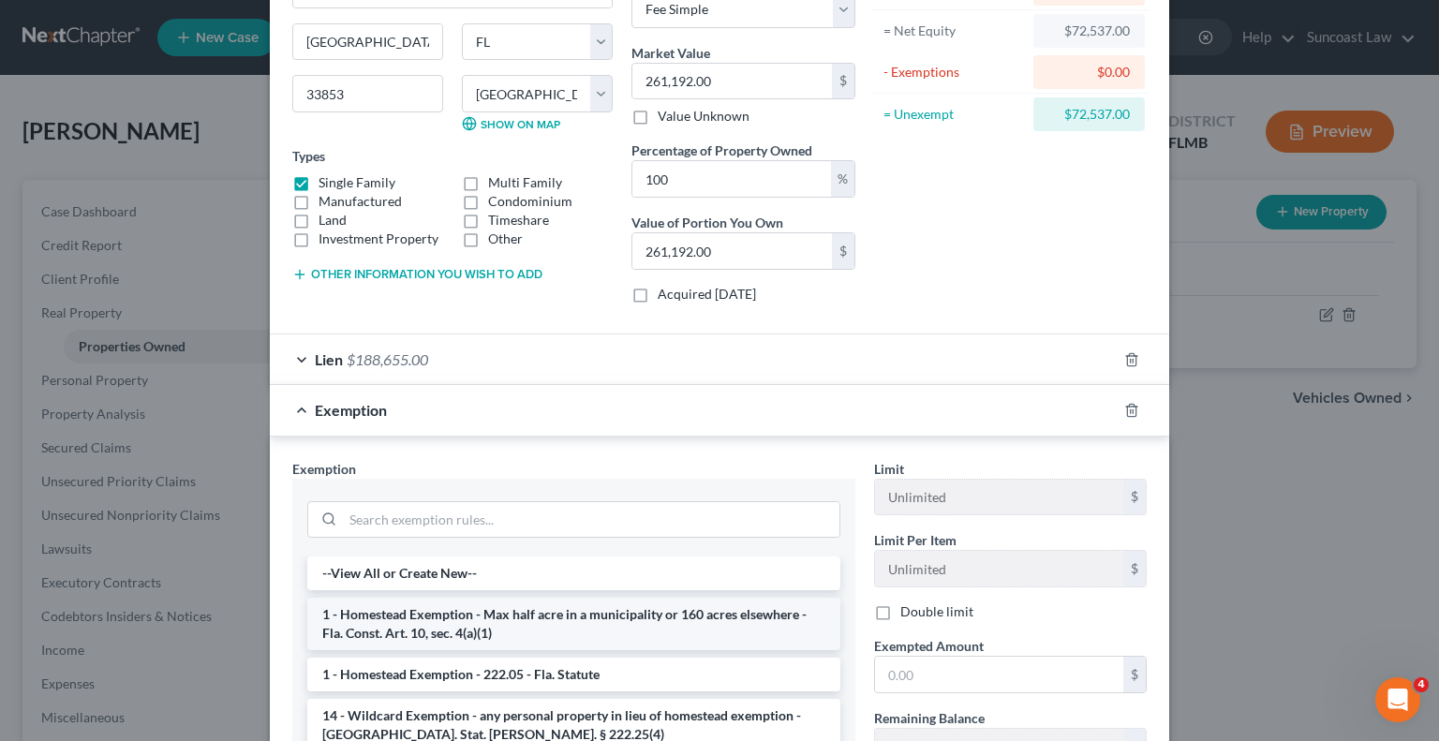
click at [615, 624] on li "1 - Homestead Exemption - Max half acre in a municipality or 160 acres elsewher…" at bounding box center [573, 624] width 533 height 52
click at [615, 624] on div "Exemption Set must be selected for CA. Exemption * --View All or Create New-- 1…" at bounding box center [574, 665] width 582 height 413
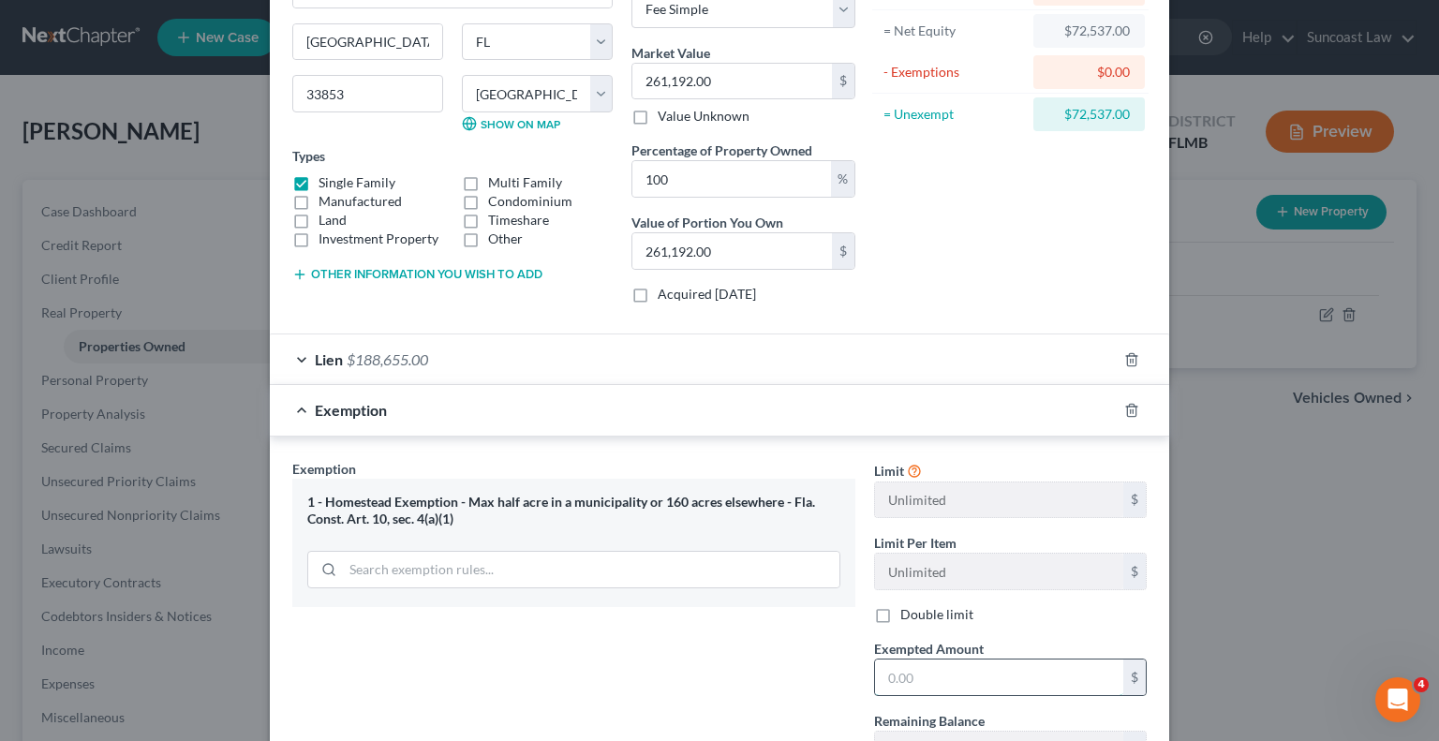
click at [1017, 666] on input "text" at bounding box center [999, 678] width 248 height 36
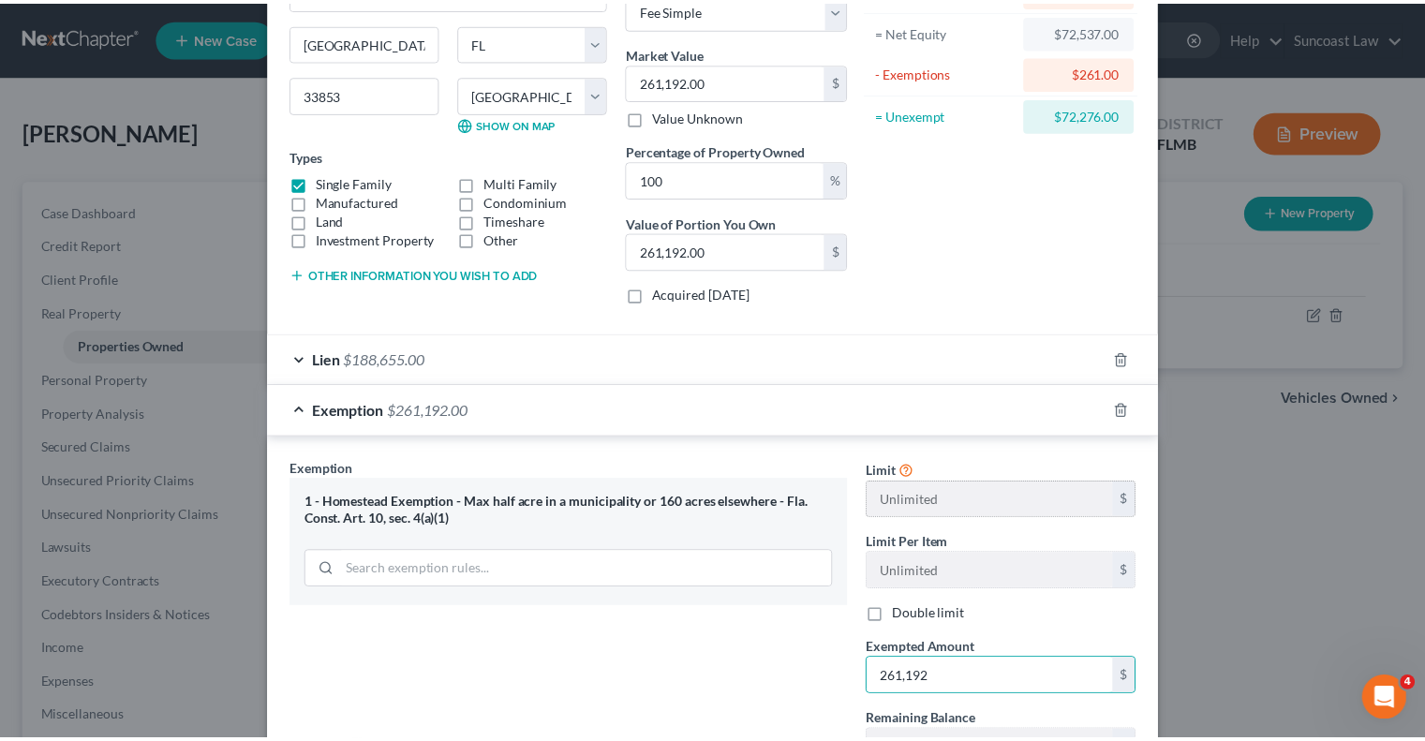
scroll to position [344, 0]
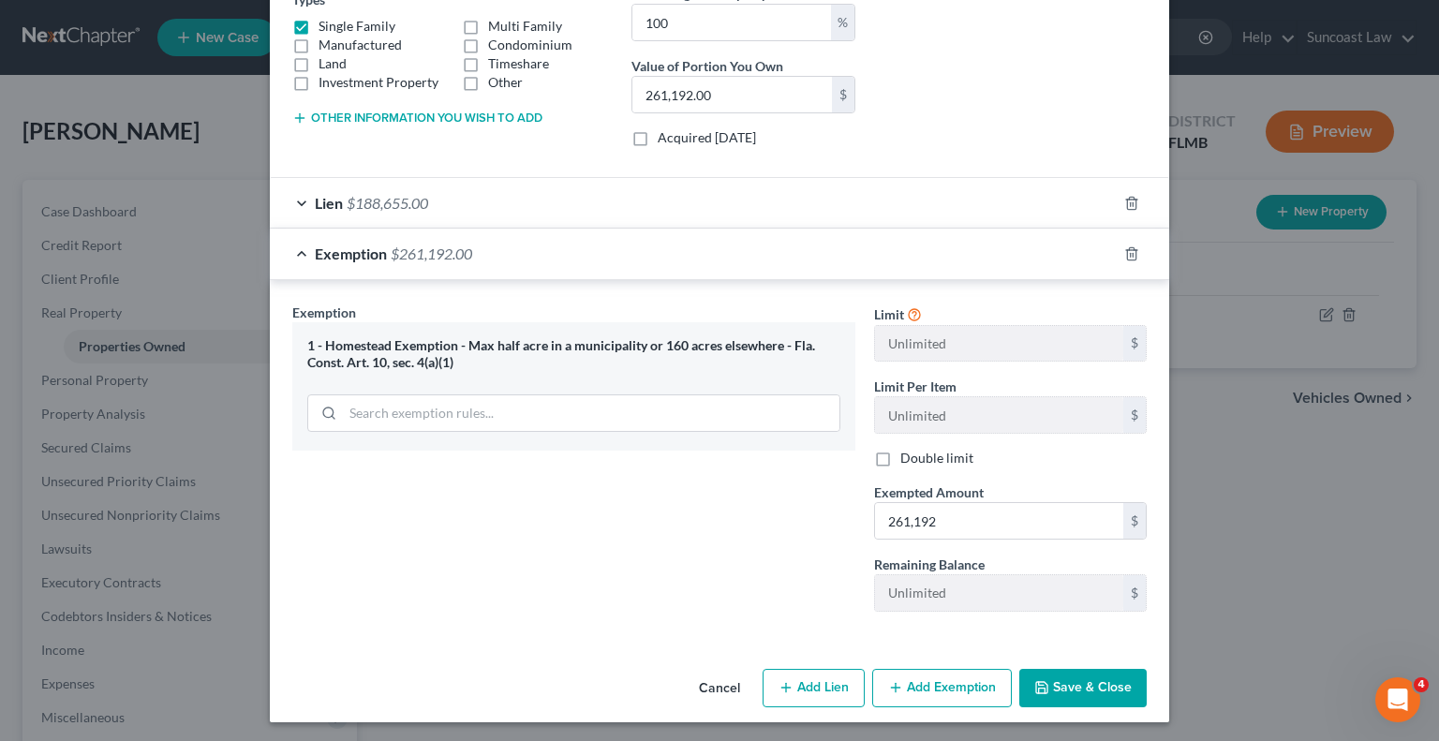
click at [1089, 689] on button "Save & Close" at bounding box center [1082, 688] width 127 height 39
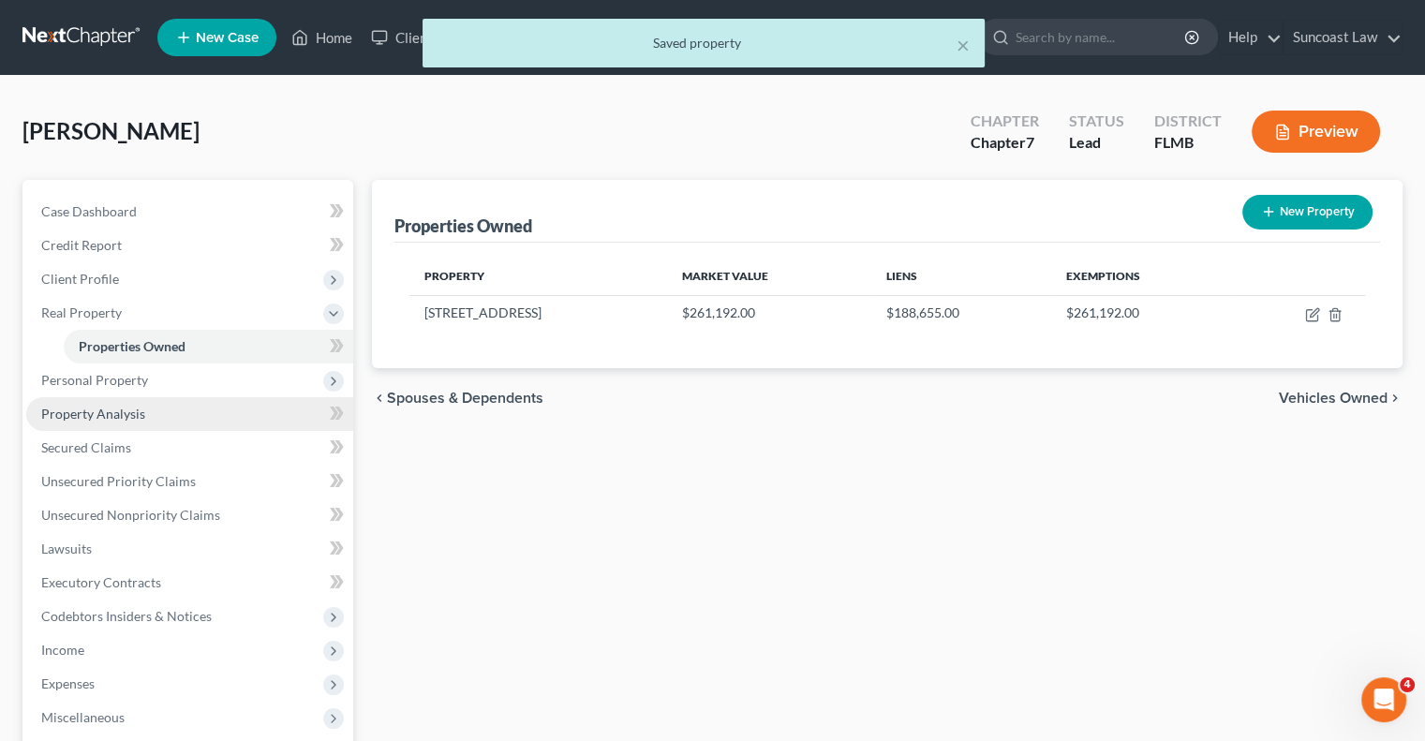
click at [125, 420] on span "Property Analysis" at bounding box center [93, 414] width 104 height 16
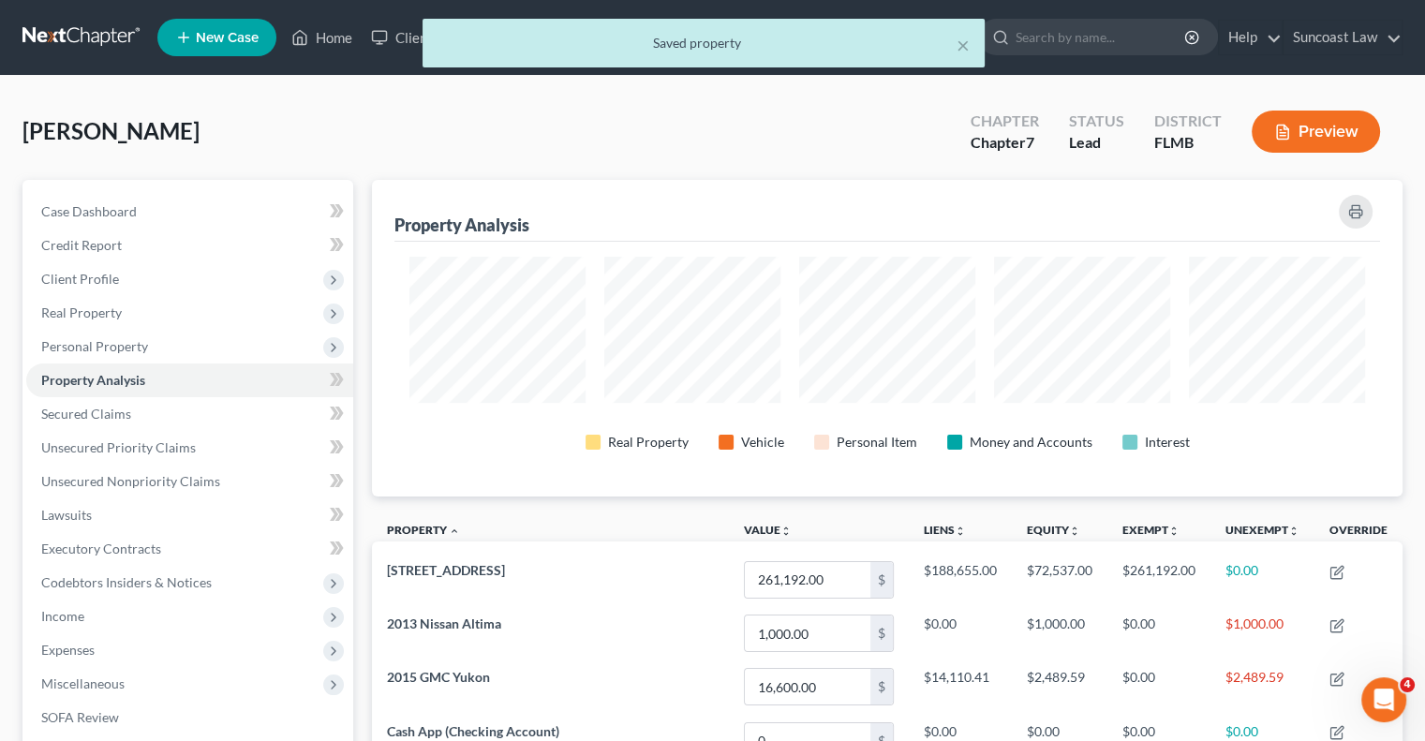
scroll to position [317, 1030]
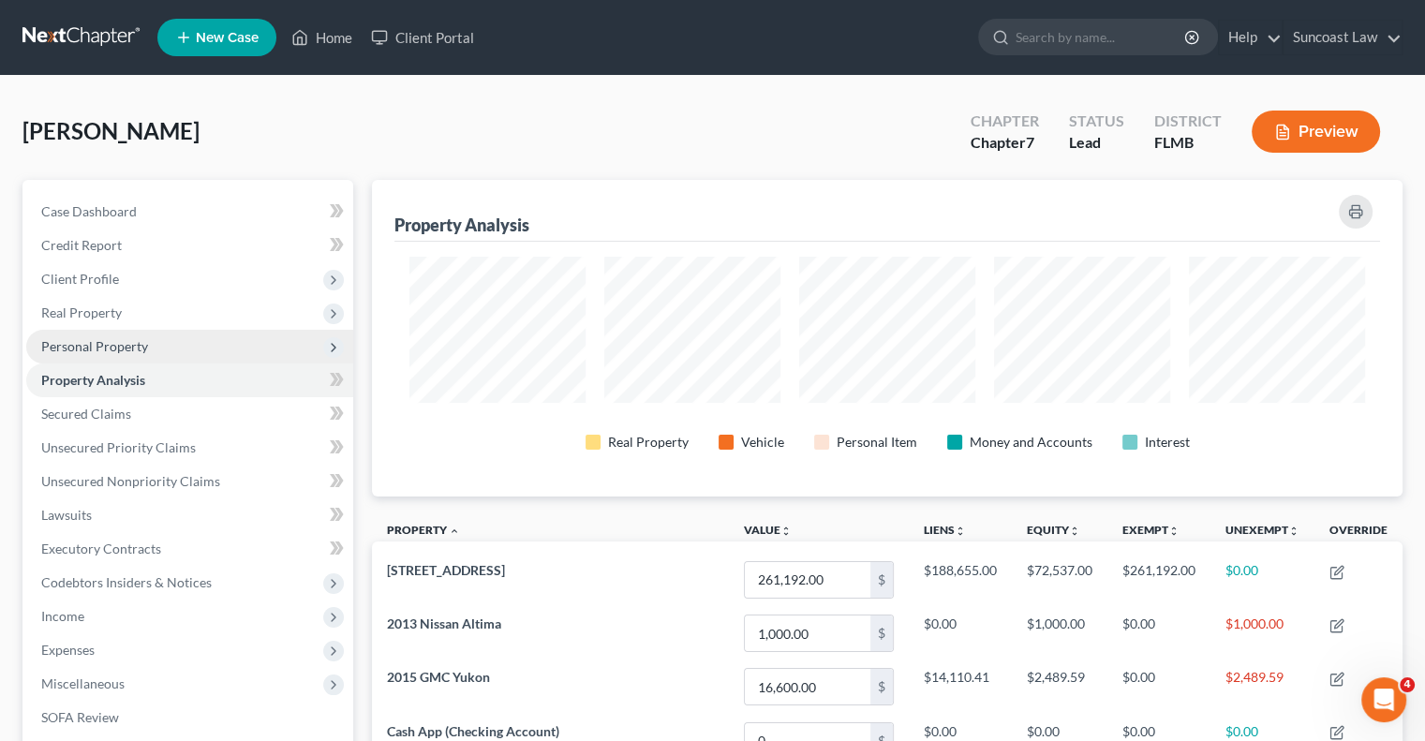
click at [127, 332] on span "Personal Property" at bounding box center [189, 347] width 327 height 34
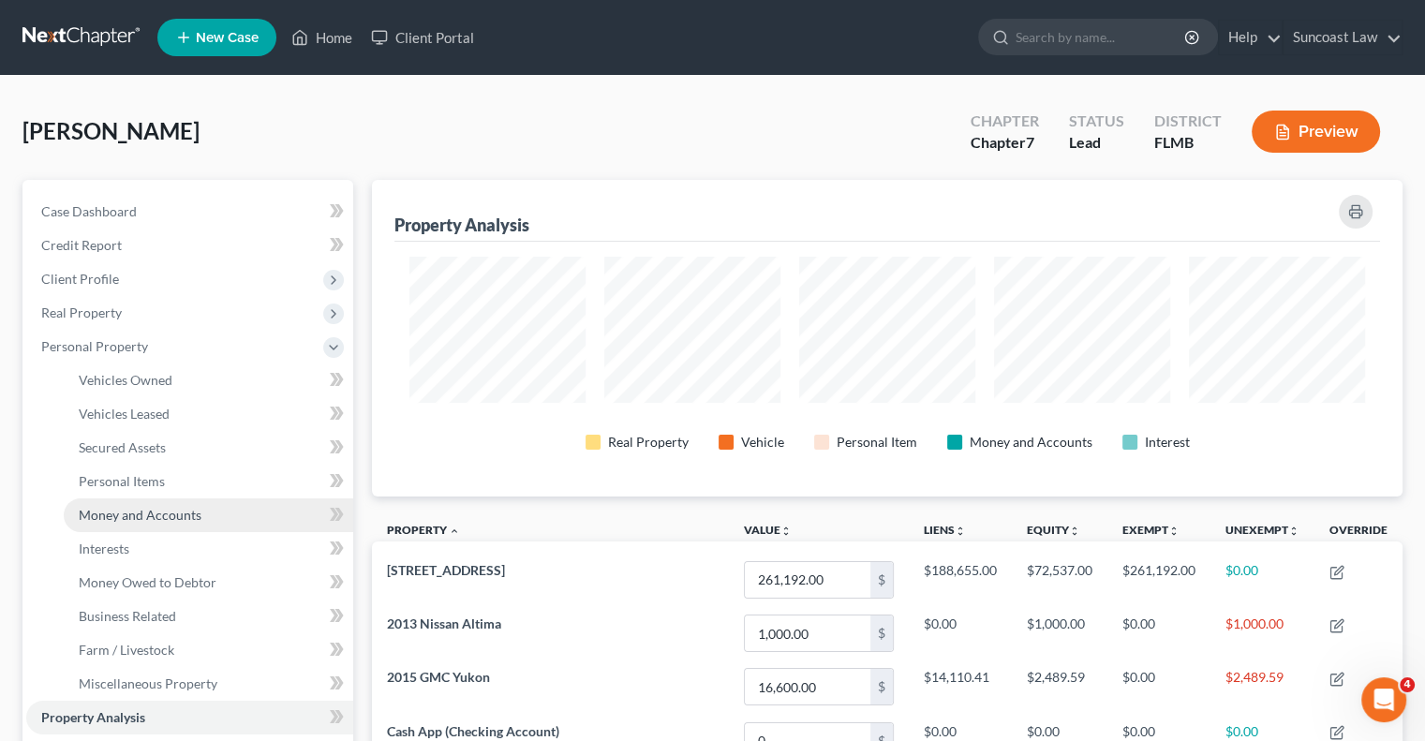
click at [188, 513] on span "Money and Accounts" at bounding box center [140, 515] width 123 height 16
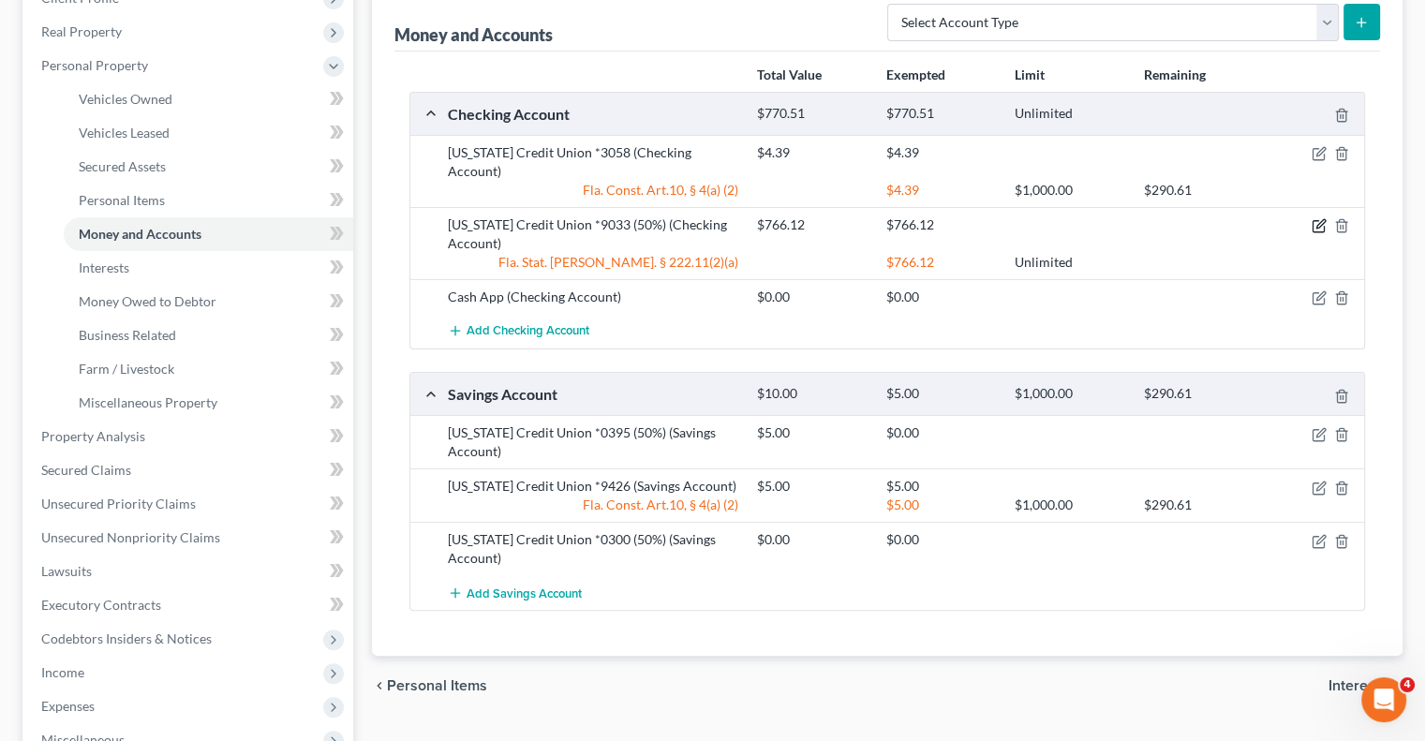
click at [1323, 218] on icon "button" at bounding box center [1319, 225] width 15 height 15
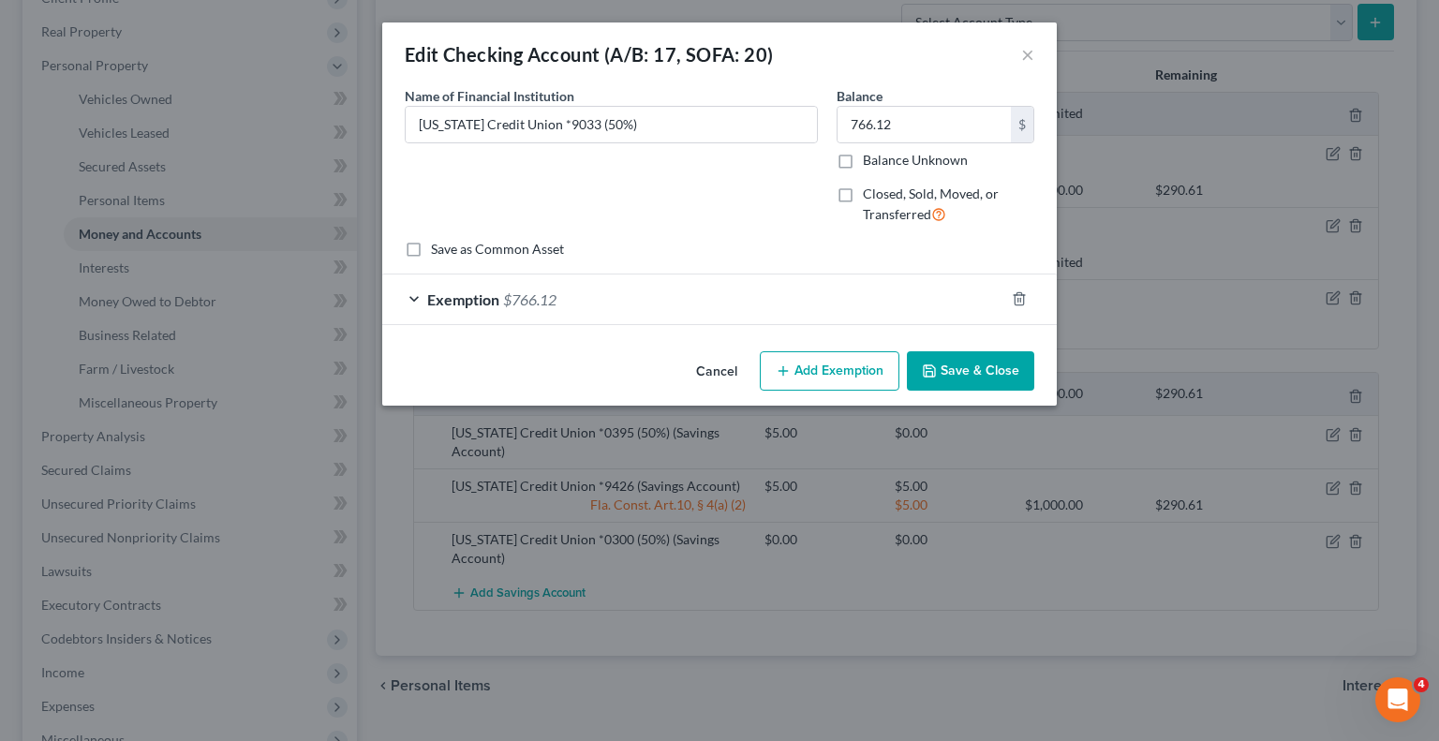
click at [940, 290] on div "Exemption $766.12" at bounding box center [693, 300] width 622 height 50
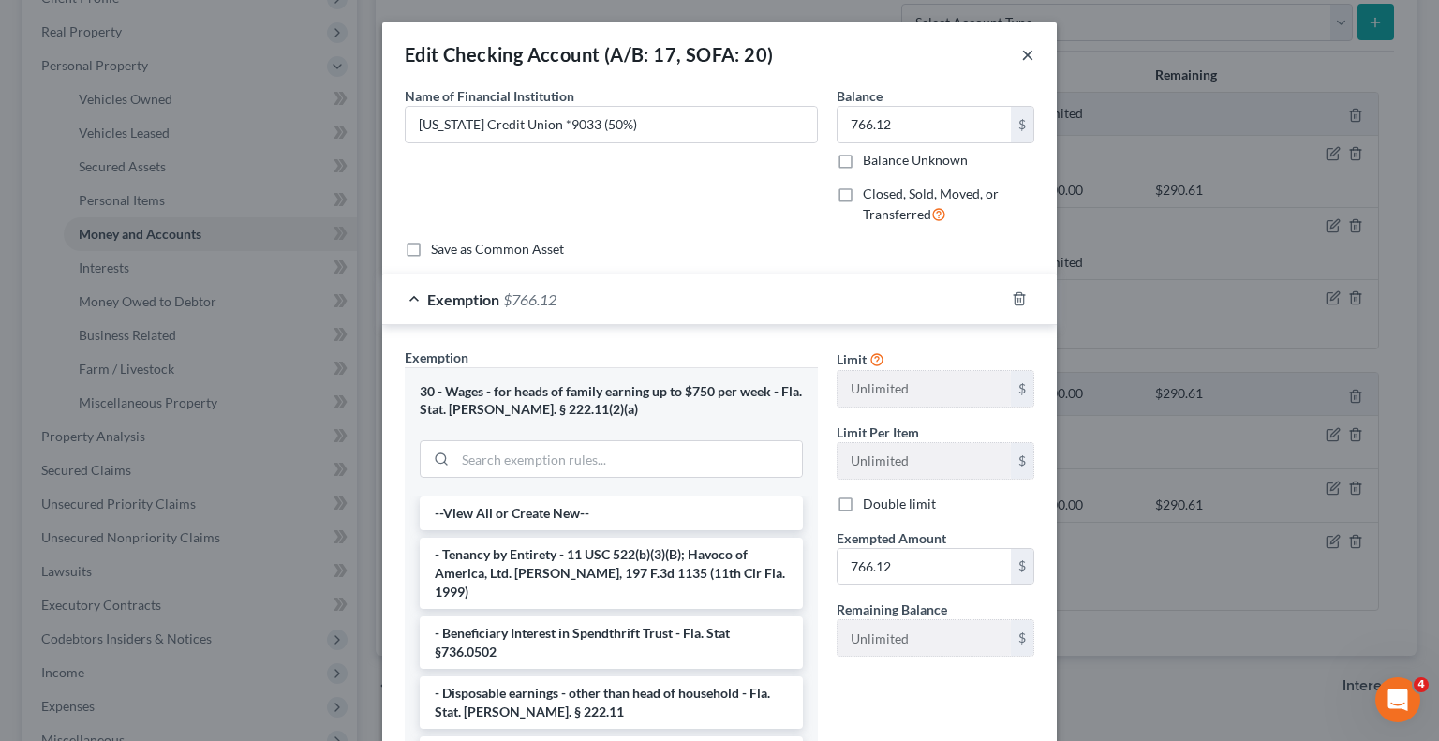
click at [1021, 63] on button "×" at bounding box center [1027, 54] width 13 height 22
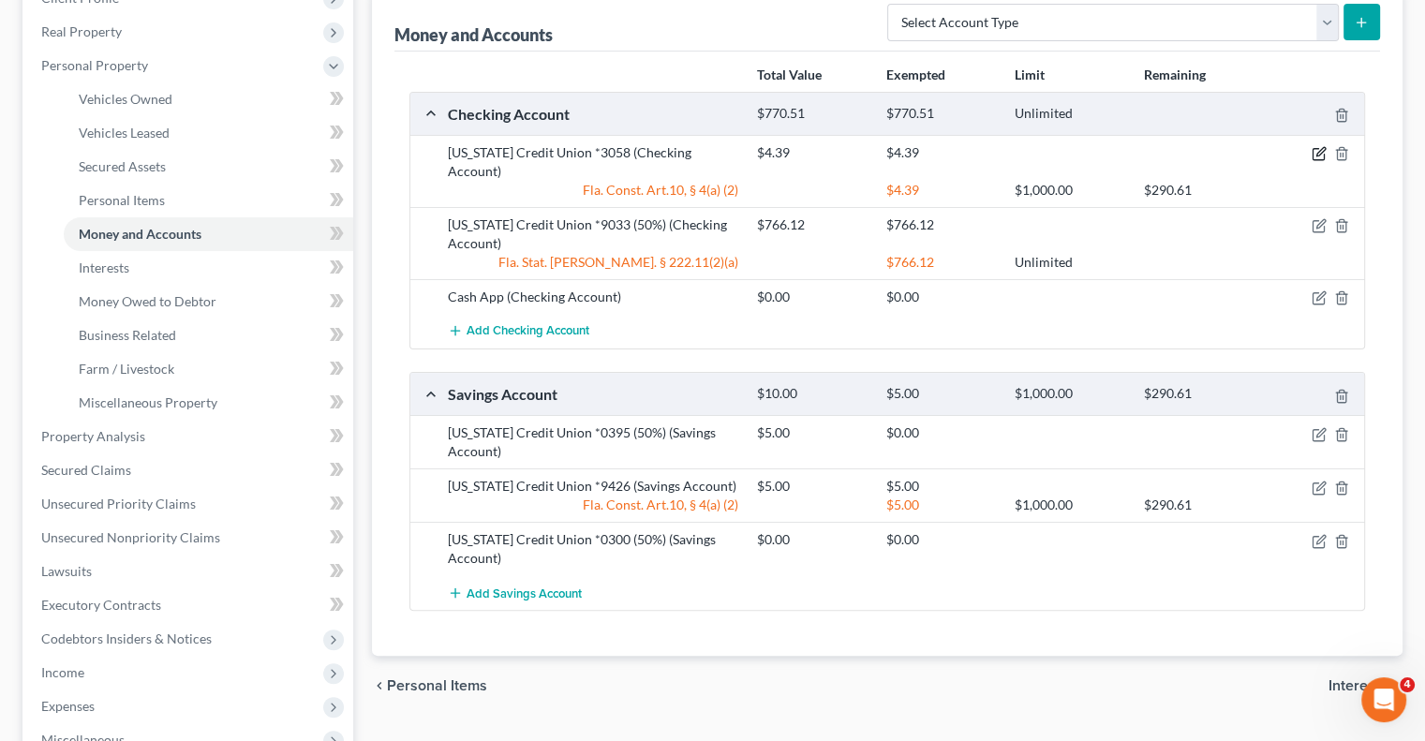
click at [1319, 150] on icon "button" at bounding box center [1319, 153] width 15 height 15
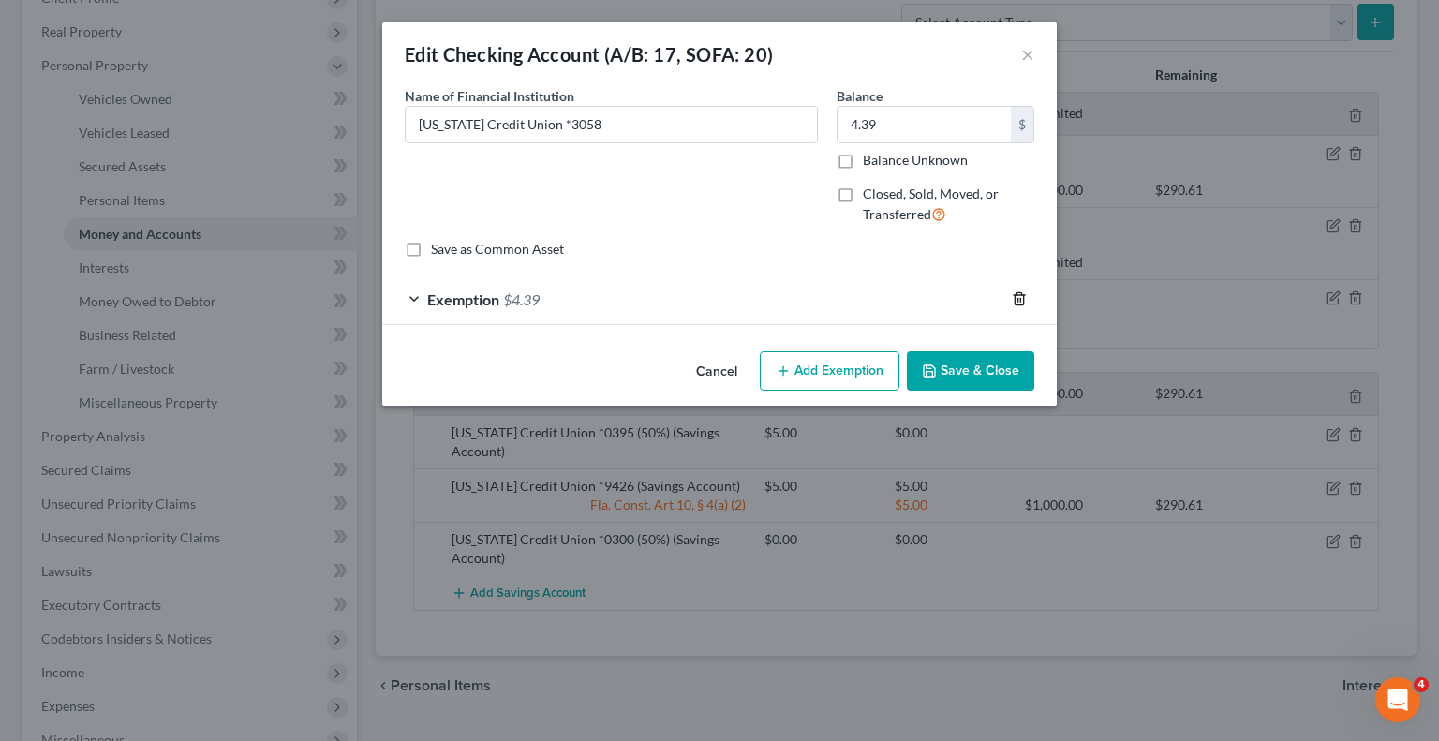
click at [1018, 293] on icon "button" at bounding box center [1019, 299] width 8 height 12
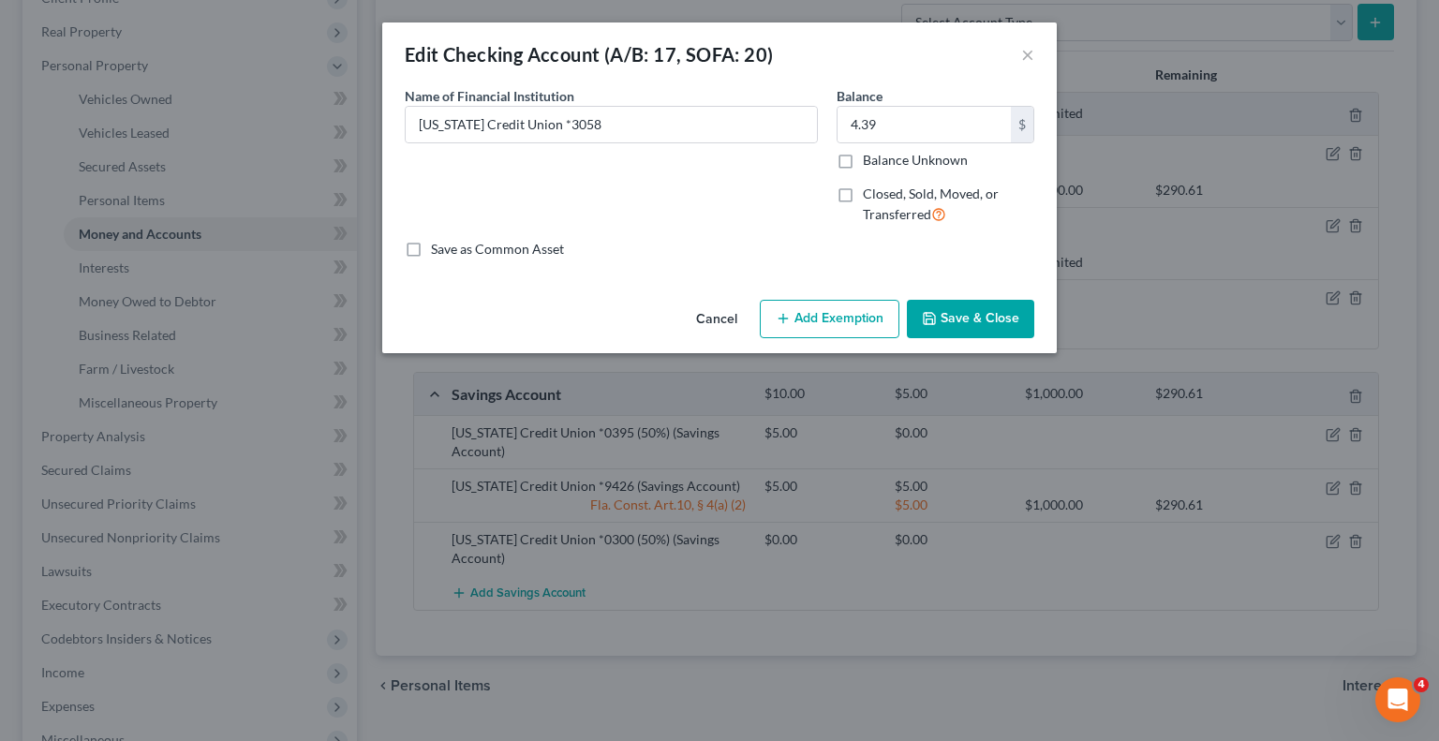
click at [832, 322] on button "Add Exemption" at bounding box center [830, 319] width 140 height 39
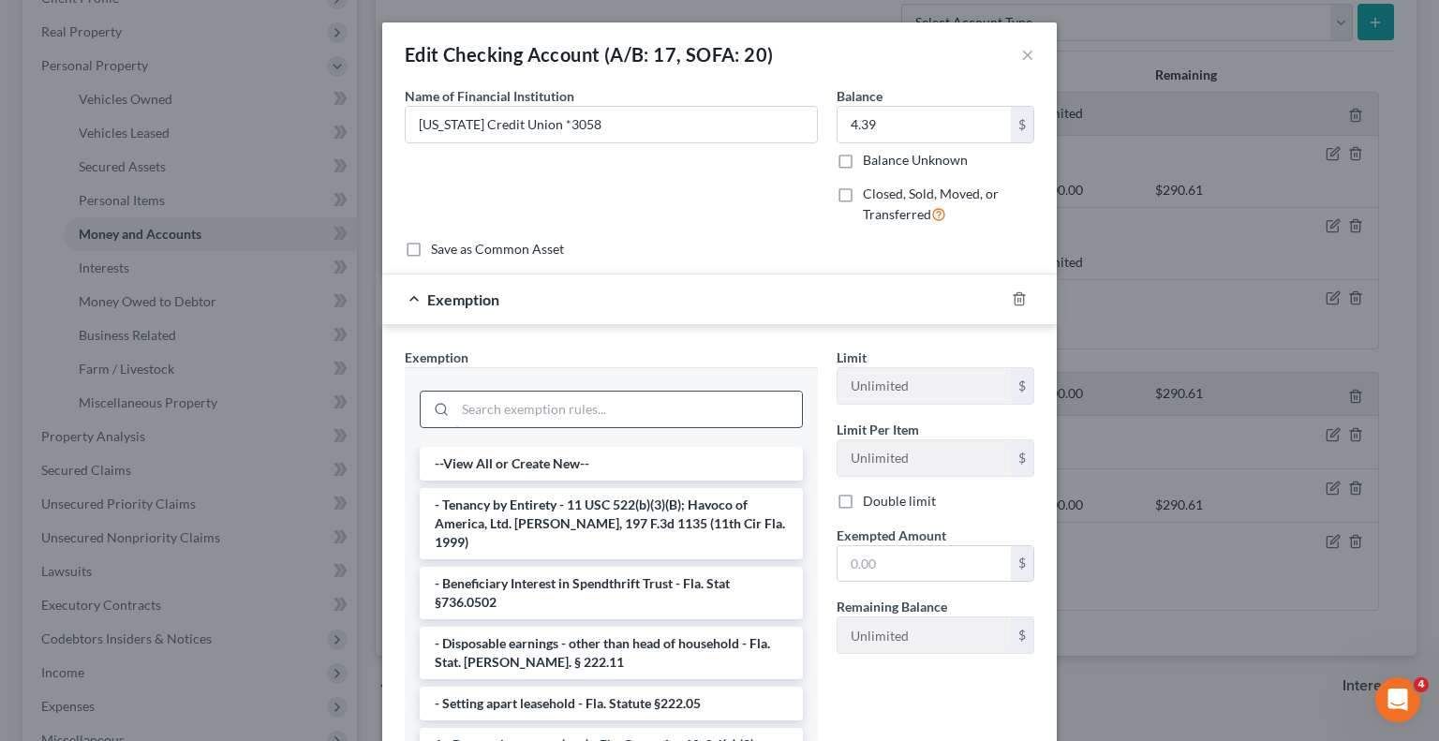
click at [645, 393] on input "search" at bounding box center [628, 410] width 347 height 36
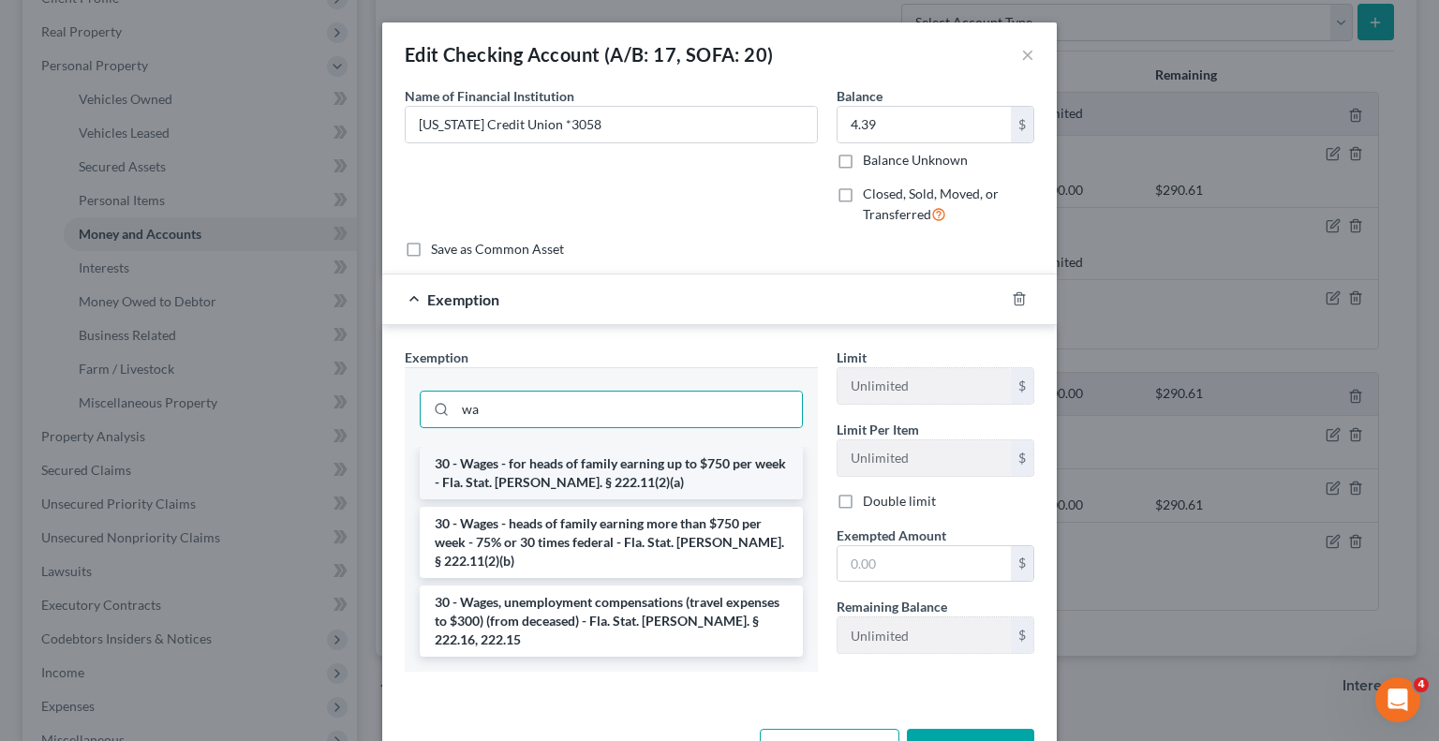
click at [633, 469] on li "30 - Wages - for heads of family earning up to $750 per week - Fla. Stat. [PERS…" at bounding box center [611, 473] width 383 height 52
click at [633, 427] on input "wa" at bounding box center [628, 410] width 347 height 36
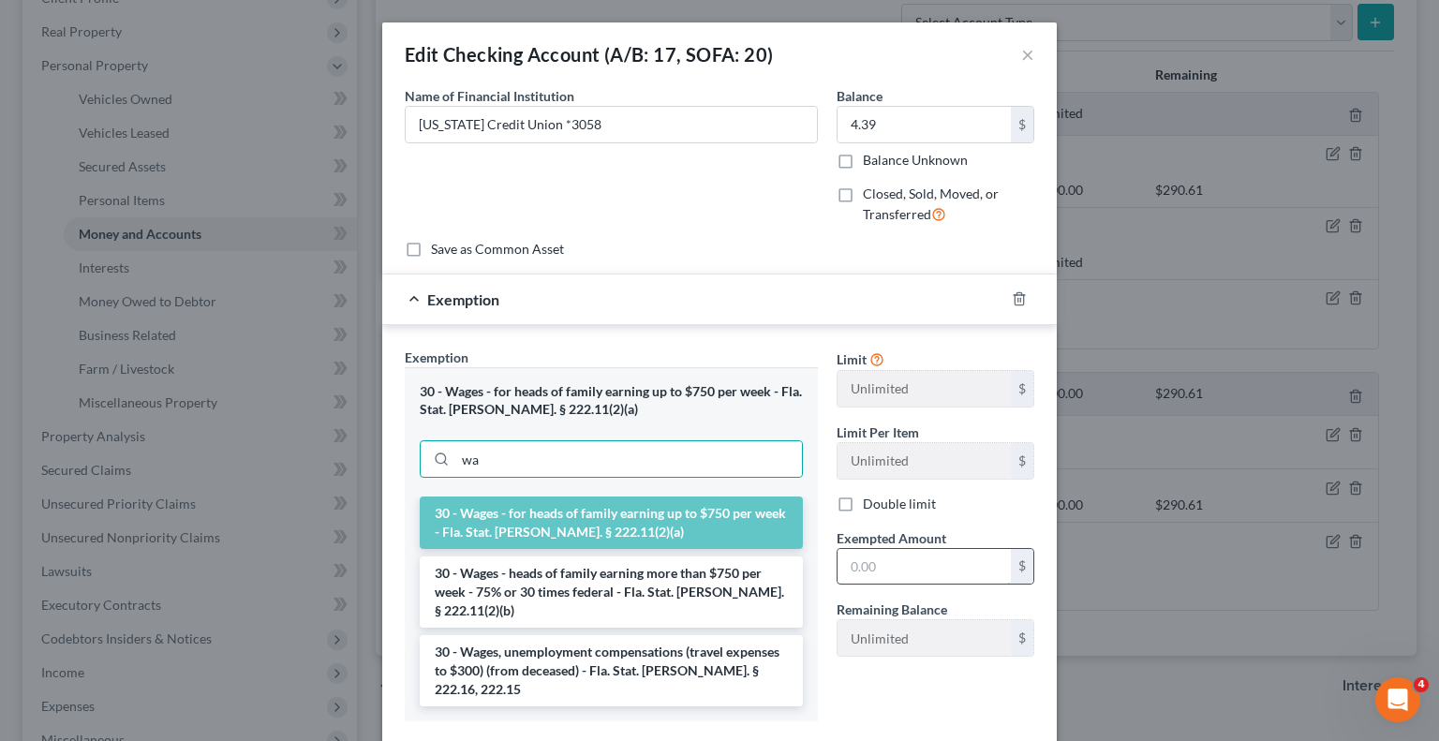
drag, startPoint x: 932, startPoint y: 558, endPoint x: 939, endPoint y: 550, distance: 10.7
click at [932, 558] on input "text" at bounding box center [924, 567] width 173 height 36
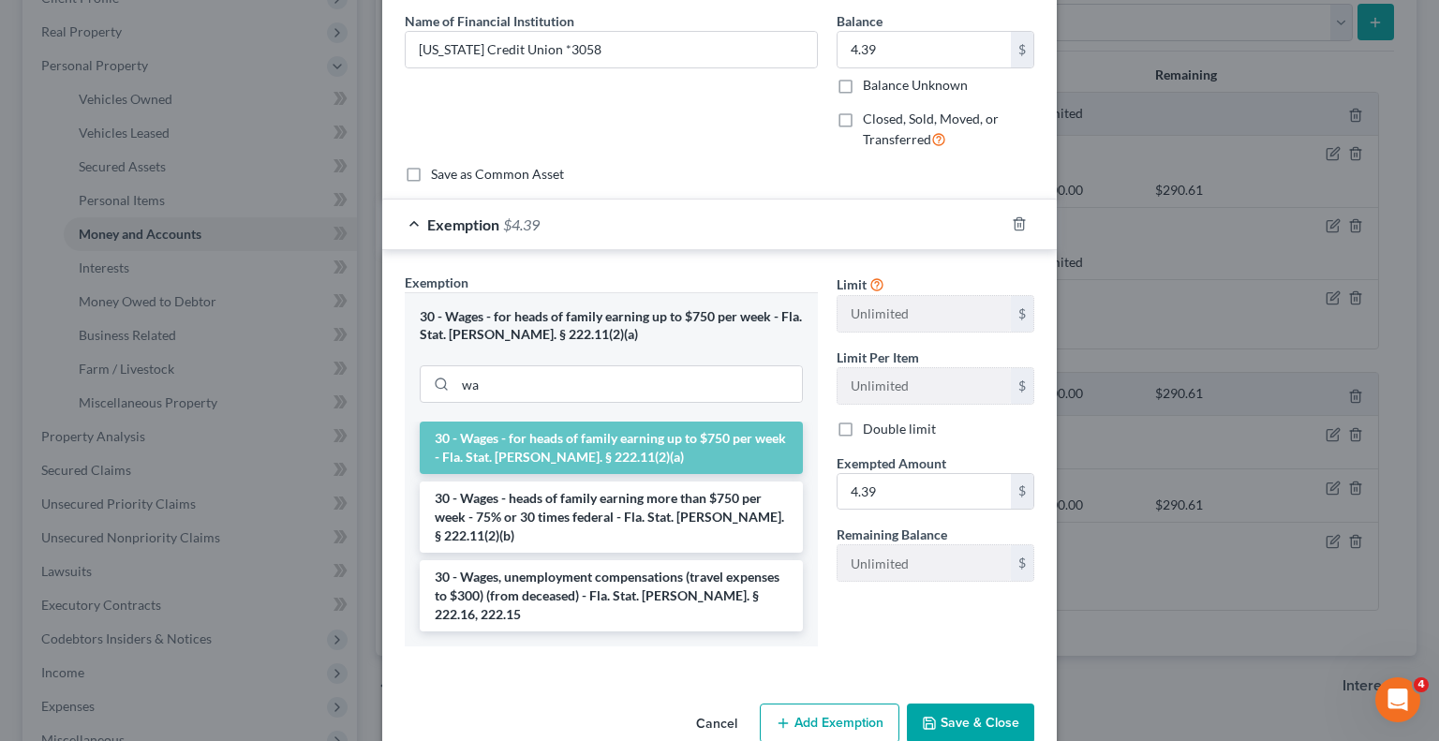
drag, startPoint x: 970, startPoint y: 694, endPoint x: 1263, endPoint y: 581, distance: 314.4
click at [970, 704] on button "Save & Close" at bounding box center [970, 723] width 127 height 39
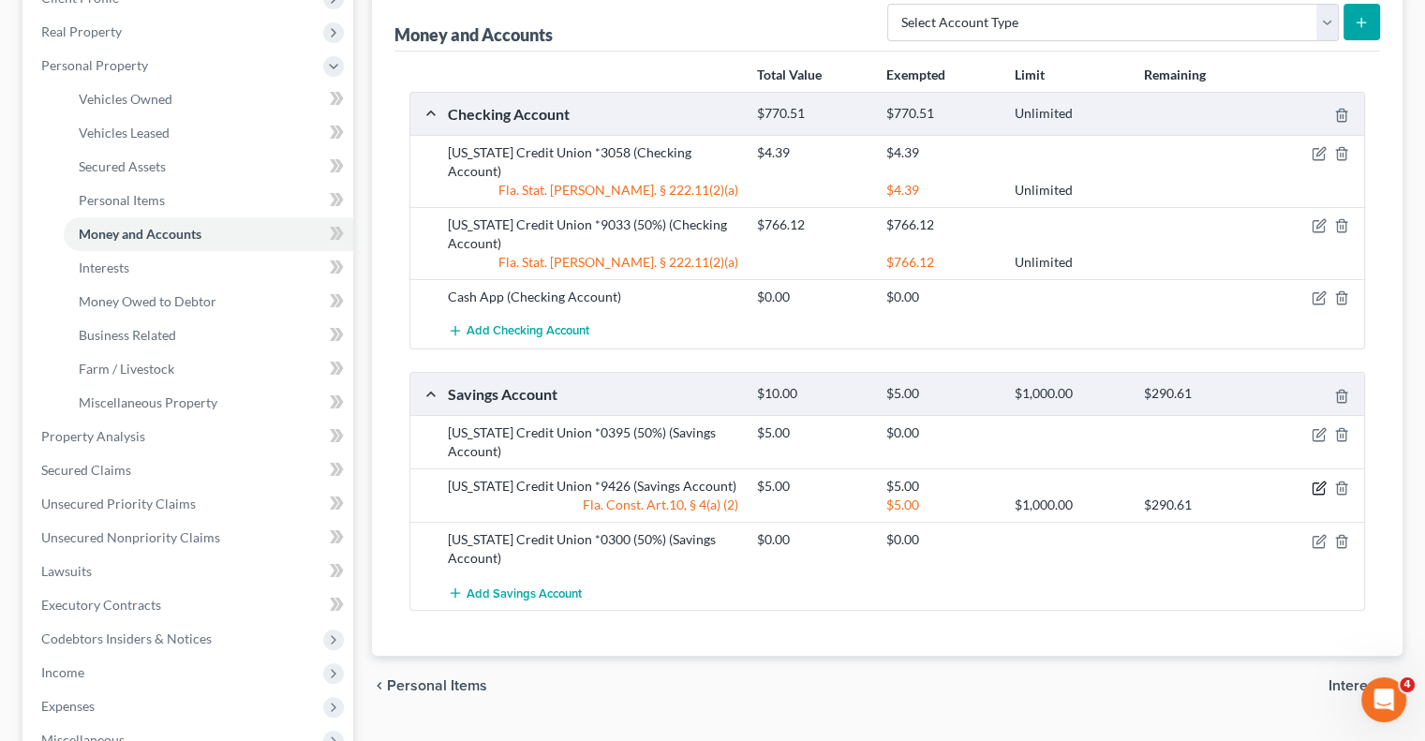
click at [1319, 483] on icon "button" at bounding box center [1318, 488] width 11 height 11
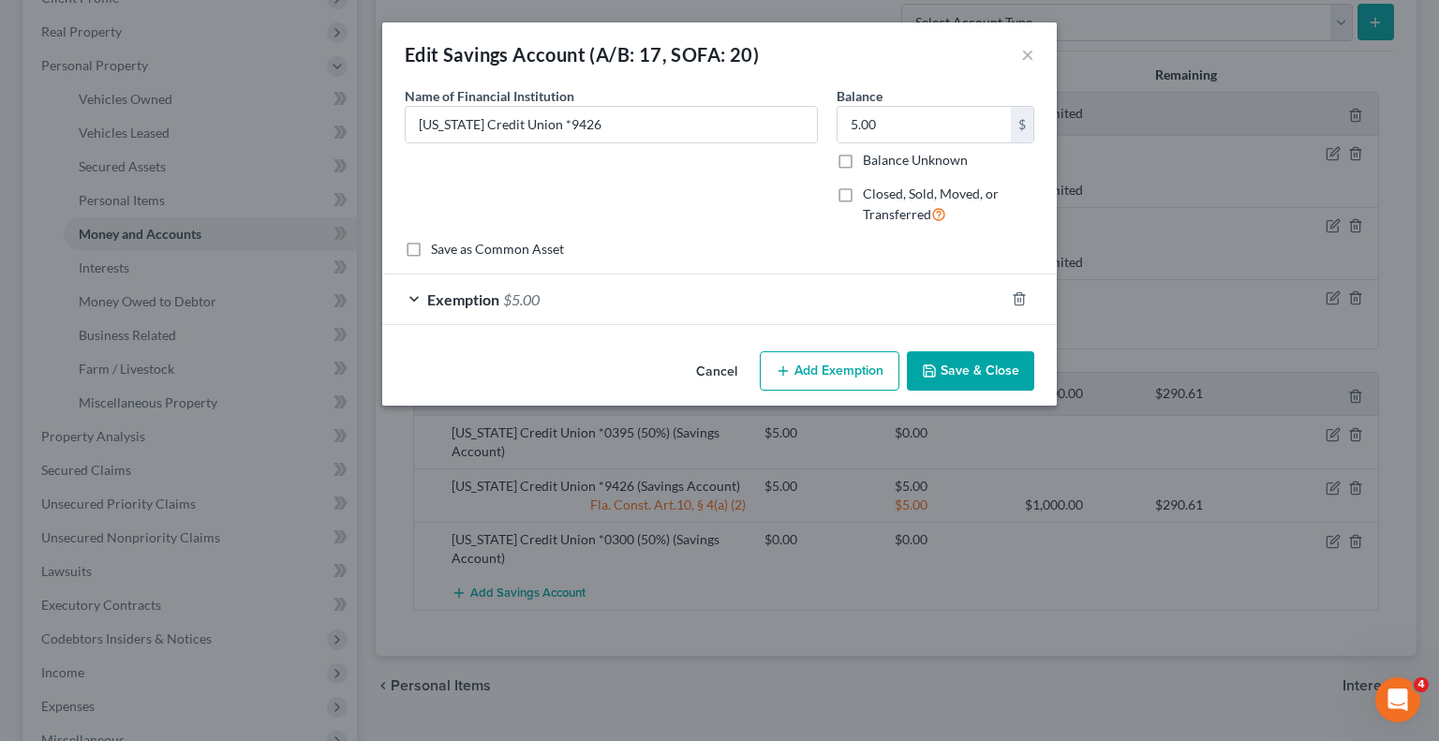
click at [866, 287] on div "Exemption $5.00" at bounding box center [693, 300] width 622 height 50
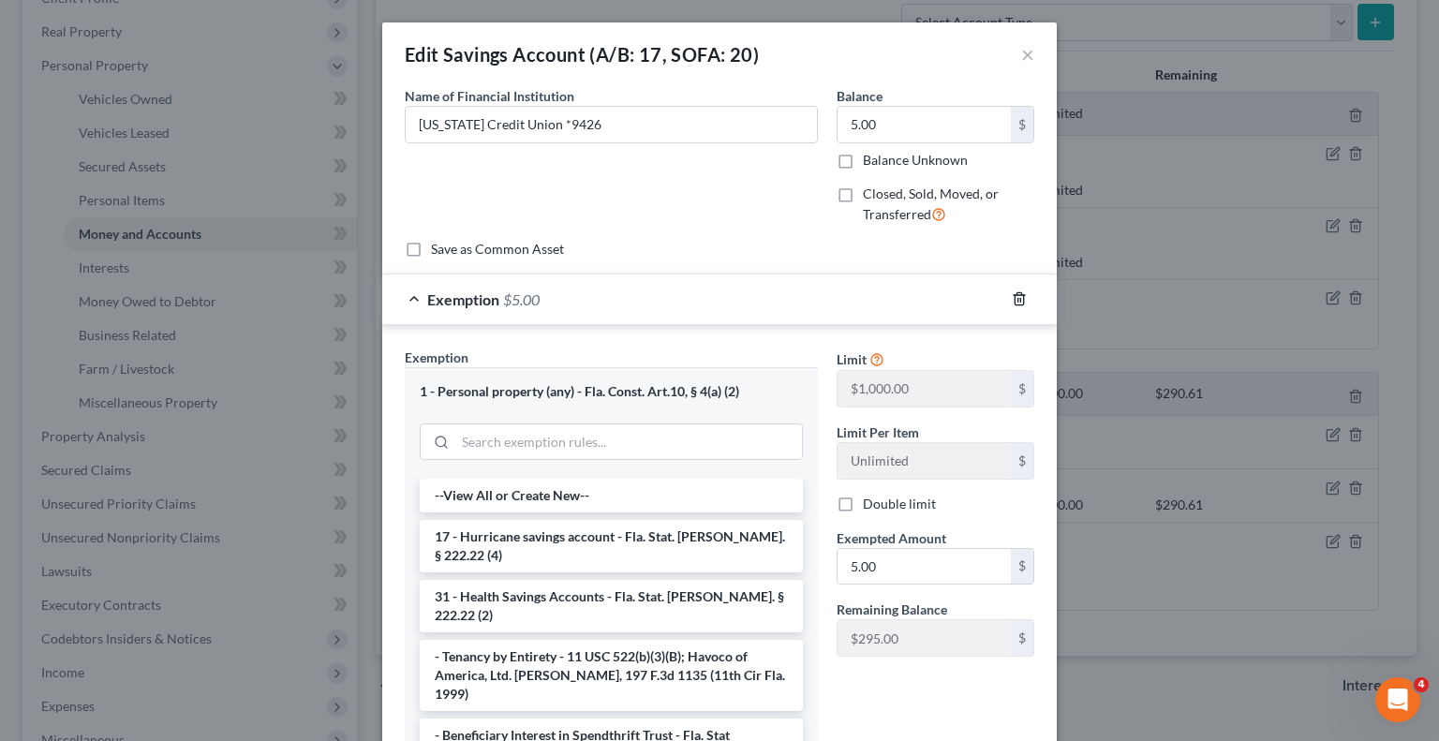
click at [1015, 299] on icon "button" at bounding box center [1019, 299] width 8 height 12
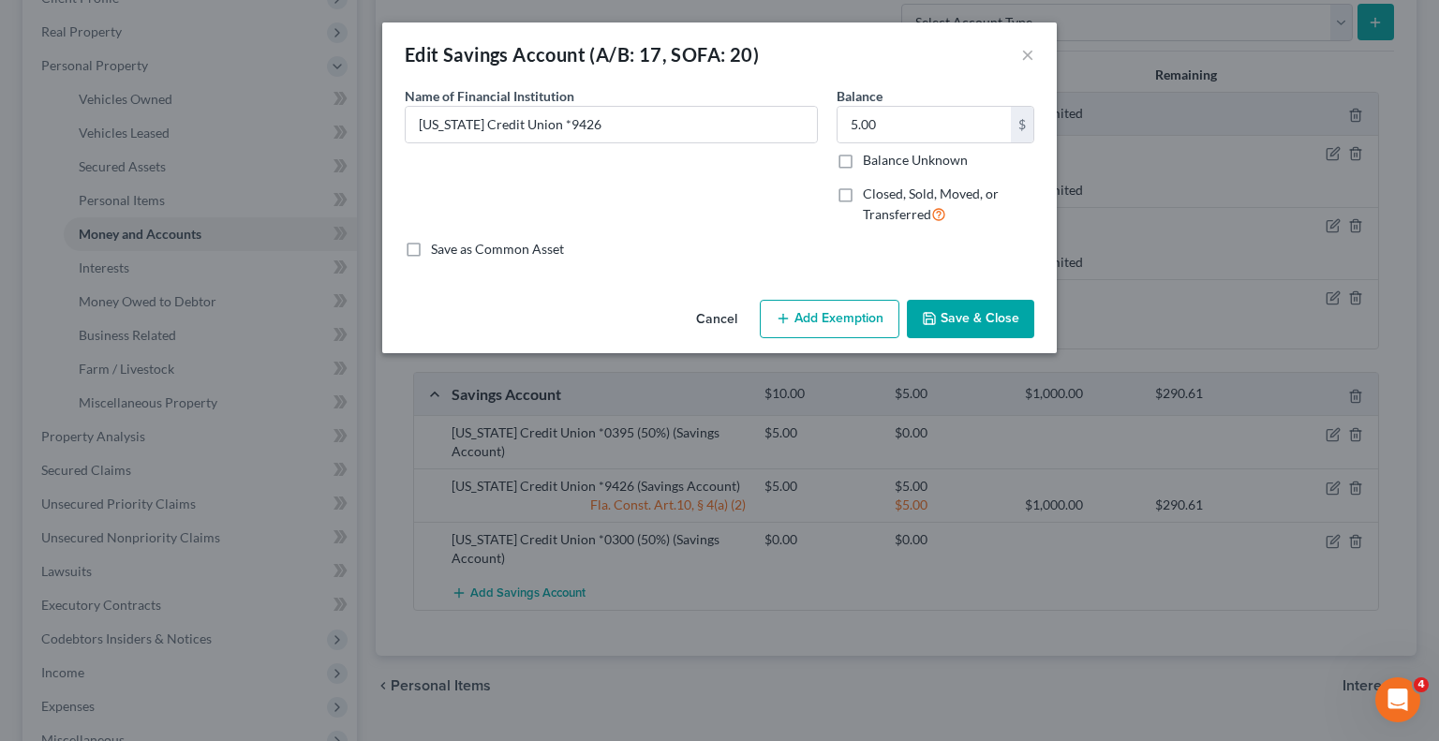
click at [832, 310] on button "Add Exemption" at bounding box center [830, 319] width 140 height 39
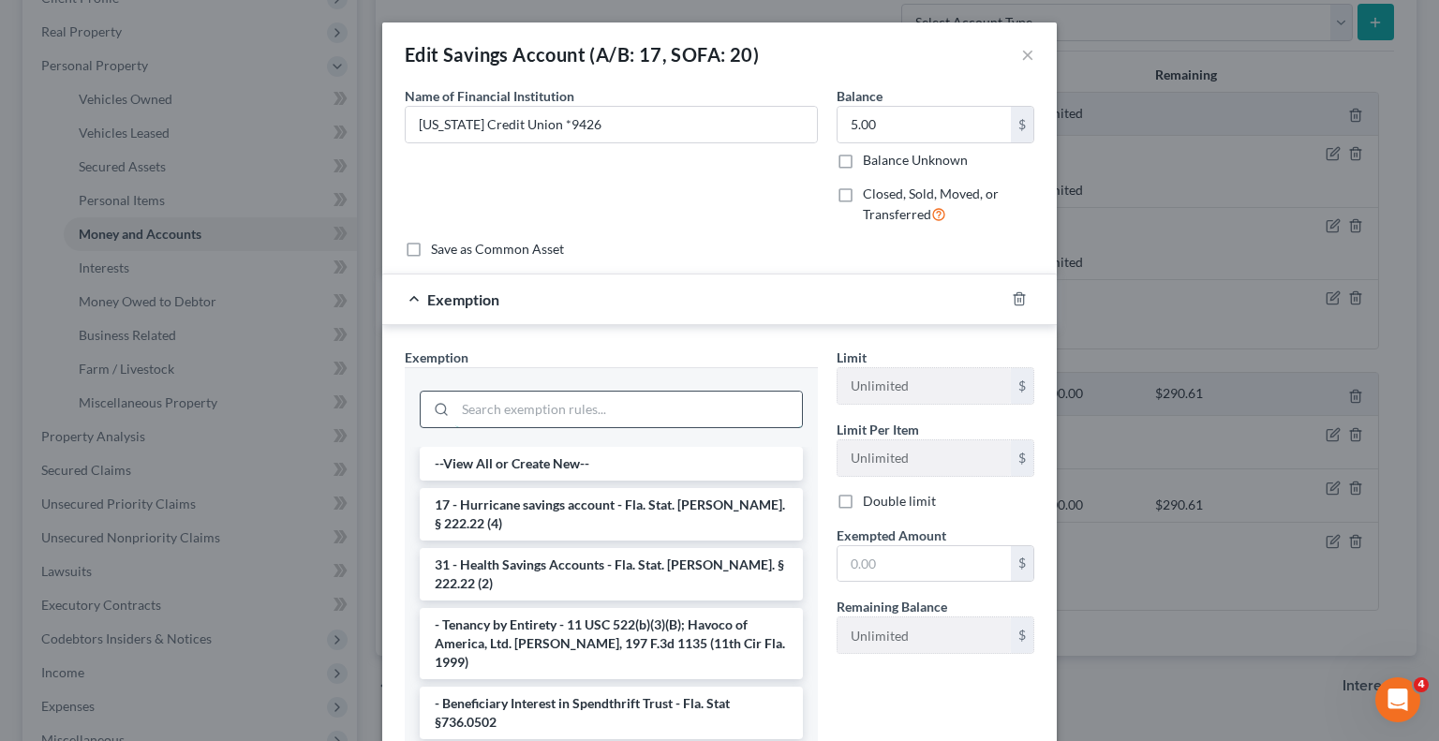
click at [680, 401] on input "search" at bounding box center [628, 410] width 347 height 36
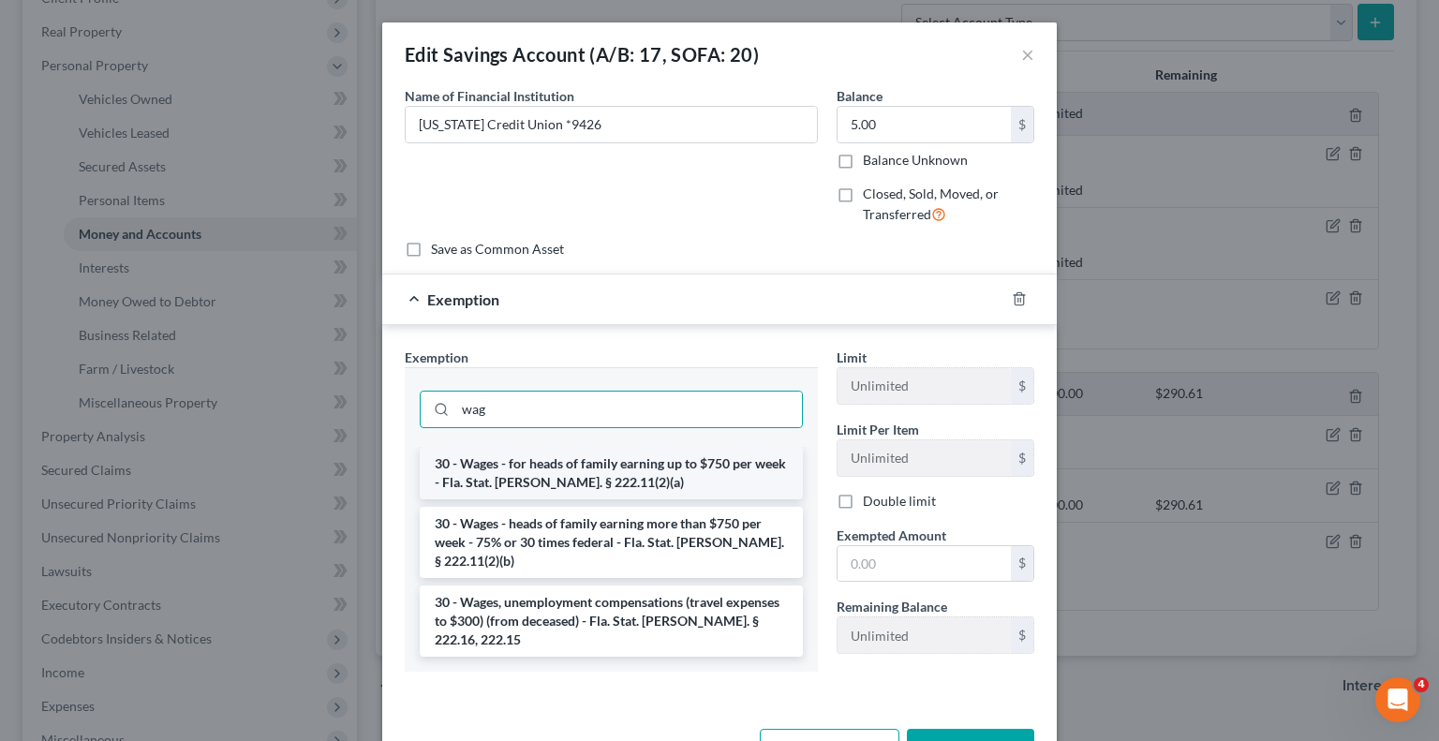
click at [650, 474] on li "30 - Wages - for heads of family earning up to $750 per week - Fla. Stat. [PERS…" at bounding box center [611, 473] width 383 height 52
click at [650, 427] on input "wag" at bounding box center [628, 410] width 347 height 36
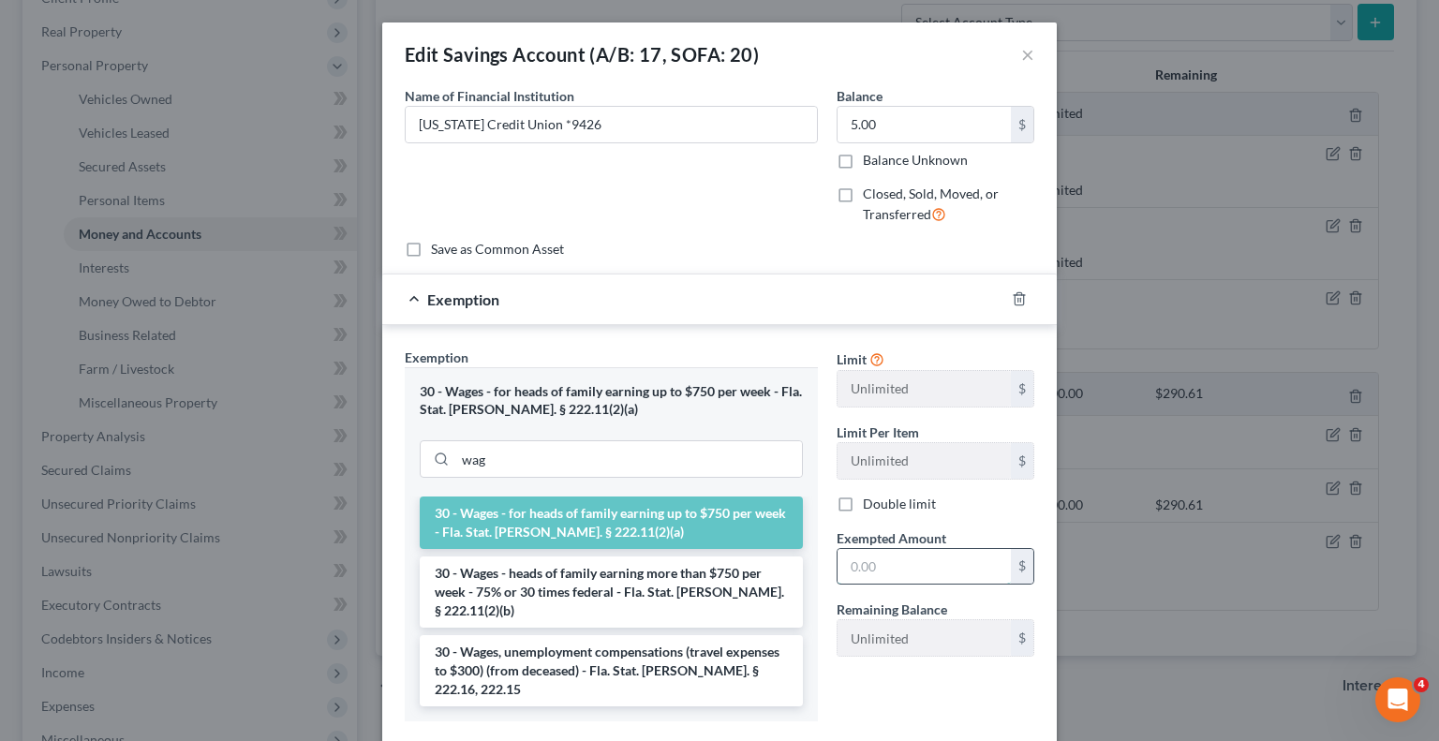
drag, startPoint x: 926, startPoint y: 561, endPoint x: 1273, endPoint y: 407, distance: 380.5
click at [923, 556] on input "text" at bounding box center [924, 567] width 173 height 36
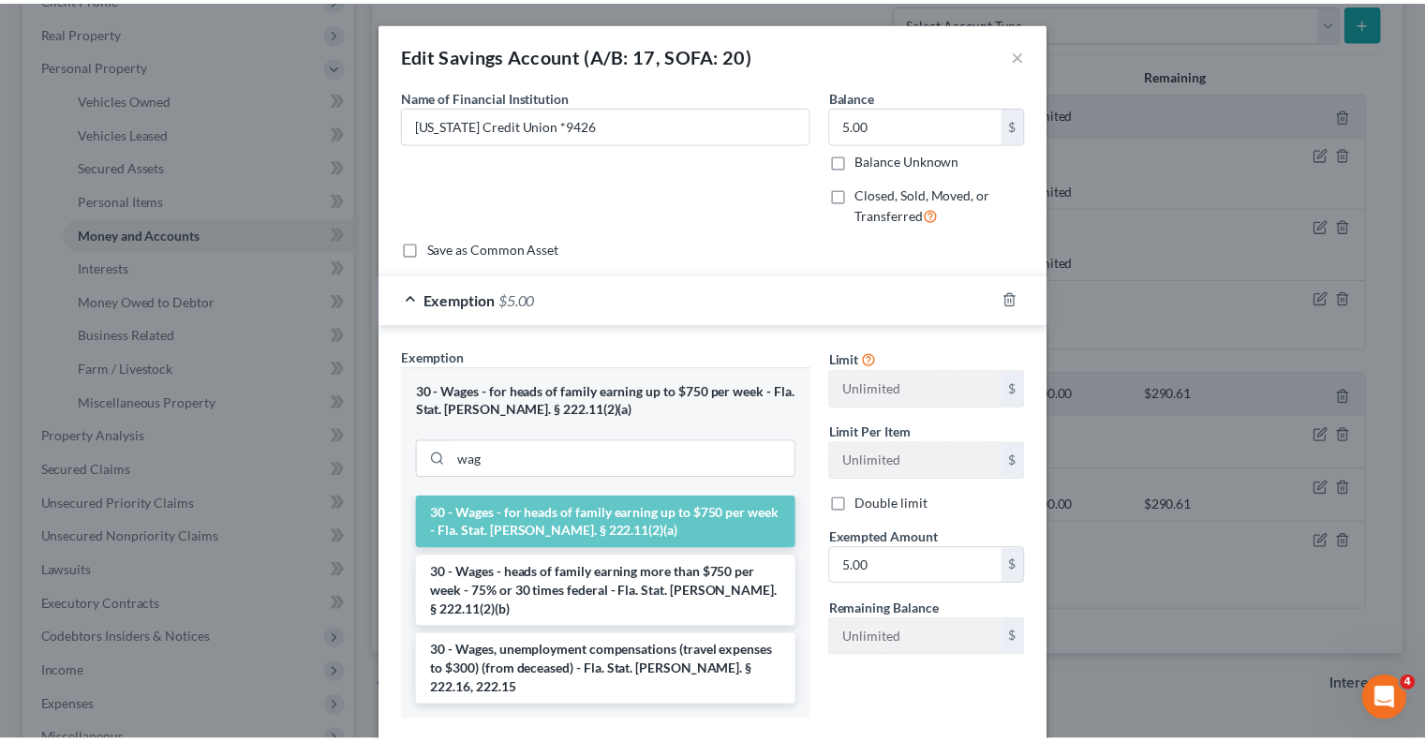
scroll to position [75, 0]
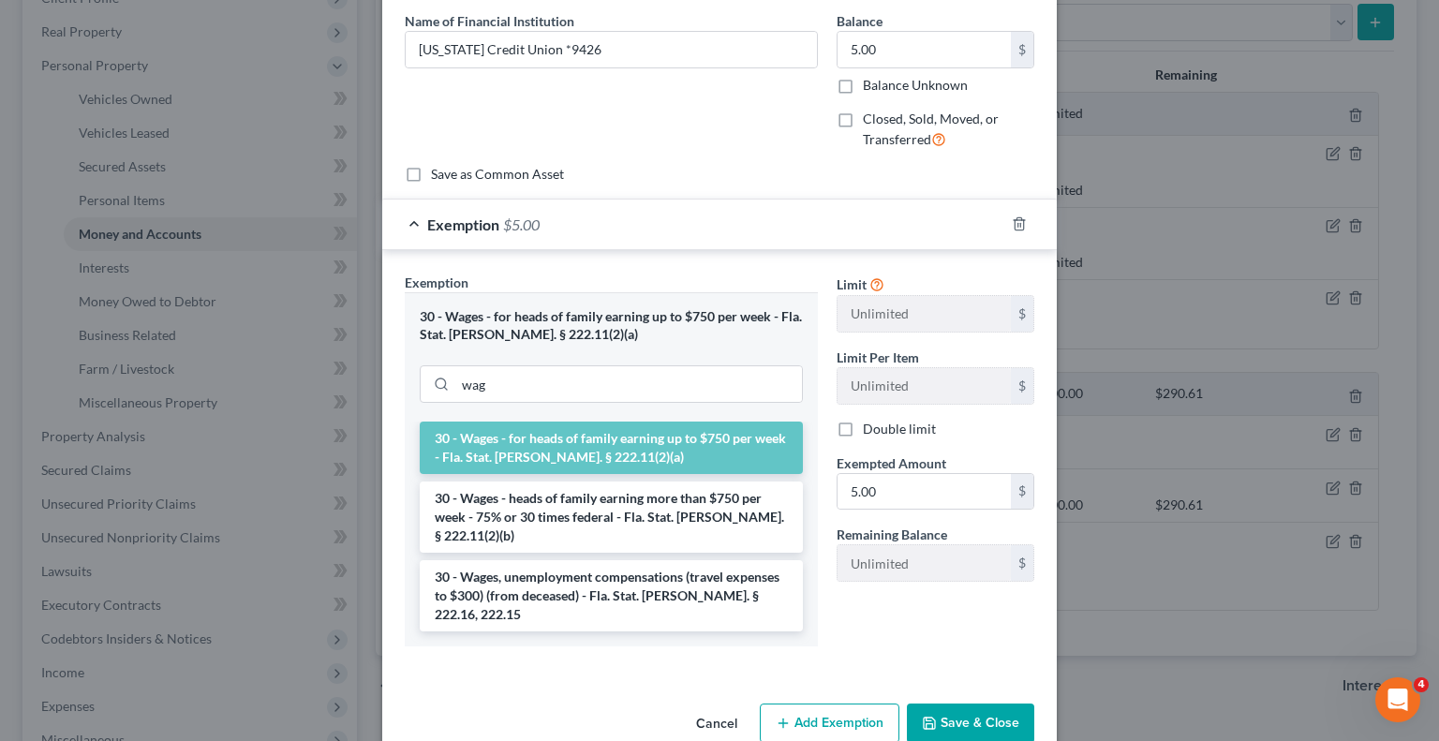
click at [976, 704] on button "Save & Close" at bounding box center [970, 723] width 127 height 39
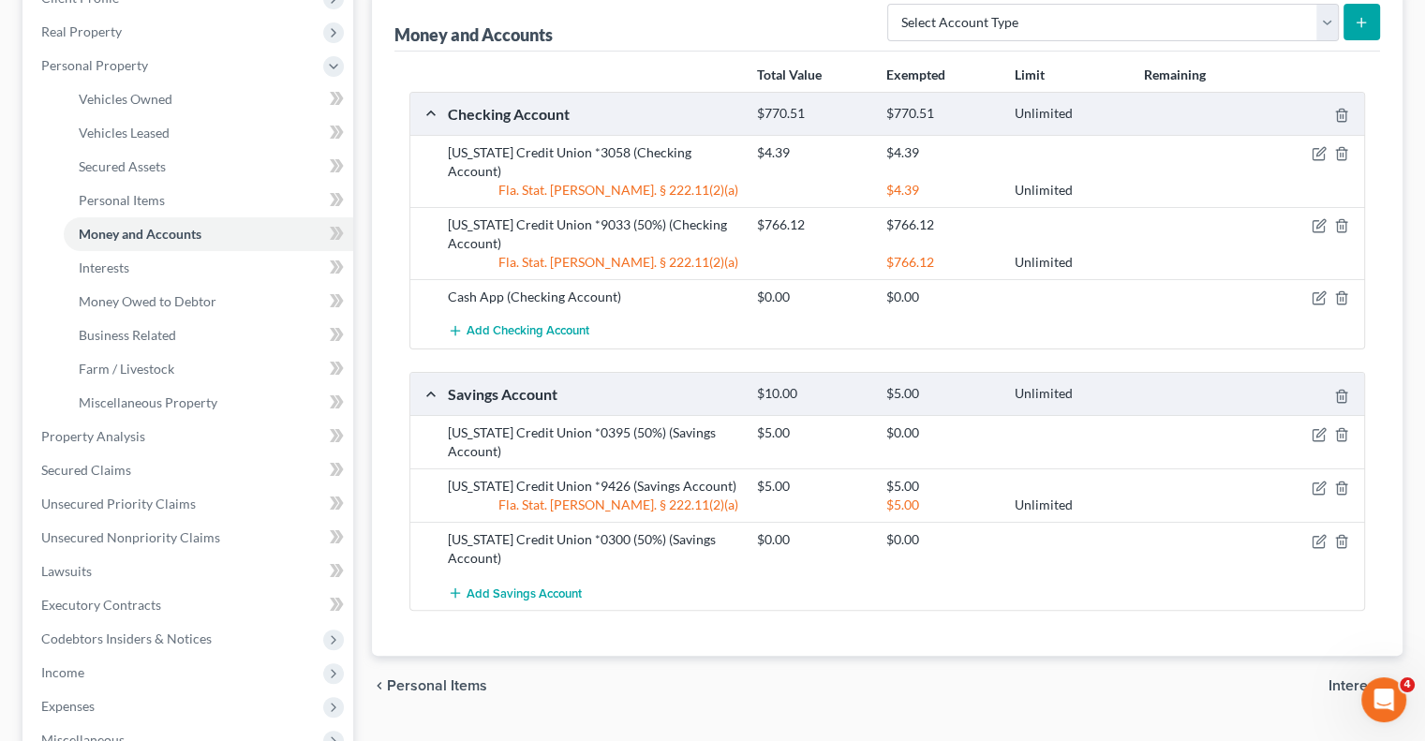
scroll to position [94, 0]
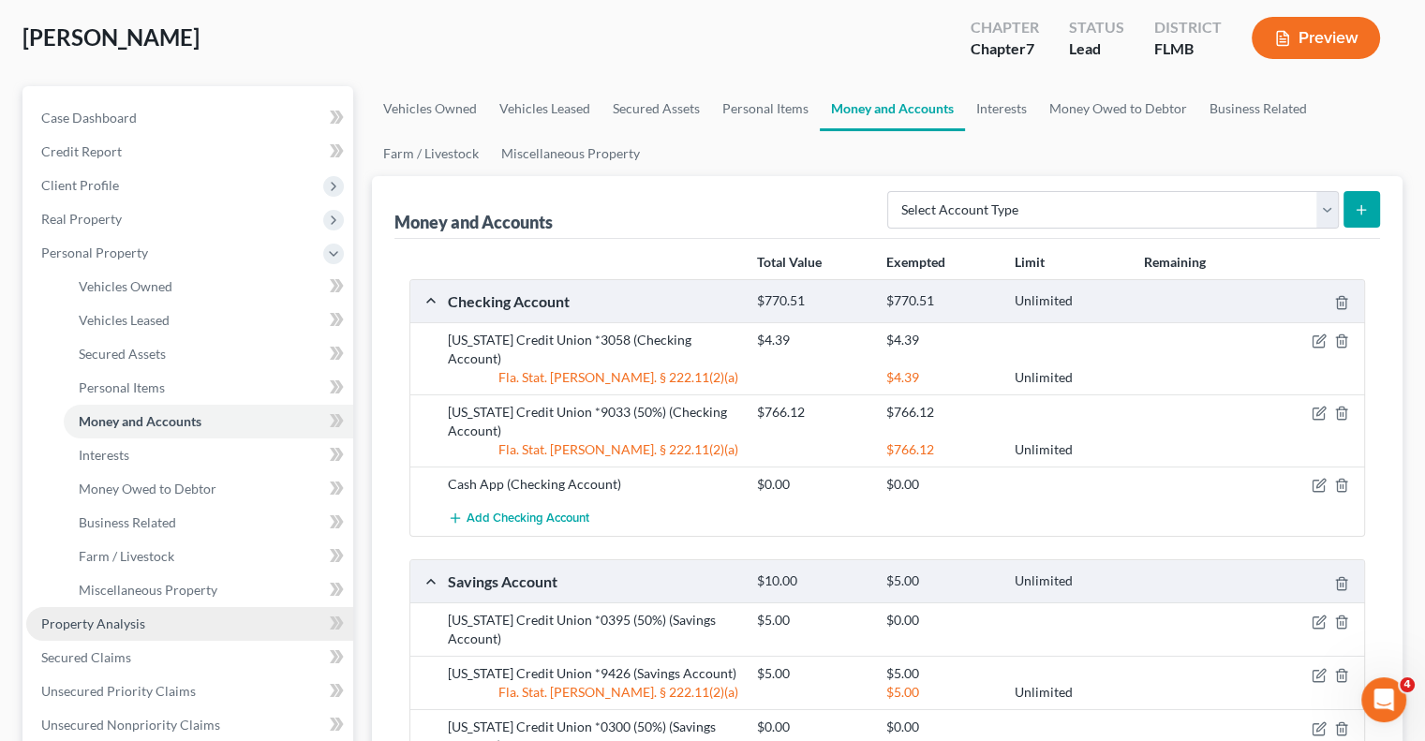
drag, startPoint x: 106, startPoint y: 620, endPoint x: 236, endPoint y: 621, distance: 130.3
click at [105, 618] on span "Property Analysis" at bounding box center [93, 624] width 104 height 16
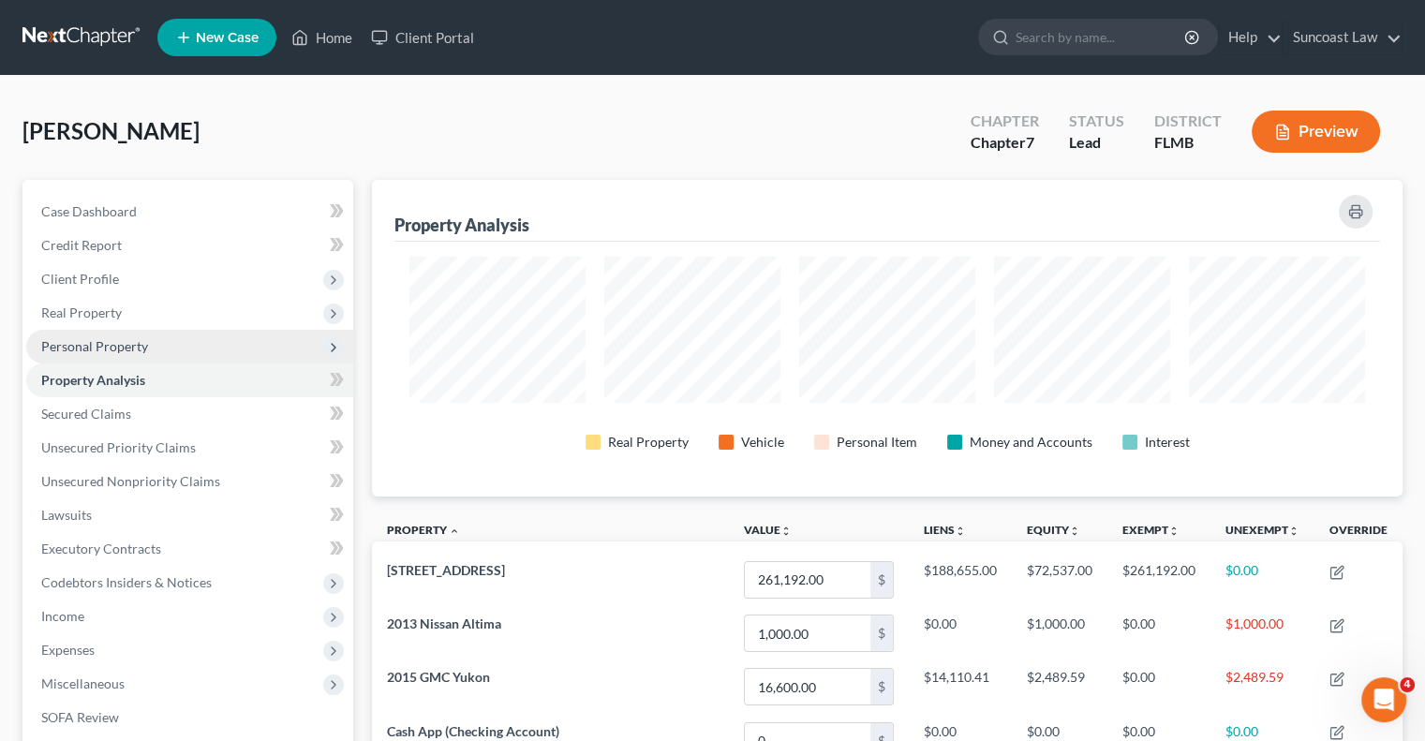
click at [140, 340] on span "Personal Property" at bounding box center [94, 346] width 107 height 16
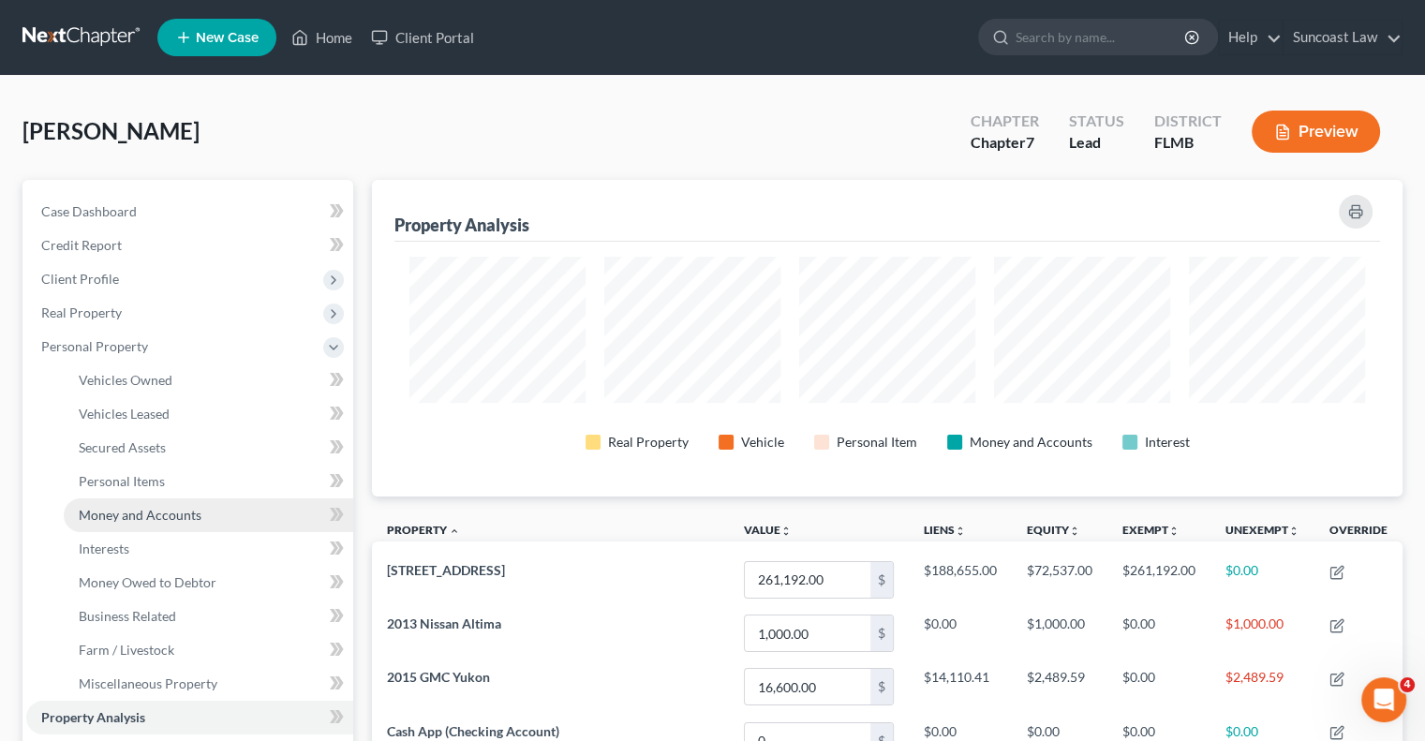
click at [164, 511] on span "Money and Accounts" at bounding box center [140, 515] width 123 height 16
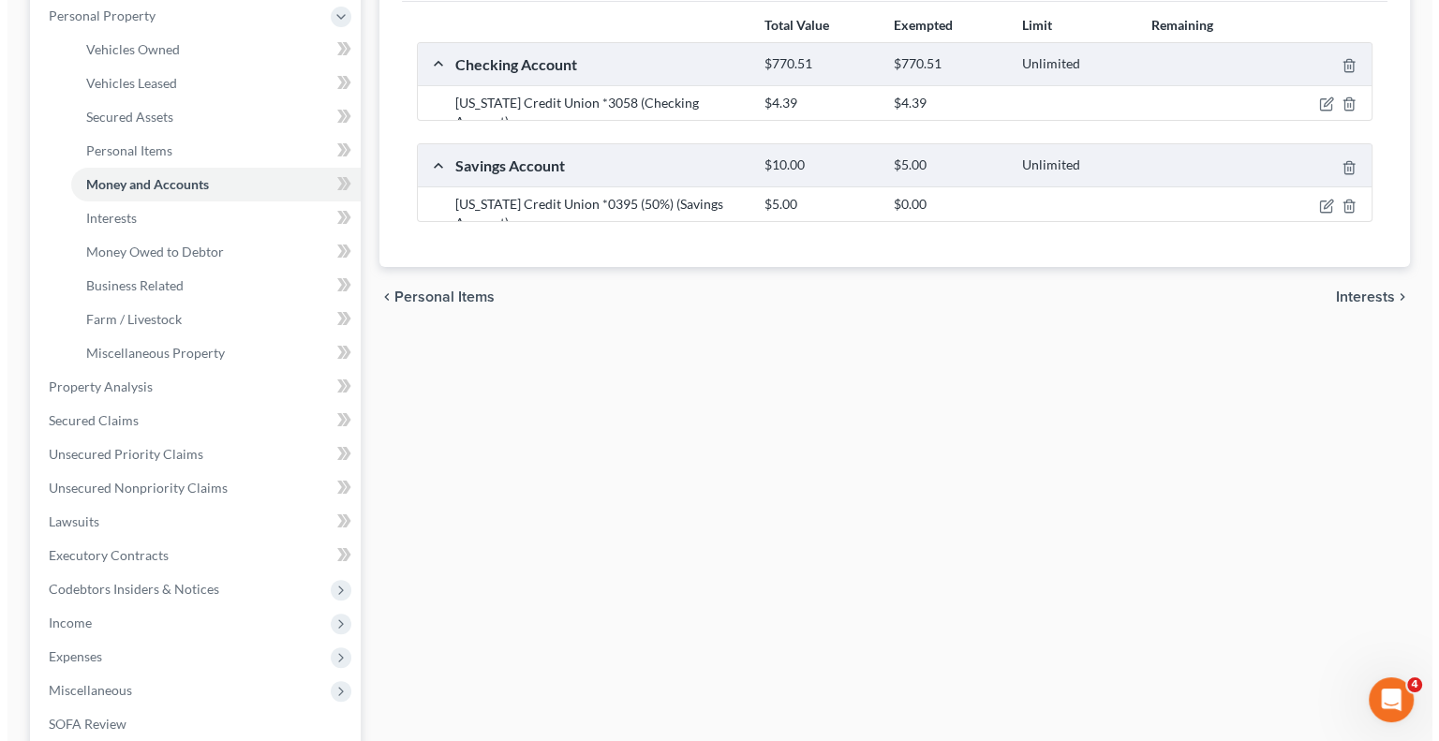
scroll to position [375, 0]
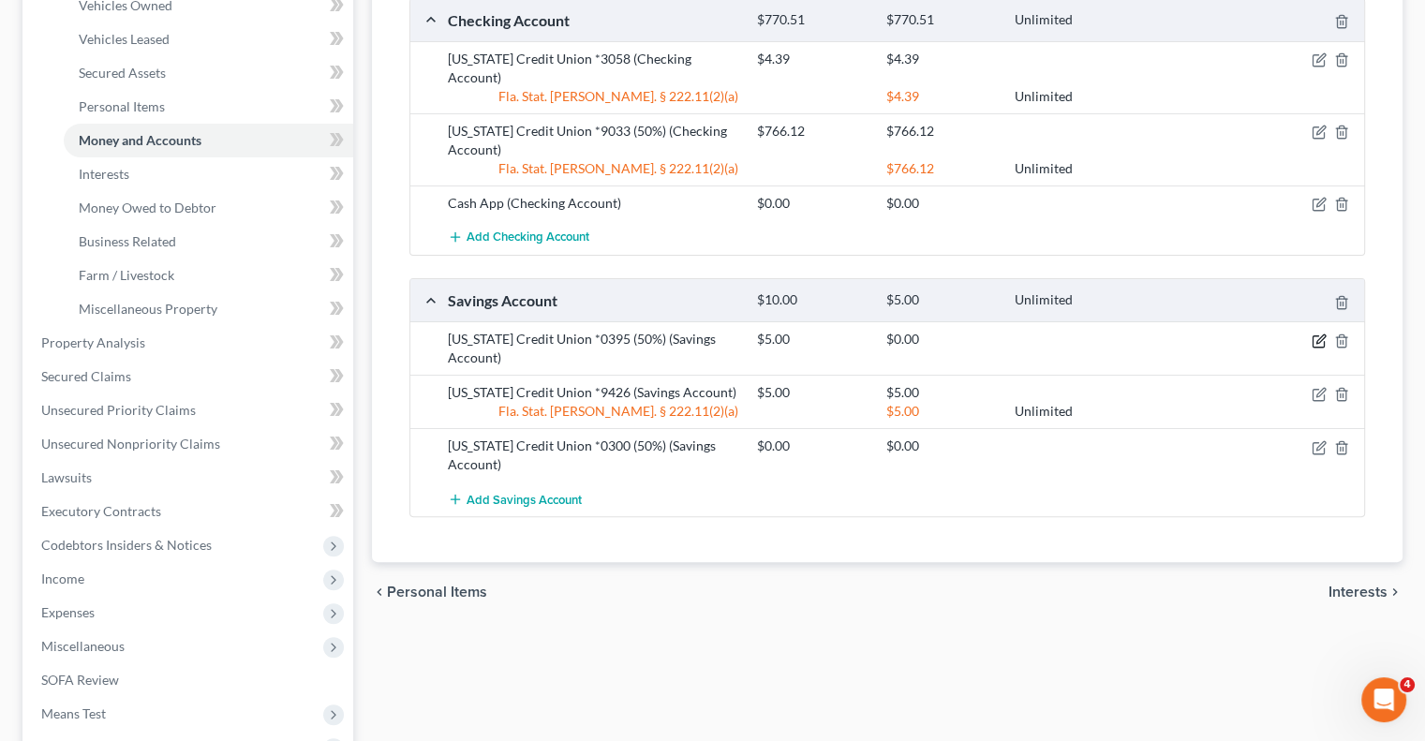
click at [1319, 335] on icon "button" at bounding box center [1321, 339] width 8 height 8
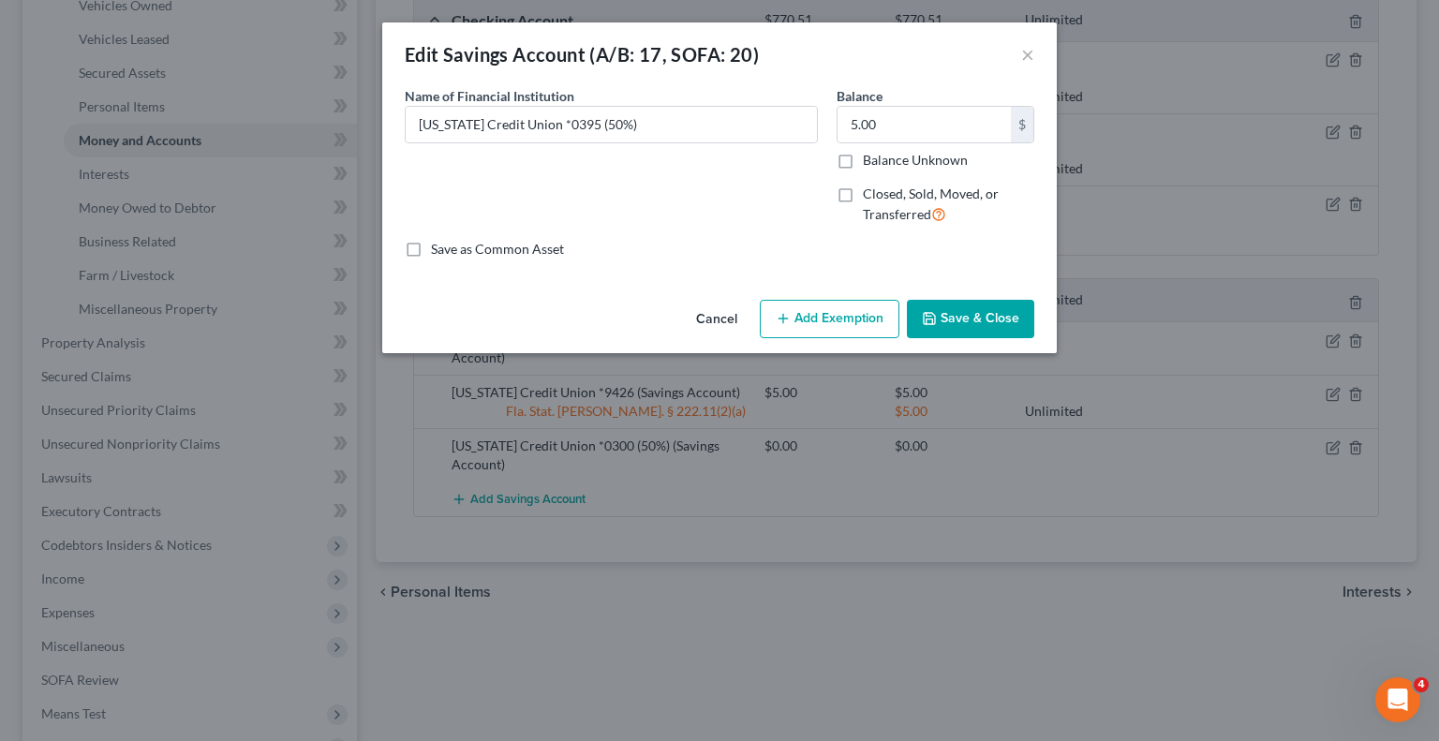
click at [809, 321] on button "Add Exemption" at bounding box center [830, 319] width 140 height 39
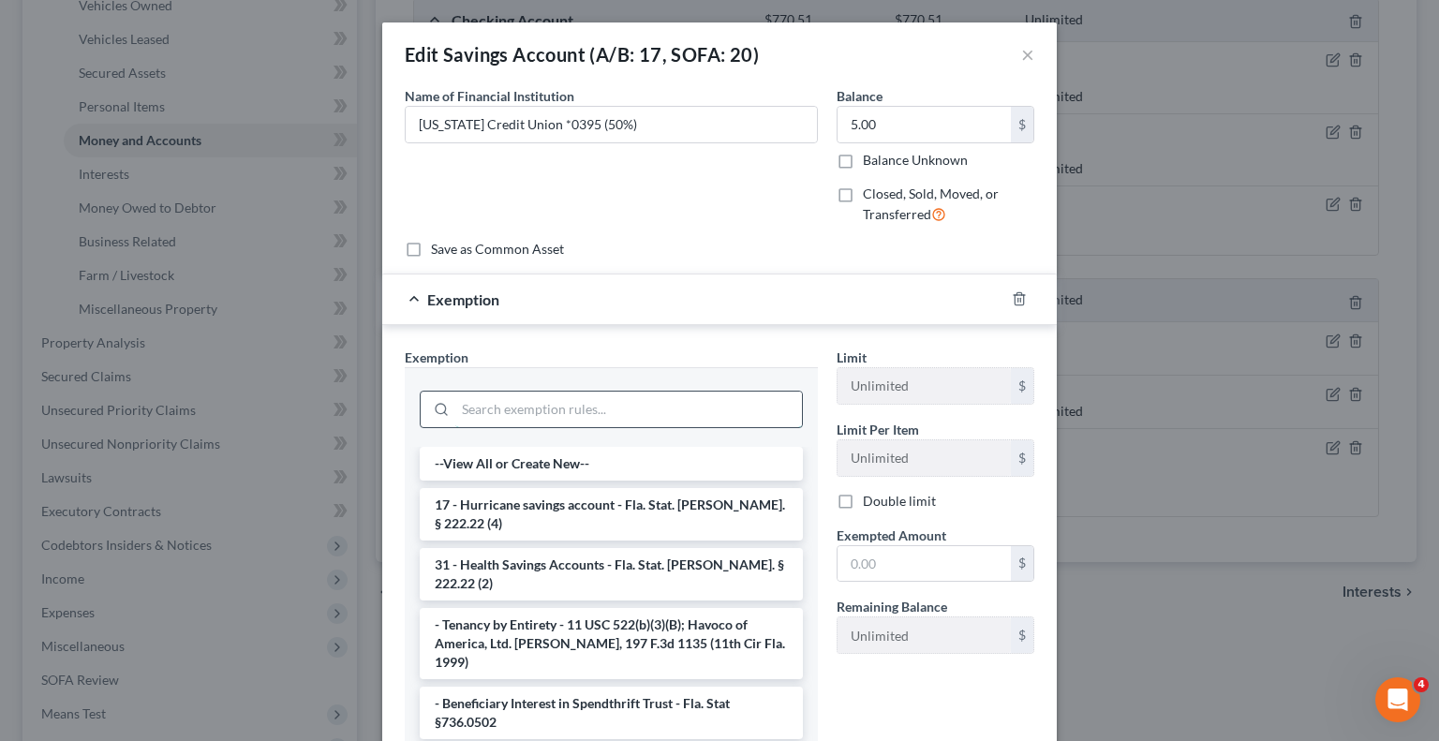
click at [513, 402] on input "search" at bounding box center [628, 410] width 347 height 36
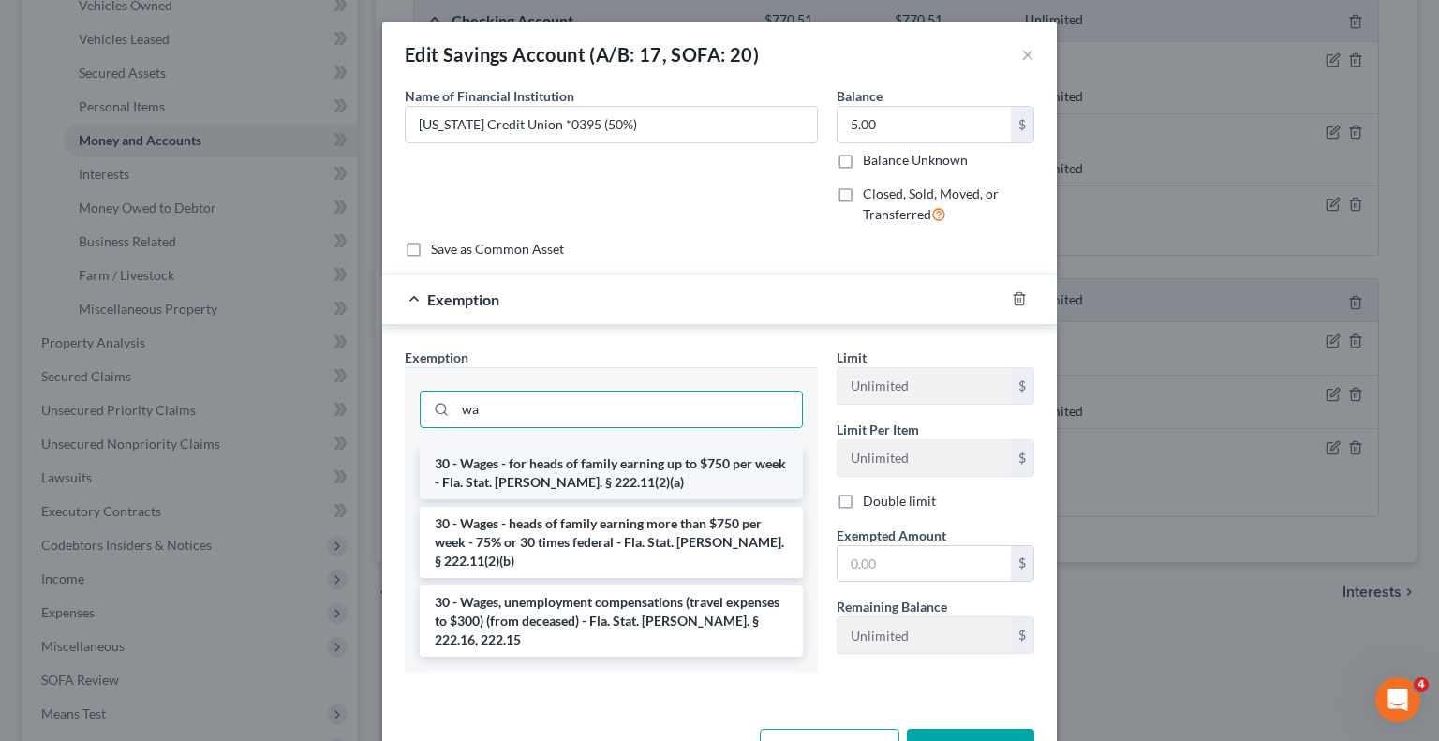
click at [609, 463] on li "30 - Wages - for heads of family earning up to $750 per week - Fla. Stat. [PERS…" at bounding box center [611, 473] width 383 height 52
click at [609, 427] on input "wa" at bounding box center [628, 410] width 347 height 36
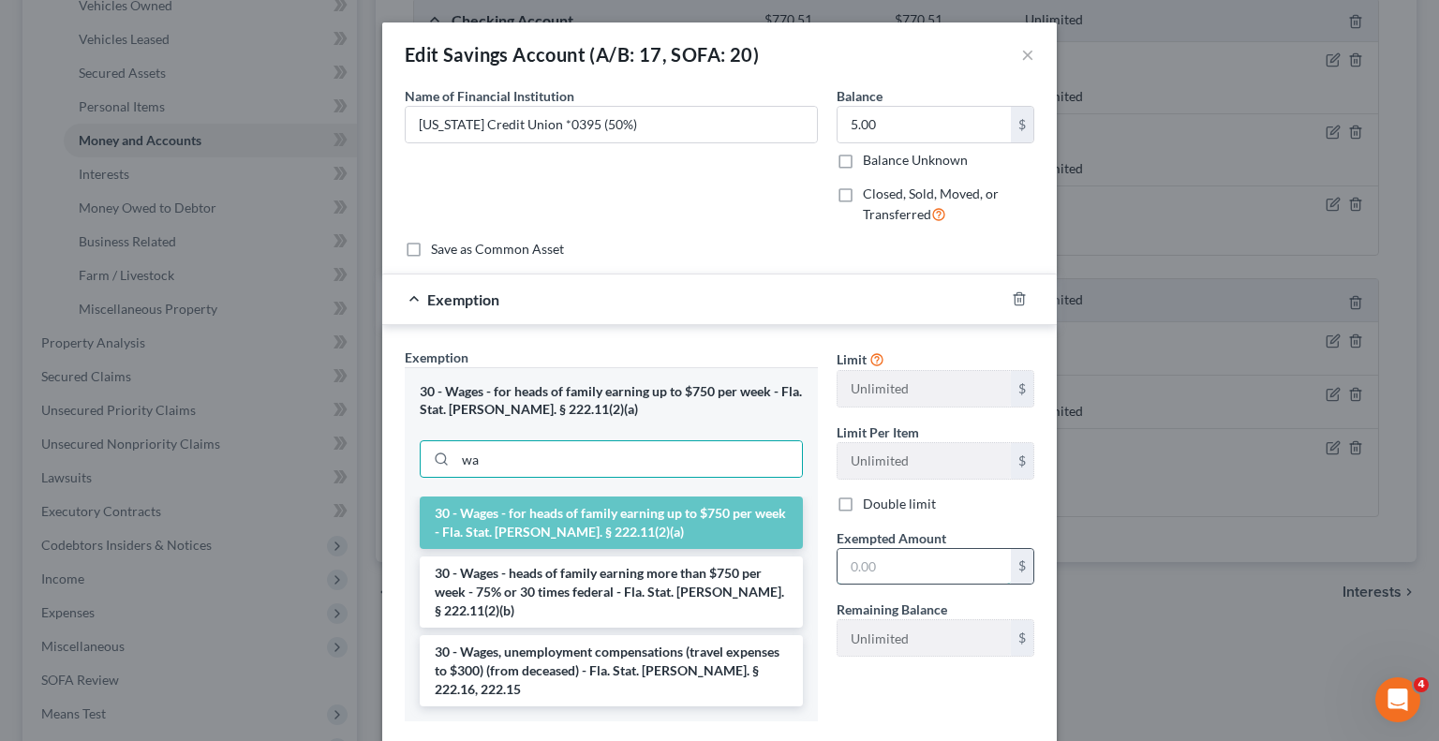
drag, startPoint x: 903, startPoint y: 557, endPoint x: 919, endPoint y: 548, distance: 18.0
click at [903, 557] on input "text" at bounding box center [924, 567] width 173 height 36
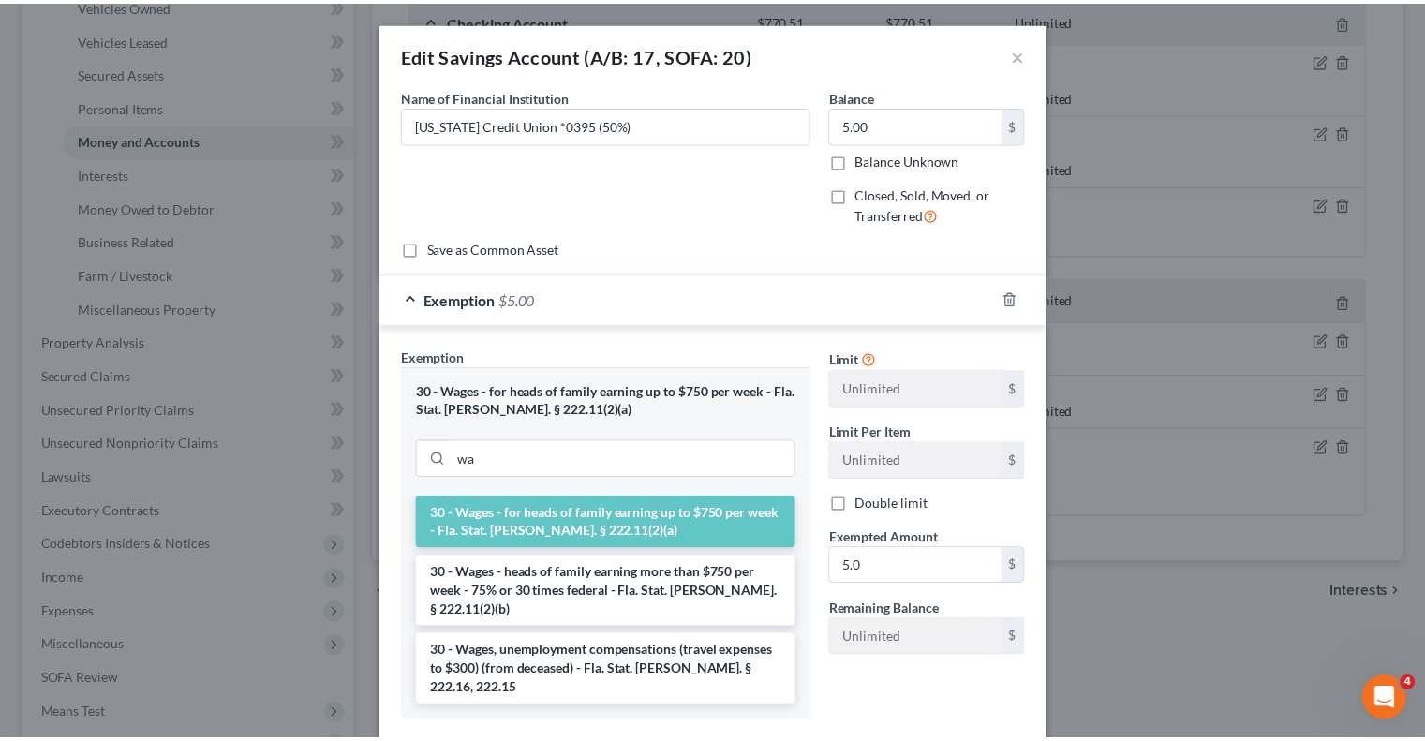
scroll to position [75, 0]
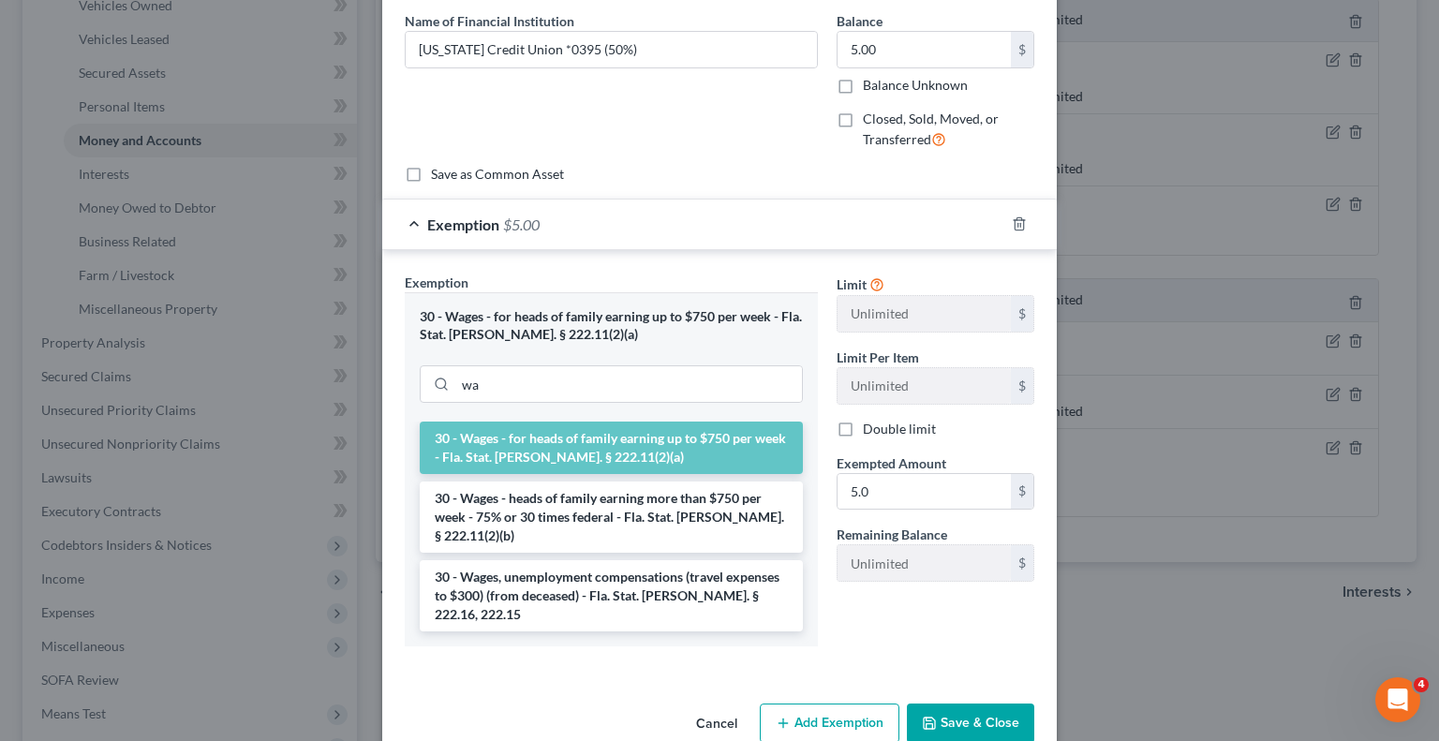
click at [974, 704] on button "Save & Close" at bounding box center [970, 723] width 127 height 39
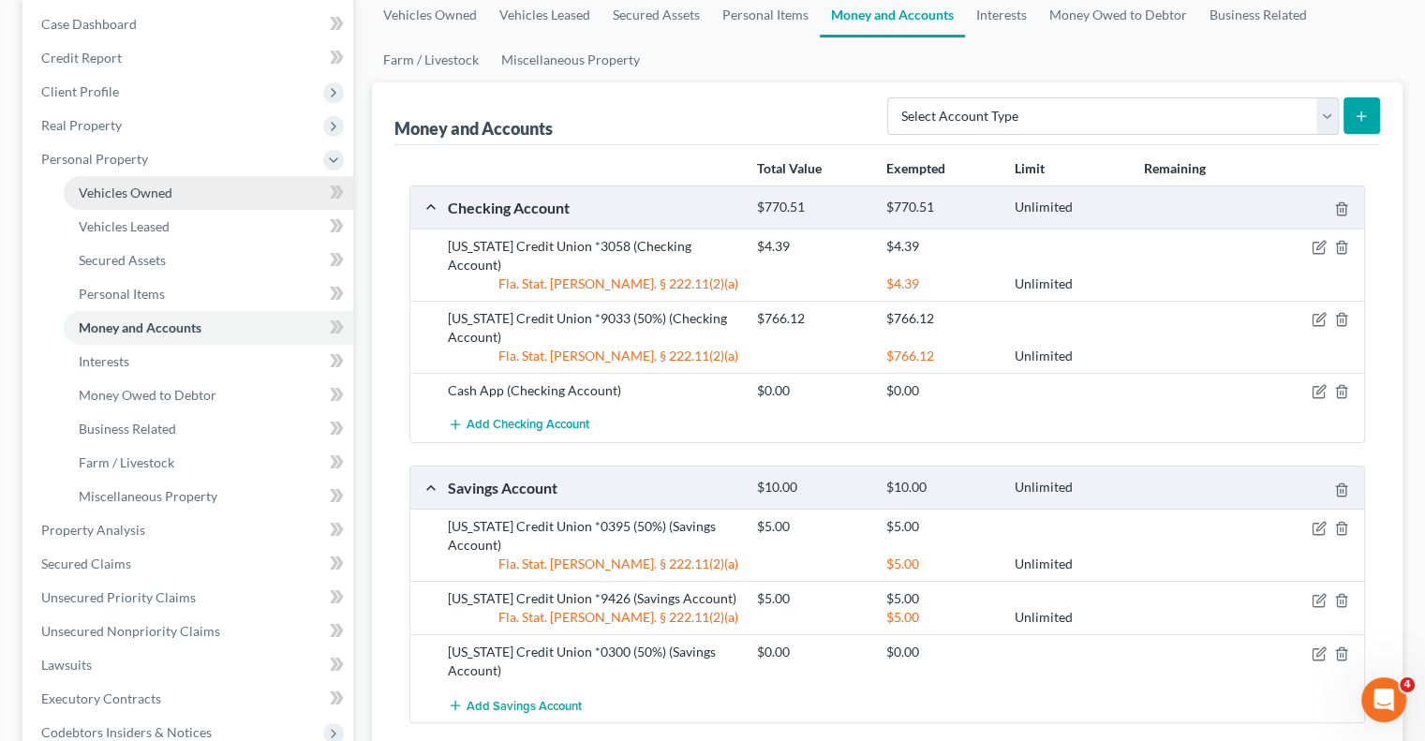
click at [160, 186] on span "Vehicles Owned" at bounding box center [126, 193] width 94 height 16
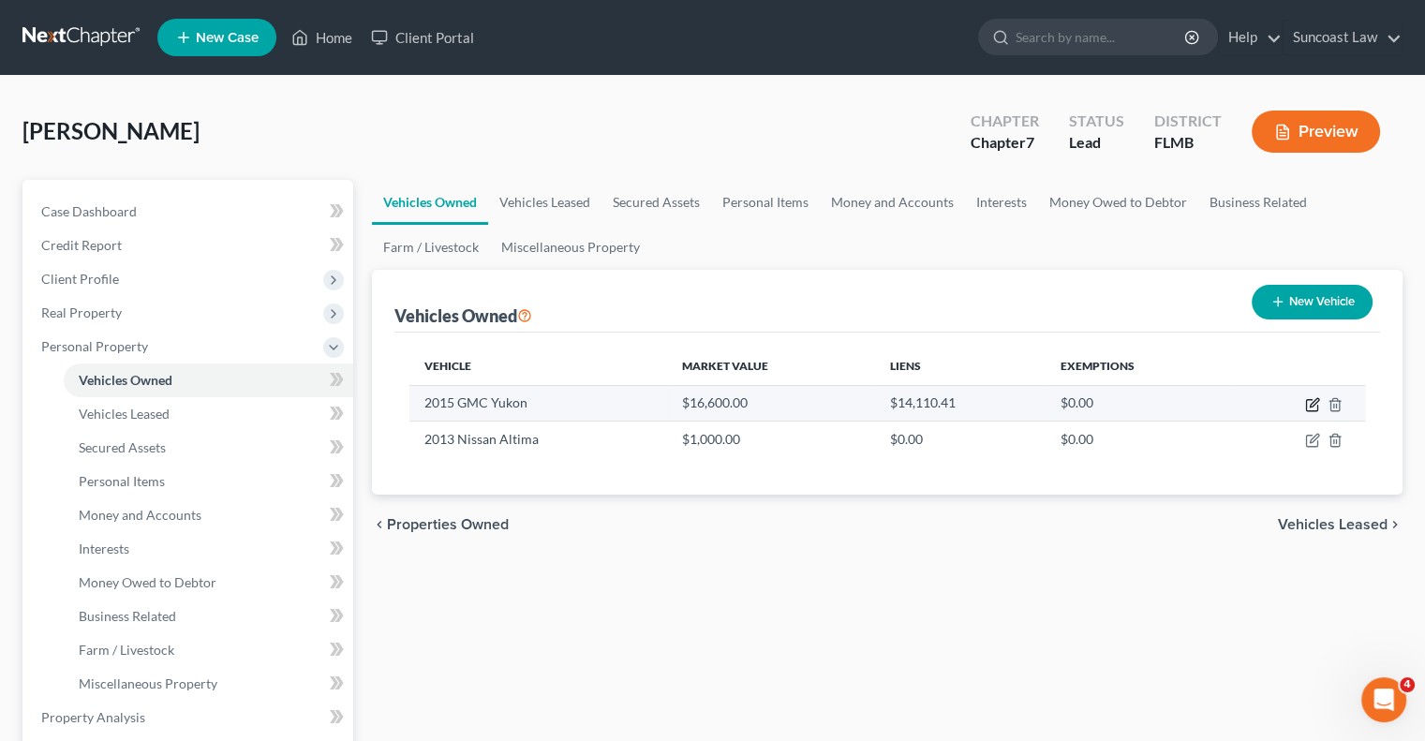
click at [1314, 403] on icon "button" at bounding box center [1312, 404] width 15 height 15
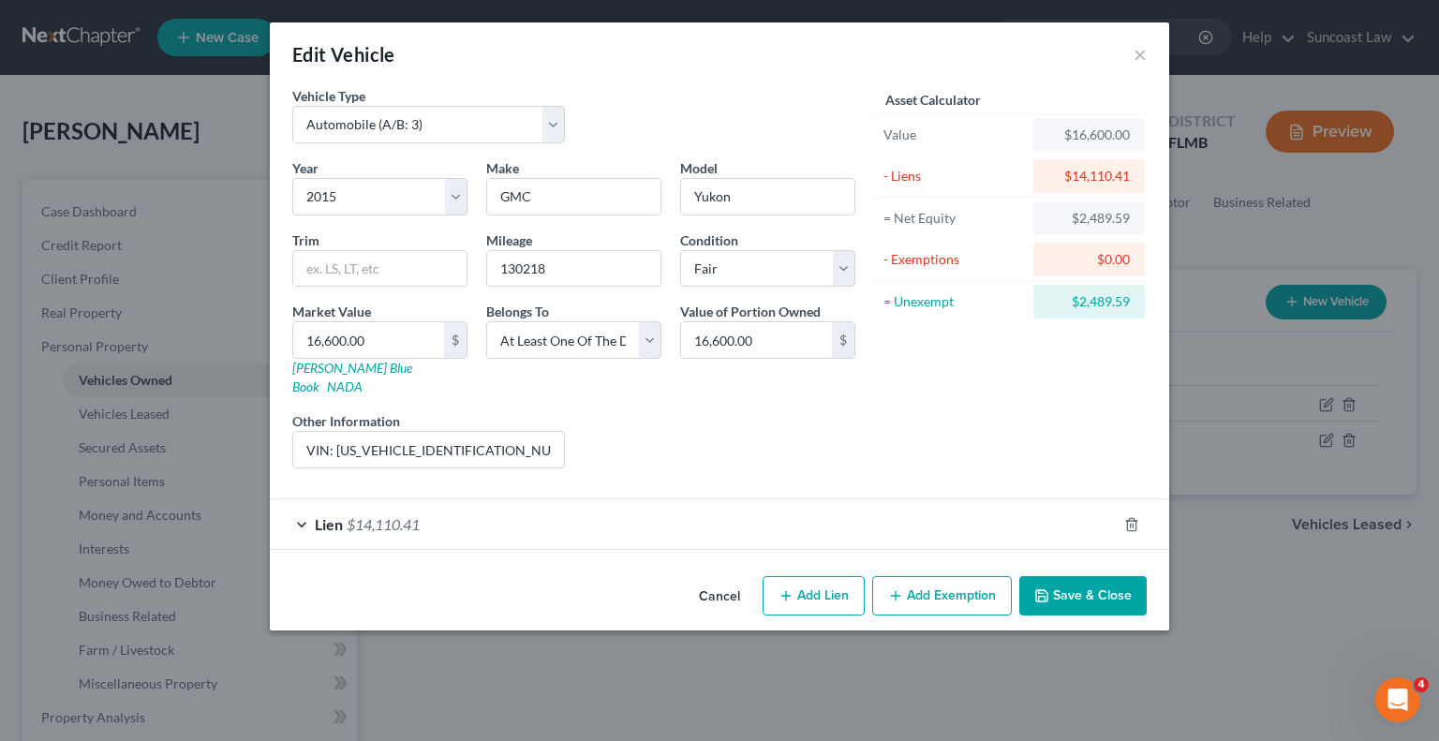
click at [1084, 580] on button "Save & Close" at bounding box center [1082, 595] width 127 height 39
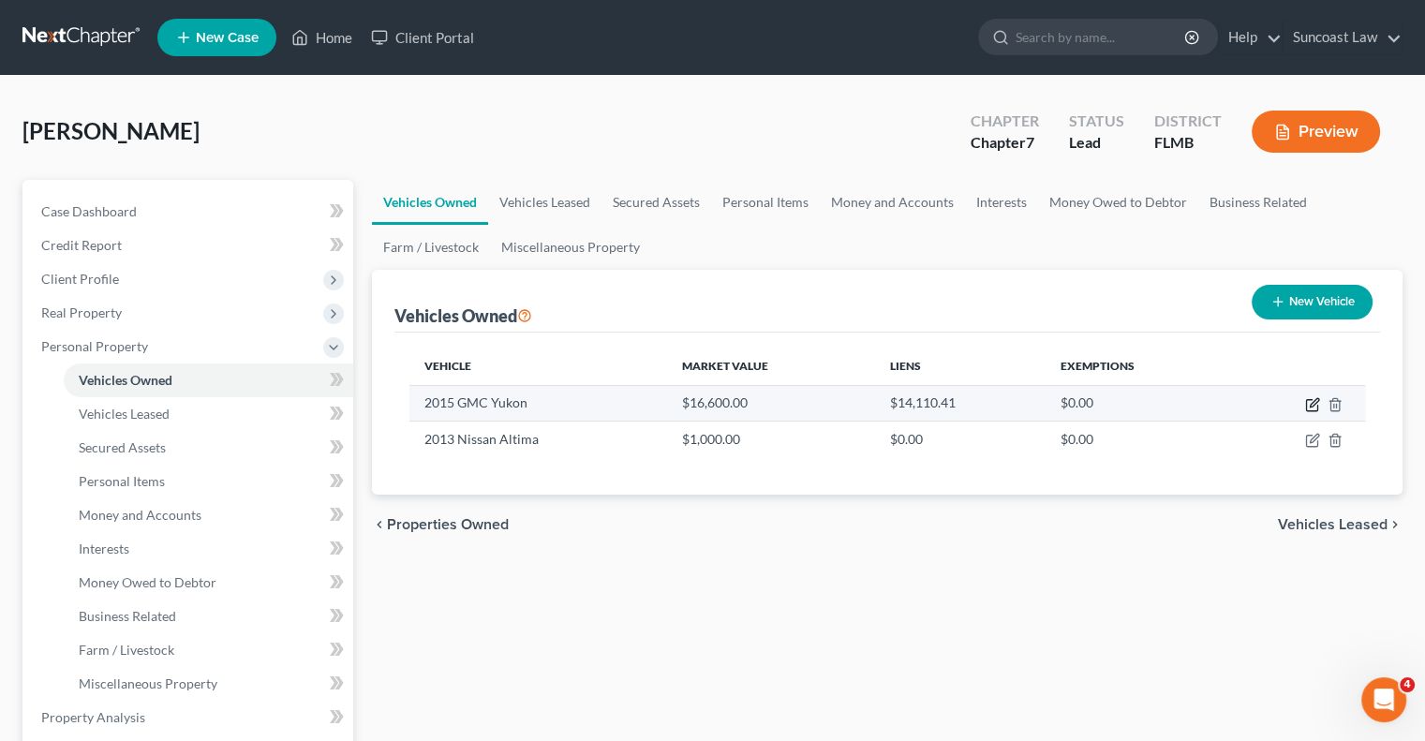
click at [1311, 404] on icon "button" at bounding box center [1314, 402] width 8 height 8
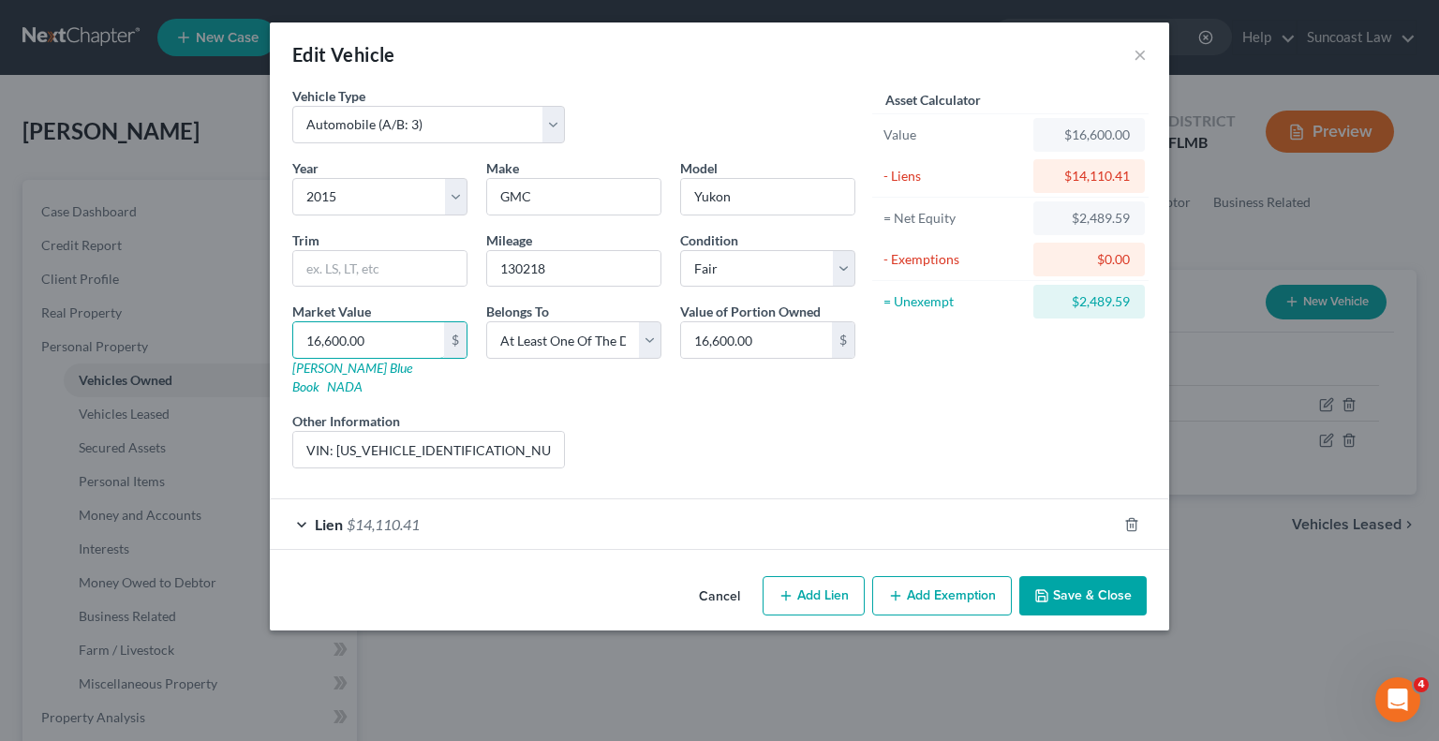
drag, startPoint x: 409, startPoint y: 333, endPoint x: 795, endPoint y: 45, distance: 481.5
click at [409, 333] on input "16,600.00" at bounding box center [368, 340] width 151 height 36
click at [528, 432] on input "VIN: [US_VEHICLE_IDENTIFICATION_NUMBER]" at bounding box center [428, 450] width 271 height 36
click at [1112, 576] on button "Save & Close" at bounding box center [1082, 595] width 127 height 39
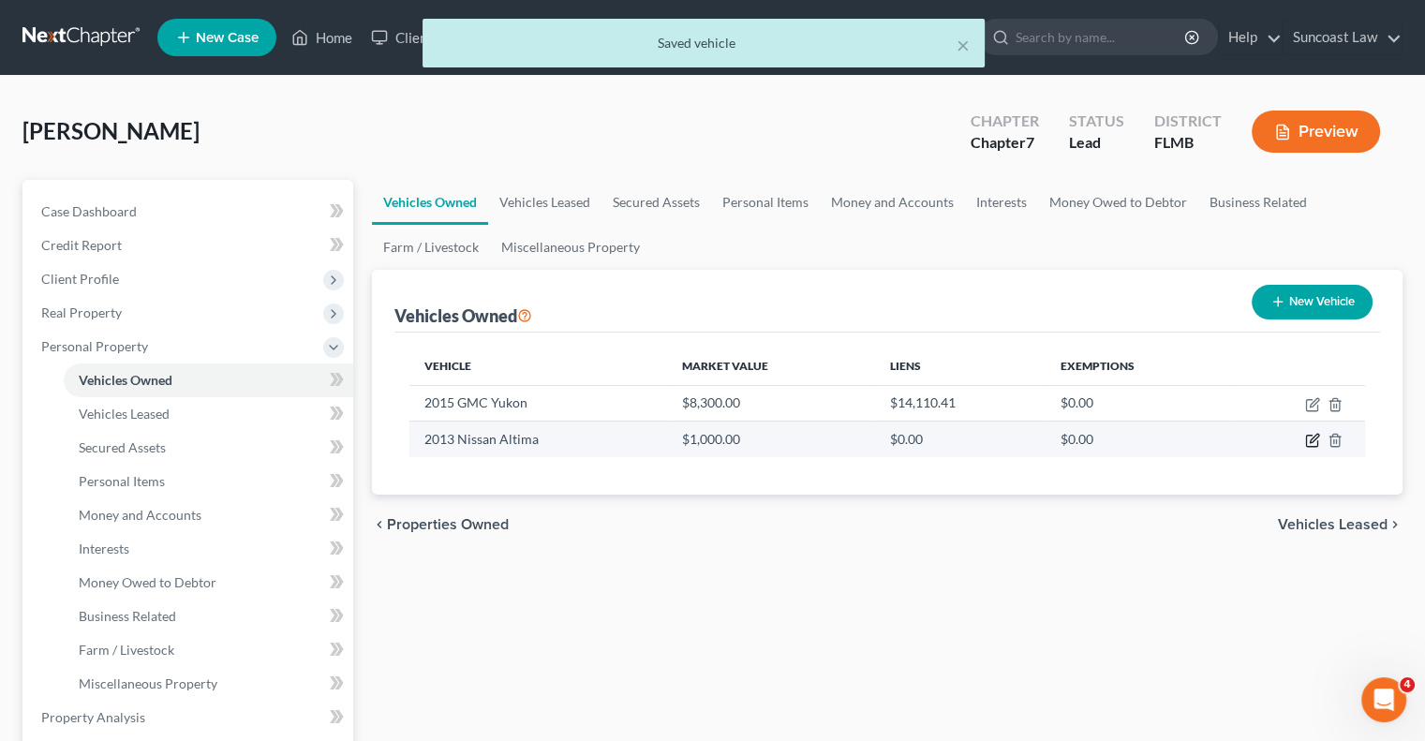
click at [1314, 438] on icon "button" at bounding box center [1312, 440] width 15 height 15
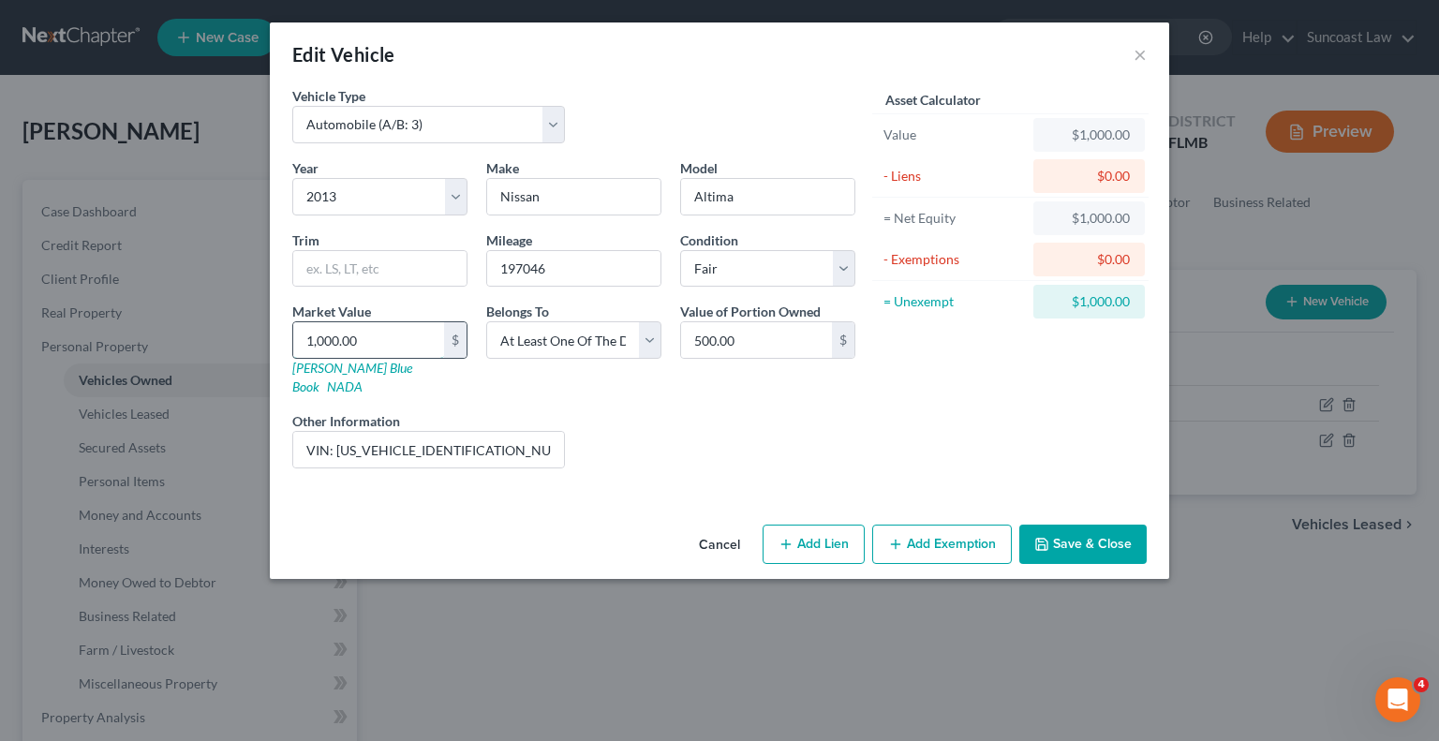
click at [393, 336] on input "1,000.00" at bounding box center [368, 340] width 151 height 36
click at [509, 432] on input "VIN: [US_VEHICLE_IDENTIFICATION_NUMBER]" at bounding box center [428, 450] width 271 height 36
click at [941, 538] on button "Add Exemption" at bounding box center [942, 544] width 140 height 39
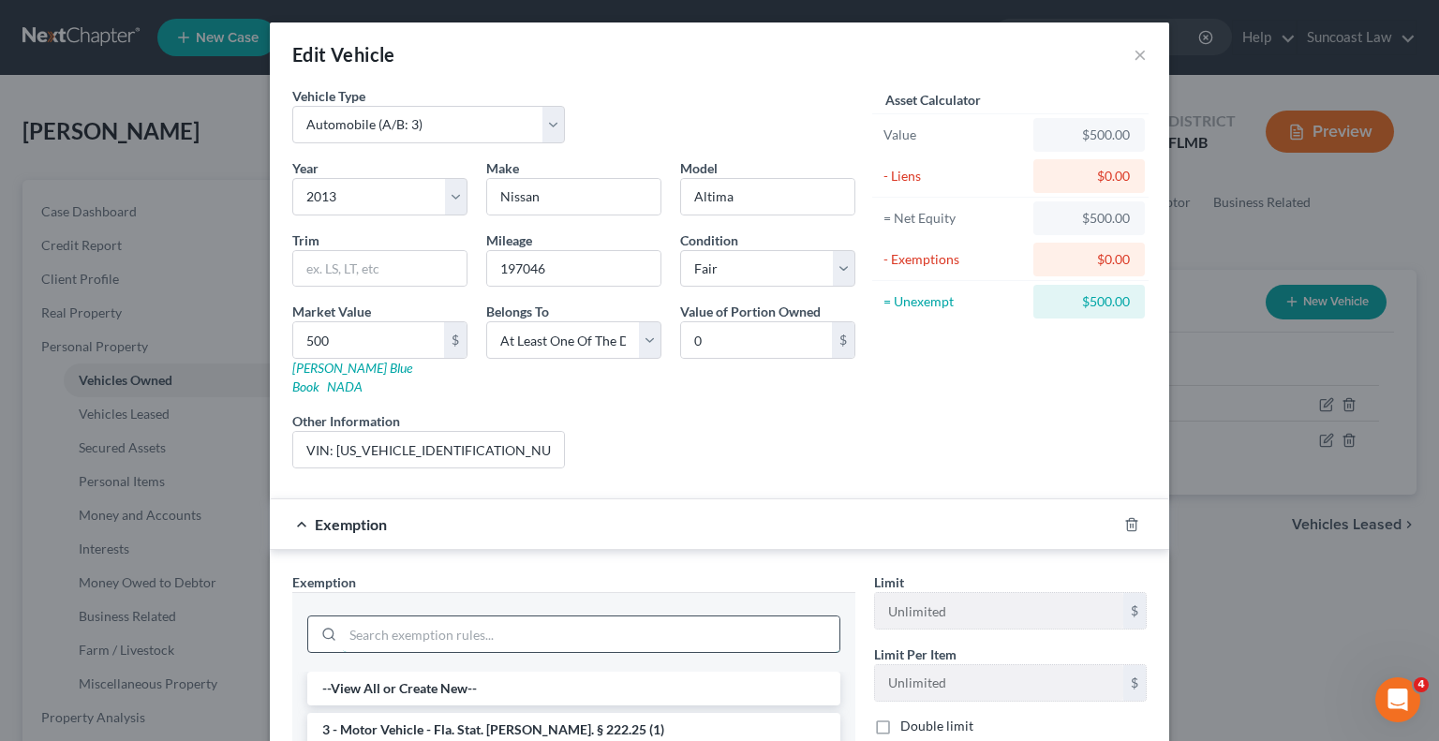
click at [565, 617] on input "search" at bounding box center [591, 635] width 497 height 36
click at [545, 713] on li "3 - Motor Vehicle - Fla. Stat. [PERSON_NAME]. § 222.25 (1)" at bounding box center [573, 730] width 533 height 34
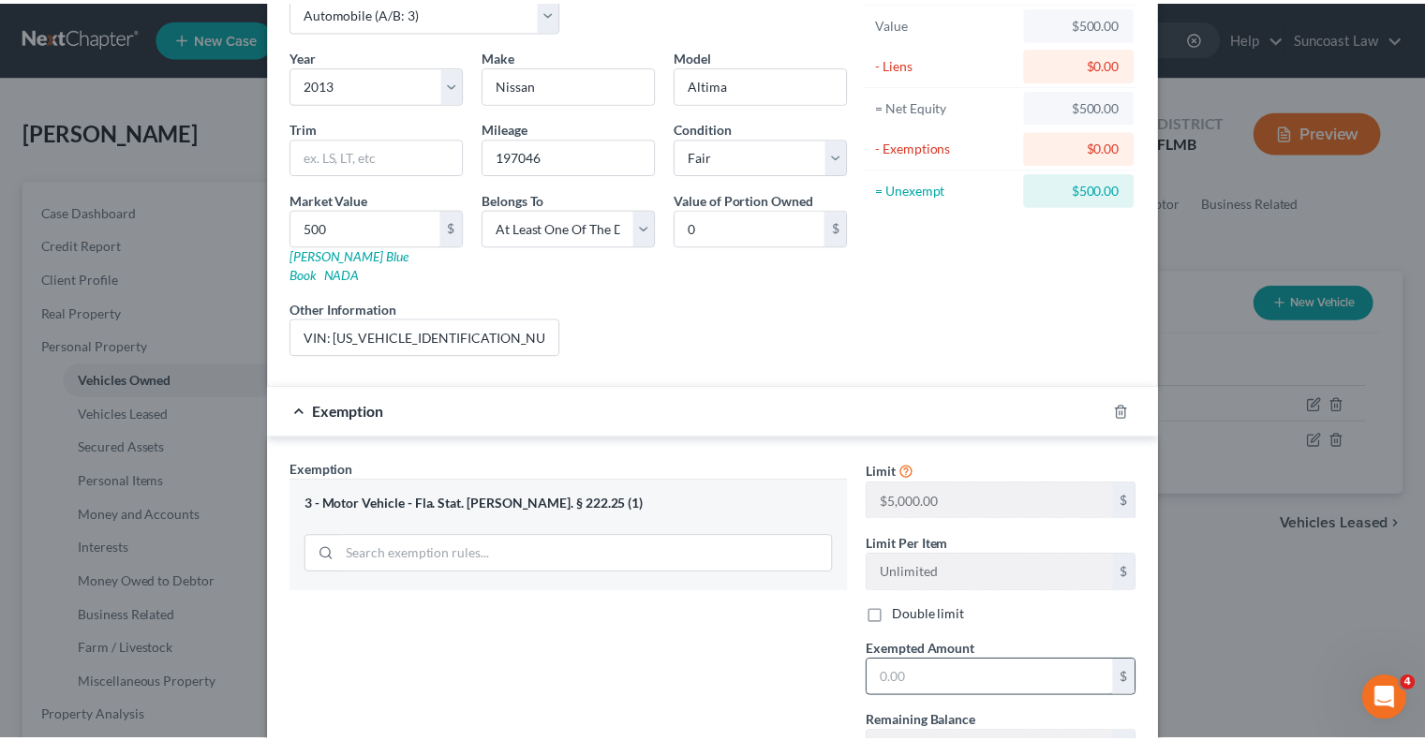
scroll to position [251, 0]
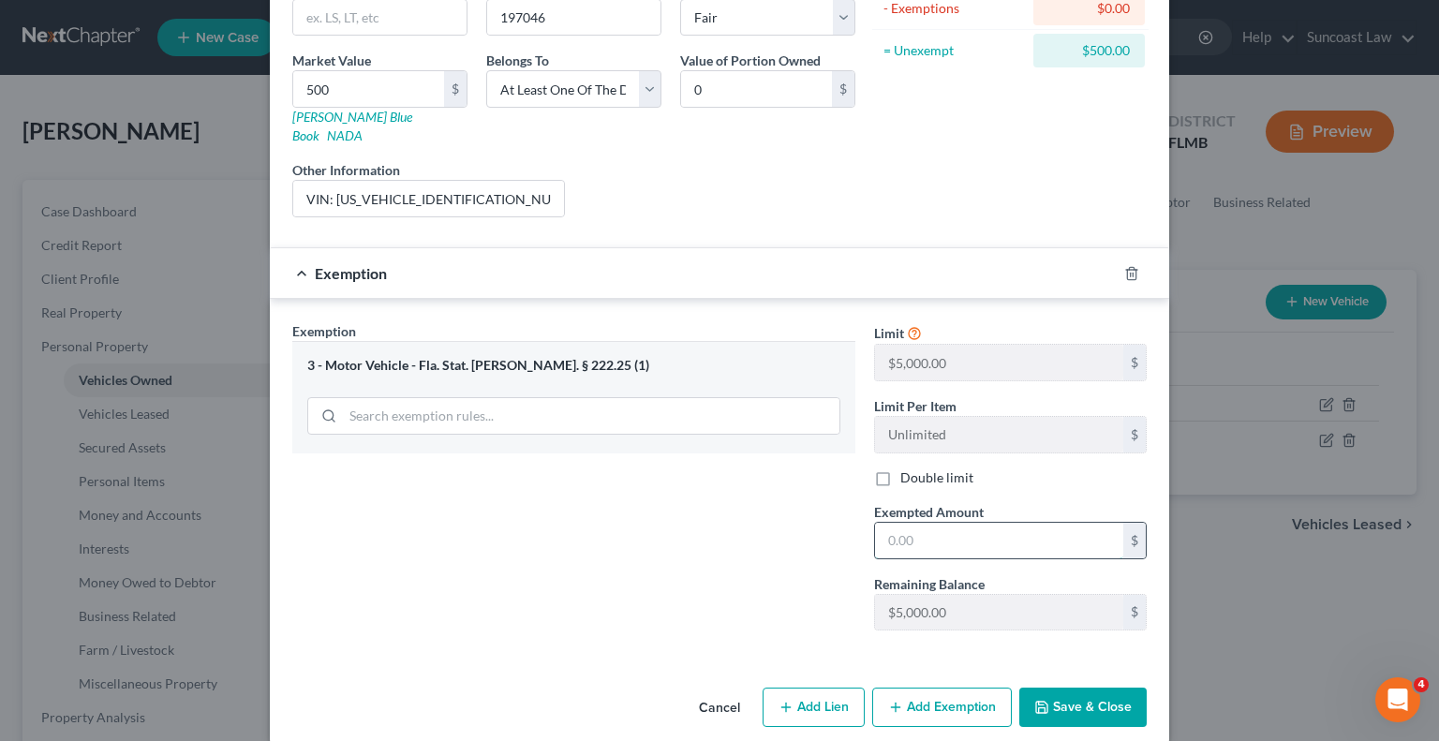
click at [987, 523] on input "text" at bounding box center [999, 541] width 248 height 36
drag, startPoint x: 1090, startPoint y: 681, endPoint x: 169, endPoint y: 609, distance: 923.9
click at [1090, 688] on button "Save & Close" at bounding box center [1082, 707] width 127 height 39
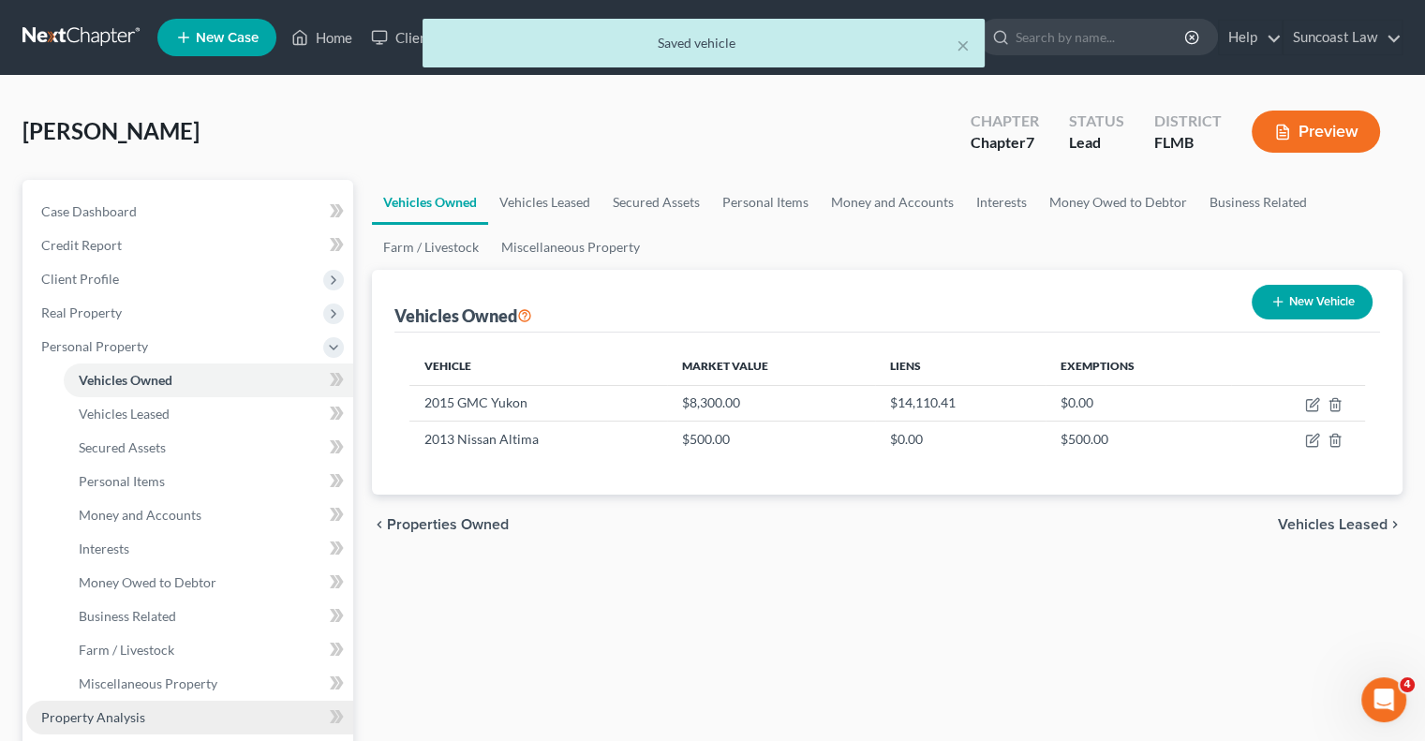
click at [109, 716] on span "Property Analysis" at bounding box center [93, 717] width 104 height 16
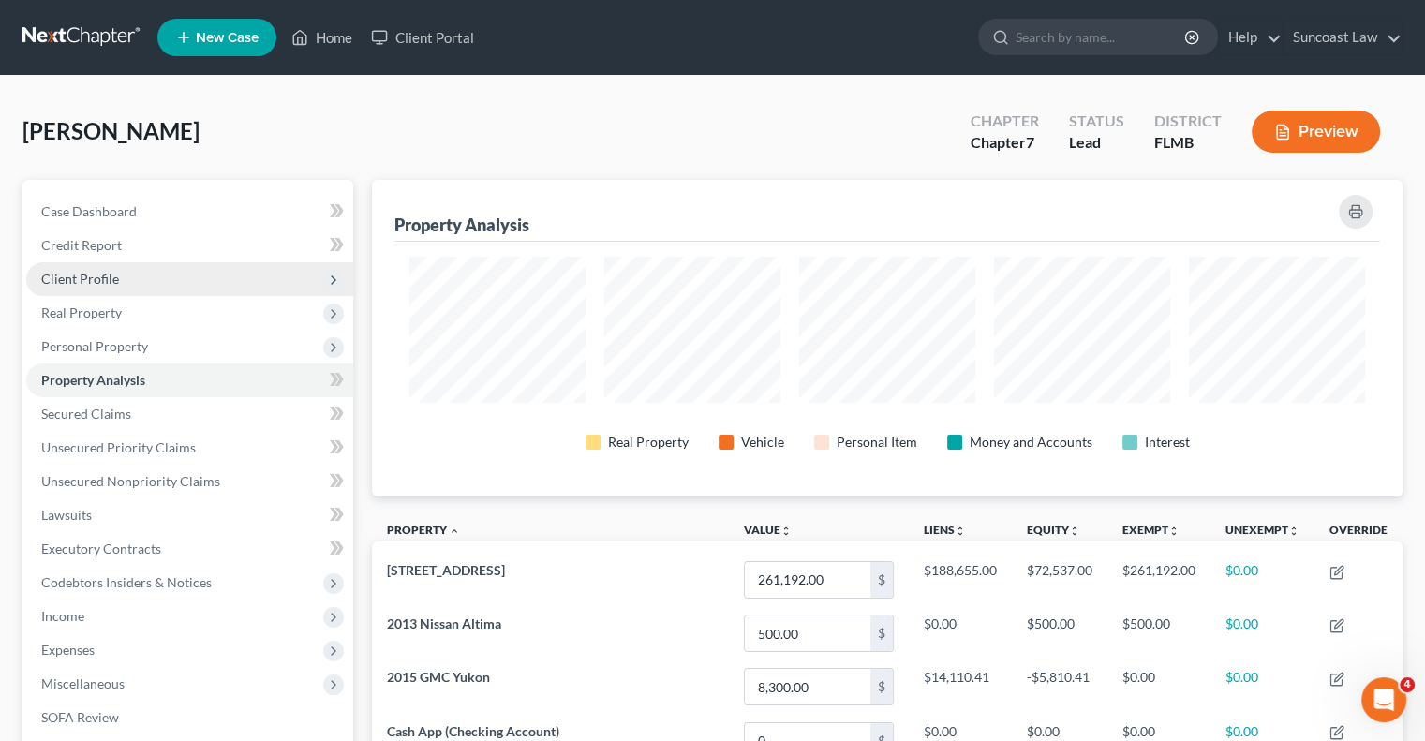
drag, startPoint x: 101, startPoint y: 276, endPoint x: 119, endPoint y: 286, distance: 20.1
click at [101, 276] on span "Client Profile" at bounding box center [80, 279] width 78 height 16
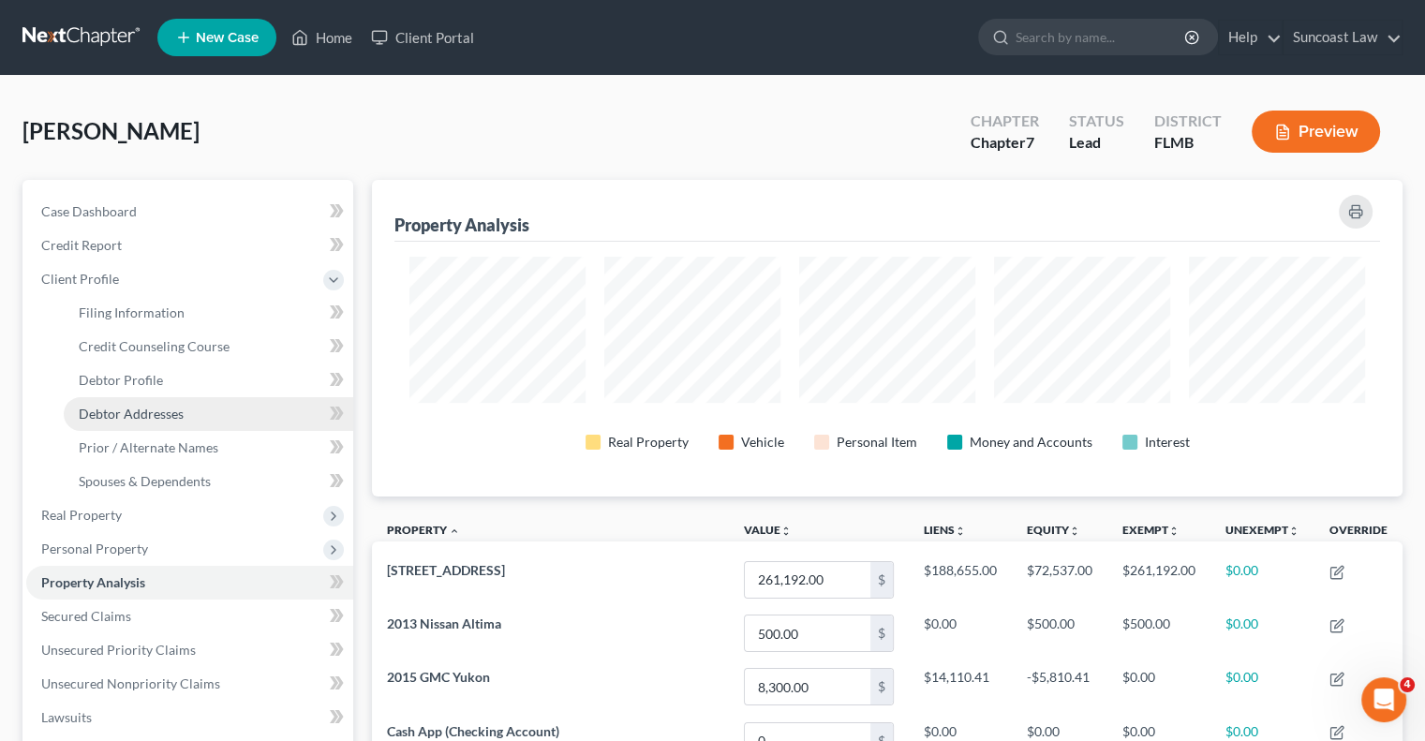
click at [179, 410] on span "Debtor Addresses" at bounding box center [131, 414] width 105 height 16
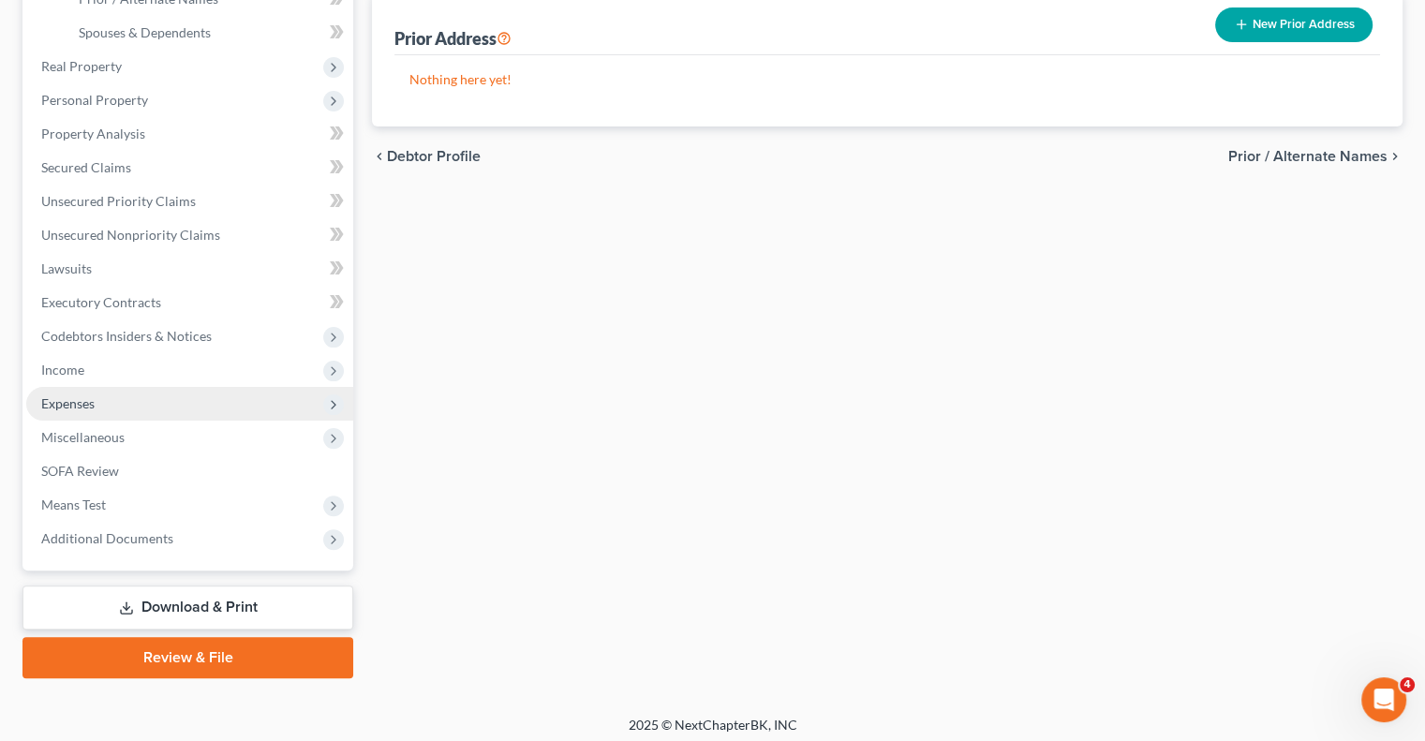
scroll to position [455, 0]
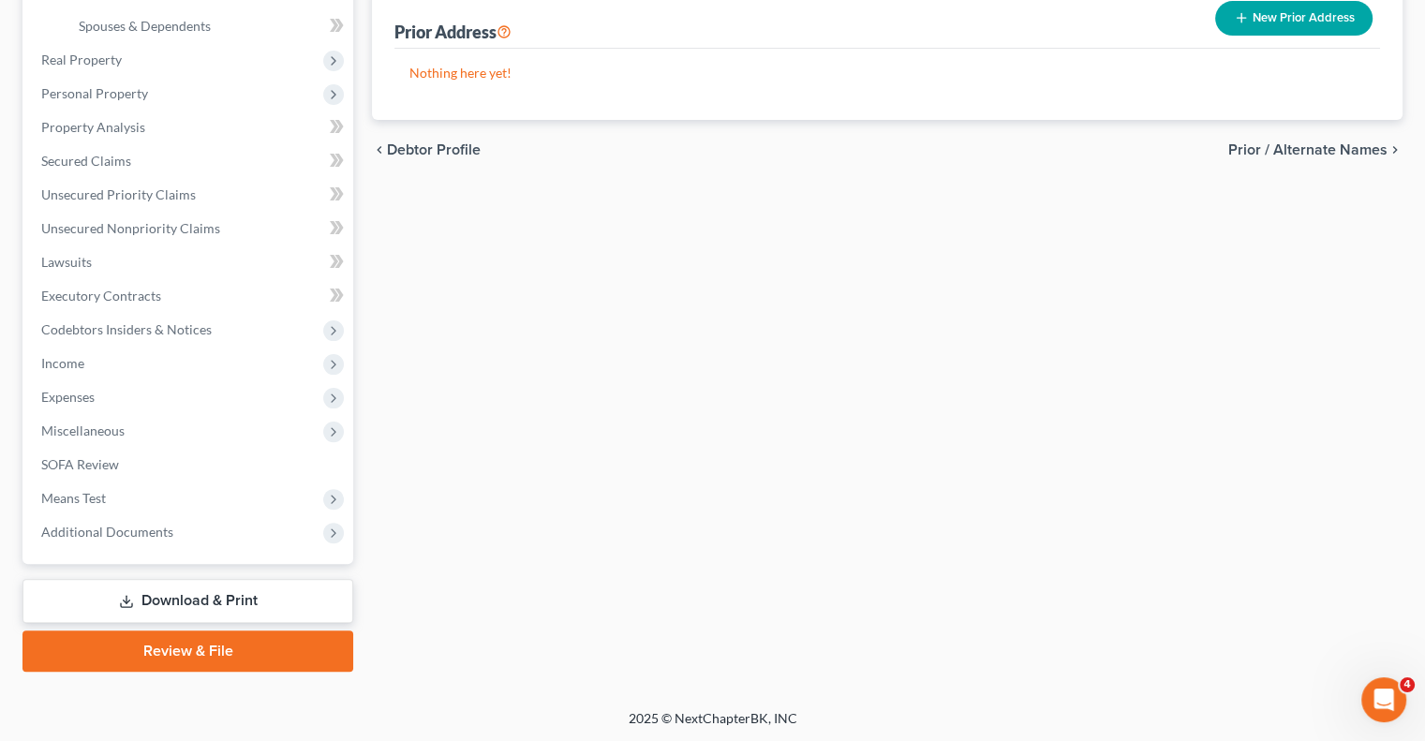
click at [253, 599] on link "Download & Print" at bounding box center [187, 601] width 331 height 44
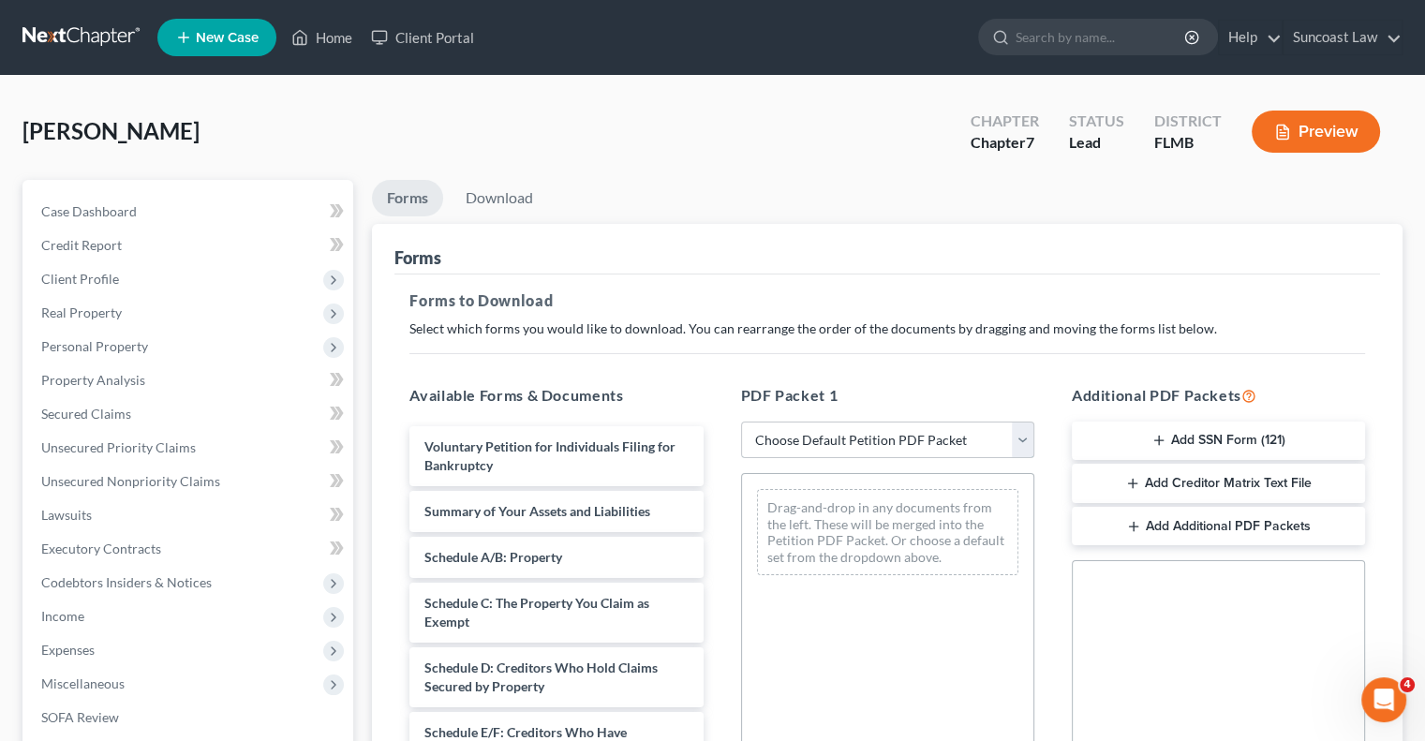
drag, startPoint x: 860, startPoint y: 424, endPoint x: 865, endPoint y: 435, distance: 11.3
click at [860, 424] on select "Choose Default Petition PDF Packet Complete Bankruptcy Petition (all forms and …" at bounding box center [887, 440] width 293 height 37
click at [741, 422] on select "Choose Default Petition PDF Packet Complete Bankruptcy Petition (all forms and …" at bounding box center [887, 440] width 293 height 37
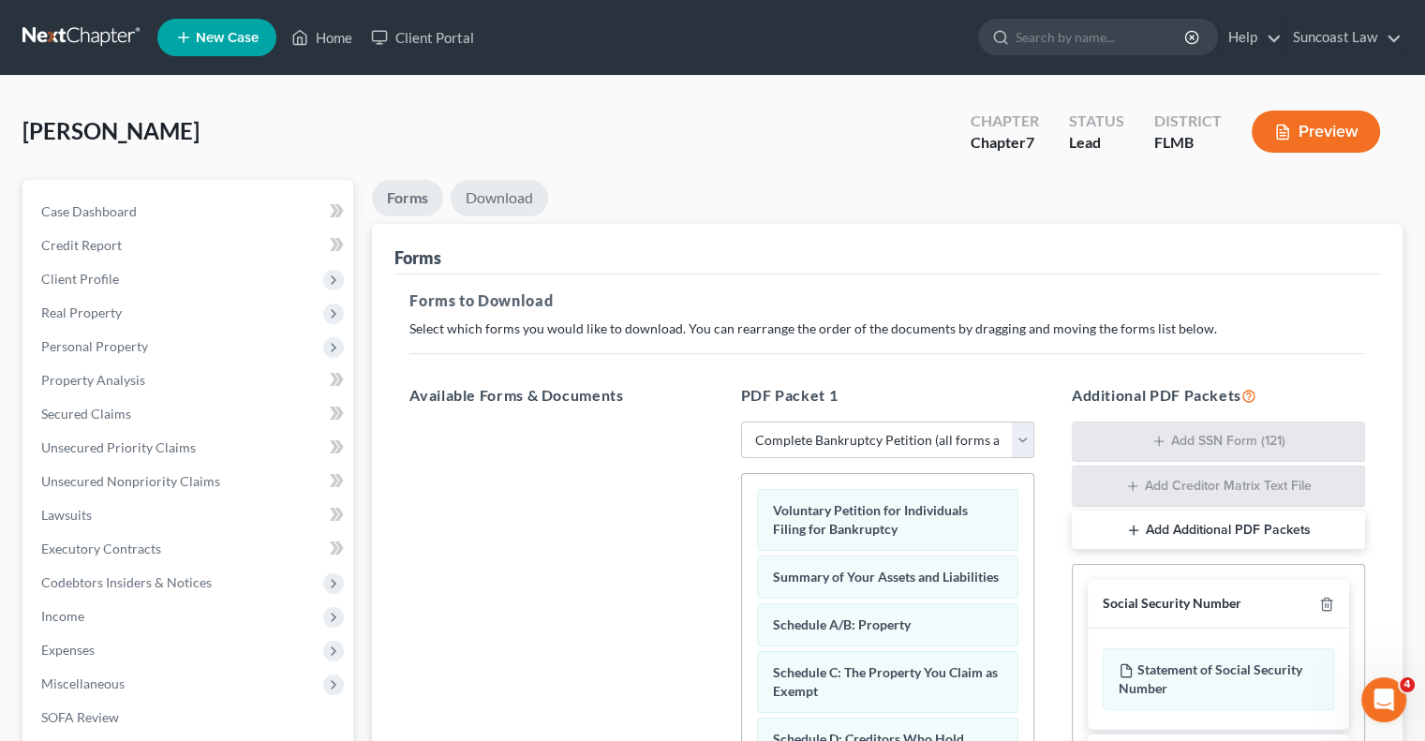
click at [499, 198] on link "Download" at bounding box center [499, 198] width 97 height 37
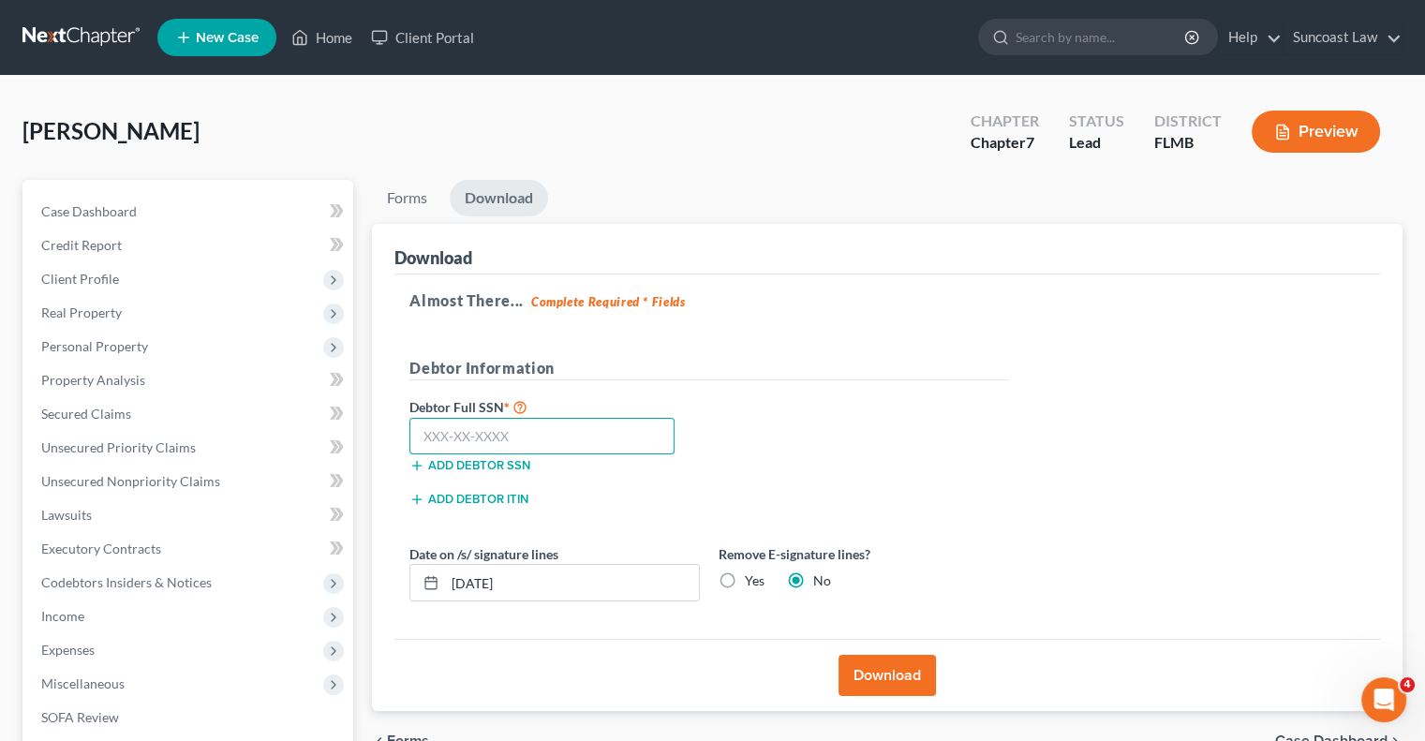
click at [528, 434] on input "text" at bounding box center [541, 436] width 265 height 37
click at [562, 590] on input "[DATE]" at bounding box center [572, 583] width 254 height 36
click at [745, 580] on label "Yes" at bounding box center [755, 581] width 20 height 19
click at [752, 580] on input "Yes" at bounding box center [758, 578] width 12 height 12
click at [900, 674] on button "Download" at bounding box center [887, 675] width 97 height 41
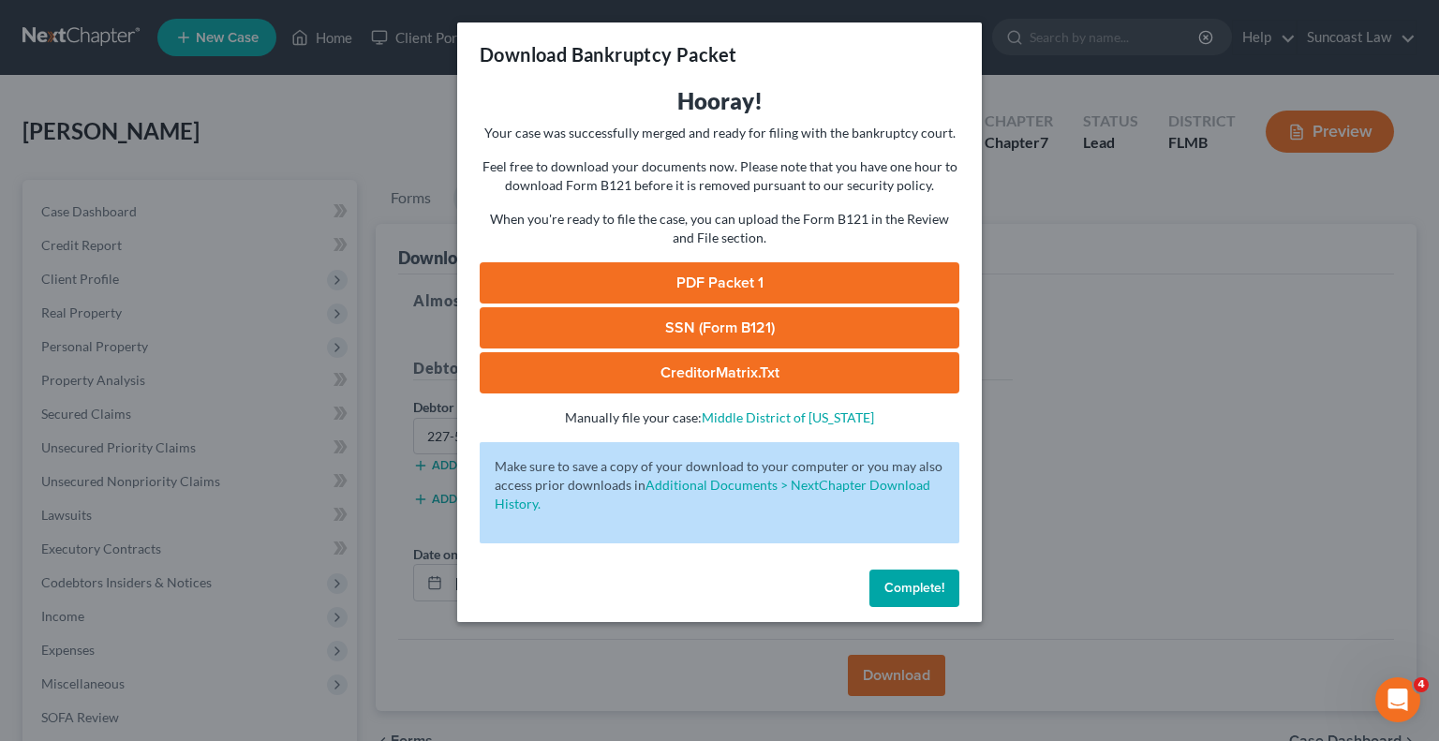
click at [802, 335] on link "SSN (Form B121)" at bounding box center [720, 327] width 480 height 41
drag, startPoint x: 788, startPoint y: 289, endPoint x: 799, endPoint y: 291, distance: 11.6
click at [788, 289] on link "PDF Packet 1" at bounding box center [720, 282] width 480 height 41
click at [936, 593] on span "Complete!" at bounding box center [915, 588] width 60 height 16
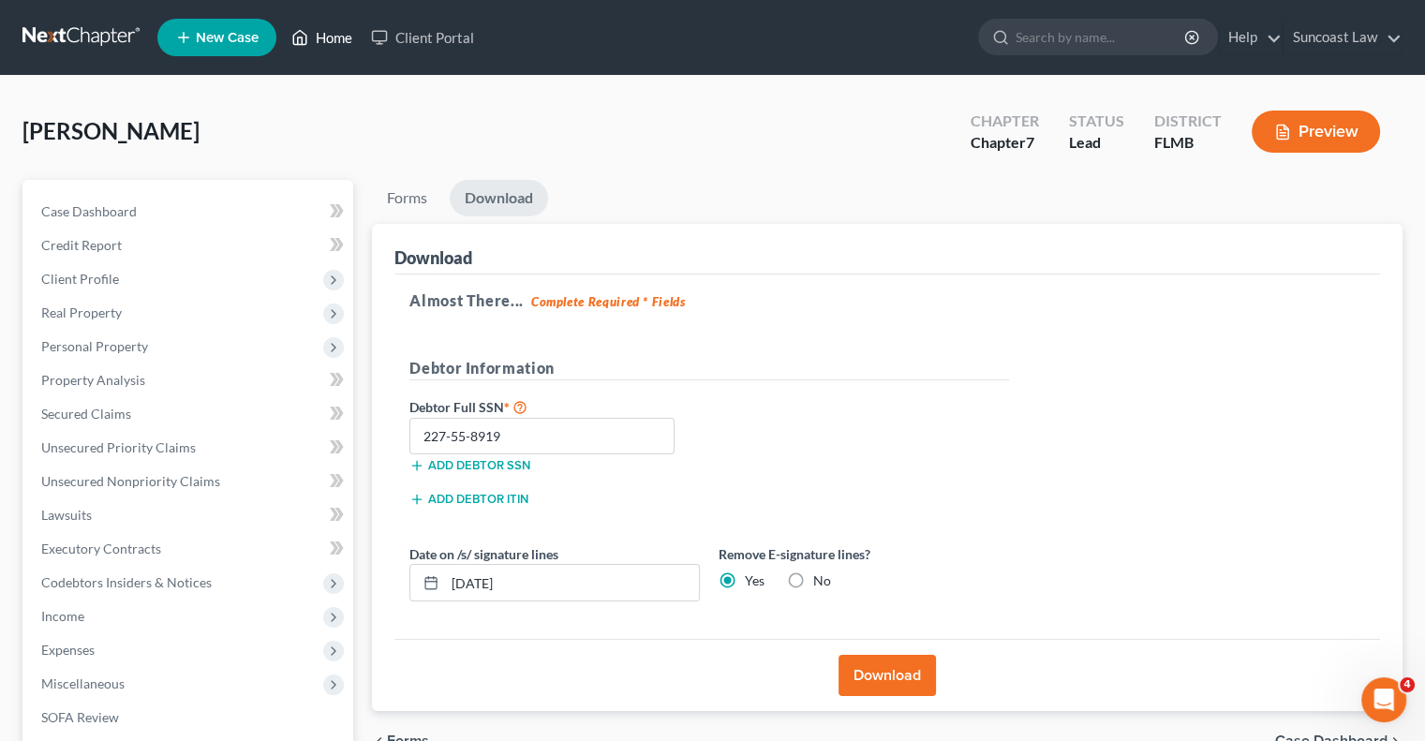
drag, startPoint x: 327, startPoint y: 38, endPoint x: 496, endPoint y: 126, distance: 189.8
click at [328, 37] on link "Home" at bounding box center [322, 38] width 80 height 34
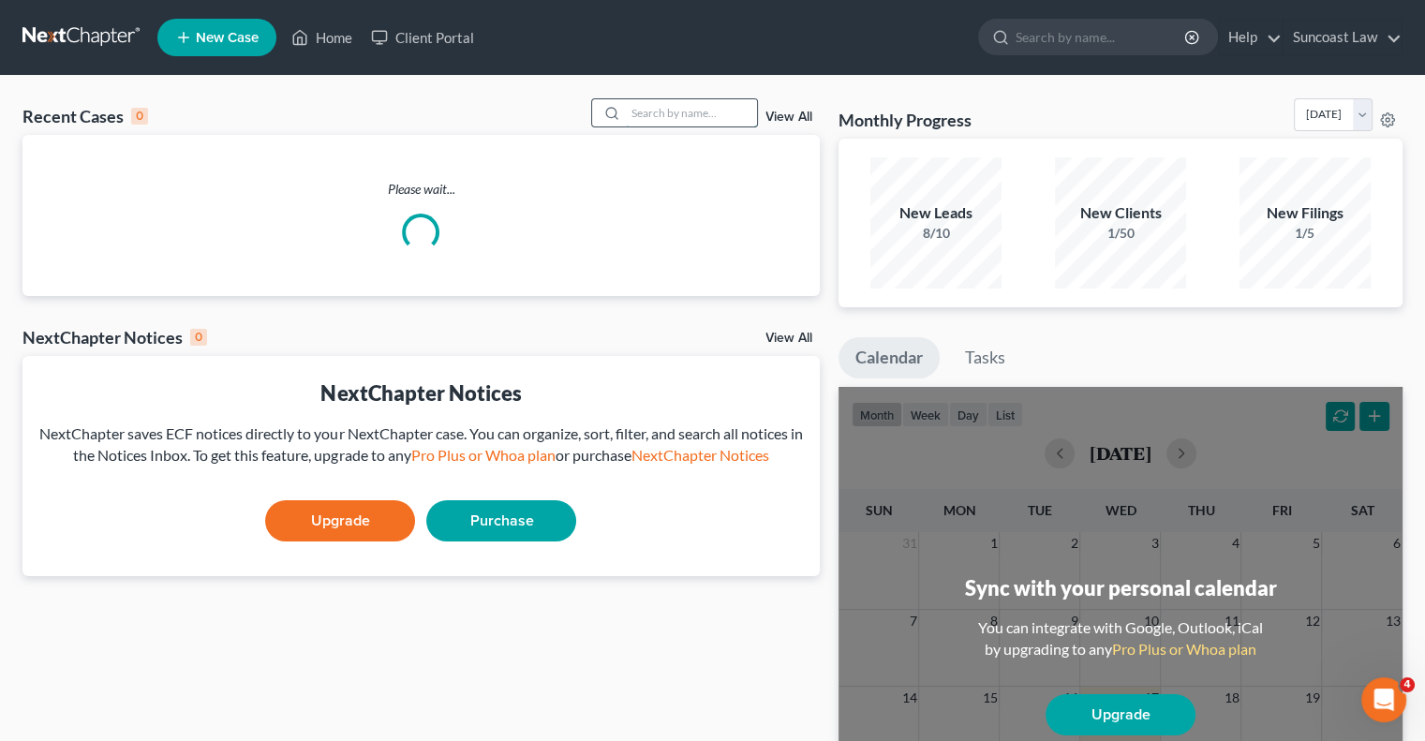
click at [671, 115] on input "search" at bounding box center [691, 112] width 131 height 27
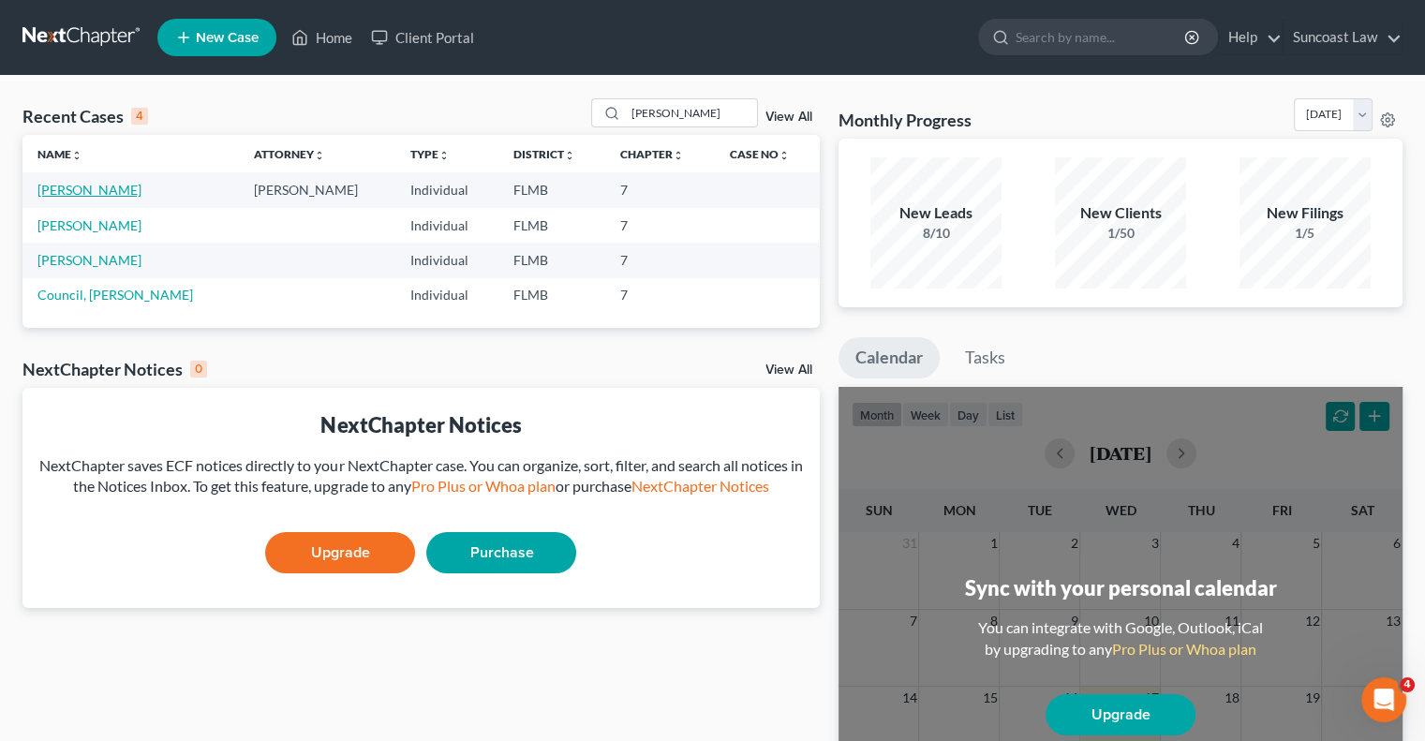
click at [84, 190] on link "[PERSON_NAME]" at bounding box center [89, 190] width 104 height 16
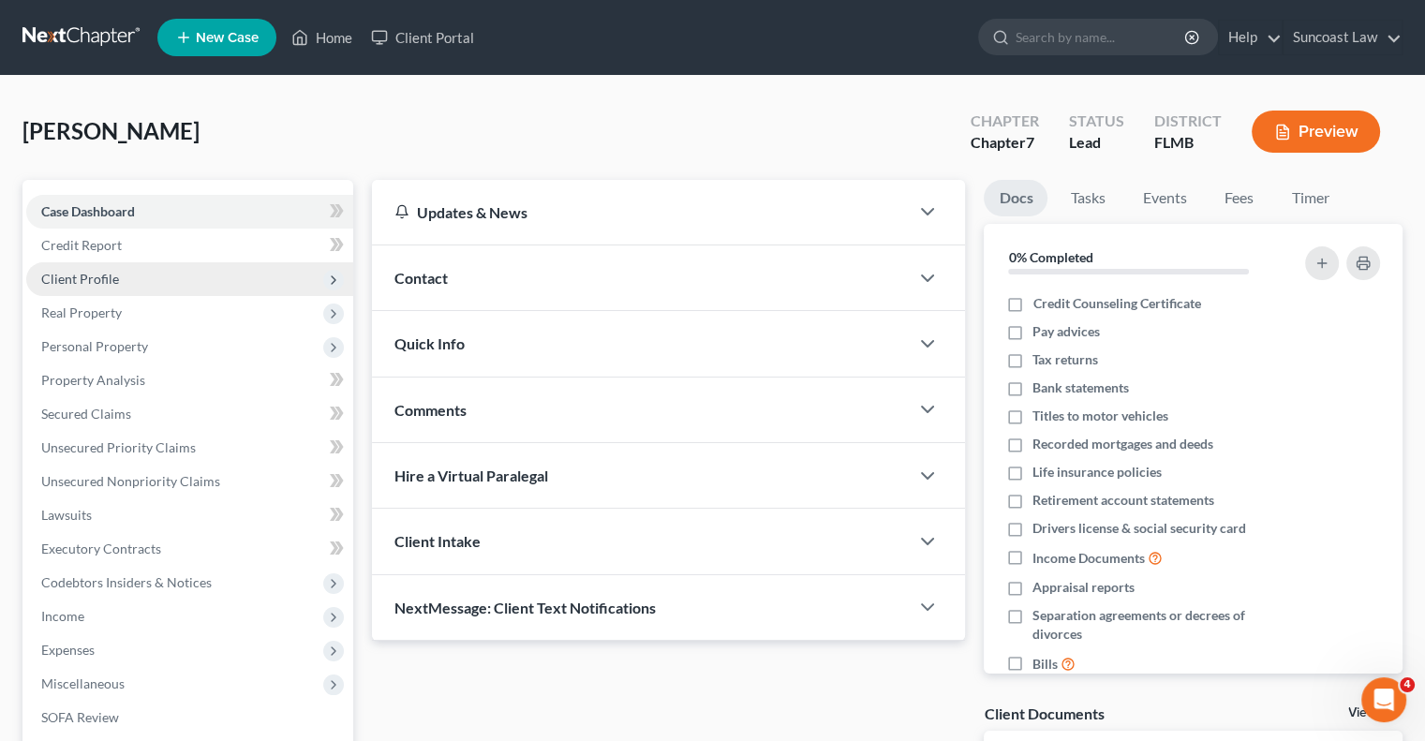
click at [112, 281] on span "Client Profile" at bounding box center [80, 279] width 78 height 16
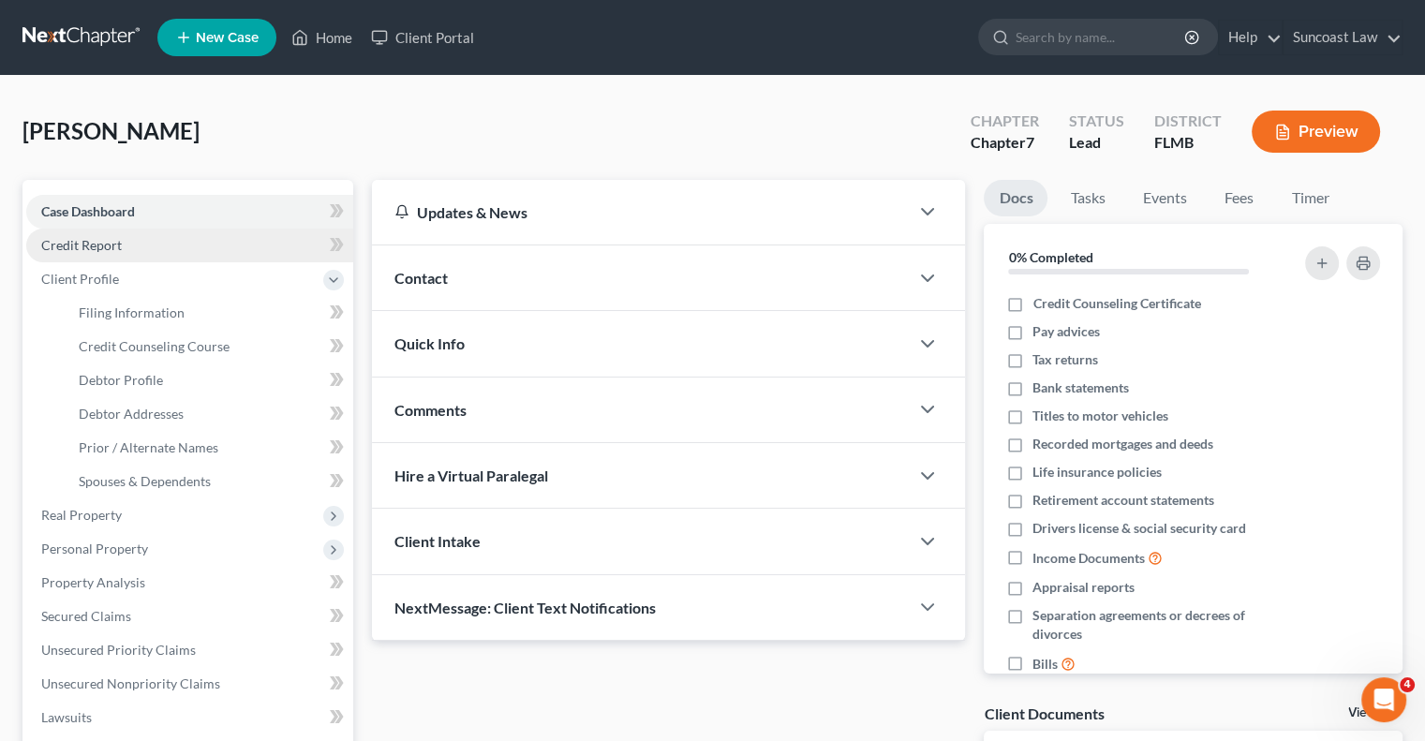
click at [134, 242] on link "Credit Report" at bounding box center [189, 246] width 327 height 34
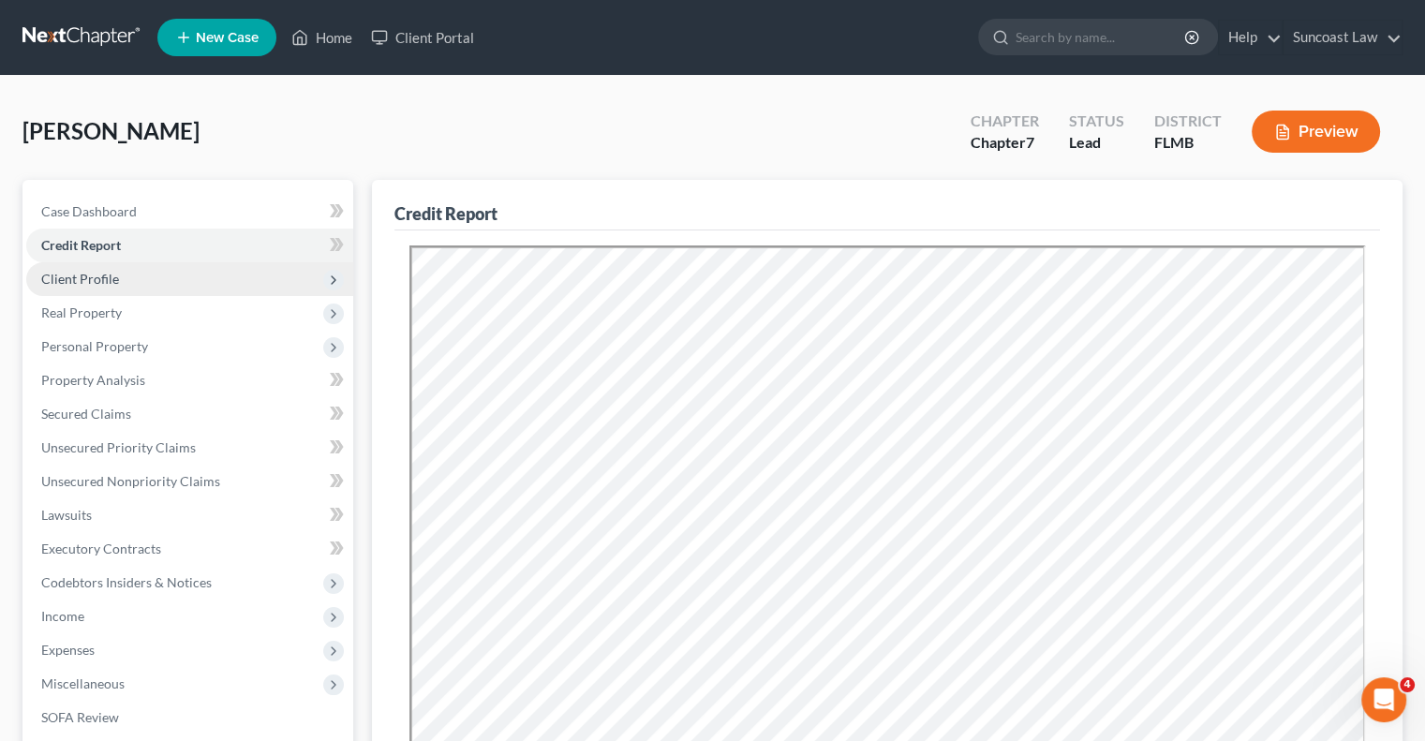
click at [97, 287] on span "Client Profile" at bounding box center [189, 279] width 327 height 34
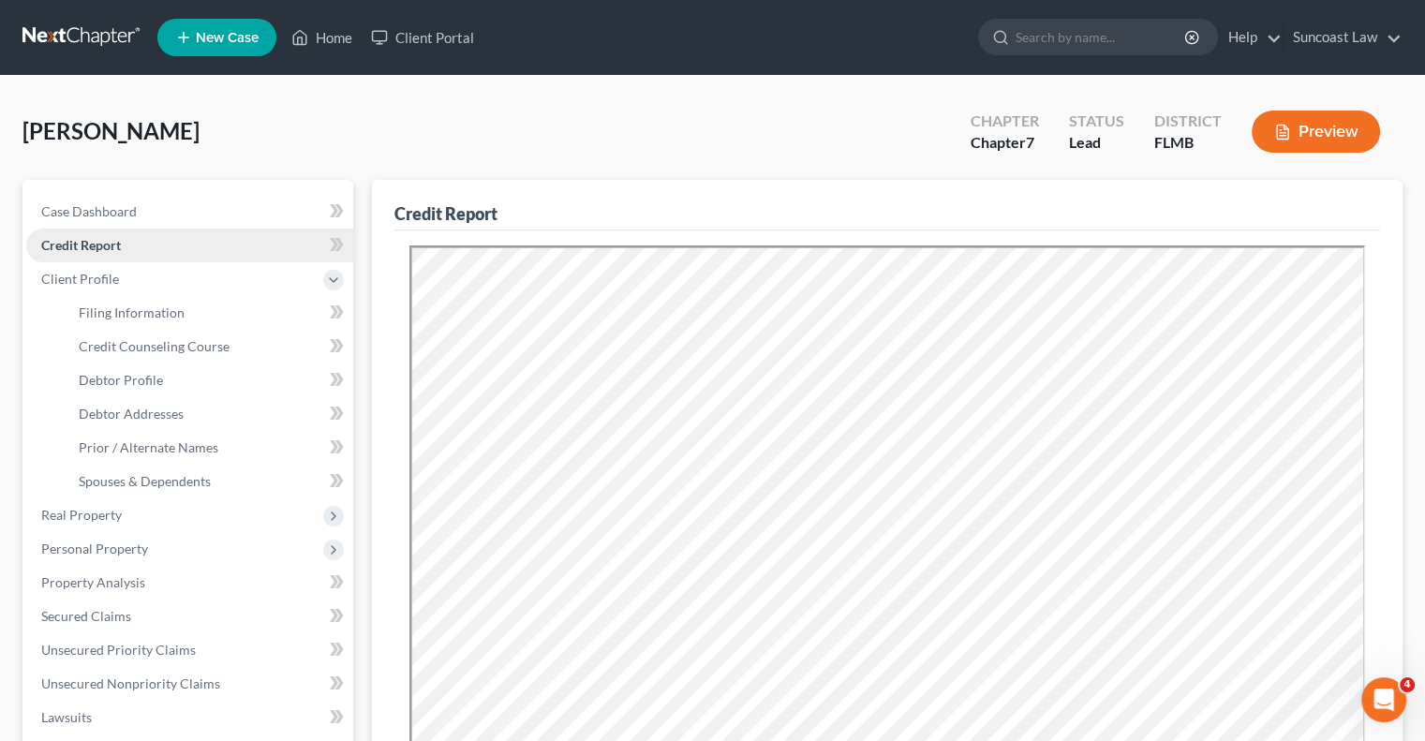
click at [117, 242] on span "Credit Report" at bounding box center [81, 245] width 80 height 16
click at [342, 36] on link "Home" at bounding box center [322, 38] width 80 height 34
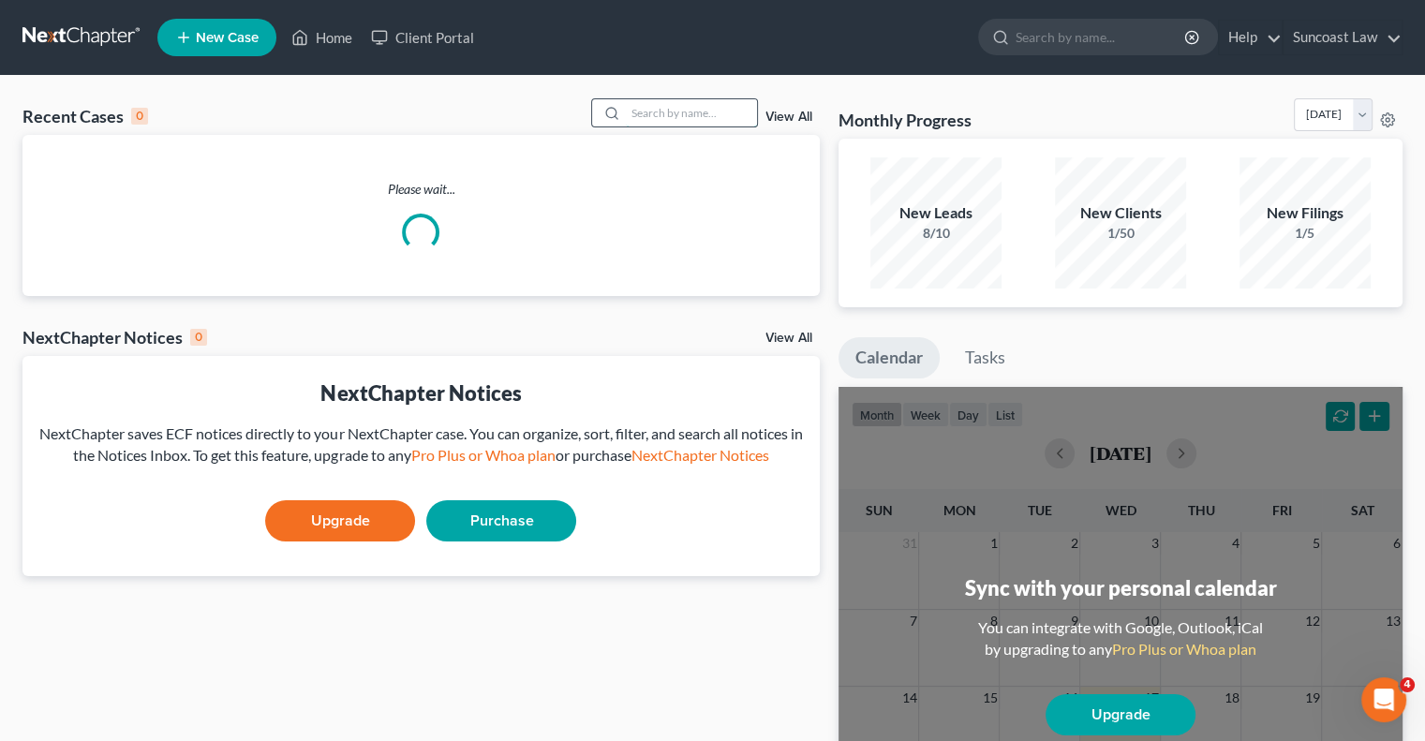
click at [671, 117] on input "search" at bounding box center [691, 112] width 131 height 27
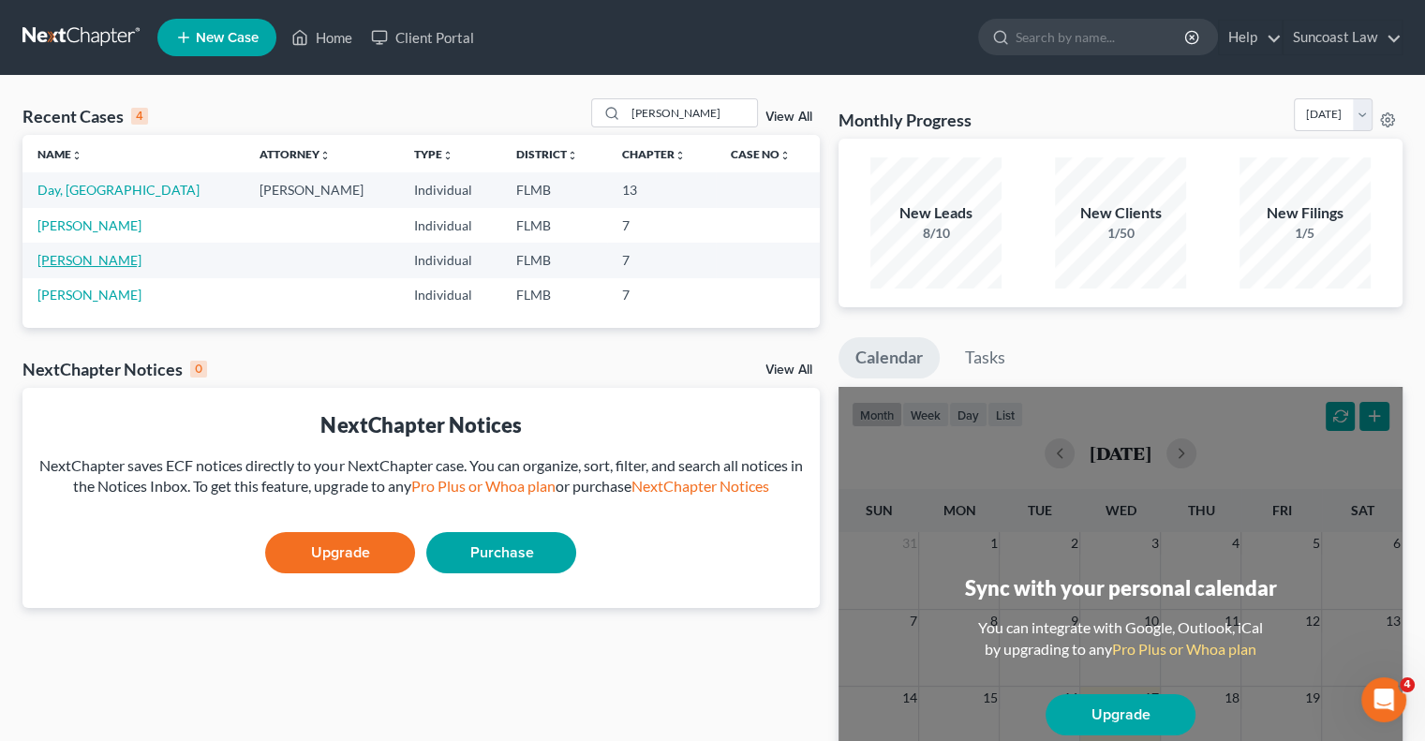
click at [88, 257] on link "[PERSON_NAME]" at bounding box center [89, 260] width 104 height 16
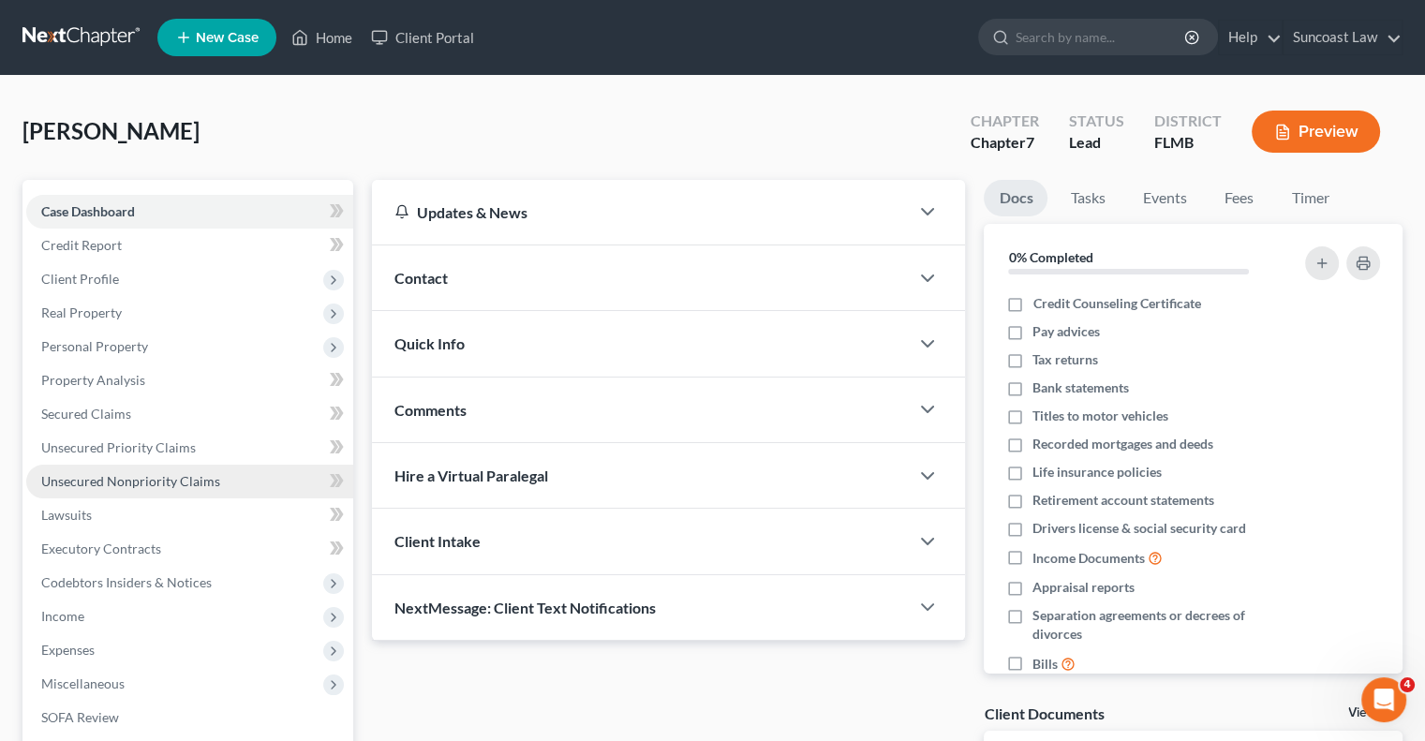
click at [159, 490] on link "Unsecured Nonpriority Claims" at bounding box center [189, 482] width 327 height 34
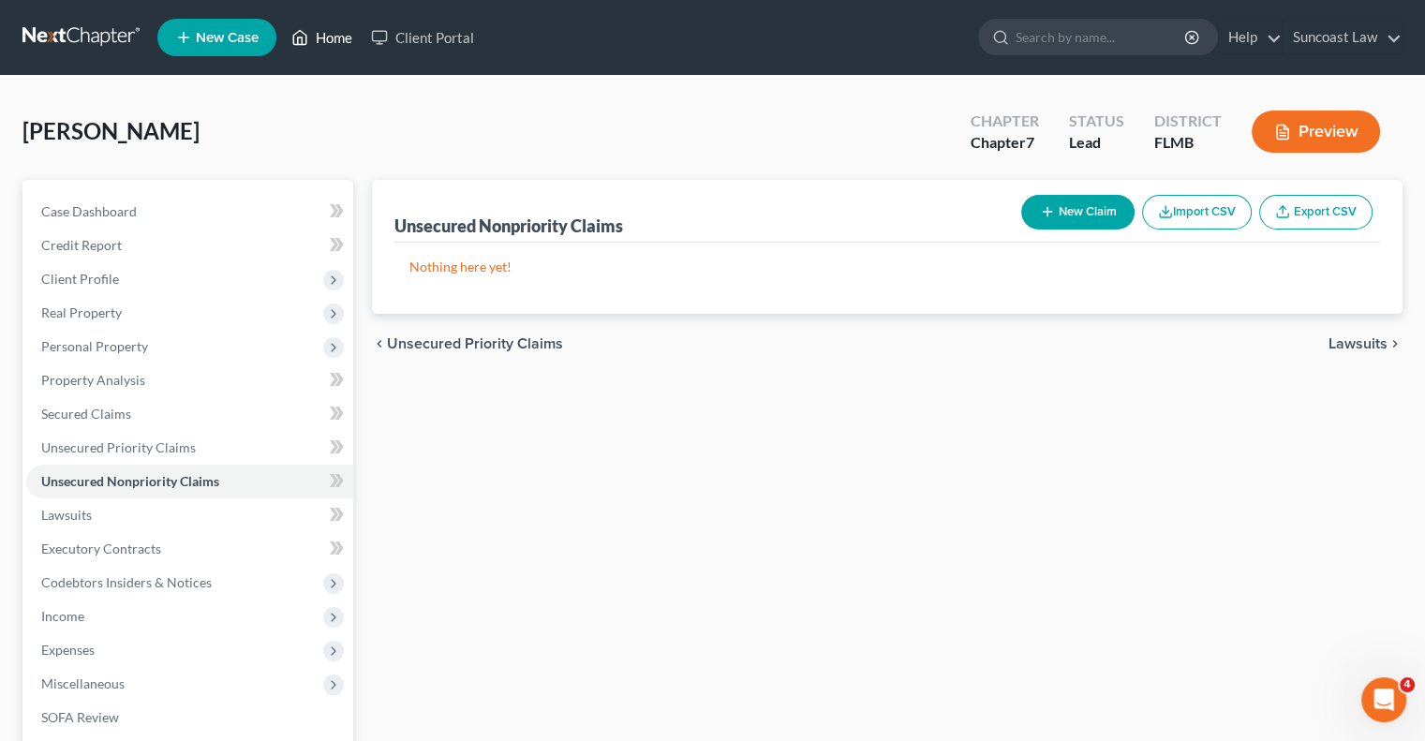
click at [343, 33] on link "Home" at bounding box center [322, 38] width 80 height 34
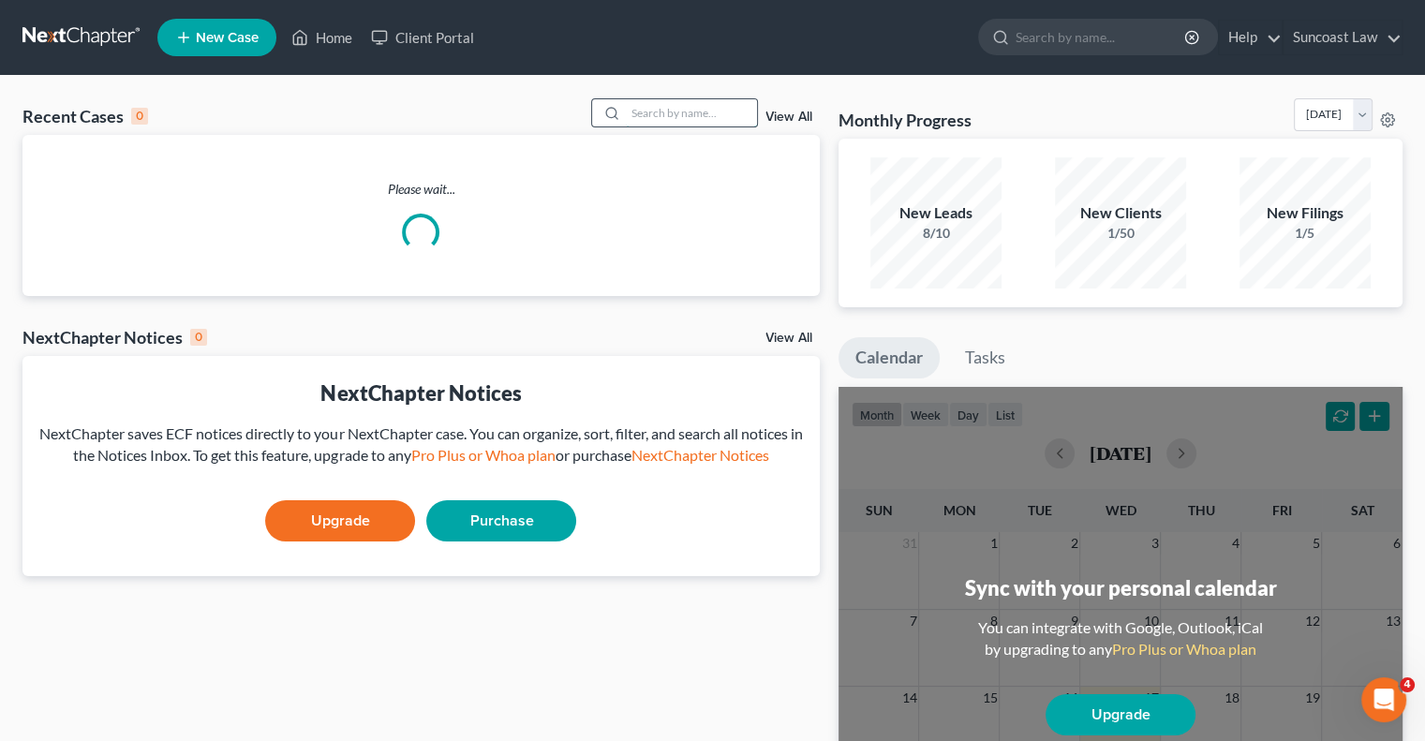
click at [677, 105] on input "search" at bounding box center [691, 112] width 131 height 27
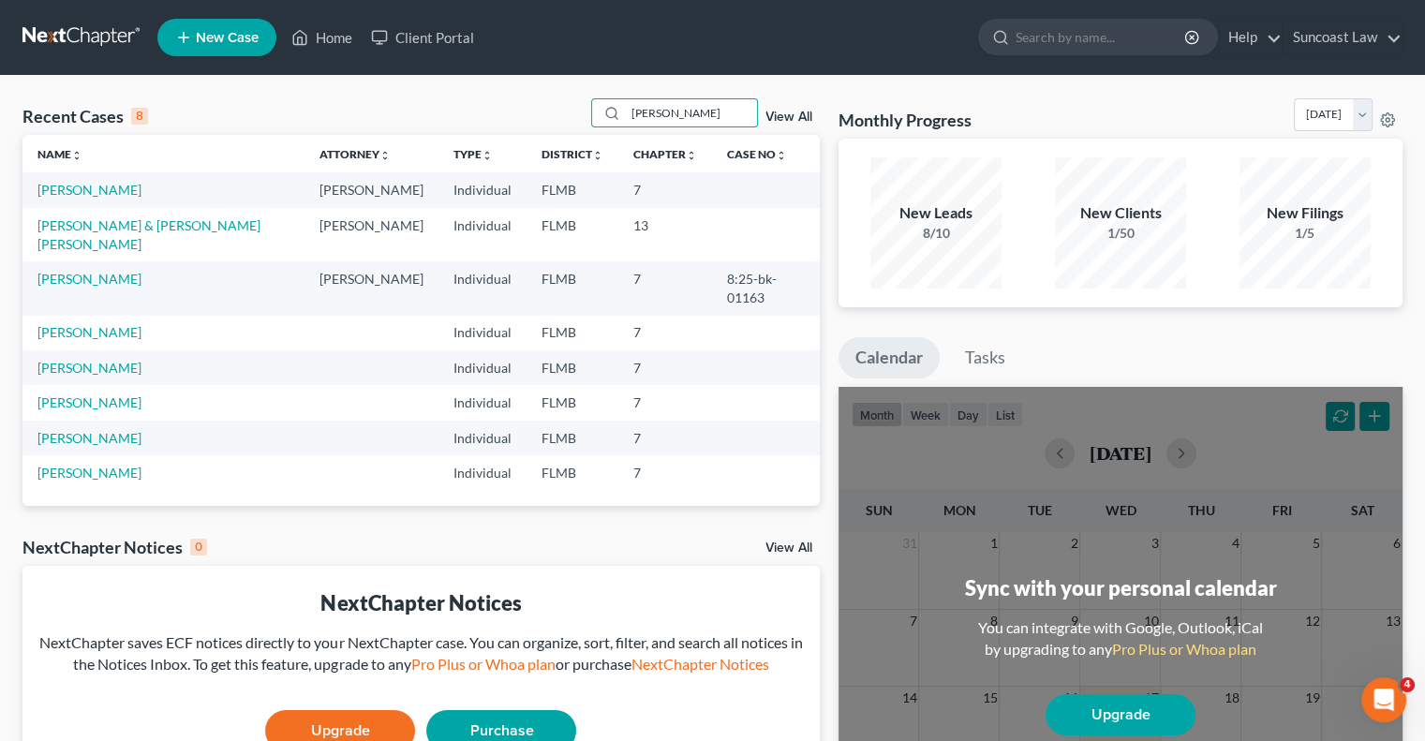
click at [90, 200] on td "[PERSON_NAME]" at bounding box center [163, 189] width 282 height 35
click at [90, 189] on link "[PERSON_NAME]" at bounding box center [89, 190] width 104 height 16
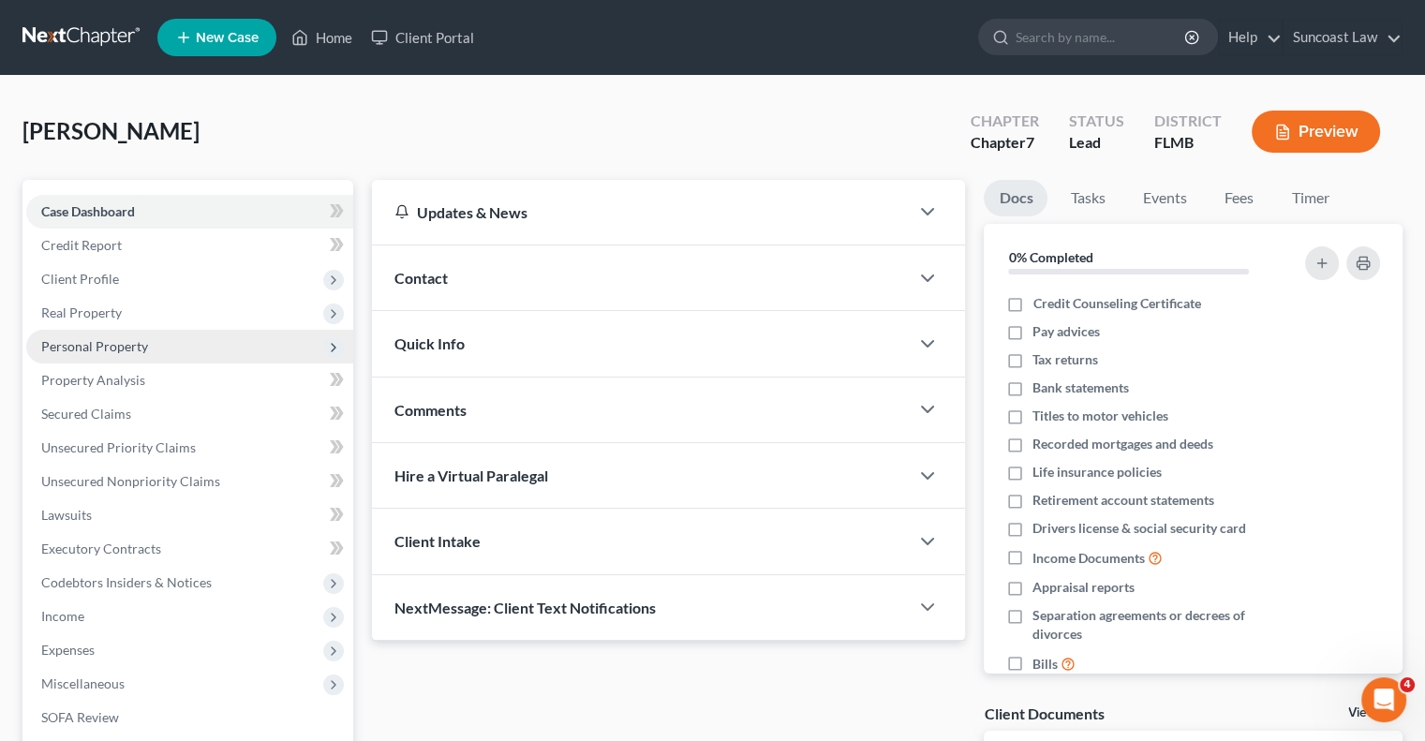
click at [118, 350] on span "Personal Property" at bounding box center [94, 346] width 107 height 16
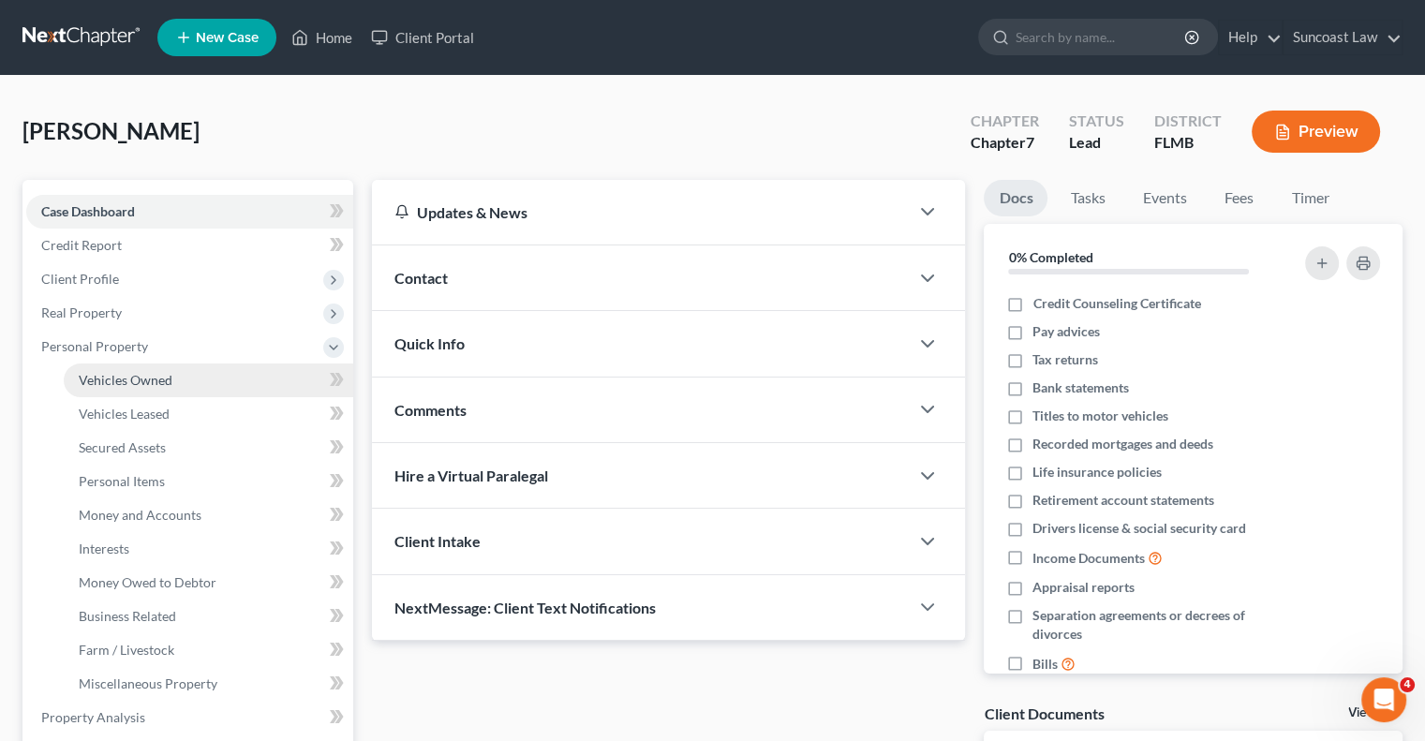
click at [129, 378] on span "Vehicles Owned" at bounding box center [126, 380] width 94 height 16
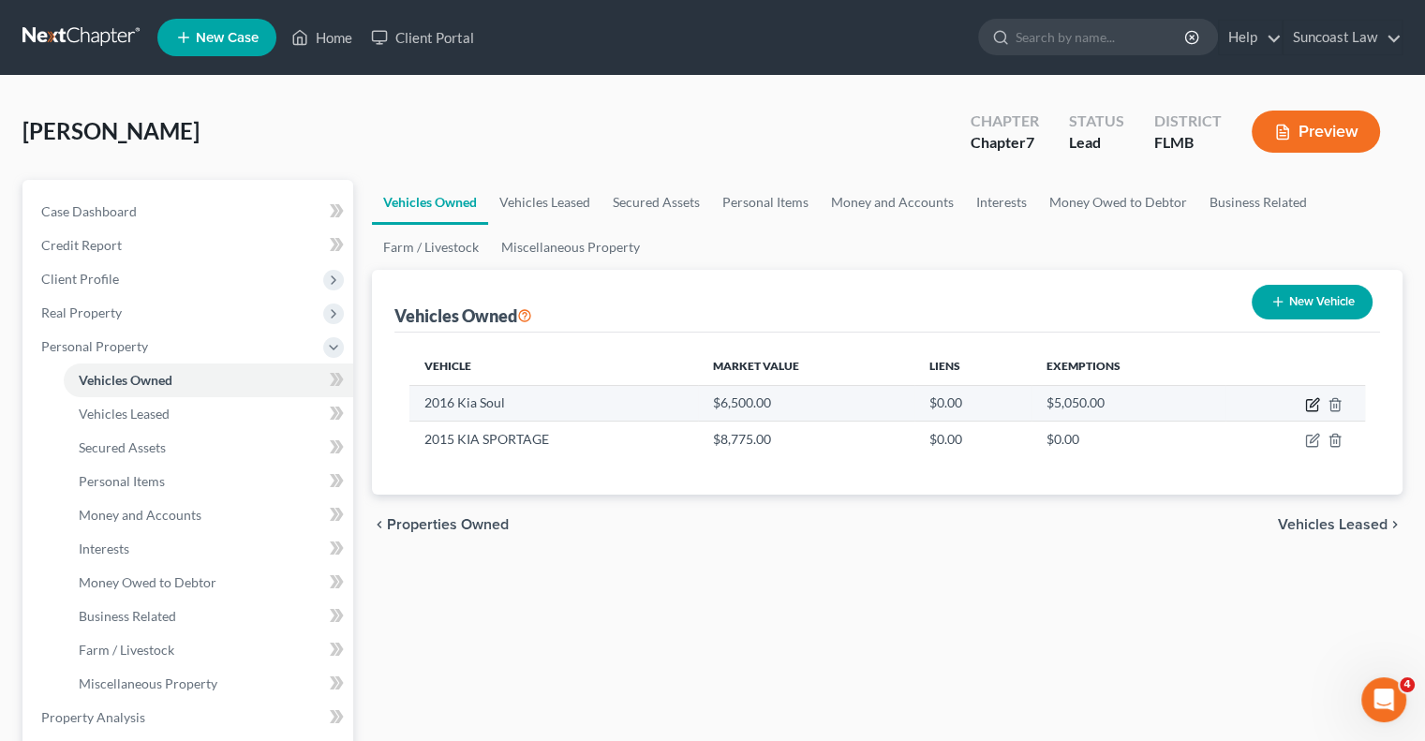
click at [1313, 402] on icon "button" at bounding box center [1312, 404] width 15 height 15
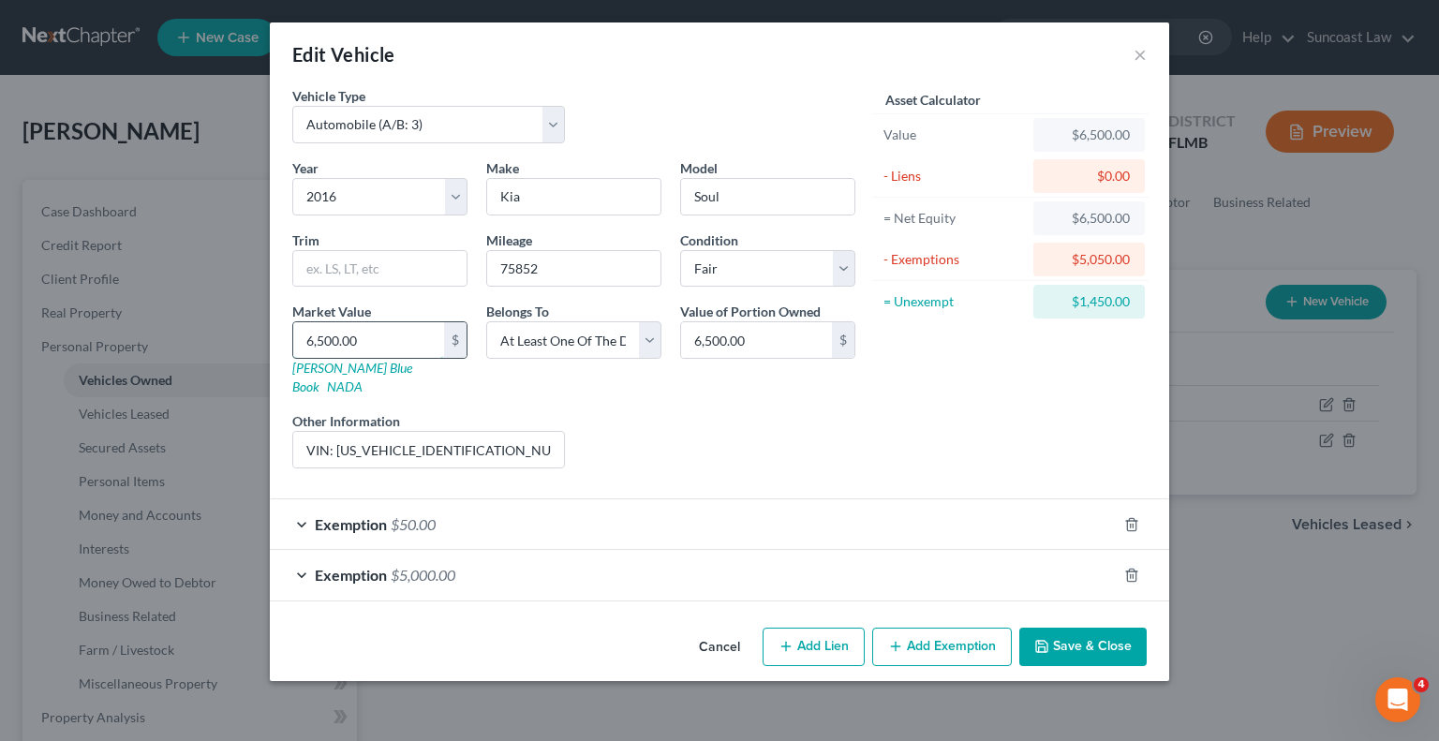
click at [398, 342] on input "6,500.00" at bounding box center [368, 340] width 151 height 36
click at [1132, 517] on icon "button" at bounding box center [1131, 524] width 15 height 15
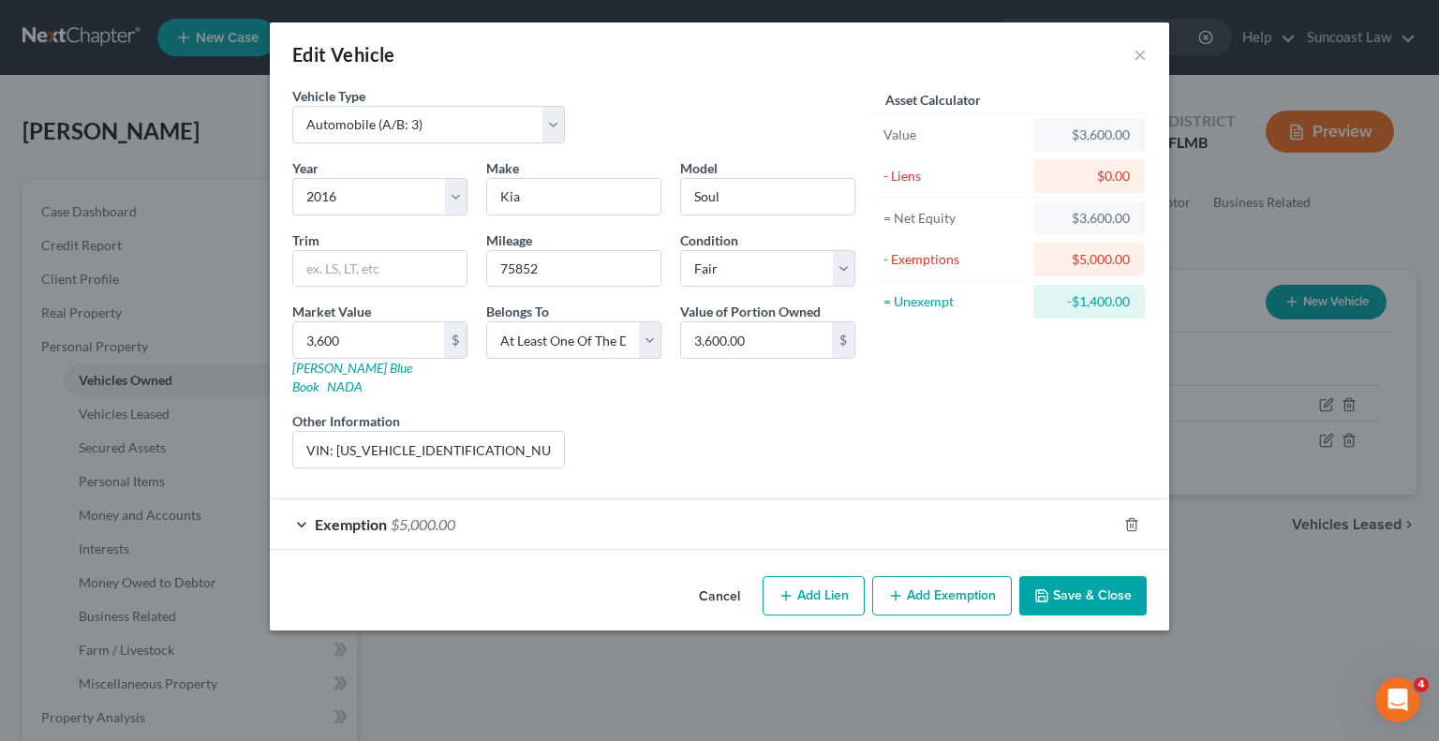
click at [998, 510] on div "Exemption $5,000.00" at bounding box center [693, 524] width 847 height 50
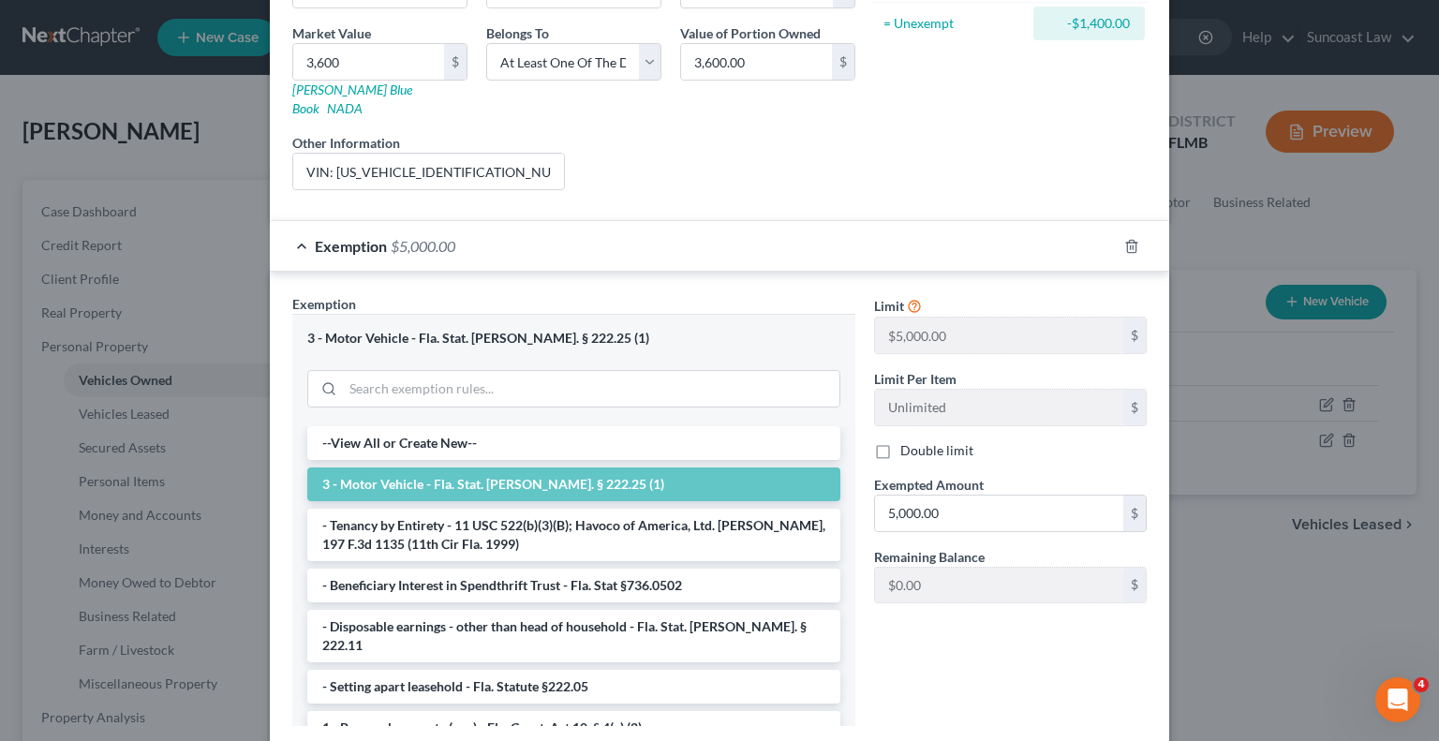
scroll to position [281, 0]
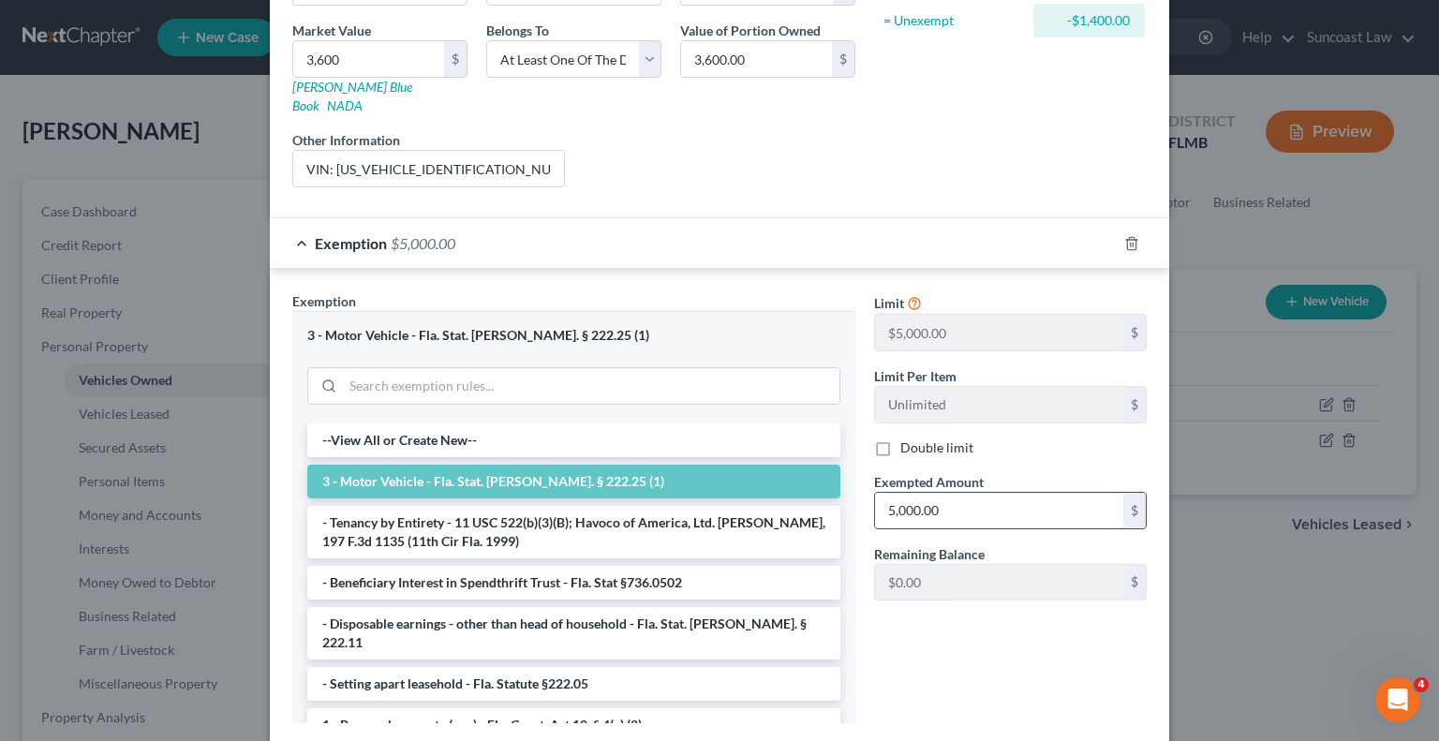
click at [959, 494] on input "5,000.00" at bounding box center [999, 511] width 248 height 36
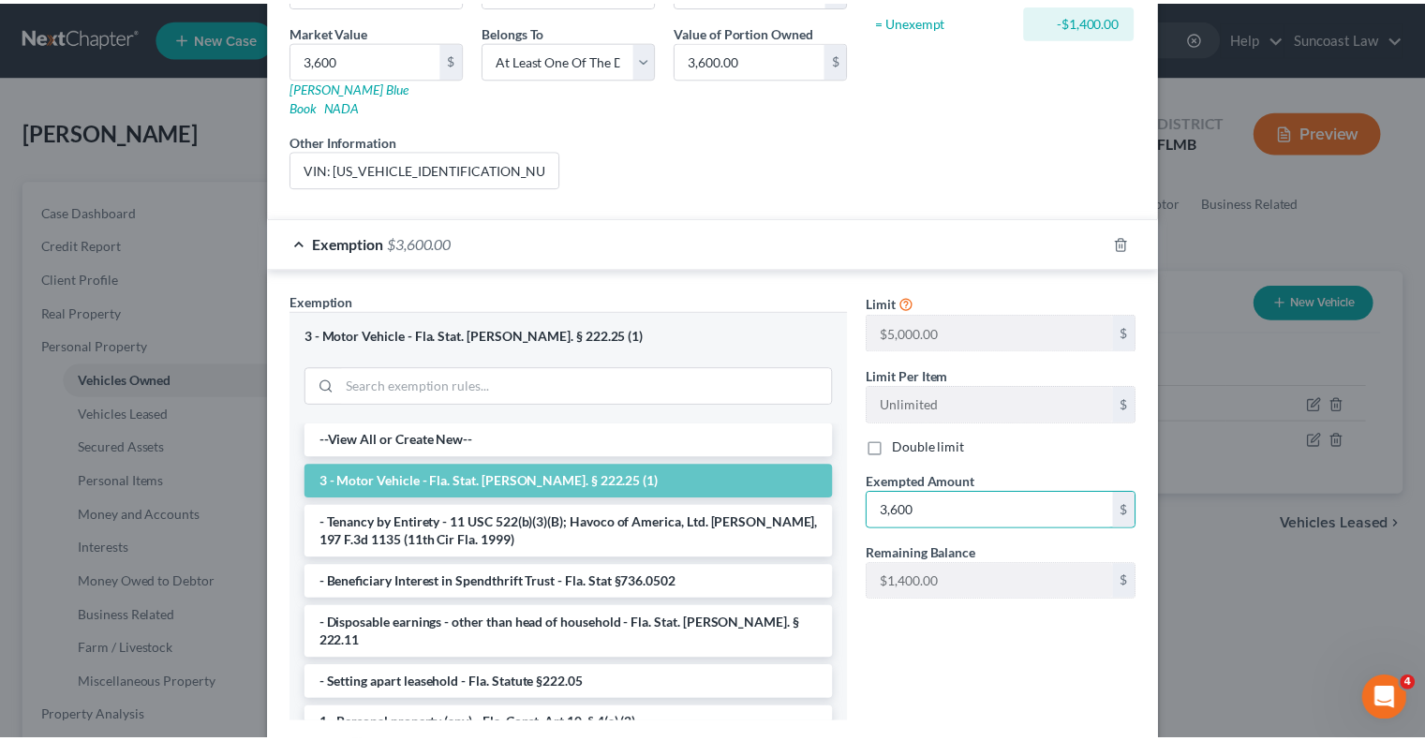
scroll to position [375, 0]
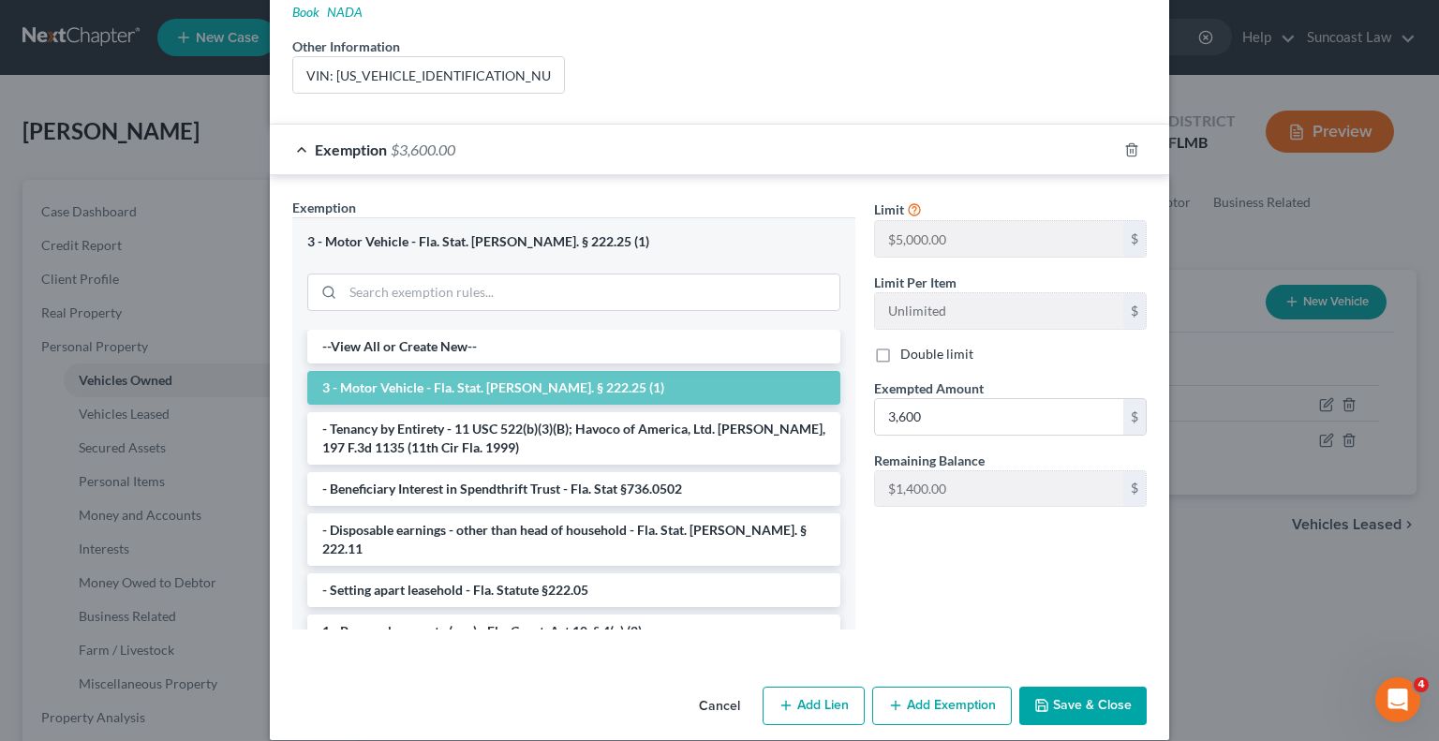
drag, startPoint x: 1083, startPoint y: 679, endPoint x: 1099, endPoint y: 682, distance: 16.2
click at [1083, 687] on button "Save & Close" at bounding box center [1082, 706] width 127 height 39
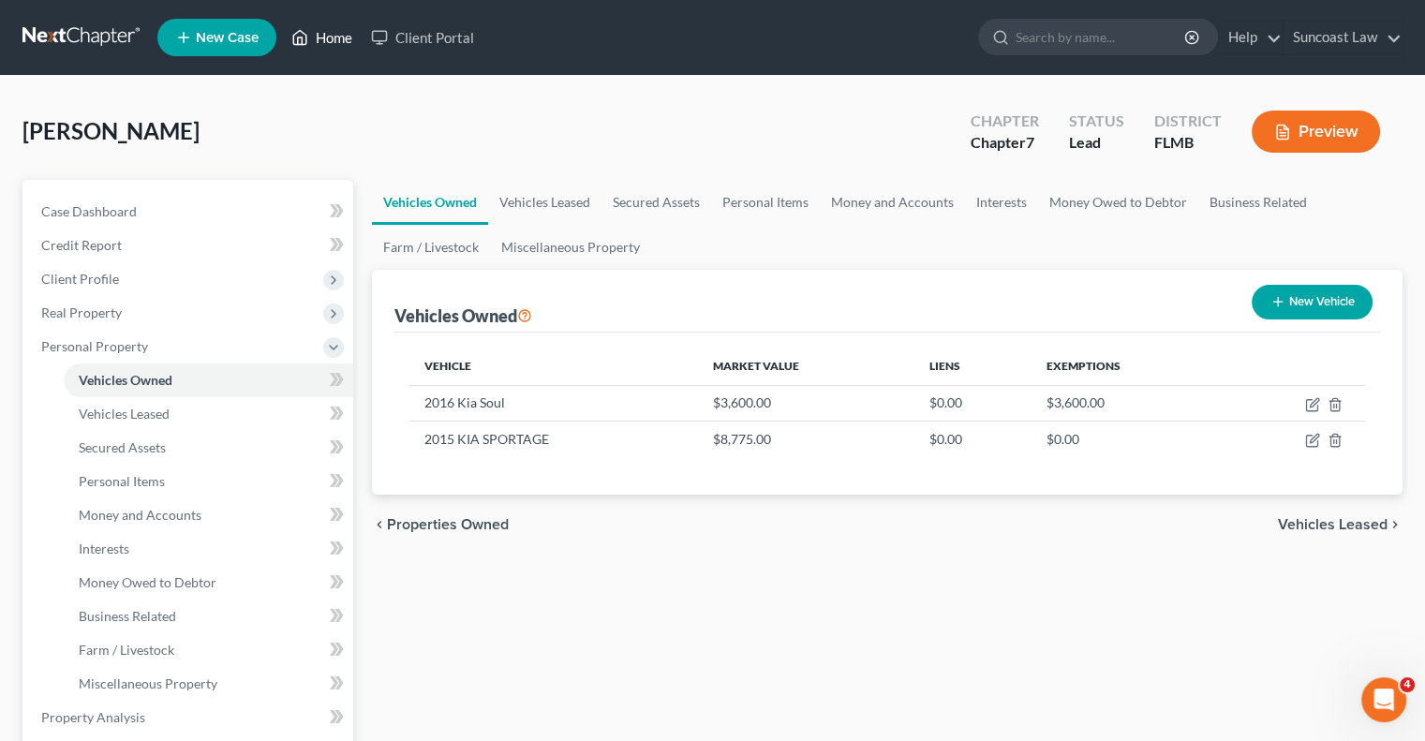
click at [334, 36] on link "Home" at bounding box center [322, 38] width 80 height 34
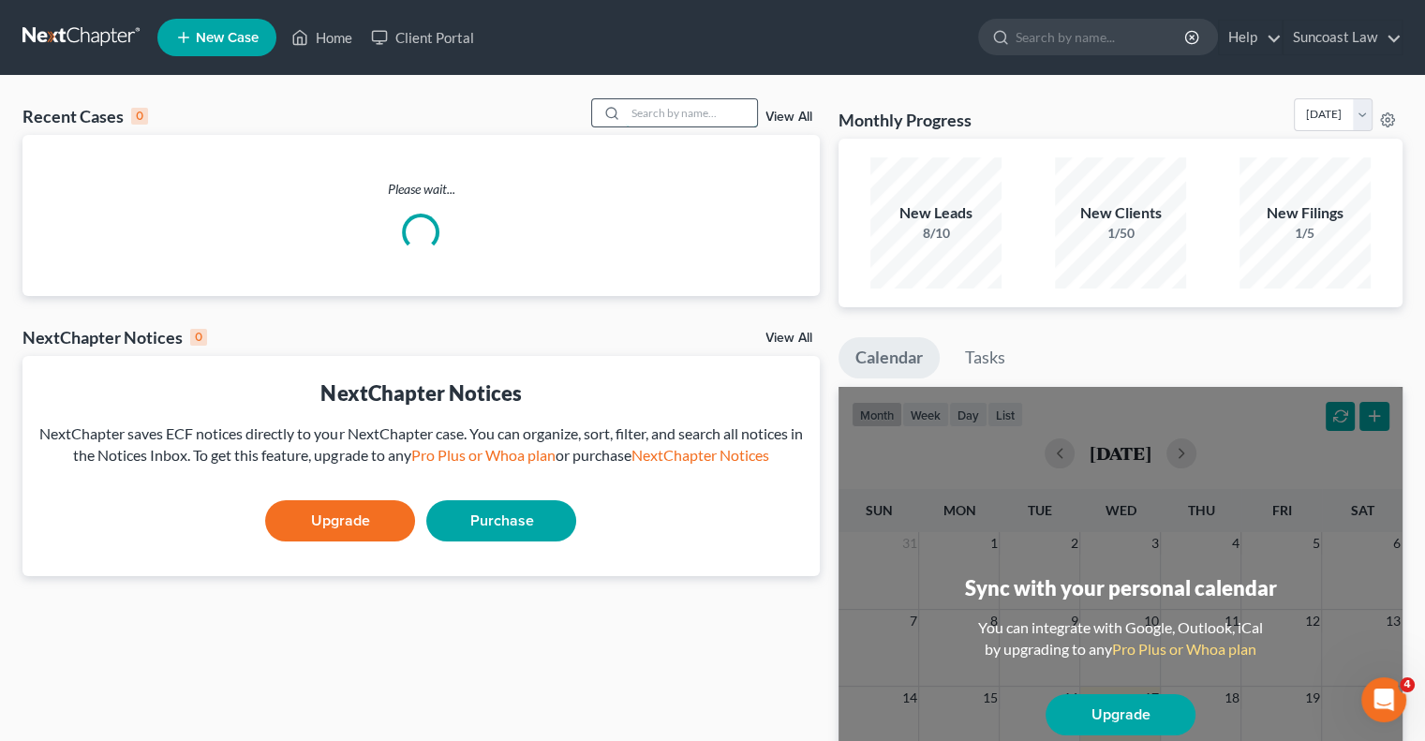
click at [699, 116] on input "search" at bounding box center [691, 112] width 131 height 27
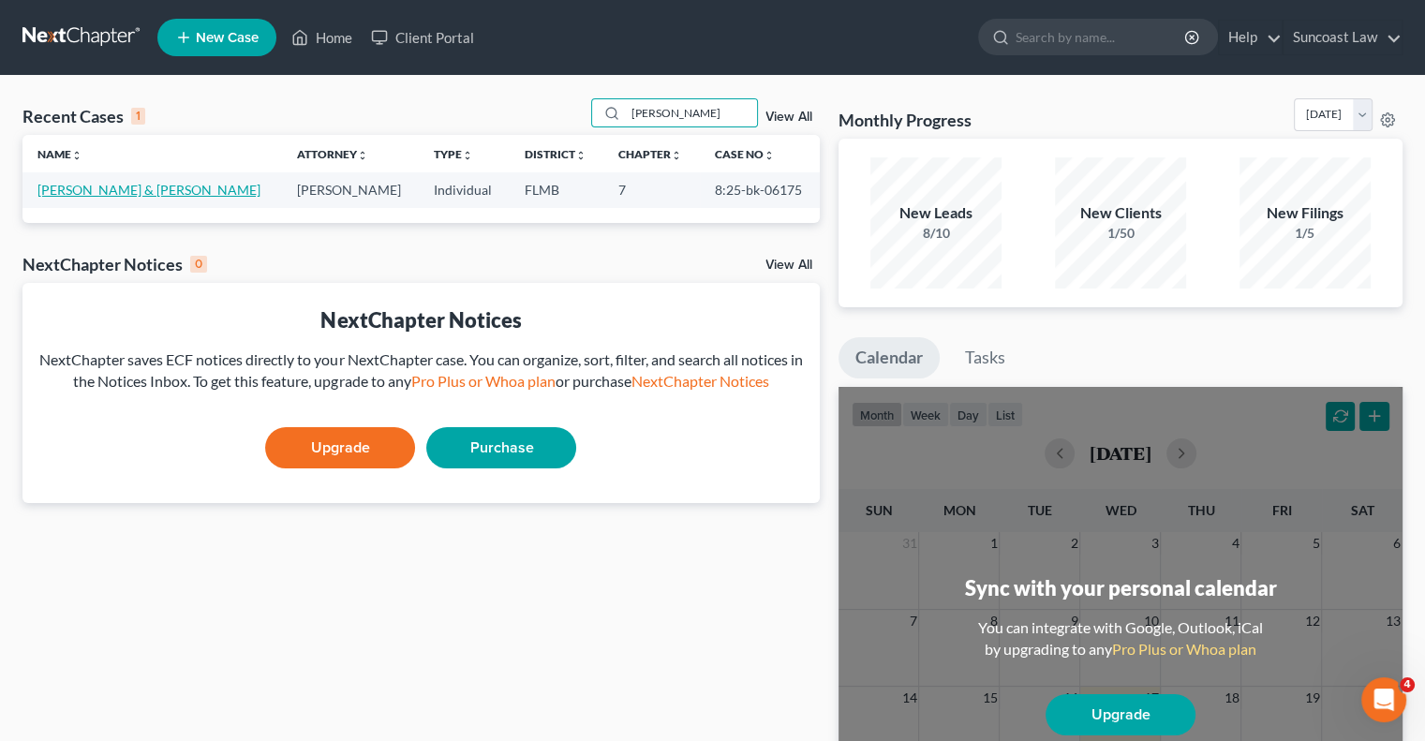
click at [84, 190] on link "[PERSON_NAME] & [PERSON_NAME]" at bounding box center [148, 190] width 223 height 16
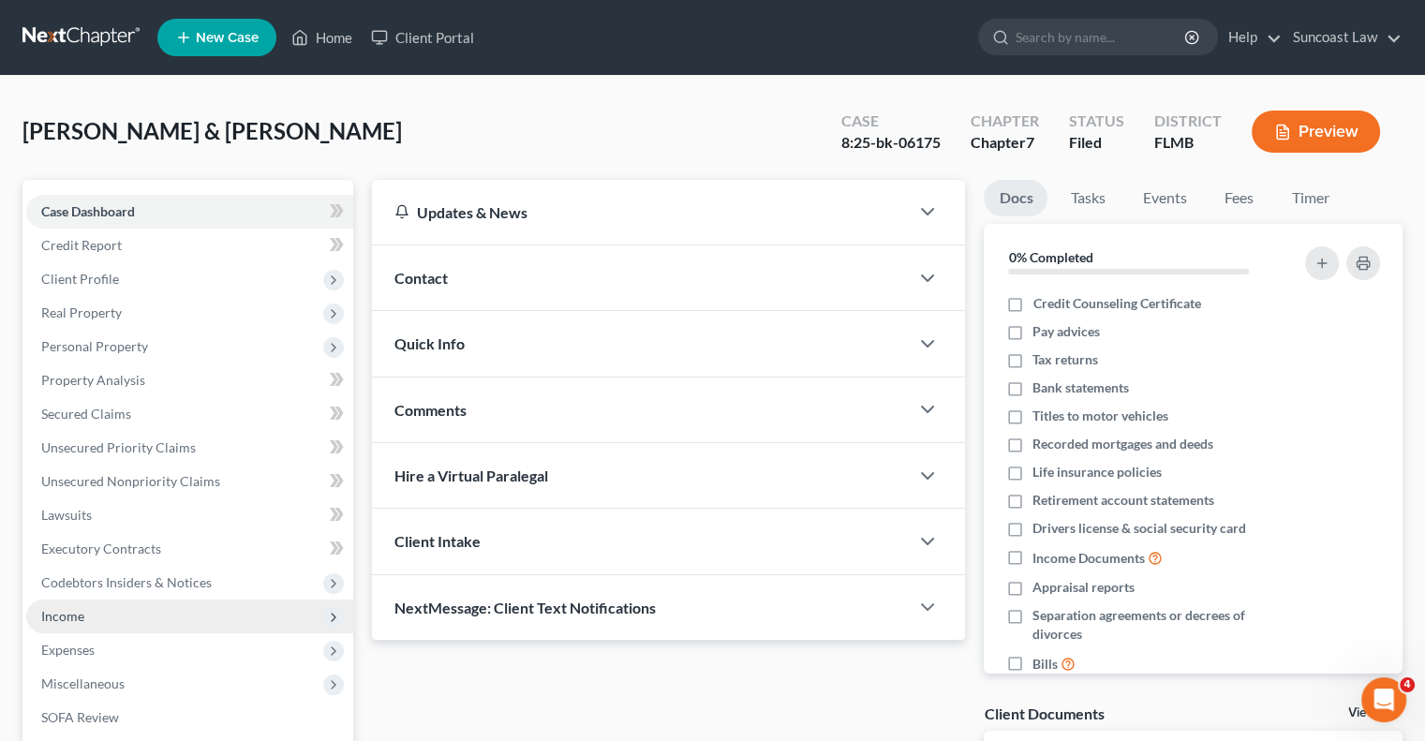
click at [110, 607] on span "Income" at bounding box center [189, 617] width 327 height 34
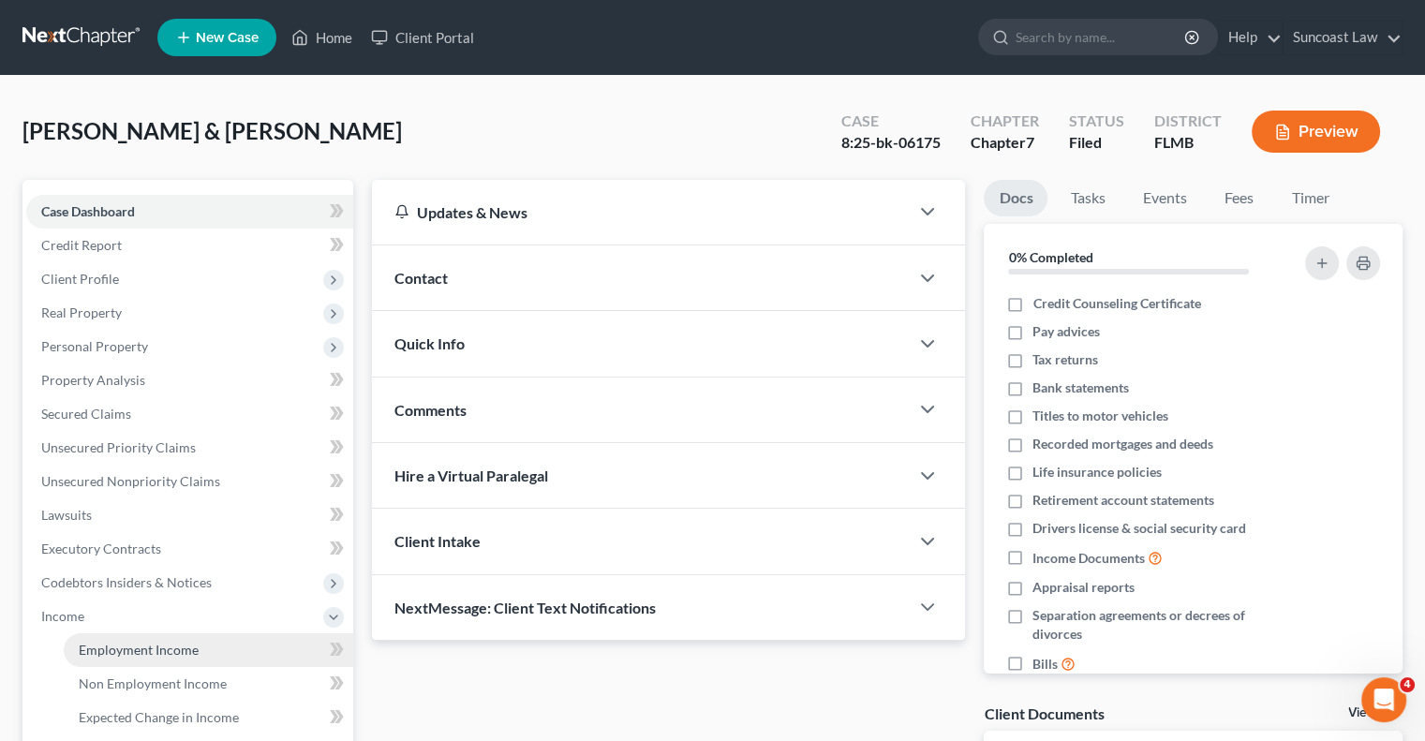
click at [141, 646] on span "Employment Income" at bounding box center [139, 650] width 120 height 16
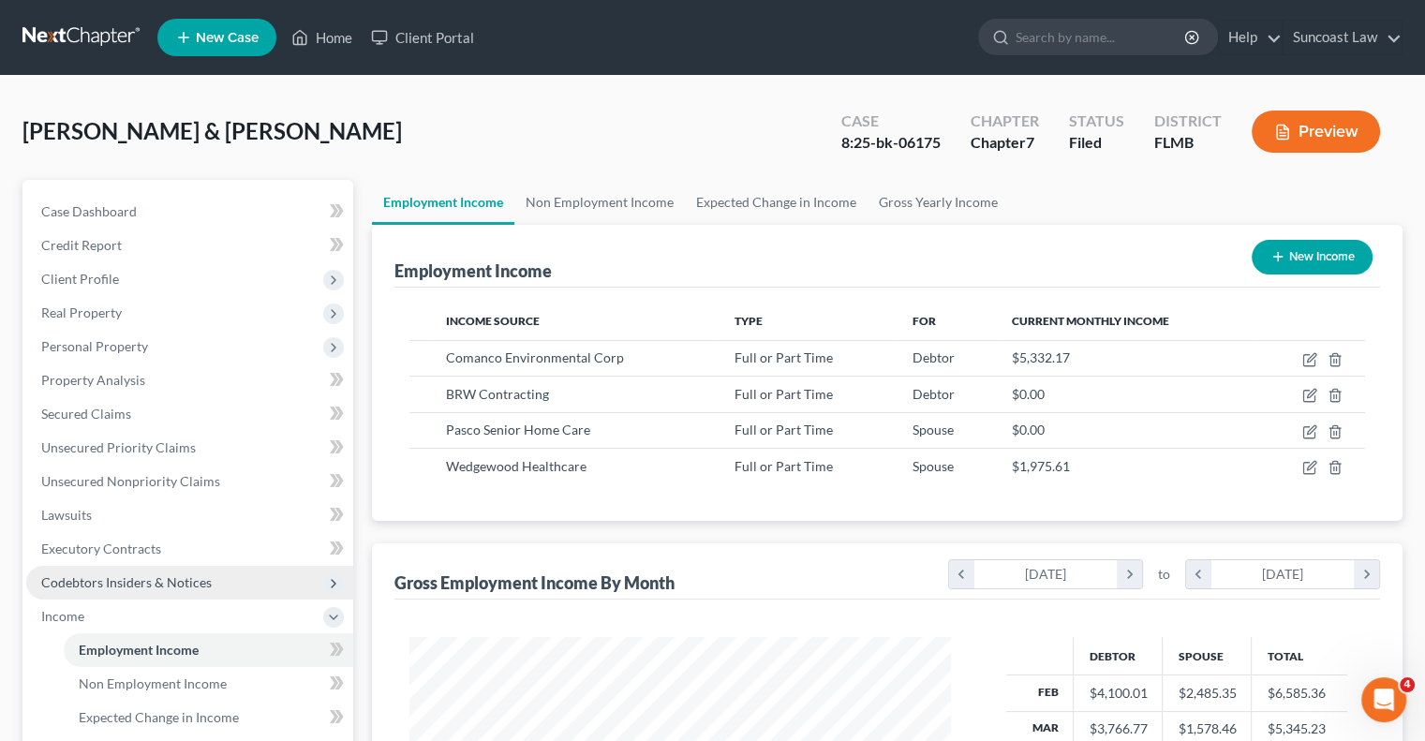
scroll to position [334, 578]
drag, startPoint x: 344, startPoint y: 33, endPoint x: 390, endPoint y: 78, distance: 64.3
click at [343, 33] on link "Home" at bounding box center [322, 38] width 80 height 34
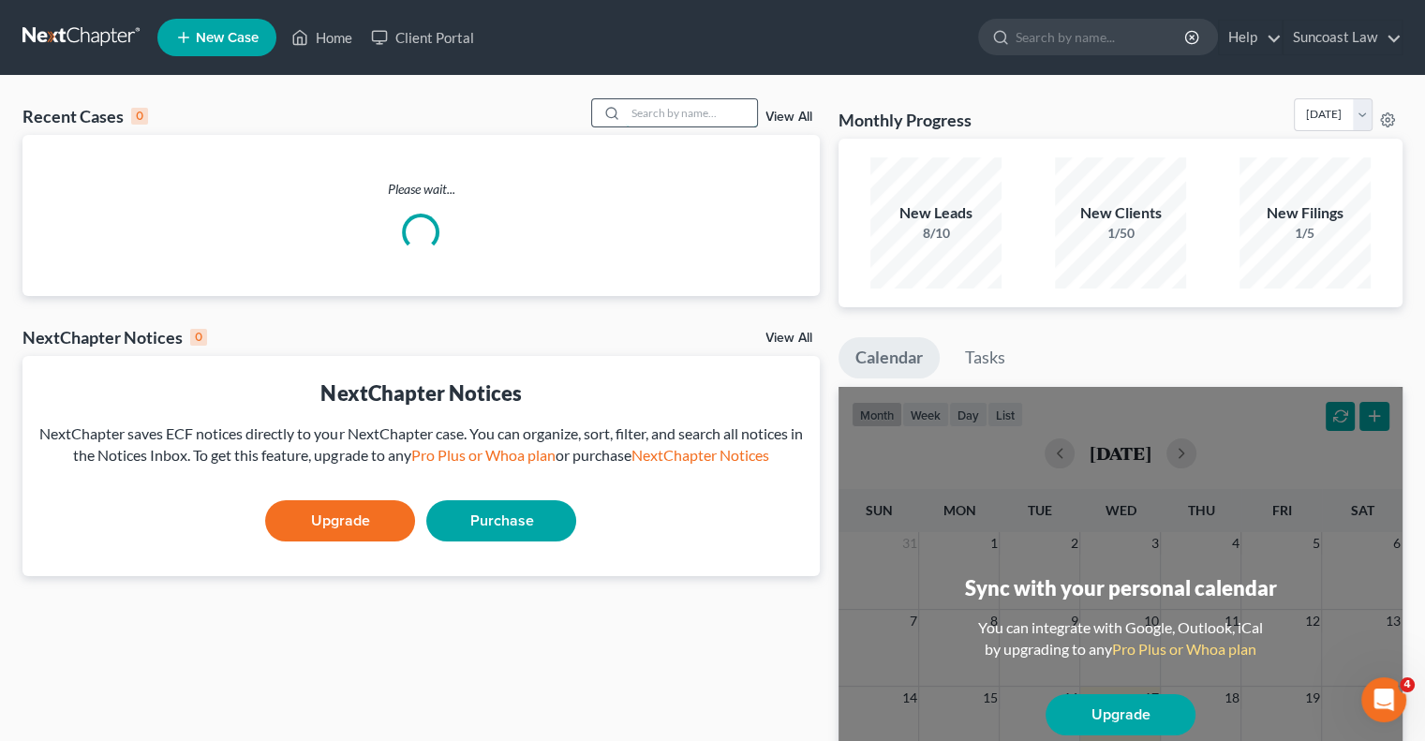
click at [655, 107] on input "search" at bounding box center [691, 112] width 131 height 27
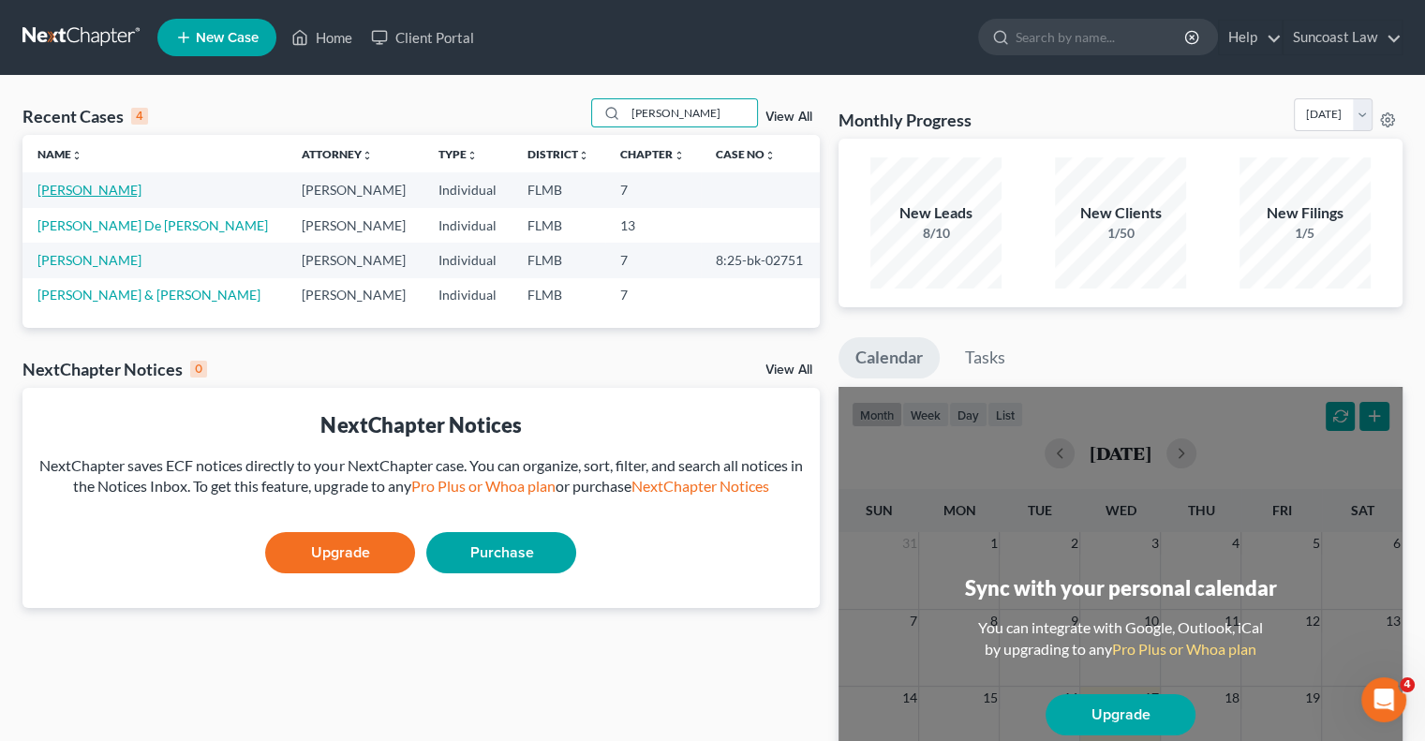
click at [67, 194] on link "[PERSON_NAME]" at bounding box center [89, 190] width 104 height 16
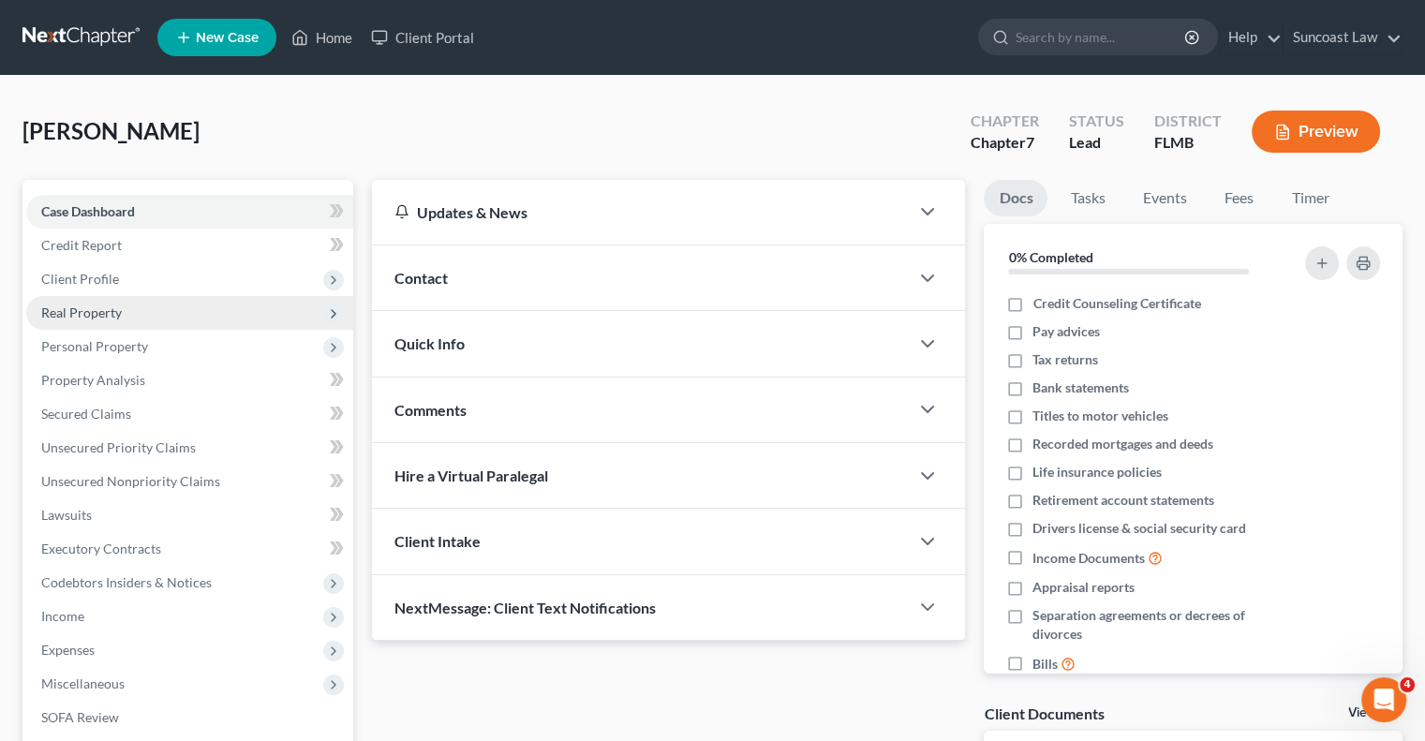
click at [129, 317] on span "Real Property" at bounding box center [189, 313] width 327 height 34
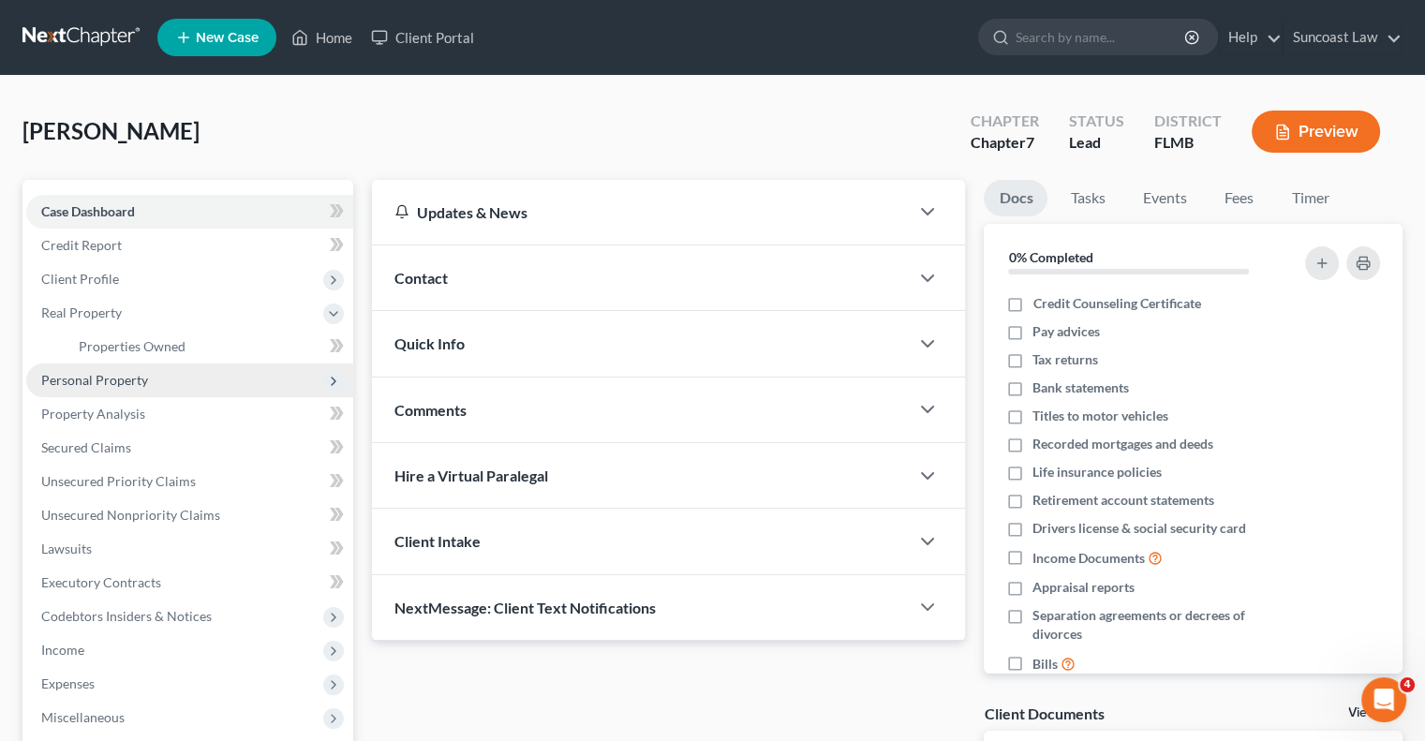
drag, startPoint x: 150, startPoint y: 381, endPoint x: 165, endPoint y: 394, distance: 19.3
click at [151, 380] on span "Personal Property" at bounding box center [189, 381] width 327 height 34
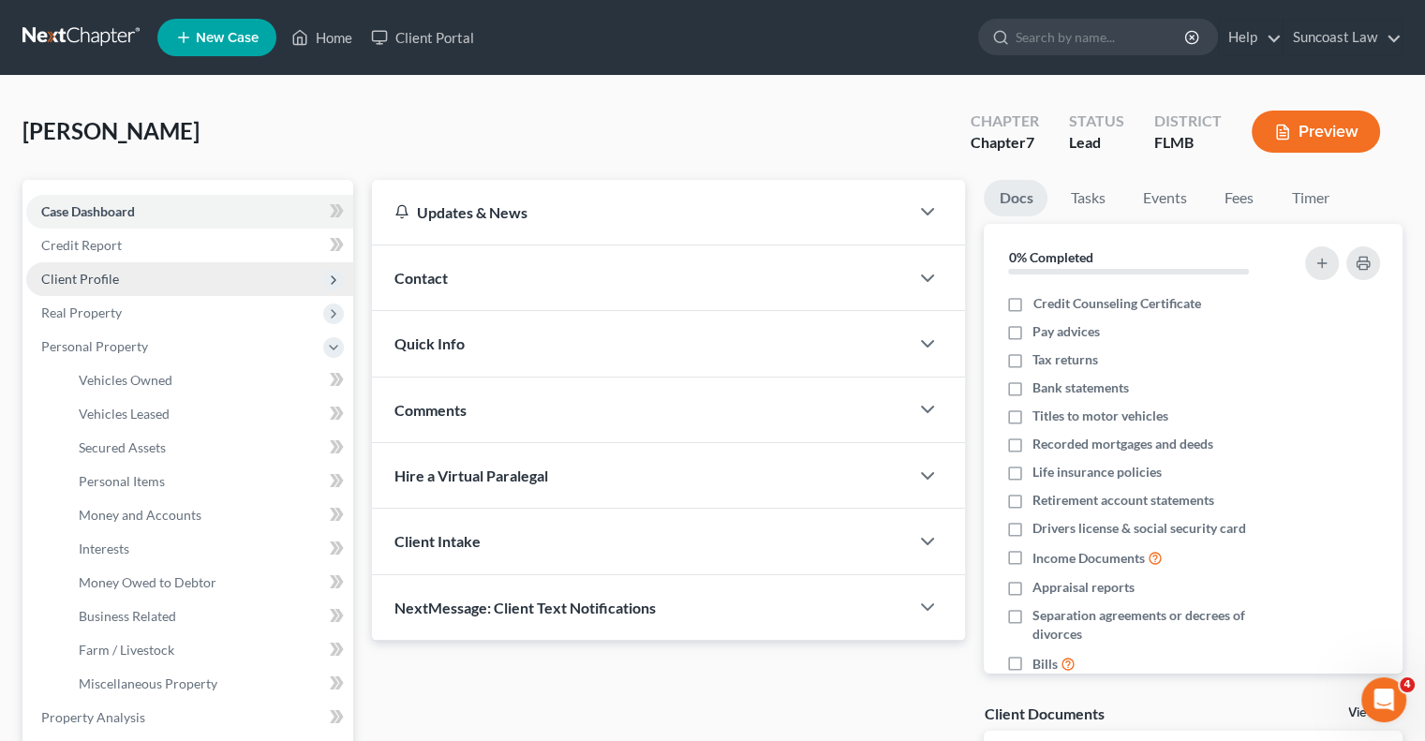
click at [116, 275] on span "Client Profile" at bounding box center [189, 279] width 327 height 34
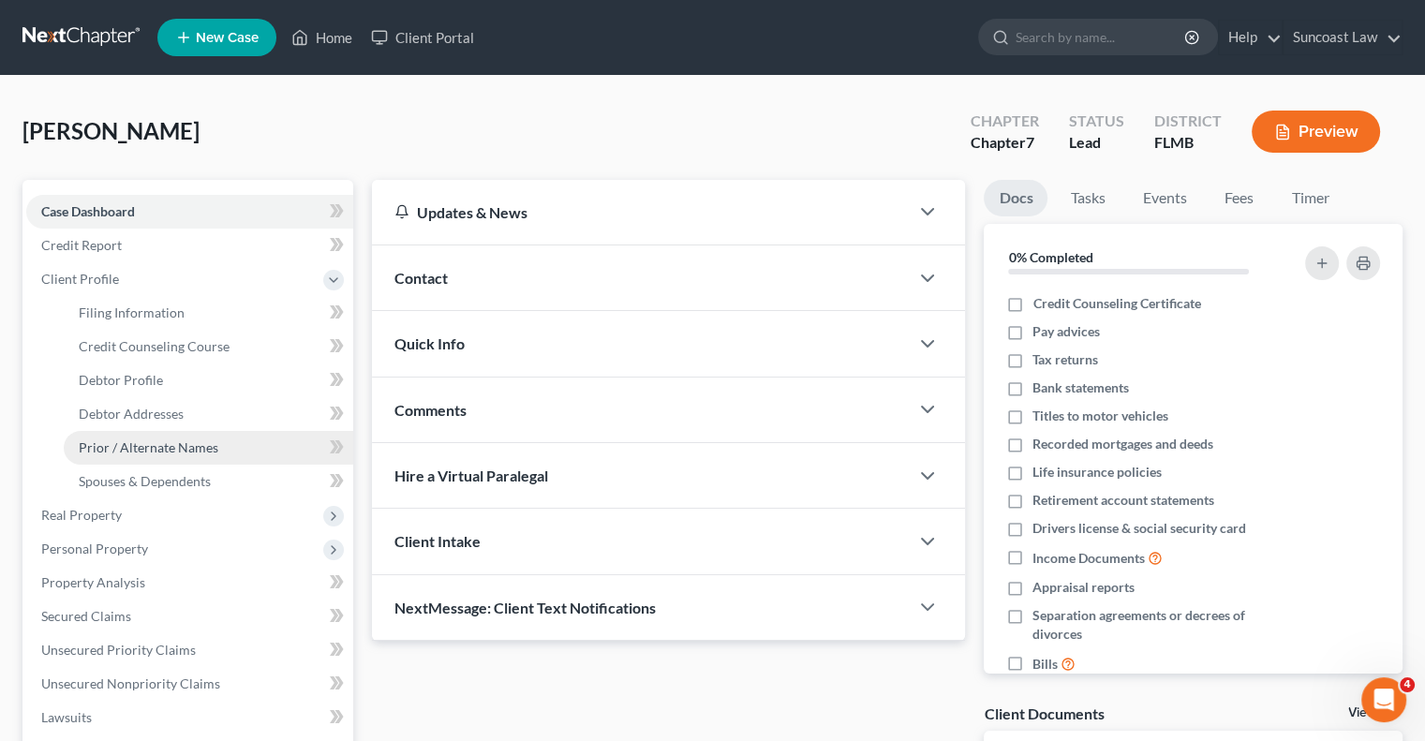
click at [193, 444] on span "Prior / Alternate Names" at bounding box center [149, 447] width 140 height 16
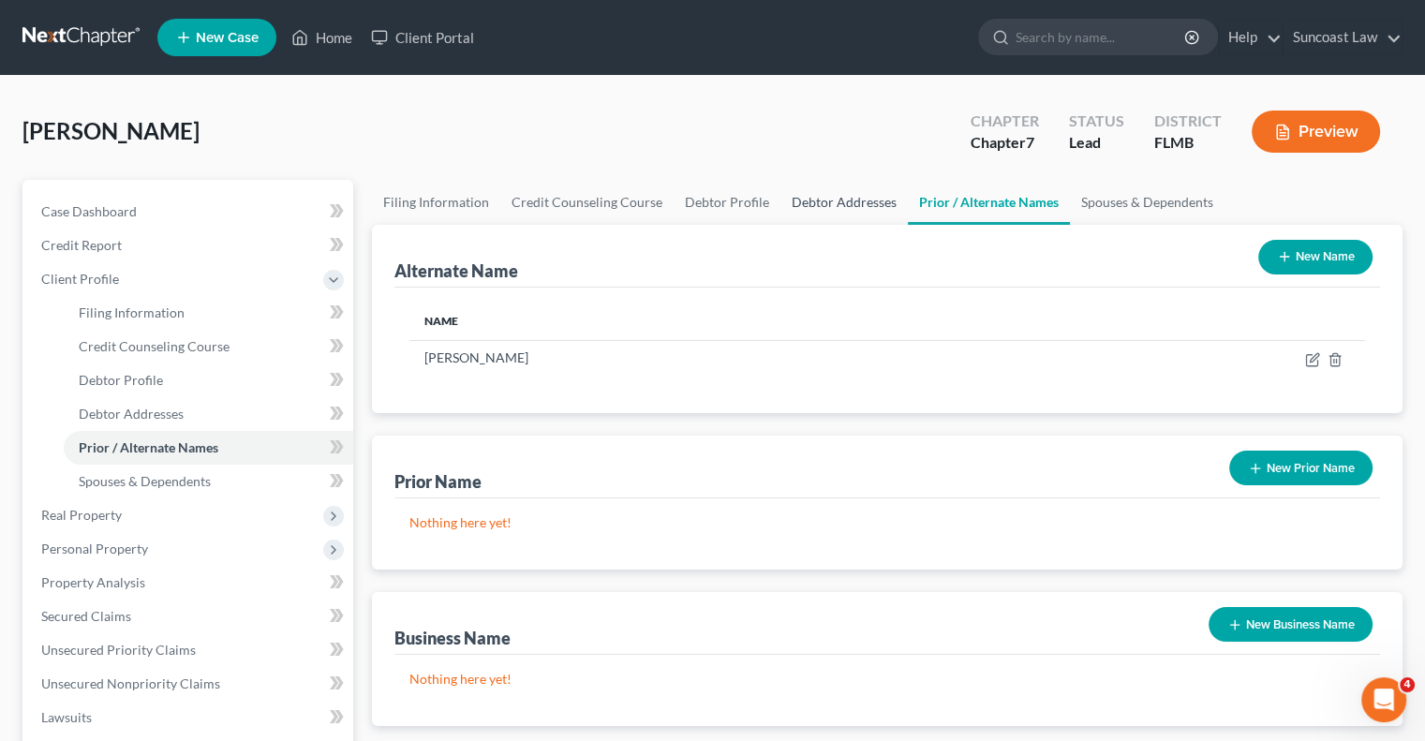
click at [821, 209] on link "Debtor Addresses" at bounding box center [844, 202] width 127 height 45
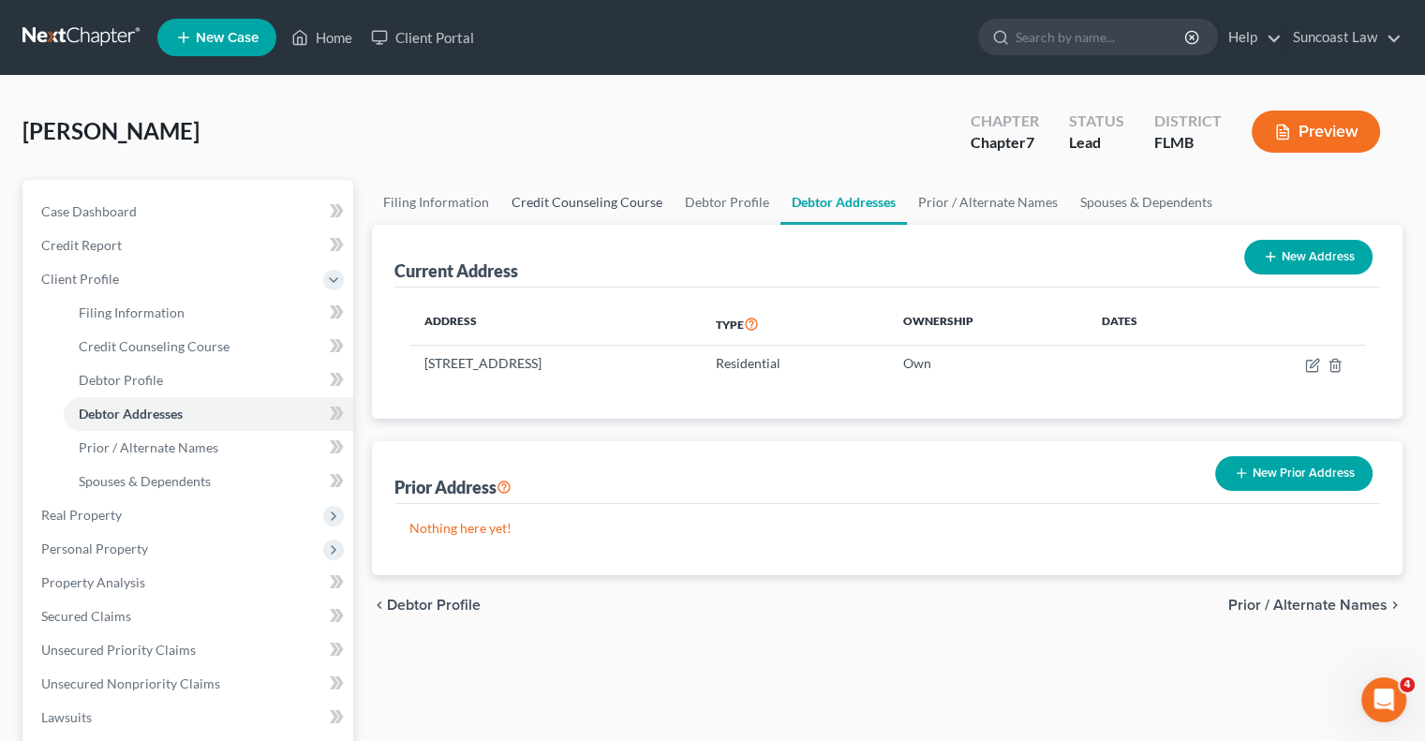
click at [589, 212] on link "Credit Counseling Course" at bounding box center [586, 202] width 173 height 45
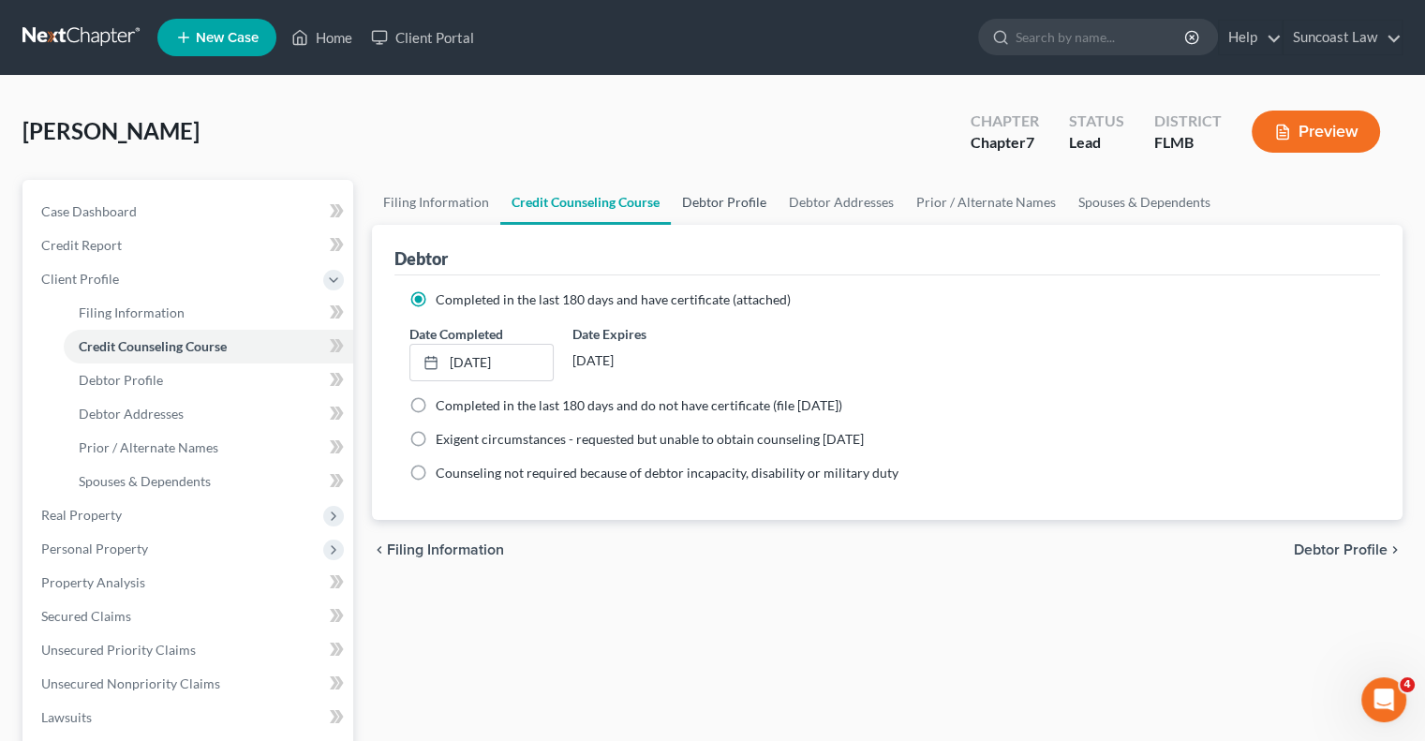
click at [718, 208] on link "Debtor Profile" at bounding box center [724, 202] width 107 height 45
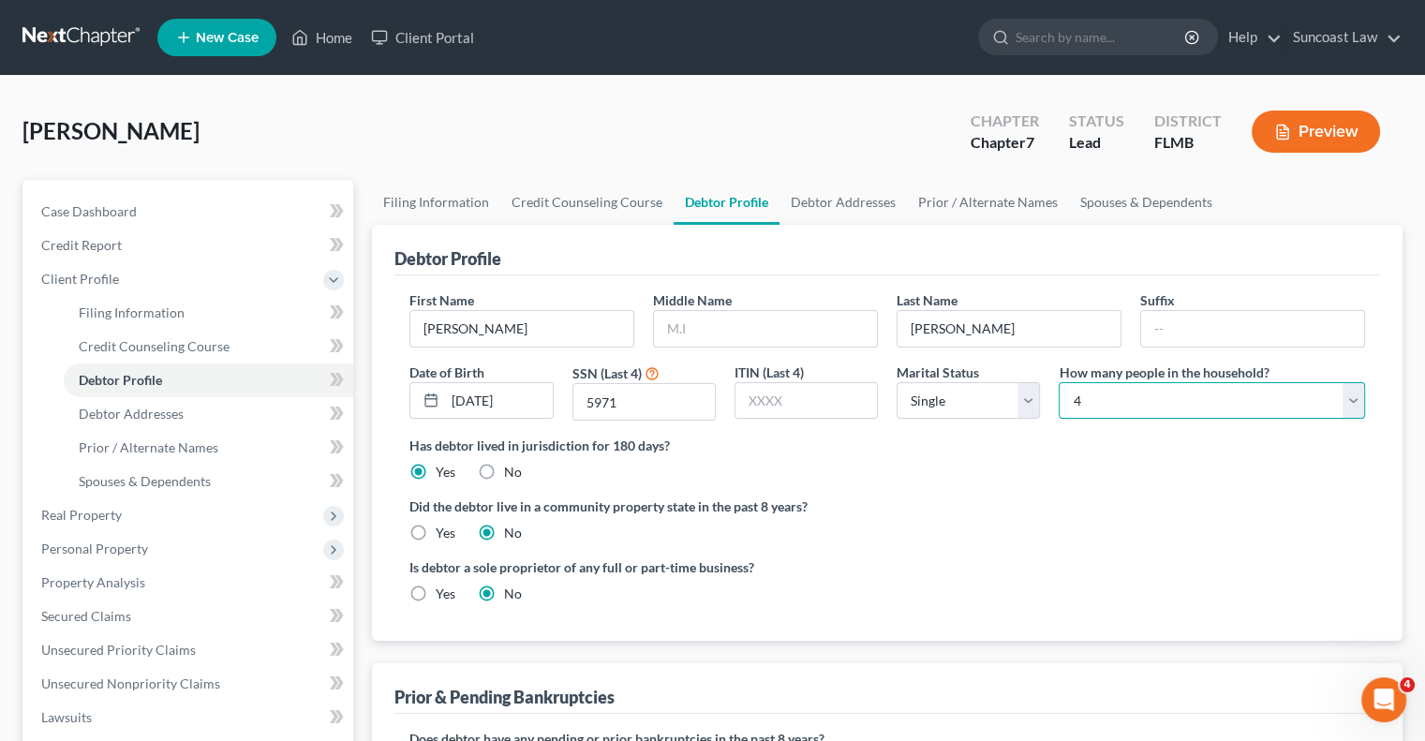
click at [1241, 401] on select "Select 1 2 3 4 5 6 7 8 9 10 11 12 13 14 15 16 17 18 19 20" at bounding box center [1212, 400] width 306 height 37
click at [1059, 382] on select "Select 1 2 3 4 5 6 7 8 9 10 11 12 13 14 15 16 17 18 19 20" at bounding box center [1212, 400] width 306 height 37
click at [1163, 201] on link "Spouses & Dependents" at bounding box center [1146, 202] width 155 height 45
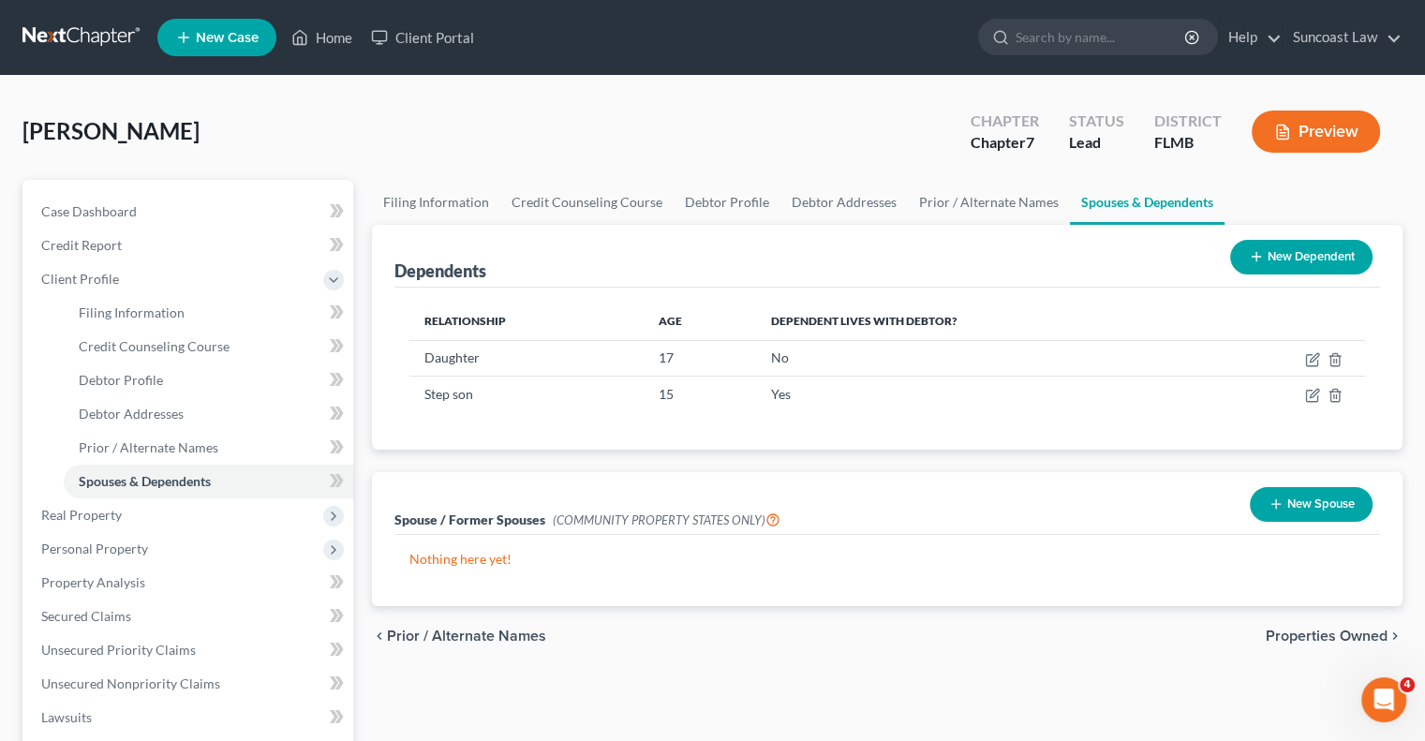
click at [1297, 255] on button "New Dependent" at bounding box center [1301, 257] width 142 height 35
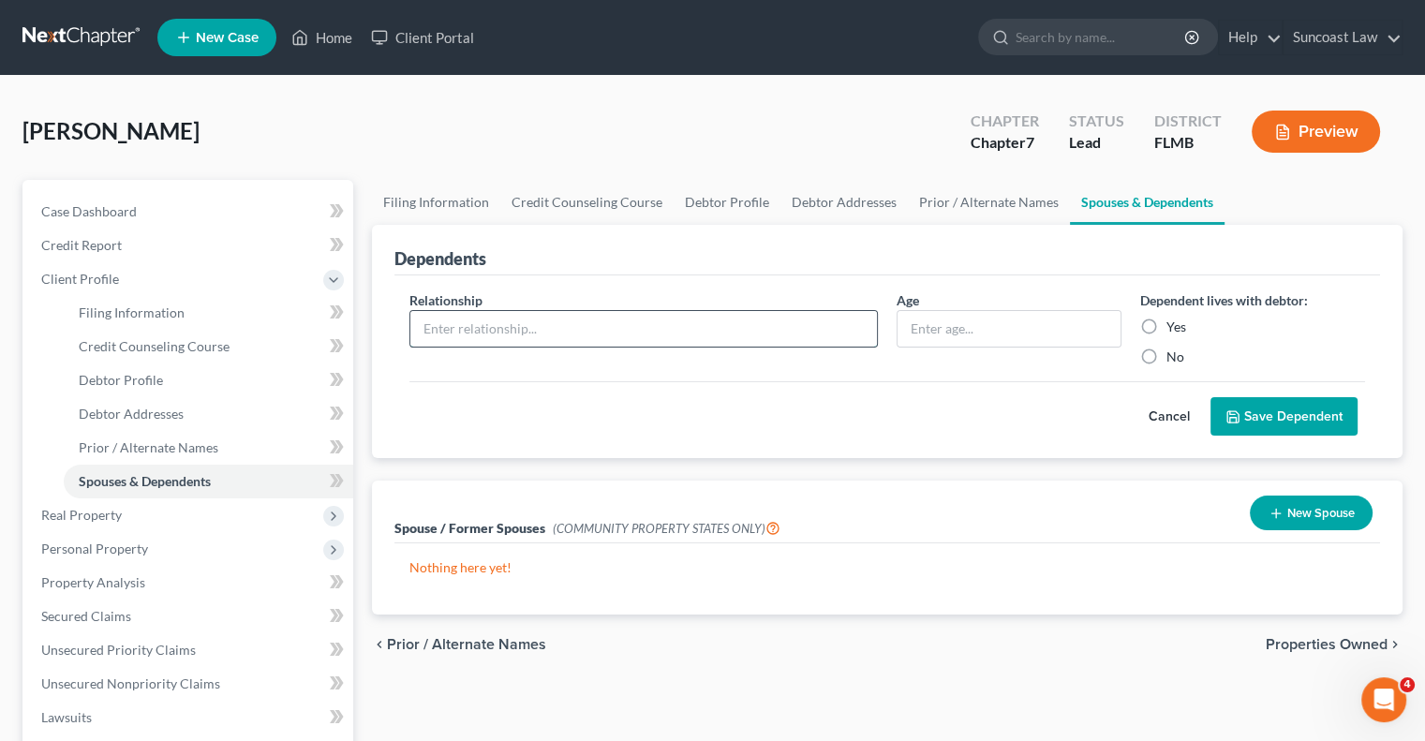
click at [585, 339] on input "text" at bounding box center [643, 329] width 467 height 36
click at [1167, 325] on label "Yes" at bounding box center [1177, 327] width 20 height 19
click at [1174, 325] on input "Yes" at bounding box center [1180, 324] width 12 height 12
click at [1293, 412] on button "Save Dependent" at bounding box center [1284, 416] width 147 height 39
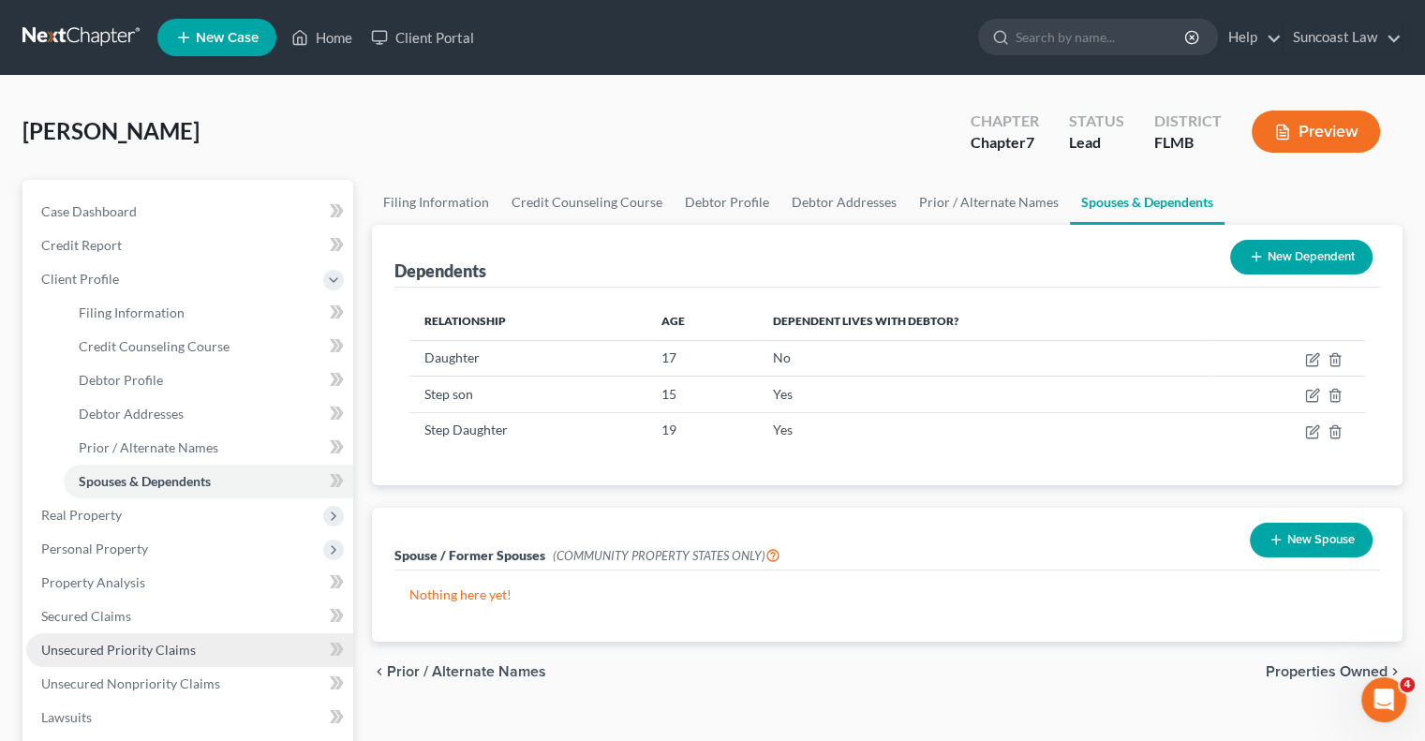
click at [141, 647] on span "Unsecured Priority Claims" at bounding box center [118, 650] width 155 height 16
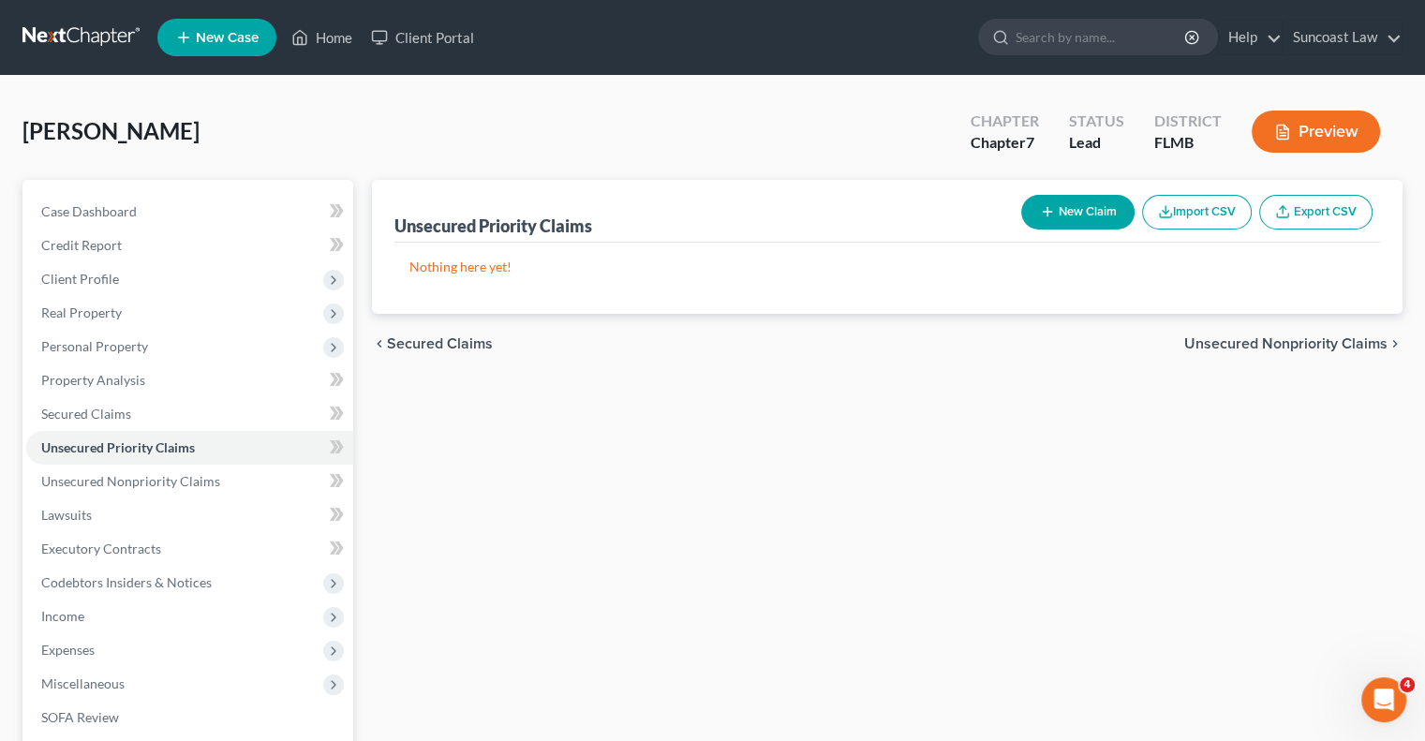
click at [1050, 218] on icon "button" at bounding box center [1047, 211] width 15 height 15
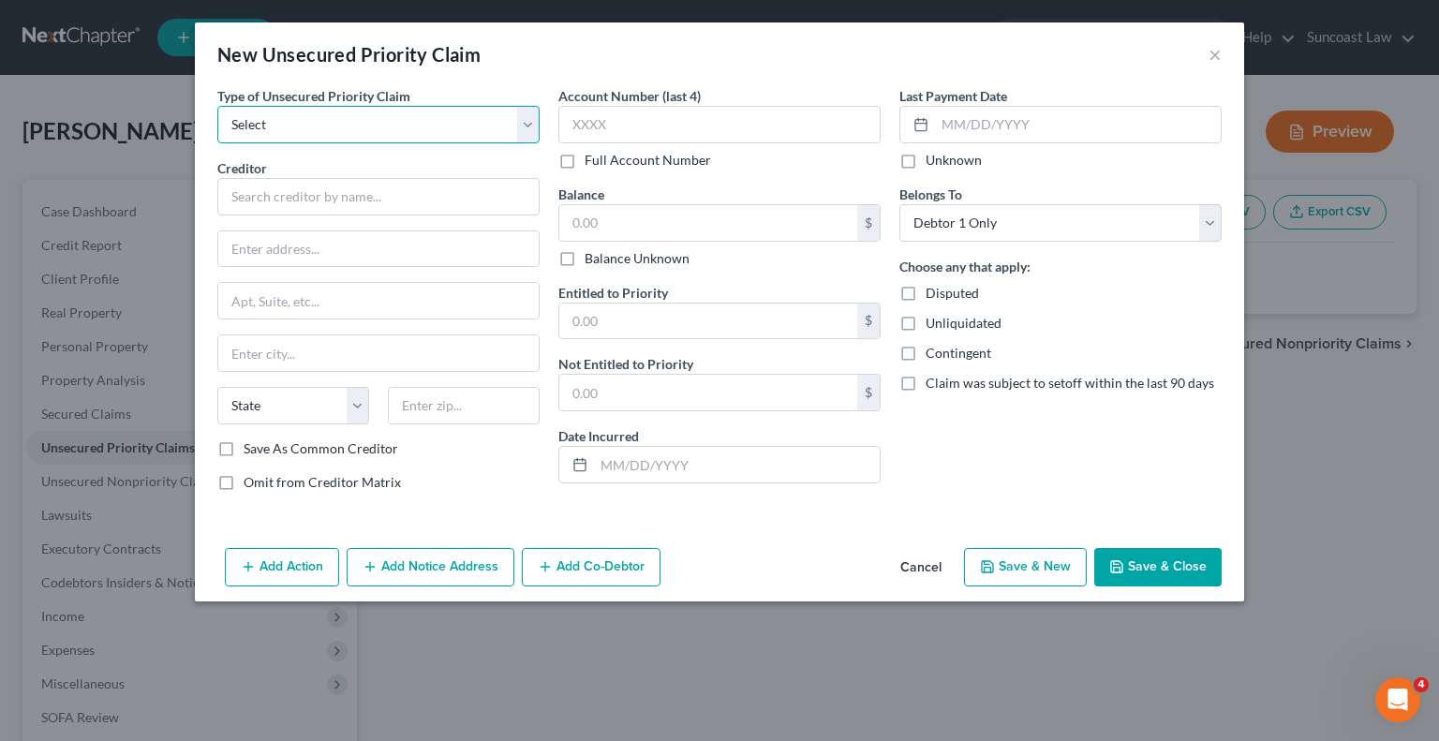
click at [352, 130] on select "Select Taxes & Other Government Units Domestic Support Obligations Extensions o…" at bounding box center [378, 124] width 322 height 37
click at [217, 106] on select "Select Taxes & Other Government Units Domestic Support Obligations Extensions o…" at bounding box center [378, 124] width 322 height 37
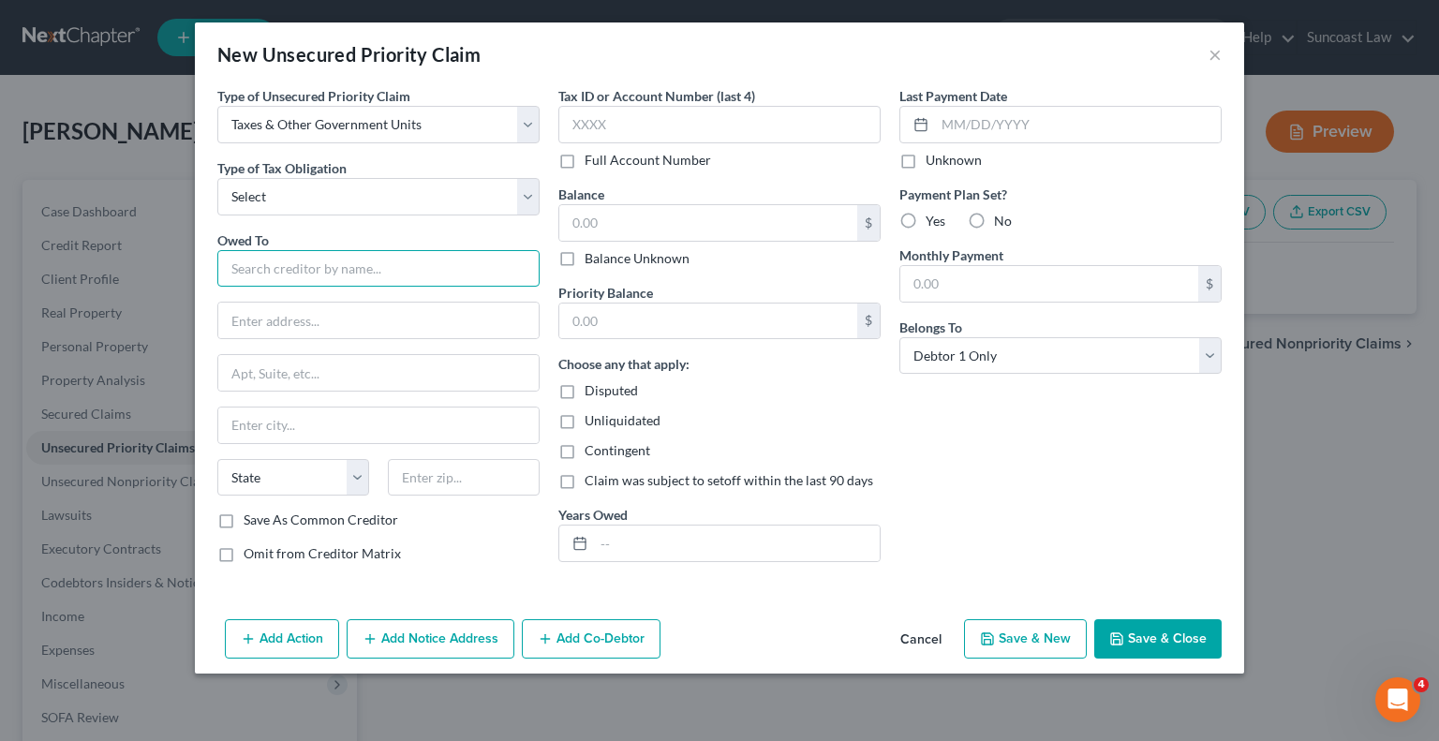
click at [352, 265] on input "text" at bounding box center [378, 268] width 322 height 37
click at [408, 325] on input "text" at bounding box center [378, 321] width 320 height 36
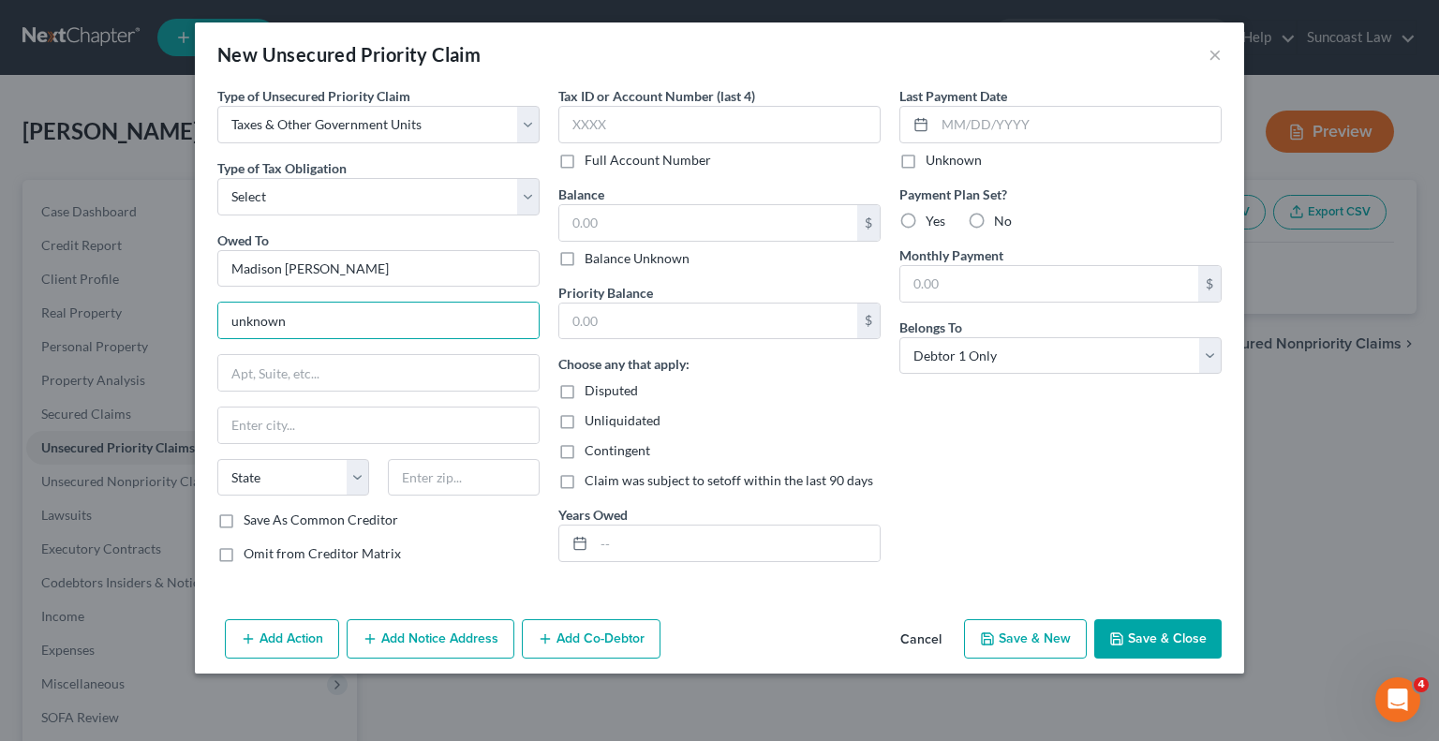
click at [1177, 625] on button "Save & Close" at bounding box center [1157, 638] width 127 height 39
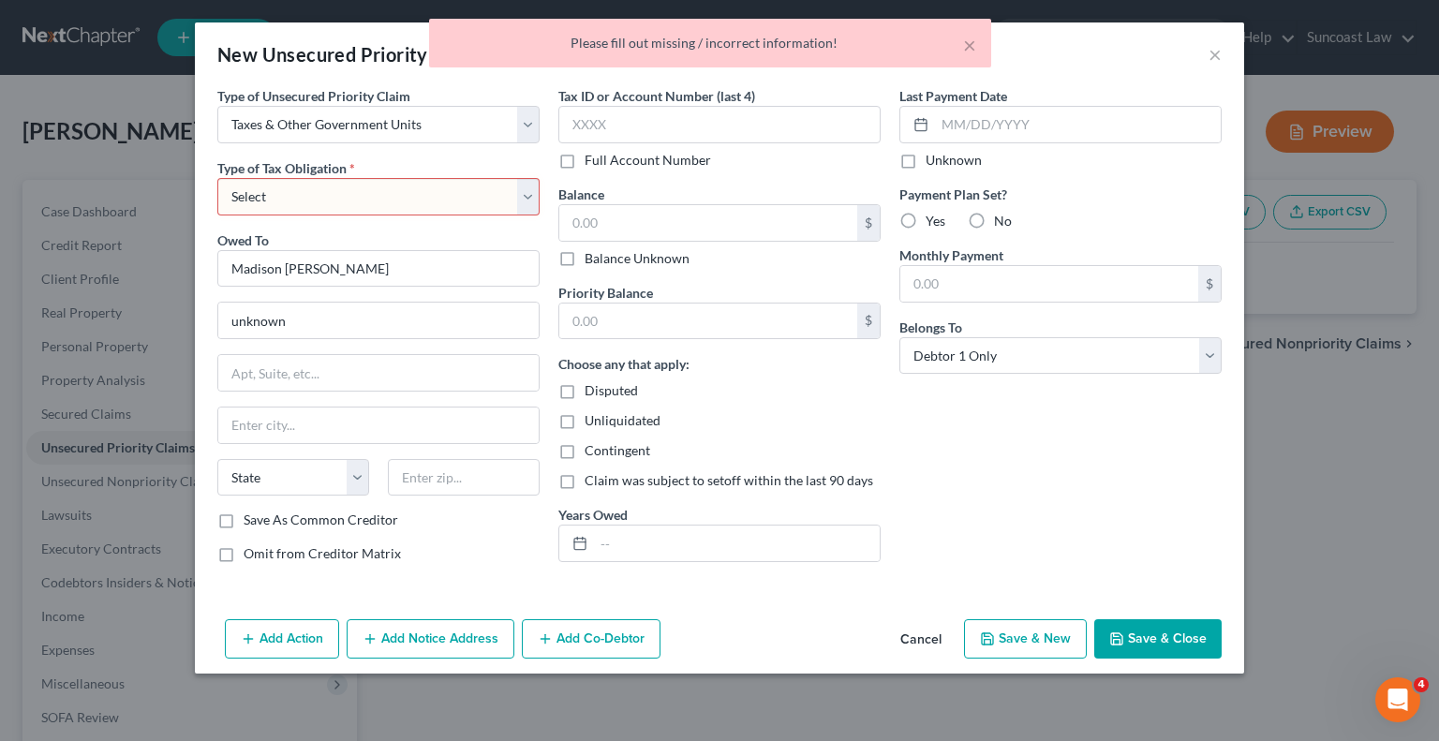
click at [432, 201] on select "Select Federal City State Franchise Tax Board Other" at bounding box center [378, 196] width 322 height 37
click at [375, 120] on select "Select Taxes & Other Government Units Domestic Support Obligations Extensions o…" at bounding box center [378, 124] width 322 height 37
click at [217, 106] on select "Select Taxes & Other Government Units Domestic Support Obligations Extensions o…" at bounding box center [378, 124] width 322 height 37
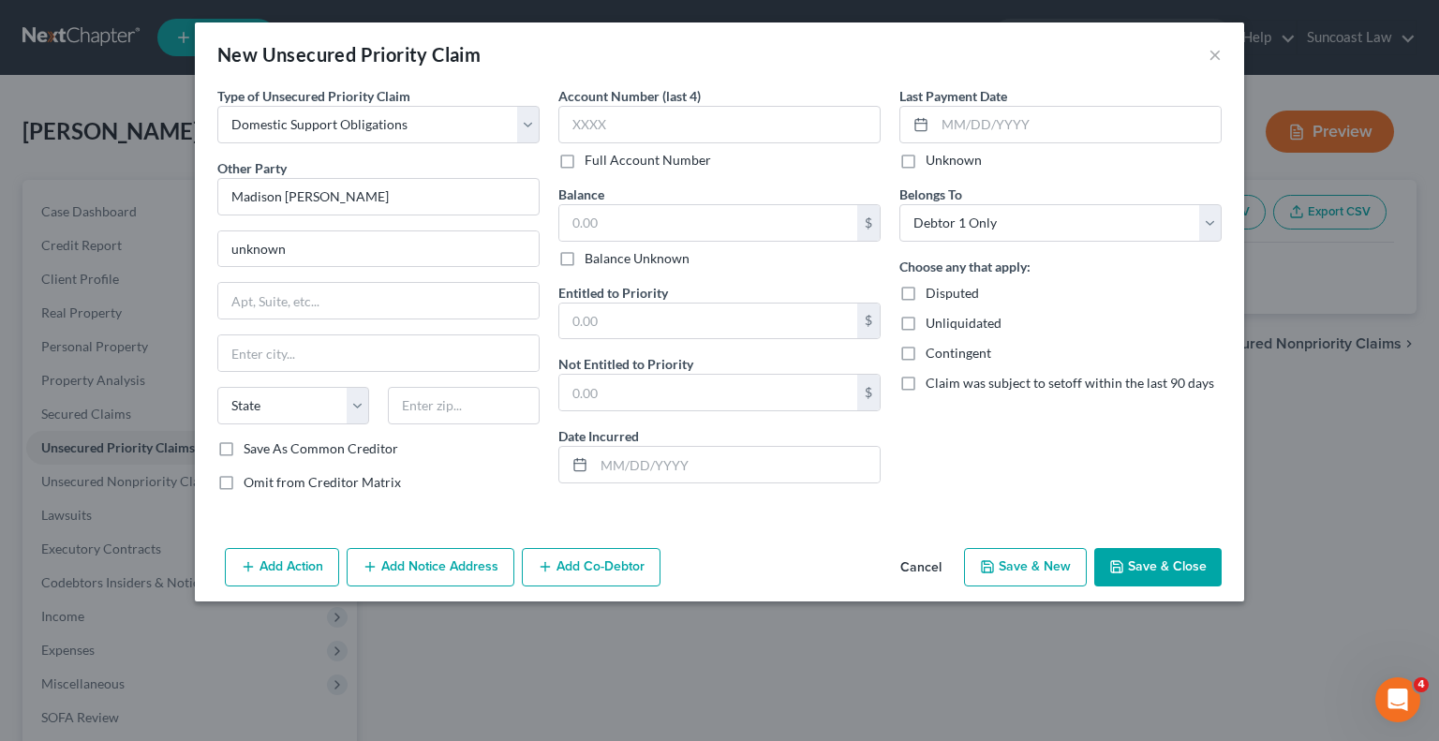
click at [1162, 563] on button "Save & Close" at bounding box center [1157, 567] width 127 height 39
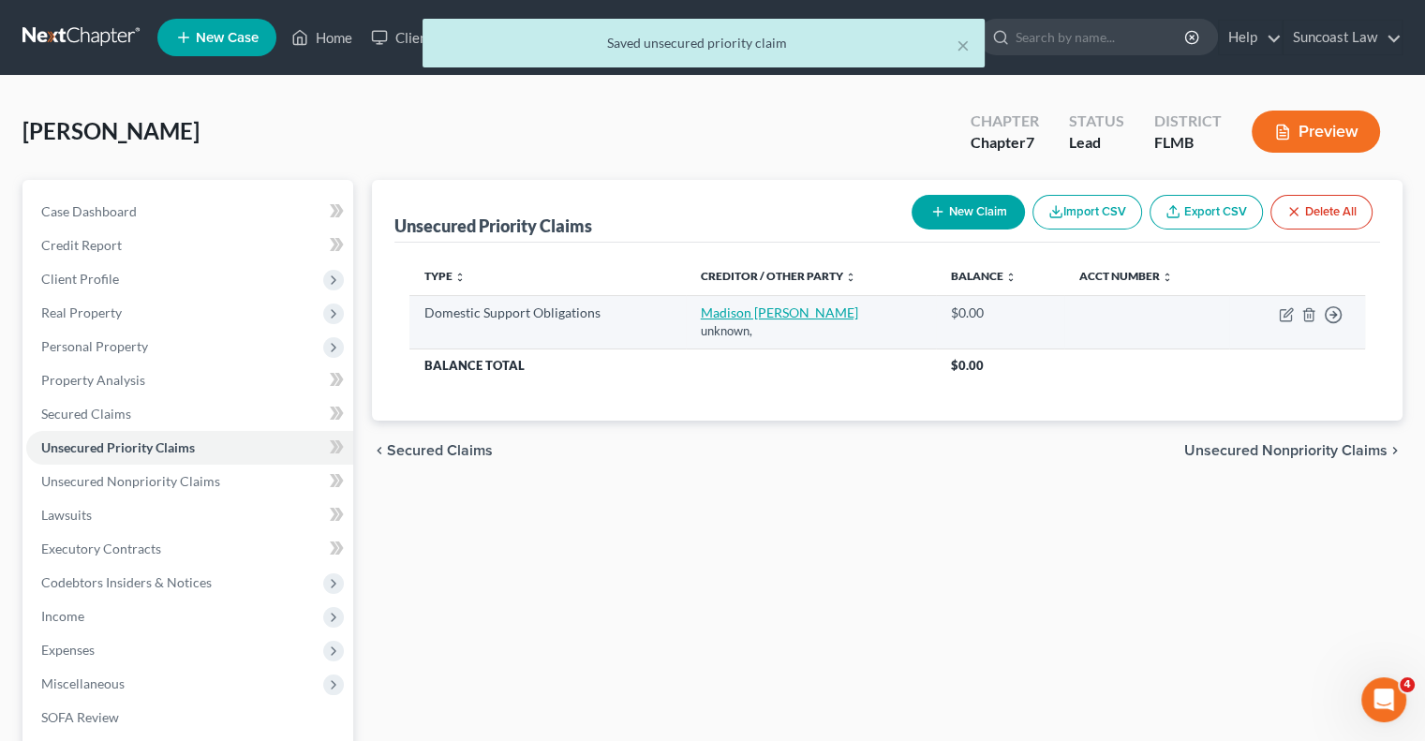
click at [731, 313] on link "Madison [PERSON_NAME]" at bounding box center [779, 313] width 157 height 16
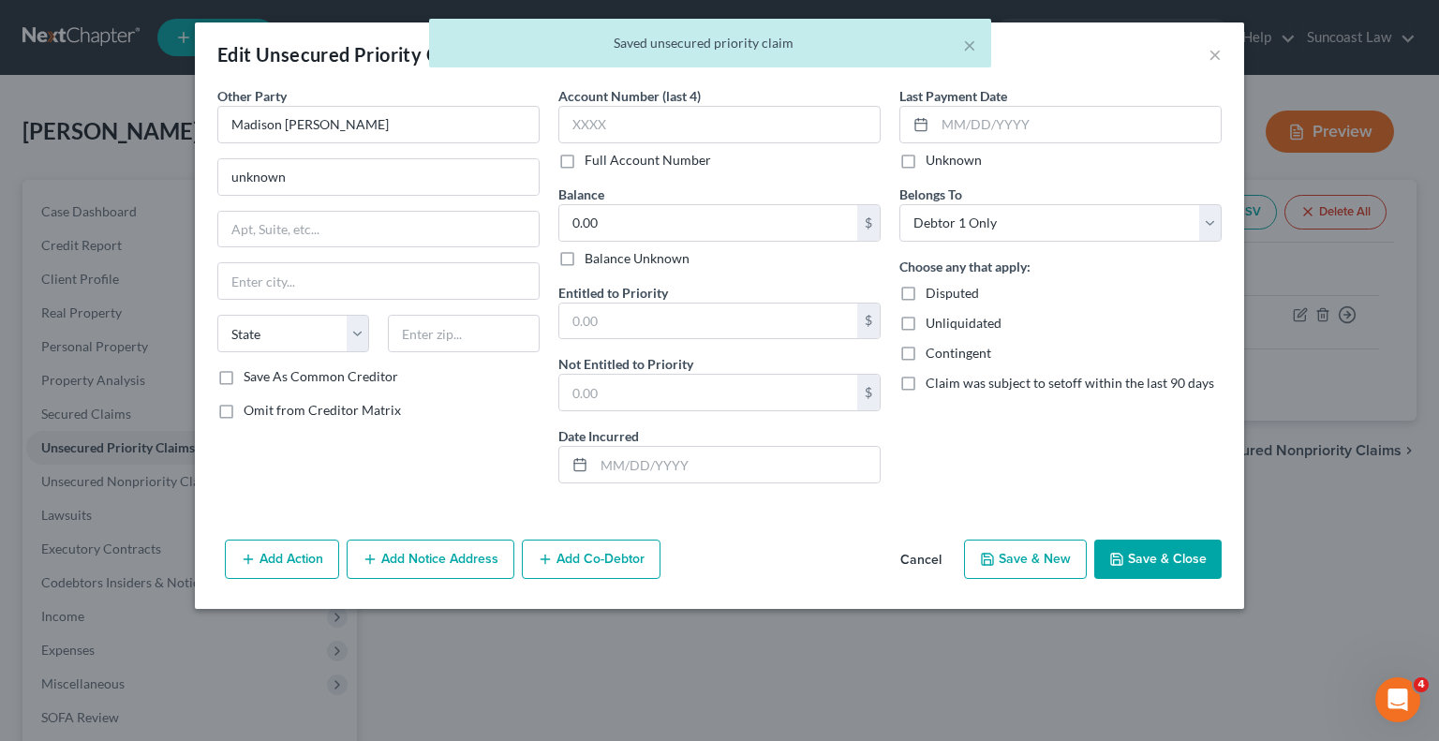
click at [1154, 565] on button "Save & Close" at bounding box center [1157, 559] width 127 height 39
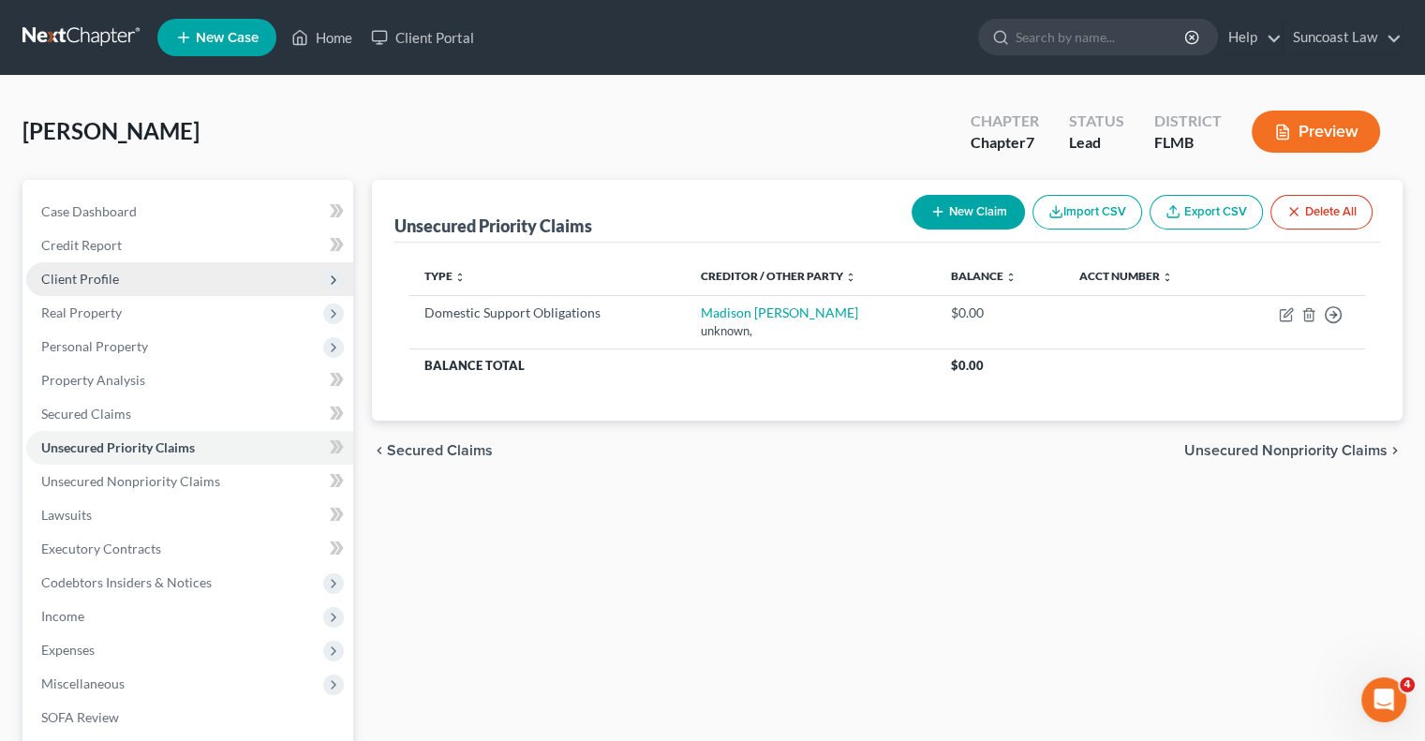
click at [102, 266] on span "Client Profile" at bounding box center [189, 279] width 327 height 34
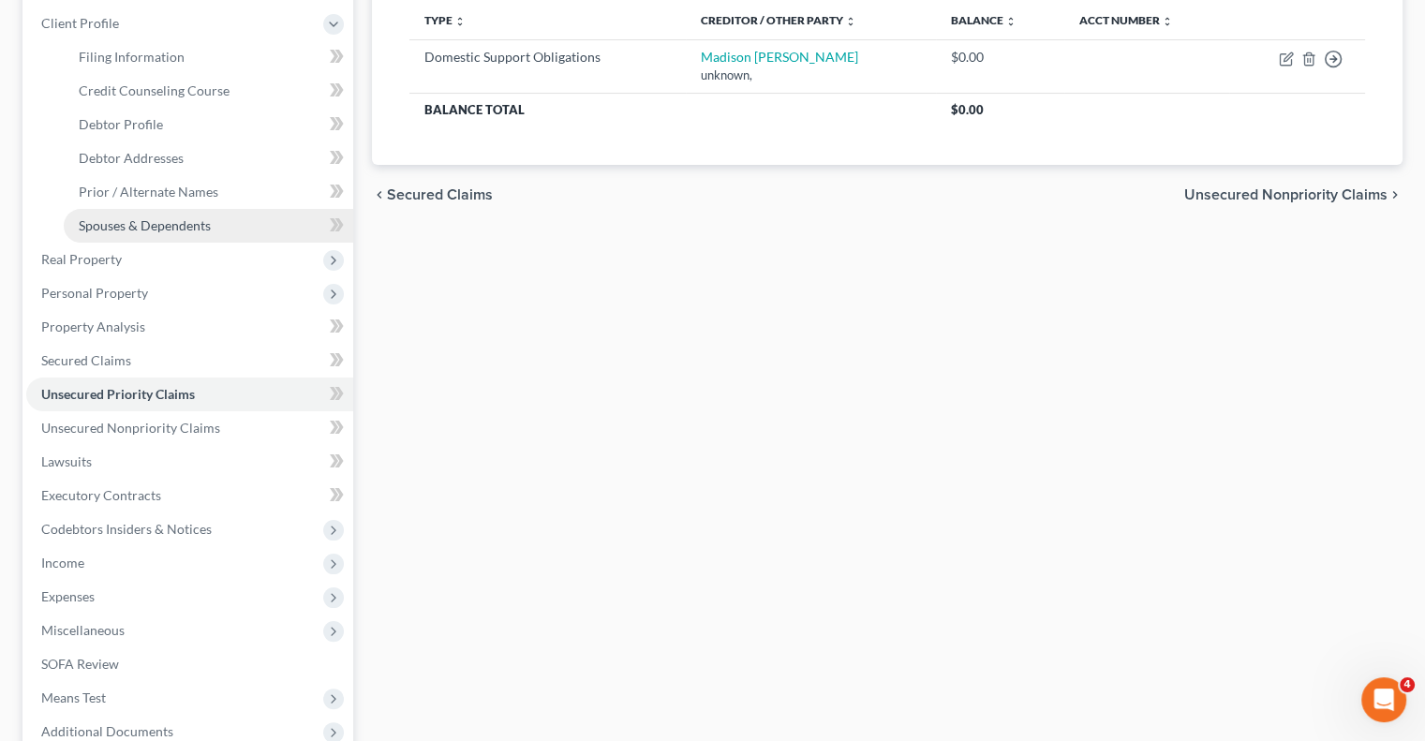
scroll to position [455, 0]
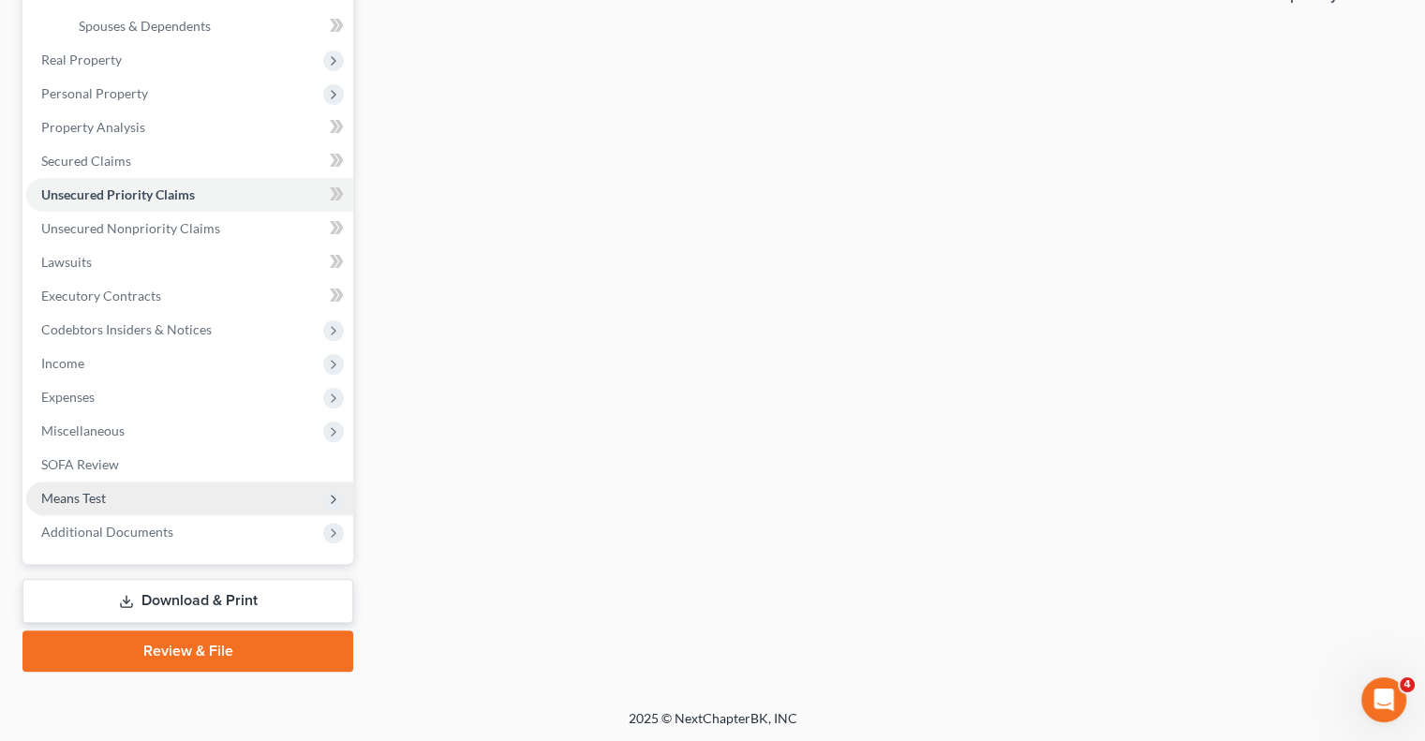
click at [141, 494] on span "Means Test" at bounding box center [189, 499] width 327 height 34
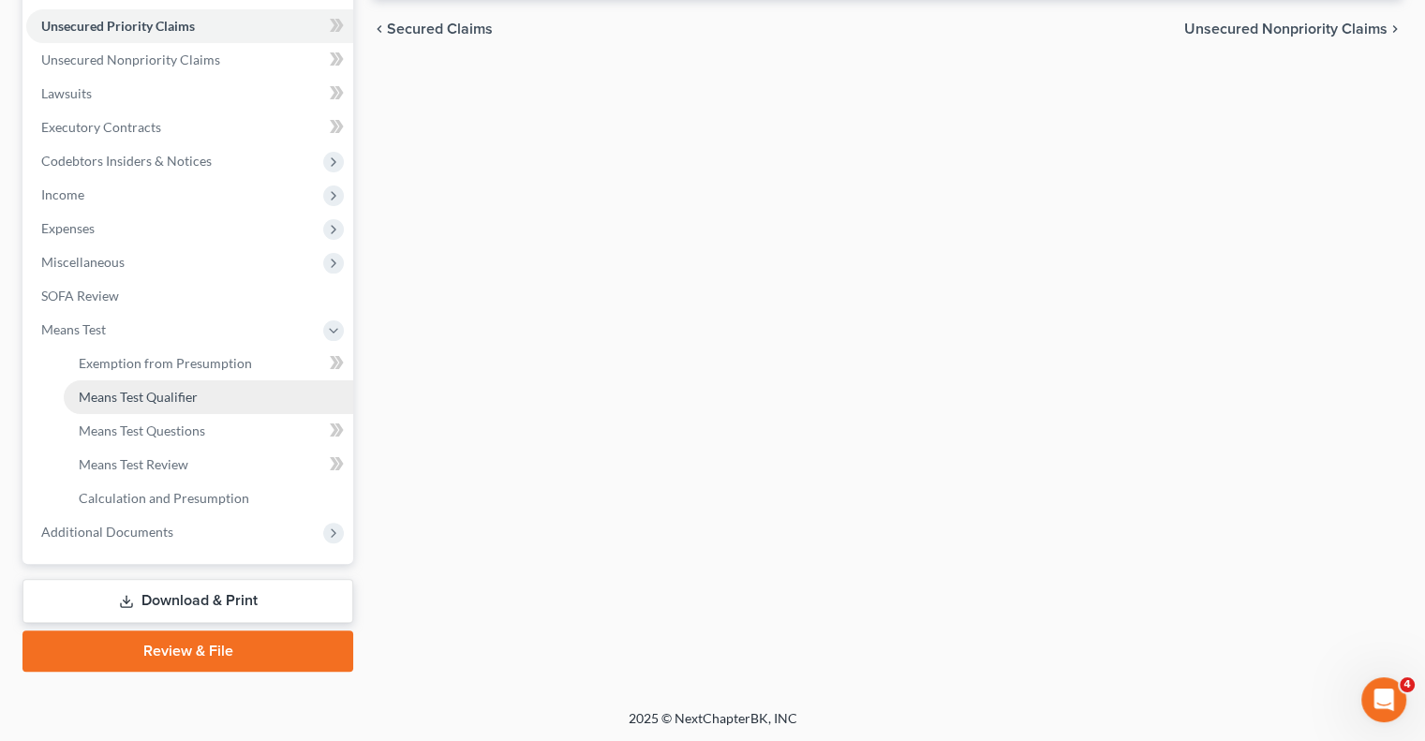
click at [133, 394] on span "Means Test Qualifier" at bounding box center [138, 397] width 119 height 16
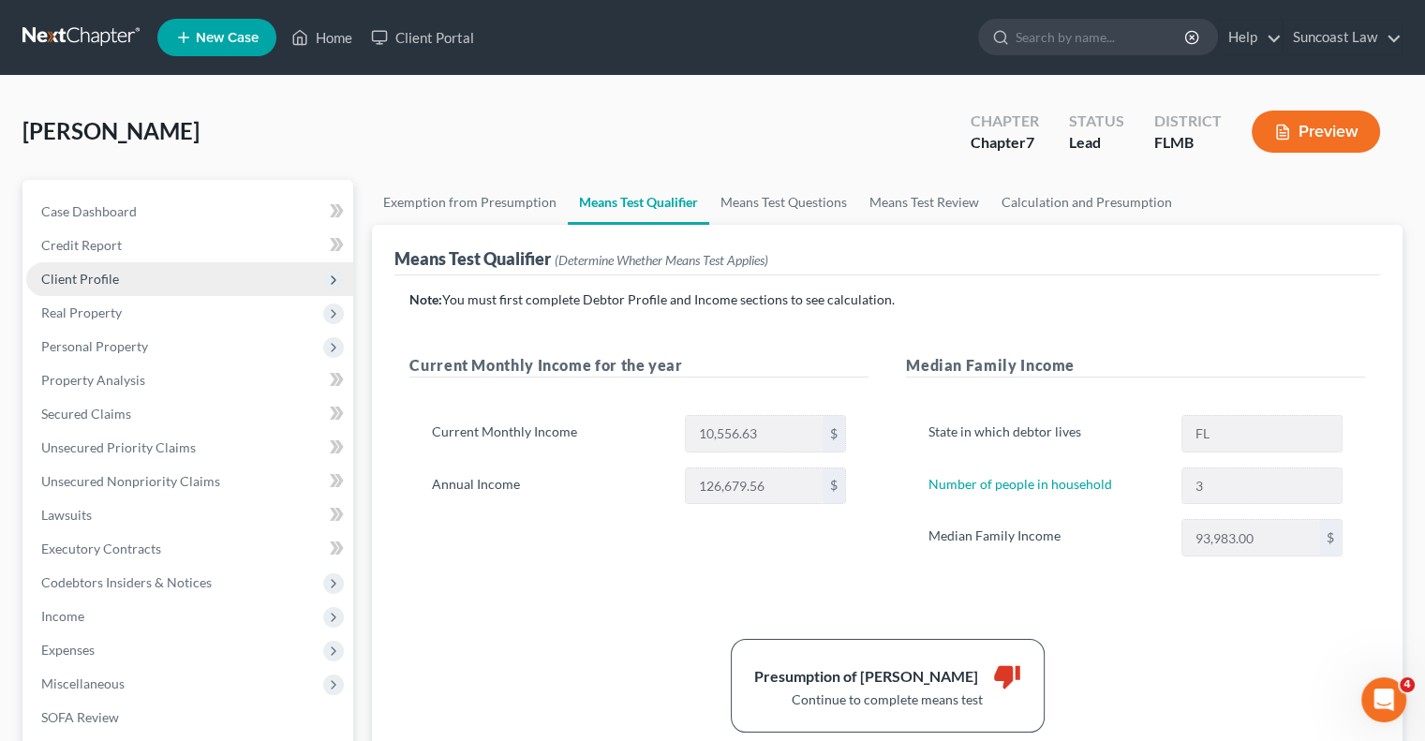
click at [64, 274] on span "Client Profile" at bounding box center [80, 279] width 78 height 16
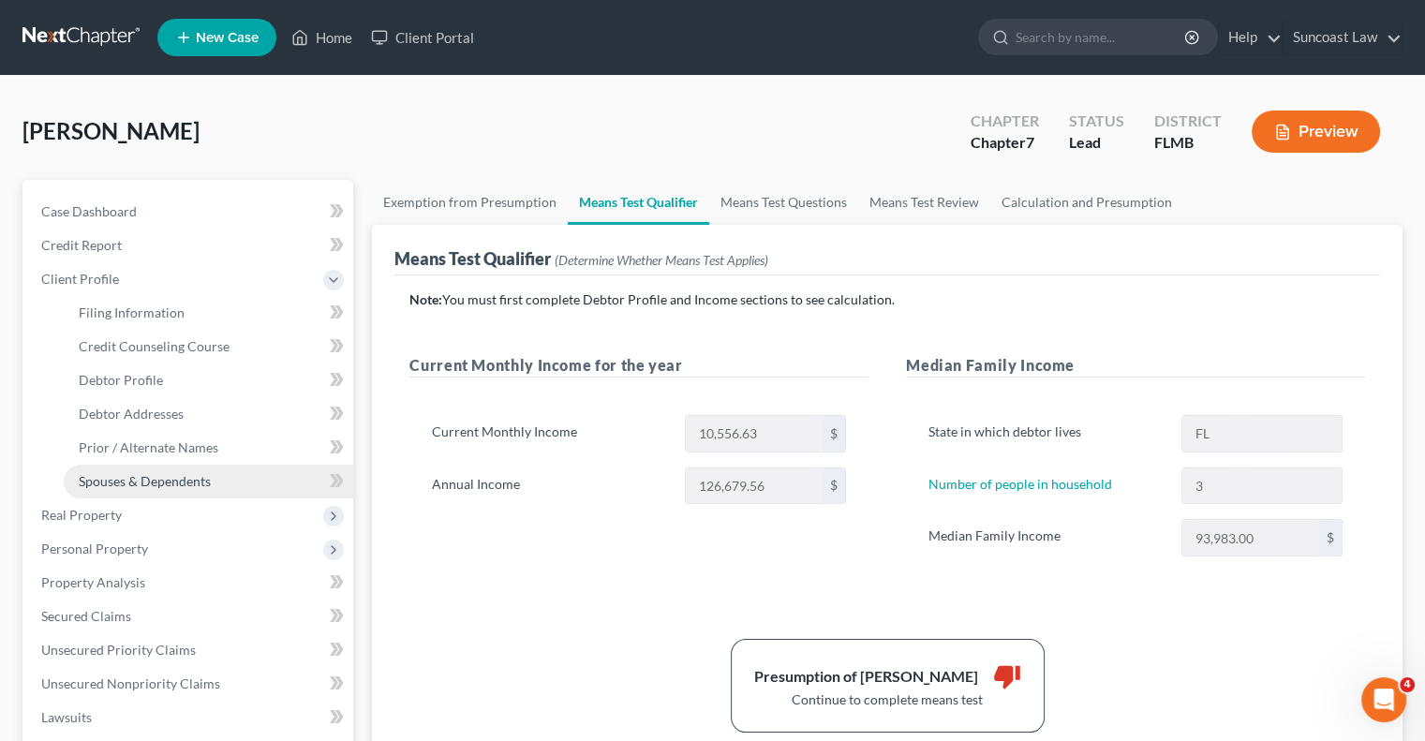
click at [164, 483] on span "Spouses & Dependents" at bounding box center [145, 481] width 132 height 16
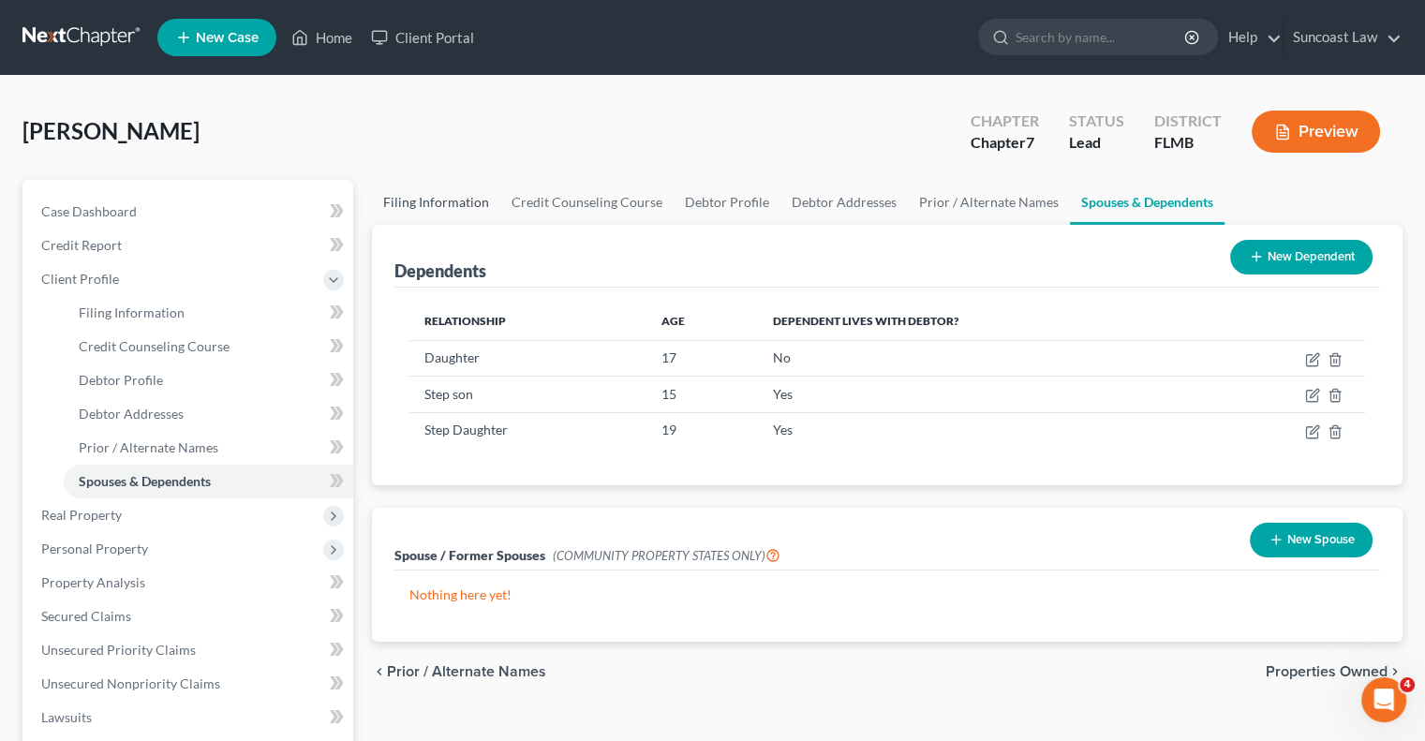
click at [464, 197] on link "Filing Information" at bounding box center [436, 202] width 128 height 45
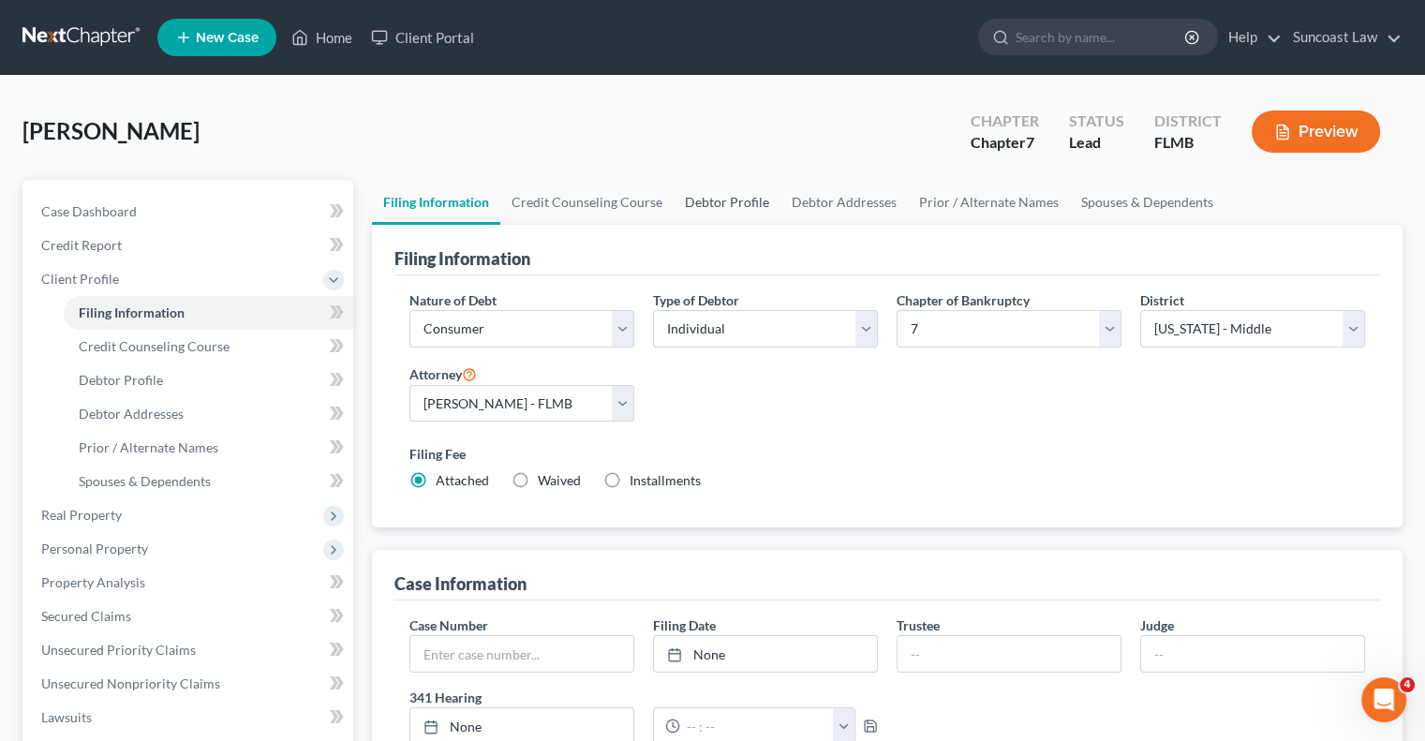
click at [713, 196] on link "Debtor Profile" at bounding box center [727, 202] width 107 height 45
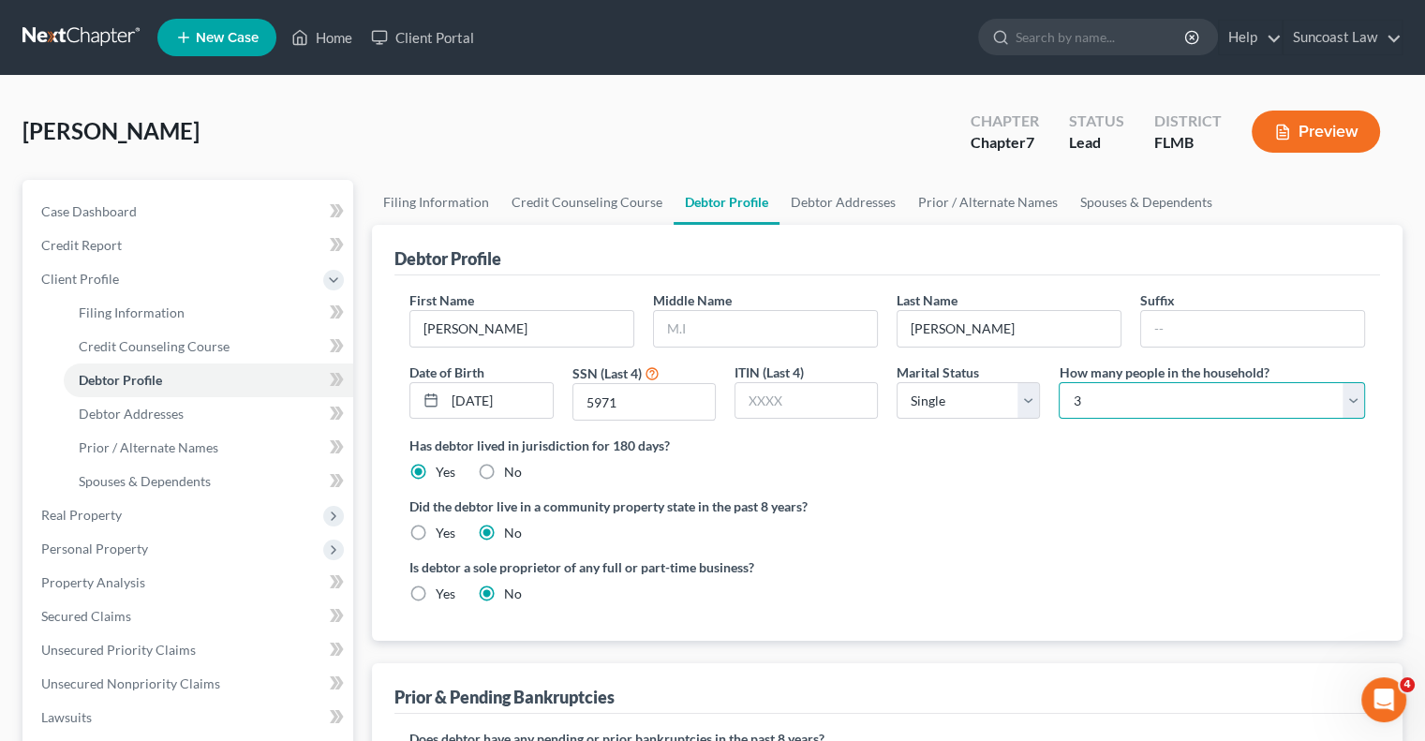
click at [1178, 392] on select "Select 1 2 3 4 5 6 7 8 9 10 11 12 13 14 15 16 17 18 19 20" at bounding box center [1212, 400] width 306 height 37
click at [1059, 382] on select "Select 1 2 3 4 5 6 7 8 9 10 11 12 13 14 15 16 17 18 19 20" at bounding box center [1212, 400] width 306 height 37
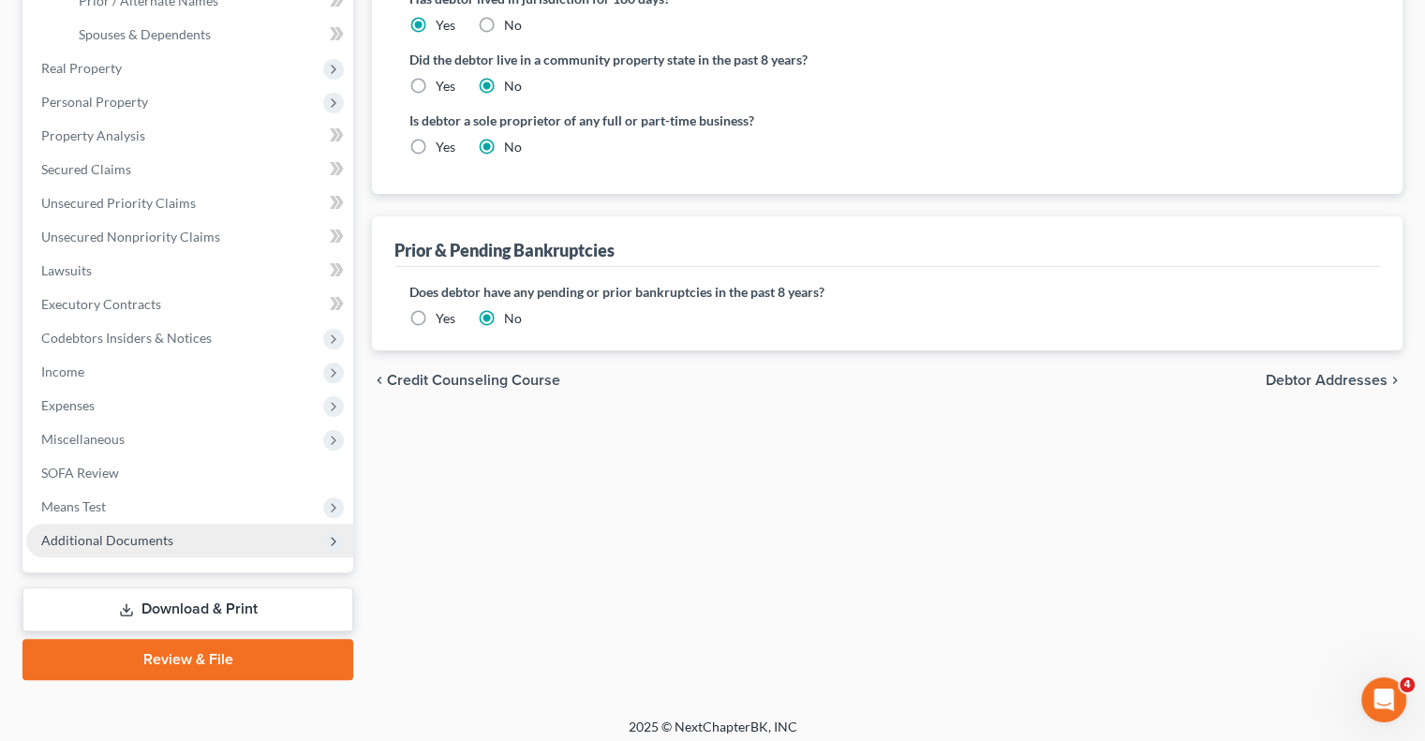
scroll to position [455, 0]
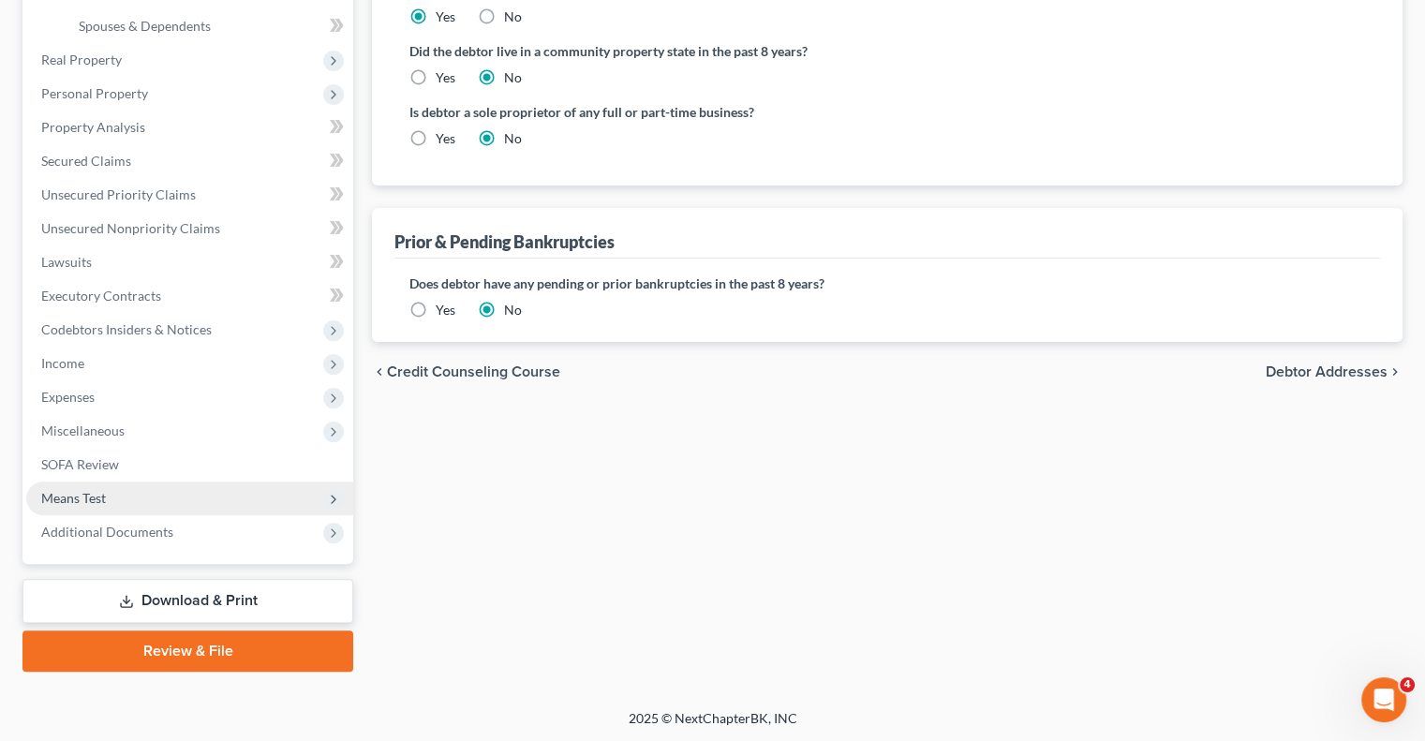
click at [135, 498] on span "Means Test" at bounding box center [189, 499] width 327 height 34
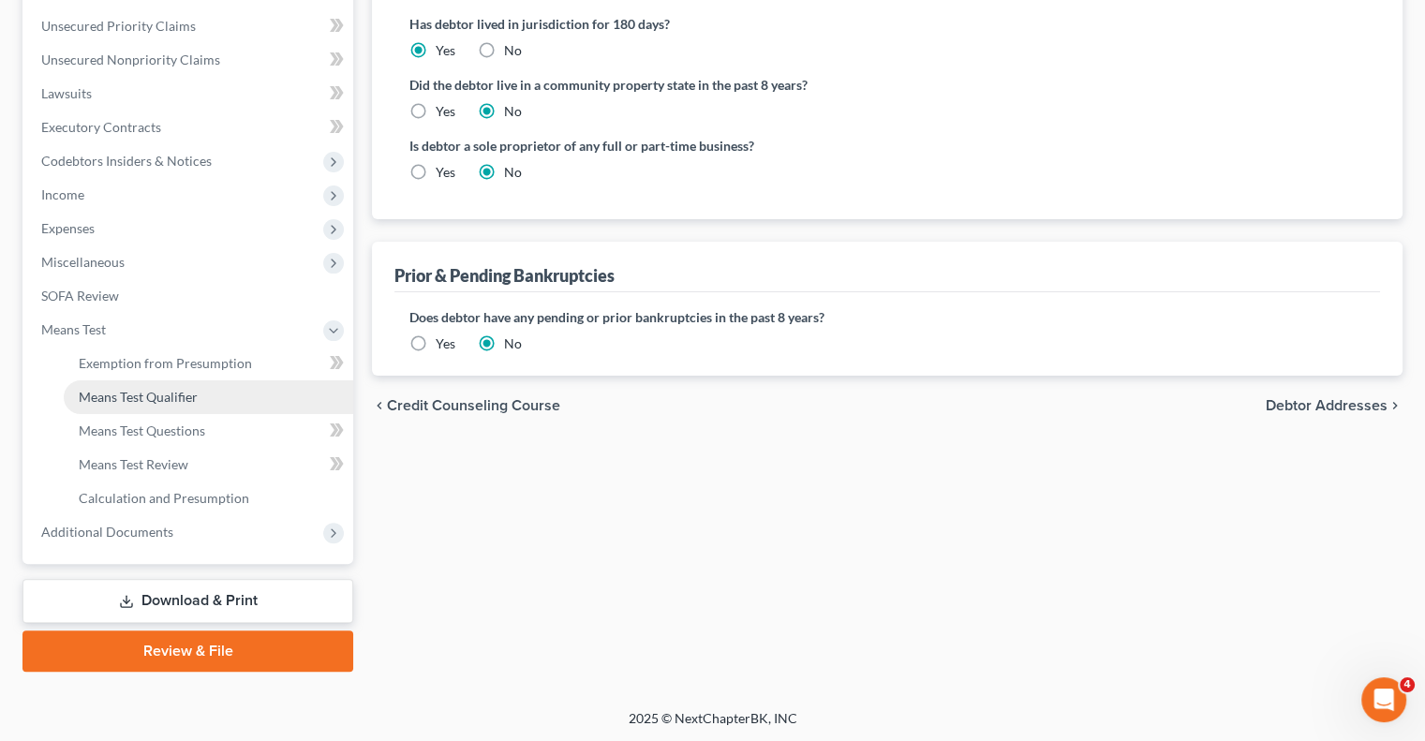
click at [165, 393] on span "Means Test Qualifier" at bounding box center [138, 397] width 119 height 16
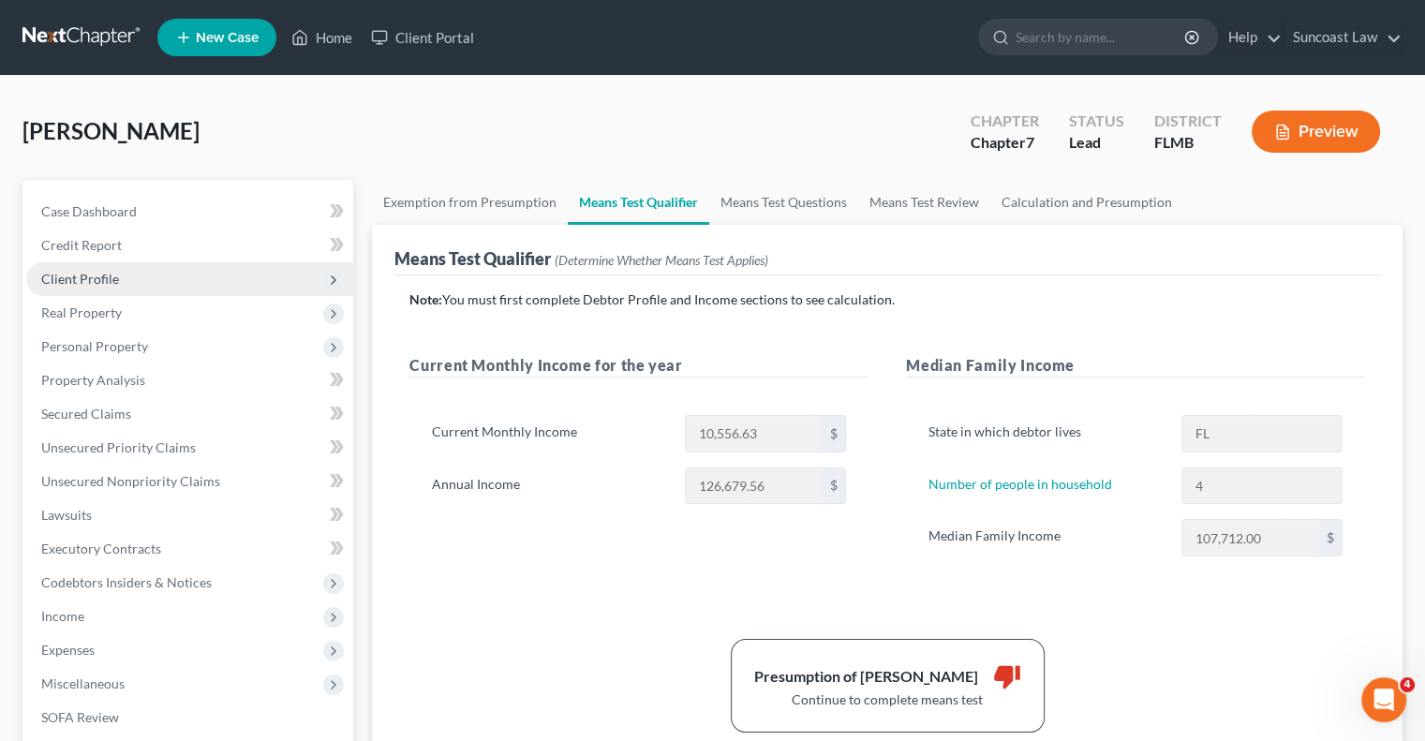
click at [94, 288] on span "Client Profile" at bounding box center [189, 279] width 327 height 34
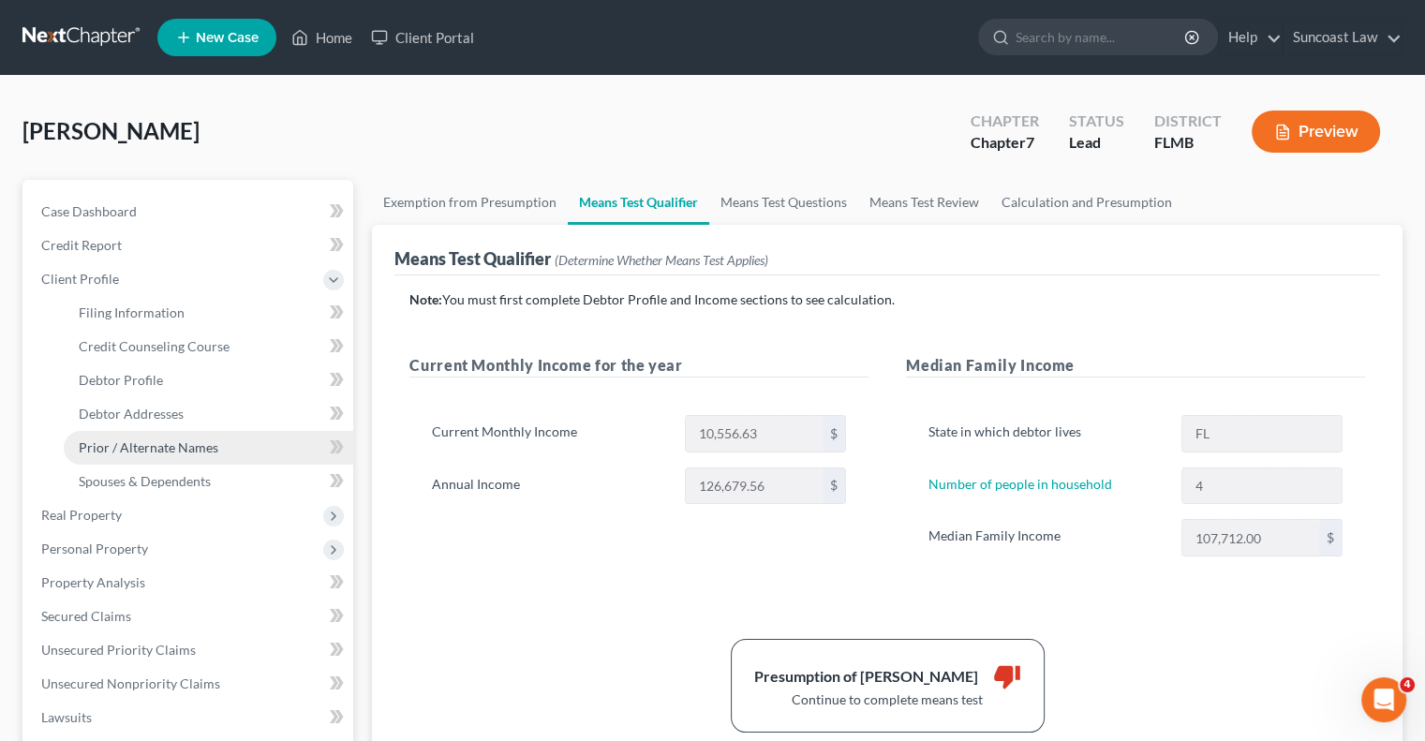
click at [162, 451] on span "Prior / Alternate Names" at bounding box center [149, 447] width 140 height 16
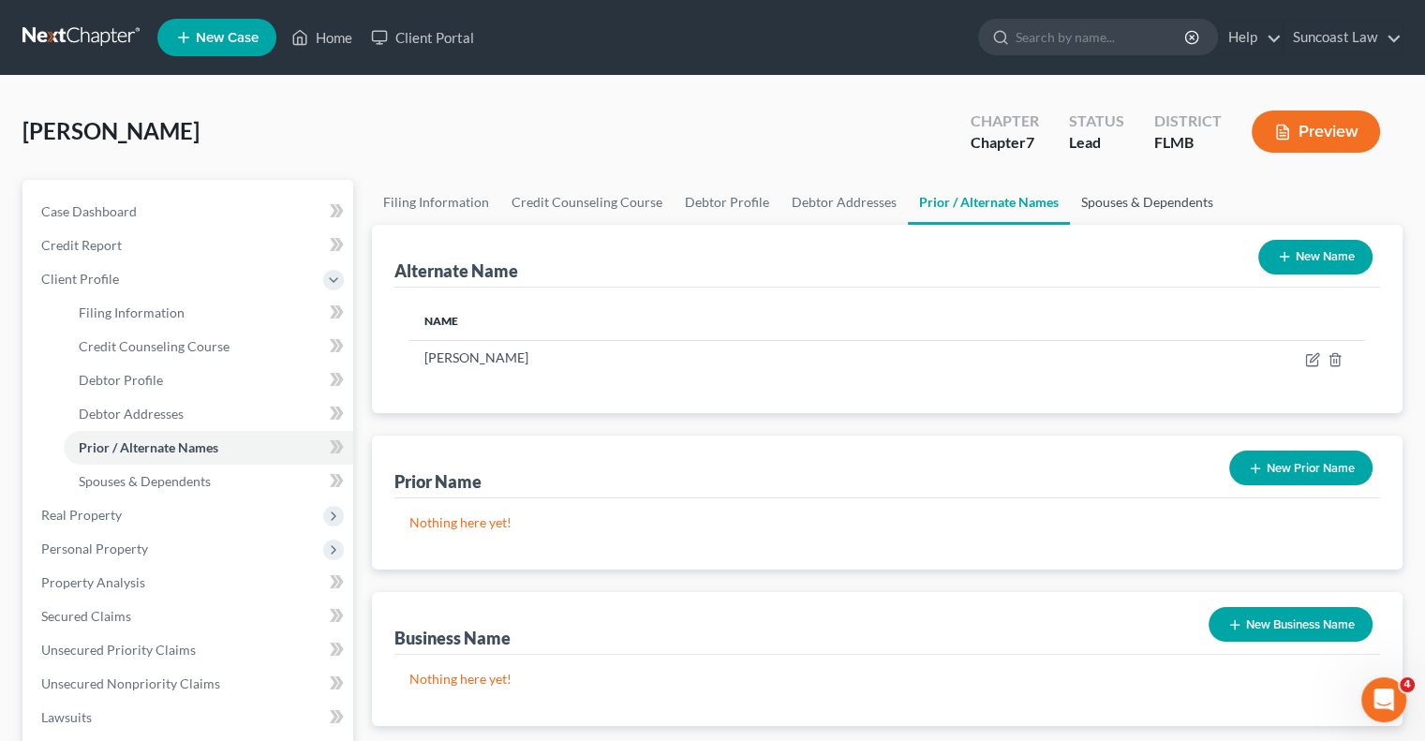
click at [1132, 192] on link "Spouses & Dependents" at bounding box center [1147, 202] width 155 height 45
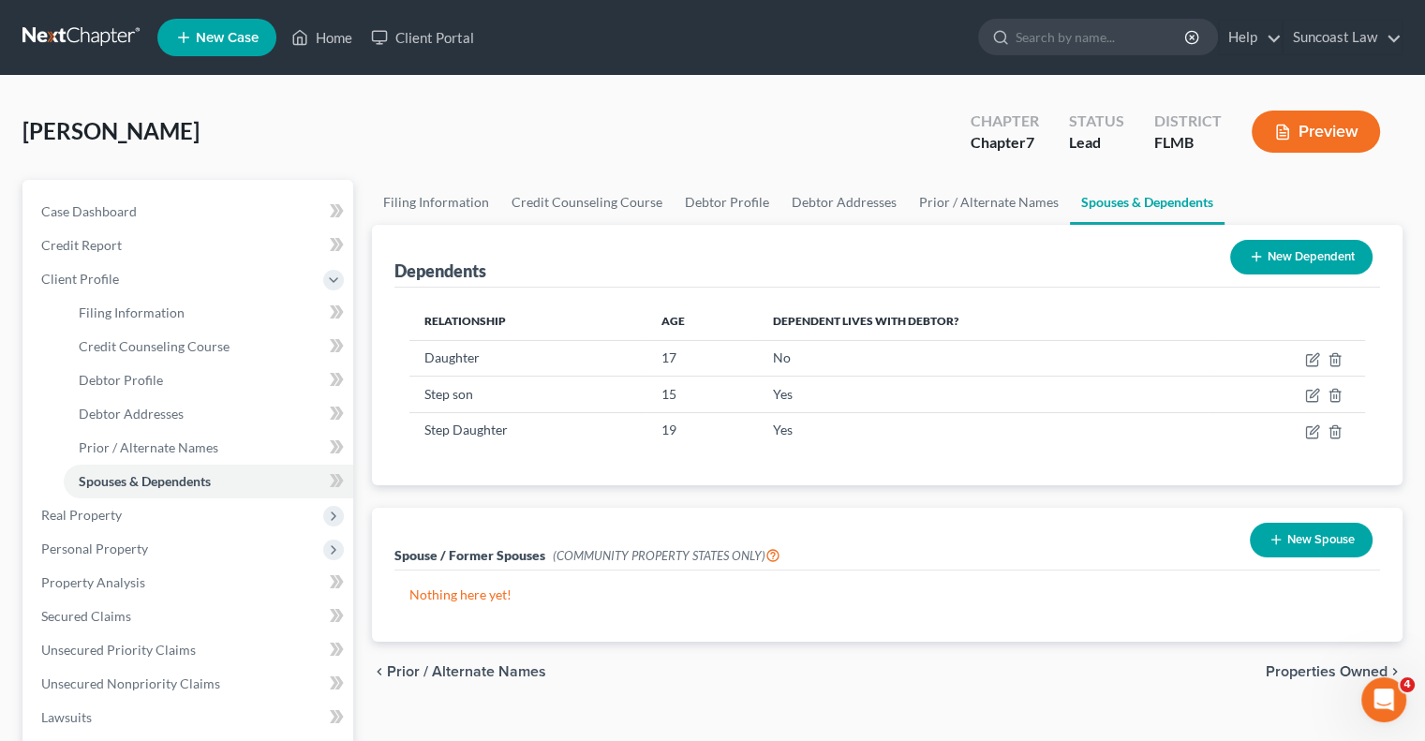
click at [1303, 259] on button "New Dependent" at bounding box center [1301, 257] width 142 height 35
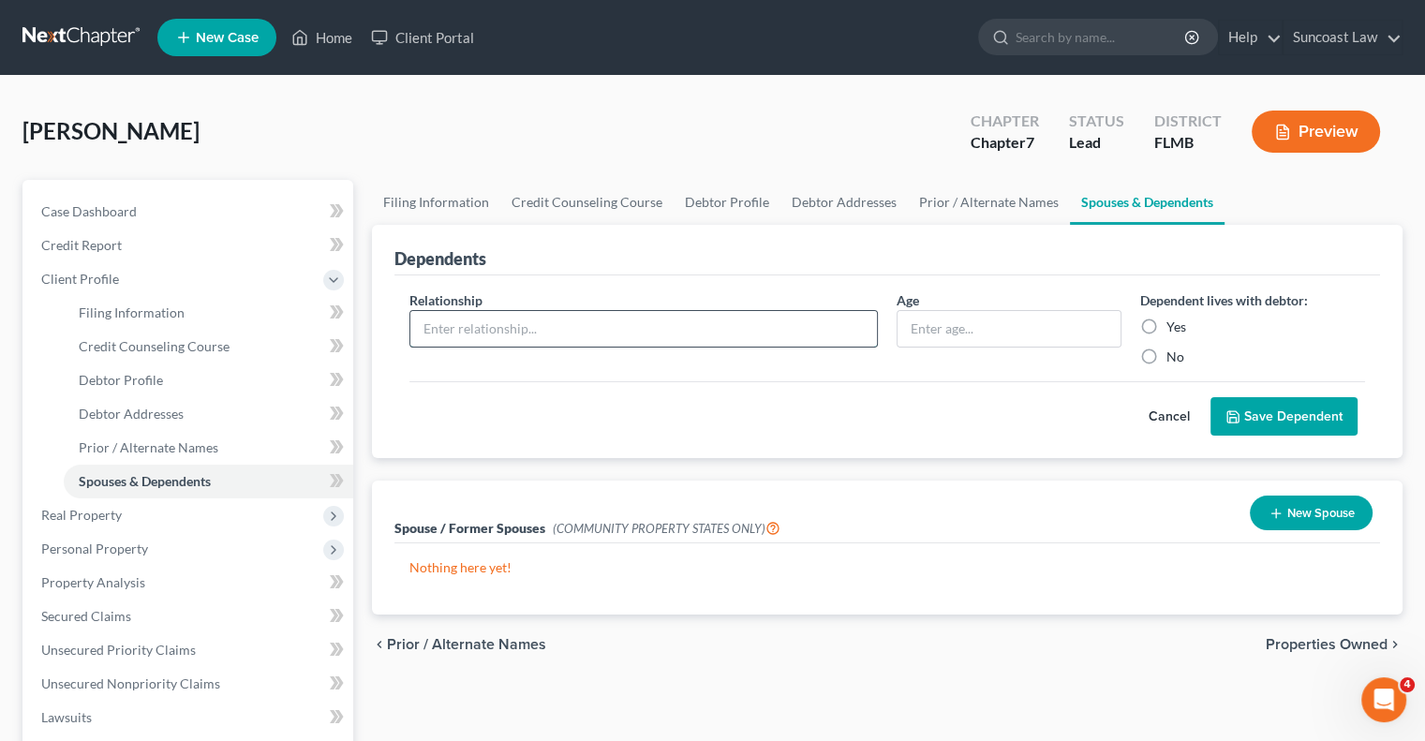
click at [486, 316] on input "text" at bounding box center [643, 329] width 467 height 36
drag, startPoint x: 356, startPoint y: 319, endPoint x: 308, endPoint y: 319, distance: 47.8
click at [308, 319] on div "Petition Navigation Case Dashboard Payments Invoices Payments Payments Credit R…" at bounding box center [712, 653] width 1399 height 947
click at [540, 325] on input "Girlfriend" at bounding box center [643, 329] width 467 height 36
drag, startPoint x: 1153, startPoint y: 322, endPoint x: 1233, endPoint y: 415, distance: 122.3
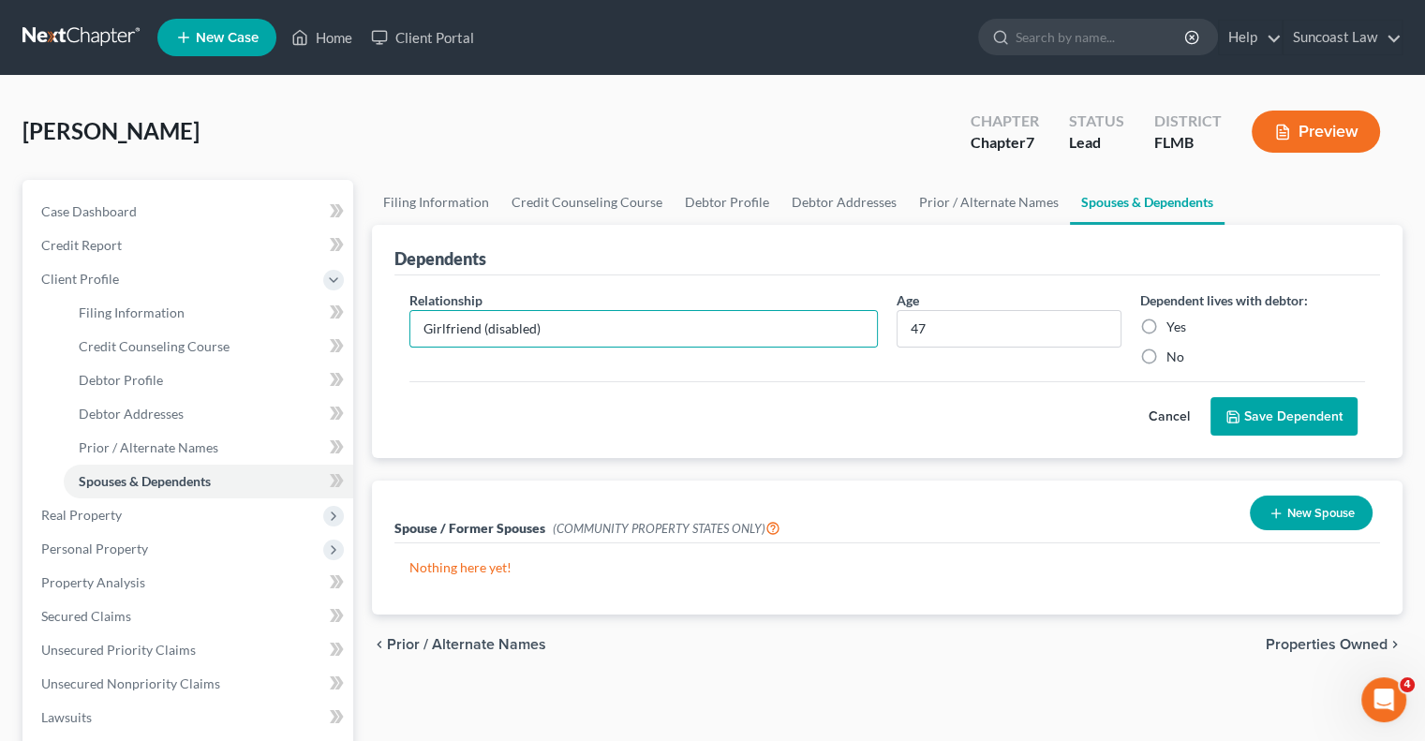
click at [1167, 322] on label "Yes" at bounding box center [1177, 327] width 20 height 19
click at [1174, 322] on input "Yes" at bounding box center [1180, 324] width 12 height 12
click at [1253, 407] on button "Save Dependent" at bounding box center [1284, 416] width 147 height 39
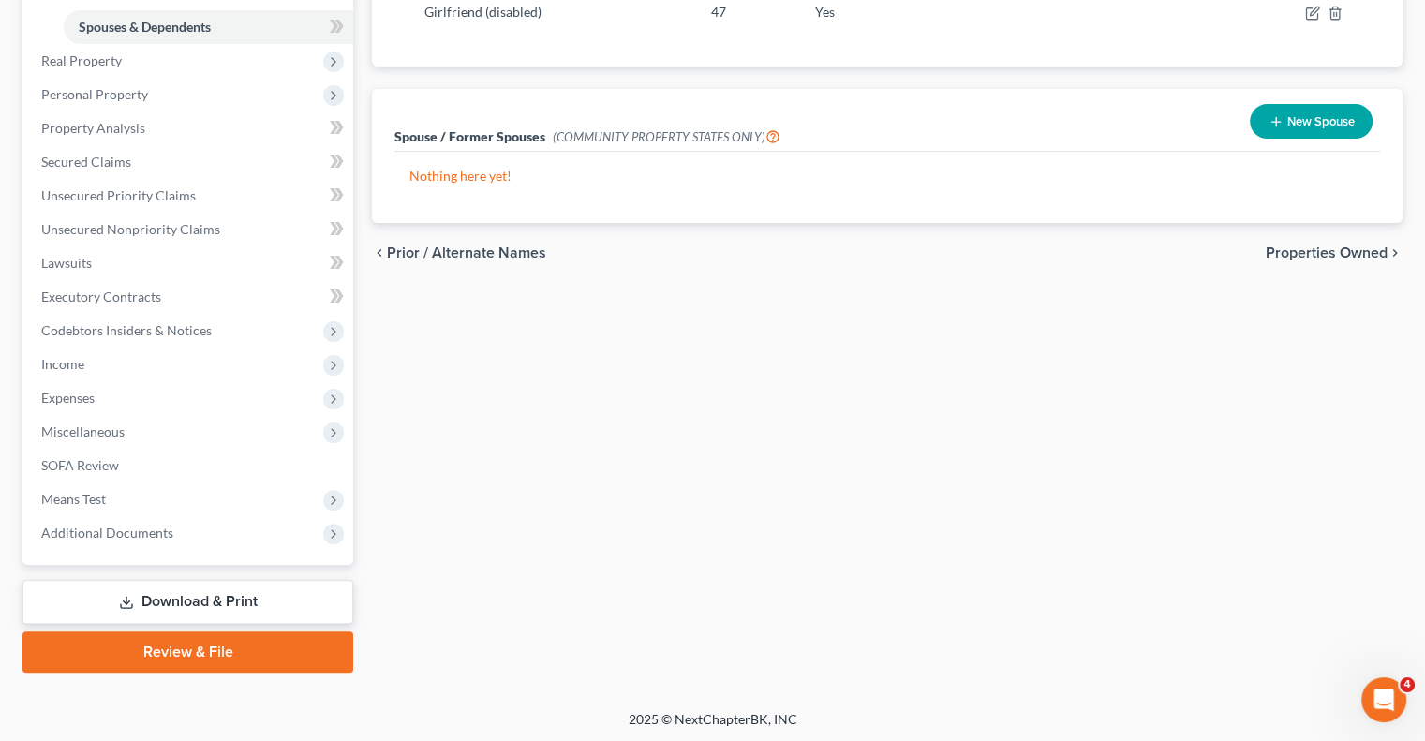
scroll to position [455, 0]
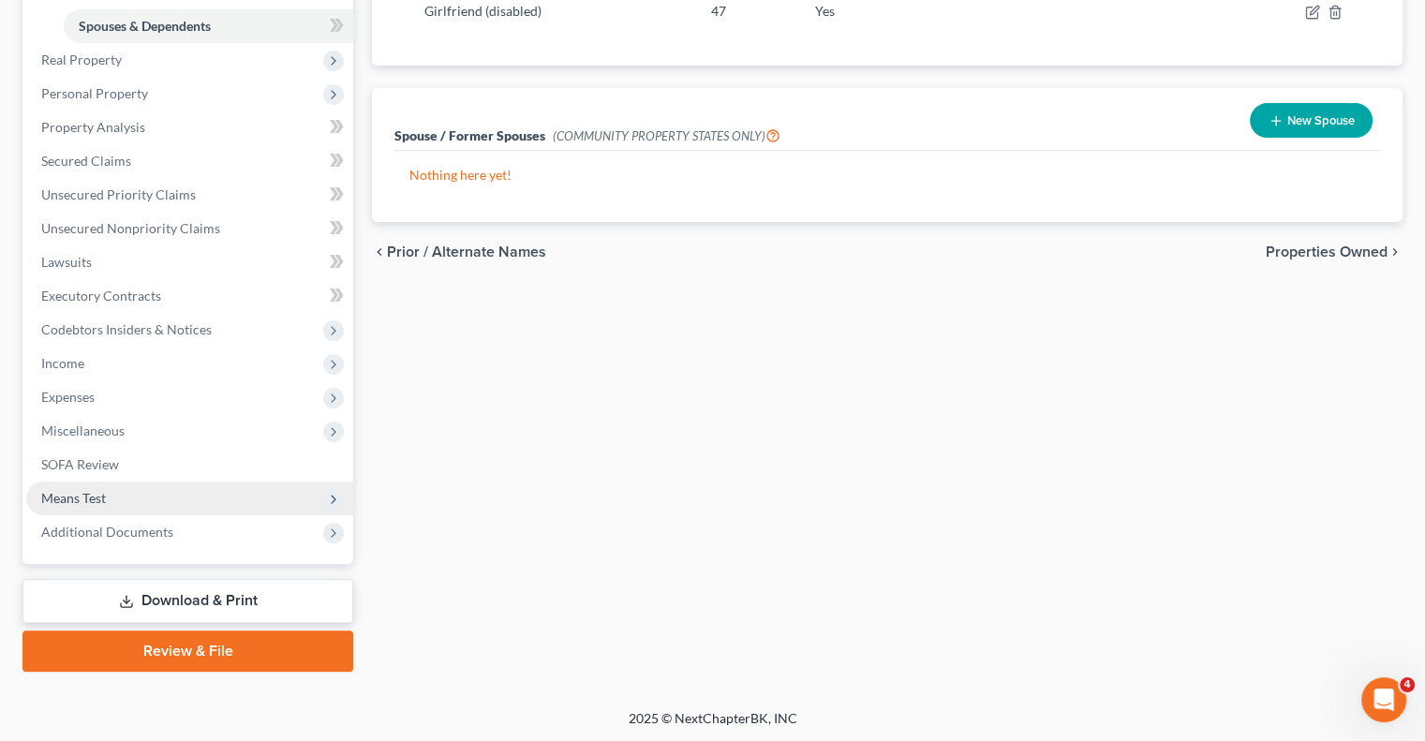
click at [67, 494] on span "Means Test" at bounding box center [73, 498] width 65 height 16
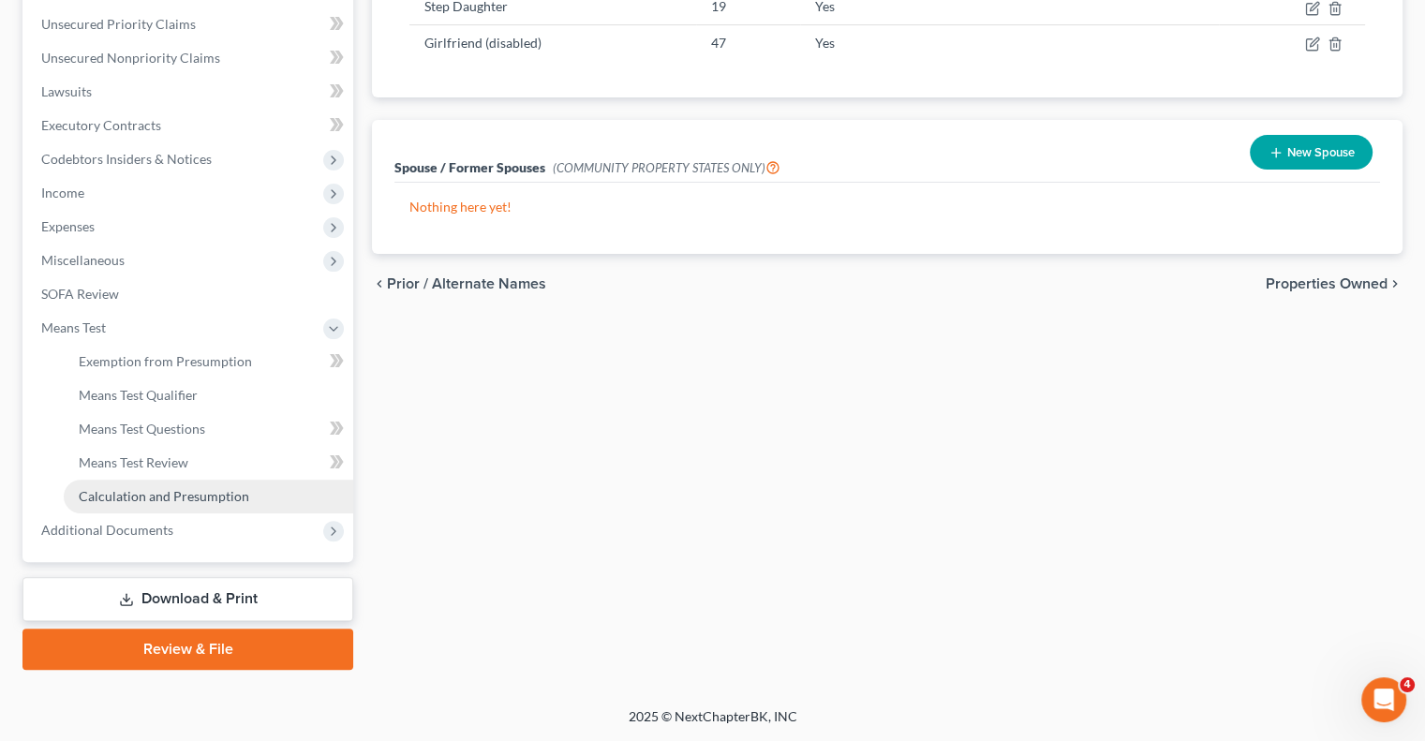
scroll to position [422, 0]
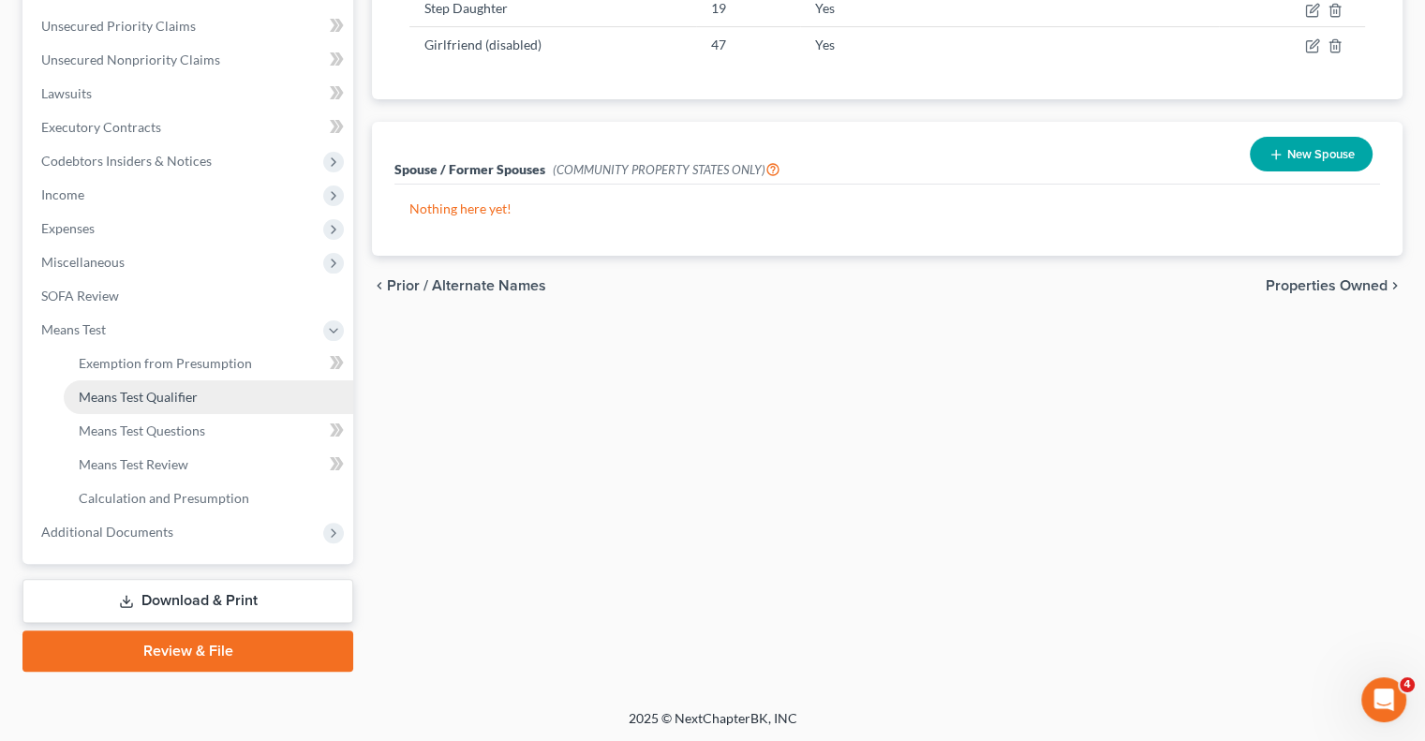
click at [142, 405] on link "Means Test Qualifier" at bounding box center [209, 397] width 290 height 34
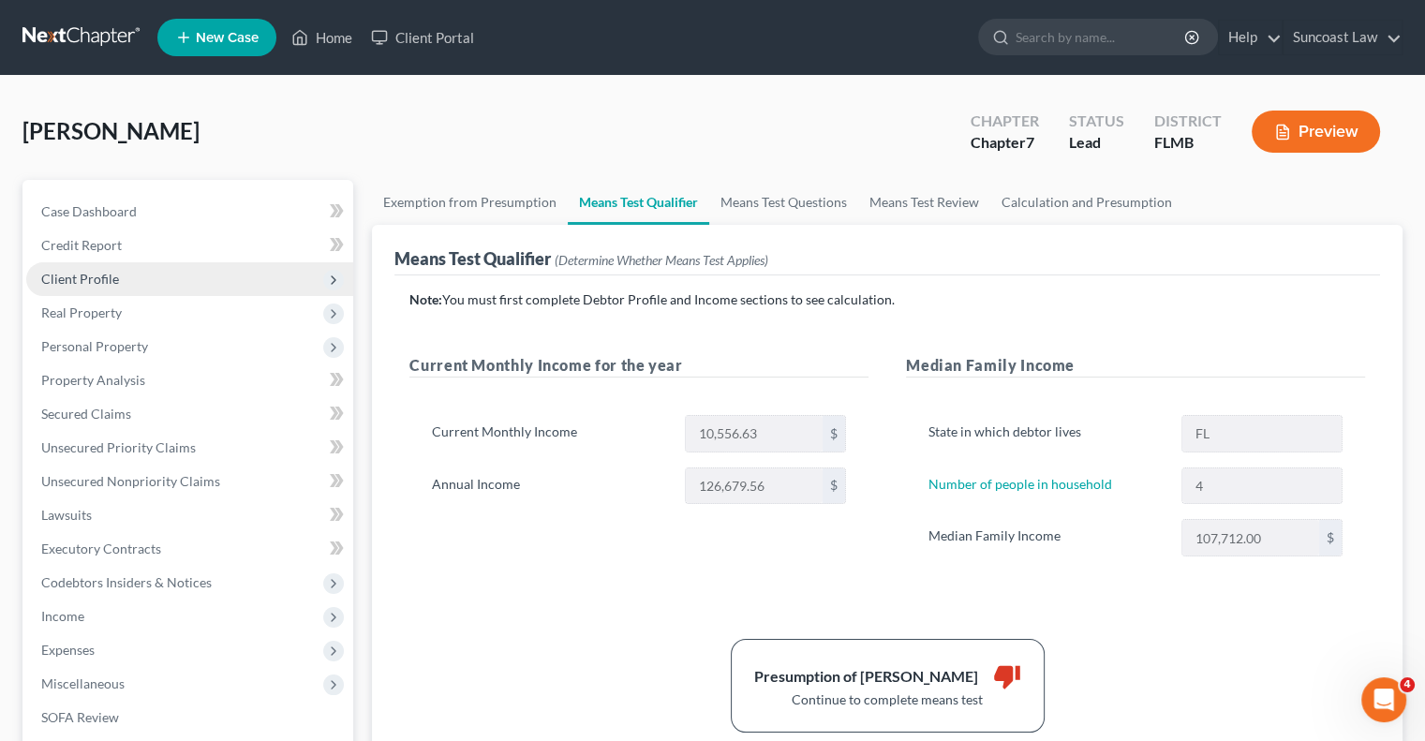
click at [112, 276] on span "Client Profile" at bounding box center [80, 279] width 78 height 16
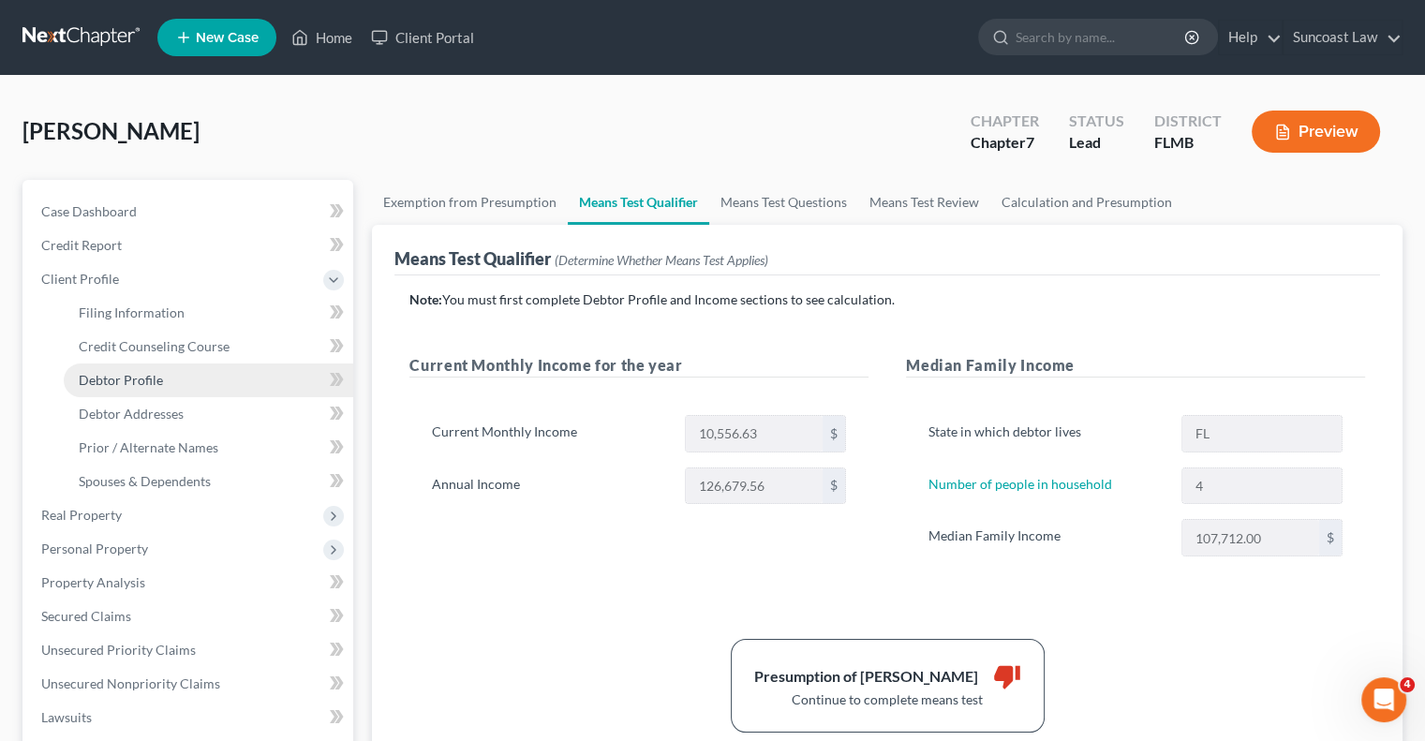
click at [146, 377] on span "Debtor Profile" at bounding box center [121, 380] width 84 height 16
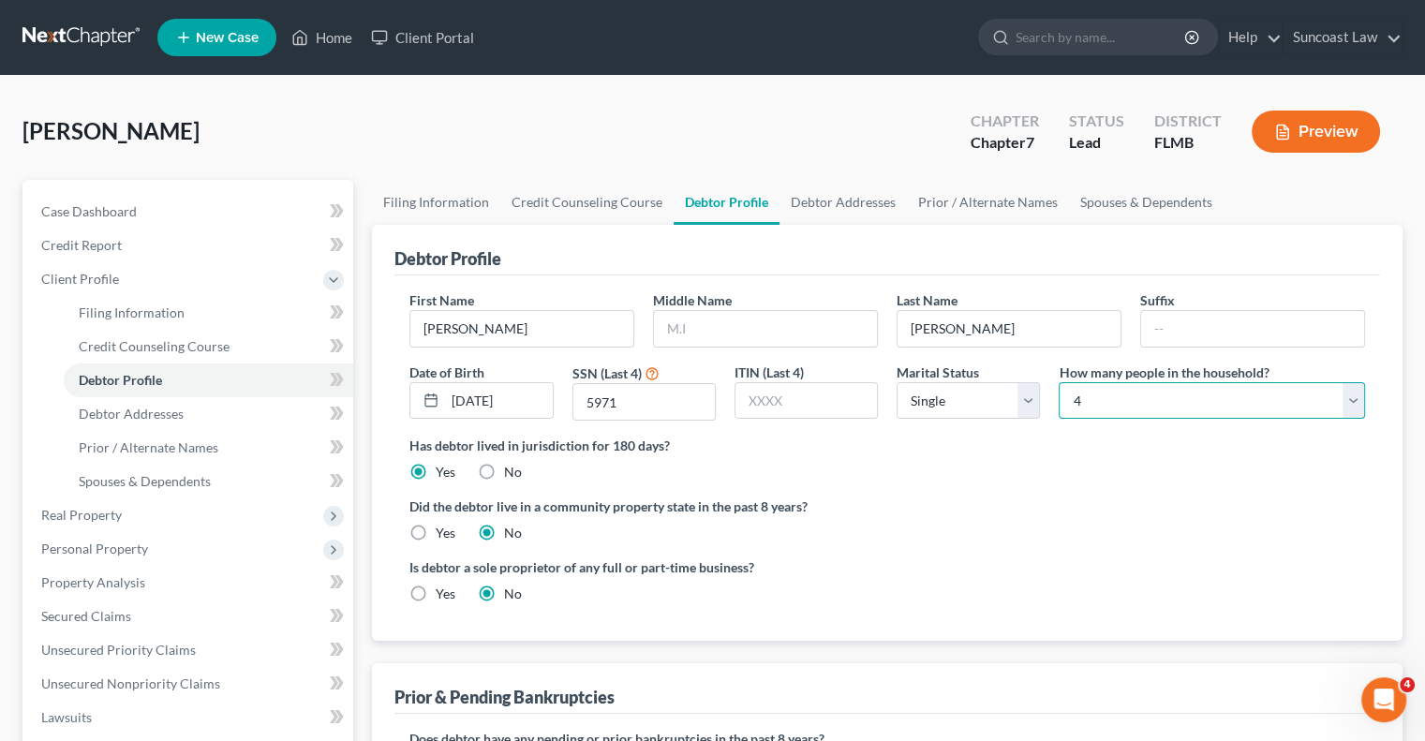
click at [1121, 404] on select "Select 1 2 3 4 5 6 7 8 9 10 11 12 13 14 15 16 17 18 19 20" at bounding box center [1212, 400] width 306 height 37
click at [1059, 382] on select "Select 1 2 3 4 5 6 7 8 9 10 11 12 13 14 15 16 17 18 19 20" at bounding box center [1212, 400] width 306 height 37
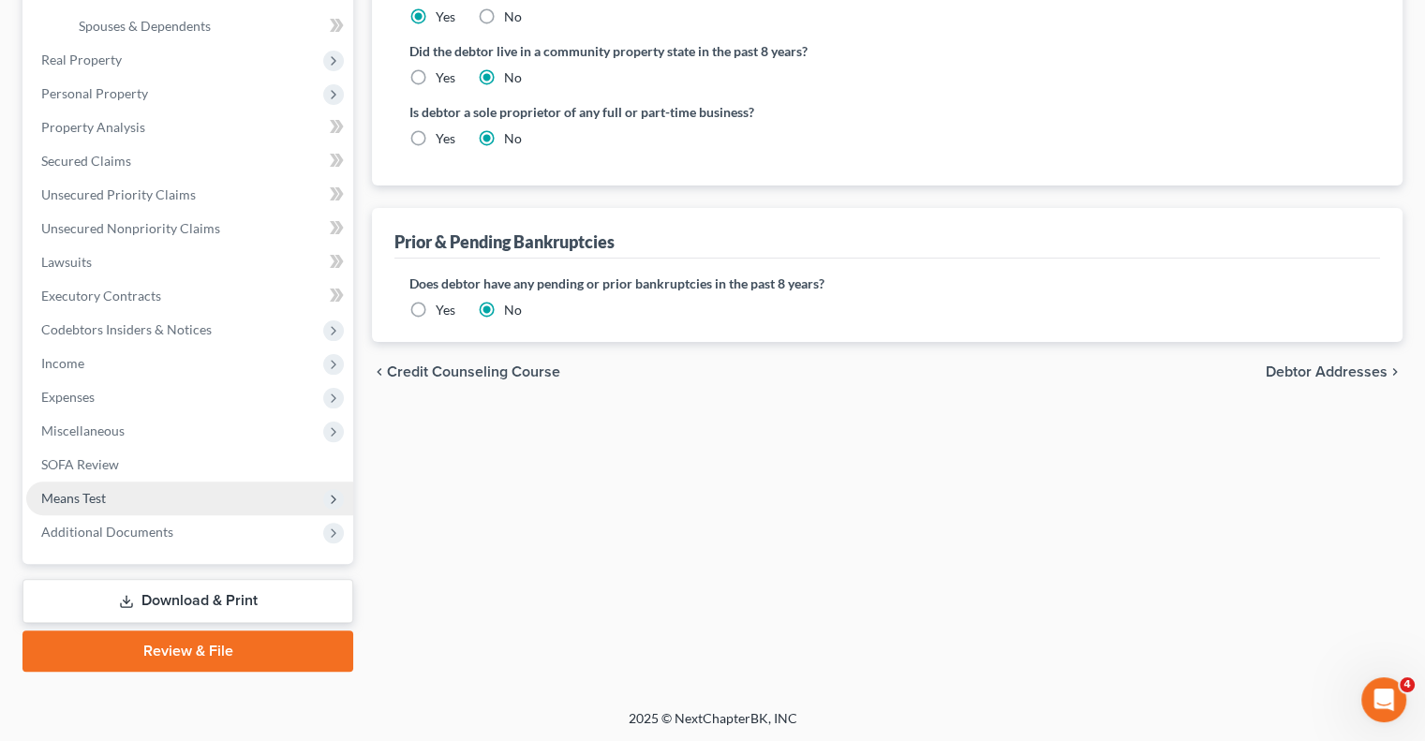
click at [114, 488] on span "Means Test" at bounding box center [189, 499] width 327 height 34
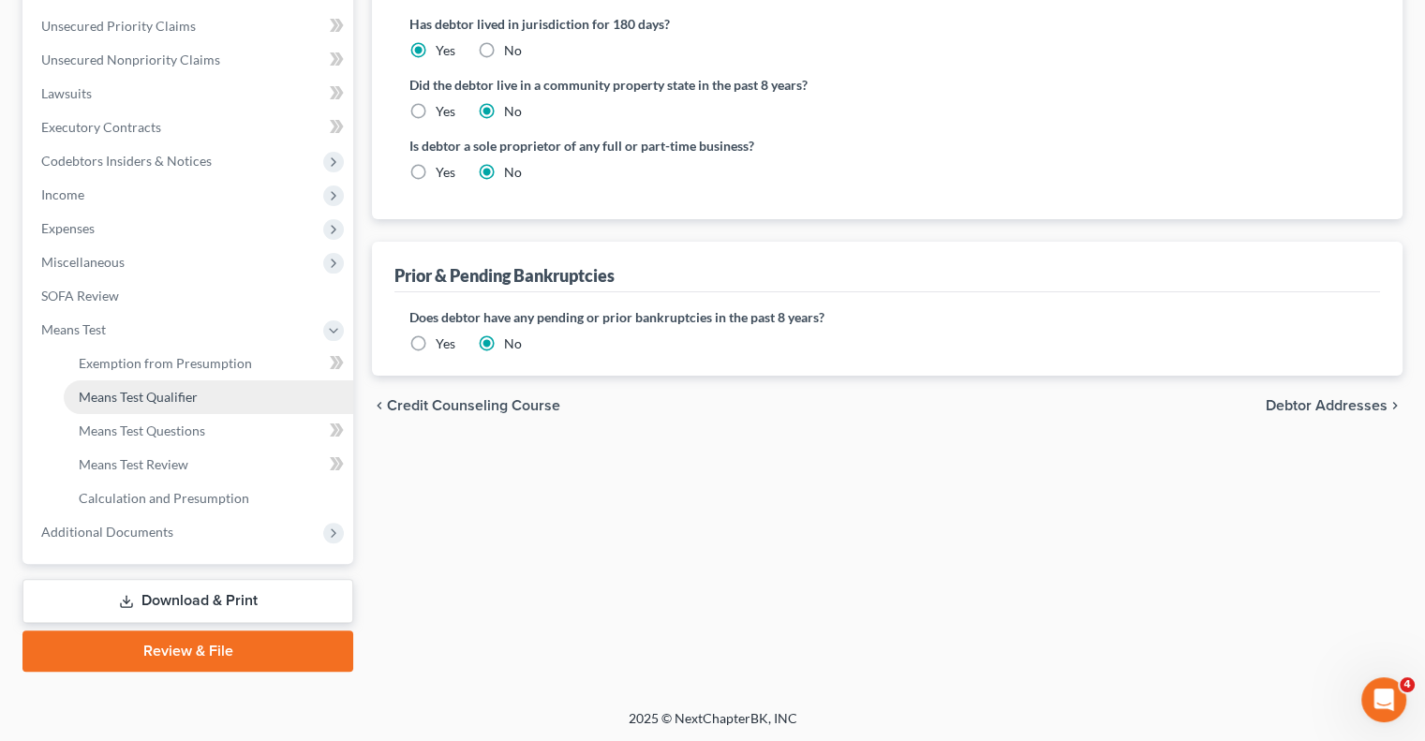
click at [135, 394] on span "Means Test Qualifier" at bounding box center [138, 397] width 119 height 16
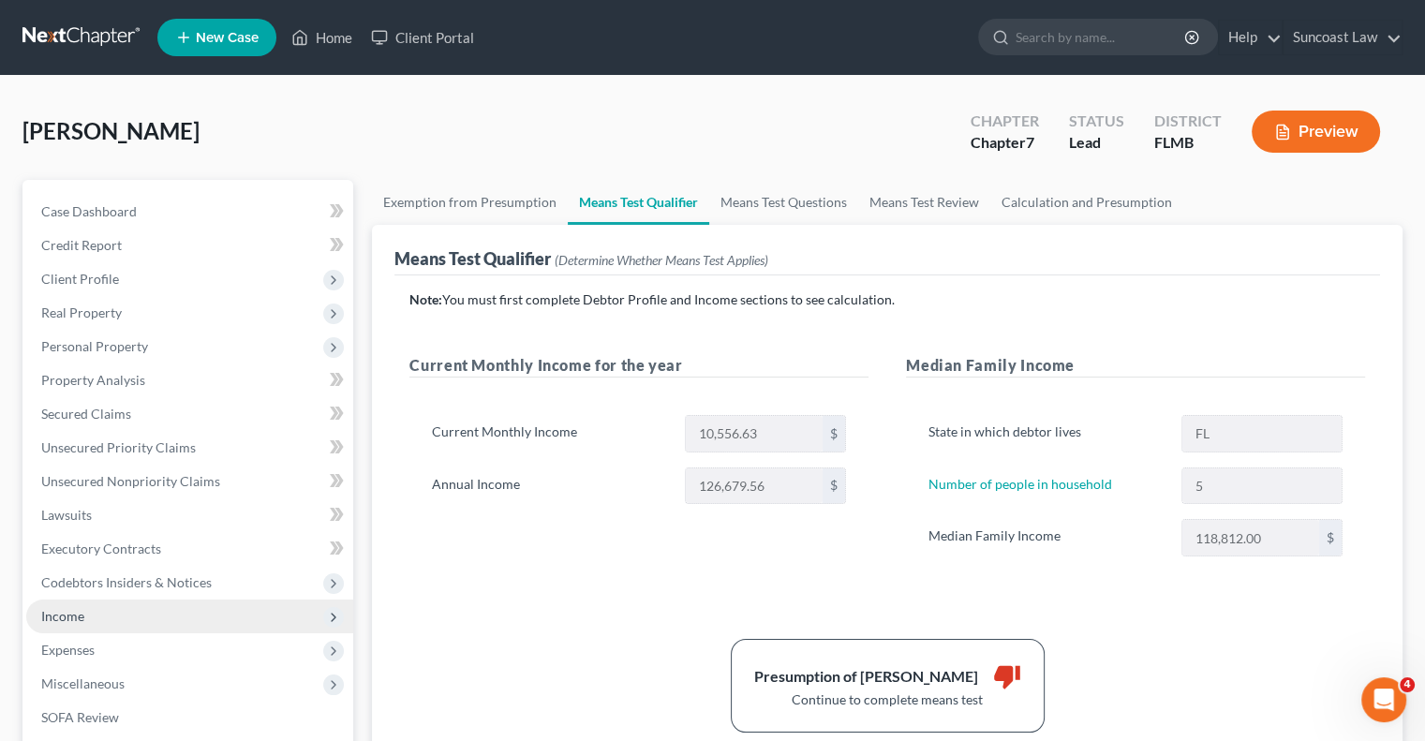
click at [116, 630] on span "Income" at bounding box center [189, 617] width 327 height 34
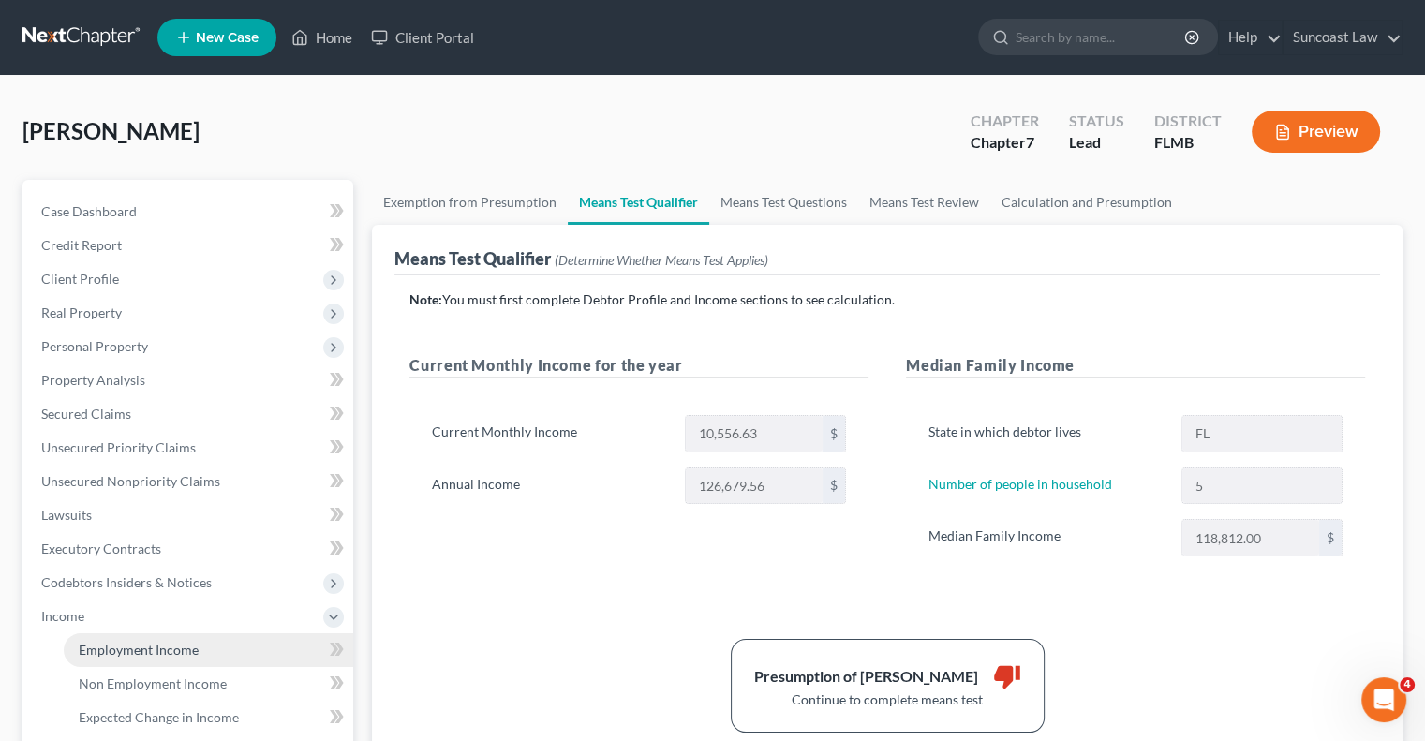
click at [141, 650] on span "Employment Income" at bounding box center [139, 650] width 120 height 16
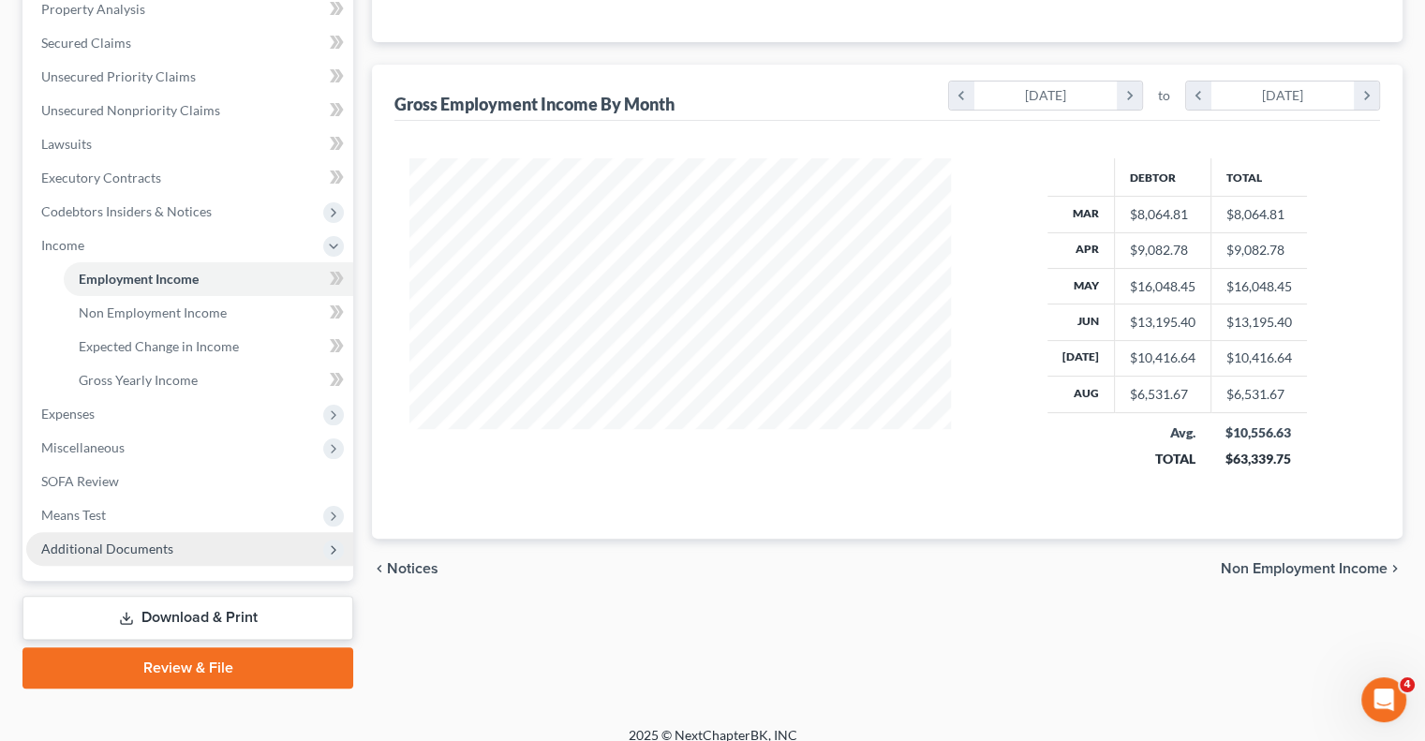
scroll to position [388, 0]
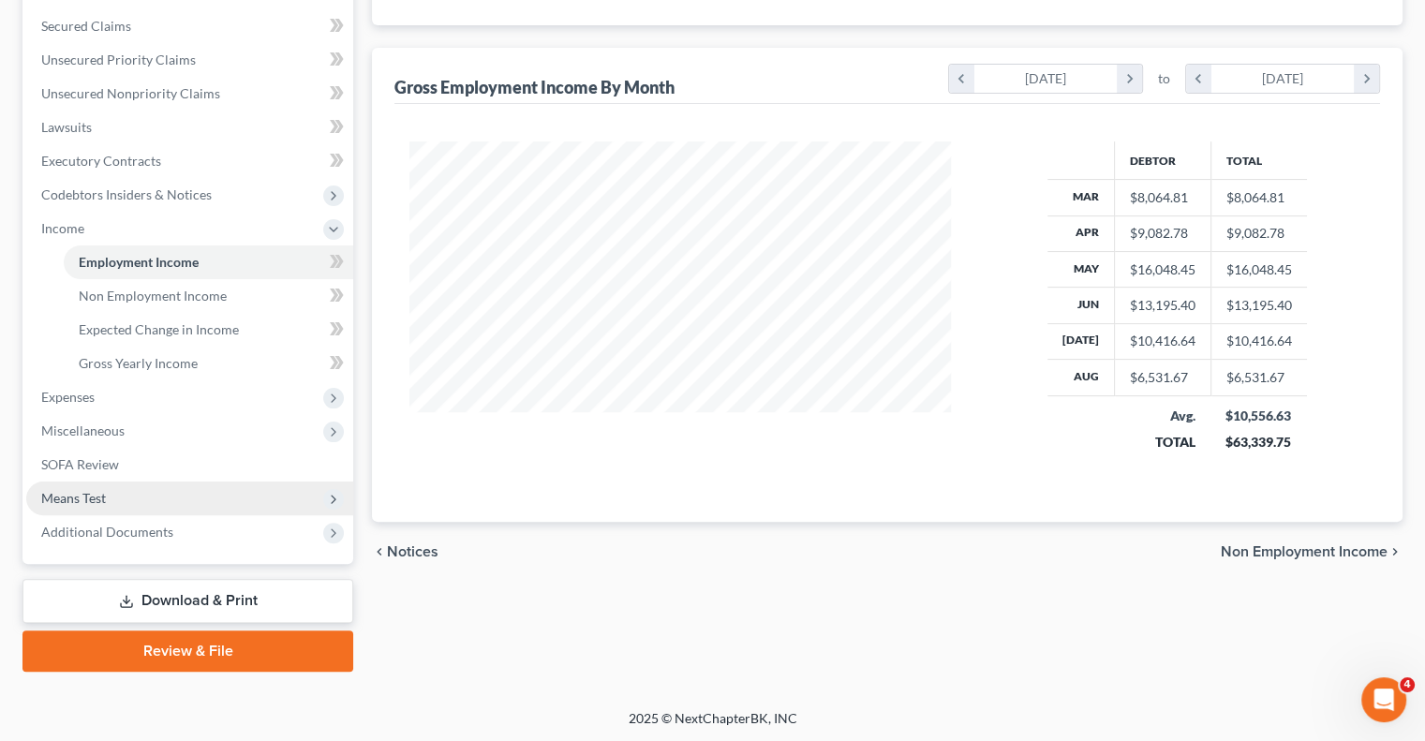
click at [75, 490] on span "Means Test" at bounding box center [73, 498] width 65 height 16
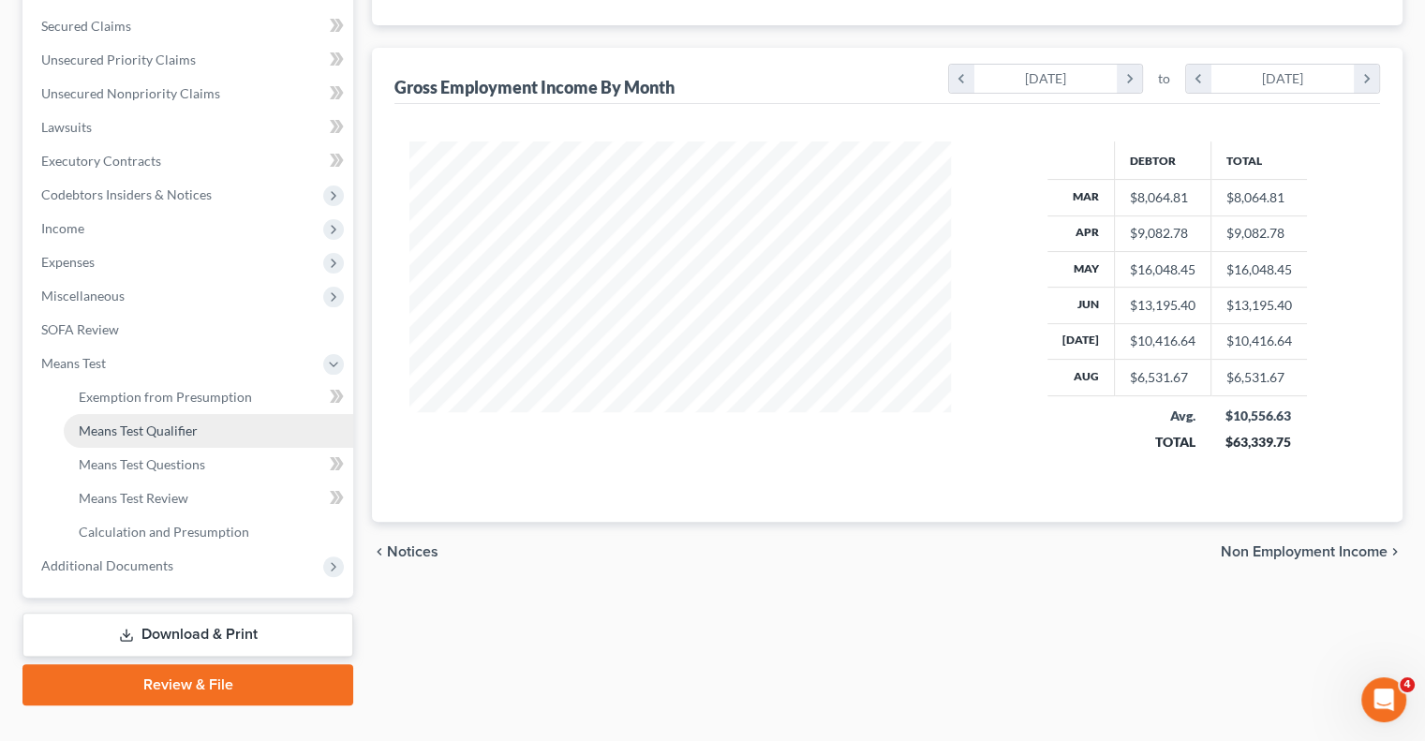
click at [151, 436] on span "Means Test Qualifier" at bounding box center [138, 431] width 119 height 16
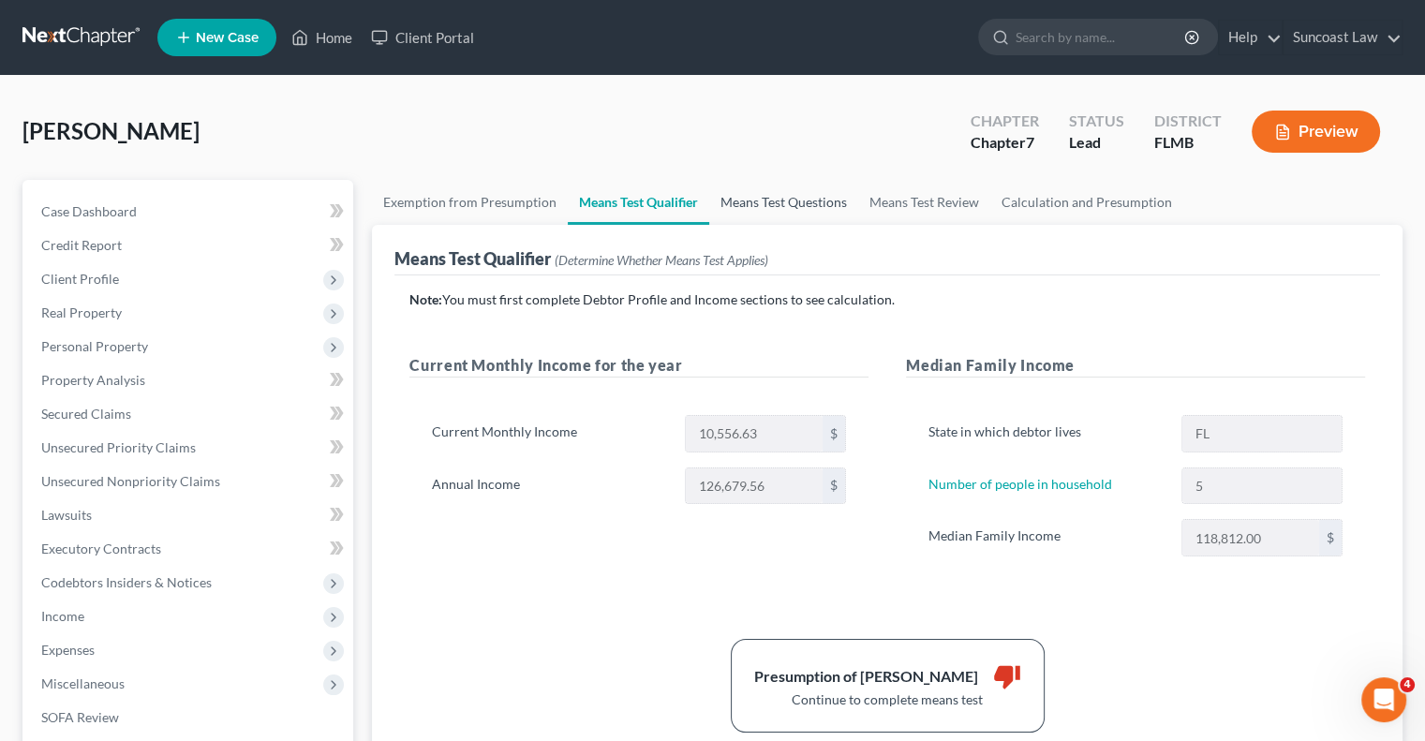
click at [806, 205] on link "Means Test Questions" at bounding box center [783, 202] width 149 height 45
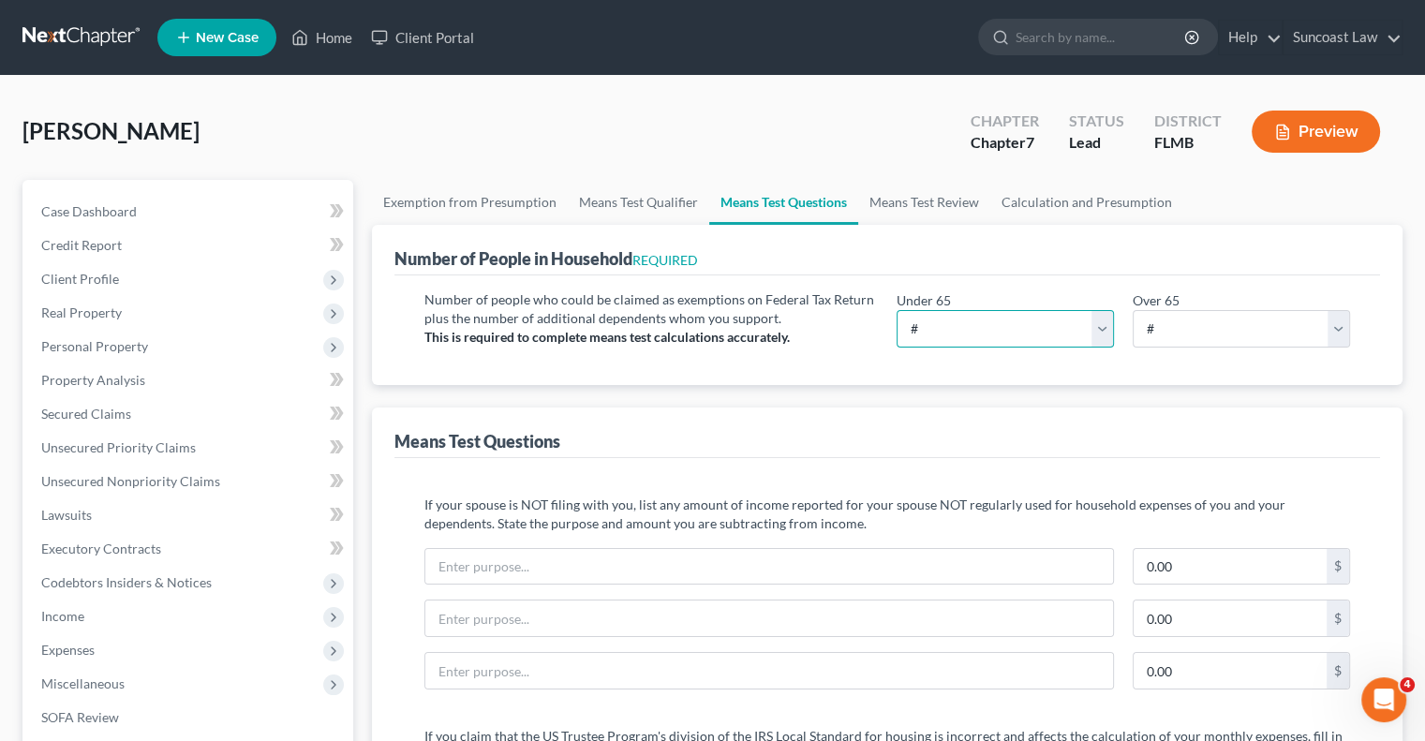
click at [1020, 329] on select "# 0 1 2 3 4 5 6 7 8 9 10" at bounding box center [1005, 328] width 217 height 37
click at [897, 310] on select "# 0 1 2 3 4 5 6 7 8 9 10" at bounding box center [1005, 328] width 217 height 37
click at [915, 201] on link "Means Test Review" at bounding box center [924, 202] width 132 height 45
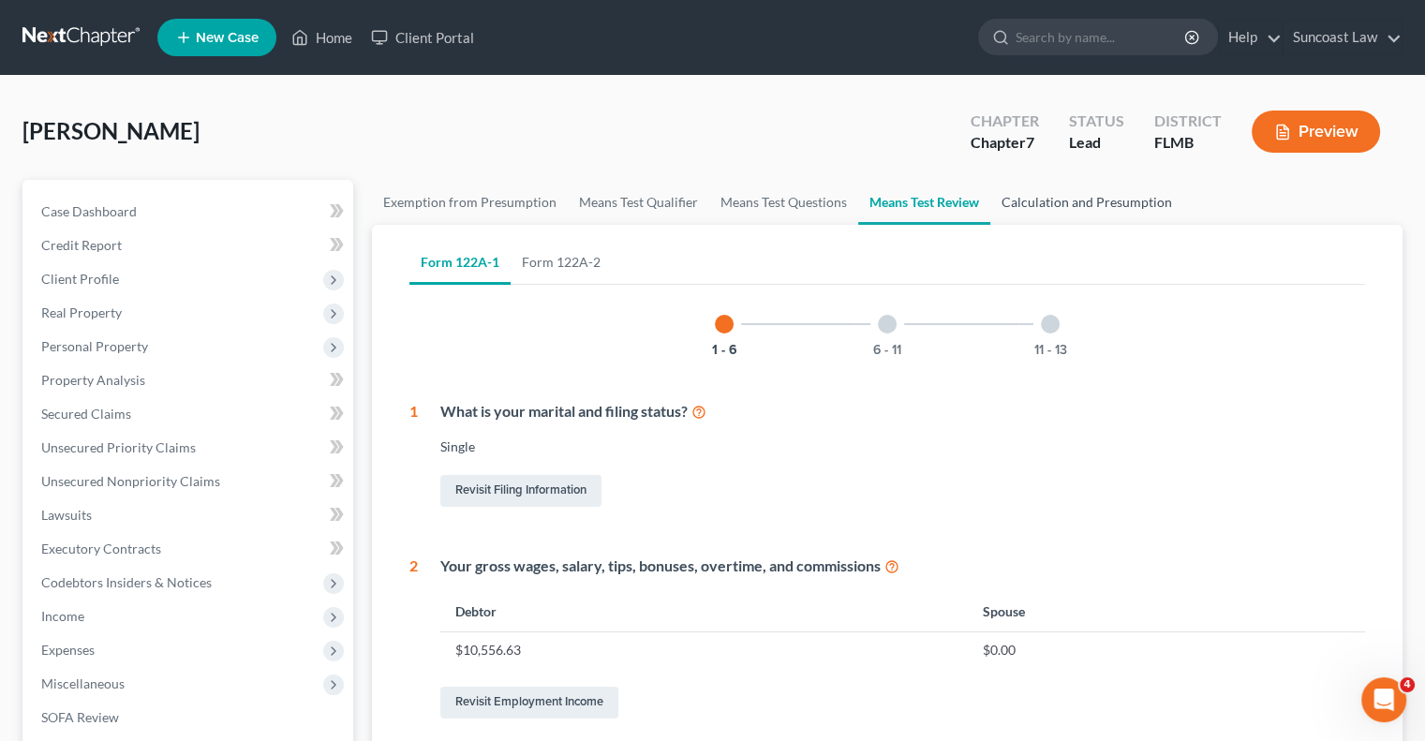
click at [1092, 200] on link "Calculation and Presumption" at bounding box center [1086, 202] width 193 height 45
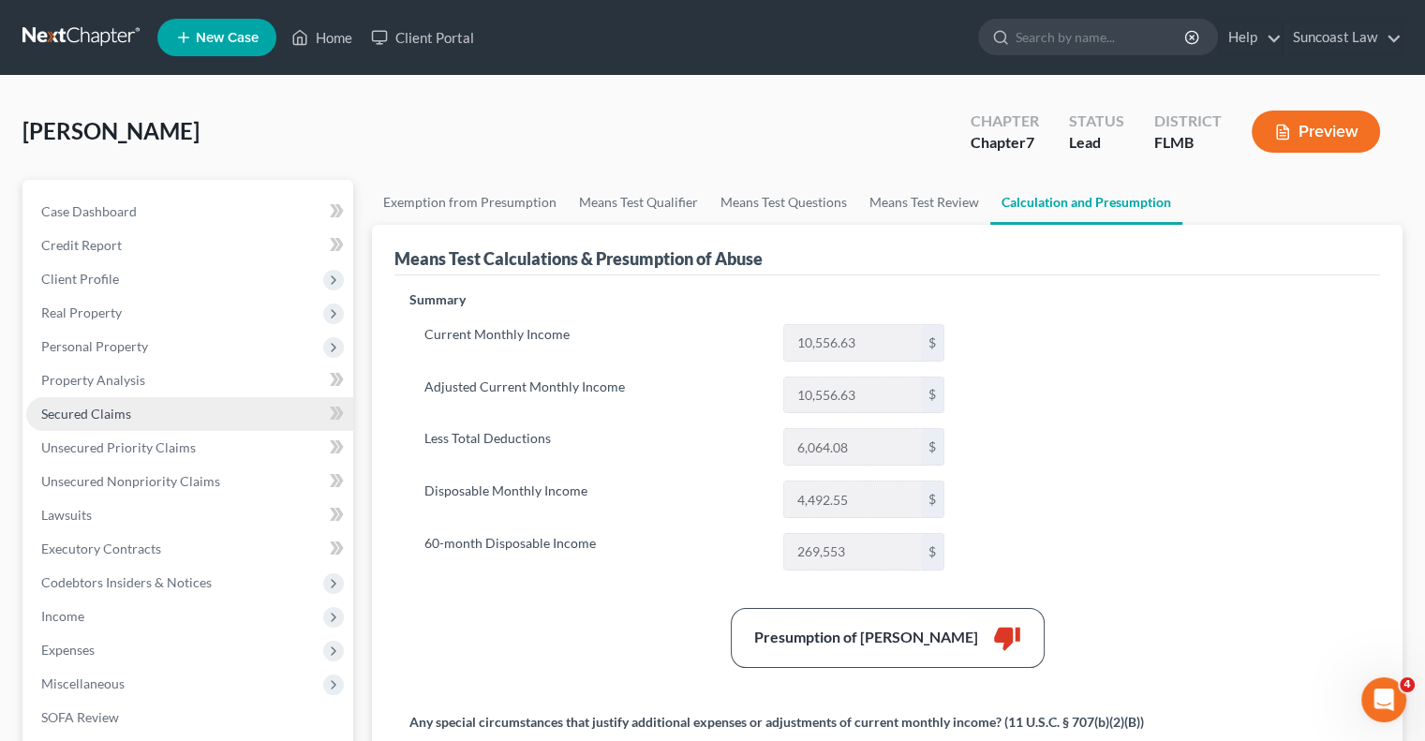
click at [131, 415] on link "Secured Claims" at bounding box center [189, 414] width 327 height 34
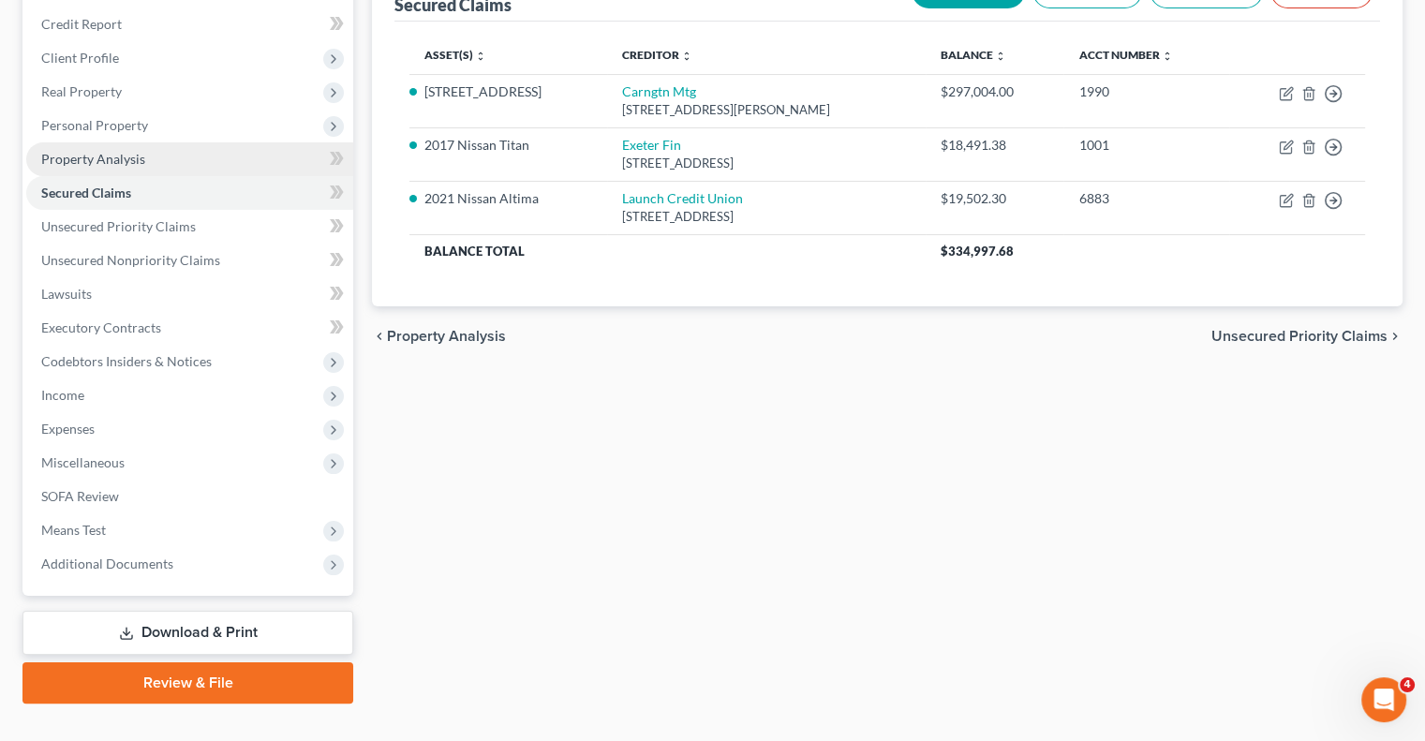
scroll to position [253, 0]
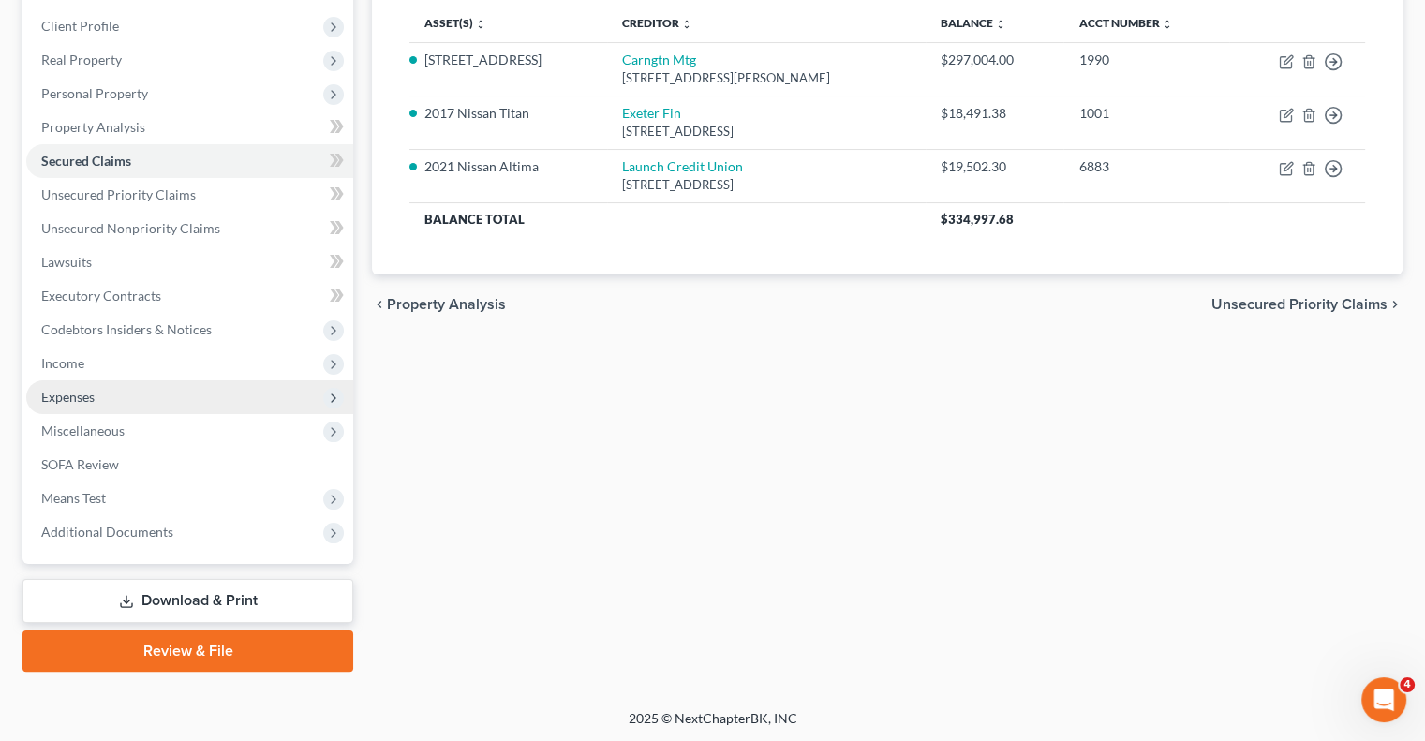
click at [120, 399] on span "Expenses" at bounding box center [189, 397] width 327 height 34
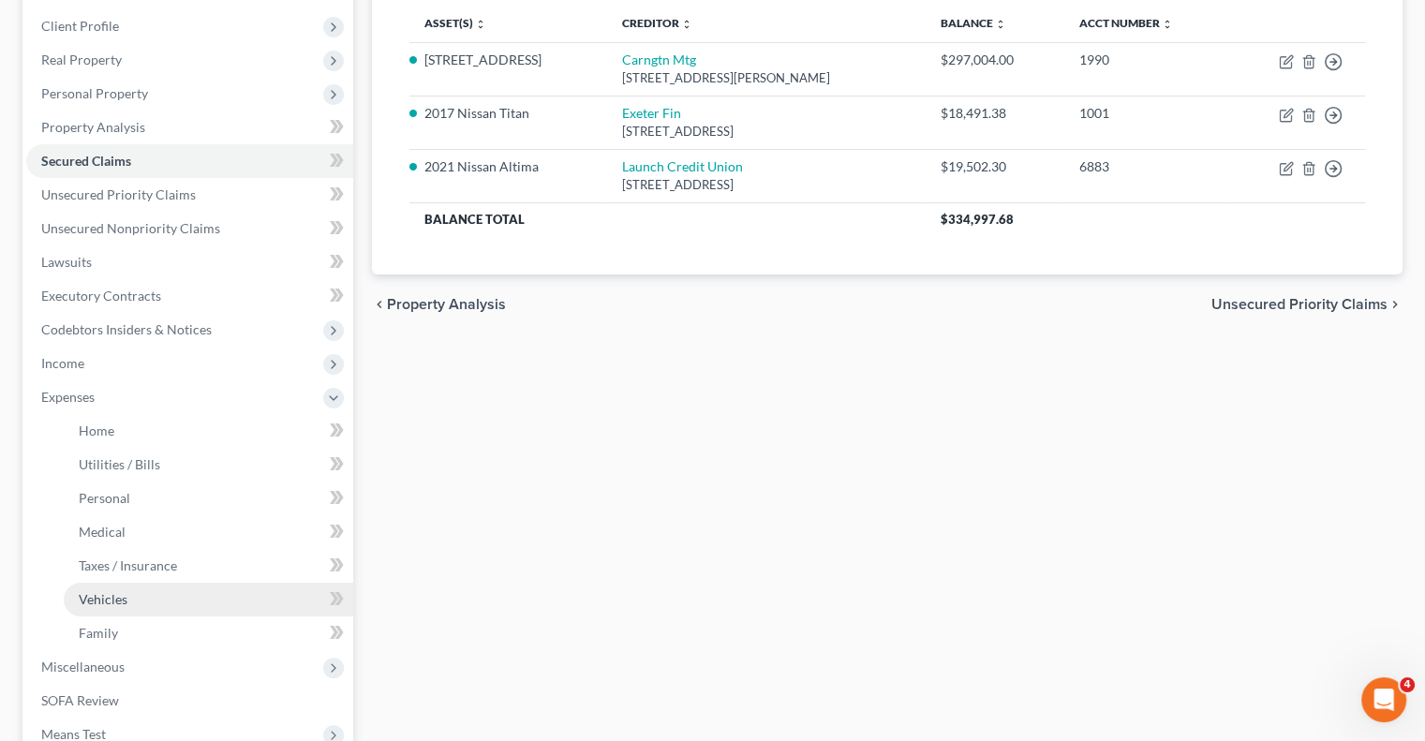
click at [141, 599] on link "Vehicles" at bounding box center [209, 600] width 290 height 34
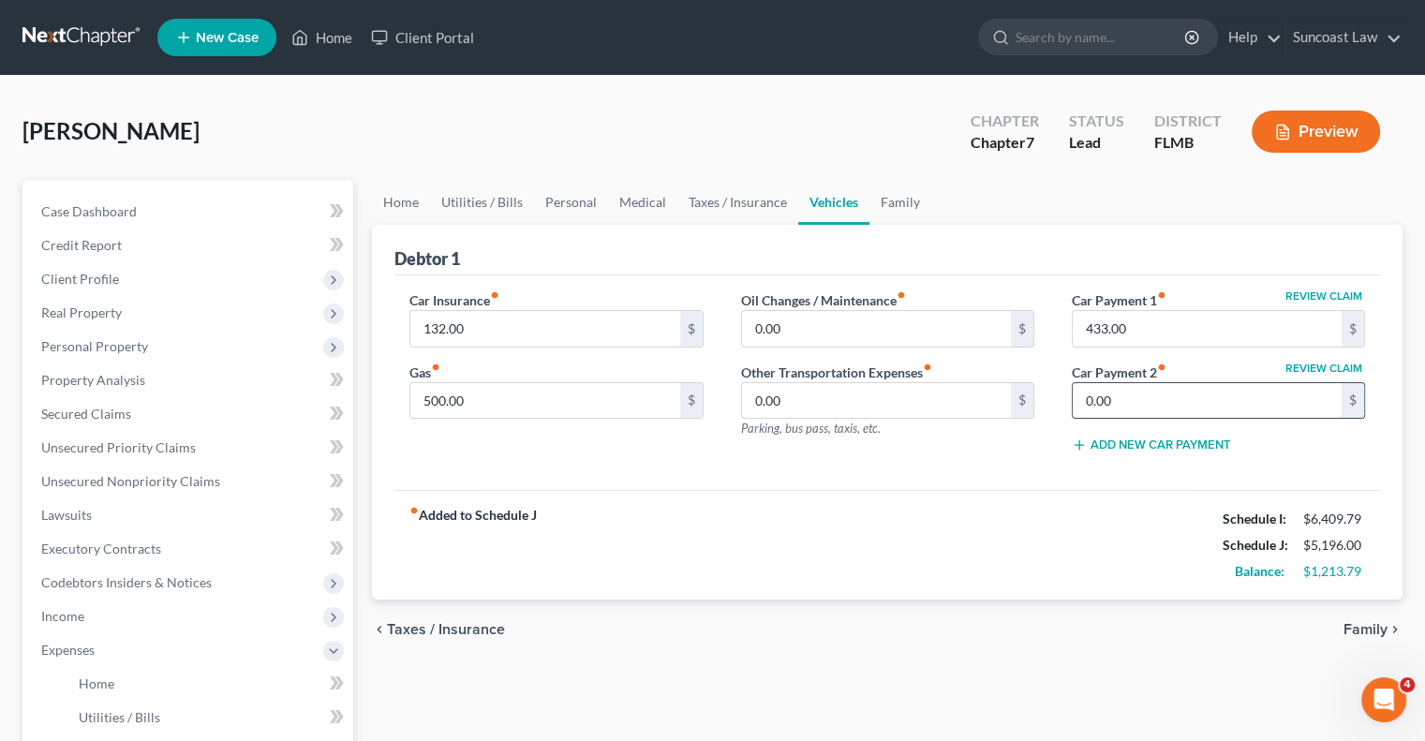
click at [1159, 396] on input "0.00" at bounding box center [1207, 401] width 269 height 36
